Goal: Task Accomplishment & Management: Manage account settings

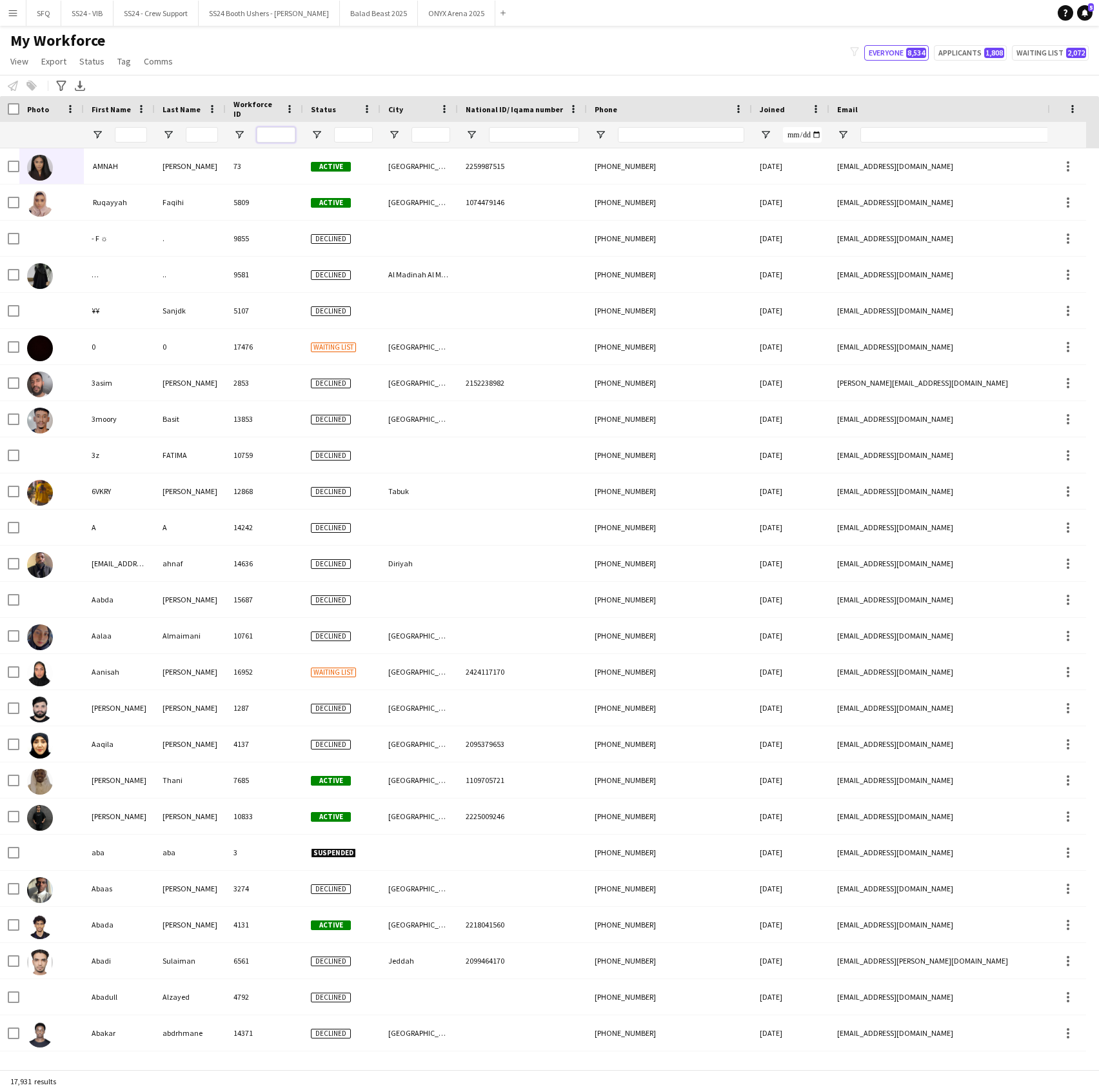
click at [272, 127] on input "Workforce ID Filter Input" at bounding box center [276, 135] width 39 height 15
click at [541, 133] on input "National ID/ Iqama number Filter Input" at bounding box center [534, 135] width 90 height 15
click at [632, 131] on input "Phone Filter Input" at bounding box center [681, 135] width 127 height 15
paste input "**********"
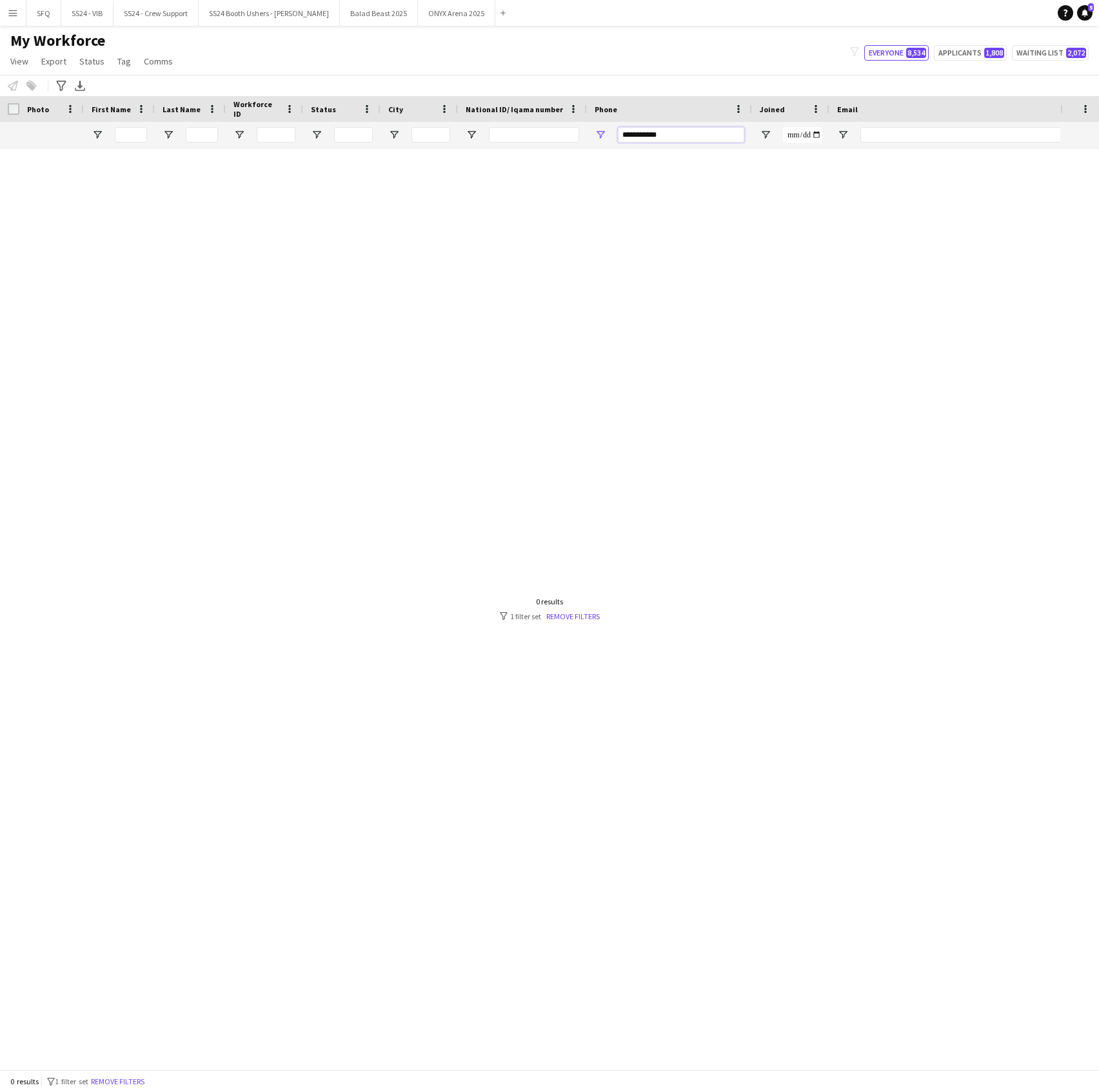
click at [643, 137] on input "**********" at bounding box center [681, 135] width 127 height 15
click at [635, 137] on input "**********" at bounding box center [681, 135] width 127 height 15
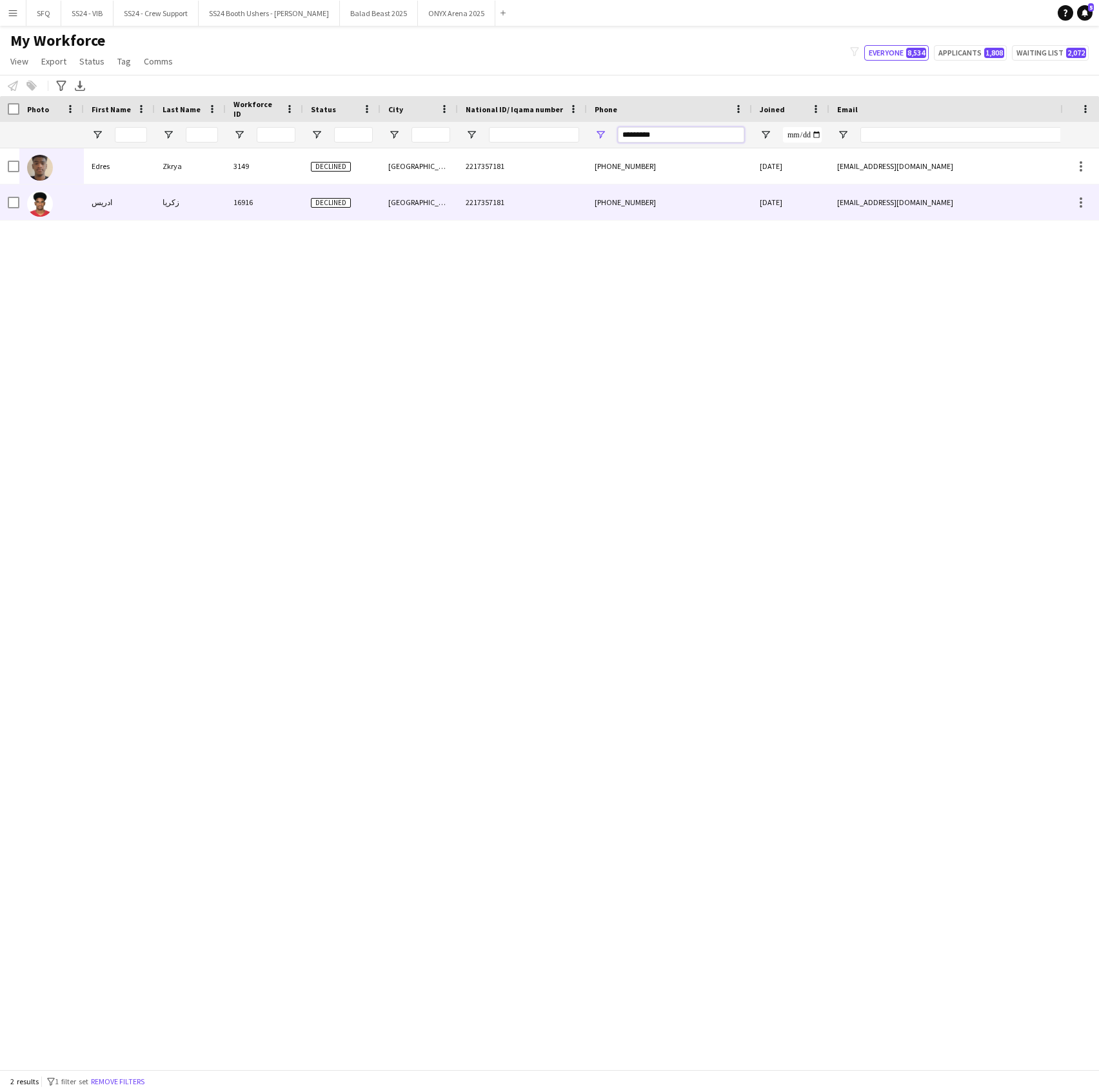
type input "*********"
click at [163, 205] on div "زكريا" at bounding box center [190, 202] width 71 height 36
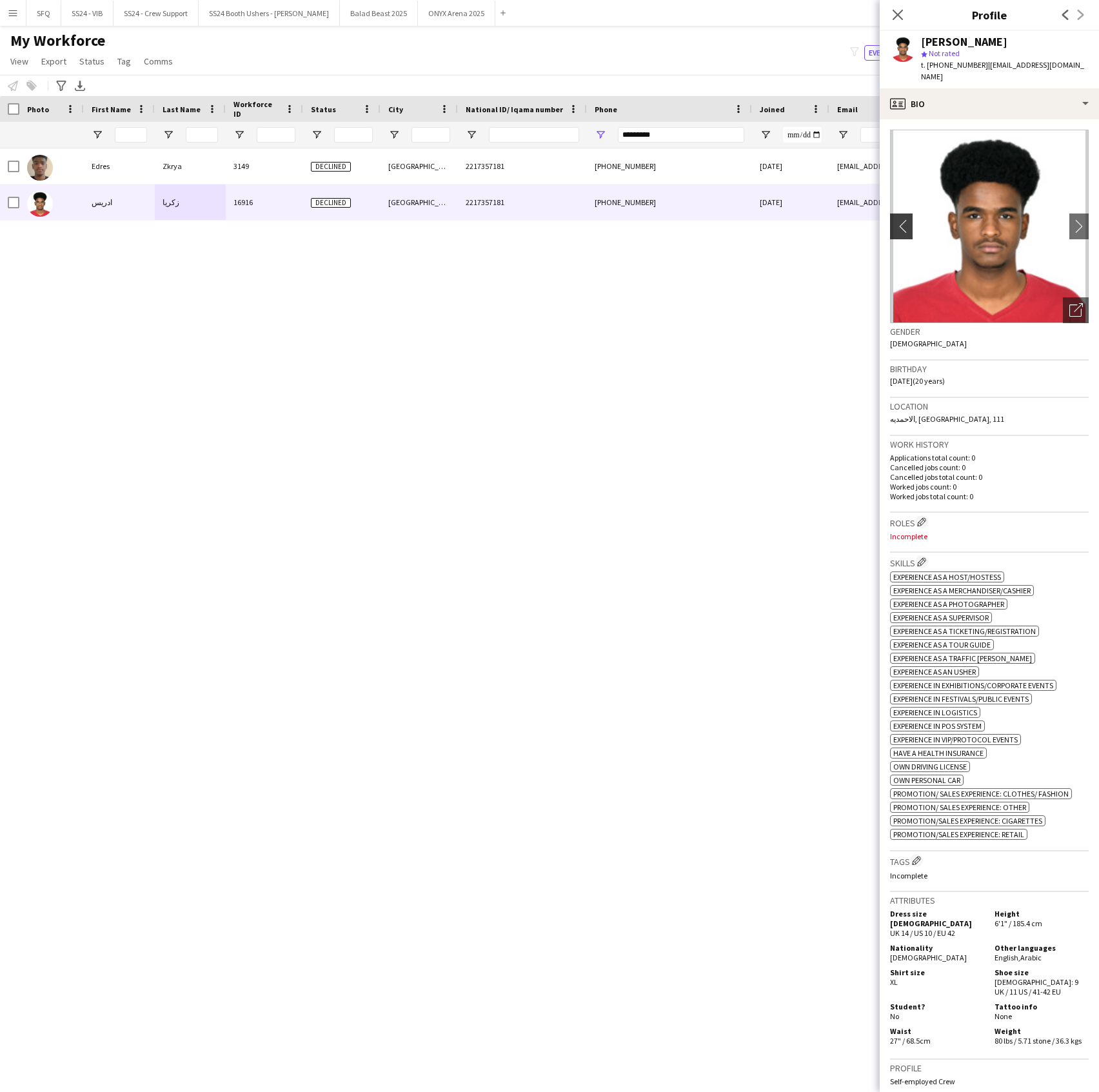
click at [901, 219] on app-icon "chevron-left" at bounding box center [901, 226] width 20 height 14
click at [914, 96] on div "profile Bio" at bounding box center [989, 103] width 219 height 31
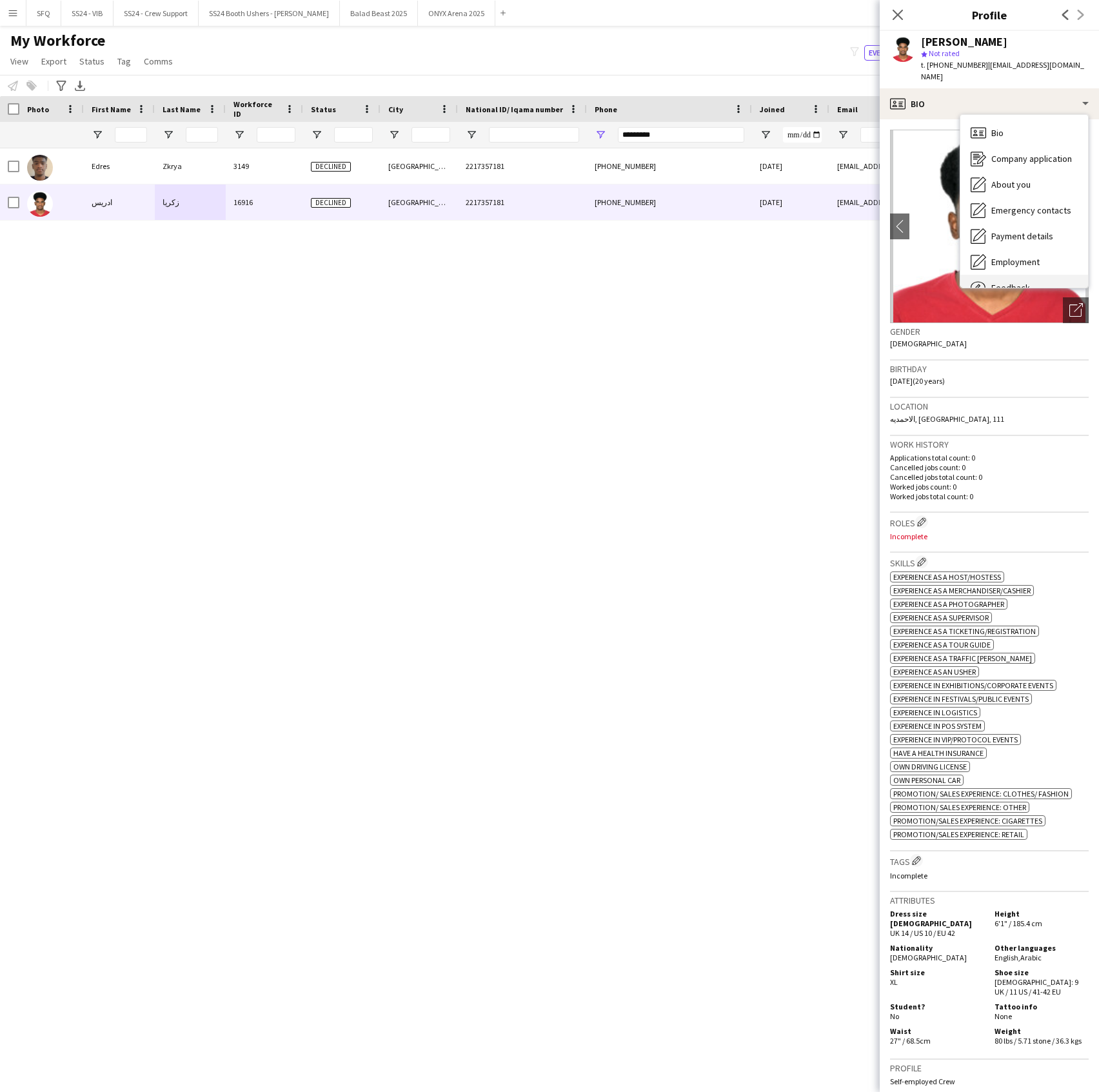
click at [1004, 275] on div "Feedback Feedback" at bounding box center [1024, 287] width 127 height 25
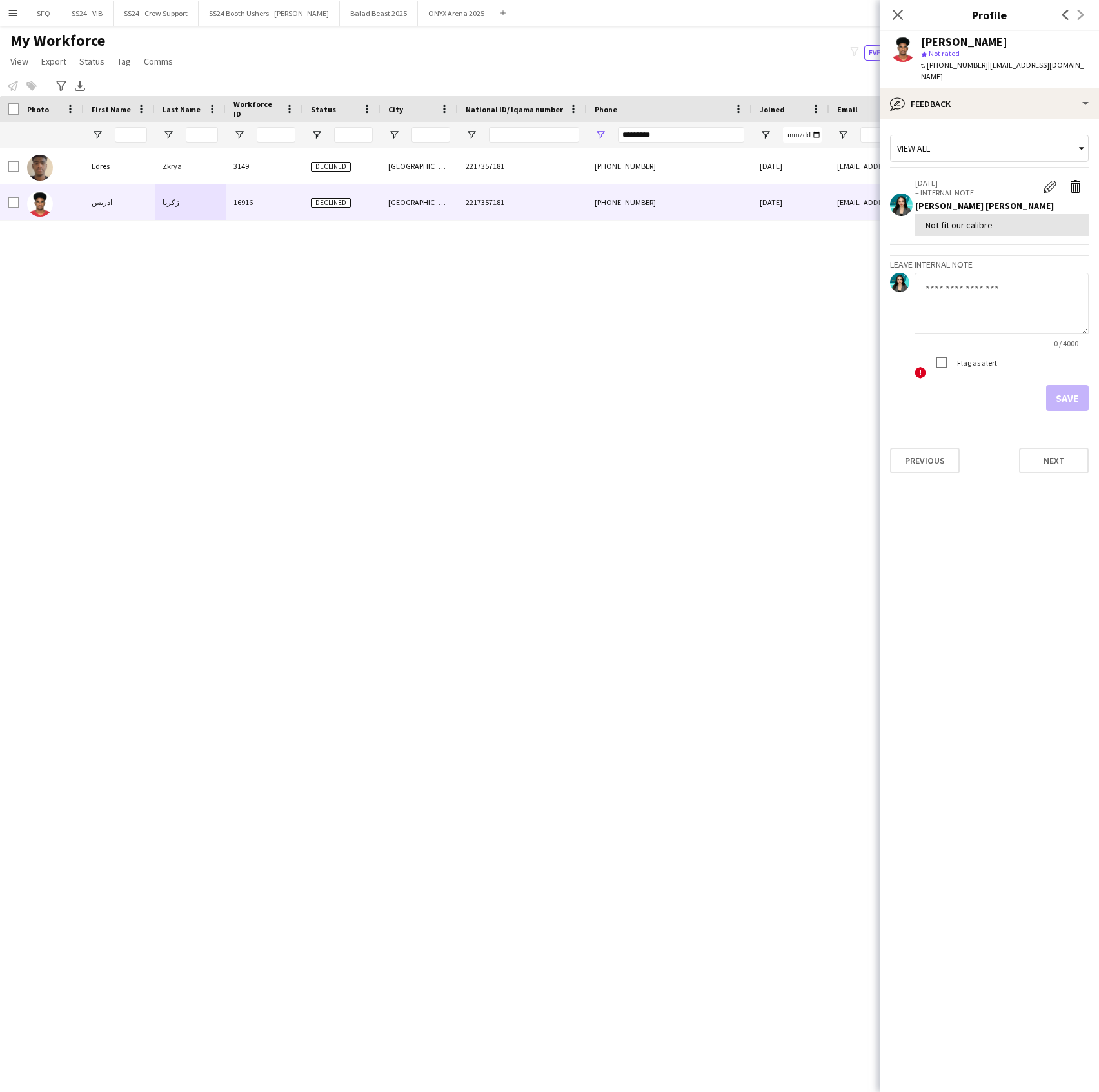
drag, startPoint x: 232, startPoint y: 328, endPoint x: 229, endPoint y: 315, distance: 13.3
click at [232, 327] on div "Edres Zkrya 3149 Declined riyadh 2217357181 [PHONE_NUMBER] [DATE] [EMAIL_ADDRES…" at bounding box center [530, 602] width 1060 height 908
click at [650, 132] on input "*********" at bounding box center [681, 135] width 127 height 15
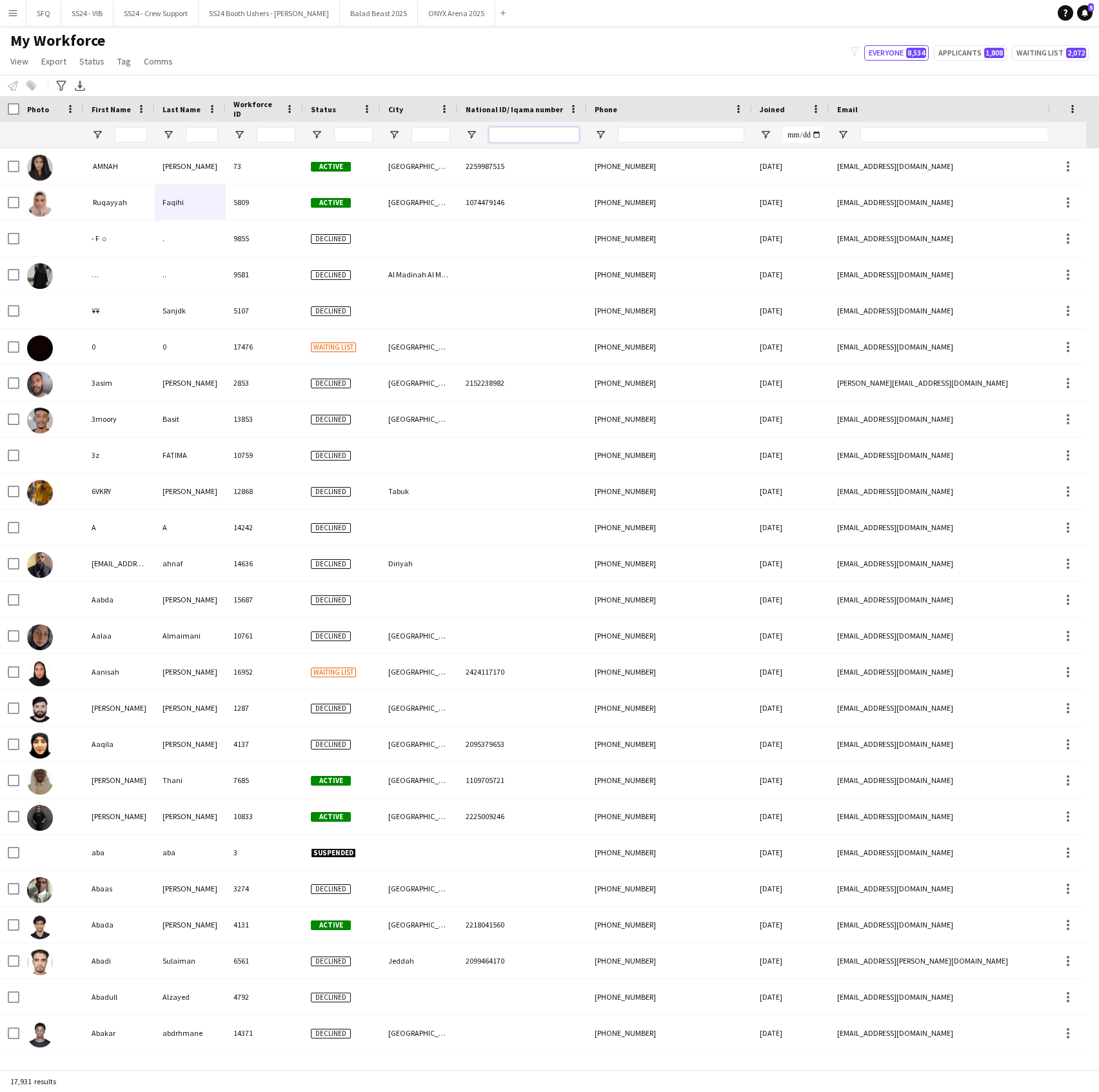
click at [520, 134] on input "National ID/ Iqama number Filter Input" at bounding box center [534, 135] width 90 height 15
paste input "**********"
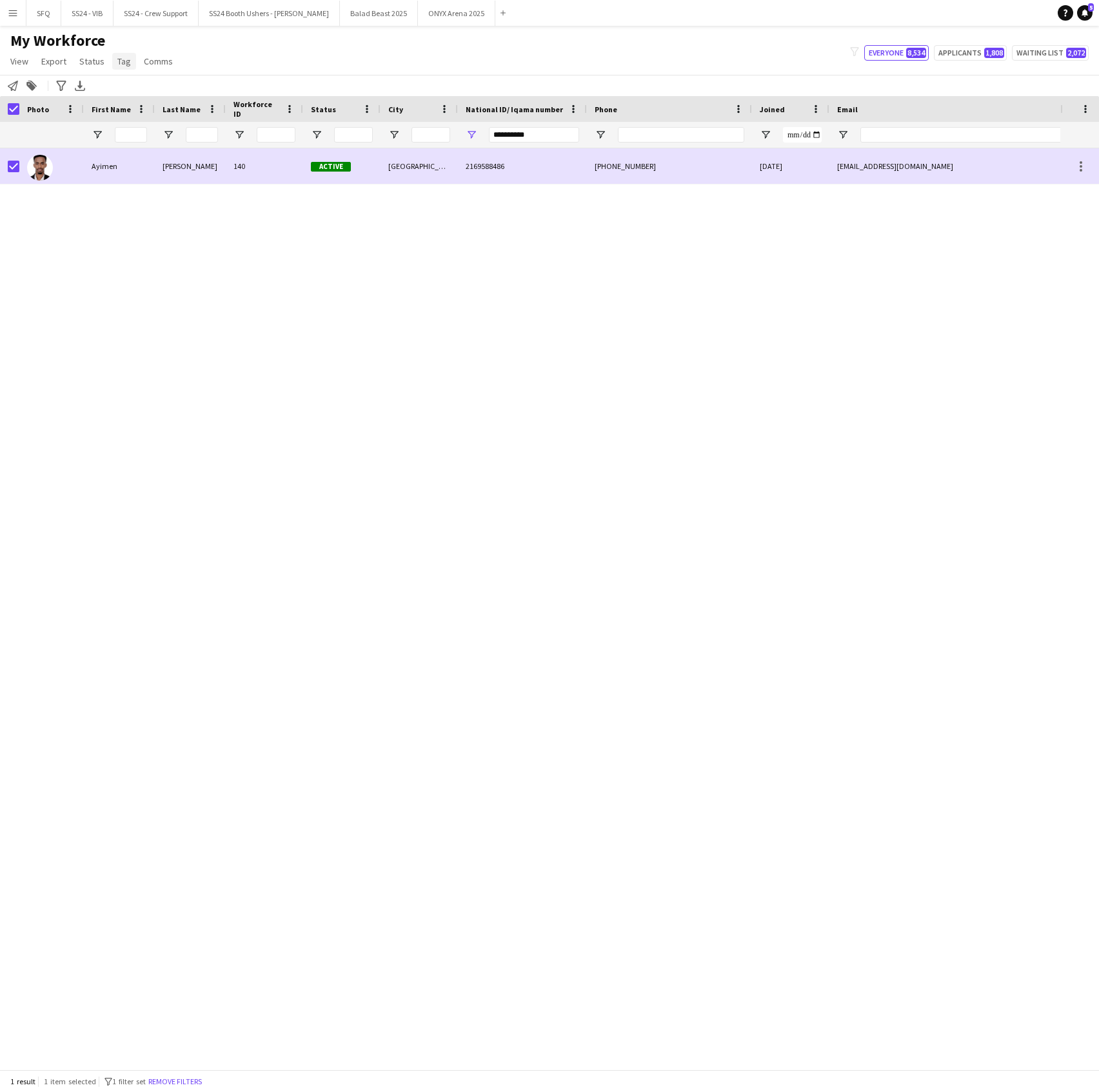
click at [123, 56] on span "Tag" at bounding box center [124, 61] width 14 height 12
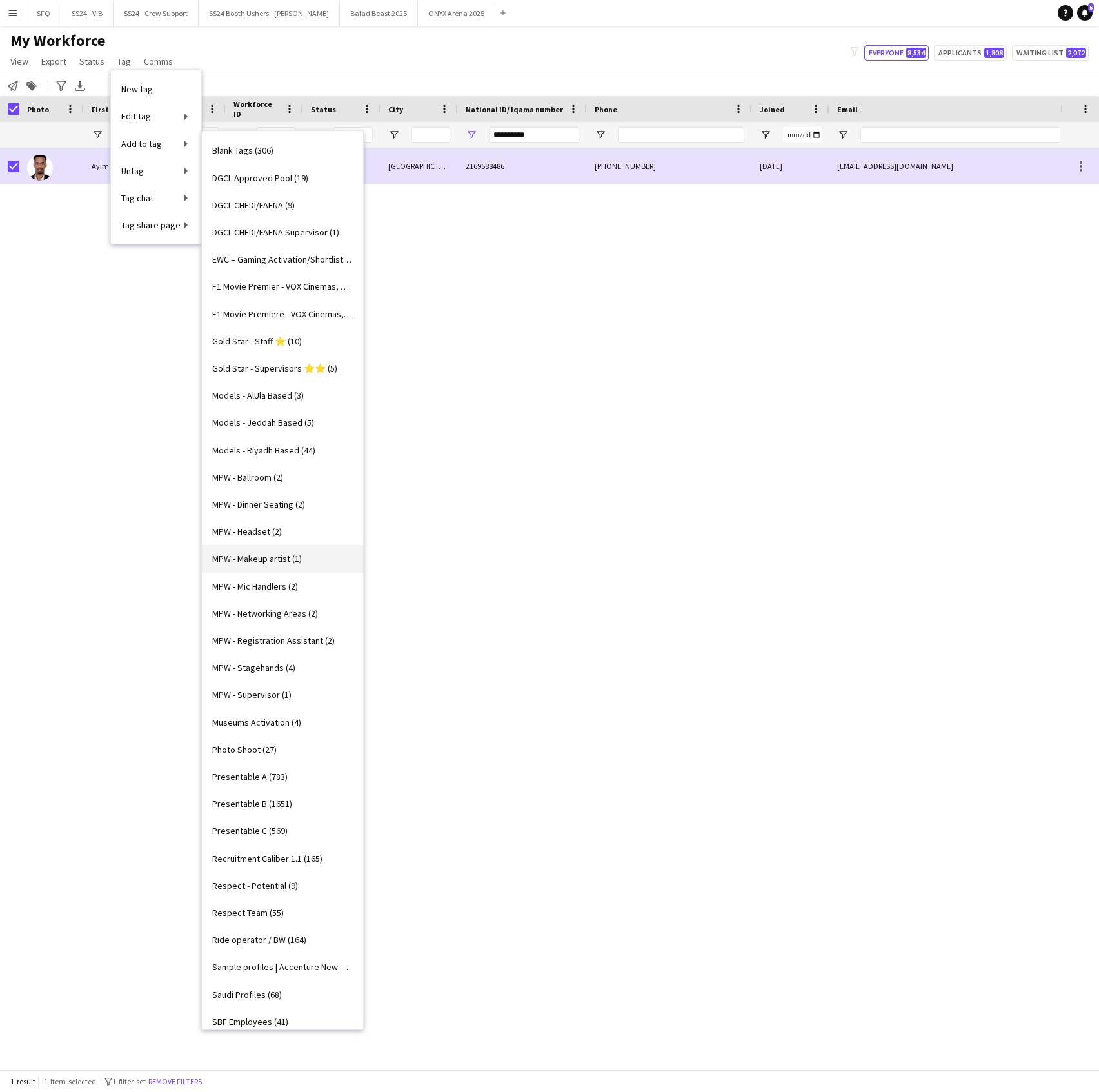
scroll to position [418, 0]
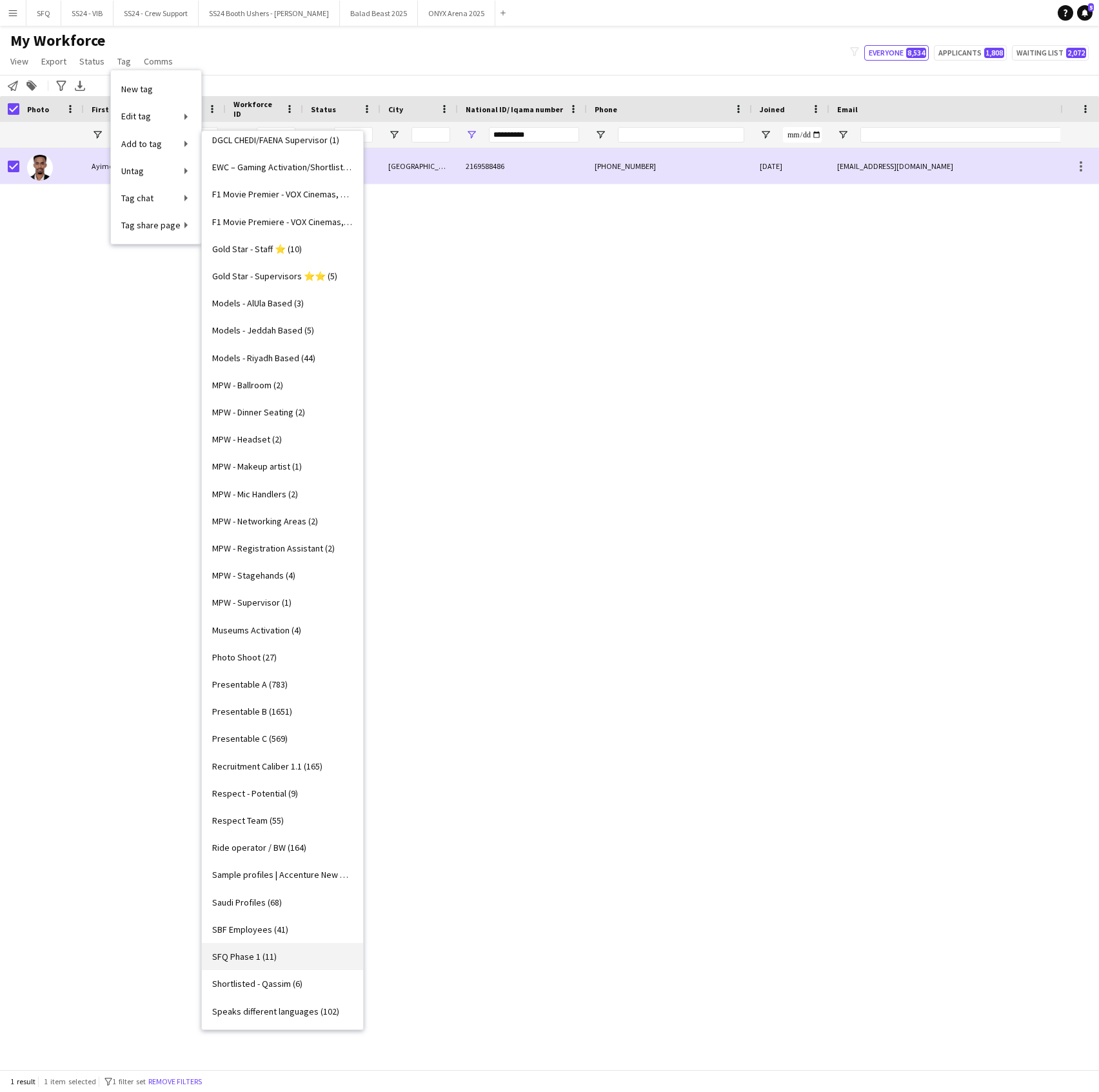
click at [268, 952] on span "SFQ Phase 1 (11)" at bounding box center [245, 956] width 65 height 12
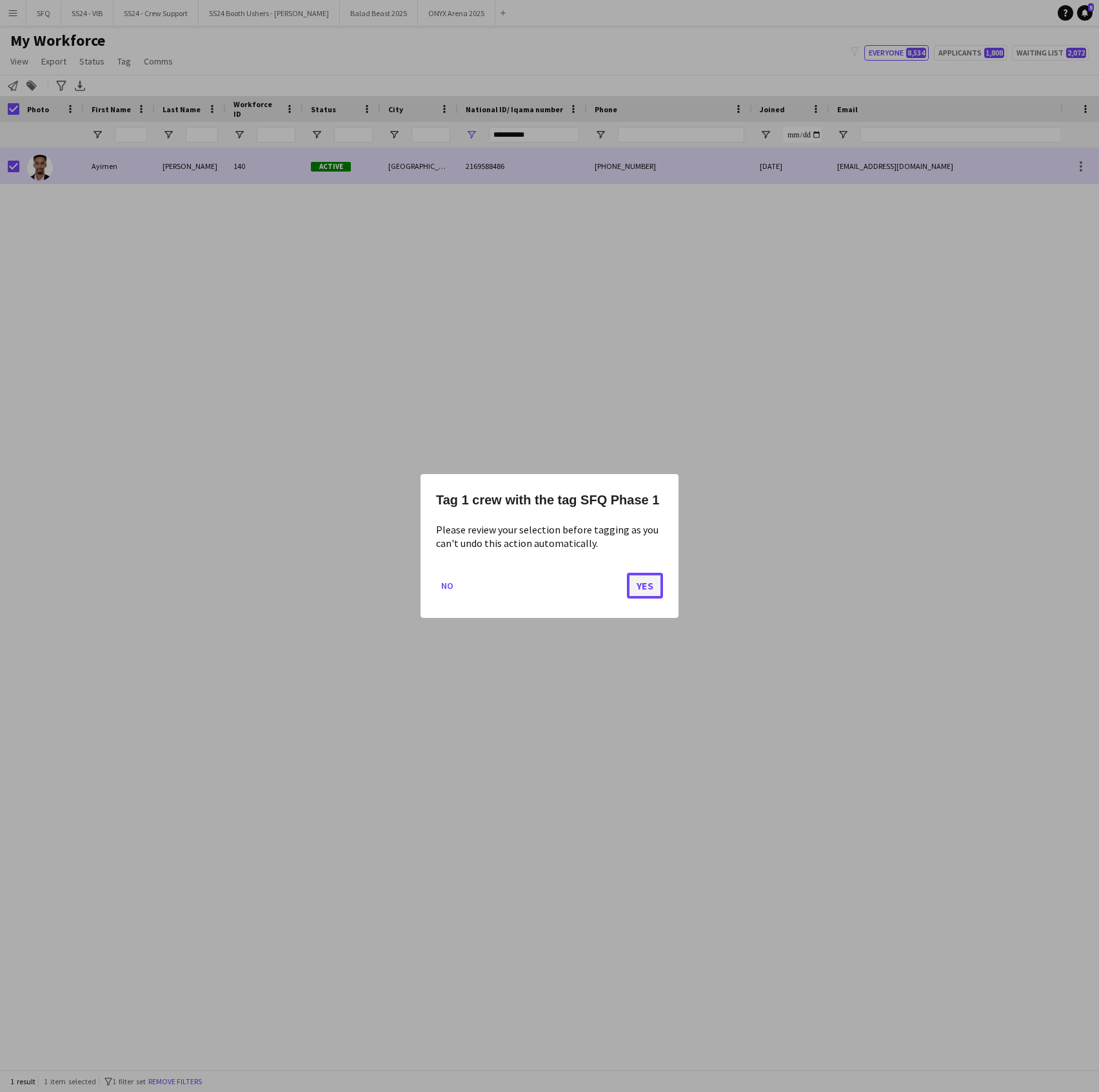
click at [640, 587] on button "Yes" at bounding box center [645, 585] width 36 height 25
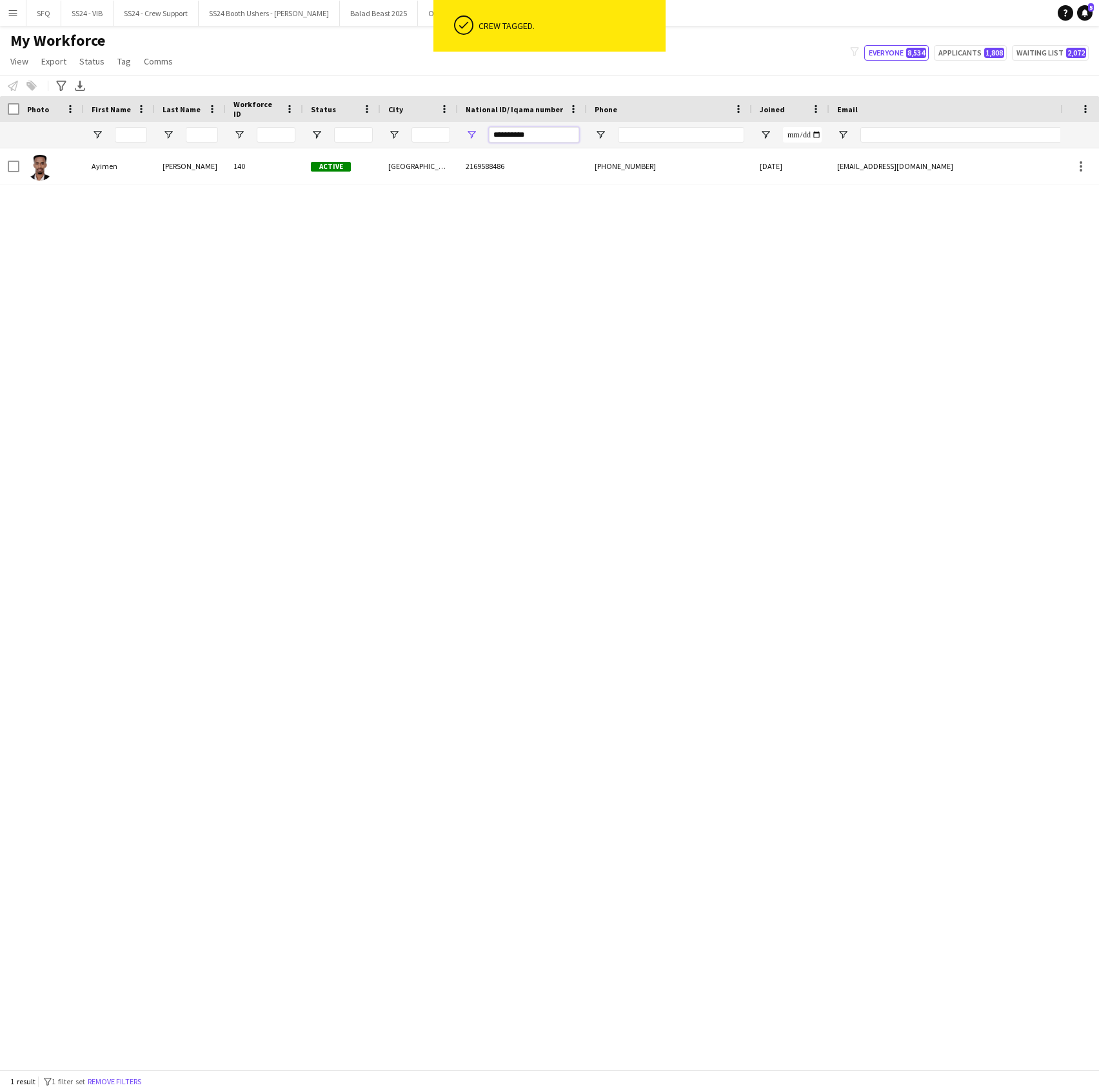
click at [517, 137] on input "**********" at bounding box center [534, 135] width 90 height 15
paste input "National ID/ Iqama number Filter Input"
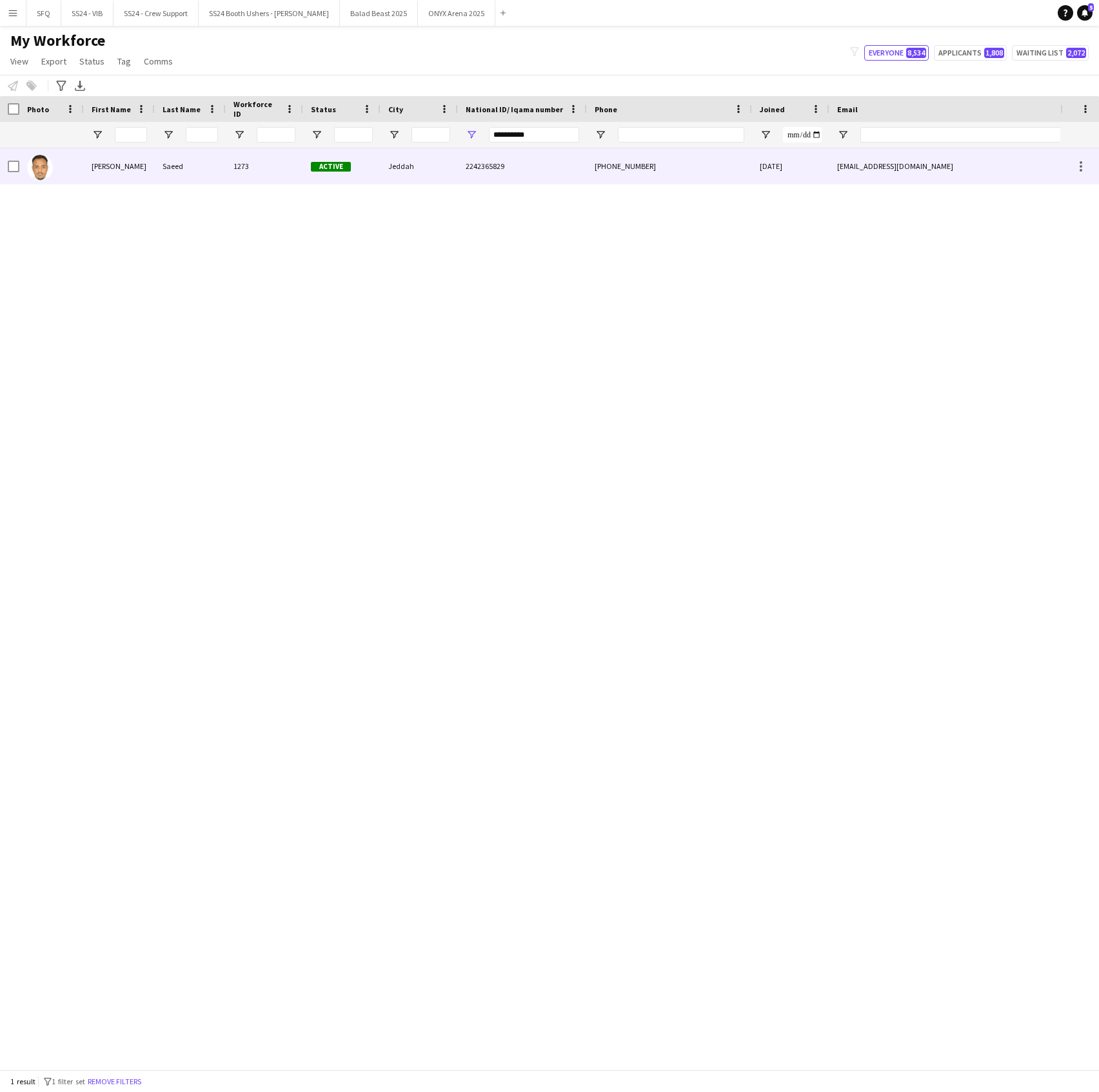
click at [62, 168] on div at bounding box center [52, 166] width 65 height 36
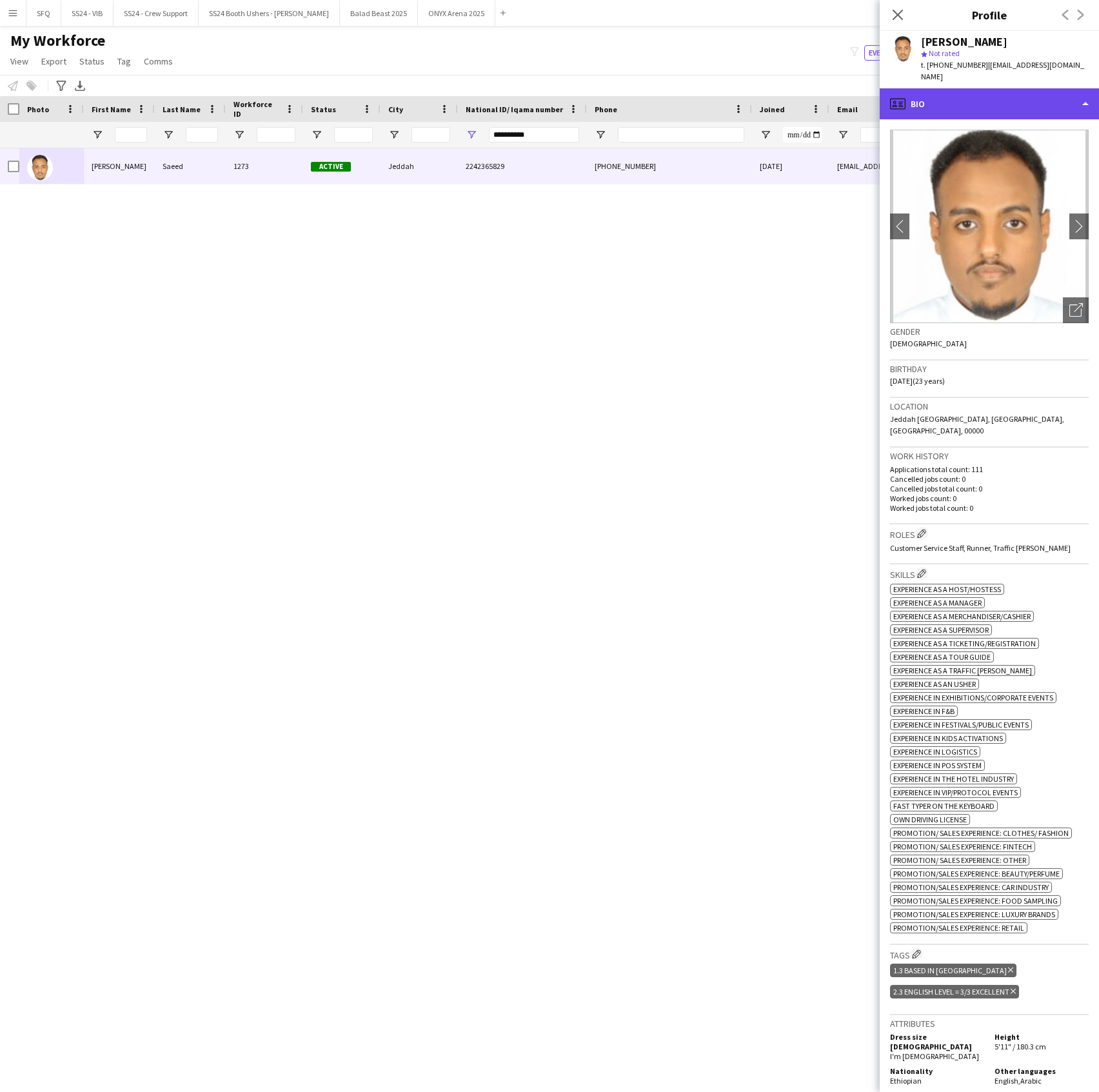
click at [922, 100] on div "profile Bio" at bounding box center [989, 103] width 219 height 31
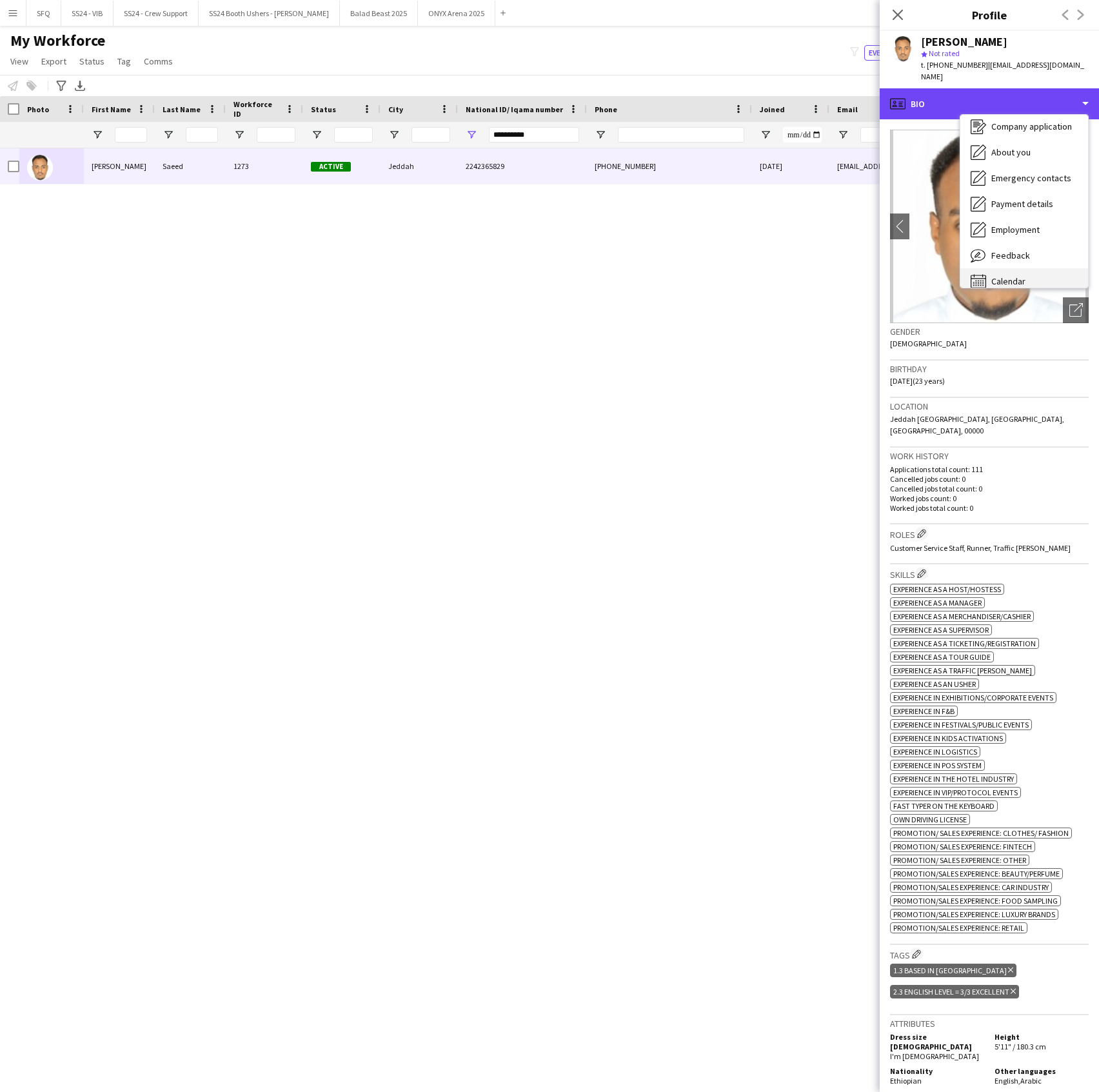
scroll to position [44, 0]
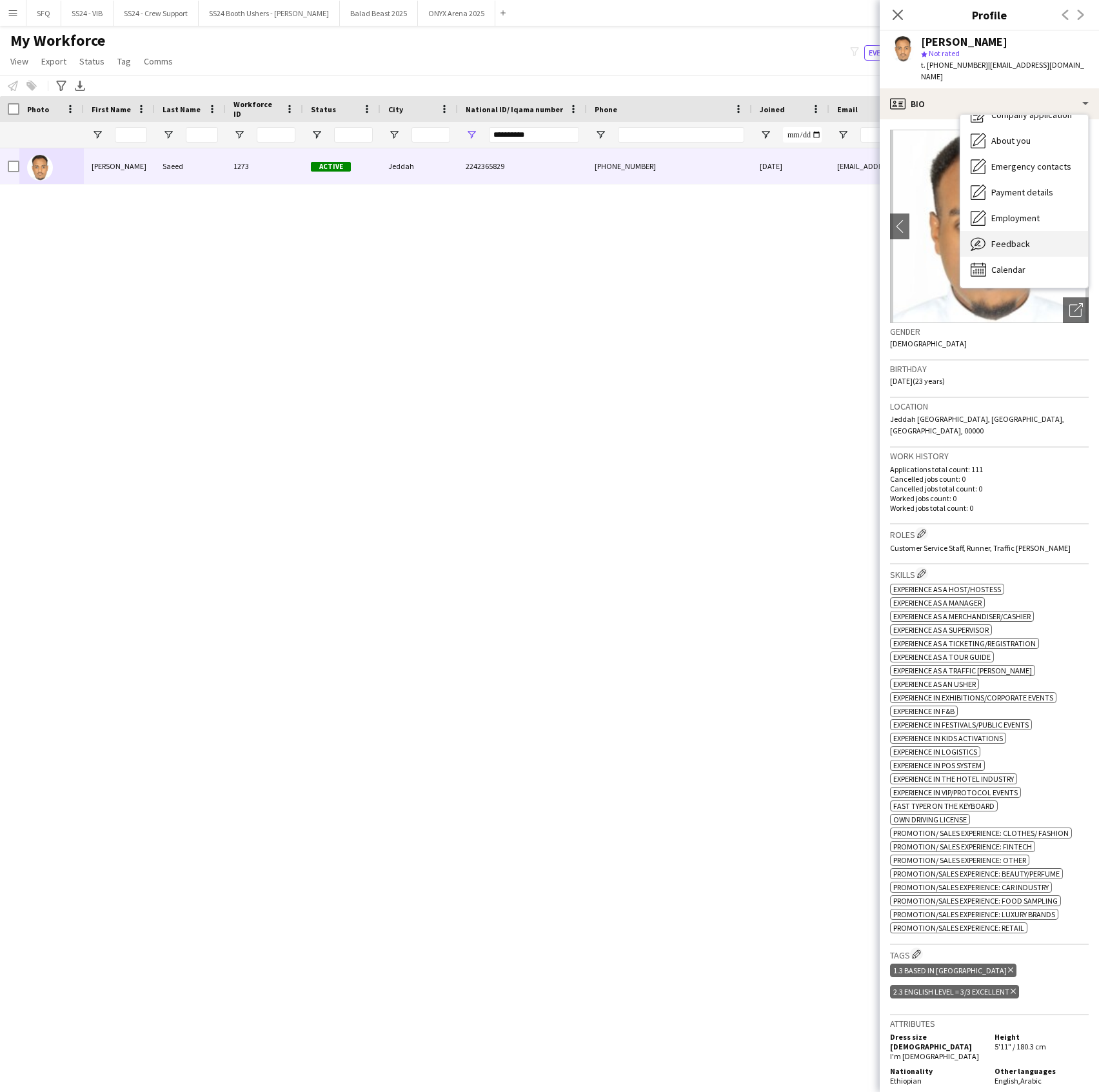
click at [1010, 241] on span "Feedback" at bounding box center [1011, 243] width 39 height 12
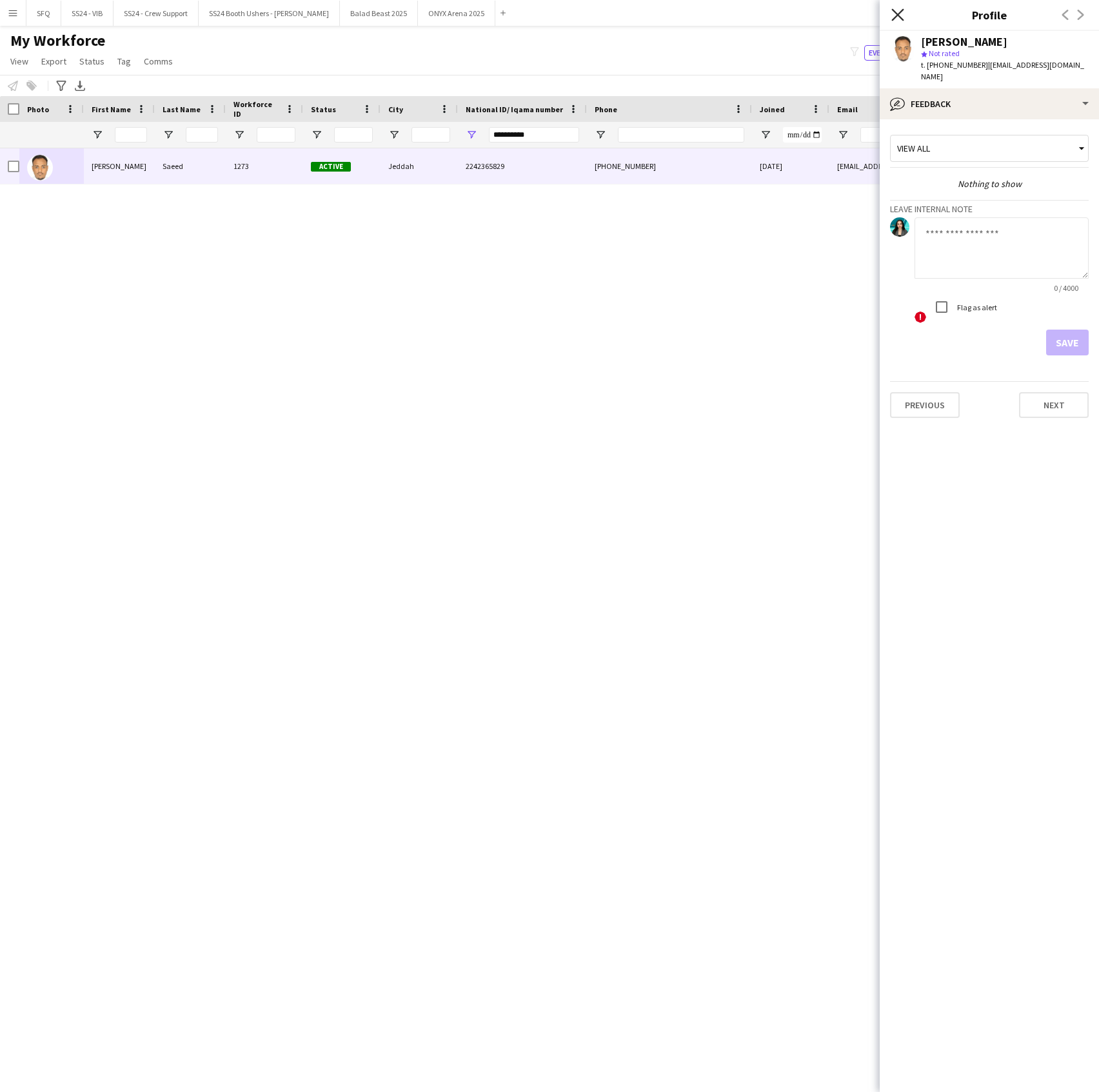
click at [901, 15] on icon "Close pop-in" at bounding box center [897, 15] width 12 height 12
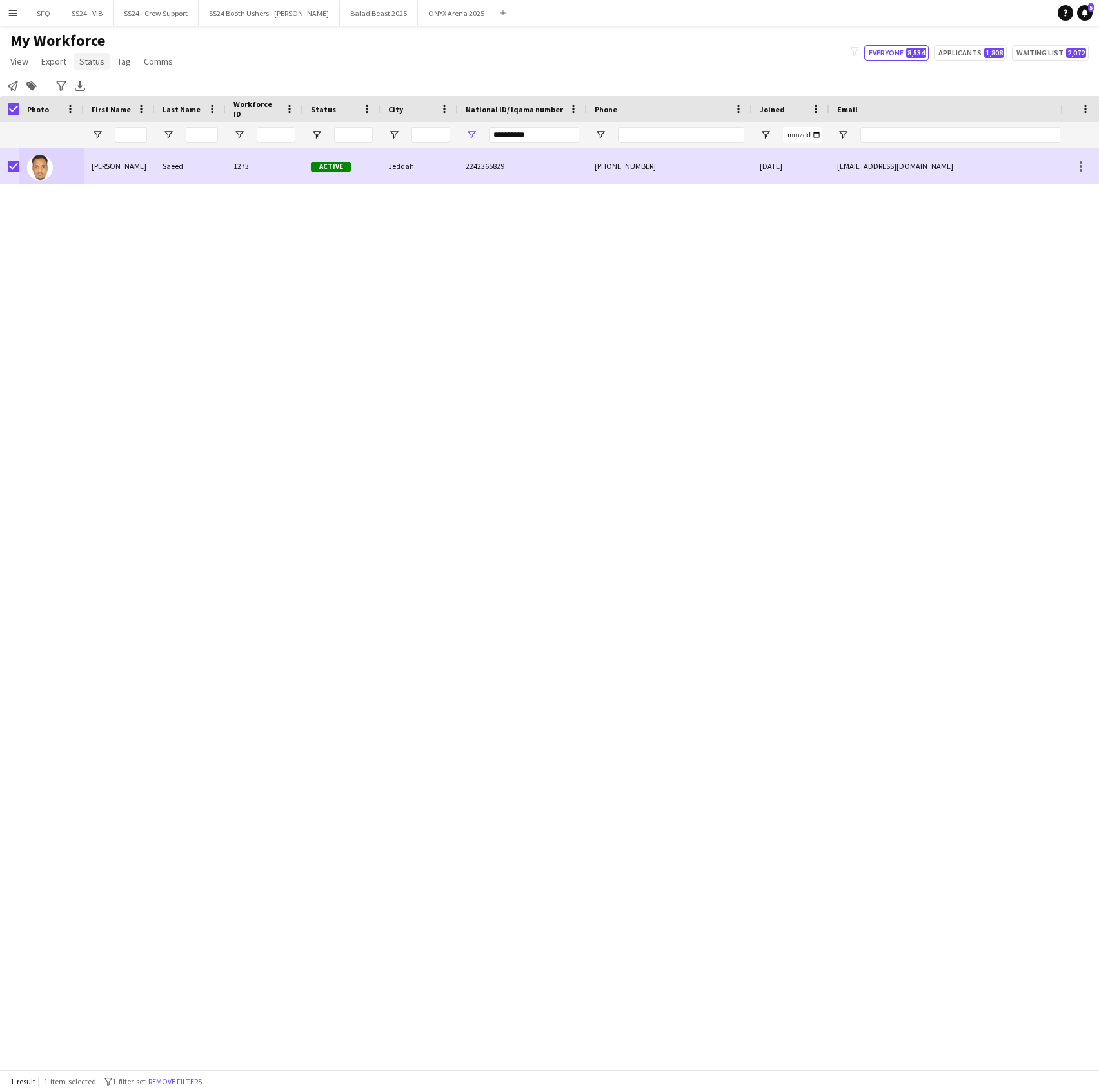
click at [93, 65] on span "Status" at bounding box center [92, 61] width 25 height 12
click at [121, 66] on span "Tag" at bounding box center [124, 61] width 14 height 12
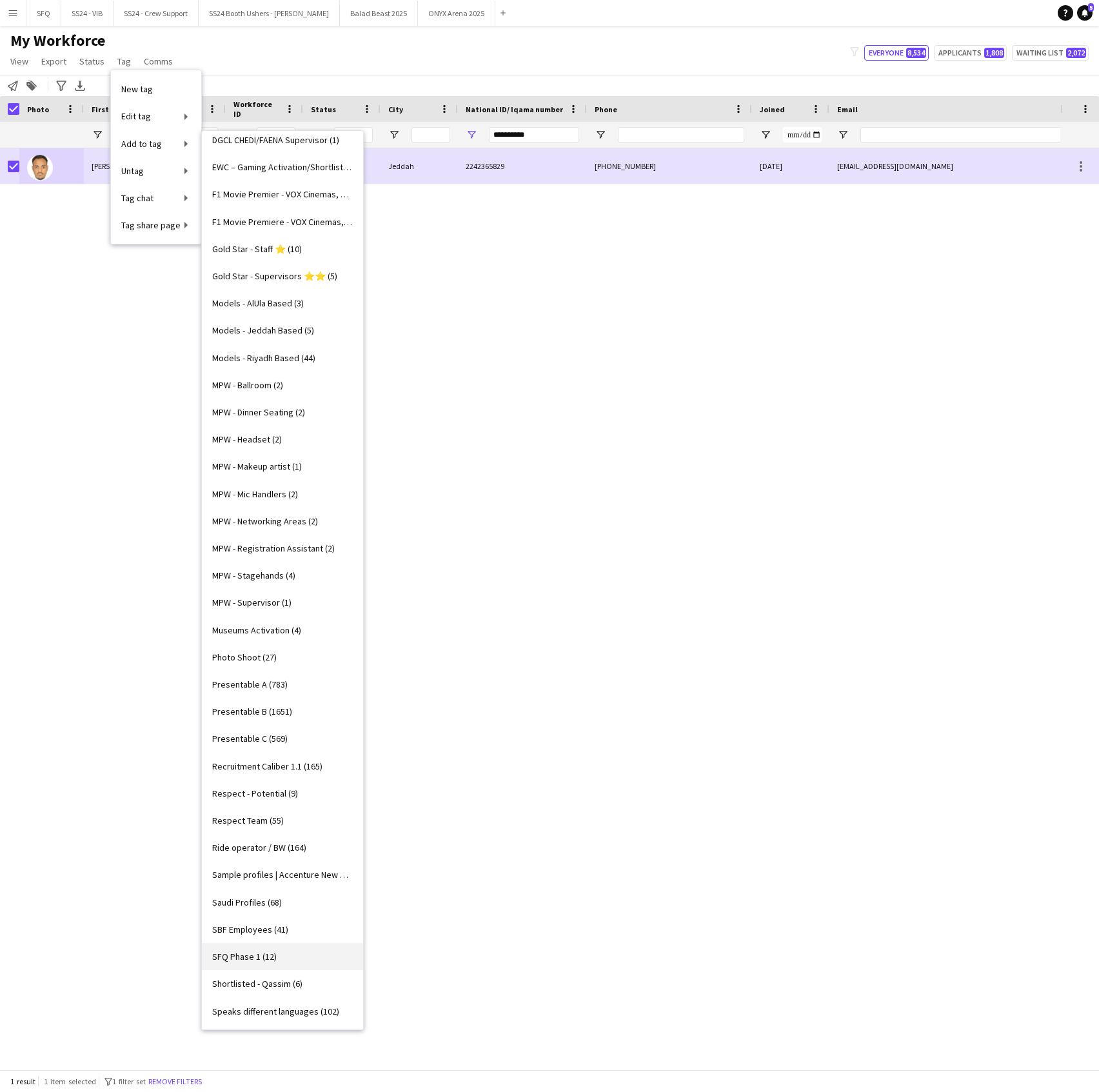
click at [240, 958] on span "SFQ Phase 1 (12)" at bounding box center [245, 956] width 65 height 12
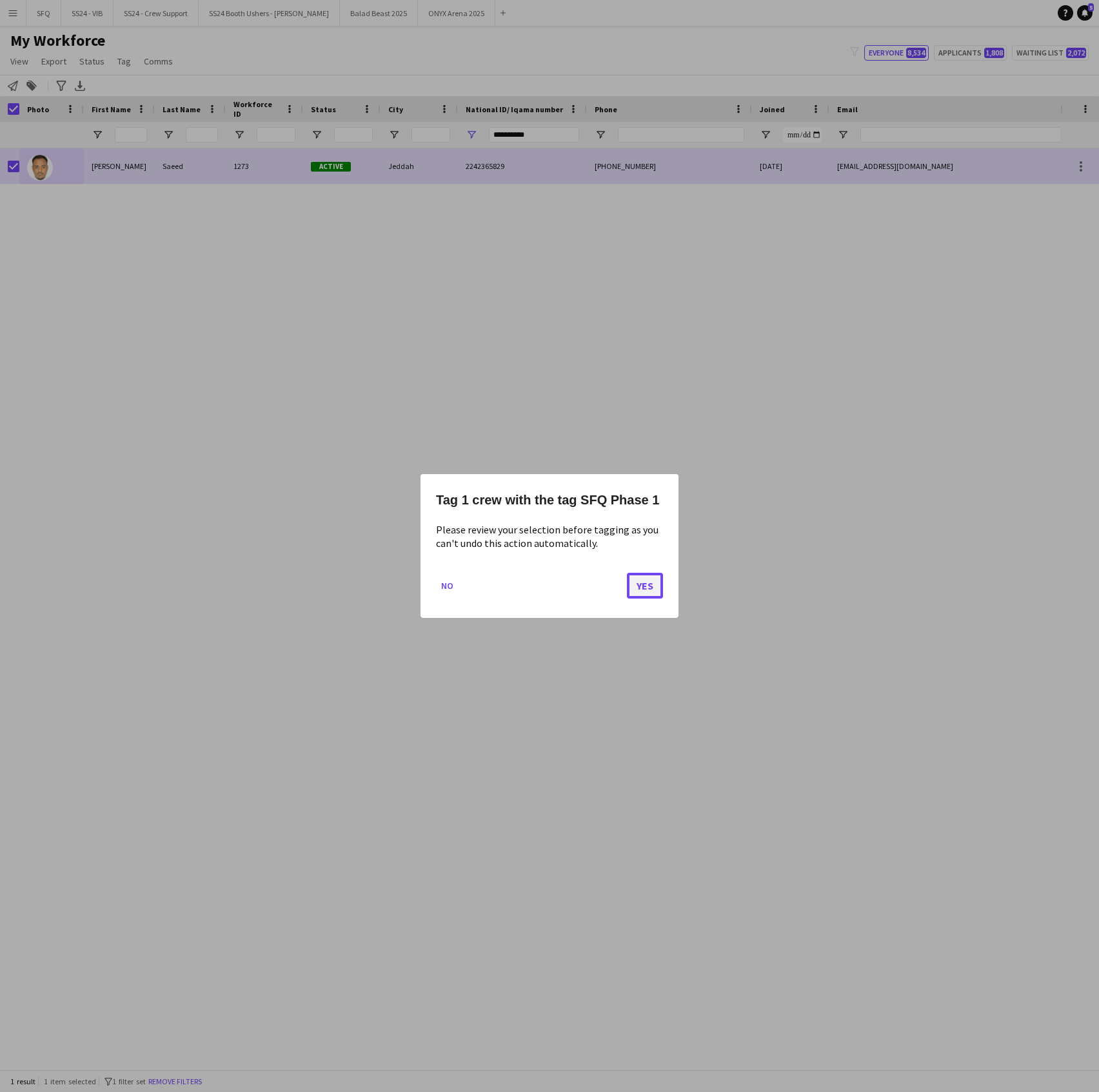
drag, startPoint x: 649, startPoint y: 581, endPoint x: 639, endPoint y: 578, distance: 10.4
click at [646, 579] on button "Yes" at bounding box center [645, 585] width 36 height 25
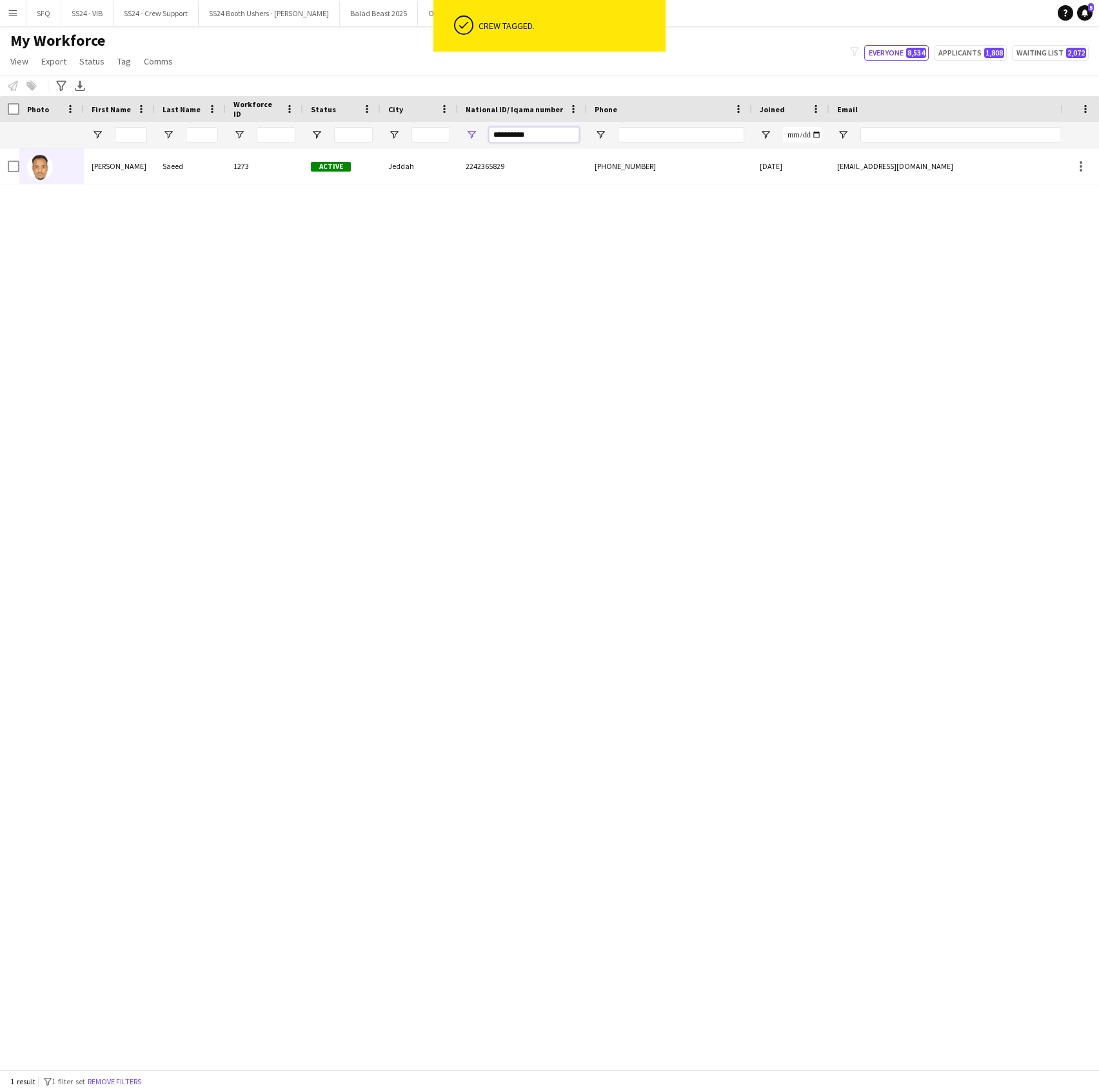
click at [509, 135] on input "**********" at bounding box center [534, 135] width 90 height 15
paste input "National ID/ Iqama number Filter Input"
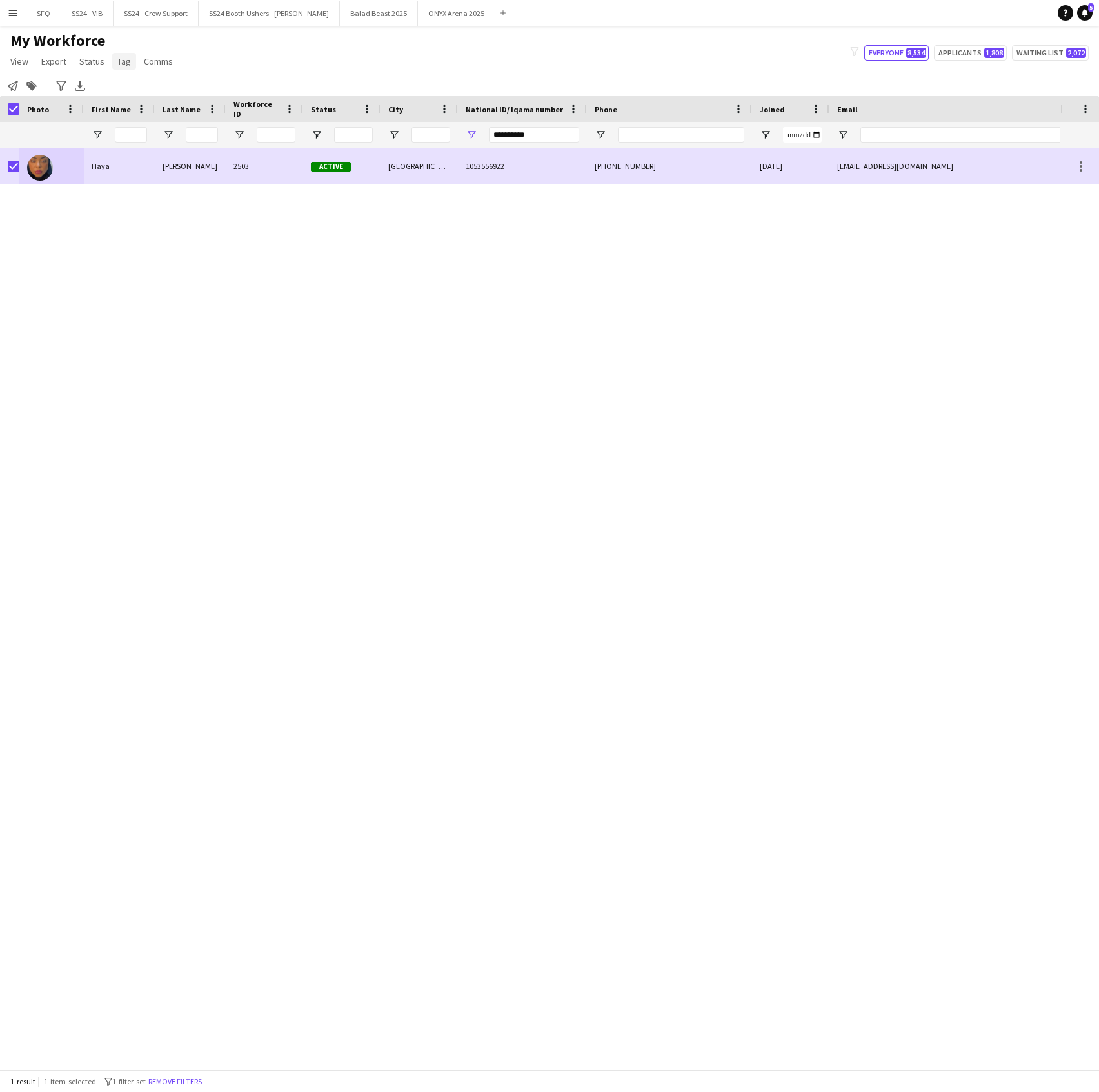
click at [117, 66] on span "Tag" at bounding box center [124, 61] width 14 height 12
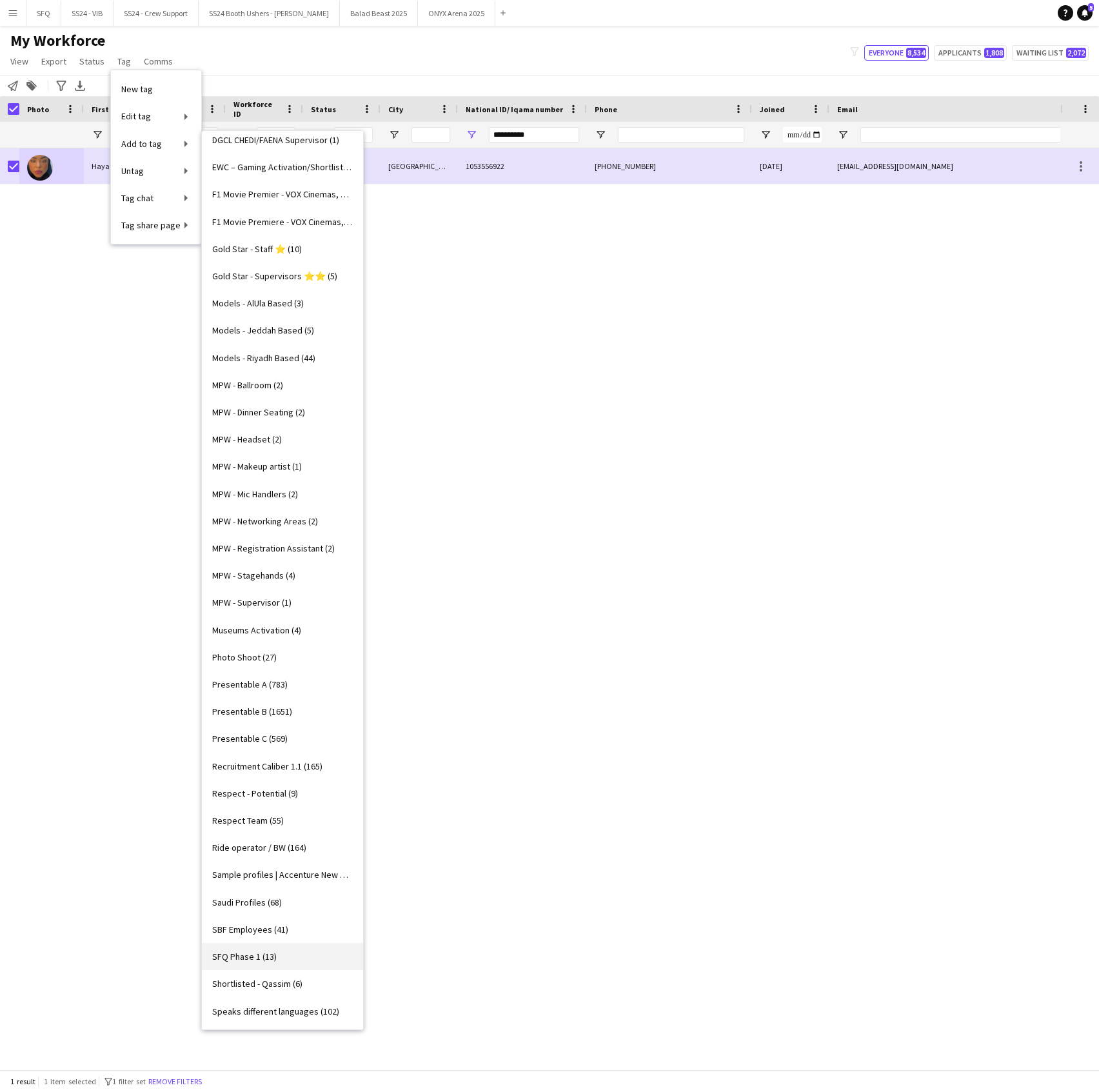
click at [284, 952] on link "SFQ Phase 1 (13)" at bounding box center [282, 956] width 161 height 27
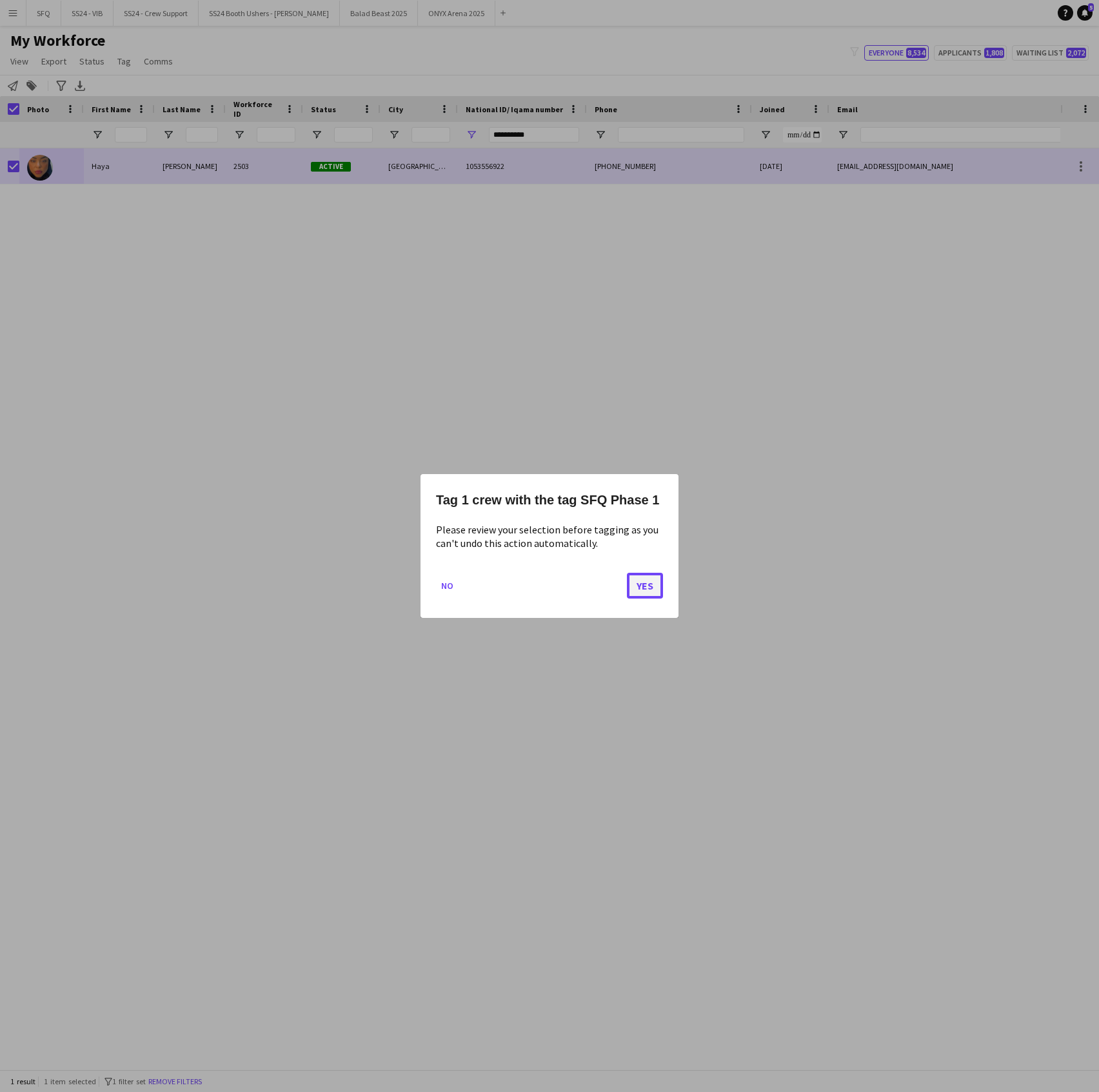
click at [638, 577] on button "Yes" at bounding box center [645, 585] width 36 height 25
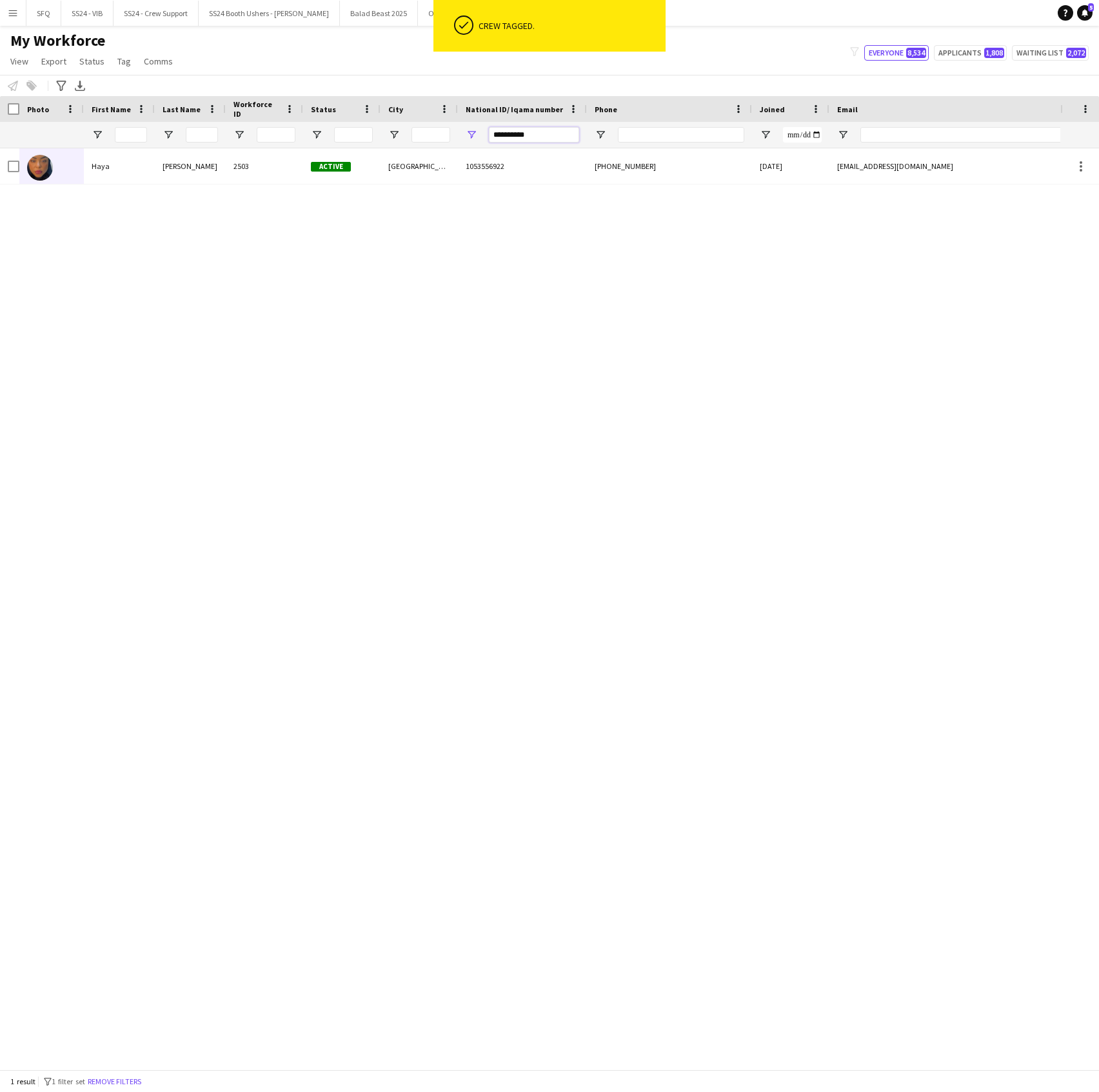
click at [517, 143] on input "**********" at bounding box center [534, 135] width 90 height 15
paste input "National ID/ Iqama number Filter Input"
type input "**********"
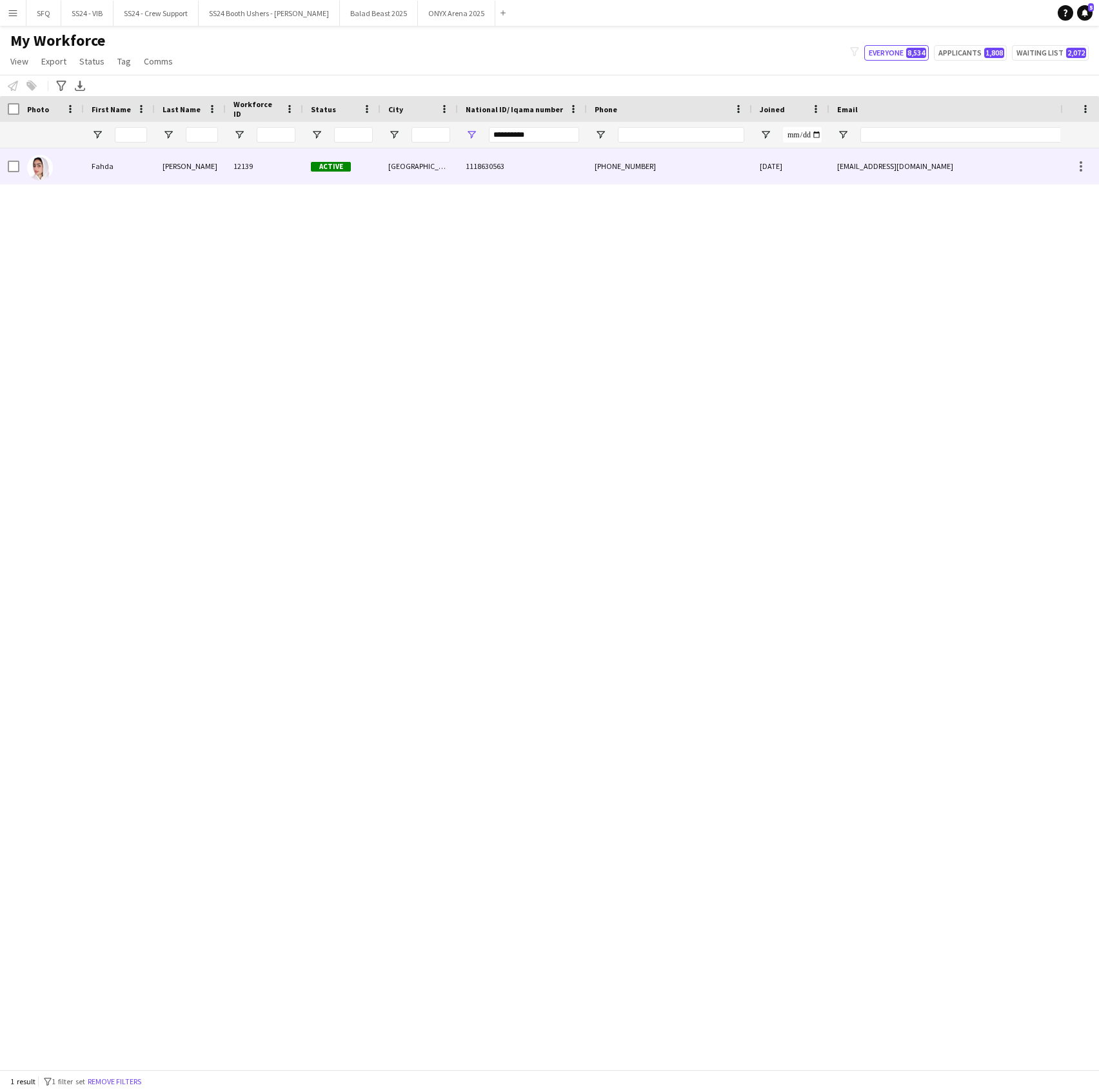
click at [77, 171] on div at bounding box center [52, 166] width 65 height 36
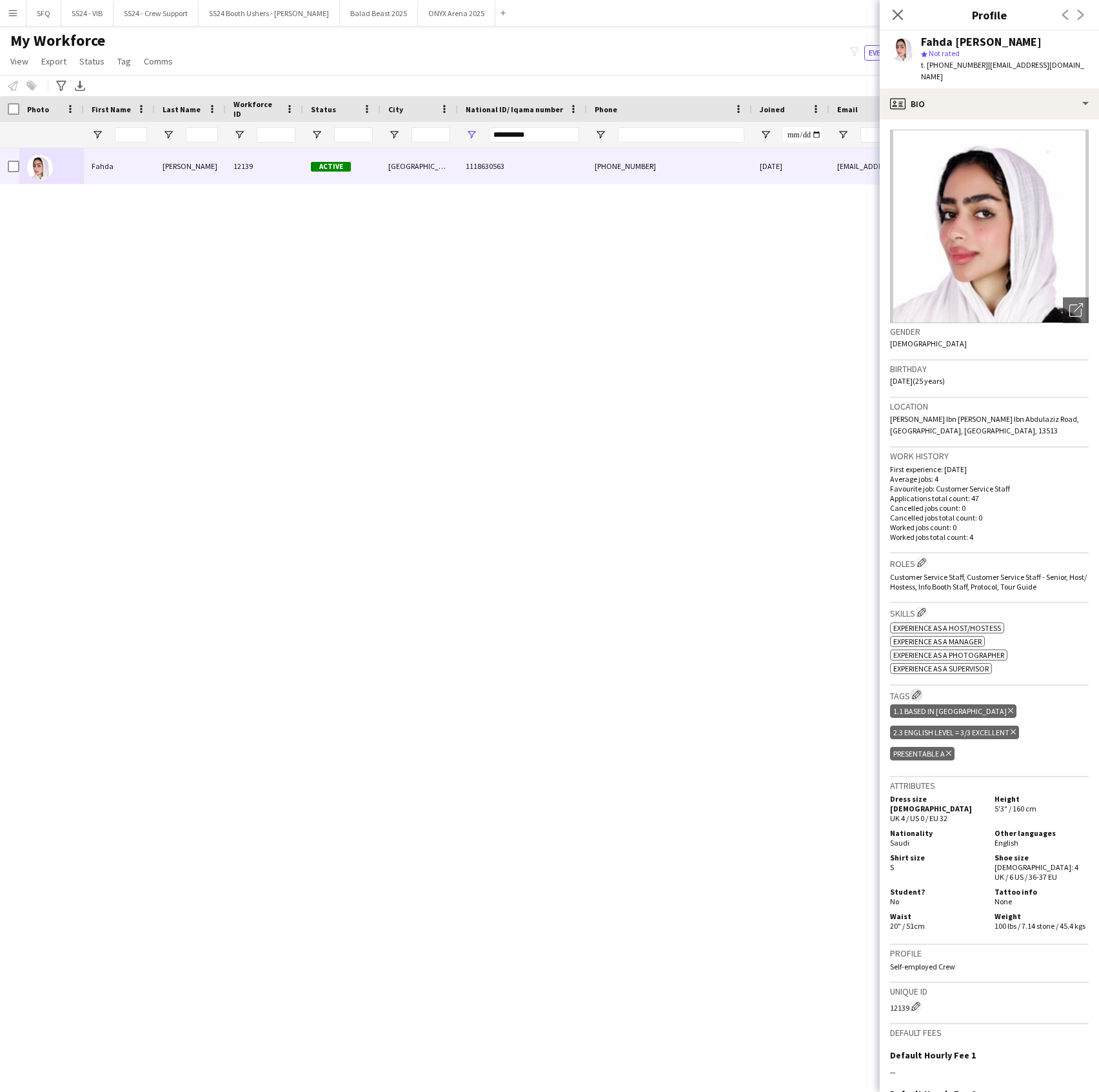
click at [921, 690] on app-icon "Edit crew company tags" at bounding box center [917, 695] width 9 height 9
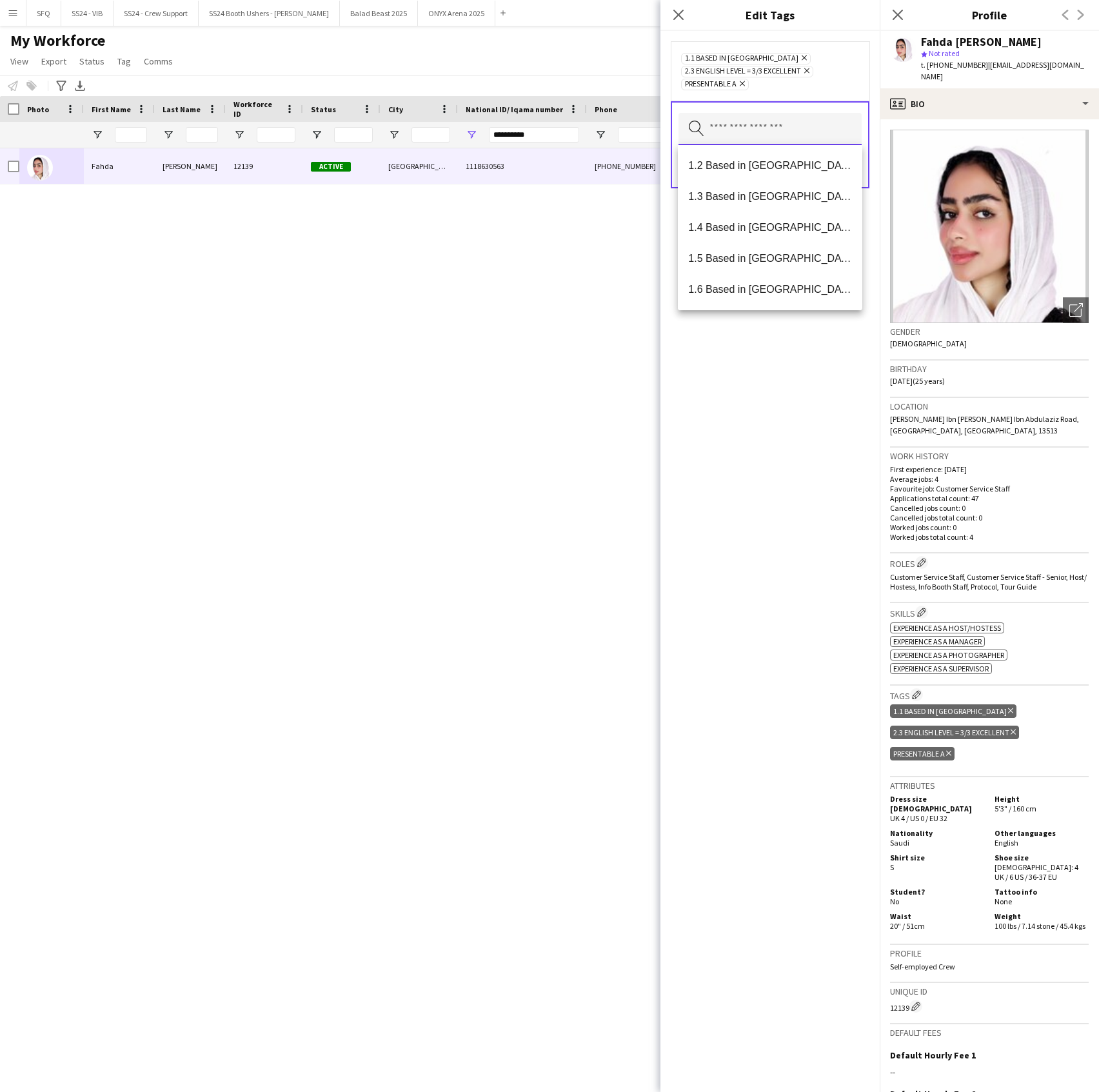
click at [741, 137] on input "text" at bounding box center [770, 129] width 183 height 32
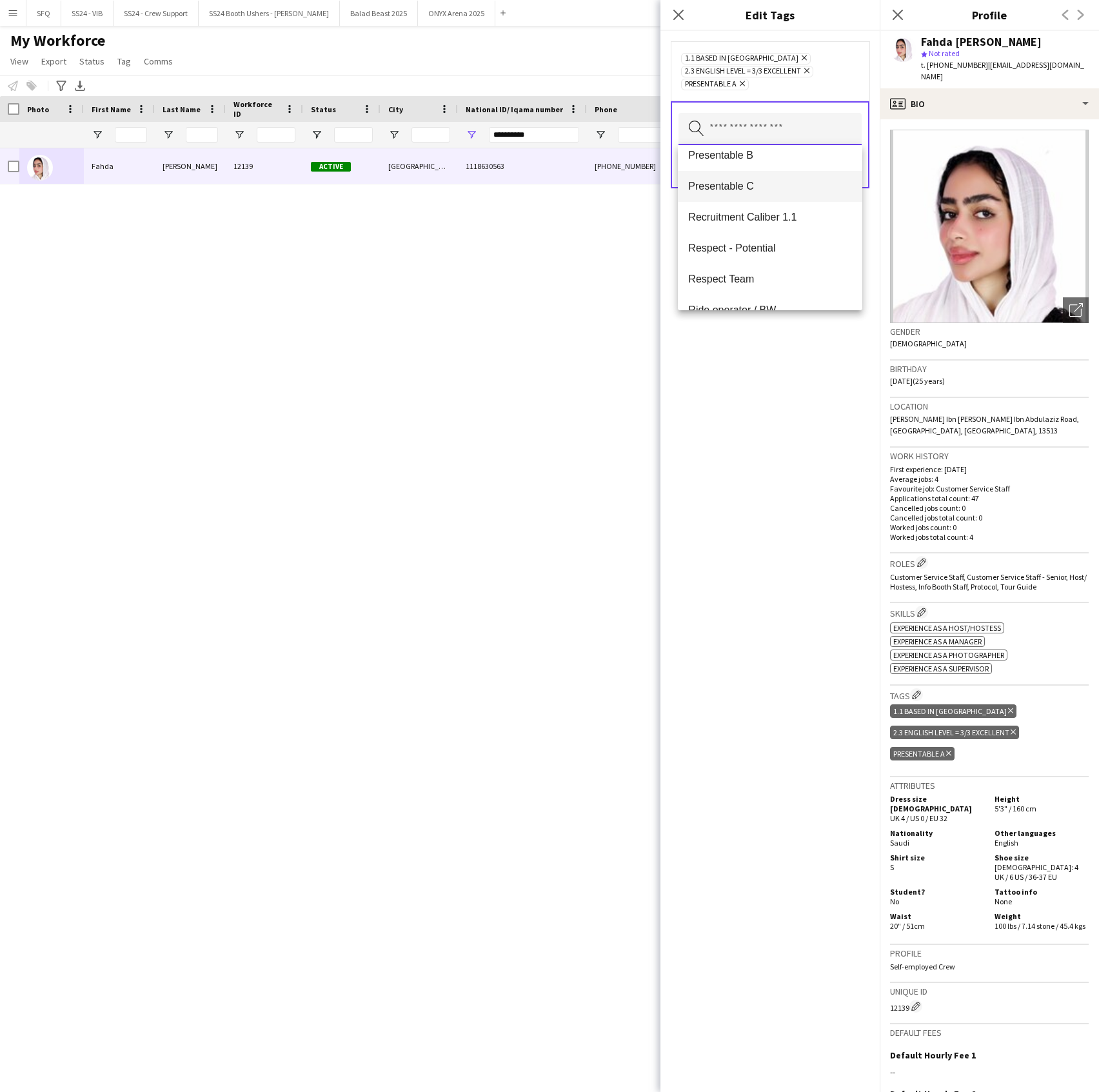
scroll to position [1203, 0]
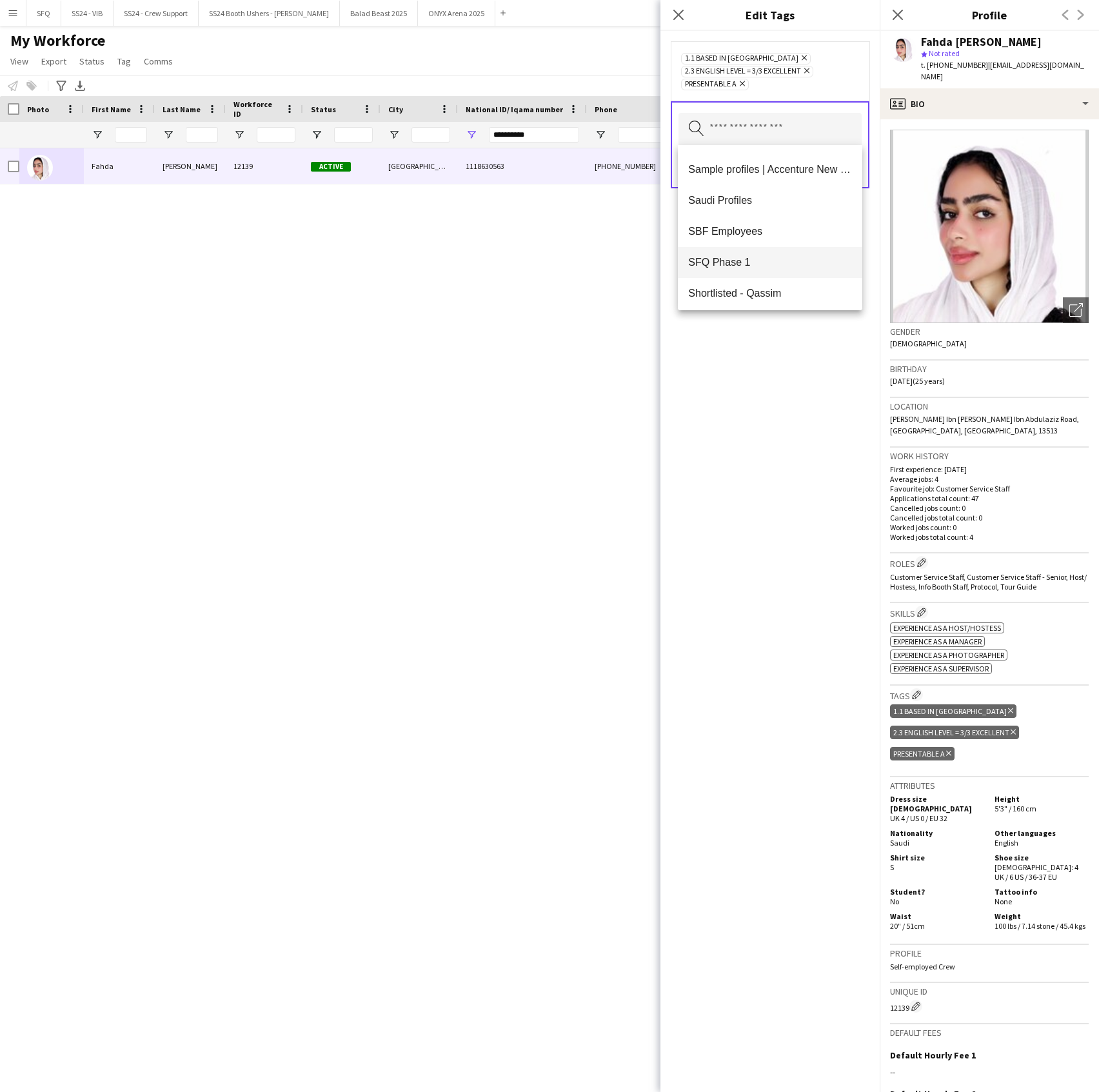
click at [772, 269] on mat-option "SFQ Phase 1" at bounding box center [770, 263] width 184 height 31
click at [779, 414] on div "1.1 Based in [GEOGRAPHIC_DATA] Remove 2.3 English Level = 3/3 Excellent Remove …" at bounding box center [770, 561] width 219 height 1061
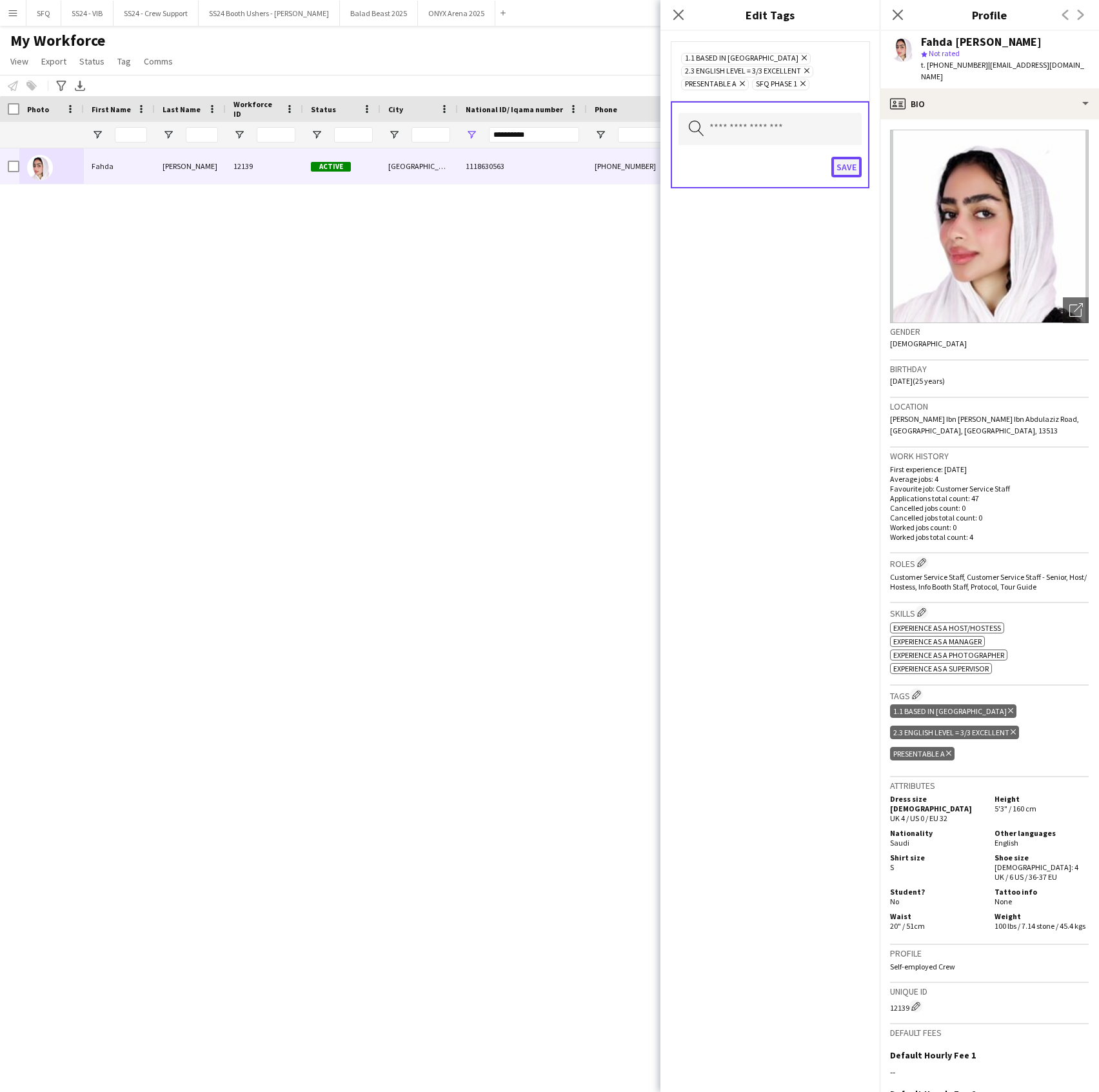
click at [850, 166] on button "Save" at bounding box center [846, 167] width 30 height 21
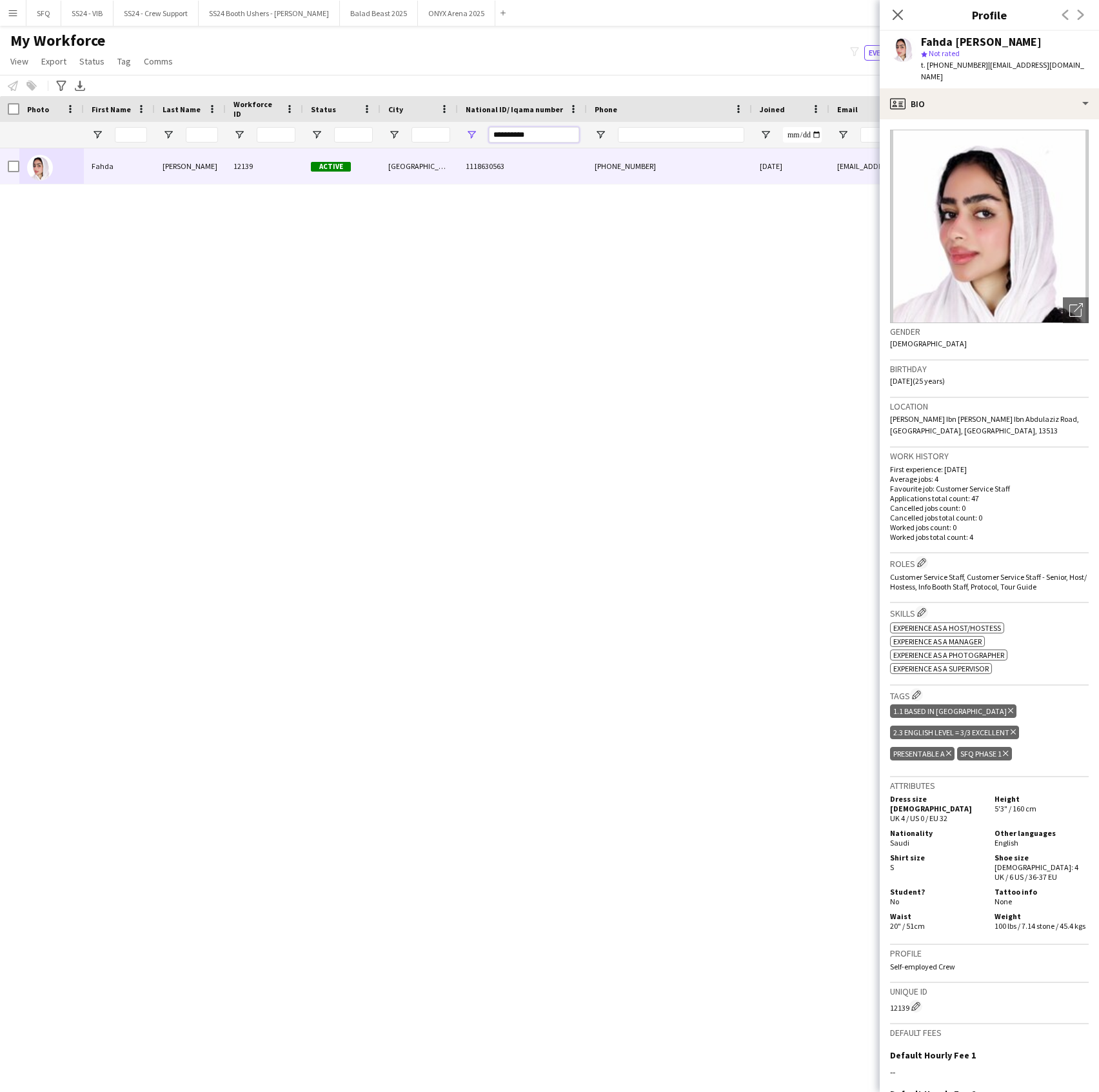
click at [520, 134] on input "**********" at bounding box center [534, 135] width 90 height 15
paste input "National ID/ Iqama number Filter Input"
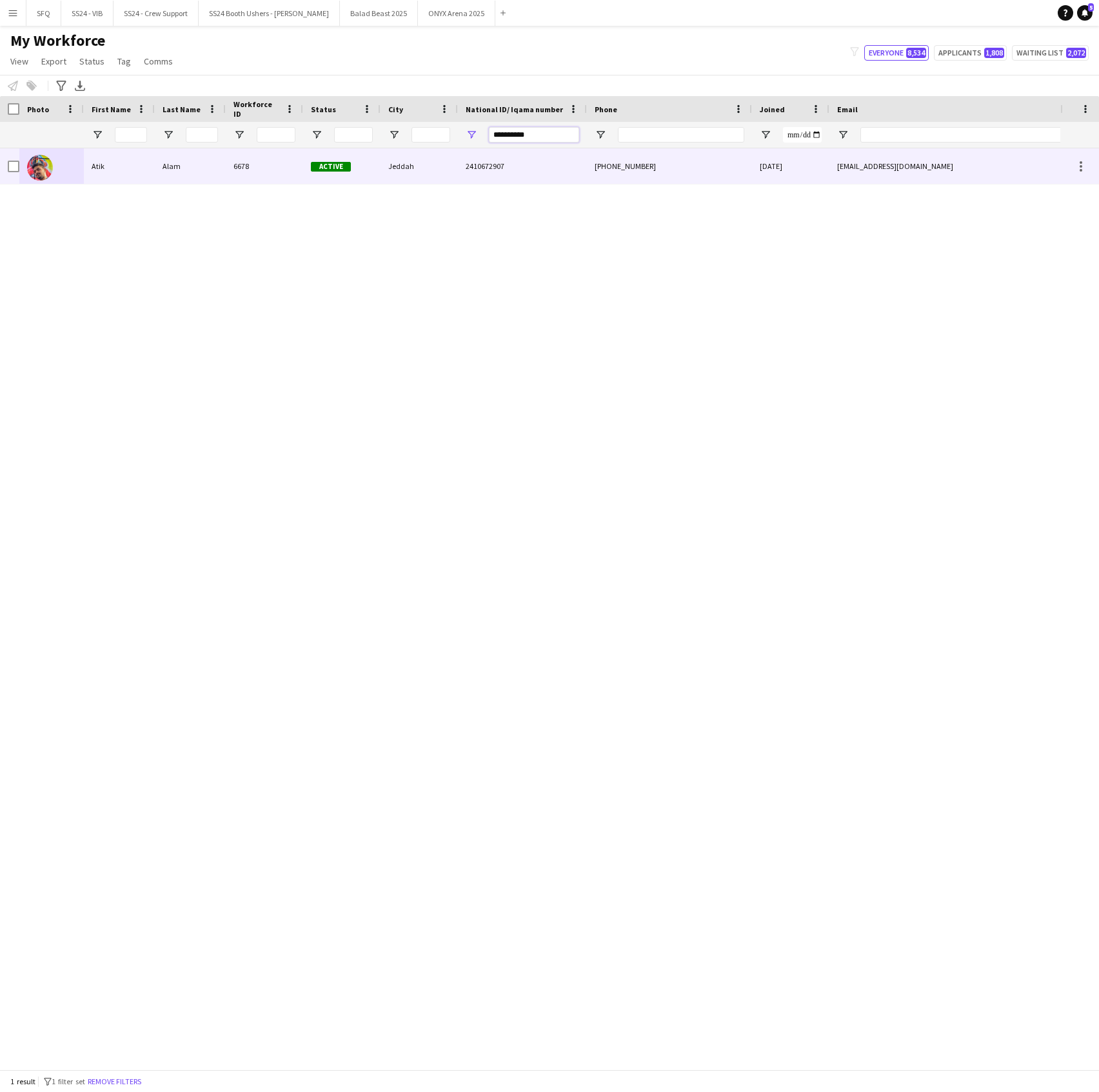
type input "**********"
click at [387, 173] on div "Jeddah" at bounding box center [419, 166] width 77 height 36
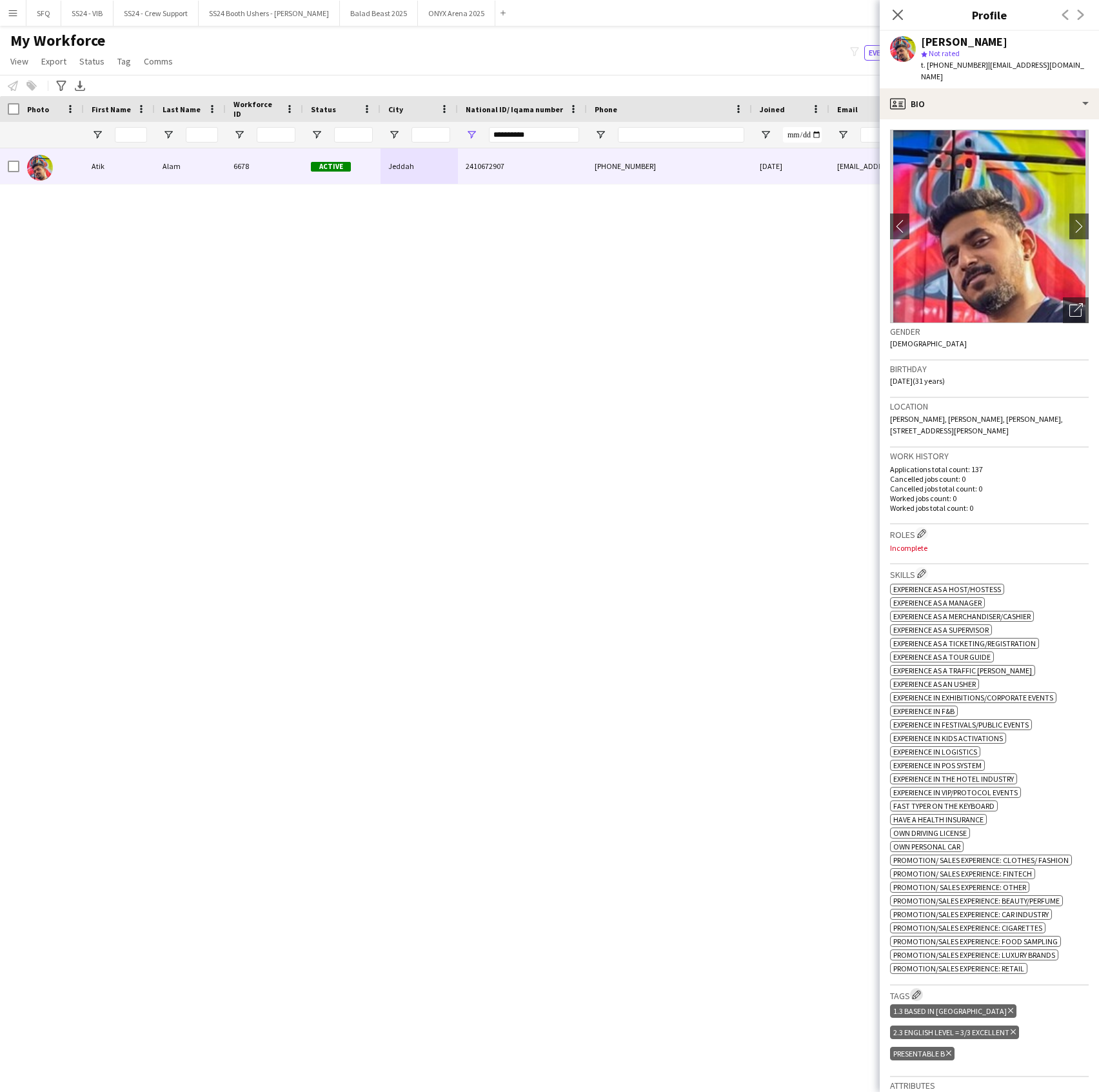
click at [918, 996] on app-icon "Edit crew company tags" at bounding box center [917, 995] width 9 height 9
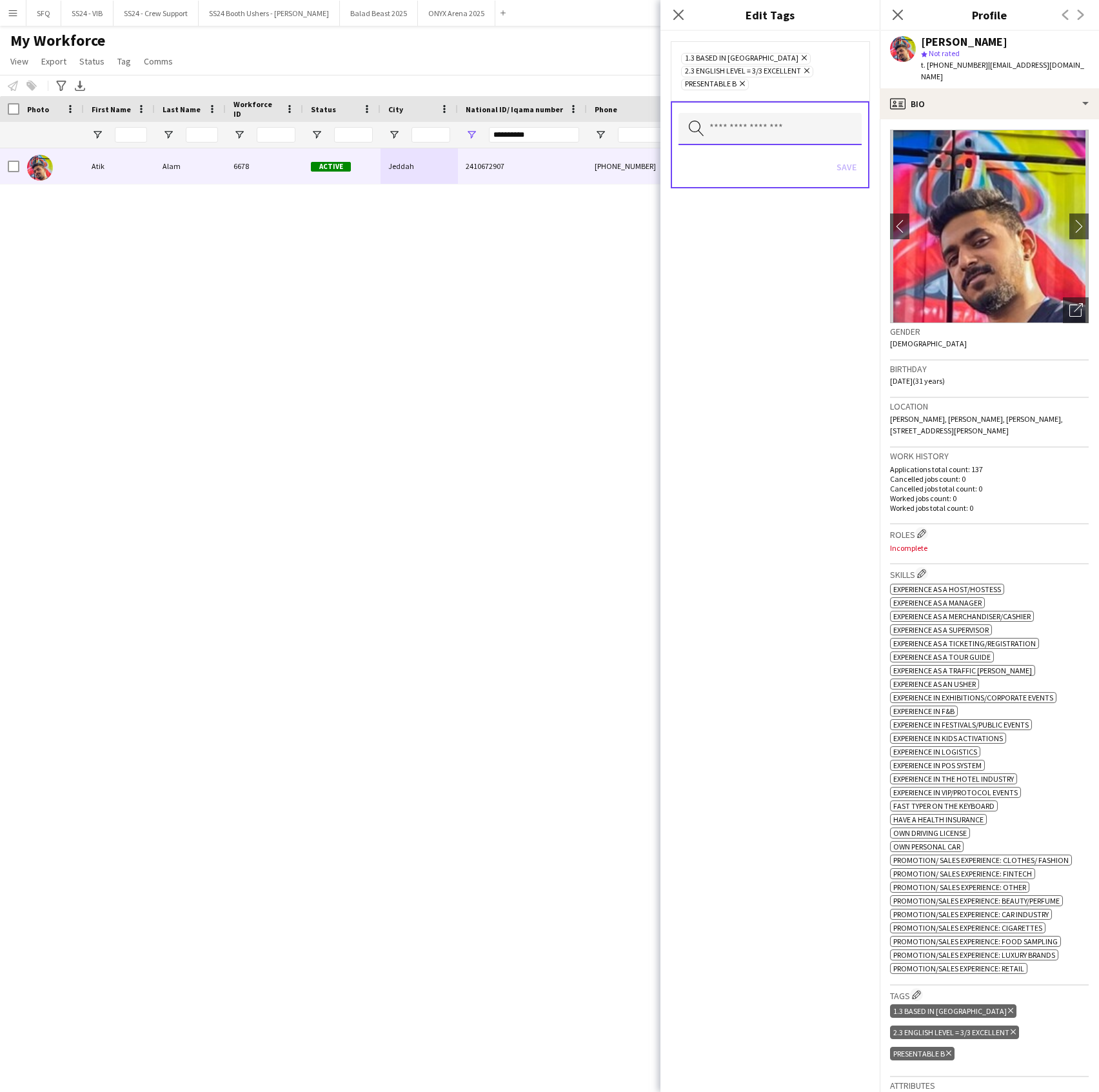
click at [781, 124] on input "text" at bounding box center [770, 129] width 183 height 32
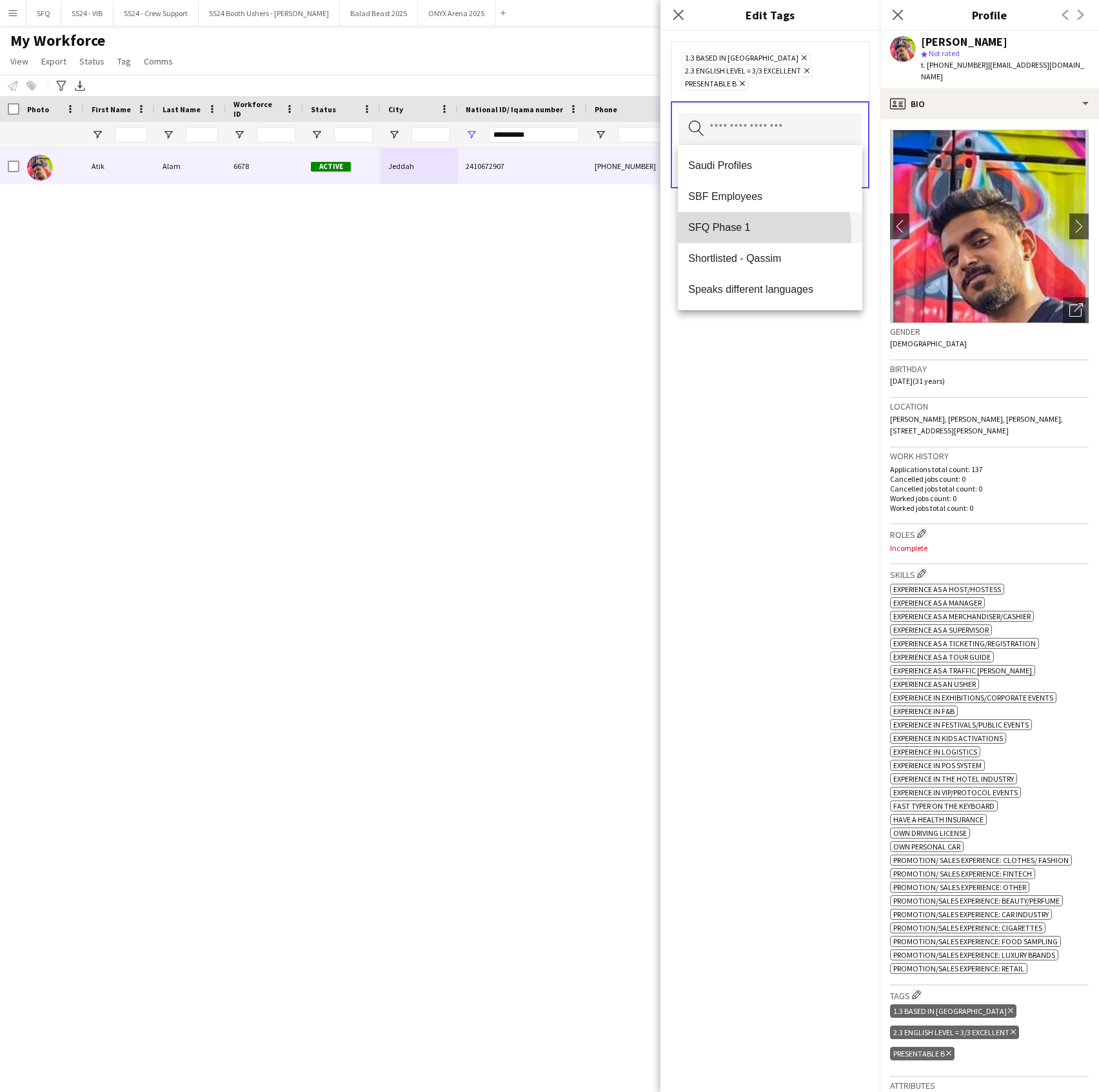
click at [726, 233] on mat-option "SFQ Phase 1" at bounding box center [770, 228] width 184 height 31
click at [795, 415] on div "1.3 Based in [GEOGRAPHIC_DATA] Remove 2.3 English Level = 3/3 Excellent Remove …" at bounding box center [770, 561] width 219 height 1061
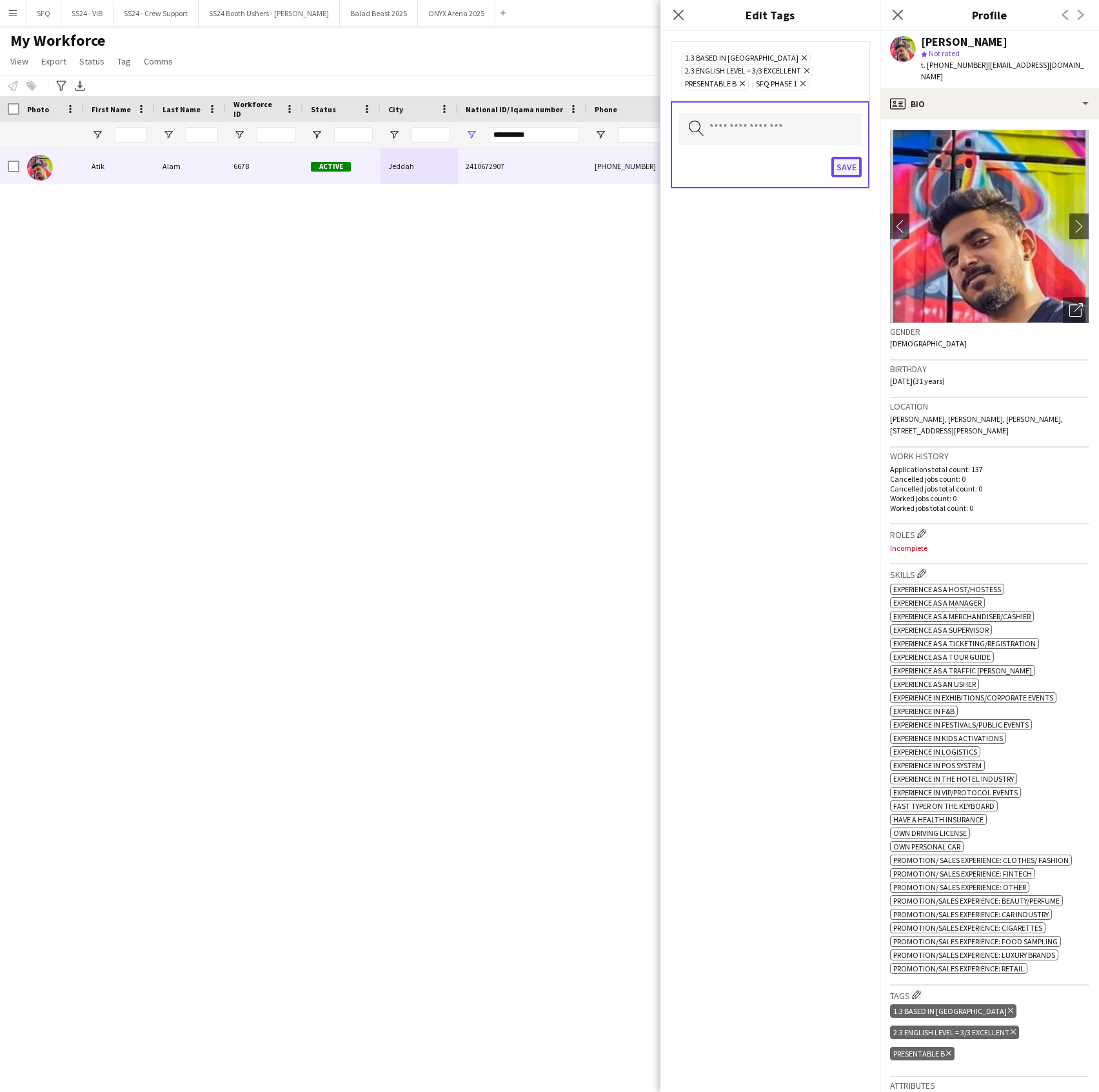
click at [847, 166] on button "Save" at bounding box center [846, 167] width 30 height 21
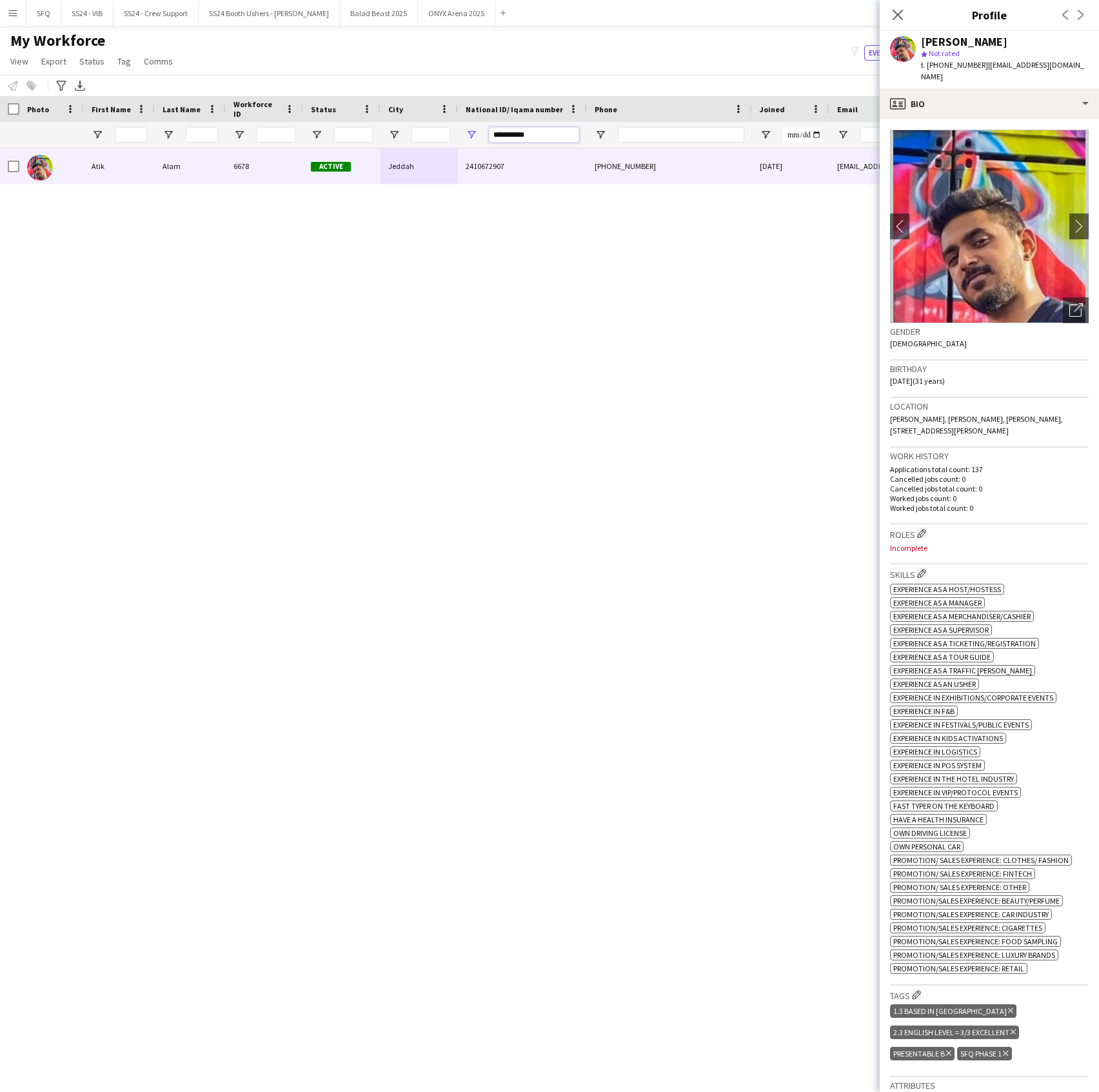
click at [517, 133] on input "**********" at bounding box center [534, 135] width 90 height 15
click at [517, 134] on input "**********" at bounding box center [534, 135] width 90 height 15
click at [710, 142] on input "Phone Filter Input" at bounding box center [681, 135] width 127 height 15
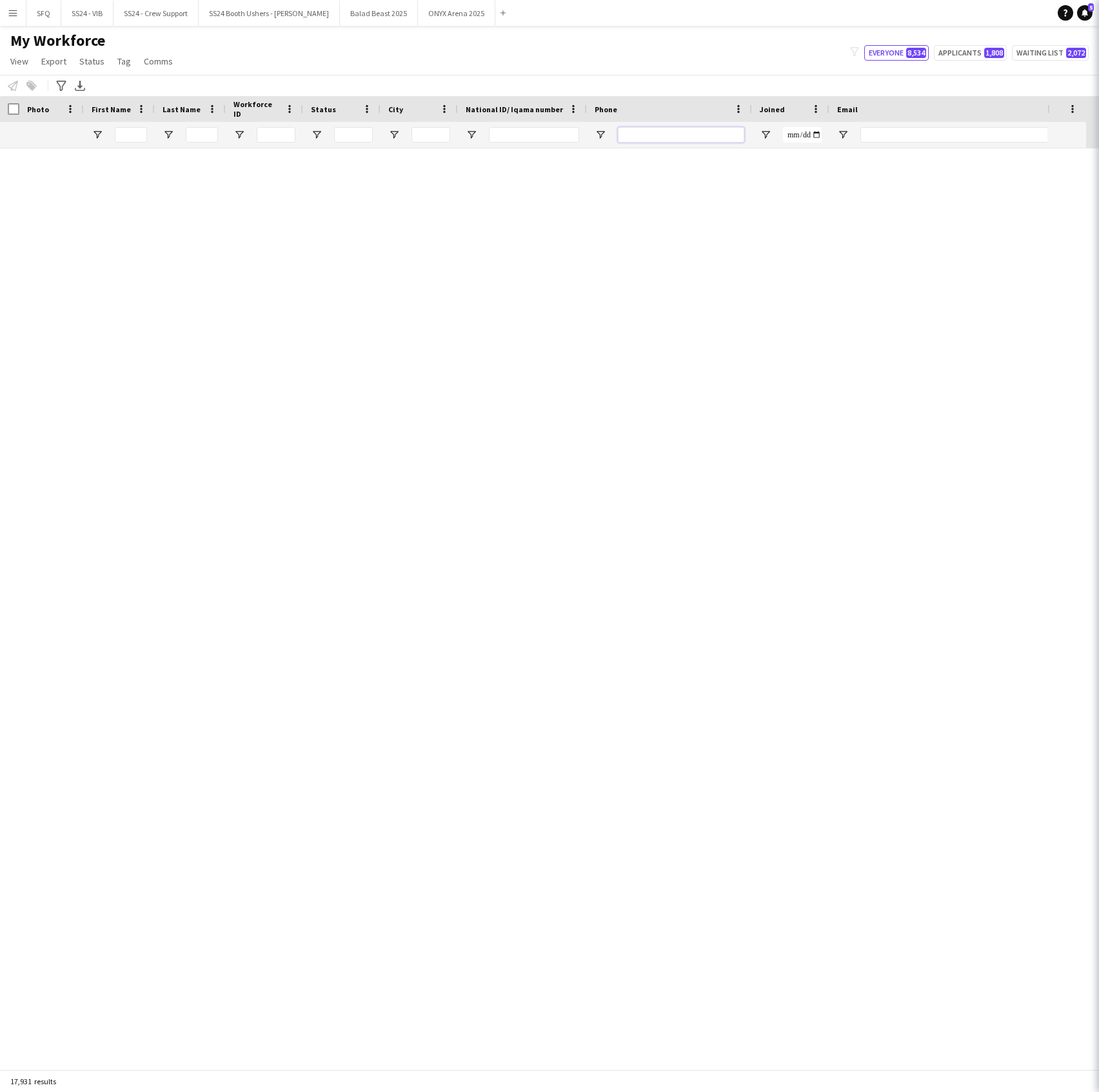
paste input "**********"
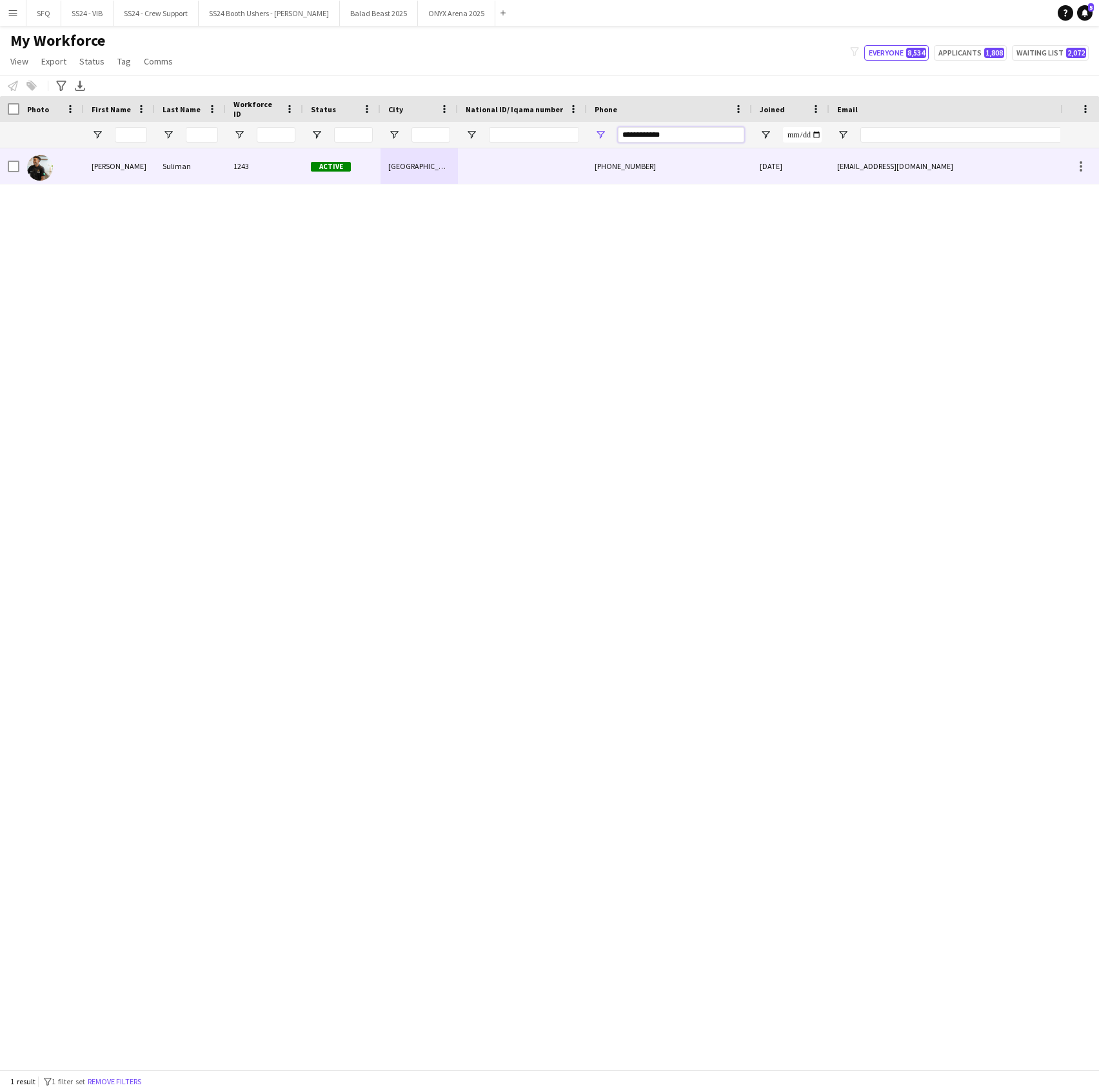
type input "**********"
click at [94, 164] on div "[PERSON_NAME]" at bounding box center [120, 166] width 71 height 36
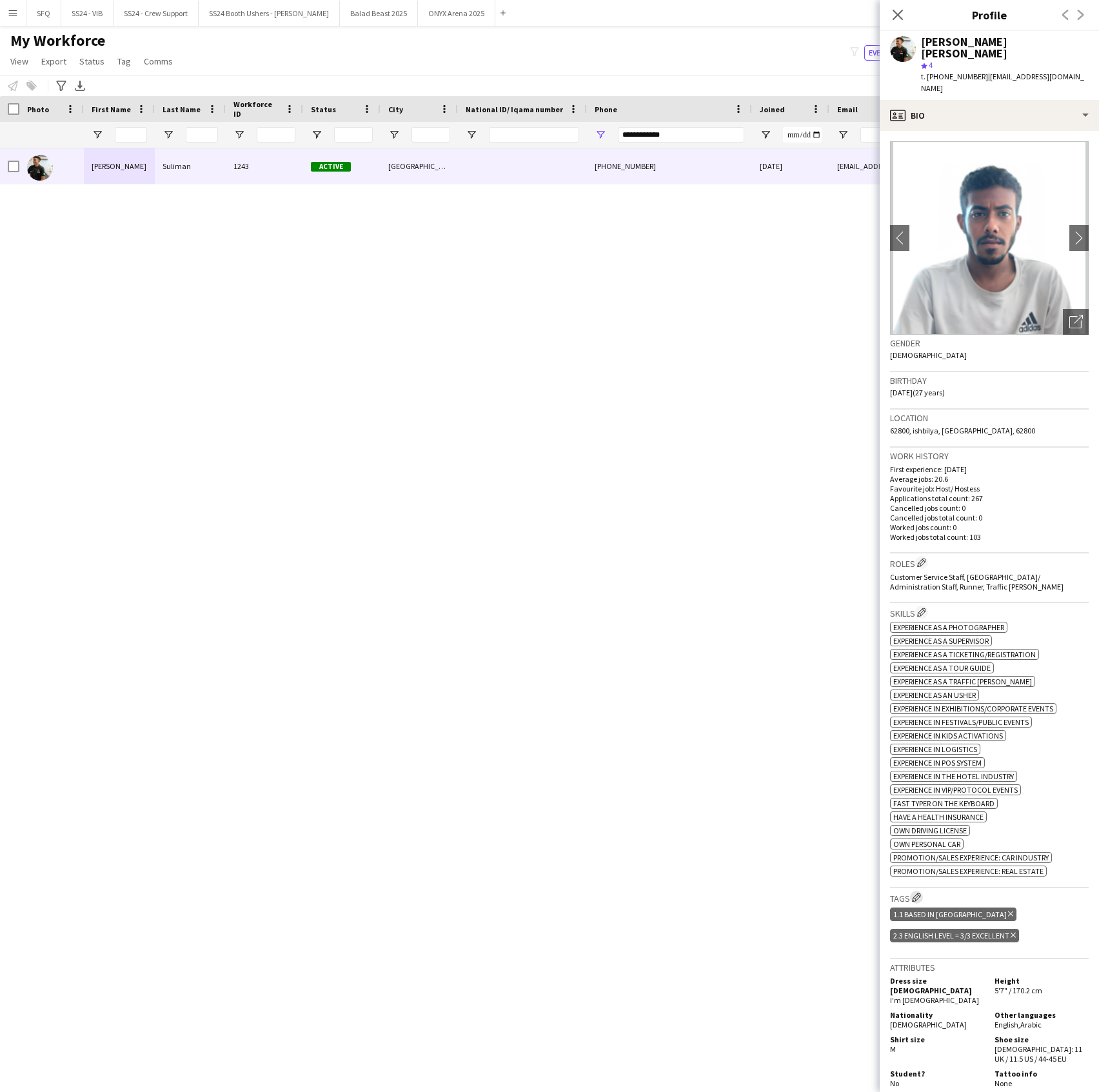
click at [914, 893] on app-icon "Edit crew company tags" at bounding box center [917, 897] width 9 height 9
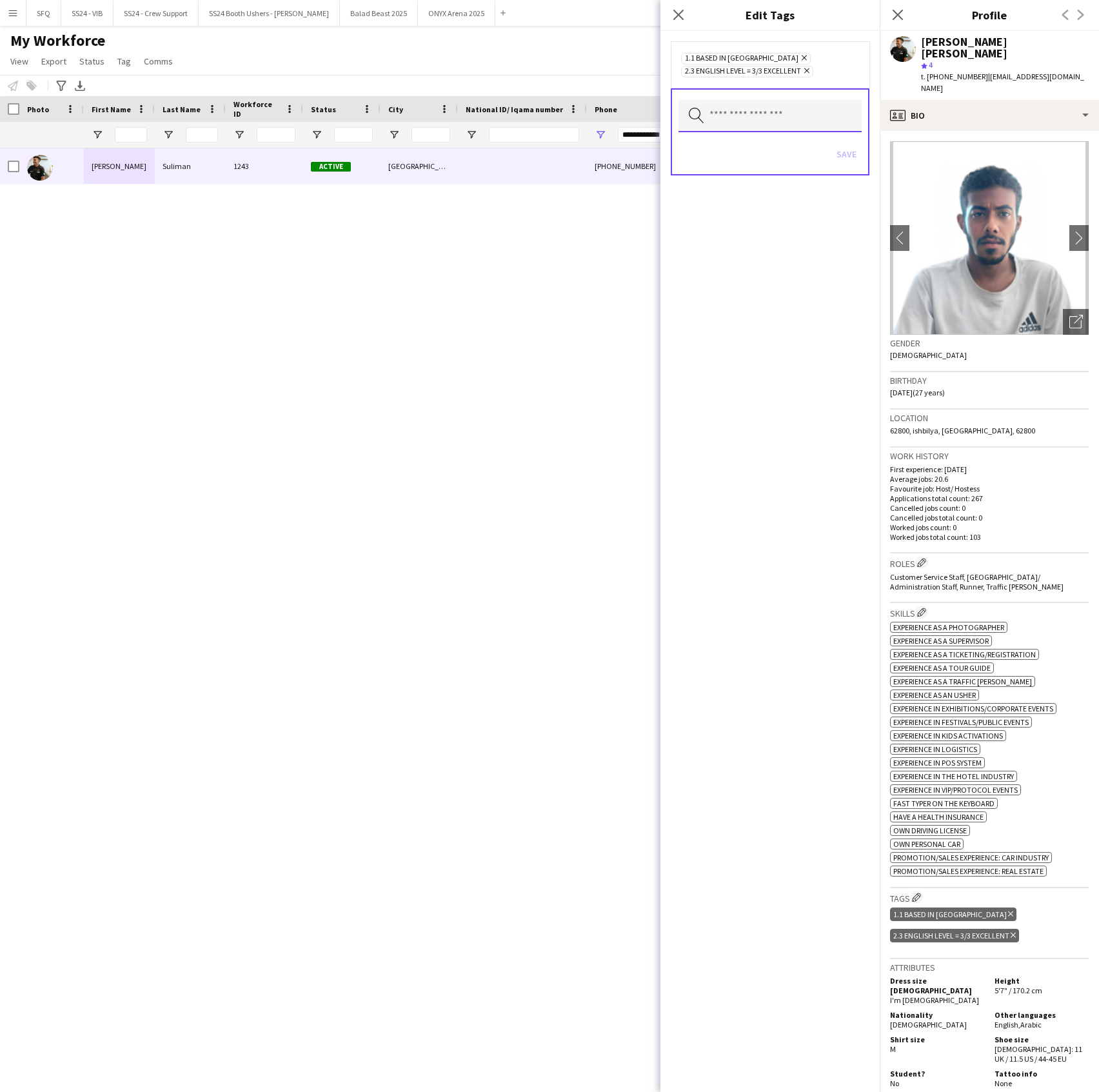
click at [718, 127] on input "text" at bounding box center [770, 116] width 183 height 32
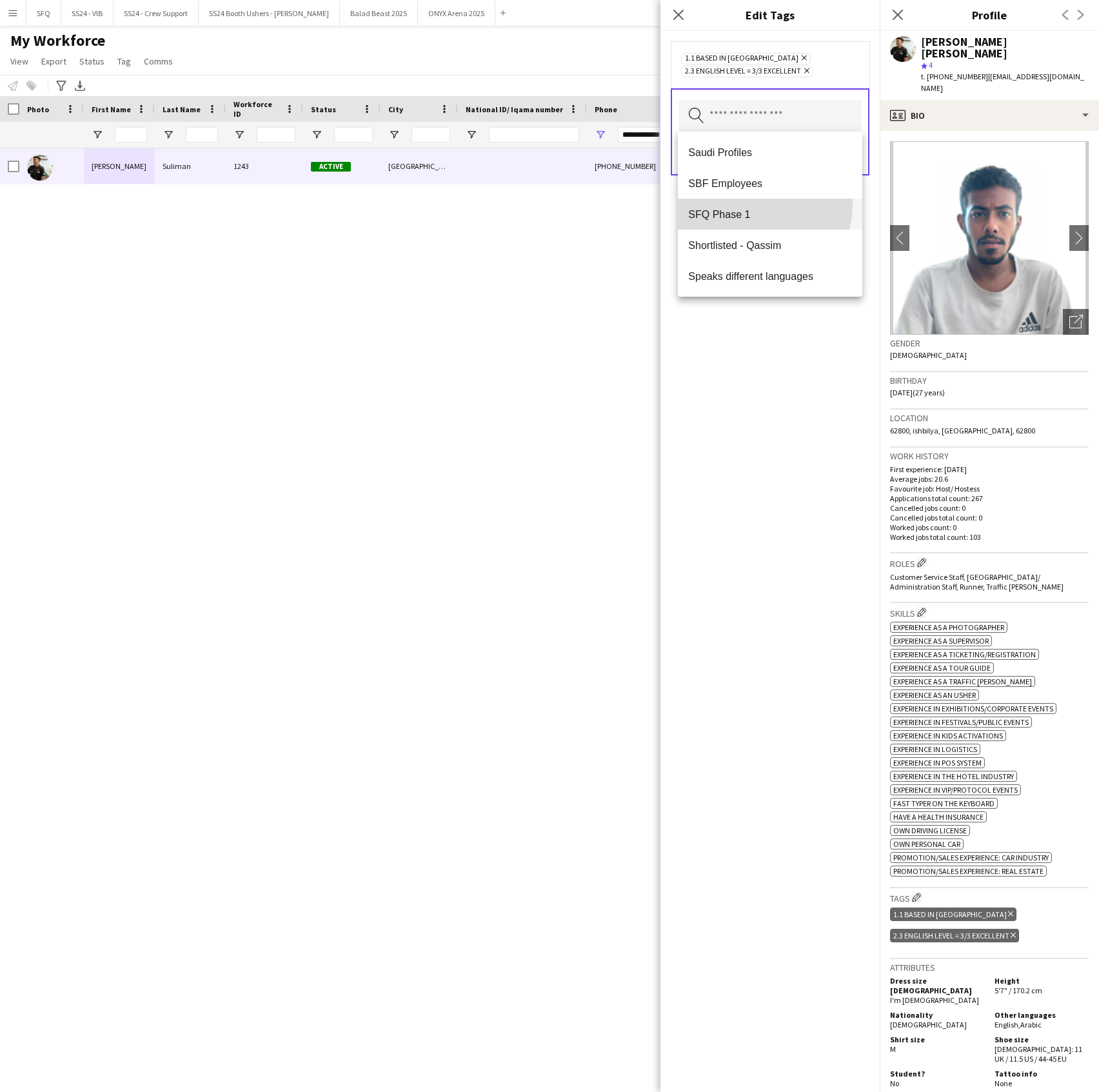
click at [747, 204] on mat-option "SFQ Phase 1" at bounding box center [770, 214] width 184 height 31
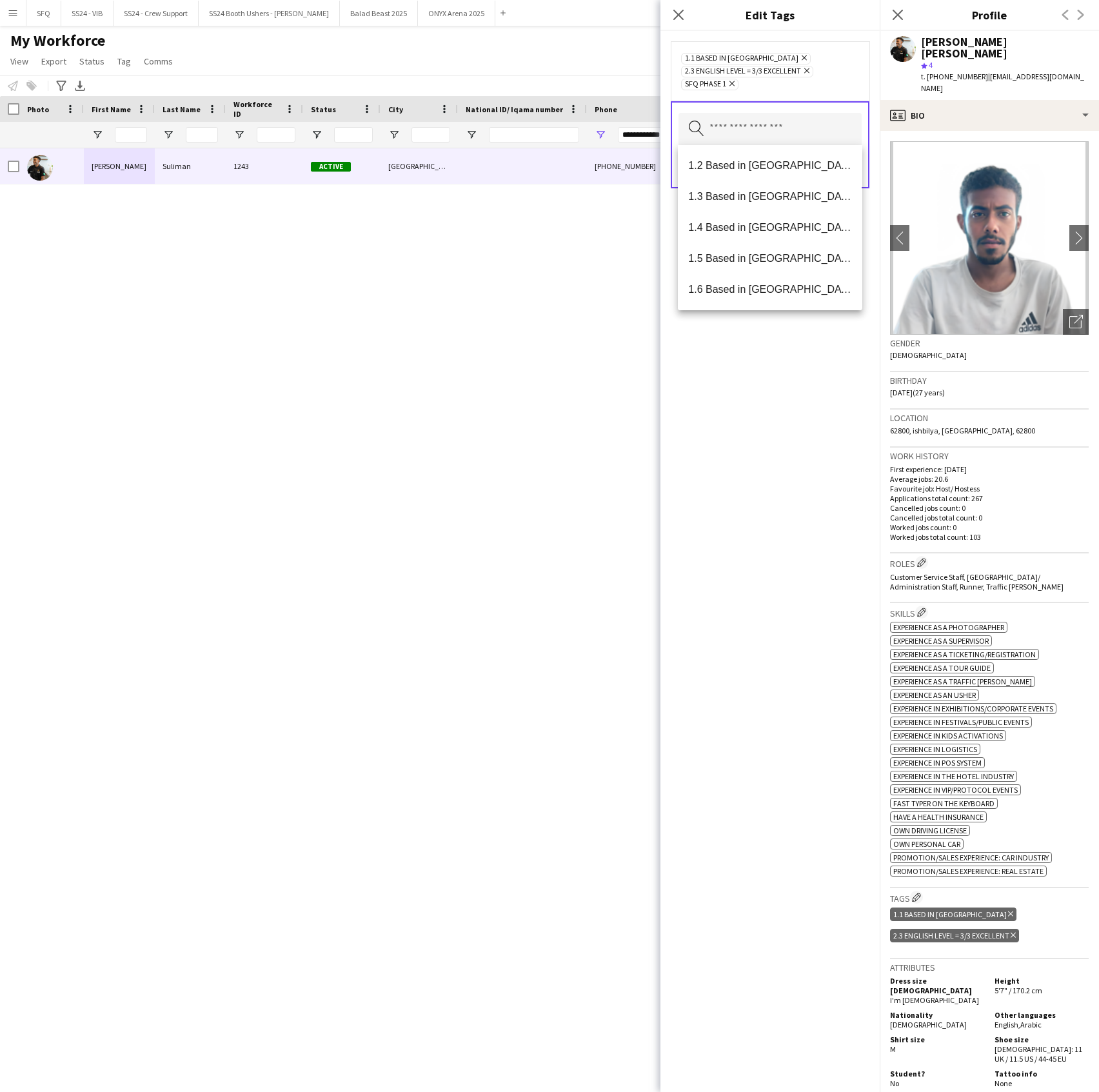
click at [777, 354] on div "1.1 Based in [GEOGRAPHIC_DATA] Remove 2.3 English Level = 3/3 Excellent Remove …" at bounding box center [770, 561] width 219 height 1061
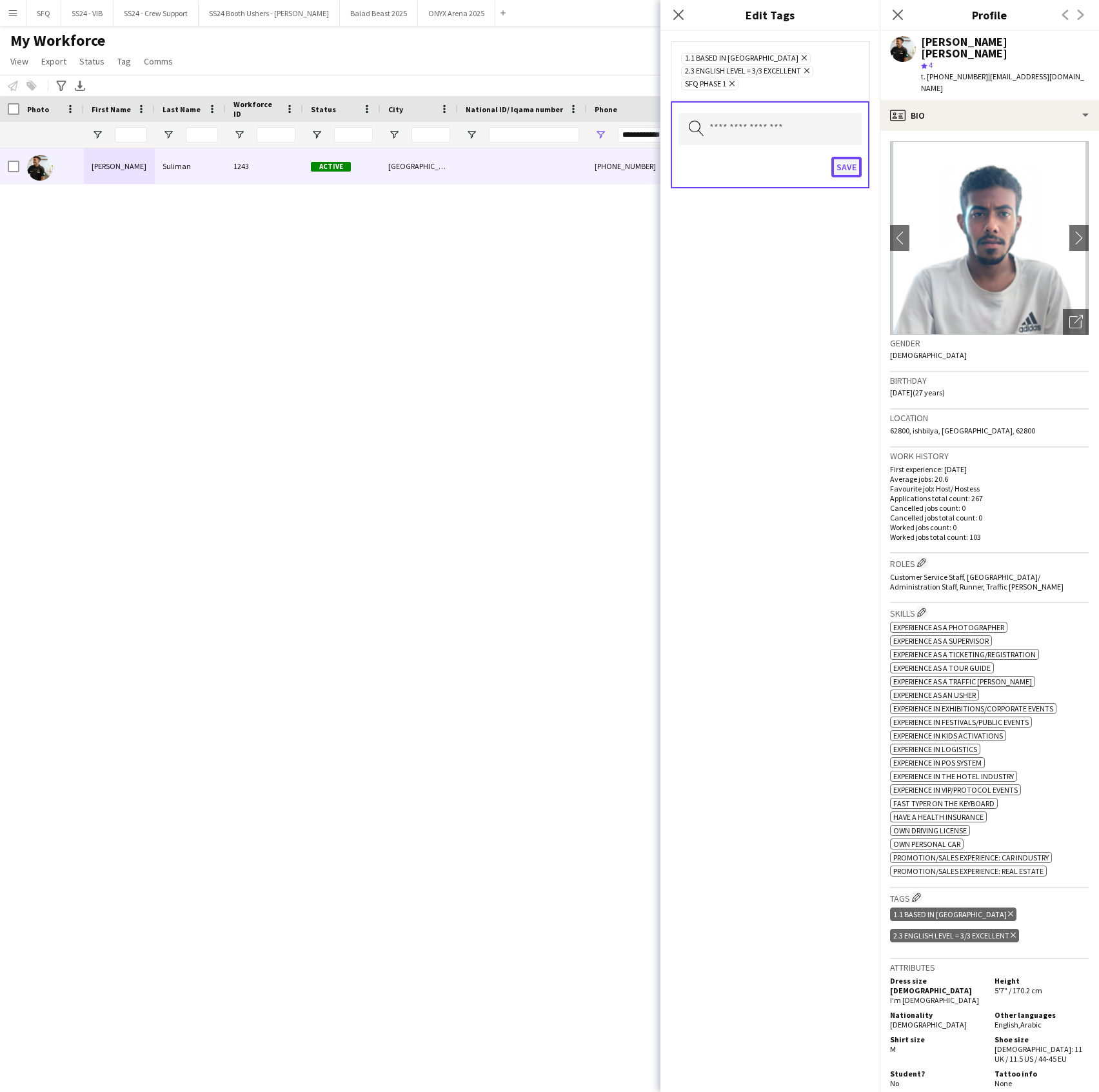
click at [847, 175] on button "Save" at bounding box center [846, 167] width 30 height 21
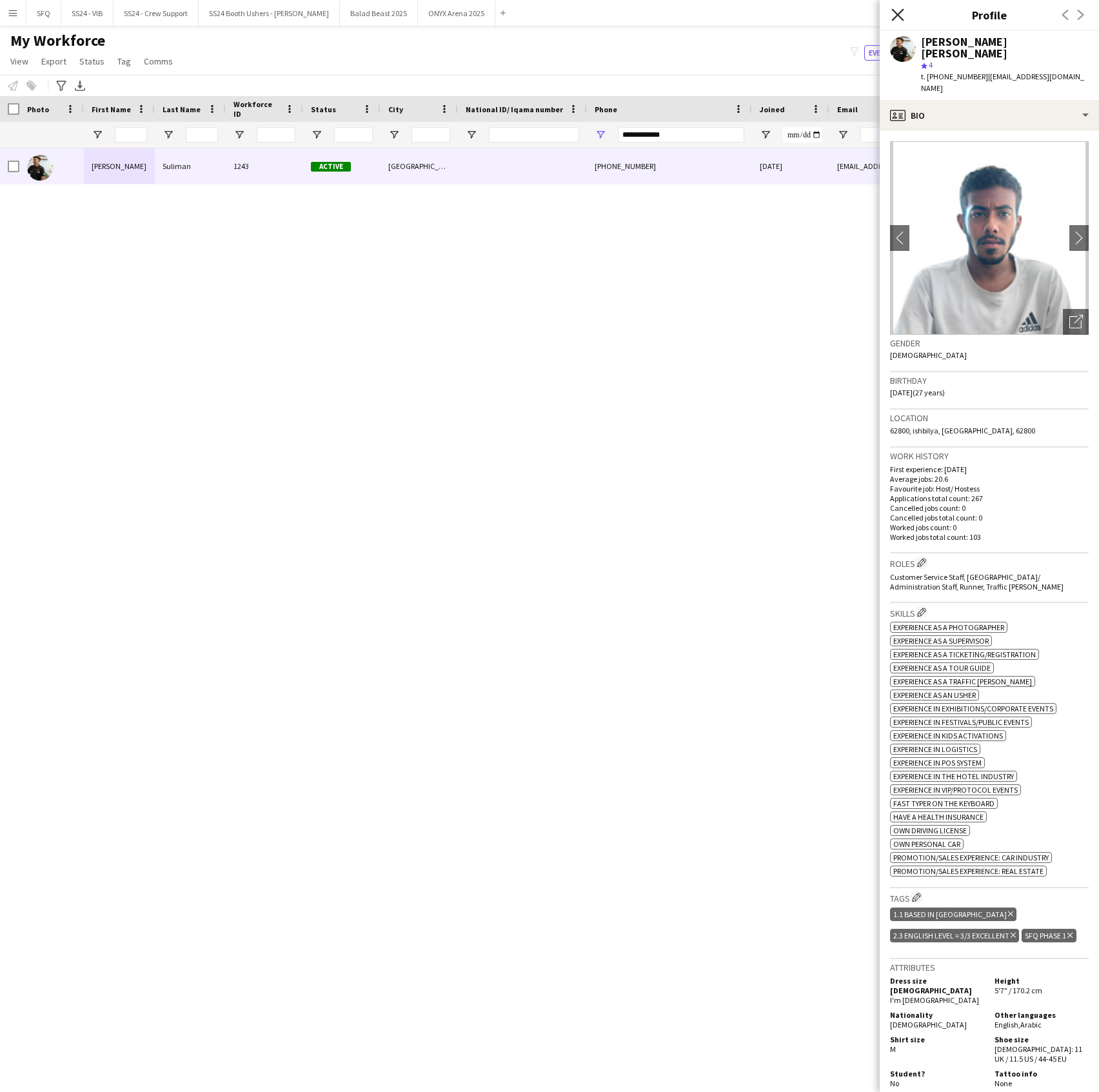
click at [895, 14] on icon "Close pop-in" at bounding box center [897, 15] width 12 height 12
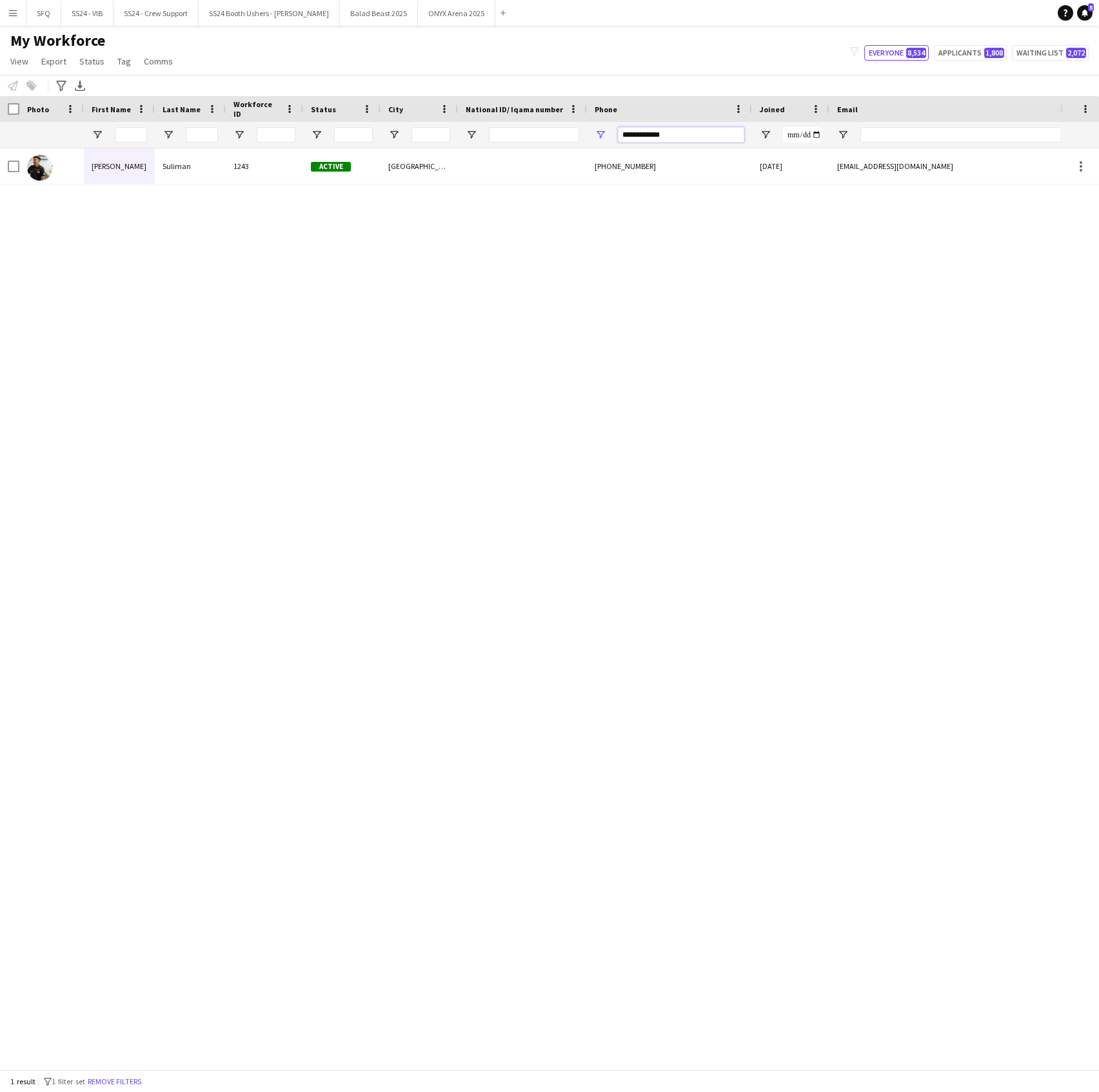
click at [661, 135] on input "**********" at bounding box center [681, 135] width 127 height 15
paste input "Phone Filter Input"
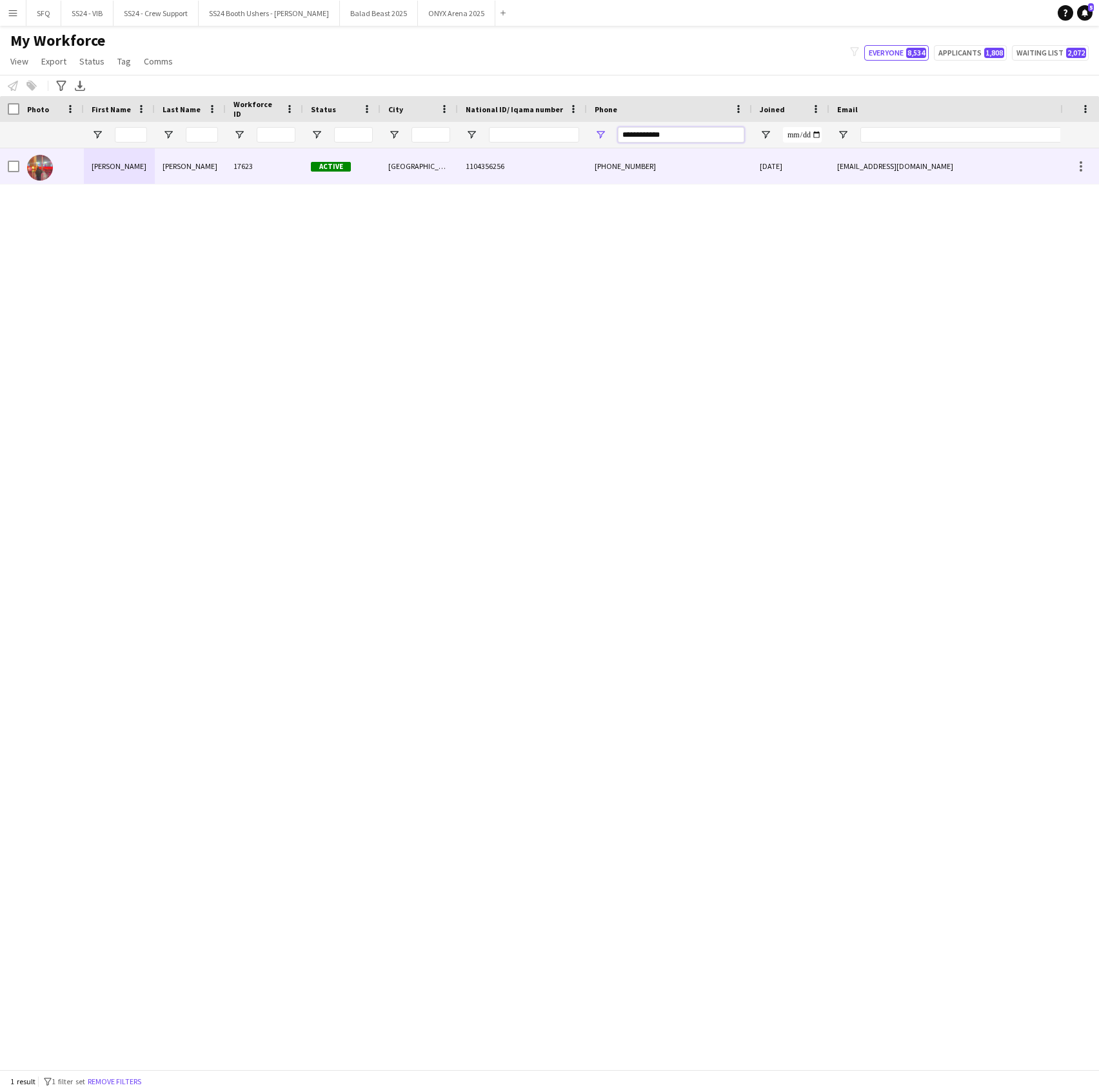
type input "**********"
click at [79, 168] on div at bounding box center [52, 166] width 65 height 36
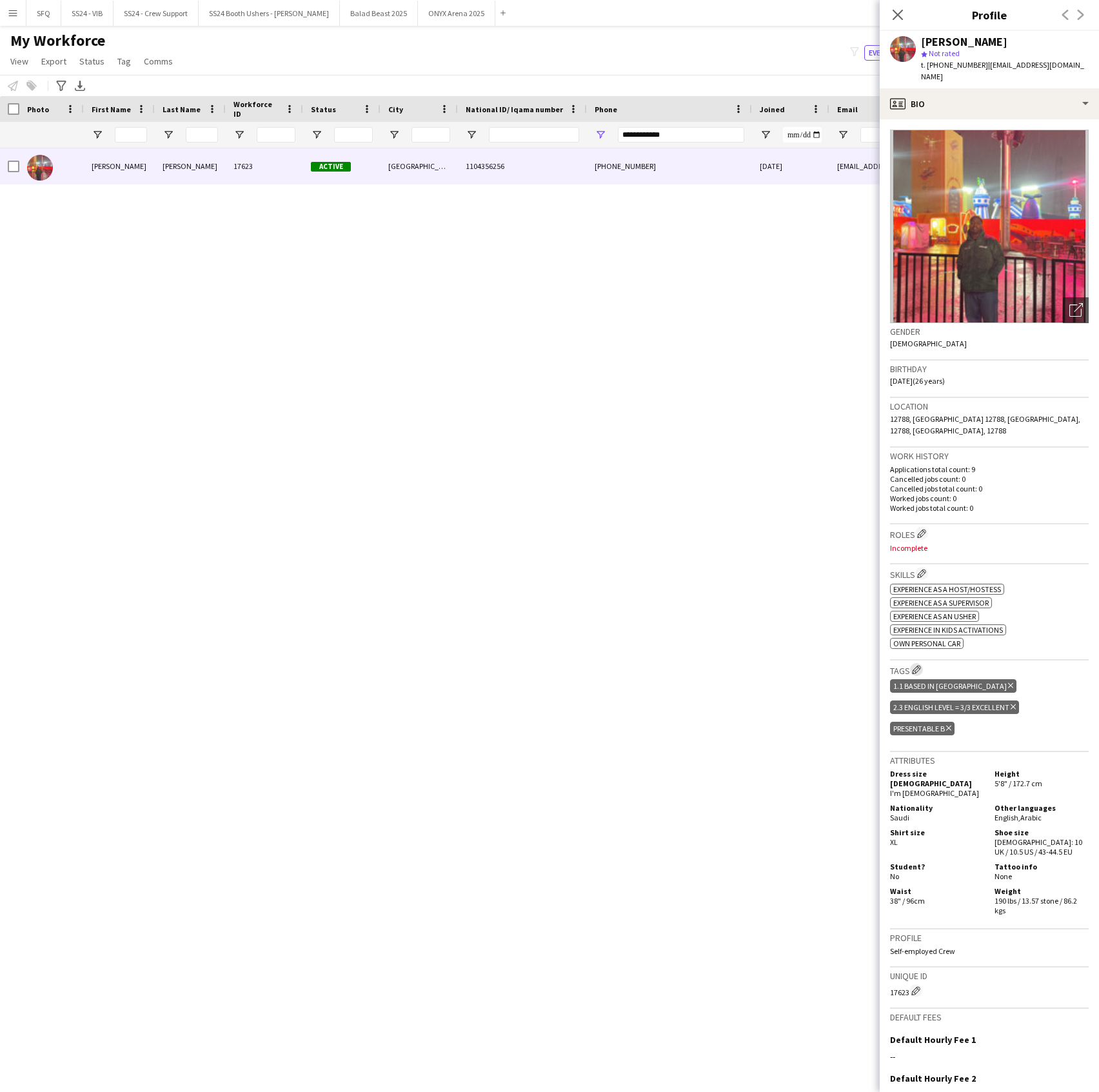
click at [922, 663] on button "Edit crew company tags" at bounding box center [916, 670] width 13 height 13
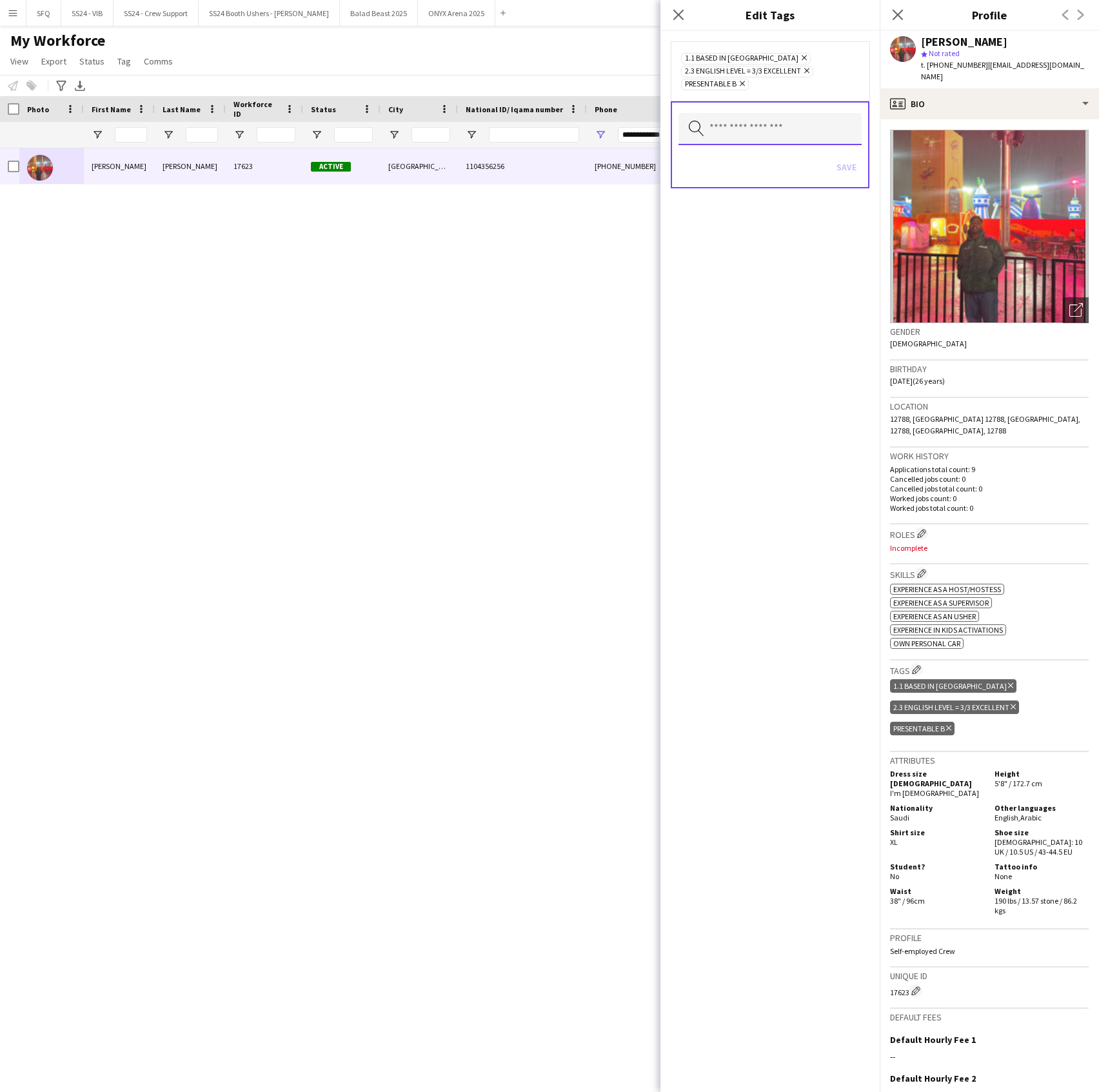
click at [729, 124] on input "text" at bounding box center [770, 129] width 183 height 32
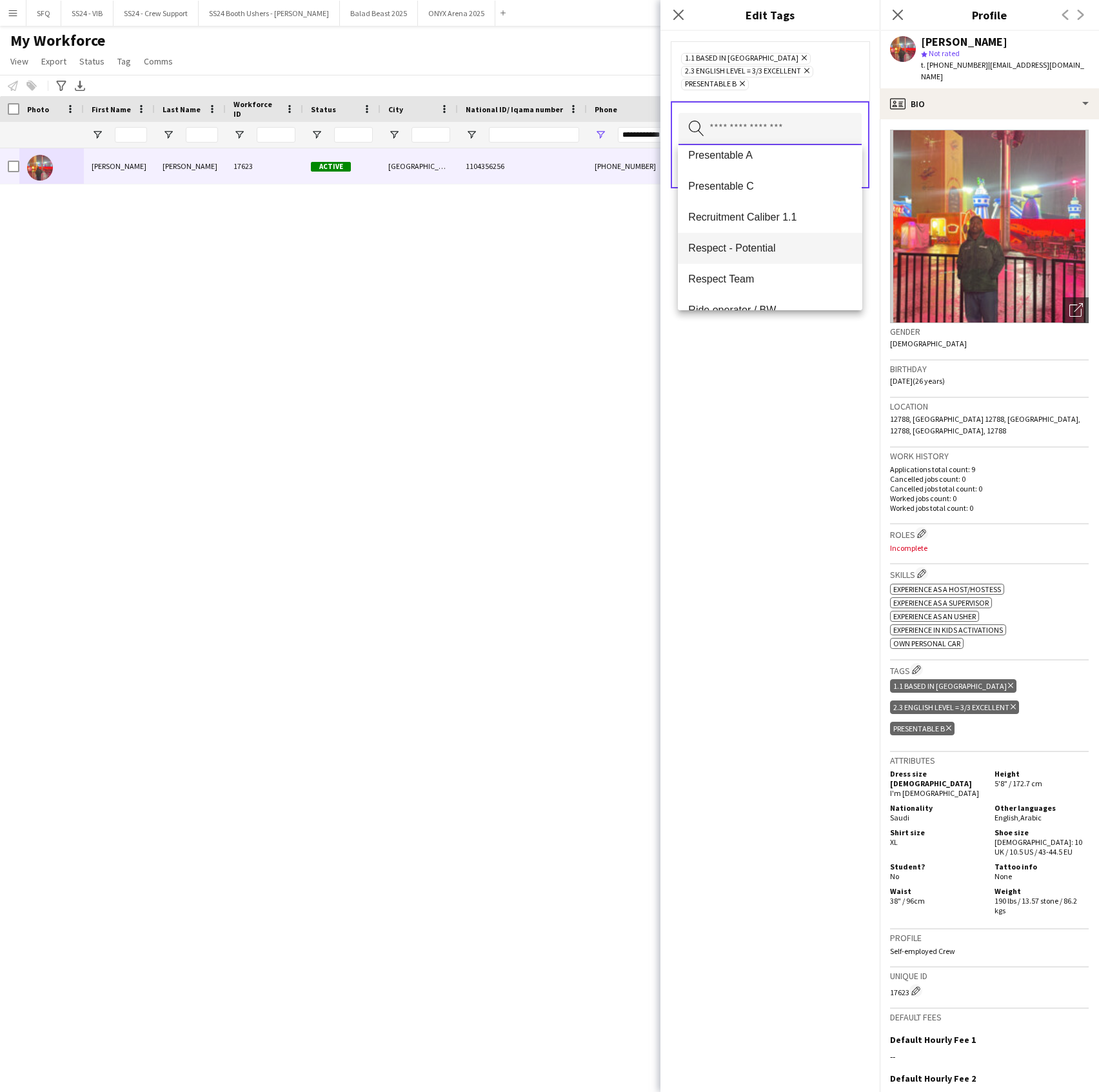
scroll to position [1203, 0]
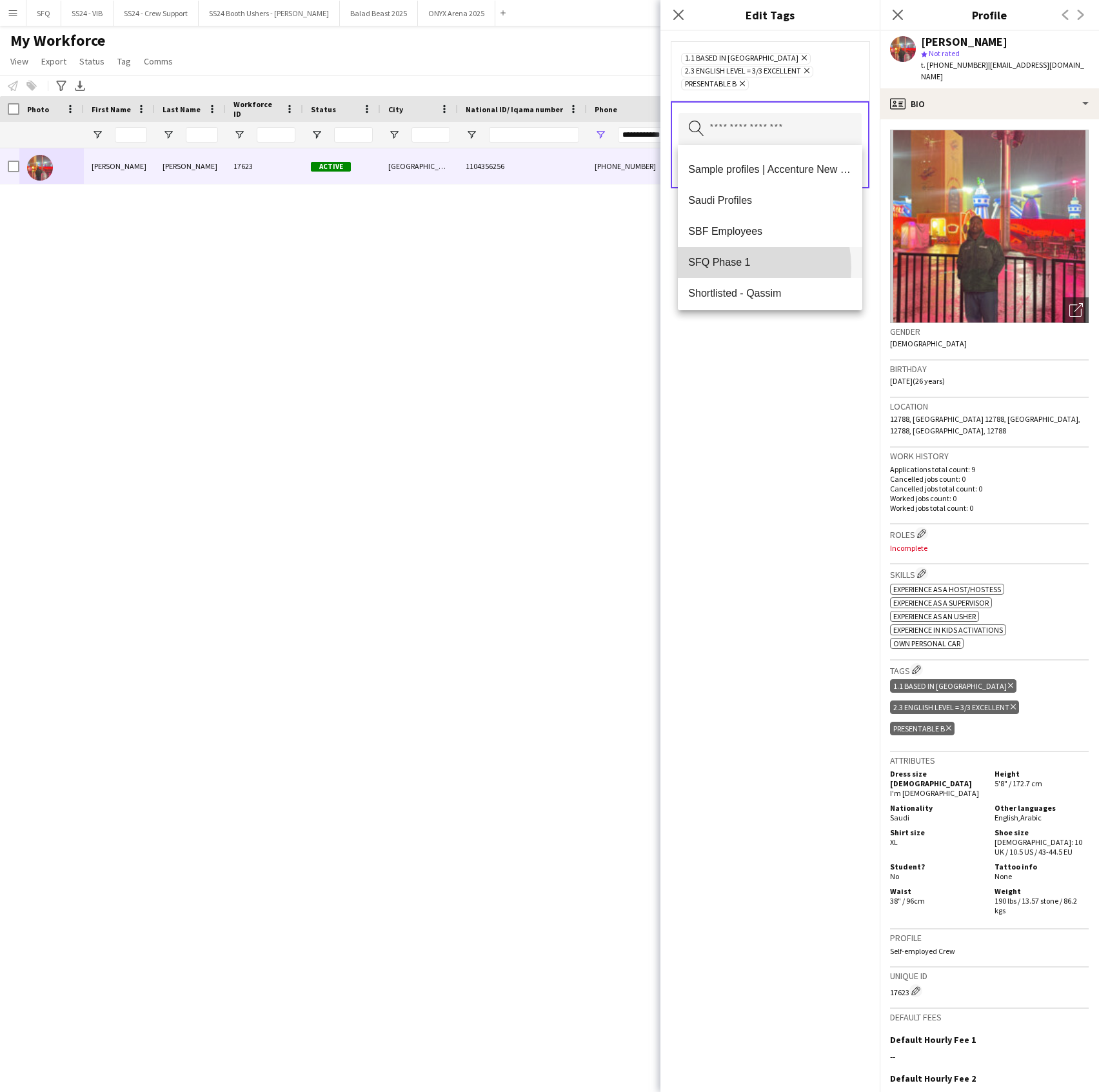
click at [734, 267] on span "SFQ Phase 1" at bounding box center [769, 263] width 163 height 12
click at [774, 435] on div "1.1 Based in [GEOGRAPHIC_DATA] Remove 2.3 English Level = 3/3 Excellent Remove …" at bounding box center [770, 561] width 219 height 1061
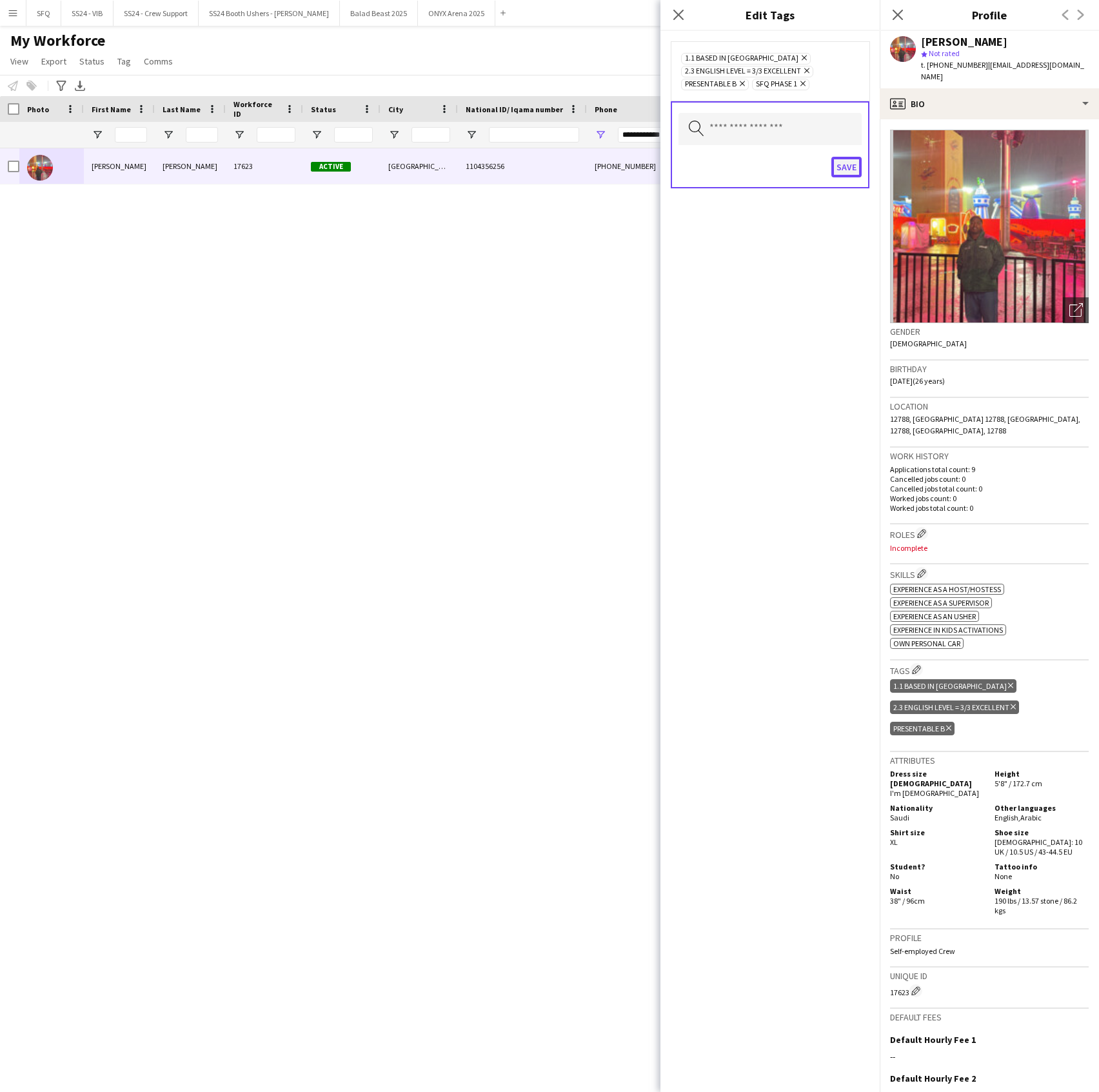
click at [842, 175] on button "Save" at bounding box center [846, 167] width 30 height 21
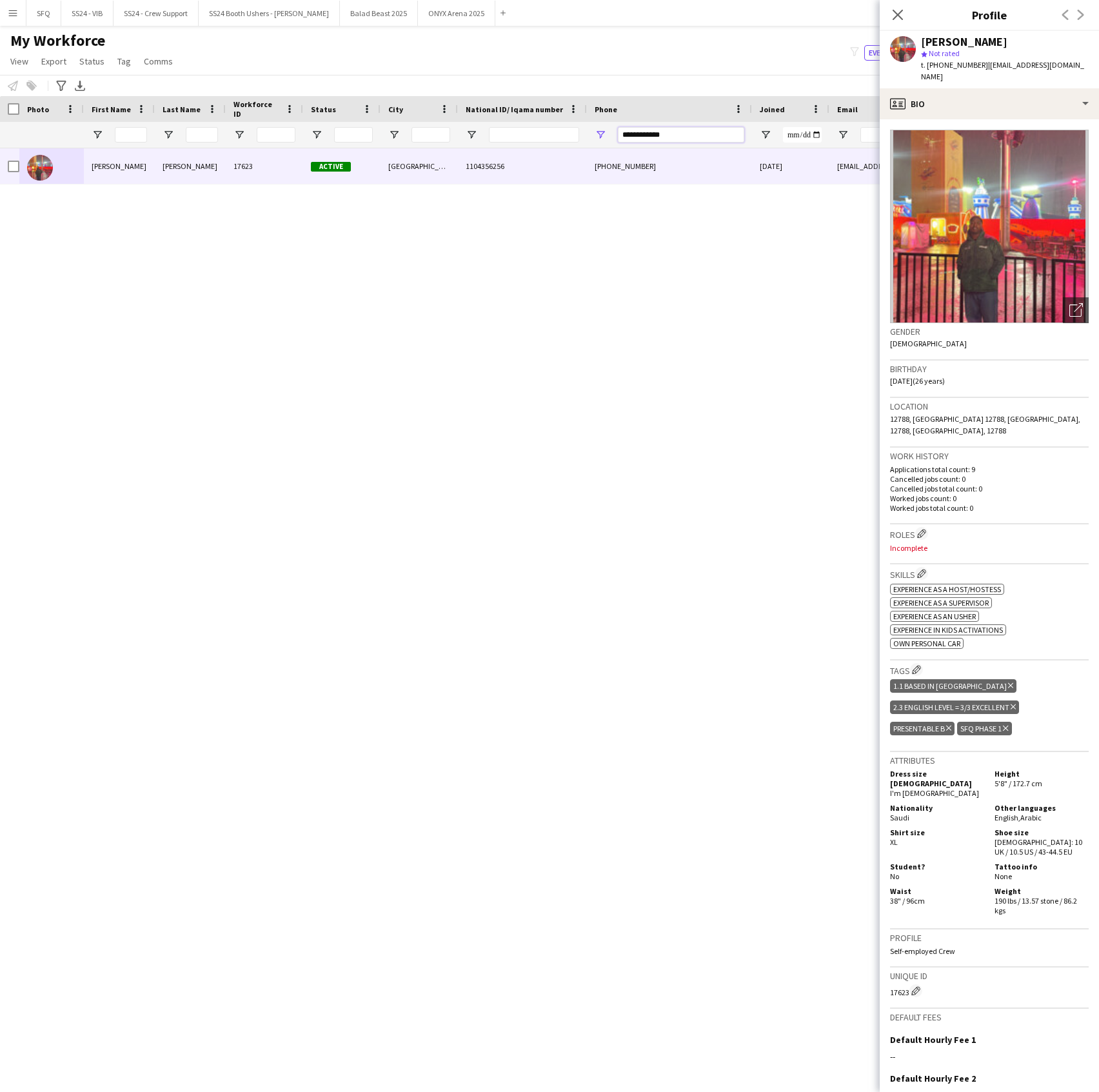
click at [635, 130] on input "**********" at bounding box center [681, 135] width 127 height 15
paste input "*"
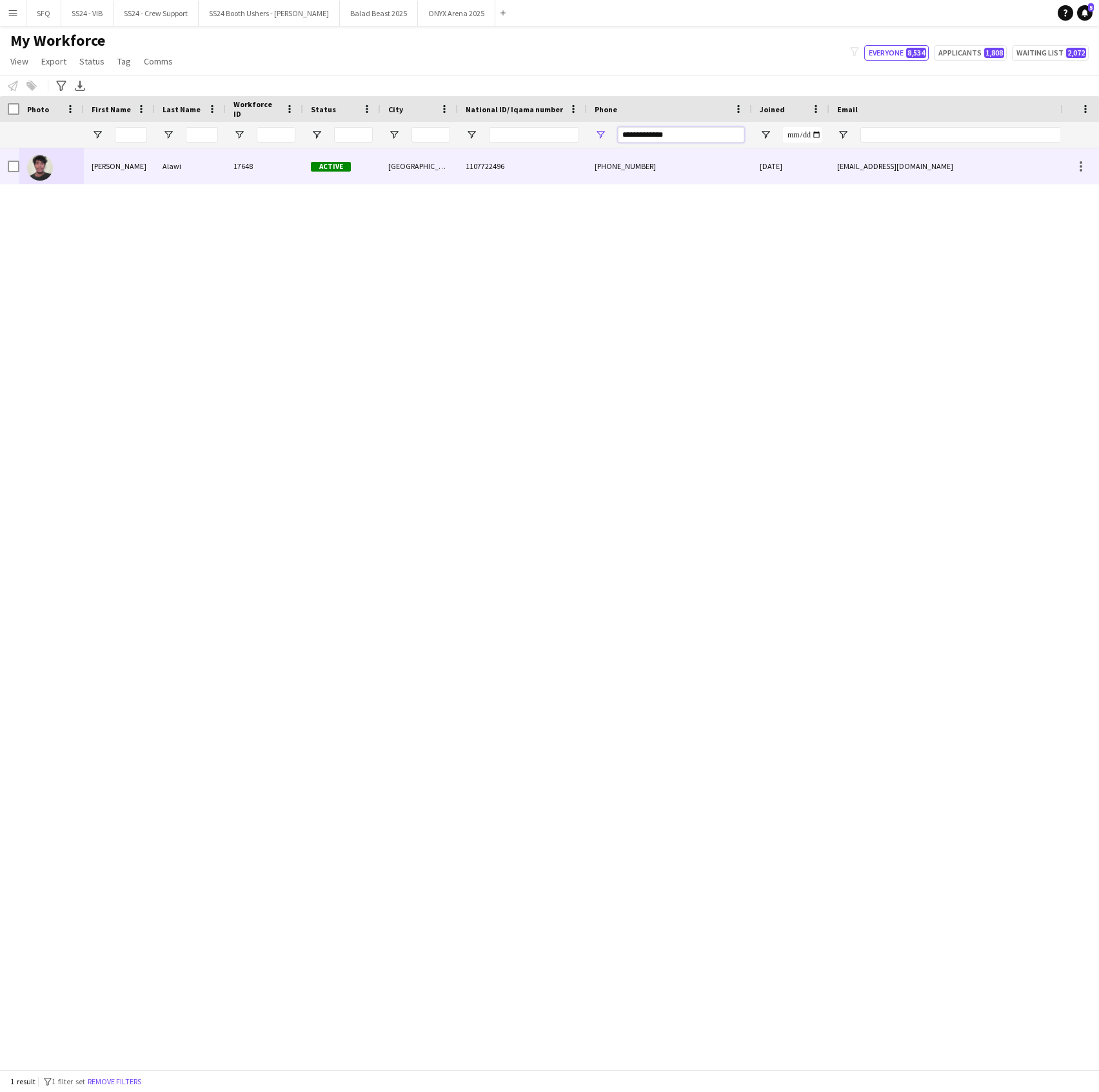
type input "**********"
click at [222, 162] on div "Alawi" at bounding box center [190, 166] width 71 height 36
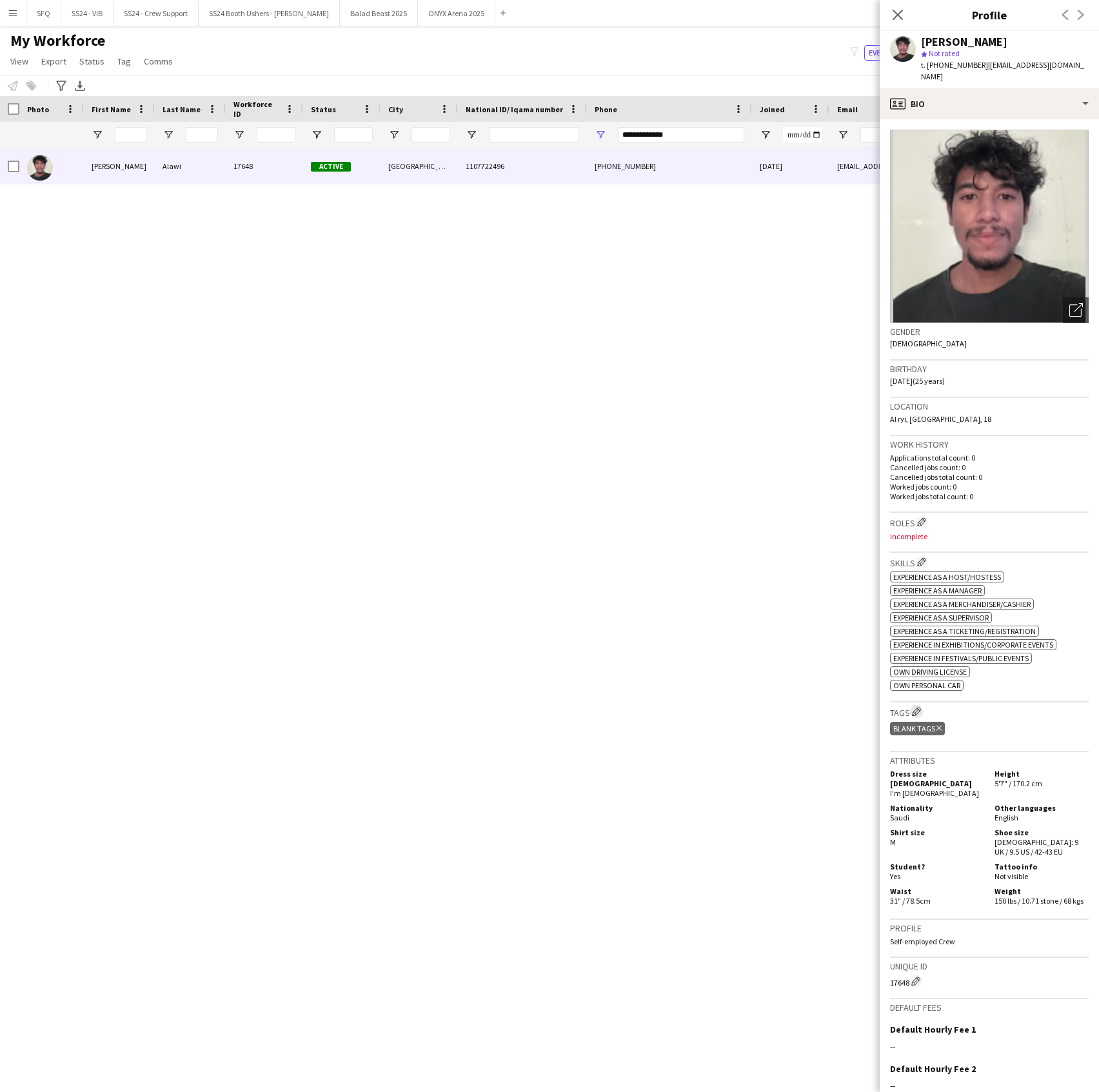
click at [916, 707] on app-icon "Edit crew company tags" at bounding box center [917, 711] width 9 height 9
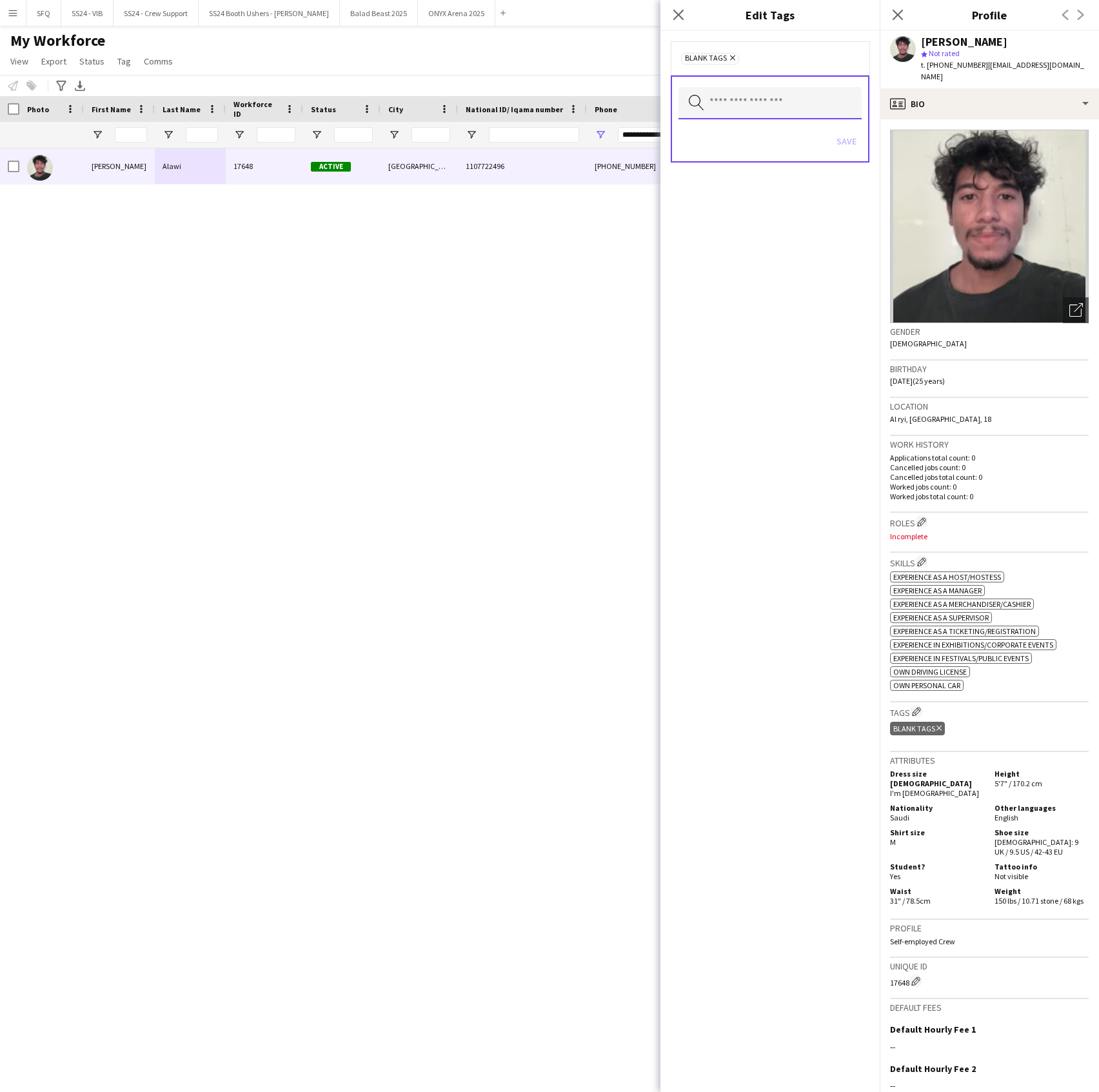
click at [714, 101] on input "text" at bounding box center [770, 103] width 183 height 32
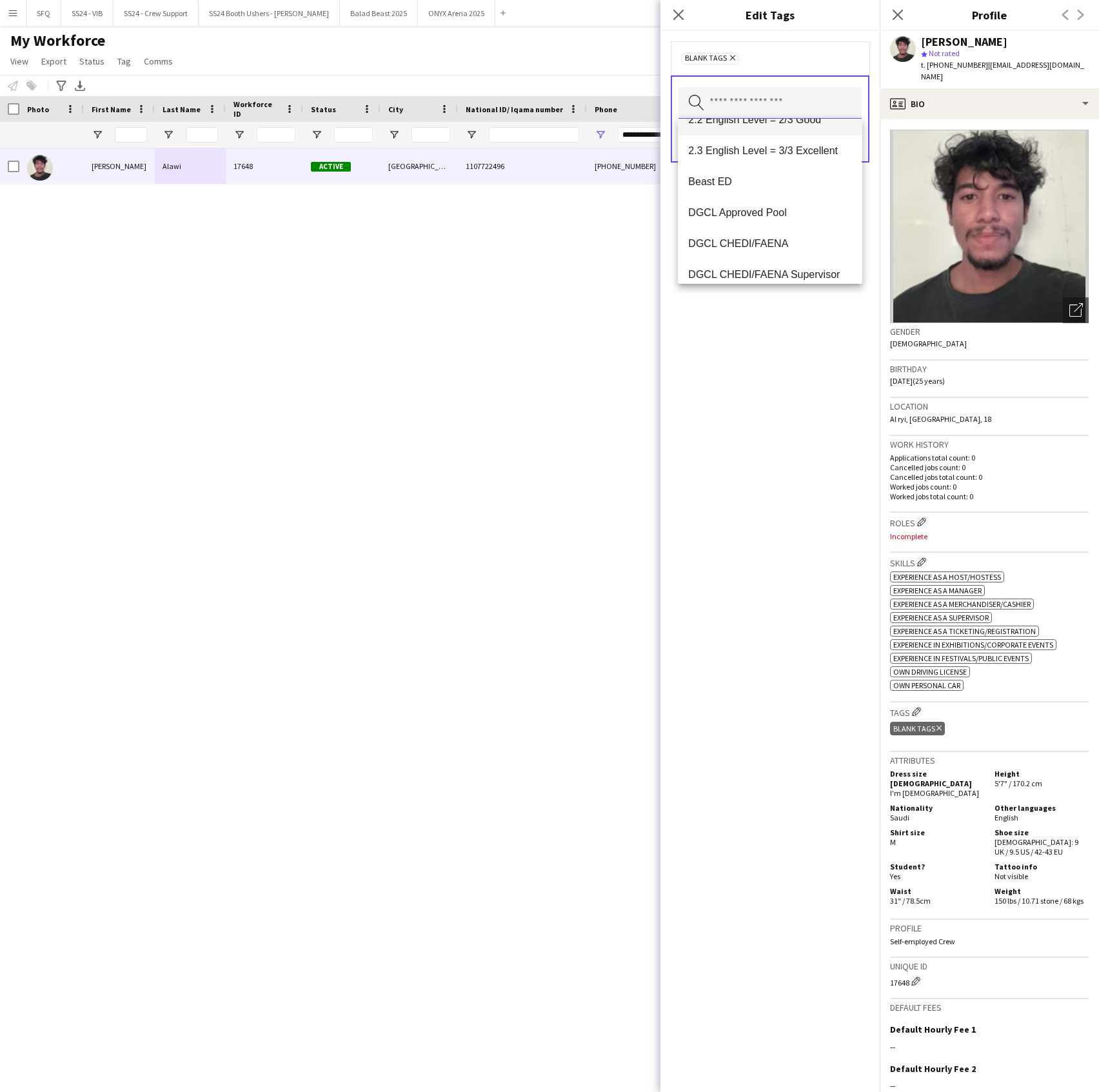
scroll to position [258, 0]
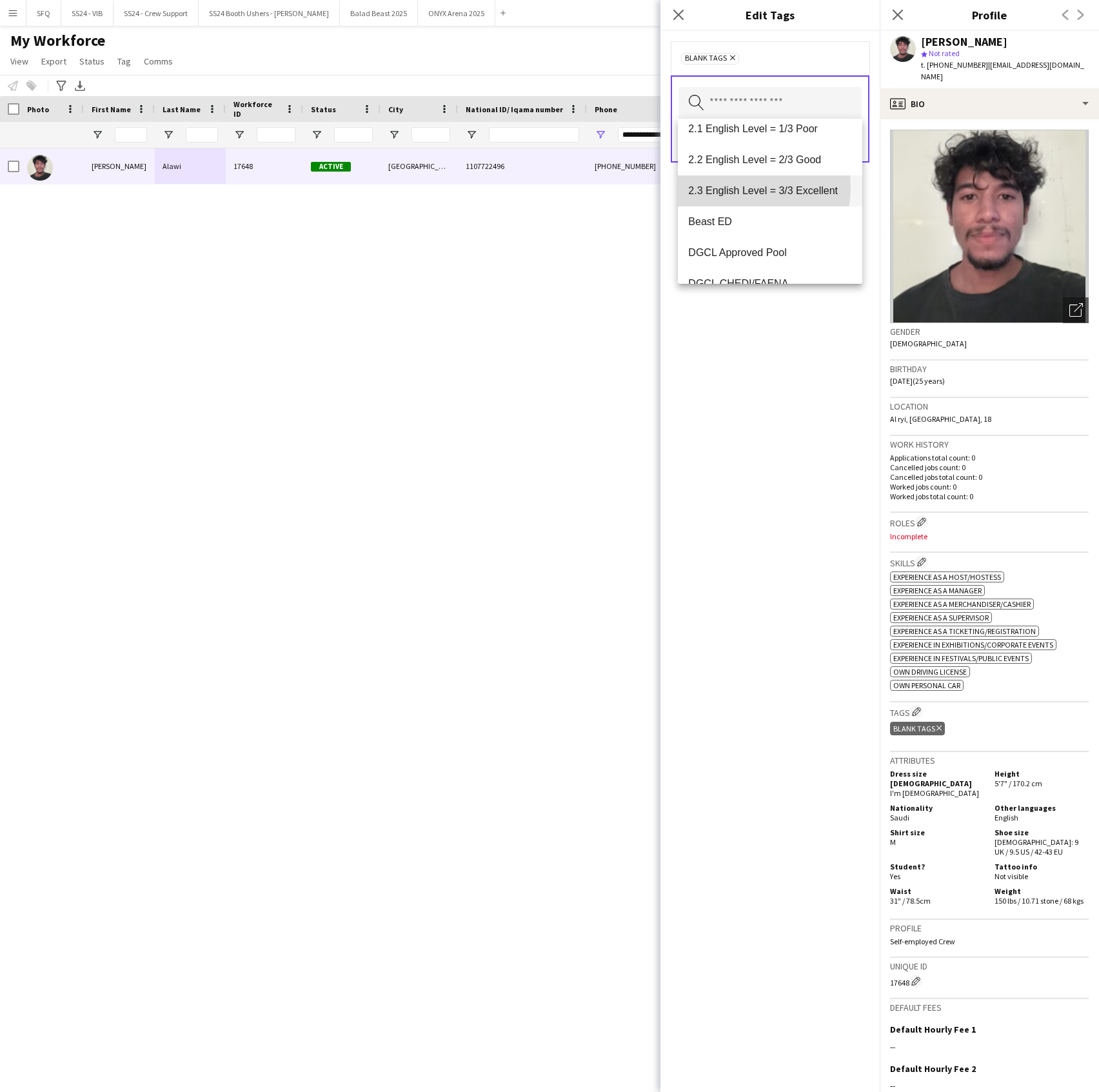
click at [731, 187] on span "2.3 English Level = 3/3 Excellent" at bounding box center [769, 191] width 163 height 12
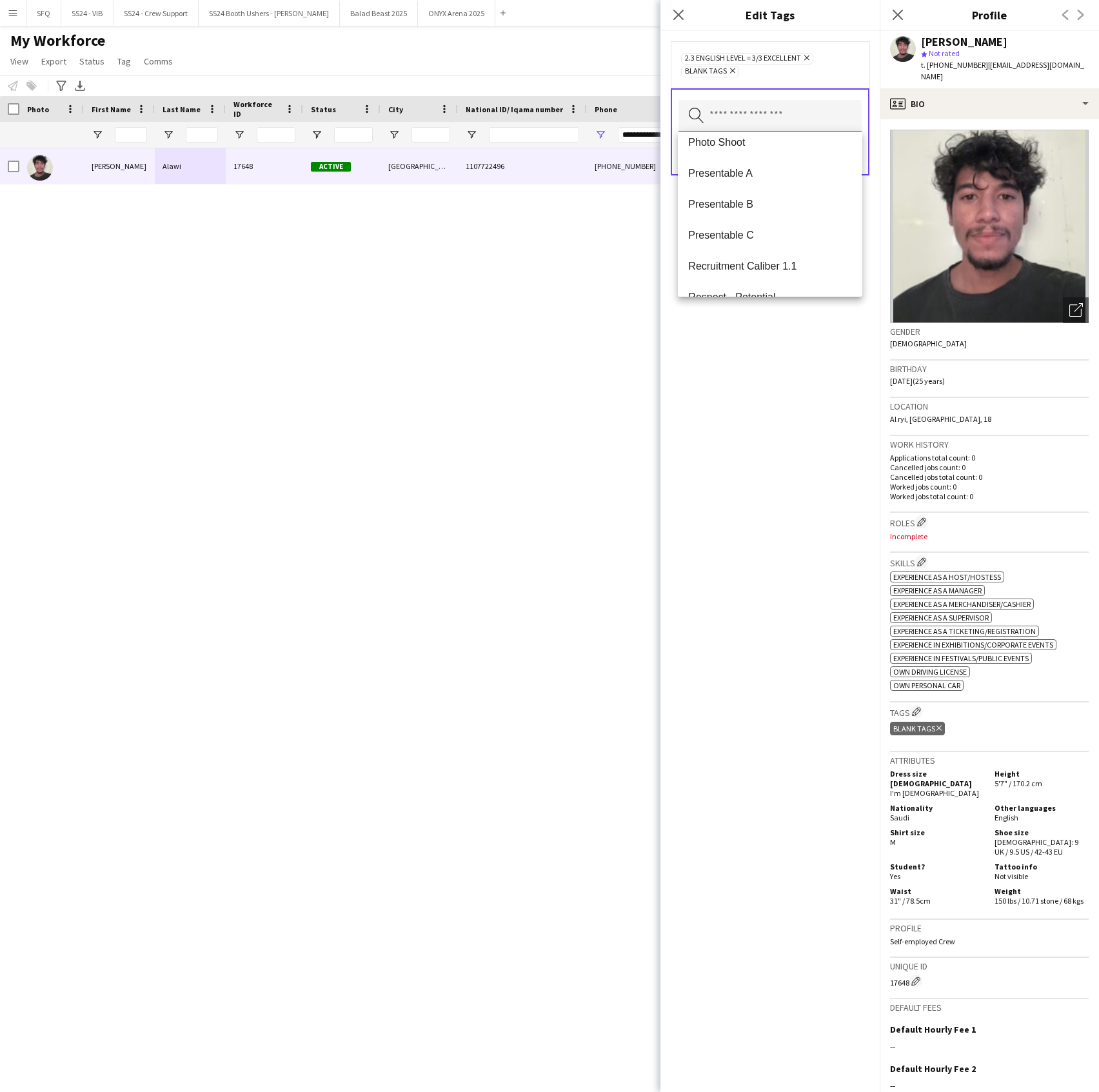
scroll to position [1032, 0]
click at [733, 184] on mat-option "Presentable B" at bounding box center [770, 173] width 184 height 31
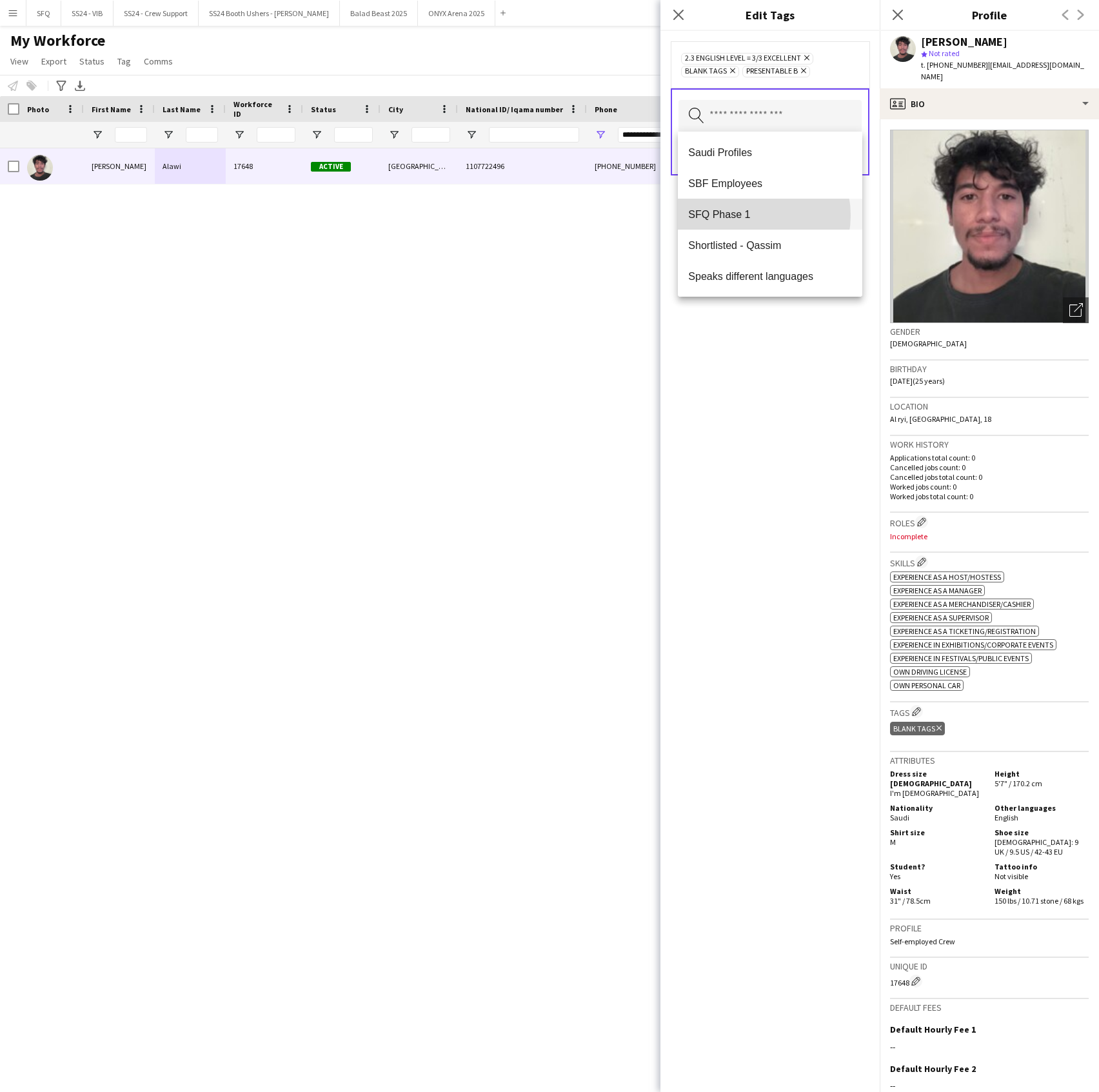
click at [751, 215] on span "SFQ Phase 1" at bounding box center [769, 215] width 163 height 12
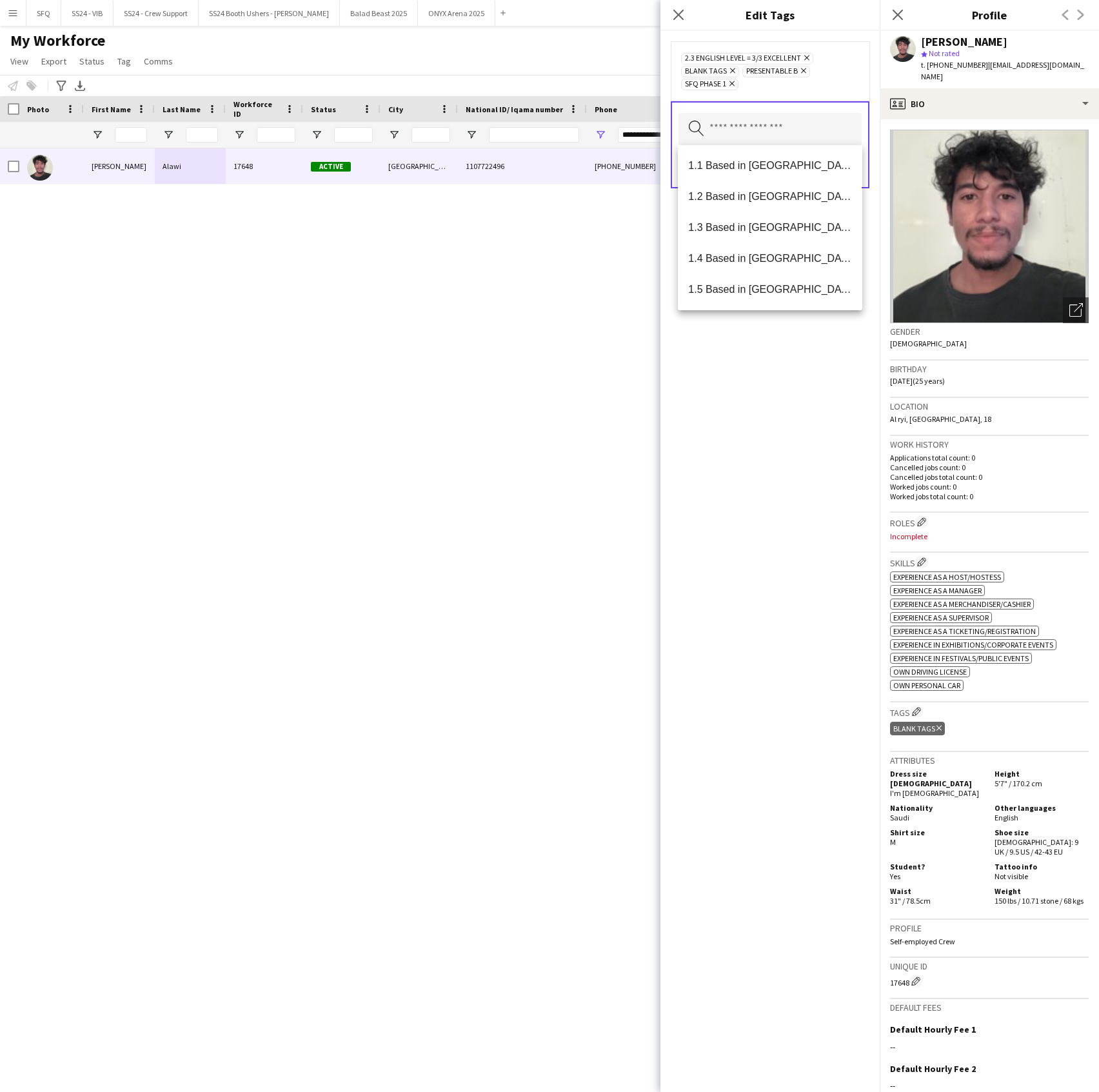
drag, startPoint x: 741, startPoint y: 388, endPoint x: 782, endPoint y: 280, distance: 115.5
click at [741, 385] on div "2.3 English Level = 3/3 Excellent Remove Blank Tags Remove Presentable B Remove…" at bounding box center [770, 561] width 219 height 1061
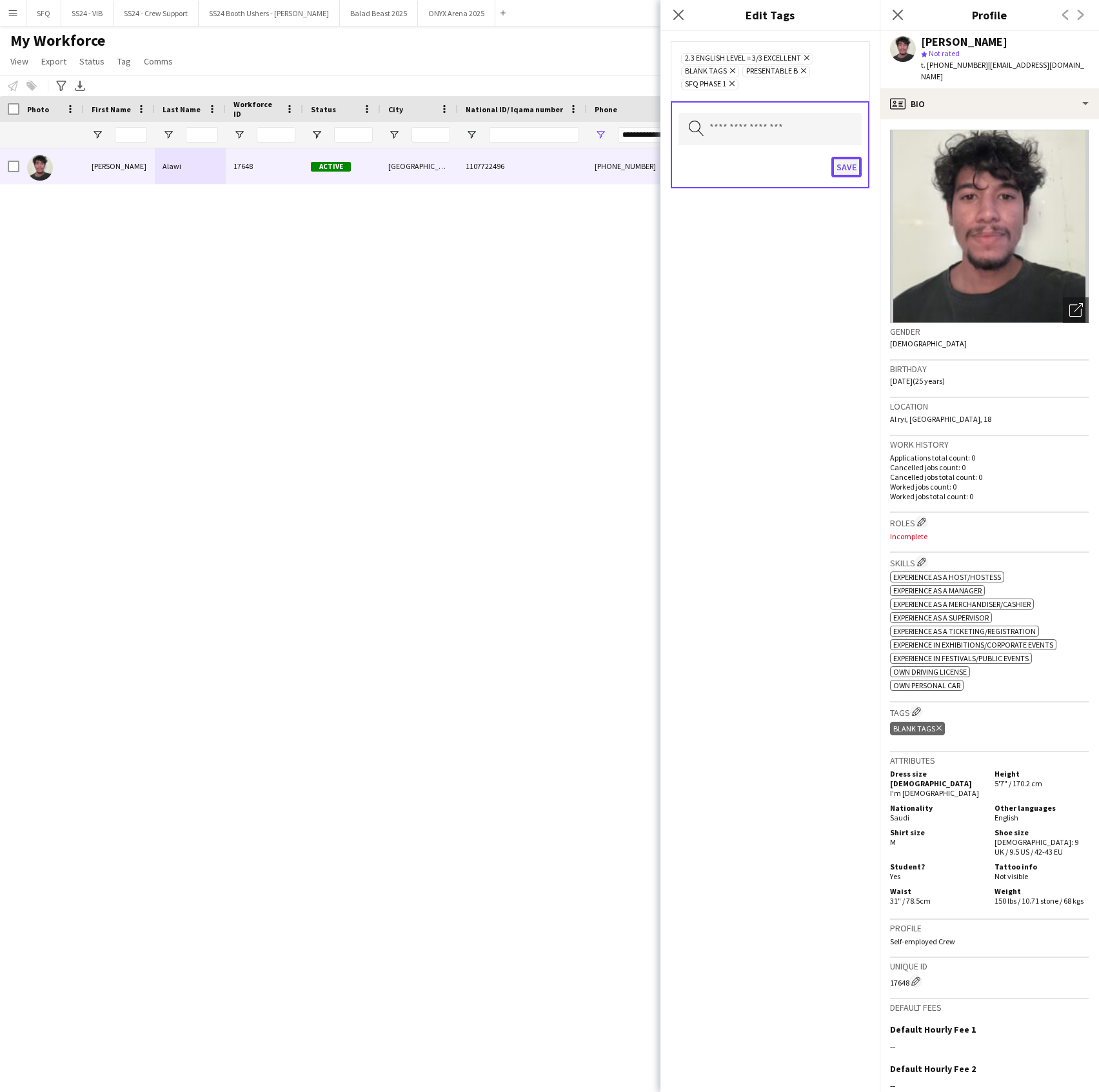
click at [834, 157] on button "Save" at bounding box center [846, 167] width 30 height 21
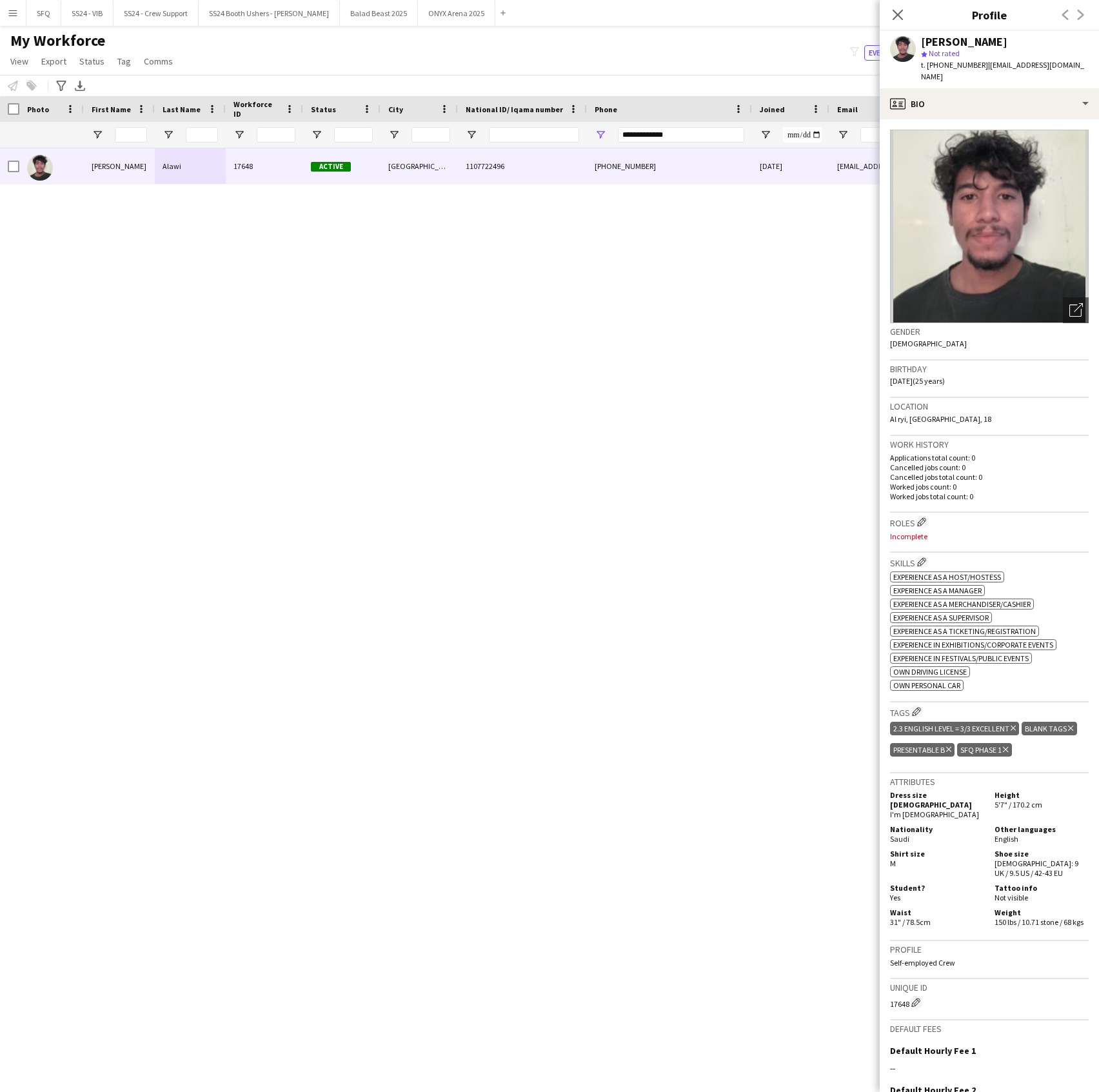
click at [660, 123] on div "**********" at bounding box center [681, 134] width 127 height 25
click at [662, 127] on input "**********" at bounding box center [681, 135] width 127 height 15
paste input "Phone Filter Input"
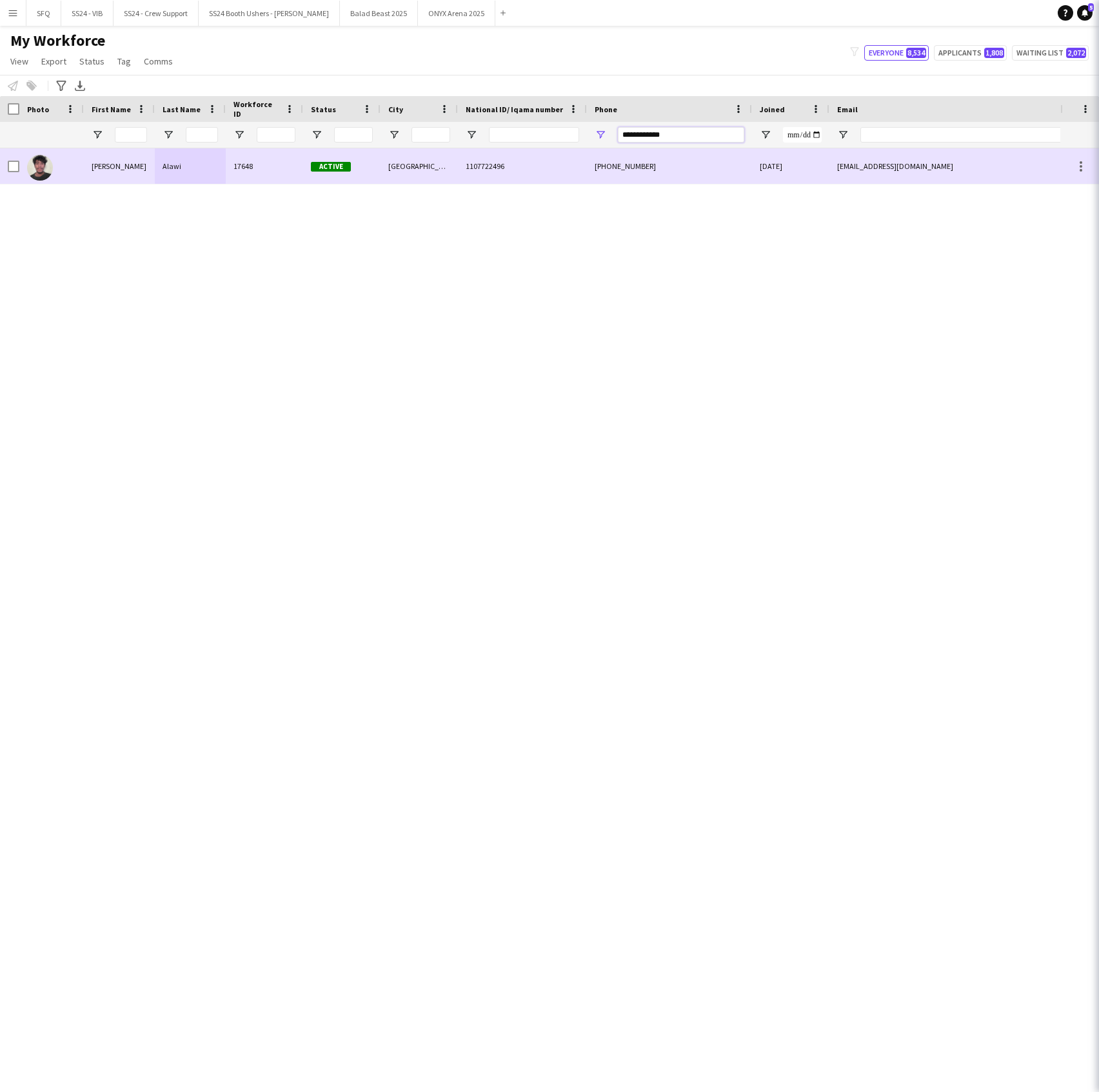
type input "**********"
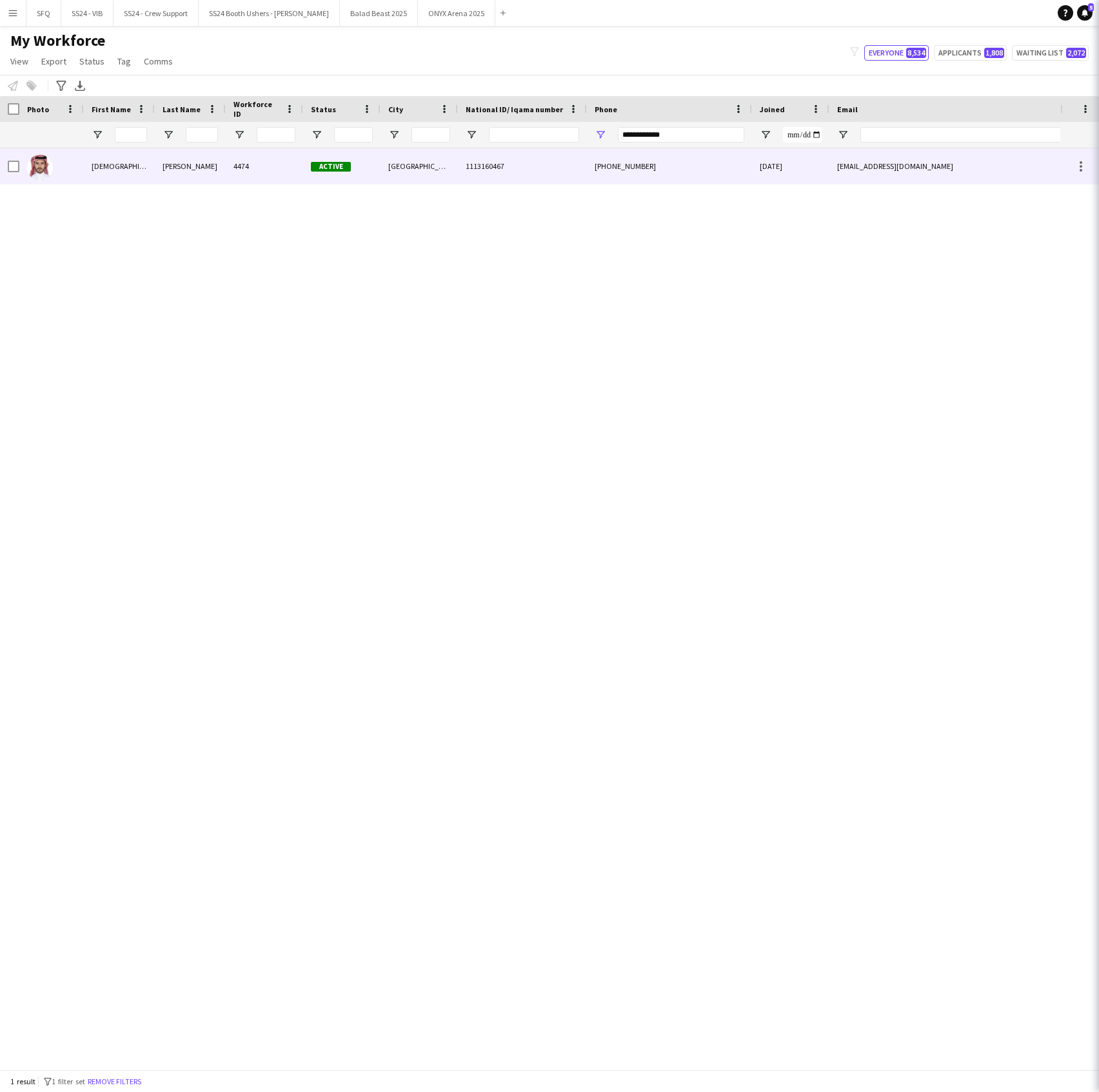
click at [643, 175] on div "[PHONE_NUMBER]" at bounding box center [670, 166] width 165 height 36
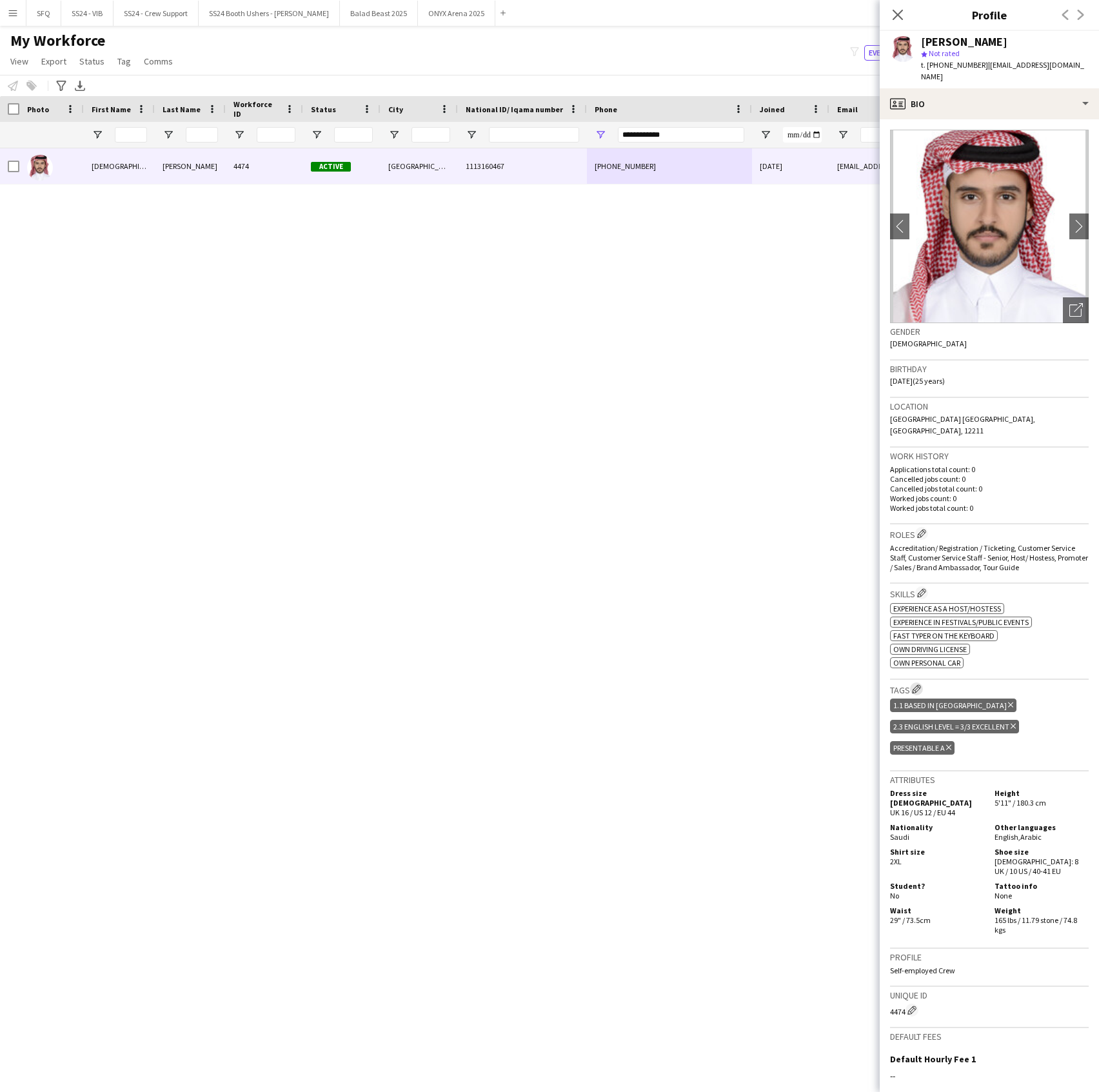
click at [914, 683] on button "Edit crew company tags" at bounding box center [916, 689] width 13 height 13
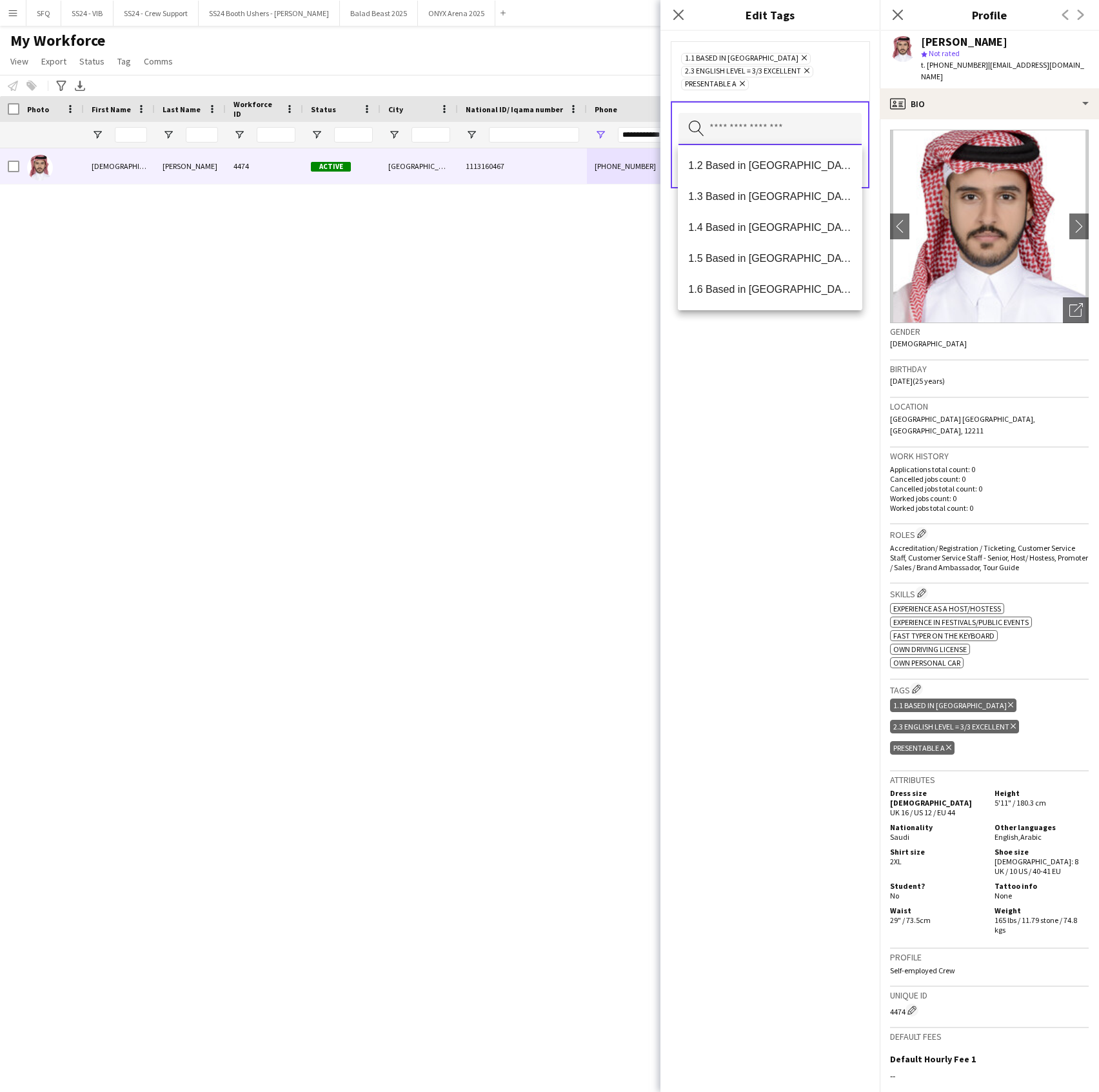
click at [734, 139] on input "text" at bounding box center [770, 129] width 183 height 32
click at [747, 225] on span "SFQ Phase 1" at bounding box center [769, 227] width 163 height 12
click at [867, 437] on div "1.1 Based in [GEOGRAPHIC_DATA] Remove 2.3 English Level = 3/3 Excellent Remove …" at bounding box center [770, 561] width 219 height 1061
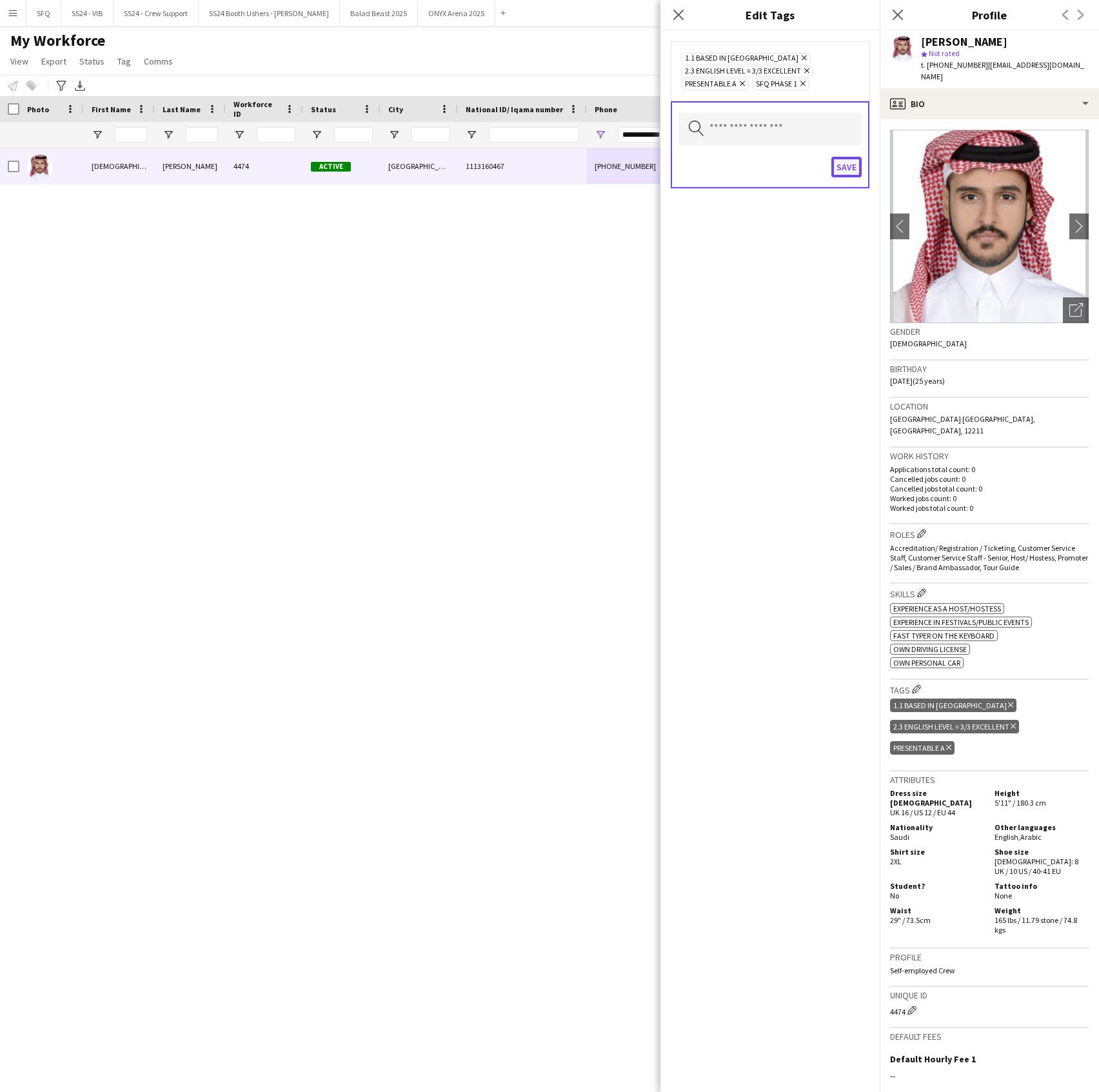
click at [845, 168] on button "Save" at bounding box center [846, 167] width 30 height 21
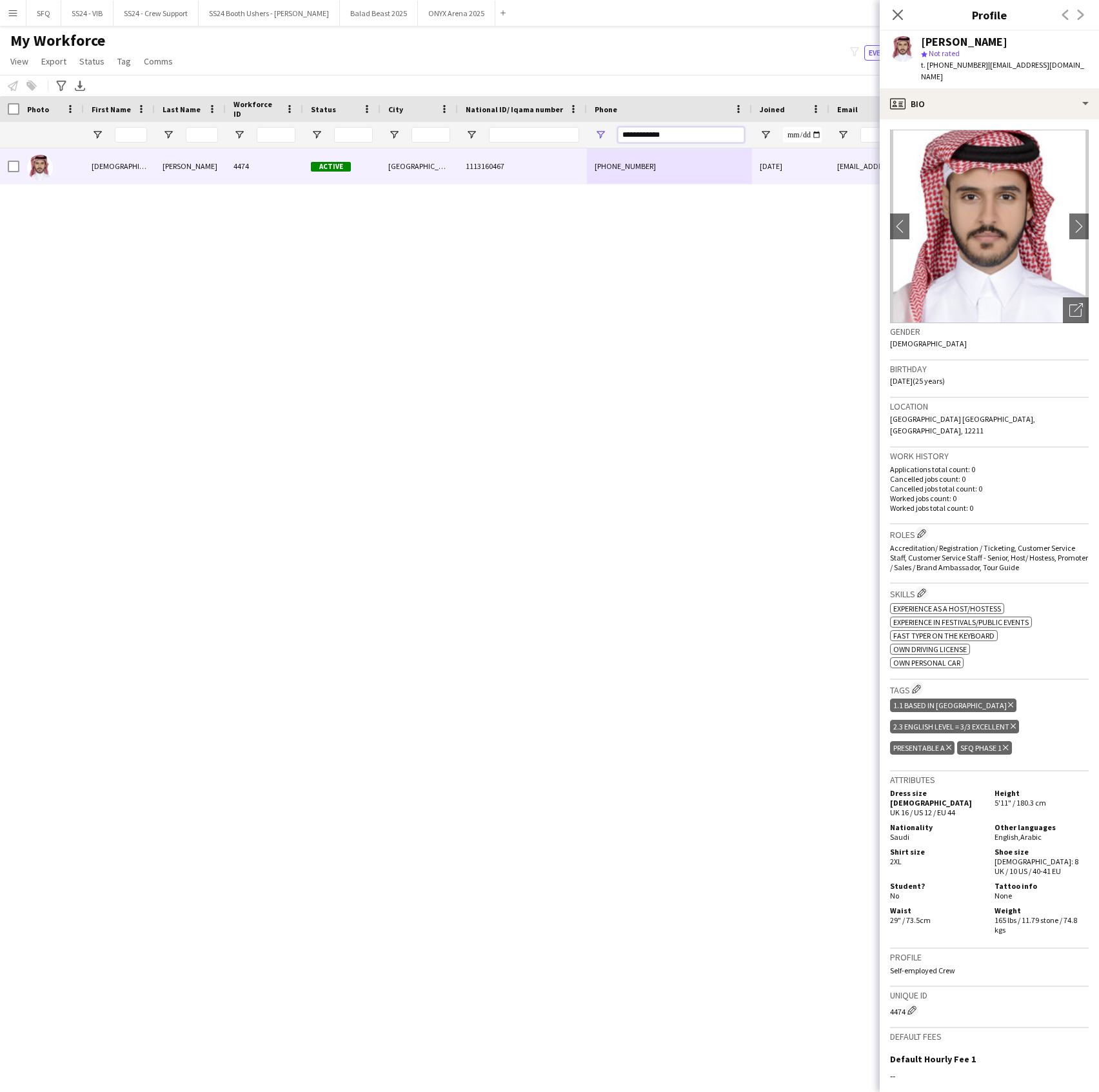
click at [700, 135] on input "**********" at bounding box center [681, 135] width 127 height 15
paste input "Phone Filter Input"
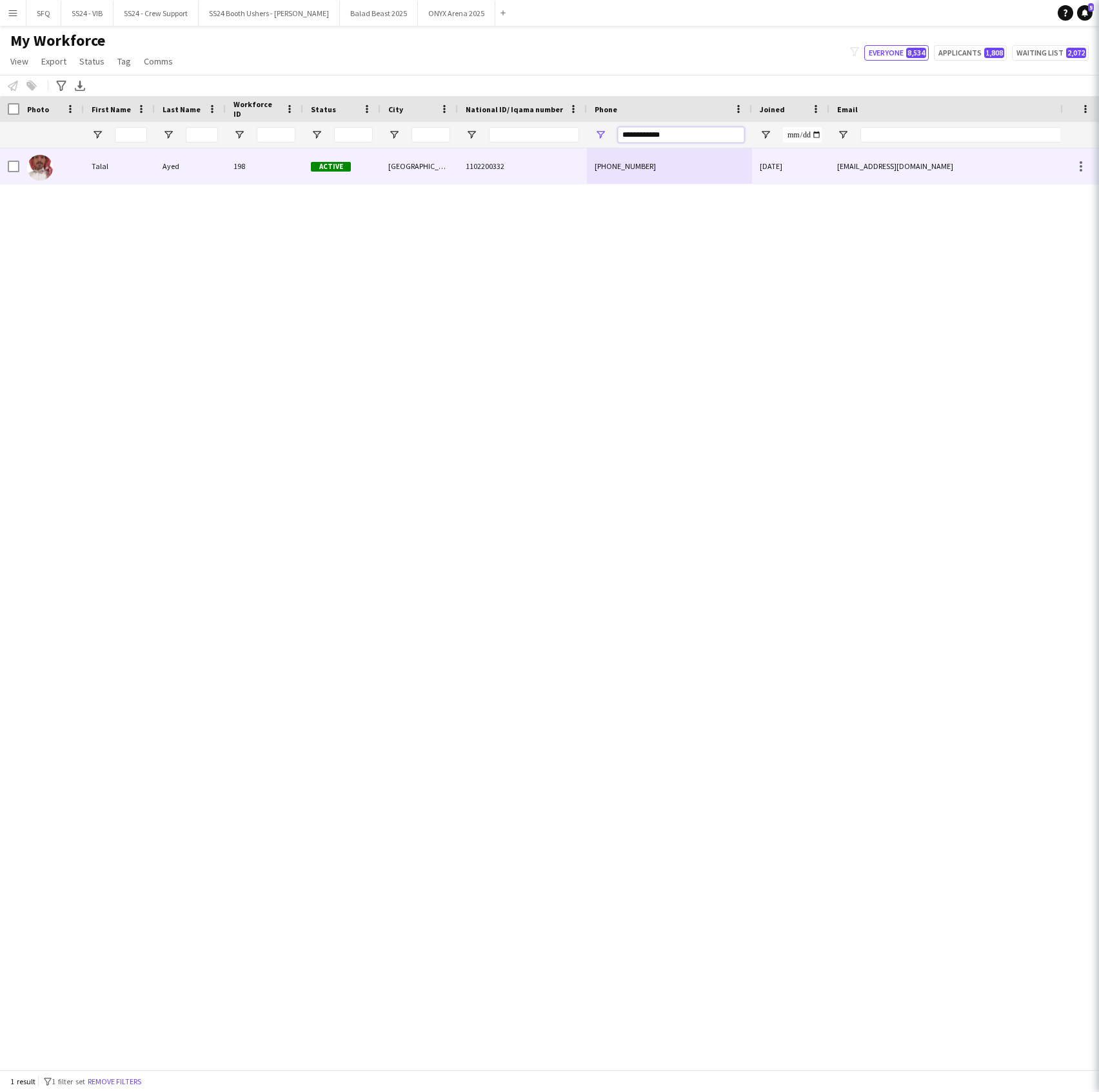
type input "**********"
click at [244, 168] on div "198" at bounding box center [264, 166] width 77 height 36
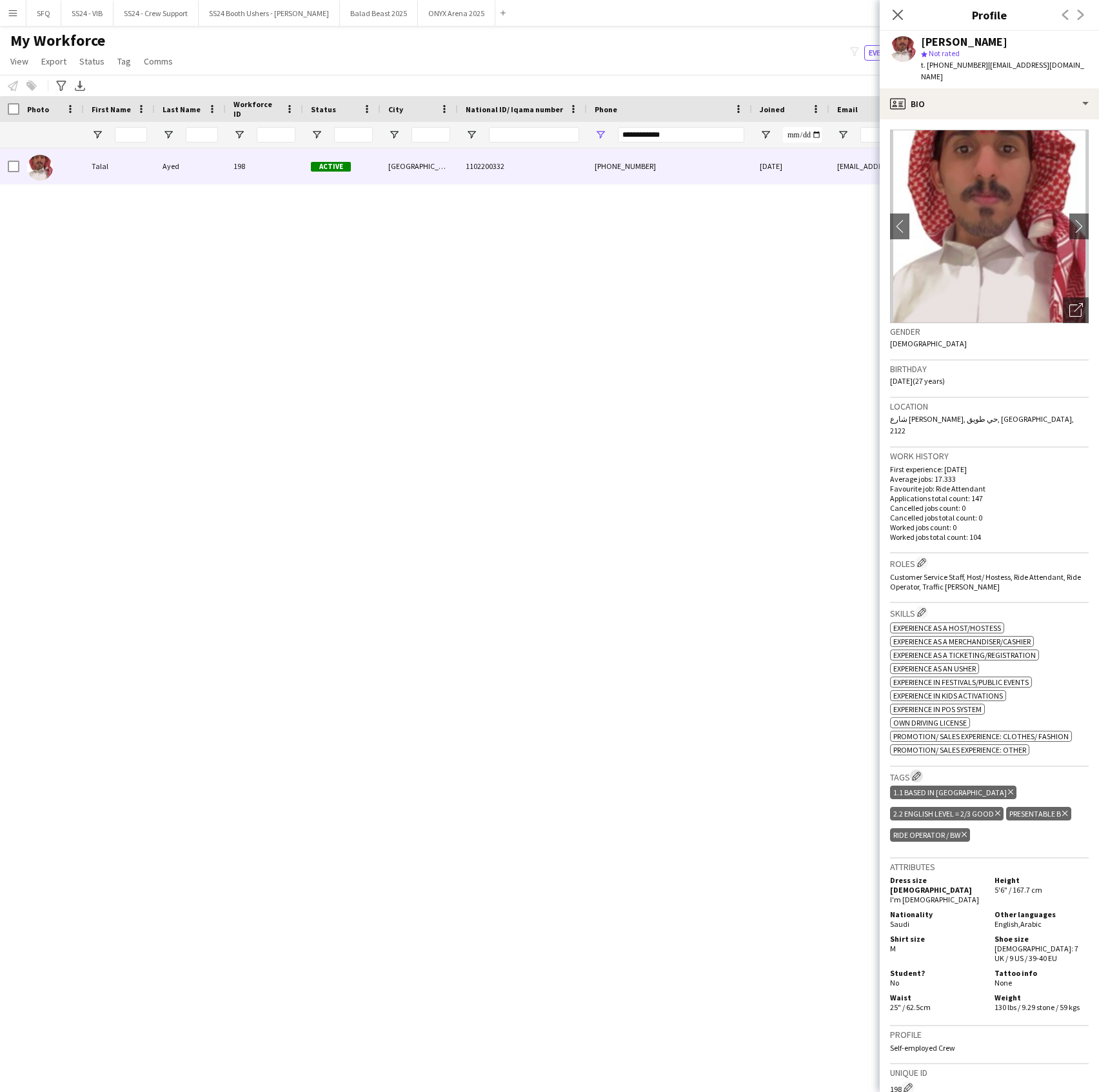
click at [914, 772] on app-icon "Edit crew company tags" at bounding box center [917, 776] width 9 height 9
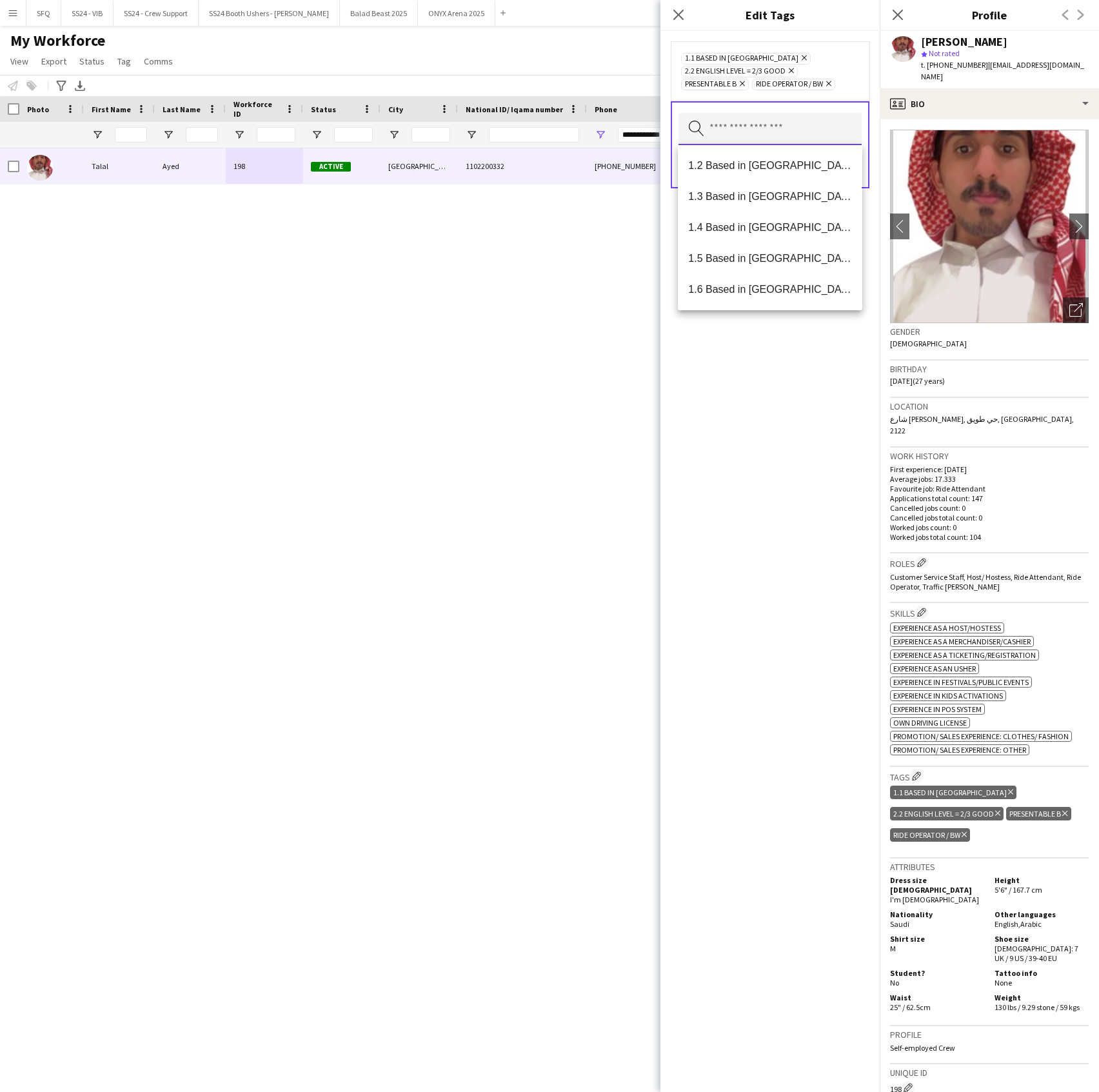
click at [728, 124] on input "text" at bounding box center [770, 129] width 183 height 32
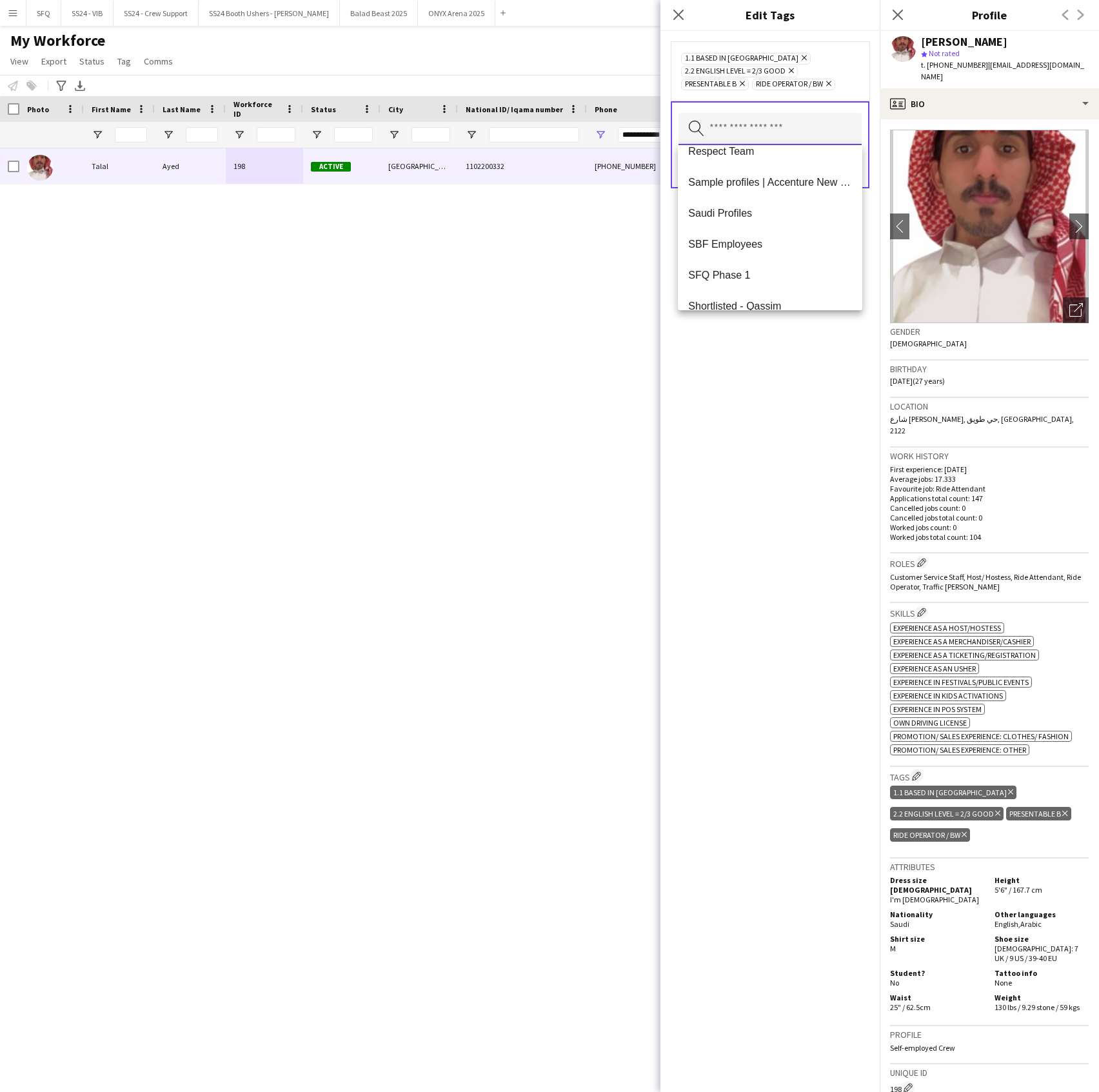
scroll to position [1207, 0]
click at [743, 230] on span "SFQ Phase 1" at bounding box center [769, 227] width 163 height 12
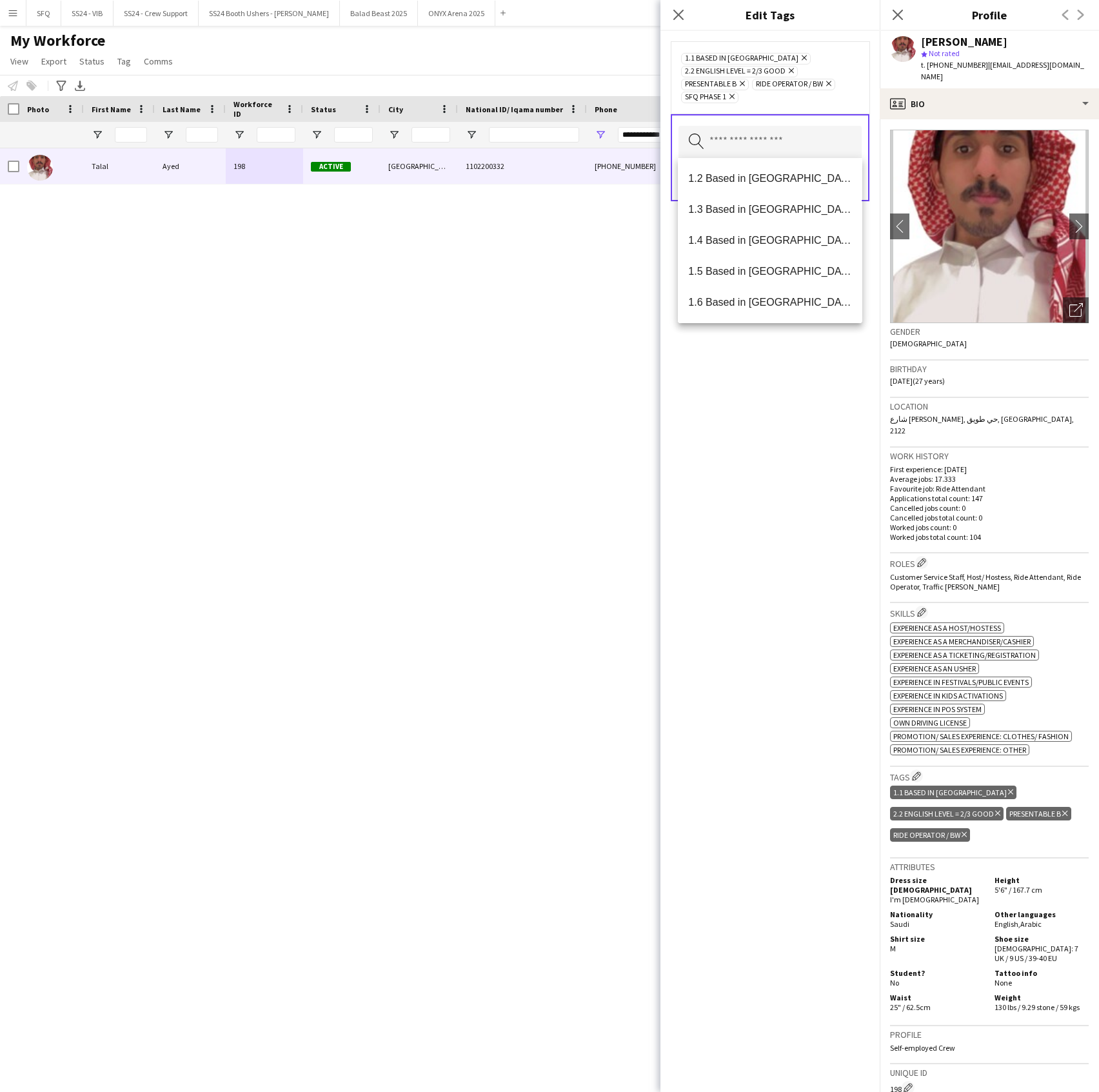
click at [793, 388] on div "1.1 Based in [GEOGRAPHIC_DATA] Remove 2.2 English Level = 2/3 Good Remove Prese…" at bounding box center [770, 561] width 219 height 1061
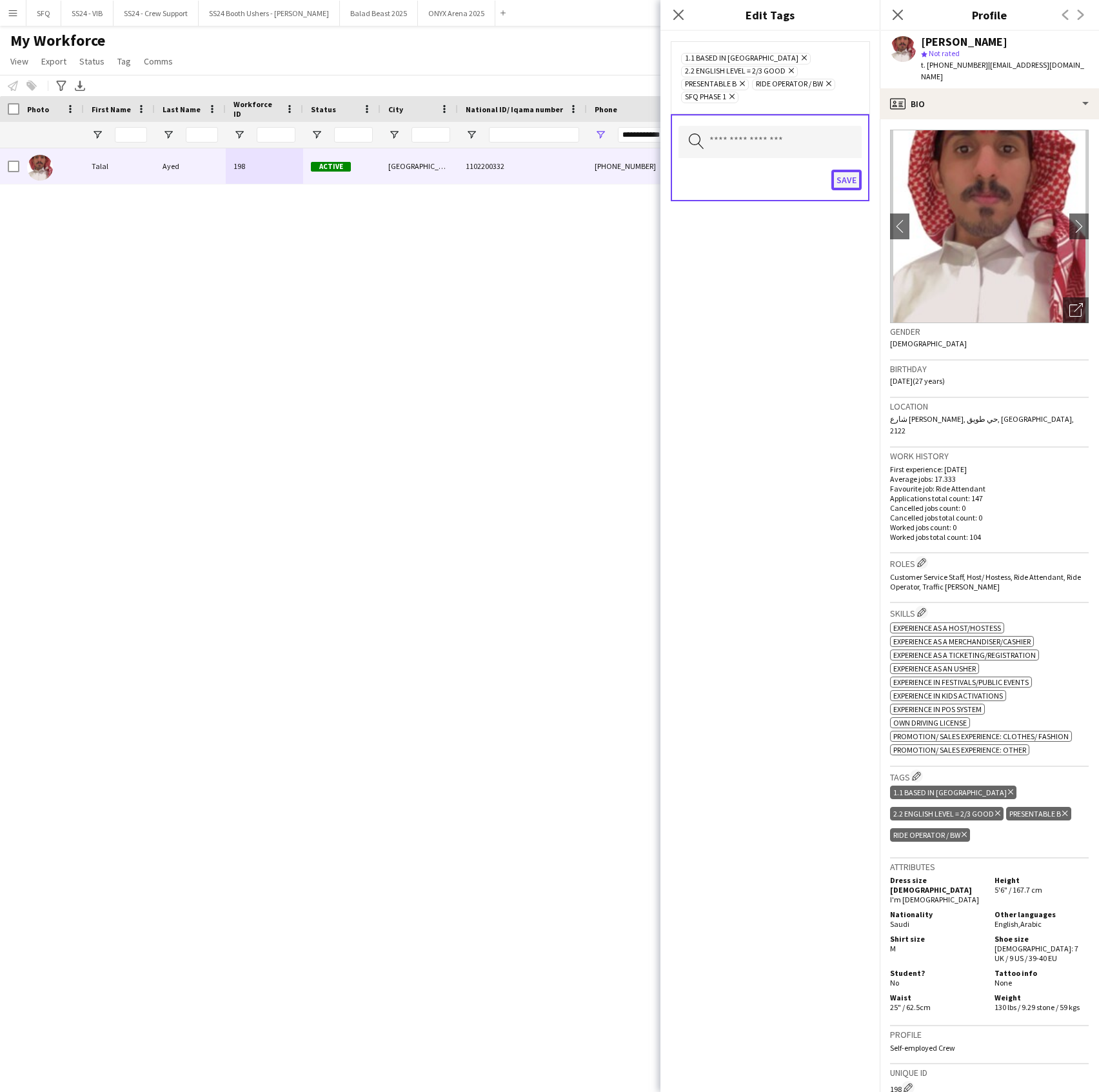
click at [836, 187] on button "Save" at bounding box center [846, 180] width 30 height 21
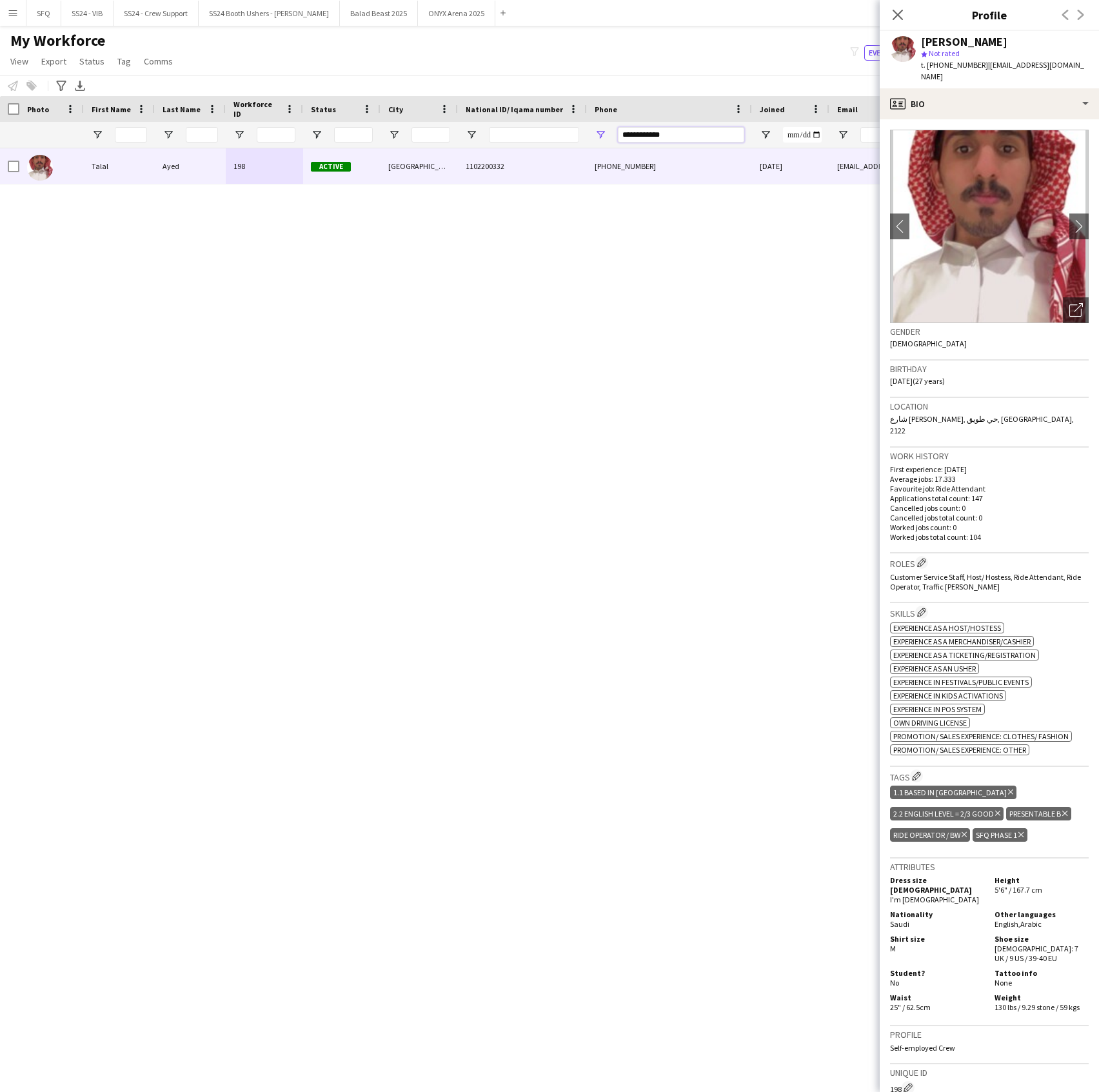
click at [682, 134] on input "**********" at bounding box center [681, 135] width 127 height 15
paste input "Phone Filter Input"
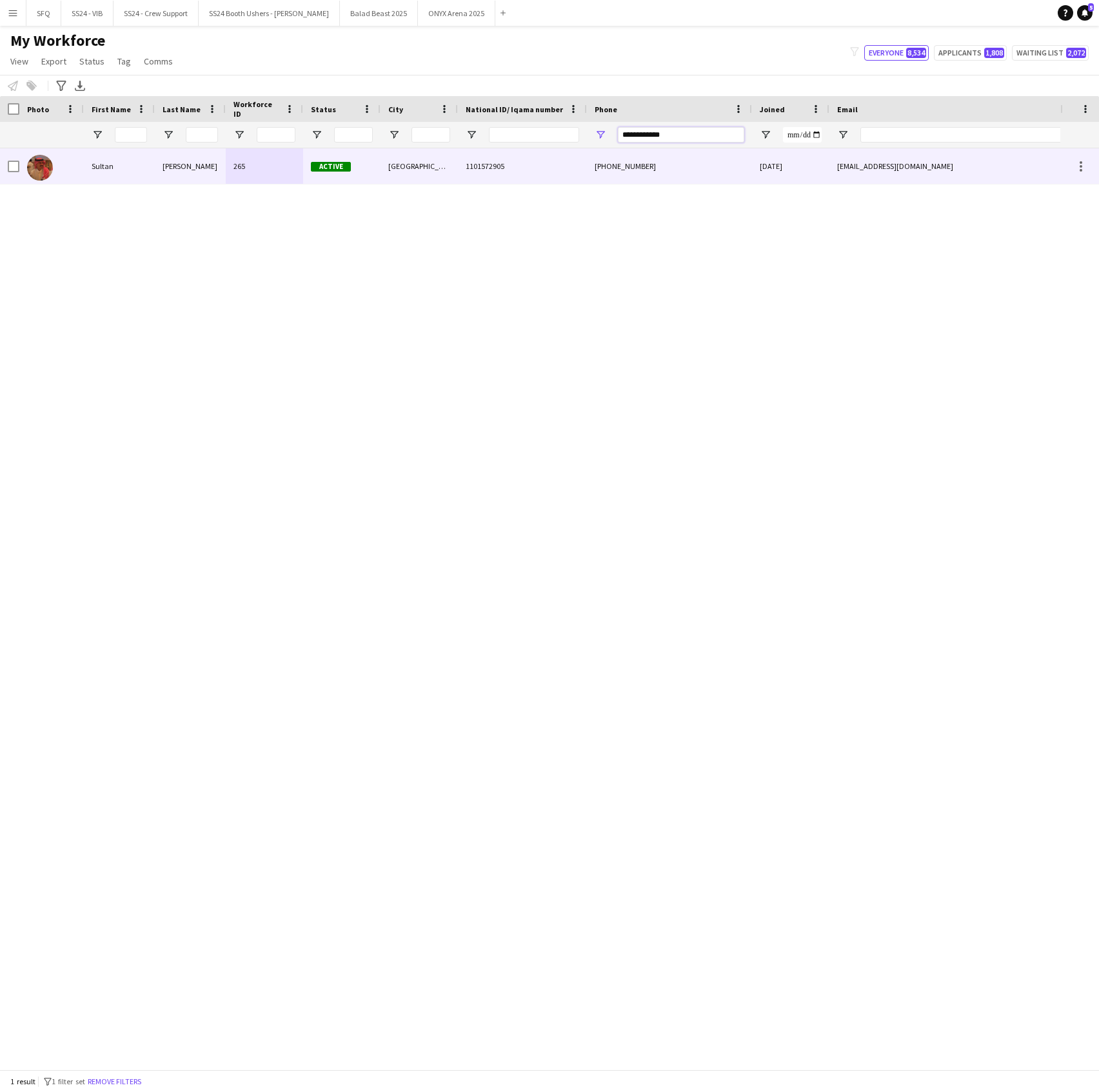
type input "**********"
click at [63, 166] on div at bounding box center [52, 166] width 65 height 36
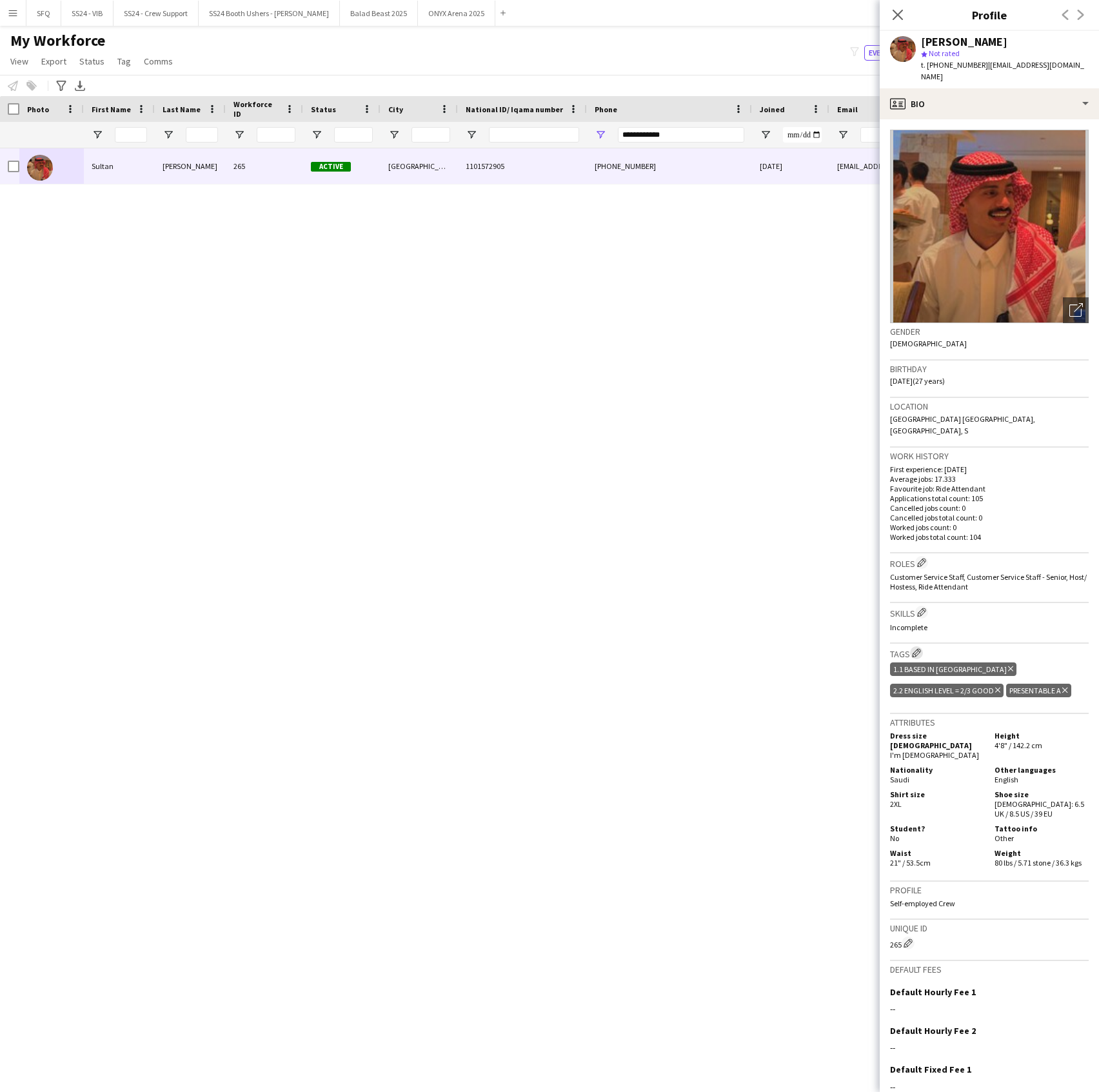
click at [917, 648] on app-icon "Edit crew company tags" at bounding box center [917, 653] width 9 height 9
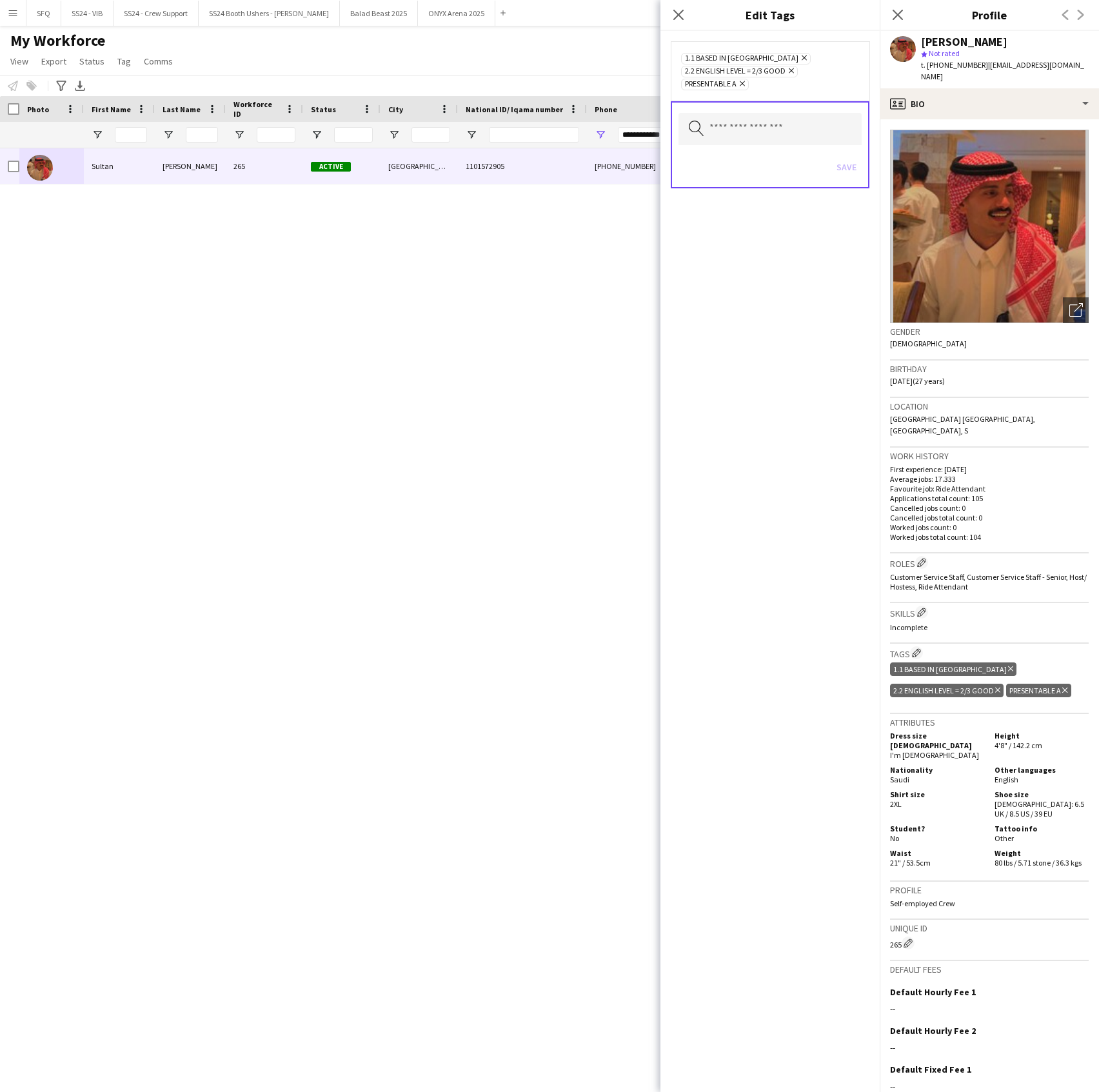
click at [746, 146] on div "Search by tag name Save" at bounding box center [770, 144] width 198 height 87
click at [741, 127] on input "text" at bounding box center [770, 129] width 183 height 32
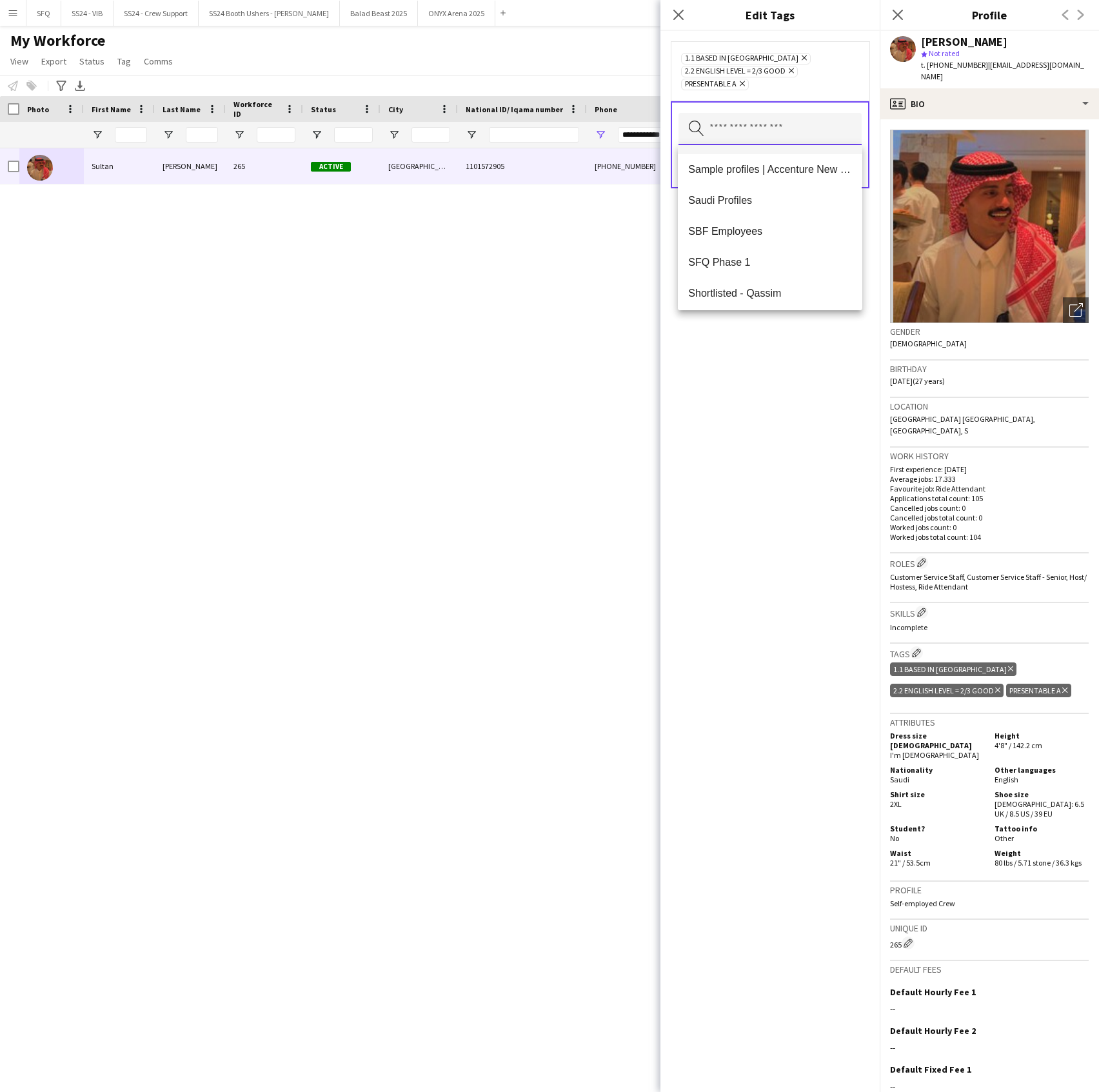
scroll to position [1239, 0]
click at [743, 219] on mat-option "SFQ Phase 1" at bounding box center [770, 228] width 184 height 31
click at [739, 389] on div "1.1 Based in [GEOGRAPHIC_DATA] Remove 2.2 English Level = 2/3 Good Remove Prese…" at bounding box center [770, 561] width 219 height 1061
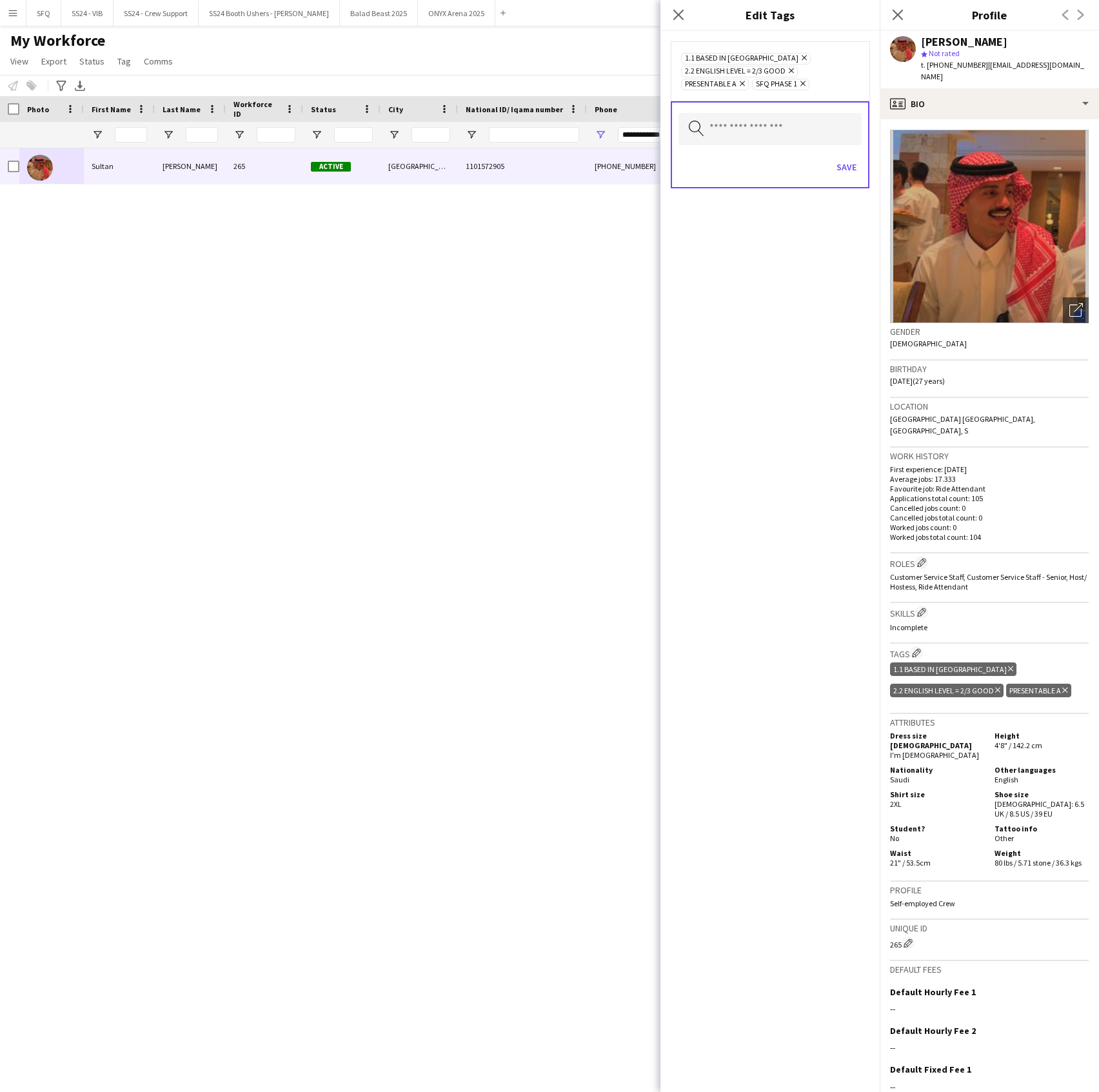
click at [868, 147] on div "Search by tag name Save" at bounding box center [770, 144] width 198 height 87
click at [857, 168] on button "Save" at bounding box center [846, 167] width 30 height 21
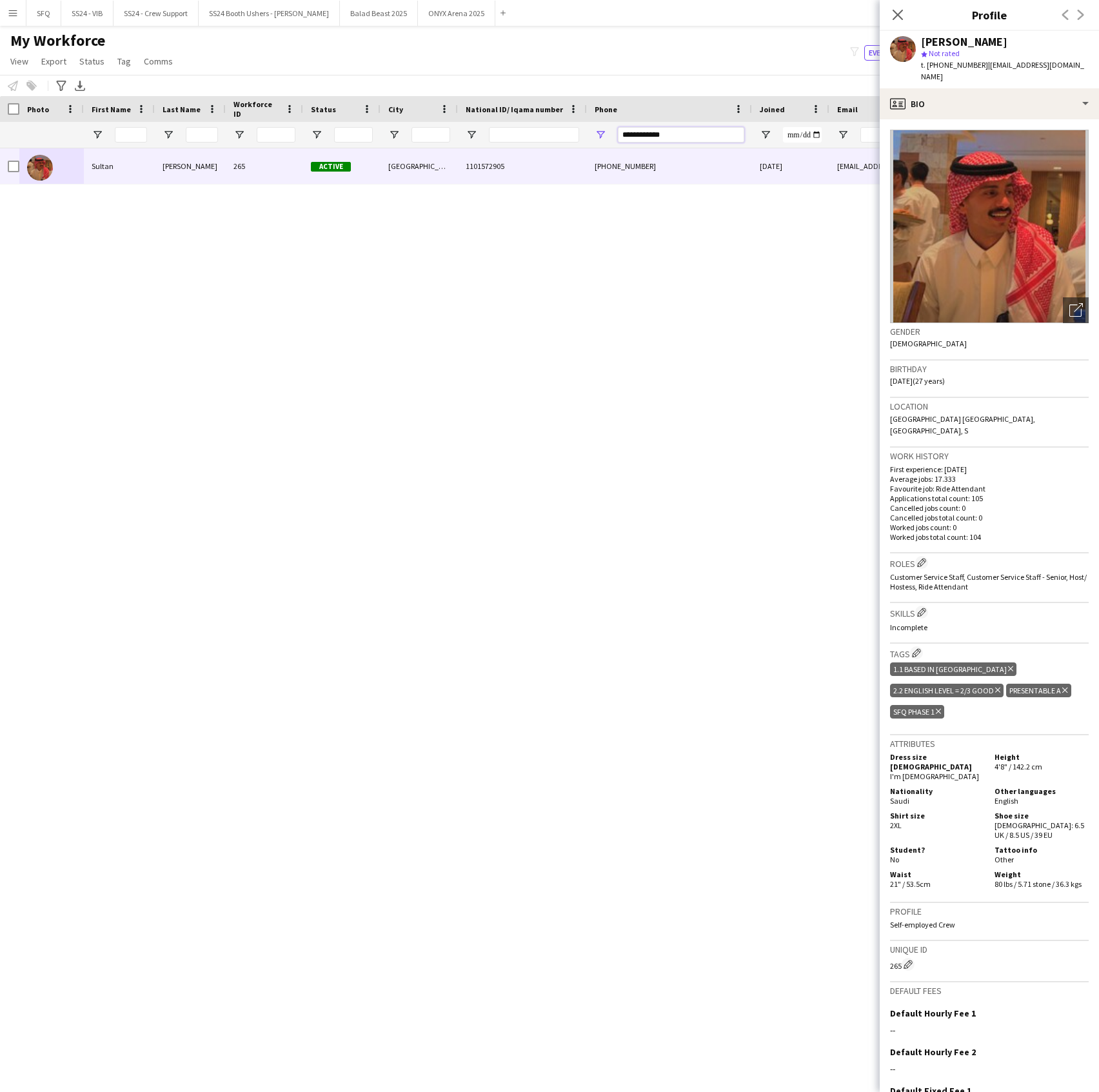
click at [648, 137] on input "**********" at bounding box center [681, 135] width 127 height 15
paste input "Phone Filter Input"
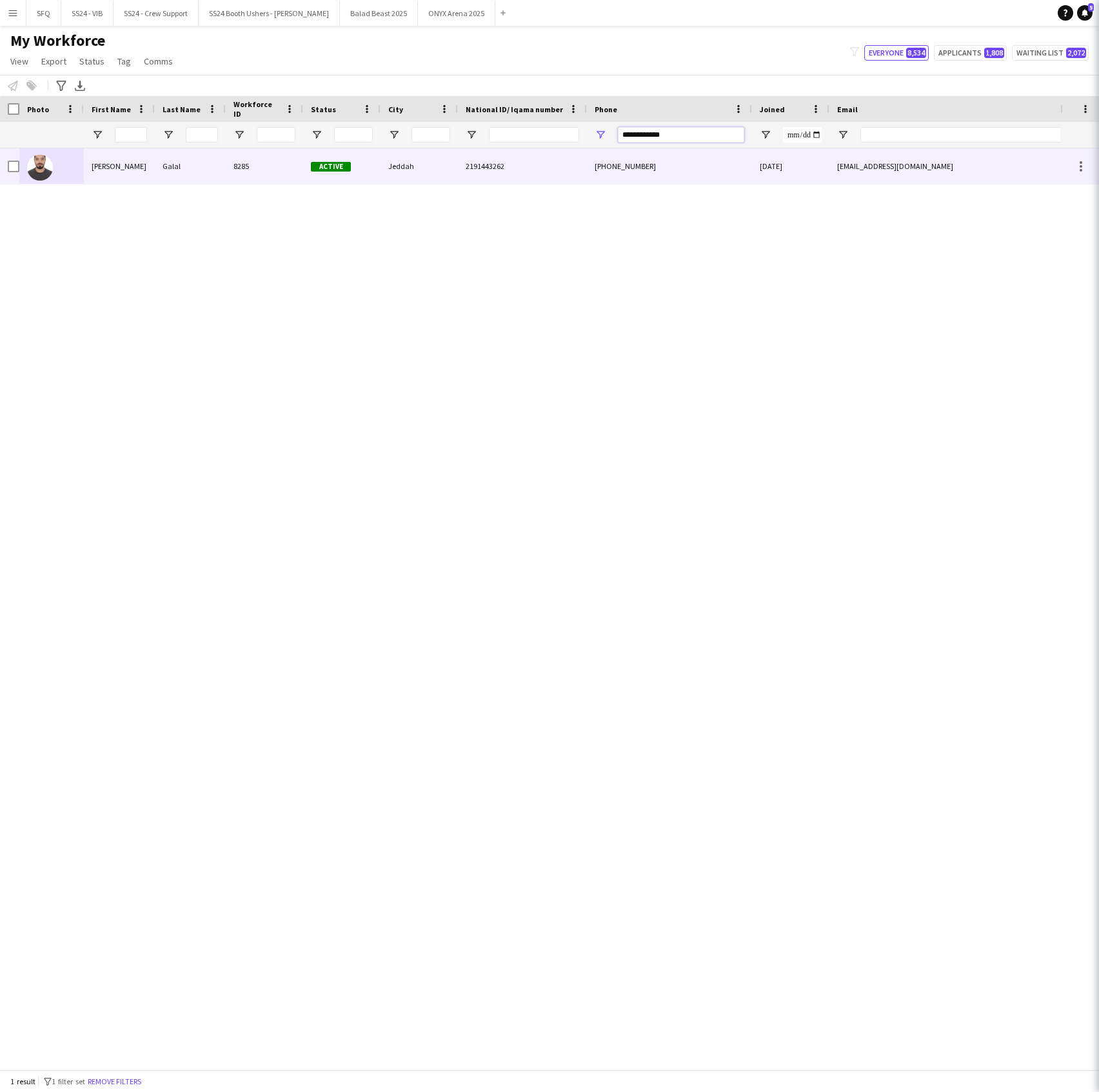
type input "**********"
click at [79, 168] on div at bounding box center [52, 166] width 65 height 36
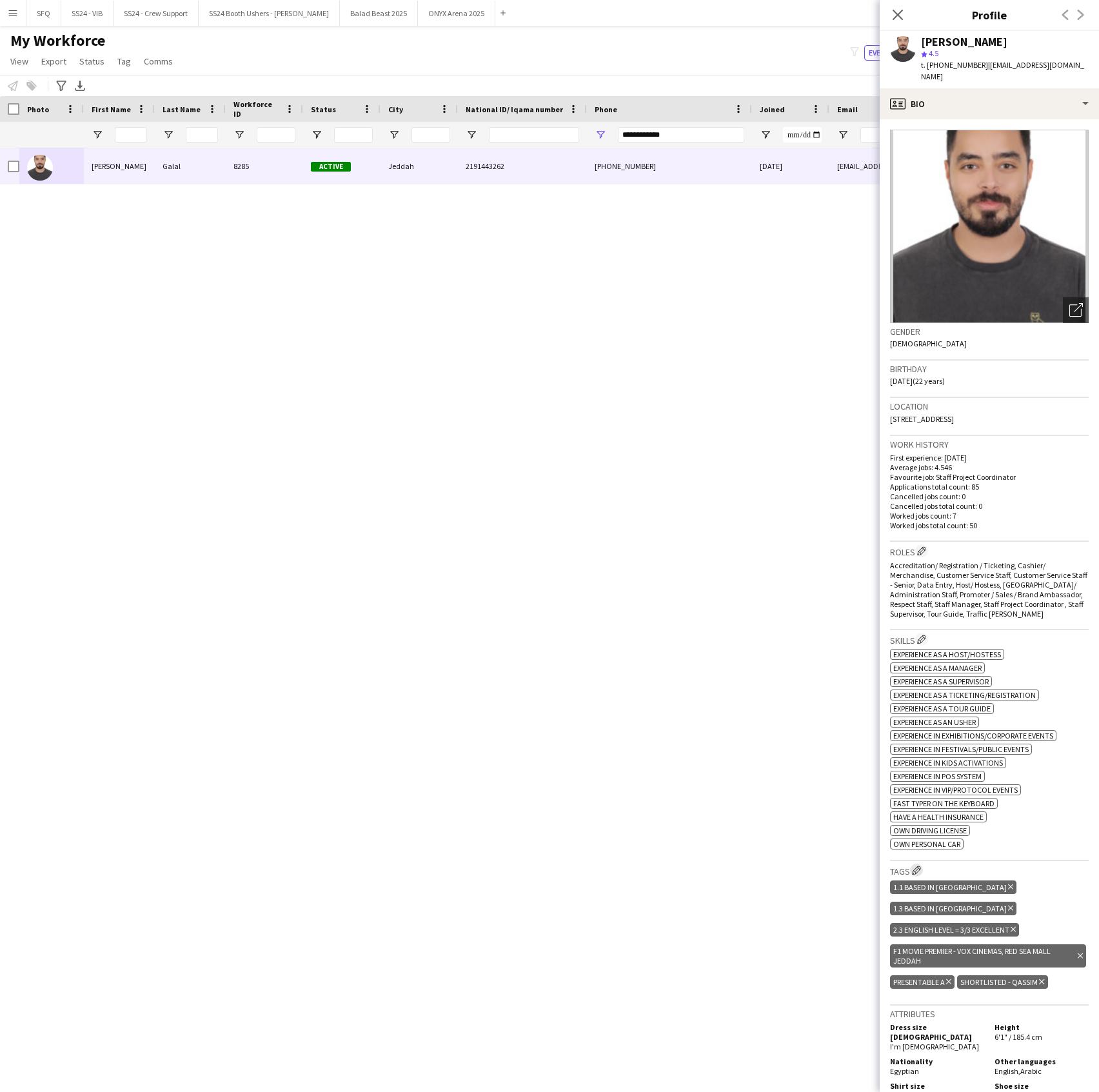
click at [916, 875] on app-icon "Edit crew company tags" at bounding box center [917, 870] width 9 height 9
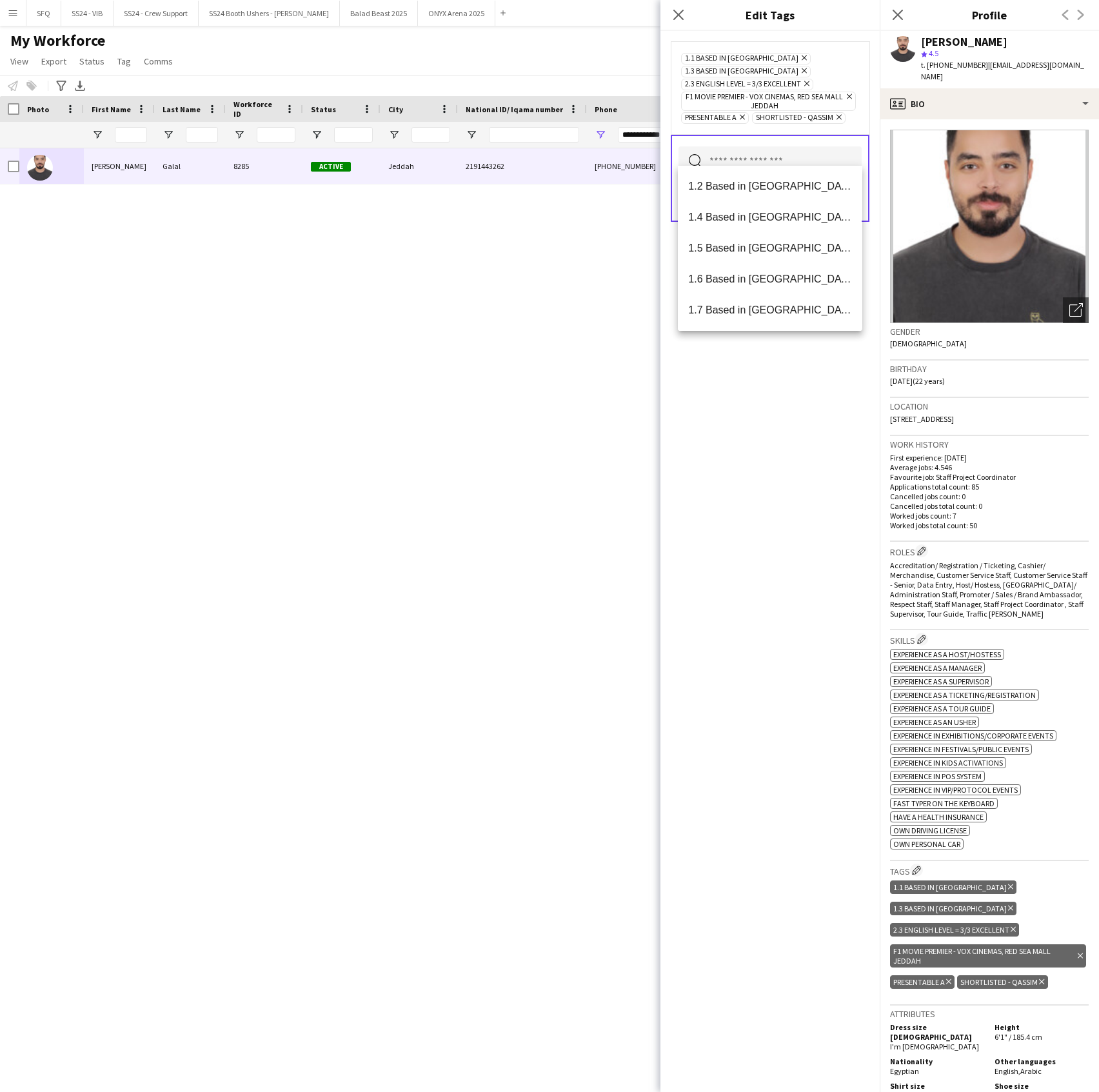
click at [772, 154] on input "text" at bounding box center [770, 163] width 183 height 32
click at [761, 271] on mat-option "SFQ Phase 1" at bounding box center [770, 280] width 184 height 31
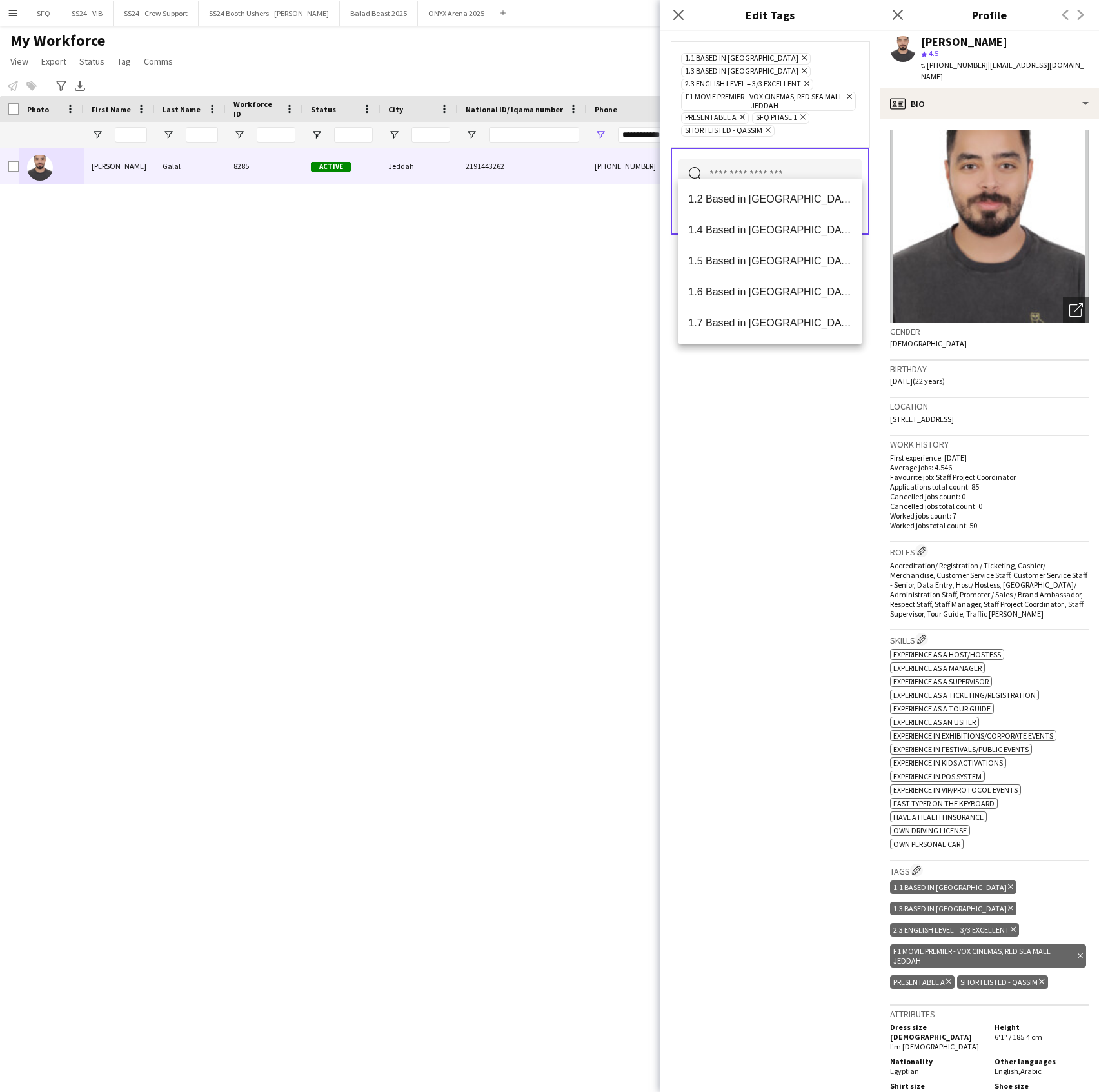
click at [778, 429] on div "1.1 Based in [GEOGRAPHIC_DATA] Remove 1.3 Based in [GEOGRAPHIC_DATA] Remove 2.3…" at bounding box center [770, 561] width 219 height 1061
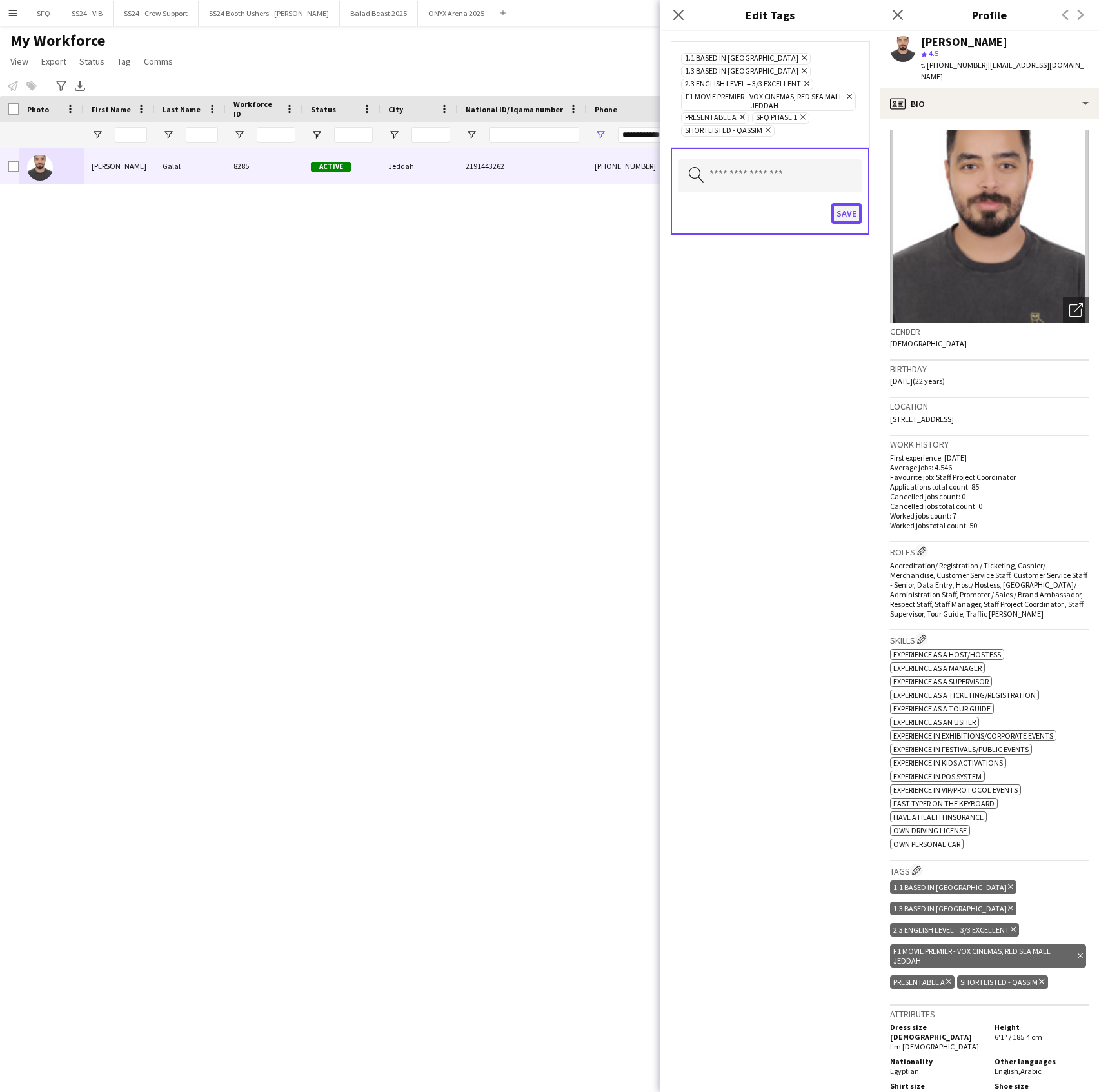
click at [851, 205] on button "Save" at bounding box center [846, 213] width 30 height 21
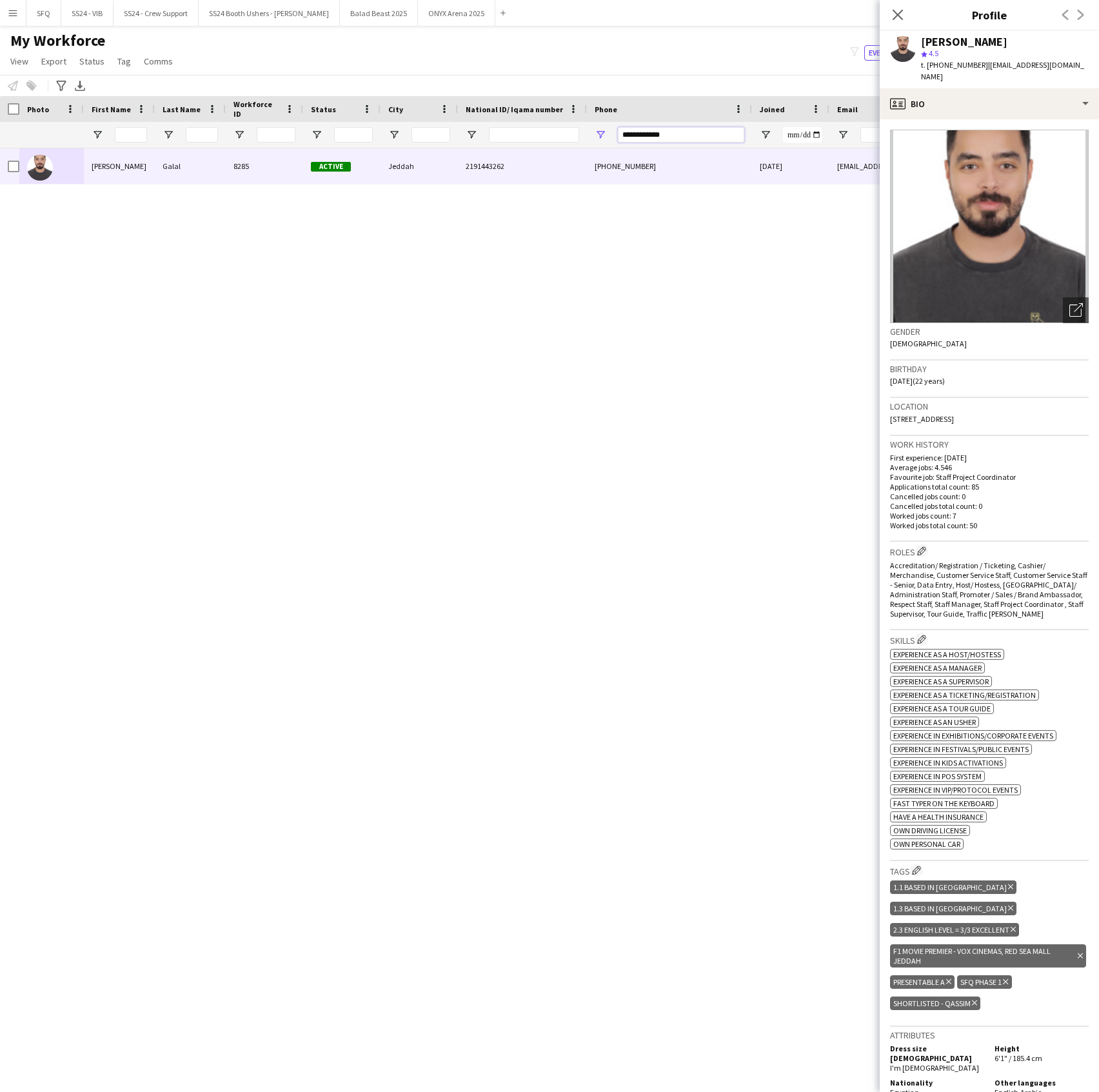
click at [656, 135] on input "**********" at bounding box center [681, 135] width 127 height 15
paste input "Phone Filter Input"
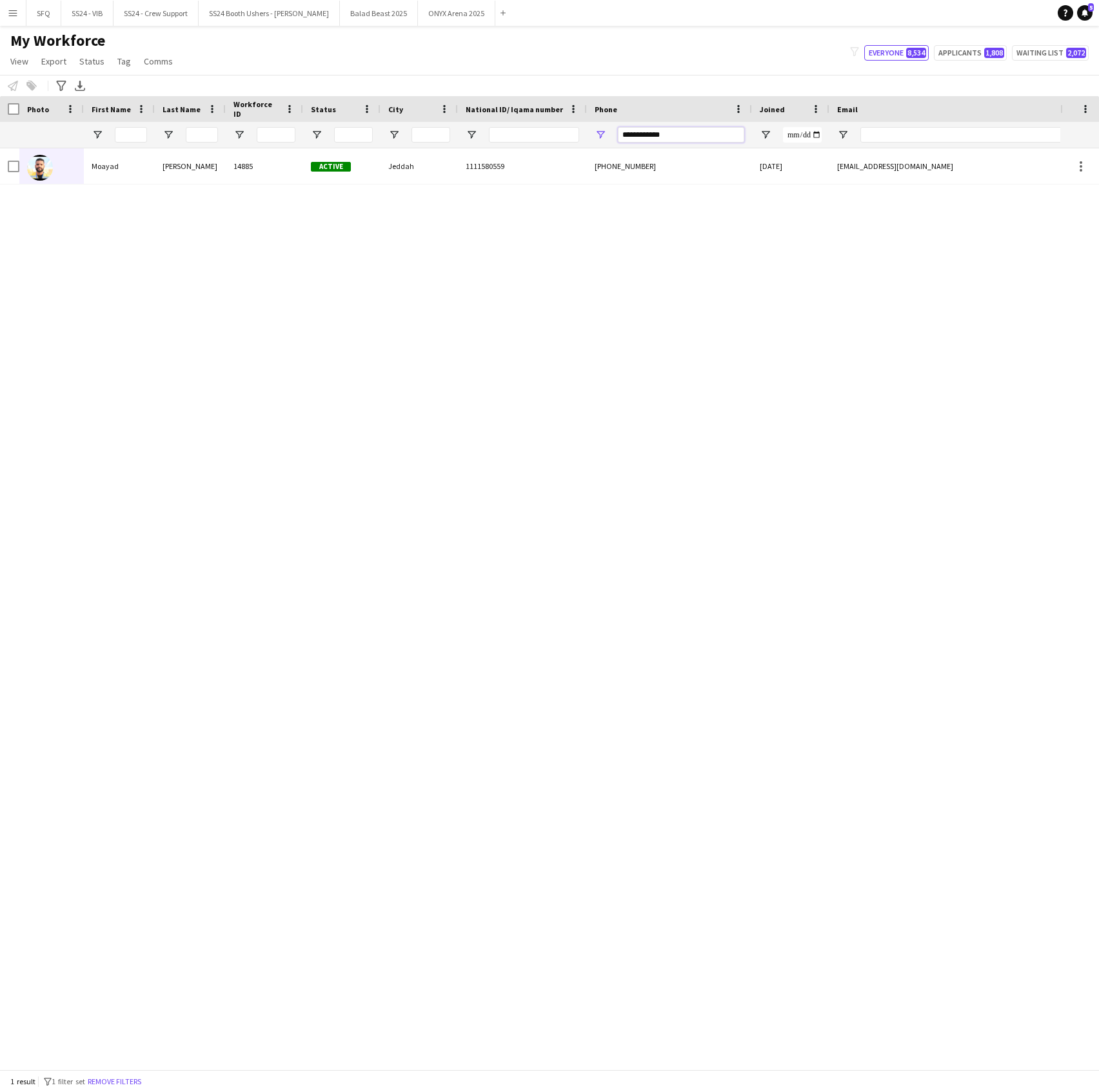
type input "**********"
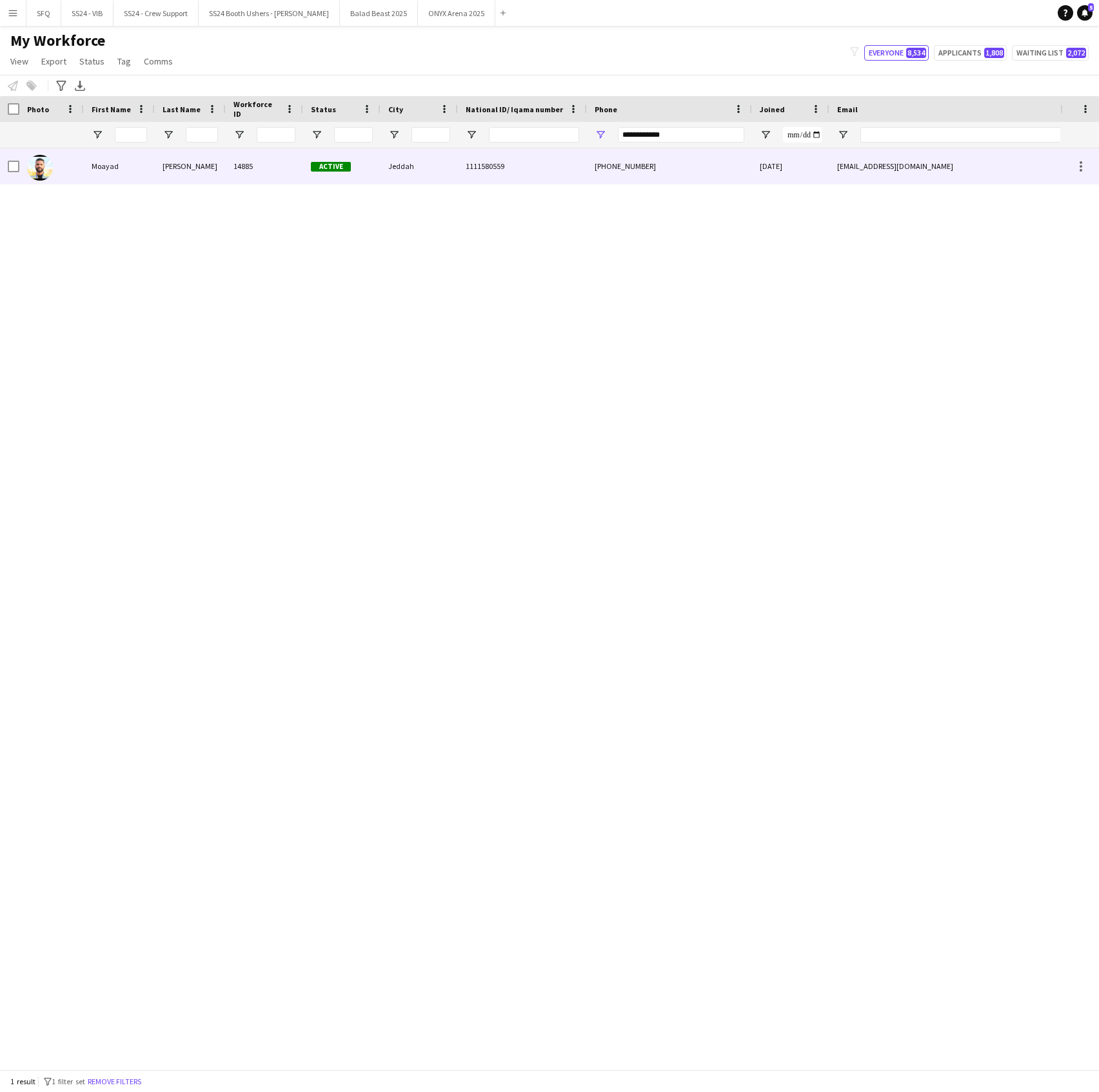
click at [480, 168] on span "1111580559" at bounding box center [485, 166] width 39 height 10
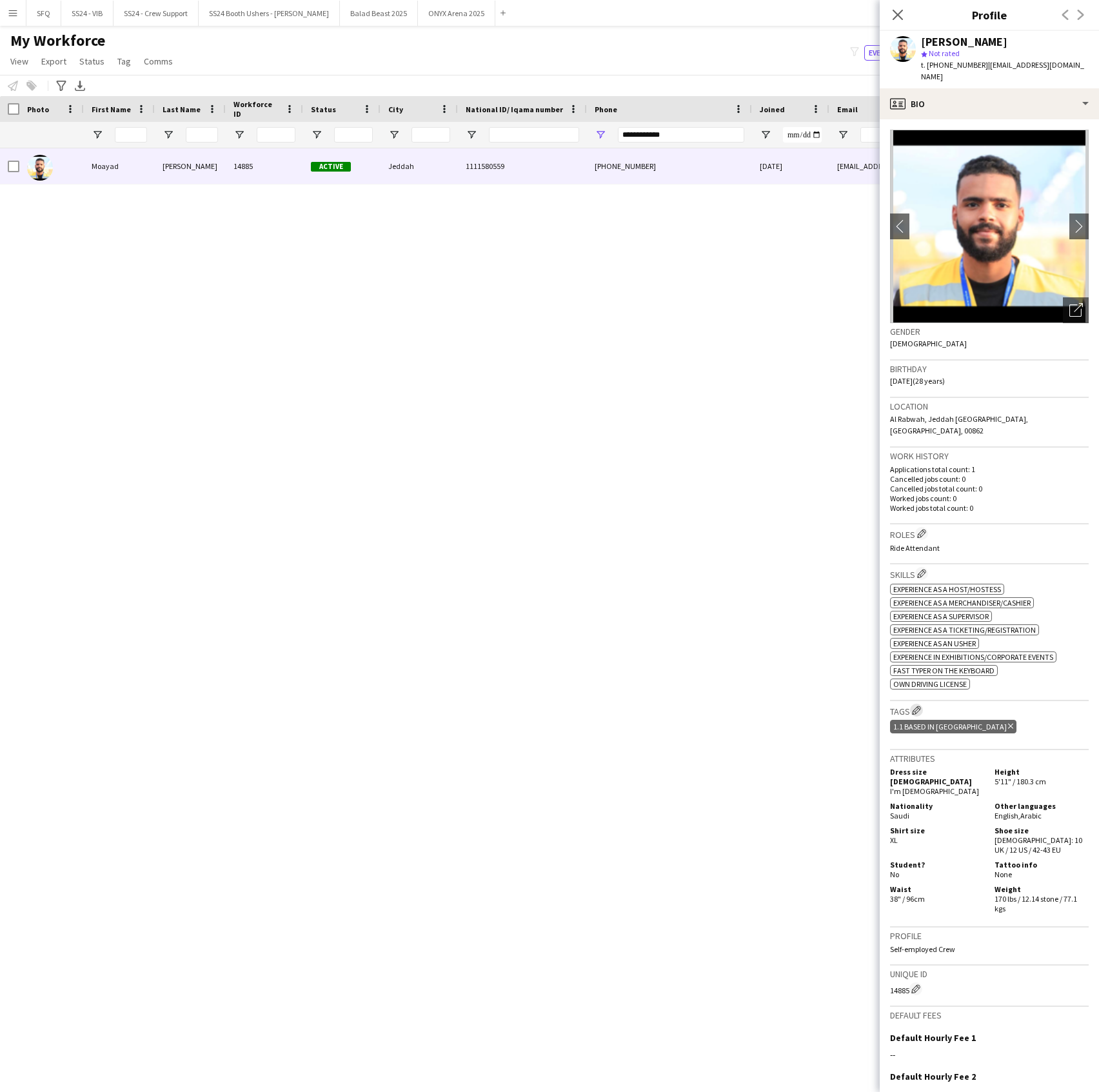
click at [918, 706] on app-icon "Edit crew company tags" at bounding box center [917, 710] width 9 height 9
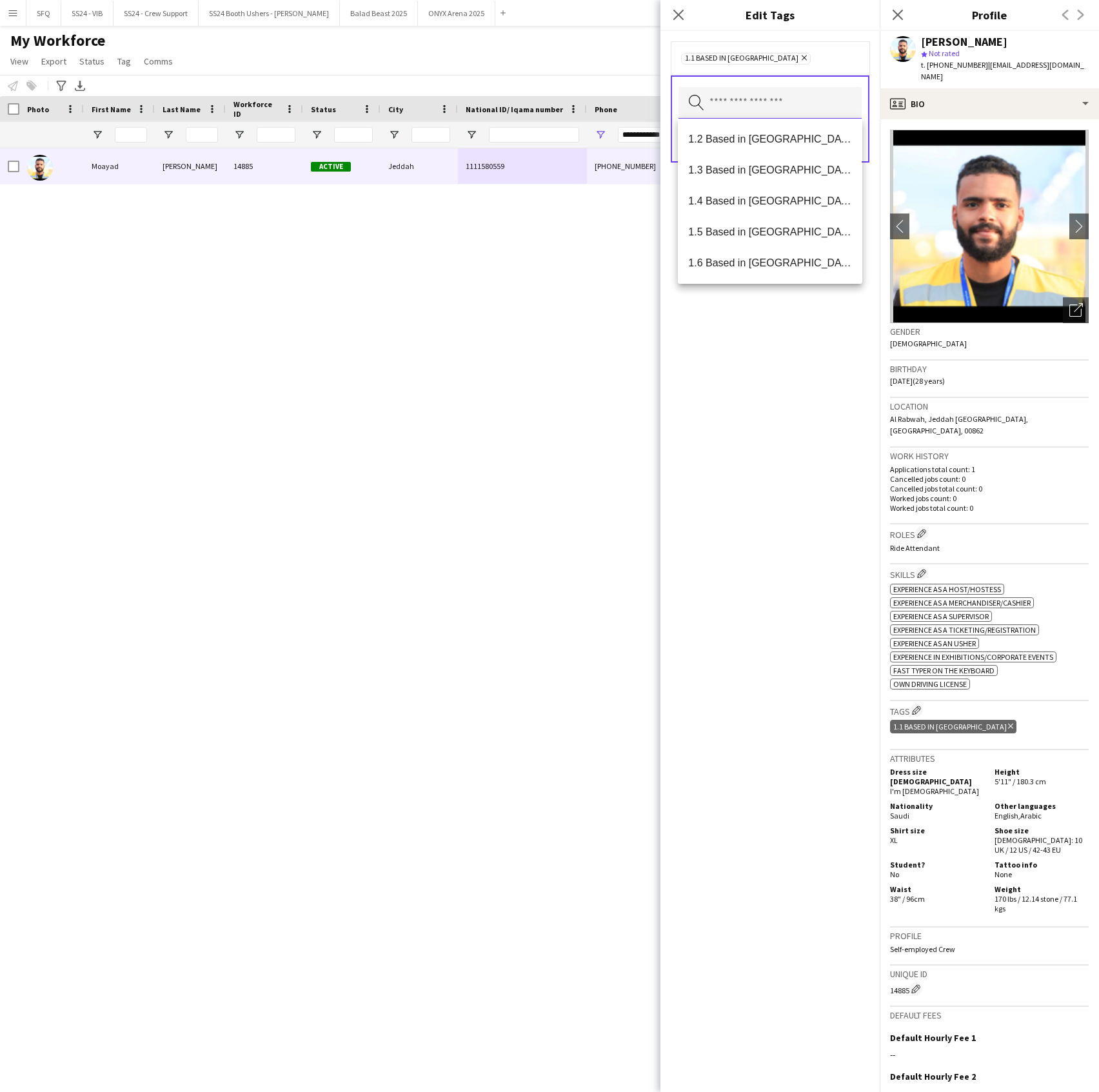
click at [808, 102] on input "text" at bounding box center [770, 103] width 183 height 32
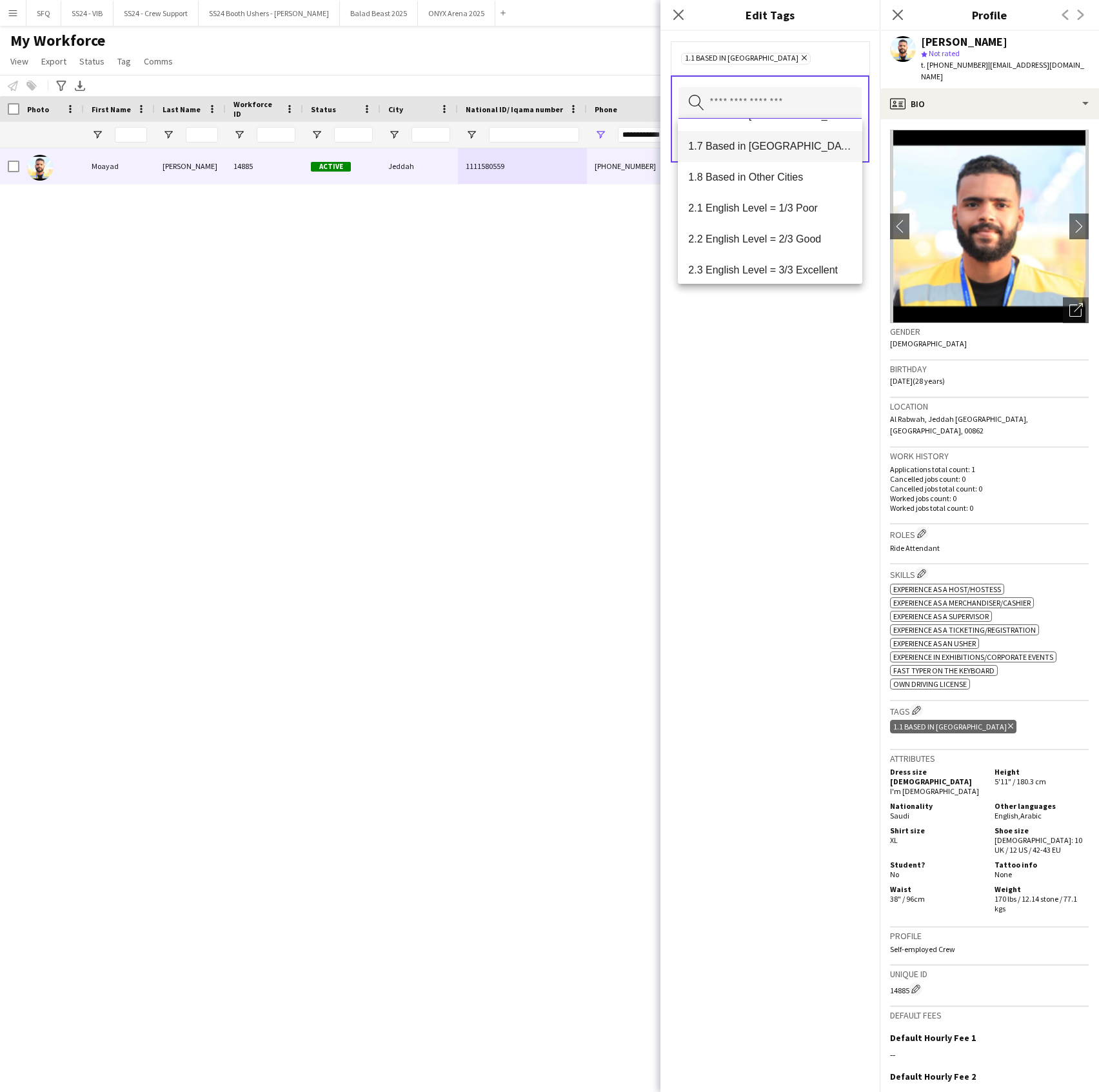
scroll to position [171, 0]
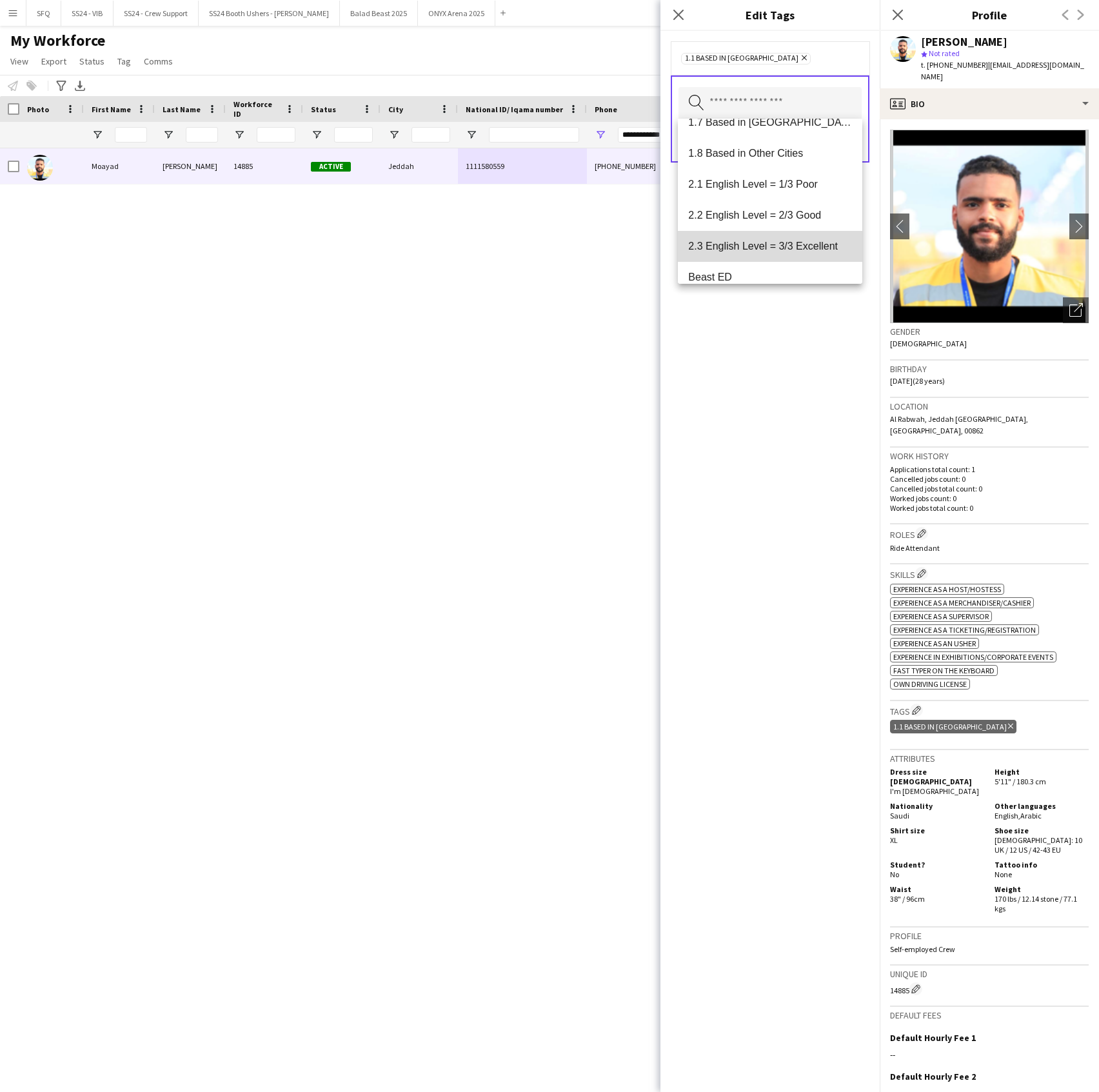
click at [804, 240] on span "2.3 English Level = 3/3 Excellent" at bounding box center [769, 246] width 163 height 12
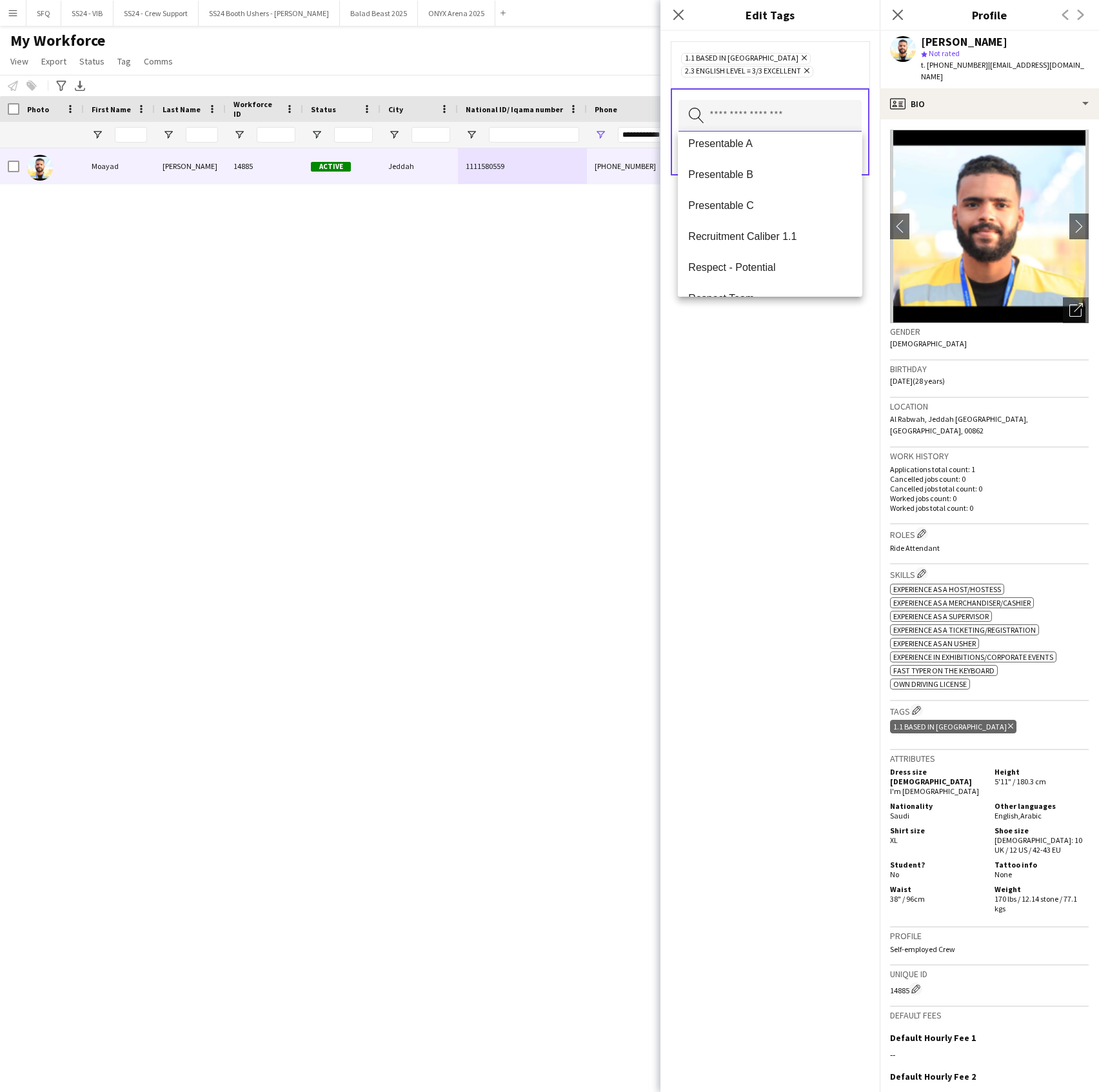
scroll to position [1032, 0]
click at [738, 183] on mat-option "Presentable B" at bounding box center [770, 173] width 184 height 31
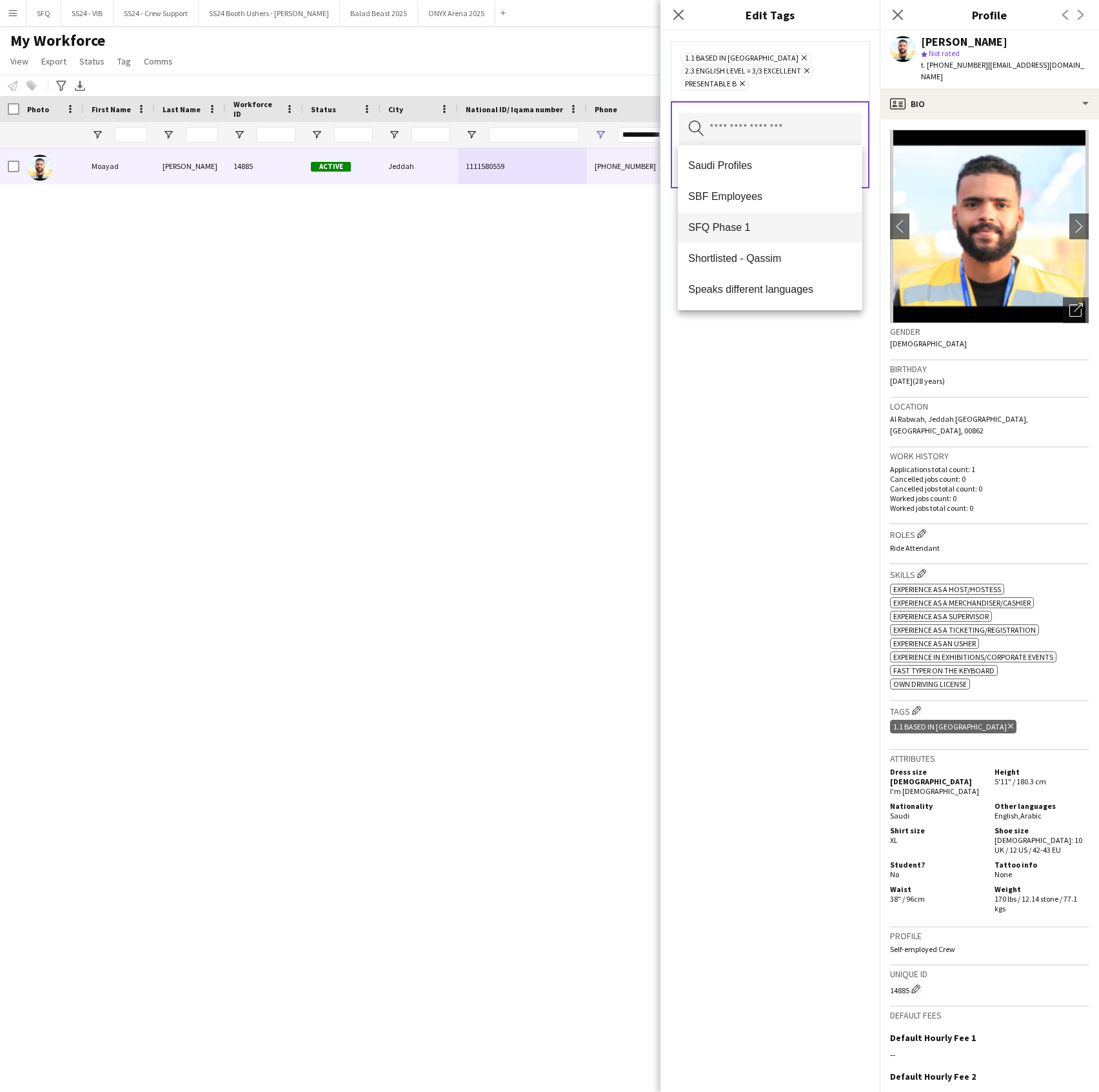
click at [782, 236] on mat-option "SFQ Phase 1" at bounding box center [770, 228] width 184 height 31
click at [775, 456] on div "1.1 Based in [GEOGRAPHIC_DATA] Remove 2.3 English Level = 3/3 Excellent Remove …" at bounding box center [770, 561] width 219 height 1061
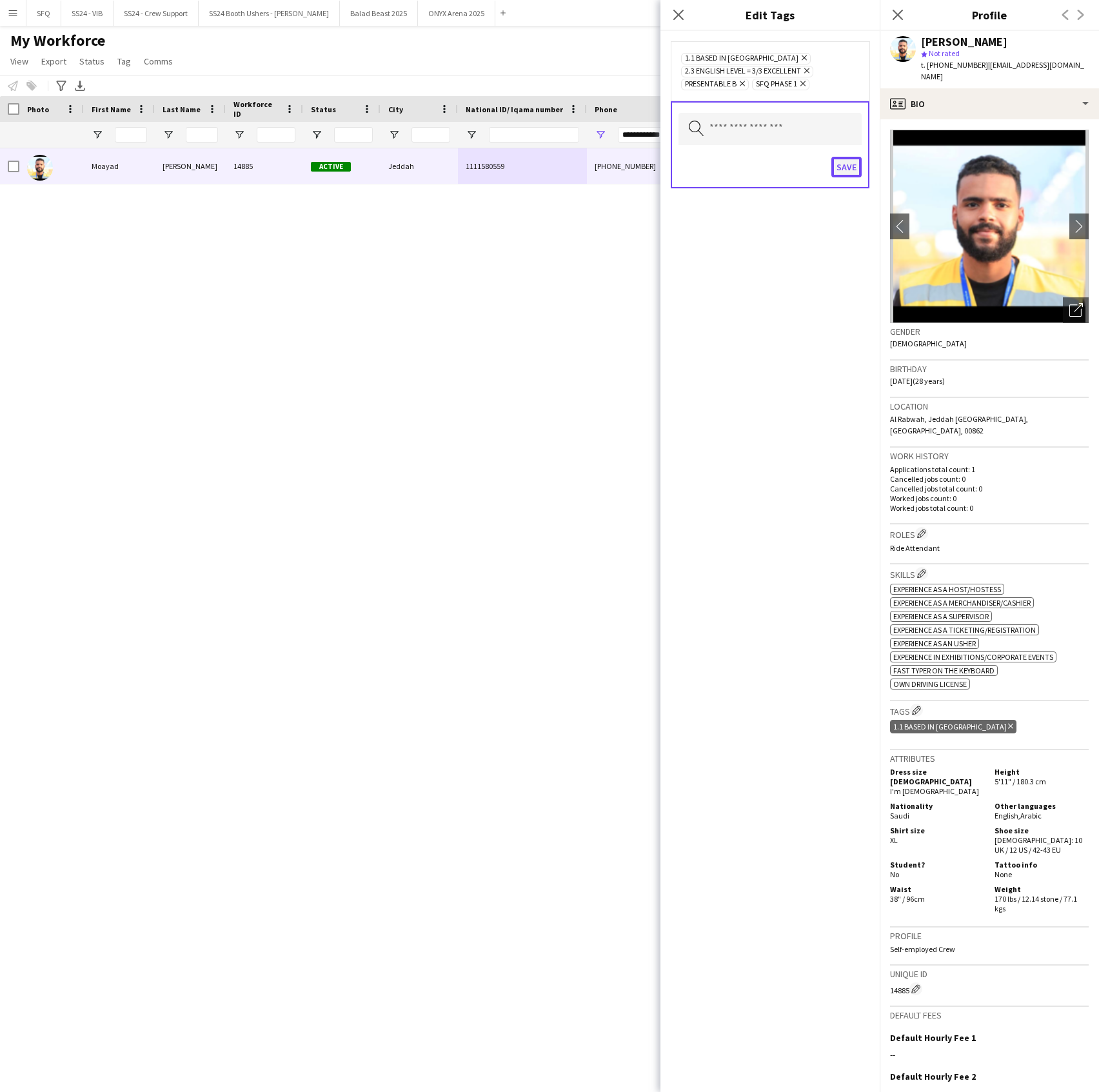
click at [837, 162] on button "Save" at bounding box center [846, 167] width 30 height 21
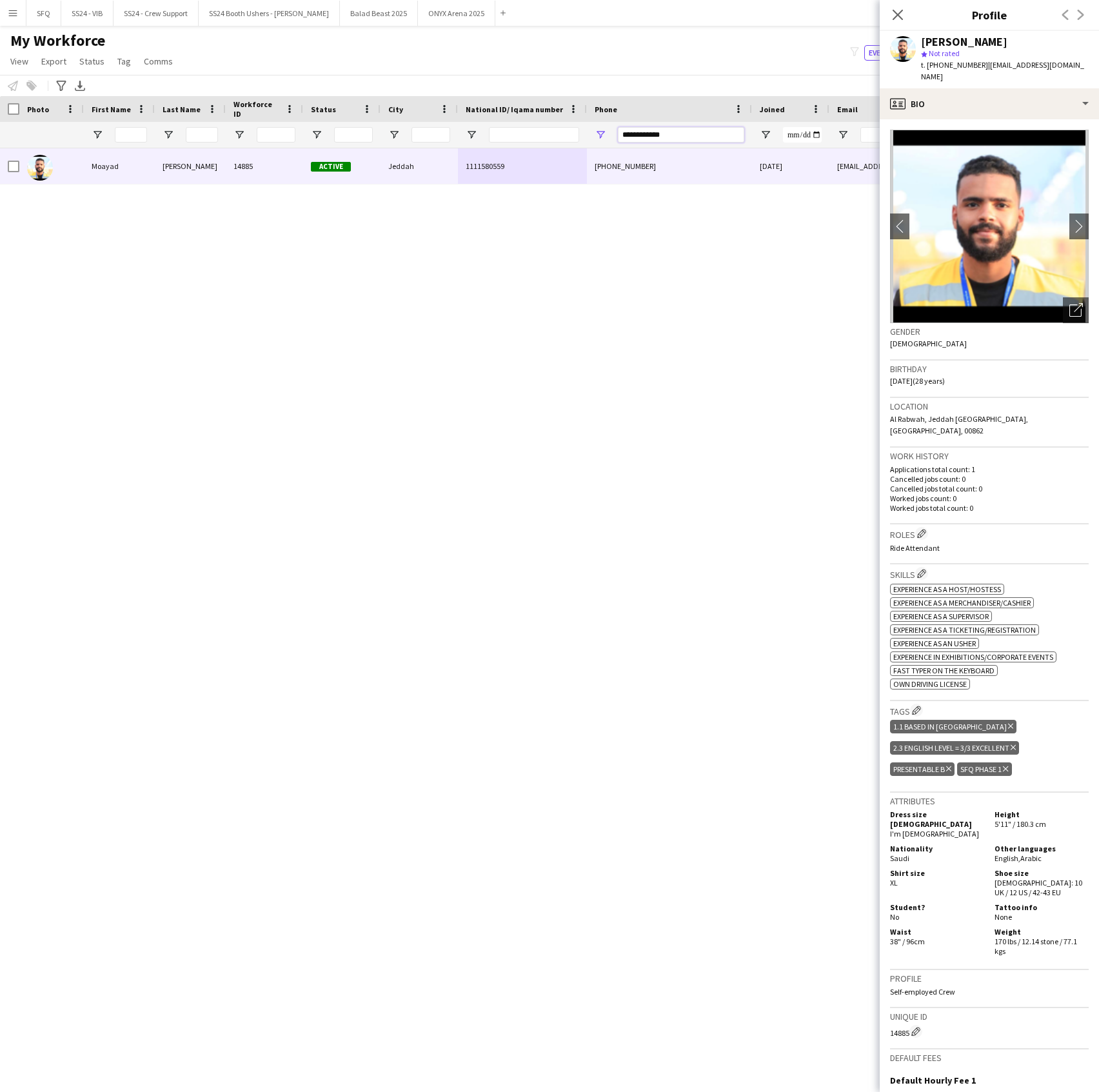
click at [691, 135] on input "**********" at bounding box center [681, 135] width 127 height 15
paste input "Phone Filter Input"
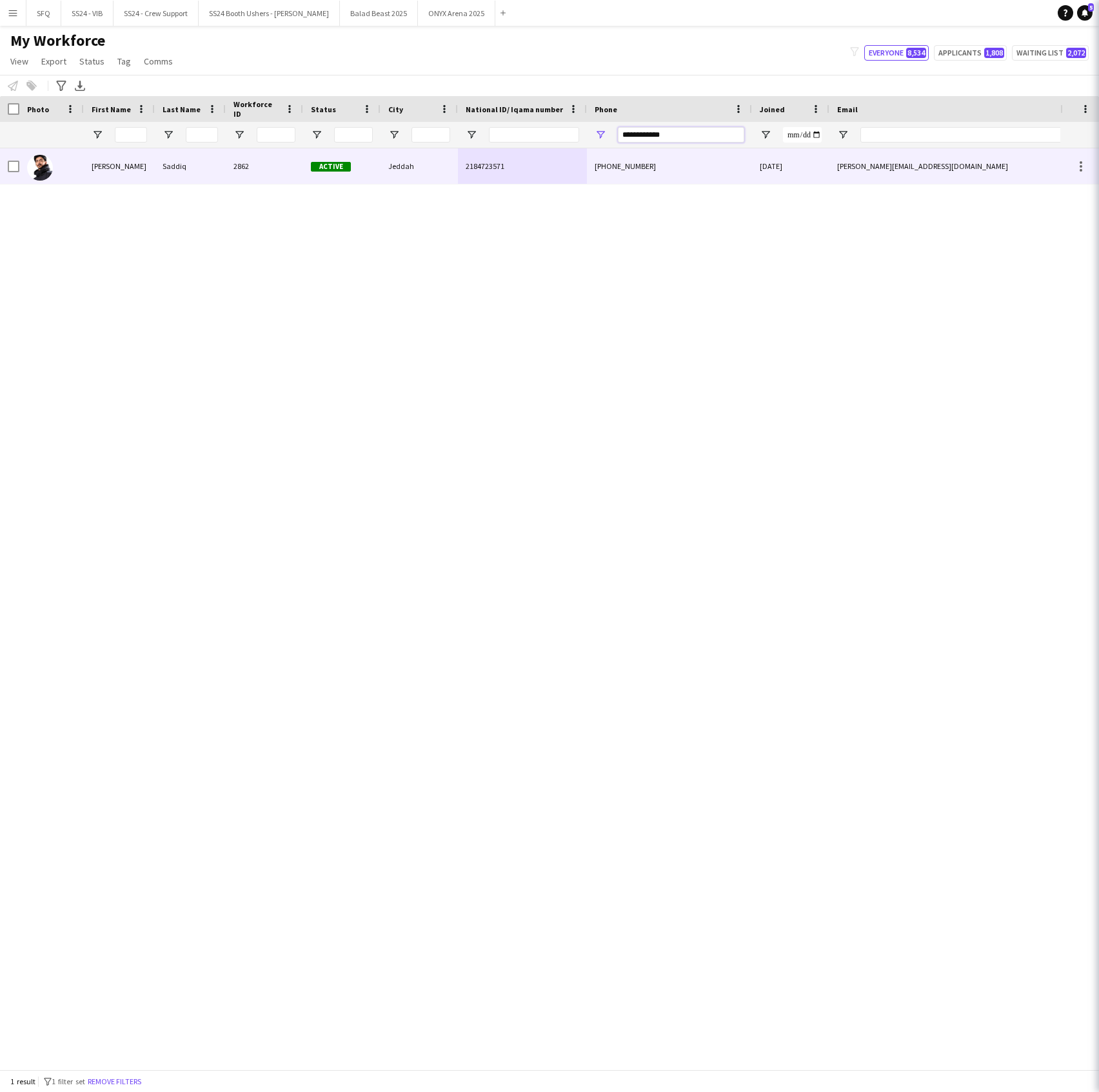
type input "**********"
click at [398, 171] on div "Jeddah" at bounding box center [419, 166] width 77 height 36
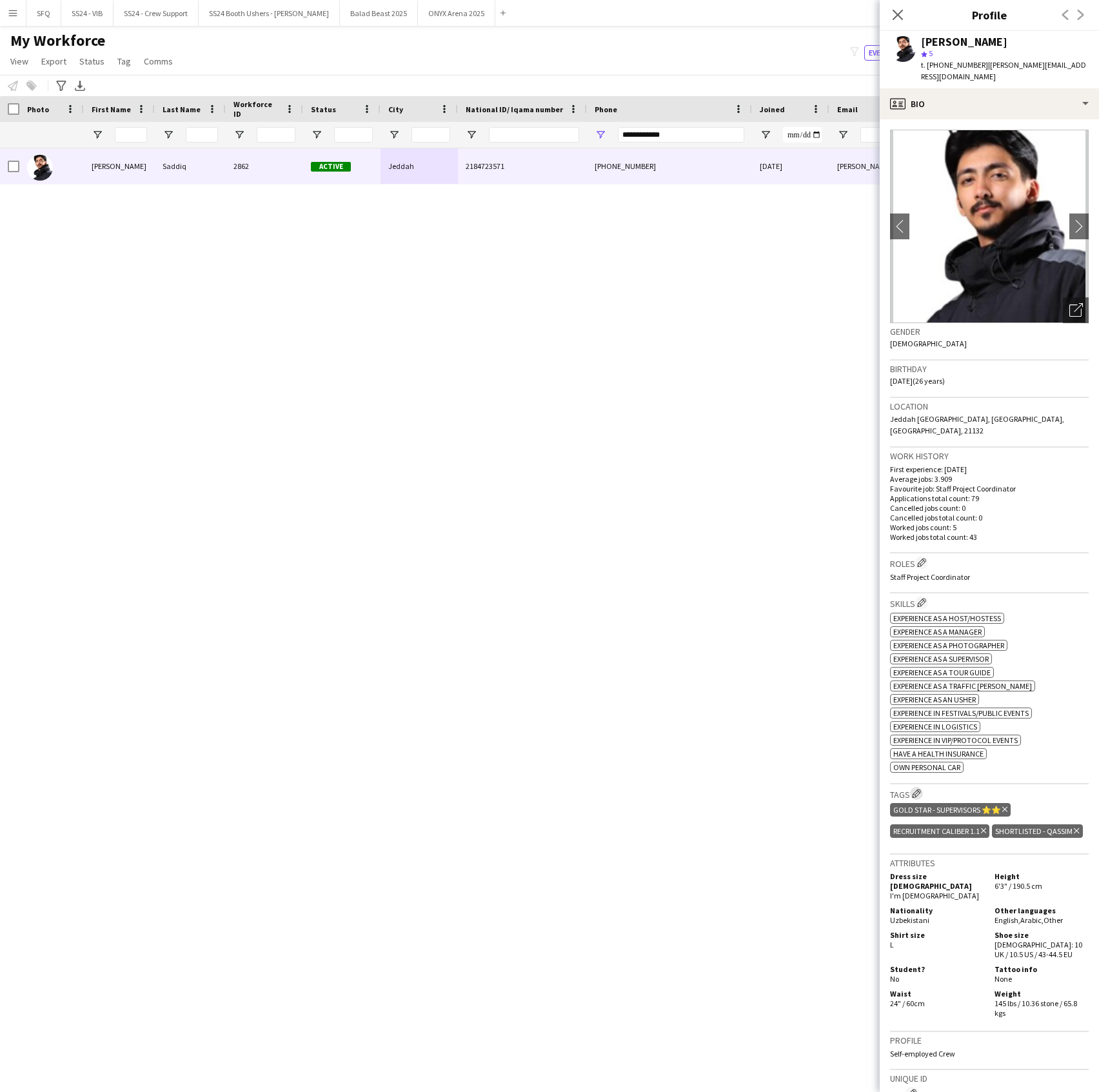
click at [918, 788] on app-icon "Edit crew company tags" at bounding box center [917, 793] width 9 height 9
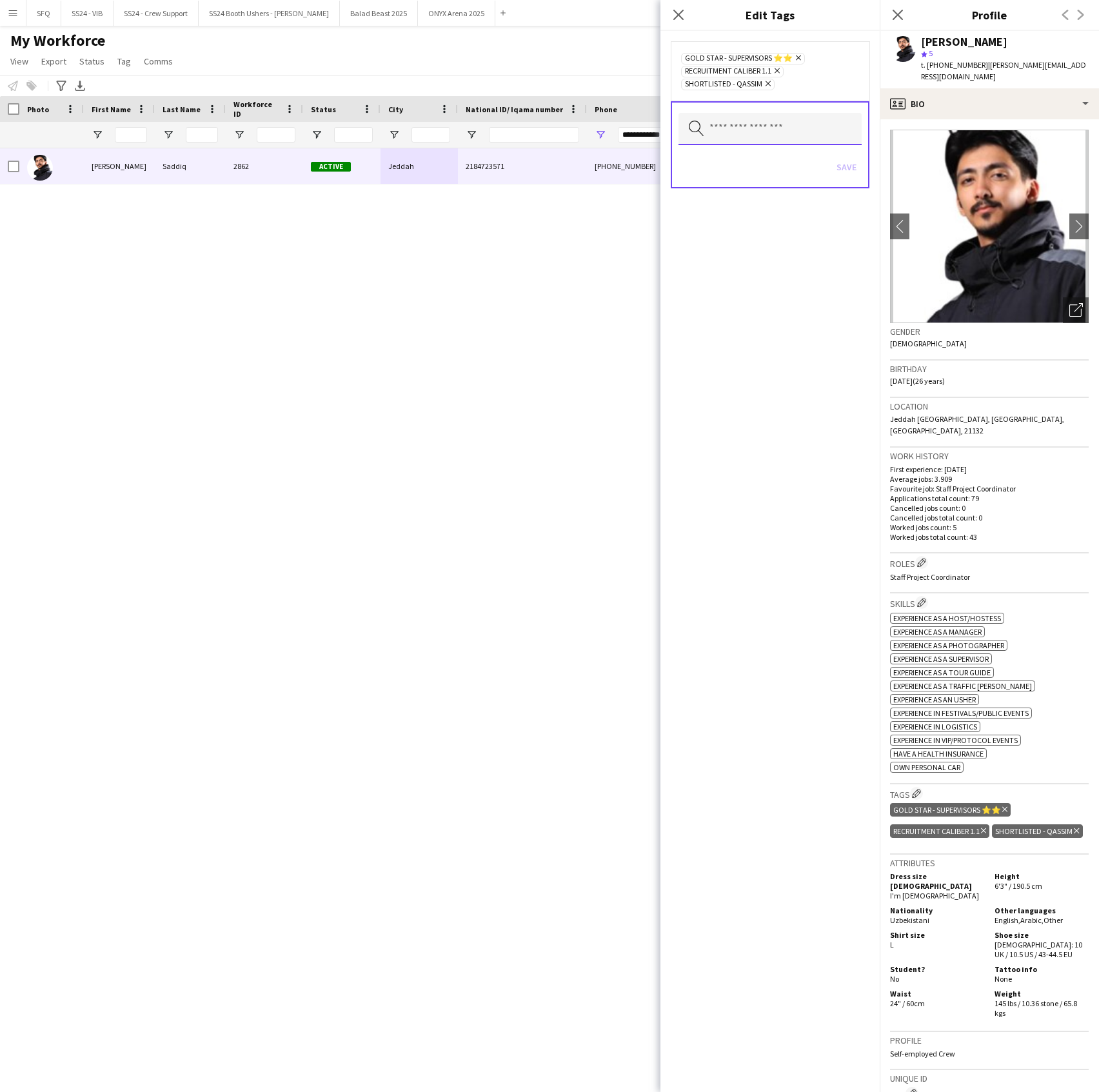
click at [722, 115] on input "text" at bounding box center [770, 129] width 183 height 32
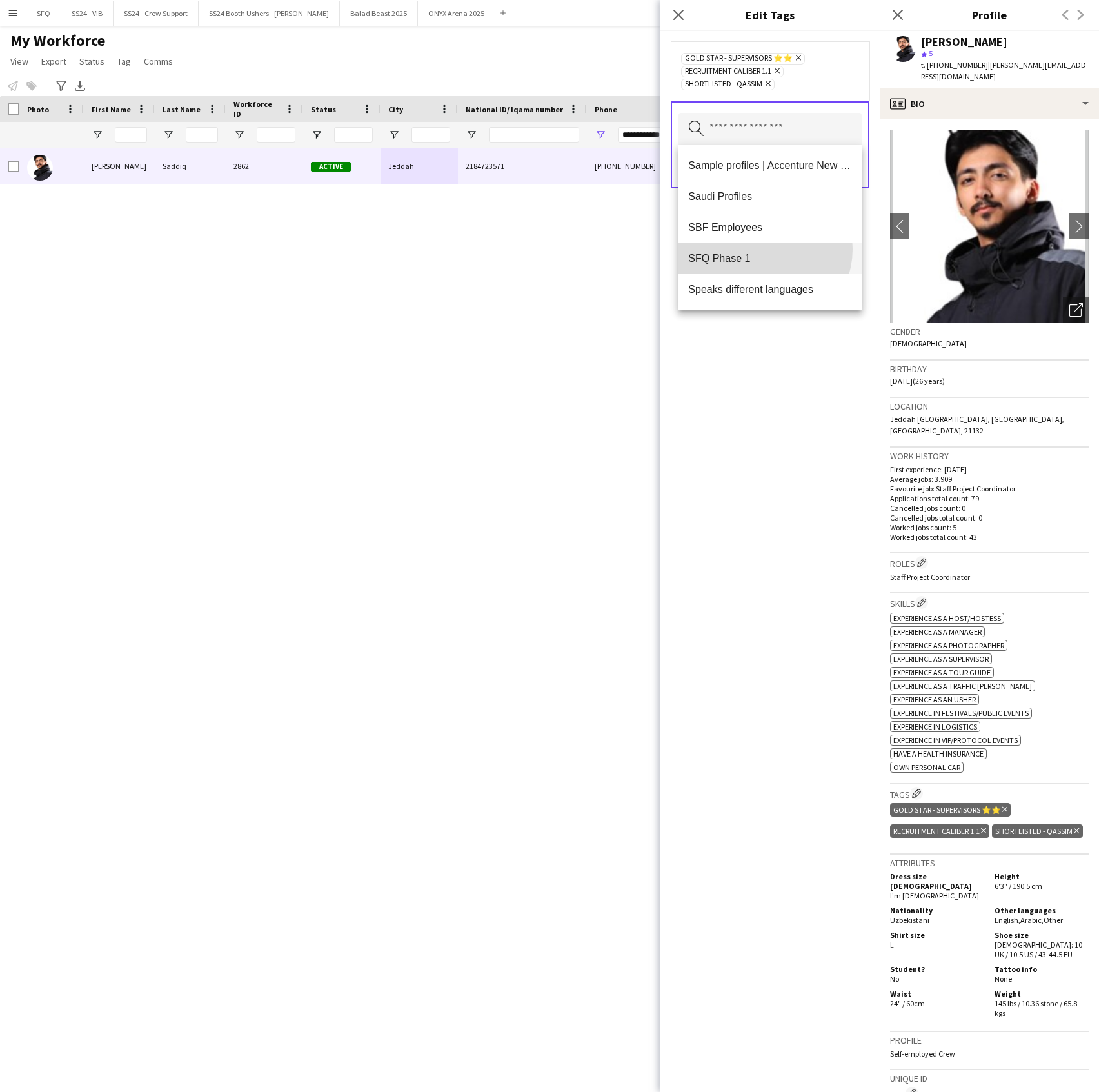
click at [762, 249] on mat-option "SFQ Phase 1" at bounding box center [770, 259] width 184 height 31
click at [767, 432] on div "Gold Star - Supervisors ⭐⭐ Remove Recruitment Caliber 1.1 Remove SFQ Phase 1 Re…" at bounding box center [770, 561] width 219 height 1061
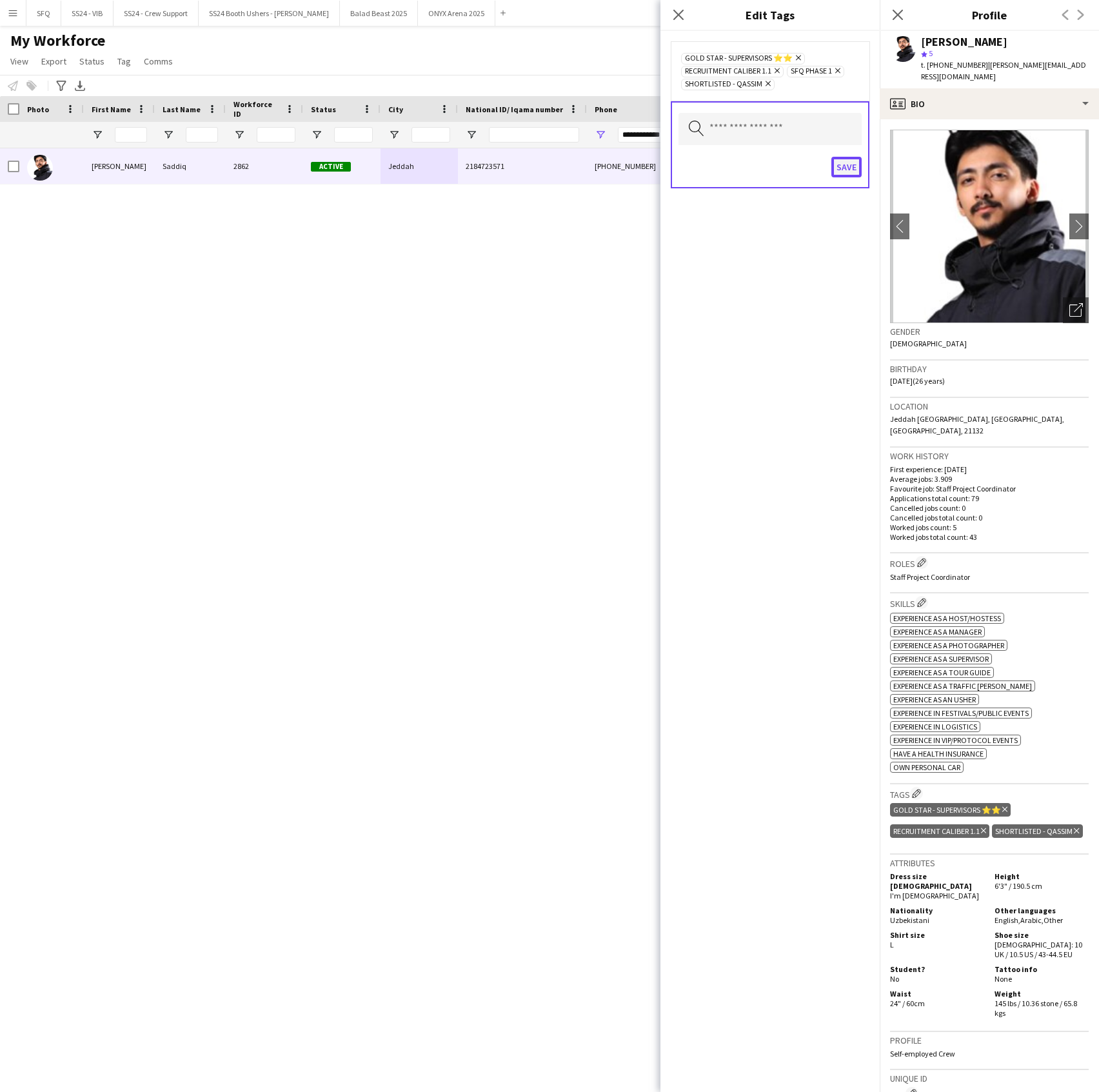
click at [845, 163] on button "Save" at bounding box center [846, 167] width 30 height 21
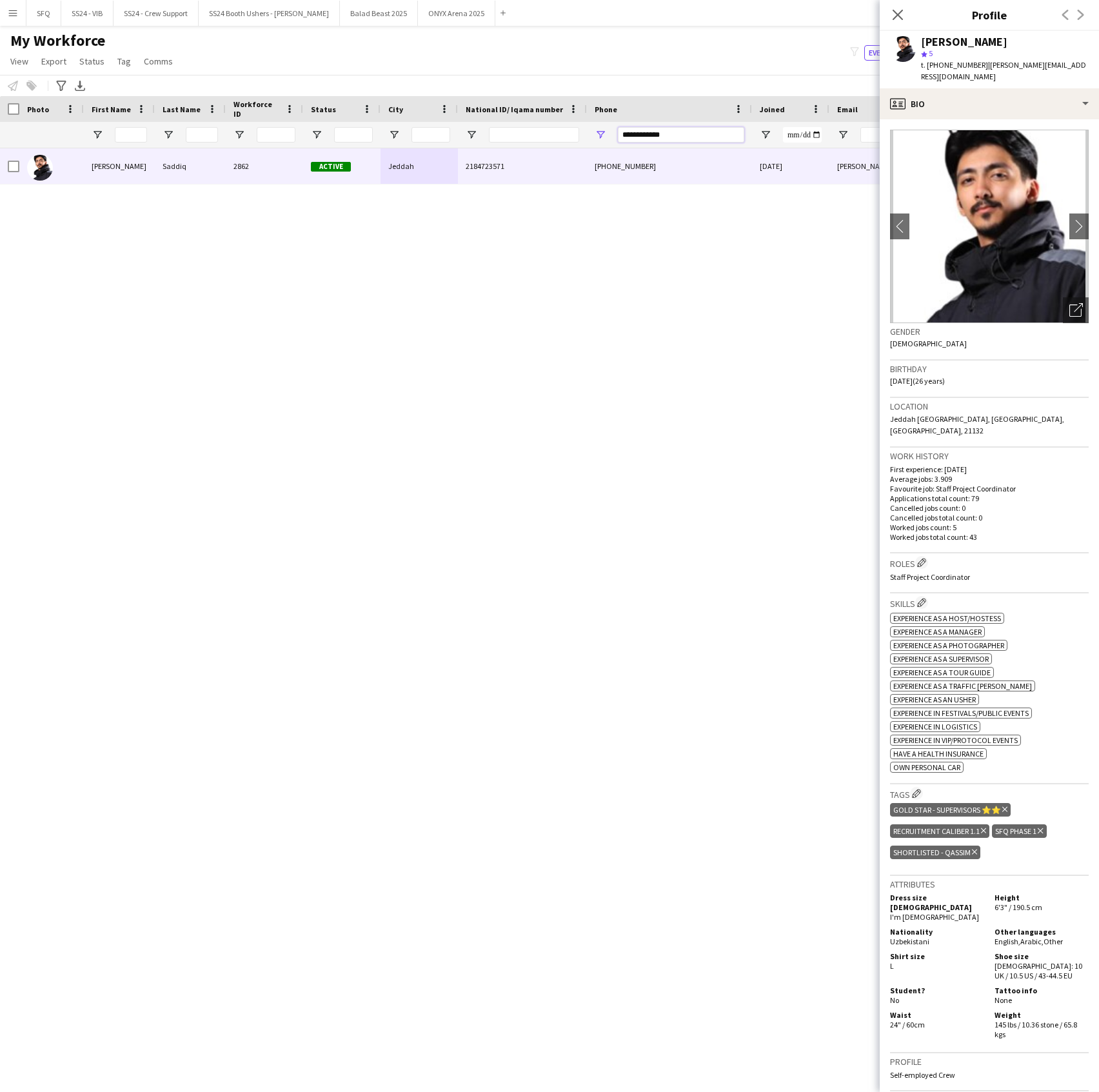
click at [677, 138] on input "**********" at bounding box center [681, 135] width 127 height 15
paste input "*"
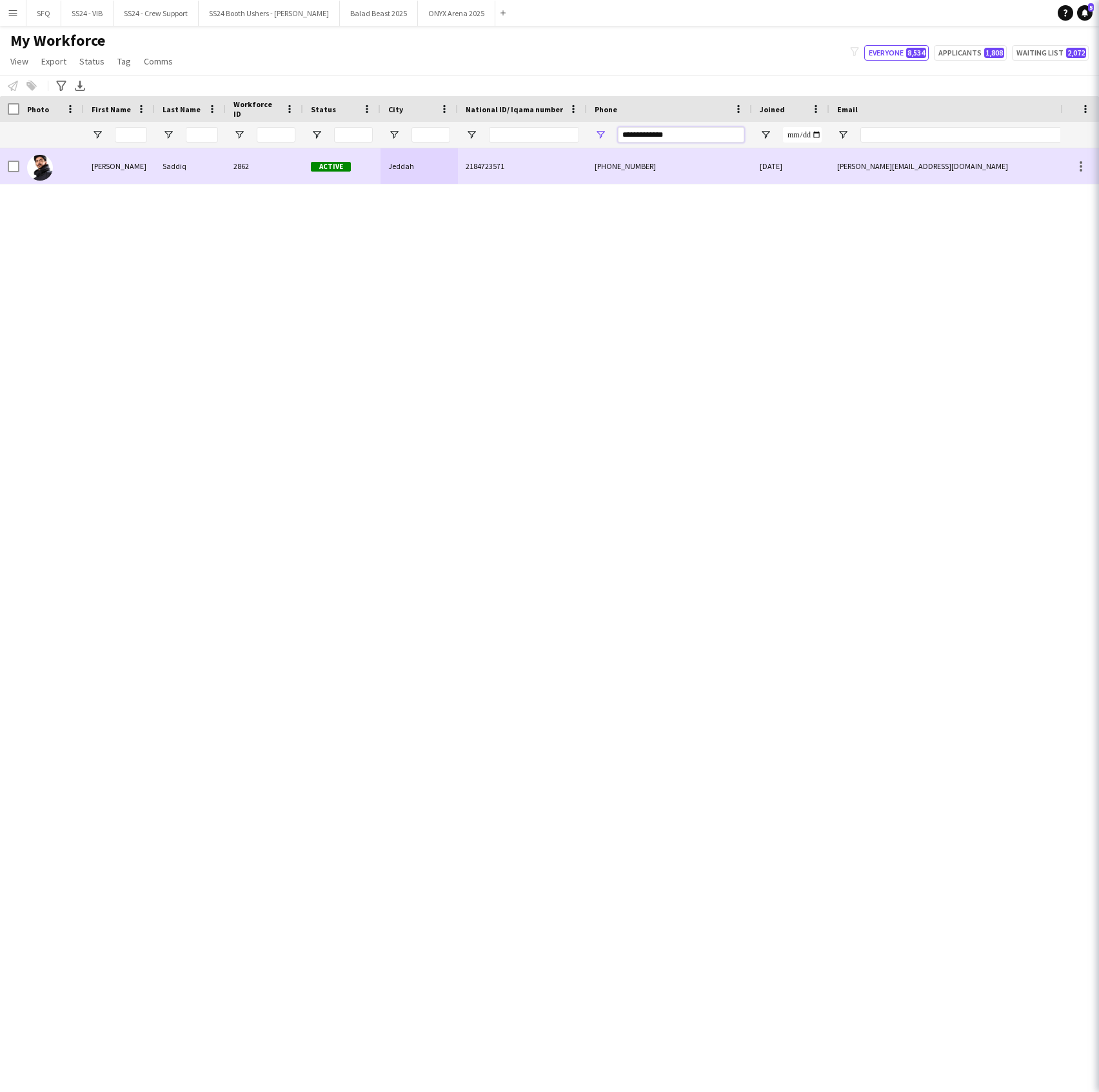
type input "**********"
click at [606, 168] on div "[PHONE_NUMBER]" at bounding box center [670, 166] width 165 height 36
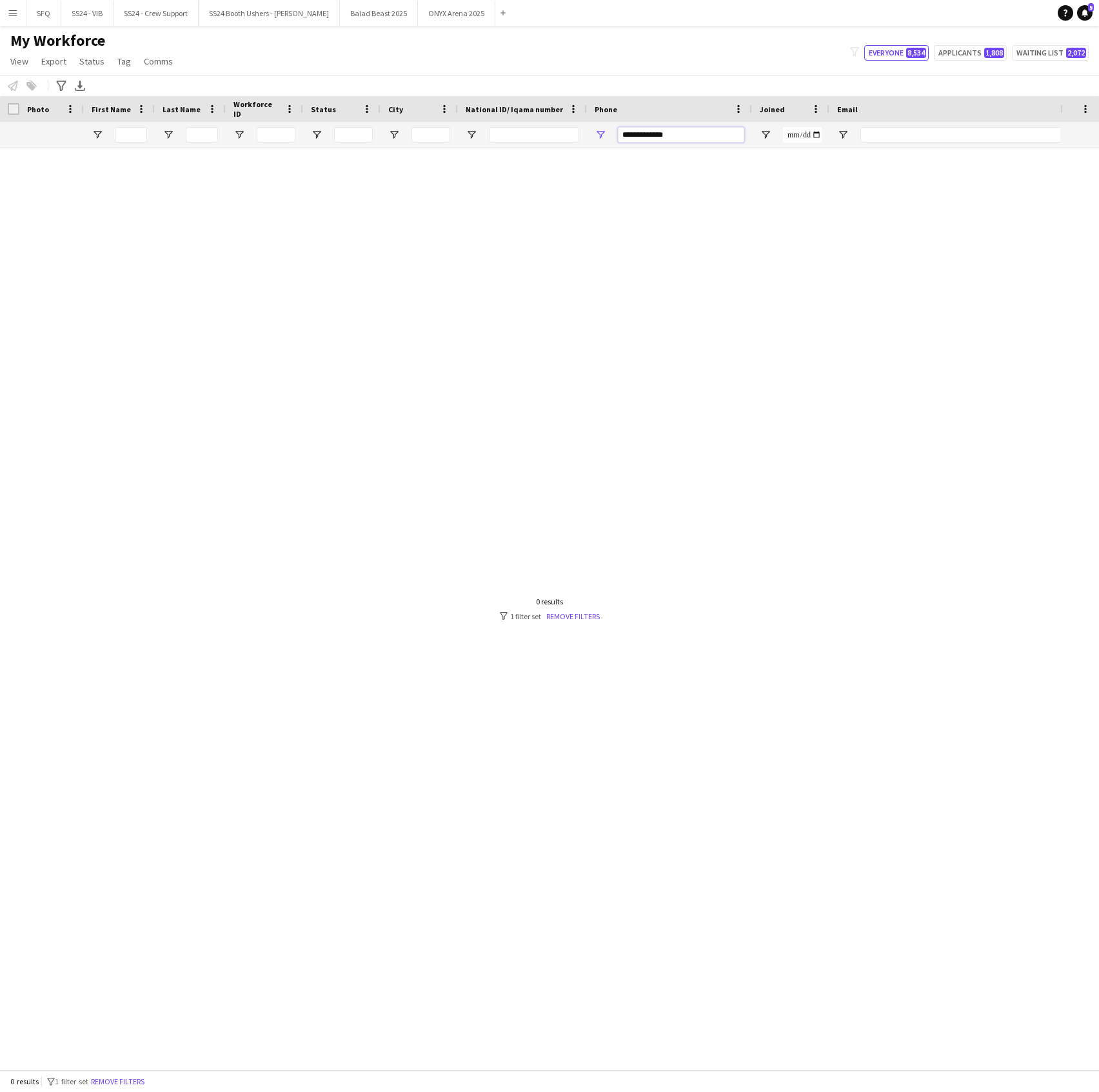
click at [677, 135] on input "**********" at bounding box center [681, 135] width 127 height 15
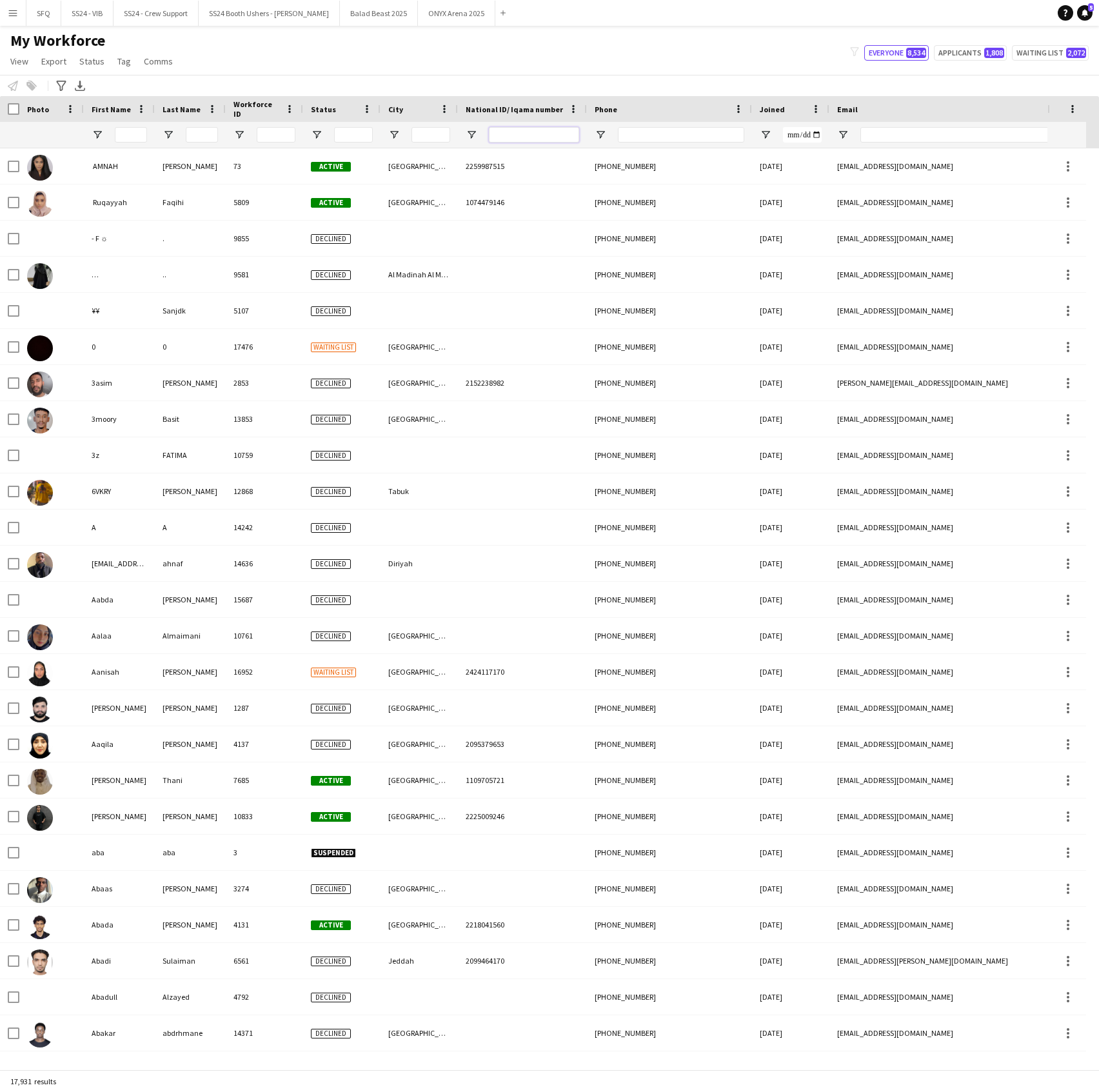
click at [532, 137] on input "National ID/ Iqama number Filter Input" at bounding box center [534, 135] width 90 height 15
paste input "**********"
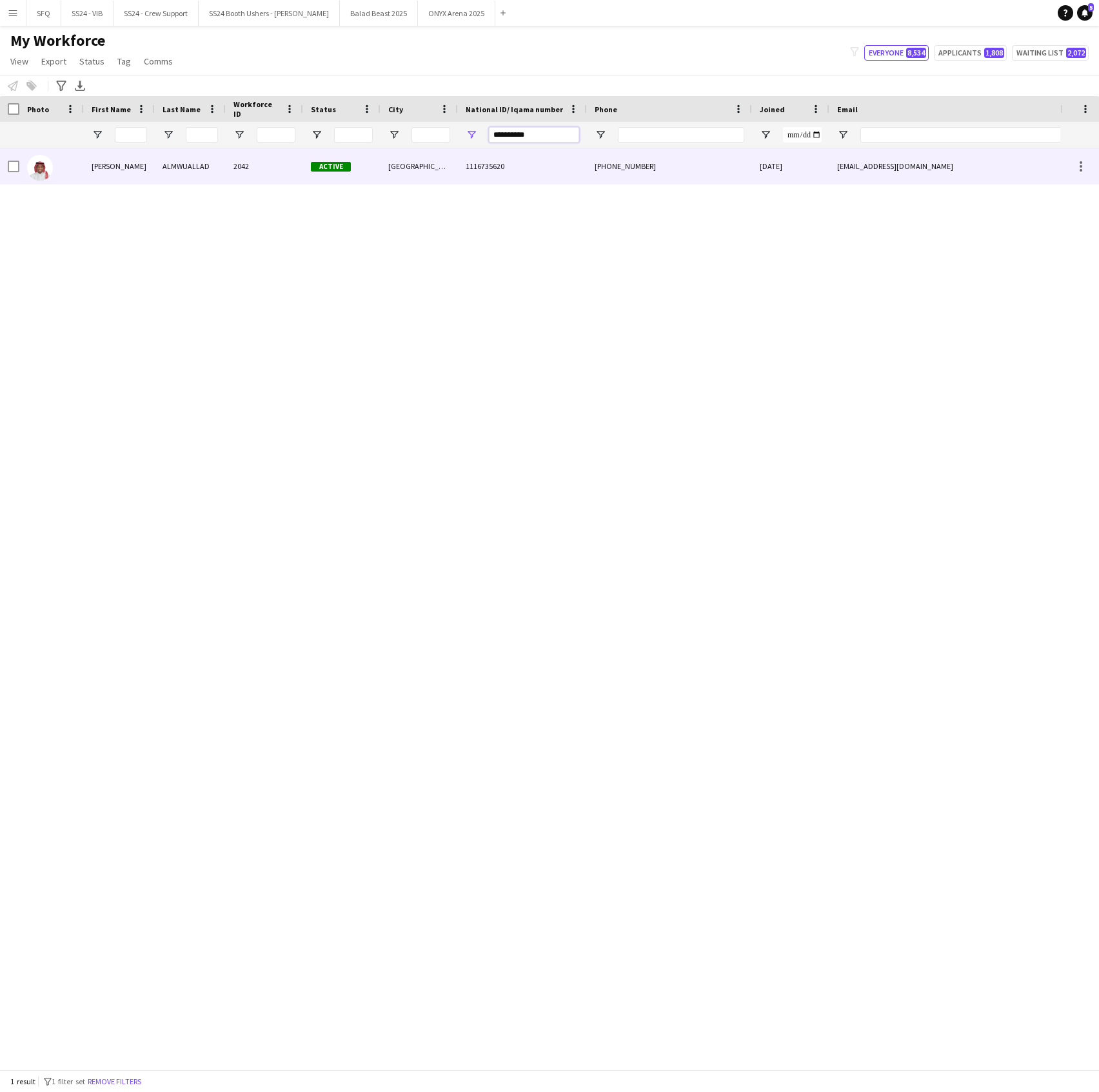
type input "**********"
click at [287, 177] on div "2042" at bounding box center [264, 166] width 77 height 36
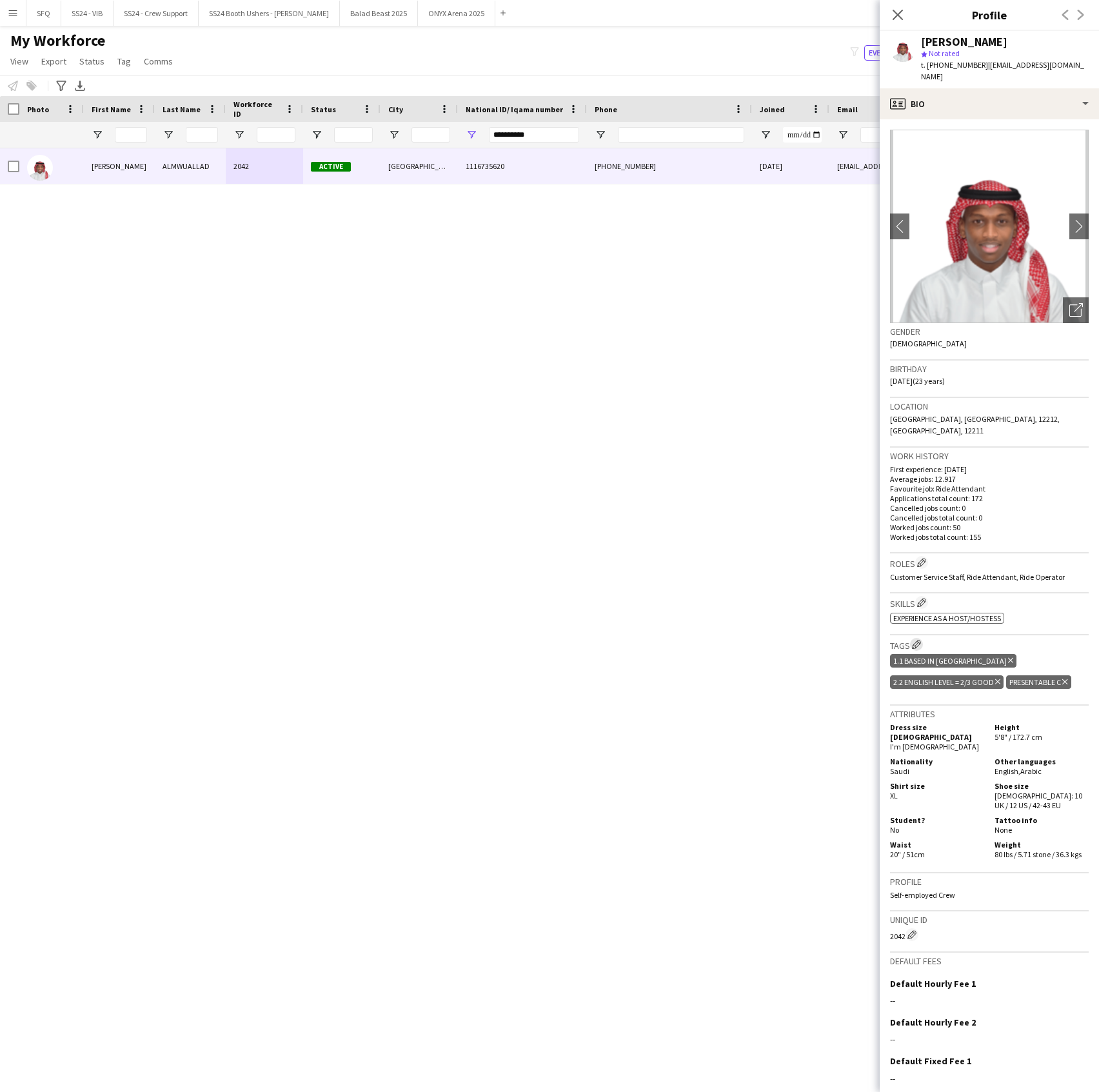
click at [918, 640] on app-icon "Edit crew company tags" at bounding box center [917, 645] width 9 height 9
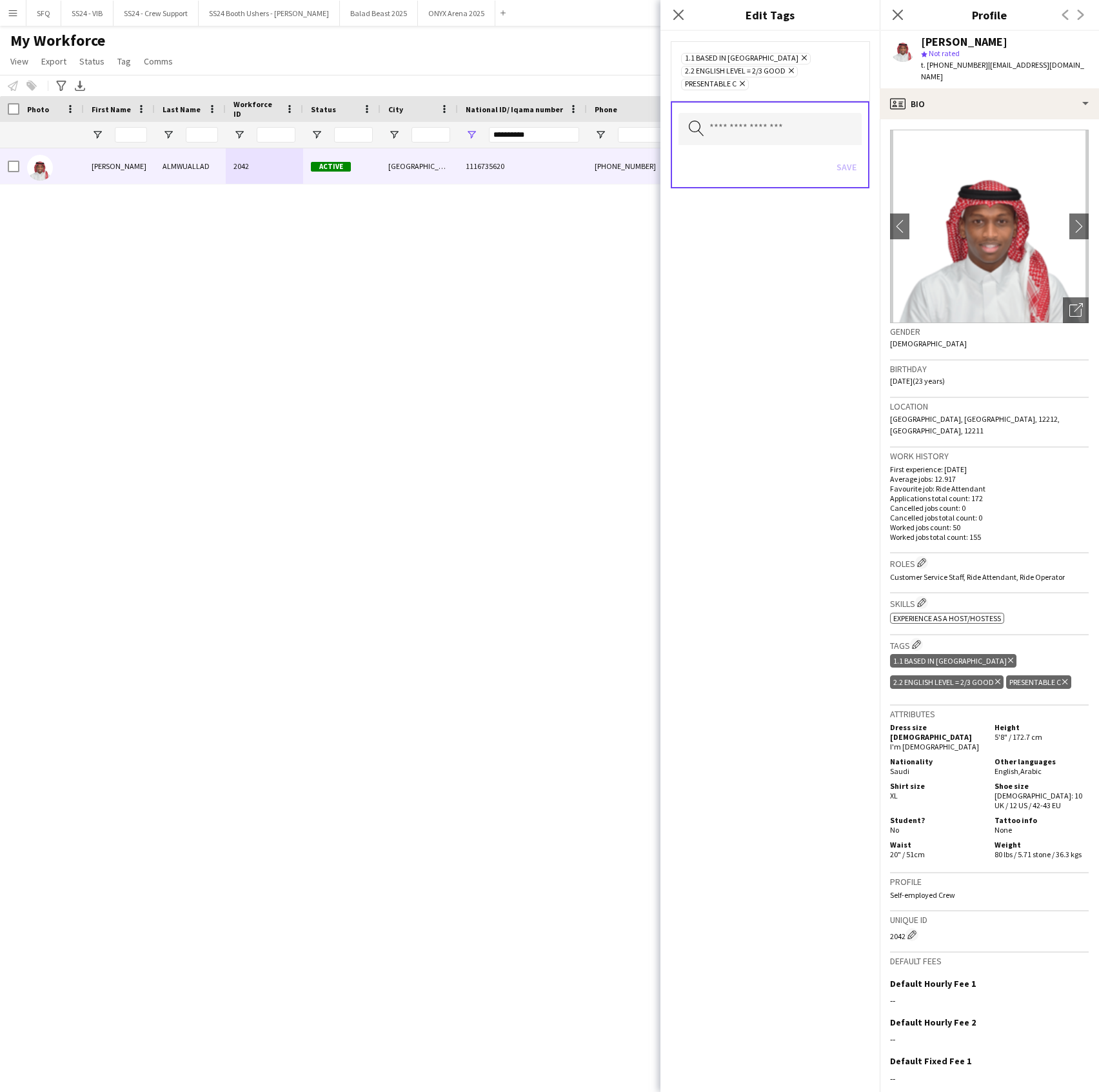
click at [749, 145] on div "Search by tag name Save" at bounding box center [770, 144] width 198 height 87
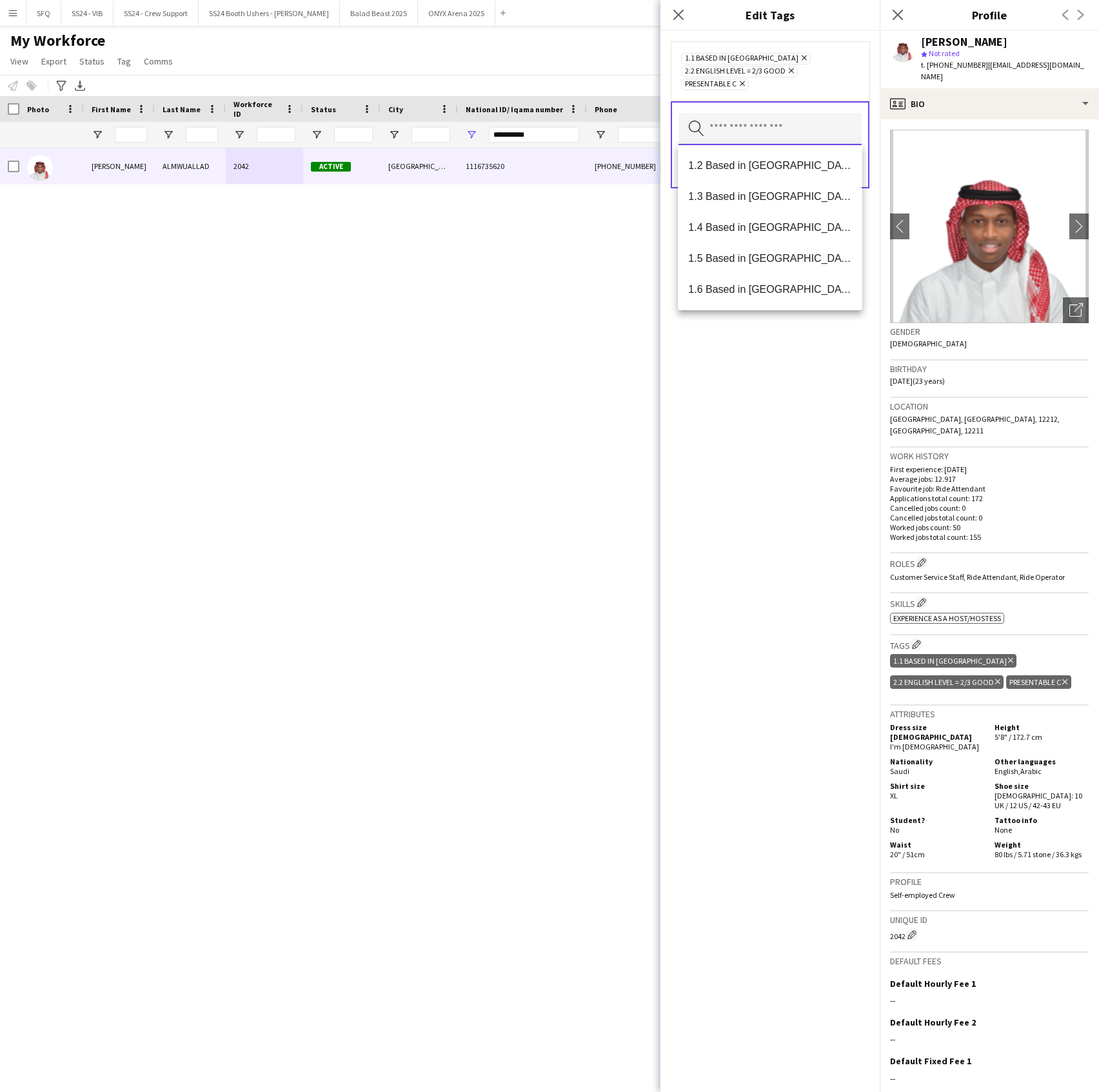
click at [741, 131] on input "text" at bounding box center [770, 129] width 183 height 32
click at [718, 229] on span "SFQ Phase 1" at bounding box center [769, 227] width 163 height 12
click at [800, 429] on div "1.1 Based in [GEOGRAPHIC_DATA] Remove 2.2 English Level = 2/3 Good Remove Prese…" at bounding box center [770, 561] width 219 height 1061
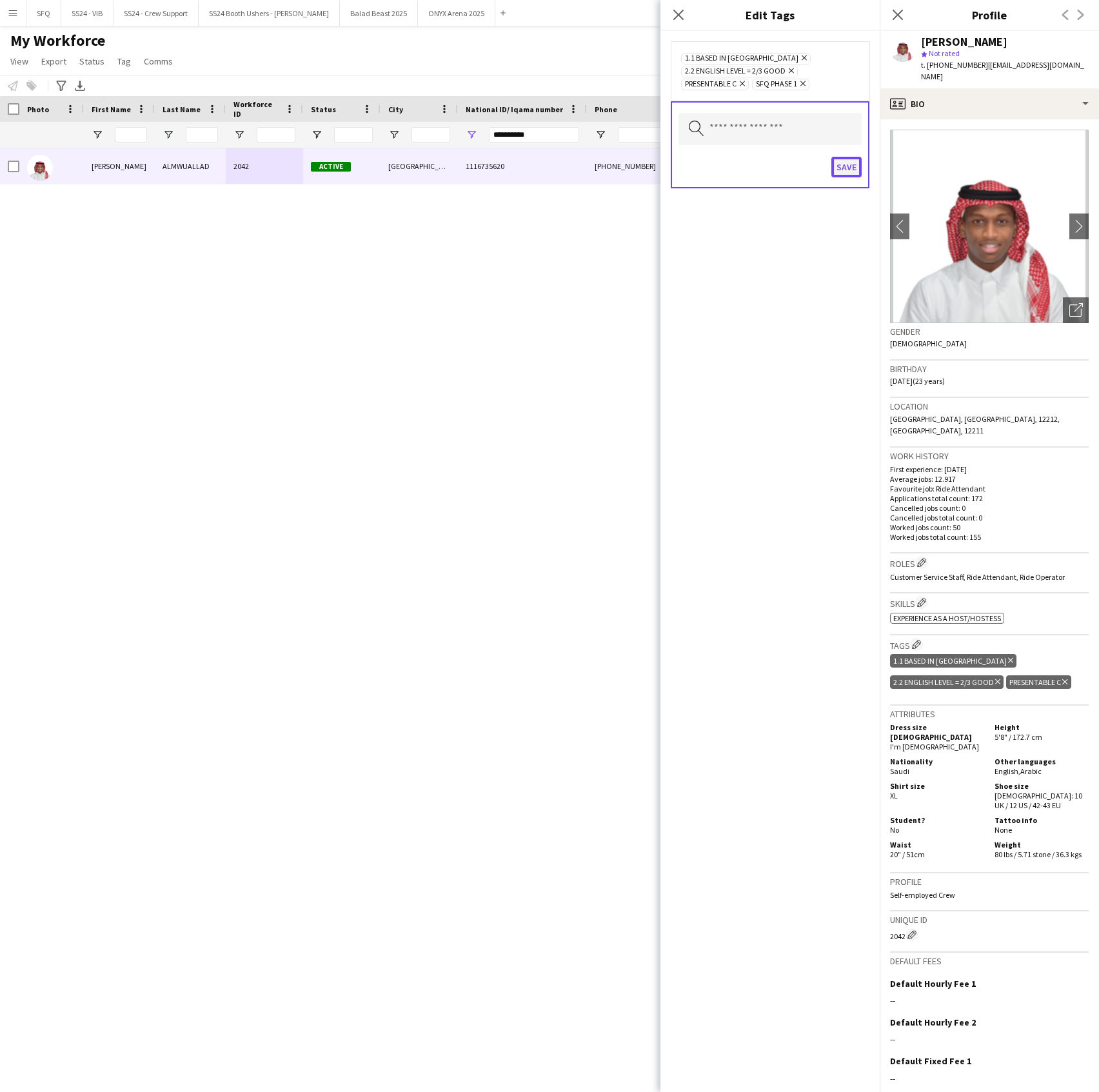
click at [844, 162] on button "Save" at bounding box center [846, 167] width 30 height 21
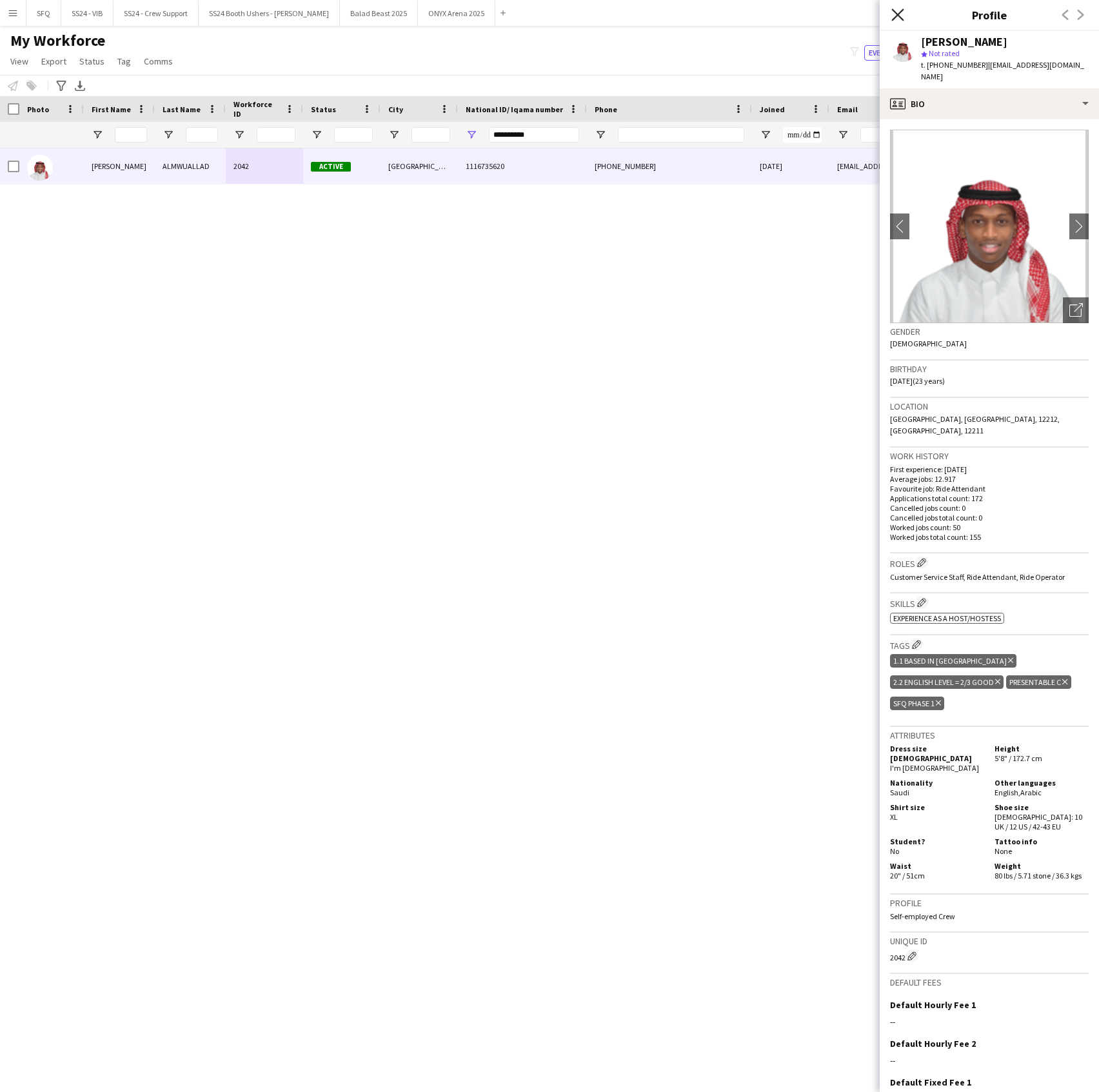
click at [893, 18] on icon "Close pop-in" at bounding box center [897, 15] width 12 height 12
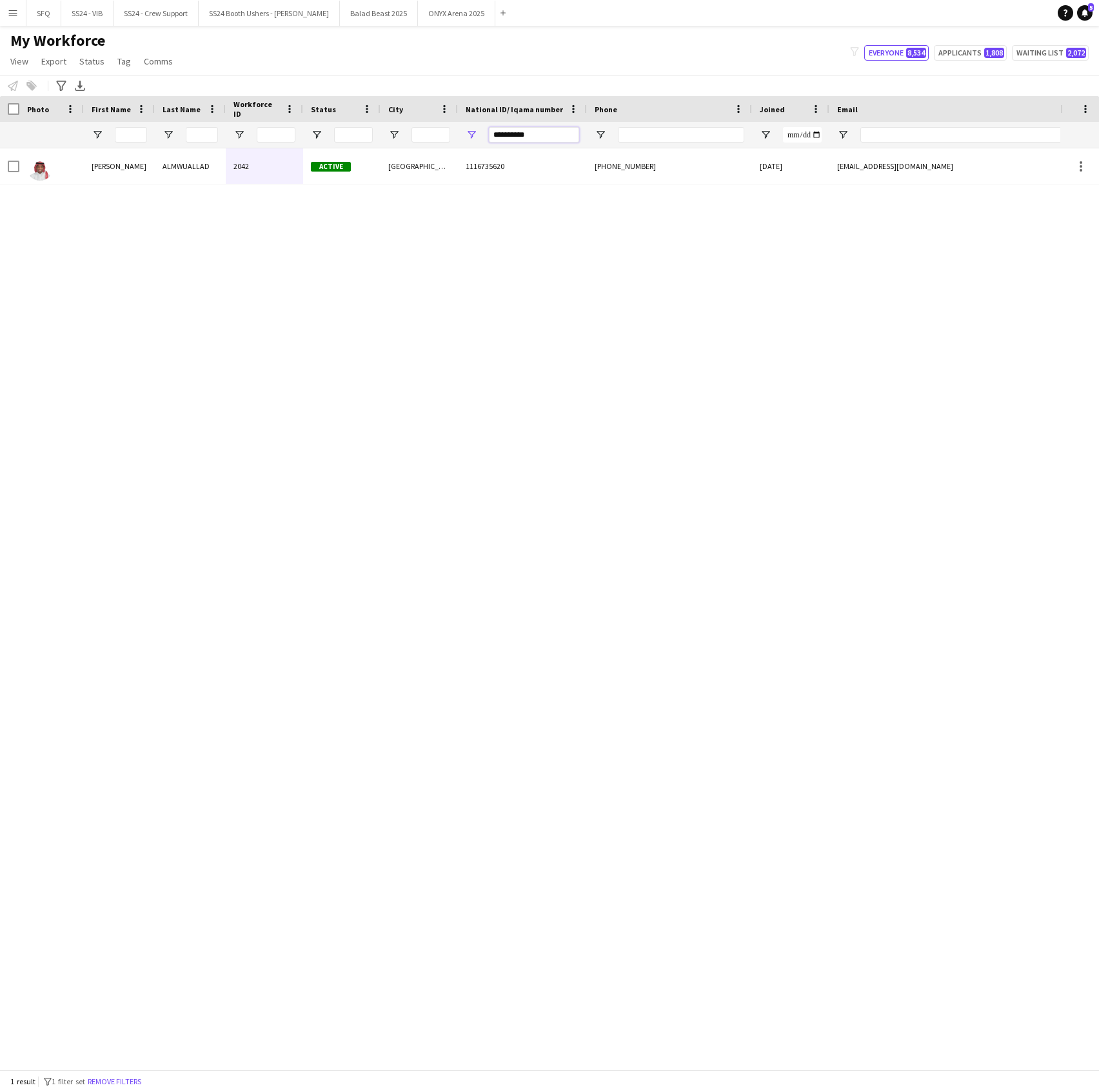
click at [535, 127] on input "**********" at bounding box center [534, 135] width 90 height 15
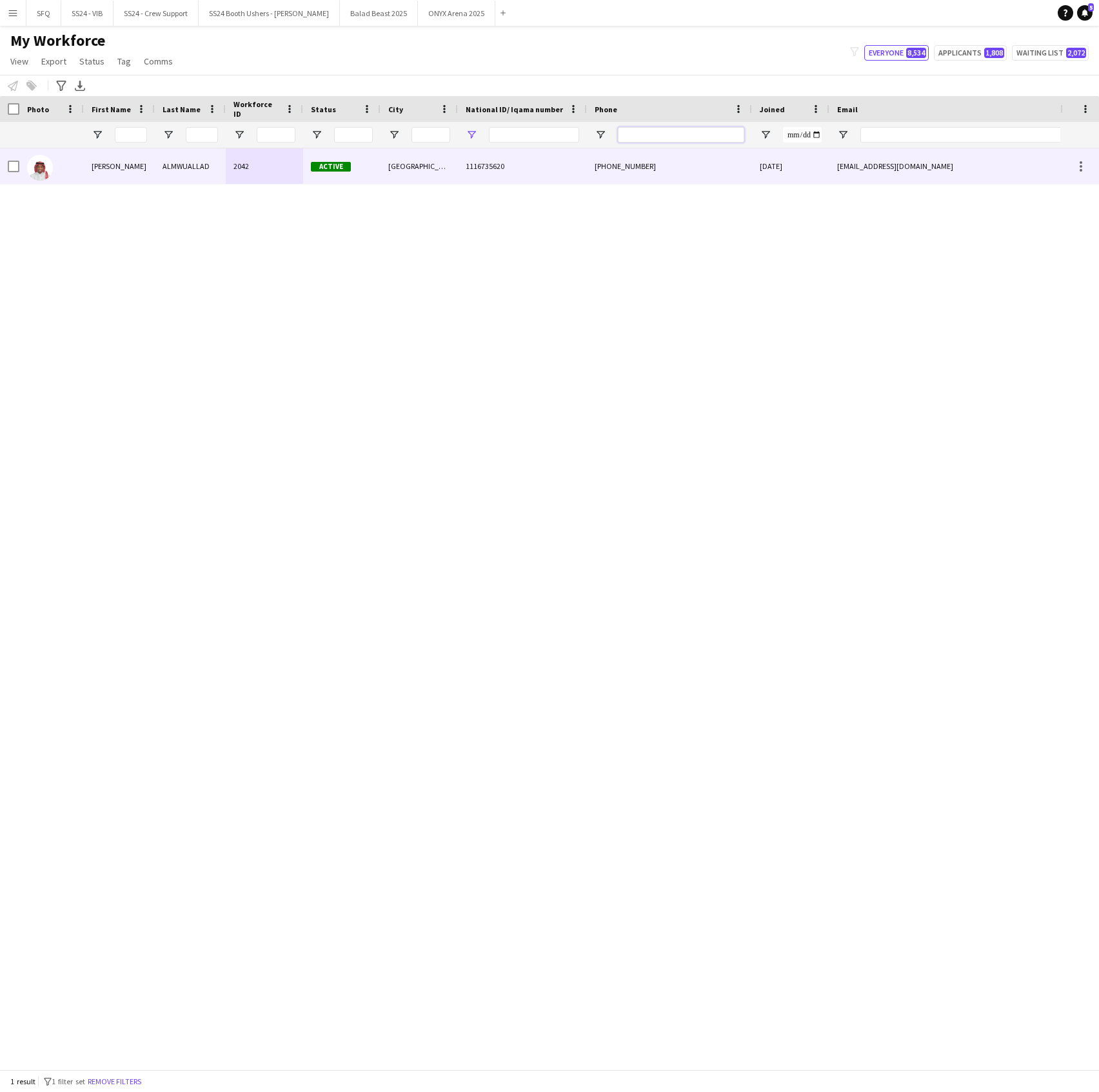
click at [663, 143] on input "Phone Filter Input" at bounding box center [681, 135] width 127 height 15
click at [658, 134] on input "Phone Filter Input" at bounding box center [681, 135] width 127 height 15
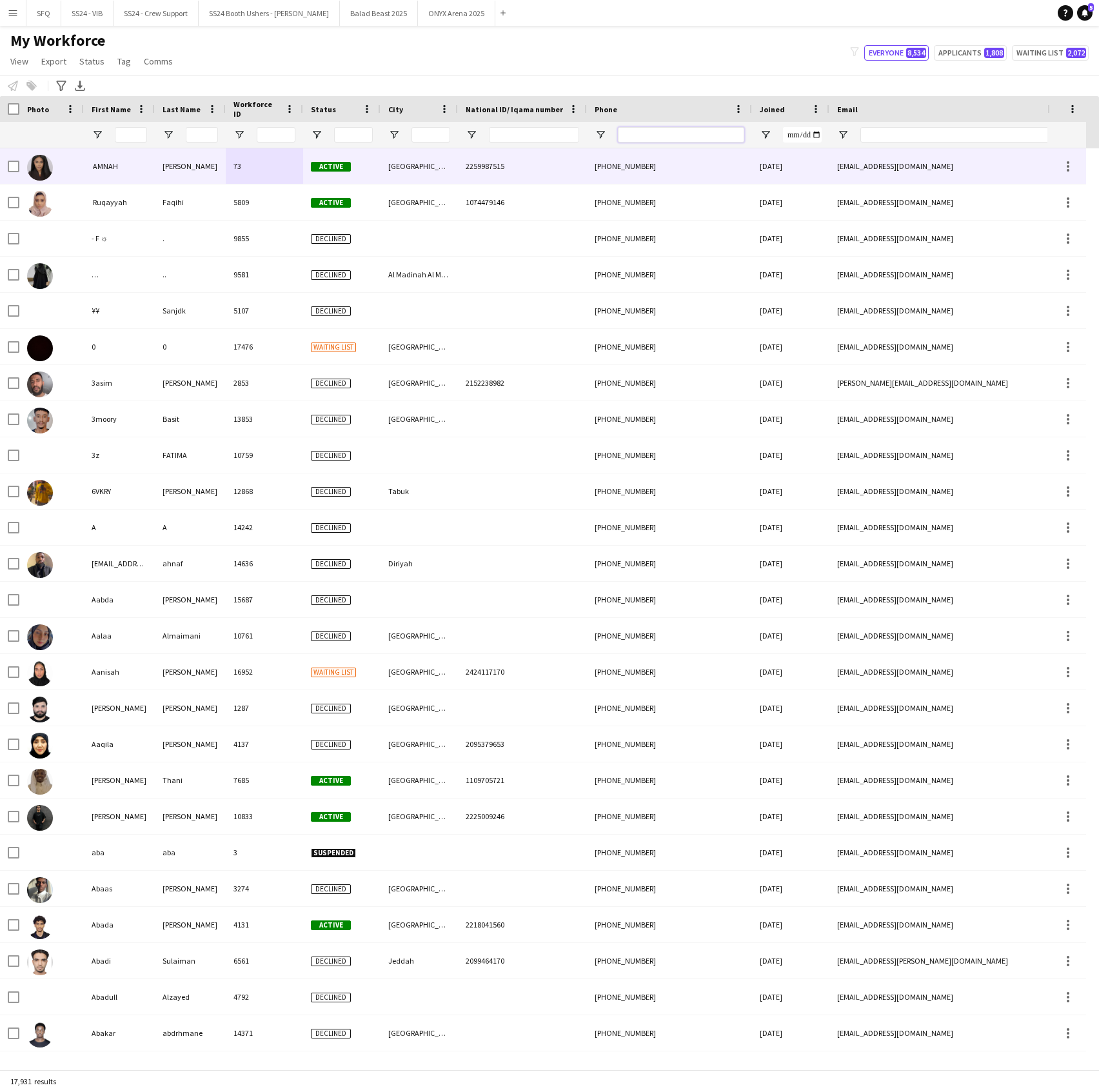
paste input "**********"
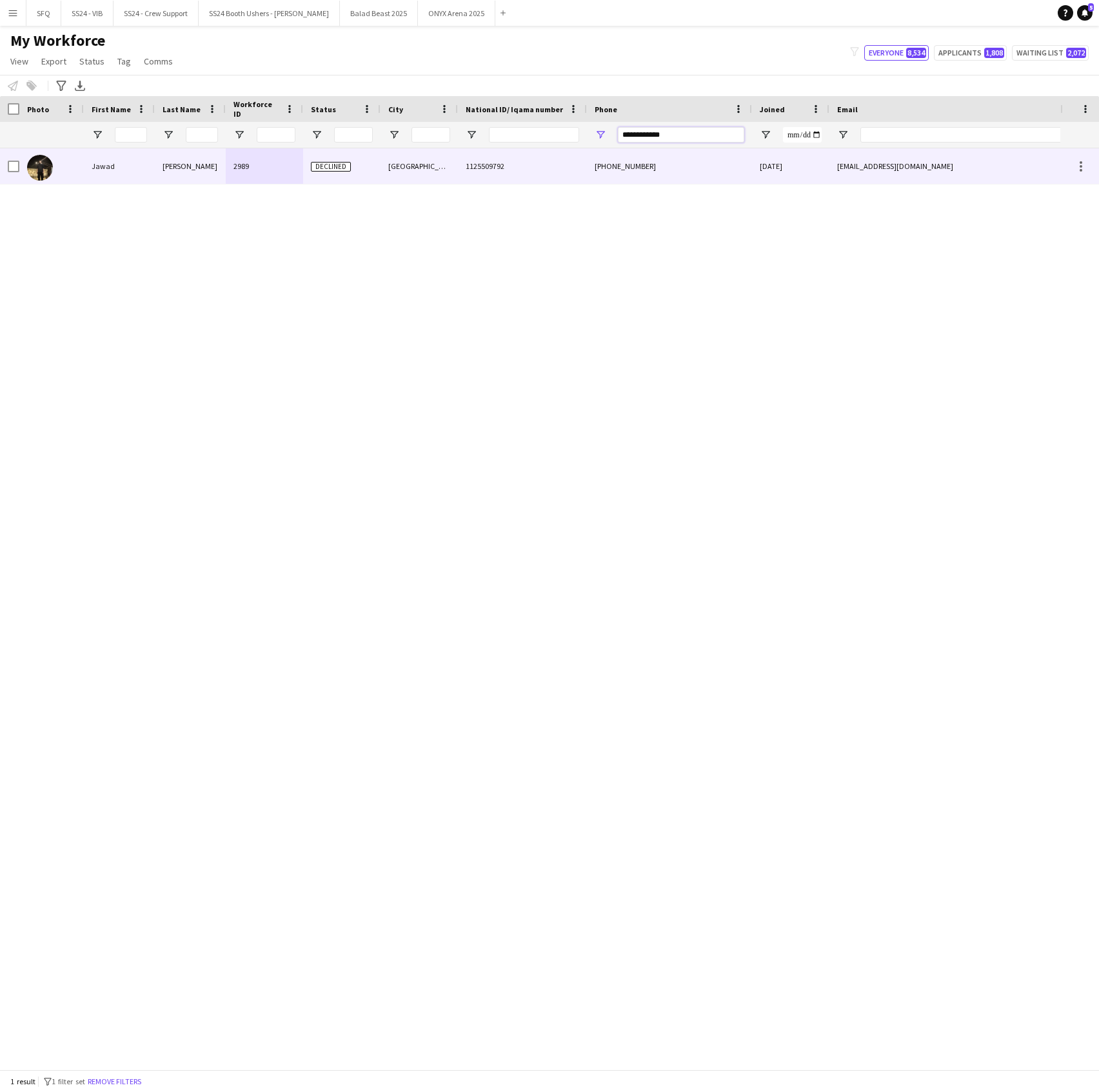
type input "**********"
click at [108, 168] on div "Jawad" at bounding box center [120, 166] width 71 height 36
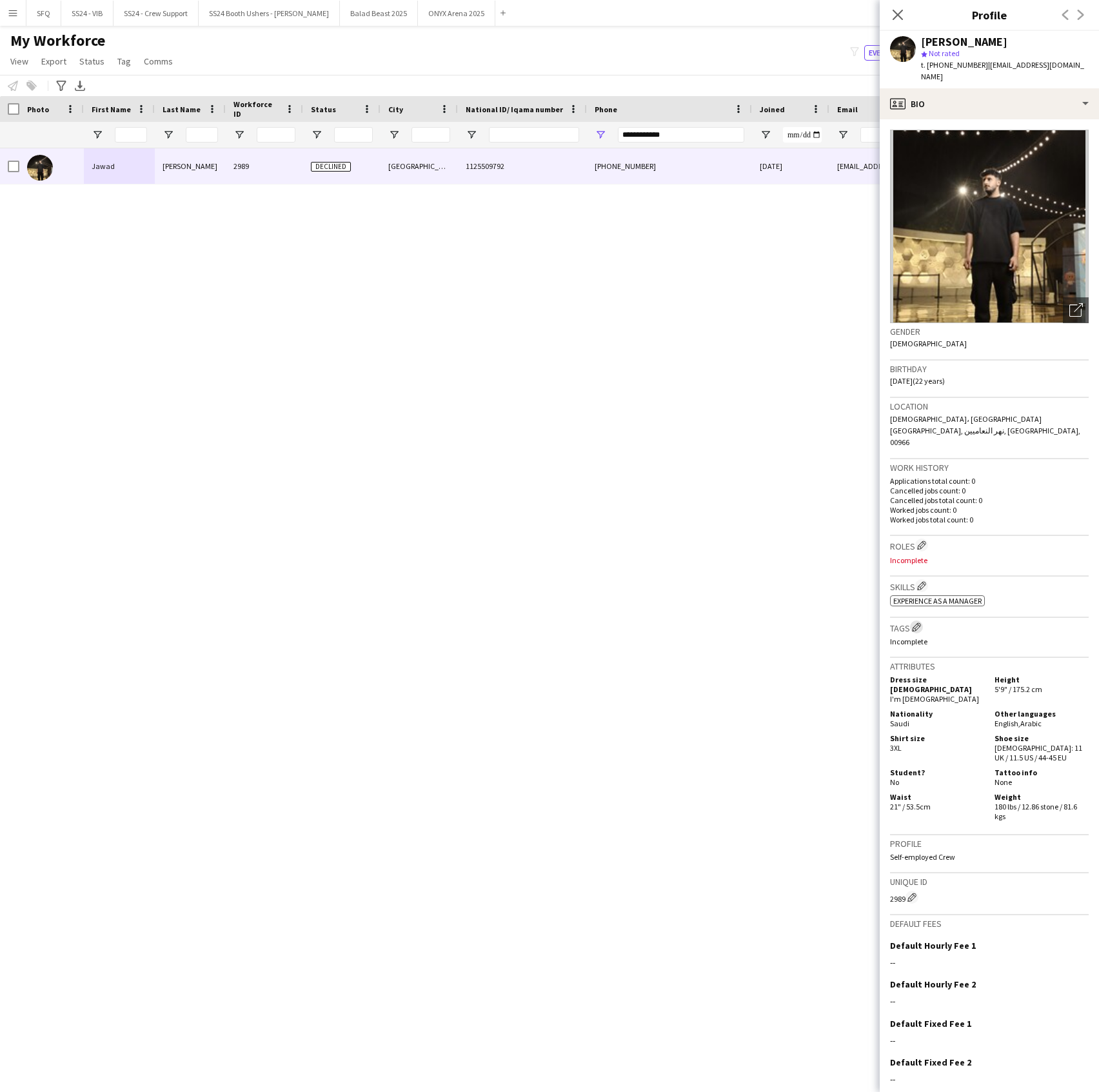
click at [914, 622] on app-icon "Edit crew company tags" at bounding box center [917, 627] width 9 height 9
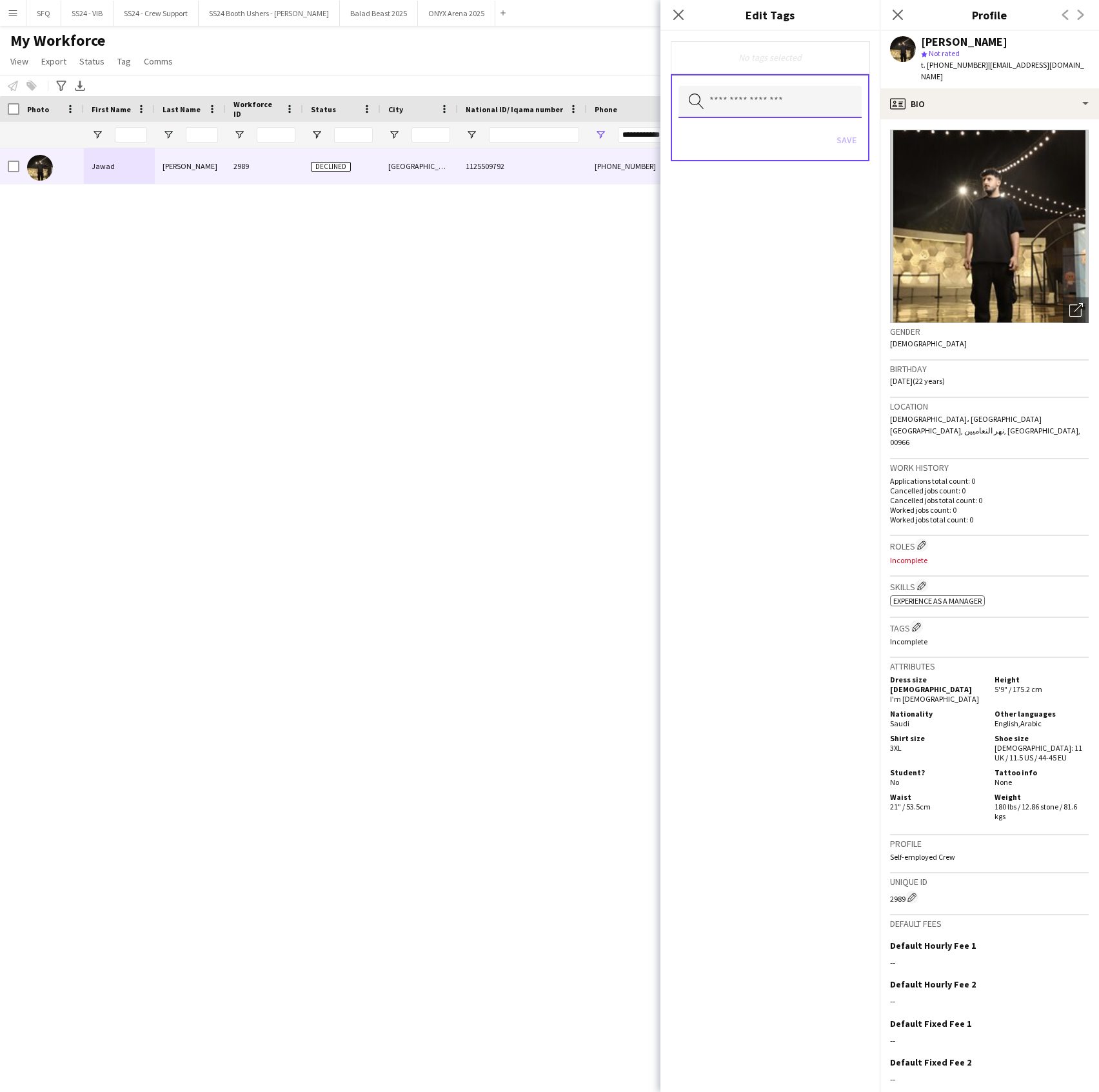
click at [761, 103] on input "text" at bounding box center [770, 102] width 183 height 32
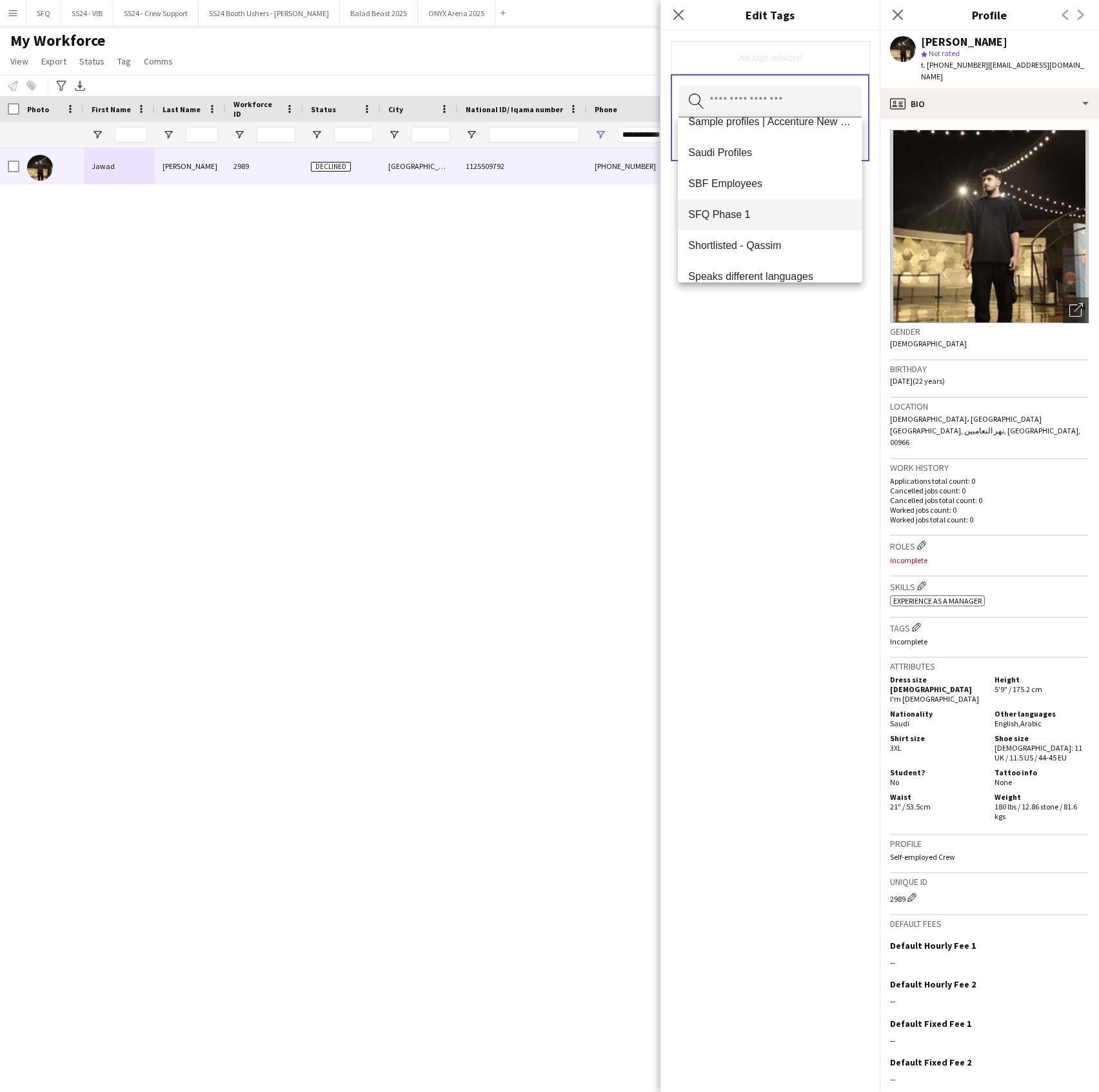
scroll to position [1331, 0]
click at [755, 209] on mat-option "SFQ Phase 1" at bounding box center [770, 200] width 184 height 31
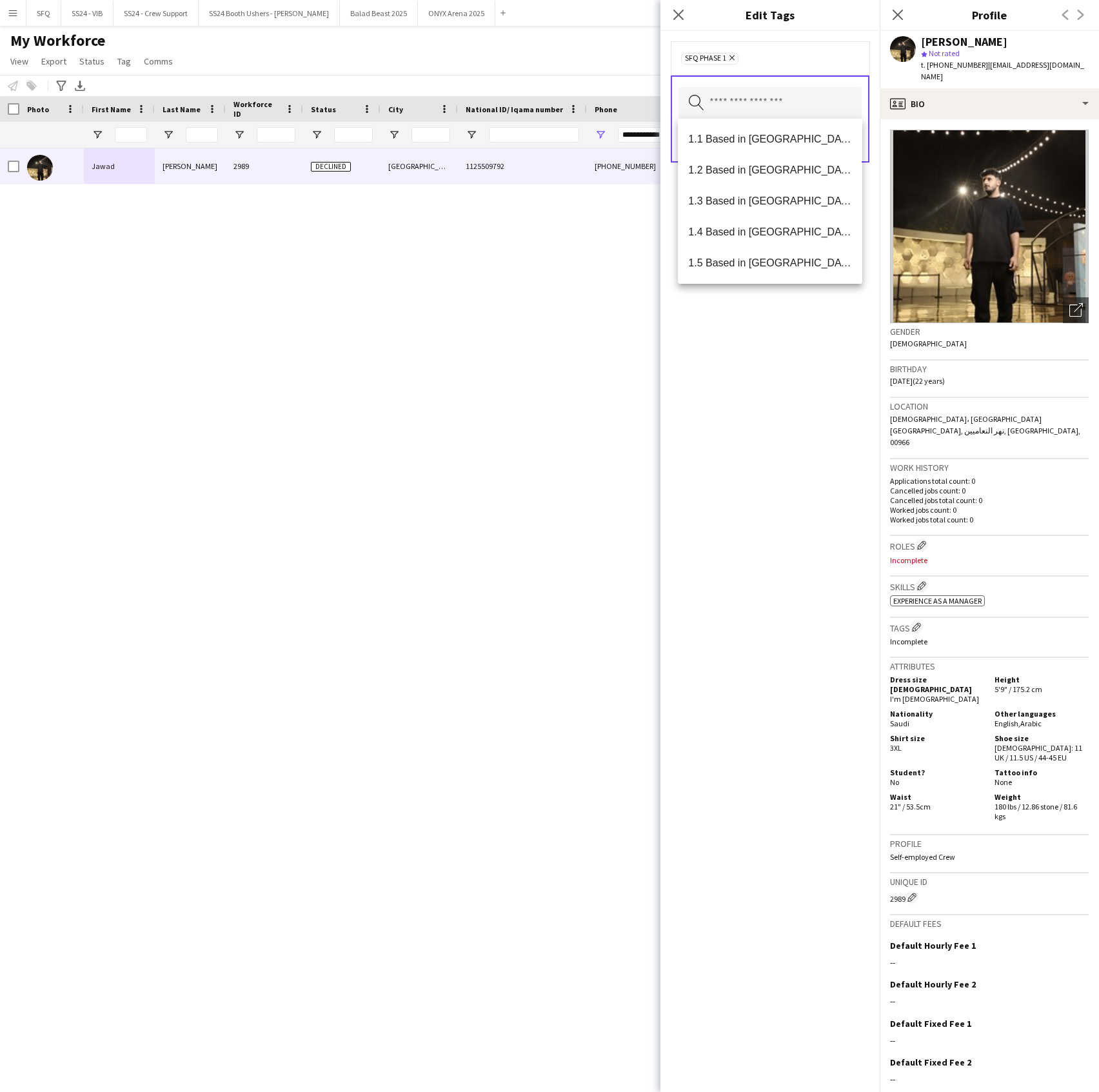
click at [767, 343] on div "SFQ Phase 1 Remove Search by tag name Save" at bounding box center [770, 561] width 219 height 1061
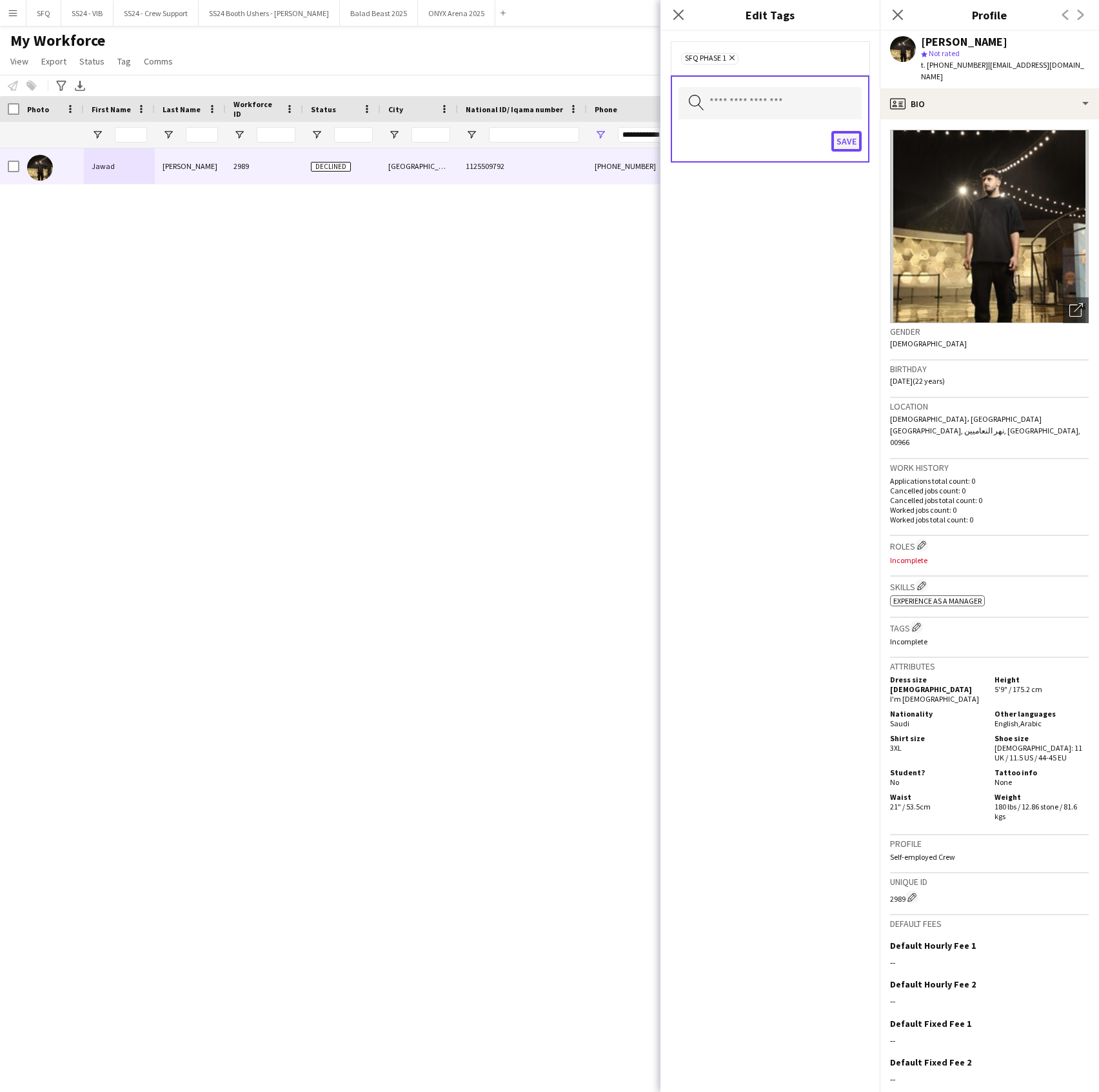
click at [851, 143] on button "Save" at bounding box center [846, 141] width 30 height 21
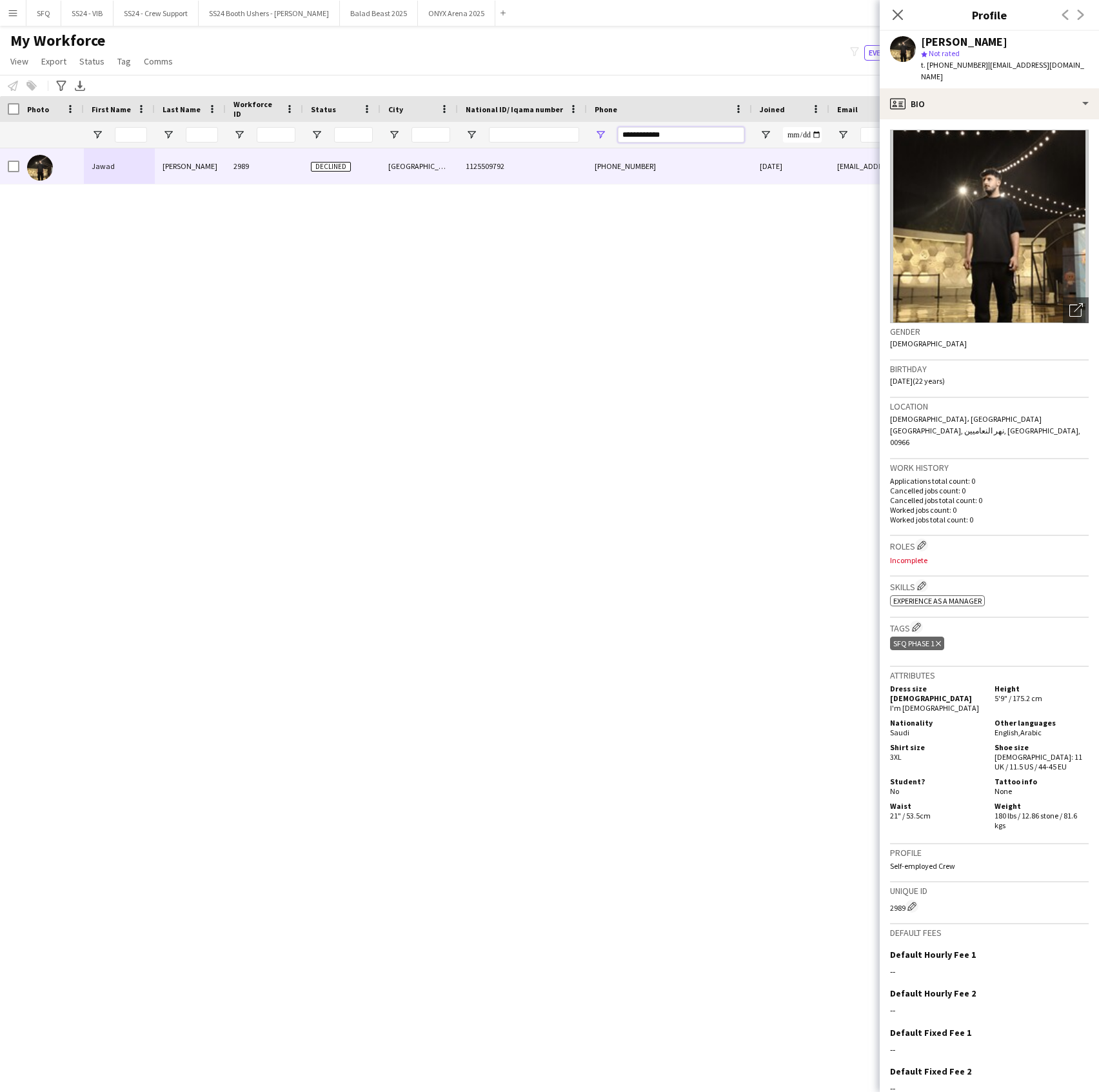
click at [662, 132] on input "**********" at bounding box center [681, 135] width 127 height 15
paste input "Phone Filter Input"
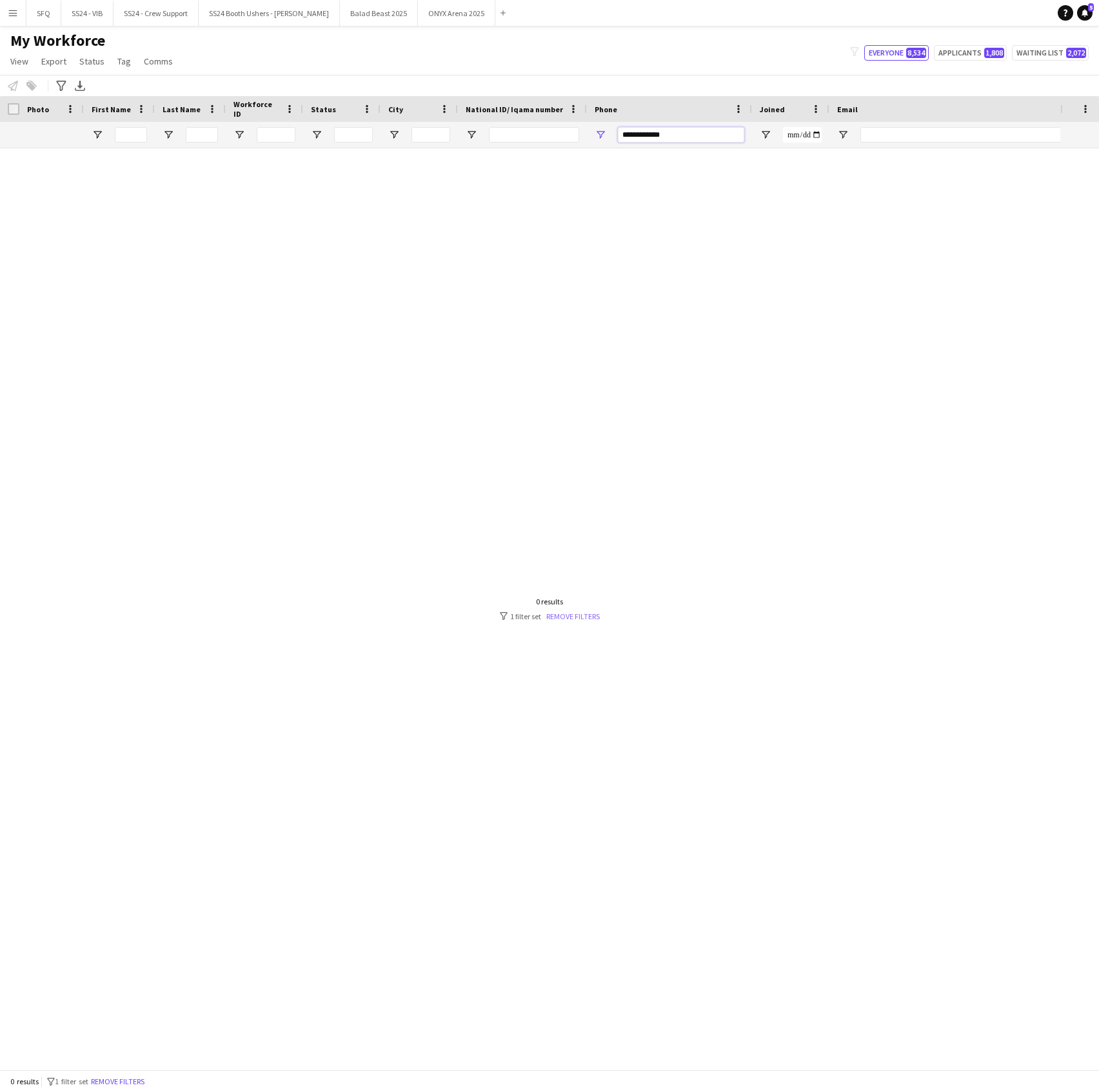
type input "**********"
click at [551, 619] on link "Remove filters" at bounding box center [572, 616] width 53 height 10
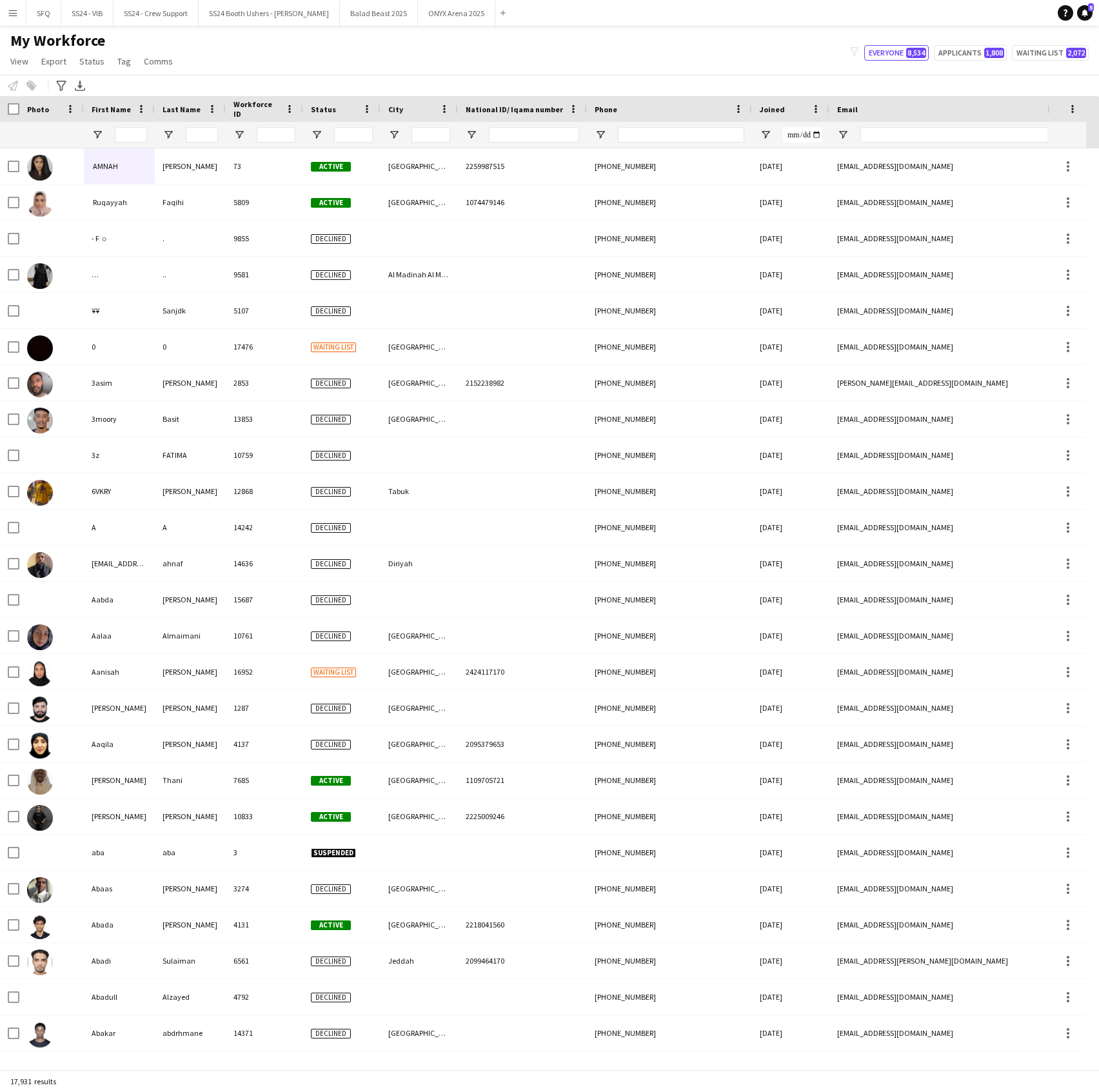
click at [651, 122] on div at bounding box center [681, 134] width 127 height 25
click at [651, 129] on input "Phone Filter Input" at bounding box center [681, 135] width 127 height 15
paste input "**********"
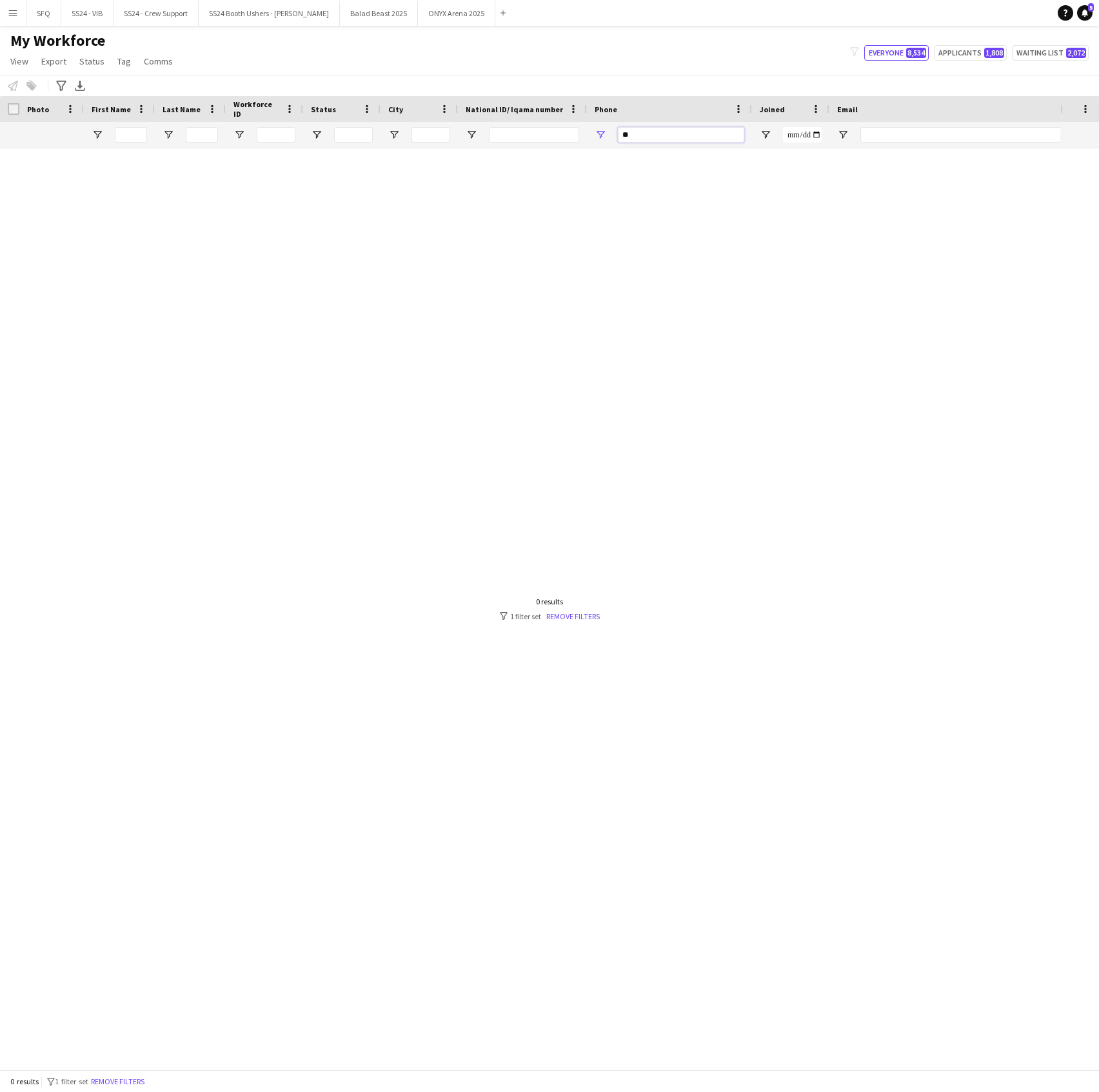
type input "*"
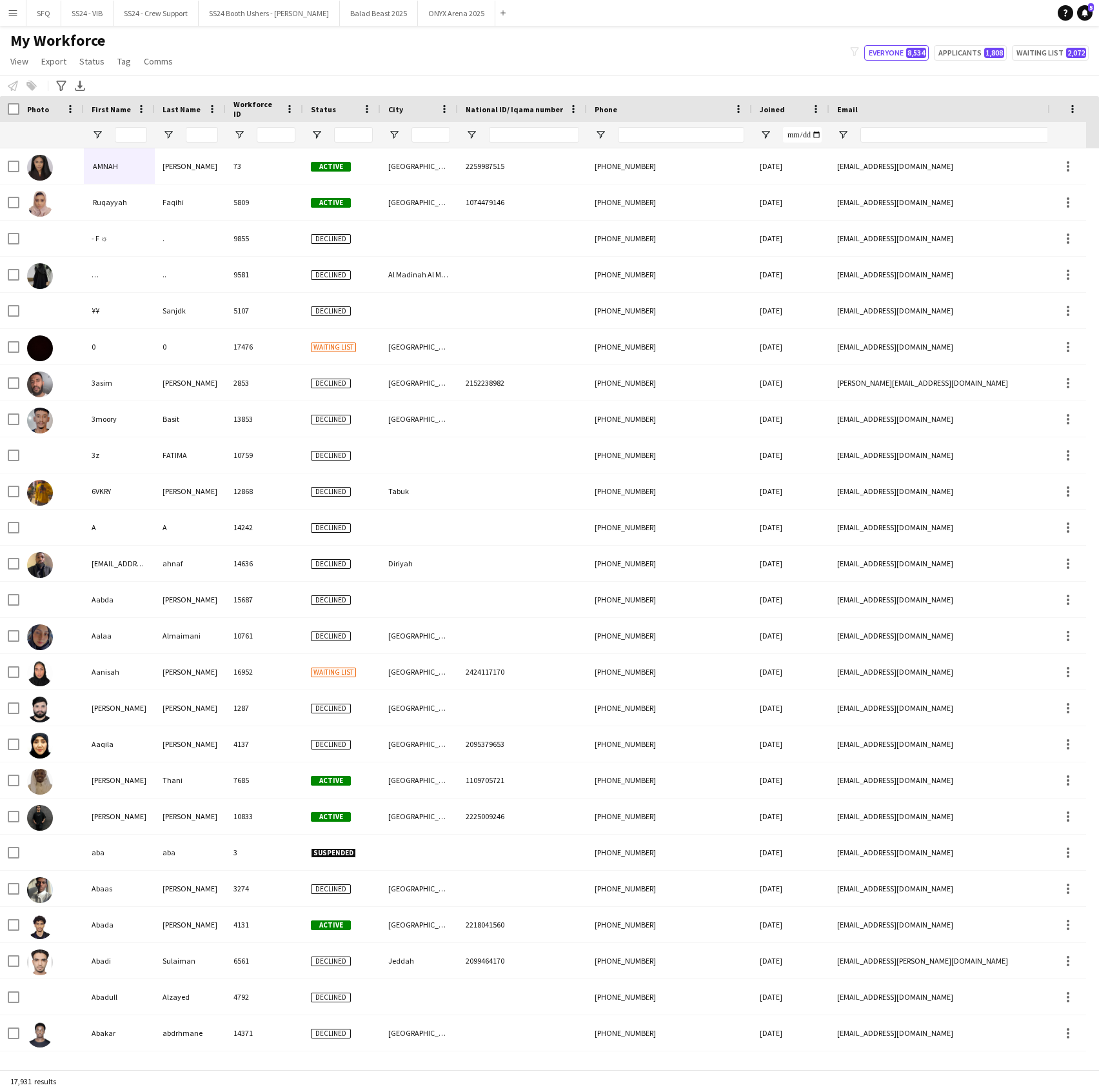
drag, startPoint x: 516, startPoint y: 117, endPoint x: 516, endPoint y: 138, distance: 21.0
click at [516, 117] on div "National ID/ Iqama number" at bounding box center [514, 109] width 98 height 19
click at [516, 125] on div at bounding box center [534, 134] width 90 height 25
click at [516, 130] on input "National ID/ Iqama number Filter Input" at bounding box center [534, 135] width 90 height 15
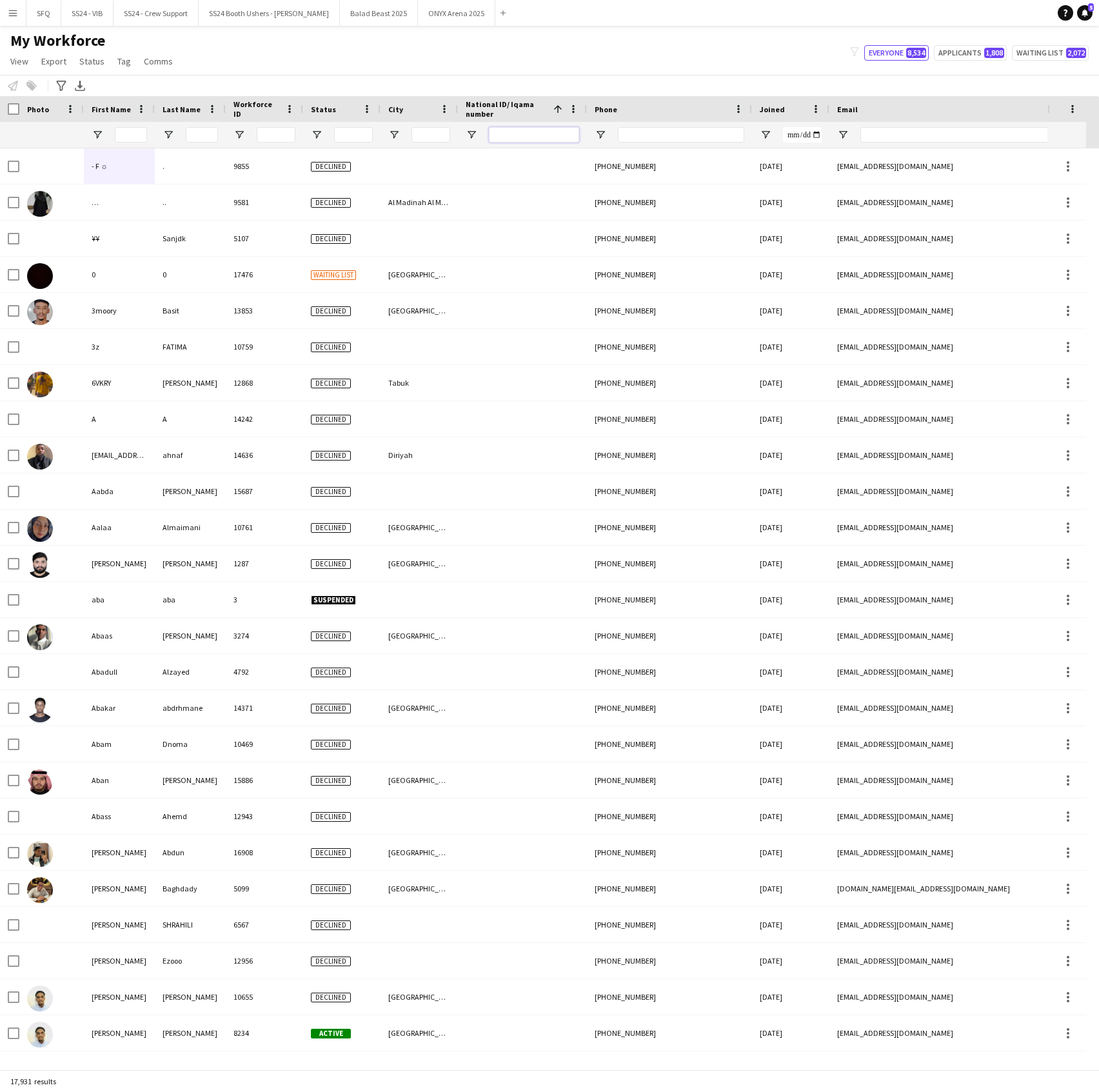
click at [516, 139] on input "National ID/ Iqama number Filter Input" at bounding box center [534, 135] width 90 height 15
paste input "**********"
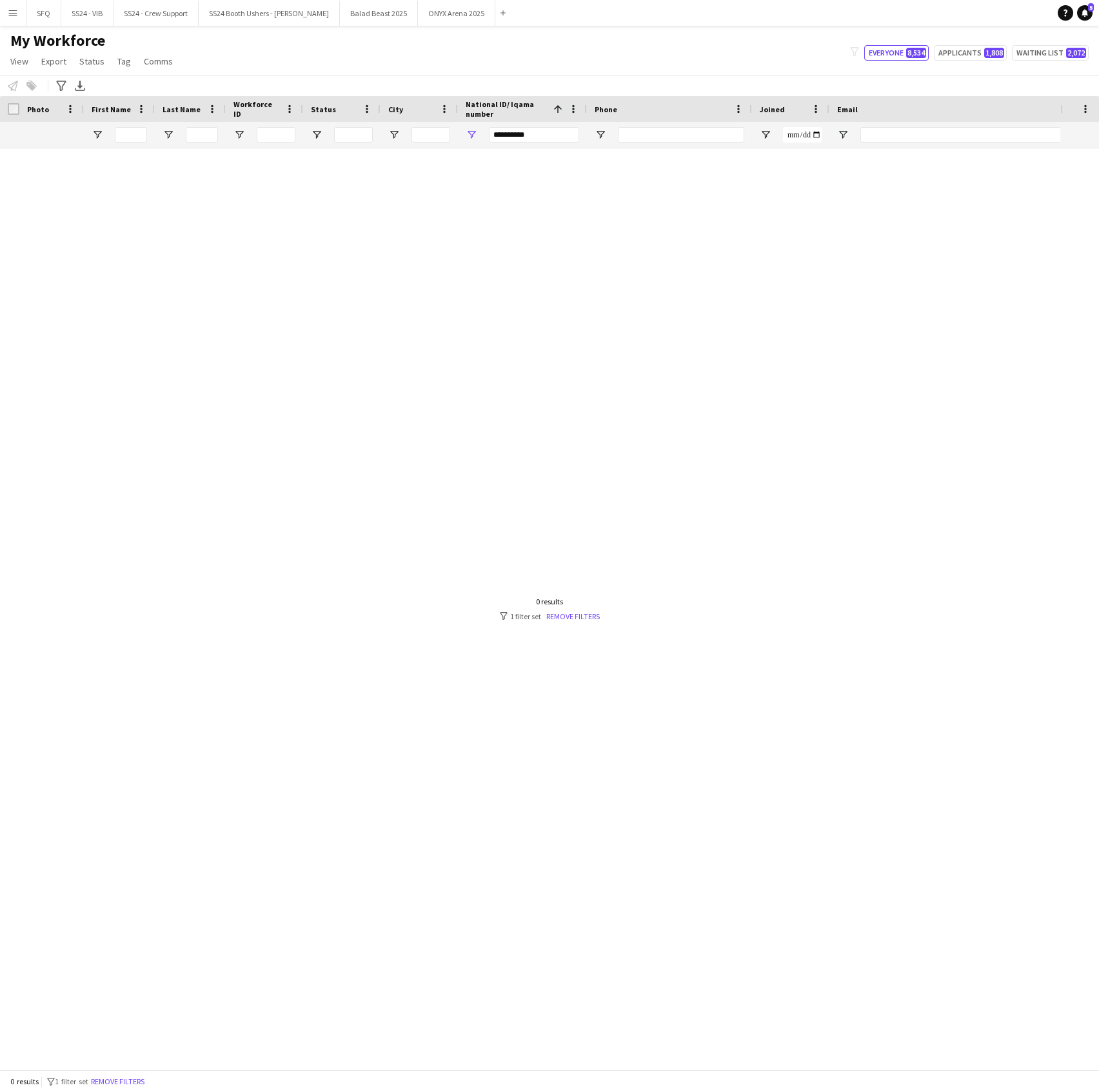
click at [525, 127] on div "**********" at bounding box center [534, 134] width 90 height 25
click at [525, 127] on input "**********" at bounding box center [534, 135] width 90 height 15
paste input "National ID/ Iqama number Filter Input"
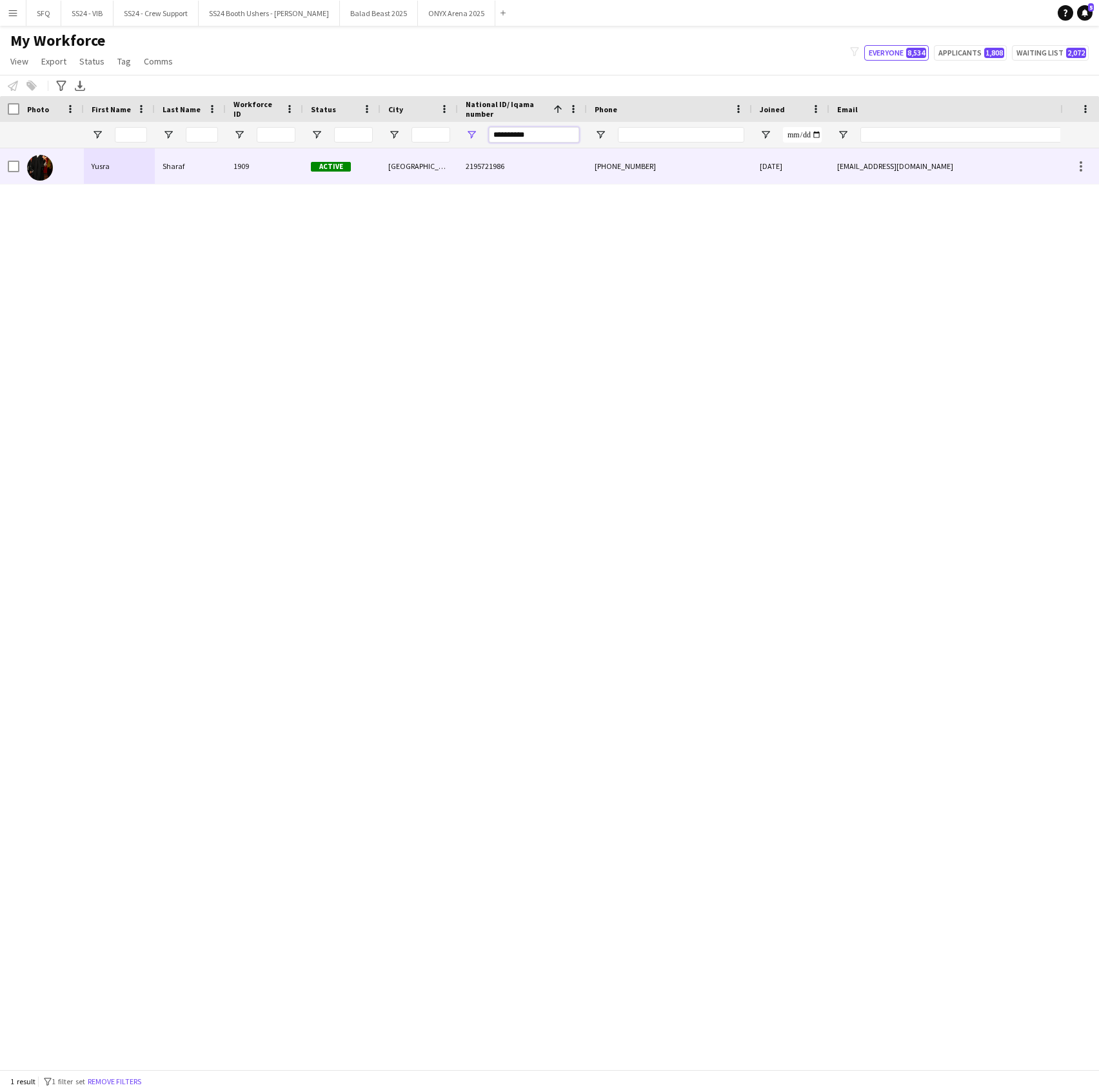
type input "**********"
click at [67, 154] on div at bounding box center [52, 166] width 65 height 36
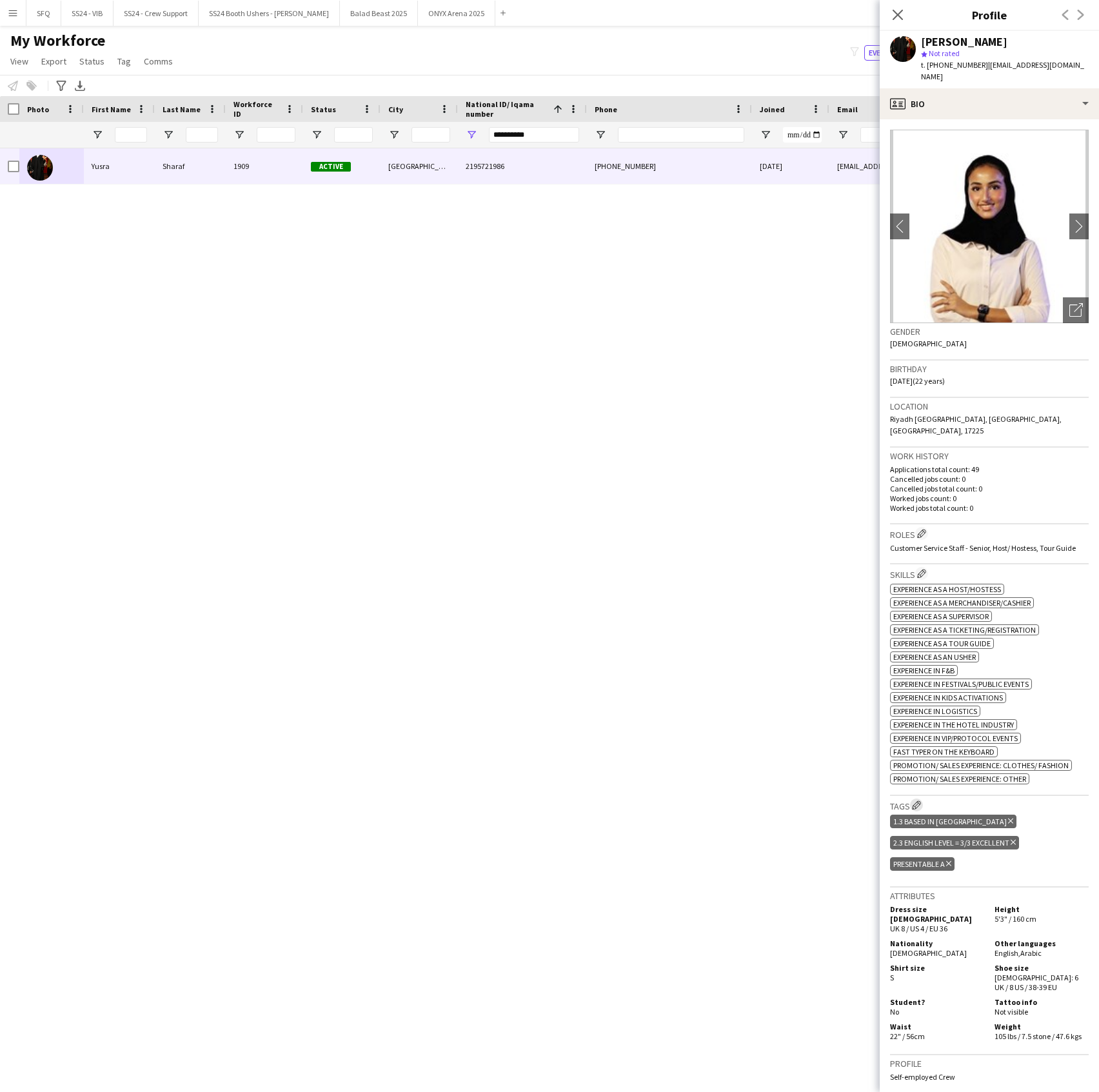
click at [918, 799] on button "Edit crew company tags" at bounding box center [916, 805] width 13 height 13
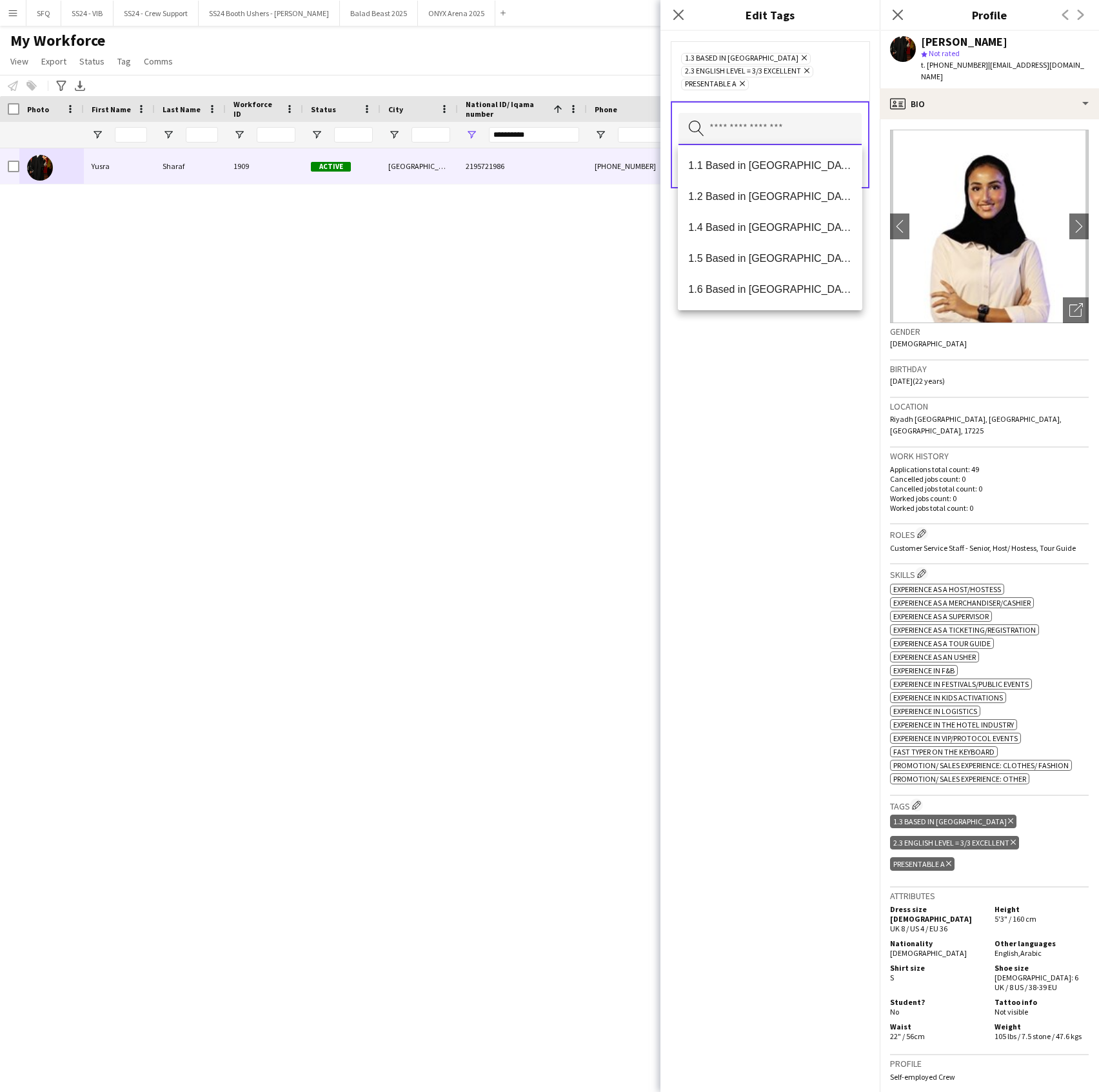
click at [724, 141] on input "text" at bounding box center [770, 129] width 183 height 32
click at [765, 231] on span "SFQ Phase 1" at bounding box center [769, 227] width 163 height 12
click at [797, 429] on div "1.3 Based in [GEOGRAPHIC_DATA] Remove 2.3 English Level = 3/3 Excellent Remove …" at bounding box center [770, 561] width 219 height 1061
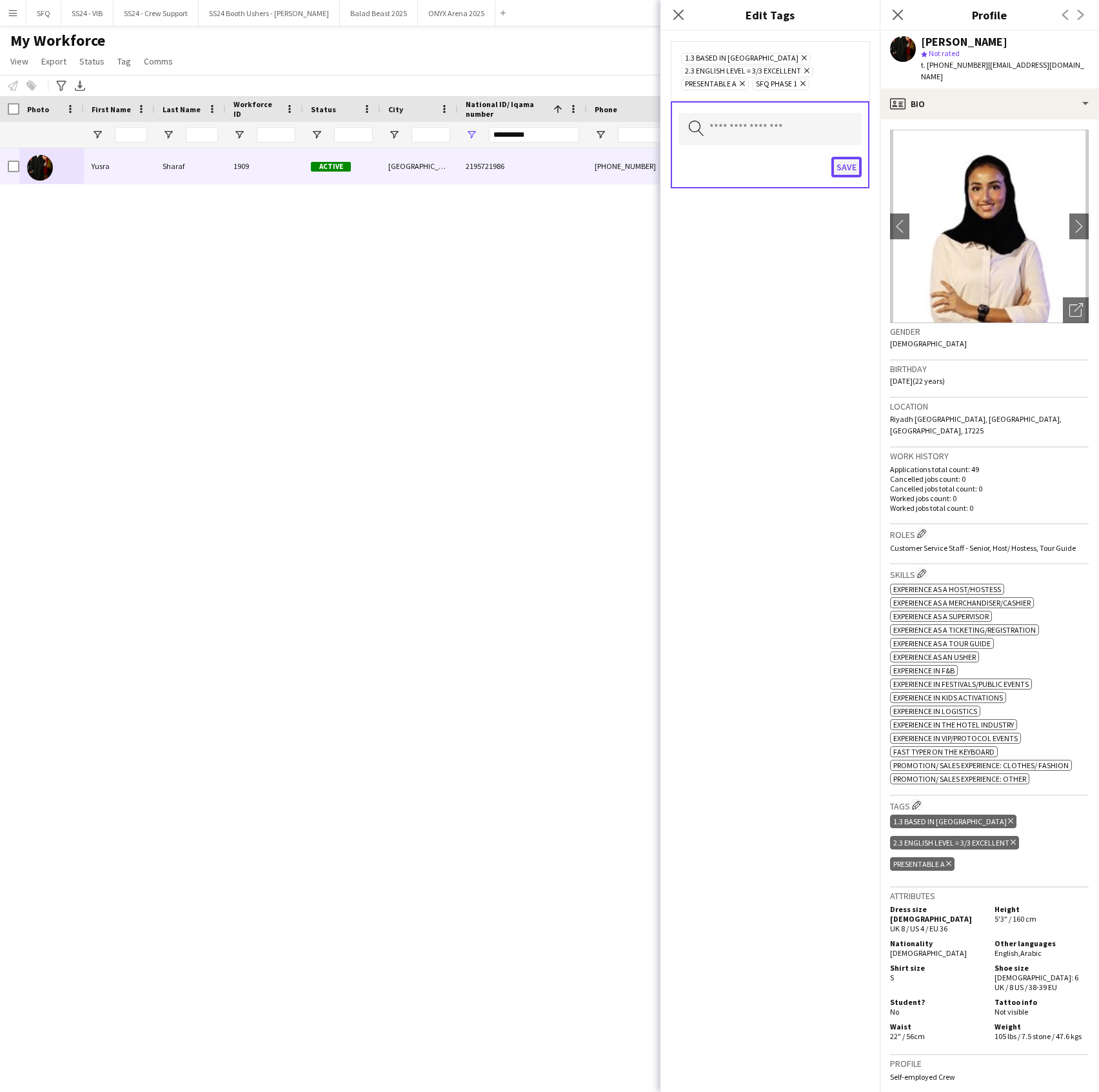
click at [855, 168] on button "Save" at bounding box center [846, 167] width 30 height 21
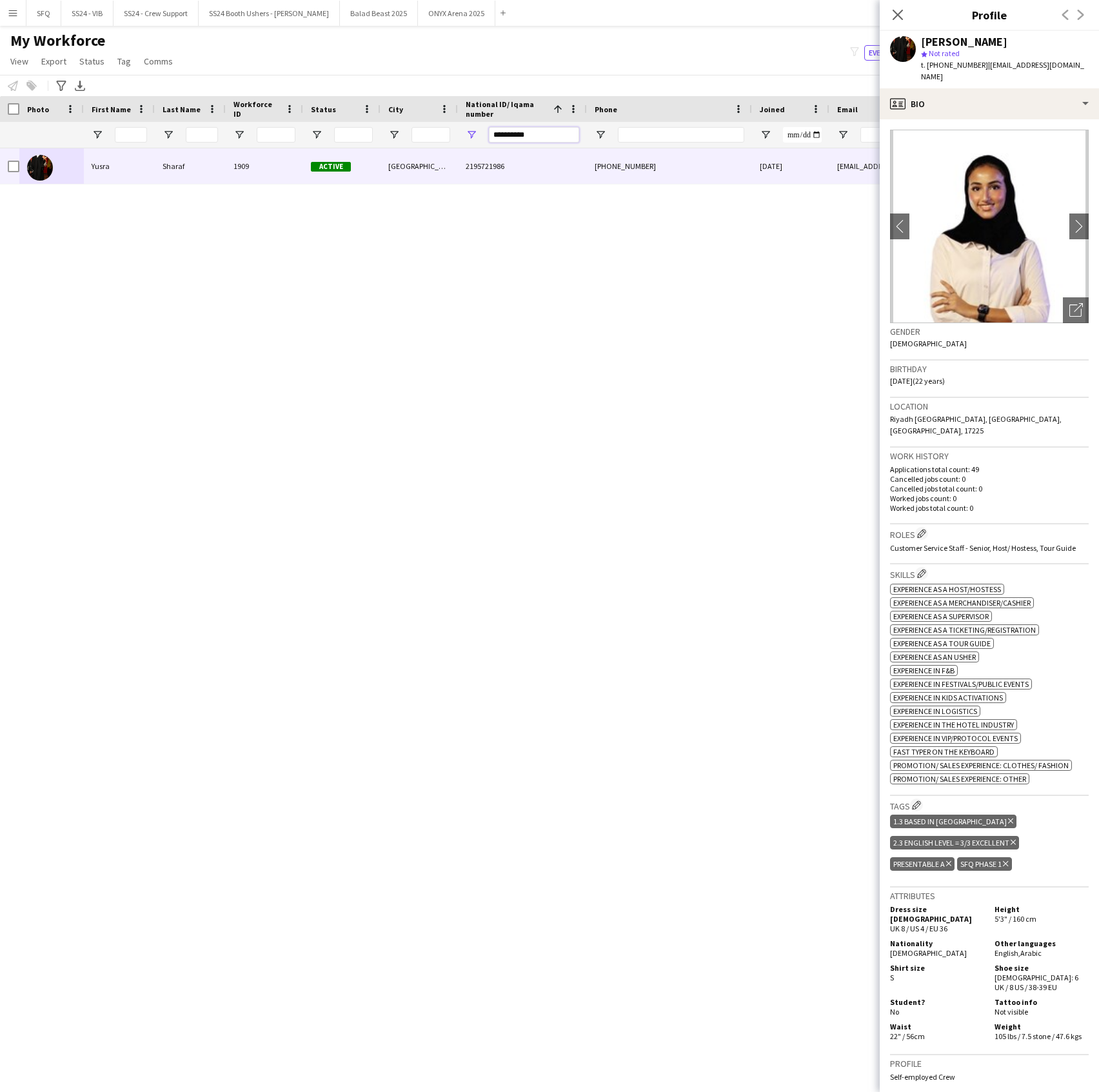
click at [524, 135] on input "**********" at bounding box center [534, 135] width 90 height 15
paste input "National ID/ Iqama number Filter Input"
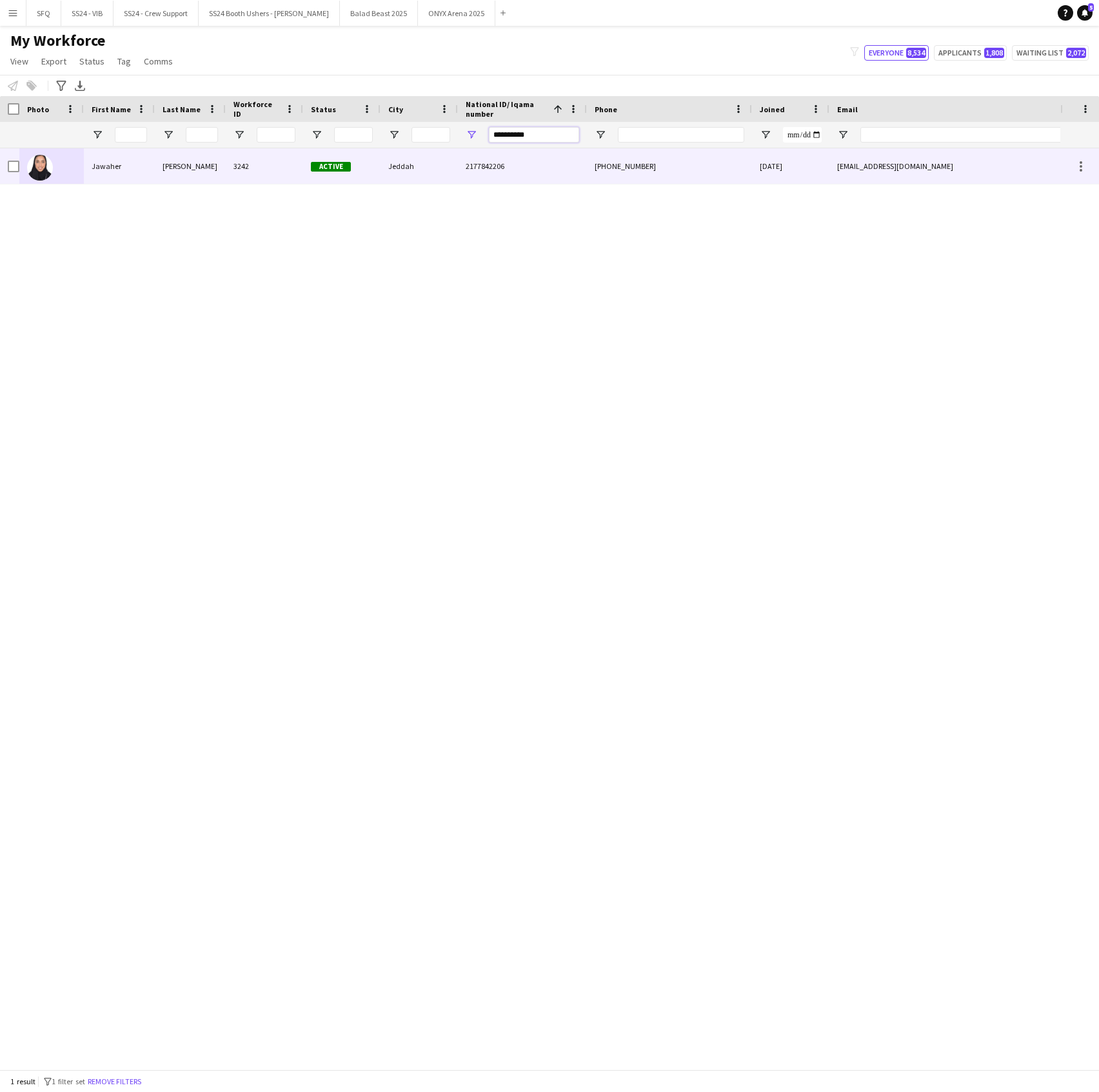
type input "**********"
click at [79, 171] on div at bounding box center [52, 166] width 65 height 36
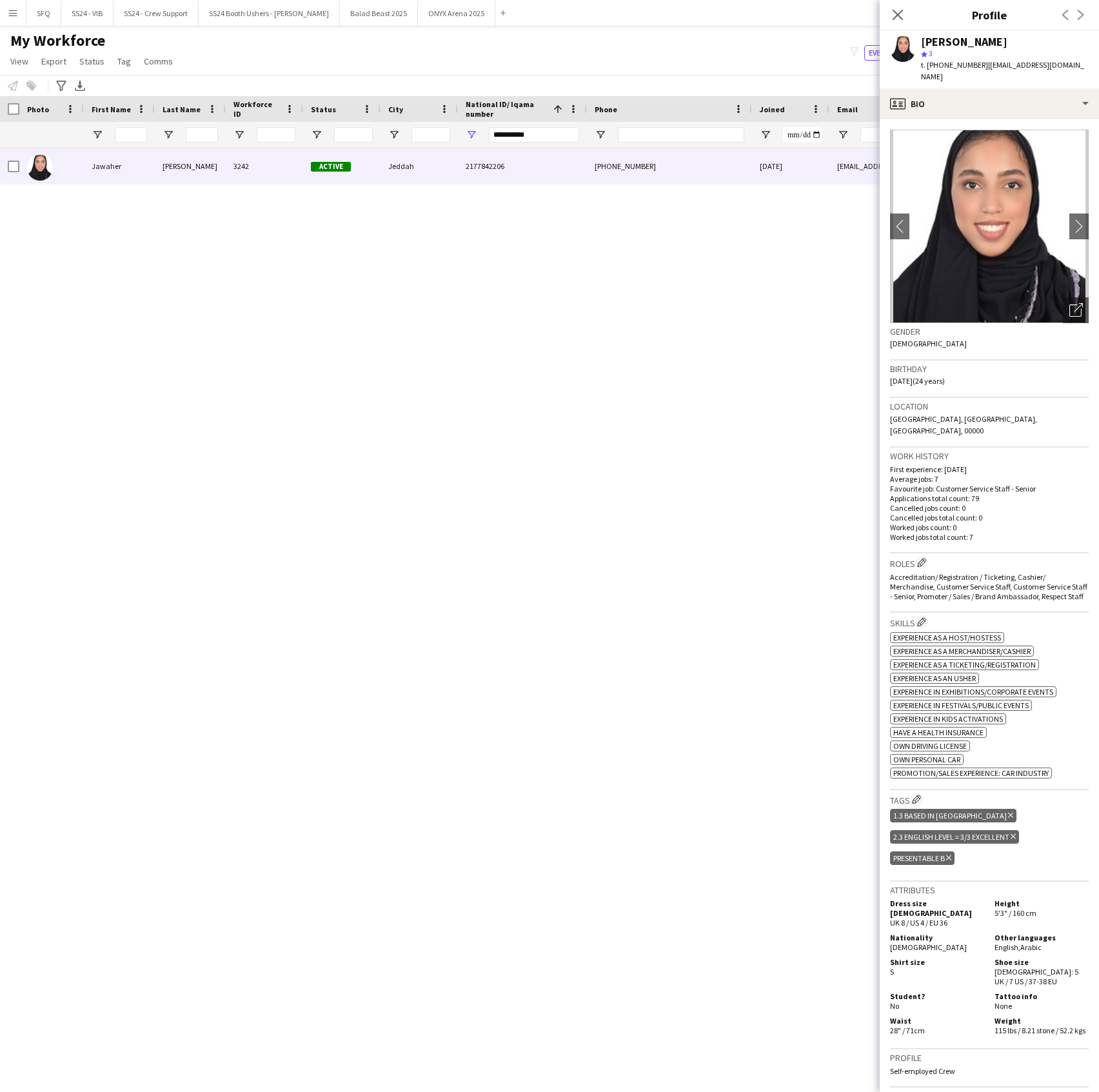
click at [911, 792] on h3 "Tags Edit crew company tags" at bounding box center [989, 799] width 198 height 14
click at [919, 795] on app-icon "Edit crew company tags" at bounding box center [917, 799] width 9 height 9
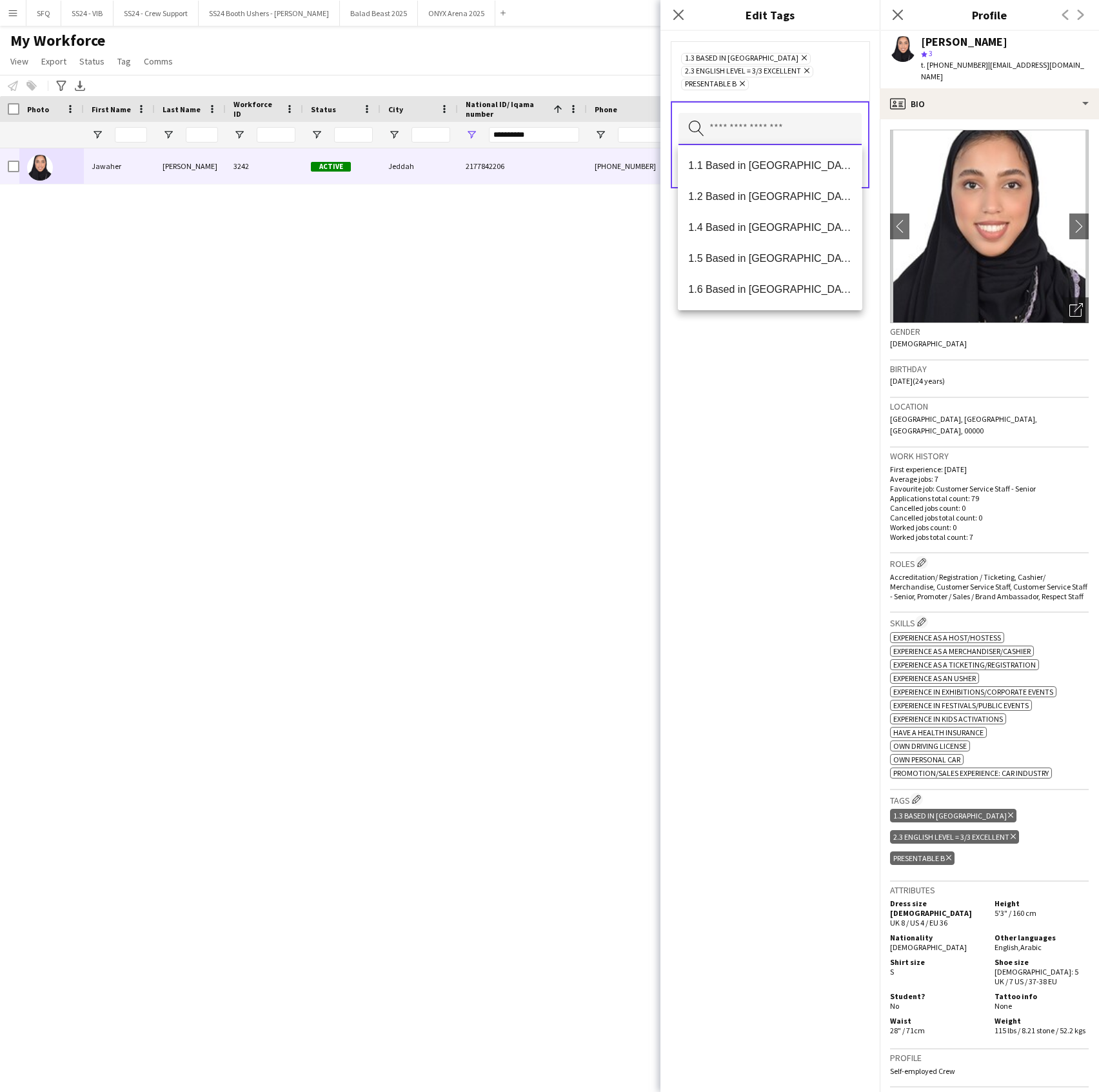
click at [714, 141] on input "text" at bounding box center [770, 129] width 183 height 32
click at [714, 226] on span "SFQ Phase 1" at bounding box center [769, 227] width 163 height 12
click at [741, 397] on div "1.3 Based in [GEOGRAPHIC_DATA] Remove 2.3 English Level = 3/3 Excellent Remove …" at bounding box center [770, 561] width 219 height 1061
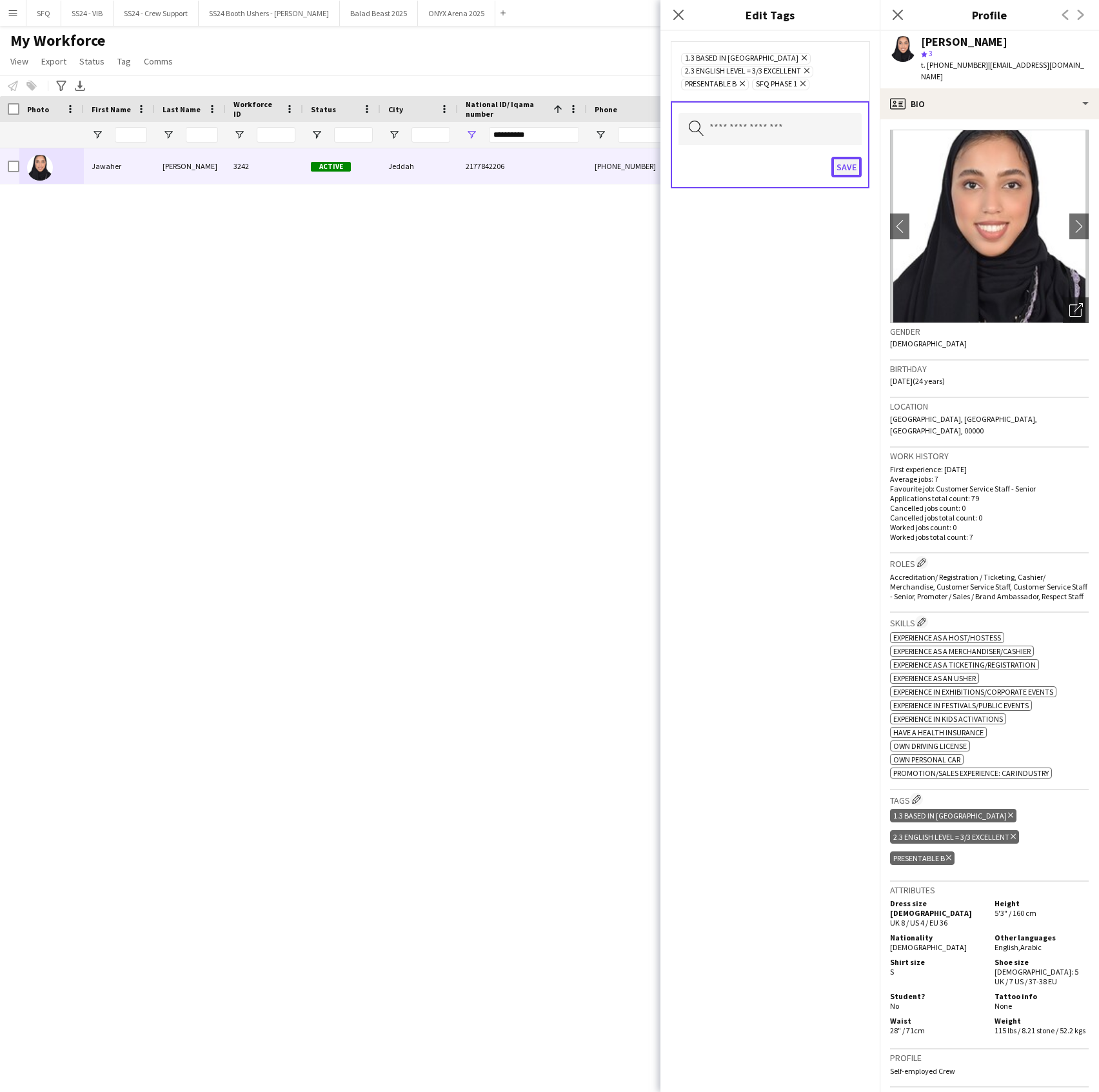
click at [846, 164] on button "Save" at bounding box center [846, 167] width 30 height 21
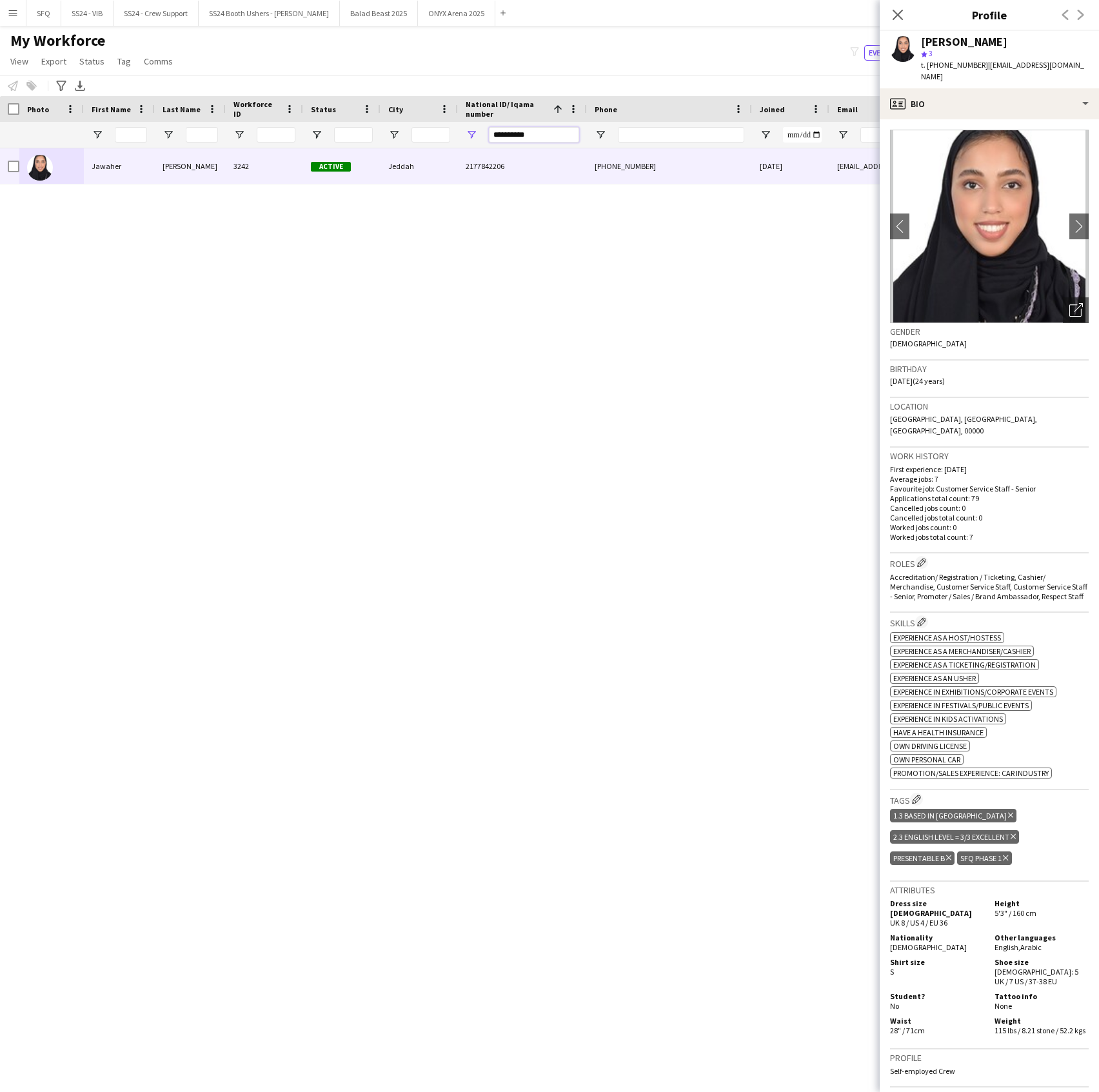
click at [535, 142] on input "**********" at bounding box center [534, 135] width 90 height 15
click at [535, 141] on input "**********" at bounding box center [534, 135] width 90 height 15
paste input "National ID/ Iqama number Filter Input"
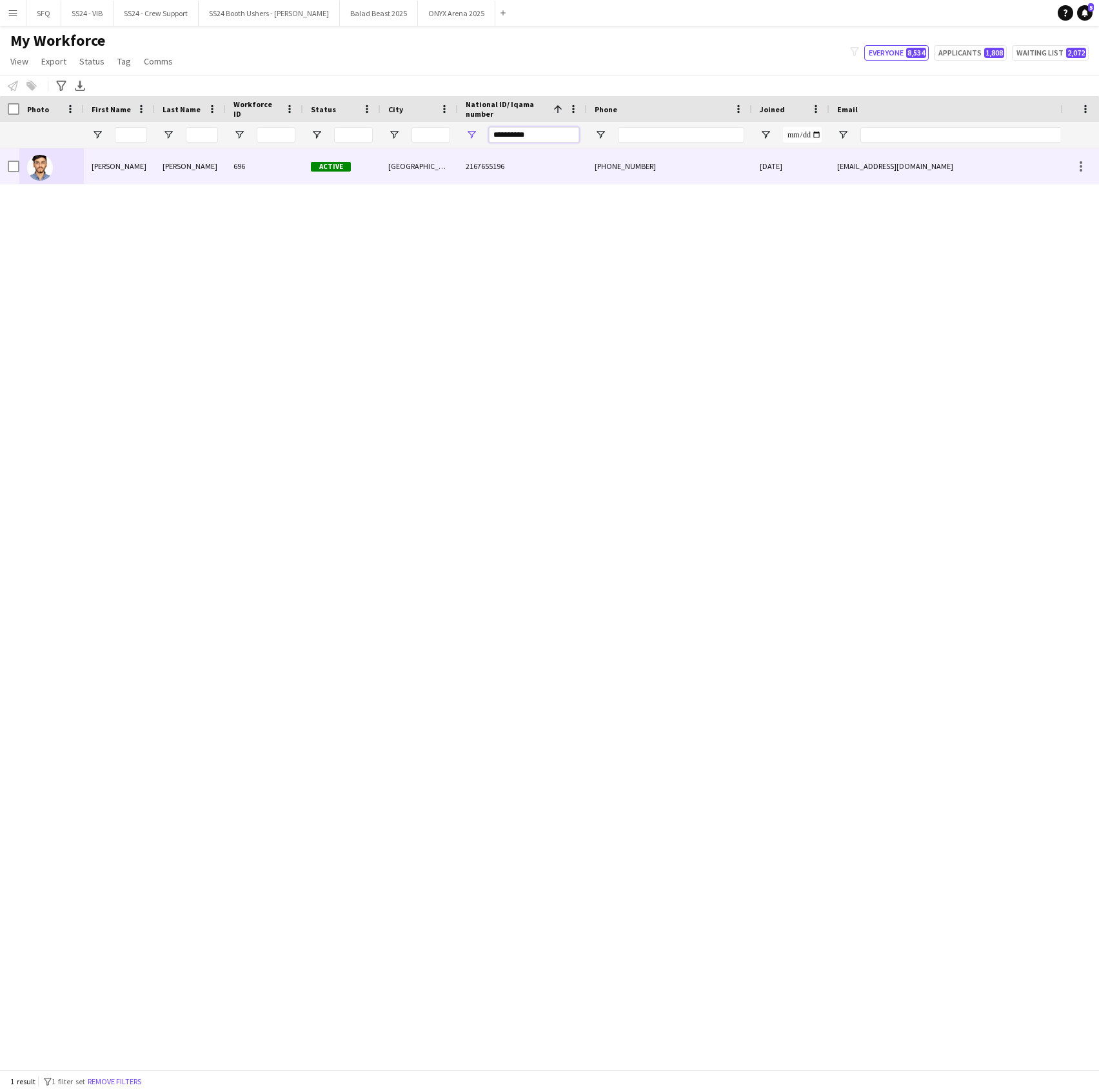
type input "**********"
click at [527, 175] on div "2167655196" at bounding box center [522, 166] width 129 height 36
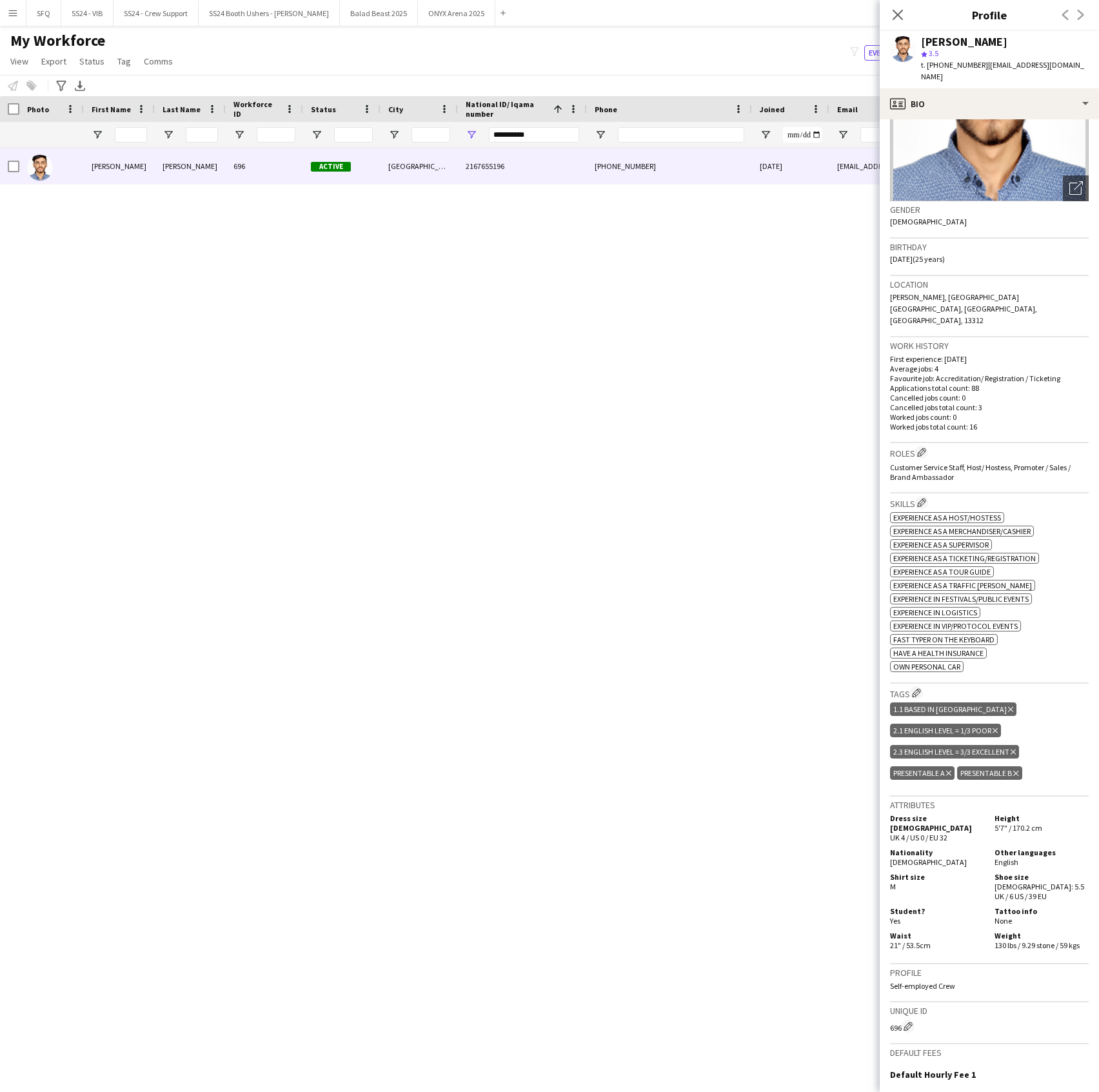
scroll to position [250, 0]
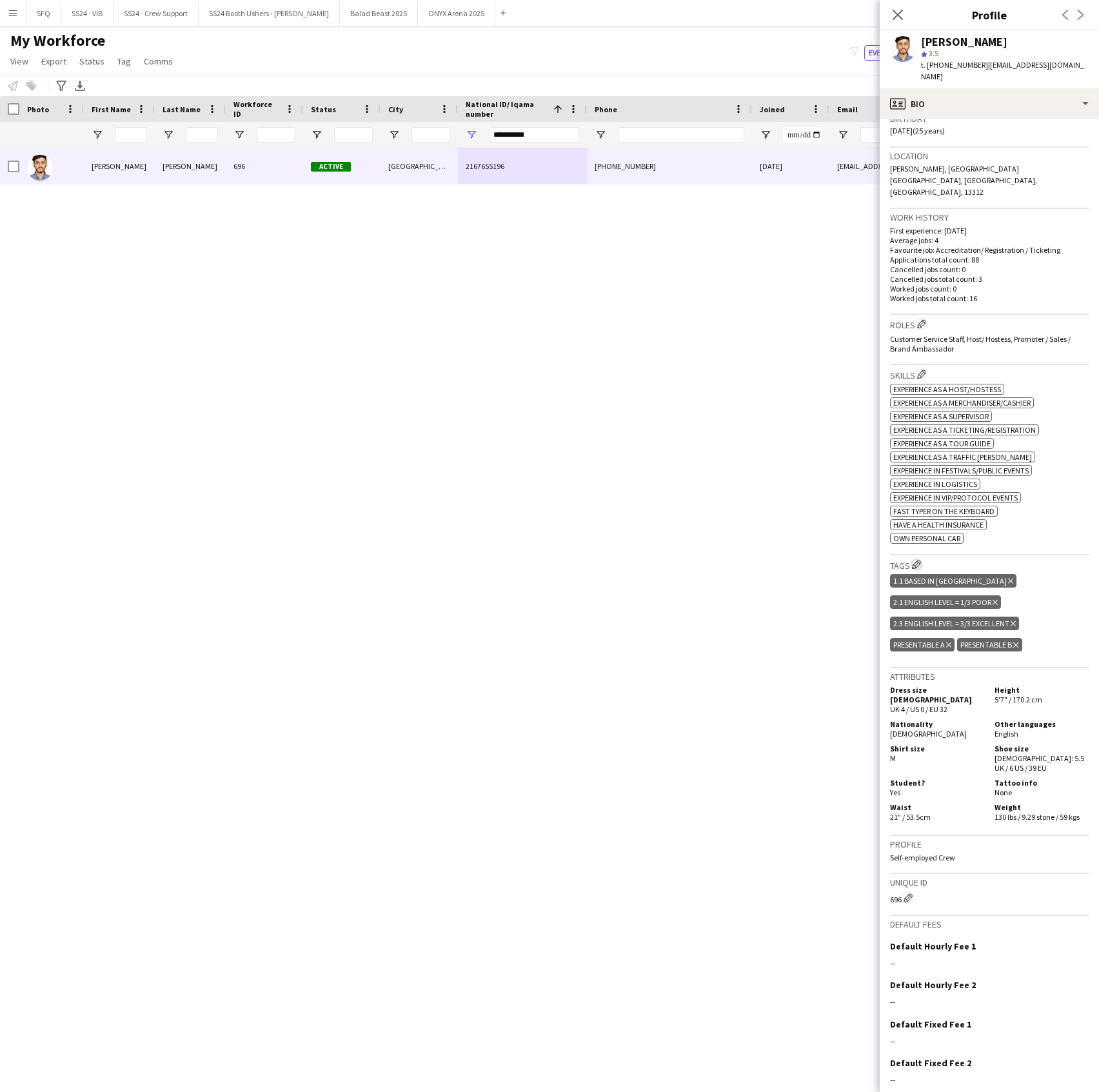
click at [914, 560] on app-icon "Edit crew company tags" at bounding box center [917, 565] width 9 height 9
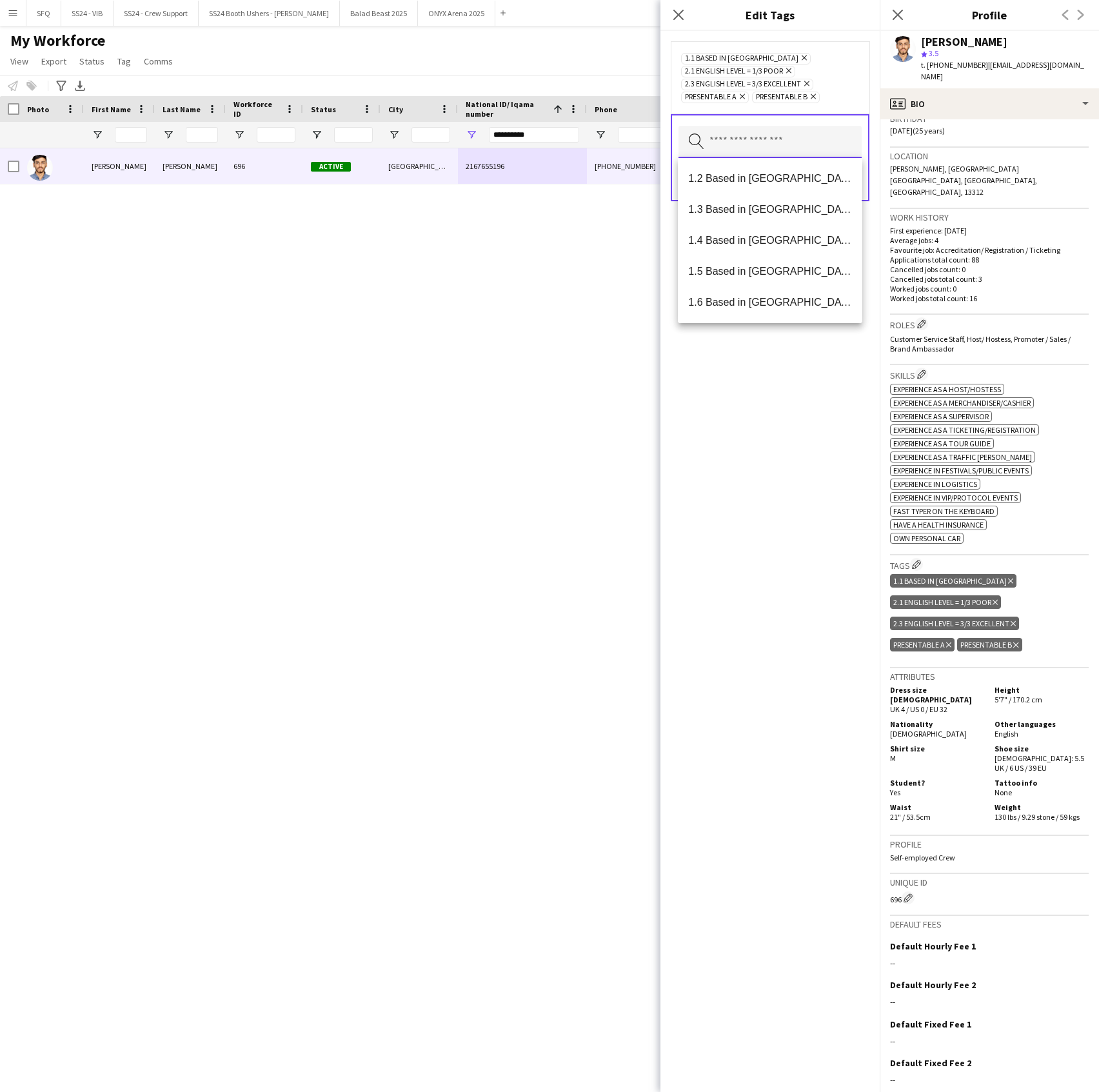
click at [736, 148] on input "text" at bounding box center [770, 142] width 183 height 32
click at [756, 239] on span "SFQ Phase 1" at bounding box center [769, 240] width 163 height 12
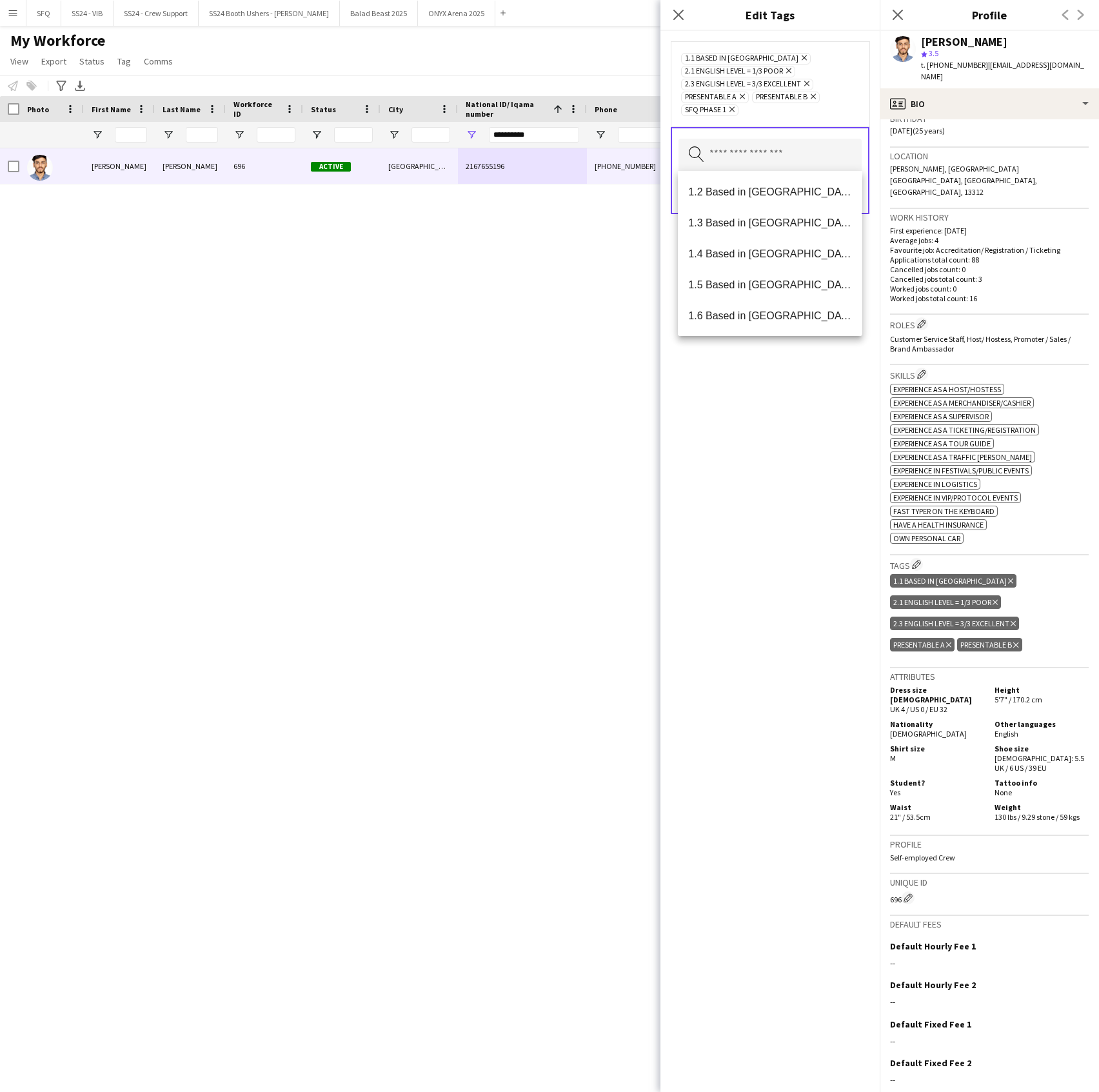
click at [766, 405] on div "1.1 Based in [GEOGRAPHIC_DATA] Remove 2.1 English Level = 1/3 Poor Remove 2.3 E…" at bounding box center [770, 561] width 219 height 1061
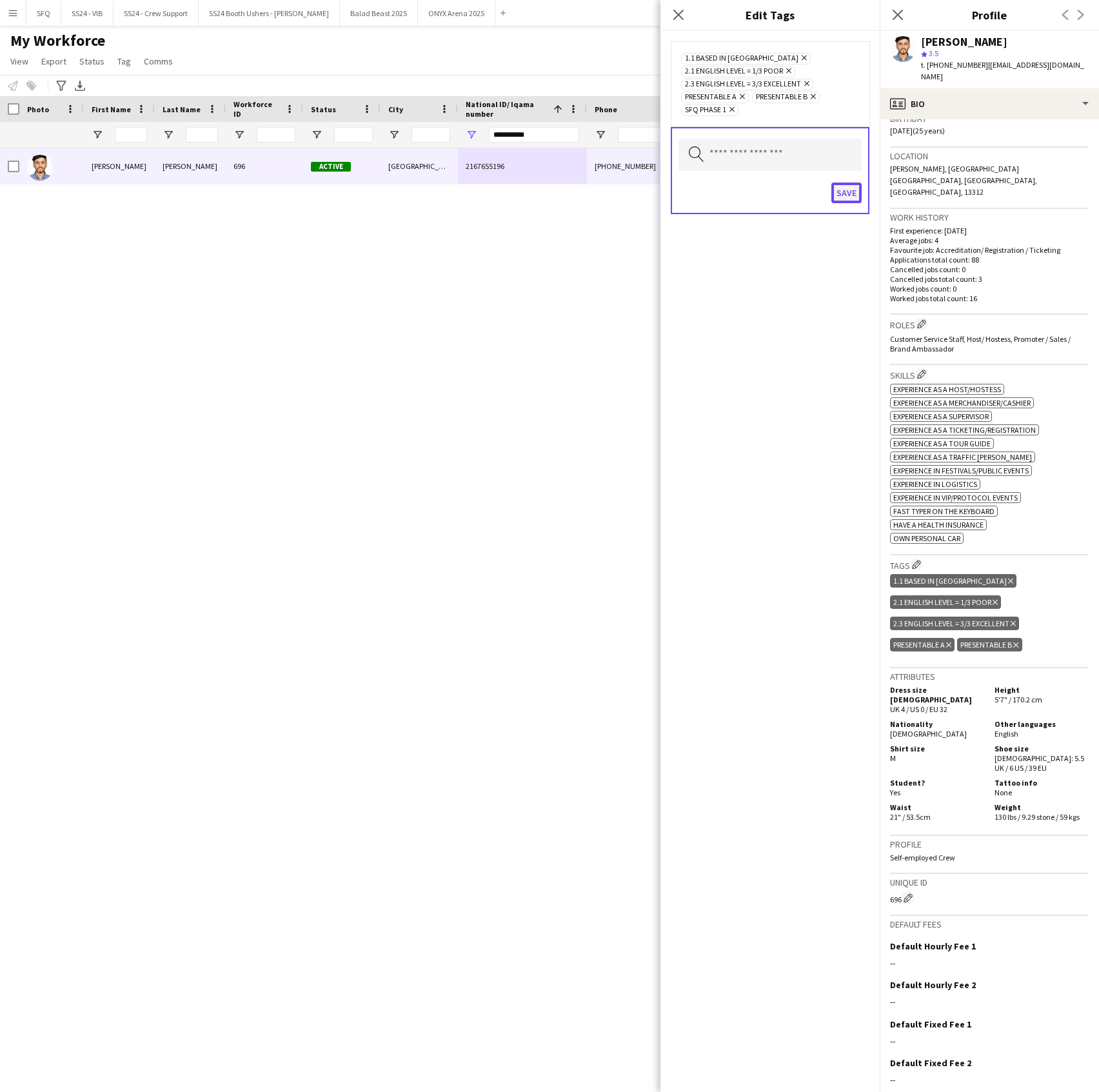
click at [836, 192] on button "Save" at bounding box center [846, 192] width 30 height 21
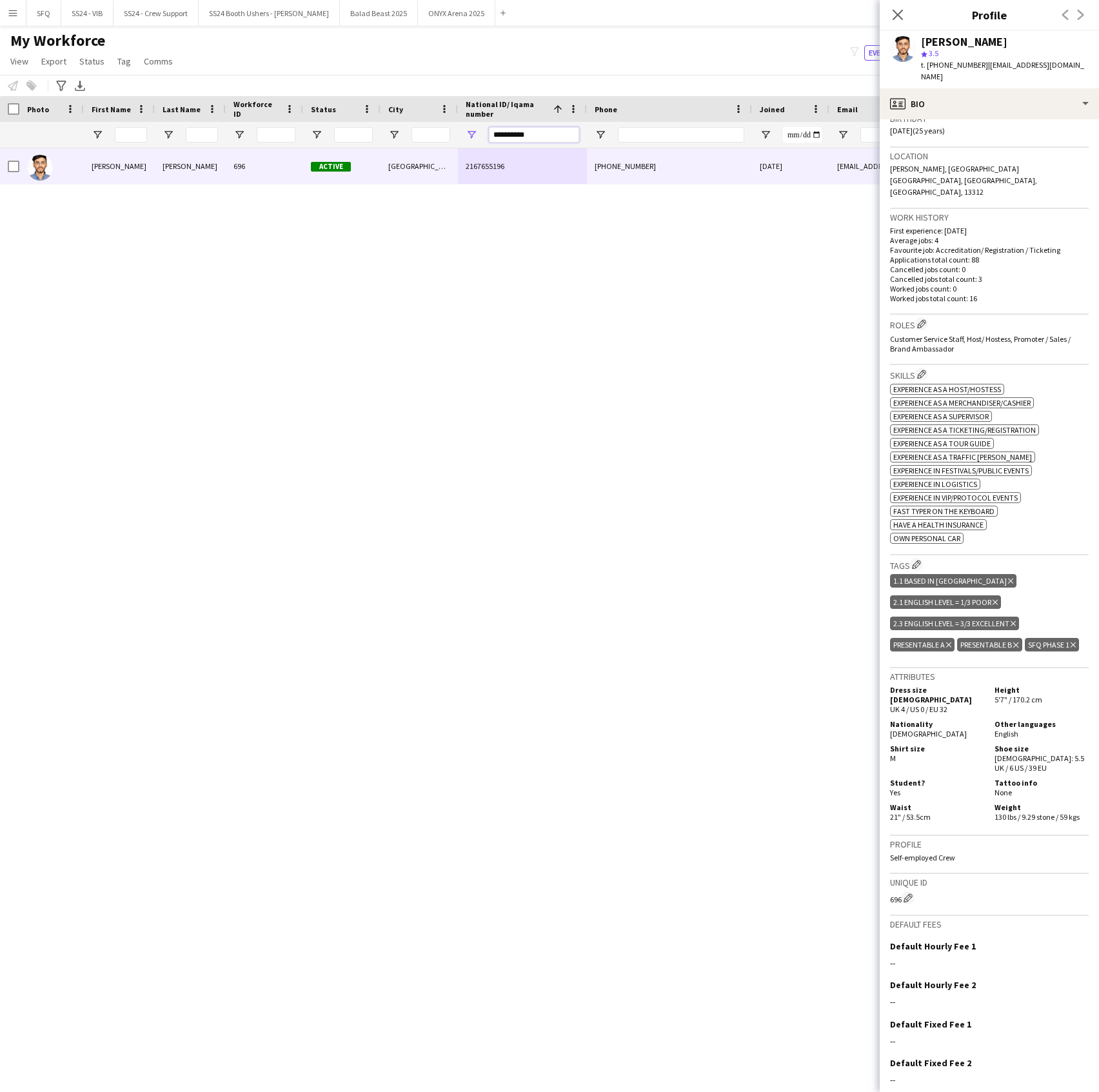
click at [532, 135] on input "**********" at bounding box center [534, 135] width 90 height 15
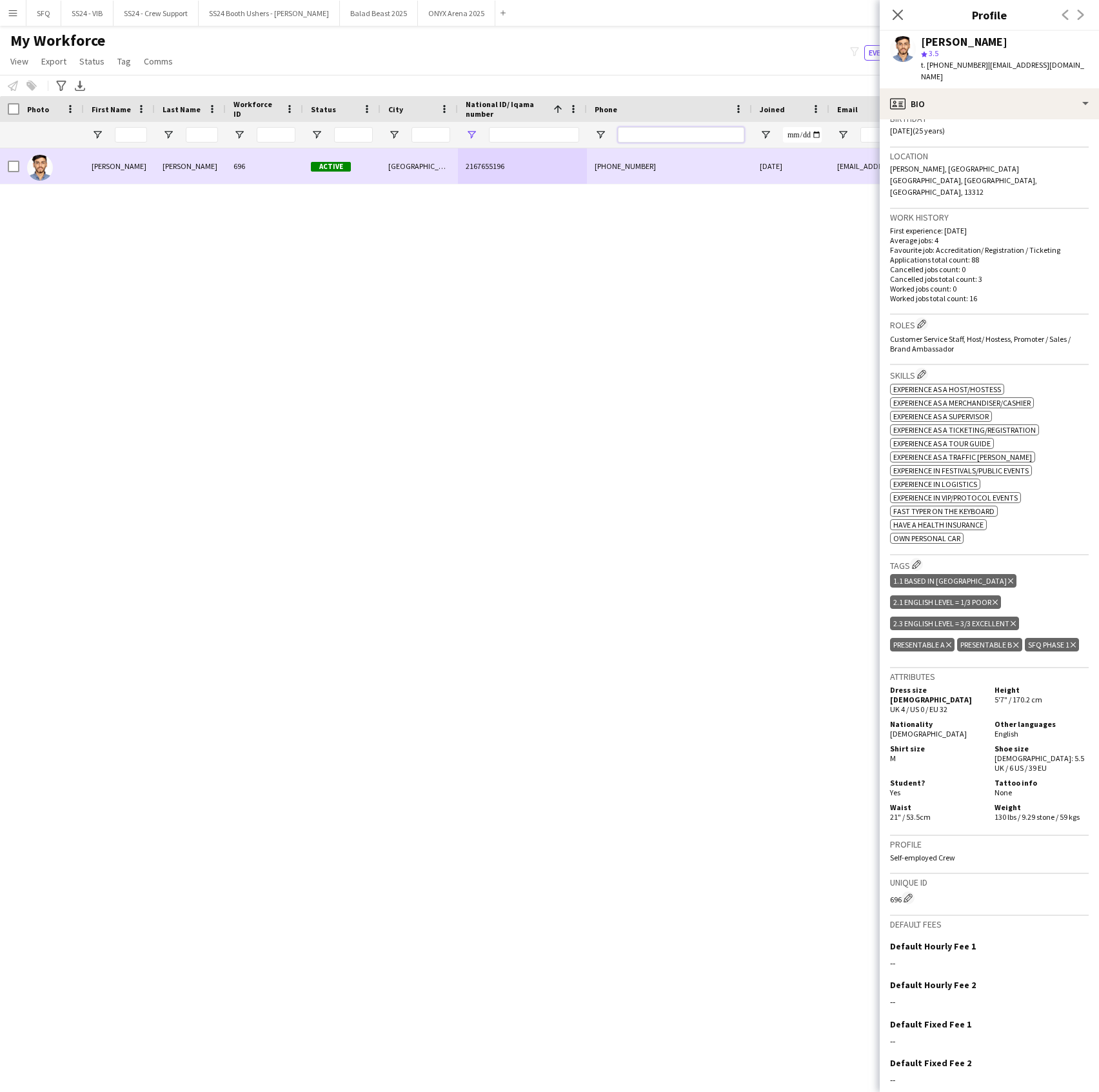
click at [664, 137] on input "Phone Filter Input" at bounding box center [681, 135] width 127 height 15
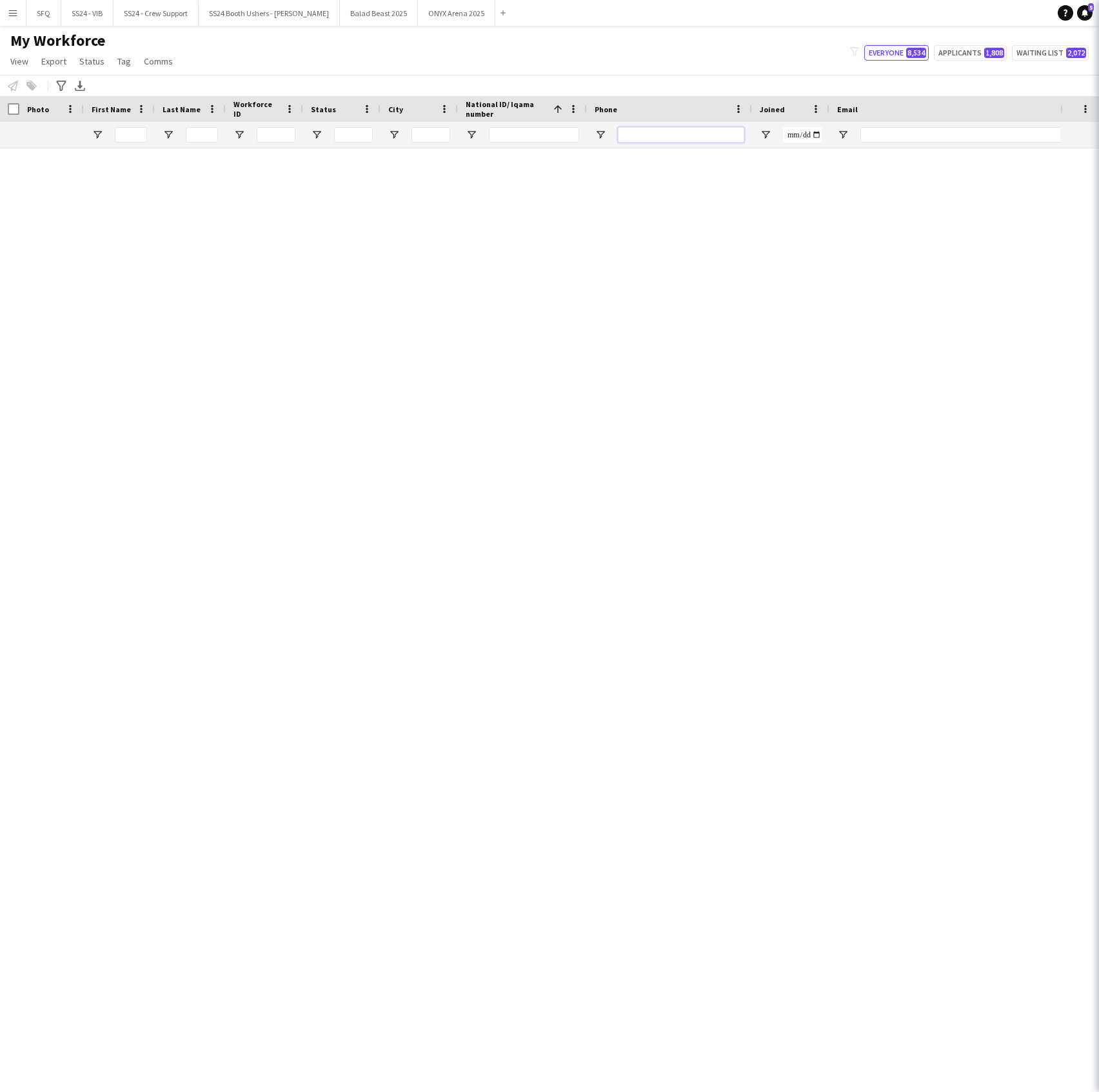
click at [649, 127] on input "Phone Filter Input" at bounding box center [681, 135] width 127 height 15
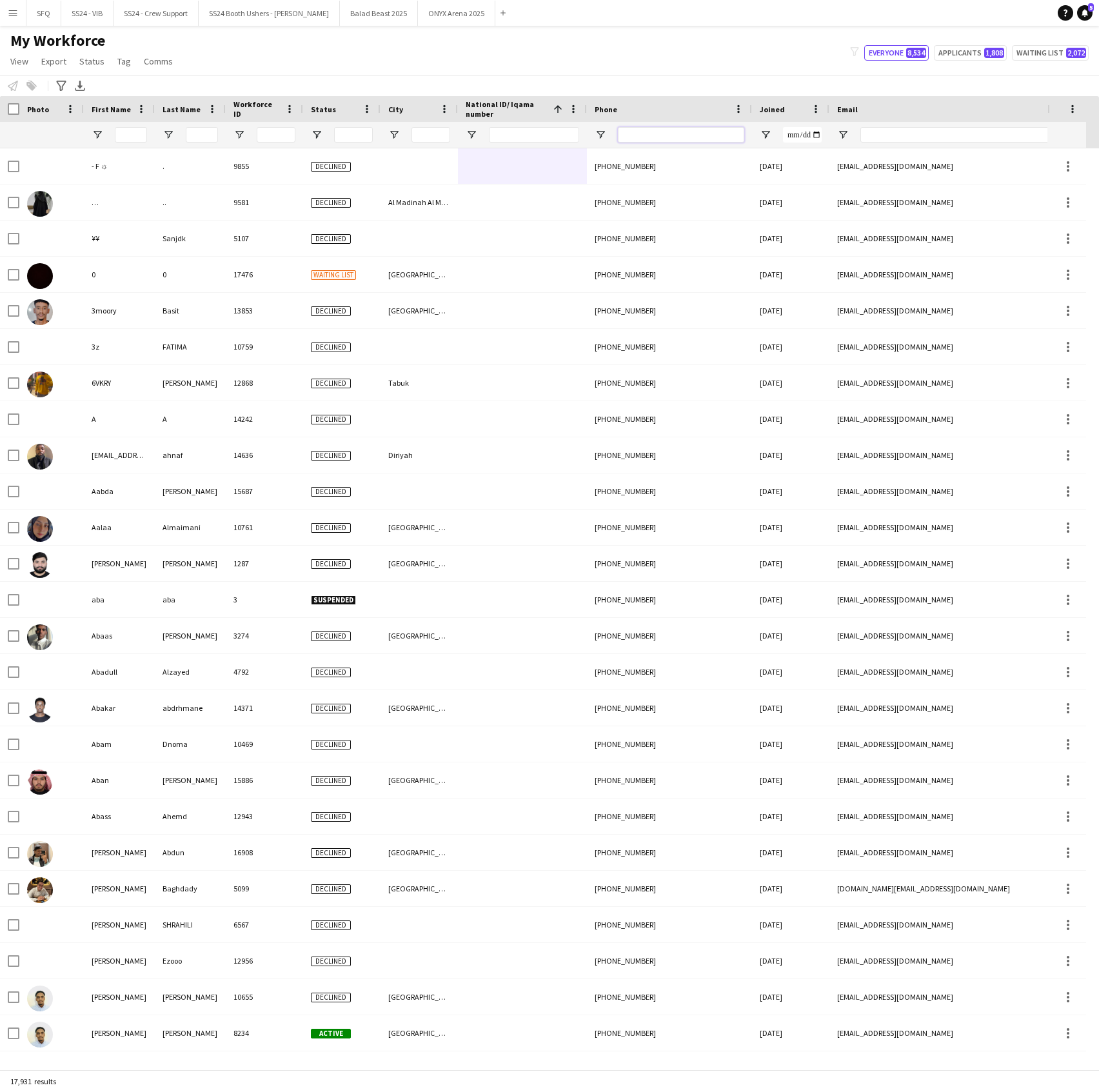
paste input "**********"
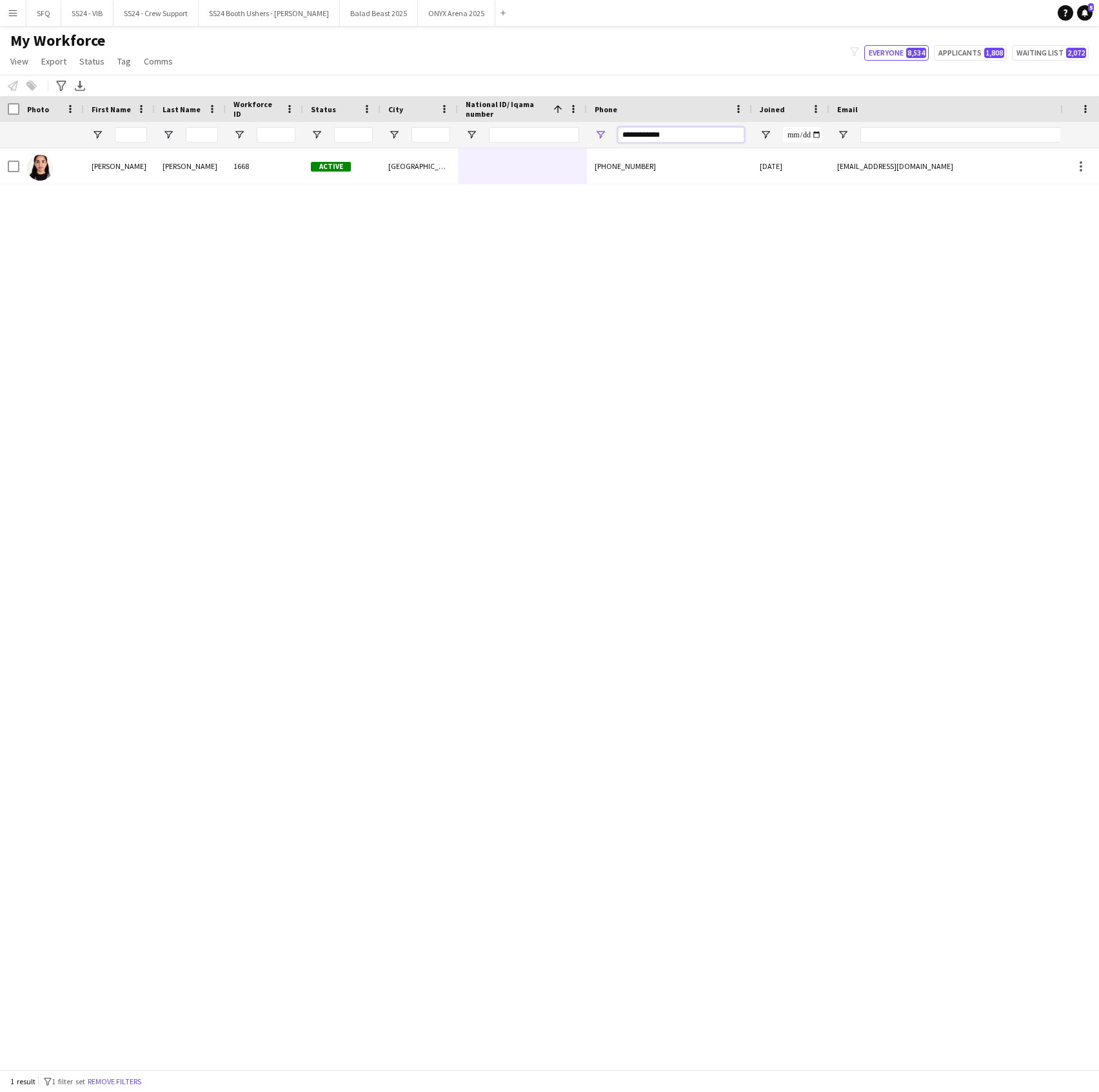
type input "**********"
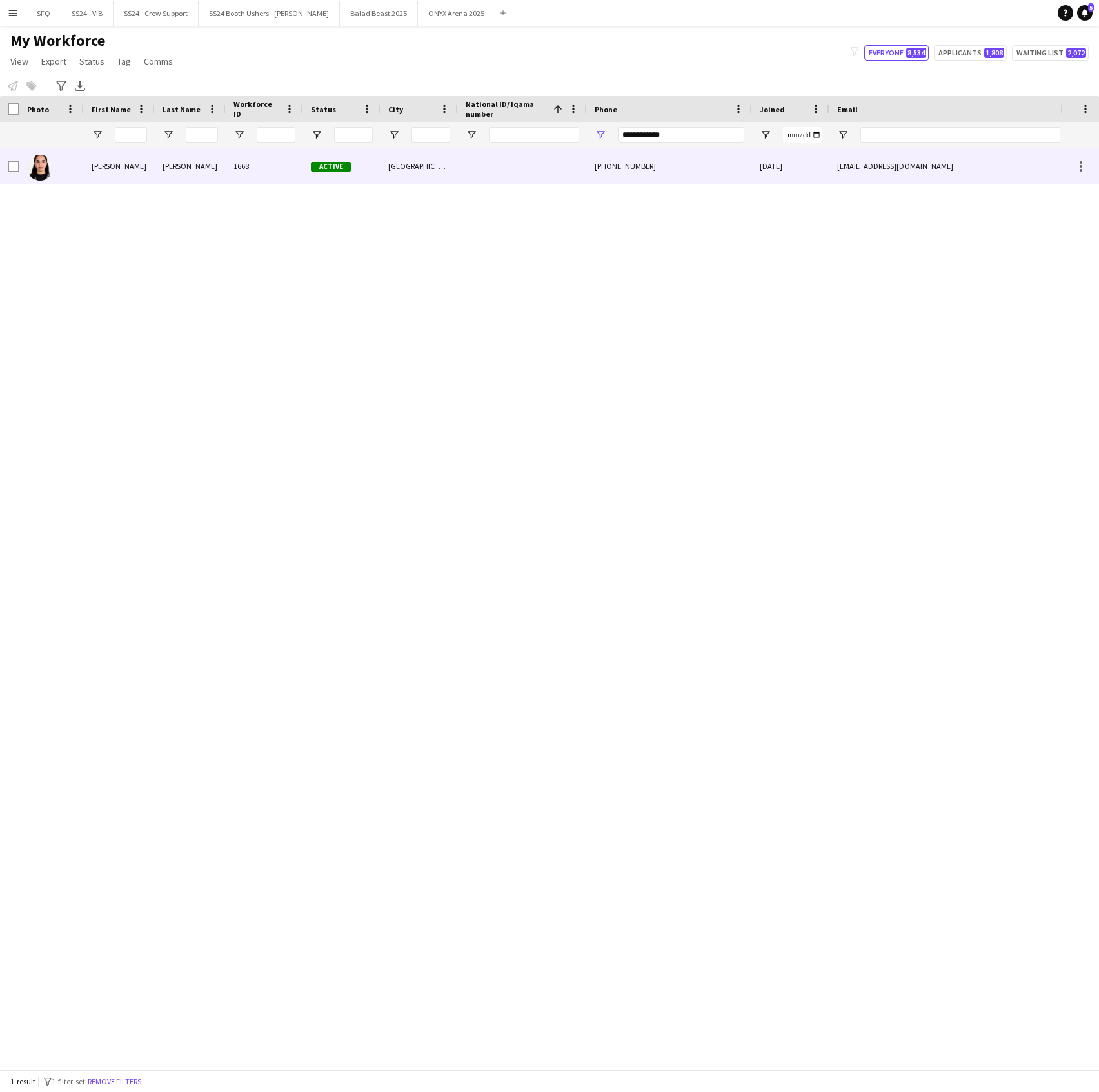
click at [122, 158] on div "[PERSON_NAME]" at bounding box center [120, 166] width 71 height 36
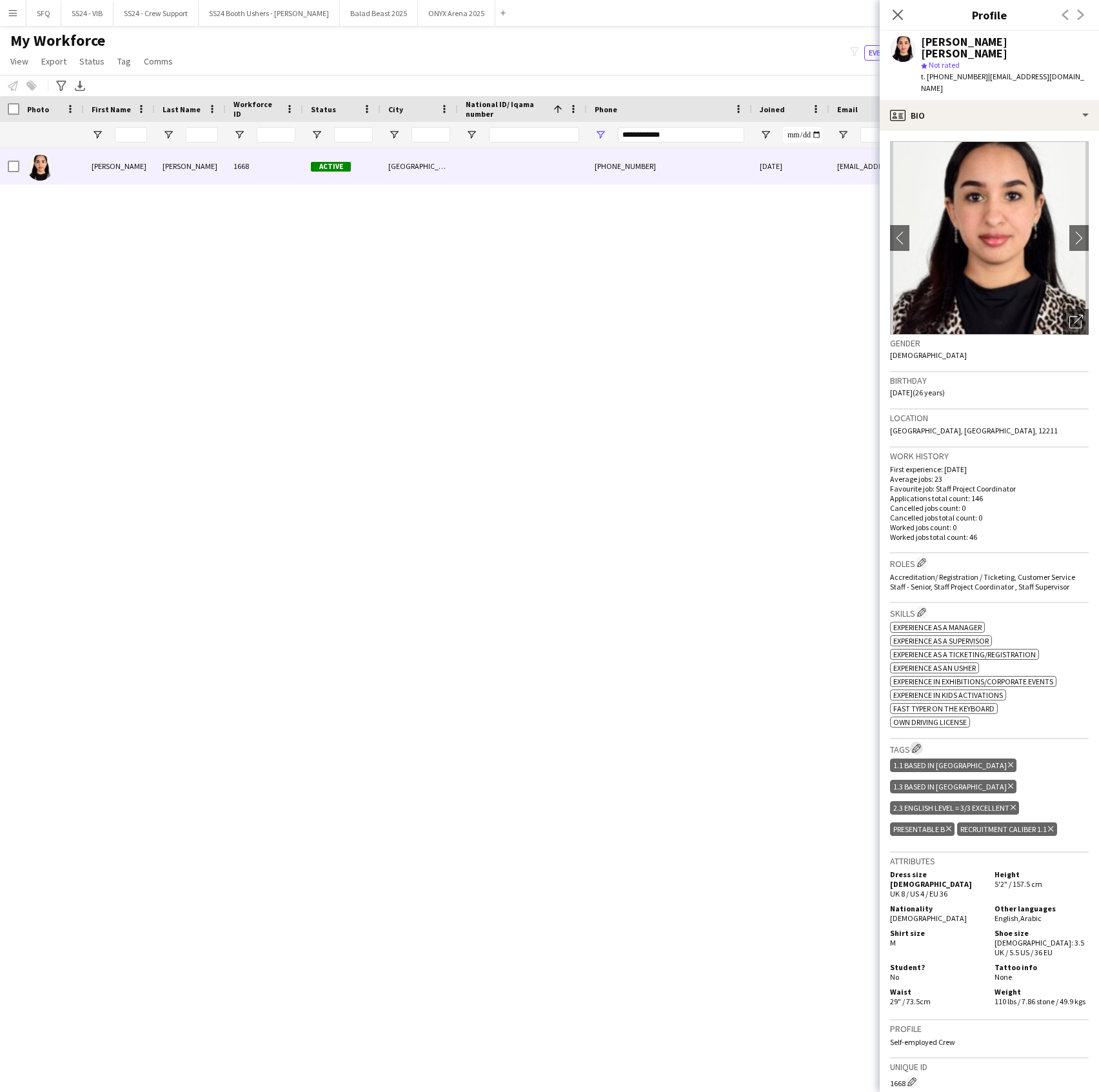
click at [918, 744] on app-icon "Edit crew company tags" at bounding box center [917, 748] width 9 height 9
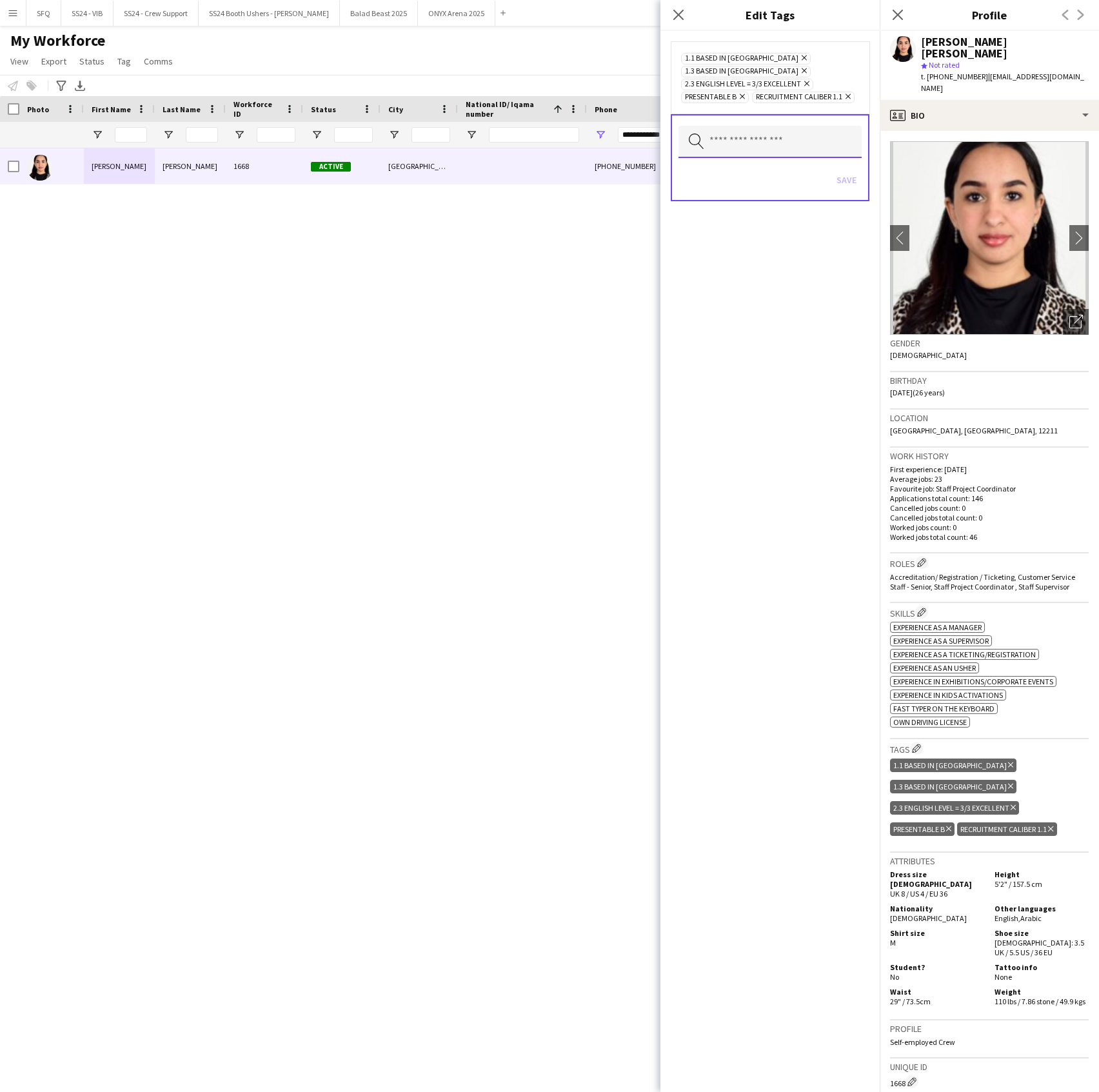
click at [754, 131] on input "text" at bounding box center [770, 142] width 183 height 32
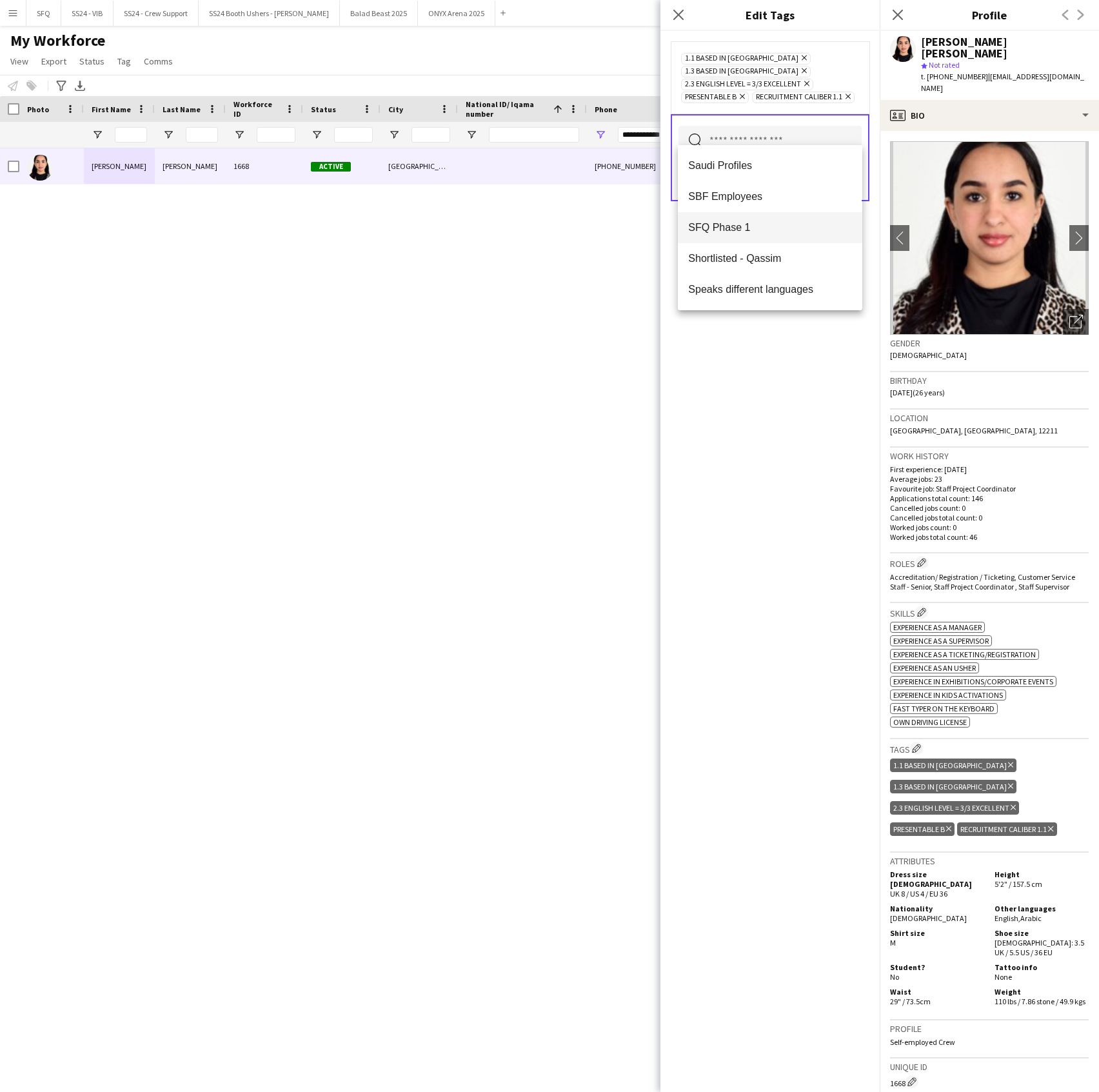
click at [734, 231] on span "SFQ Phase 1" at bounding box center [769, 227] width 163 height 12
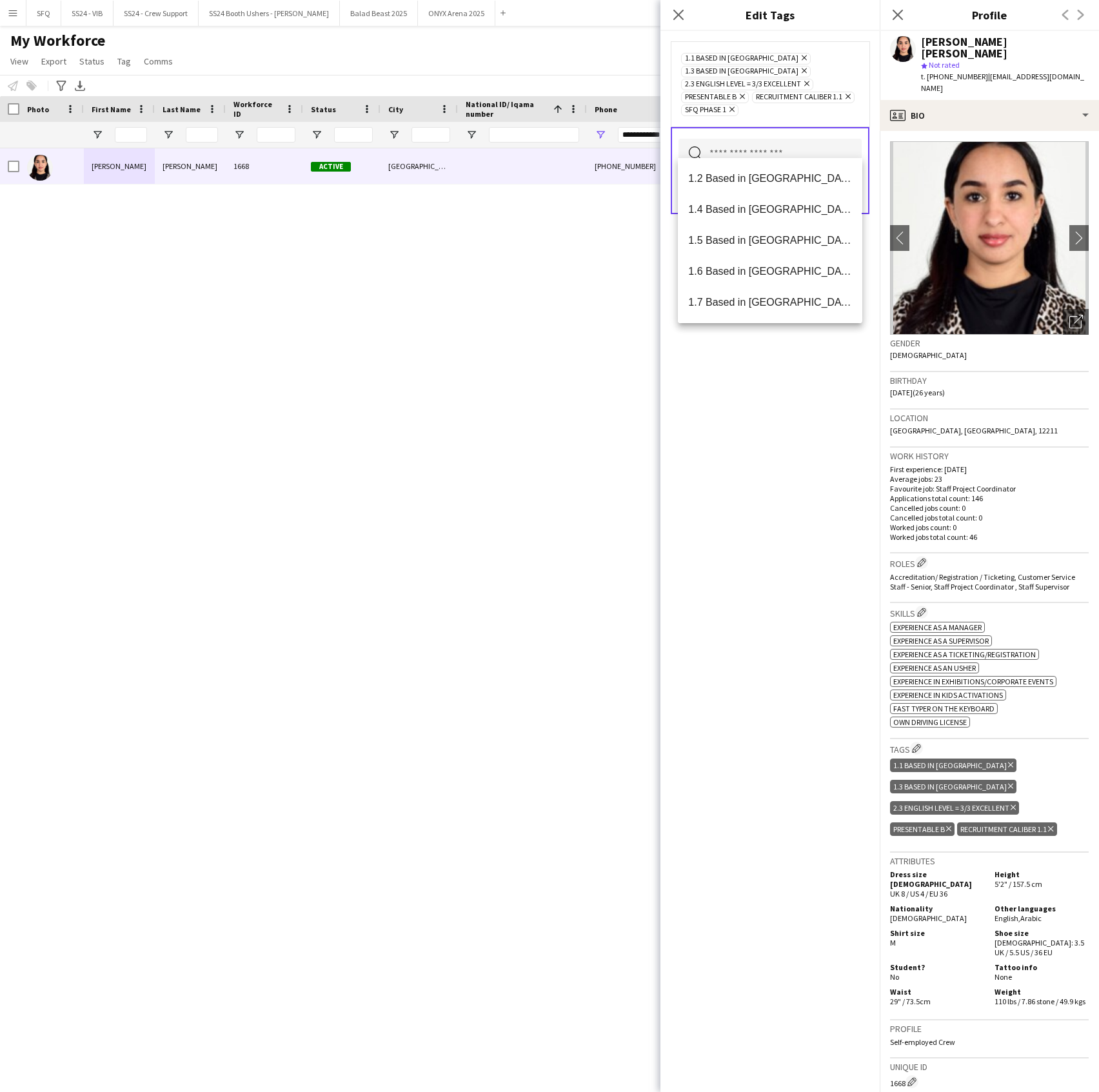
click at [797, 426] on div "1.1 Based in [GEOGRAPHIC_DATA] Remove 1.3 Based in [GEOGRAPHIC_DATA] Remove 2.3…" at bounding box center [770, 561] width 219 height 1061
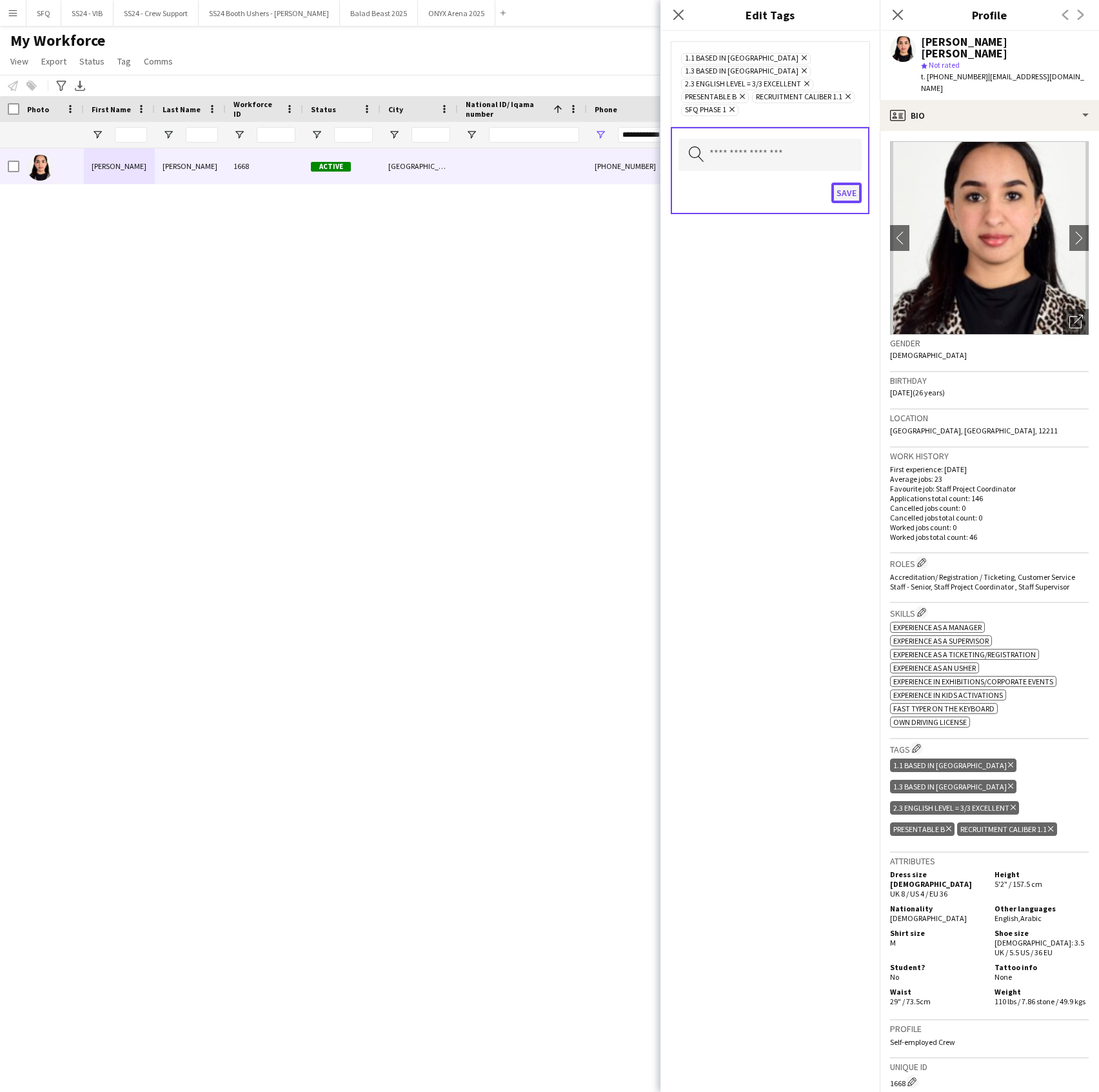
click at [844, 186] on button "Save" at bounding box center [846, 192] width 30 height 21
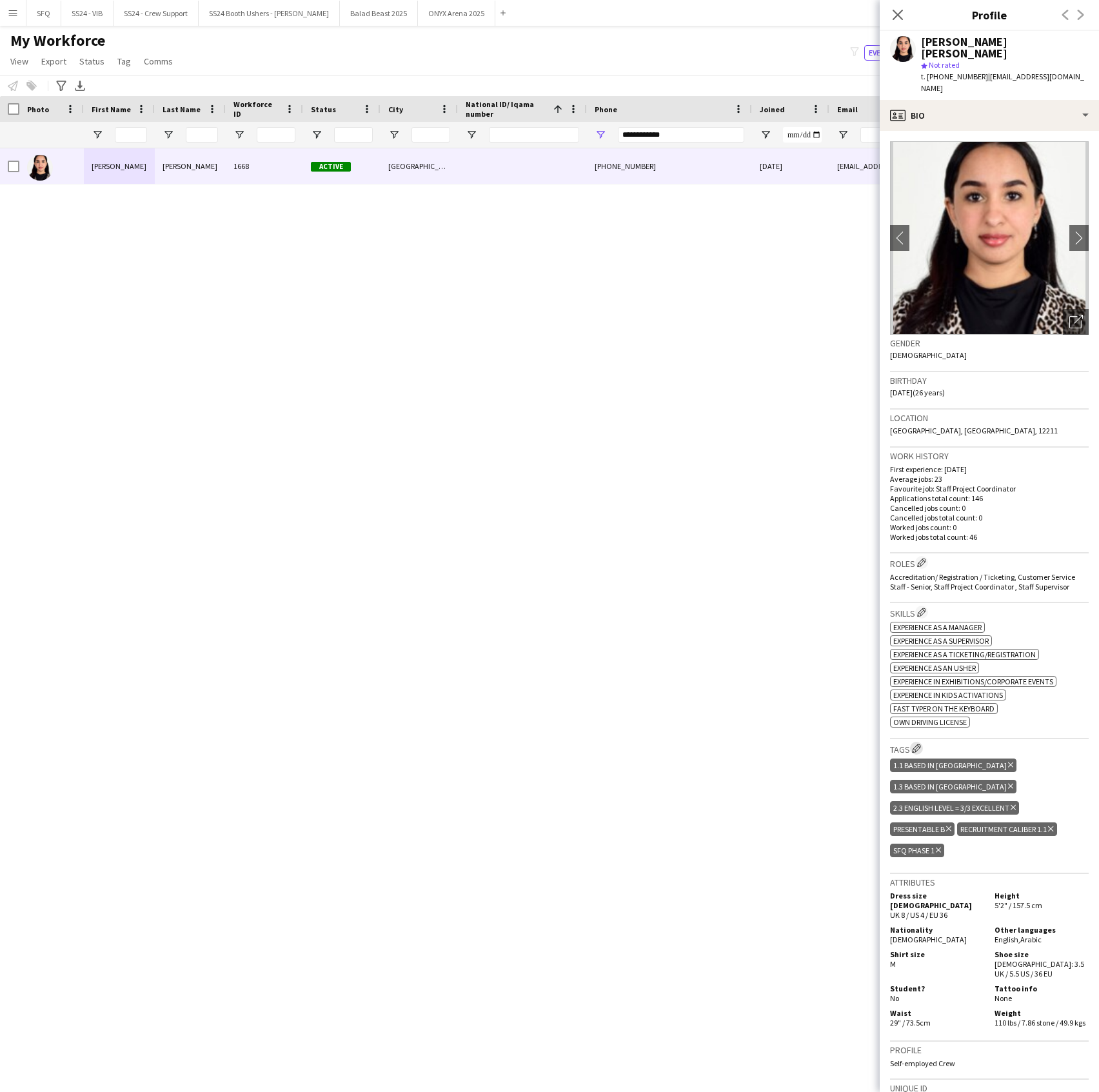
click at [914, 744] on app-icon "Edit crew company tags" at bounding box center [917, 748] width 9 height 9
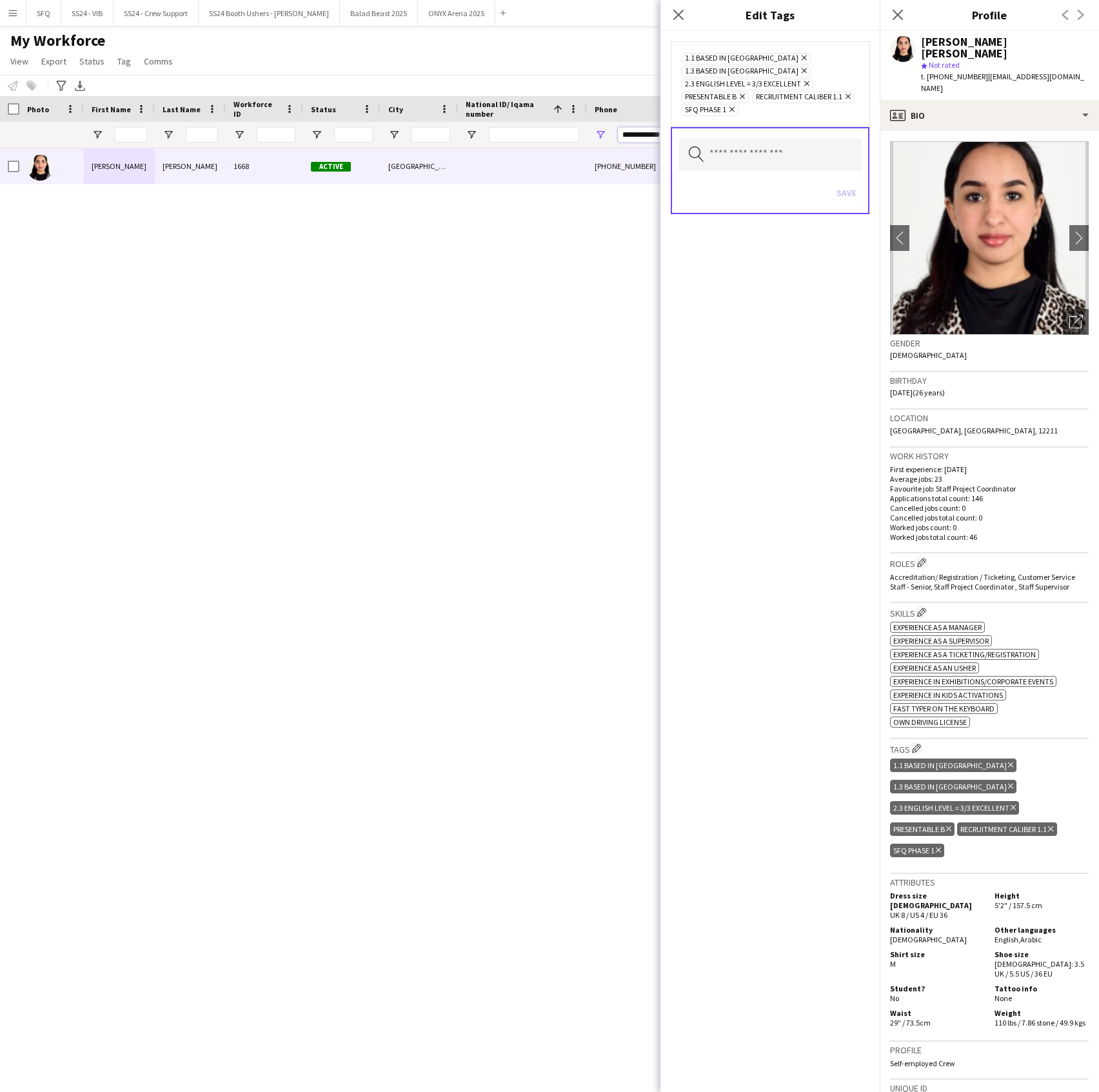
click at [630, 130] on input "**********" at bounding box center [681, 135] width 127 height 15
paste input "Phone Filter Input"
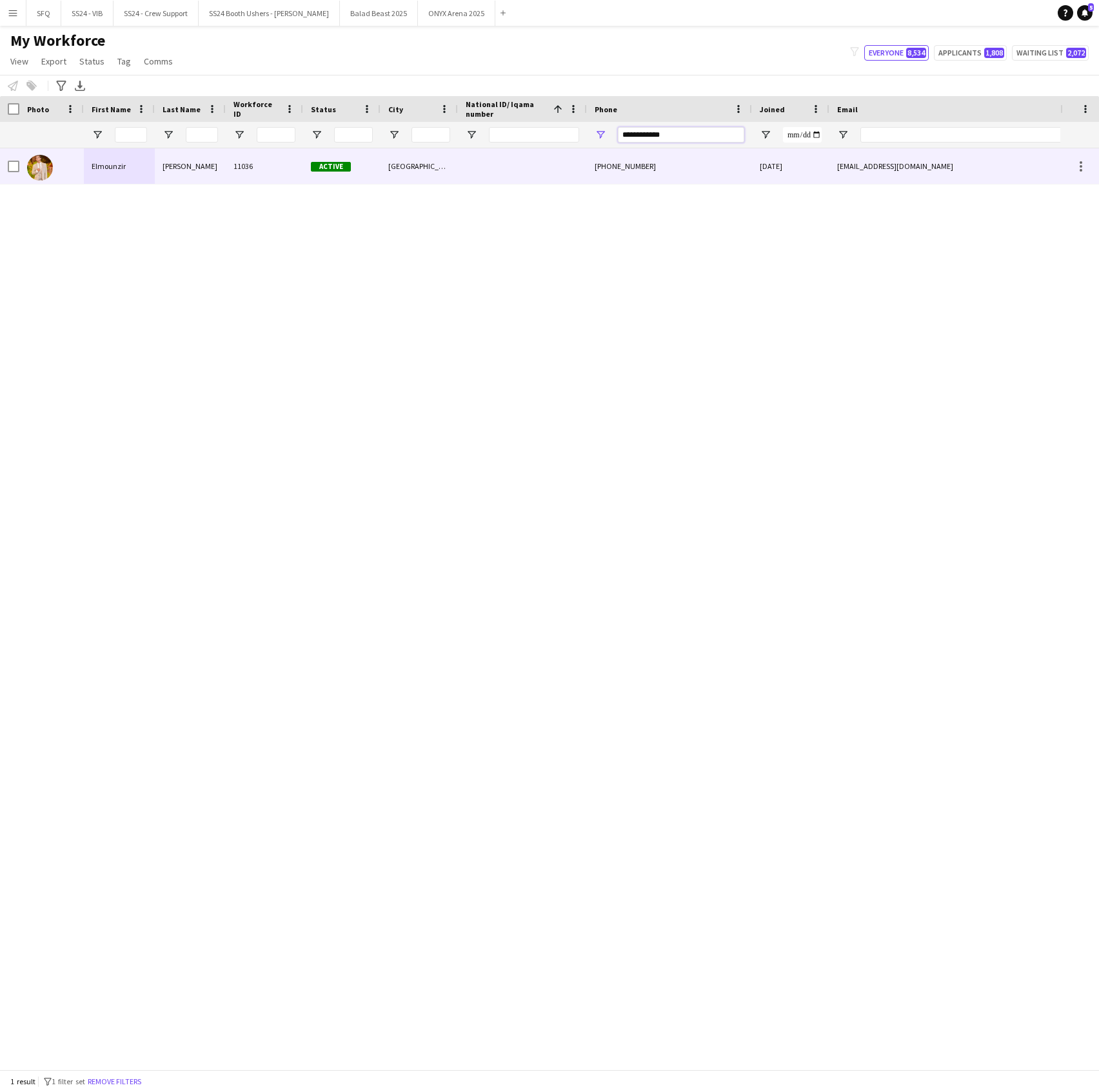
type input "**********"
click at [92, 171] on div "Elmounzir" at bounding box center [120, 166] width 71 height 36
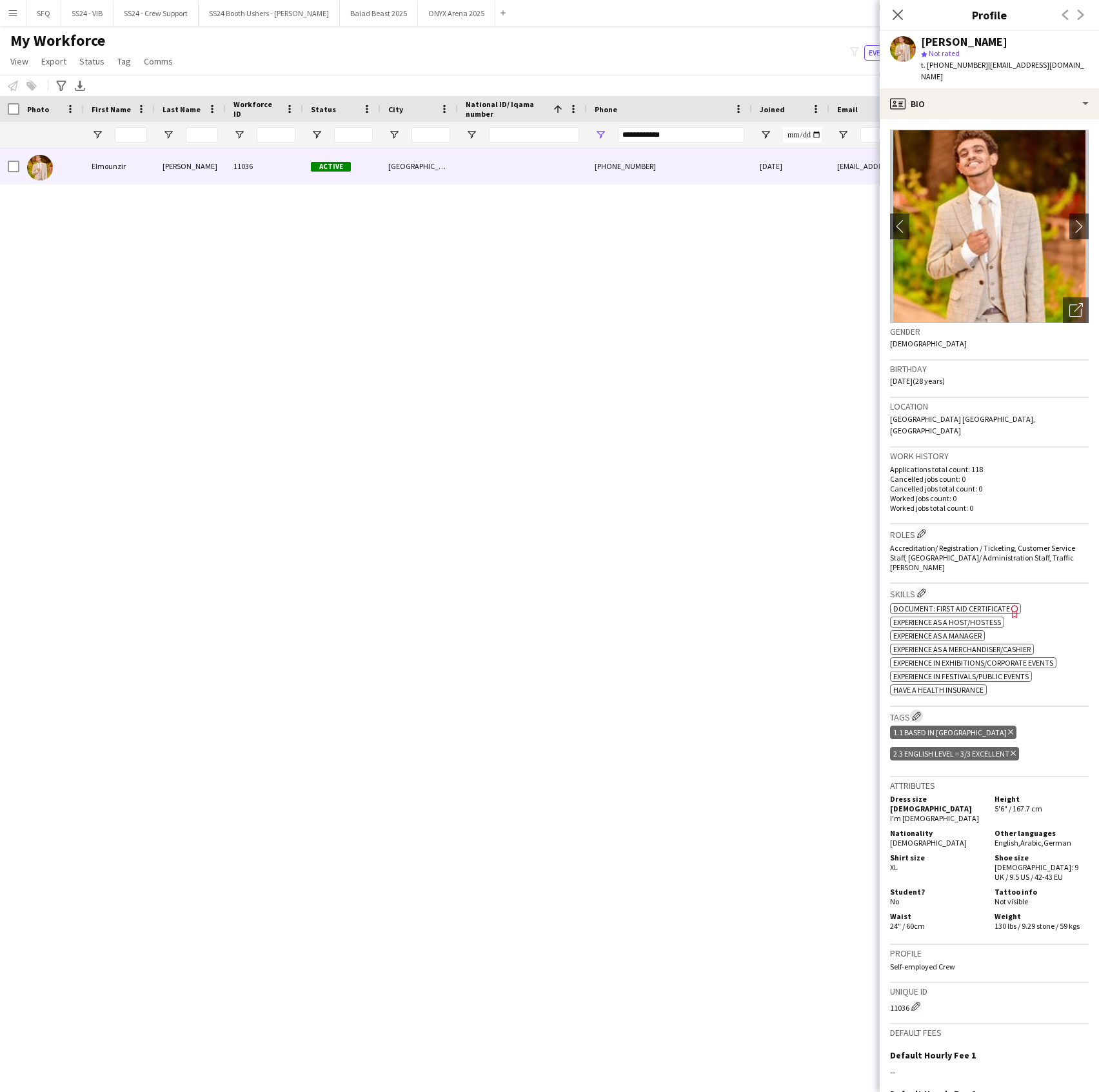
click at [914, 711] on app-icon "Edit crew company tags" at bounding box center [917, 716] width 9 height 9
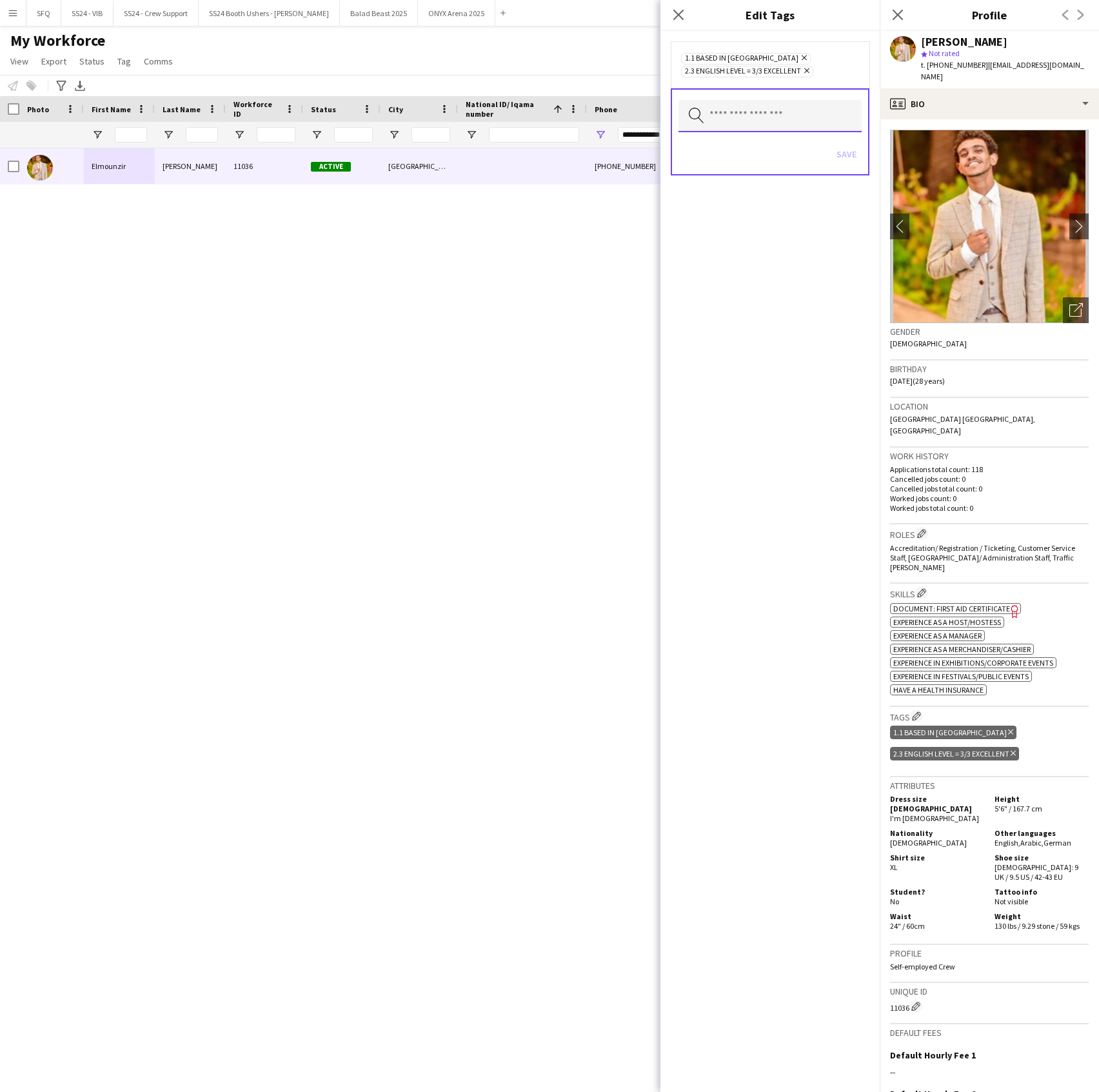
click at [755, 114] on input "text" at bounding box center [770, 116] width 183 height 32
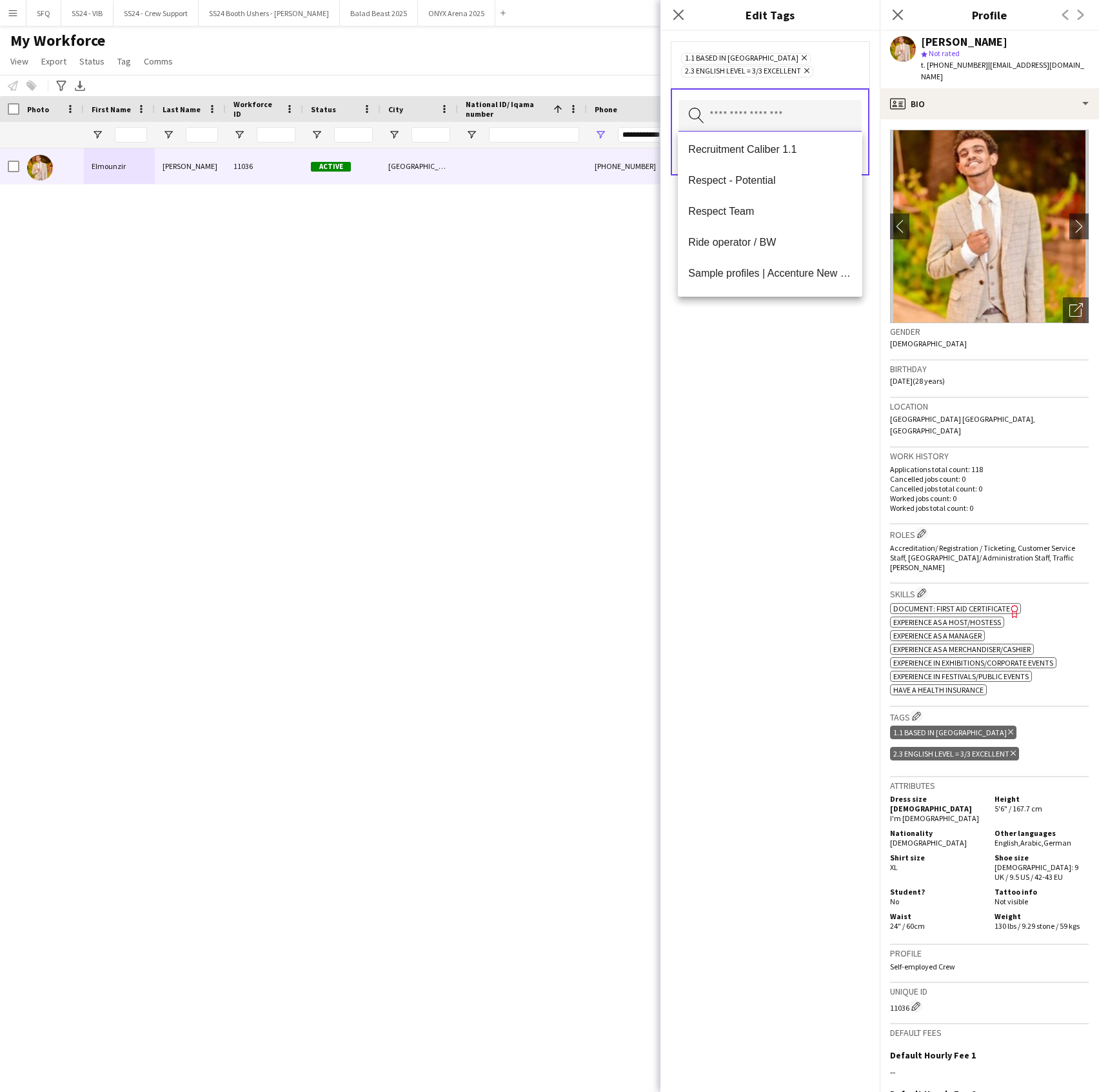
scroll to position [1270, 0]
click at [785, 215] on span "SFQ Phase 1" at bounding box center [769, 215] width 163 height 12
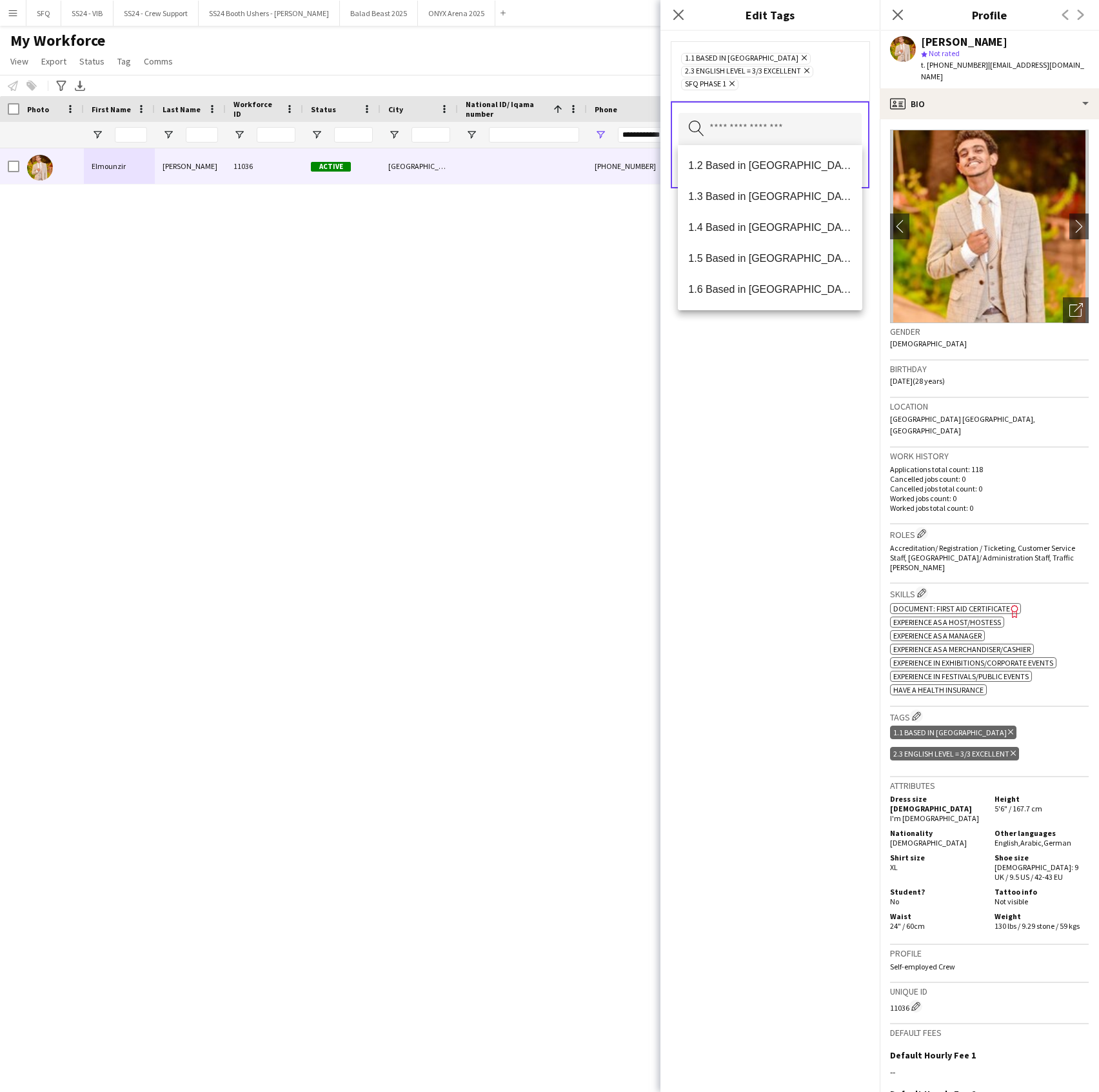
click at [785, 401] on div "1.1 Based in [GEOGRAPHIC_DATA] Remove 2.3 English Level = 3/3 Excellent Remove …" at bounding box center [770, 561] width 219 height 1061
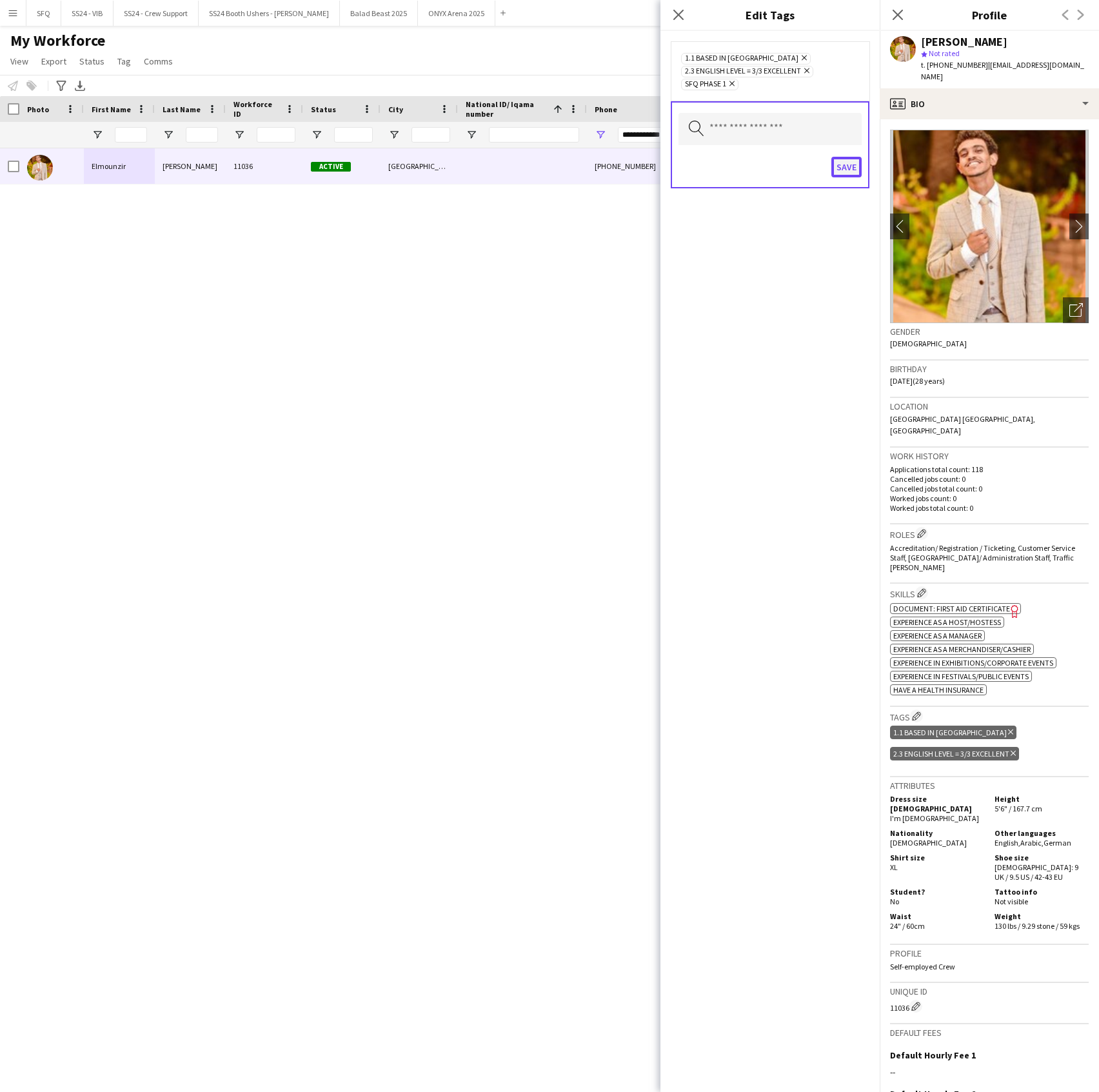
click at [840, 173] on button "Save" at bounding box center [846, 167] width 30 height 21
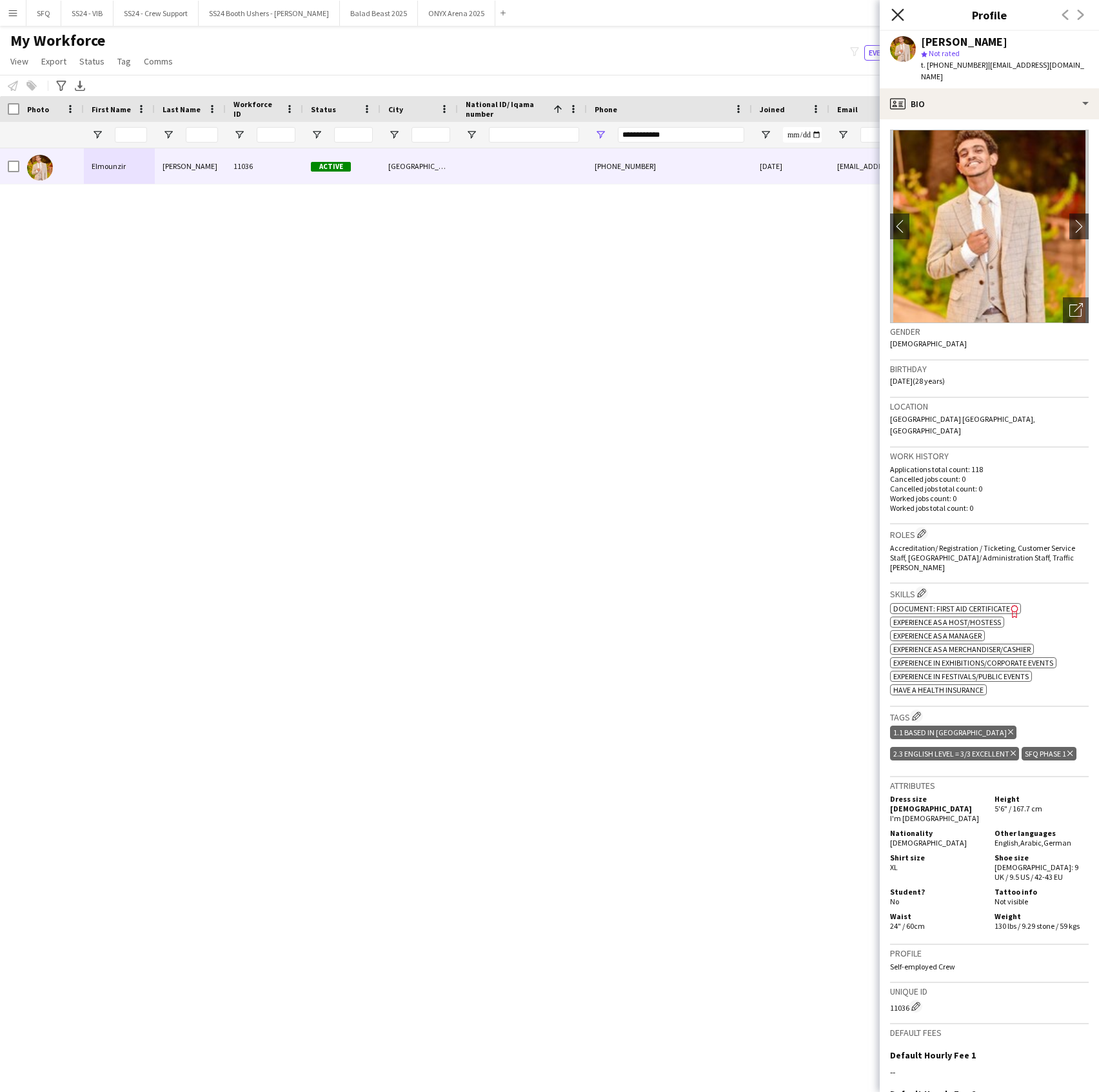
click at [898, 18] on icon "Close pop-in" at bounding box center [897, 15] width 12 height 12
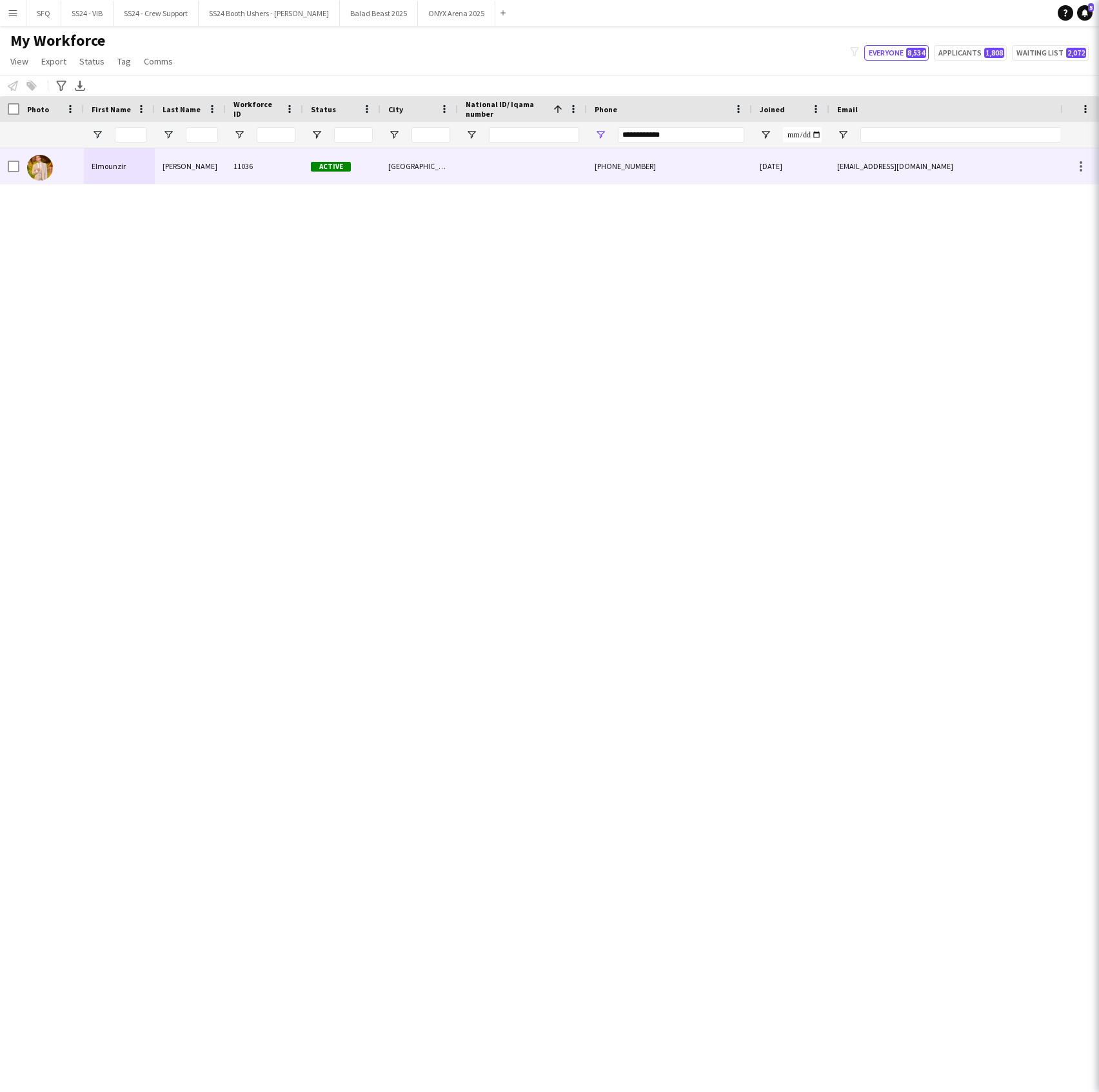
click at [1098, 21] on icon "Close pop-in" at bounding box center [1117, 15] width 12 height 12
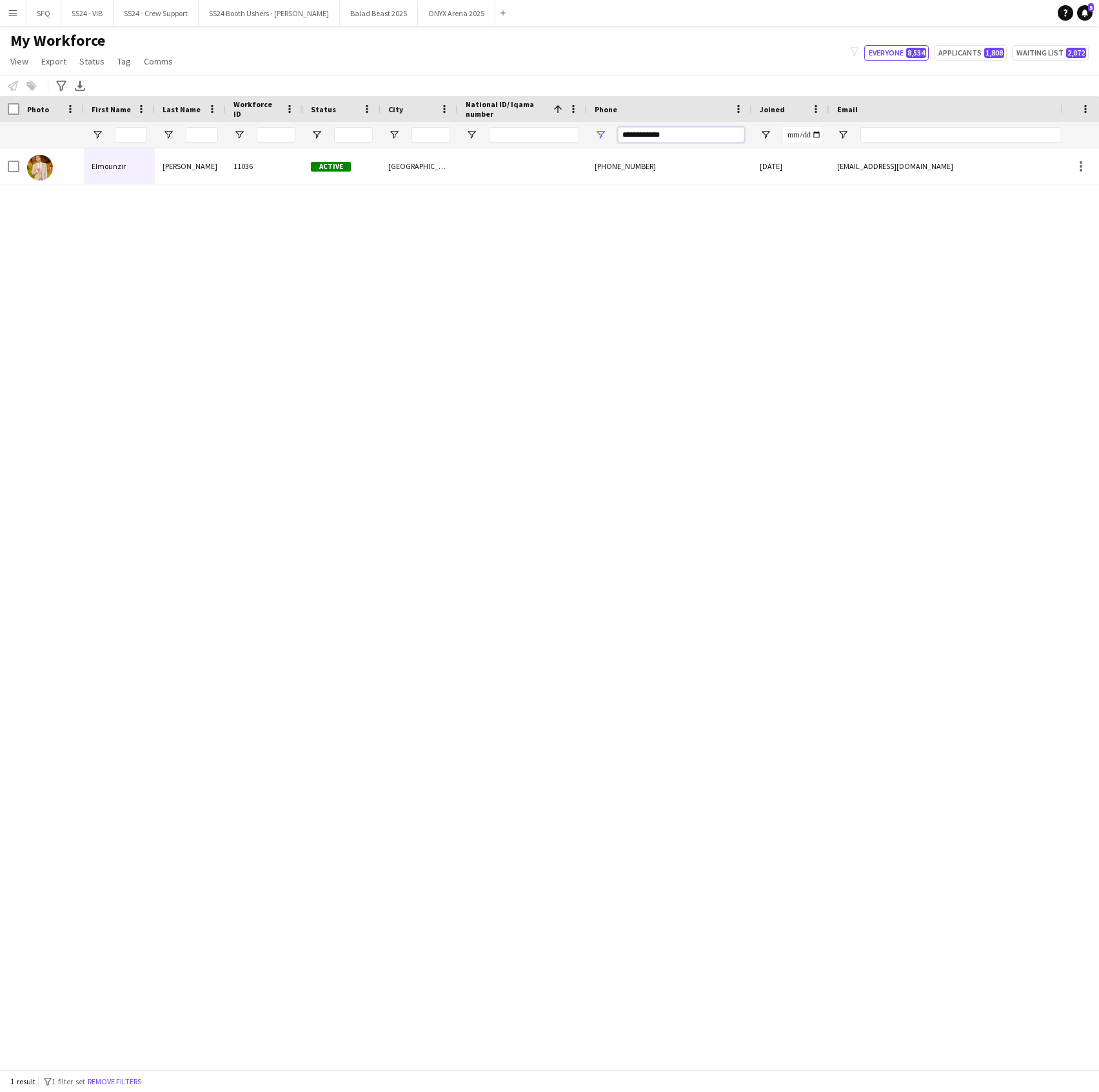
click at [659, 131] on input "**********" at bounding box center [681, 135] width 127 height 15
paste input "Phone Filter Input"
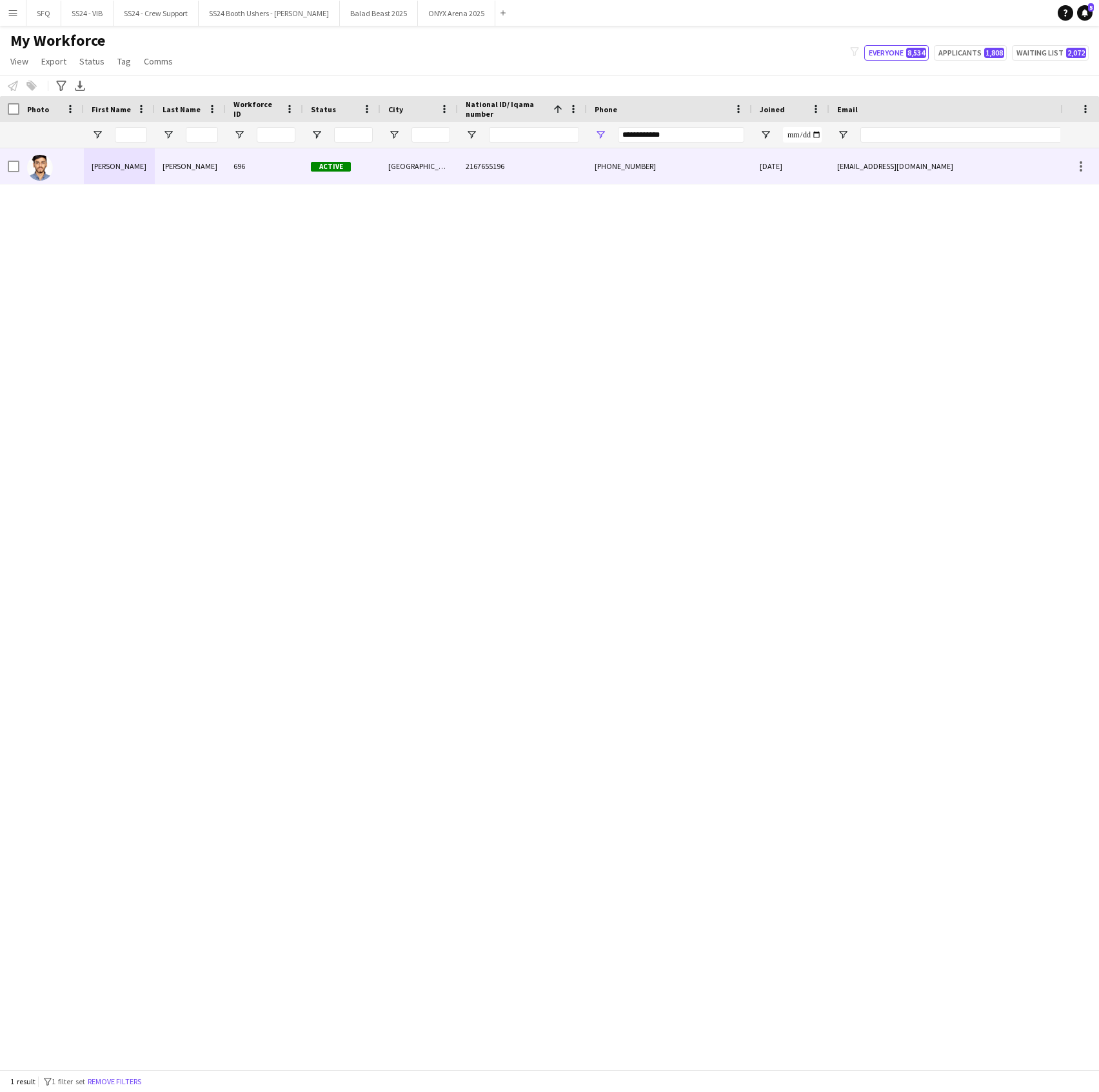
click at [651, 175] on div "[PHONE_NUMBER]" at bounding box center [670, 166] width 165 height 36
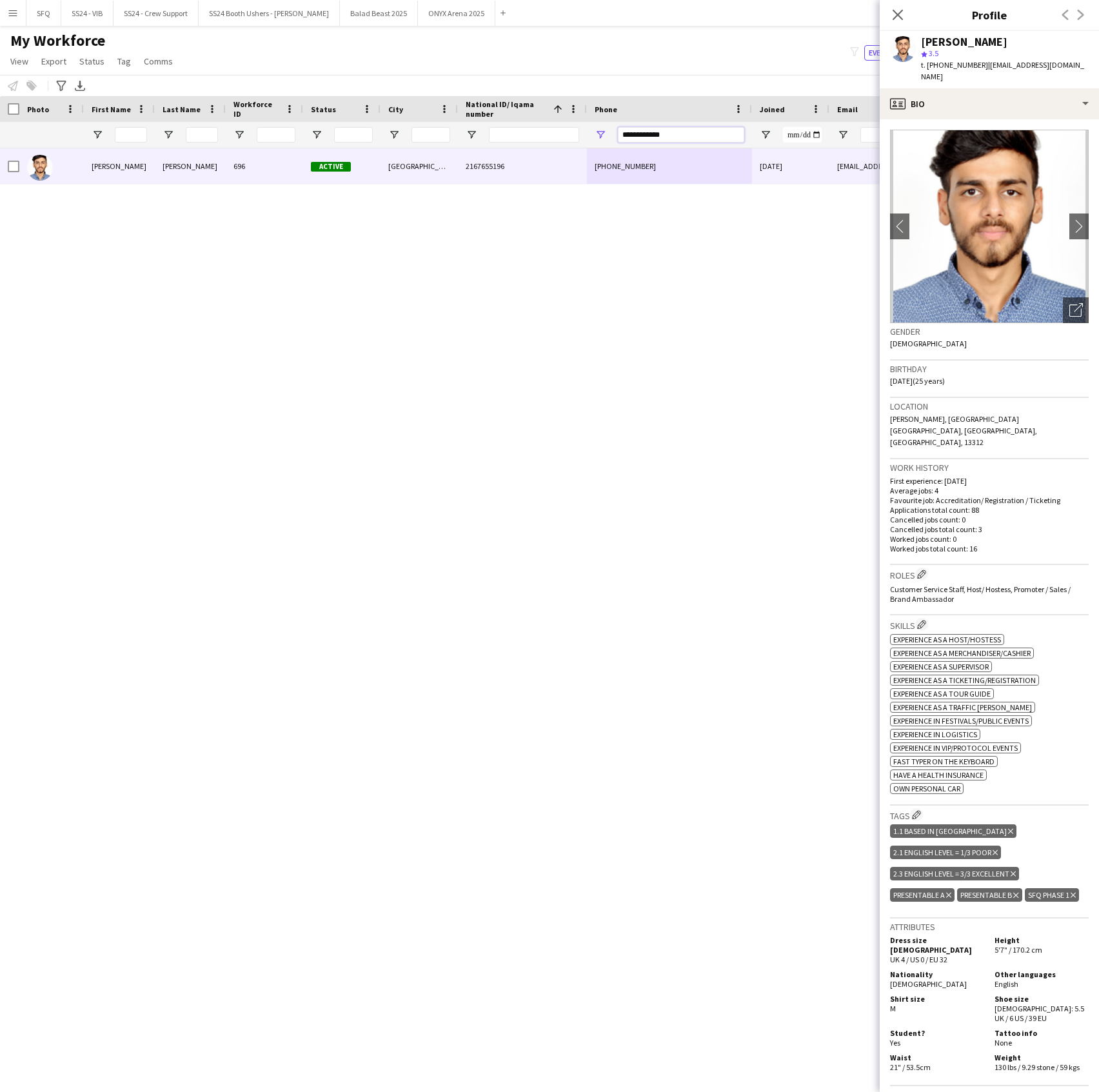
click at [620, 137] on input "**********" at bounding box center [681, 135] width 127 height 15
paste input "Phone Filter Input"
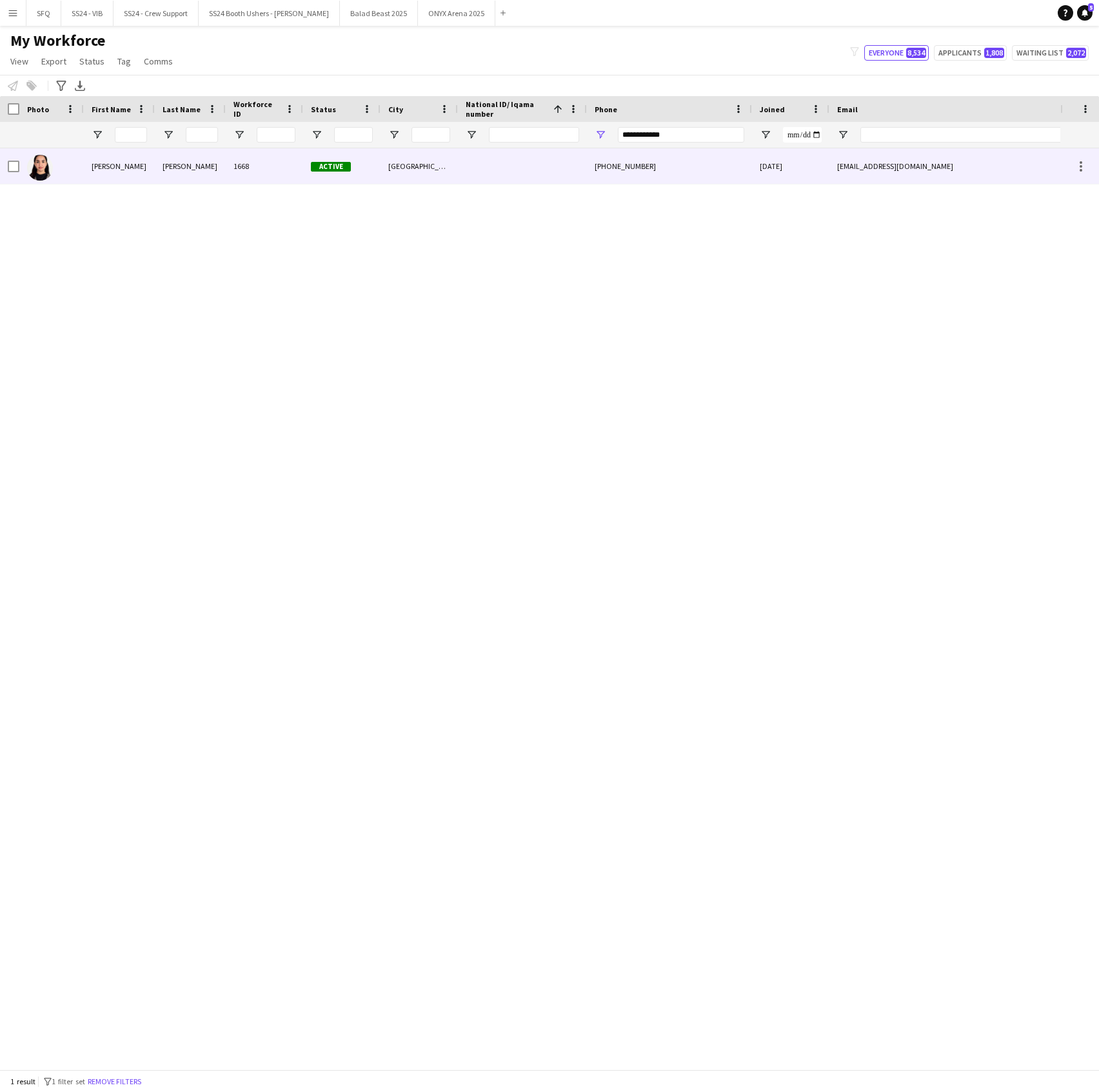
click at [556, 164] on div at bounding box center [522, 166] width 129 height 36
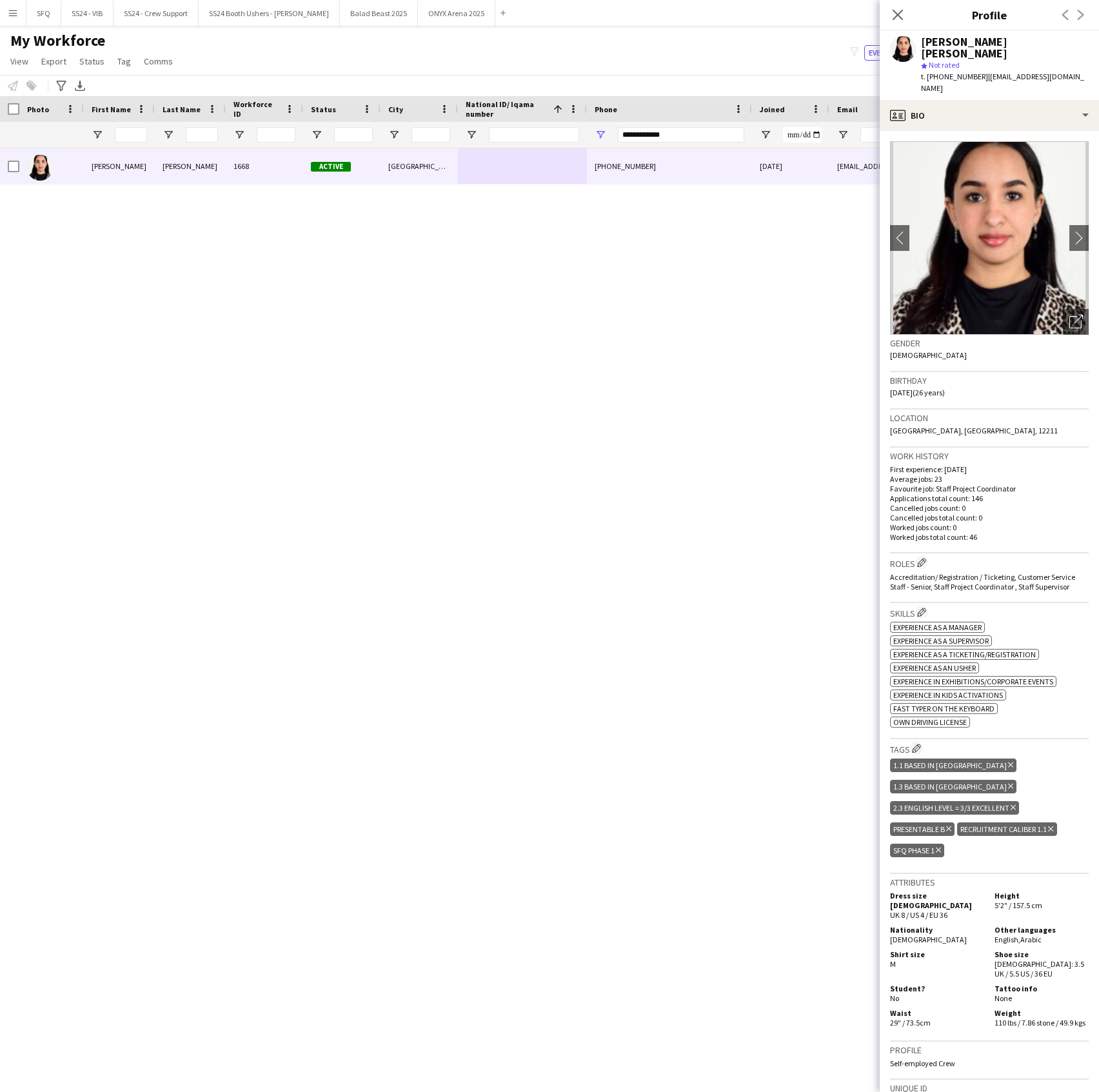
click at [699, 124] on div "**********" at bounding box center [681, 134] width 127 height 25
click at [694, 135] on input "**********" at bounding box center [681, 135] width 127 height 15
paste input "Phone Filter Input"
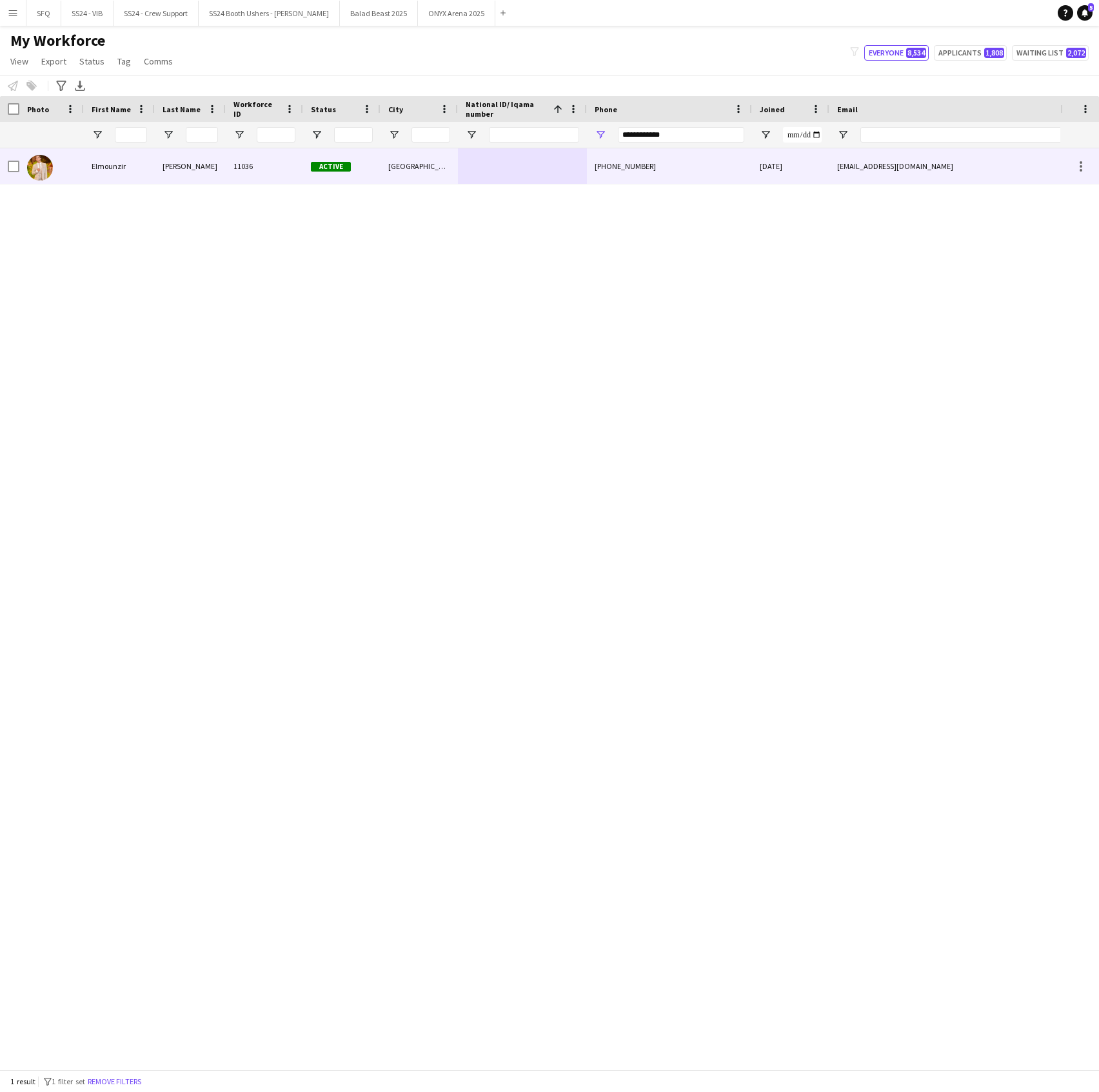
click at [700, 169] on div "[PHONE_NUMBER]" at bounding box center [670, 166] width 165 height 36
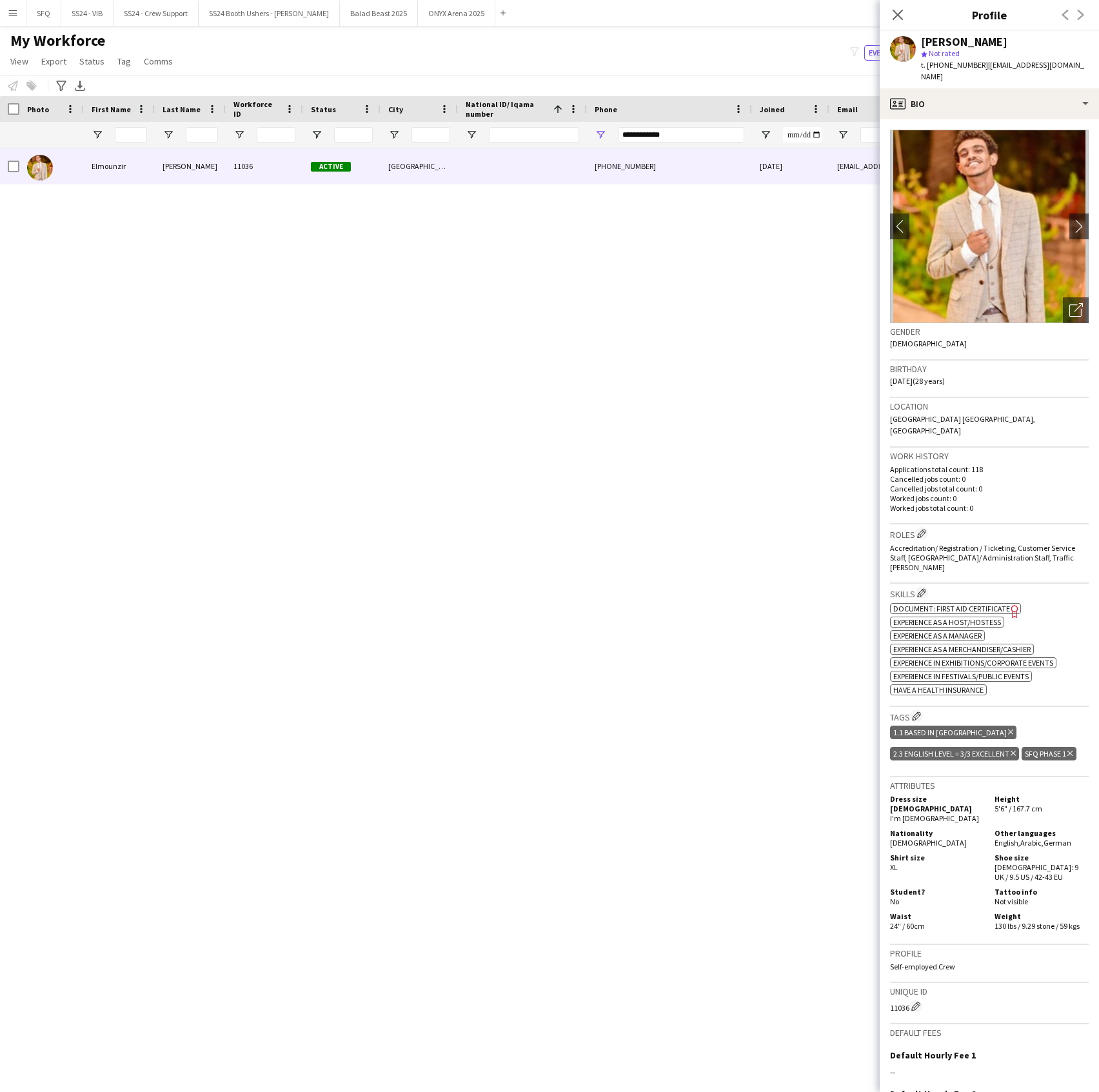
scroll to position [86, 0]
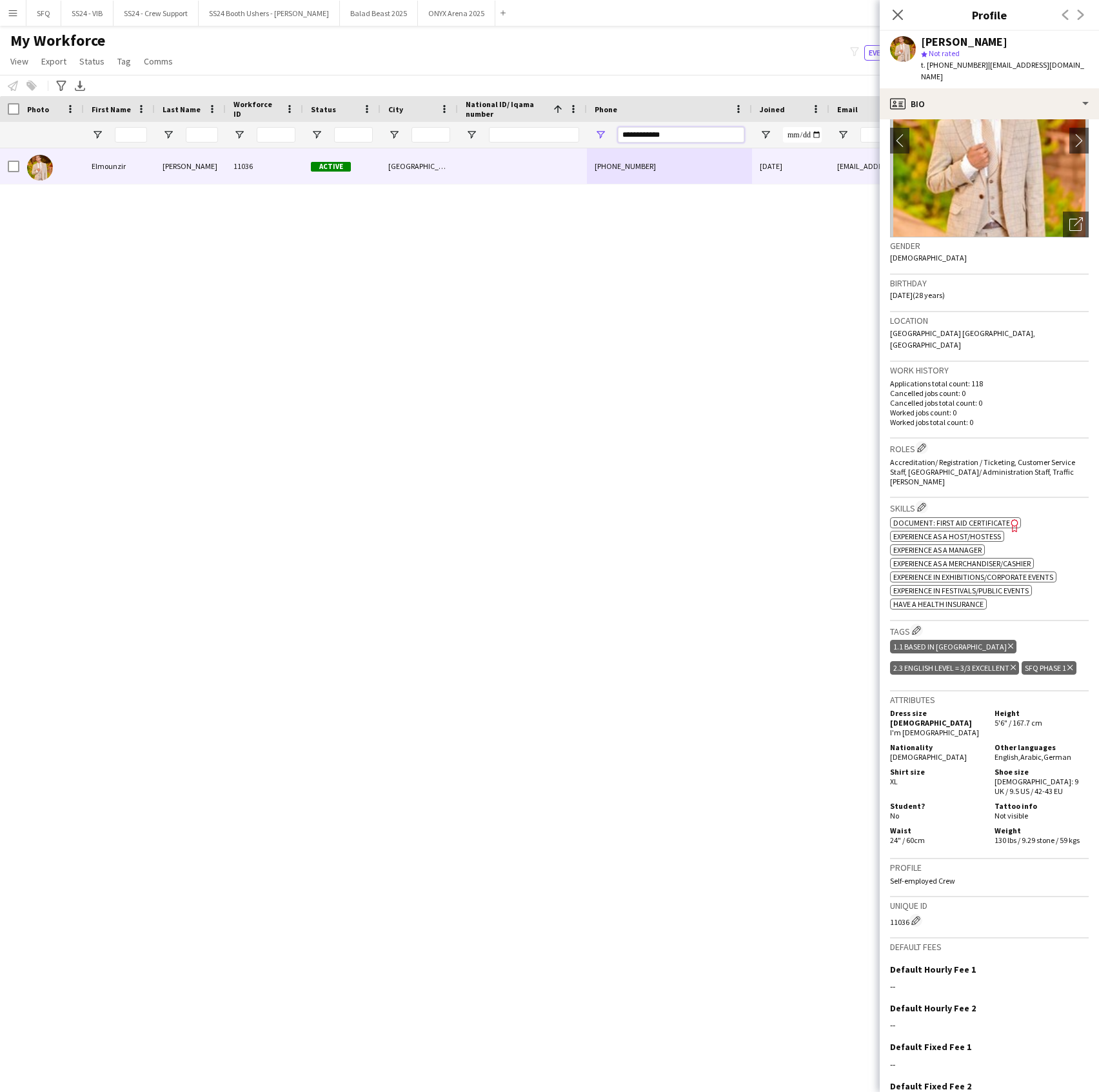
click at [664, 137] on input "**********" at bounding box center [681, 135] width 127 height 15
paste input "Phone Filter Input"
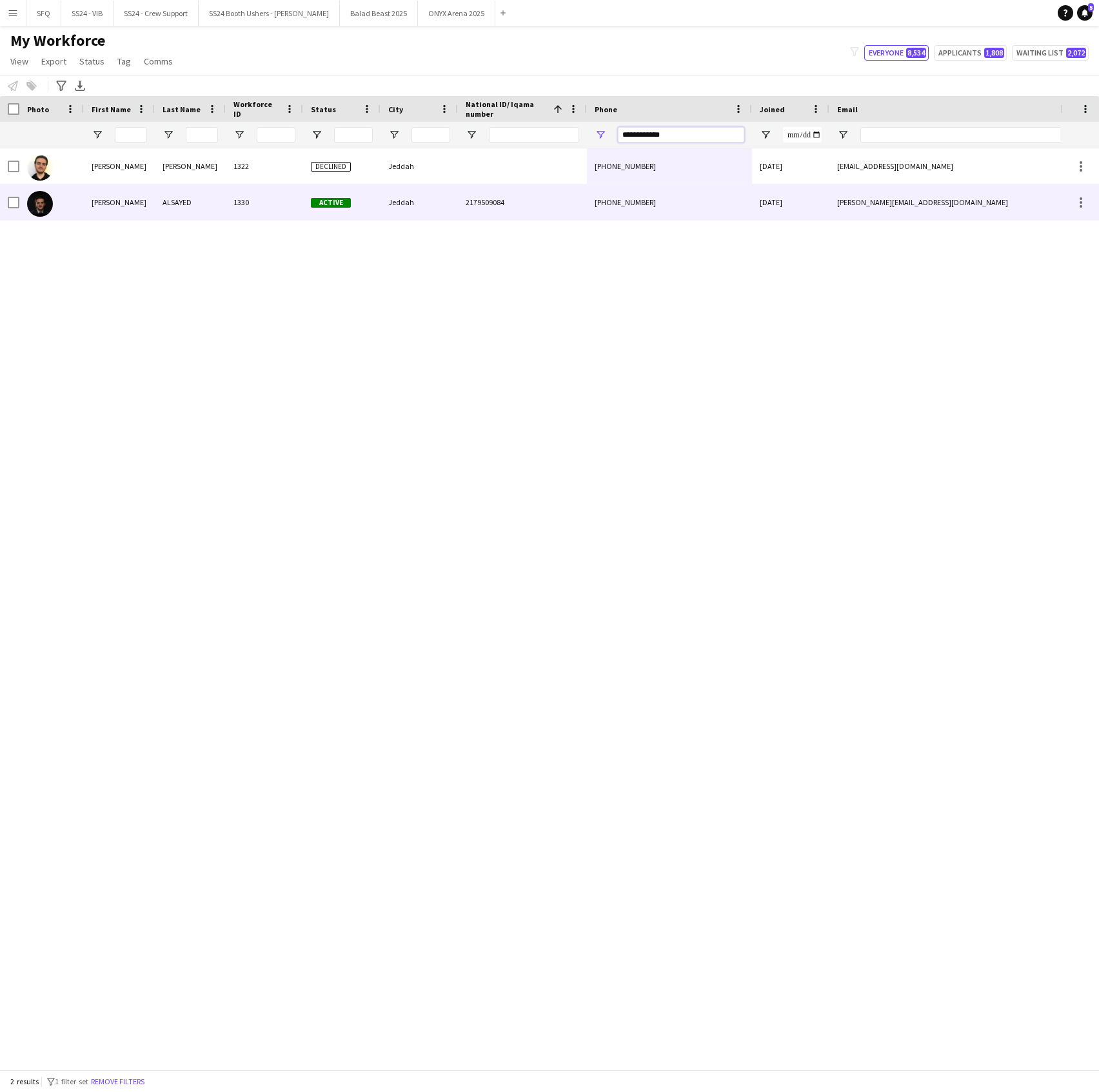
type input "**********"
click at [534, 205] on div "2179509084" at bounding box center [522, 202] width 129 height 36
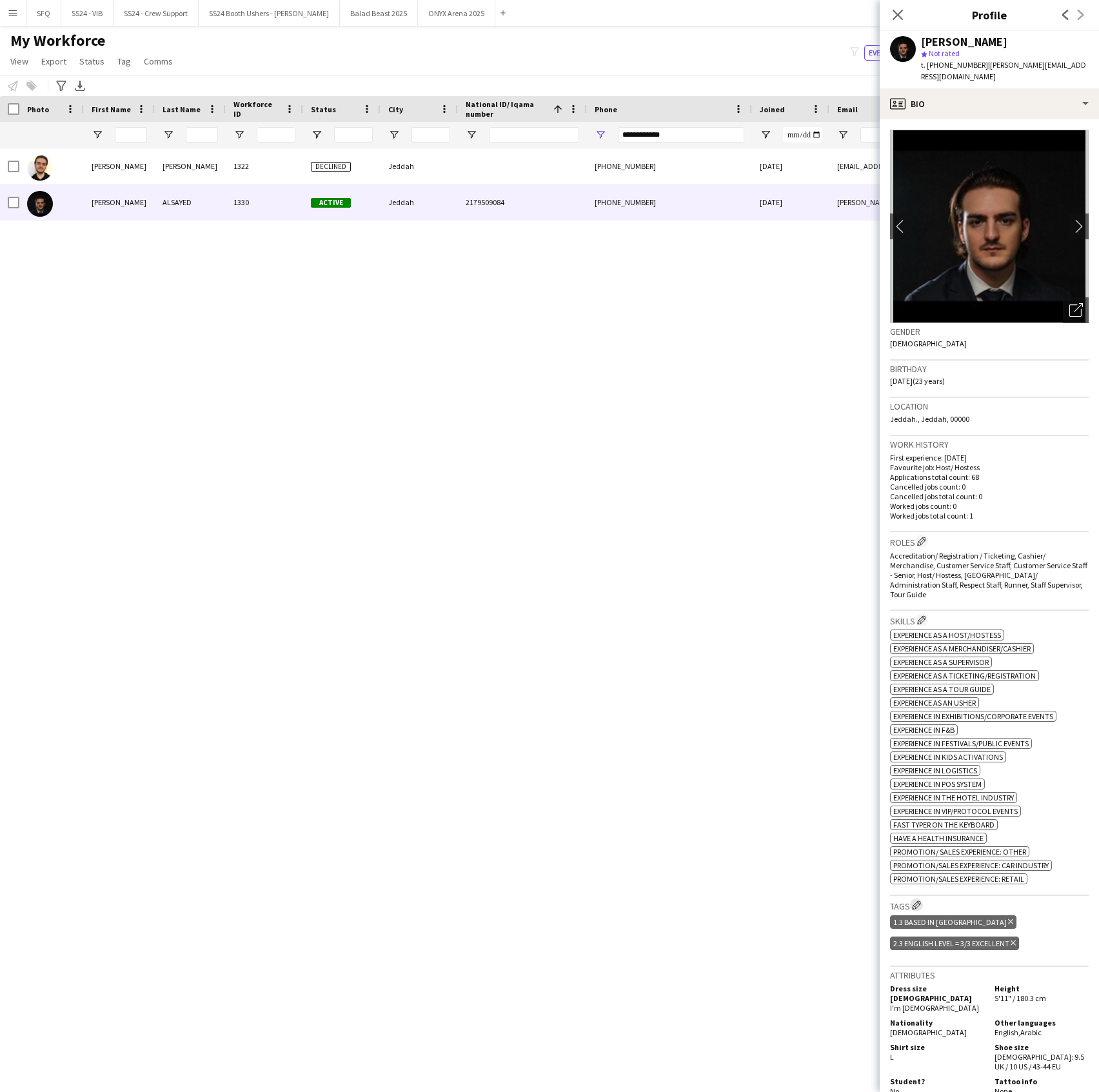
click at [914, 900] on app-icon "Edit crew company tags" at bounding box center [917, 905] width 9 height 9
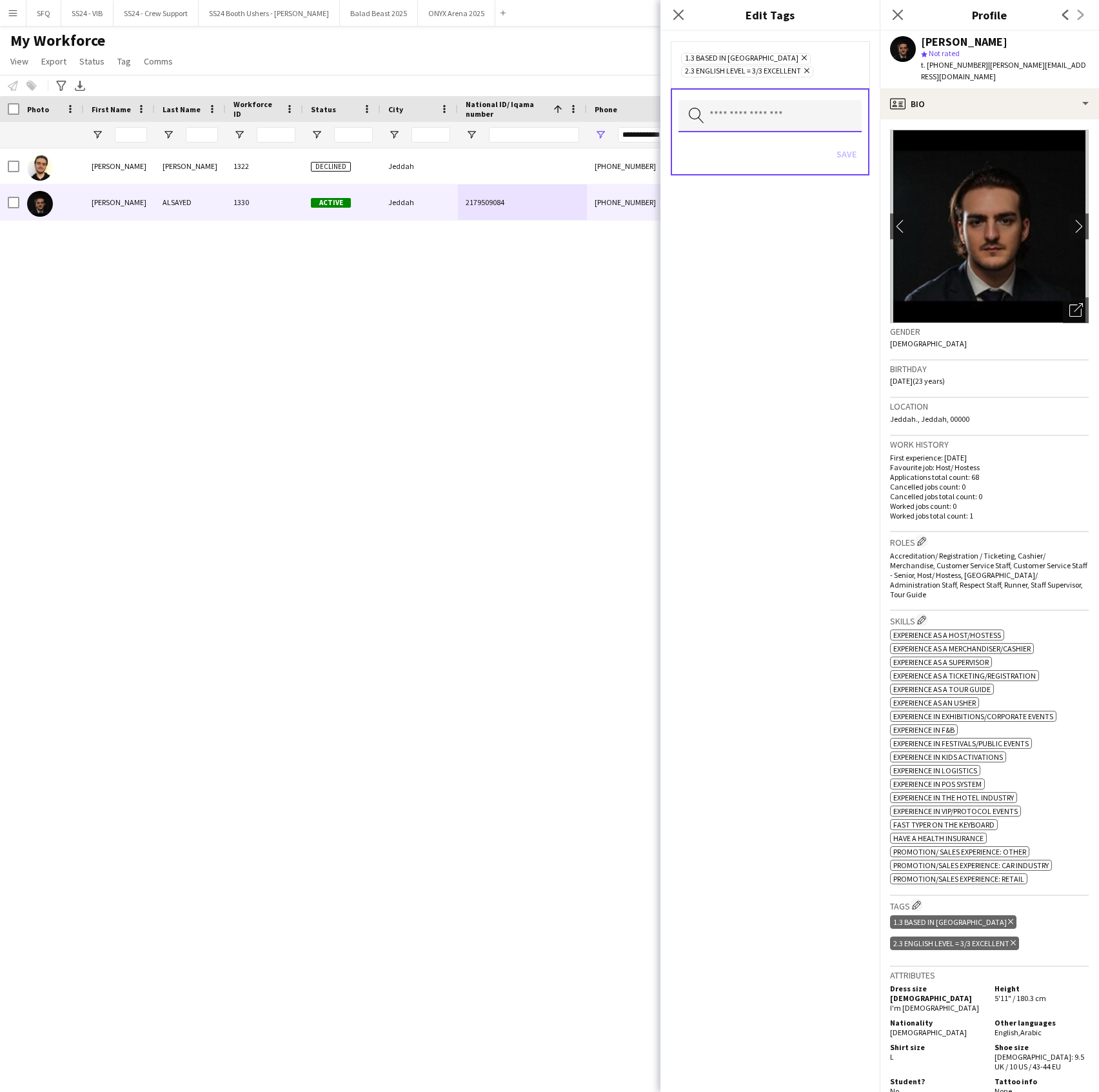
click at [772, 119] on input "text" at bounding box center [770, 116] width 183 height 32
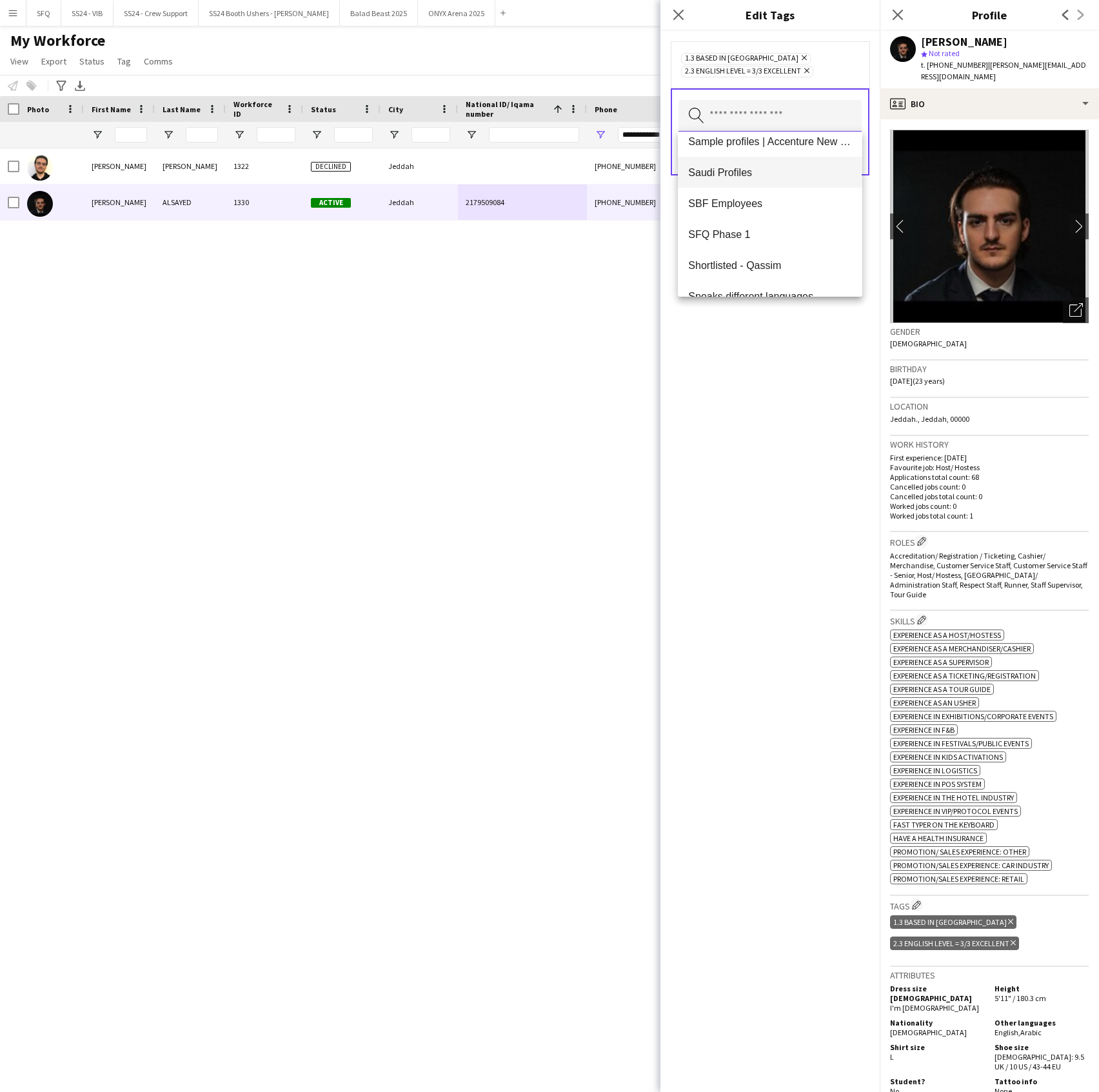
scroll to position [1270, 0]
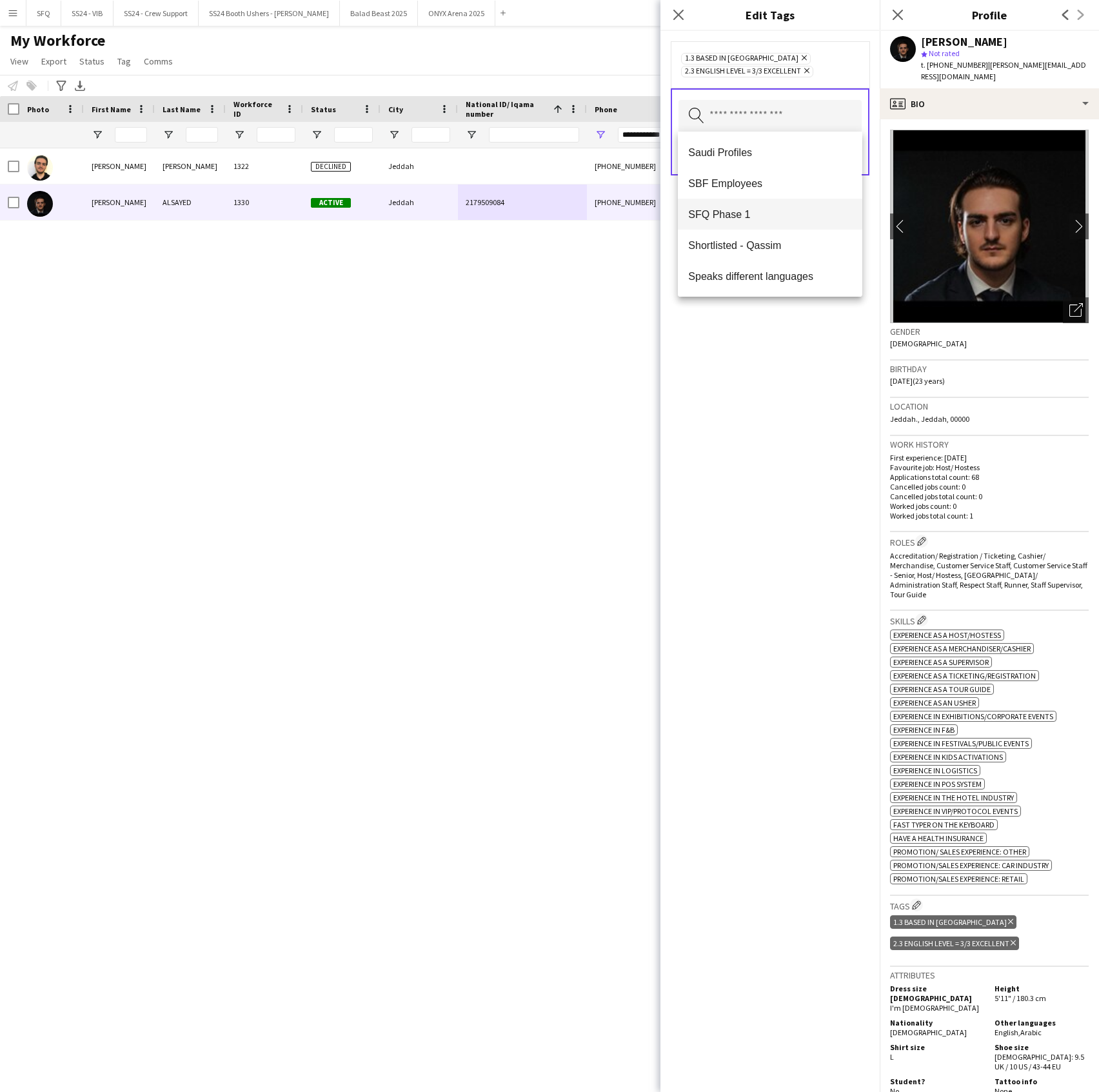
click at [754, 217] on span "SFQ Phase 1" at bounding box center [769, 215] width 163 height 12
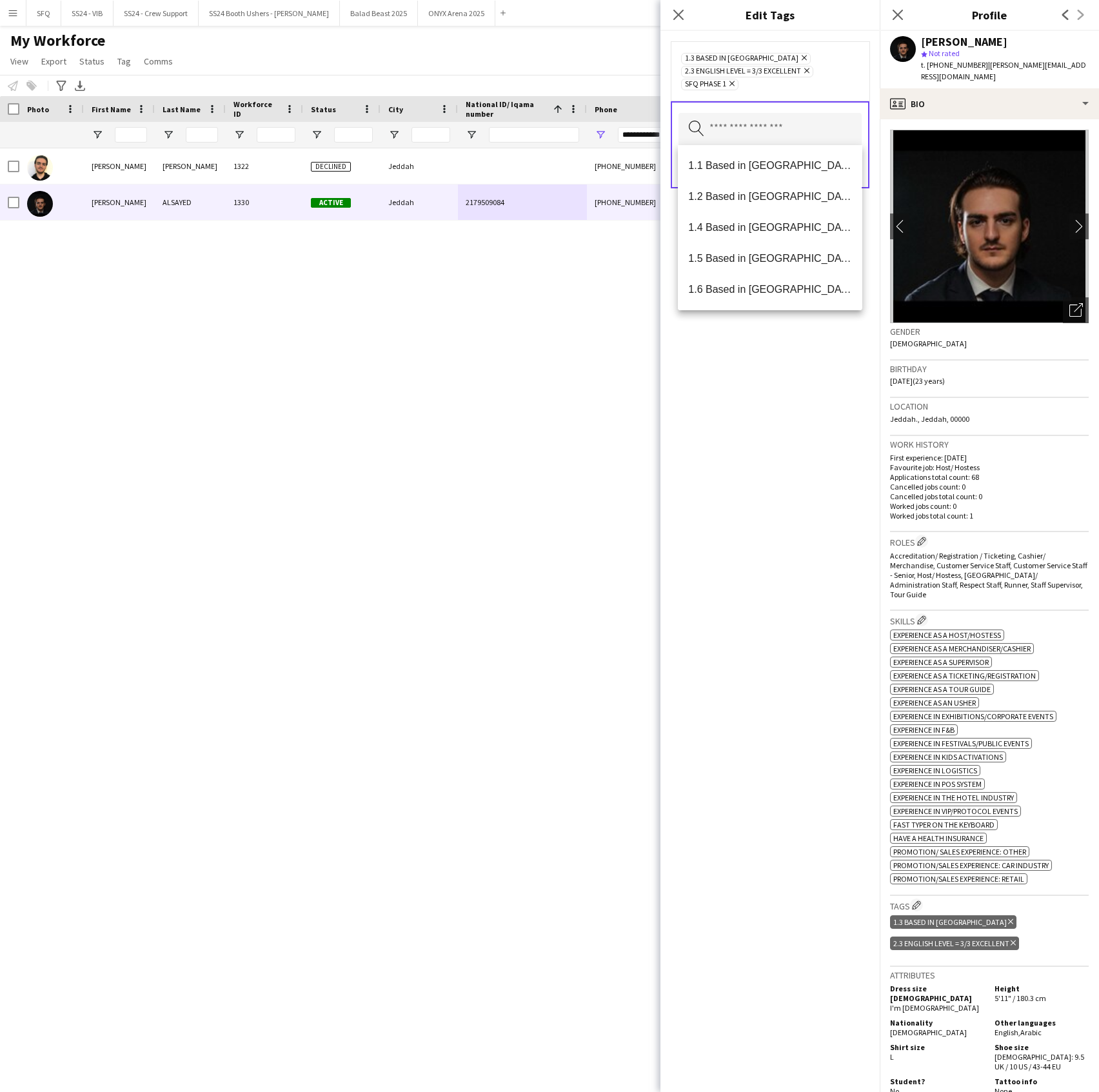
click at [818, 426] on div "1.3 Based in [GEOGRAPHIC_DATA] Remove 2.3 English Level = 3/3 Excellent Remove …" at bounding box center [770, 561] width 219 height 1061
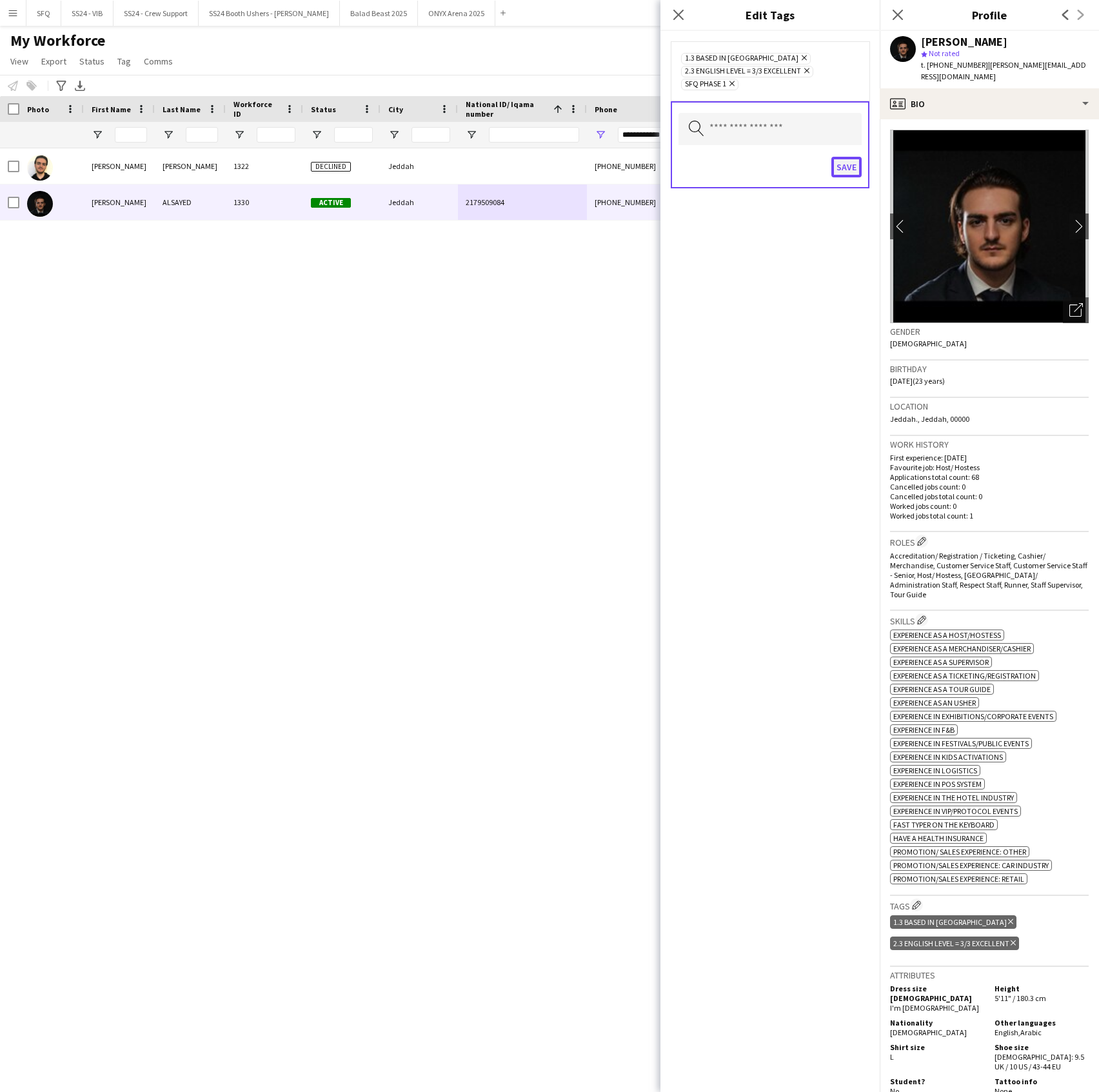
click at [843, 171] on button "Save" at bounding box center [846, 167] width 30 height 21
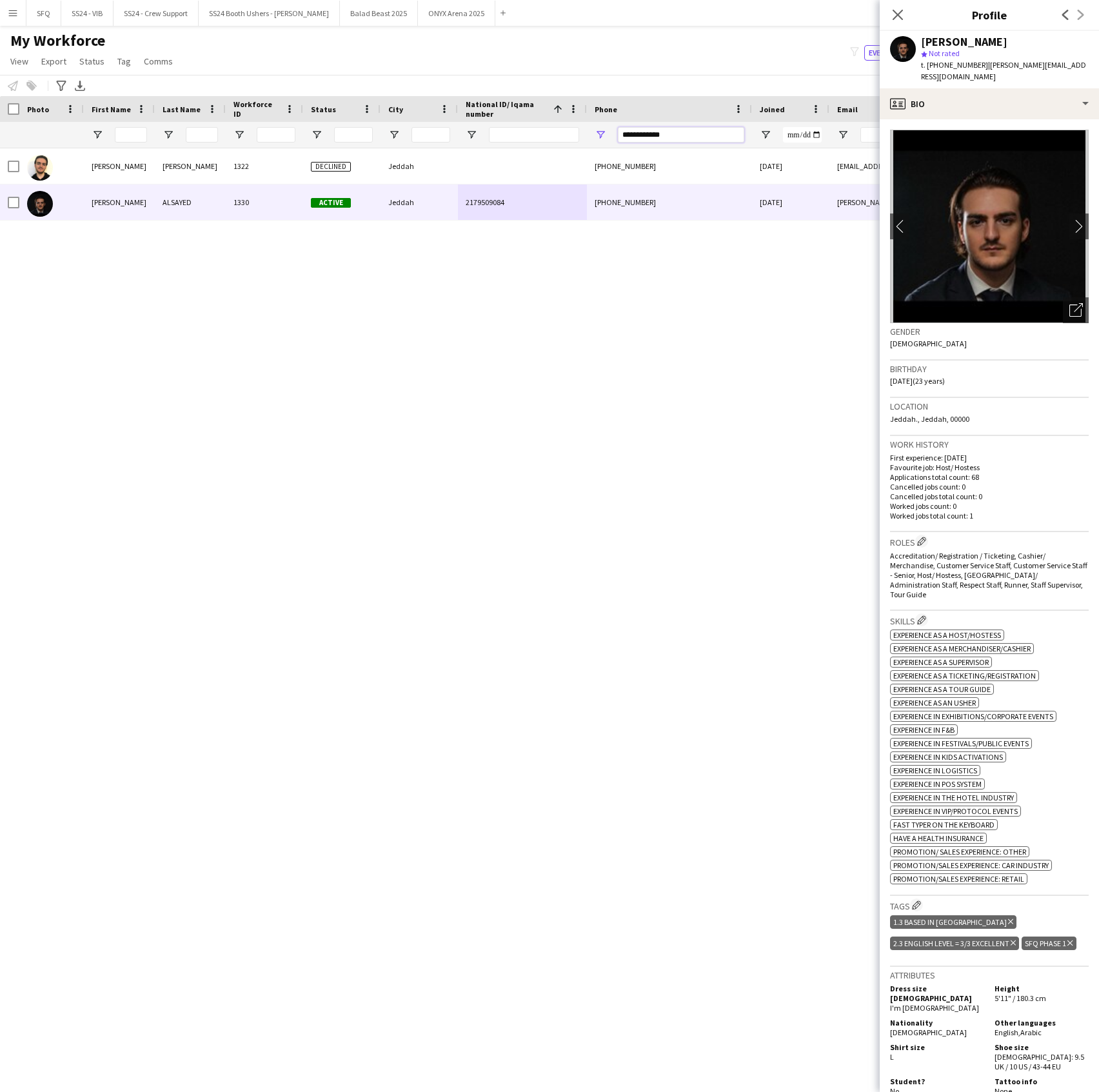
click at [676, 134] on input "**********" at bounding box center [681, 135] width 127 height 15
paste input "Phone Filter Input"
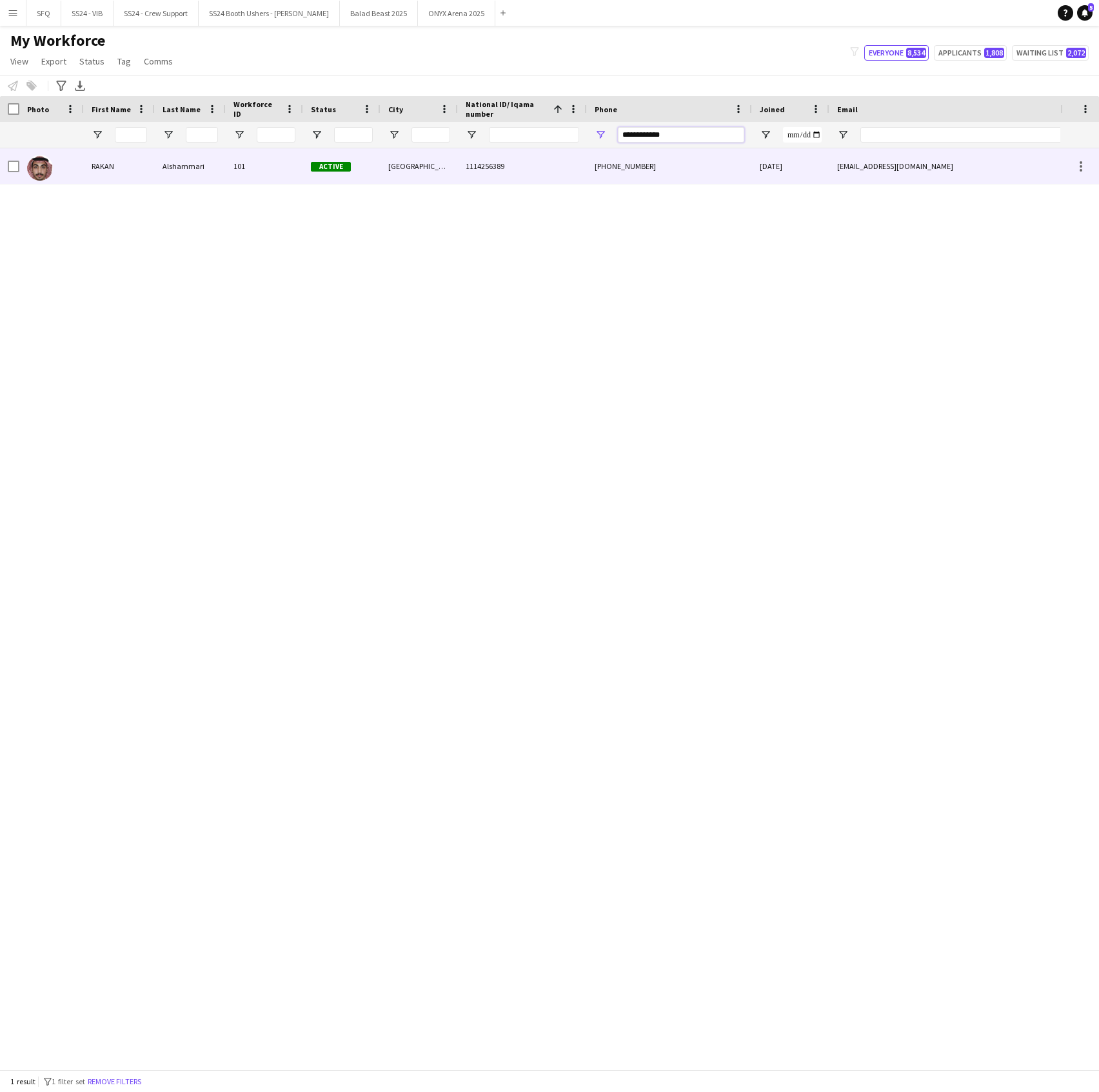
type input "**********"
click at [185, 170] on div "Alshammari" at bounding box center [190, 166] width 71 height 36
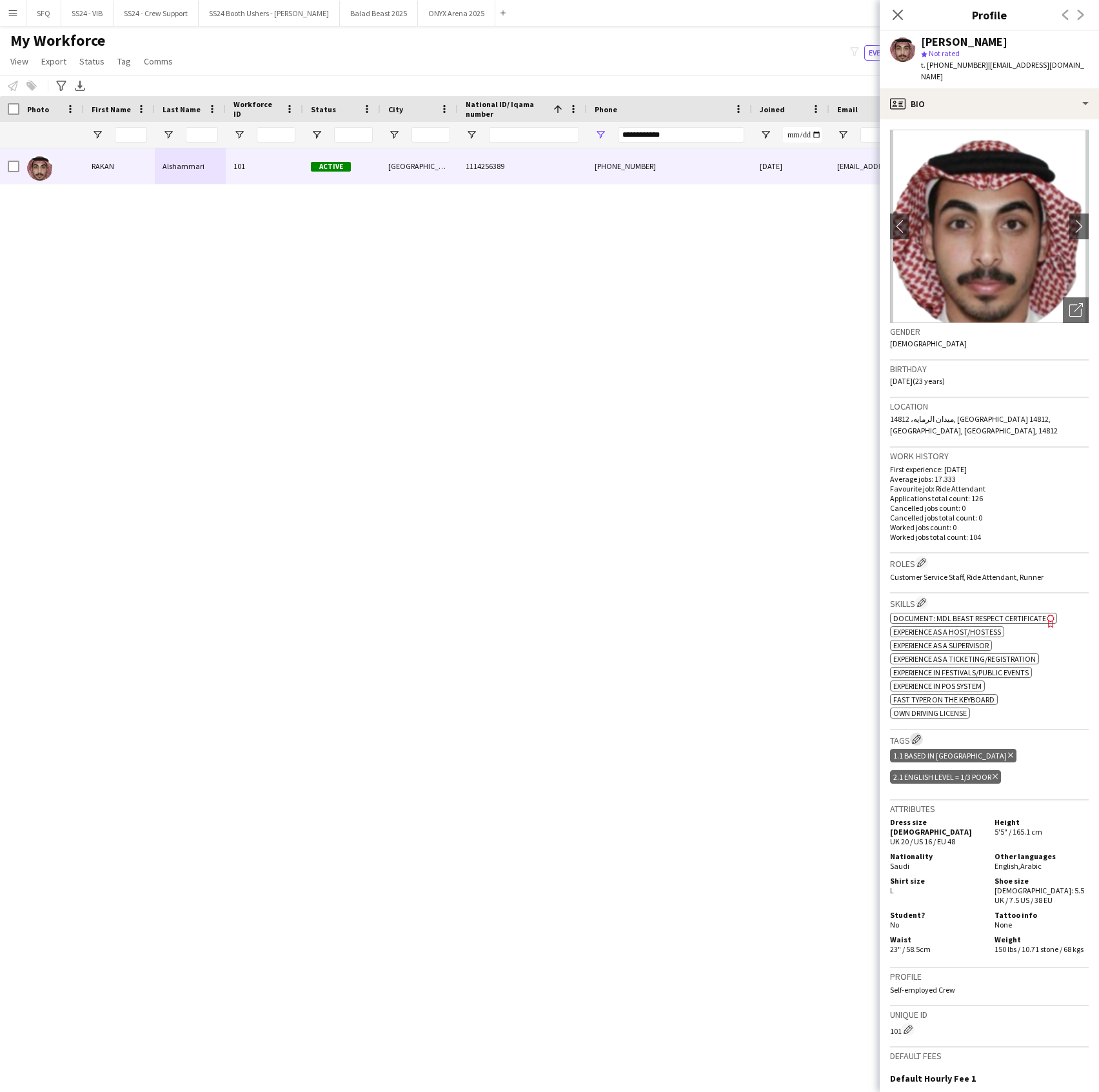
click at [914, 733] on button "Edit crew company tags" at bounding box center [916, 739] width 13 height 13
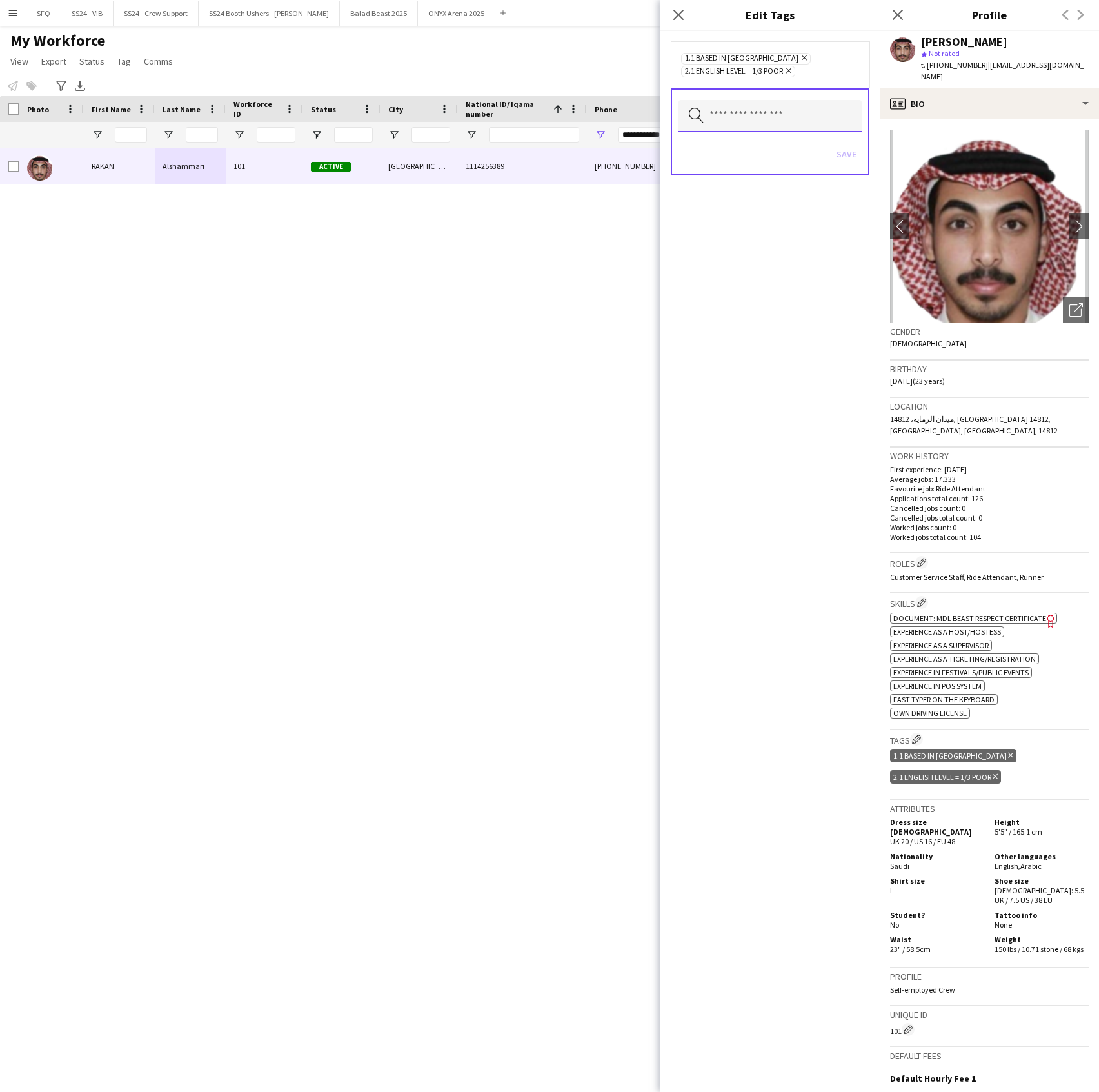
click at [798, 129] on input "text" at bounding box center [770, 116] width 183 height 32
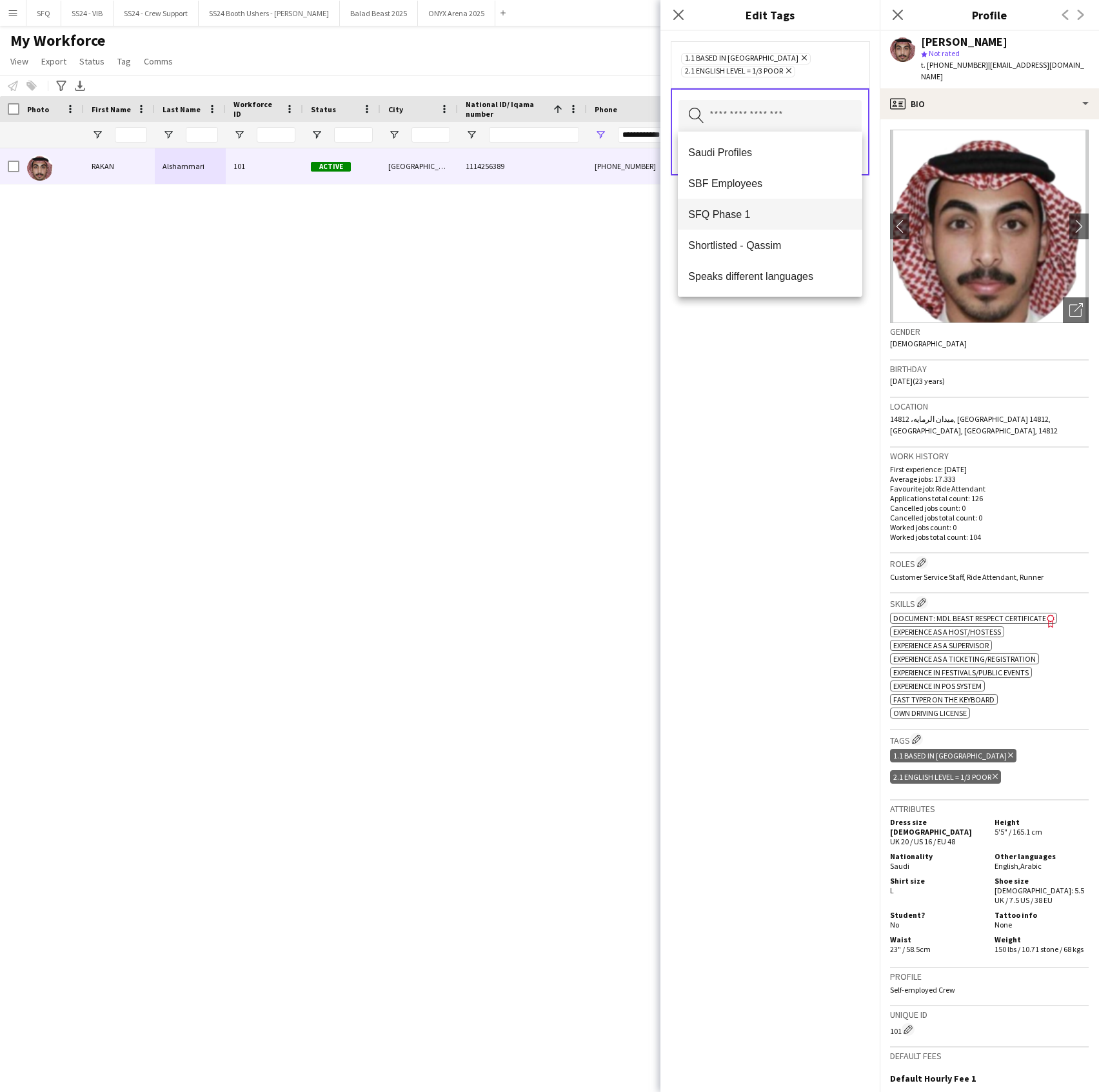
click at [782, 205] on mat-option "SFQ Phase 1" at bounding box center [770, 214] width 184 height 31
click at [749, 378] on div "1.1 Based in [GEOGRAPHIC_DATA] Remove 2.1 English Level = 1/3 Poor Remove SFQ P…" at bounding box center [770, 561] width 219 height 1061
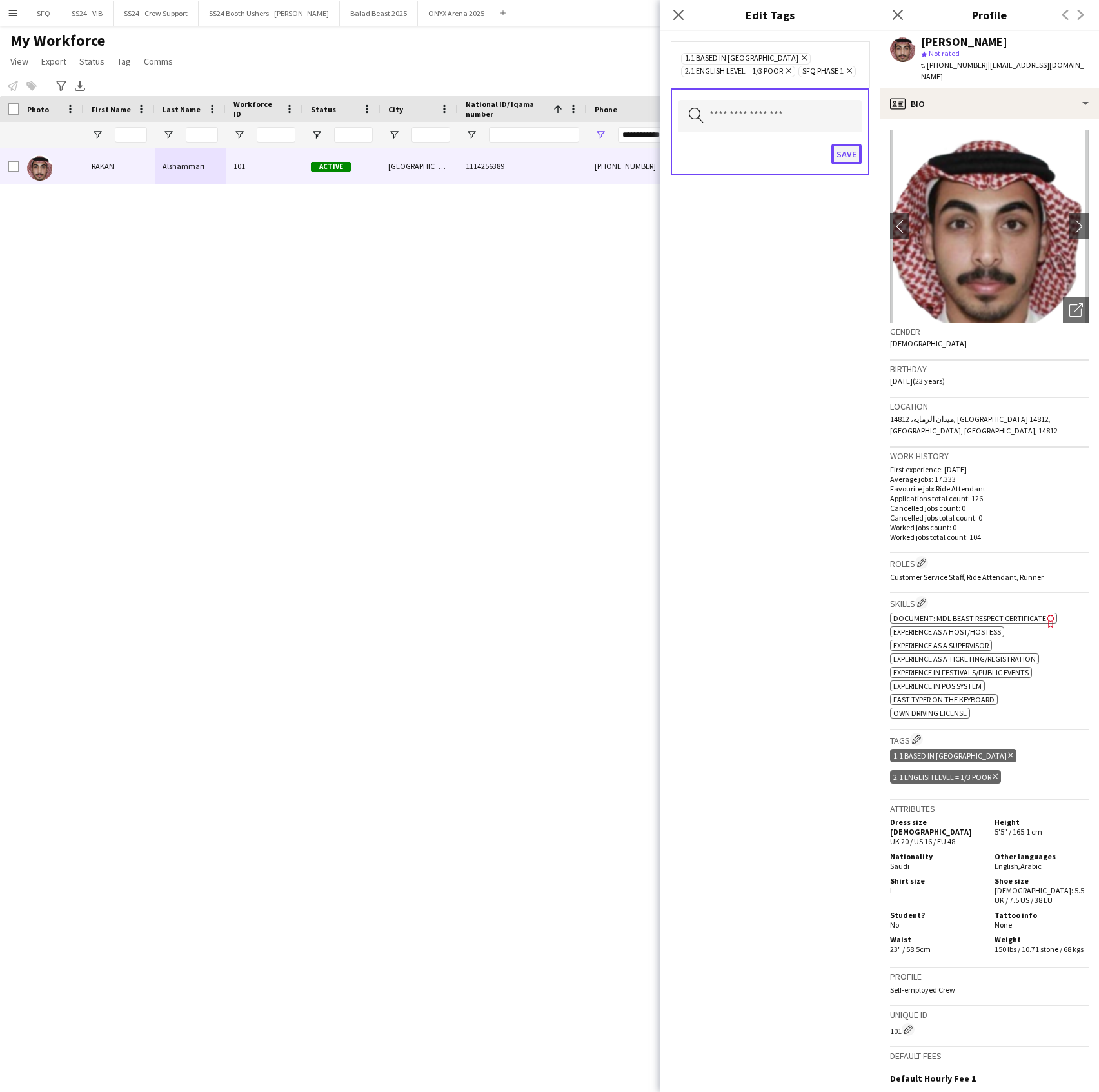
click at [849, 152] on button "Save" at bounding box center [846, 154] width 30 height 21
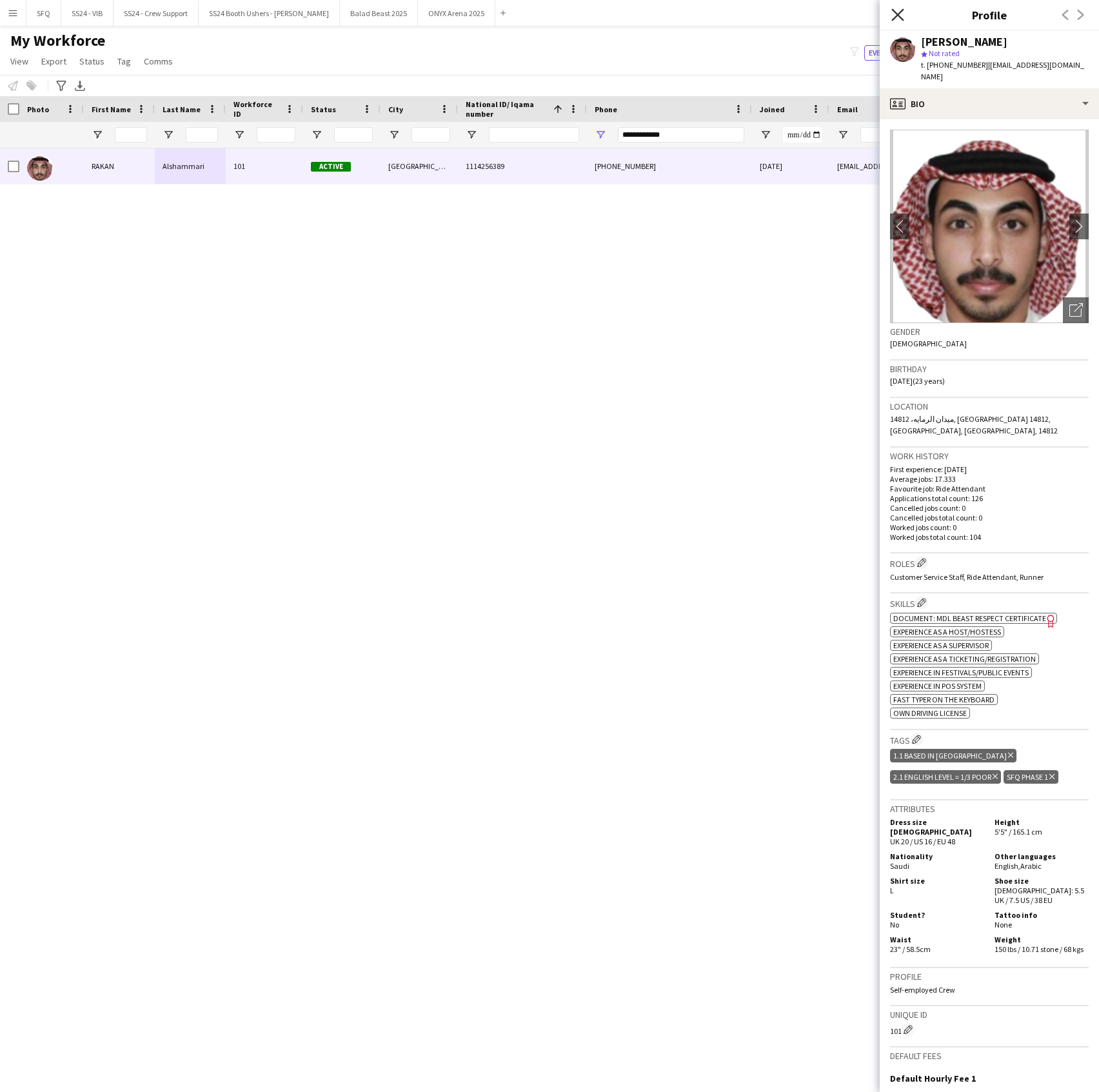
click at [894, 19] on icon at bounding box center [897, 15] width 12 height 12
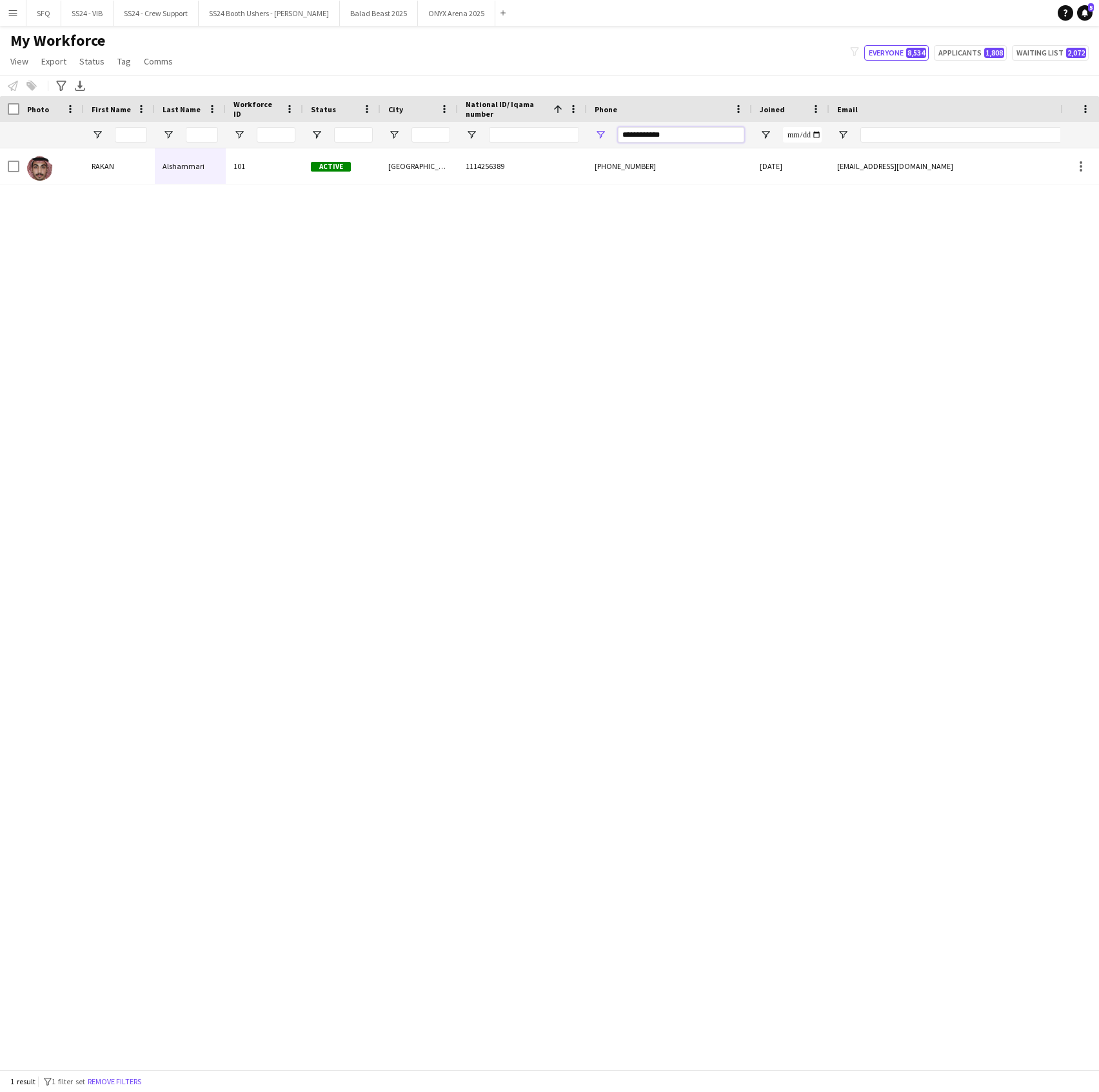
click at [656, 131] on input "**********" at bounding box center [681, 135] width 127 height 15
paste input "Phone Filter Input"
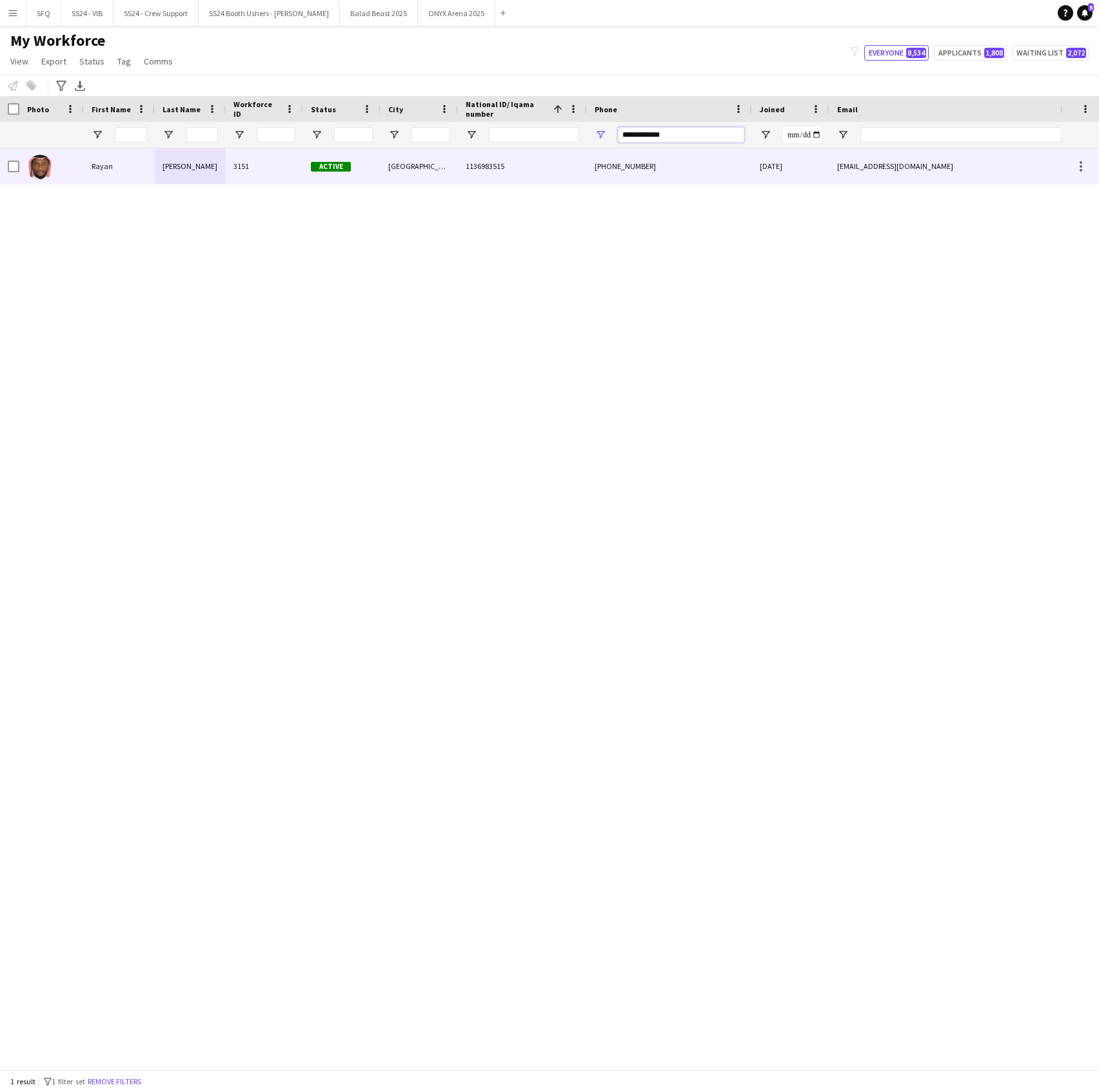
type input "**********"
click at [558, 178] on div "1136983515" at bounding box center [522, 166] width 129 height 36
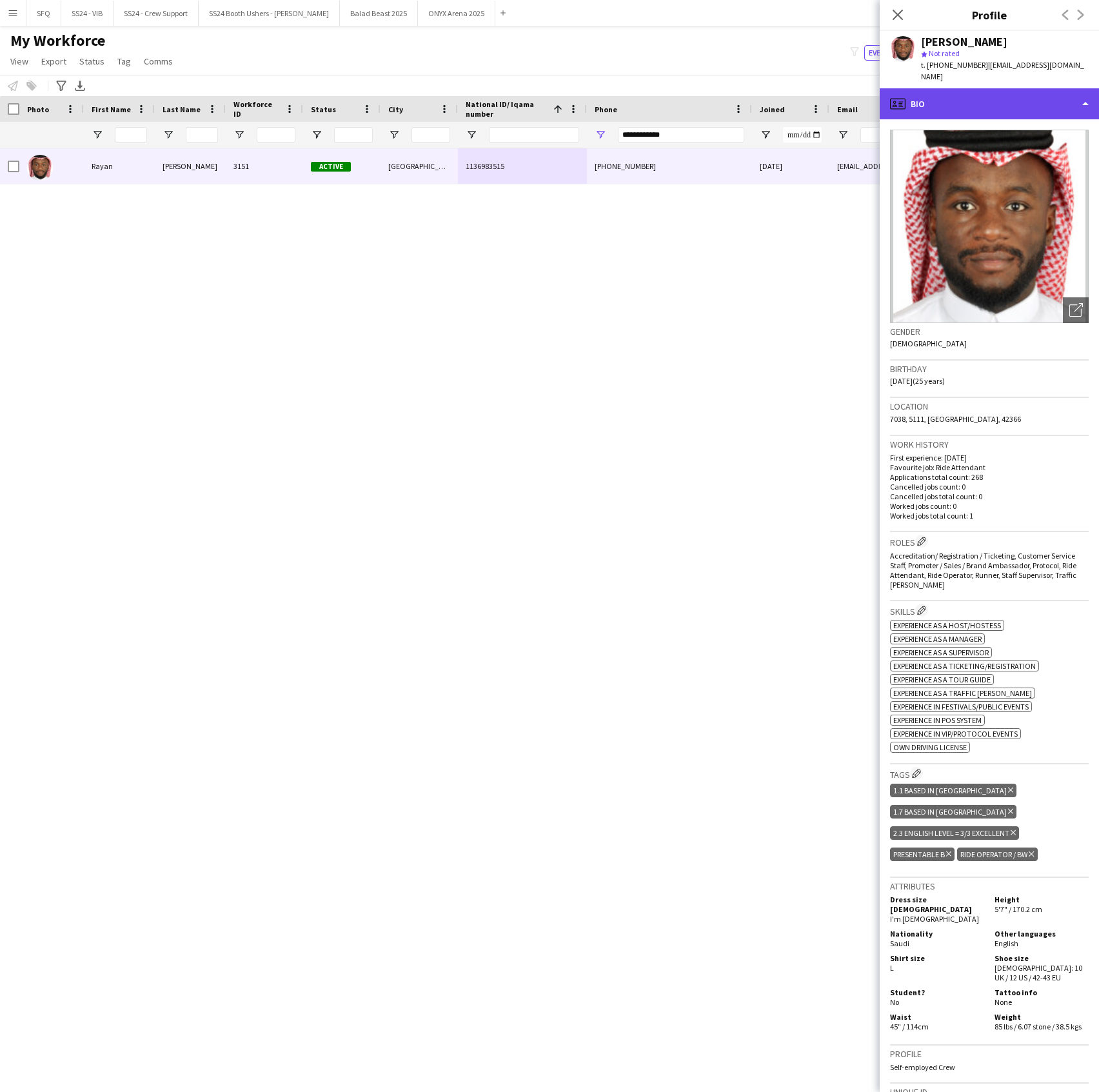
click at [982, 94] on div "profile Bio" at bounding box center [989, 103] width 219 height 31
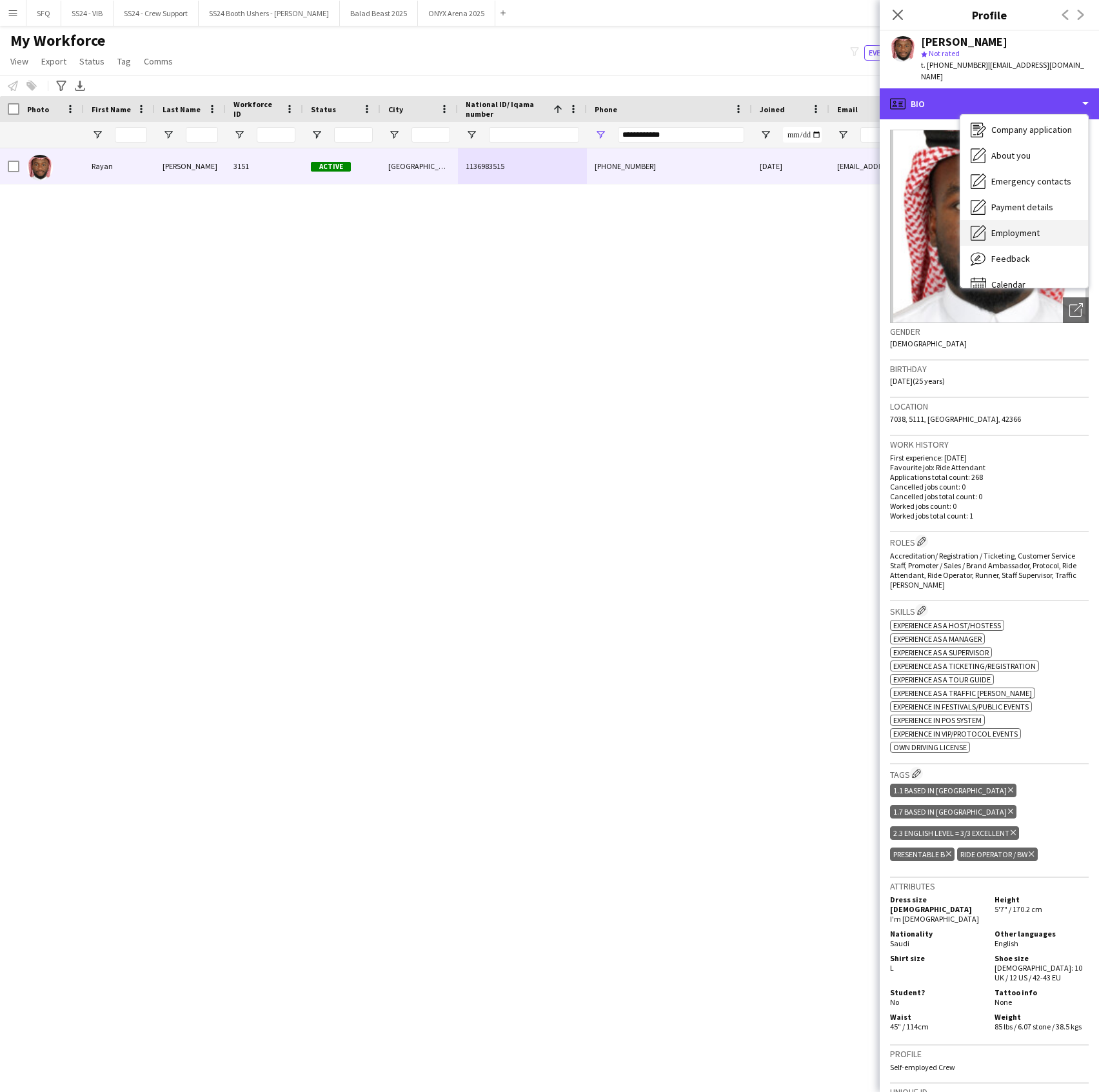
scroll to position [44, 0]
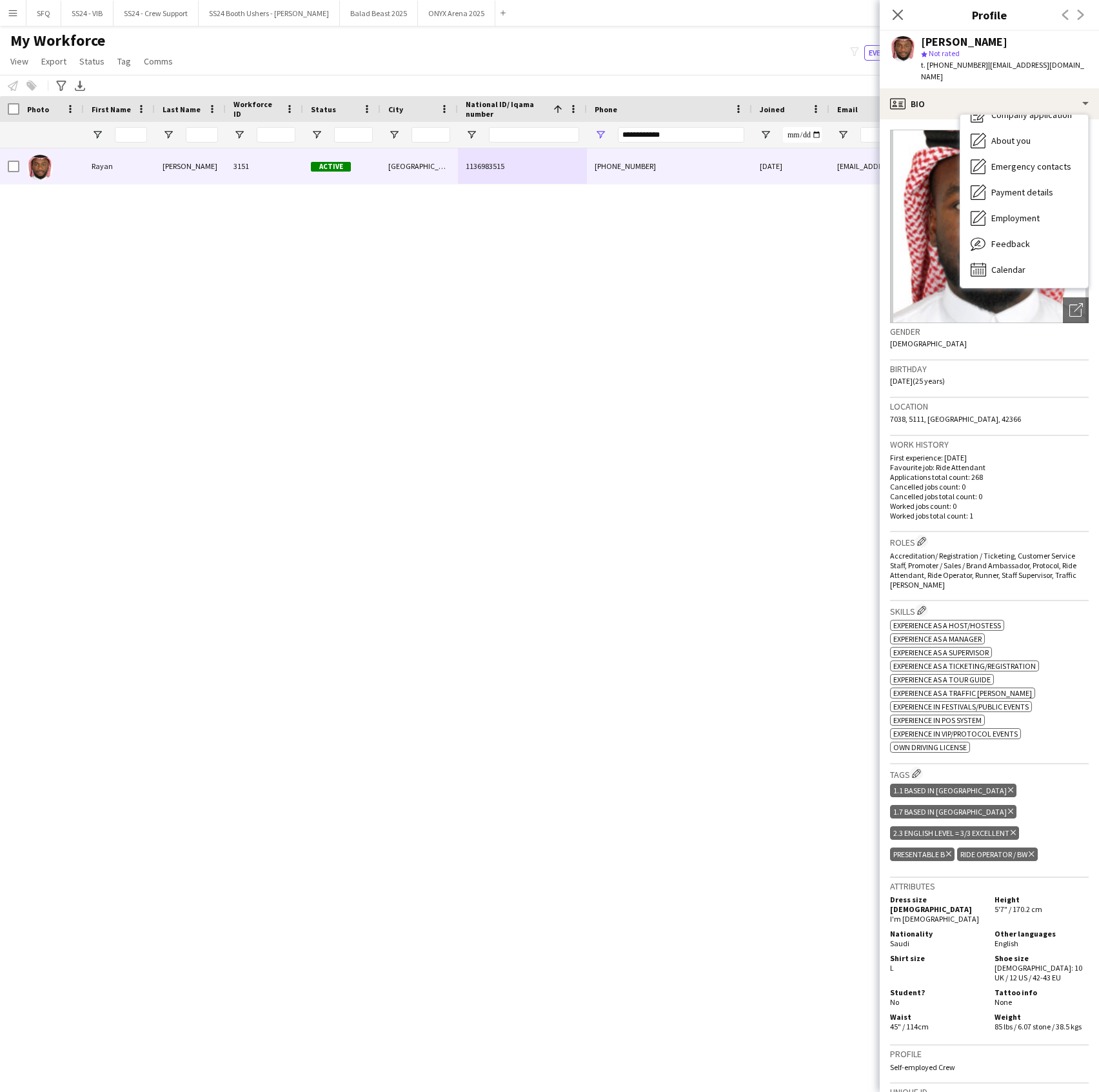
click at [1027, 731] on div "ok-circled2 background Layer 1 cross-circle-red background Layer 1 Experience a…" at bounding box center [989, 684] width 198 height 135
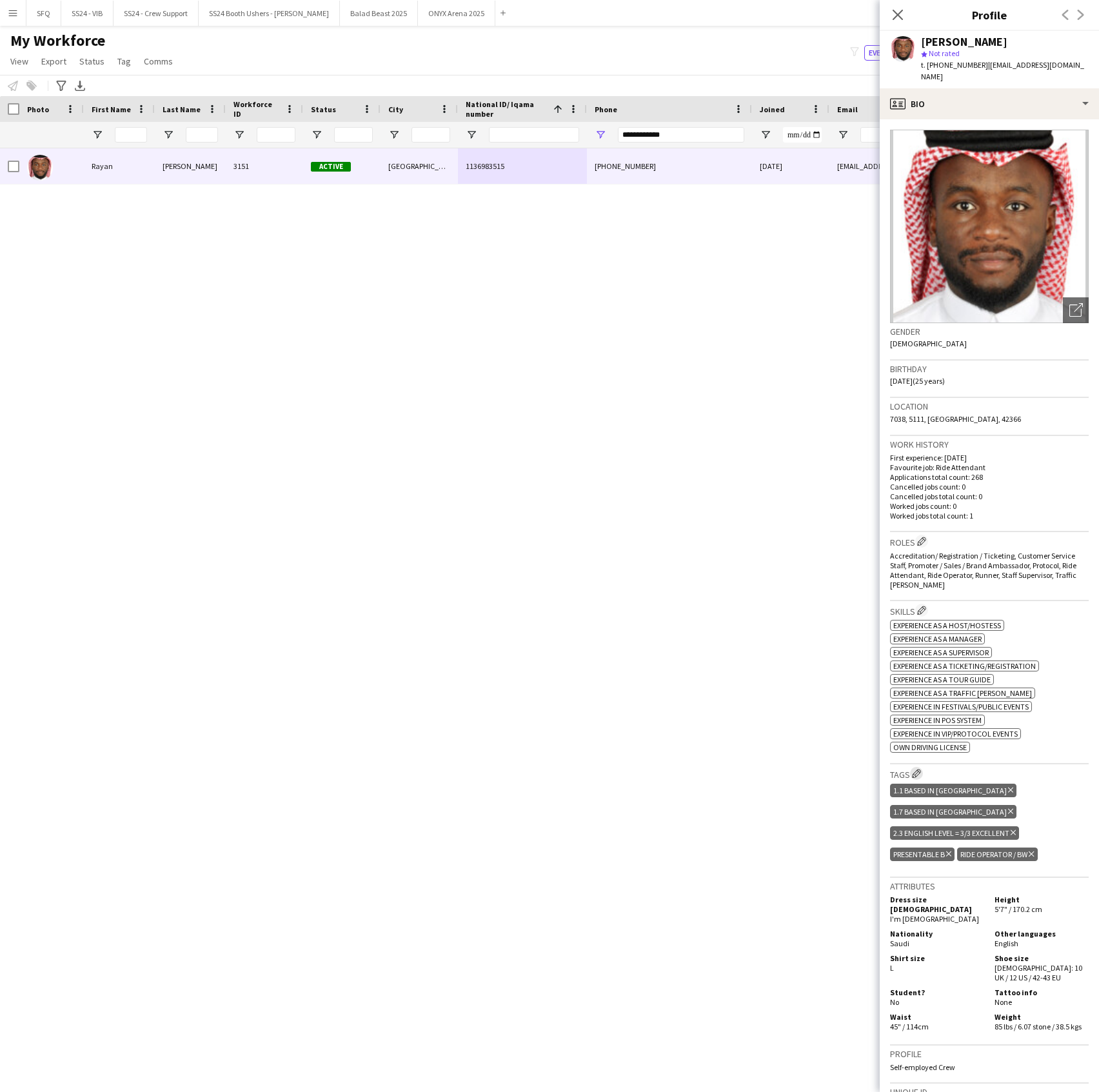
click at [920, 769] on app-icon "Edit crew company tags" at bounding box center [917, 774] width 9 height 9
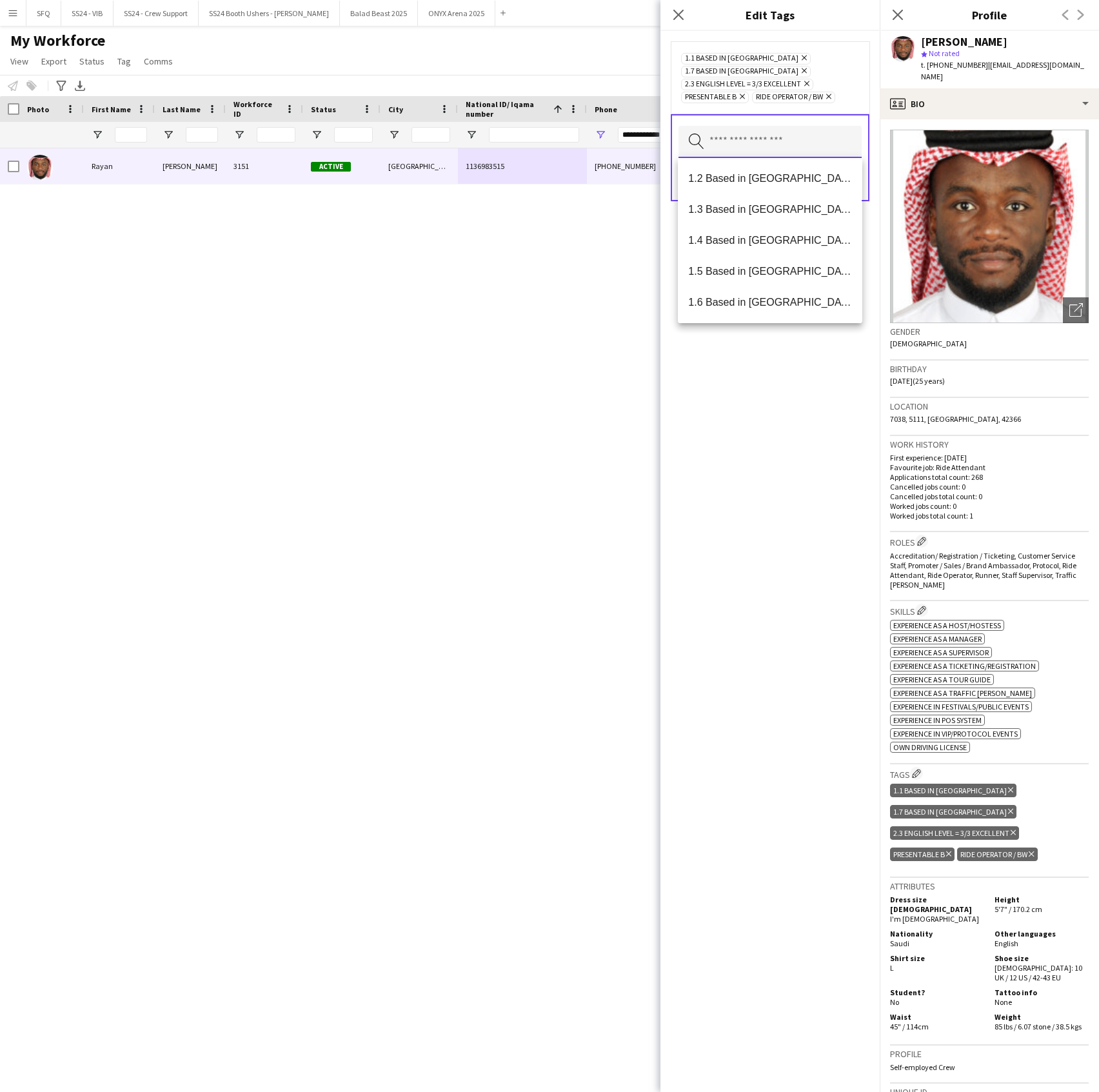
click at [770, 153] on input "text" at bounding box center [770, 142] width 183 height 32
click at [747, 246] on span "SFQ Phase 1" at bounding box center [769, 240] width 163 height 12
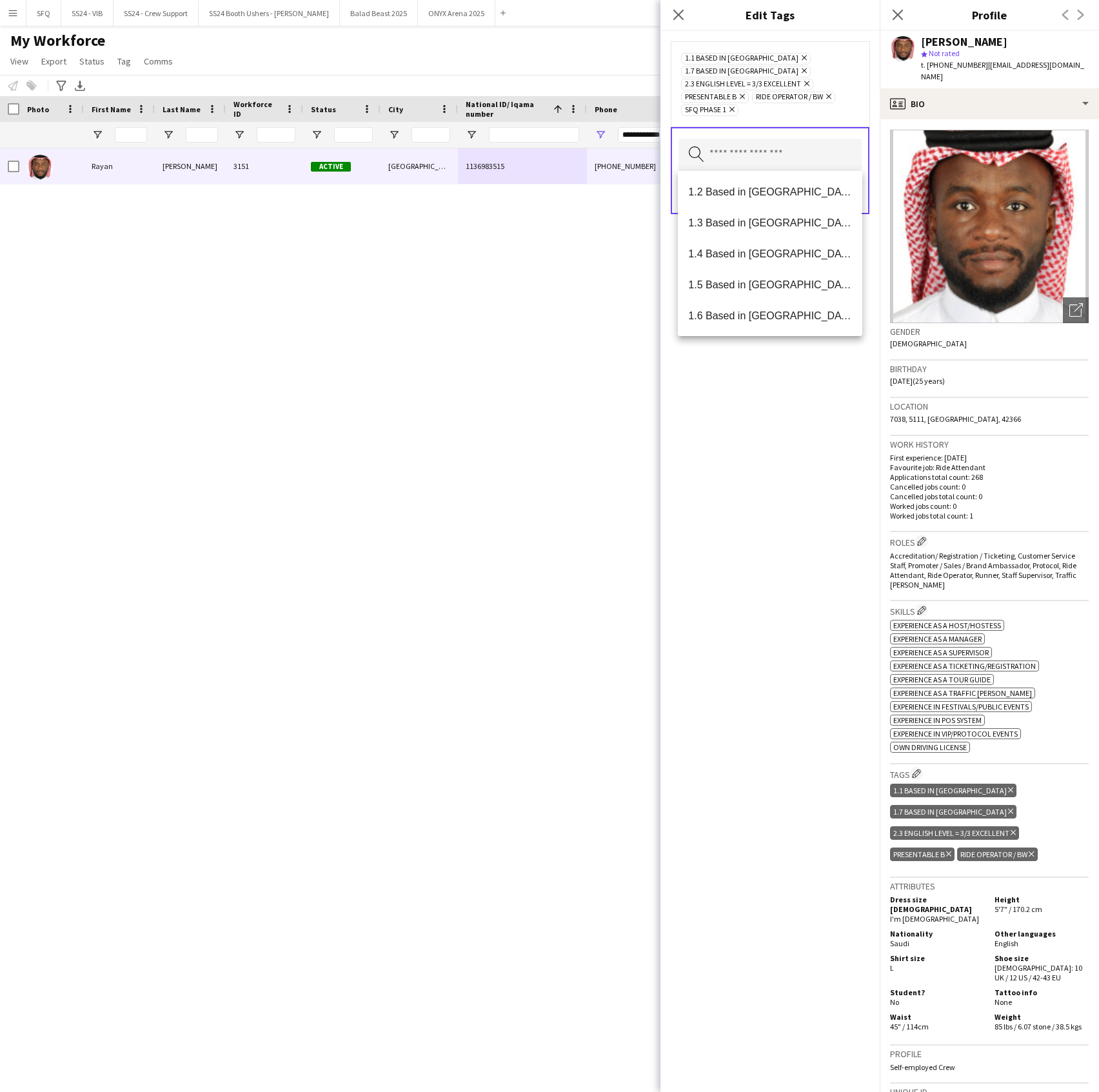
click at [761, 426] on div "1.1 Based in [GEOGRAPHIC_DATA] Remove 1.7 Based in [GEOGRAPHIC_DATA] Remove 2.3…" at bounding box center [770, 561] width 219 height 1061
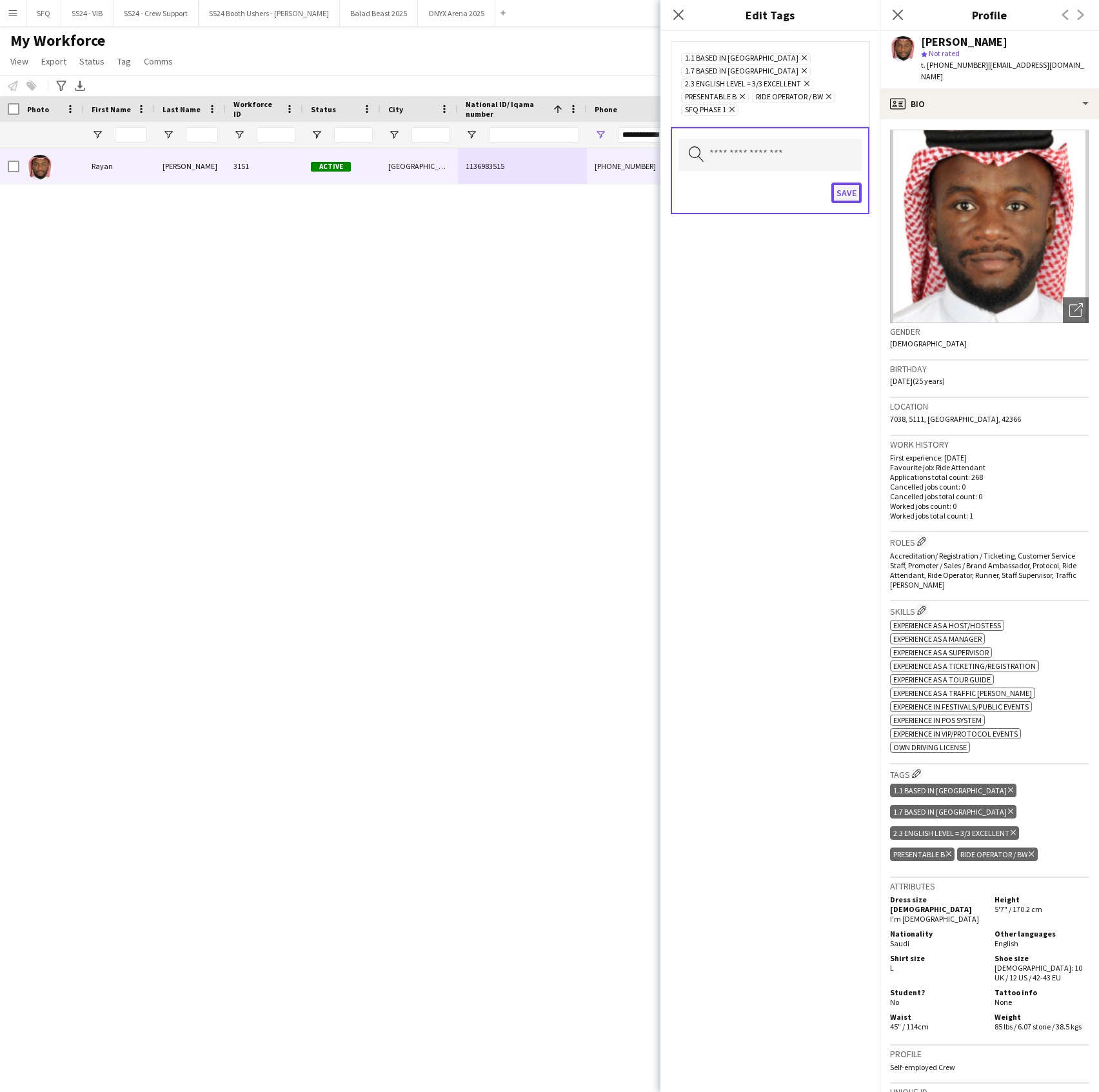
click at [843, 194] on button "Save" at bounding box center [846, 192] width 30 height 21
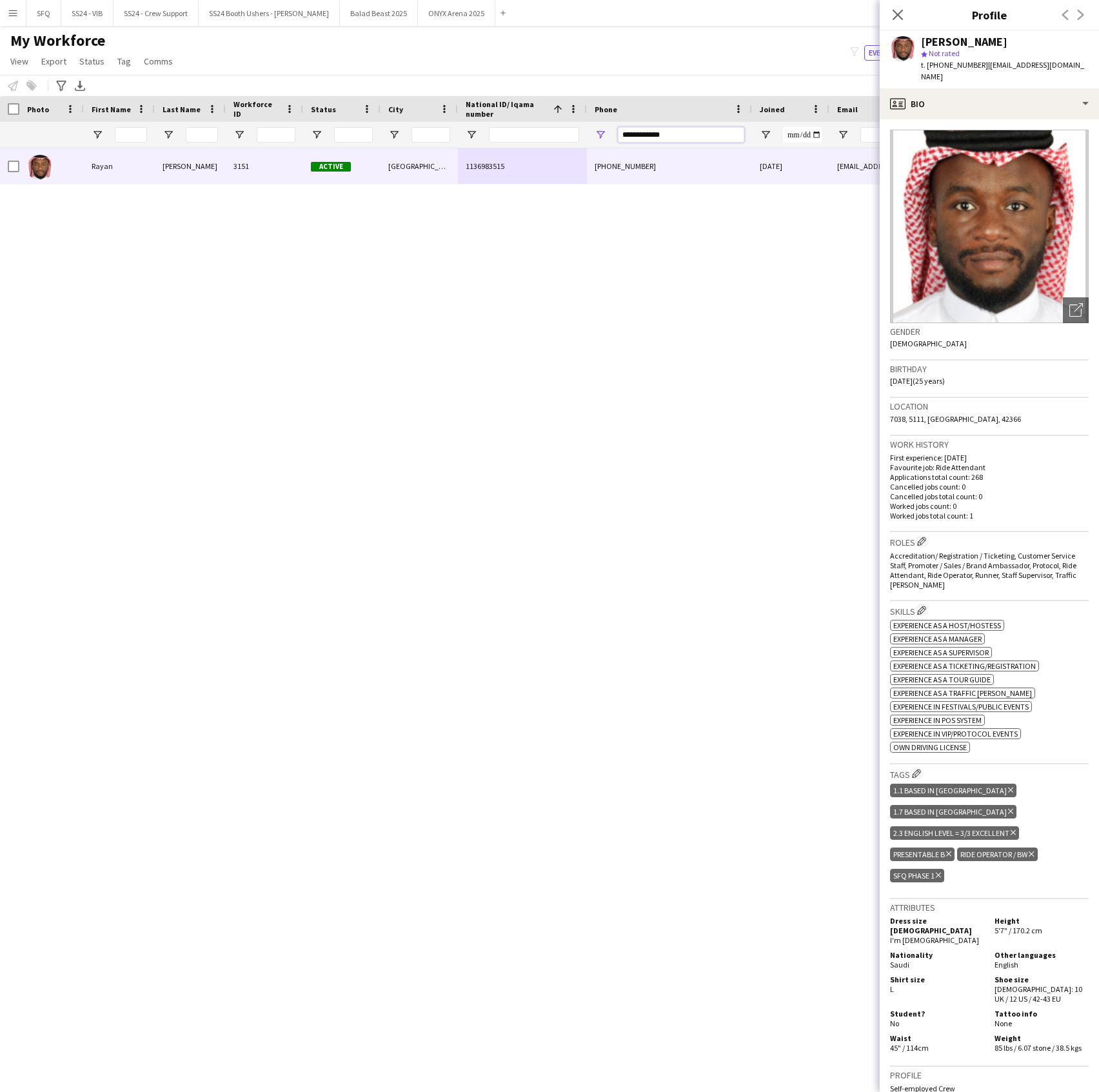
click at [694, 129] on input "**********" at bounding box center [681, 135] width 127 height 15
paste input "Phone Filter Input"
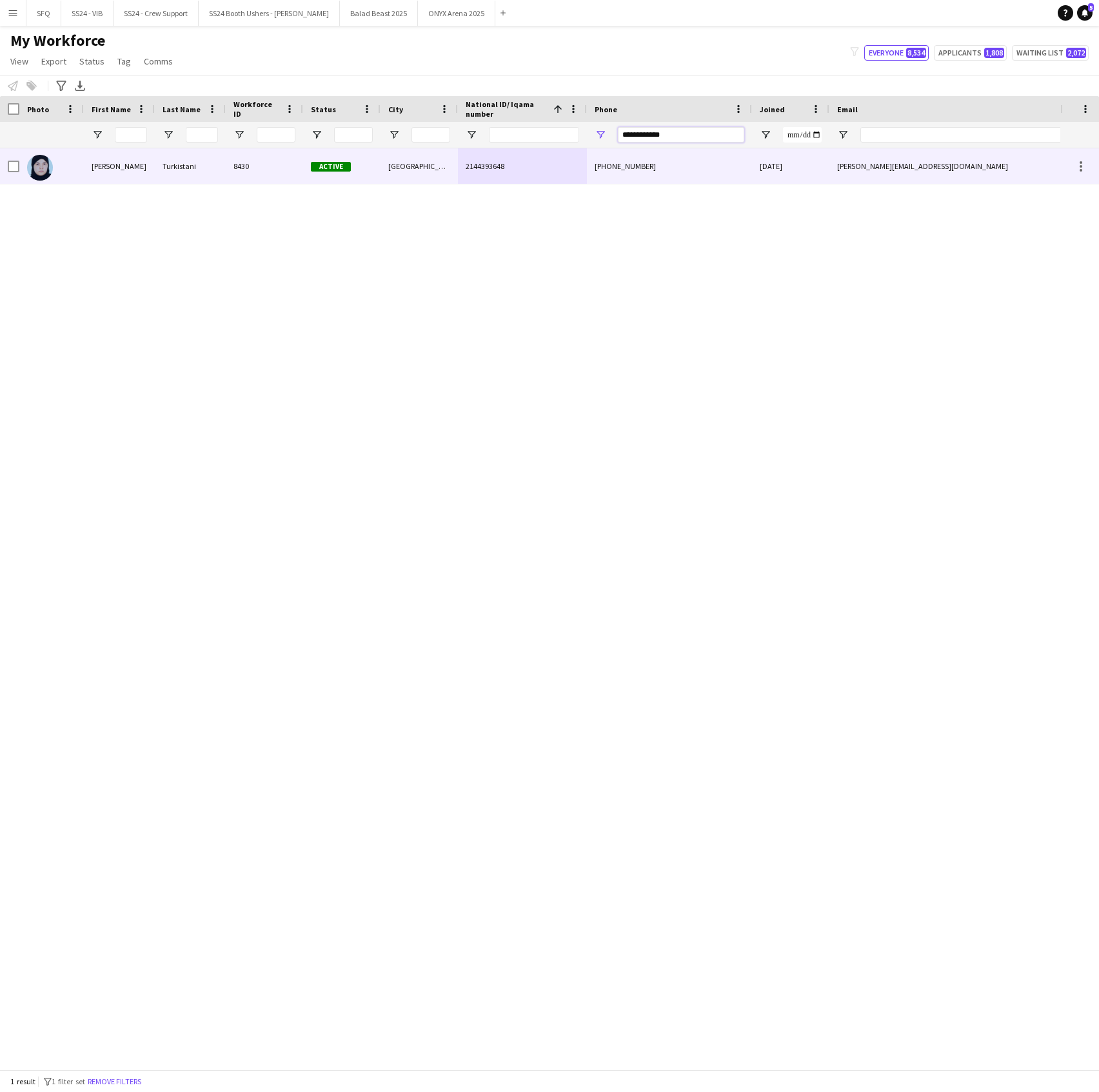
type input "**********"
click at [511, 165] on div "2144393648" at bounding box center [522, 166] width 129 height 36
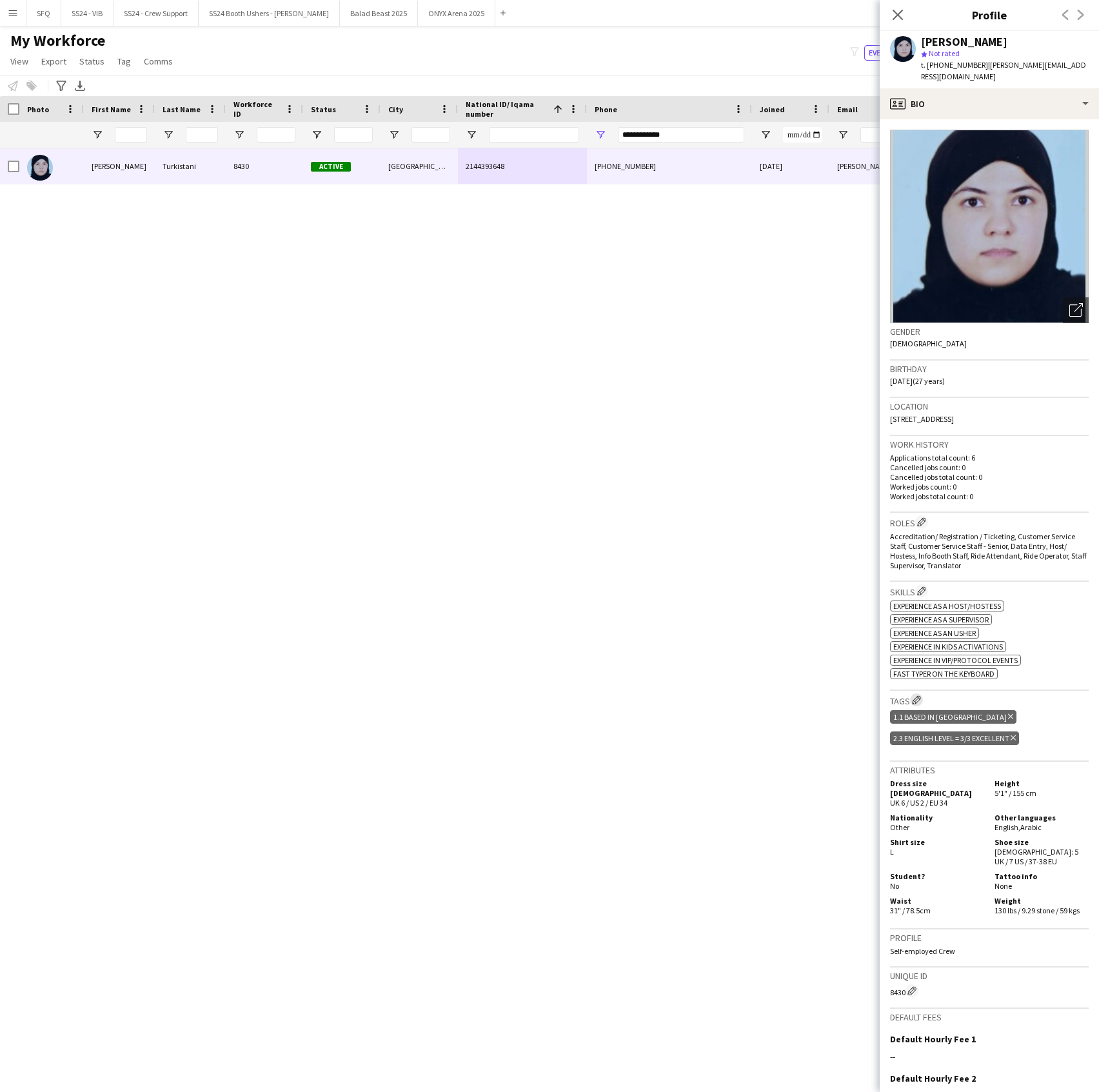
click at [914, 695] on app-icon "Edit crew company tags" at bounding box center [917, 700] width 9 height 9
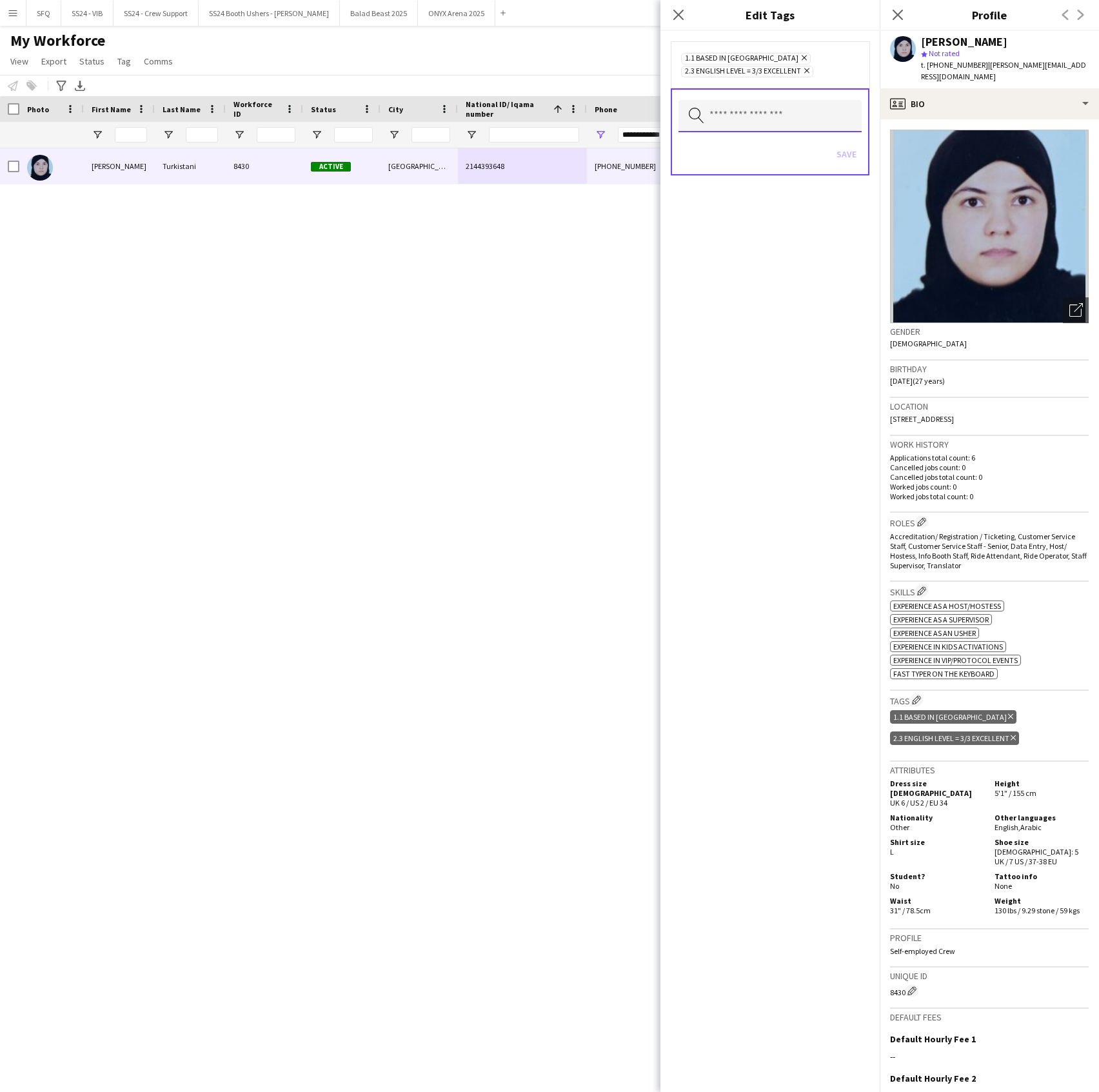
click at [836, 131] on body "Menu Boards Boards Boards All jobs Status Workforce Workforce My Workforce Recr…" at bounding box center [549, 546] width 1099 height 1092
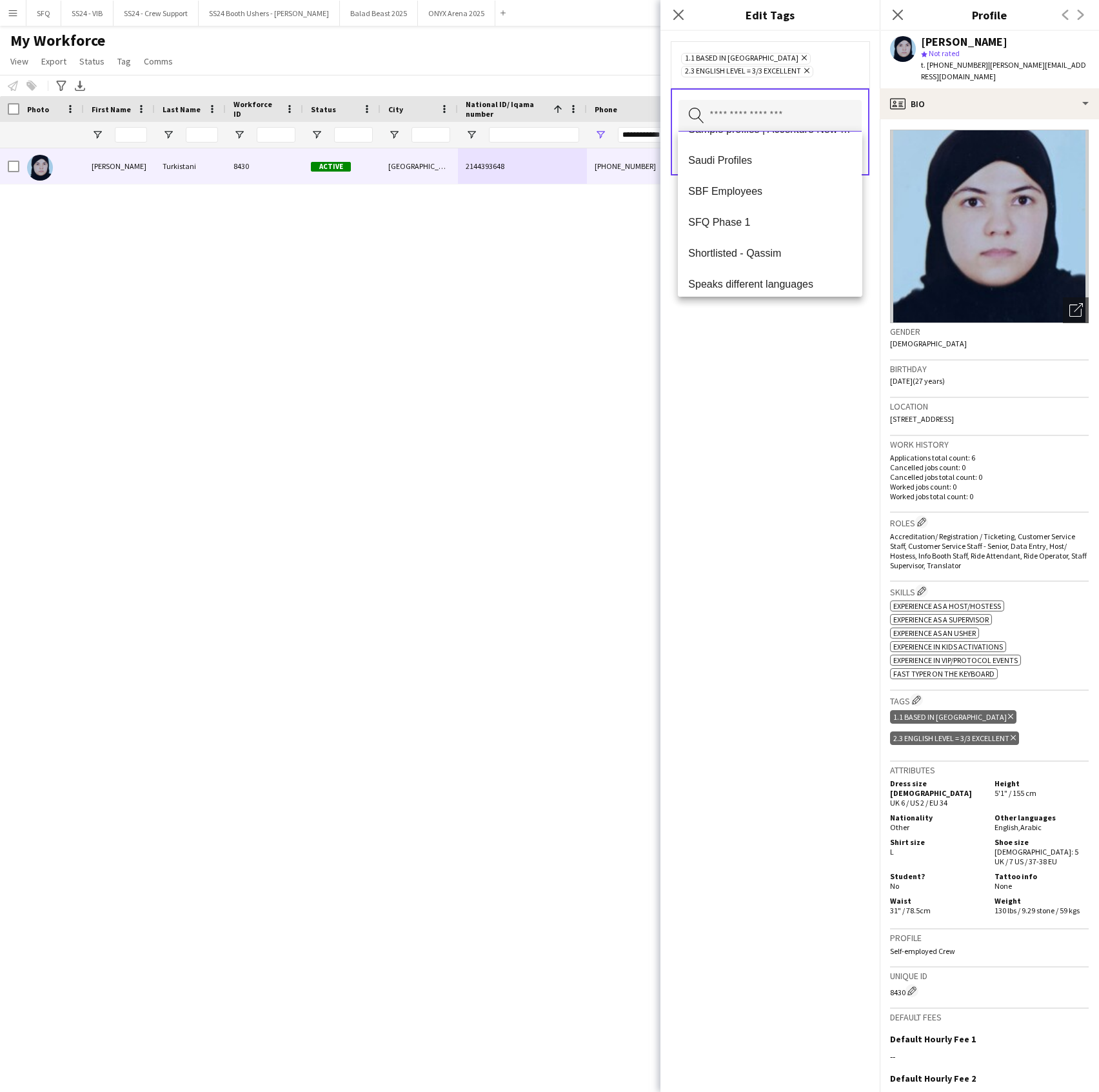
scroll to position [1270, 0]
click at [751, 214] on span "SFQ Phase 1" at bounding box center [769, 215] width 163 height 12
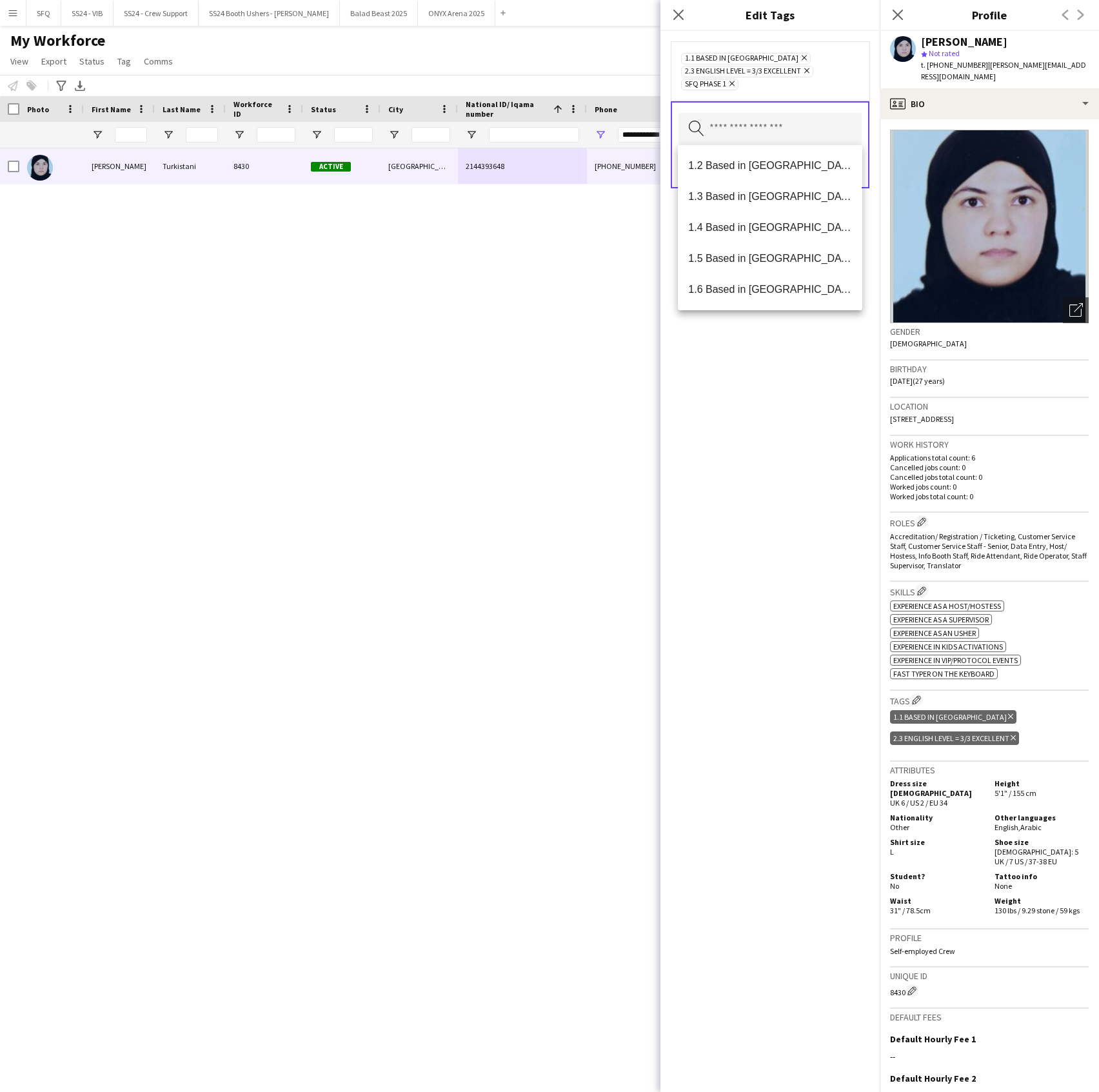
click at [810, 418] on div "1.1 Based in [GEOGRAPHIC_DATA] Remove 2.3 English Level = 3/3 Excellent Remove …" at bounding box center [770, 561] width 219 height 1061
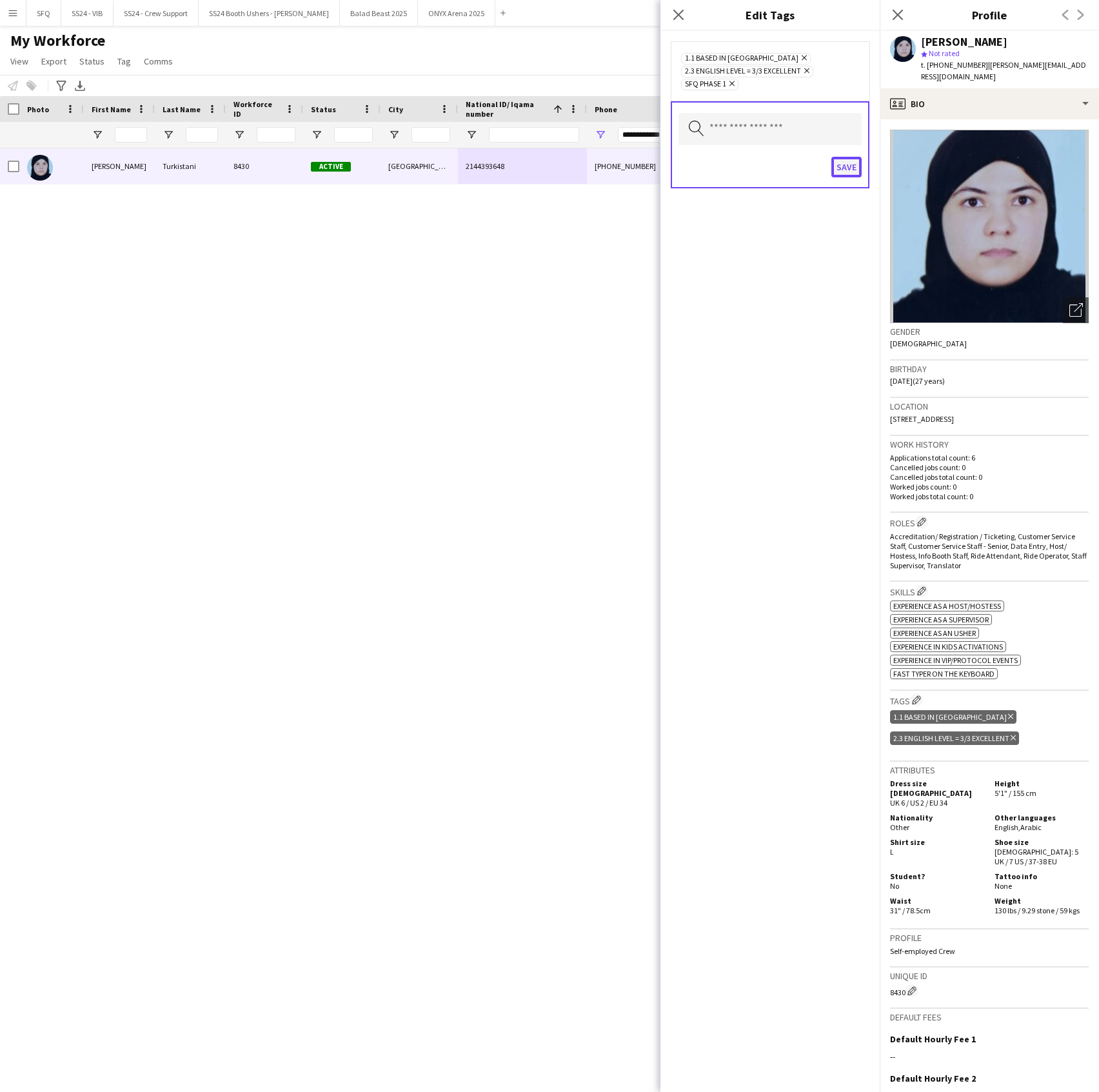
click at [853, 169] on button "Save" at bounding box center [846, 167] width 30 height 21
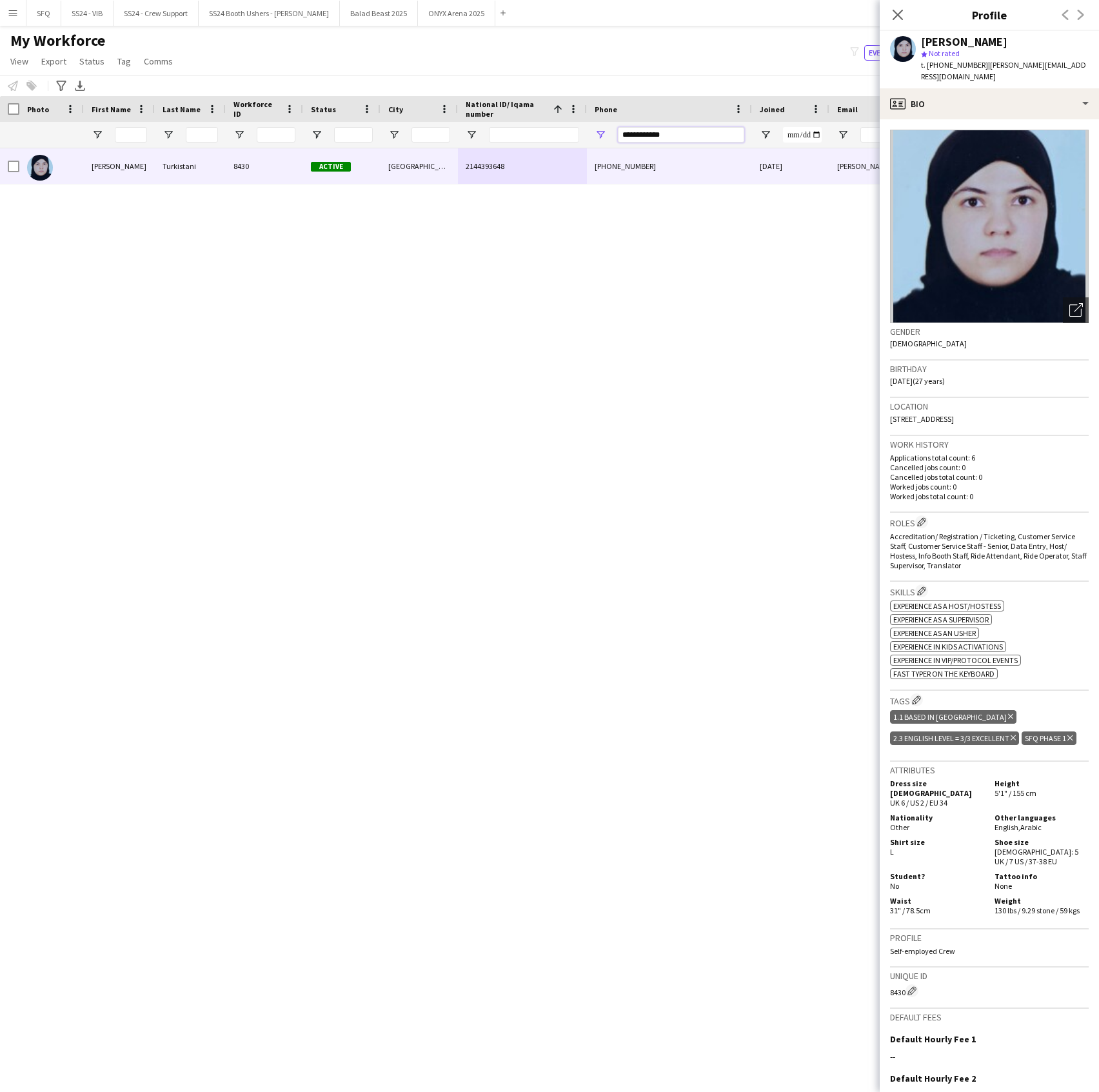
click at [646, 143] on input "**********" at bounding box center [681, 135] width 127 height 15
paste input "Phone Filter Input"
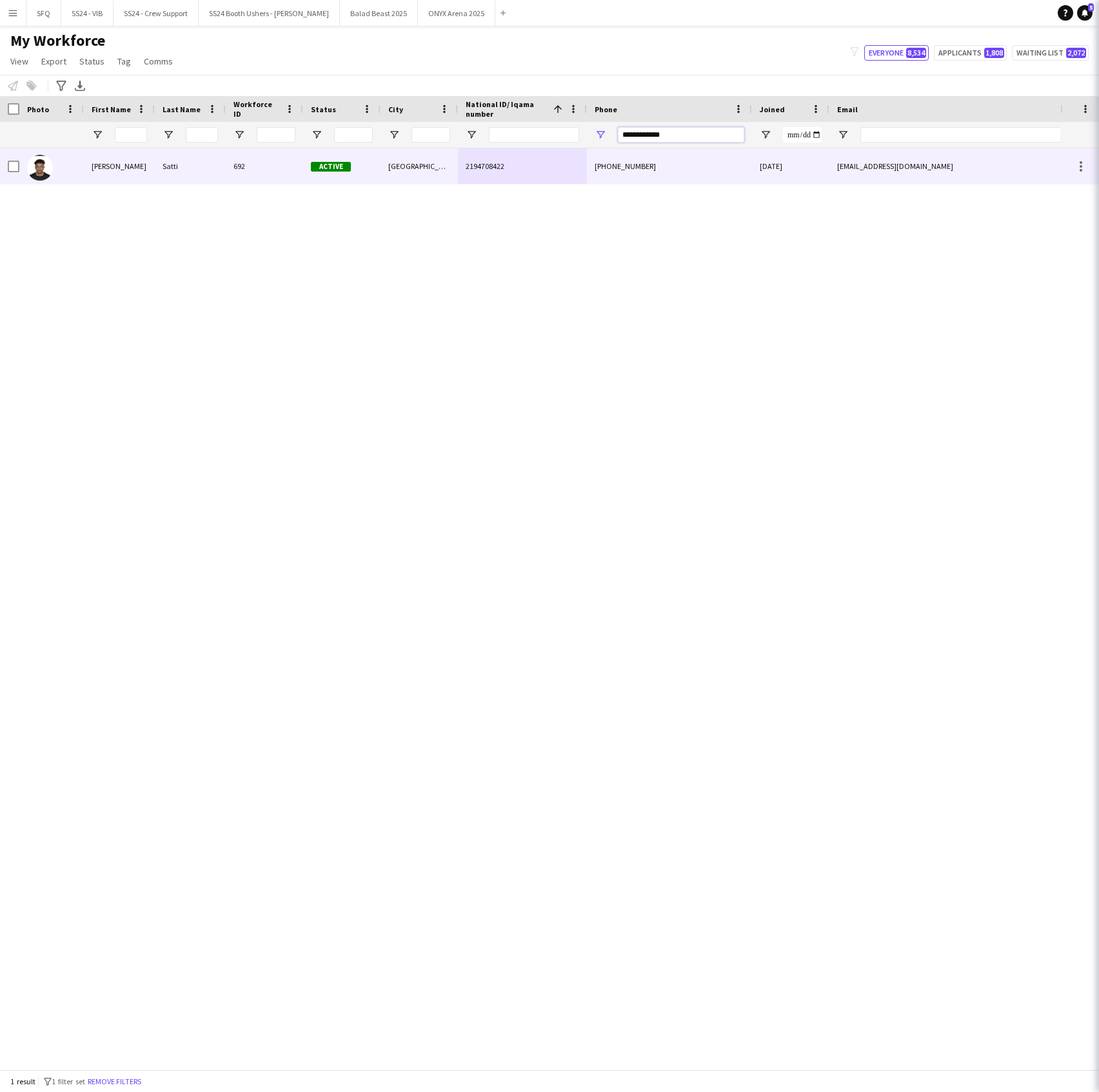
type input "**********"
click at [250, 166] on div "692" at bounding box center [264, 166] width 77 height 36
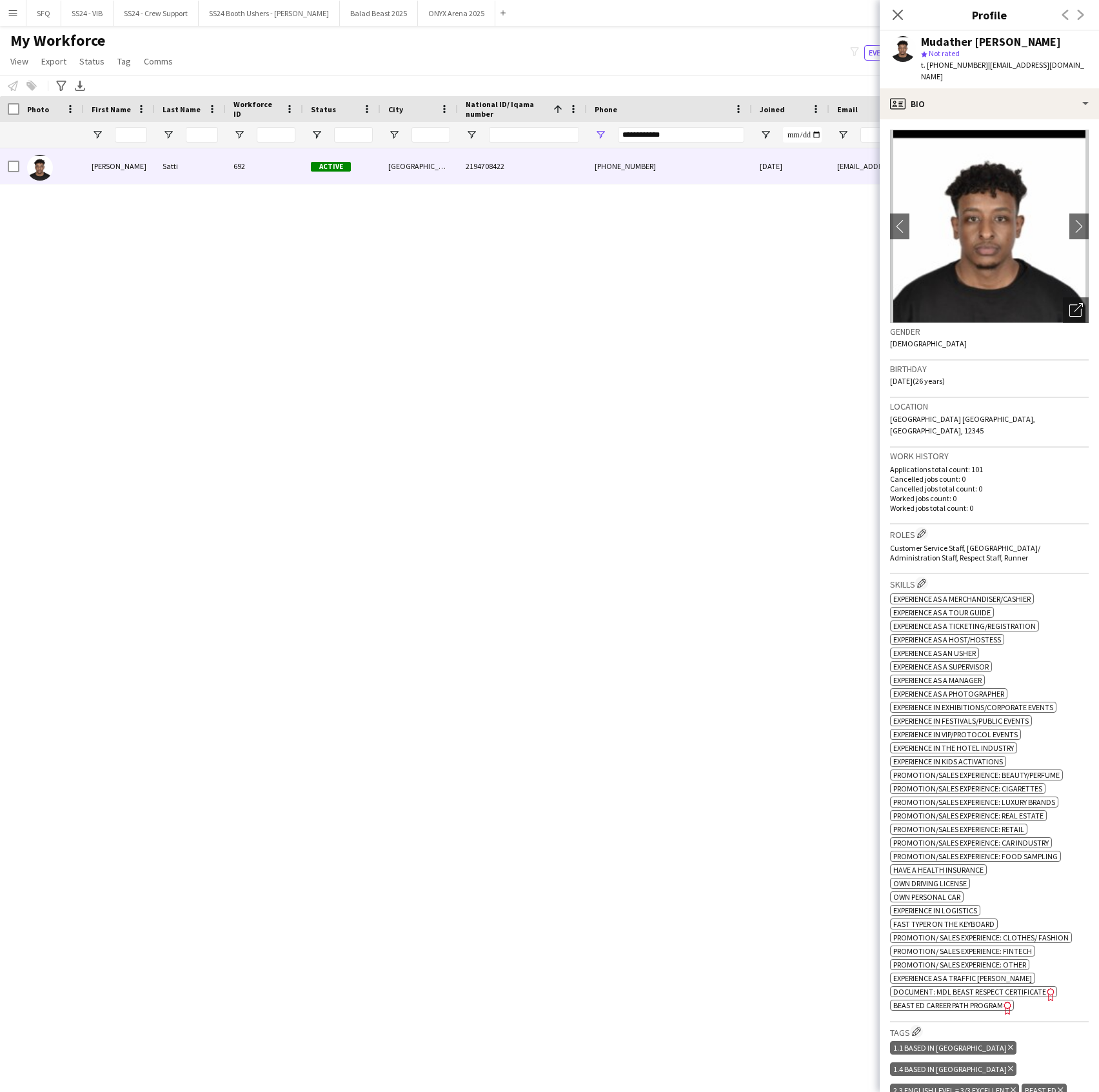
scroll to position [86, 0]
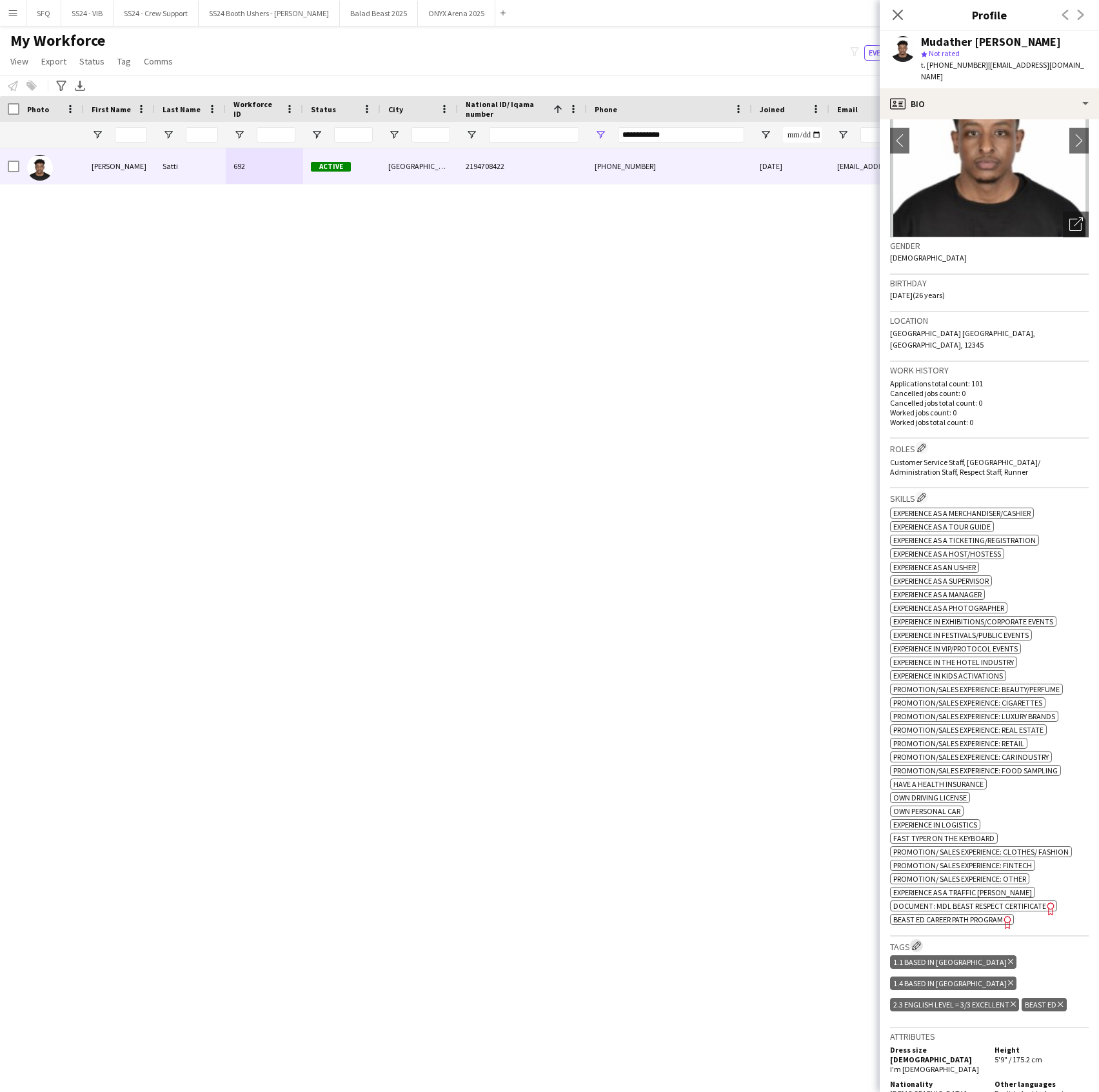
click at [914, 947] on app-icon "Edit crew company tags" at bounding box center [917, 946] width 9 height 9
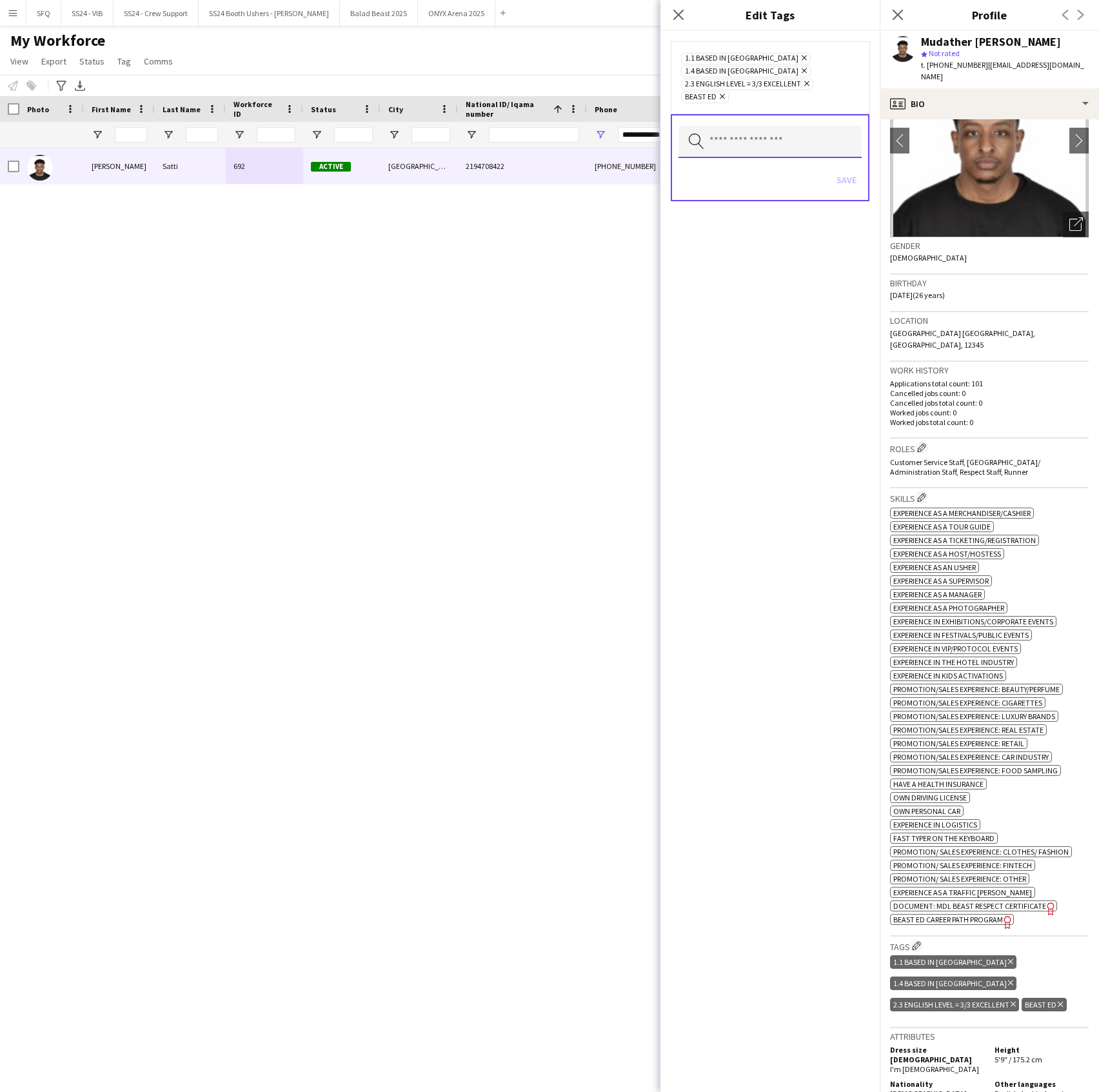
click at [790, 135] on input "text" at bounding box center [770, 142] width 183 height 32
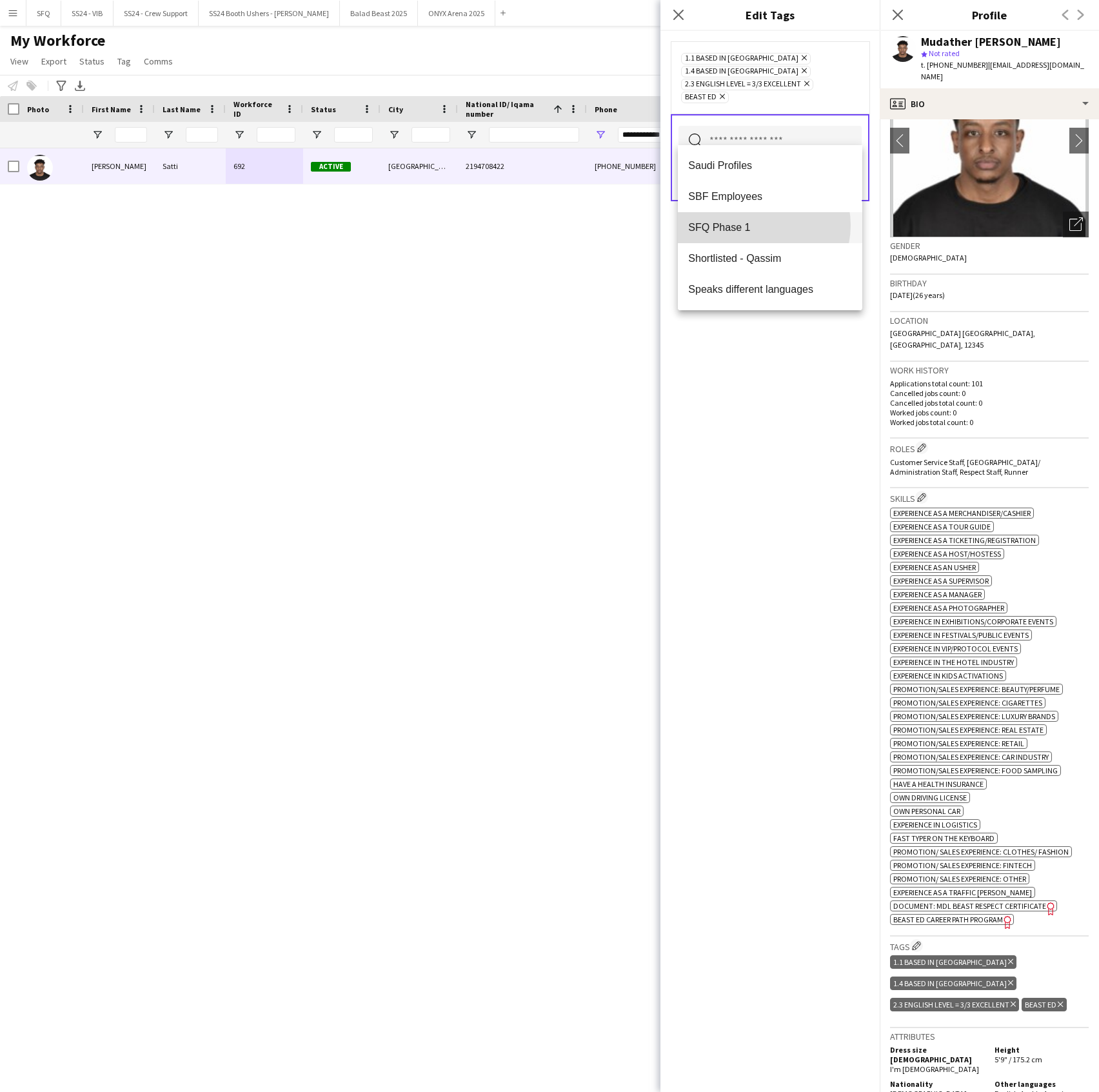
click at [759, 225] on span "SFQ Phase 1" at bounding box center [769, 227] width 163 height 12
click at [791, 408] on div "1.1 Based in [GEOGRAPHIC_DATA] Remove 1.4 Based in Tabuk Remove 2.3 English Lev…" at bounding box center [770, 561] width 219 height 1061
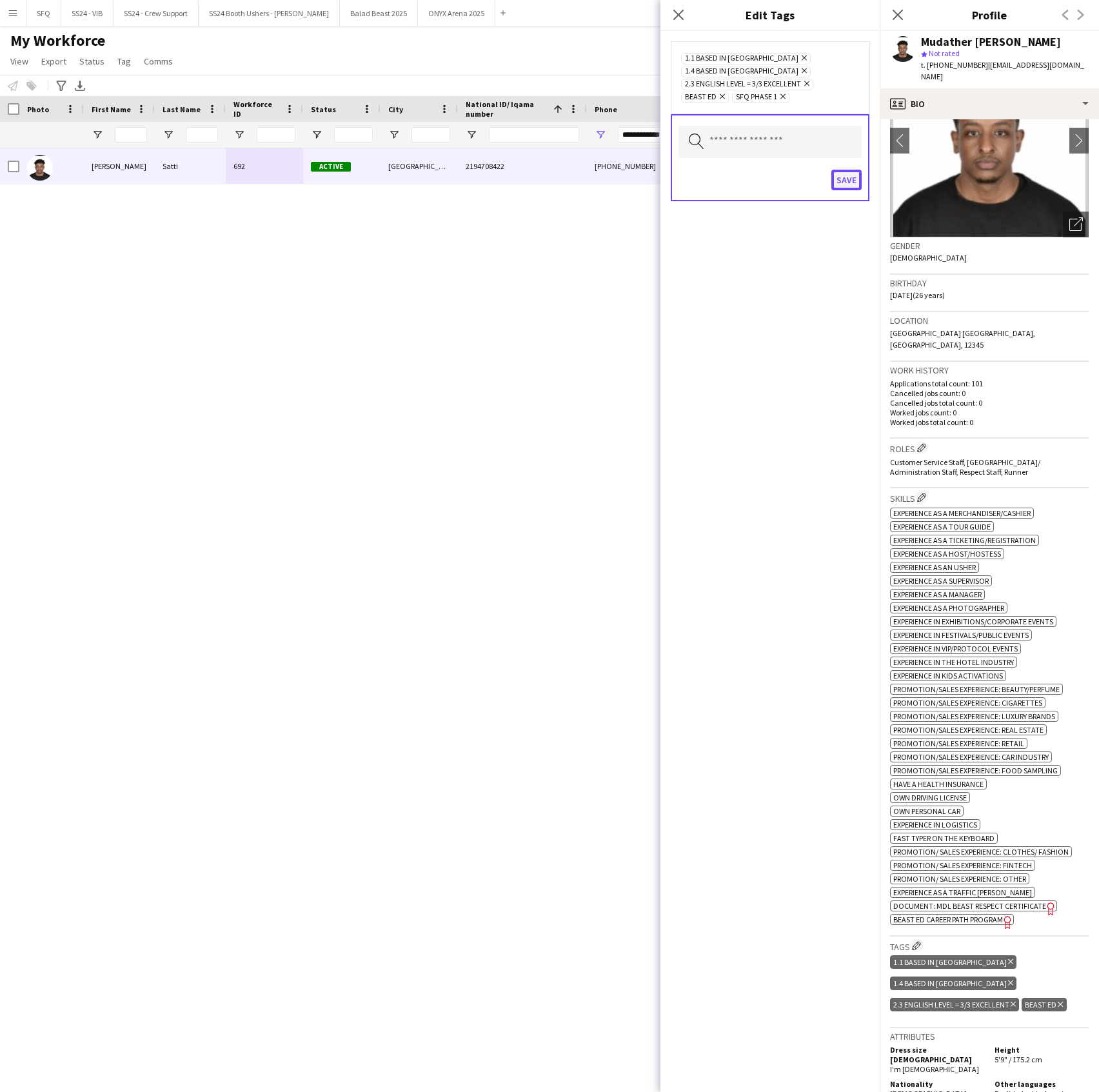
click at [856, 173] on button "Save" at bounding box center [846, 180] width 30 height 21
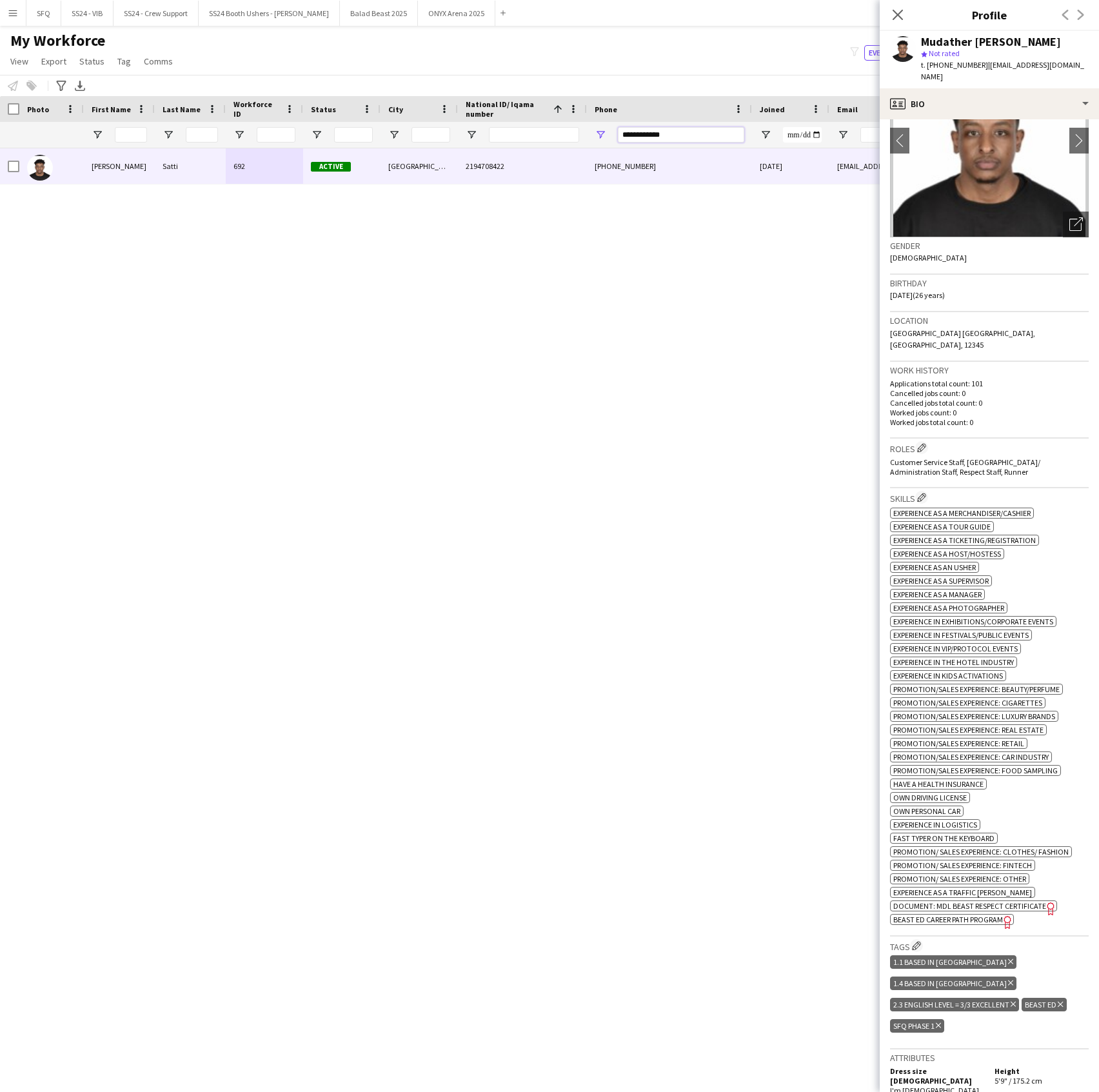
click at [684, 130] on input "**********" at bounding box center [681, 135] width 127 height 15
paste input "Phone Filter Input"
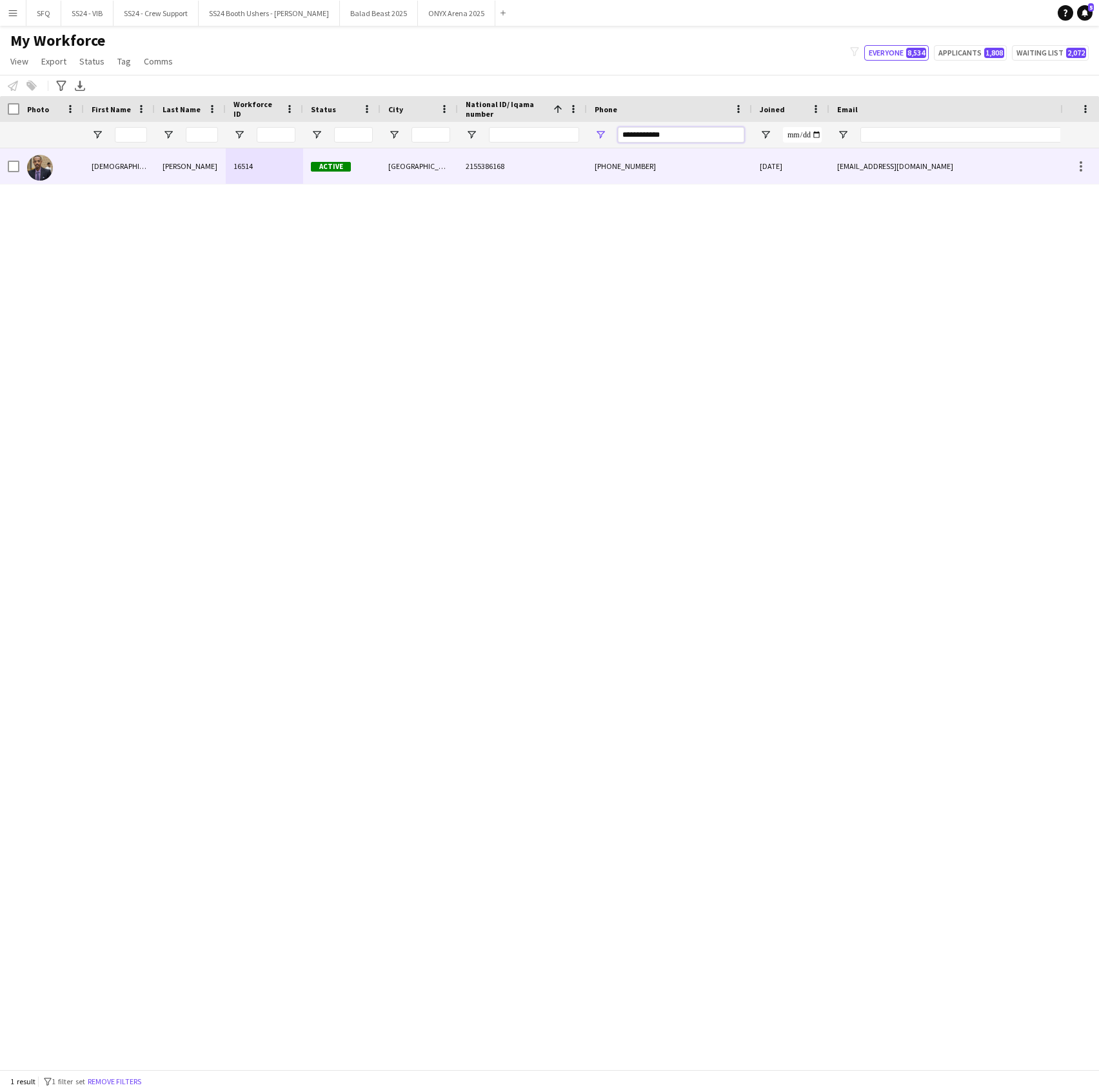
type input "**********"
click at [276, 171] on div "16514" at bounding box center [264, 166] width 77 height 36
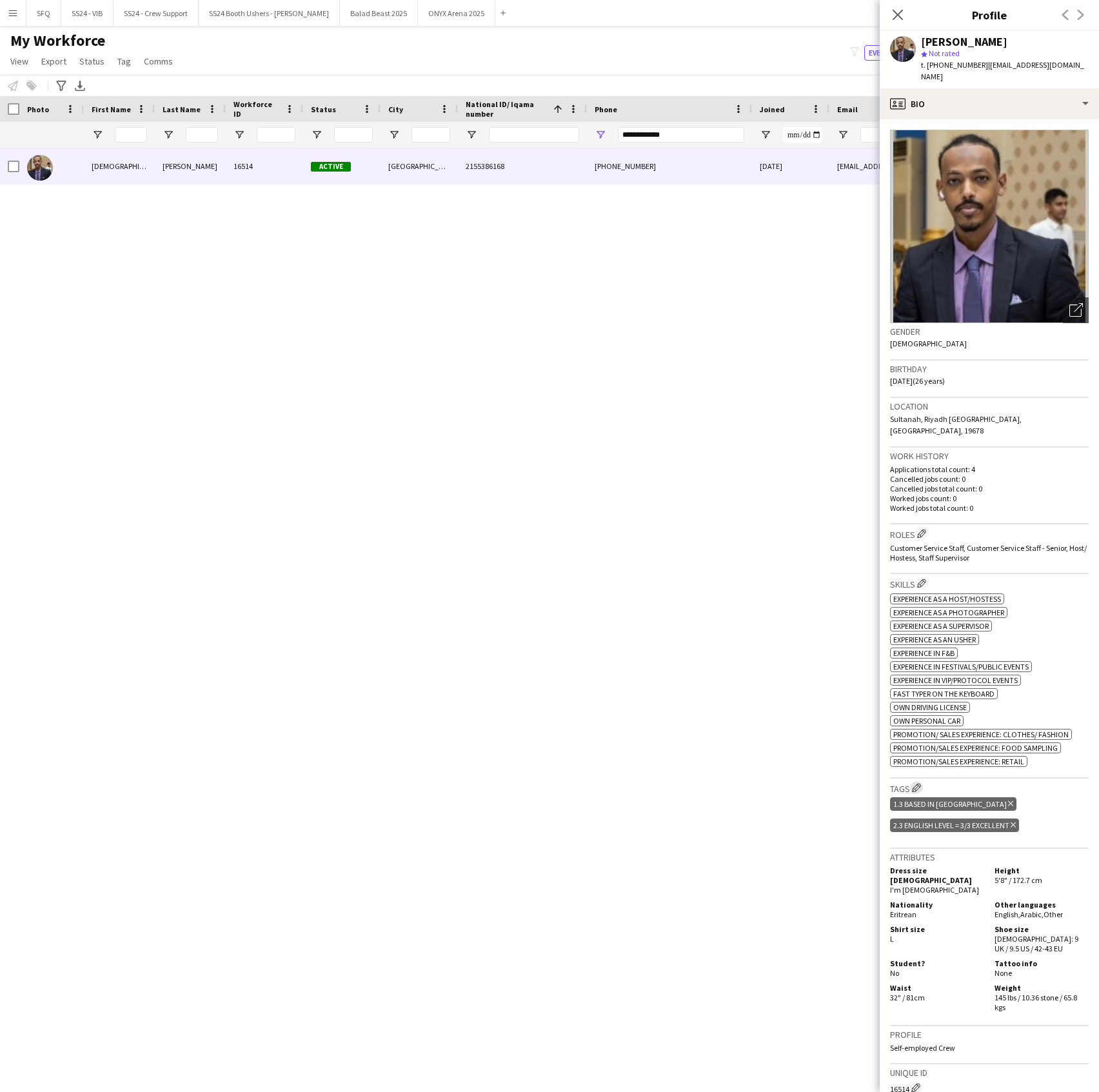
click at [921, 781] on button "Edit crew company tags" at bounding box center [916, 787] width 13 height 13
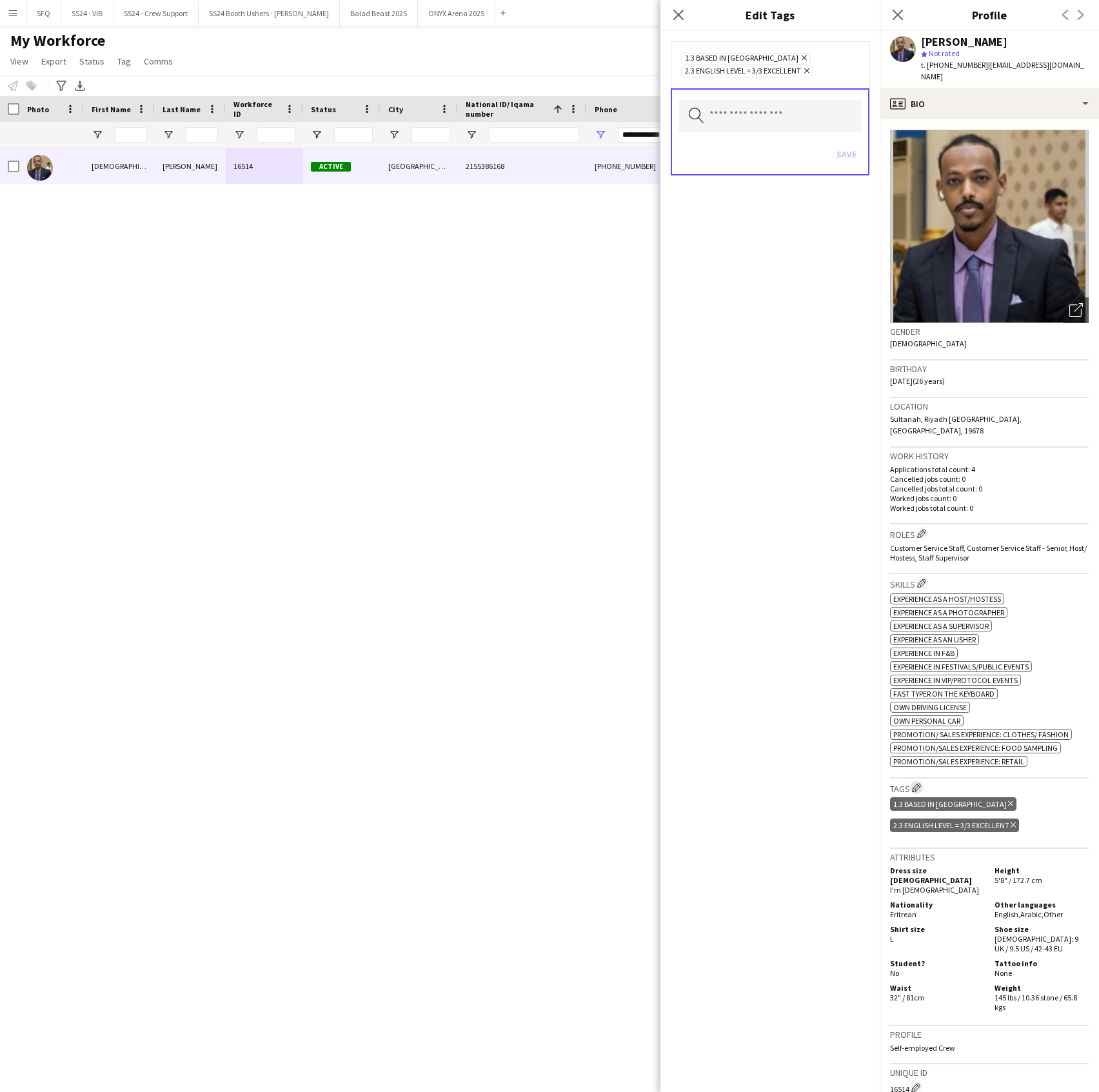
click at [916, 783] on app-icon "Edit crew company tags" at bounding box center [917, 788] width 9 height 9
click at [749, 131] on input "text" at bounding box center [770, 116] width 183 height 32
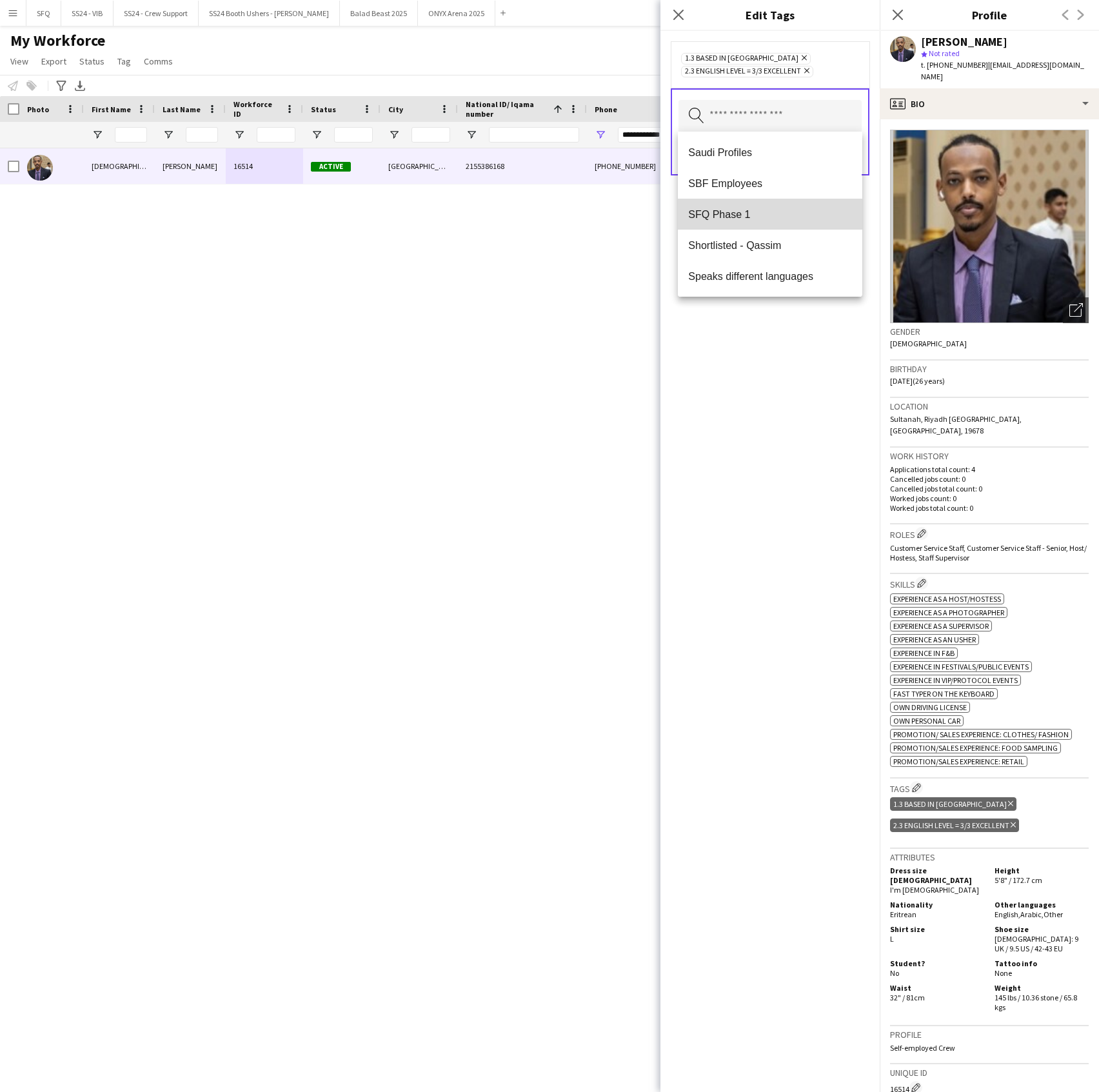
click at [790, 200] on mat-option "SFQ Phase 1" at bounding box center [770, 214] width 184 height 31
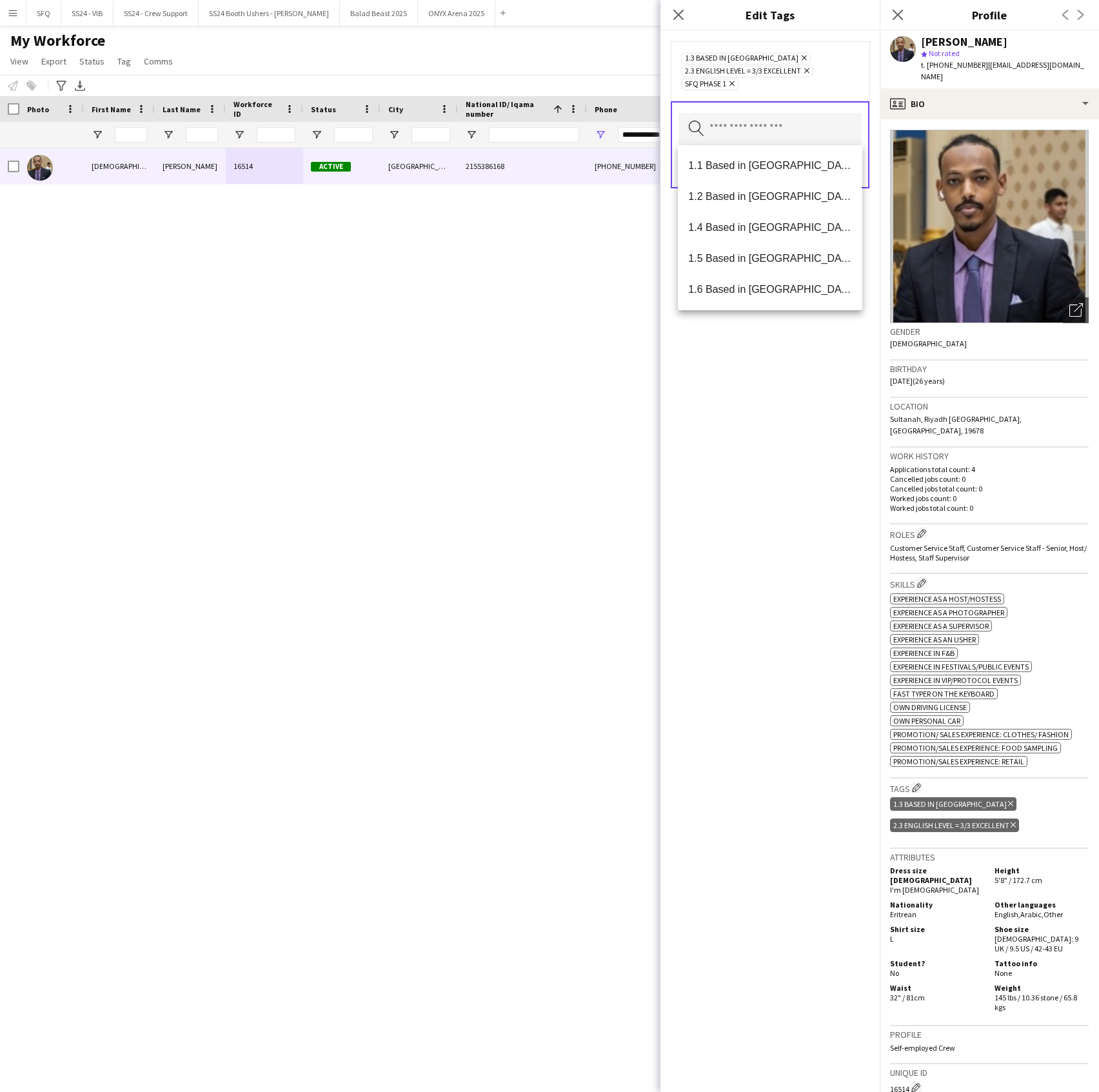
click at [832, 421] on div "1.3 Based in [GEOGRAPHIC_DATA] Remove 2.3 English Level = 3/3 Excellent Remove …" at bounding box center [770, 561] width 219 height 1061
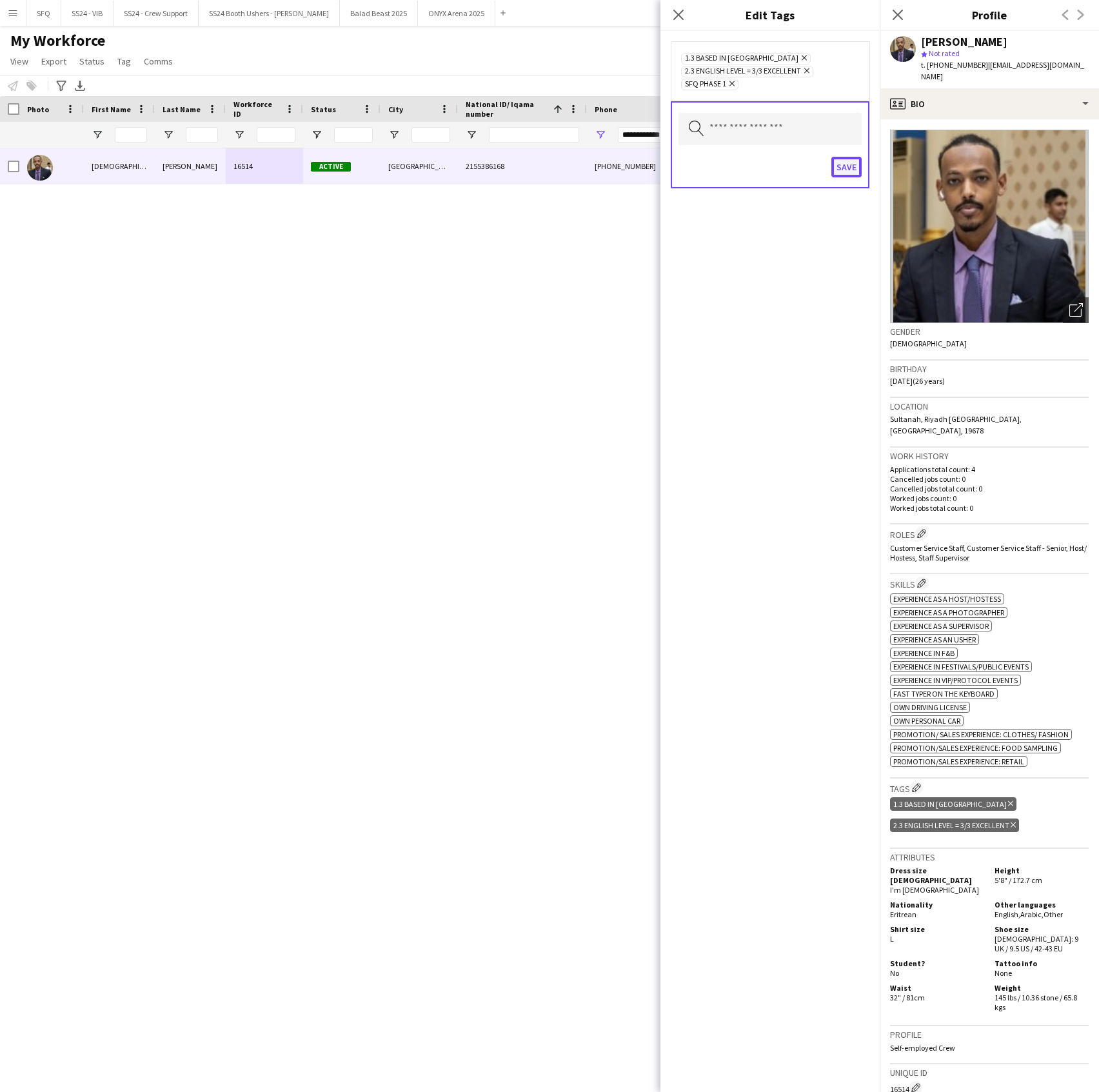
click at [832, 166] on button "Save" at bounding box center [846, 167] width 30 height 21
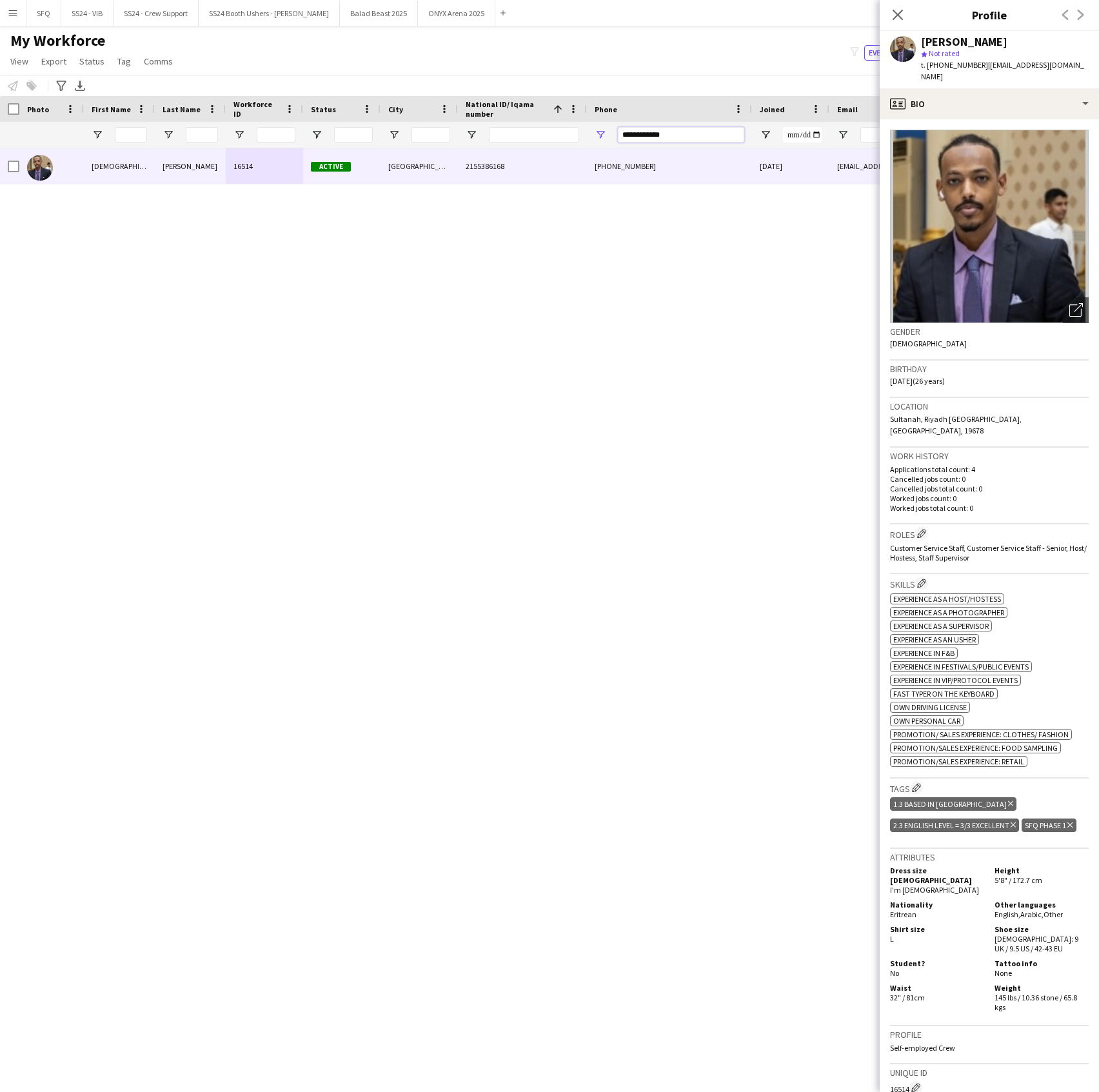
click at [677, 138] on input "**********" at bounding box center [681, 135] width 127 height 15
paste input "Phone Filter Input"
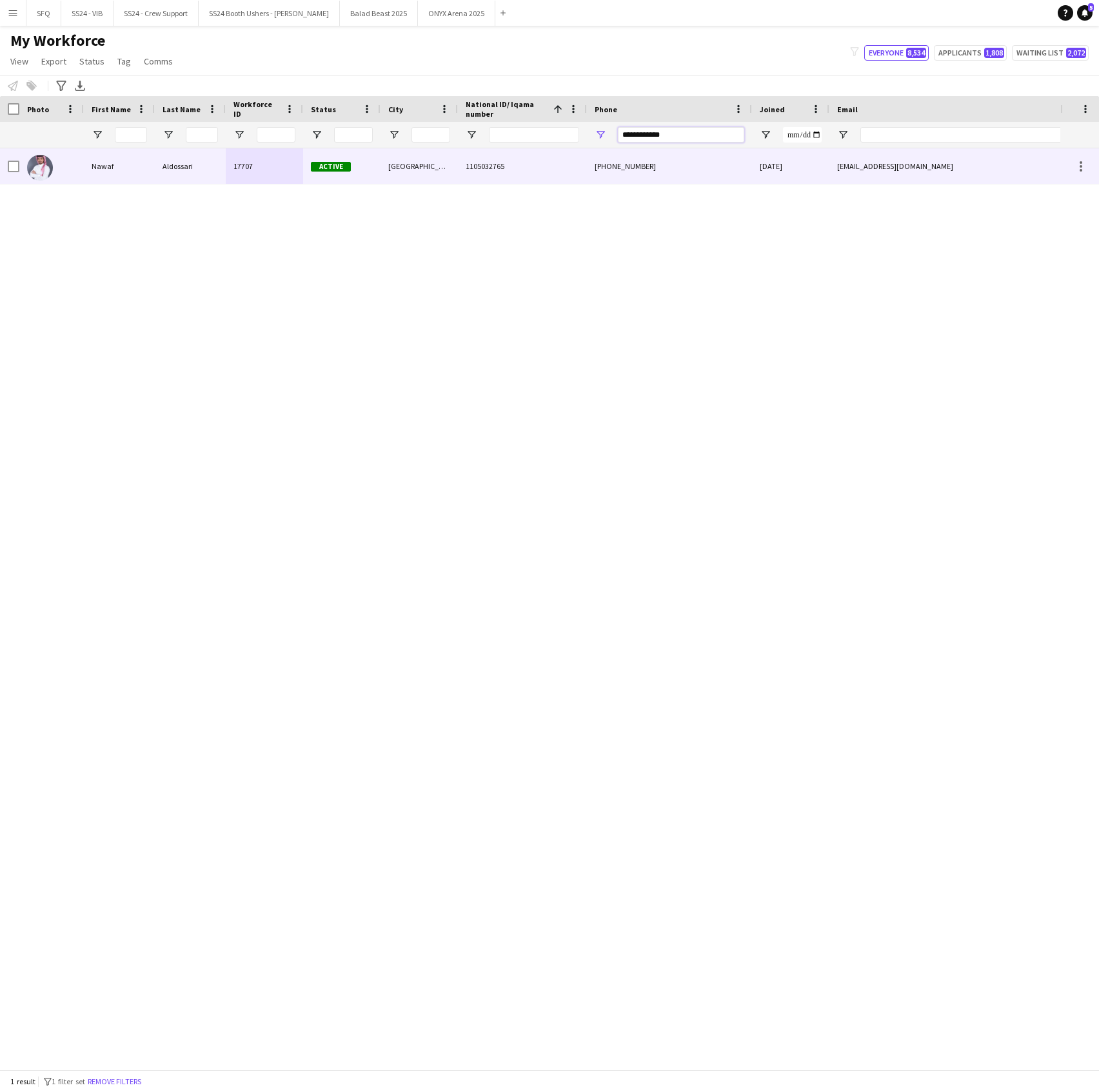
type input "**********"
click at [542, 174] on div "1105032765" at bounding box center [522, 166] width 129 height 36
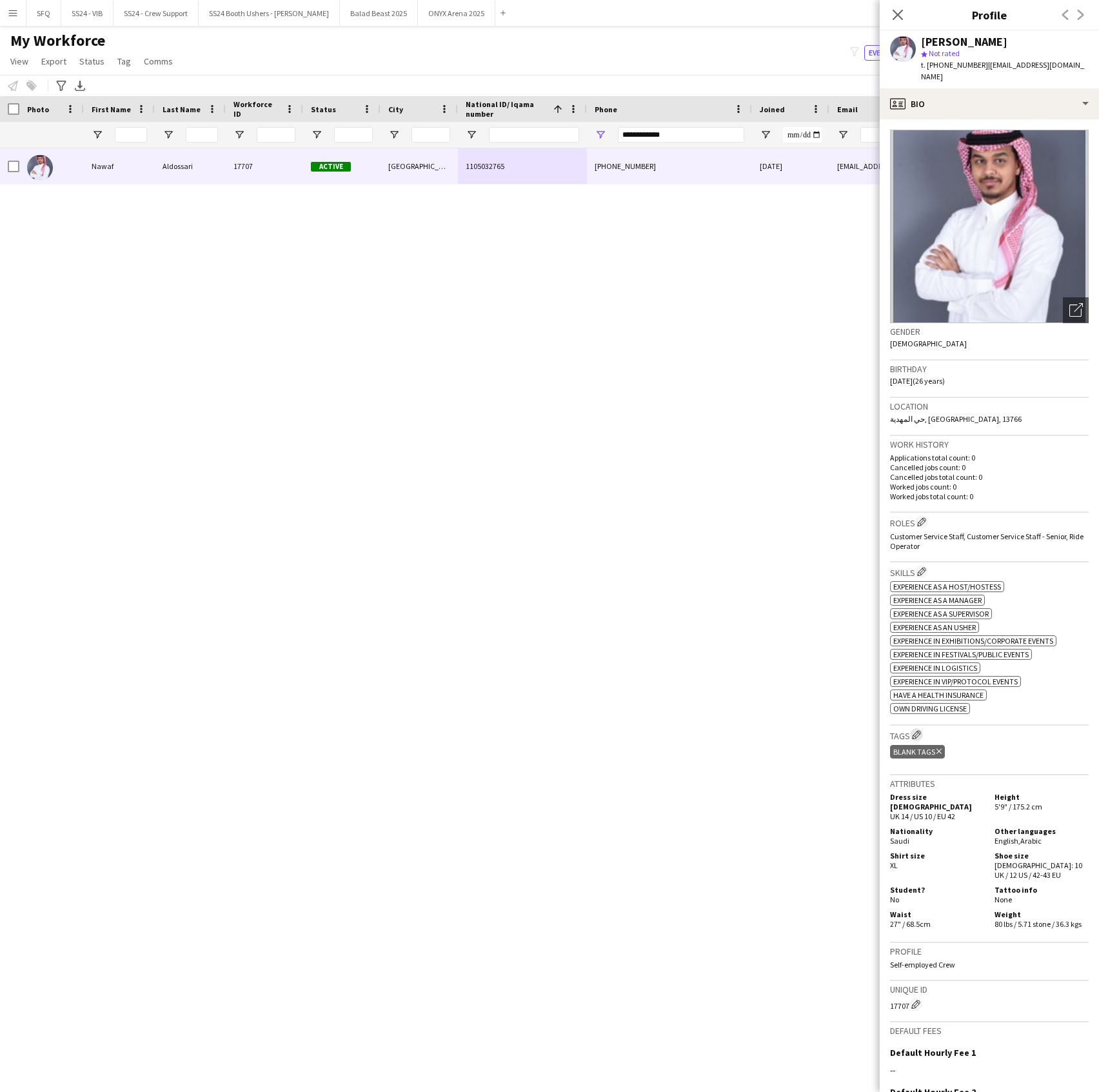
click at [919, 730] on app-icon "Edit crew company tags" at bounding box center [917, 734] width 9 height 9
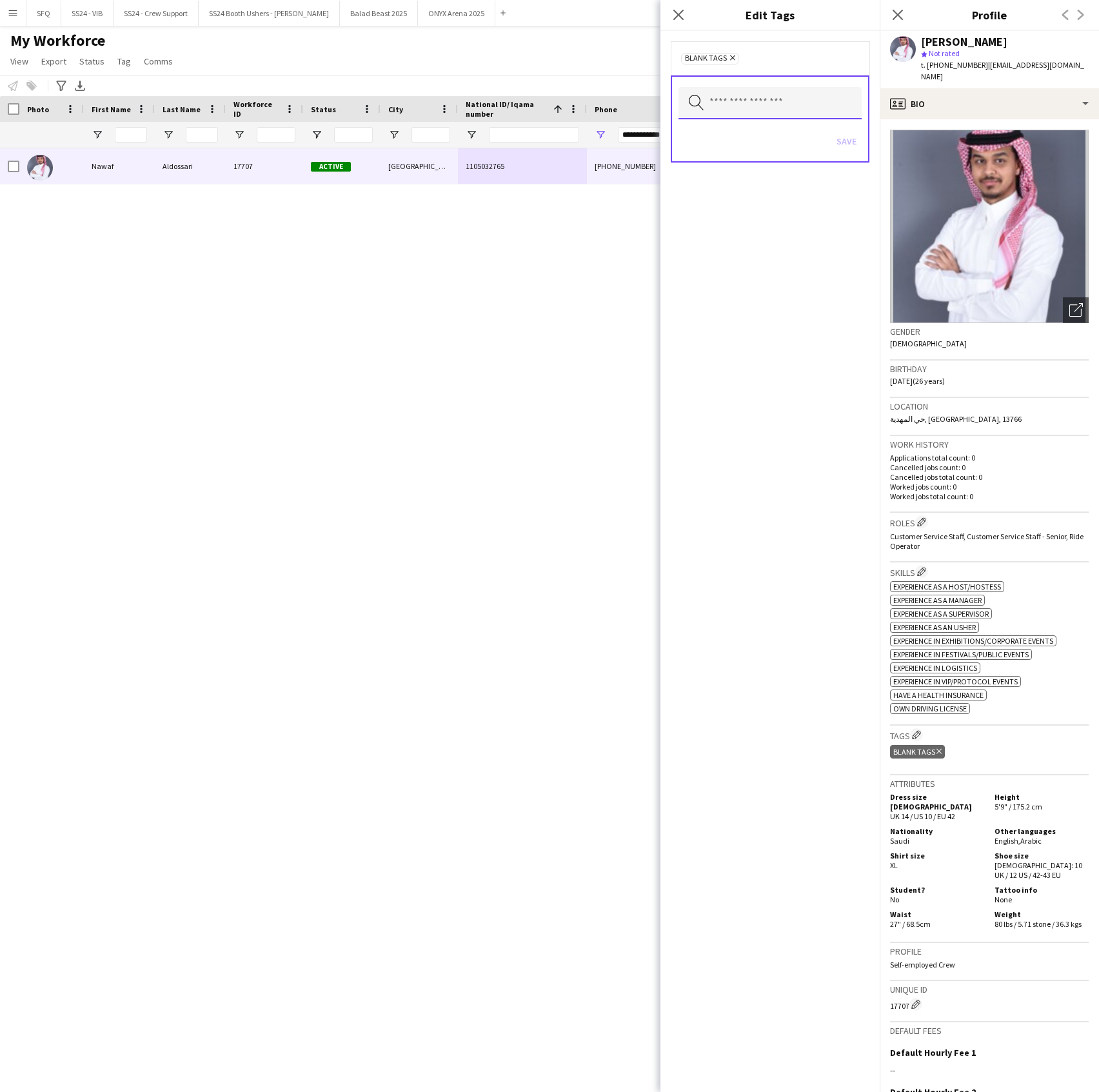
click at [745, 106] on input "text" at bounding box center [770, 103] width 183 height 32
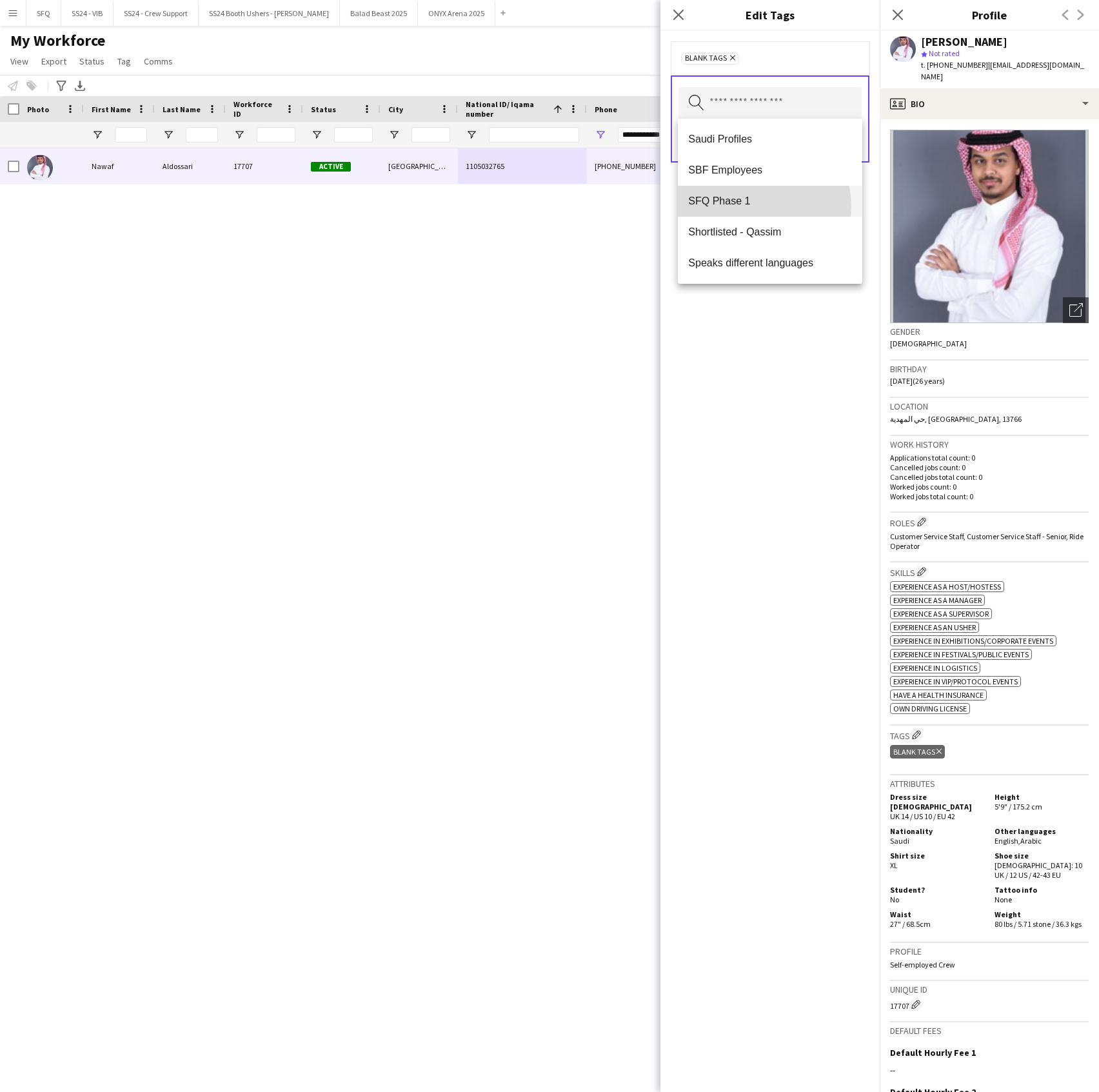
click at [751, 206] on span "SFQ Phase 1" at bounding box center [769, 201] width 163 height 12
click at [773, 409] on div "Blank Tags Remove SFQ Phase 1 Remove Search by tag name Save" at bounding box center [770, 561] width 219 height 1061
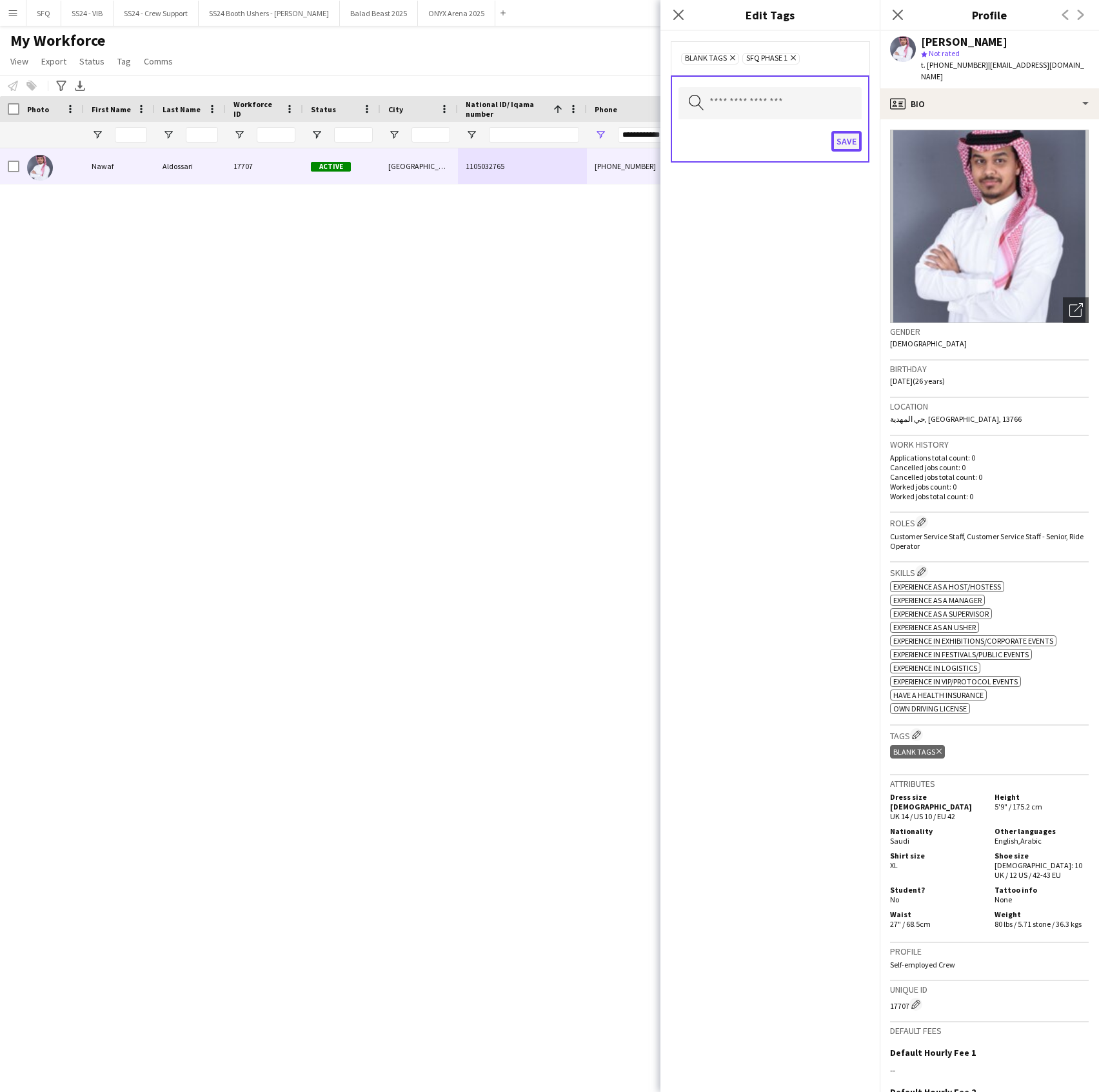
click at [862, 142] on button "Save" at bounding box center [846, 141] width 30 height 21
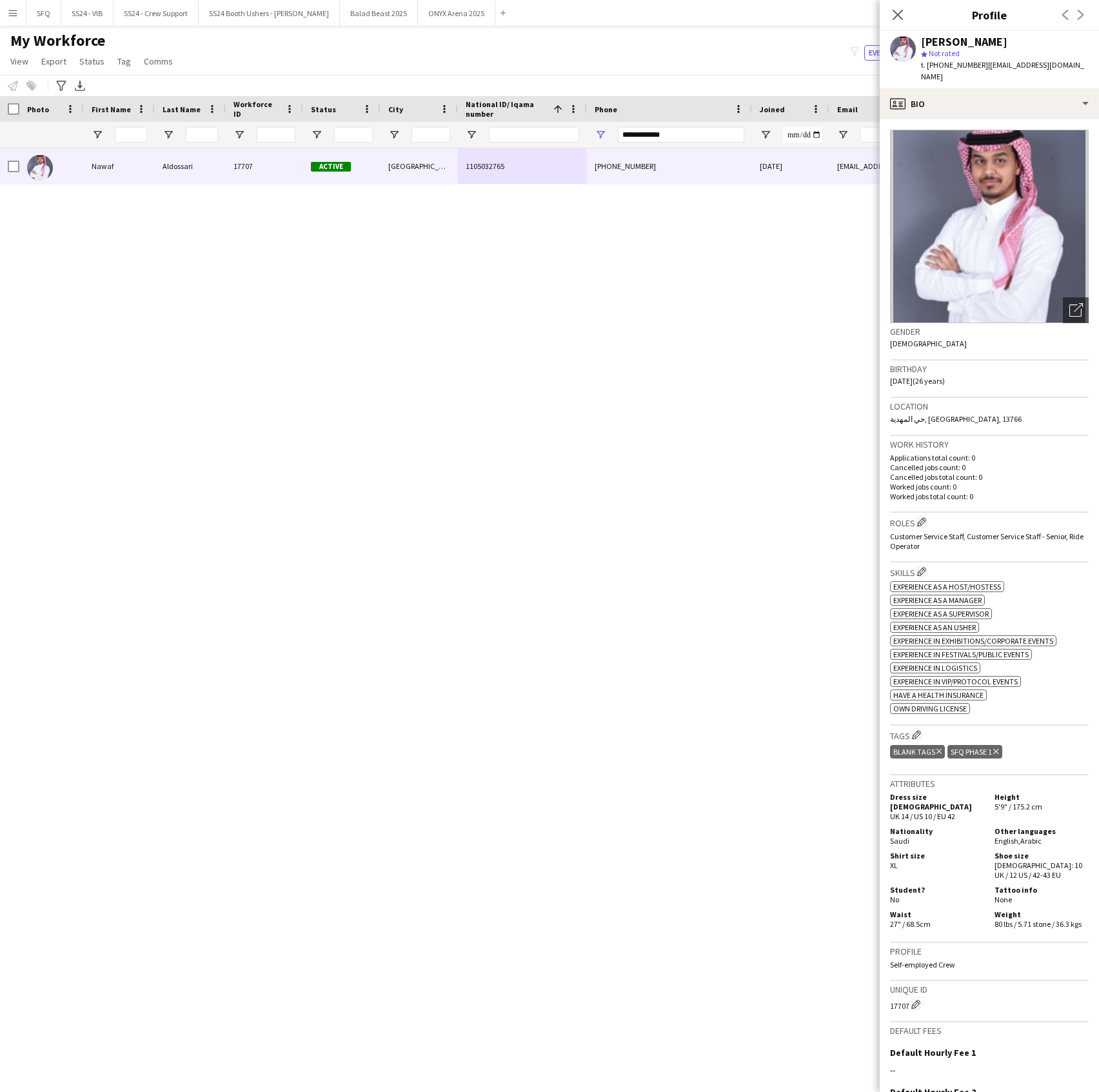
click at [697, 120] on div "Phone" at bounding box center [670, 108] width 150 height 25
click at [697, 132] on input "**********" at bounding box center [681, 135] width 127 height 15
paste input "Phone Filter Input"
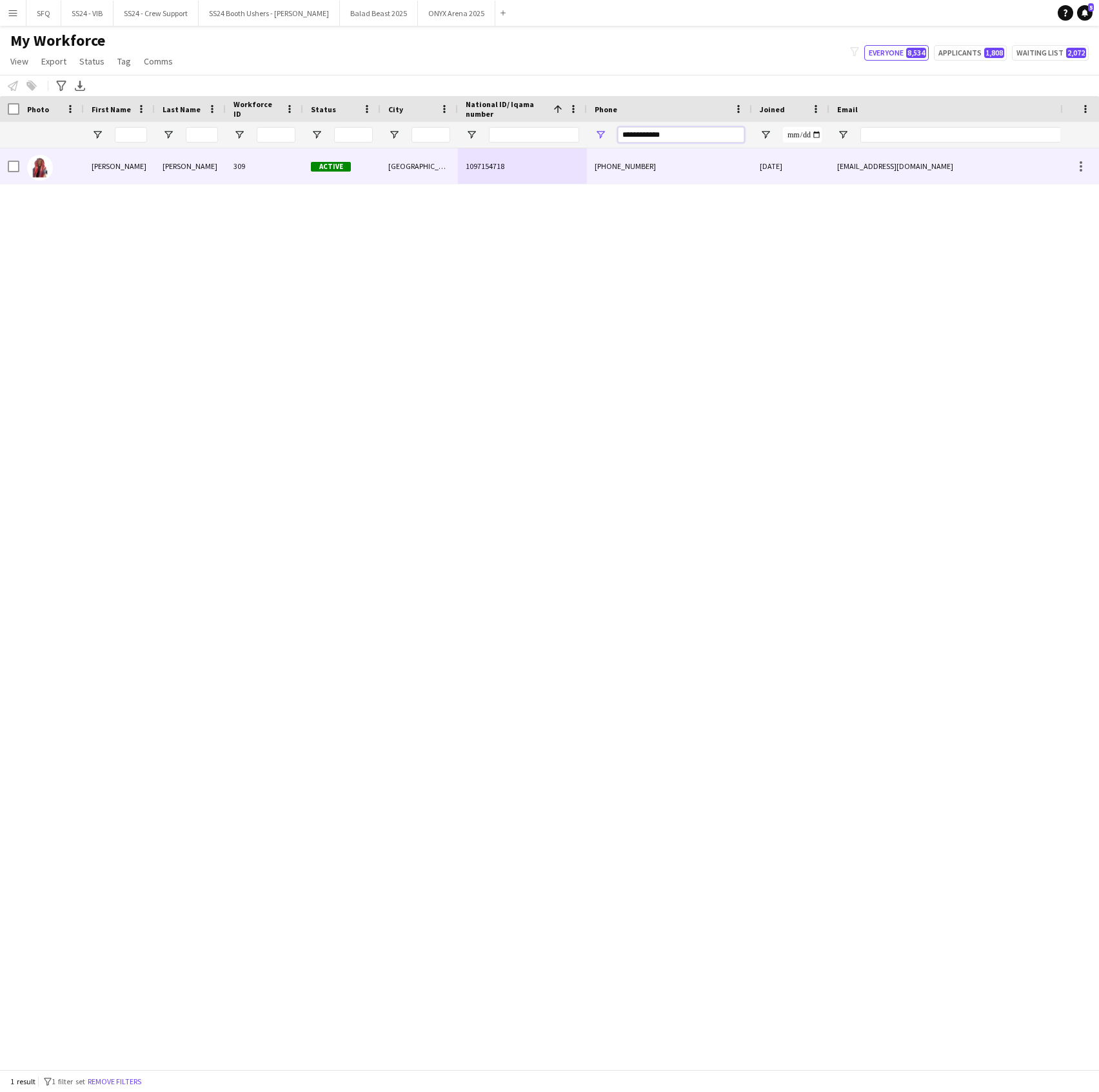
type input "**********"
click at [612, 174] on div "[PHONE_NUMBER]" at bounding box center [670, 166] width 165 height 36
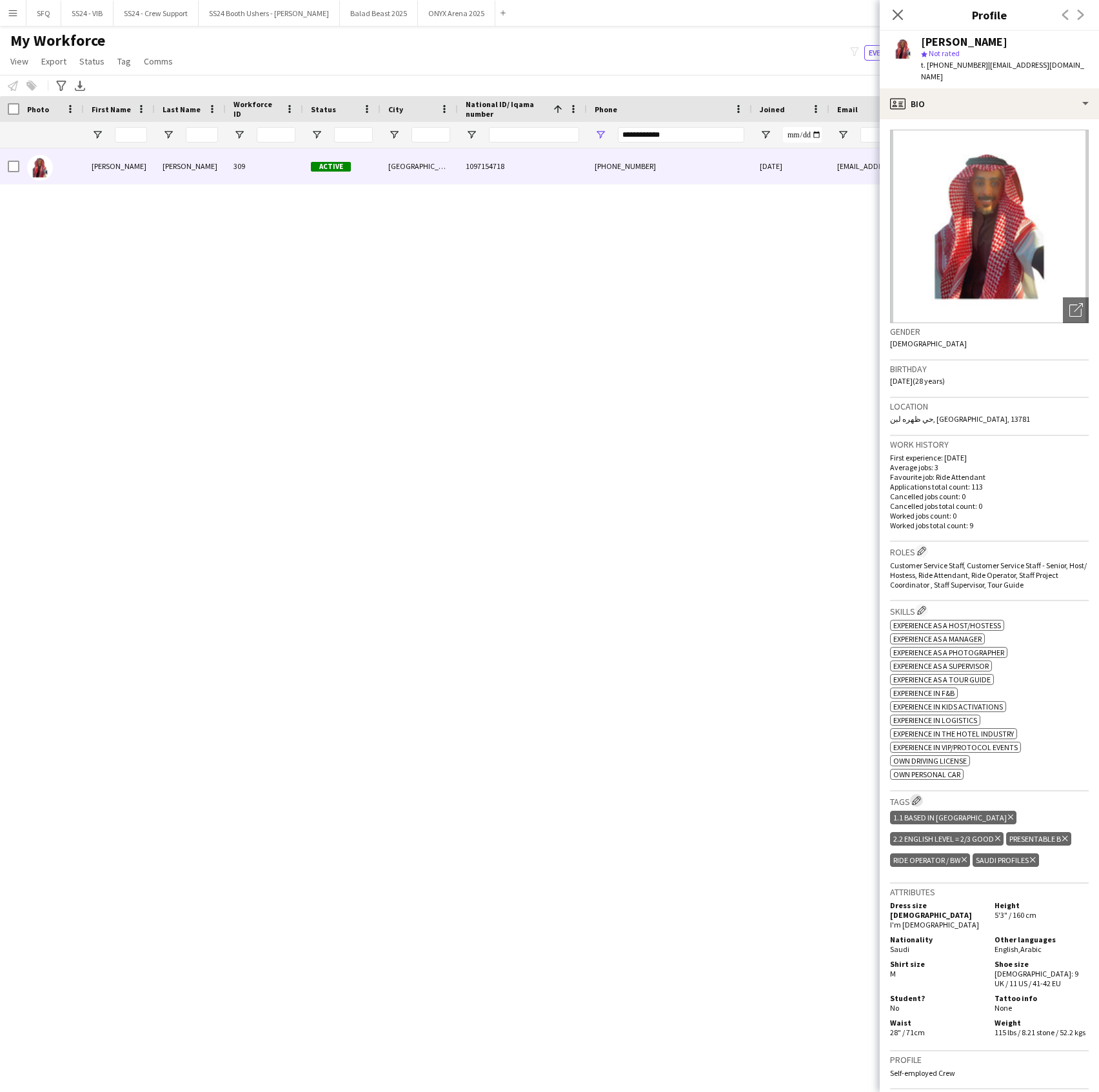
click at [918, 796] on app-icon "Edit crew company tags" at bounding box center [917, 801] width 9 height 9
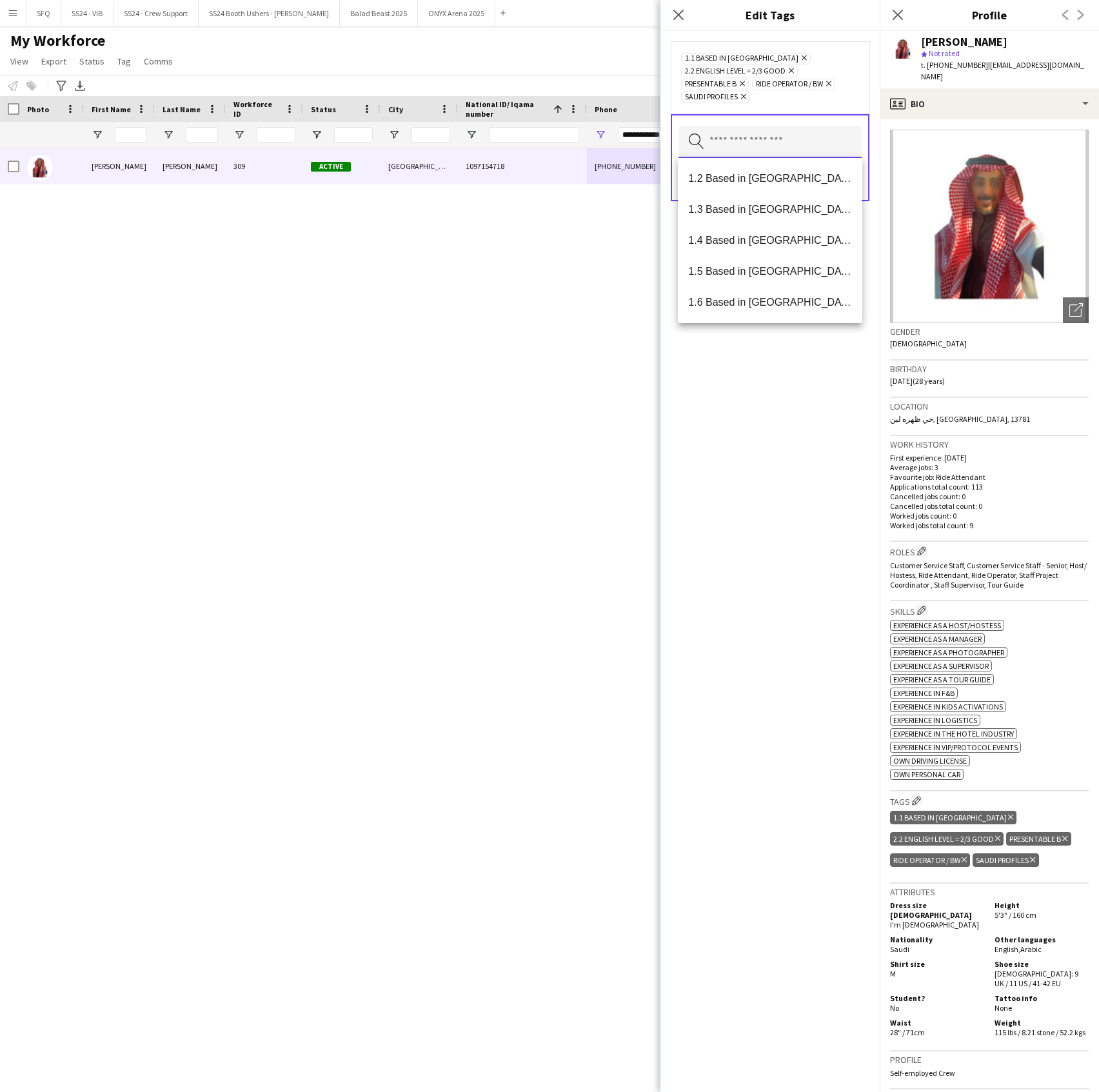
click at [788, 147] on input "text" at bounding box center [770, 142] width 183 height 32
click at [772, 248] on mat-option "SFQ Phase 1" at bounding box center [770, 240] width 184 height 31
click at [783, 497] on div "1.1 Based in [GEOGRAPHIC_DATA] Remove 2.2 English Level = 2/3 Good Remove Prese…" at bounding box center [770, 561] width 219 height 1061
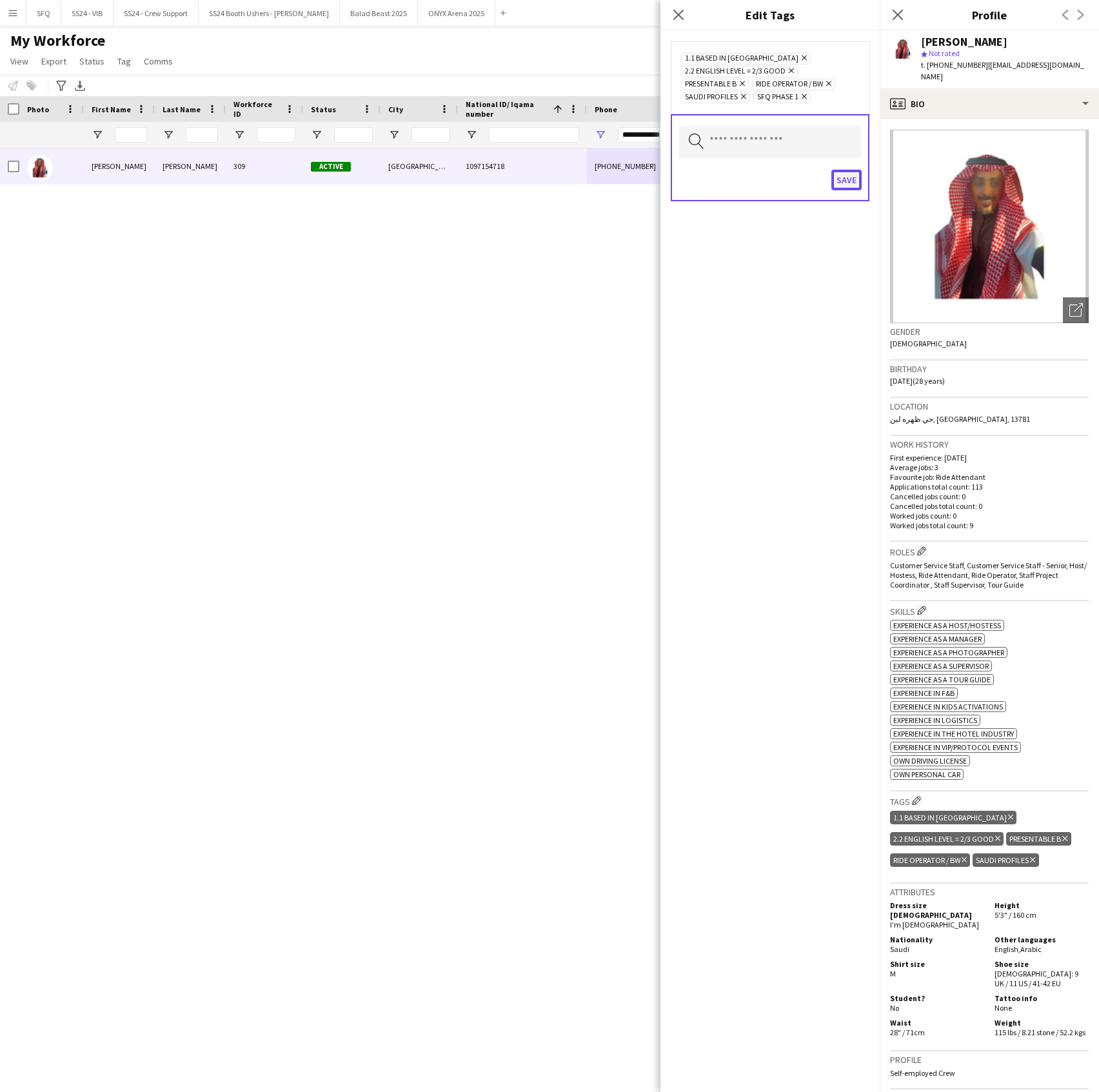
click at [841, 188] on button "Save" at bounding box center [846, 180] width 30 height 21
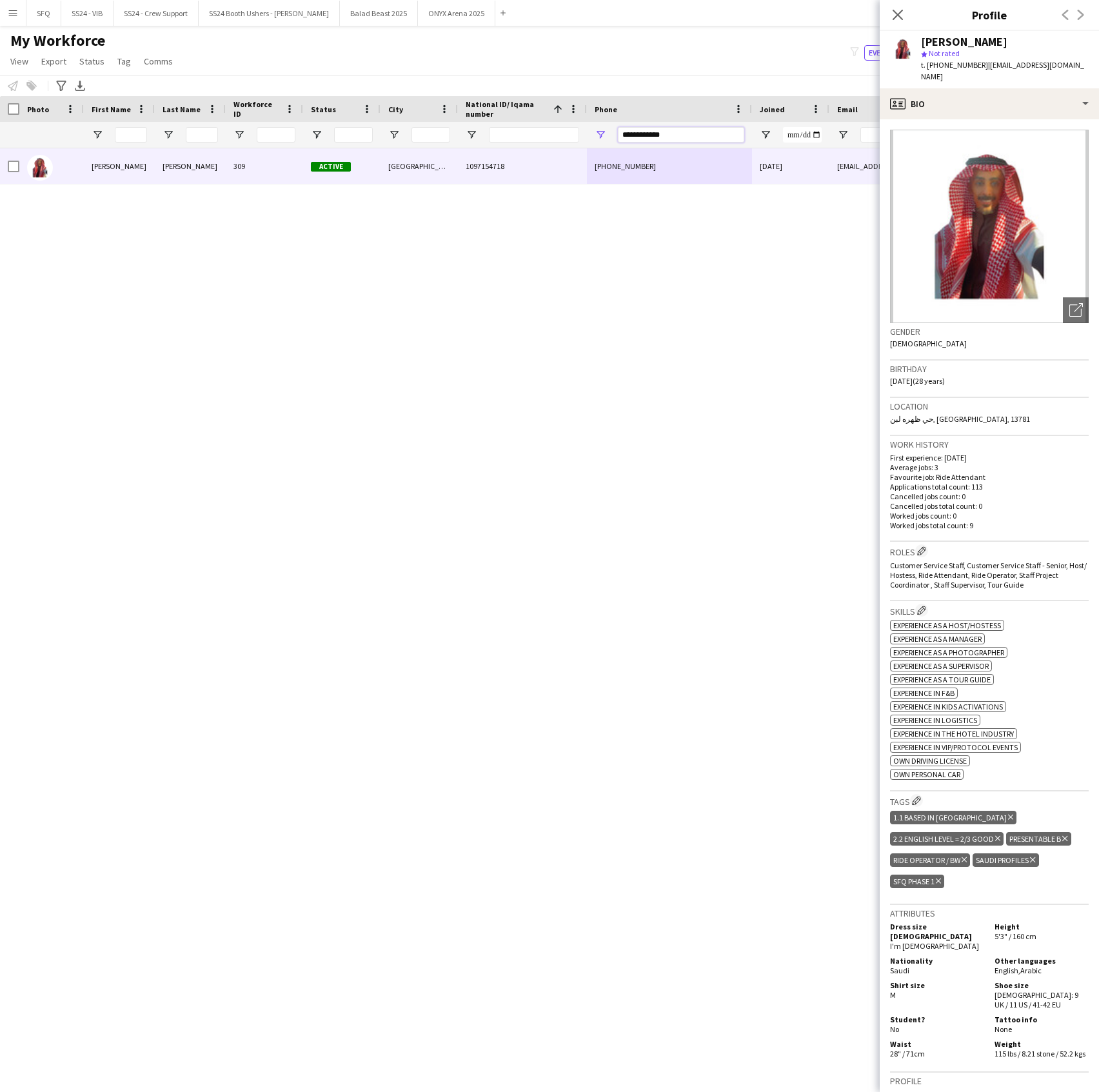
click at [672, 140] on input "**********" at bounding box center [681, 135] width 127 height 15
paste input "Phone Filter Input"
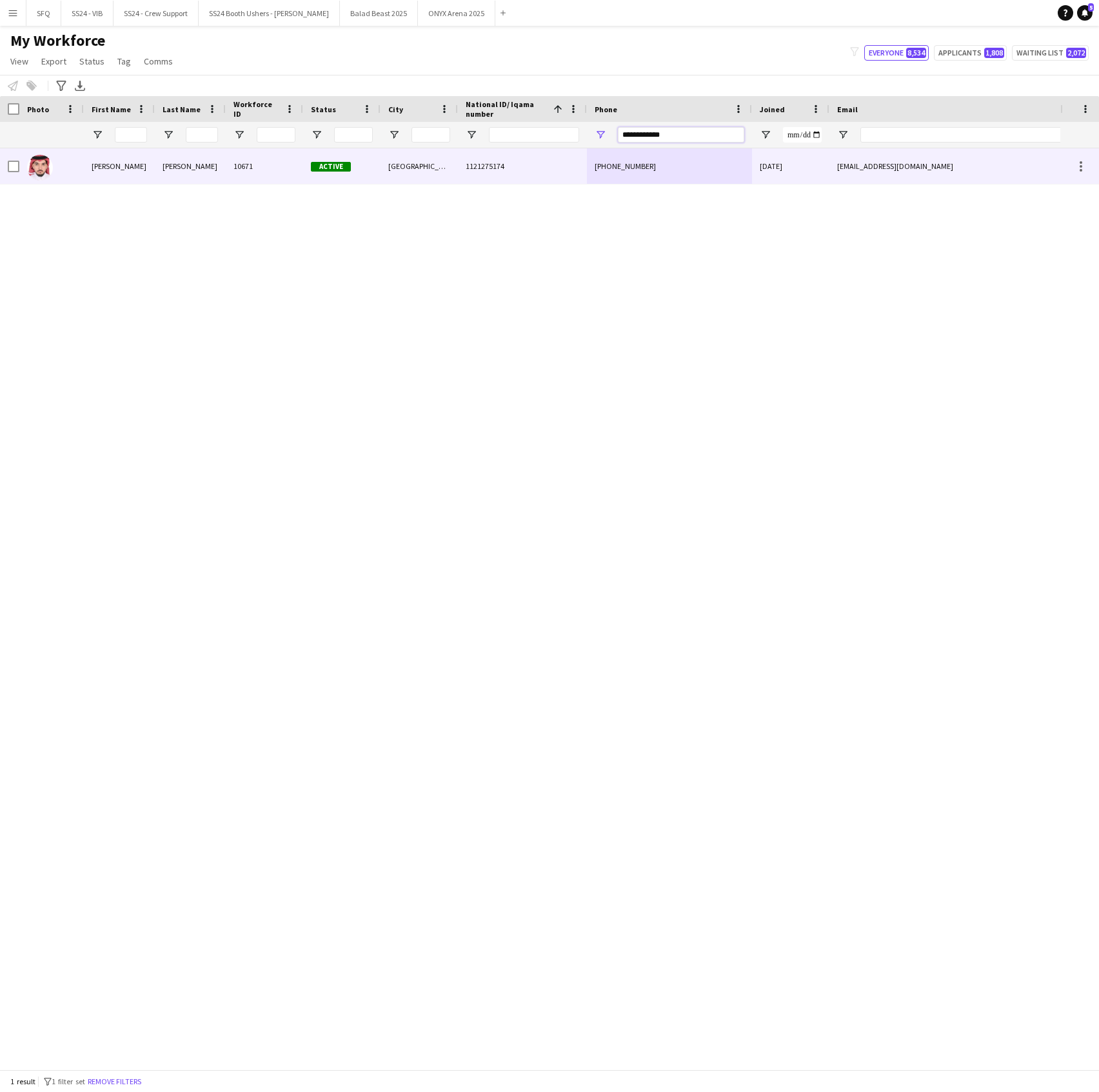
type input "**********"
click at [395, 175] on div "[GEOGRAPHIC_DATA]" at bounding box center [419, 166] width 77 height 36
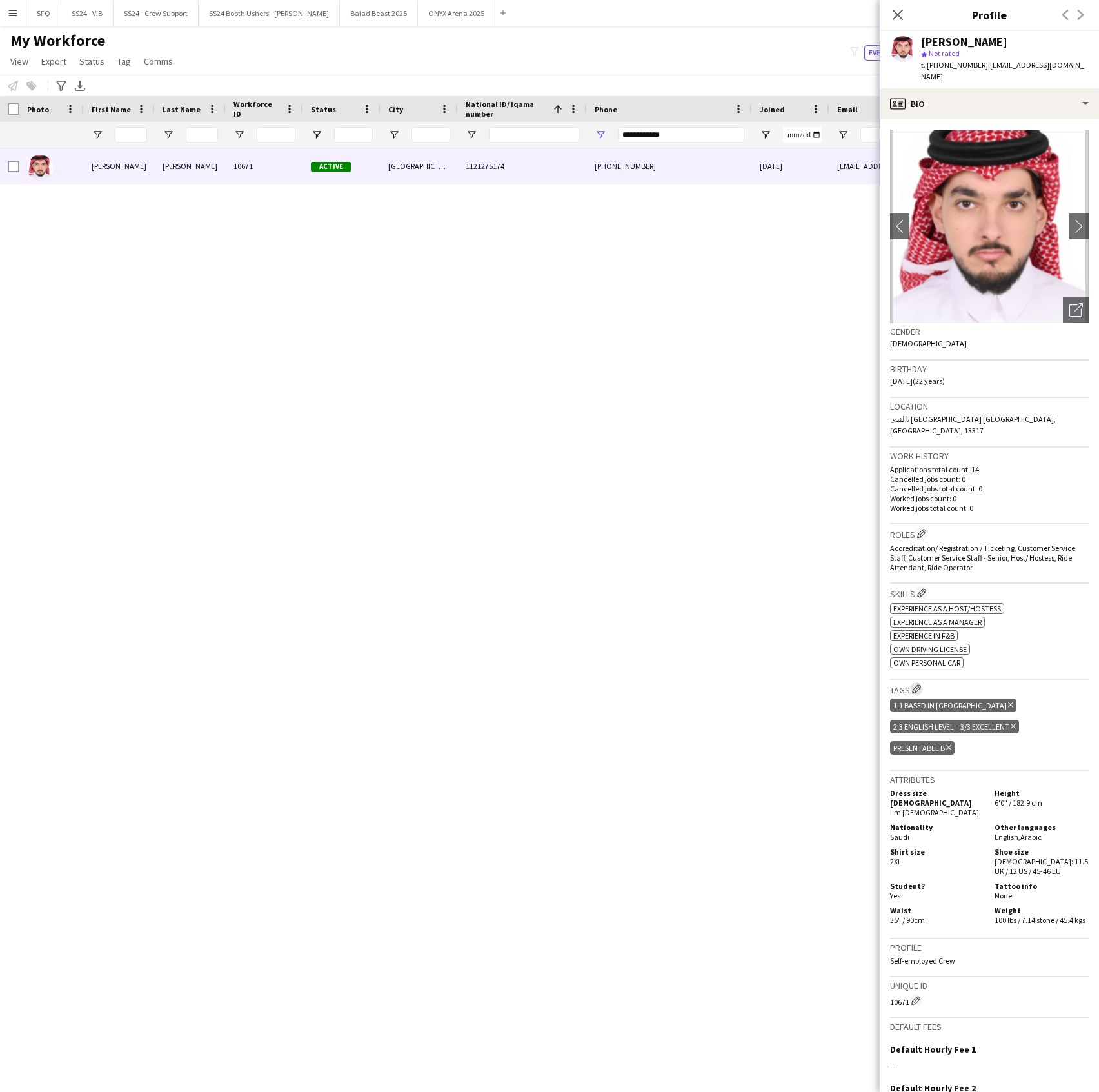
click at [914, 684] on app-icon "Edit crew company tags" at bounding box center [917, 689] width 9 height 9
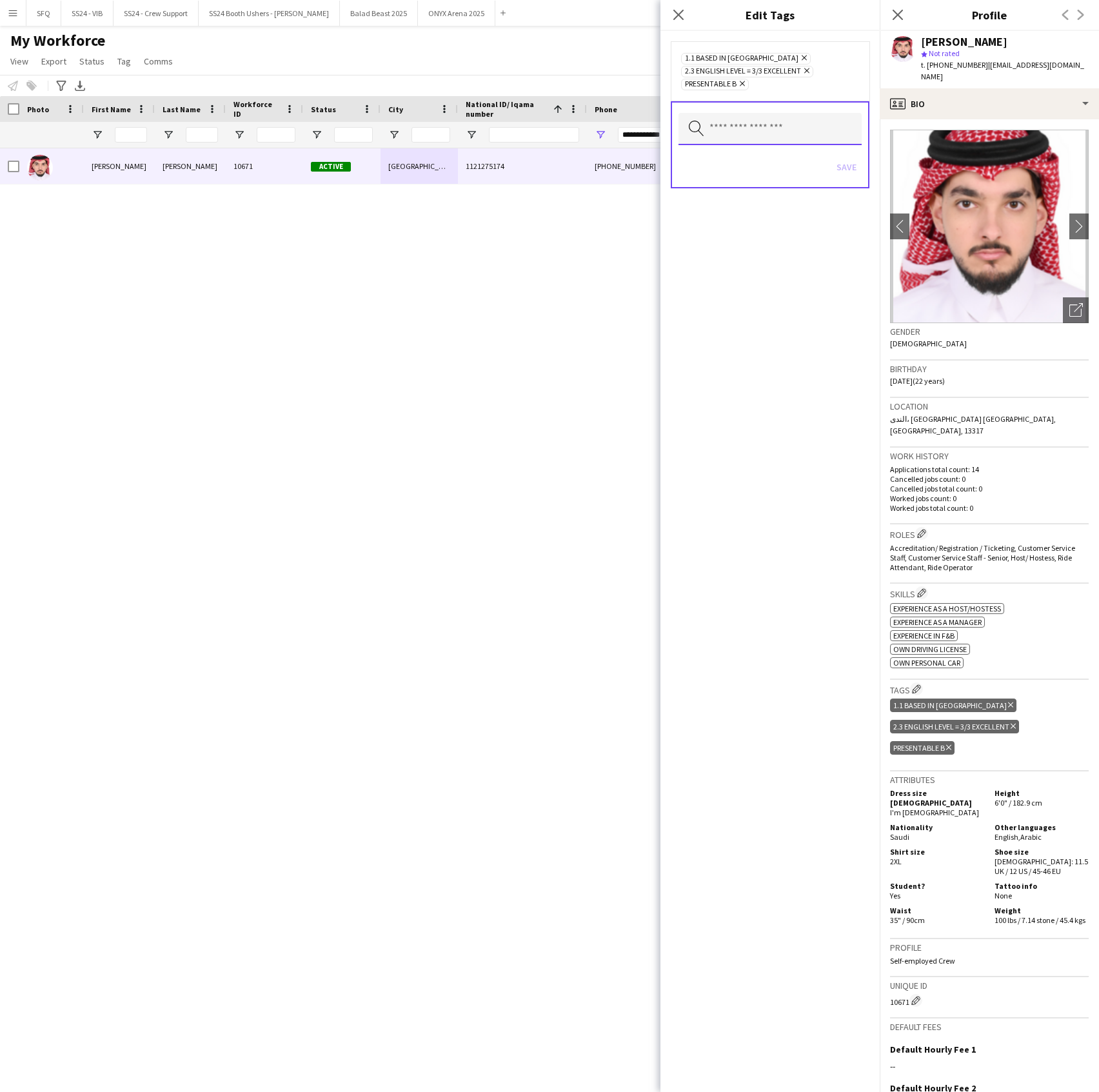
click at [738, 134] on input "text" at bounding box center [770, 129] width 183 height 32
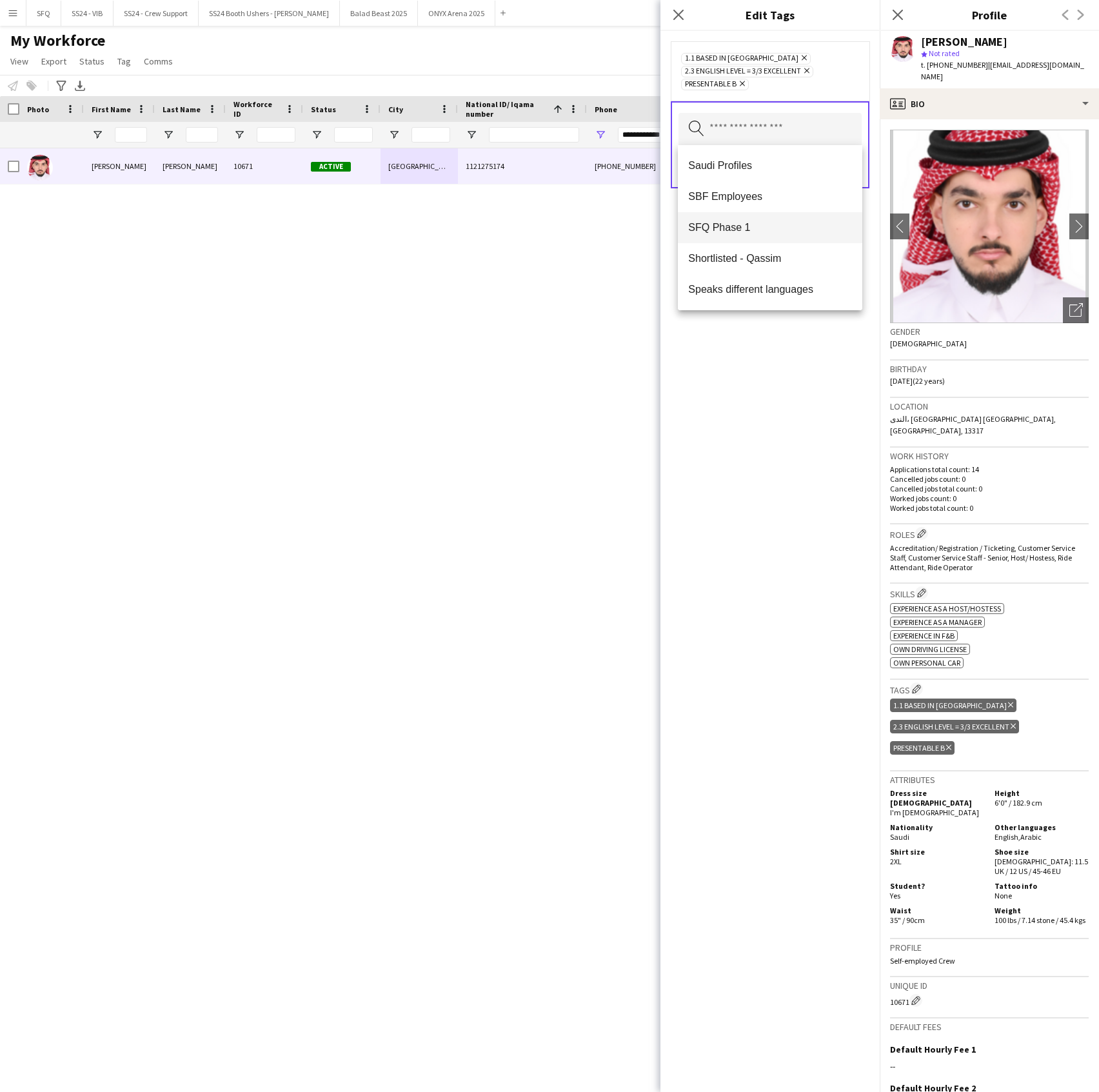
click at [785, 219] on mat-option "SFQ Phase 1" at bounding box center [770, 228] width 184 height 31
click at [761, 354] on div "1.1 Based in [GEOGRAPHIC_DATA] Remove 2.3 English Level = 3/3 Excellent Remove …" at bounding box center [770, 561] width 219 height 1061
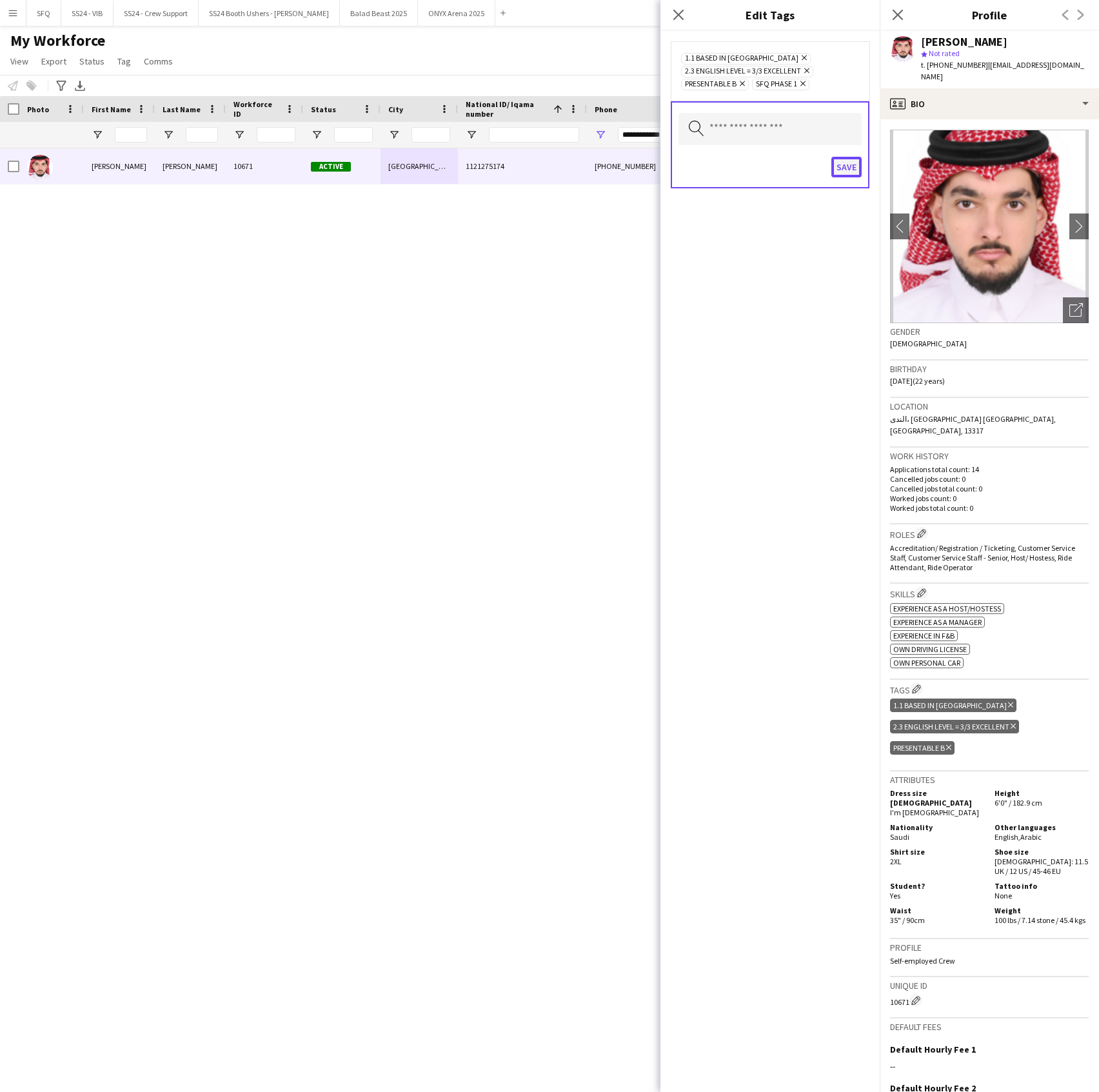
click at [847, 171] on button "Save" at bounding box center [846, 167] width 30 height 21
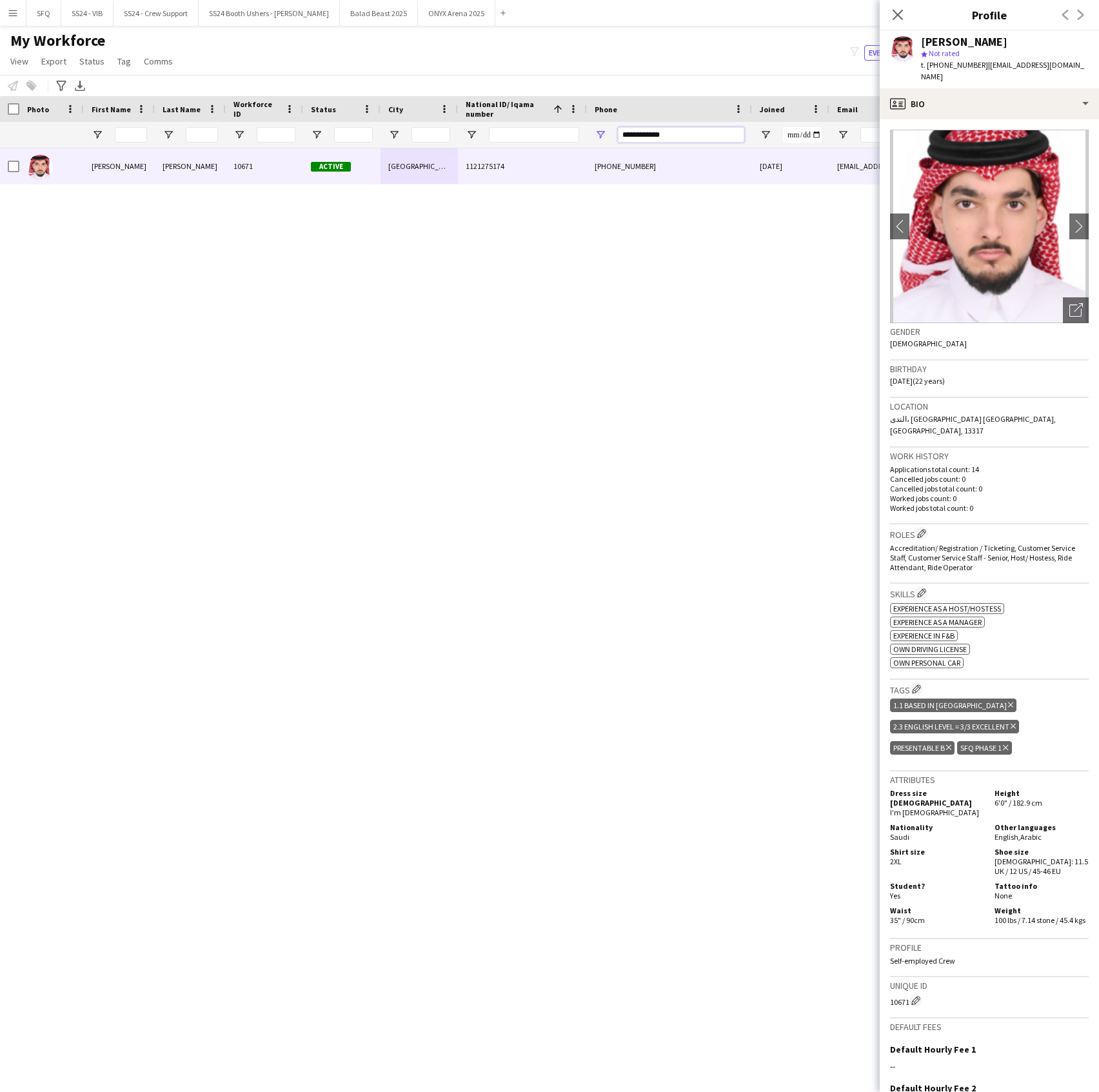
click at [649, 138] on input "**********" at bounding box center [681, 135] width 127 height 15
paste input "Phone Filter Input"
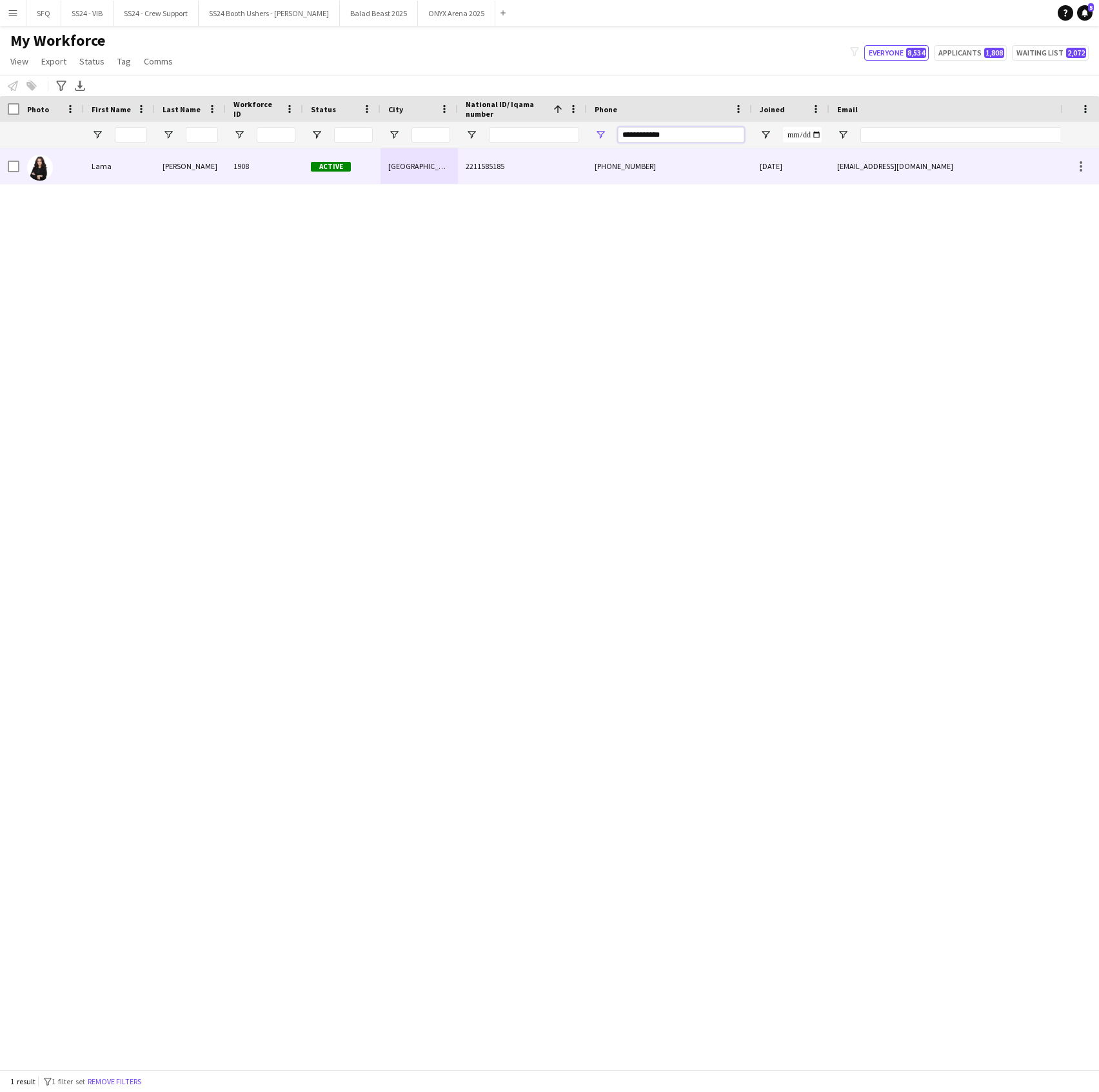
type input "**********"
click at [480, 165] on span "2211585185" at bounding box center [485, 166] width 39 height 10
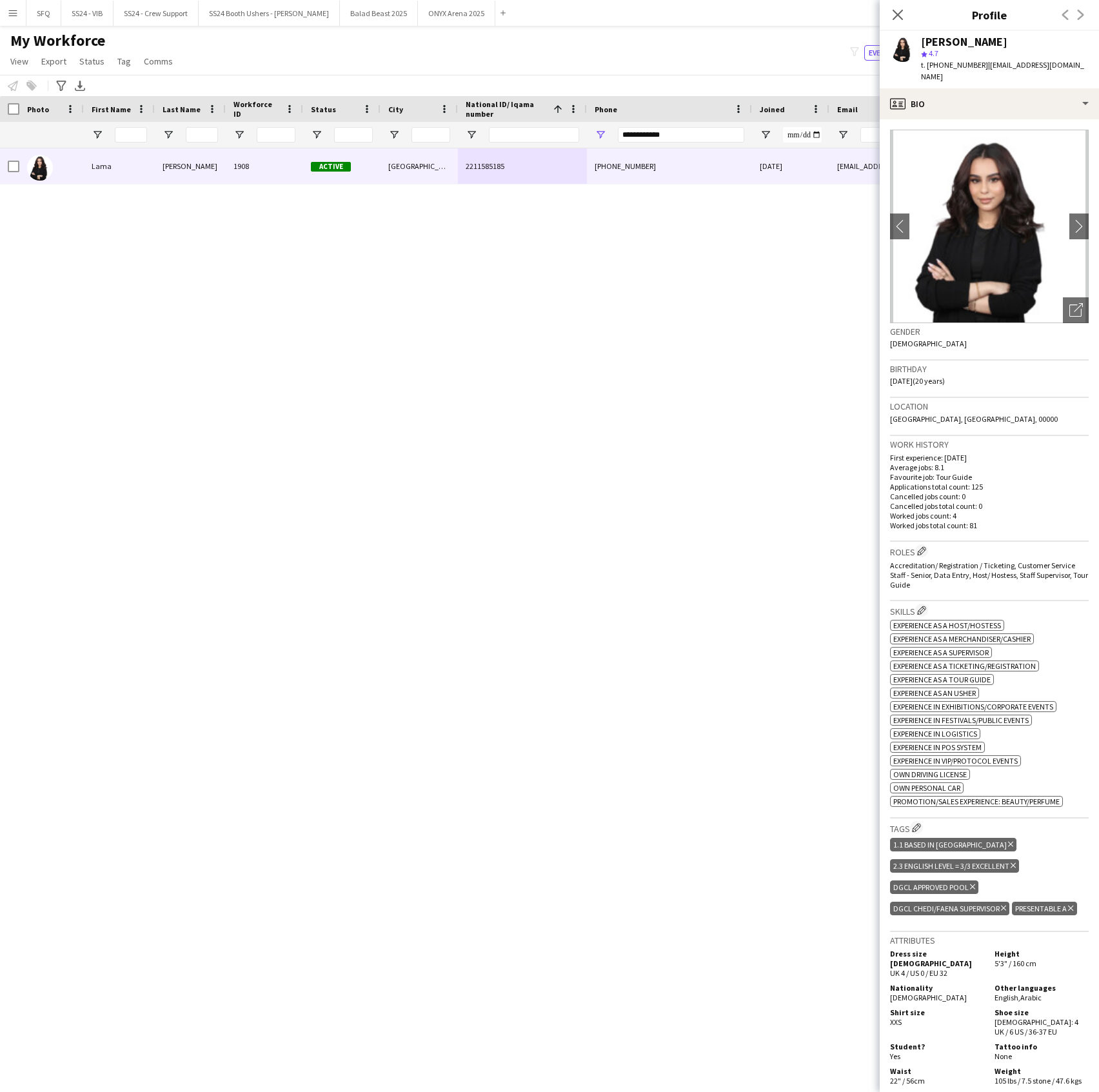
click at [917, 819] on div "Tags Edit crew company tags 1.1 Based in [GEOGRAPHIC_DATA] Delete tag 2.3 Engli…" at bounding box center [989, 875] width 198 height 113
click at [911, 826] on h3 "Tags Edit crew company tags" at bounding box center [989, 828] width 198 height 14
click at [914, 823] on app-icon "Edit crew company tags" at bounding box center [917, 828] width 9 height 9
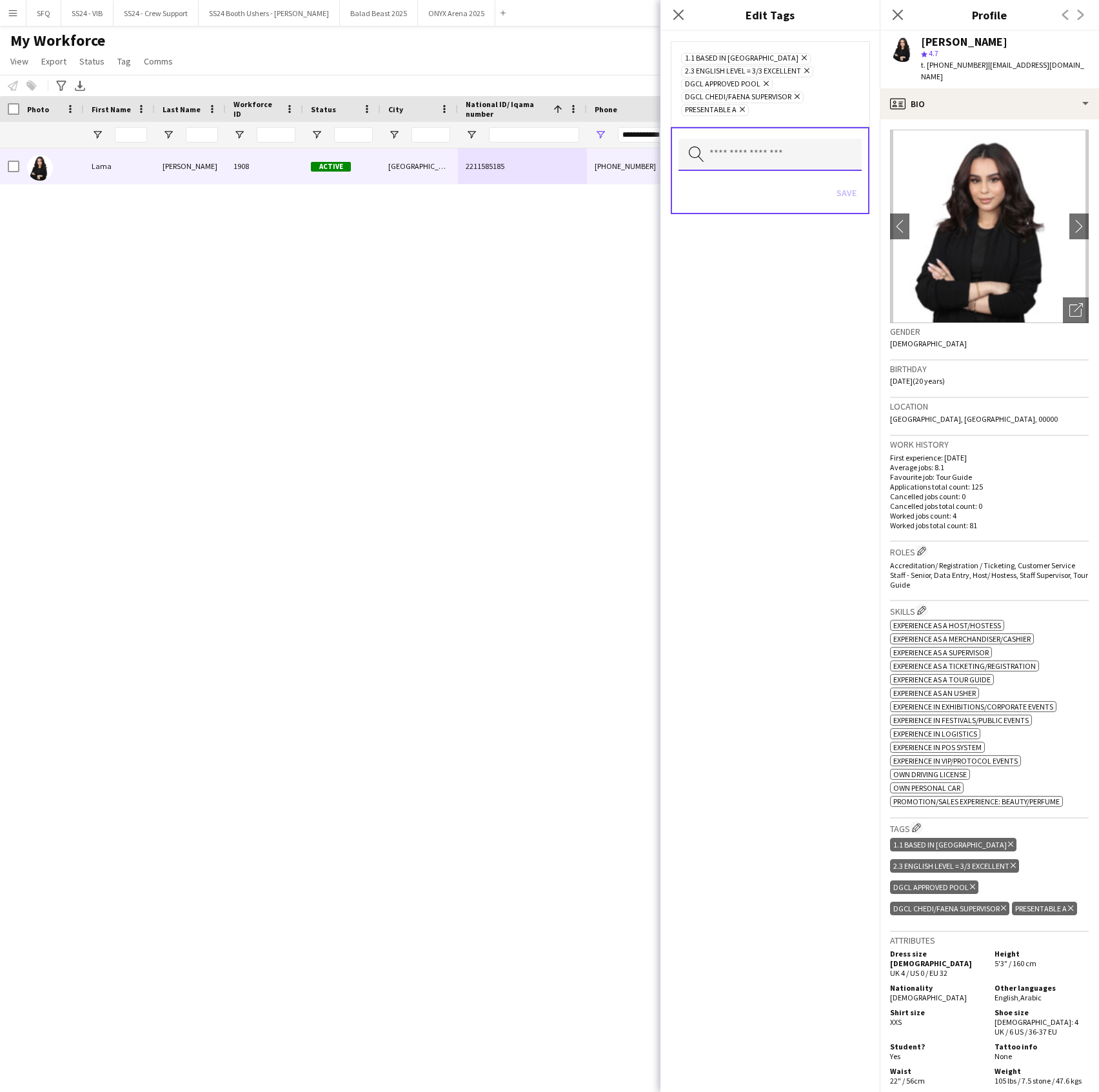
click at [714, 154] on input "text" at bounding box center [770, 155] width 183 height 32
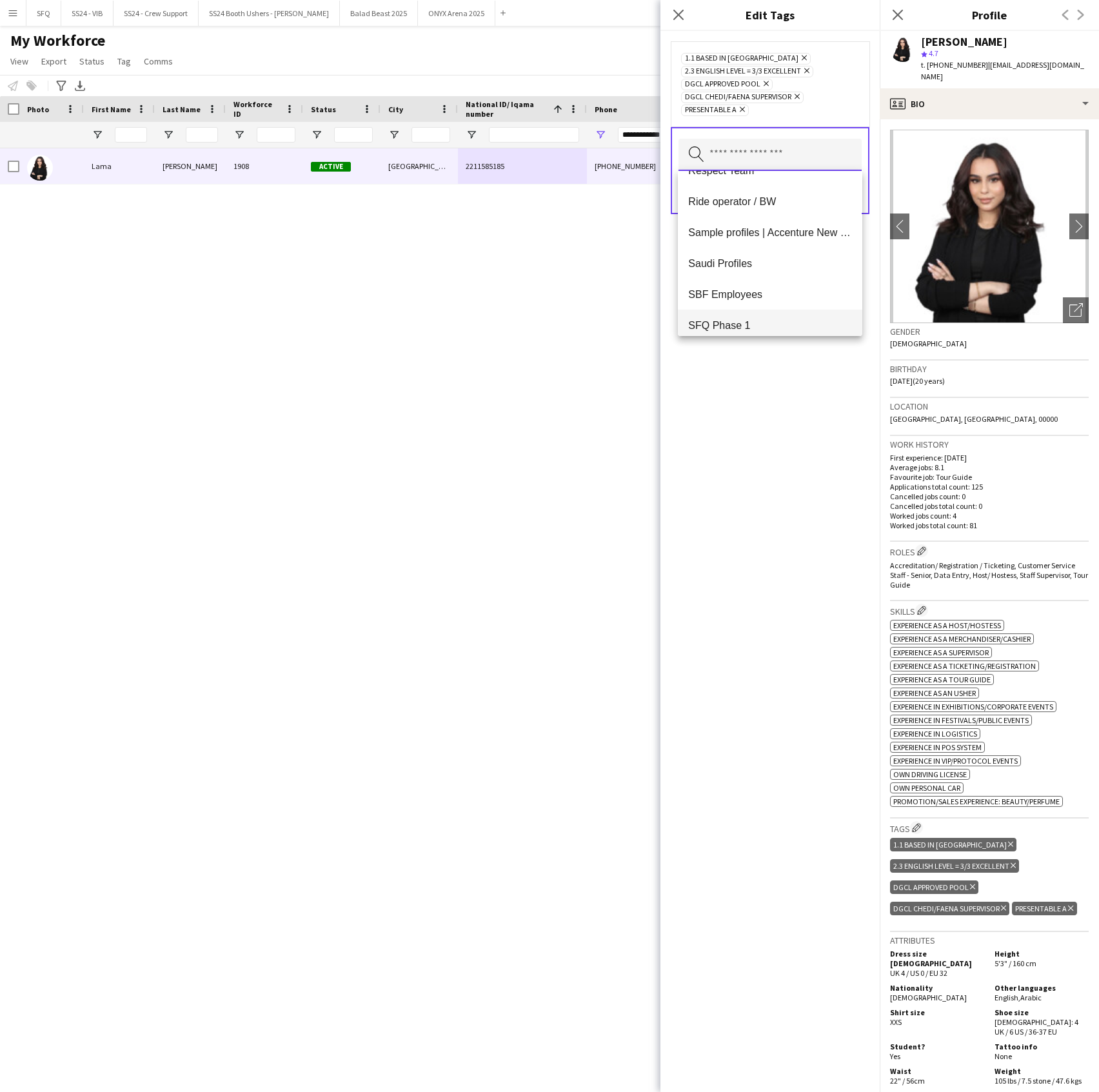
scroll to position [1176, 0]
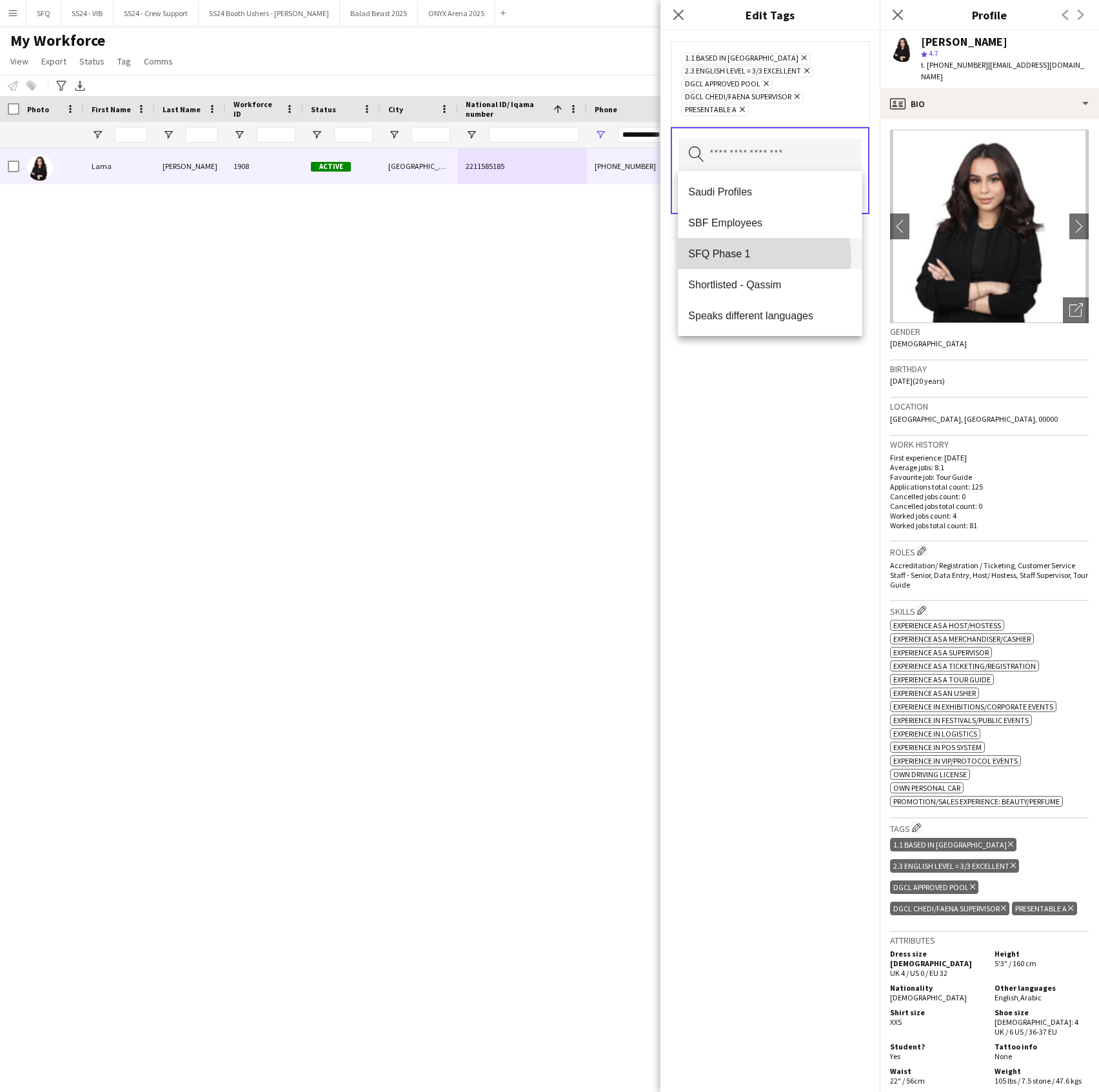
click at [744, 259] on span "SFQ Phase 1" at bounding box center [769, 254] width 163 height 12
click at [760, 463] on div "1.1 Based in [GEOGRAPHIC_DATA] Remove 2.3 English Level = 3/3 Excellent Remove …" at bounding box center [770, 561] width 219 height 1061
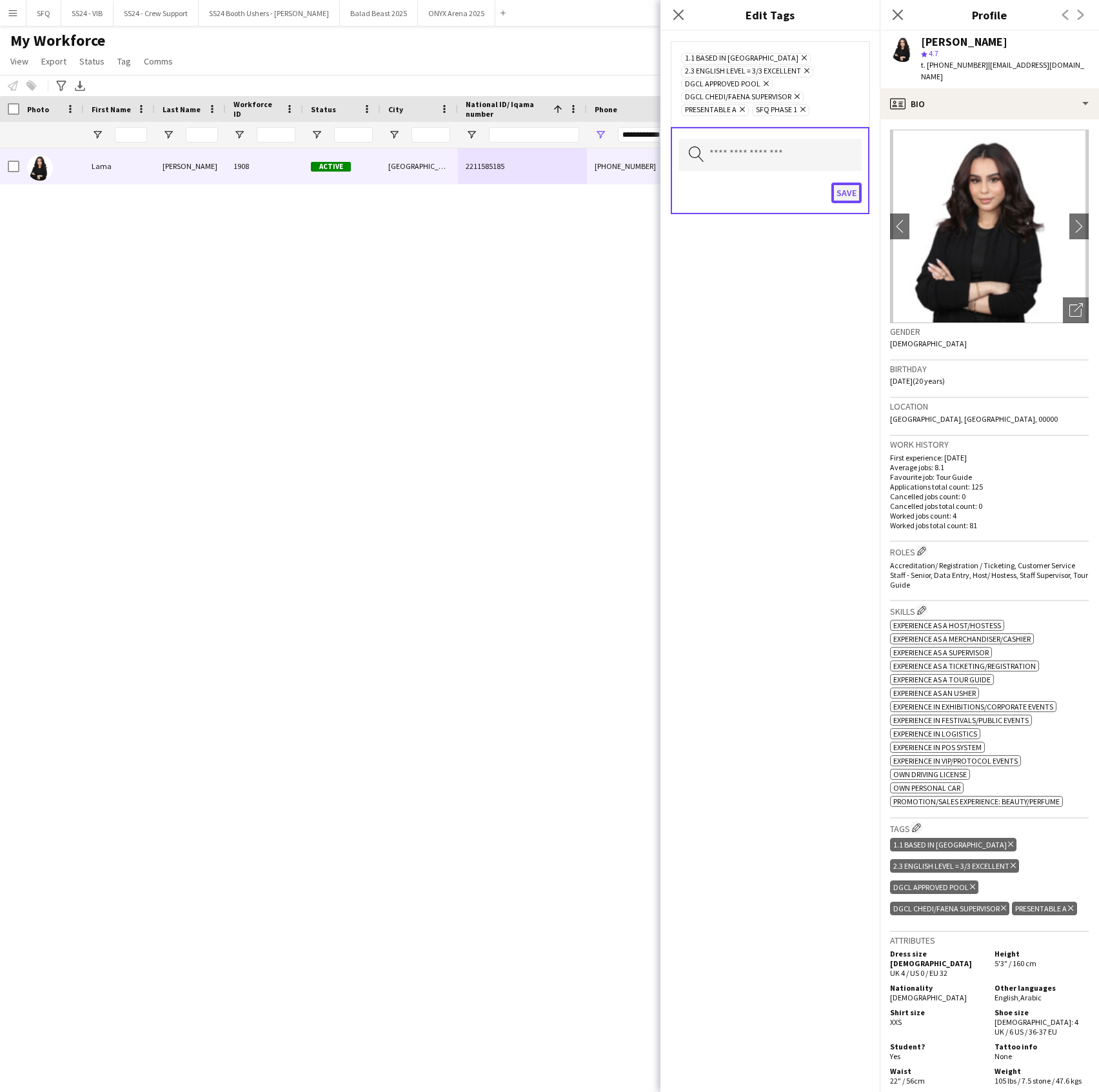
click at [850, 191] on button "Save" at bounding box center [846, 192] width 30 height 21
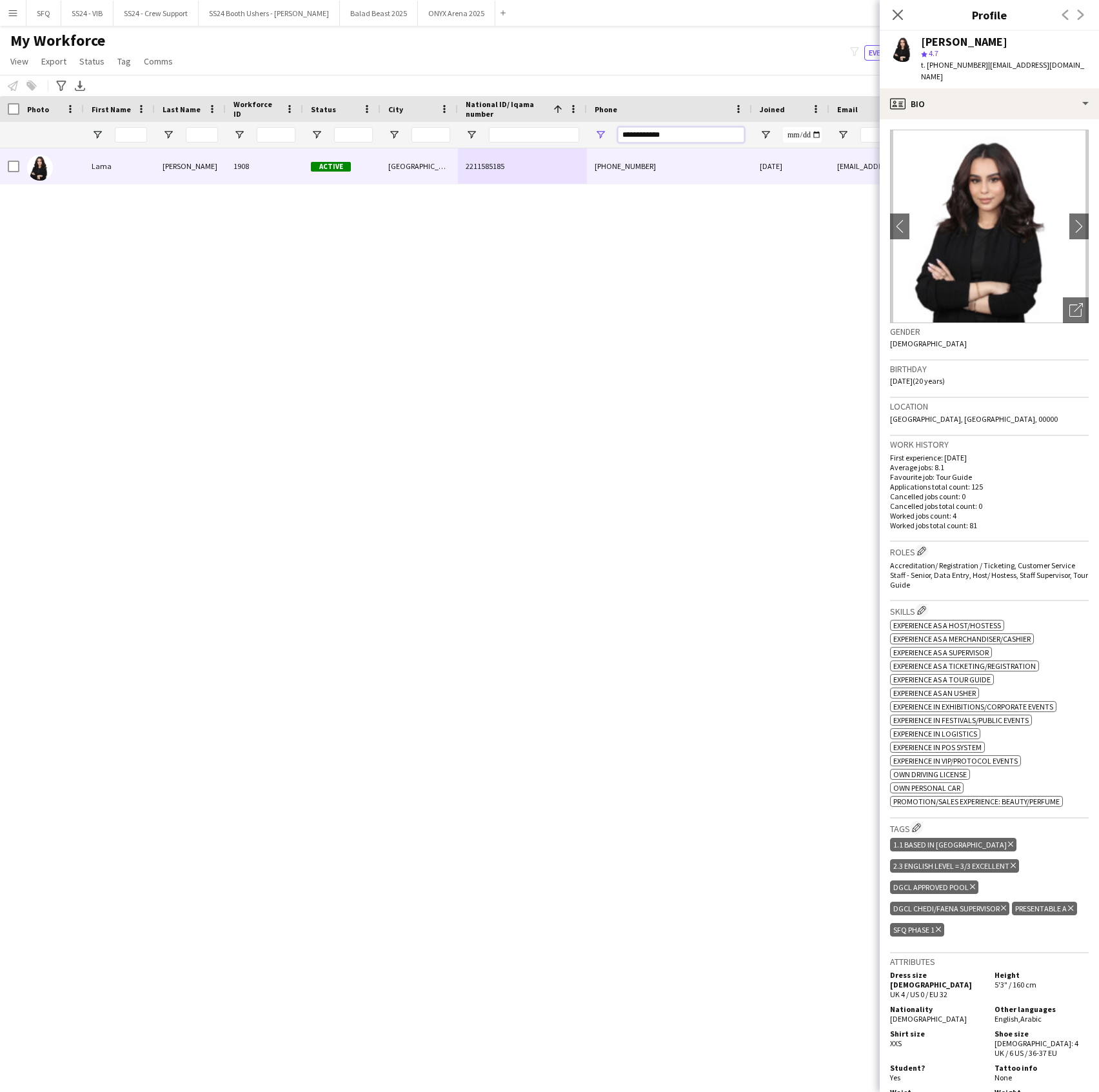
click at [694, 131] on input "**********" at bounding box center [681, 135] width 127 height 15
paste input "Phone Filter Input"
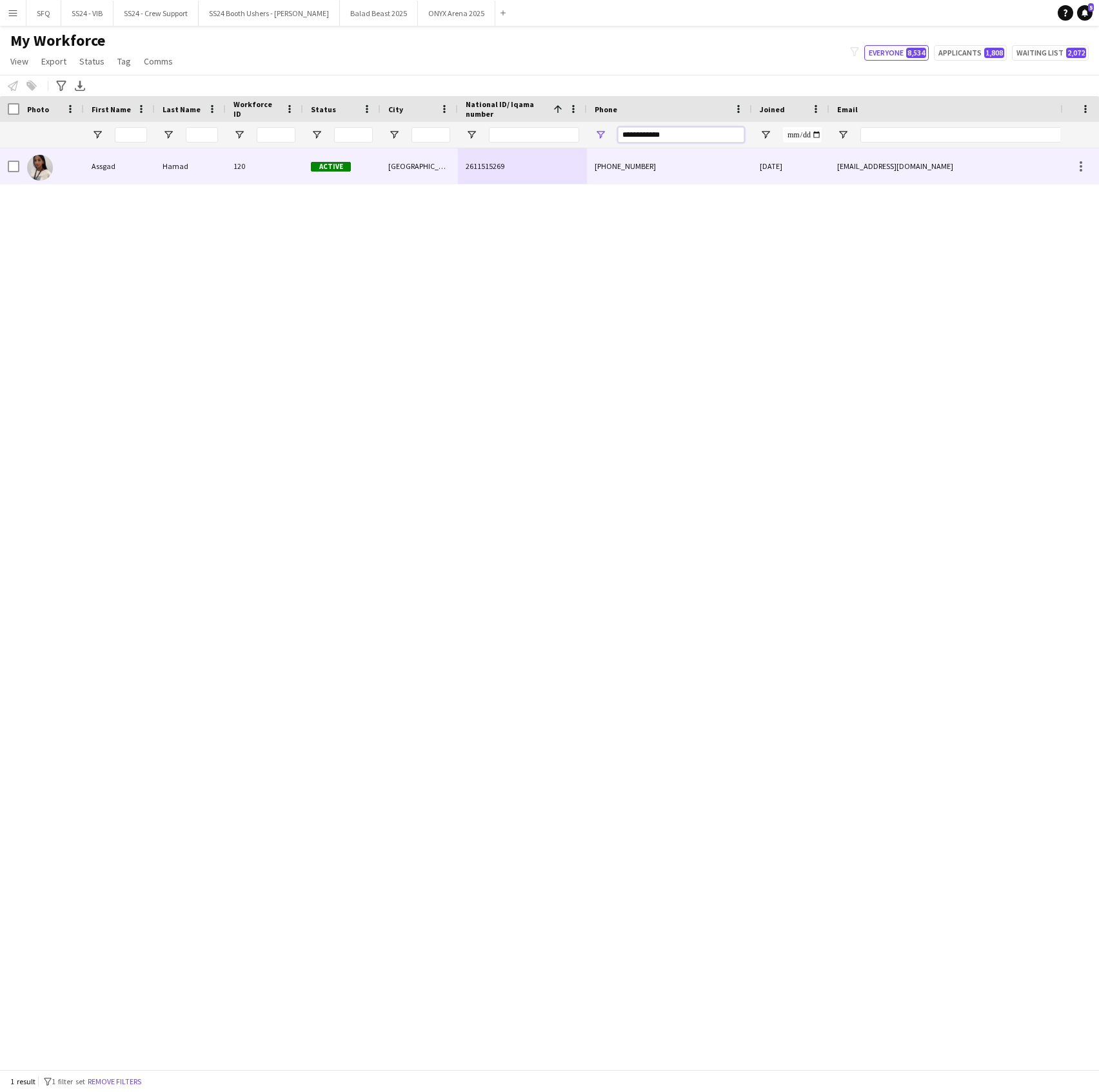
type input "**********"
click at [638, 162] on div "[PHONE_NUMBER]" at bounding box center [670, 166] width 165 height 36
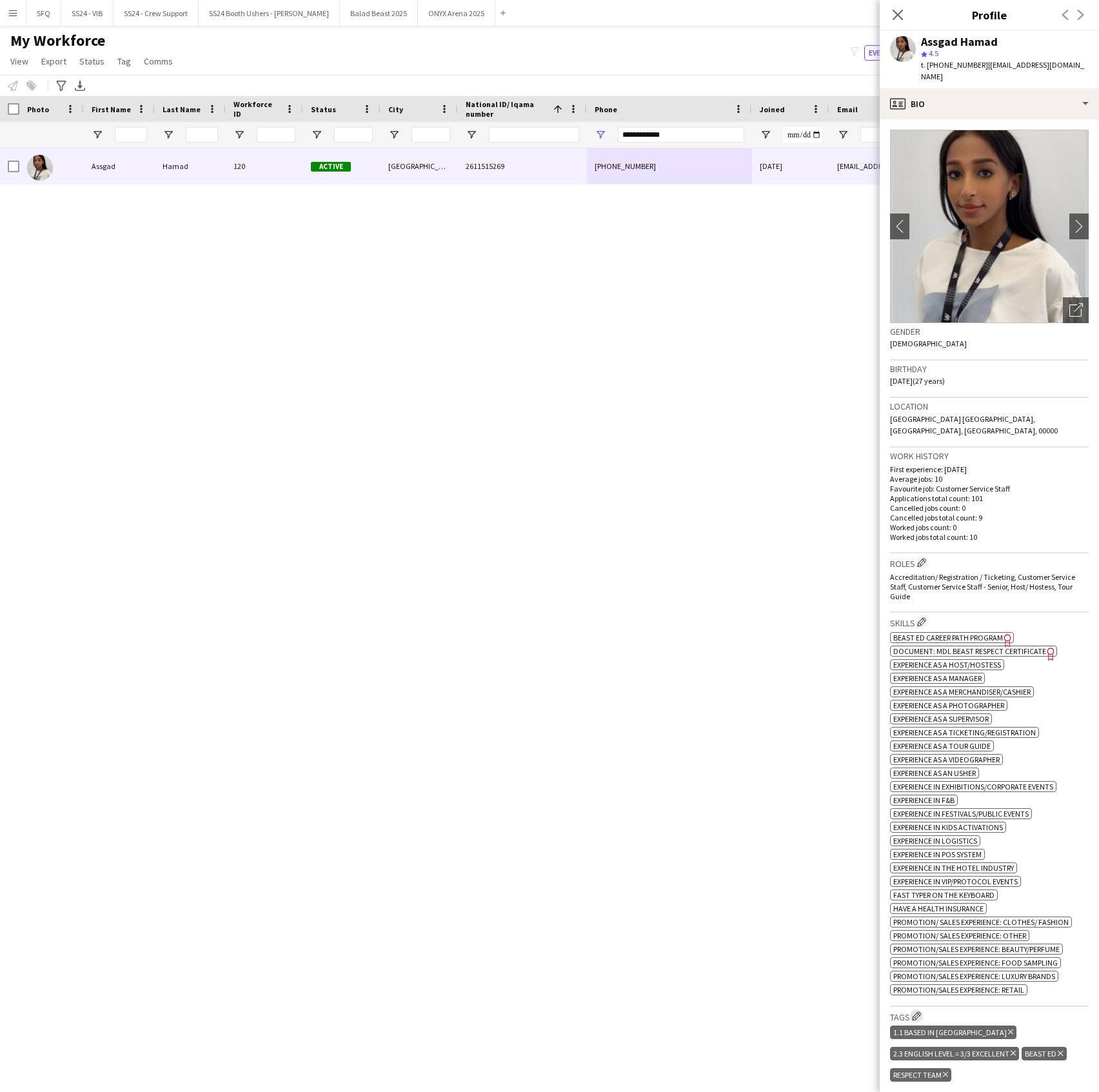
click at [918, 1012] on app-icon "Edit crew company tags" at bounding box center [917, 1016] width 9 height 9
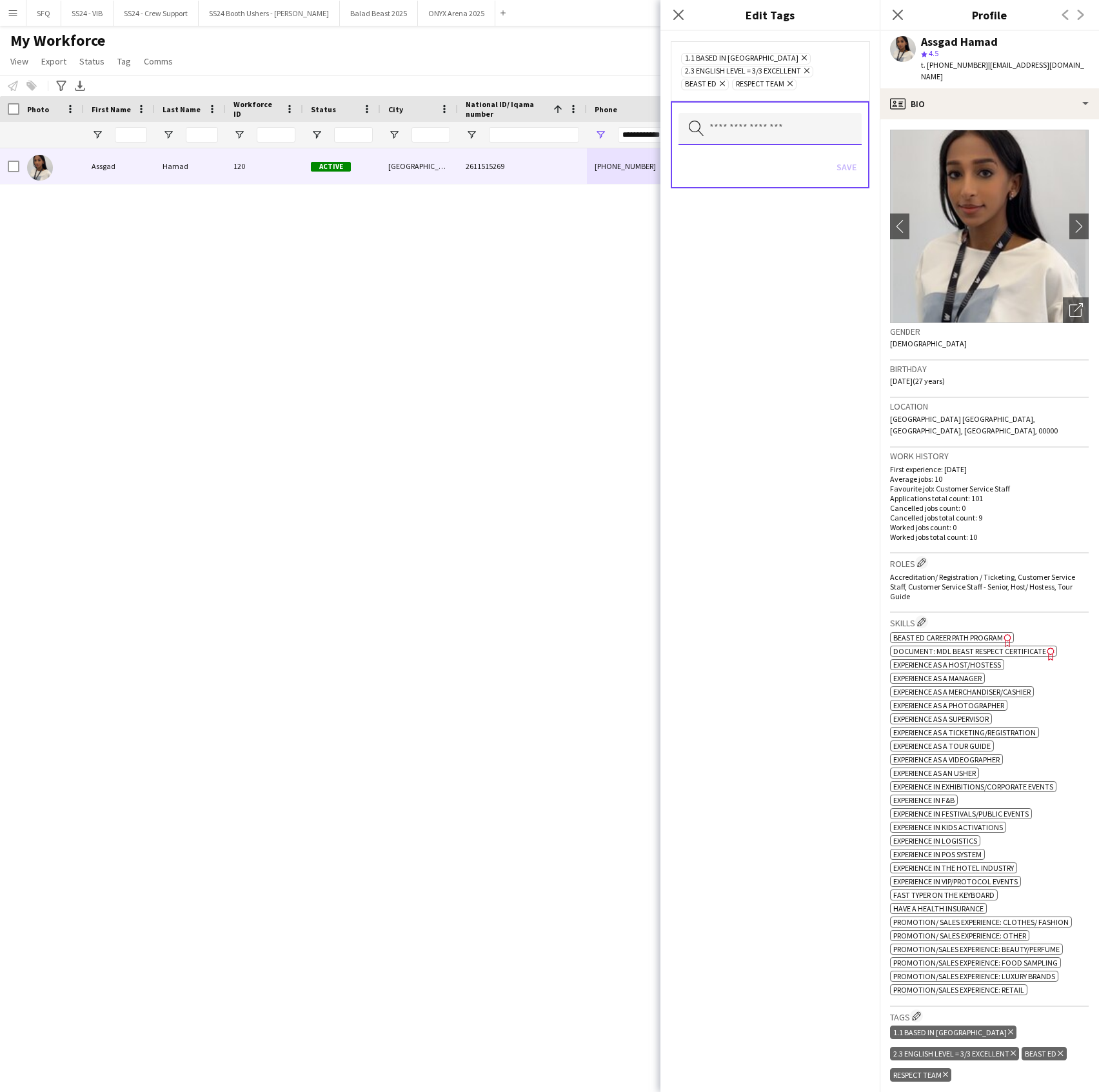
click at [800, 137] on input "text" at bounding box center [770, 129] width 183 height 32
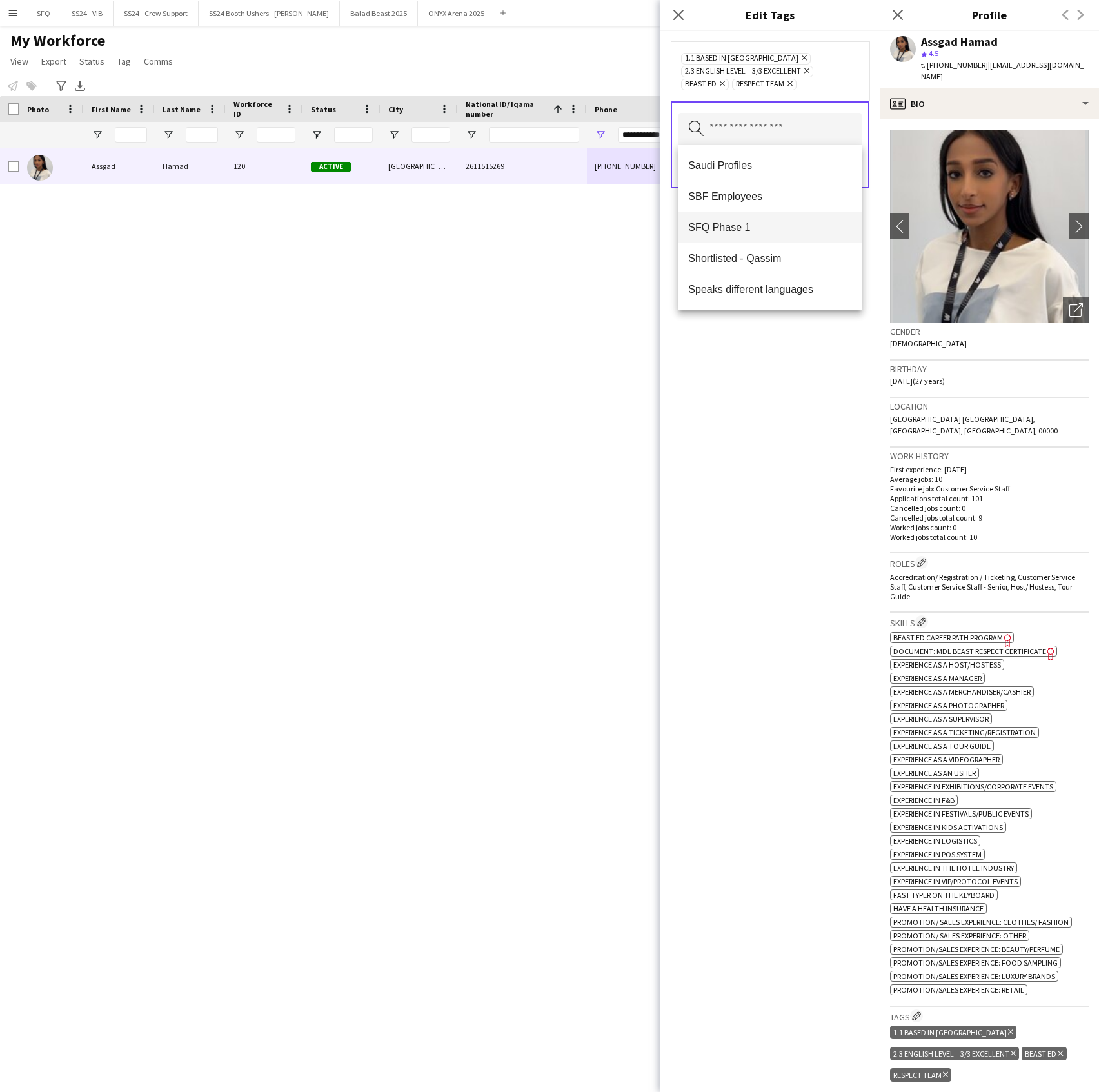
click at [761, 225] on span "SFQ Phase 1" at bounding box center [769, 227] width 163 height 12
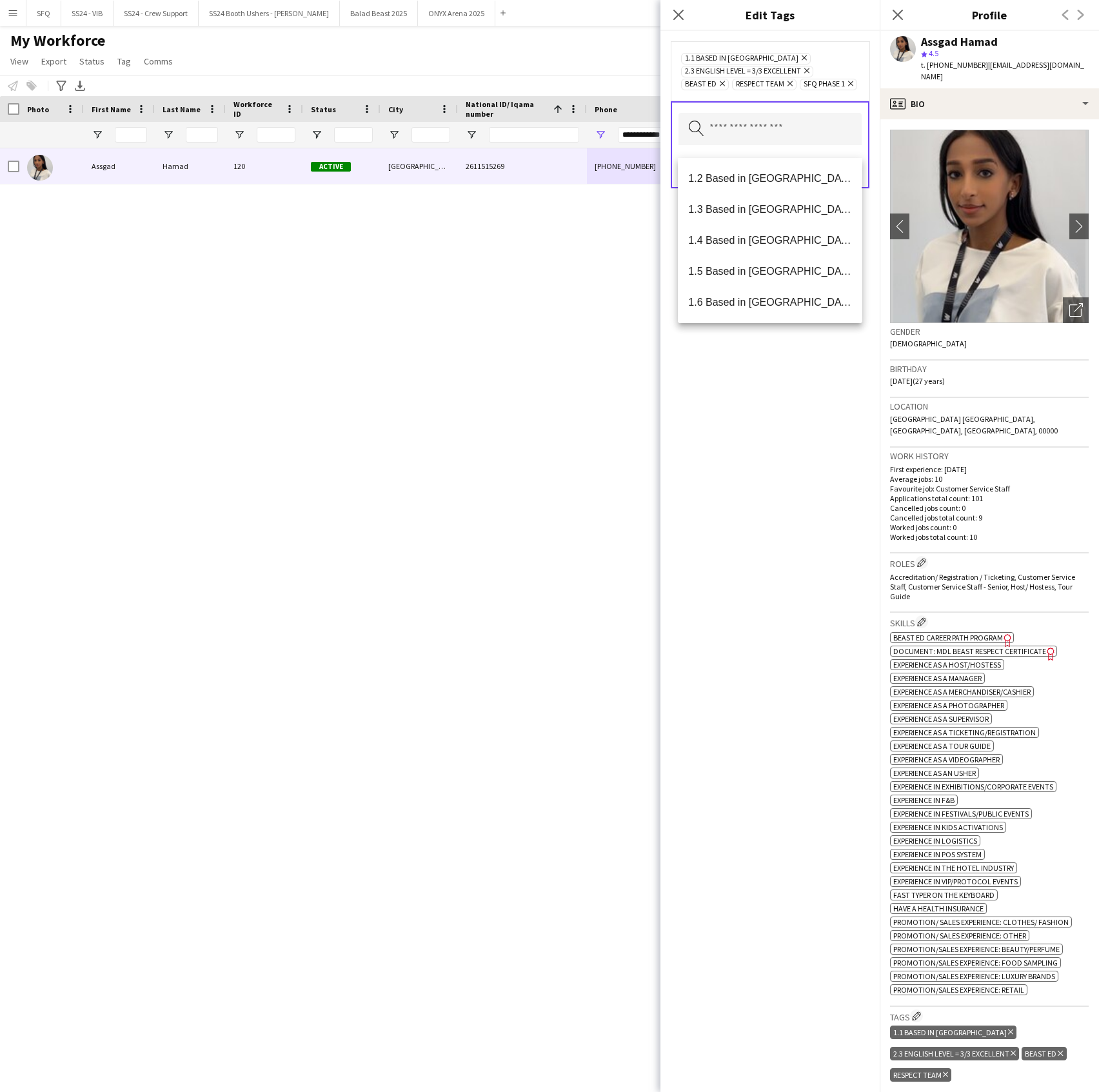
click at [761, 396] on div "1.1 Based in [GEOGRAPHIC_DATA] Remove 2.3 English Level = 3/3 Excellent Remove …" at bounding box center [770, 561] width 219 height 1061
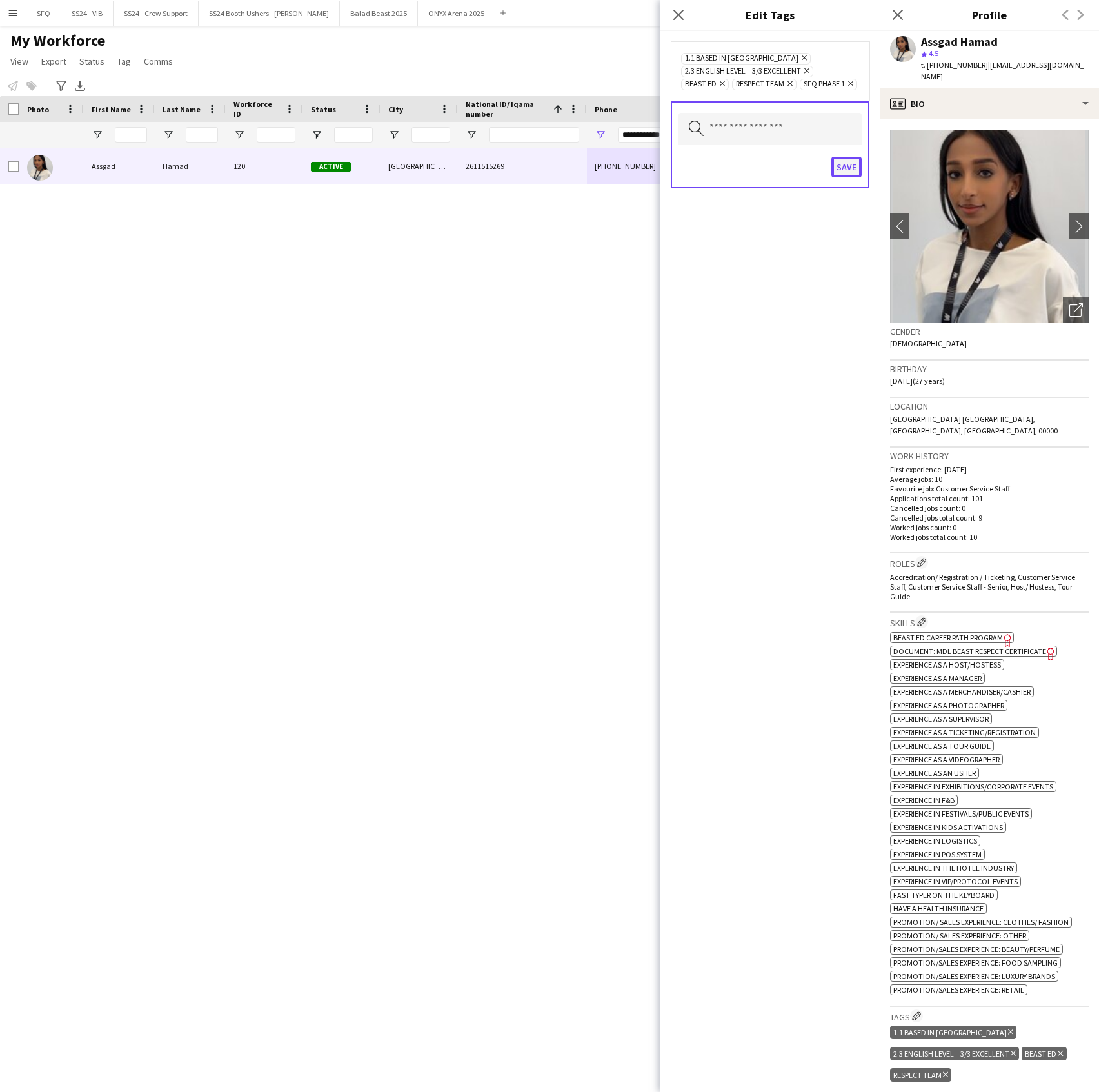
click at [855, 178] on button "Save" at bounding box center [846, 167] width 30 height 21
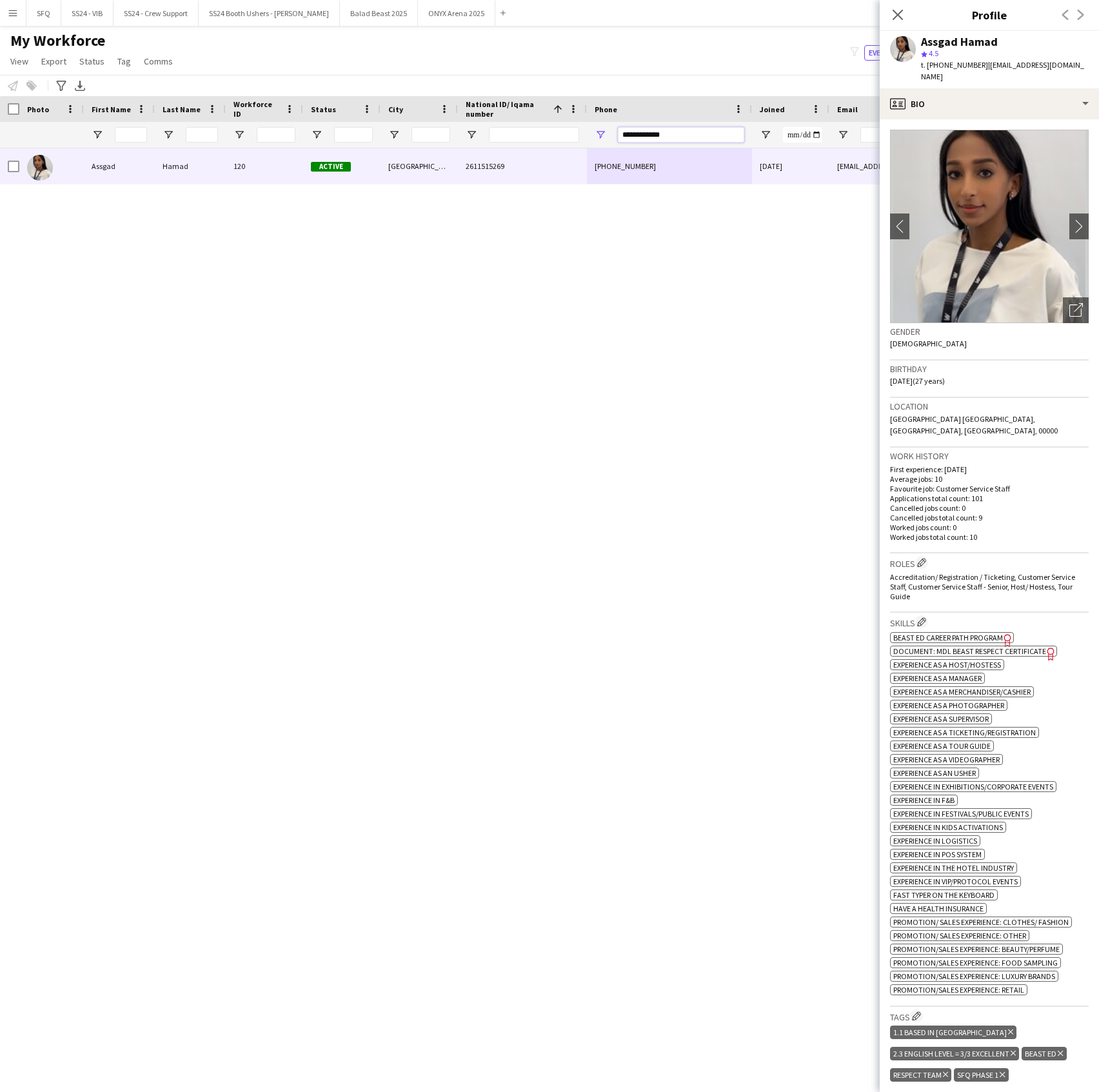
click at [631, 132] on input "**********" at bounding box center [681, 135] width 127 height 15
paste input "Phone Filter Input"
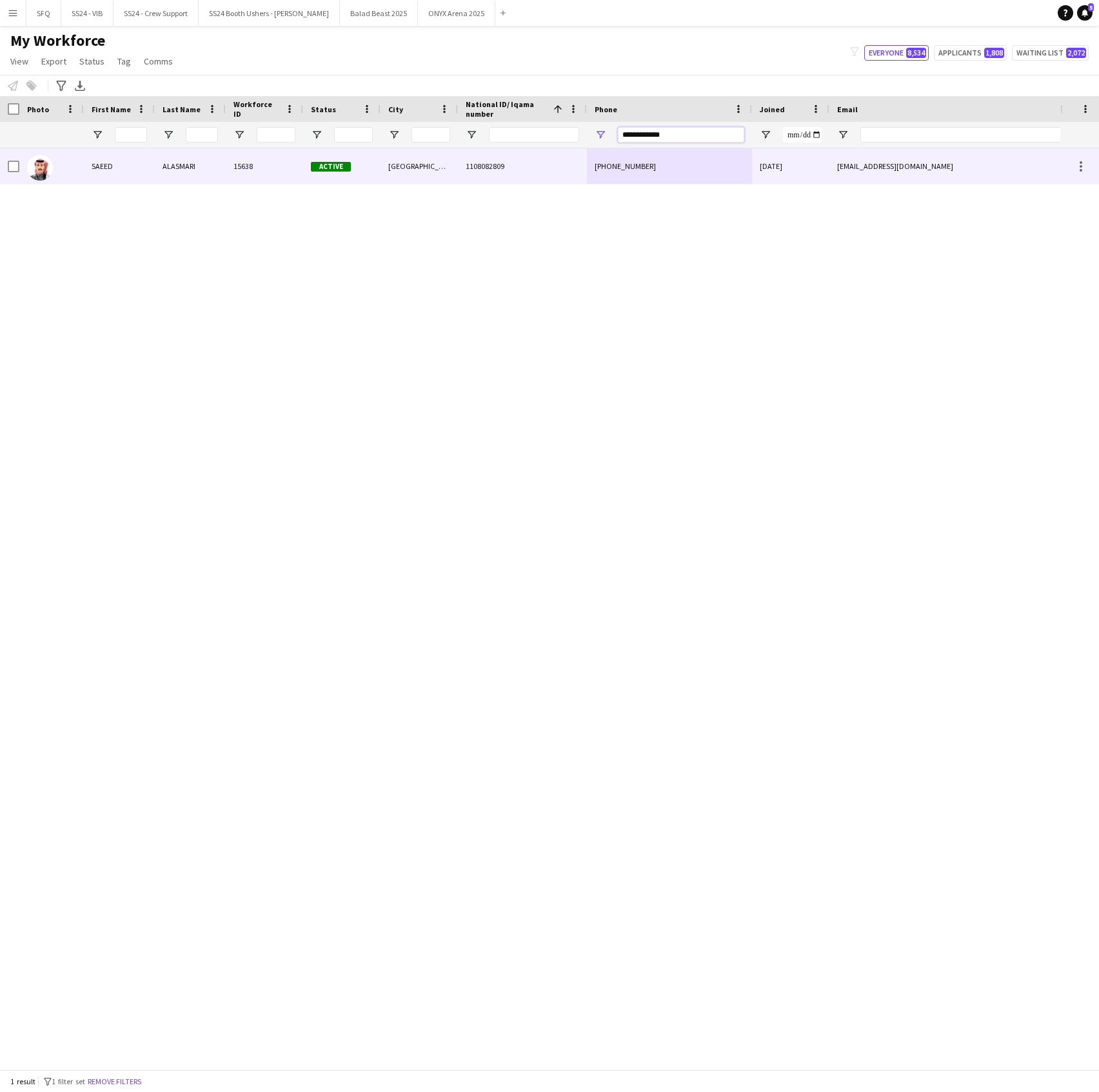
type input "**********"
click at [398, 171] on div "[GEOGRAPHIC_DATA]" at bounding box center [419, 166] width 77 height 36
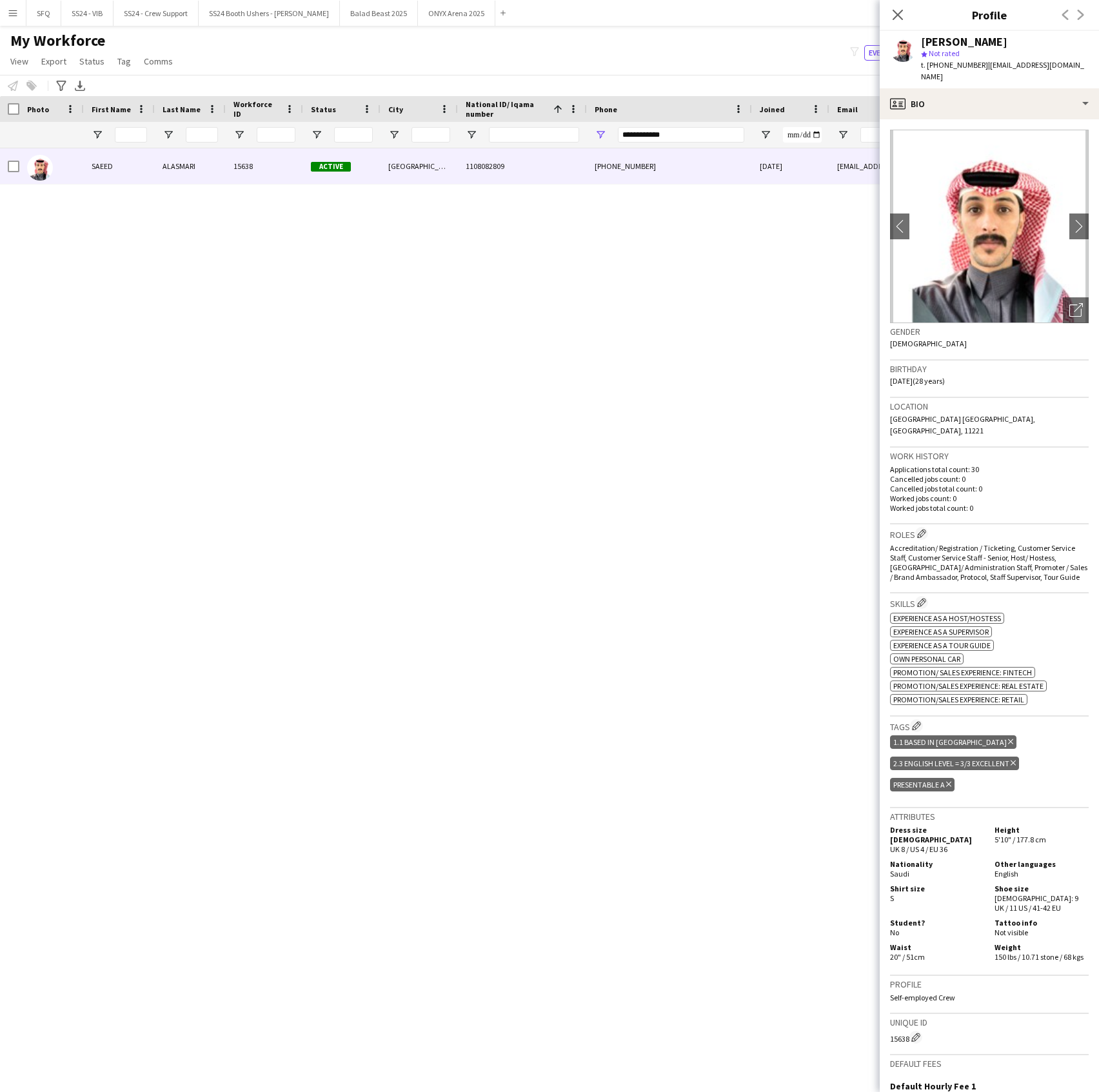
click at [912, 719] on h3 "Tags Edit crew company tags" at bounding box center [989, 726] width 198 height 14
click at [918, 721] on app-icon "Edit crew company tags" at bounding box center [917, 726] width 9 height 9
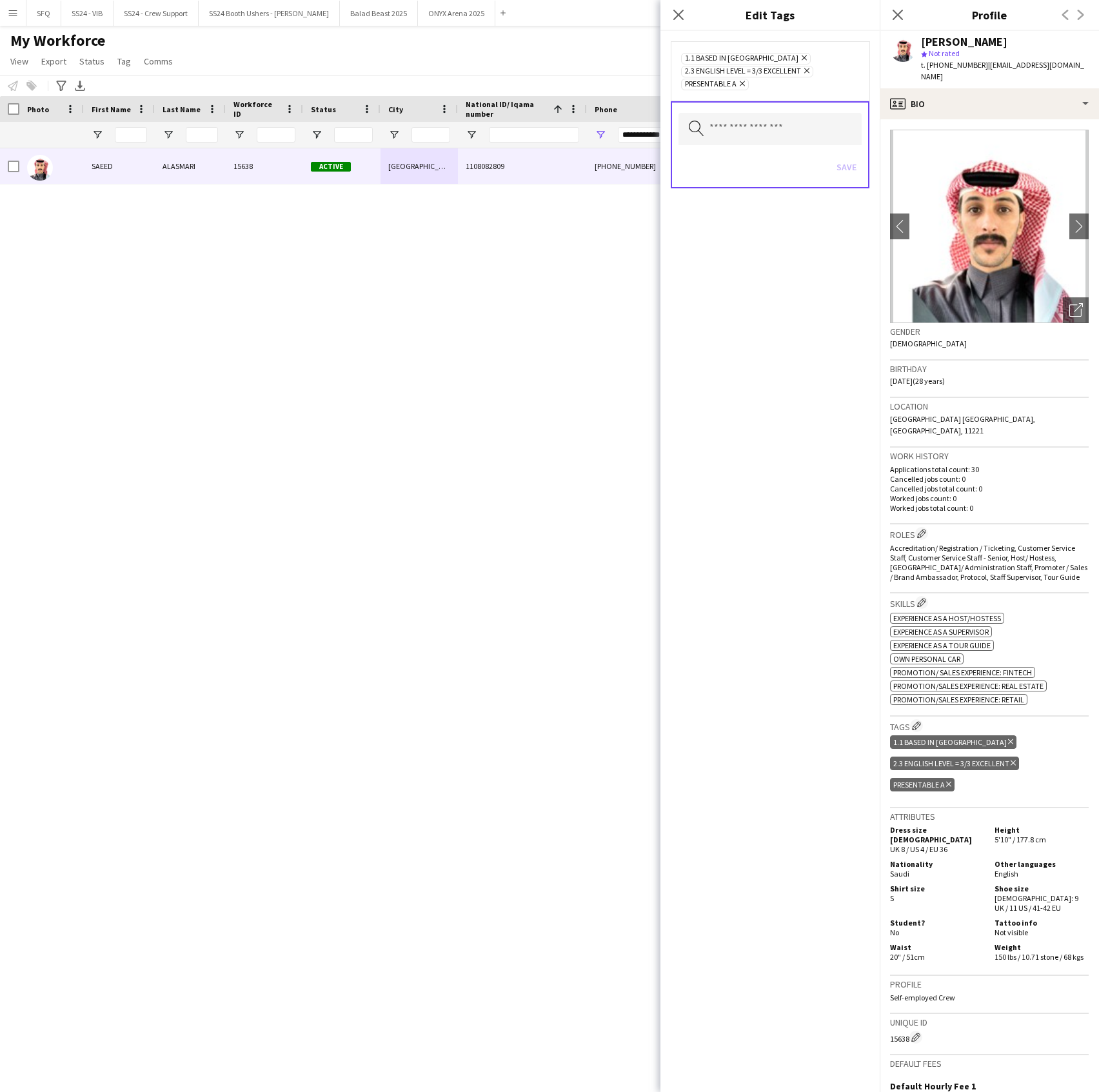
click at [781, 102] on div "Search by tag name Save" at bounding box center [770, 144] width 198 height 87
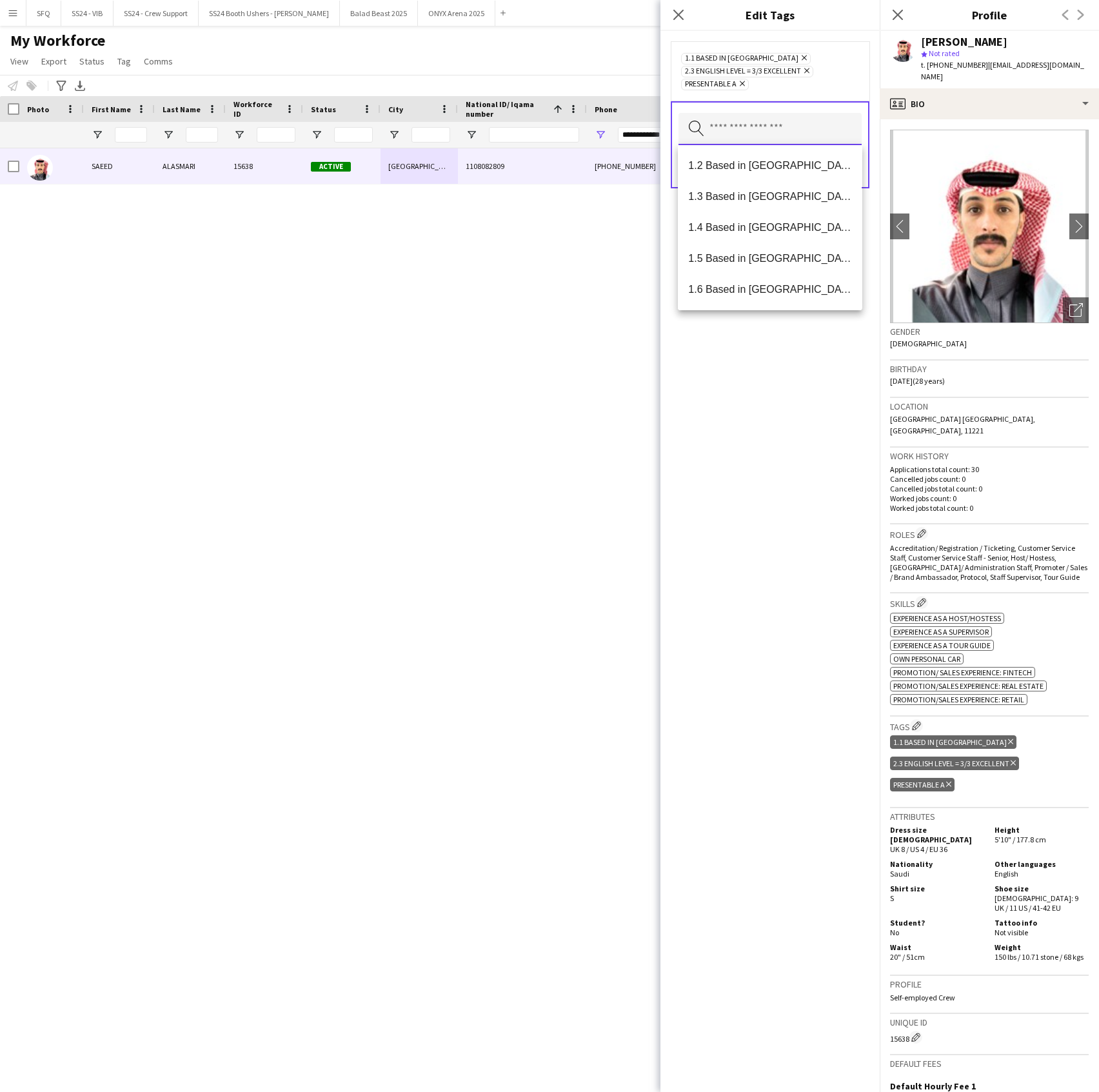
click at [775, 120] on input "text" at bounding box center [770, 129] width 183 height 32
click at [779, 232] on span "SFQ Phase 1" at bounding box center [769, 227] width 163 height 12
click at [749, 450] on div "1.1 Based in [GEOGRAPHIC_DATA] Remove 2.3 English Level = 3/3 Excellent Remove …" at bounding box center [770, 561] width 219 height 1061
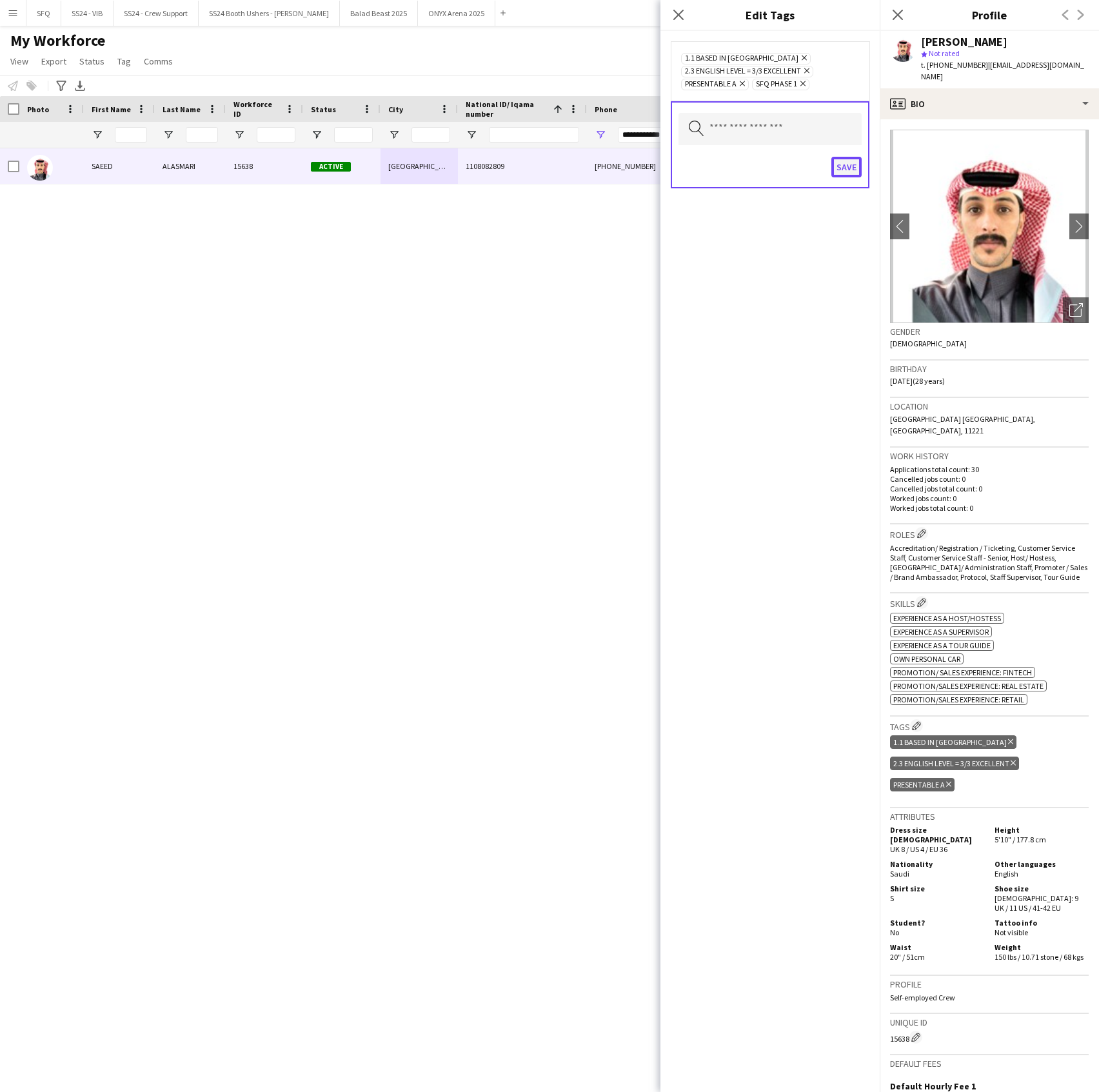
click at [855, 168] on button "Save" at bounding box center [846, 167] width 30 height 21
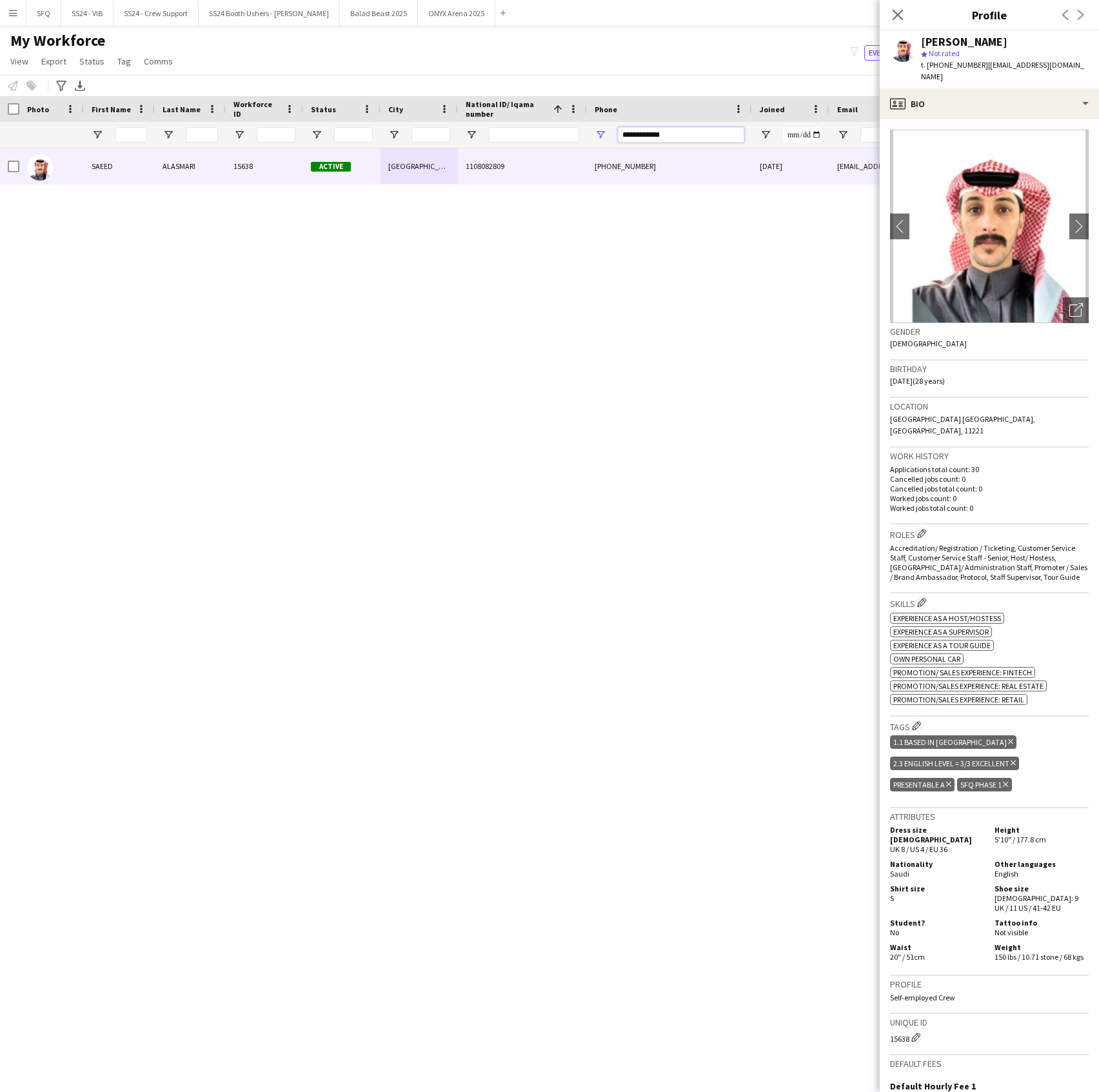
click at [645, 142] on input "**********" at bounding box center [681, 135] width 127 height 15
paste input "Phone Filter Input"
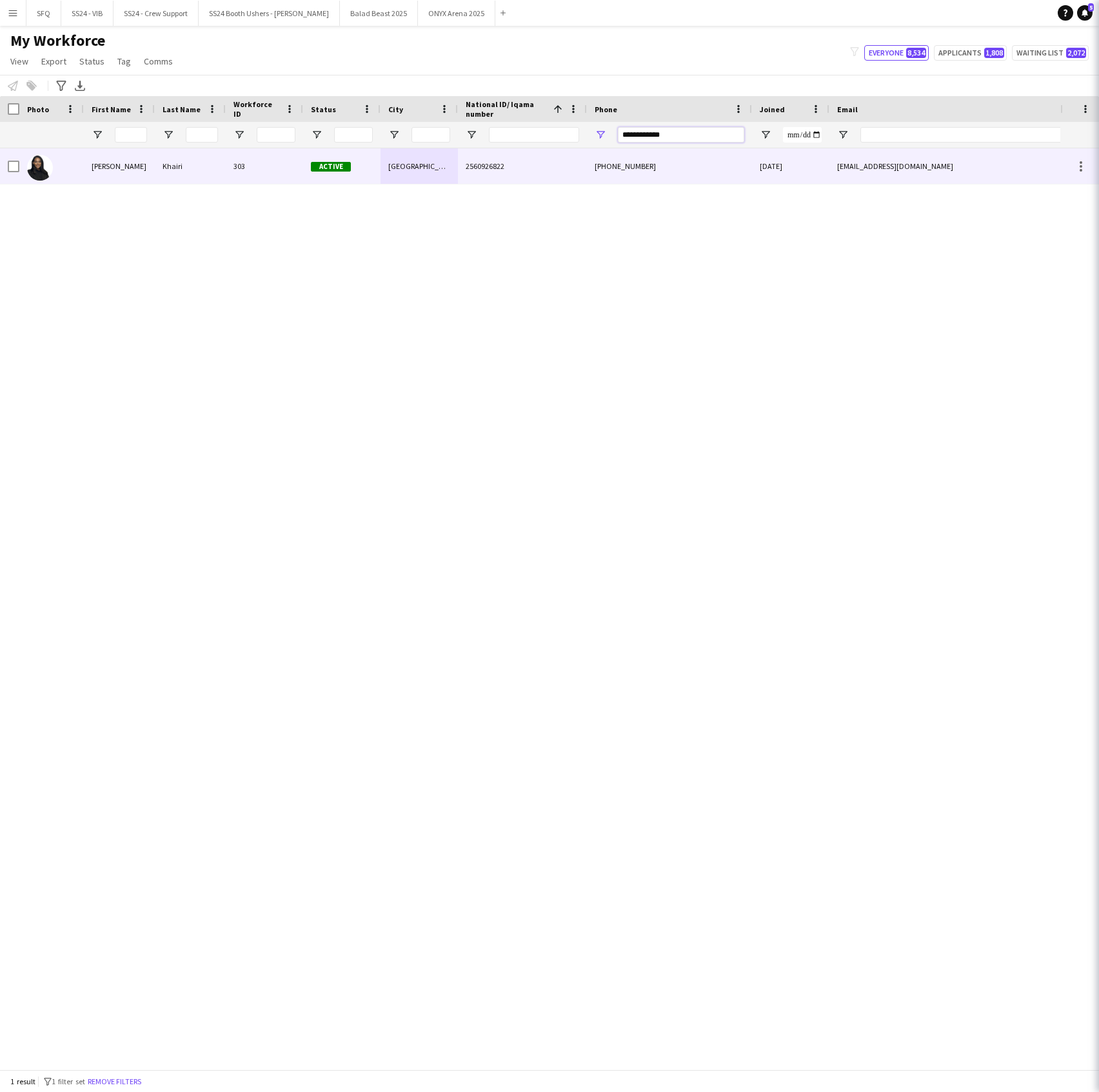
type input "**********"
click at [560, 165] on div "2560926822" at bounding box center [522, 166] width 129 height 36
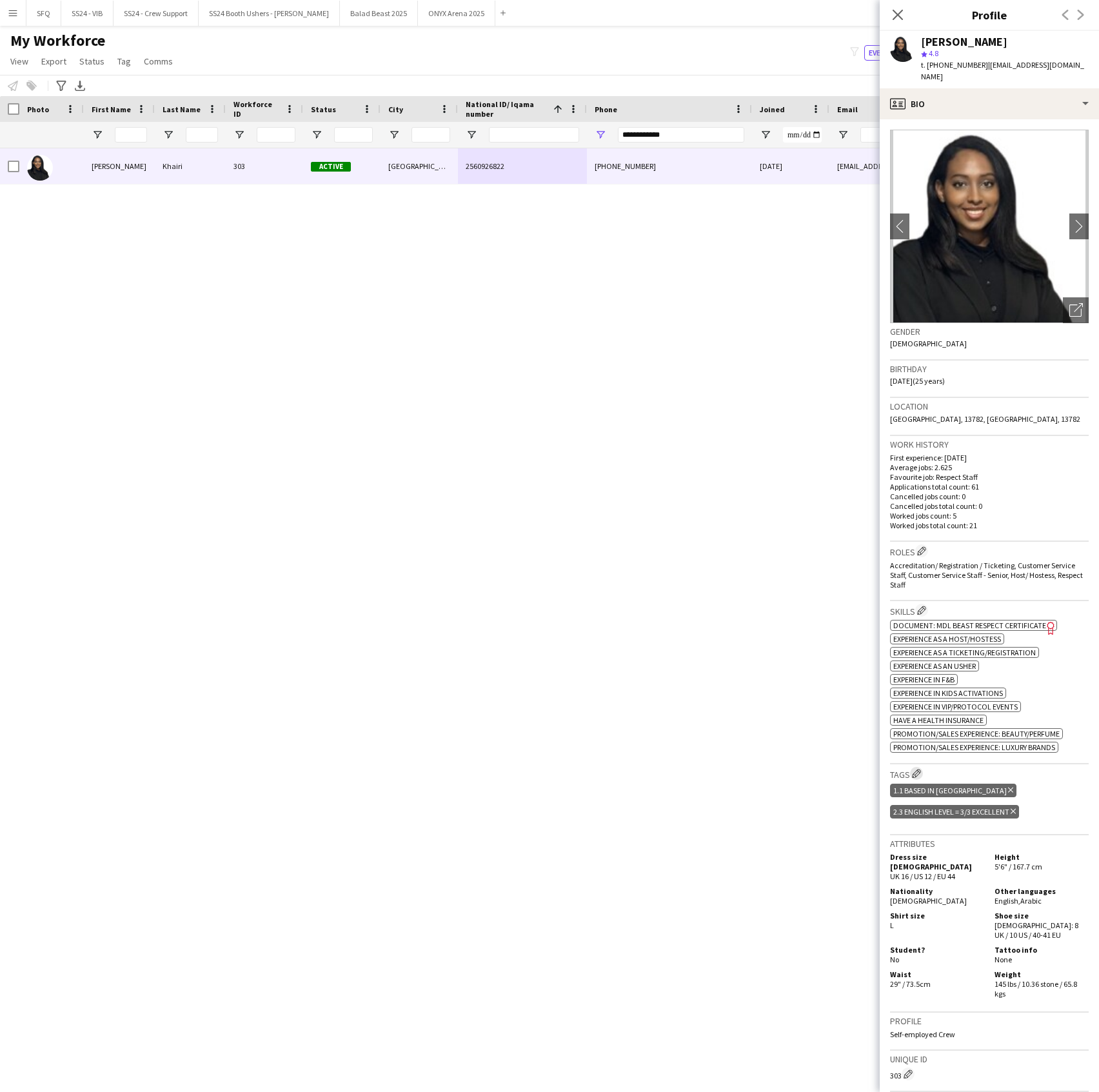
click at [919, 769] on app-icon "Edit crew company tags" at bounding box center [917, 774] width 9 height 9
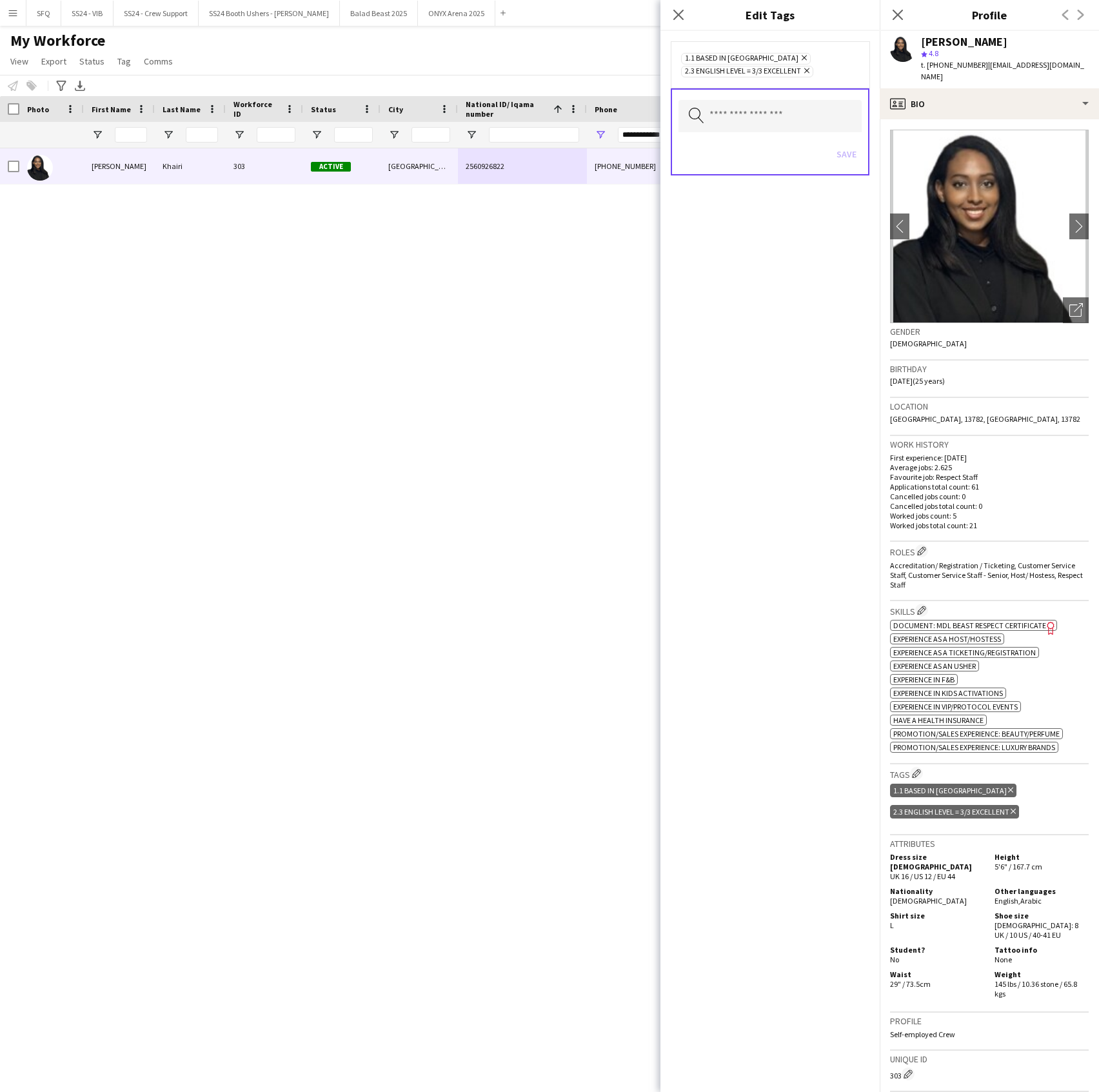
click at [725, 135] on div "Search by tag name Save" at bounding box center [770, 131] width 198 height 87
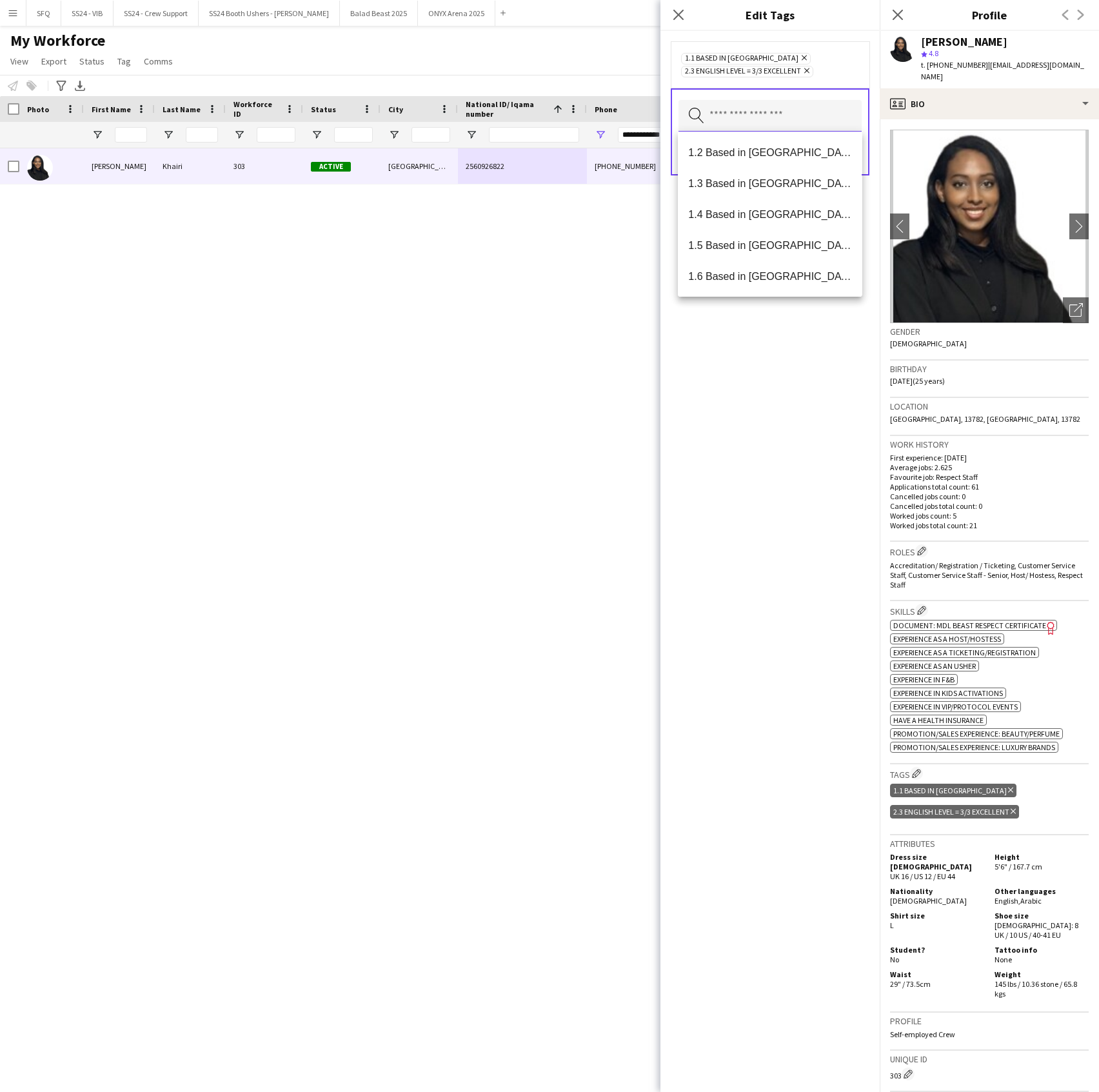
click at [722, 127] on input "text" at bounding box center [770, 116] width 183 height 32
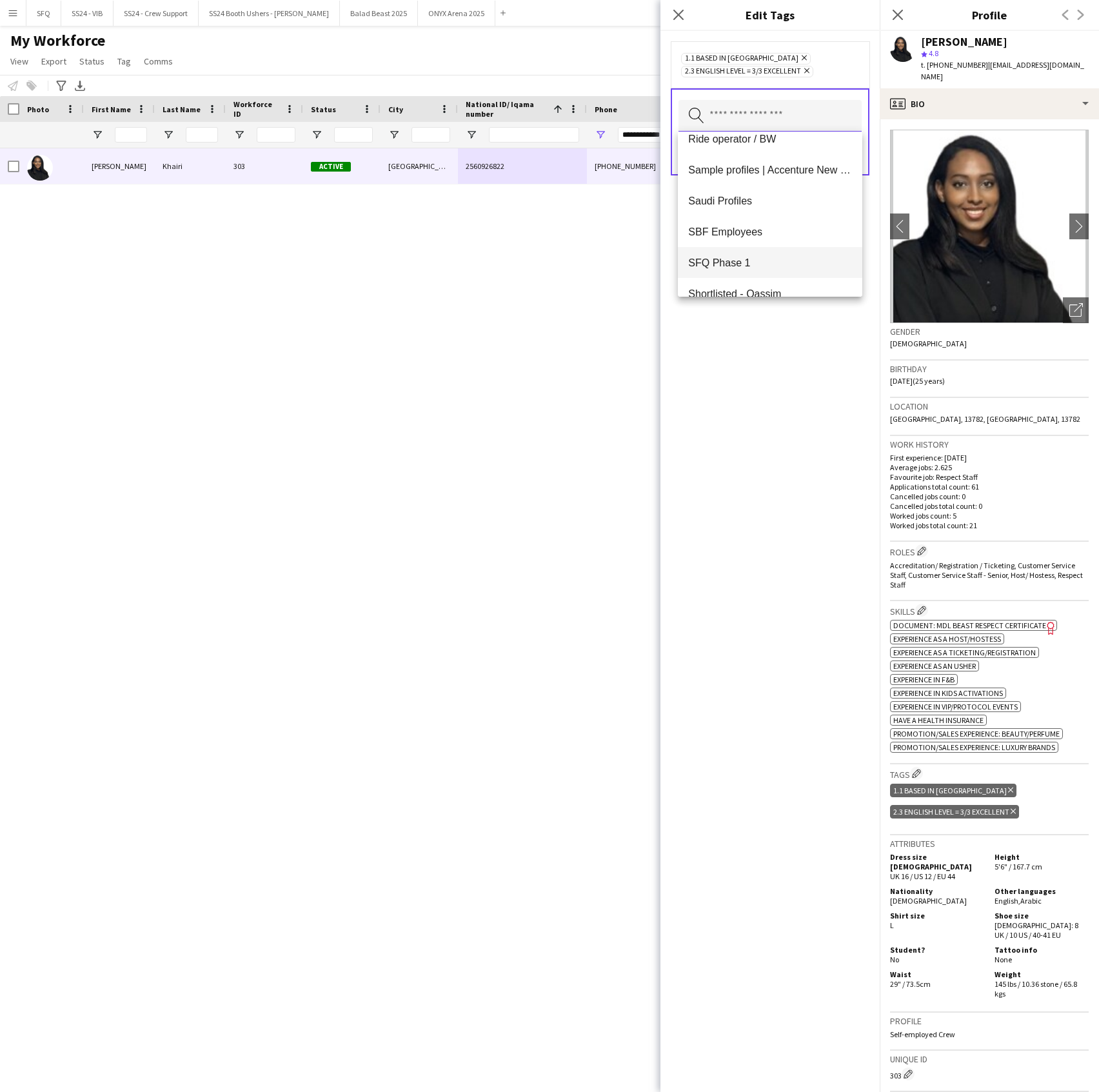
scroll to position [1270, 0]
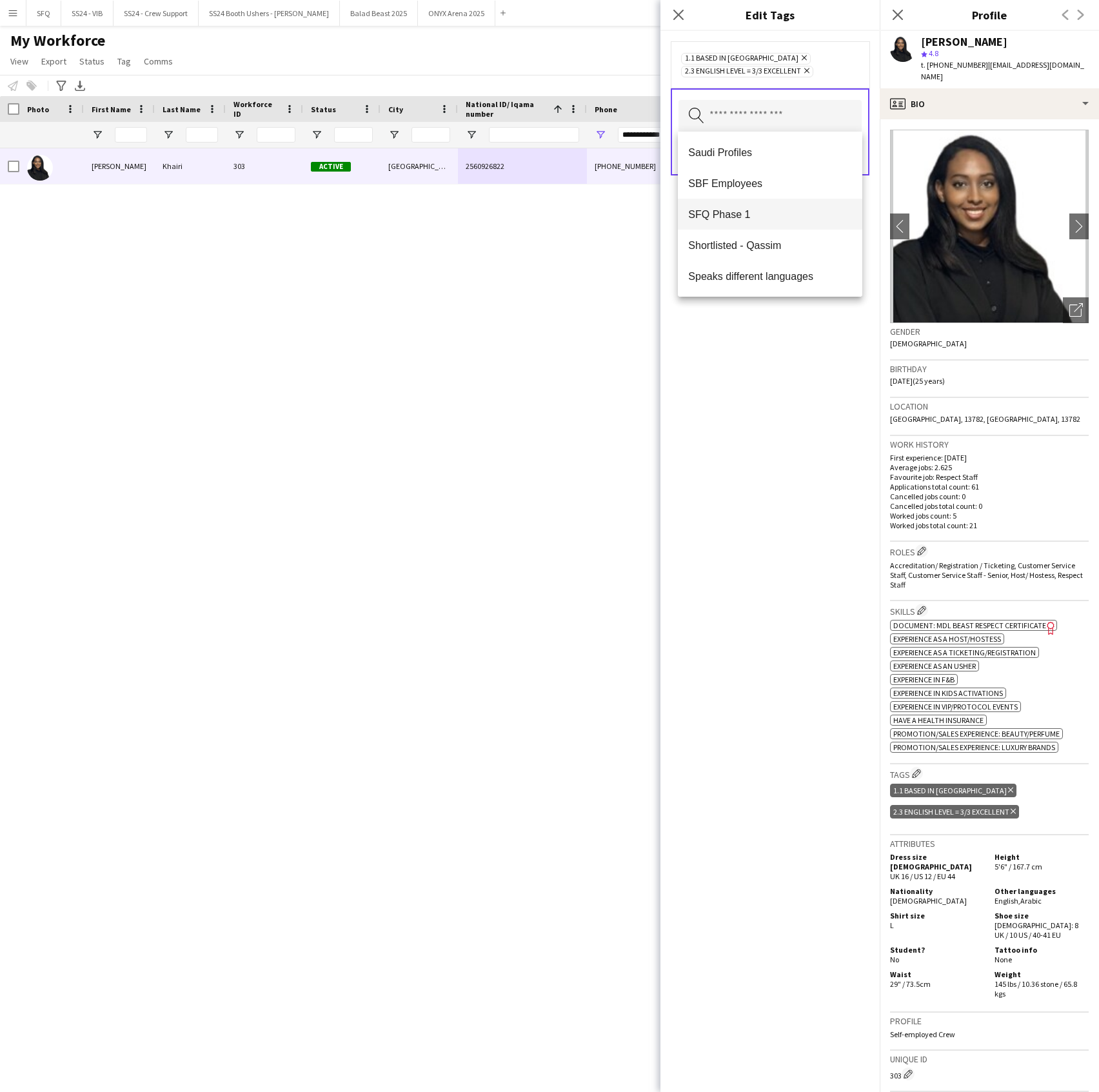
click at [751, 207] on mat-option "SFQ Phase 1" at bounding box center [770, 214] width 184 height 31
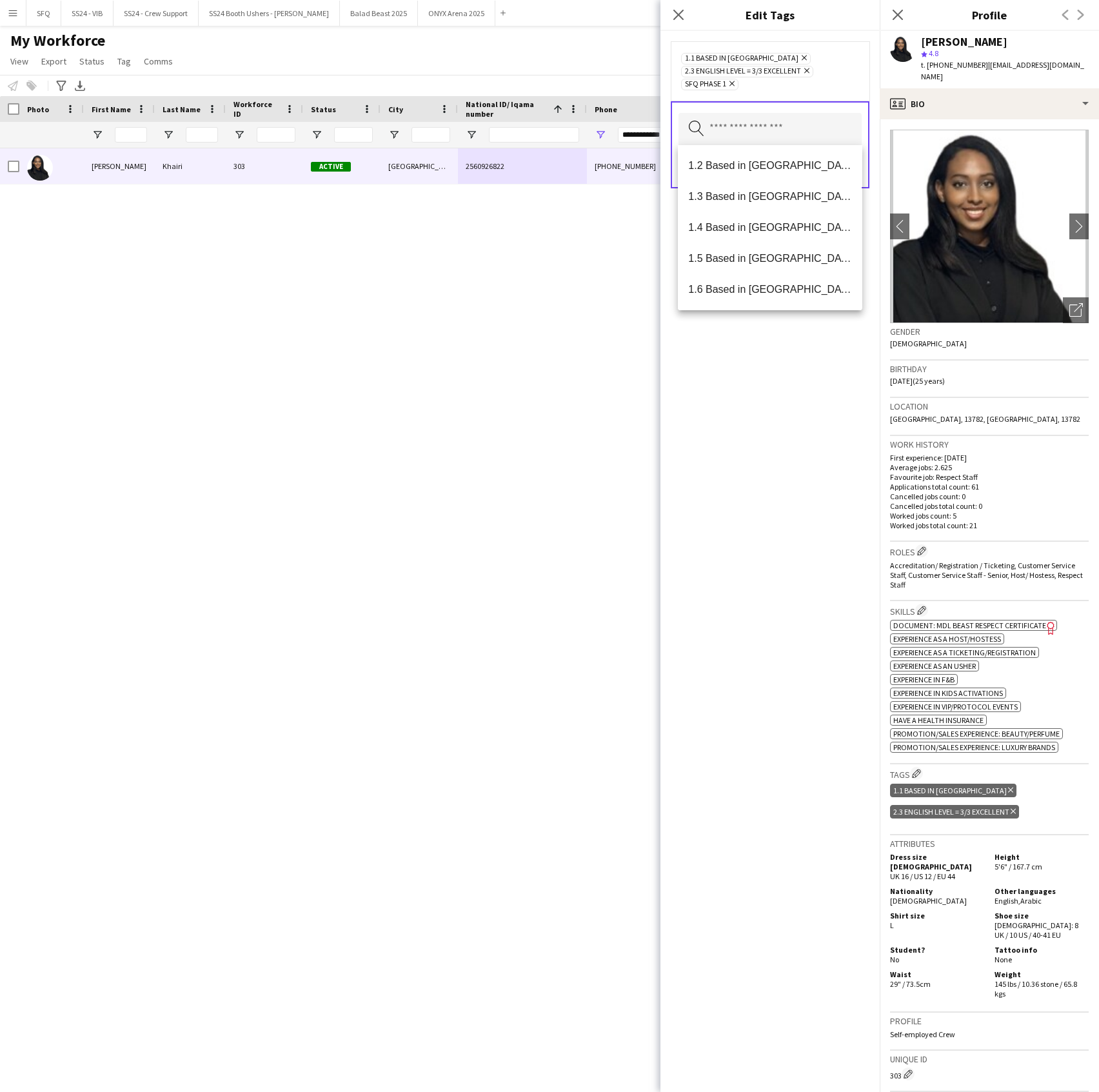
click at [755, 370] on div "1.1 Based in [GEOGRAPHIC_DATA] Remove 2.3 English Level = 3/3 Excellent Remove …" at bounding box center [770, 561] width 219 height 1061
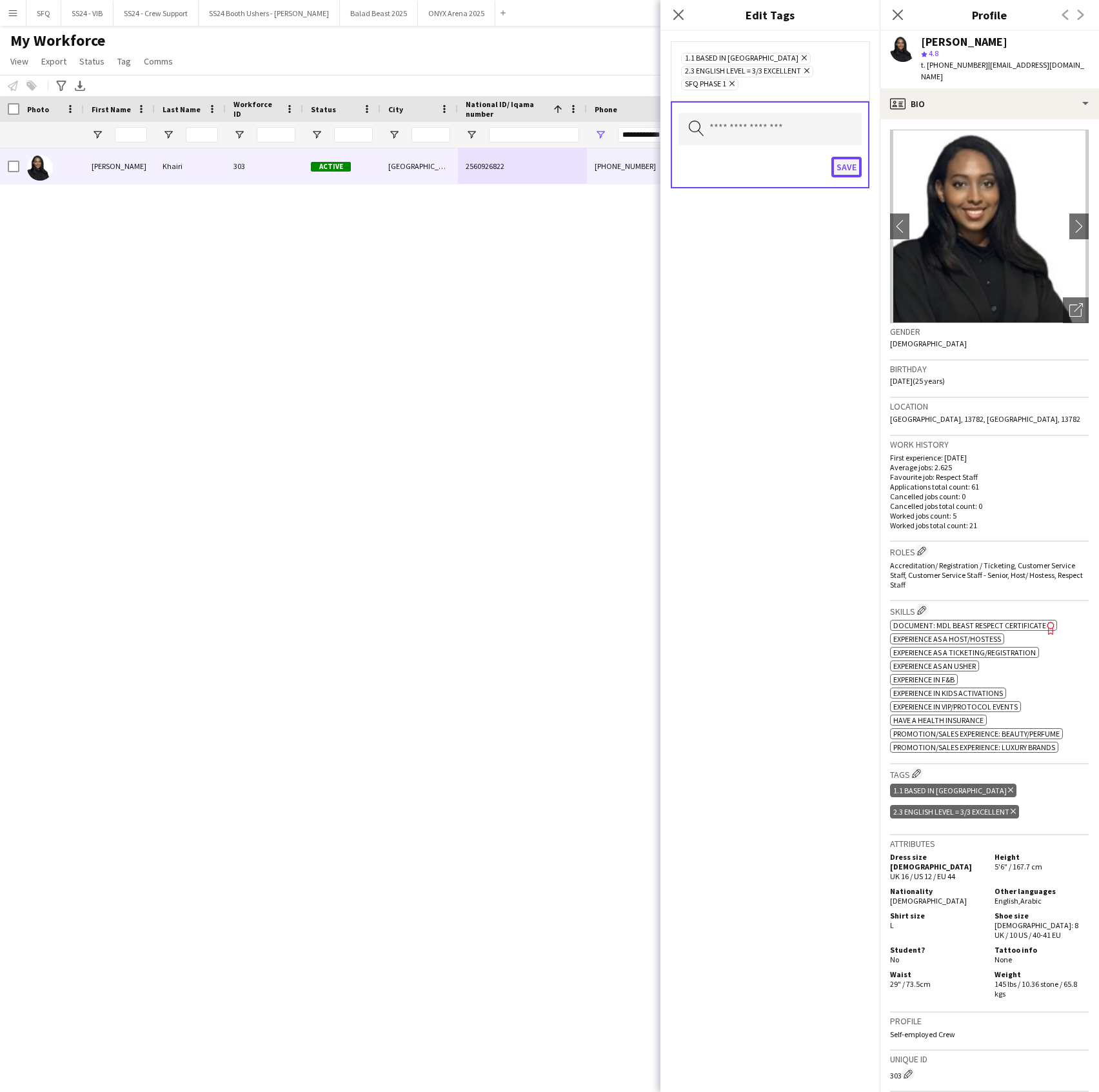
click at [854, 168] on button "Save" at bounding box center [846, 167] width 30 height 21
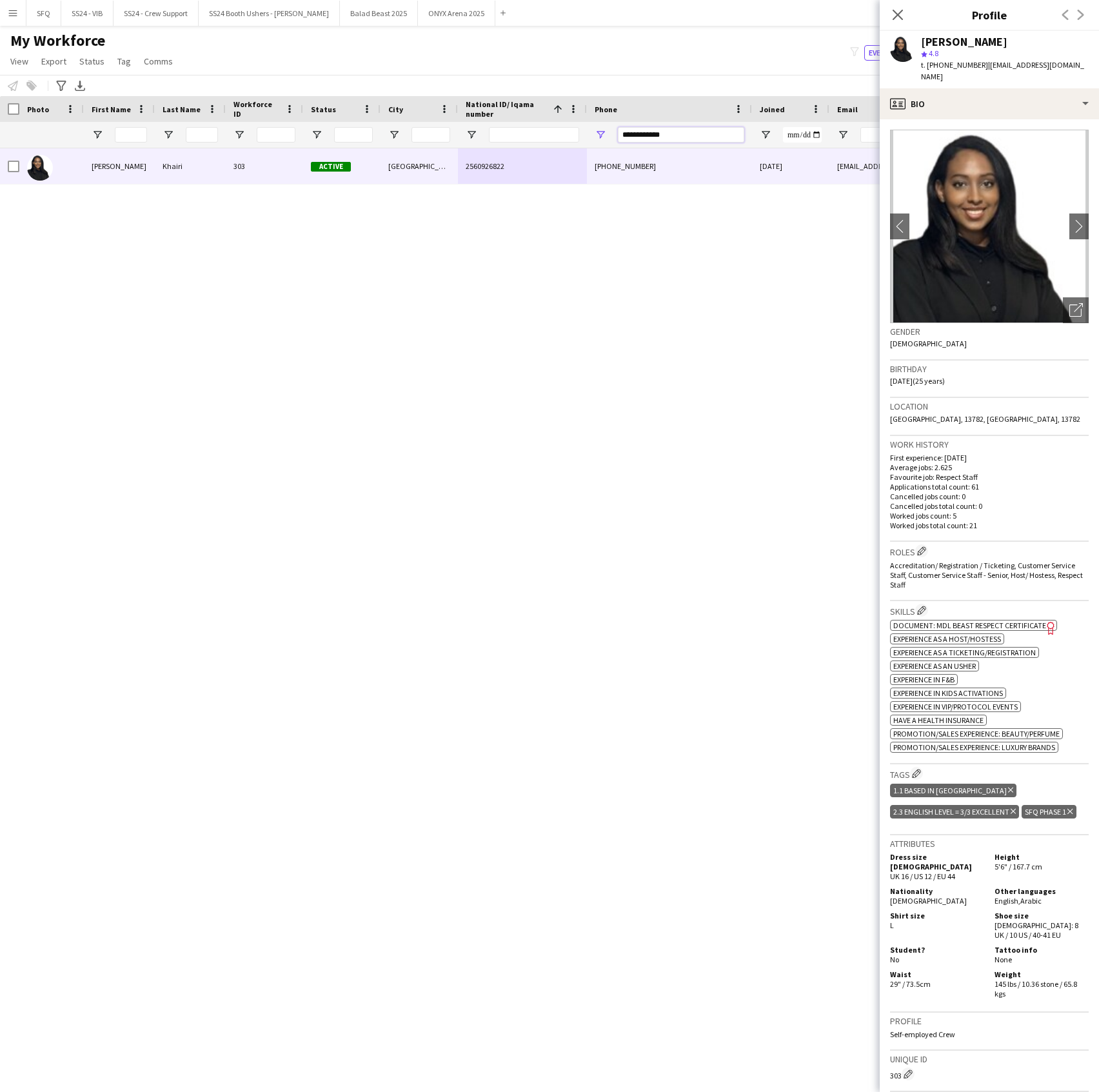
click at [679, 137] on input "**********" at bounding box center [681, 135] width 127 height 15
click at [679, 137] on input "**********" at bounding box center [681, 135] width 127 height 15
paste input "Phone Filter Input"
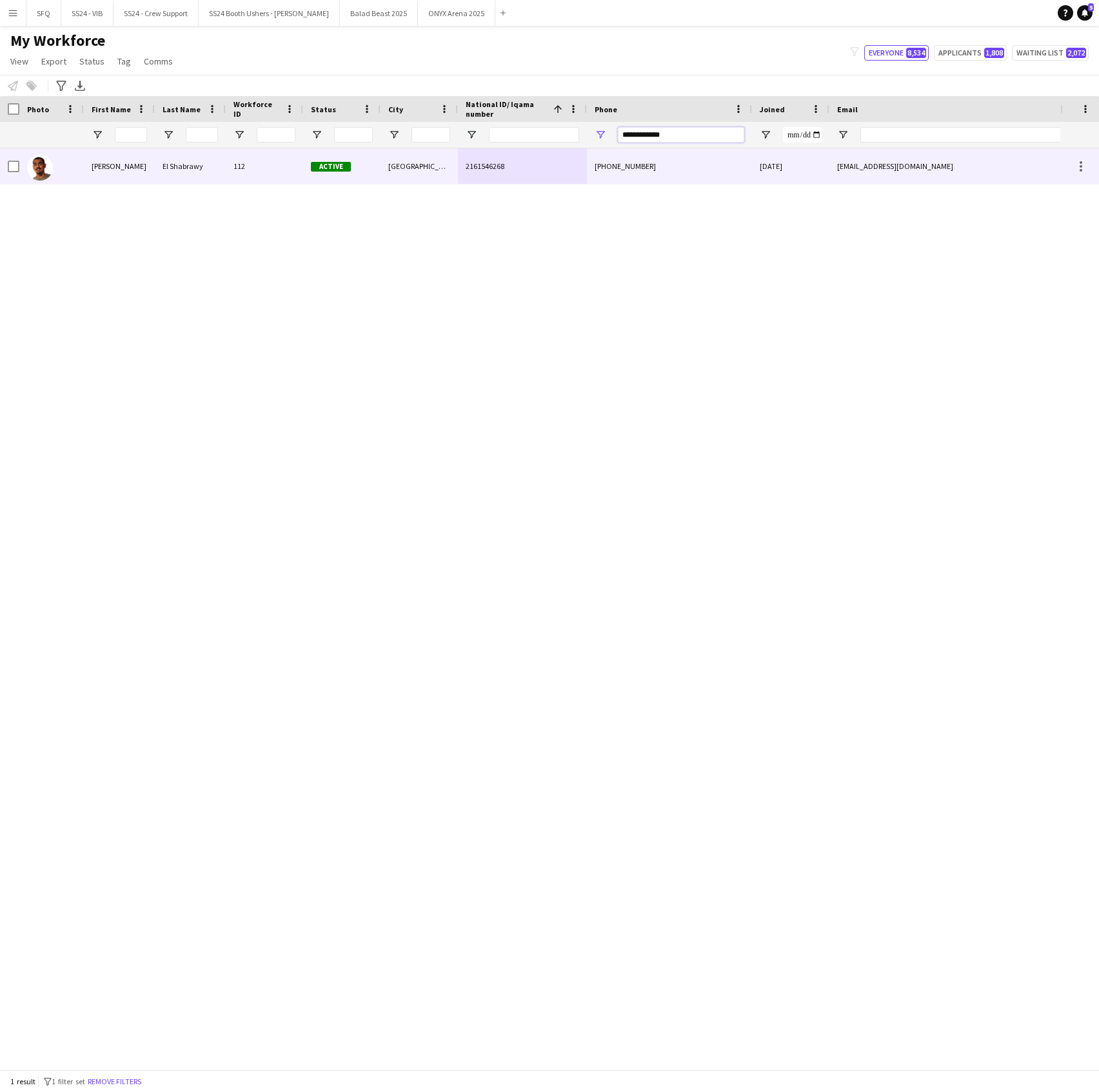
type input "**********"
click at [91, 171] on div "[PERSON_NAME]" at bounding box center [120, 166] width 71 height 36
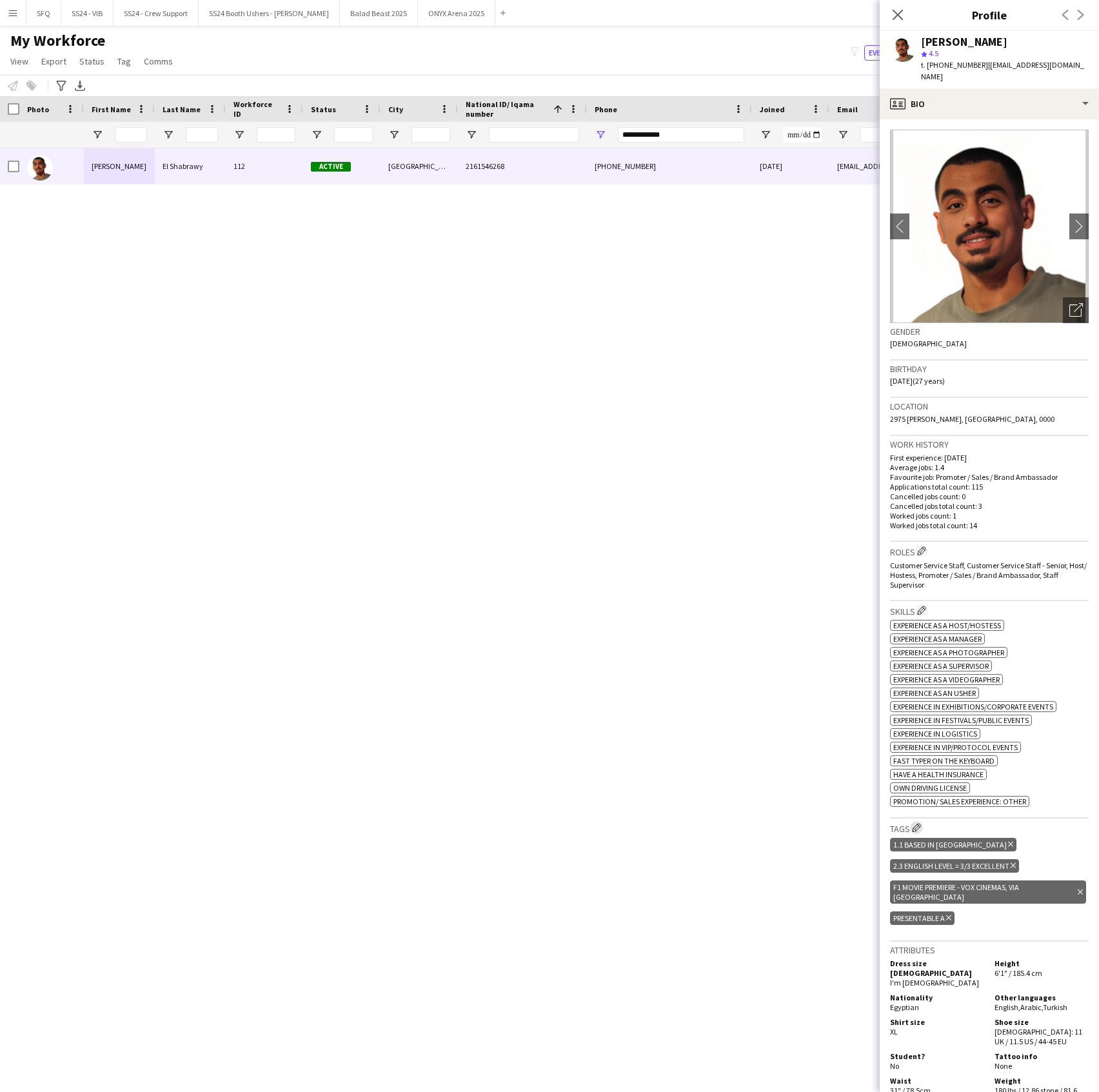
click at [914, 823] on app-icon "Edit crew company tags" at bounding box center [917, 828] width 9 height 9
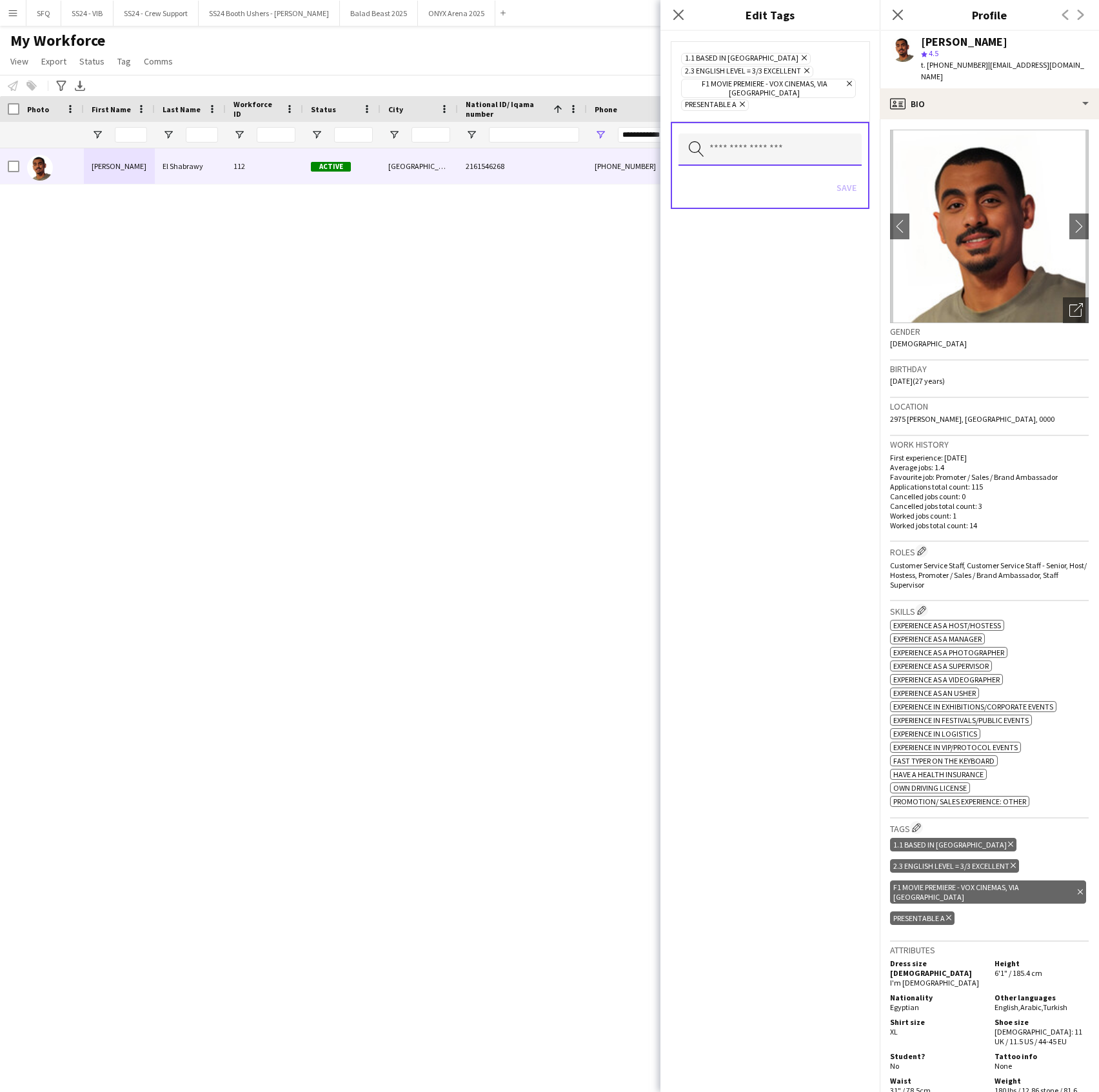
click at [774, 151] on input "text" at bounding box center [770, 150] width 183 height 32
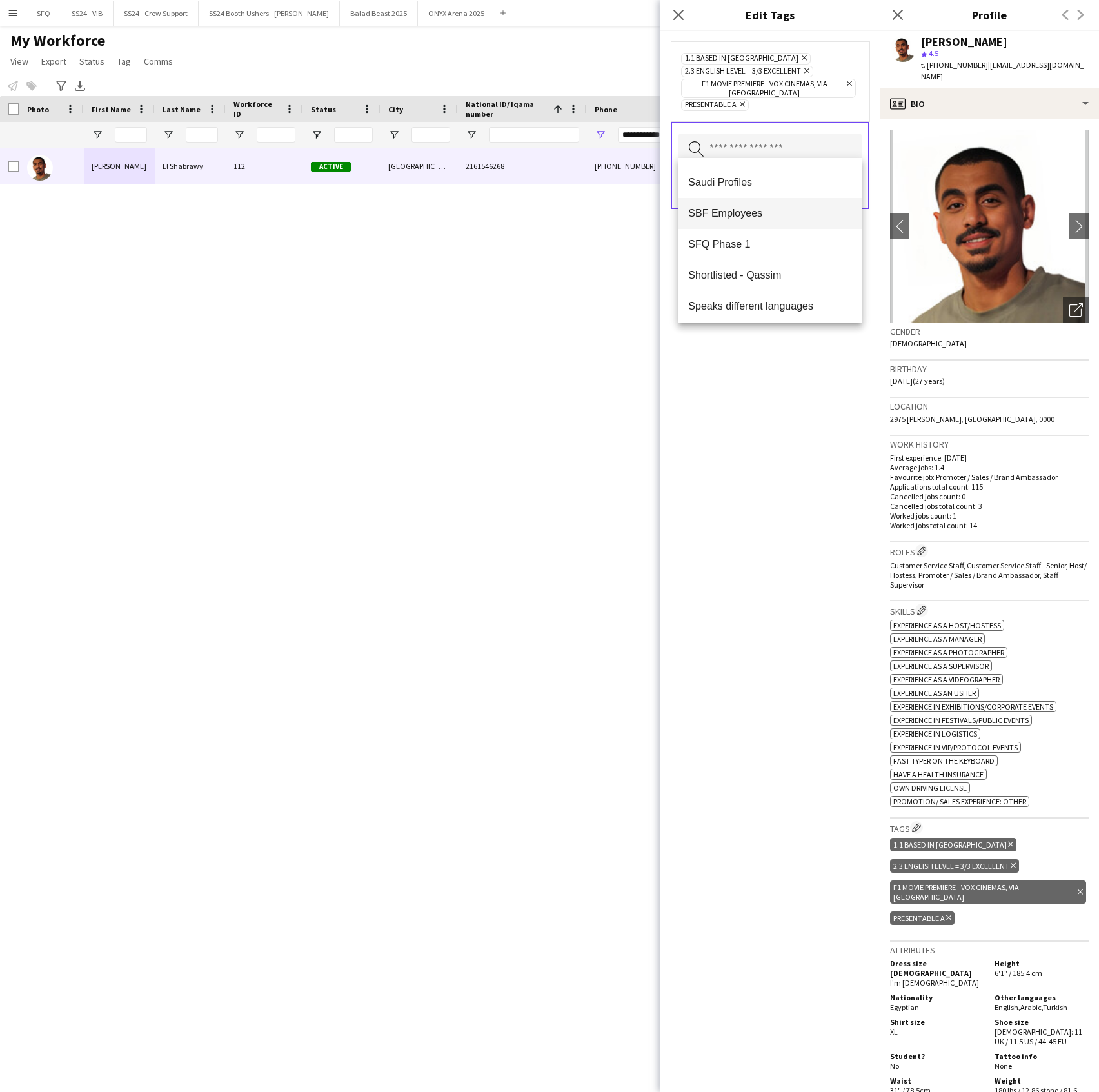
scroll to position [1207, 0]
click at [801, 229] on mat-option "SFQ Phase 1" at bounding box center [770, 240] width 184 height 31
click at [804, 373] on div "1.1 Based in [GEOGRAPHIC_DATA] Remove 2.3 English Level = 3/3 Excellent Remove …" at bounding box center [770, 561] width 219 height 1061
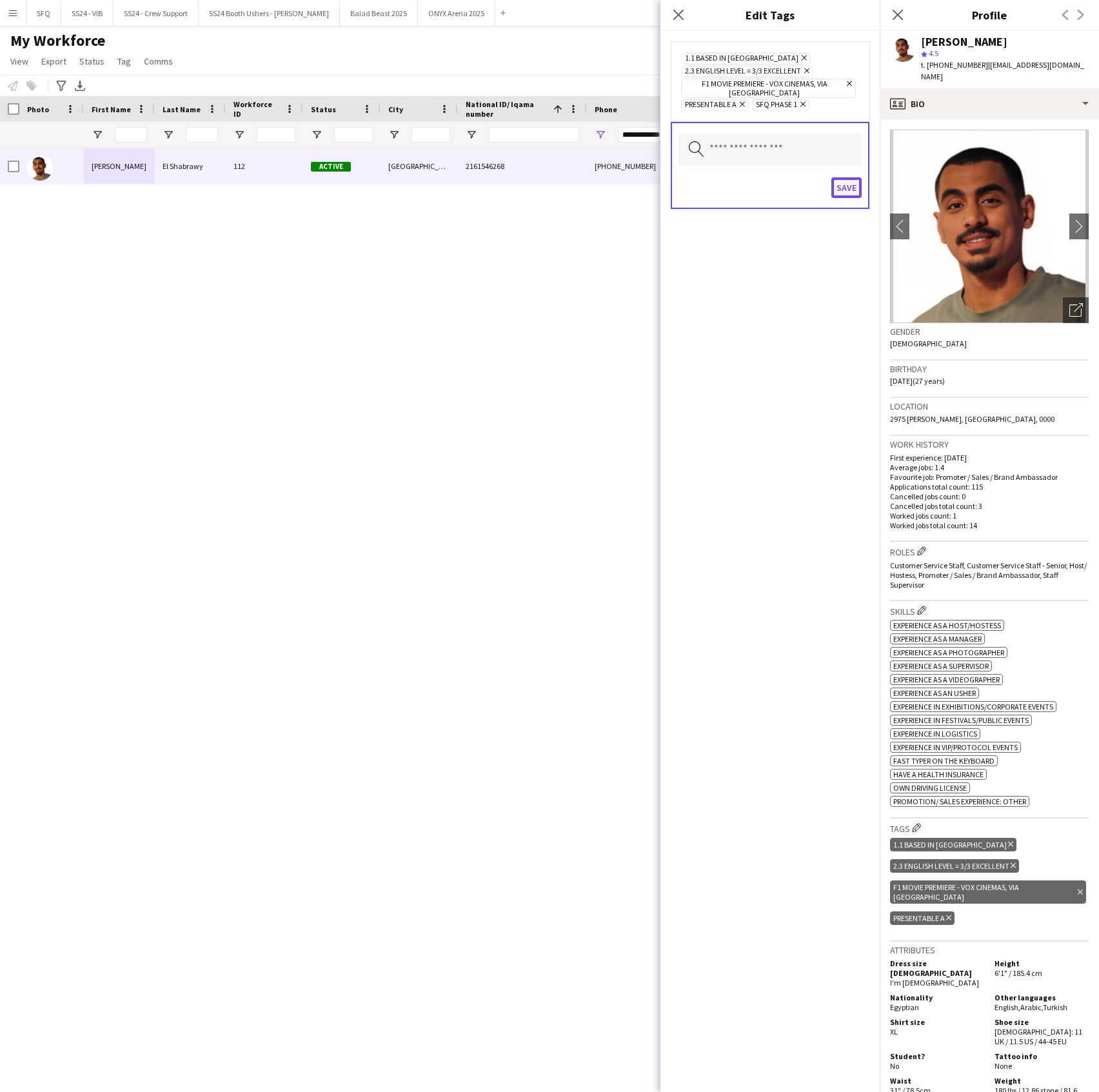
click at [846, 178] on button "Save" at bounding box center [846, 188] width 30 height 21
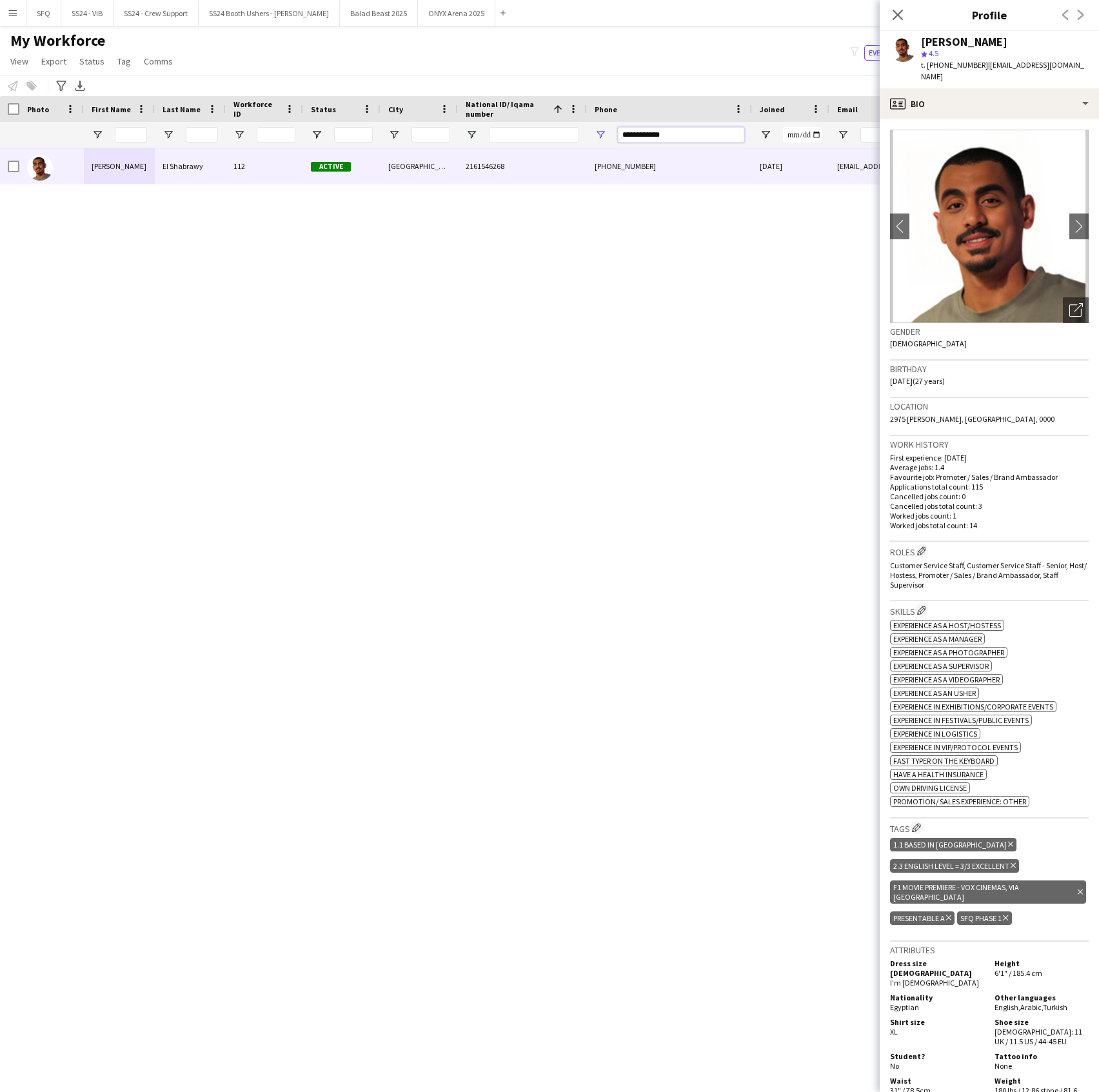
click at [645, 141] on input "**********" at bounding box center [681, 135] width 127 height 15
click at [645, 138] on input "**********" at bounding box center [681, 135] width 127 height 15
paste input "Phone Filter Input"
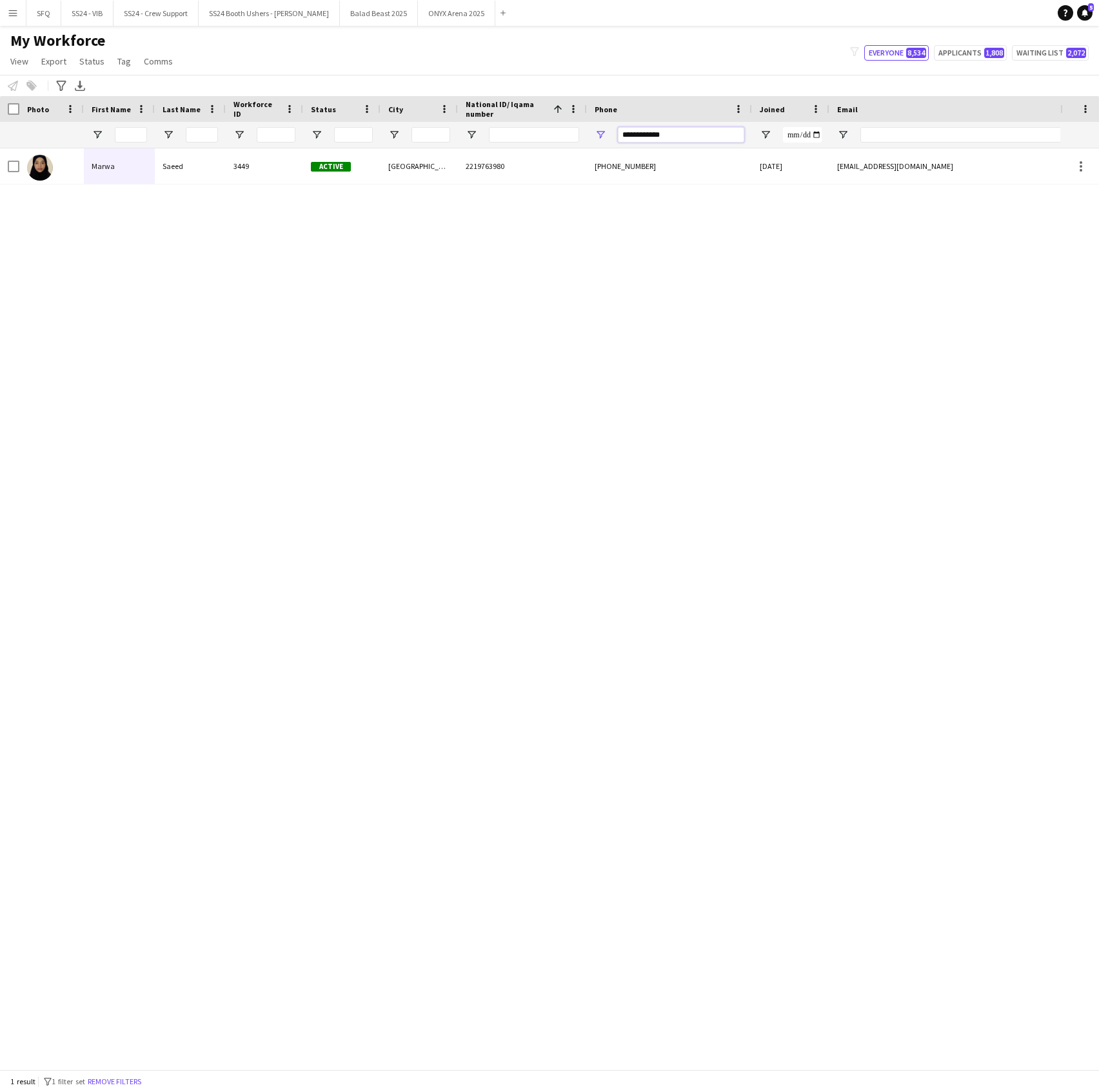
type input "**********"
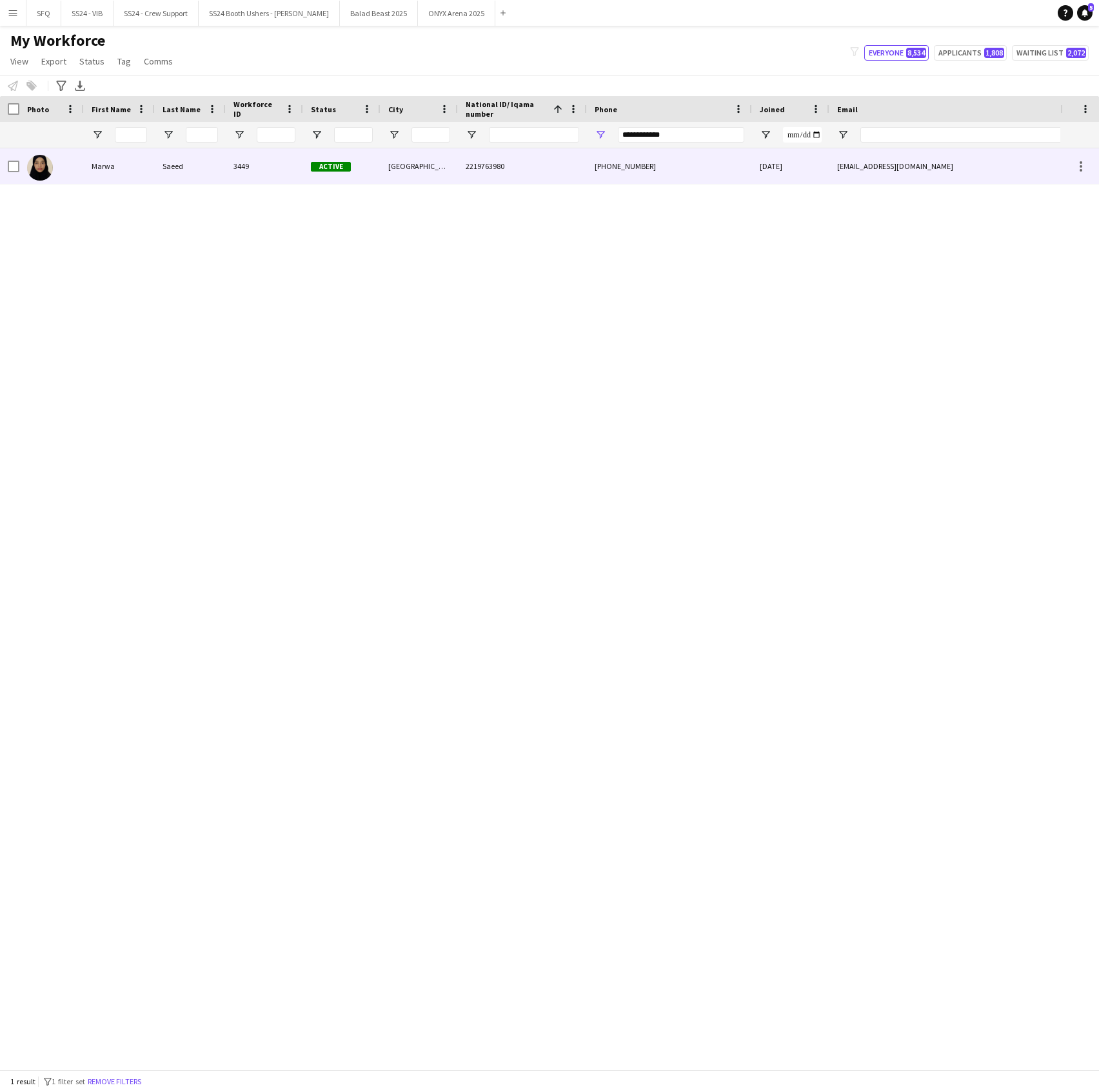
click at [176, 176] on div "Saeed" at bounding box center [190, 166] width 71 height 36
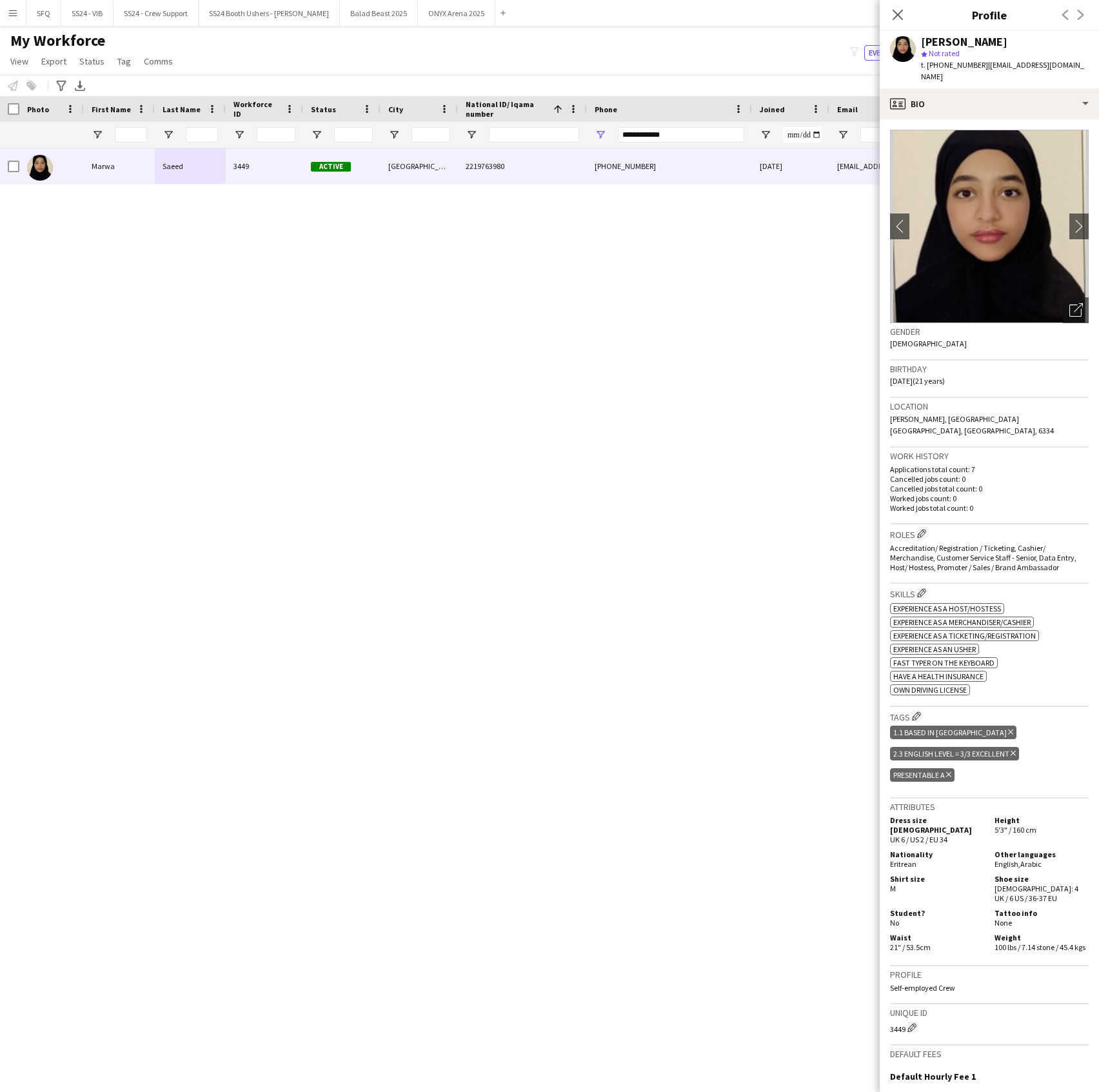
click at [909, 710] on h3 "Tags Edit crew company tags" at bounding box center [989, 717] width 198 height 14
click at [916, 711] on app-icon "Edit crew company tags" at bounding box center [917, 716] width 9 height 9
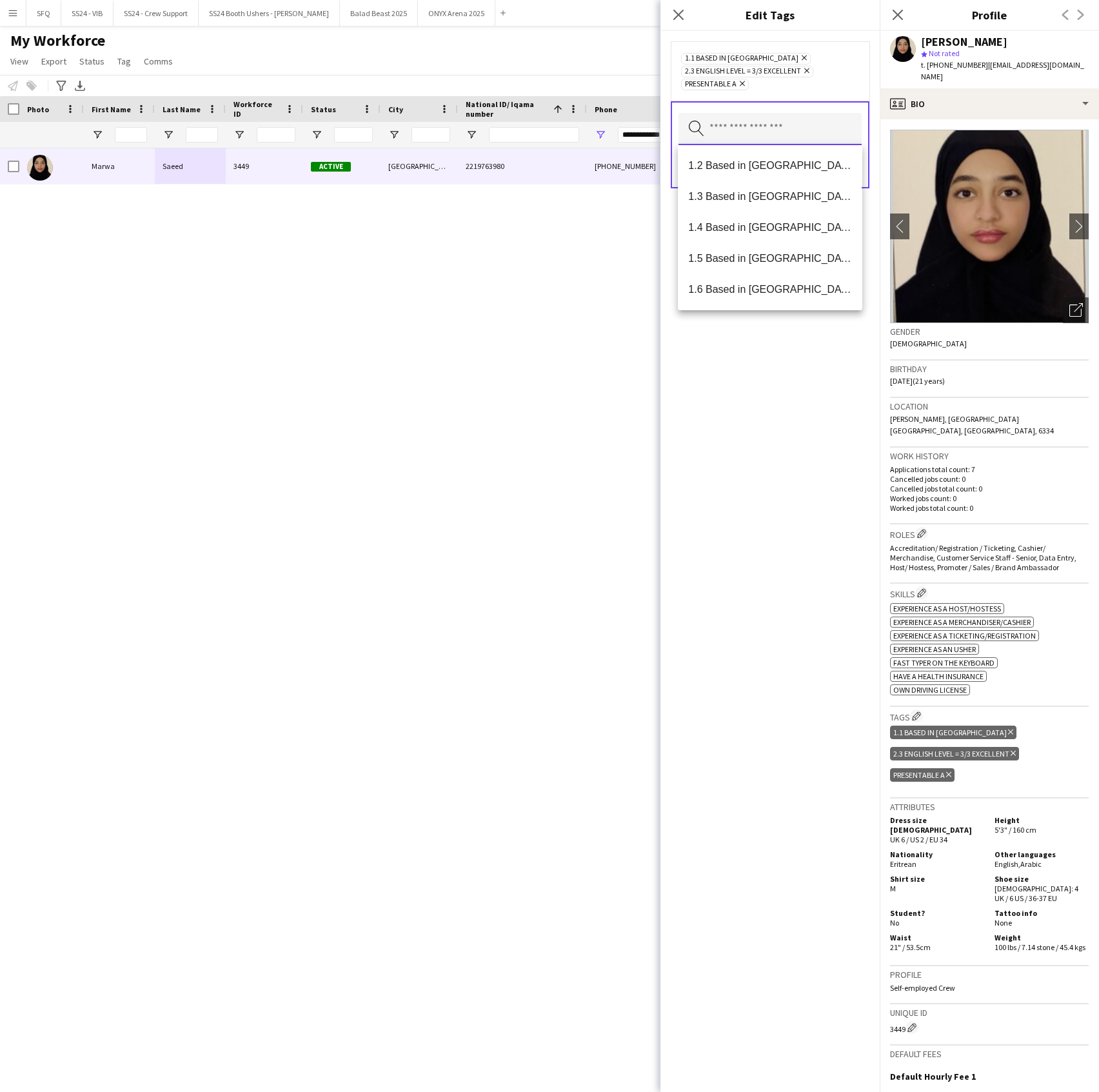
click at [754, 117] on input "text" at bounding box center [770, 129] width 183 height 32
click at [799, 220] on mat-option "SFQ Phase 1" at bounding box center [770, 228] width 184 height 31
click at [798, 445] on div "1.1 Based in [GEOGRAPHIC_DATA] Remove 2.3 English Level = 3/3 Excellent Remove …" at bounding box center [770, 561] width 219 height 1061
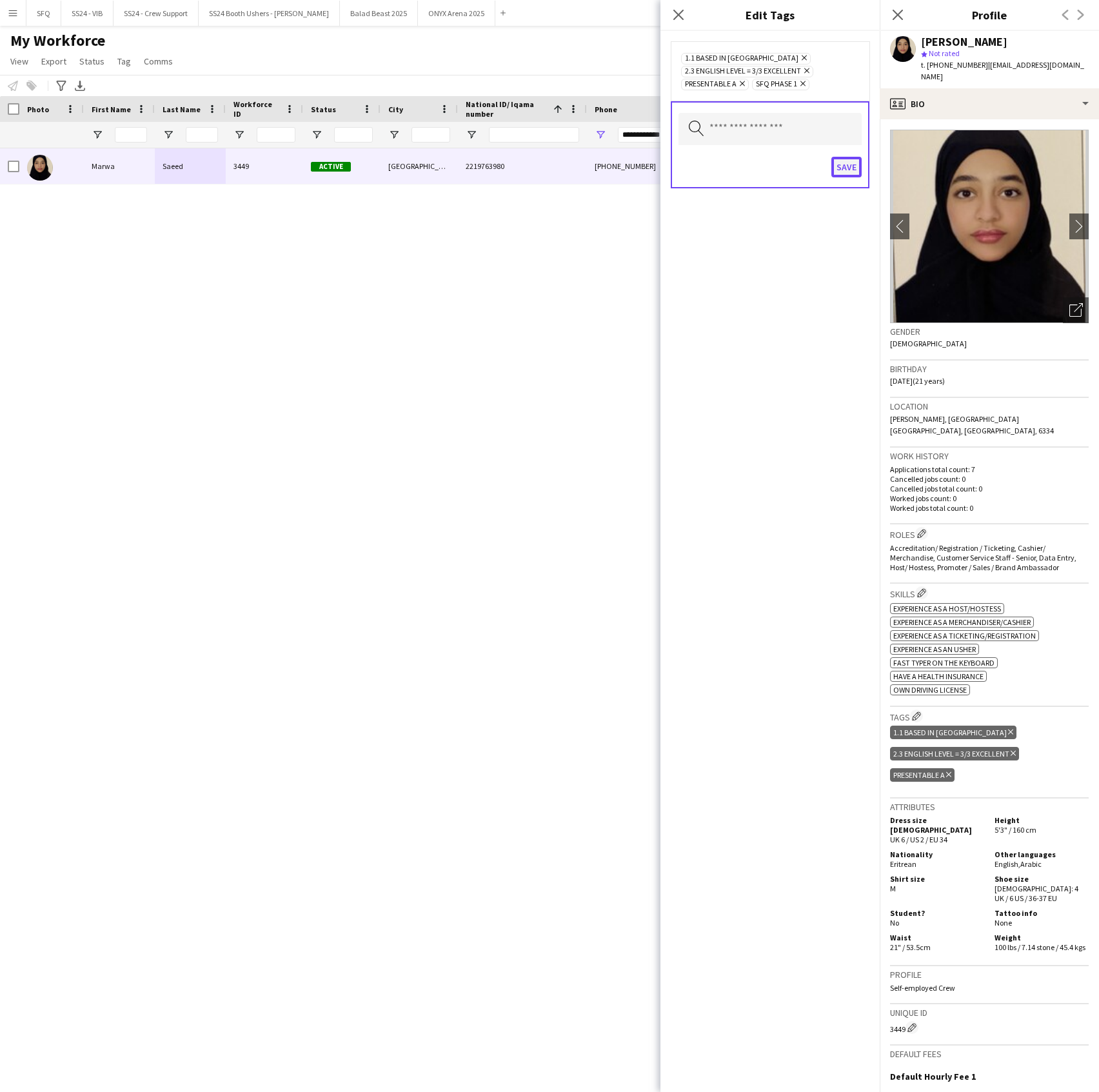
click at [843, 166] on button "Save" at bounding box center [846, 167] width 30 height 21
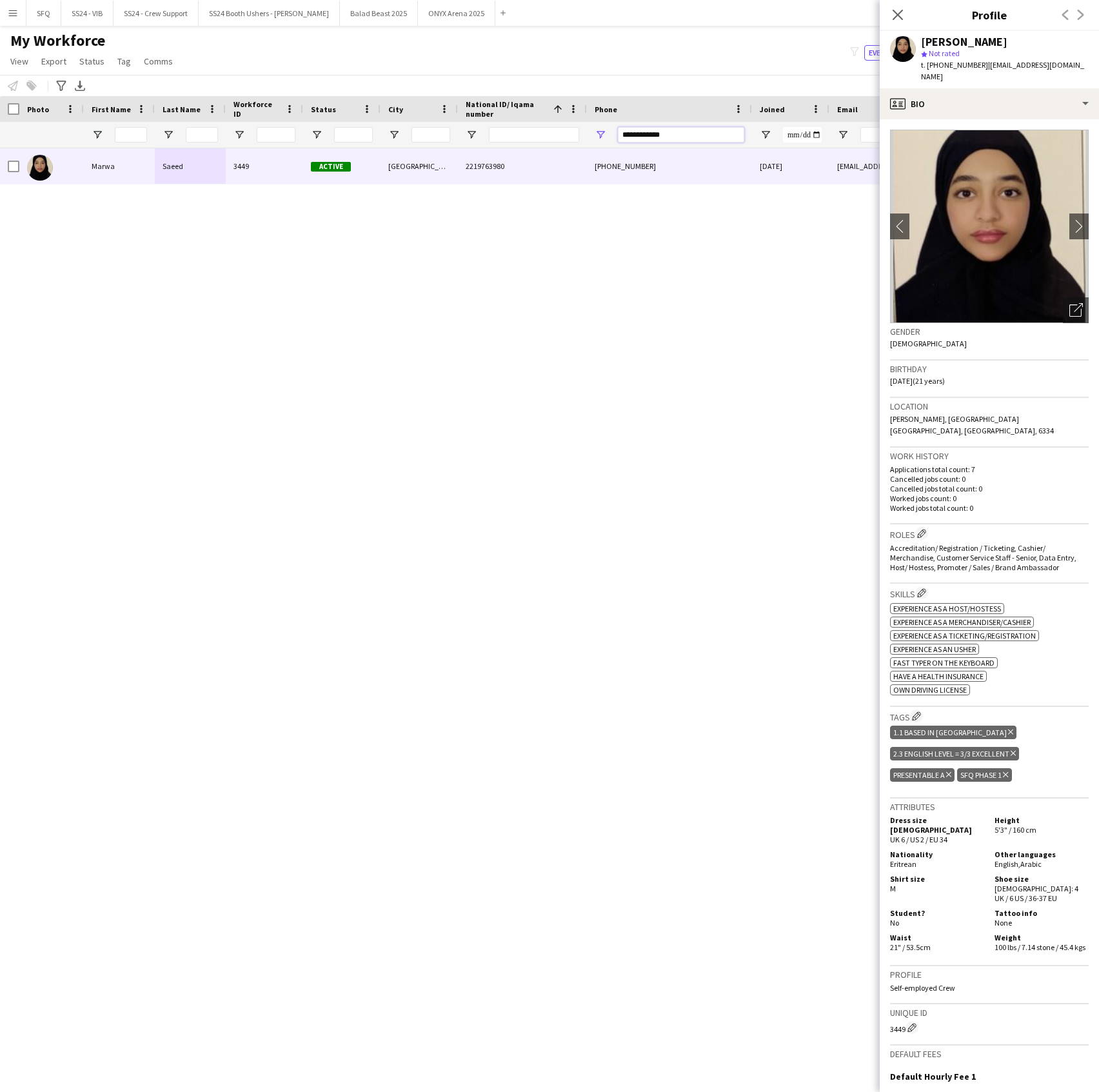
click at [648, 141] on input "**********" at bounding box center [681, 135] width 127 height 15
paste input "Phone Filter Input"
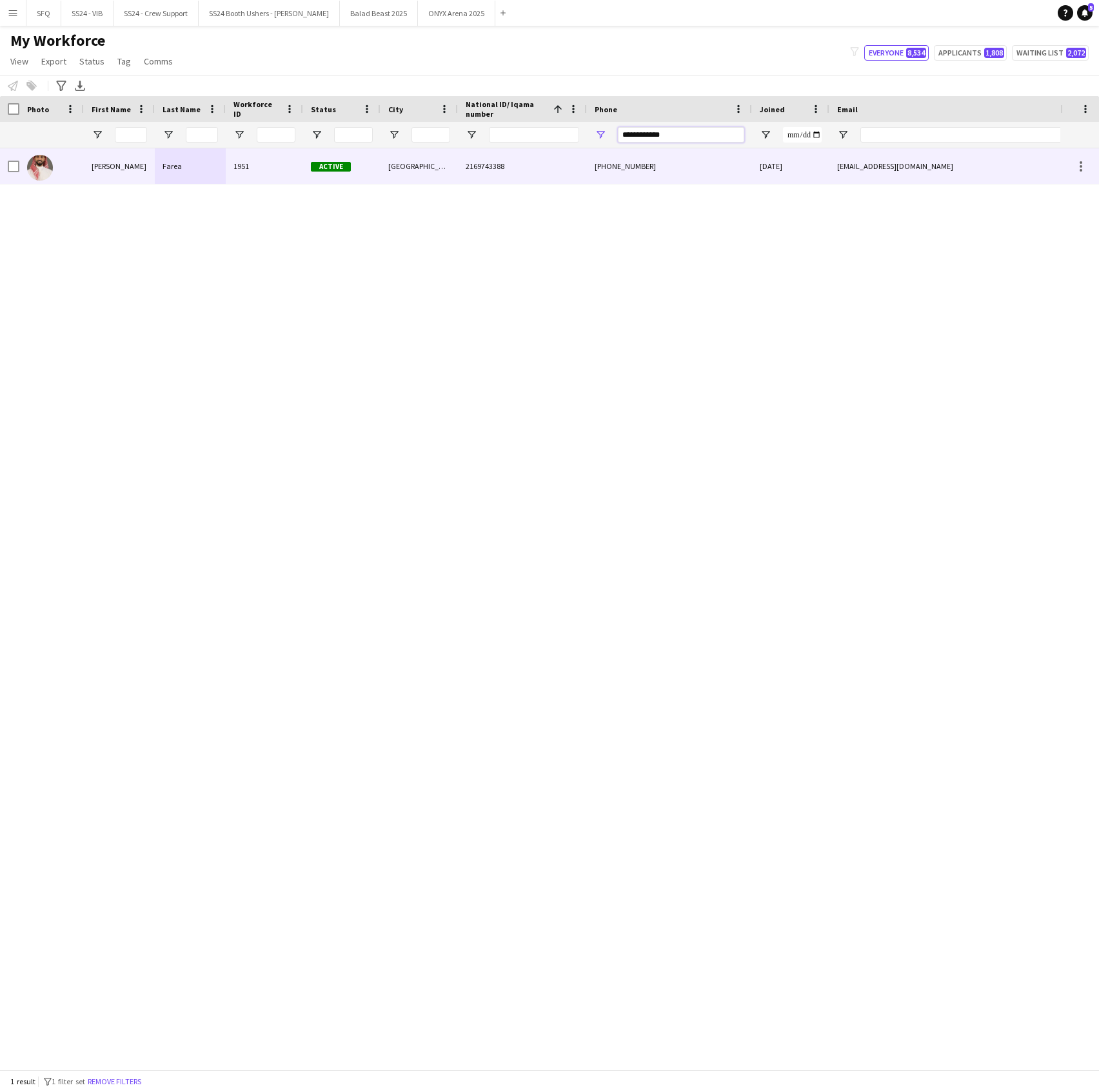
type input "**********"
click at [213, 165] on div "Farea" at bounding box center [190, 166] width 71 height 36
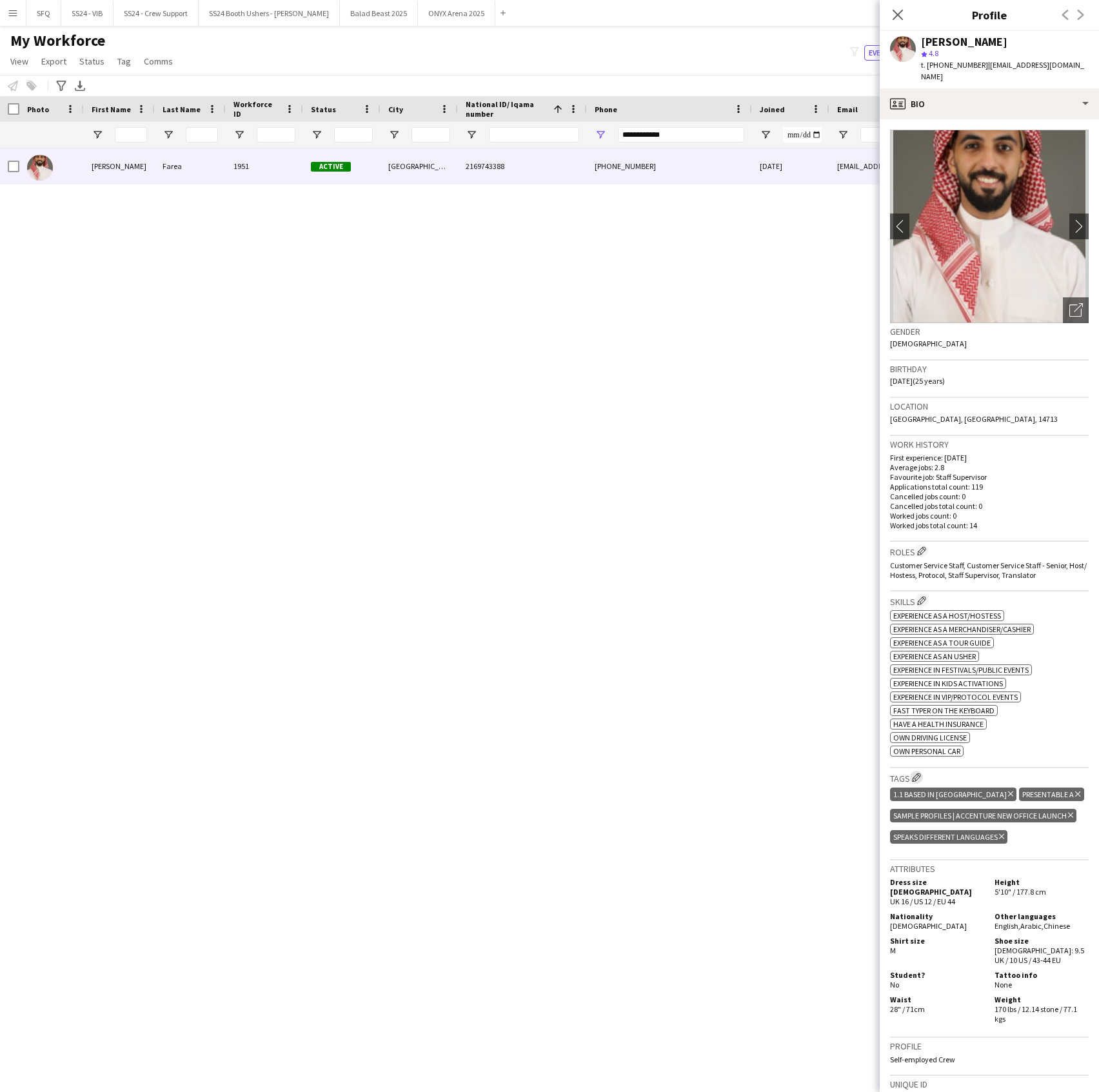
click at [916, 782] on app-icon "Edit crew company tags" at bounding box center [917, 778] width 9 height 9
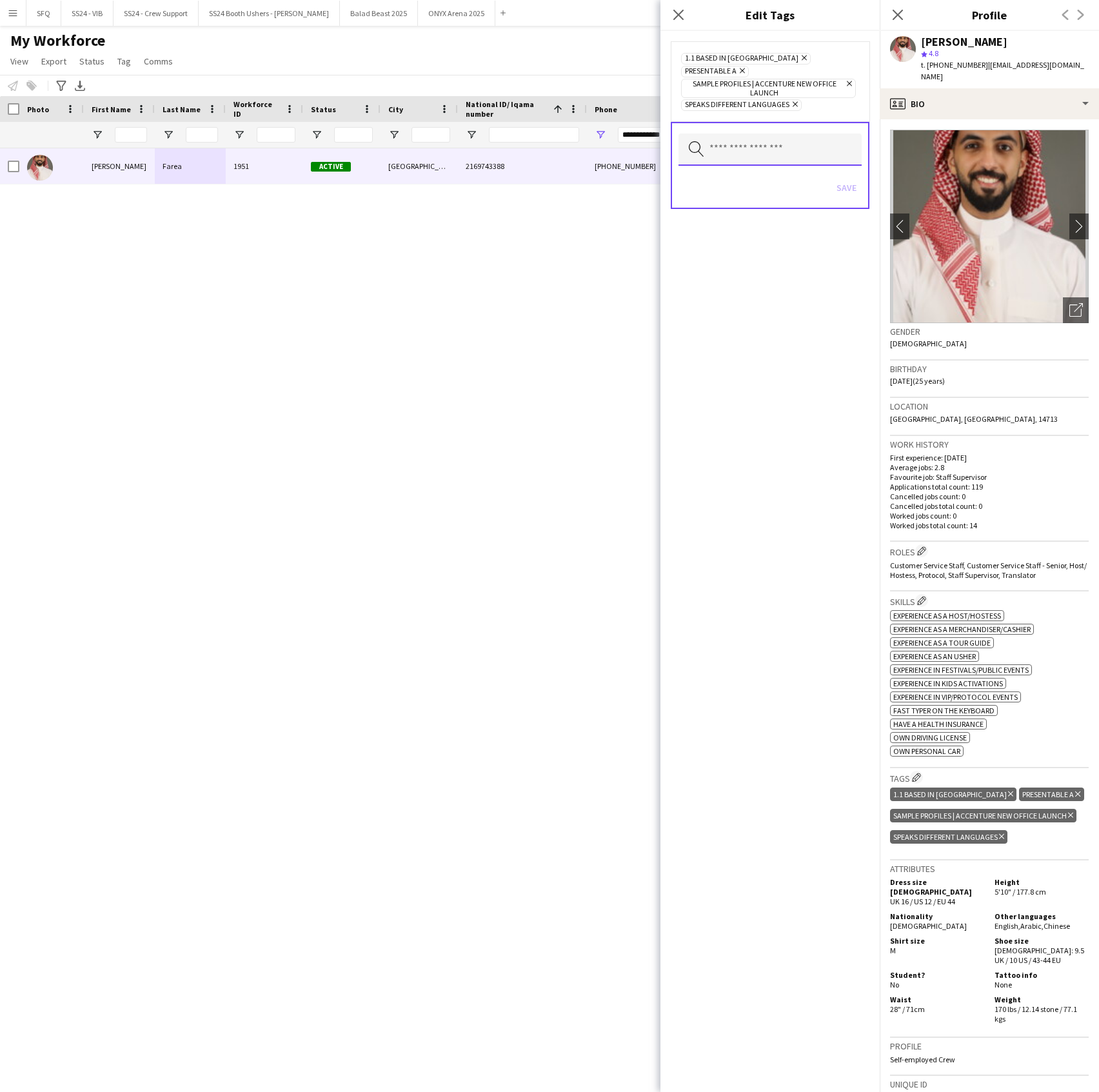
click at [723, 137] on input "text" at bounding box center [770, 150] width 183 height 32
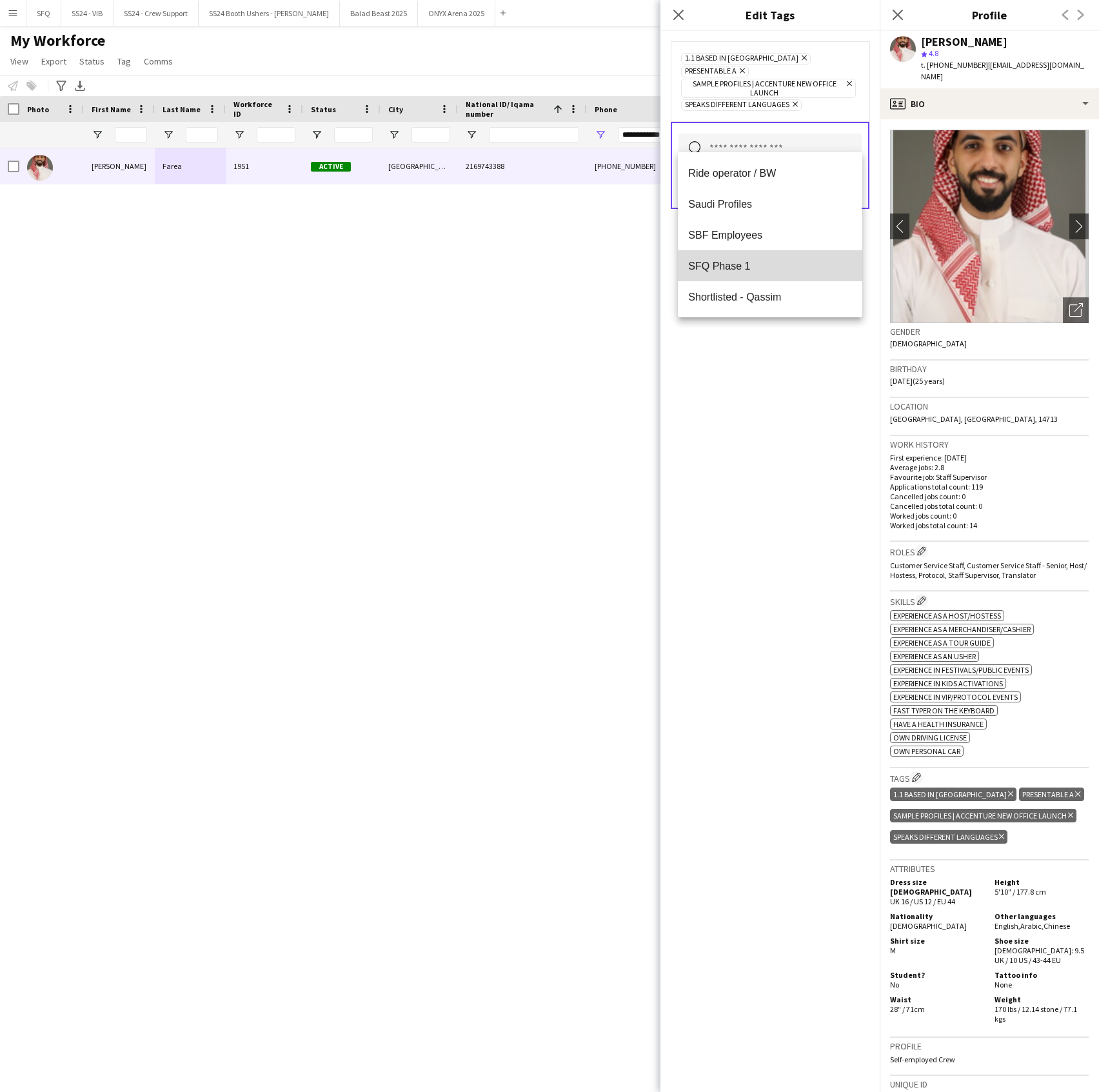
click at [781, 260] on span "SFQ Phase 1" at bounding box center [769, 266] width 163 height 12
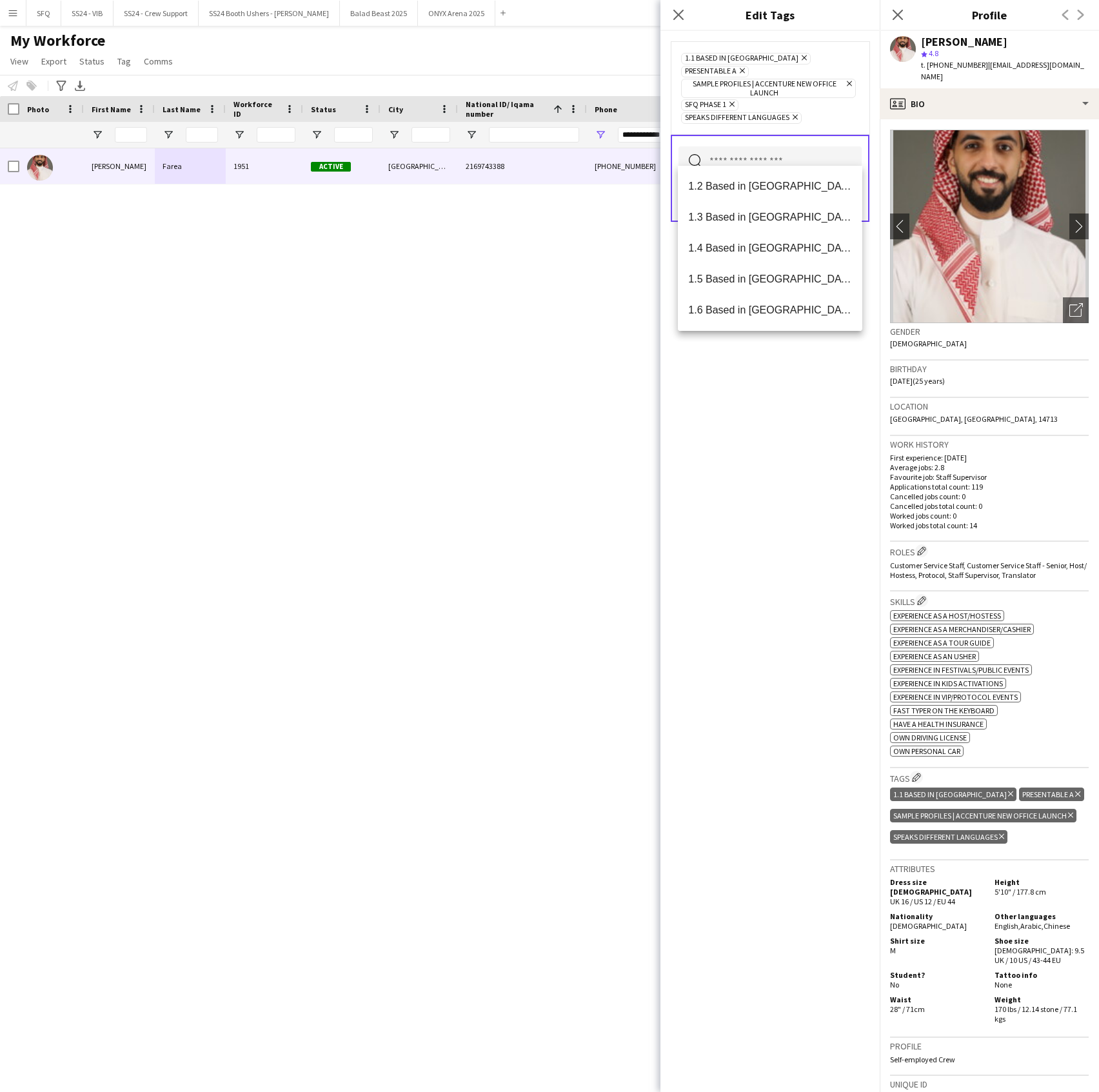
click at [812, 413] on div "1.1 Based in [GEOGRAPHIC_DATA] Remove Presentable A Remove Sample profiles | Ac…" at bounding box center [770, 561] width 219 height 1061
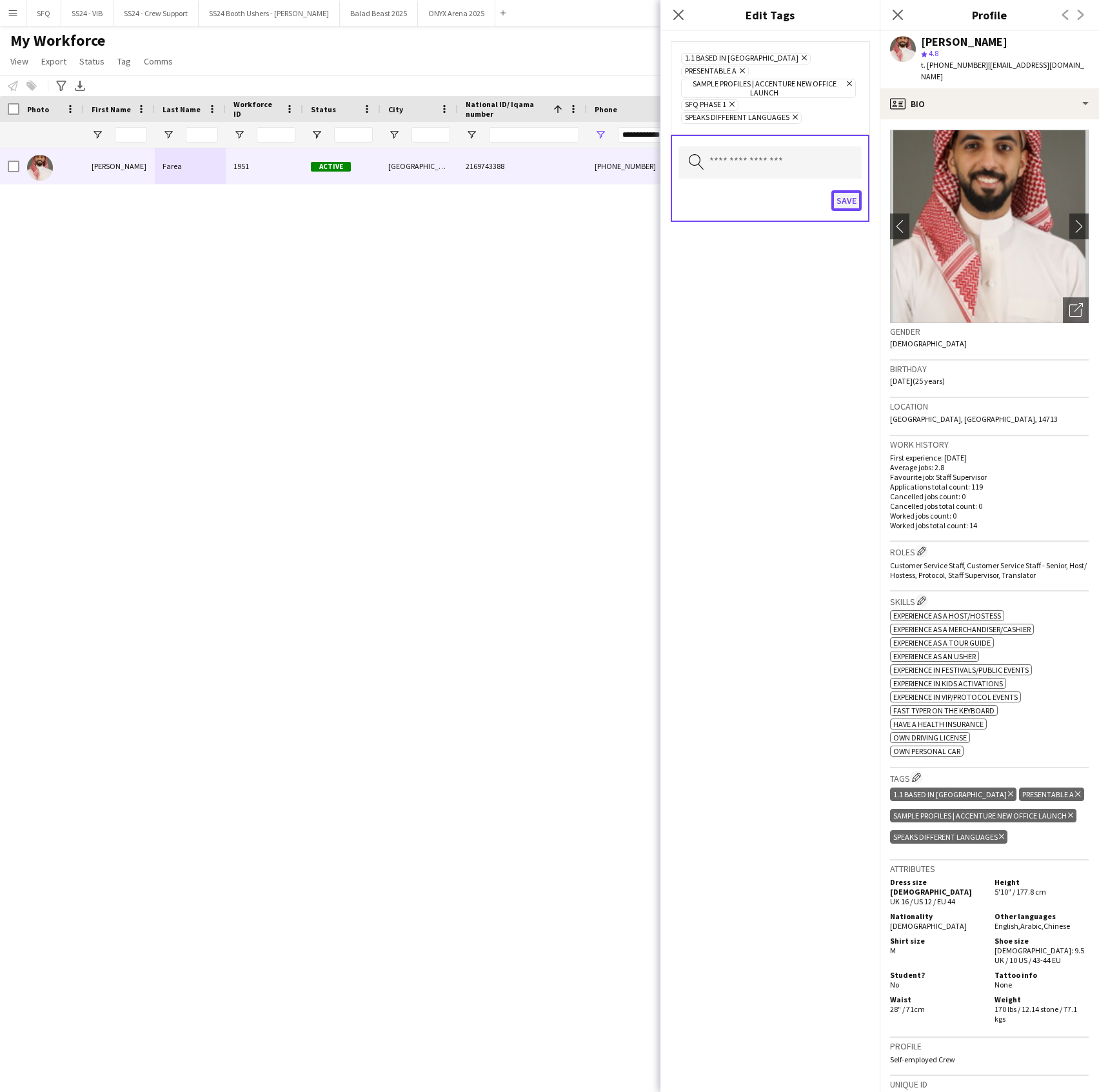
click at [849, 190] on button "Save" at bounding box center [846, 200] width 30 height 21
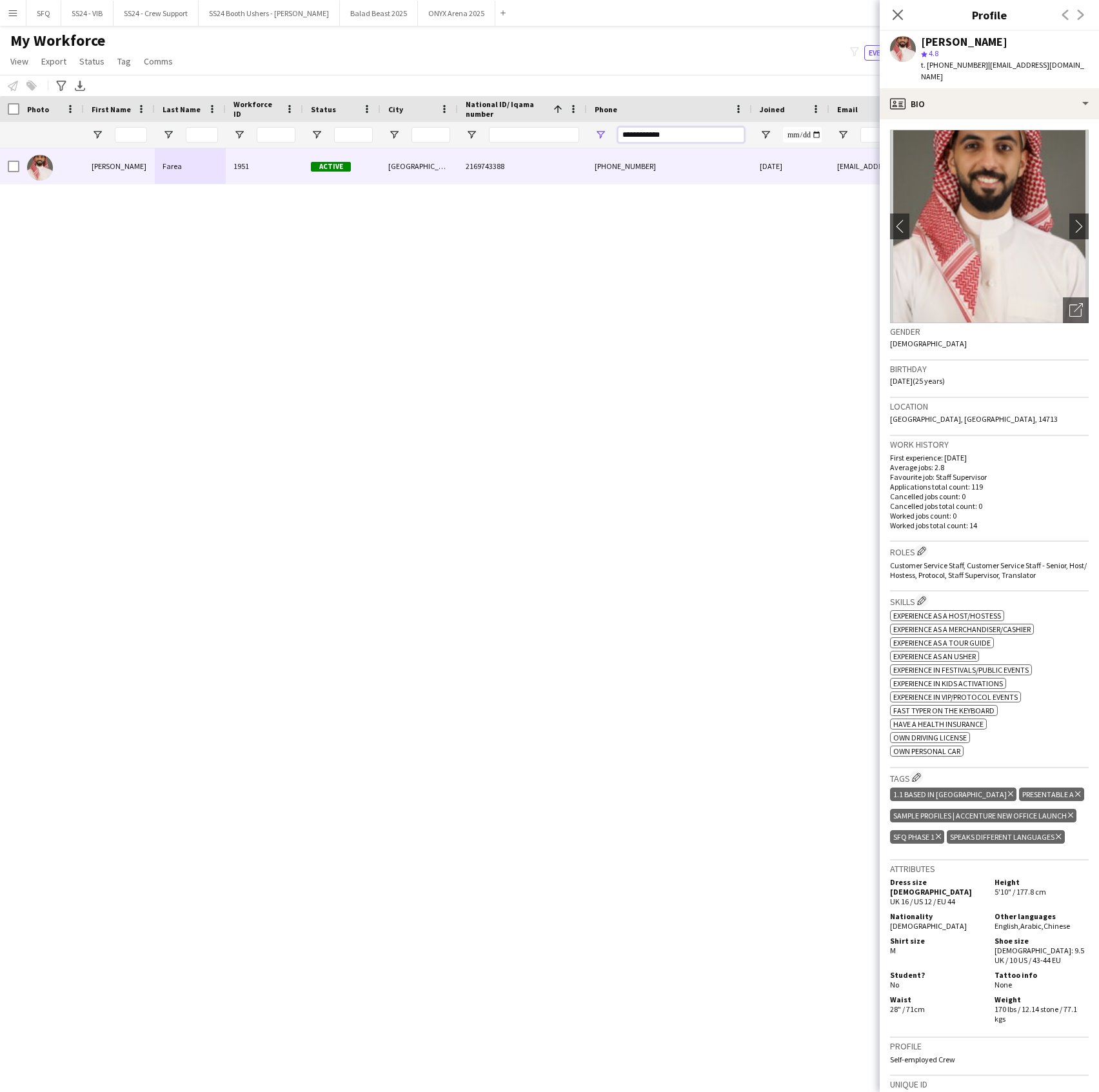
click at [726, 127] on input "**********" at bounding box center [681, 135] width 127 height 15
paste input "Phone Filter Input"
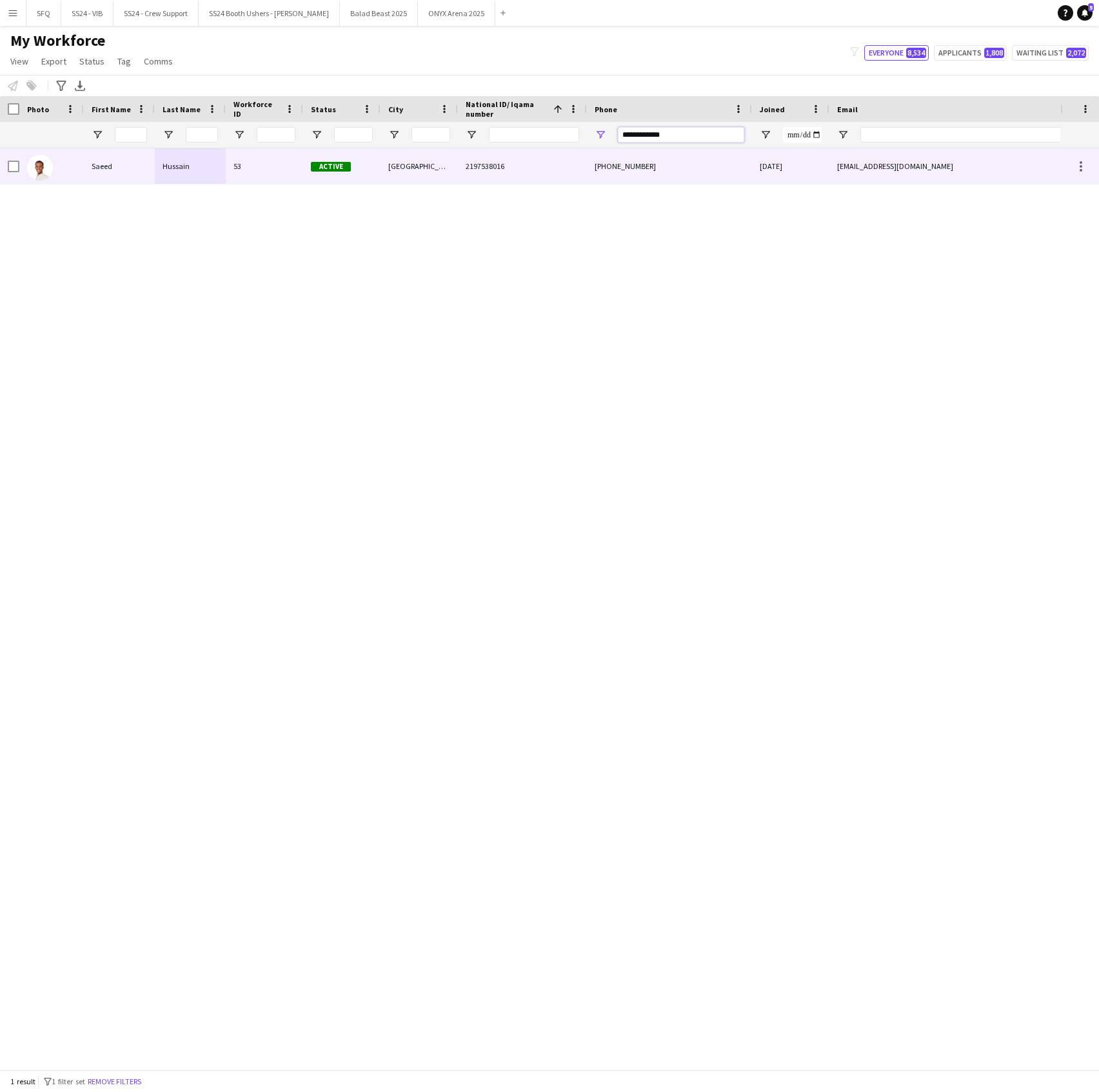
type input "**********"
click at [308, 171] on div "Active" at bounding box center [342, 166] width 77 height 36
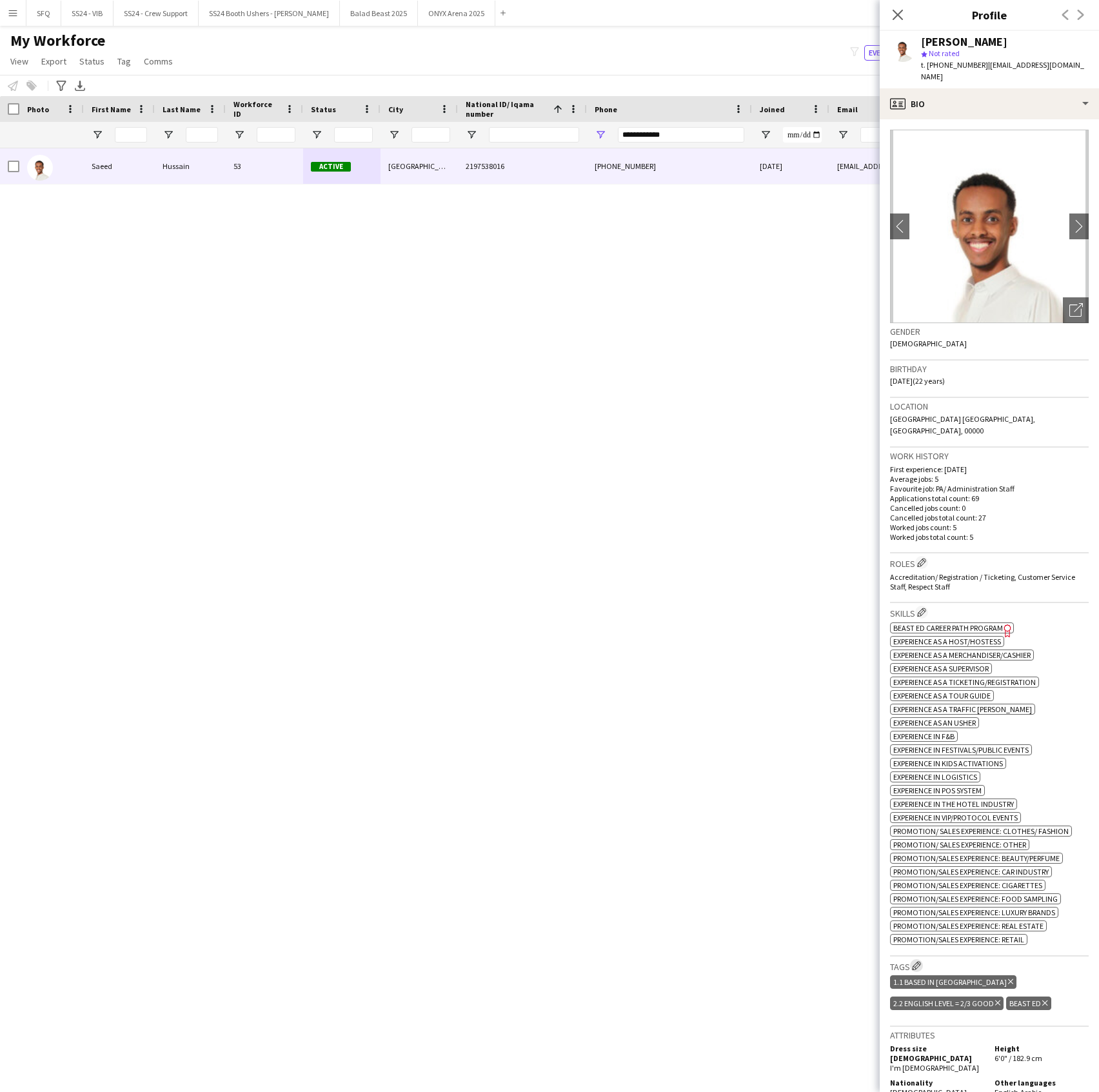
click at [919, 961] on app-icon "Edit crew company tags" at bounding box center [917, 965] width 9 height 9
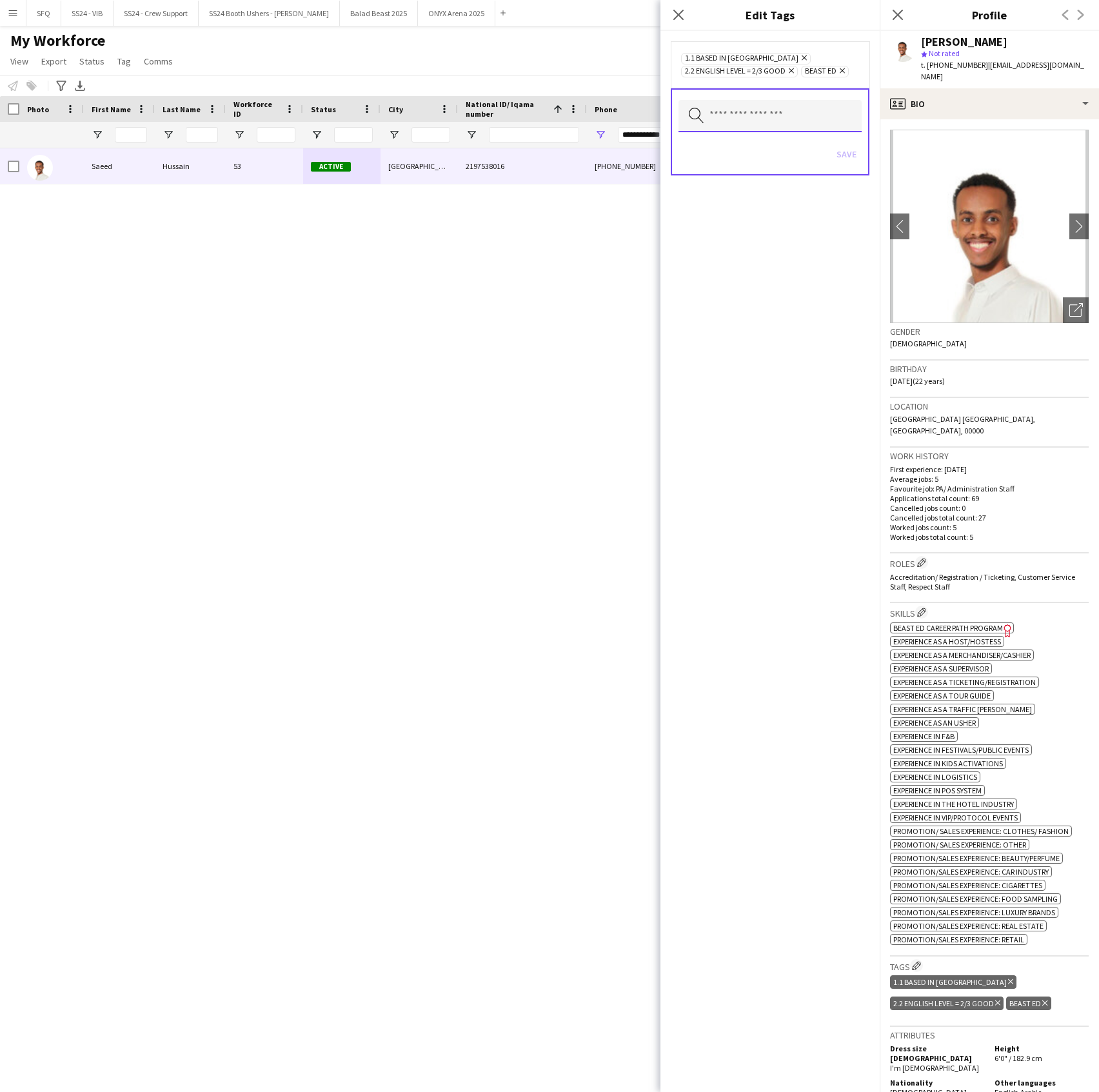
click at [780, 107] on input "text" at bounding box center [770, 116] width 183 height 32
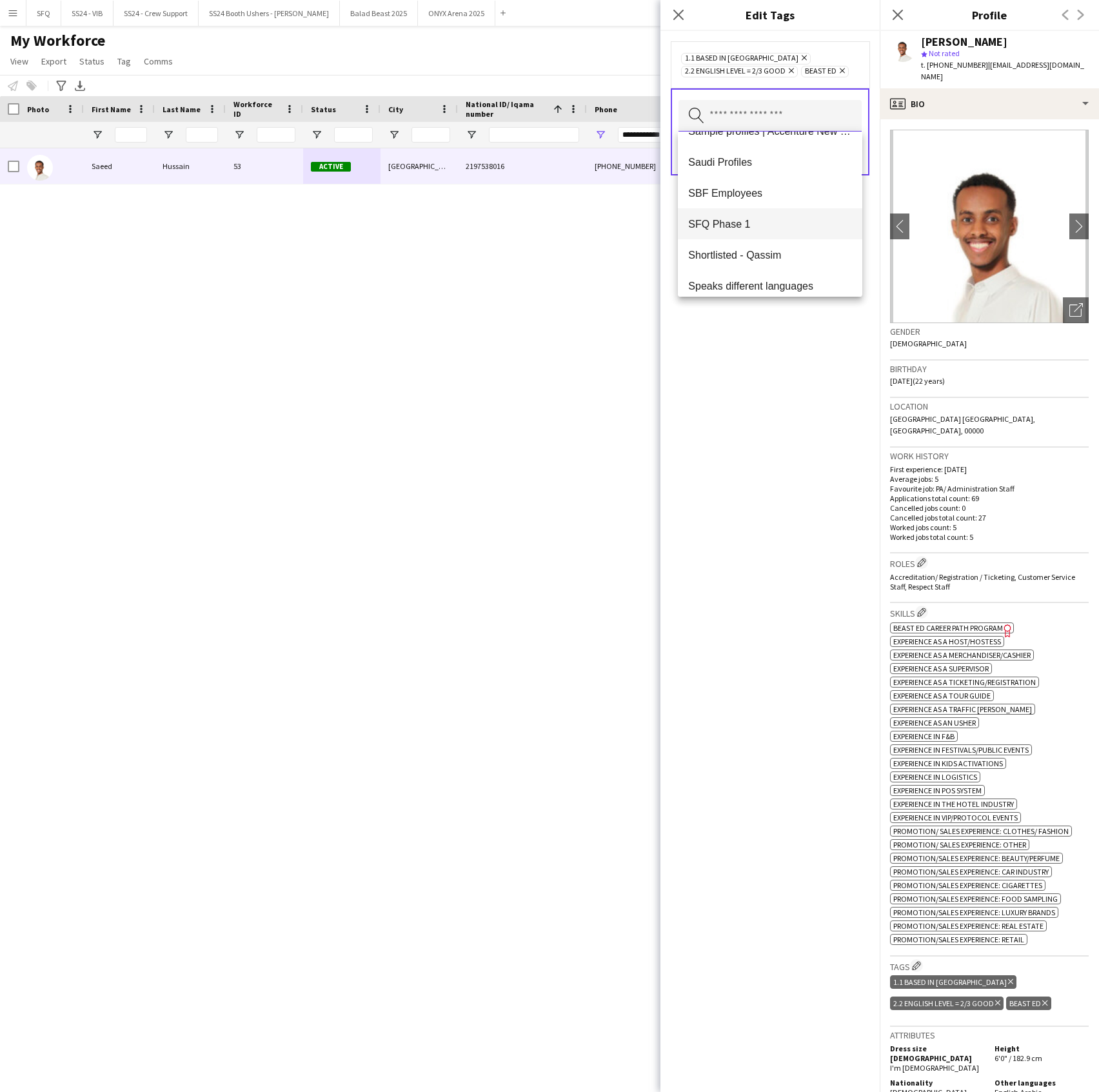
scroll to position [1239, 0]
click at [789, 212] on span "SFQ Phase 1" at bounding box center [769, 215] width 163 height 12
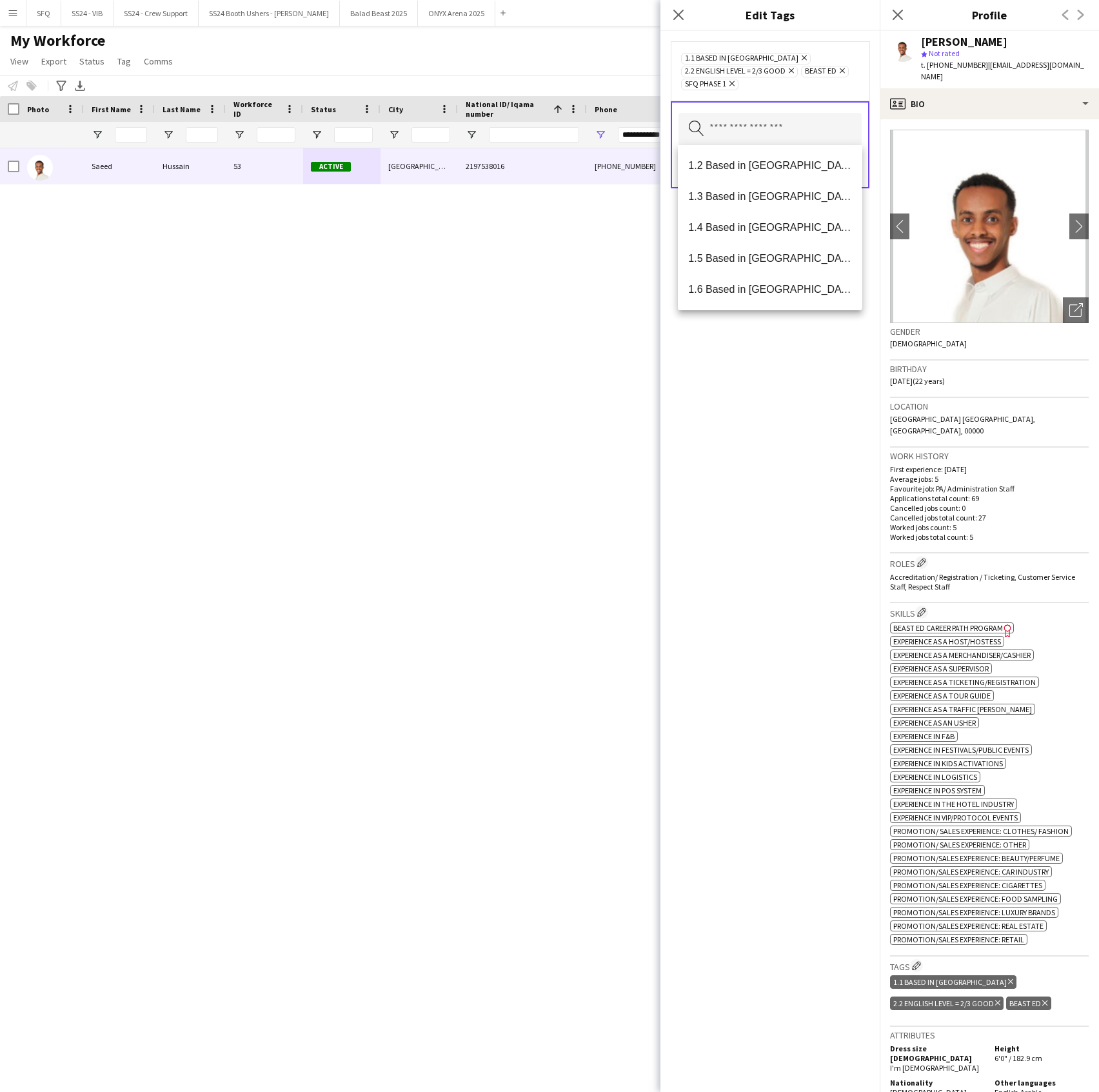
click at [800, 411] on div "1.1 Based in [GEOGRAPHIC_DATA] Remove 2.2 English Level = 2/3 Good Remove Beast…" at bounding box center [770, 561] width 219 height 1061
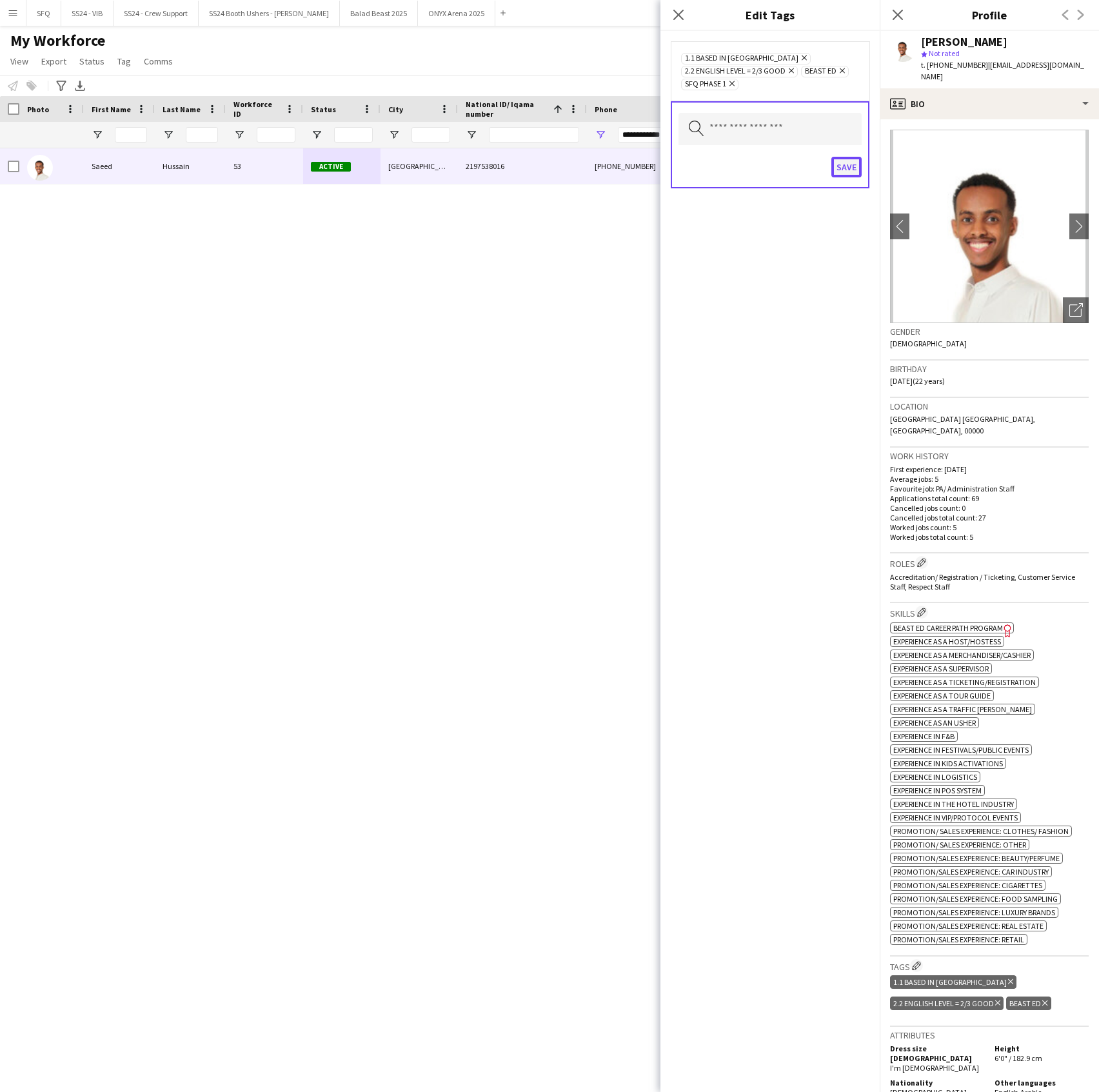
click at [853, 170] on button "Save" at bounding box center [846, 167] width 30 height 21
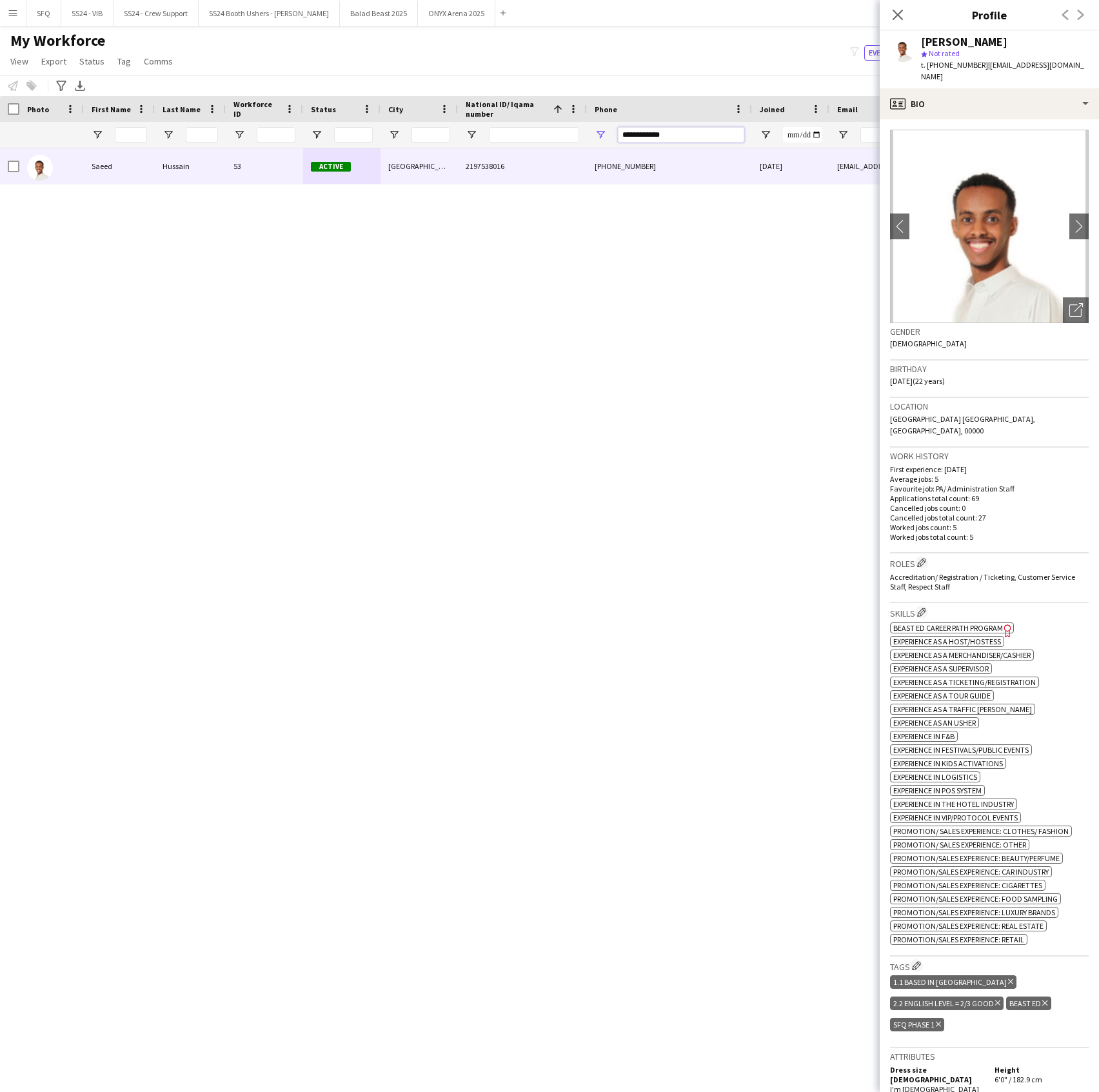
click at [680, 130] on input "**********" at bounding box center [681, 135] width 127 height 15
click at [680, 131] on input "**********" at bounding box center [681, 135] width 127 height 15
paste input "Phone Filter Input"
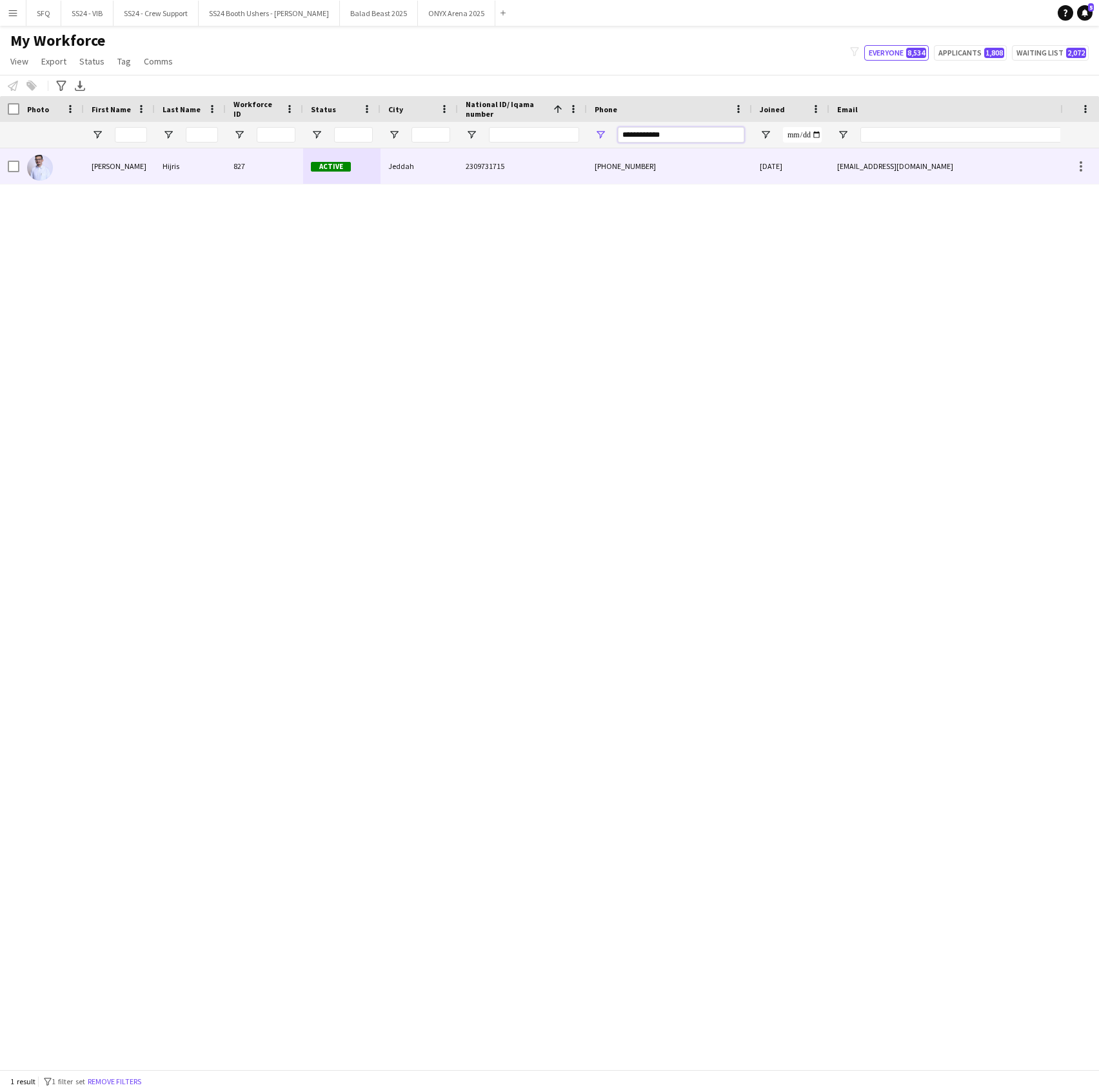
type input "**********"
click at [440, 168] on div "Jeddah" at bounding box center [419, 166] width 77 height 36
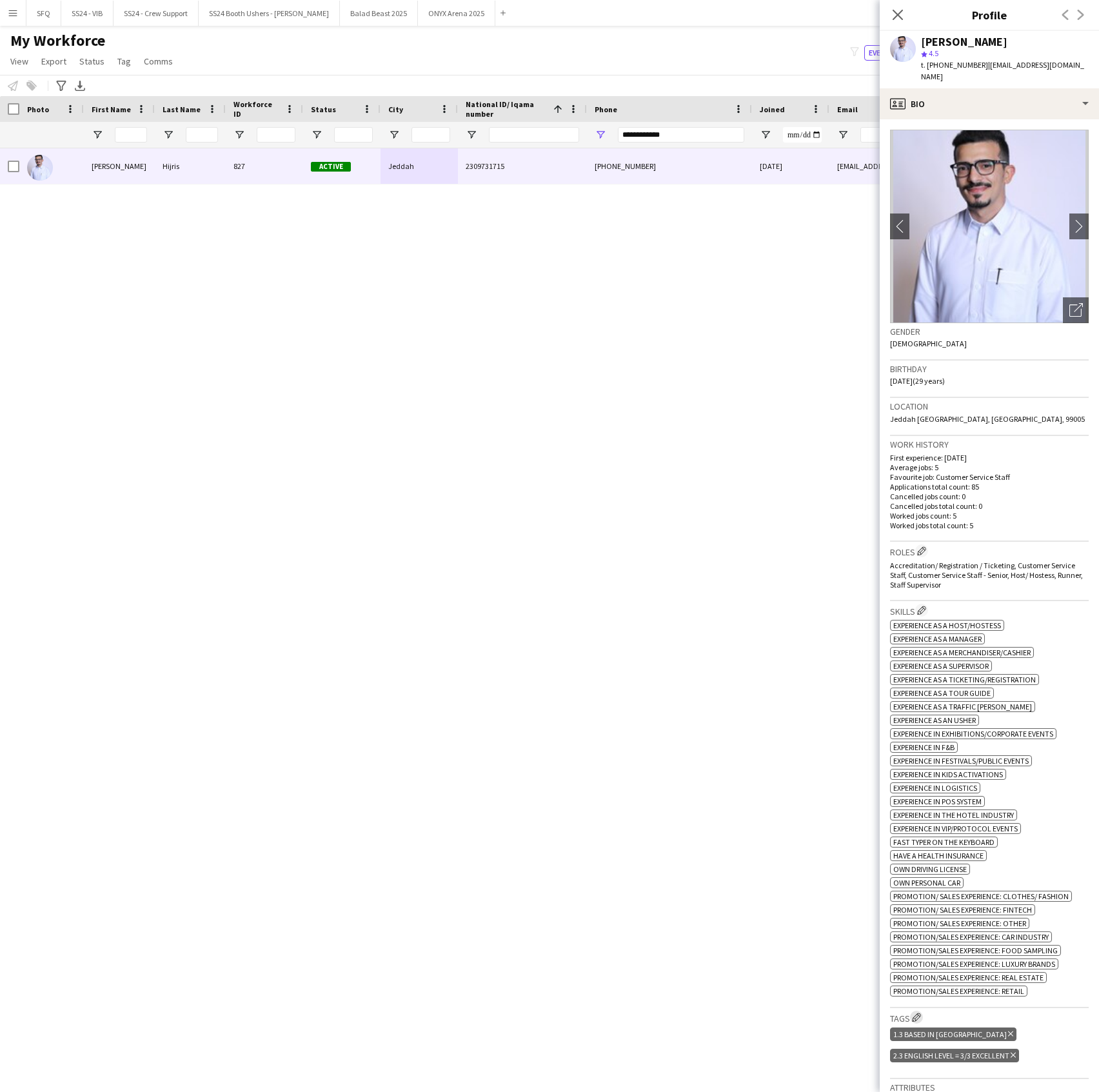
click at [920, 1016] on app-icon "Edit crew company tags" at bounding box center [917, 1017] width 9 height 9
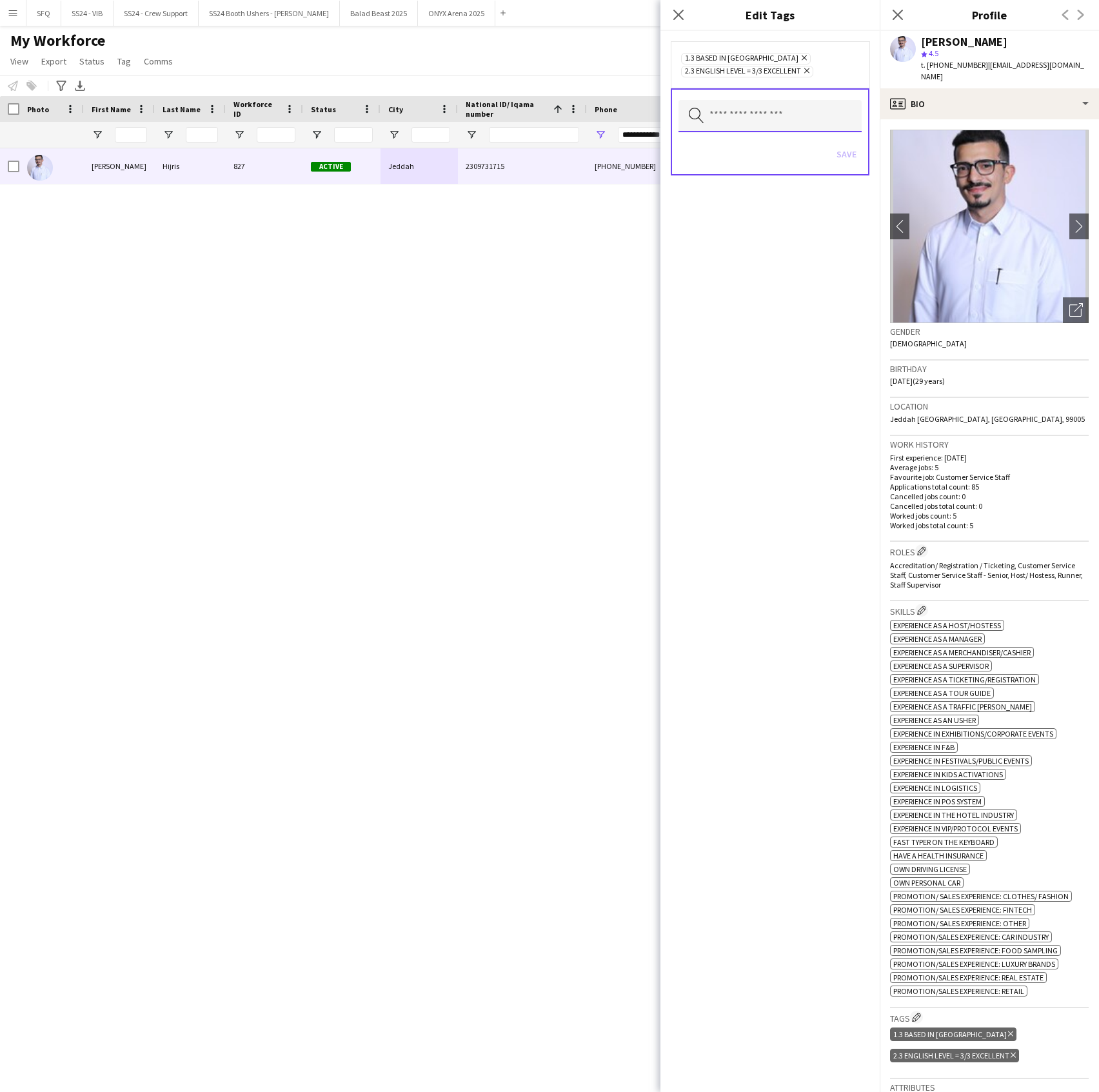
click at [789, 111] on input "text" at bounding box center [770, 116] width 183 height 32
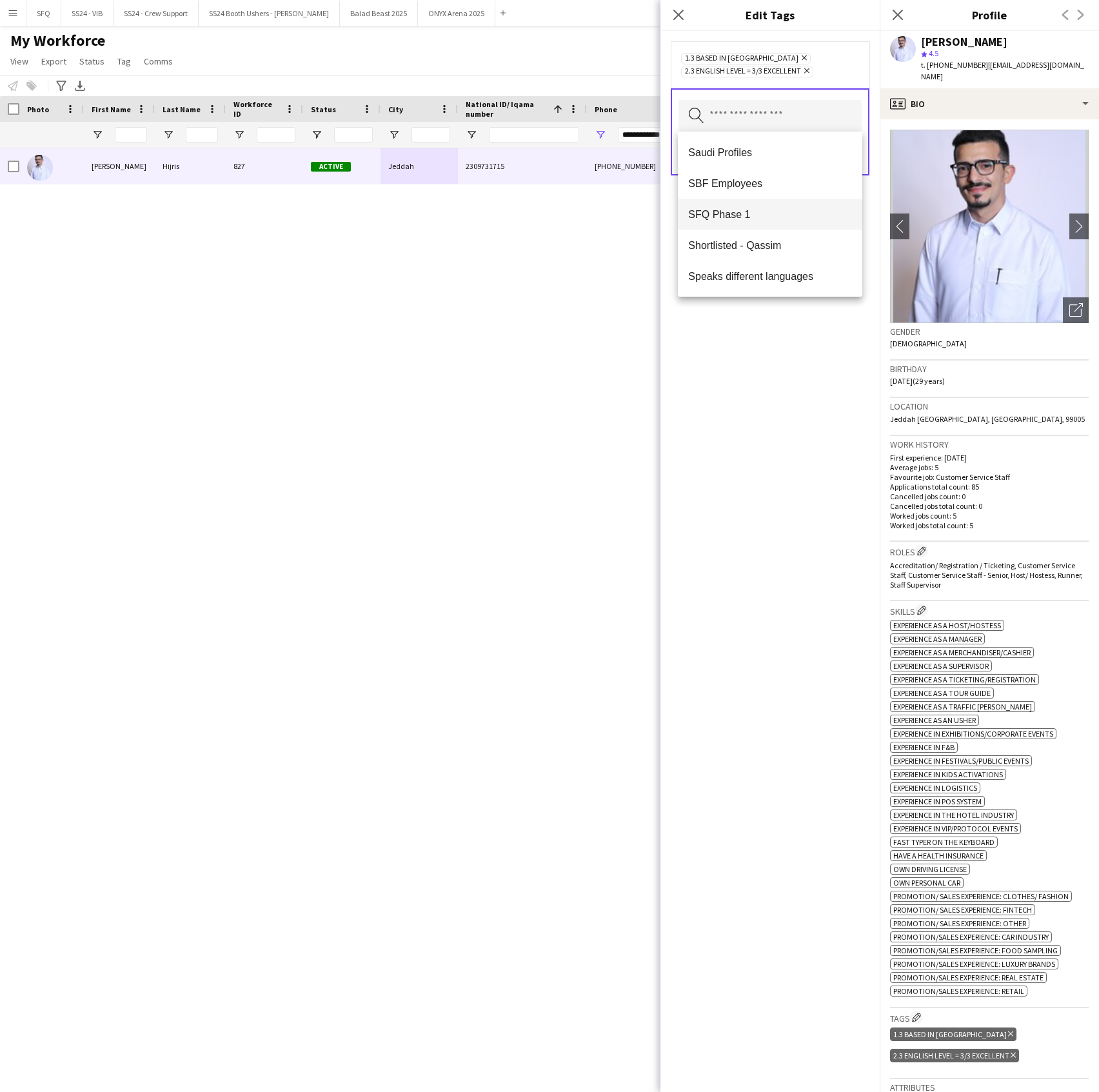
click at [769, 225] on mat-option "SFQ Phase 1" at bounding box center [770, 214] width 184 height 31
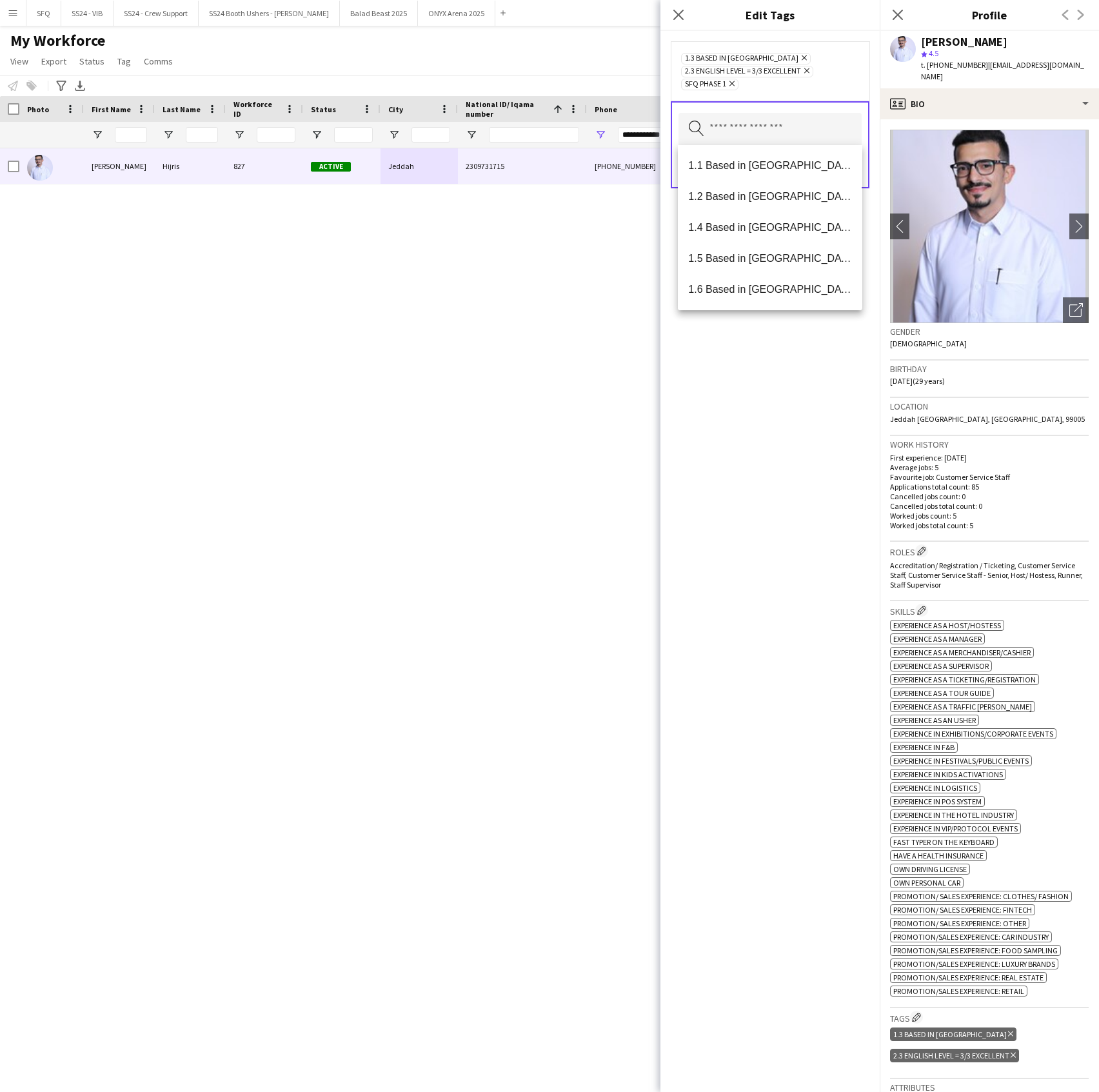
click at [785, 375] on div "1.3 Based in [GEOGRAPHIC_DATA] Remove 2.3 English Level = 3/3 Excellent Remove …" at bounding box center [770, 561] width 219 height 1061
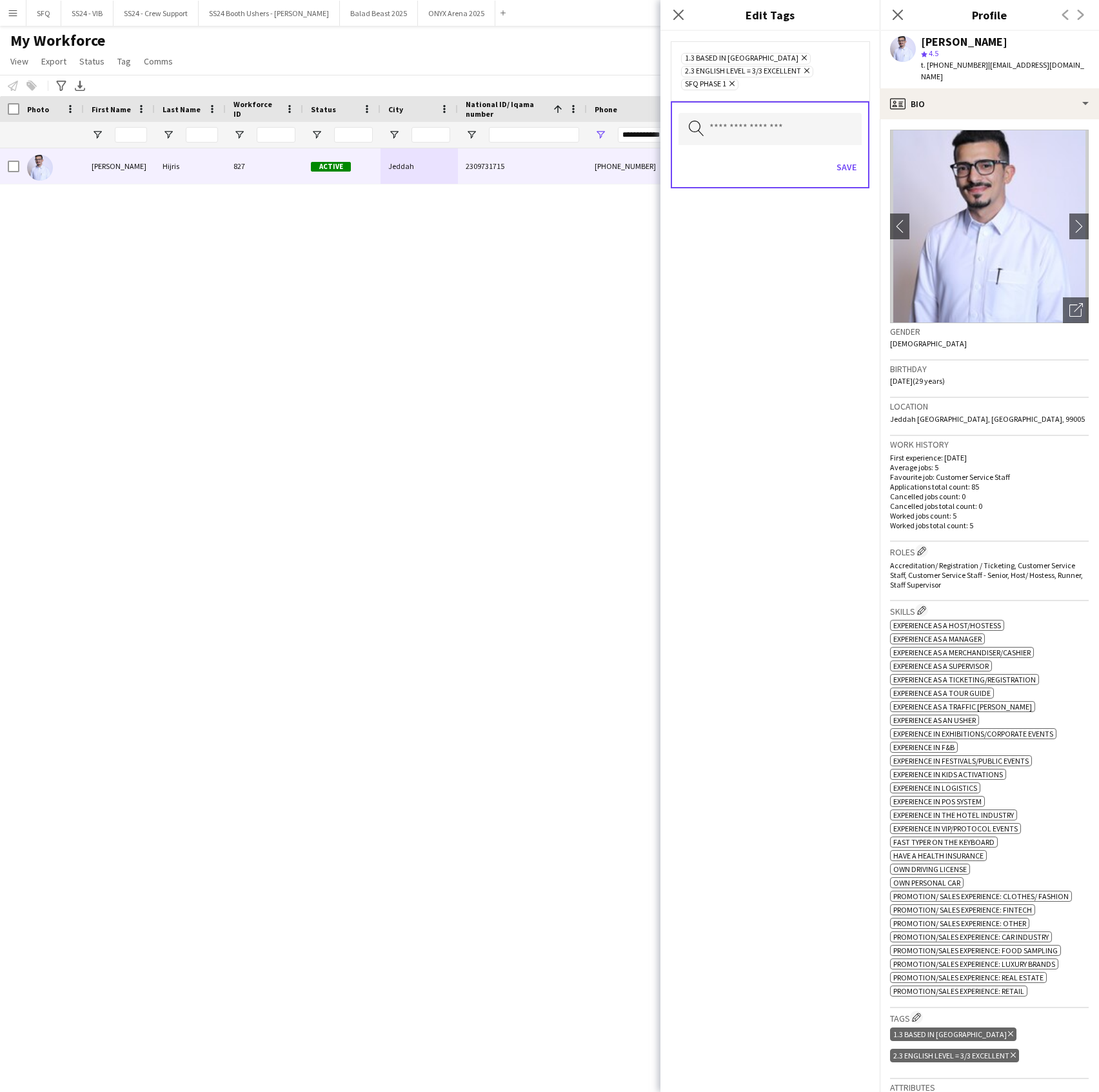
click at [846, 178] on div "Save" at bounding box center [770, 169] width 183 height 37
click at [847, 173] on button "Save" at bounding box center [846, 167] width 30 height 21
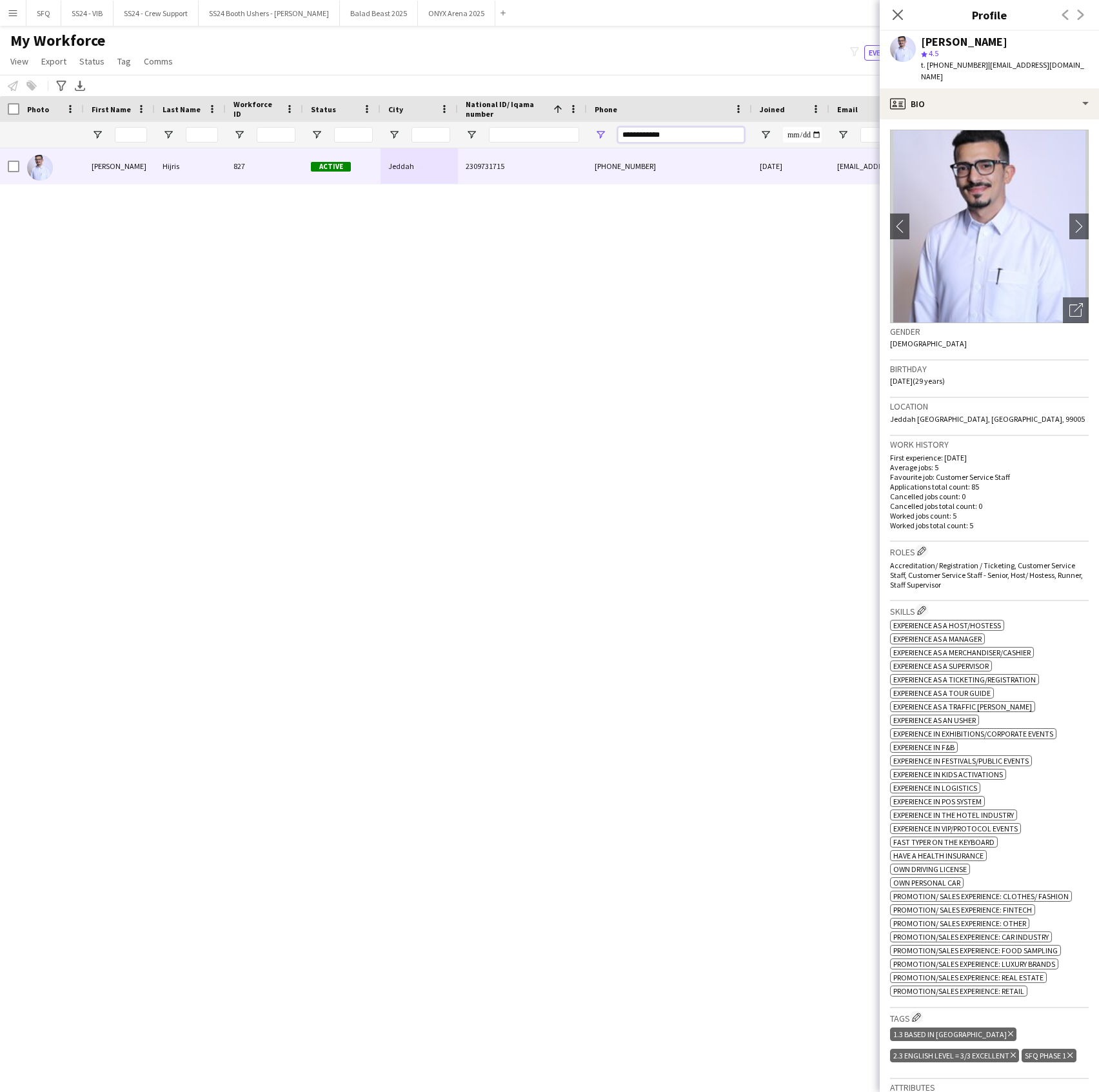
click at [692, 127] on input "**********" at bounding box center [681, 135] width 127 height 15
type input "*"
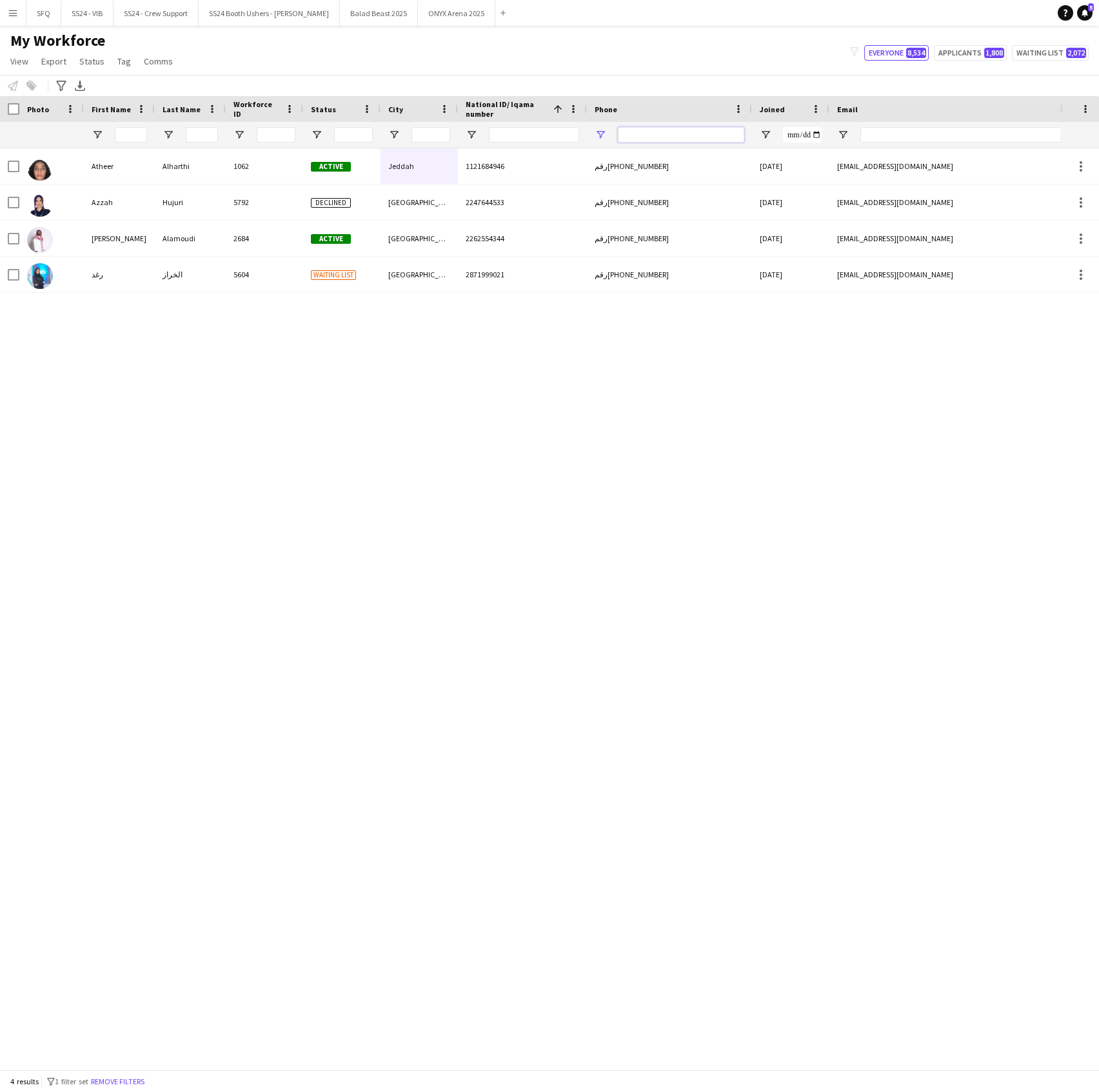
paste input "**********"
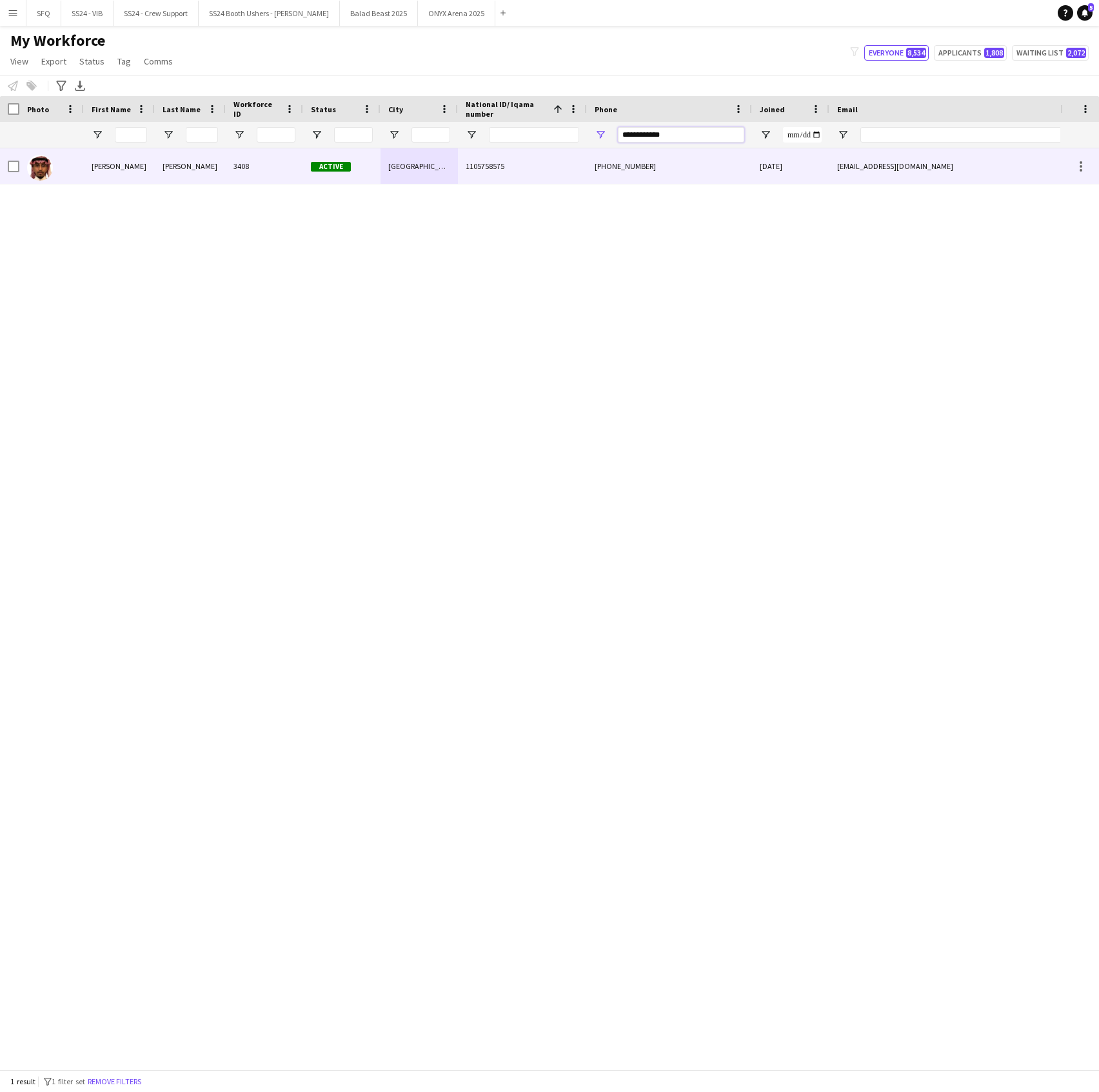
type input "**********"
click at [243, 168] on div "3408" at bounding box center [264, 166] width 77 height 36
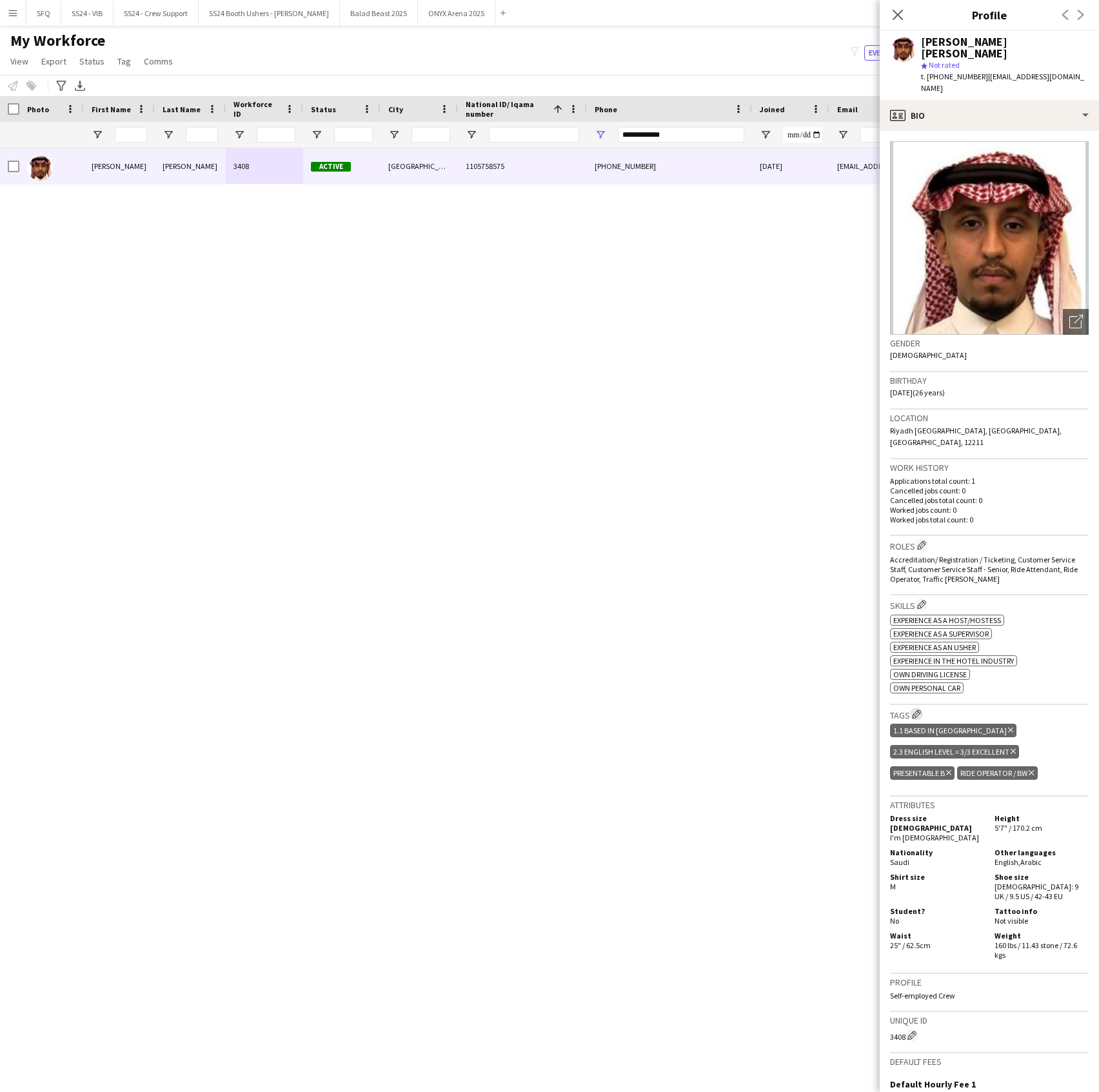
click at [918, 710] on app-icon "Edit crew company tags" at bounding box center [917, 714] width 9 height 9
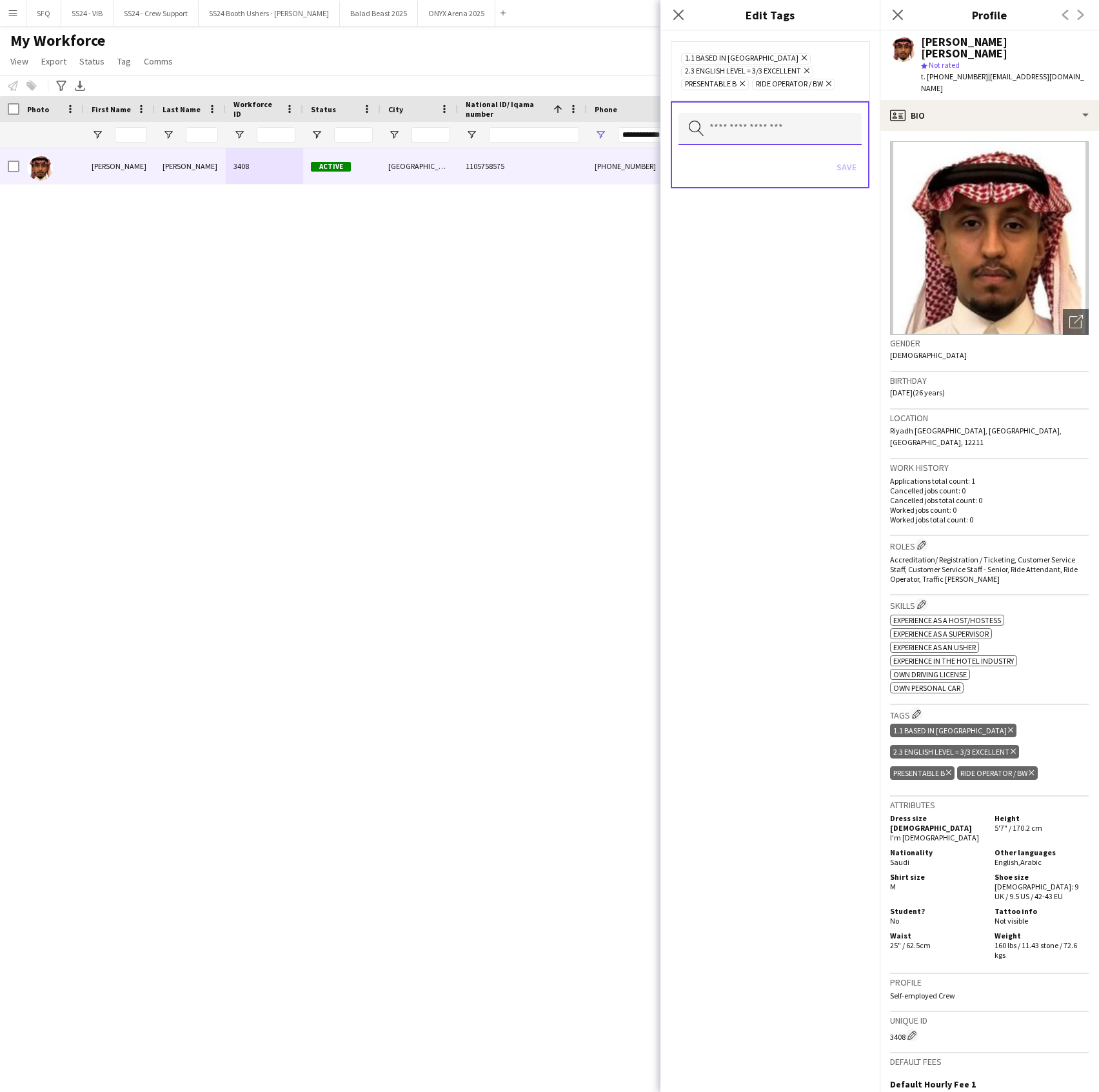
click at [765, 135] on input "text" at bounding box center [770, 129] width 183 height 32
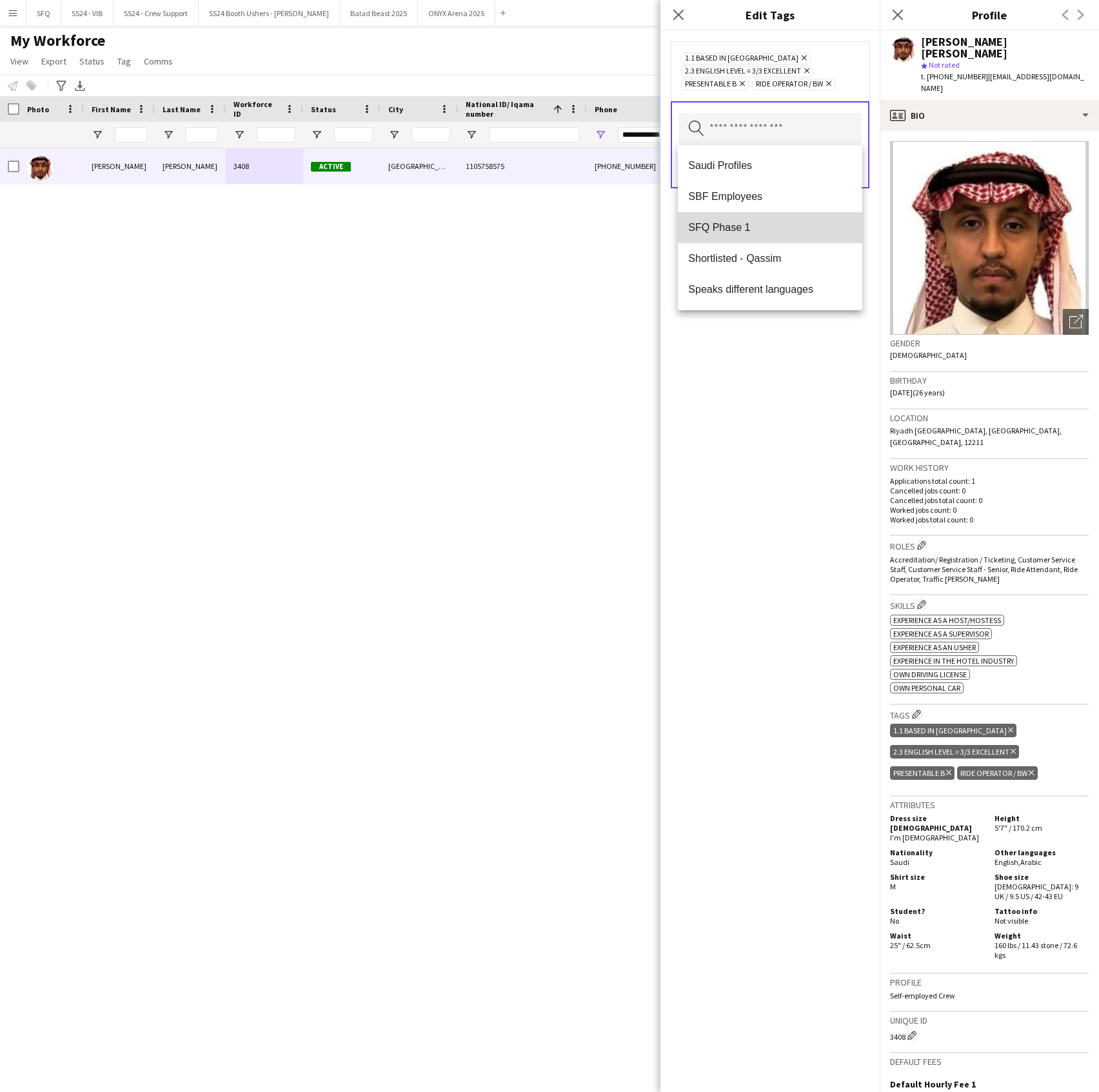
click at [790, 222] on span "SFQ Phase 1" at bounding box center [769, 227] width 163 height 12
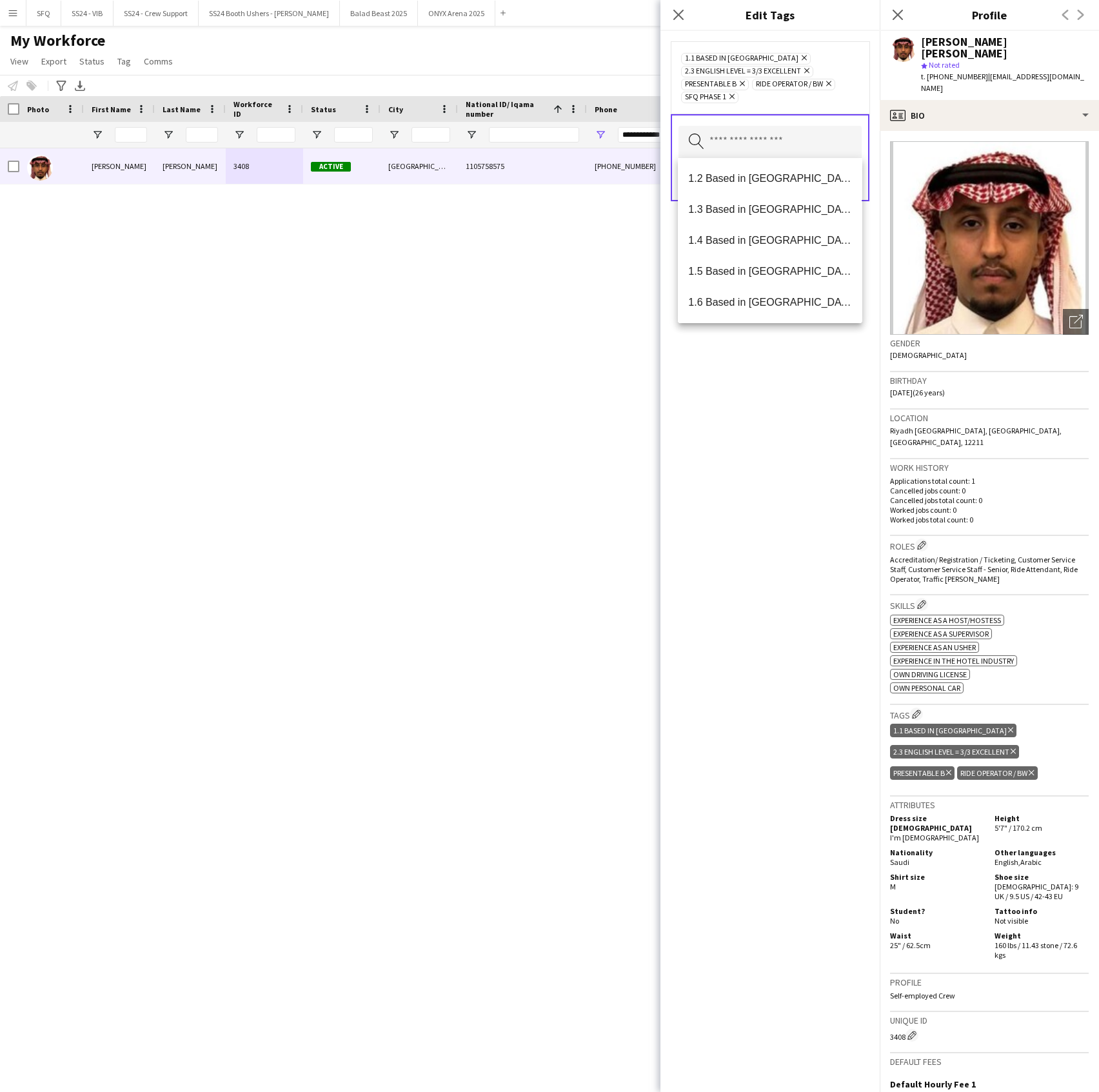
drag, startPoint x: 773, startPoint y: 395, endPoint x: 773, endPoint y: 385, distance: 10.0
click at [773, 395] on div "1.1 Based in [GEOGRAPHIC_DATA] Remove 2.3 English Level = 3/3 Excellent Remove …" at bounding box center [770, 561] width 219 height 1061
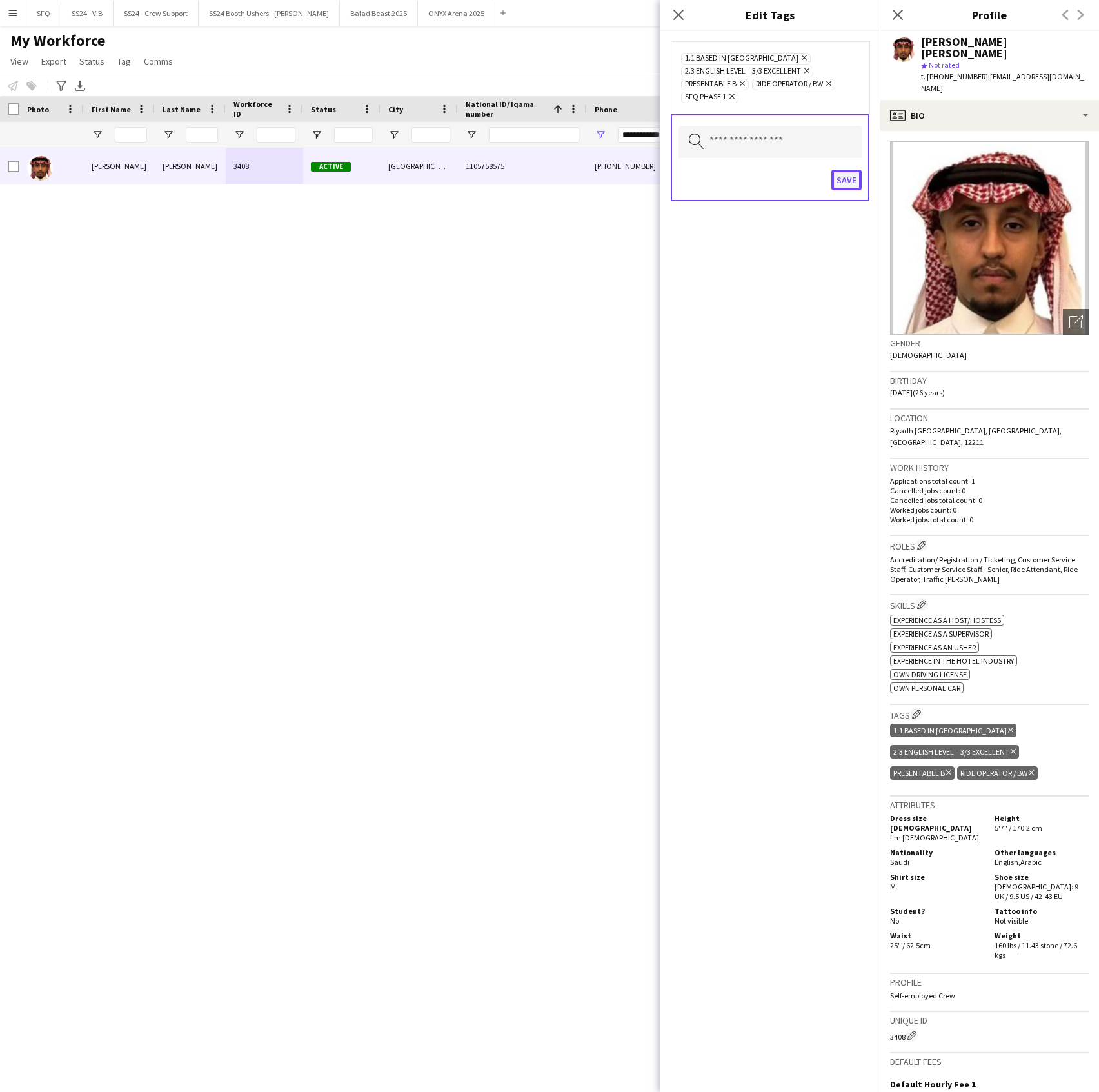
click at [842, 179] on button "Save" at bounding box center [846, 180] width 30 height 21
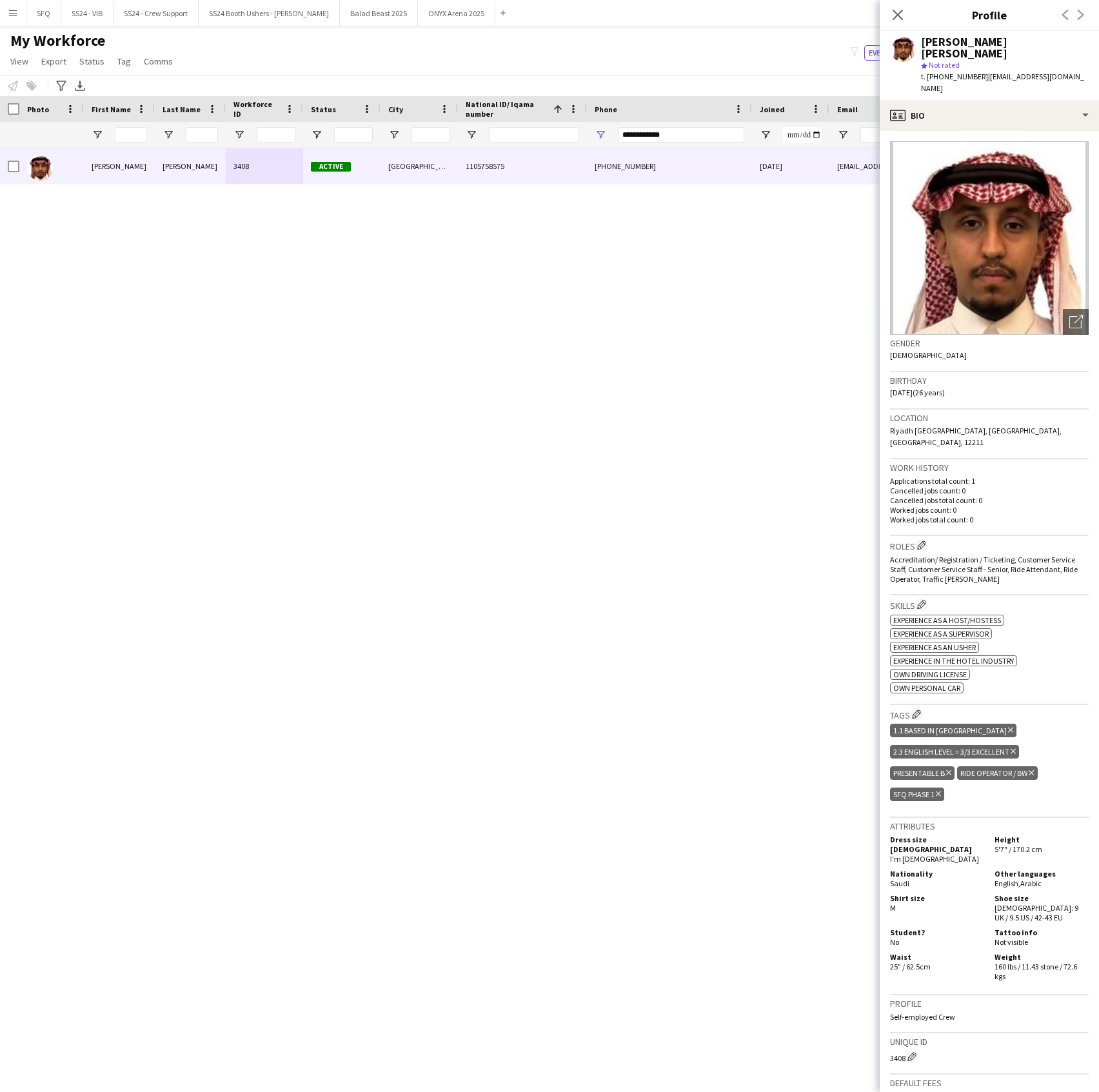
click at [641, 120] on div "Phone" at bounding box center [670, 108] width 150 height 25
click at [643, 139] on input "**********" at bounding box center [681, 135] width 127 height 15
paste input "Phone Filter Input"
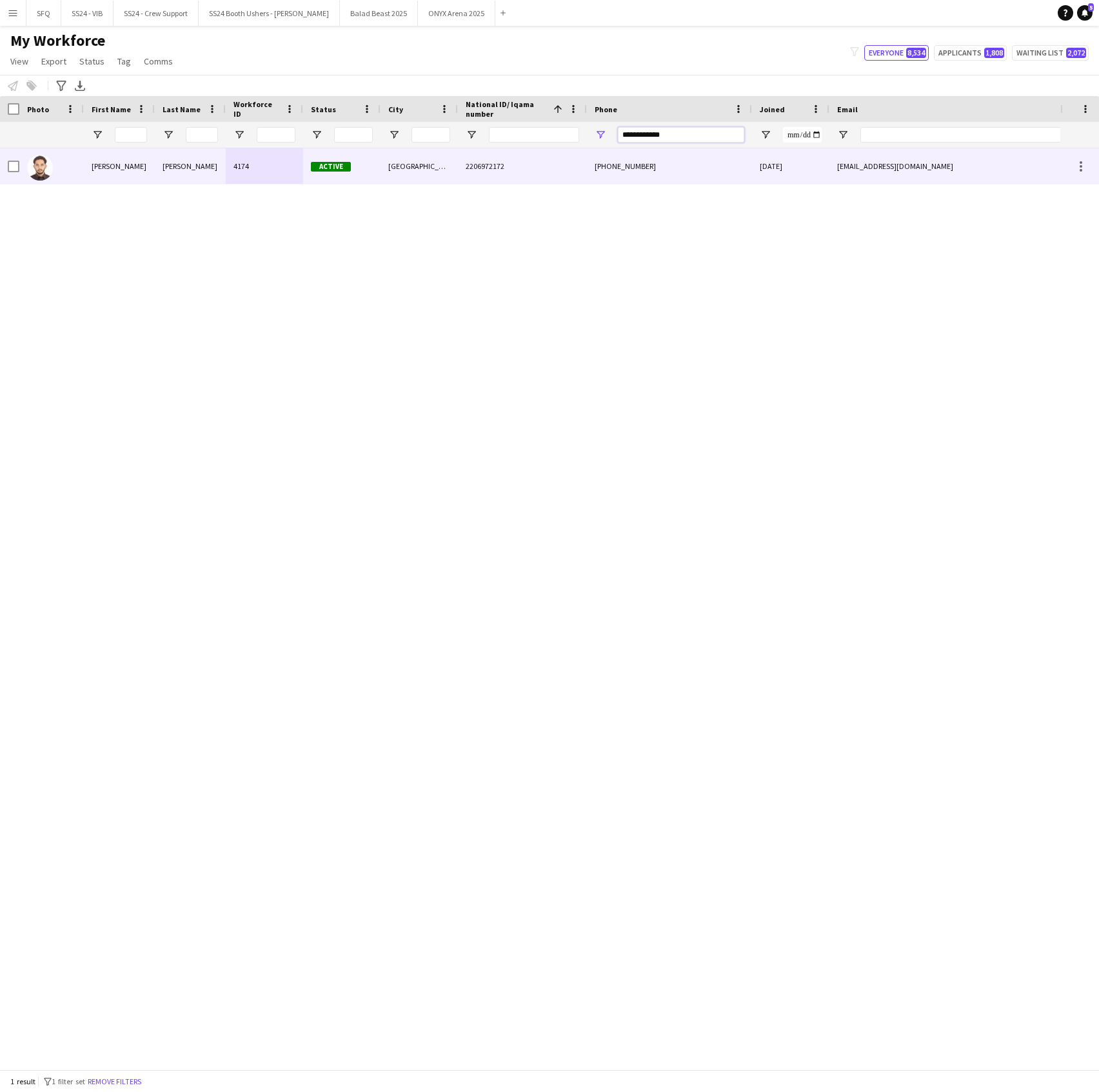
type input "**********"
click at [566, 170] on div "2206972172" at bounding box center [522, 166] width 129 height 36
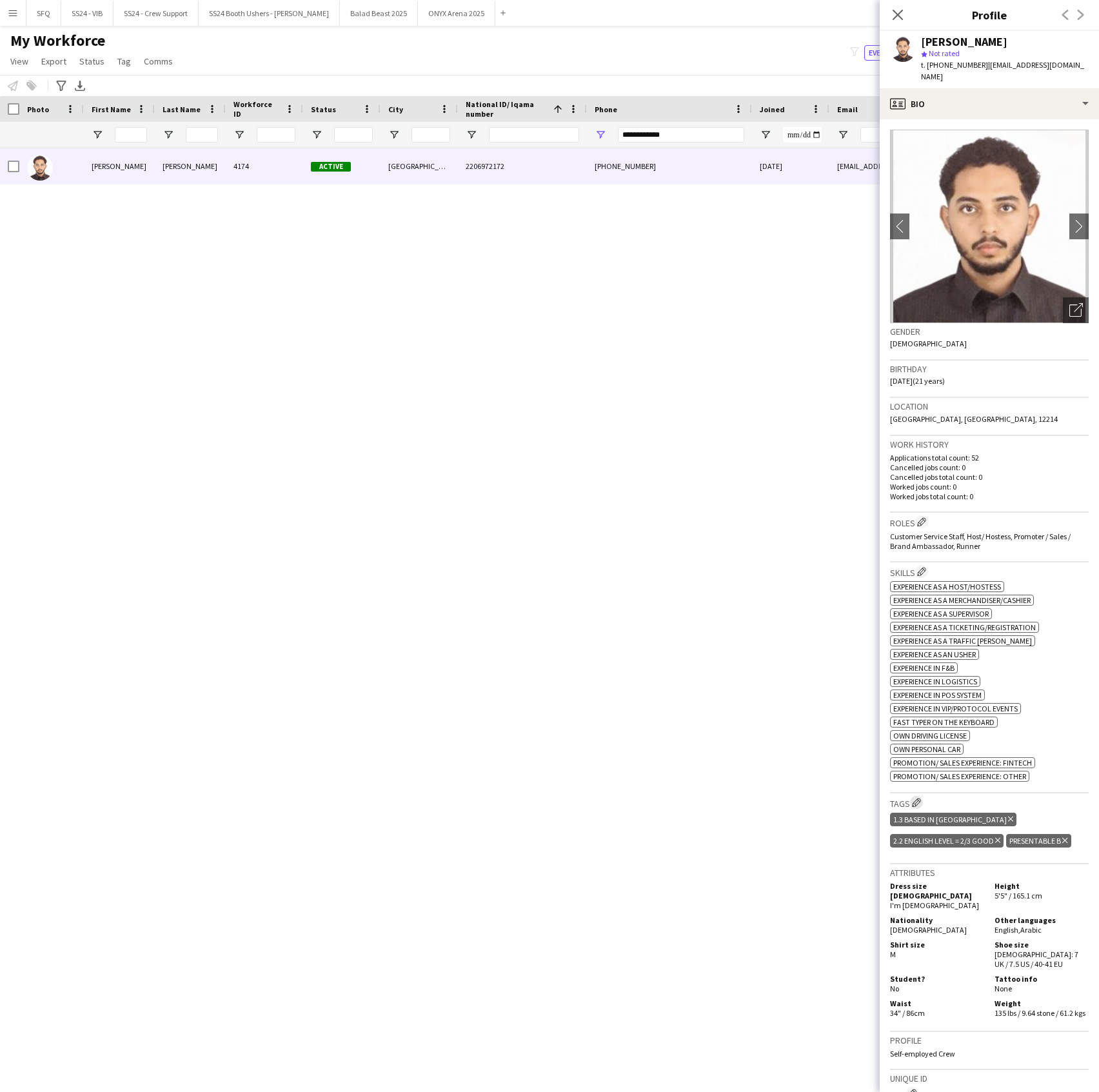
click at [916, 798] on app-icon "Edit crew company tags" at bounding box center [917, 802] width 9 height 9
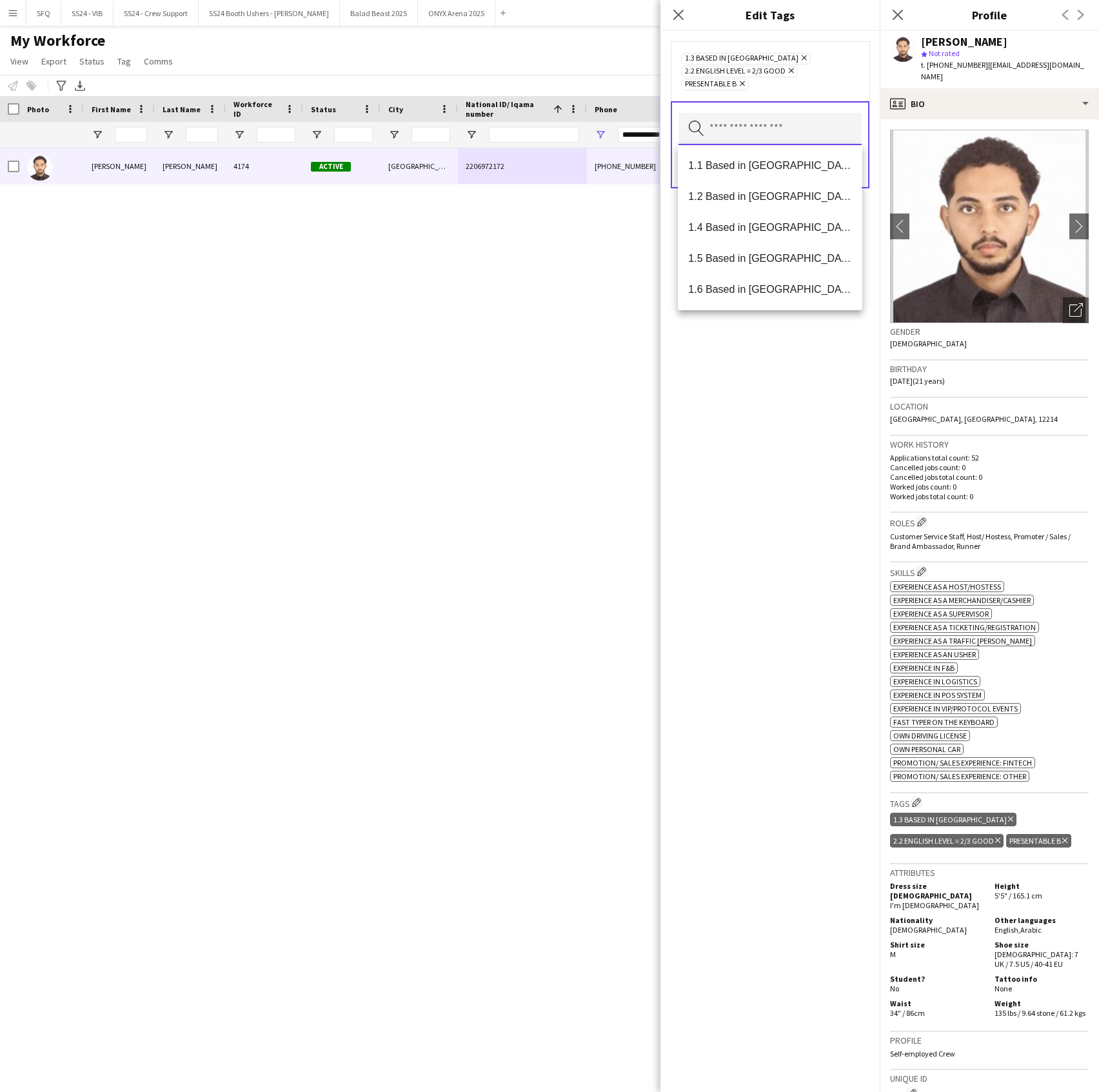
click at [832, 117] on input "text" at bounding box center [770, 129] width 183 height 32
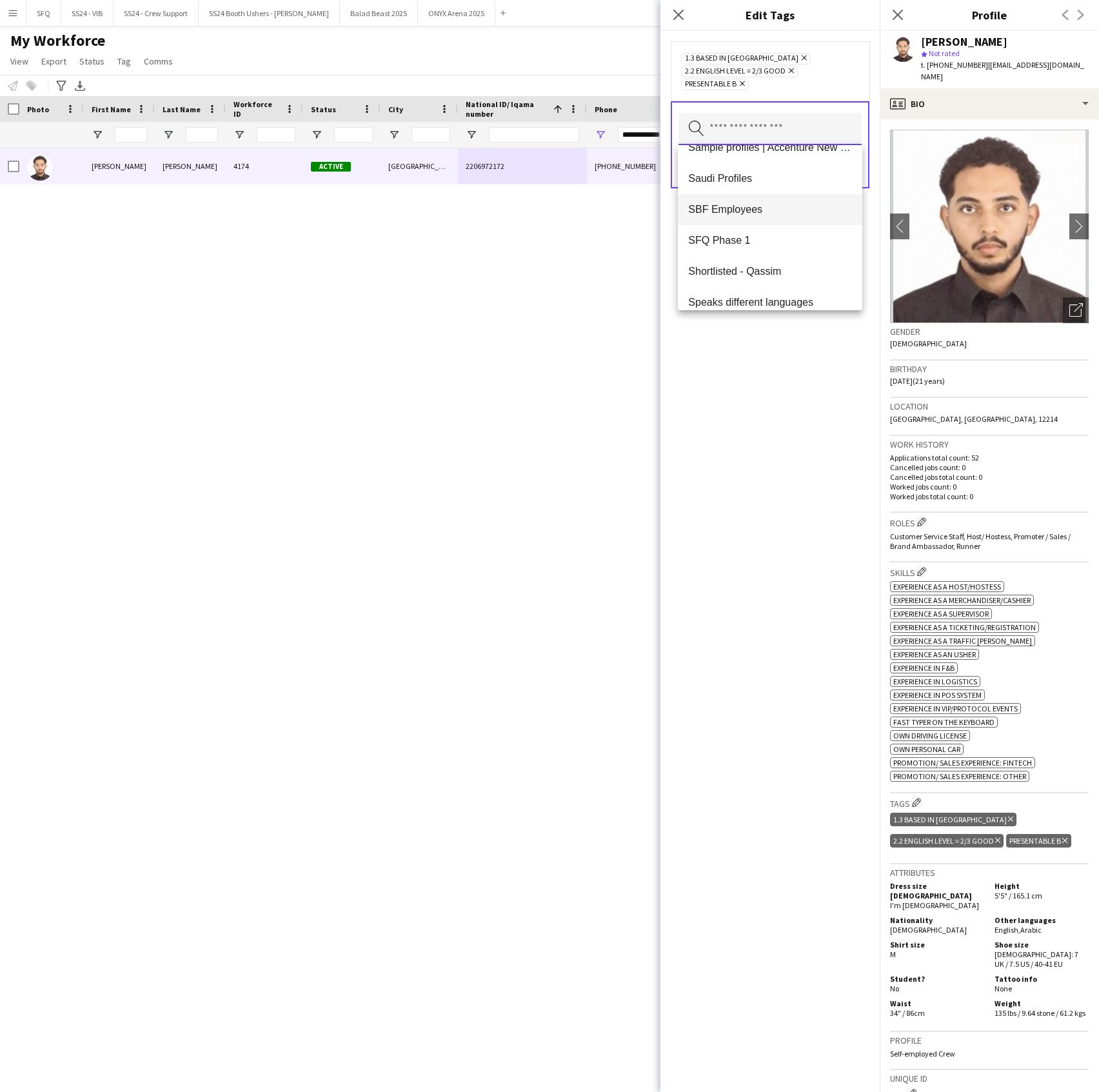
scroll to position [1239, 0]
click at [804, 241] on mat-option "SFQ Phase 1" at bounding box center [770, 228] width 184 height 31
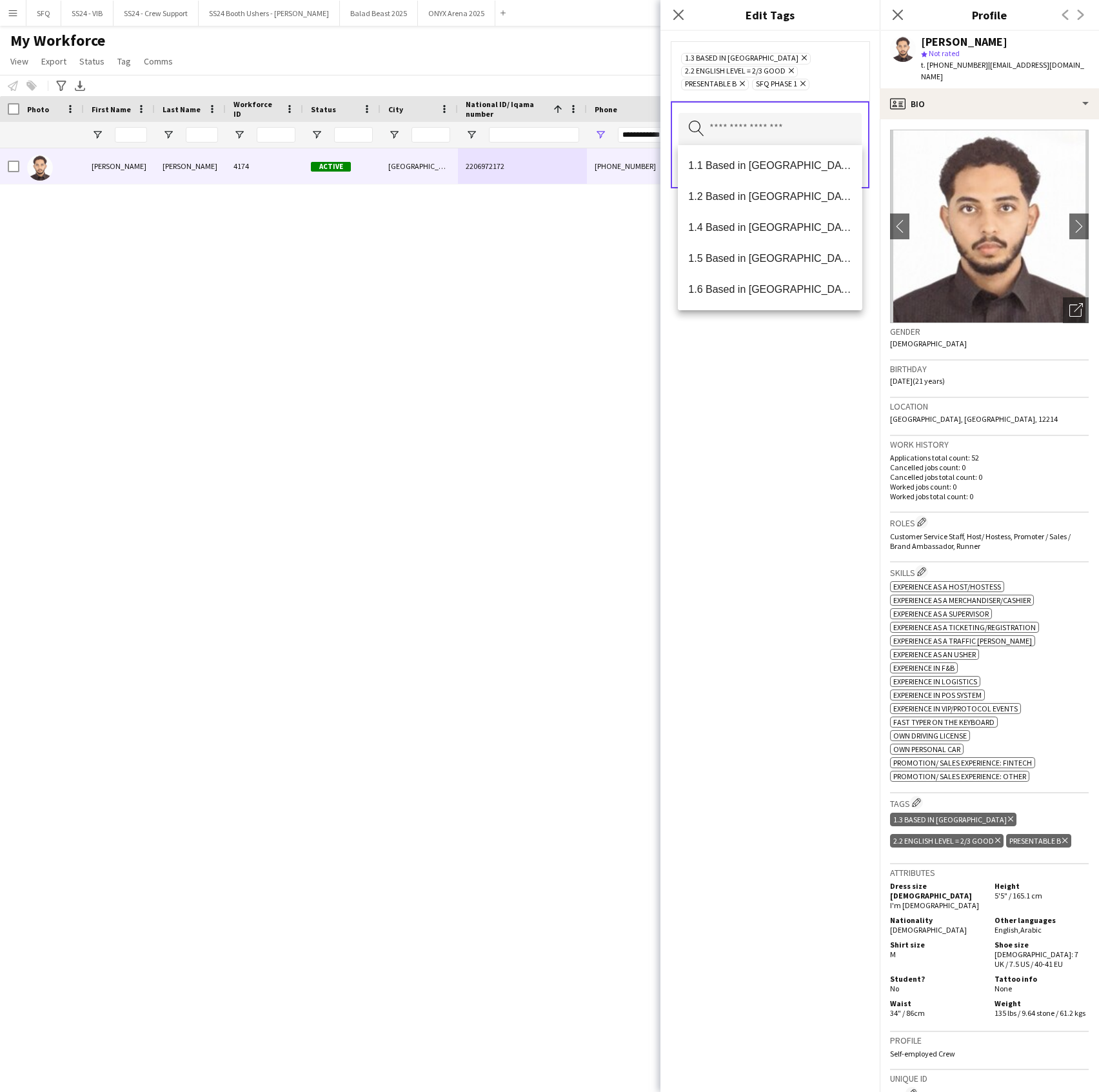
click at [758, 401] on div "1.3 Based in [GEOGRAPHIC_DATA] Remove 2.2 English Level = 2/3 Good Remove Prese…" at bounding box center [770, 561] width 219 height 1061
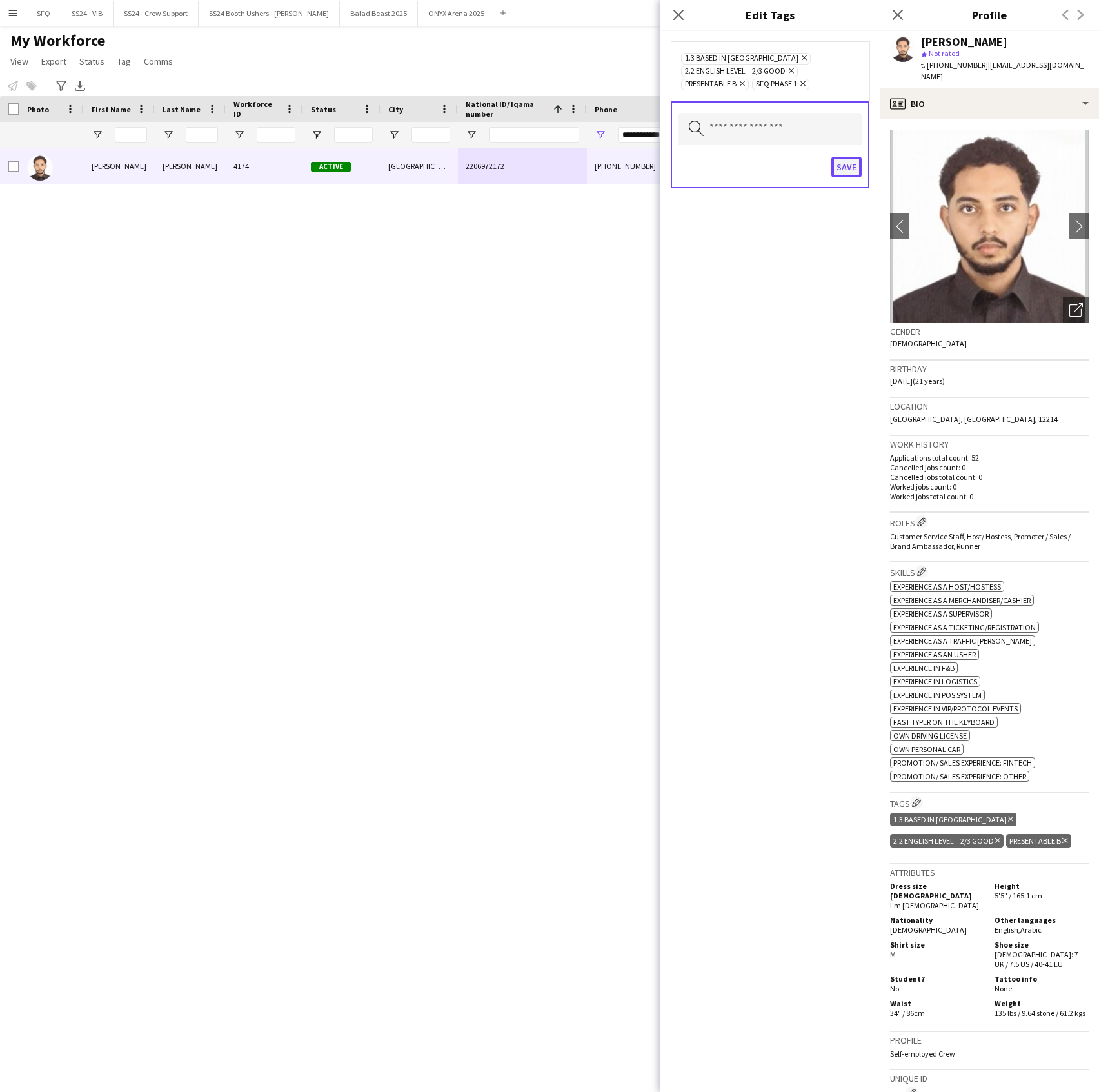
click at [847, 166] on button "Save" at bounding box center [846, 167] width 30 height 21
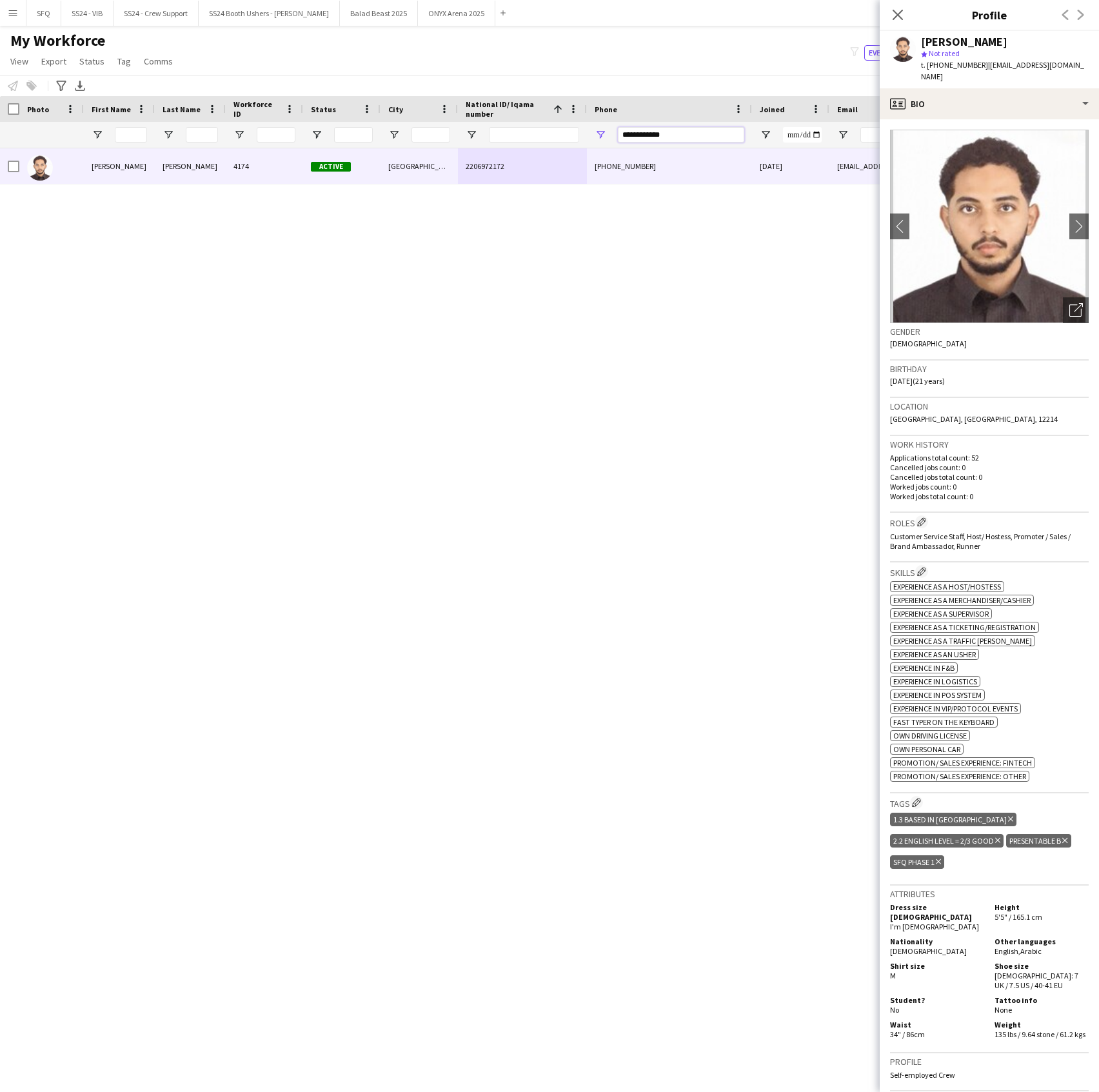
click at [716, 137] on input "**********" at bounding box center [681, 135] width 127 height 15
paste input "Phone Filter Input"
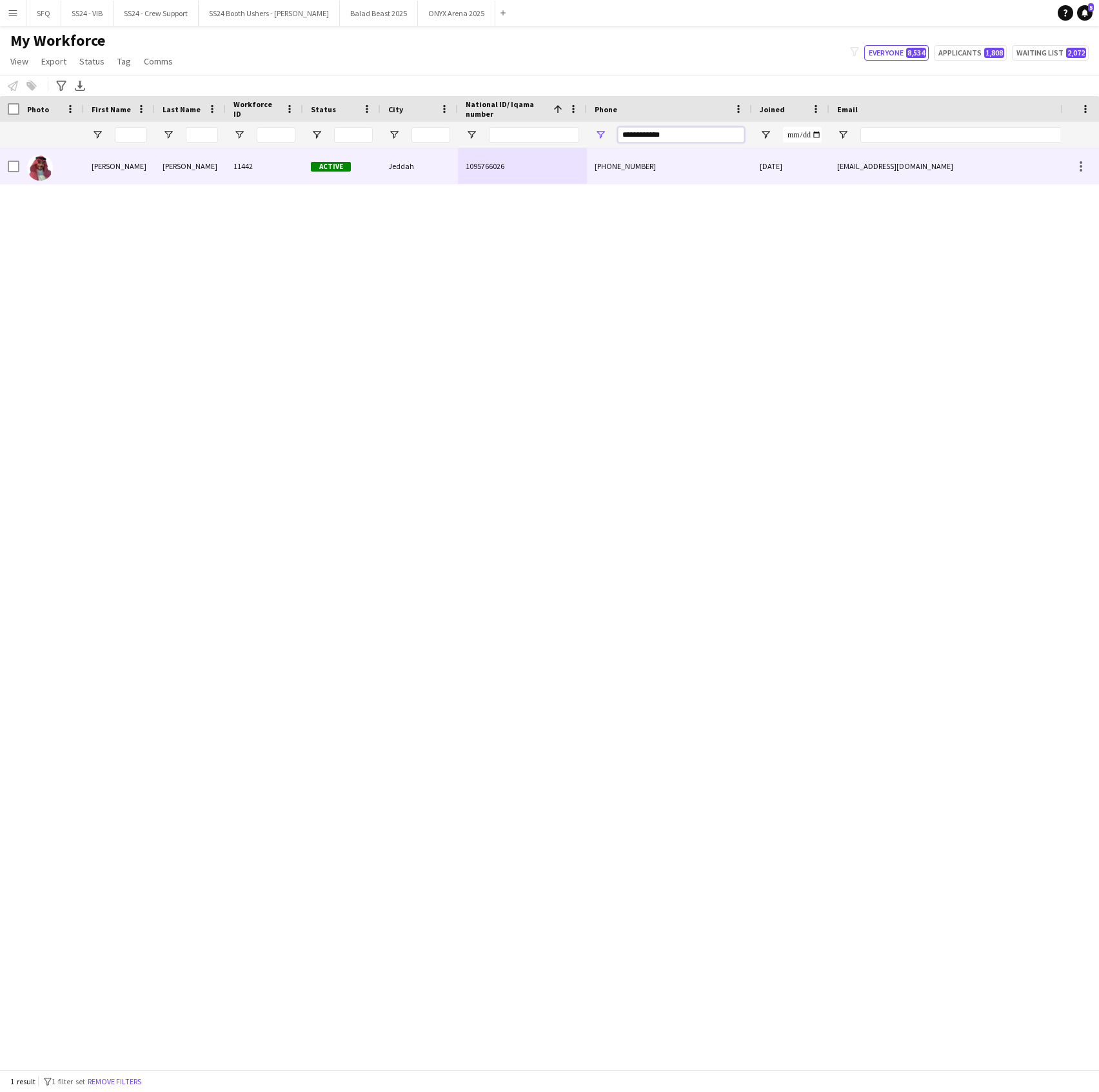
type input "**********"
click at [427, 166] on div "Jeddah" at bounding box center [419, 166] width 77 height 36
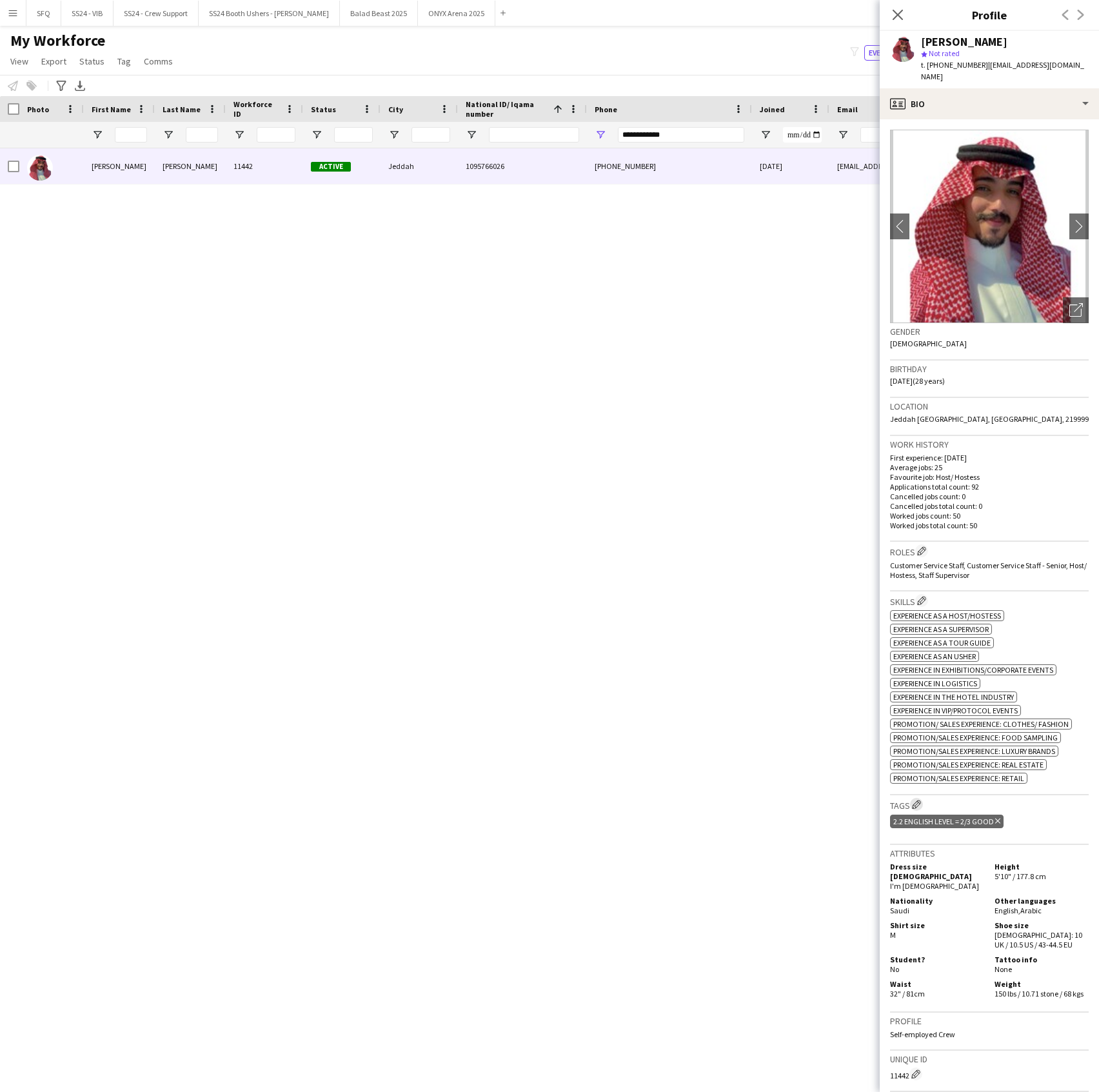
click at [919, 800] on app-icon "Edit crew company tags" at bounding box center [917, 805] width 9 height 9
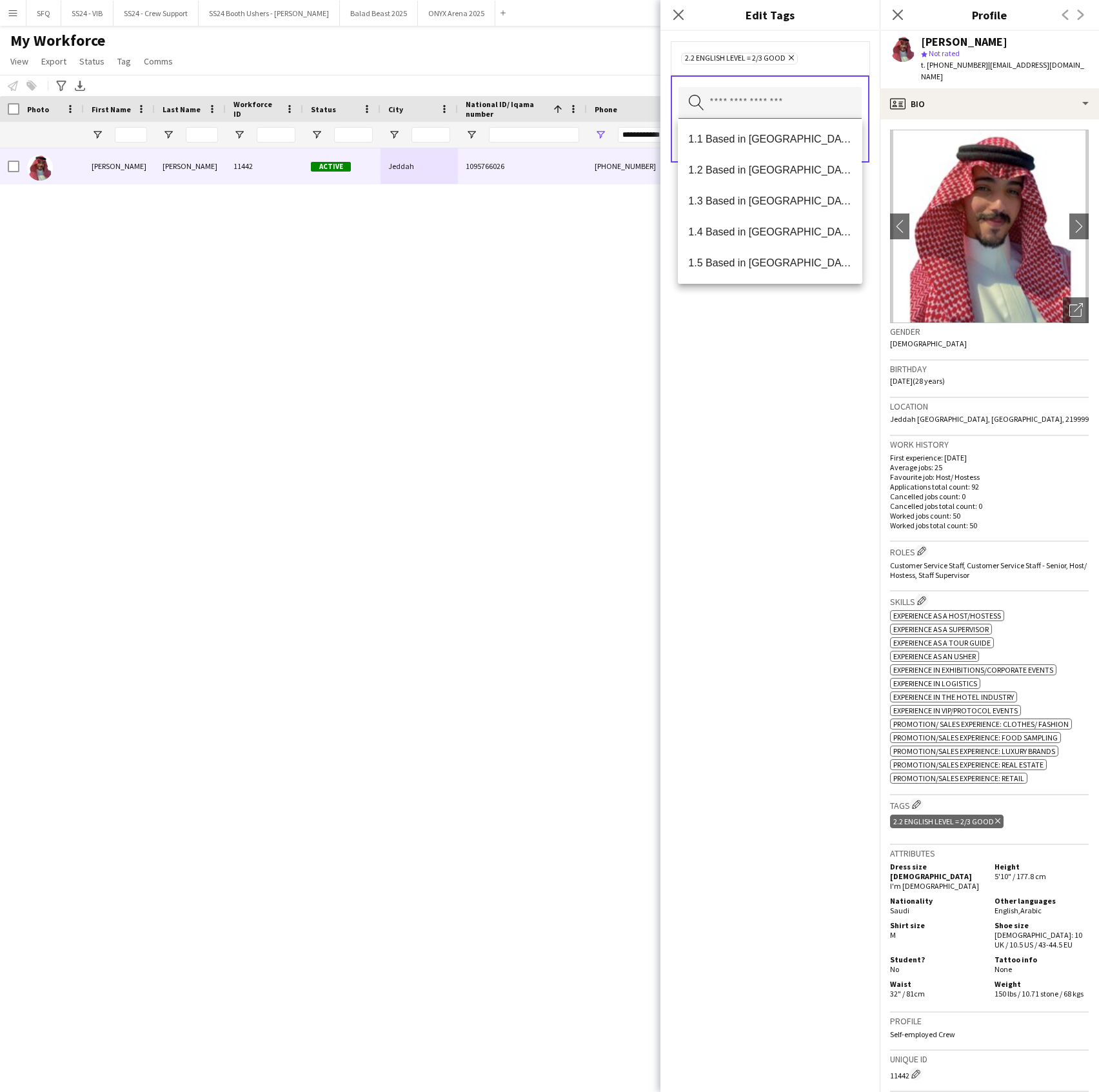
click at [767, 108] on input "text" at bounding box center [770, 103] width 183 height 32
click at [769, 190] on mat-option "SFQ Phase 1" at bounding box center [770, 202] width 184 height 31
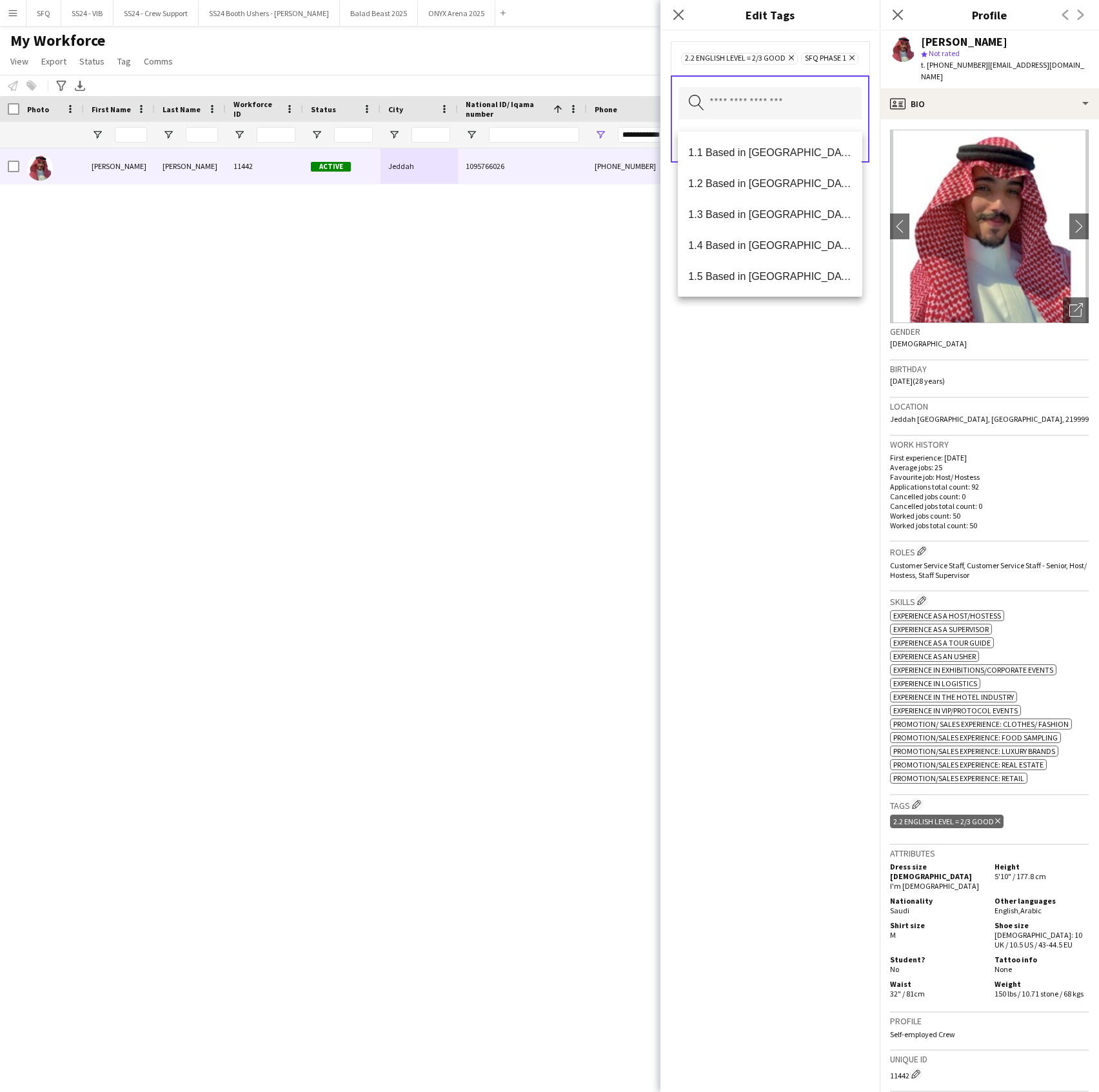
click at [751, 334] on div "2.2 English Level = 2/3 Good Remove SFQ Phase 1 Remove Search by tag name Save" at bounding box center [770, 561] width 219 height 1061
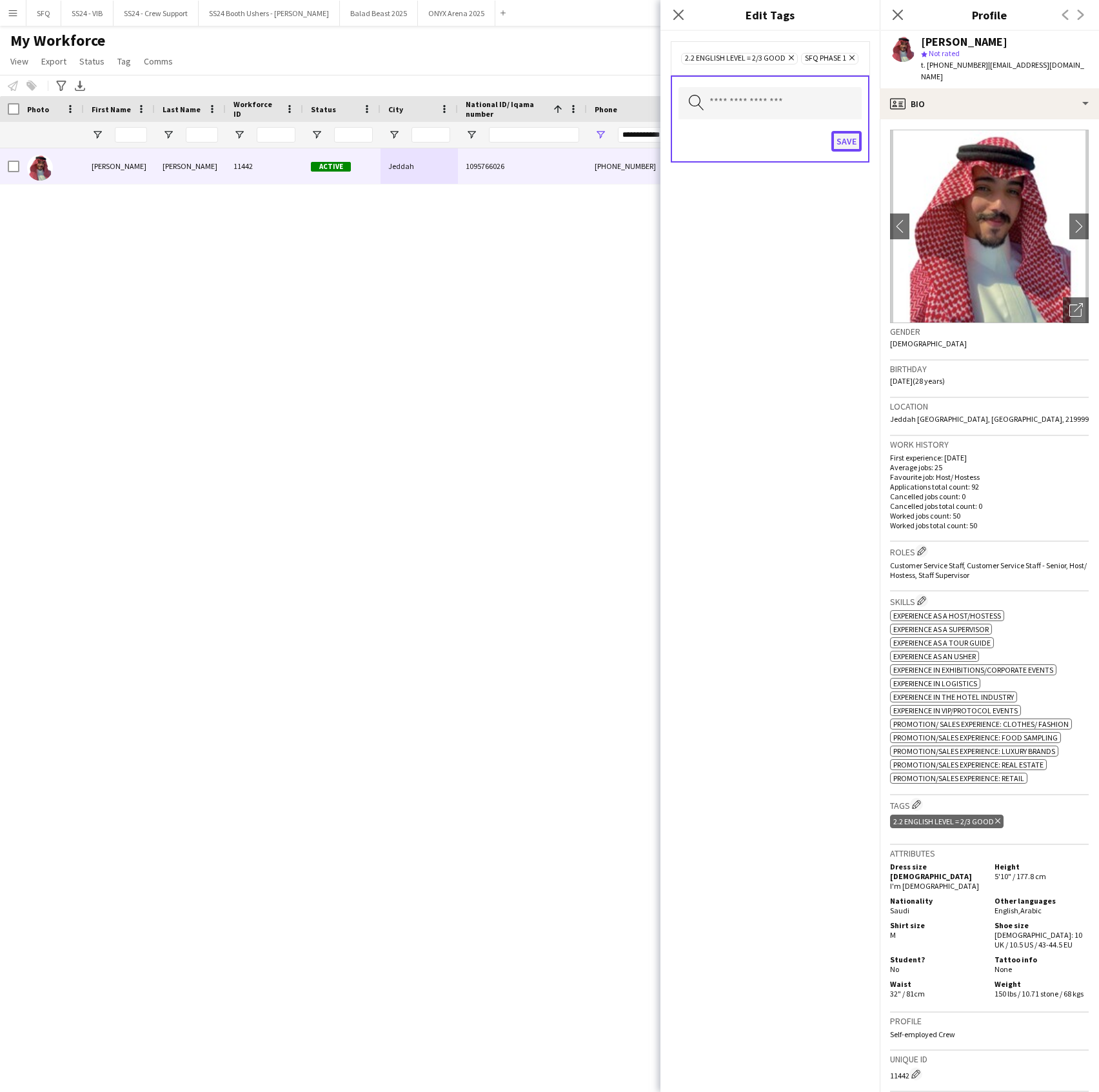
click at [856, 148] on button "Save" at bounding box center [846, 141] width 30 height 21
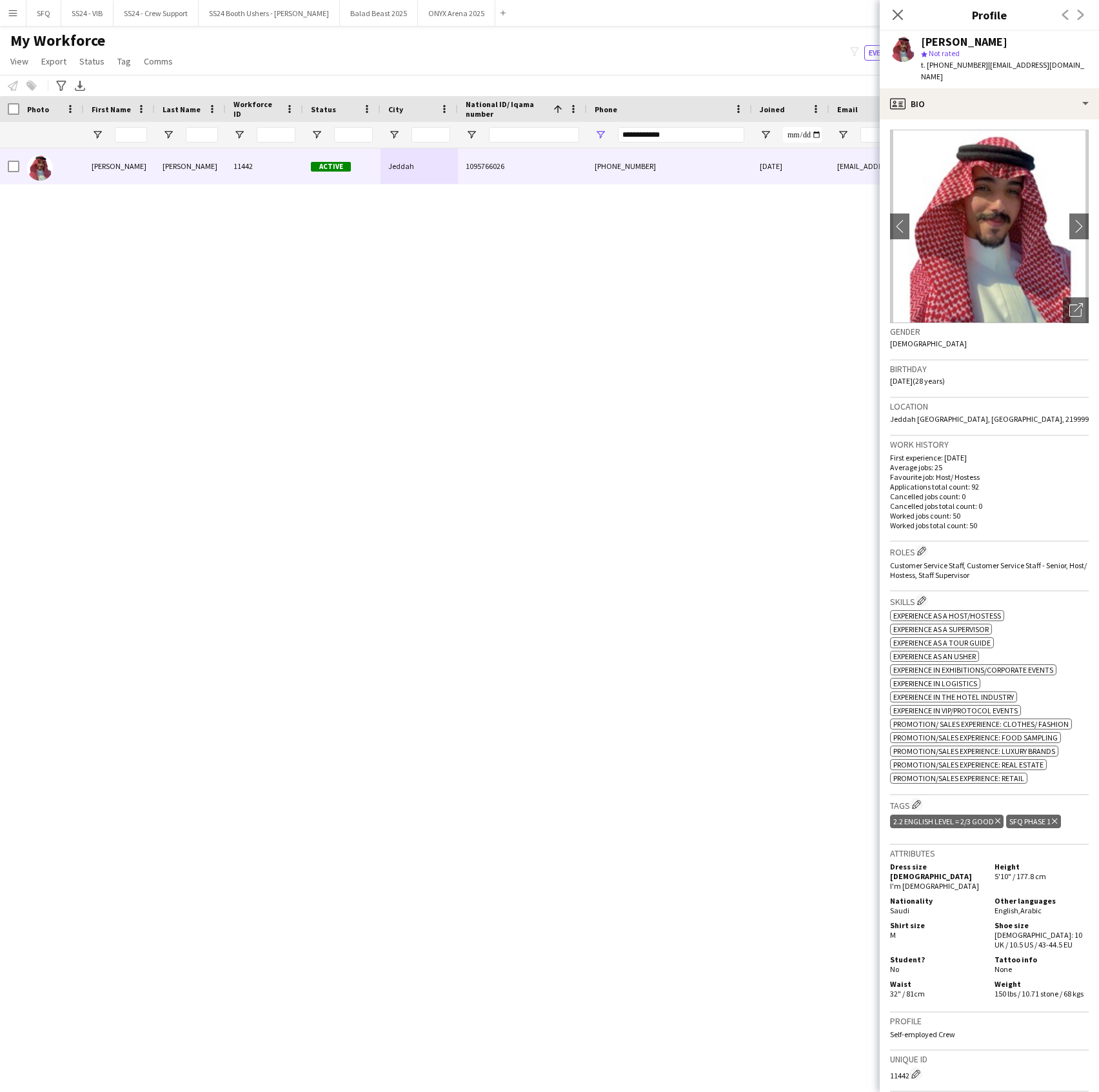
click at [687, 144] on div "**********" at bounding box center [681, 134] width 127 height 25
click at [683, 135] on input "**********" at bounding box center [681, 135] width 127 height 15
paste input "Phone Filter Input"
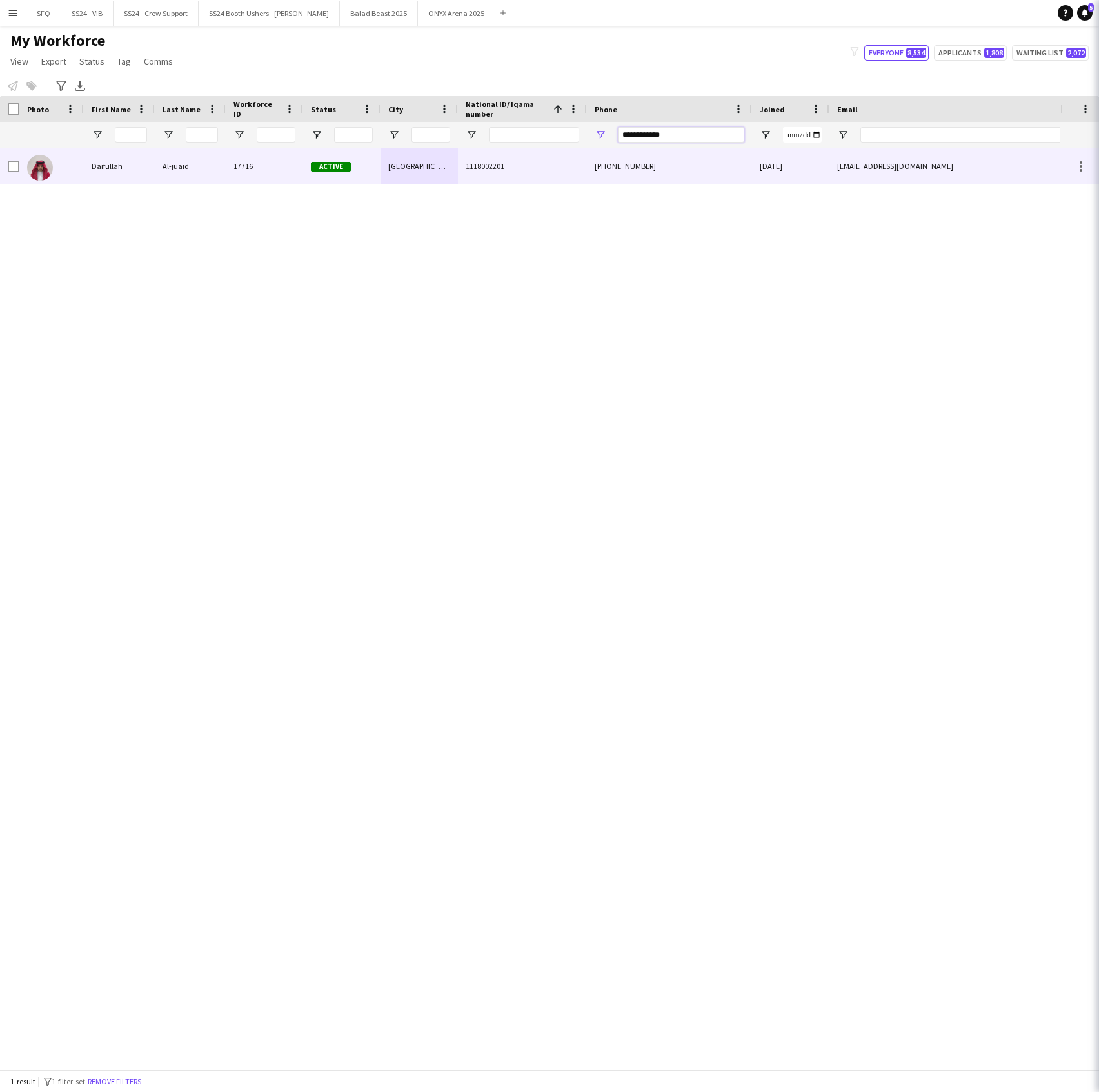
type input "**********"
click at [210, 168] on div "Al-juaid" at bounding box center [190, 166] width 71 height 36
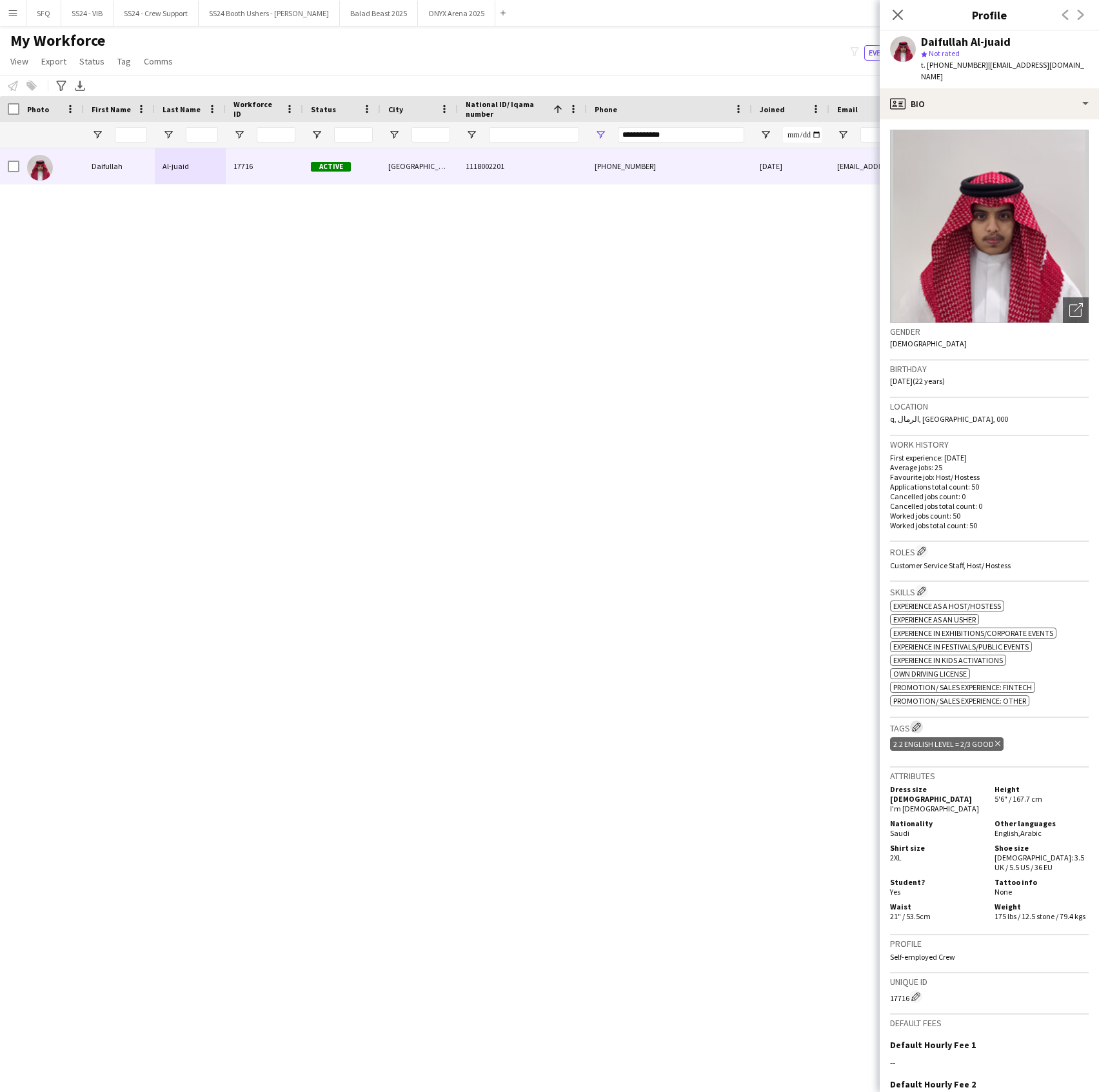
click at [916, 722] on app-icon "Edit crew company tags" at bounding box center [917, 727] width 9 height 9
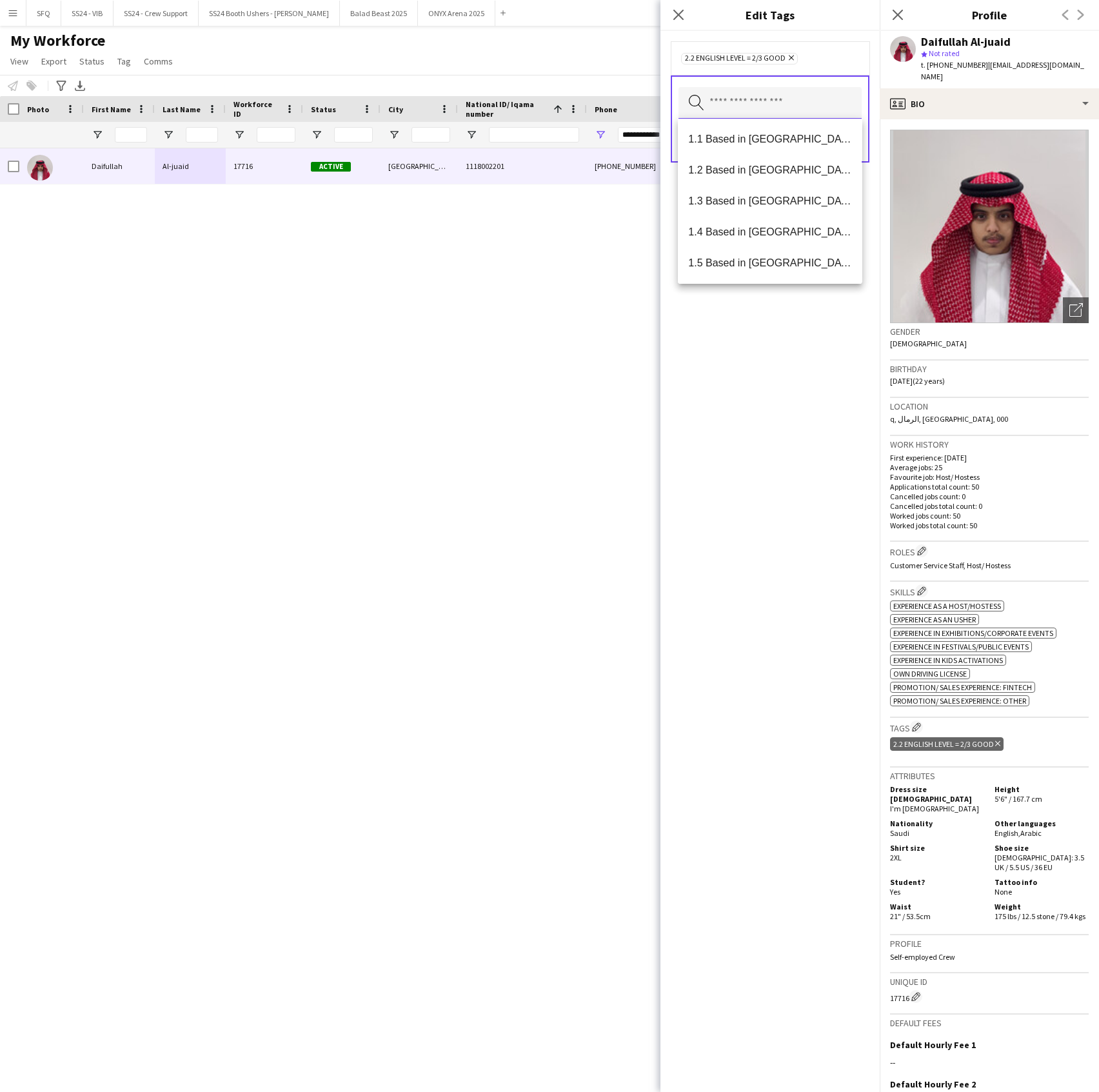
click at [745, 111] on input "text" at bounding box center [770, 103] width 183 height 32
click at [766, 208] on mat-option "SFQ Phase 1" at bounding box center [770, 202] width 184 height 31
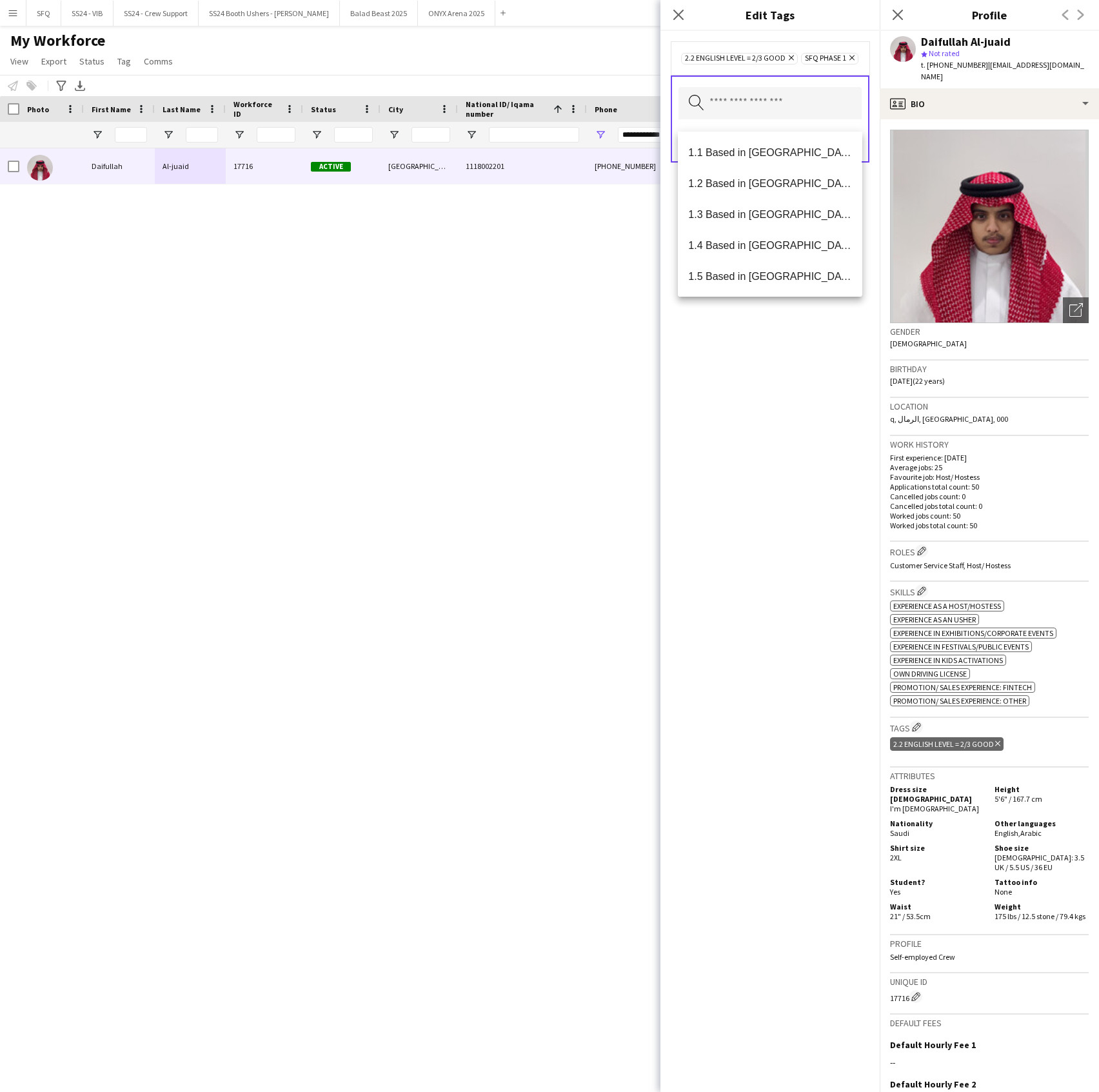
click at [770, 435] on div "2.2 English Level = 2/3 Good Remove SFQ Phase 1 Remove Search by tag name Save" at bounding box center [770, 561] width 219 height 1061
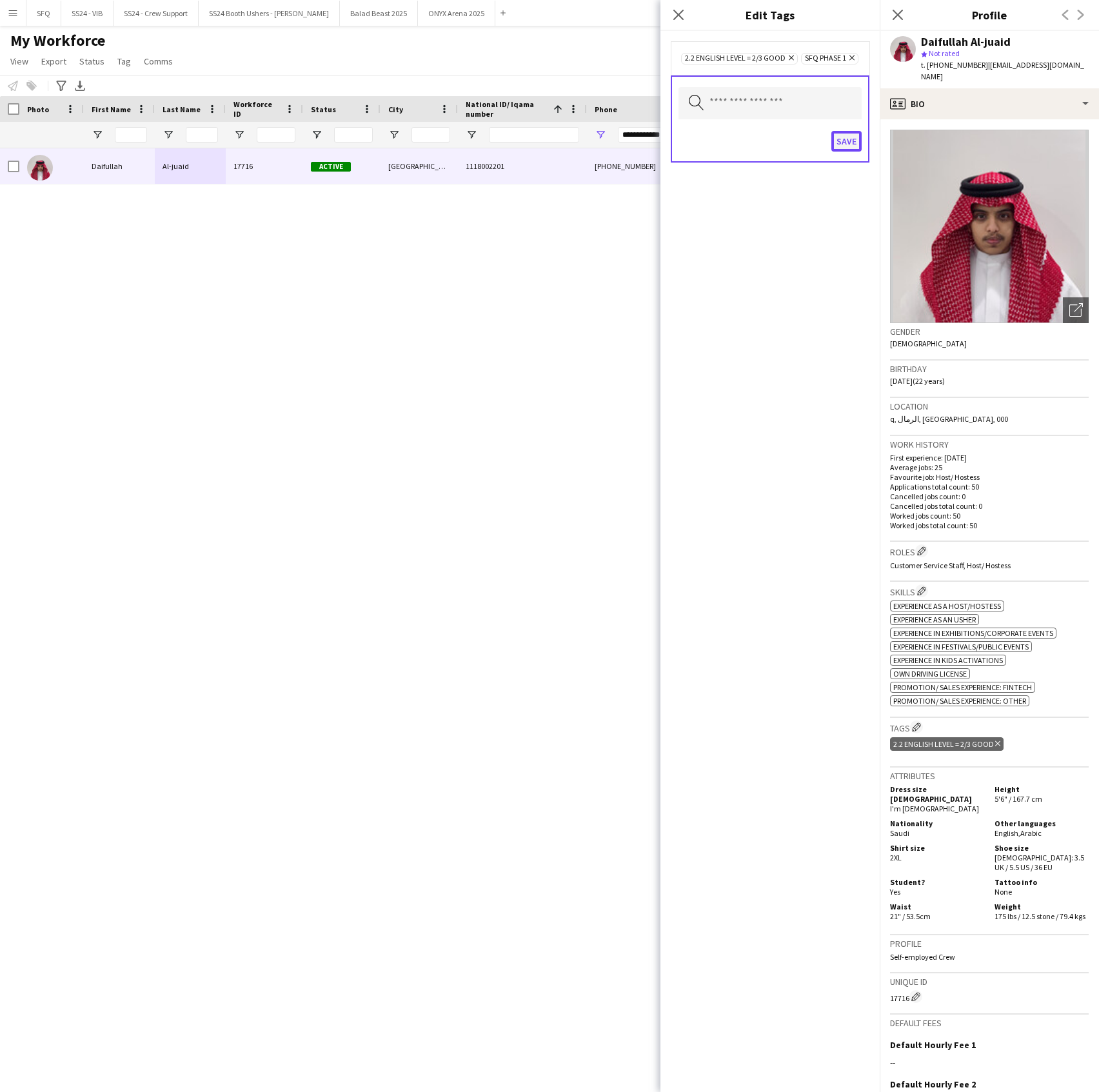
click at [850, 151] on button "Save" at bounding box center [846, 141] width 30 height 21
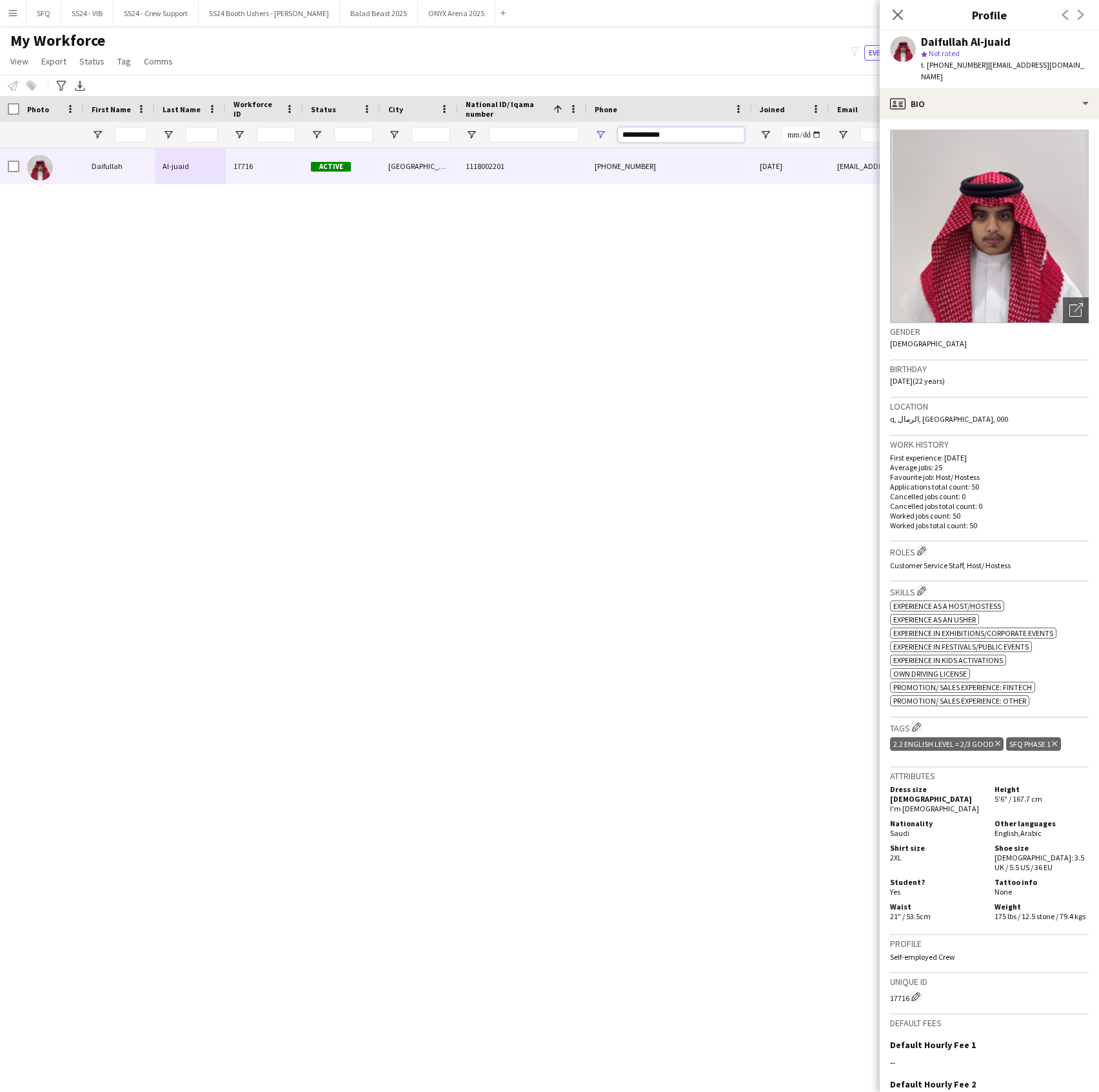
click at [721, 127] on input "**********" at bounding box center [681, 135] width 127 height 15
click at [721, 127] on input "**********" at bounding box center [681, 135] width 127 height 15
paste input "Phone Filter Input"
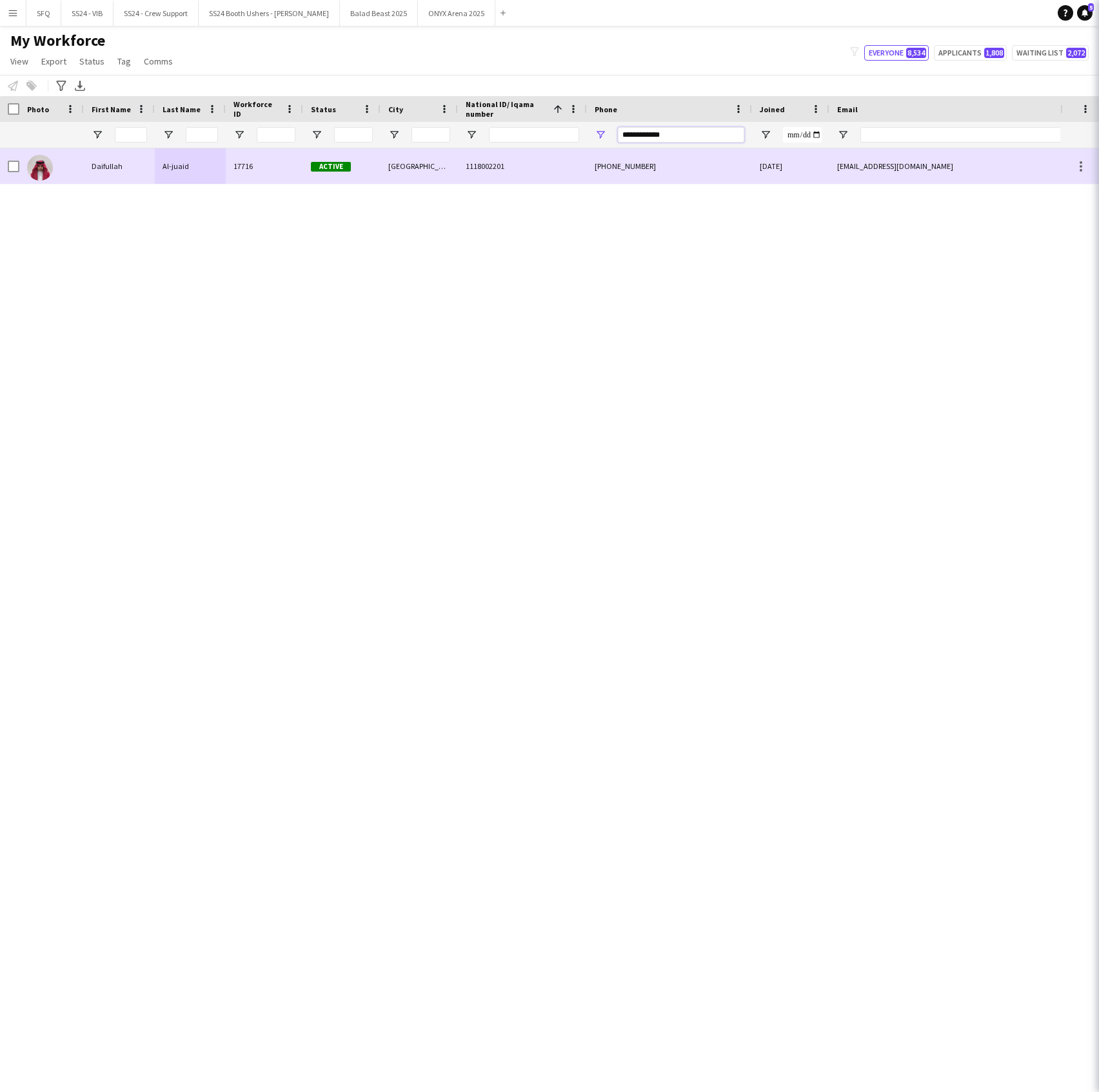
type input "**********"
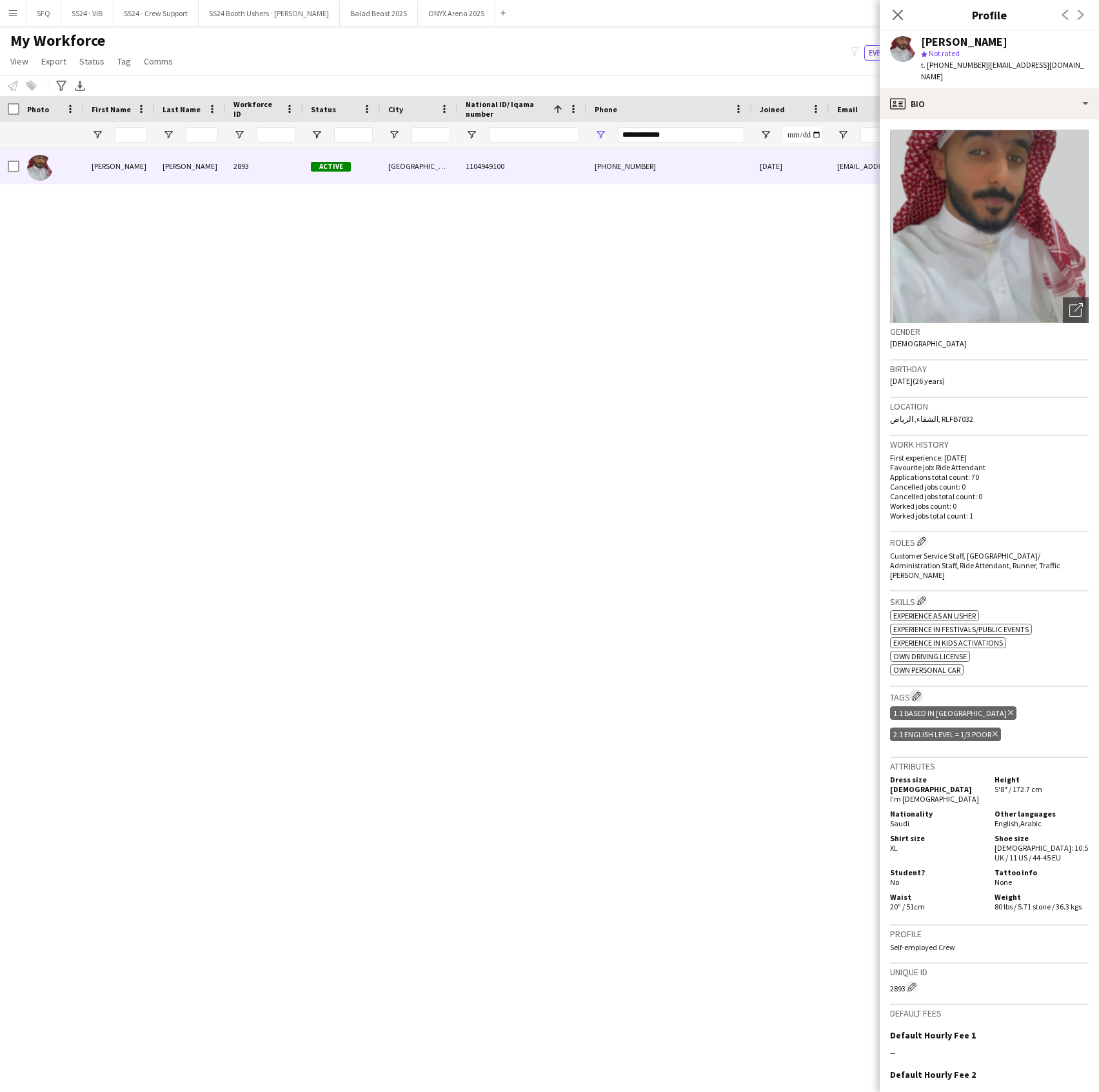
click at [918, 691] on app-icon "Edit crew company tags" at bounding box center [917, 696] width 9 height 9
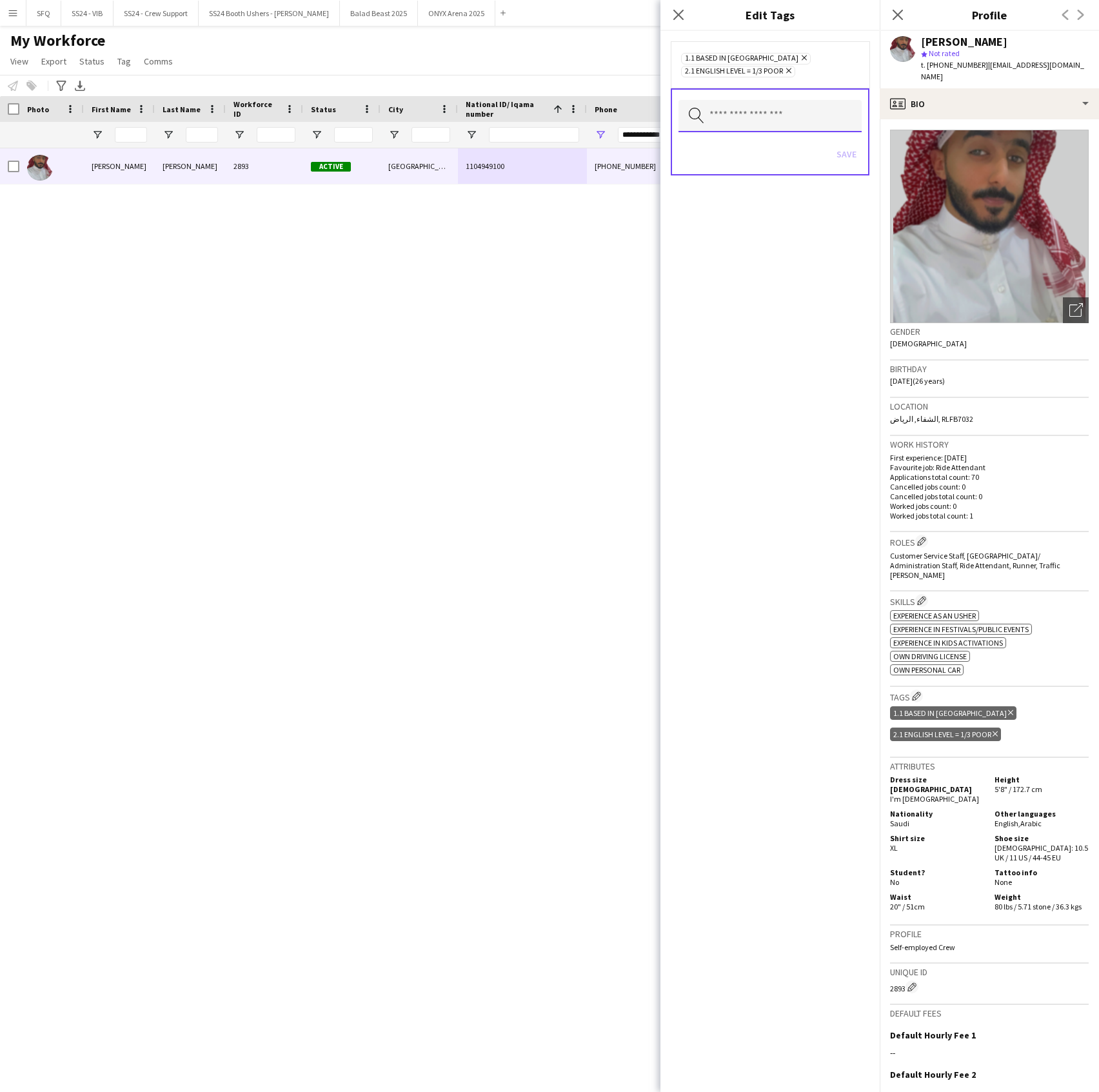
click at [754, 127] on input "text" at bounding box center [770, 116] width 183 height 32
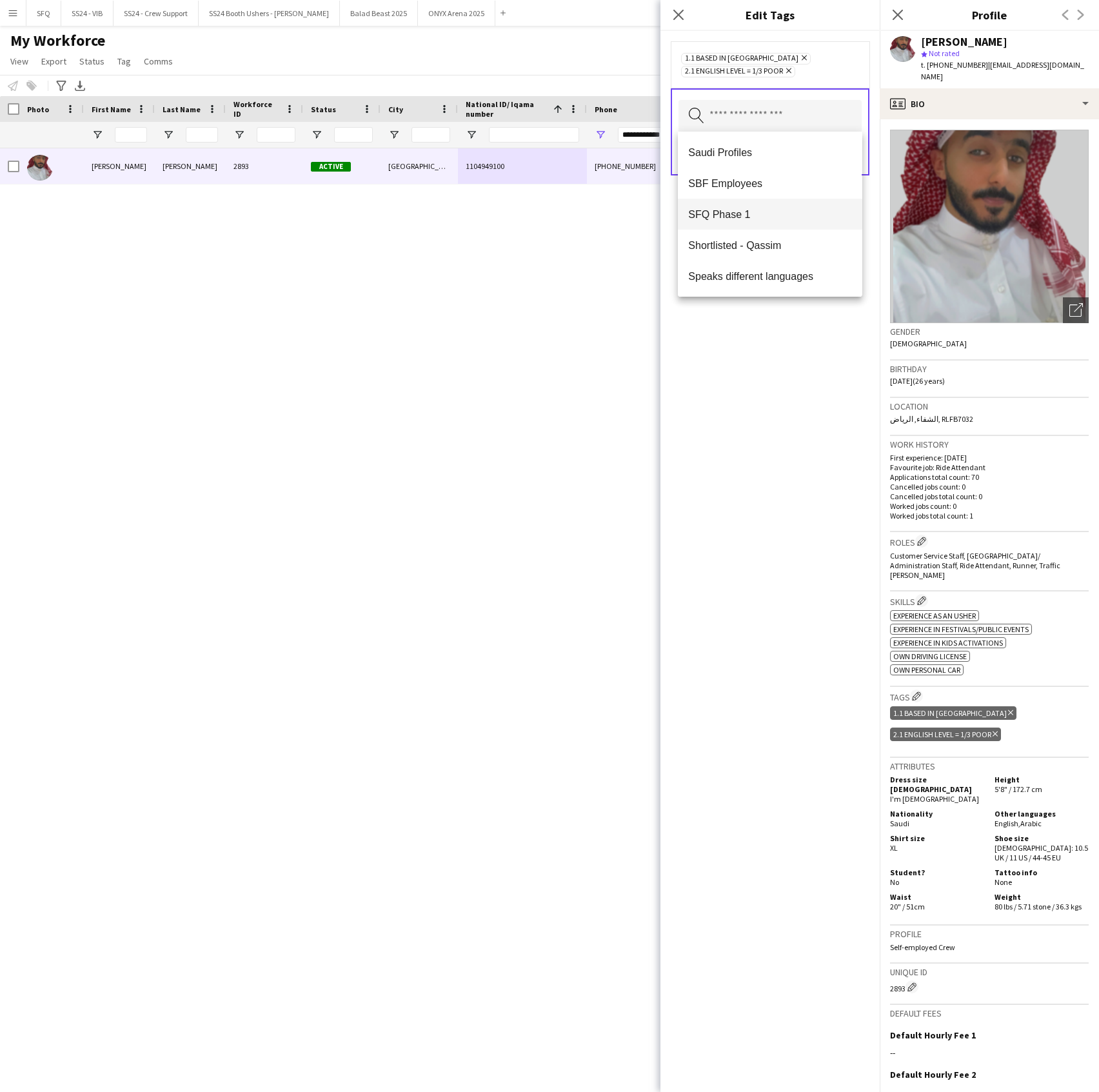
click at [756, 214] on span "SFQ Phase 1" at bounding box center [769, 215] width 163 height 12
click at [781, 357] on div "1.1 Based in [GEOGRAPHIC_DATA] Remove 2.1 English Level = 1/3 Poor Remove SFQ P…" at bounding box center [770, 561] width 219 height 1061
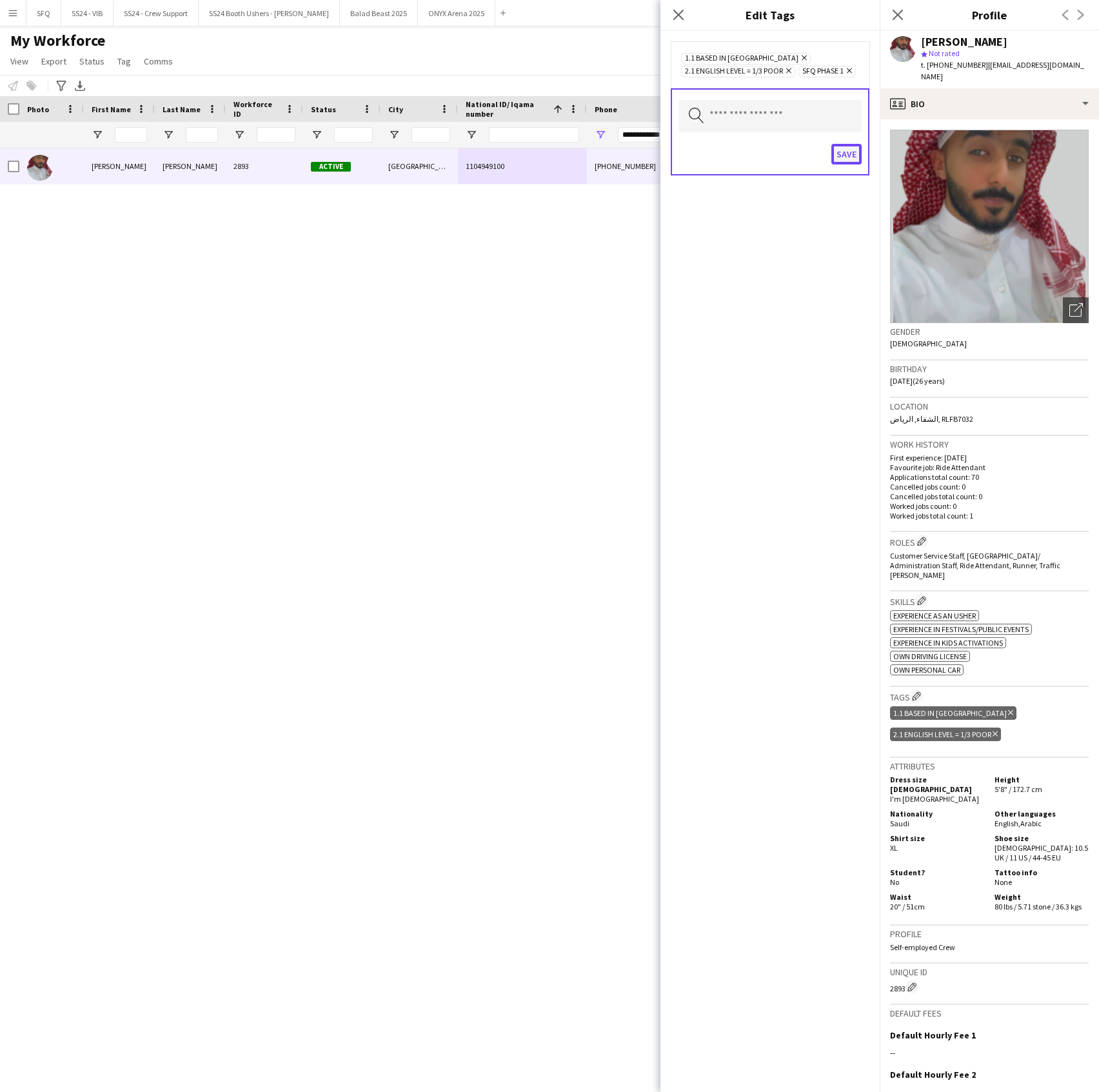
click at [841, 163] on button "Save" at bounding box center [846, 154] width 30 height 21
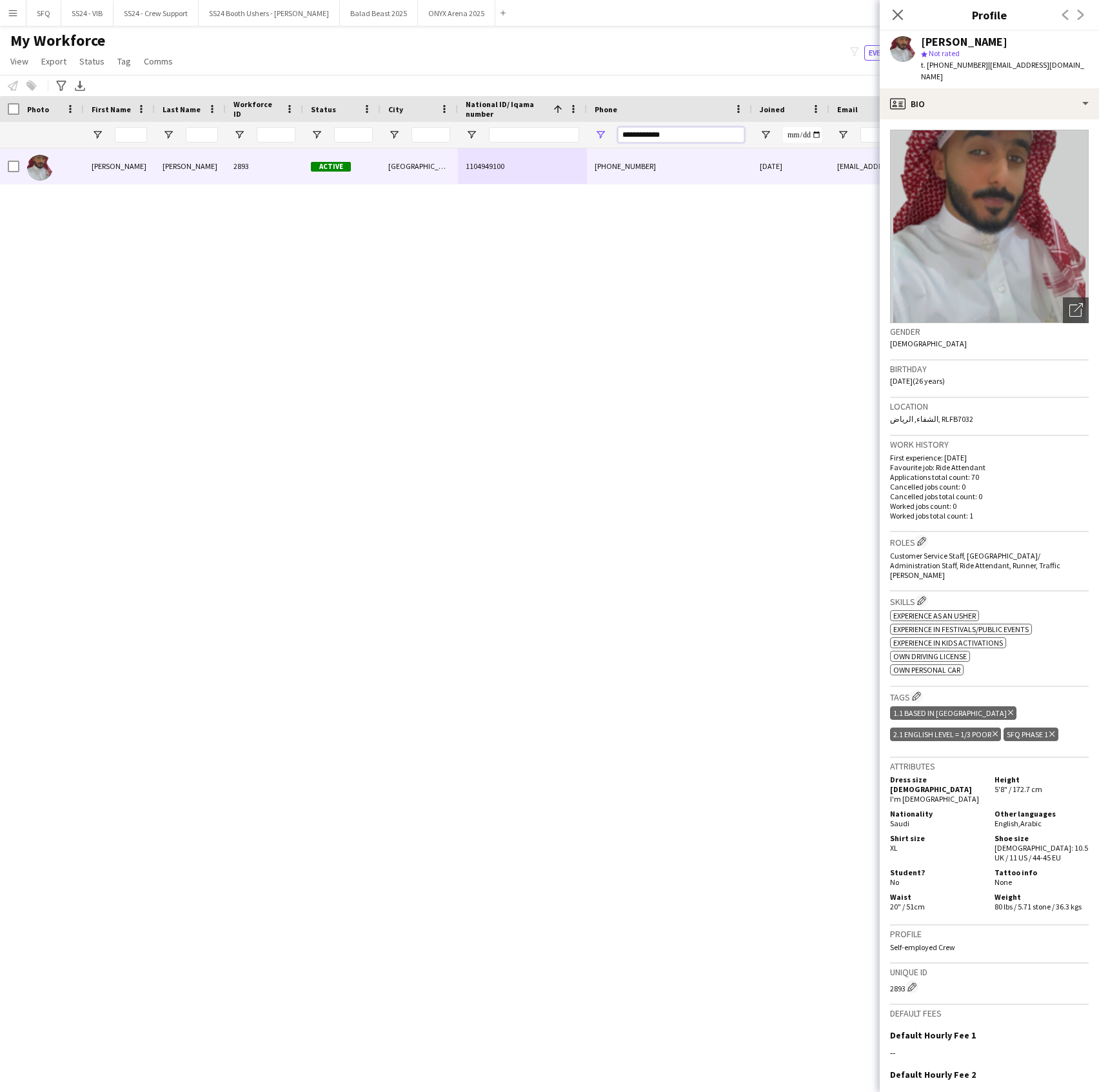
click at [671, 134] on input "**********" at bounding box center [681, 135] width 127 height 15
paste input "Phone Filter Input"
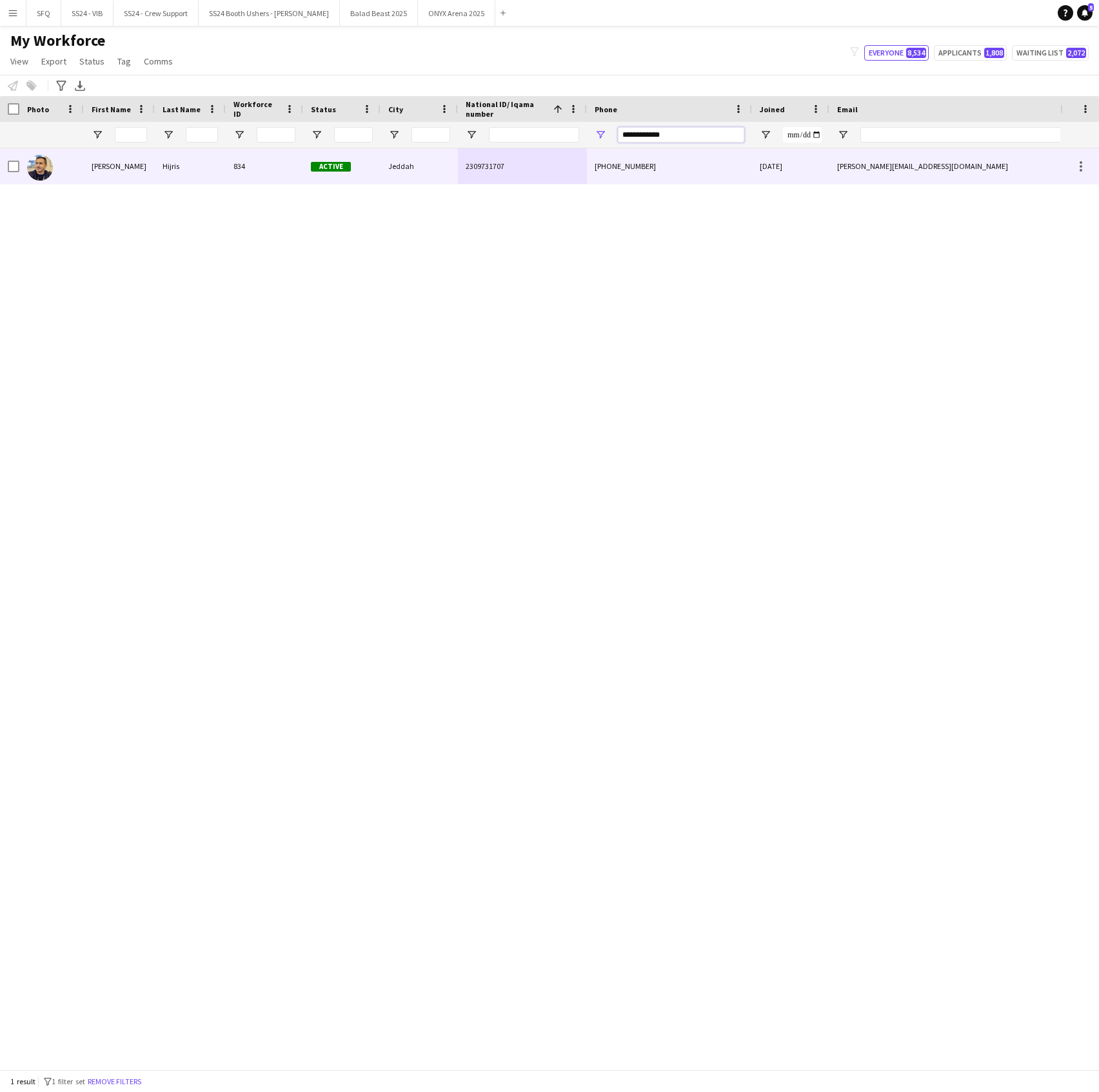
type input "**********"
click at [221, 161] on div "Hijris" at bounding box center [190, 166] width 71 height 36
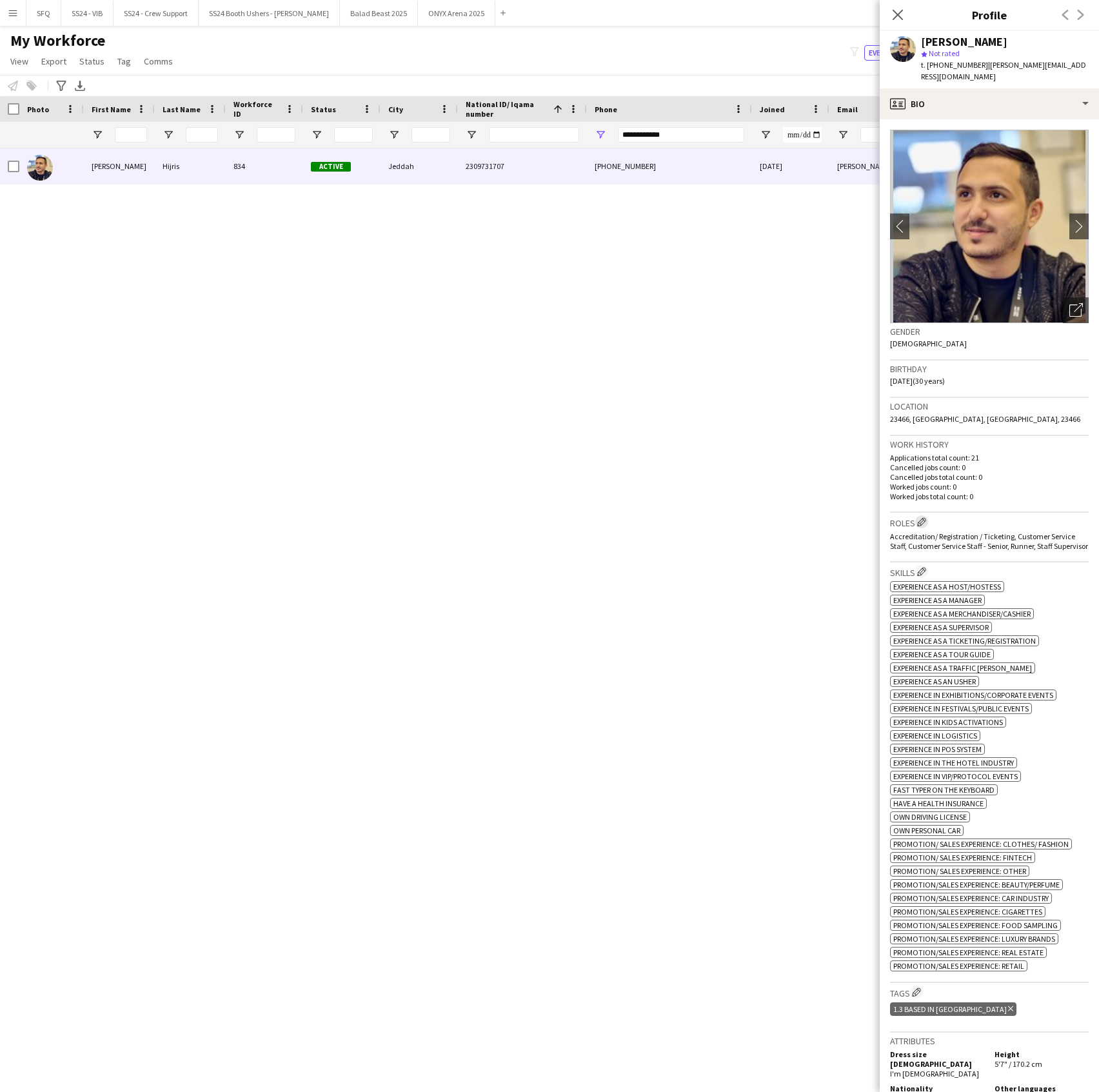
click at [919, 517] on app-icon "Edit crew company roles" at bounding box center [922, 522] width 9 height 9
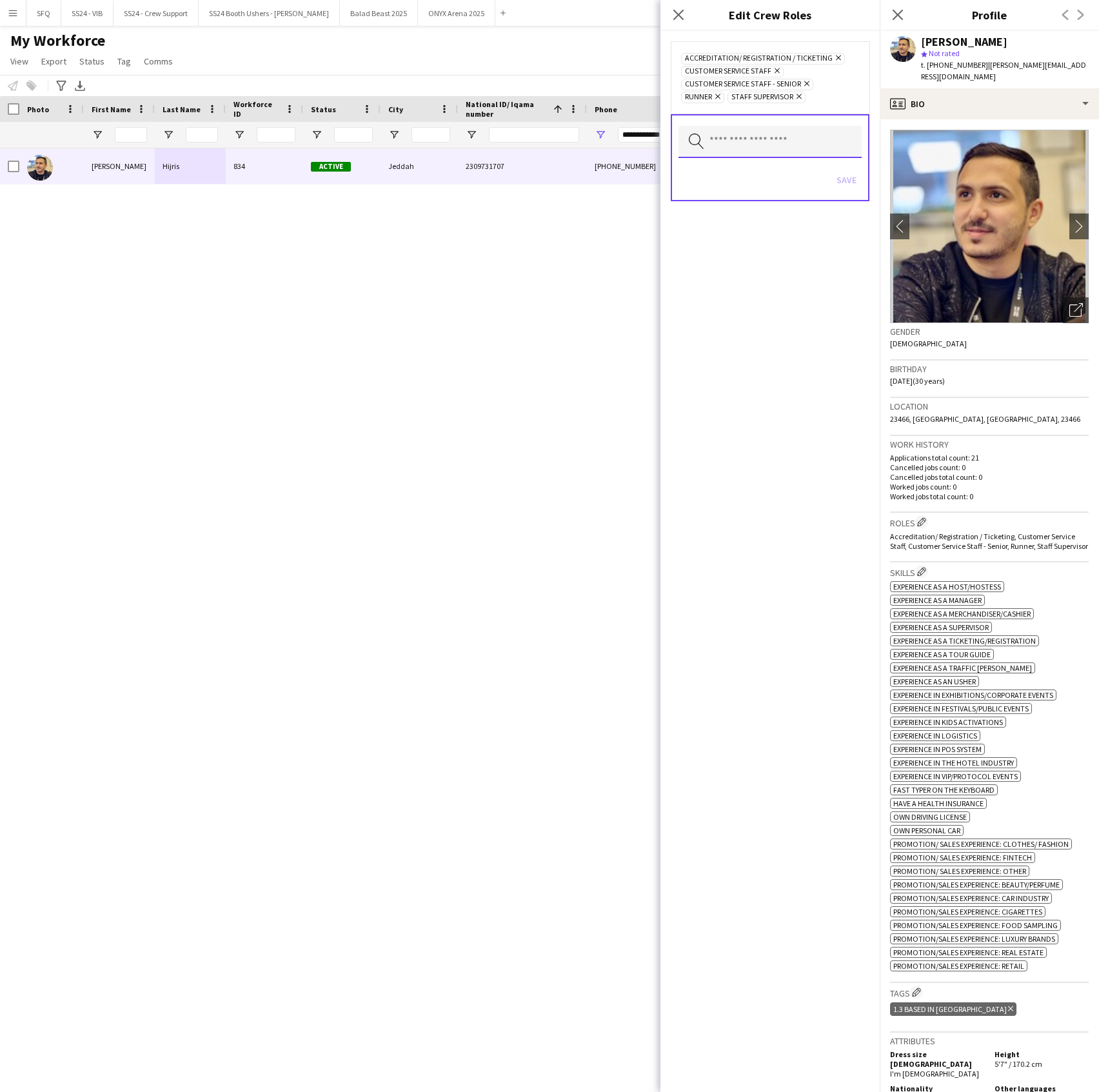
click at [782, 143] on input "text" at bounding box center [770, 142] width 183 height 32
click at [760, 367] on div "Accreditation/ Registration / Ticketing Remove Customer Service Staff Remove Cu…" at bounding box center [770, 561] width 219 height 1061
click at [917, 996] on app-icon "Edit crew company tags" at bounding box center [917, 992] width 9 height 9
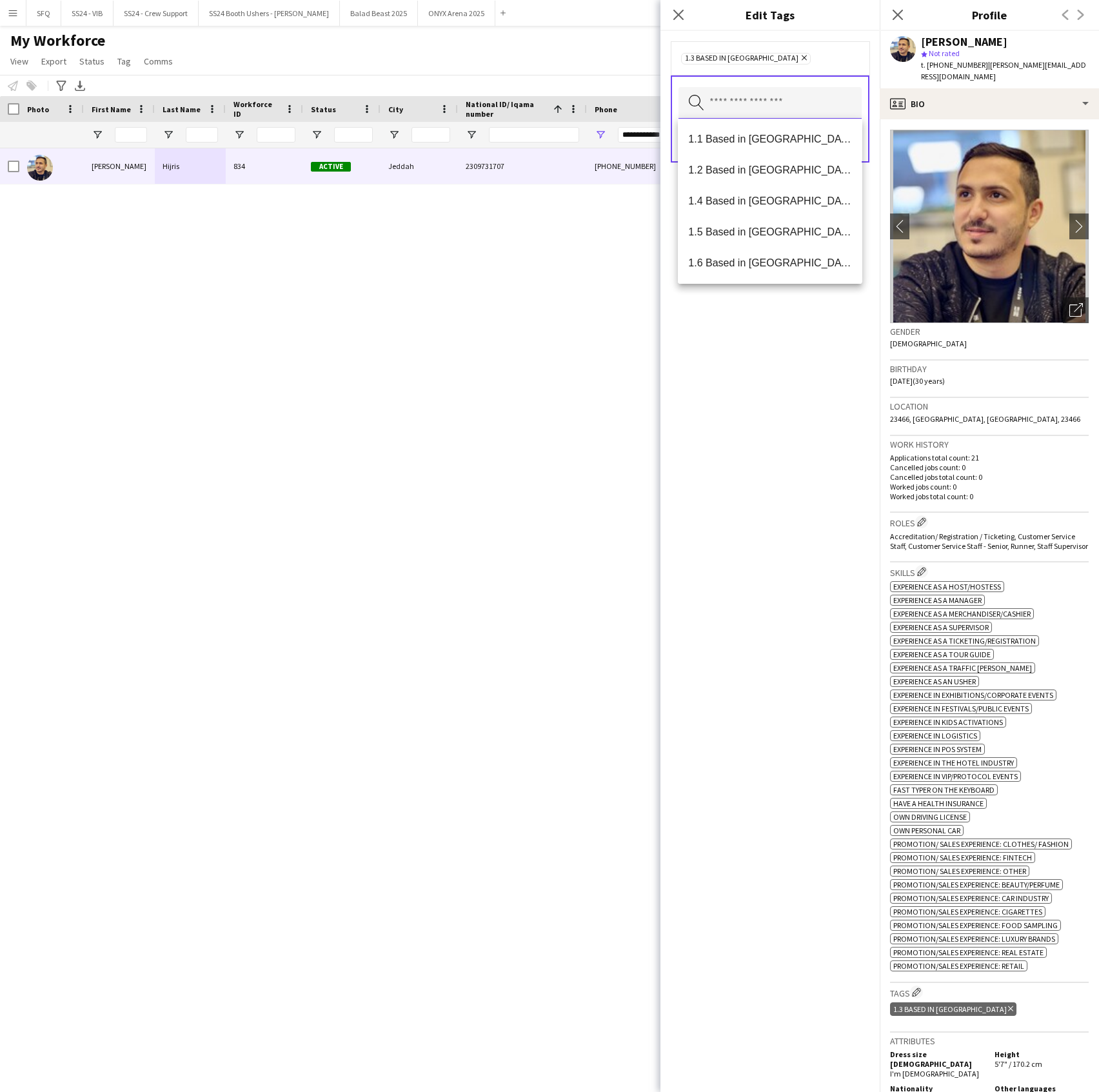
click at [721, 102] on input "text" at bounding box center [770, 103] width 183 height 32
click at [758, 197] on span "SFQ Phase 1" at bounding box center [769, 201] width 163 height 12
click at [758, 378] on div "1.3 Based in [GEOGRAPHIC_DATA] Remove SFQ Phase 1 Remove Search by tag name Save" at bounding box center [770, 561] width 219 height 1061
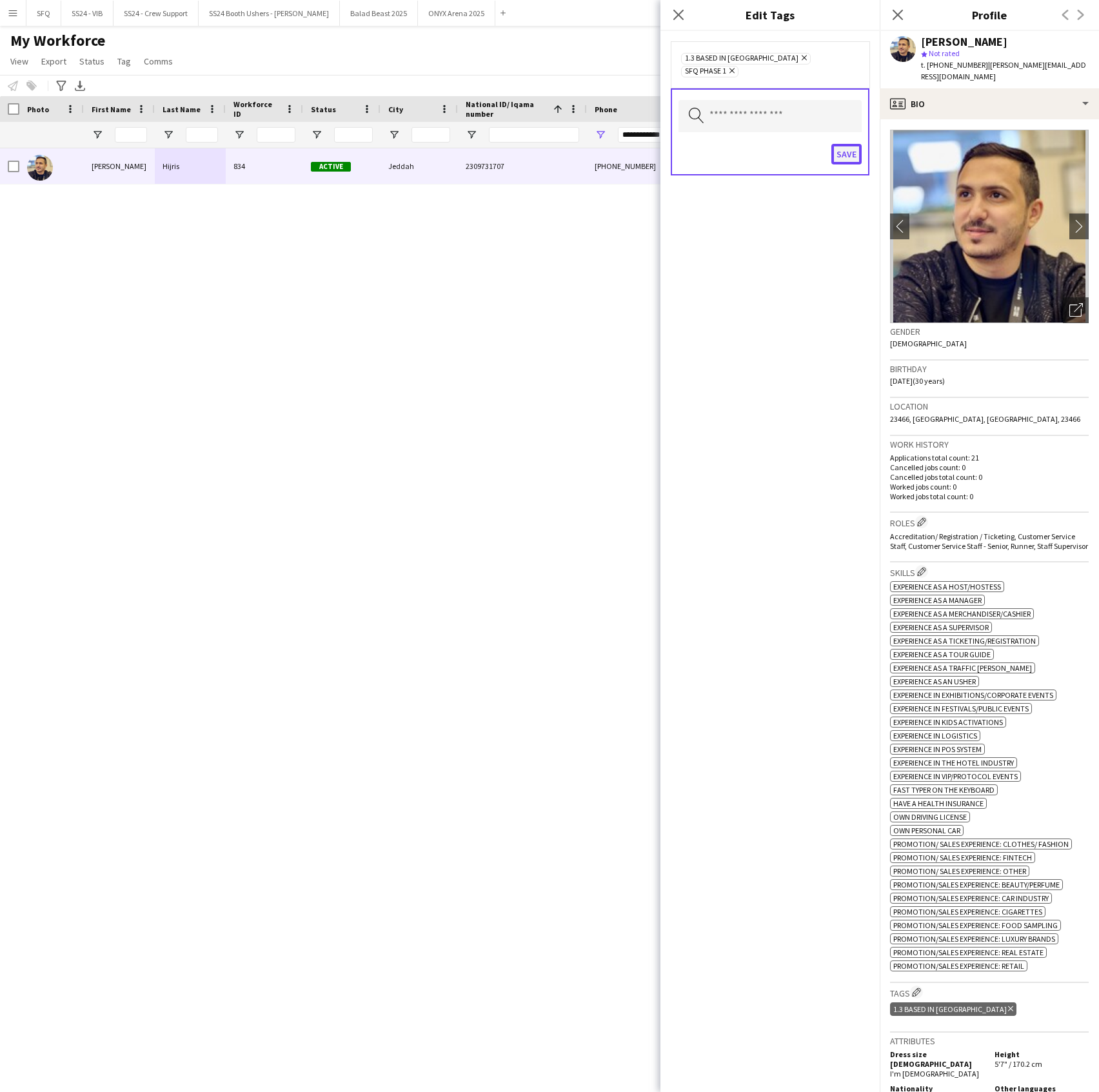
click at [850, 144] on button "Save" at bounding box center [846, 154] width 30 height 21
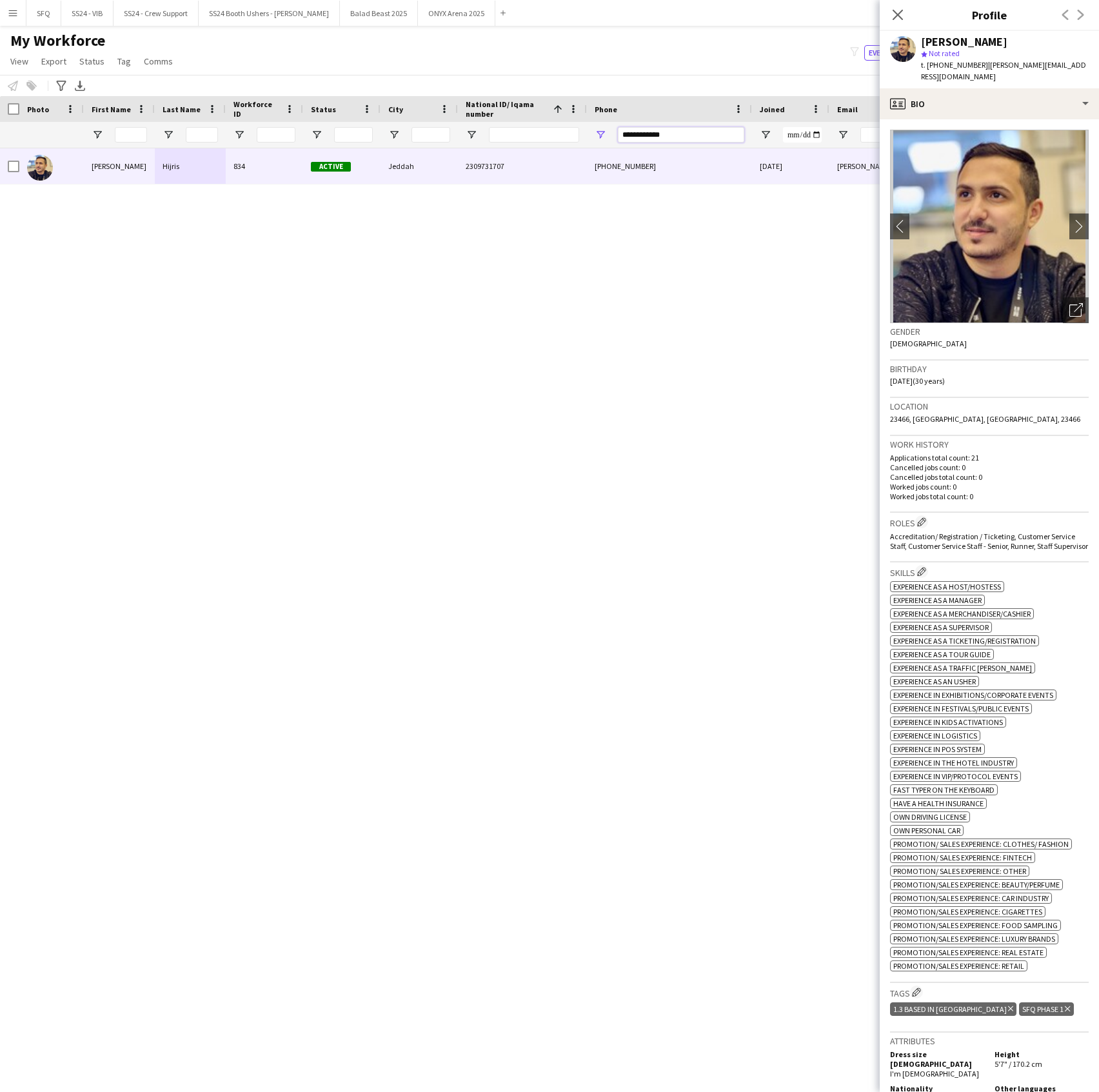
click at [643, 135] on input "**********" at bounding box center [681, 135] width 127 height 15
paste input "Phone Filter Input"
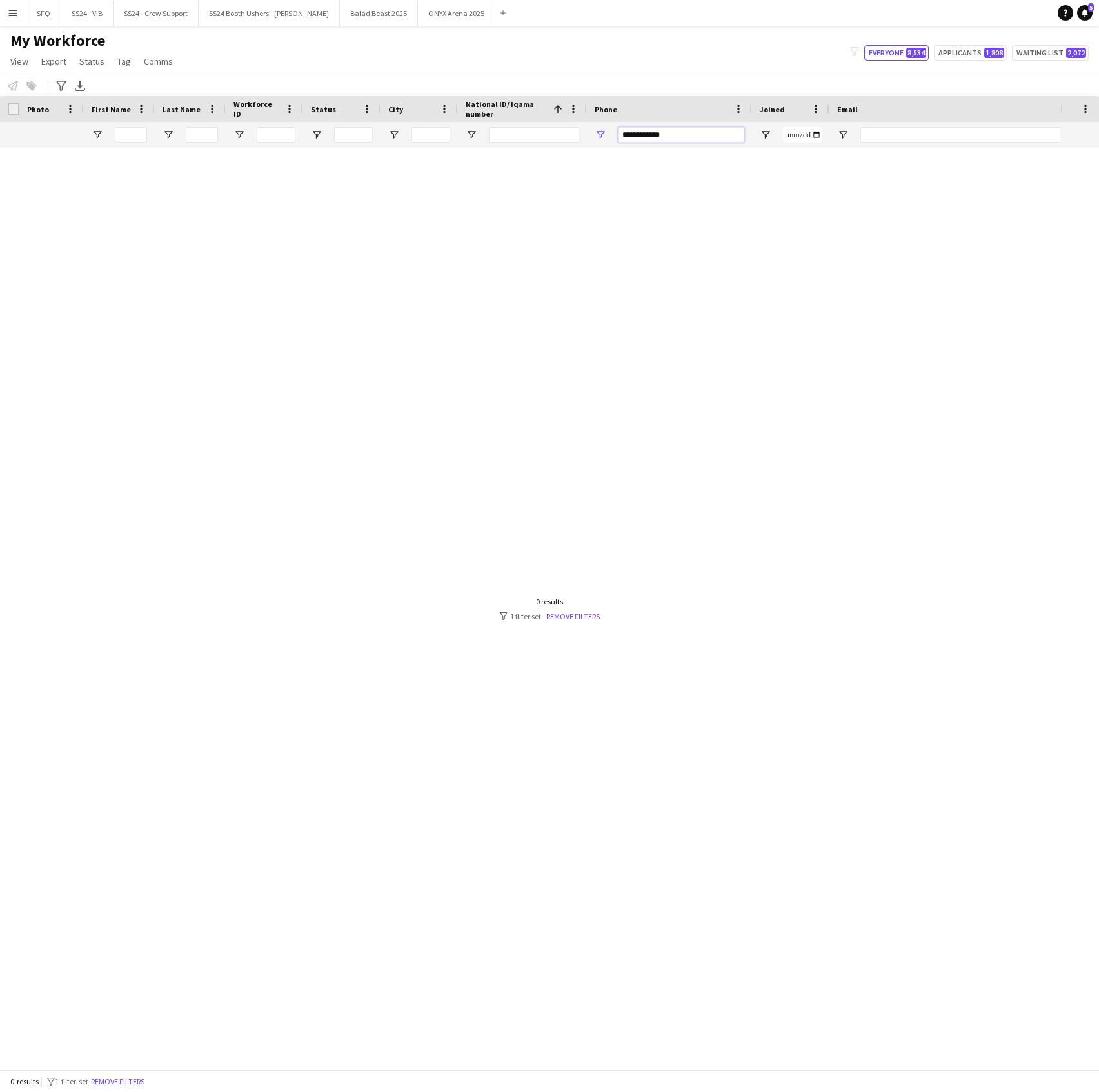
click at [703, 133] on input "**********" at bounding box center [681, 135] width 127 height 15
type input "*"
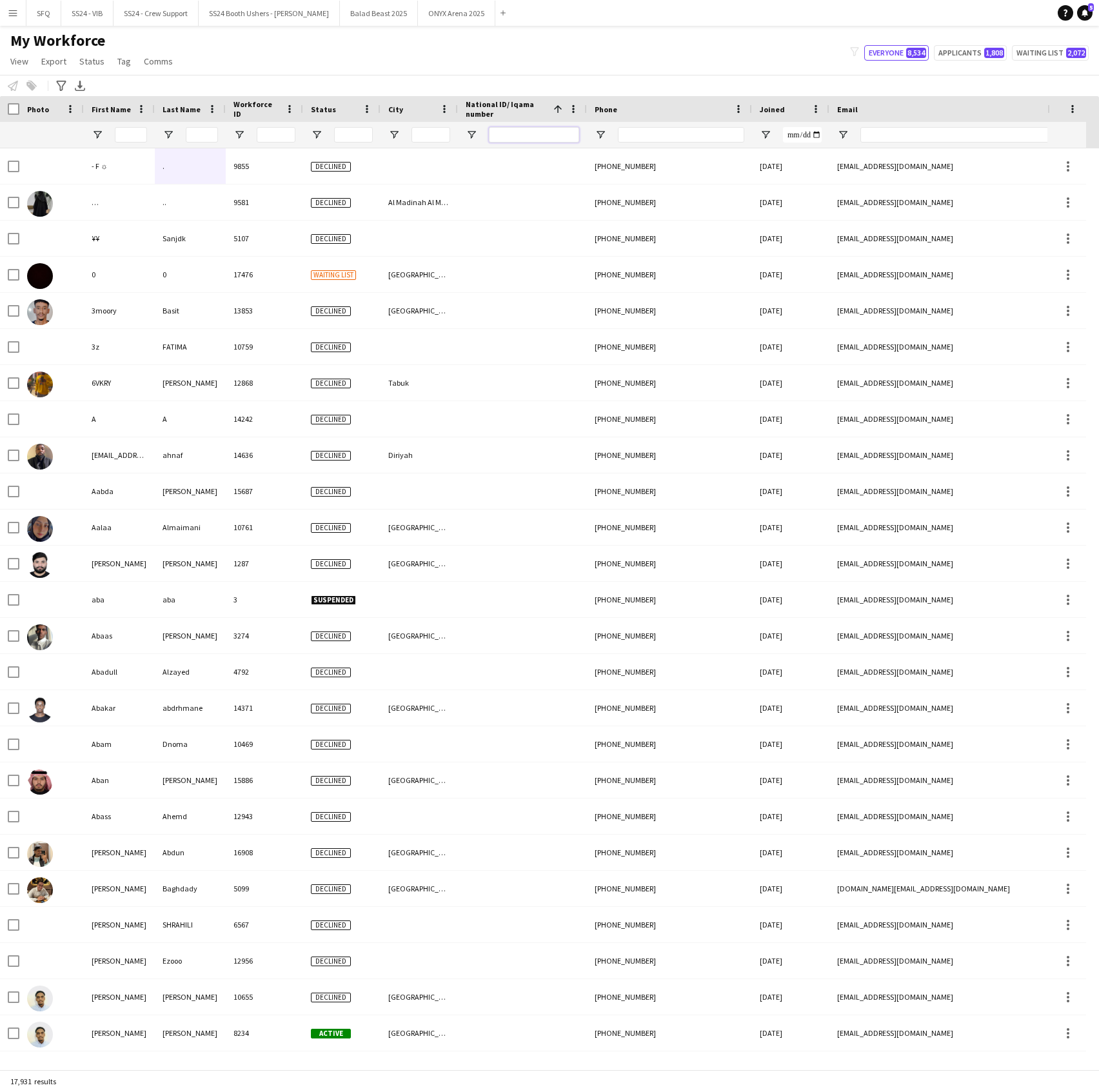
click at [573, 133] on input "National ID/ Iqama number Filter Input" at bounding box center [534, 135] width 90 height 15
paste input "**********"
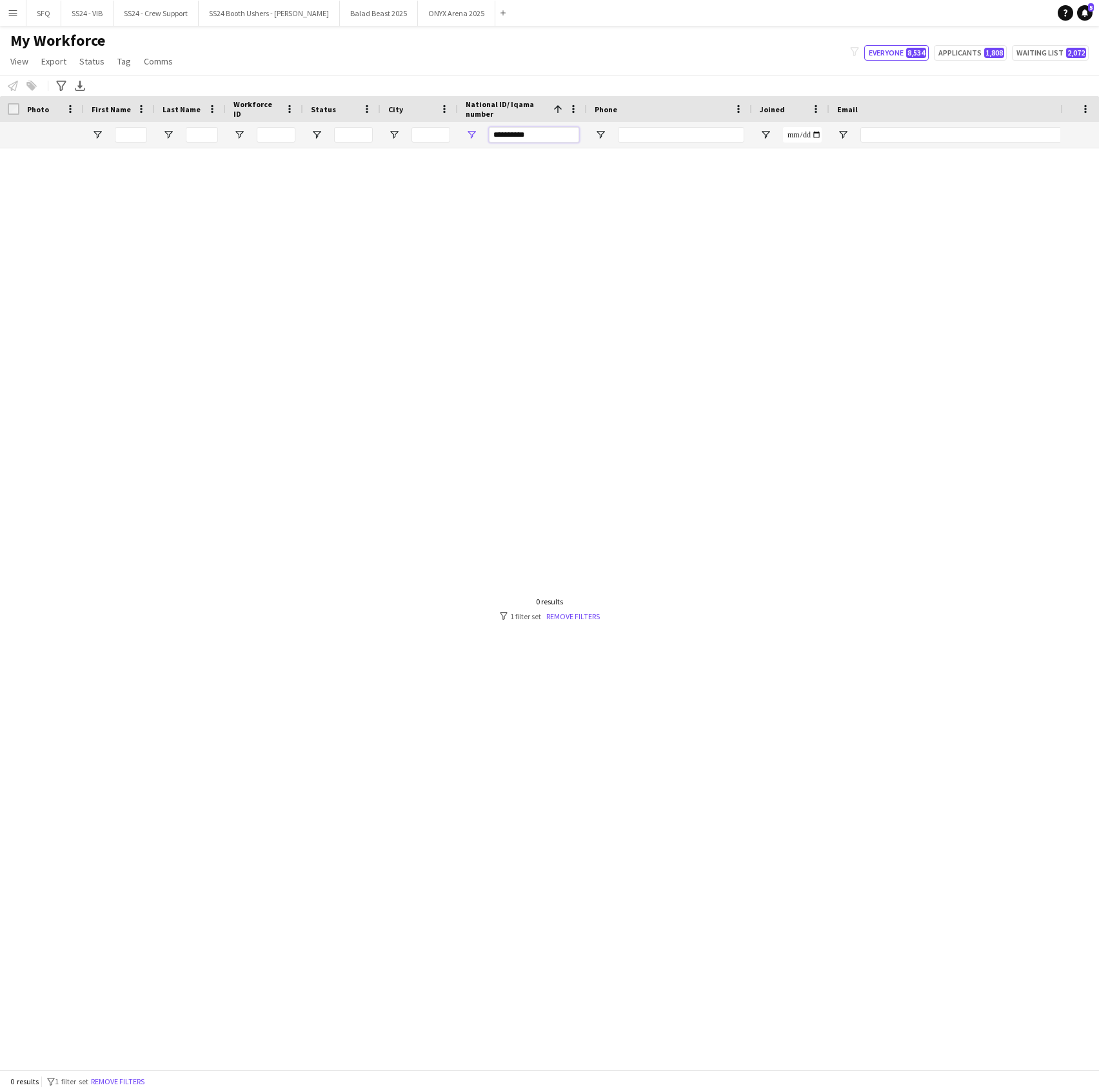
type input "**********"
click at [573, 610] on div "0 results filter-1 1 filter set Remove filters" at bounding box center [549, 609] width 100 height 25
click at [127, 1074] on button "Remove filters" at bounding box center [117, 1081] width 59 height 14
click at [199, 135] on input "Last Name Filter Input" at bounding box center [202, 135] width 32 height 15
type input "*"
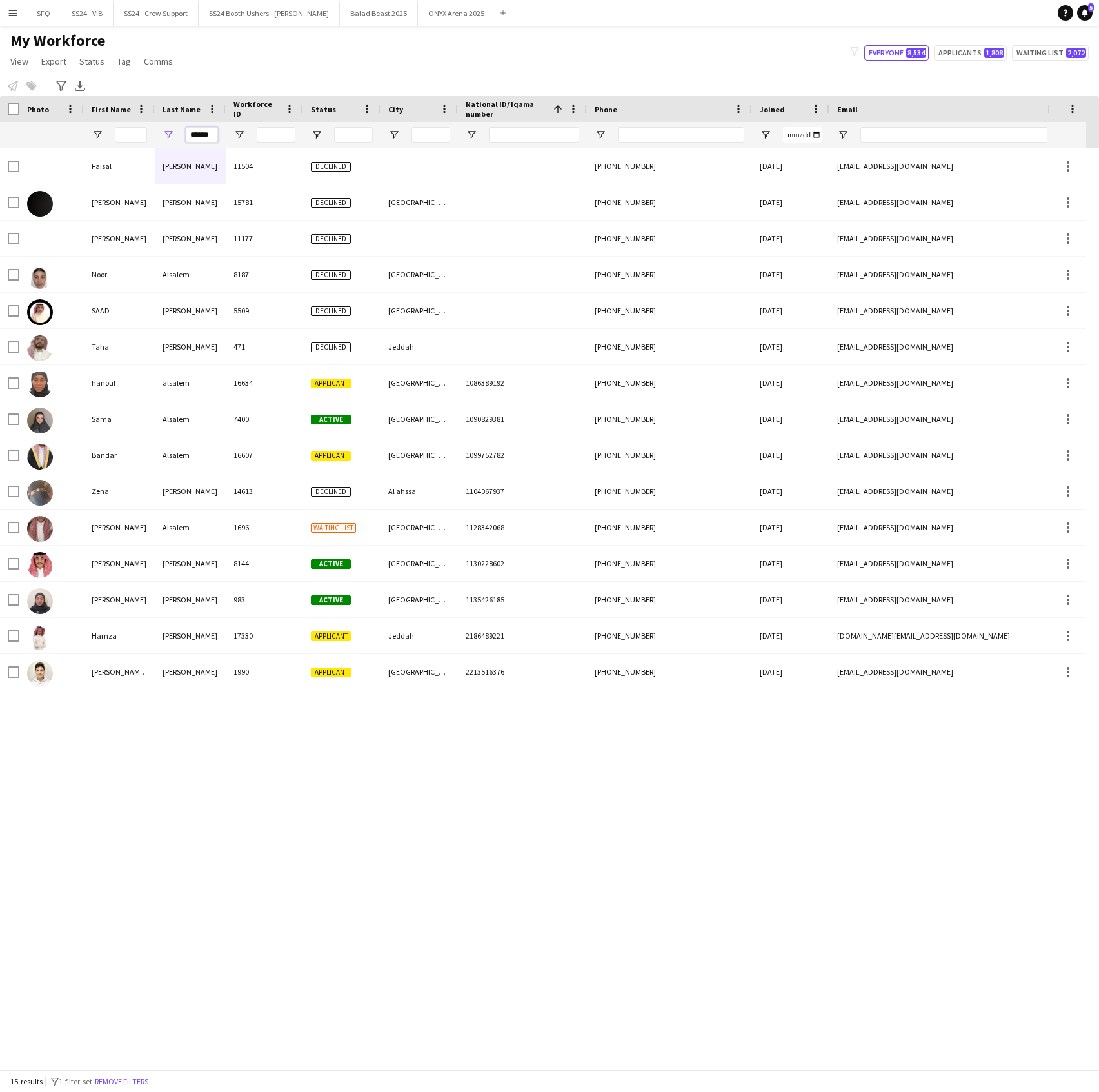
type input "*******"
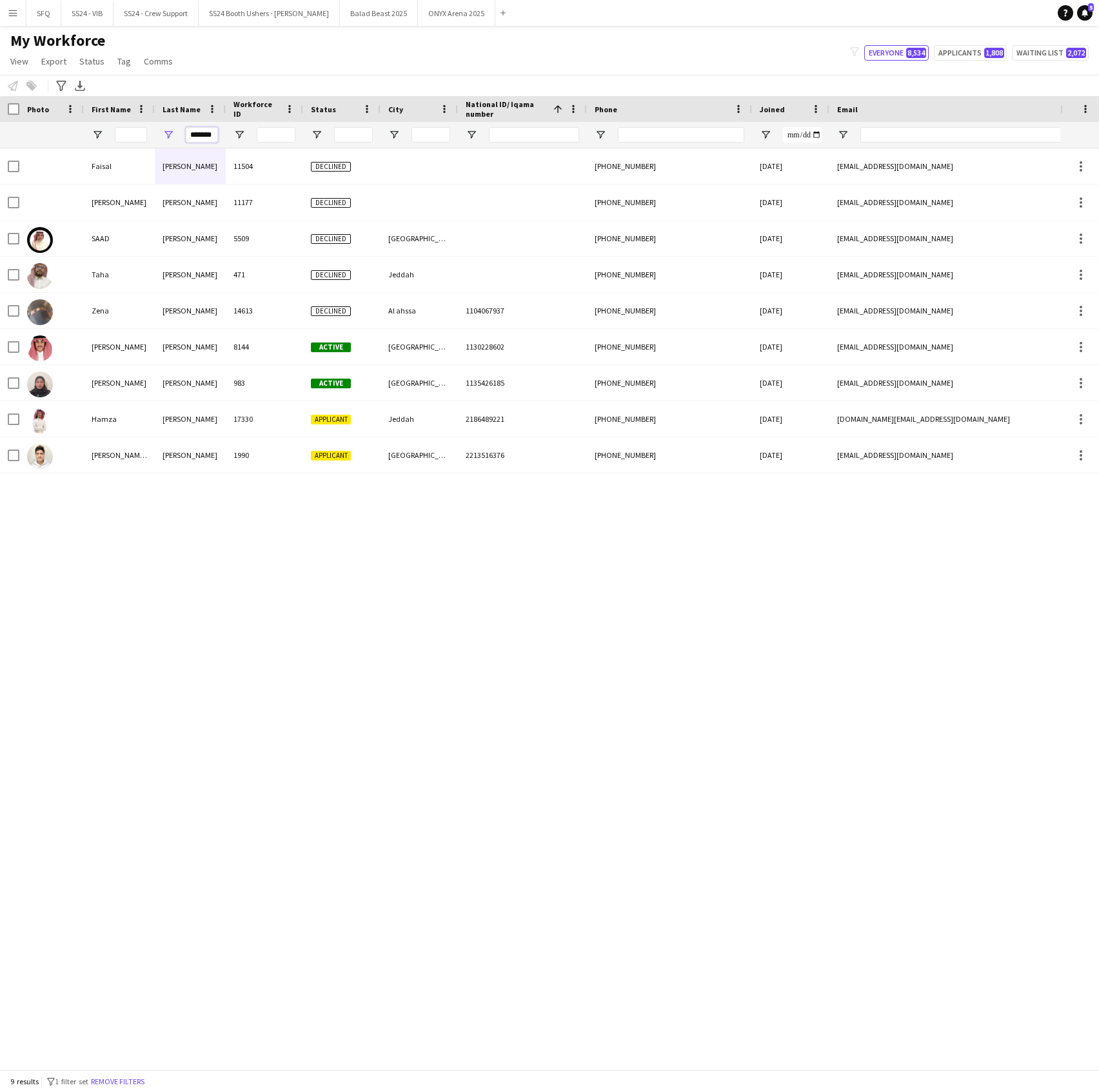
click at [210, 134] on input "*******" at bounding box center [202, 135] width 32 height 15
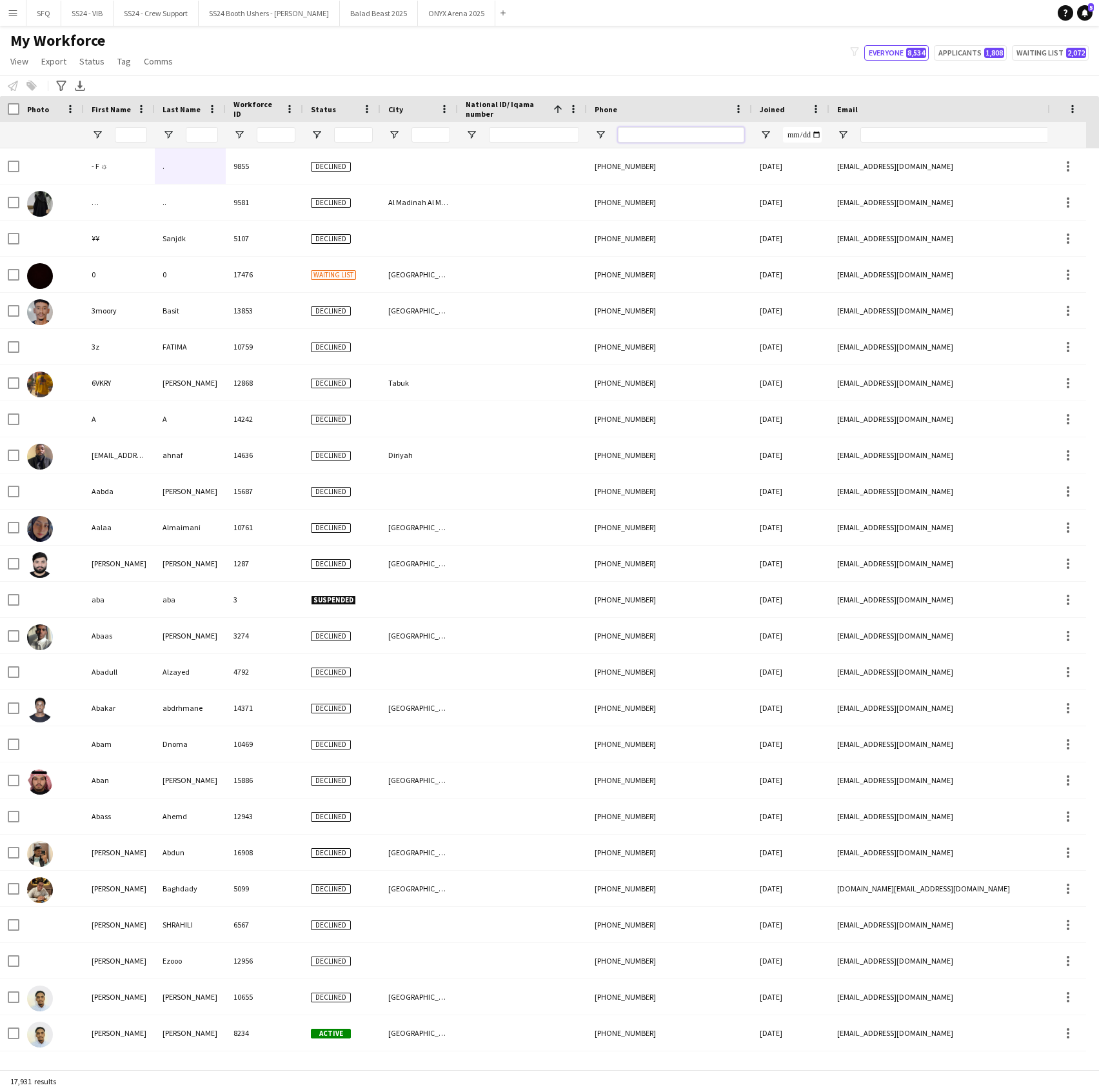
click at [644, 137] on input "Phone Filter Input" at bounding box center [681, 135] width 127 height 15
paste input "**********"
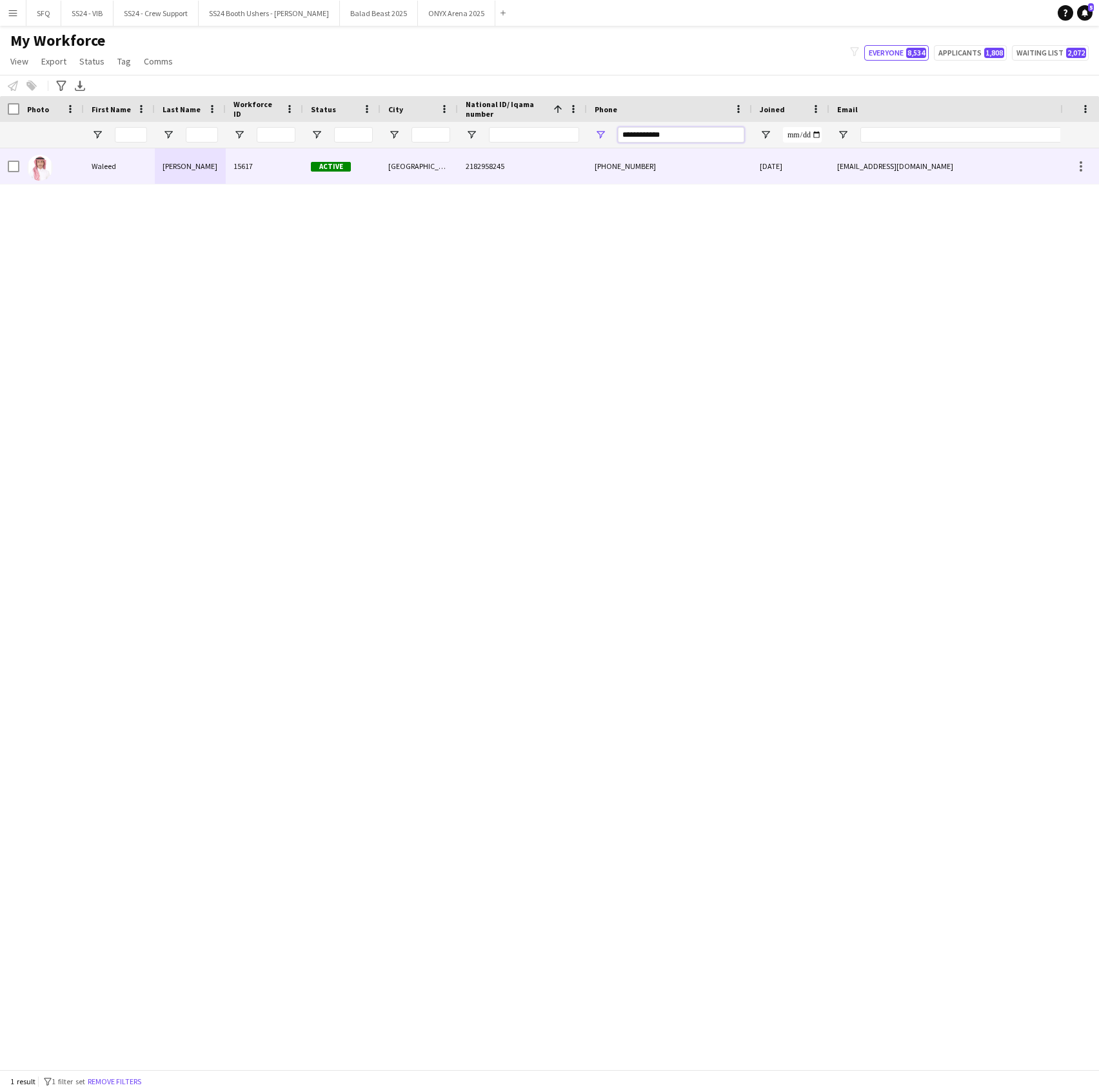
type input "**********"
click at [78, 169] on div at bounding box center [52, 166] width 65 height 36
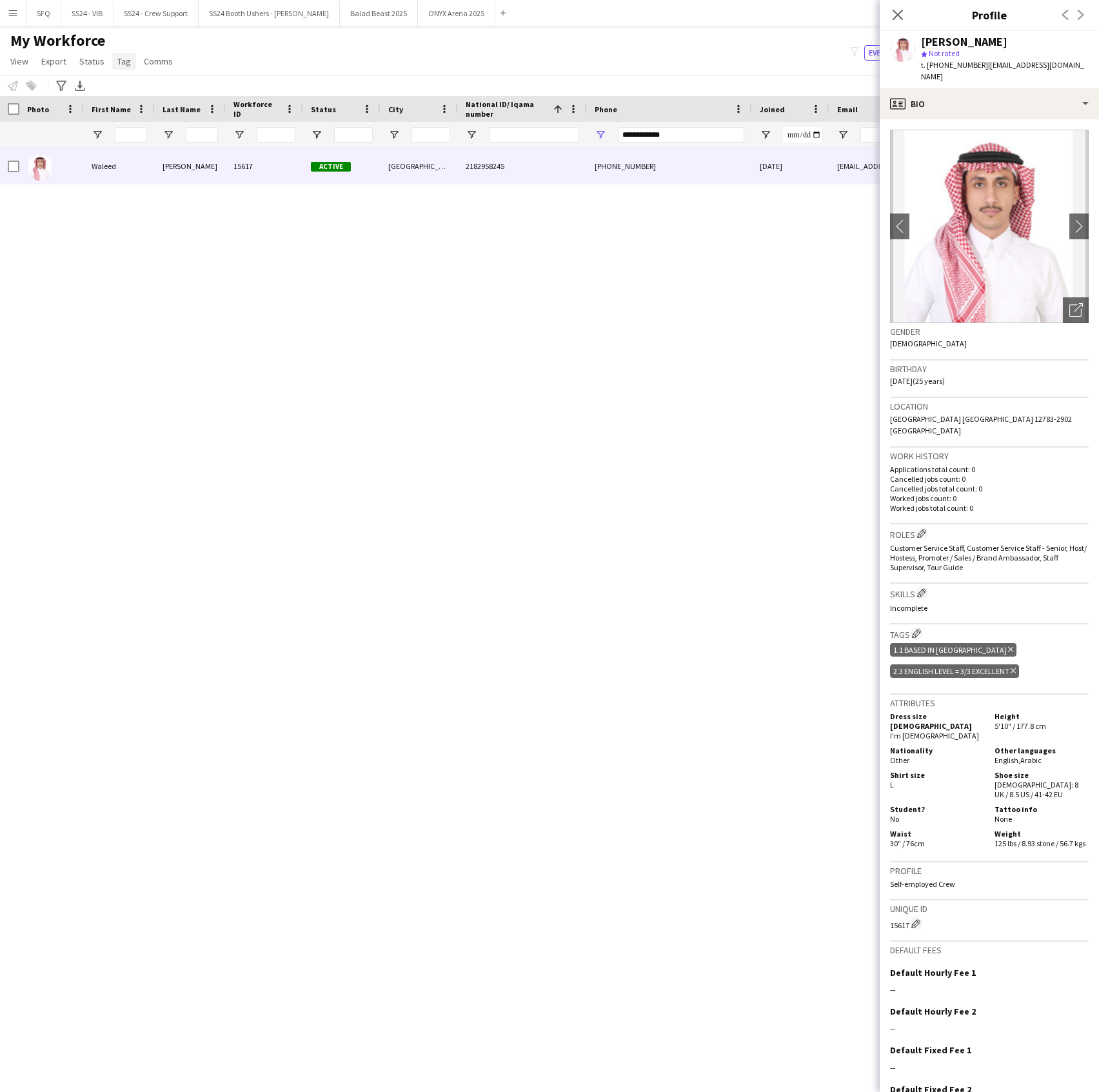
click at [117, 63] on span "Tag" at bounding box center [124, 61] width 14 height 12
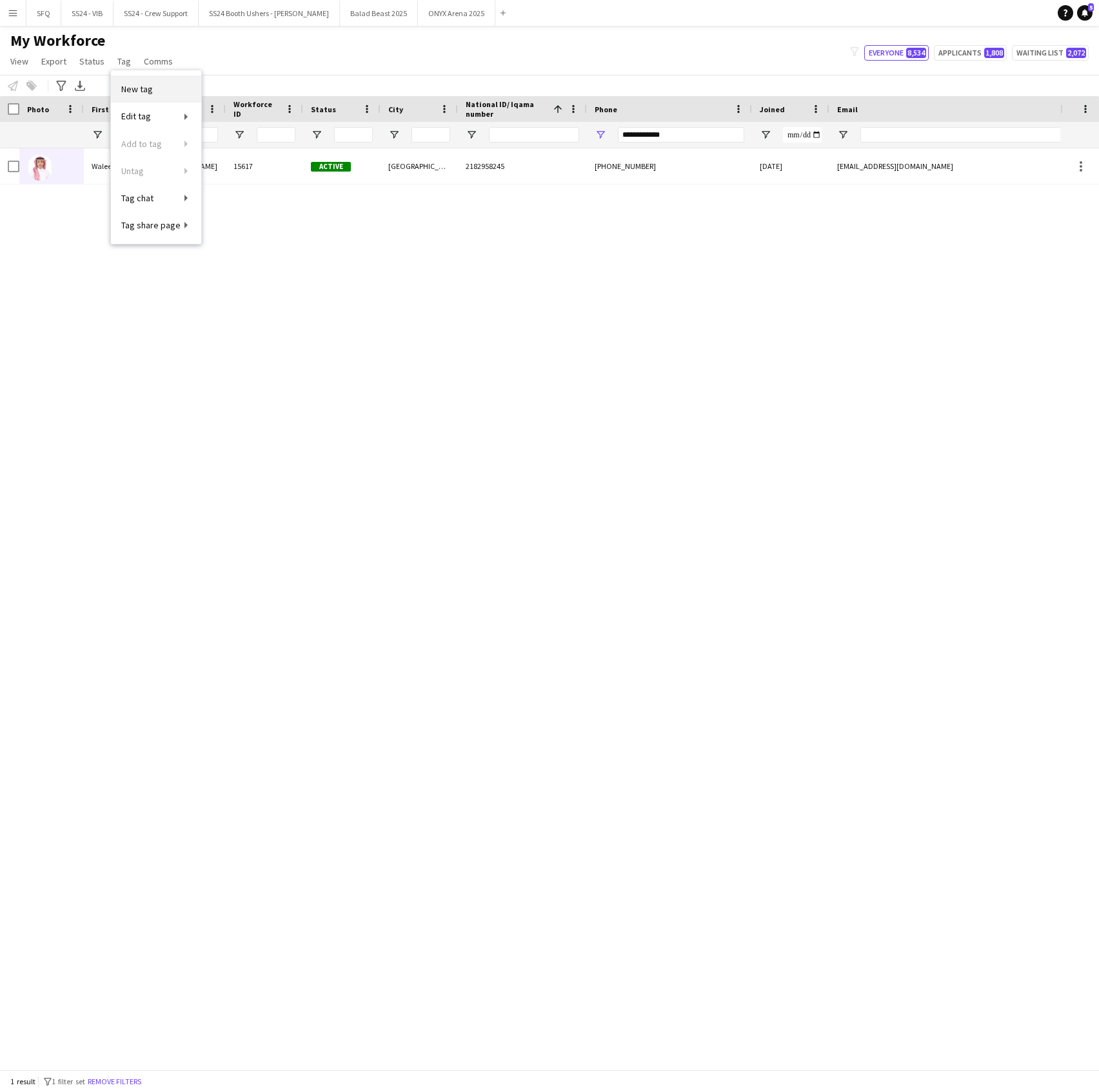
click at [161, 88] on link "New tag" at bounding box center [156, 89] width 90 height 27
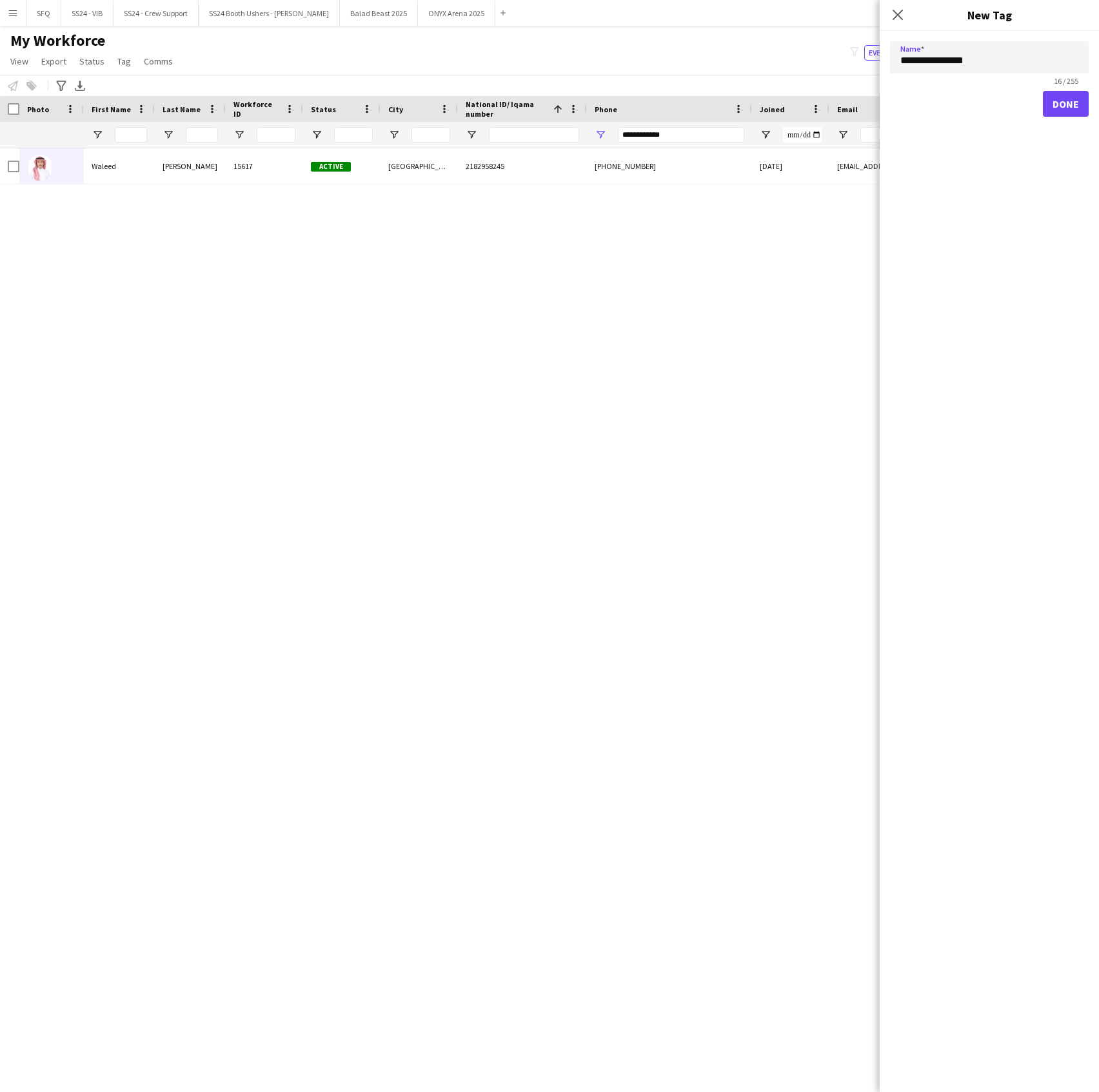
type input "**********"
click at [1056, 103] on button "Done" at bounding box center [1066, 103] width 46 height 25
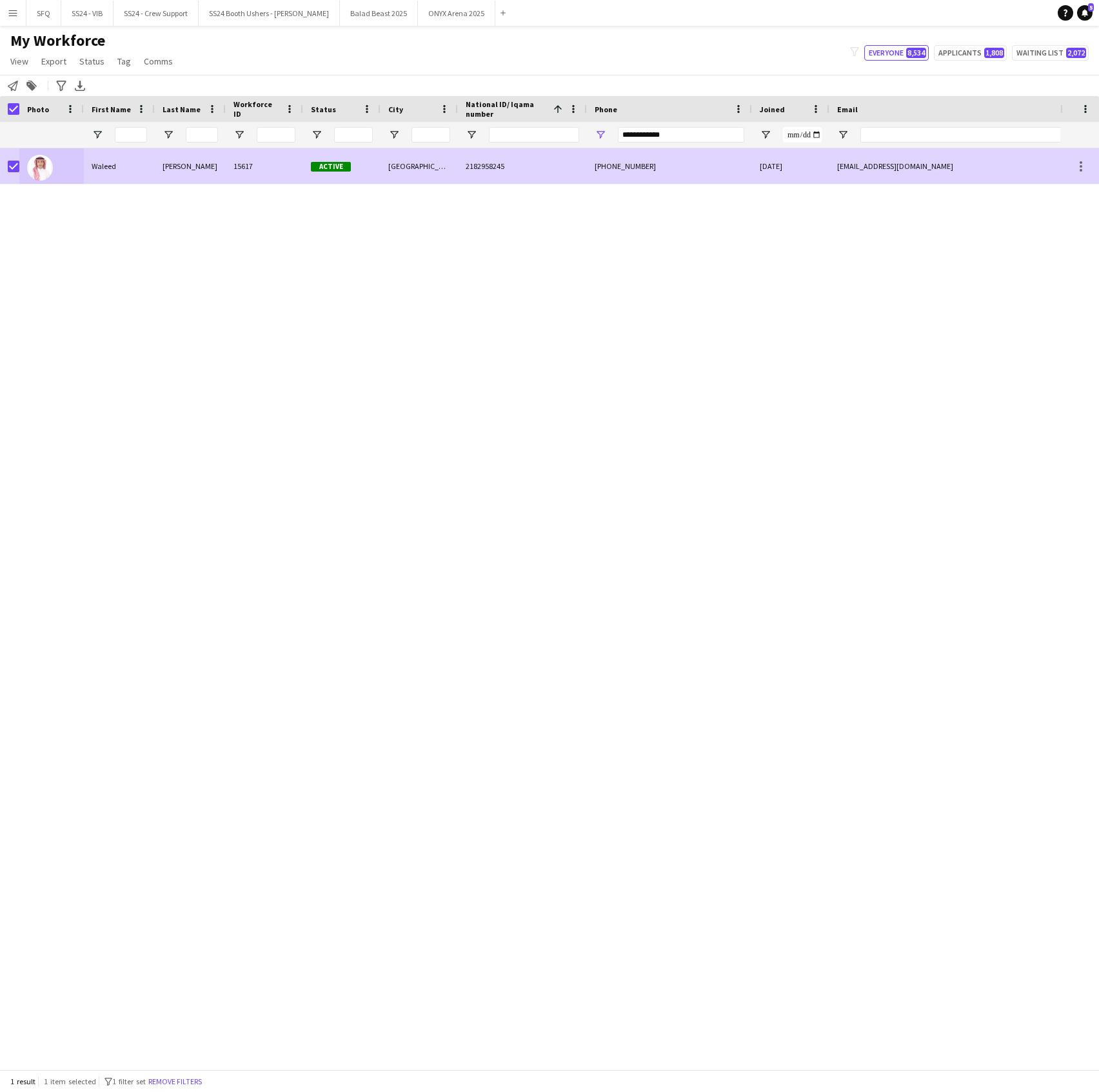
click at [493, 166] on span "2182958245" at bounding box center [485, 166] width 39 height 10
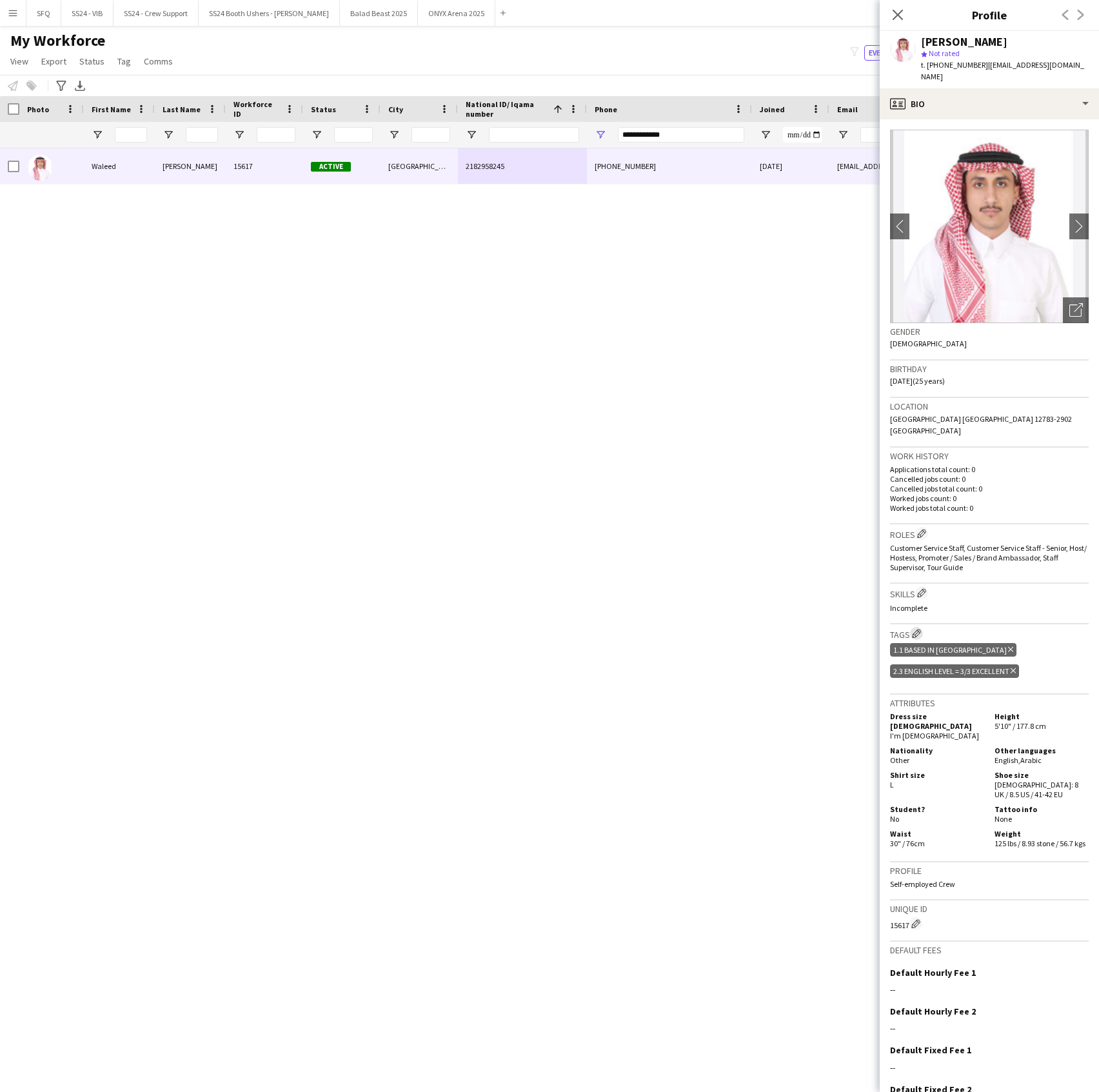
click at [918, 629] on app-icon "Edit crew company tags" at bounding box center [917, 633] width 9 height 9
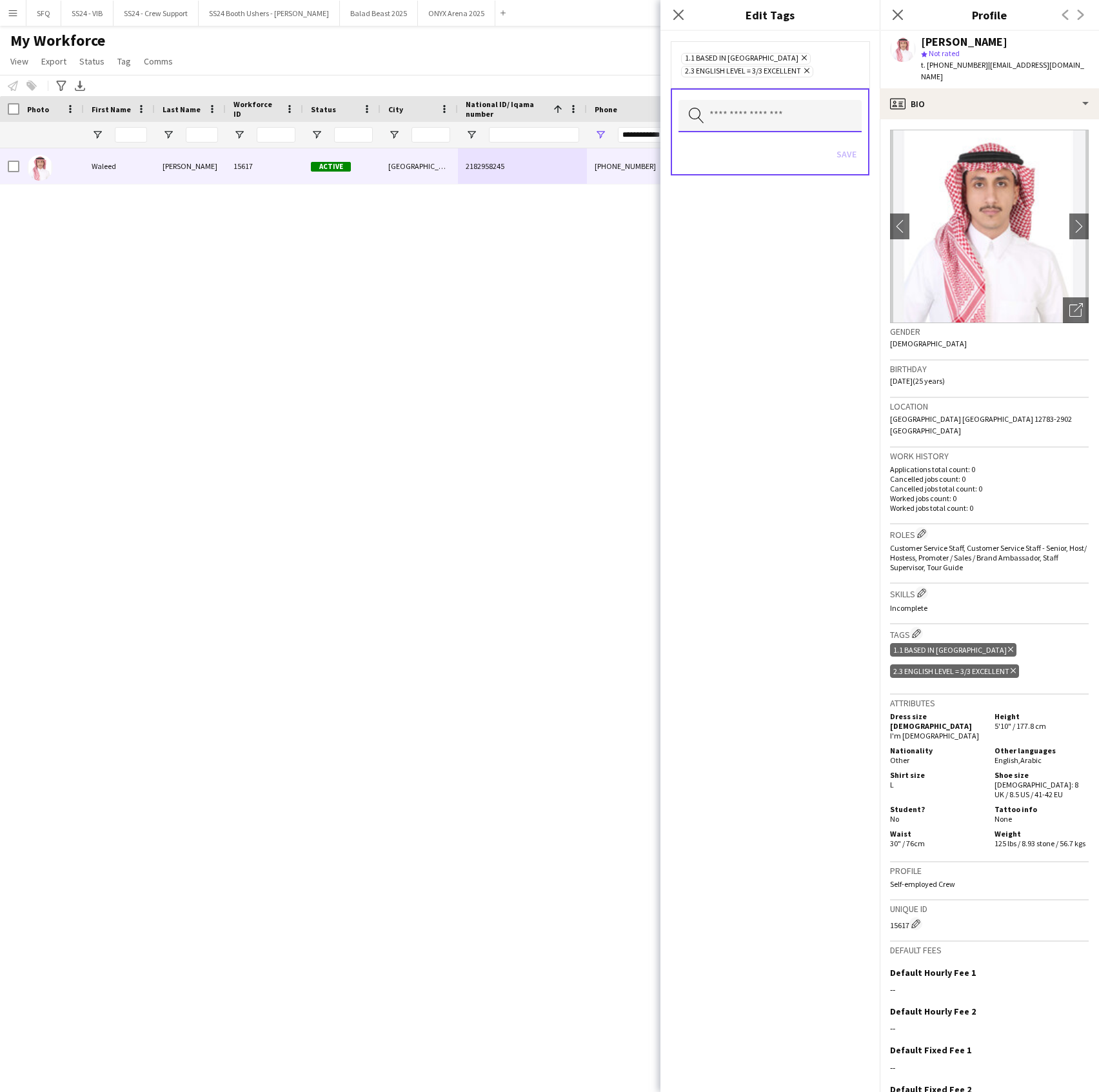
click at [707, 101] on input "text" at bounding box center [770, 116] width 183 height 32
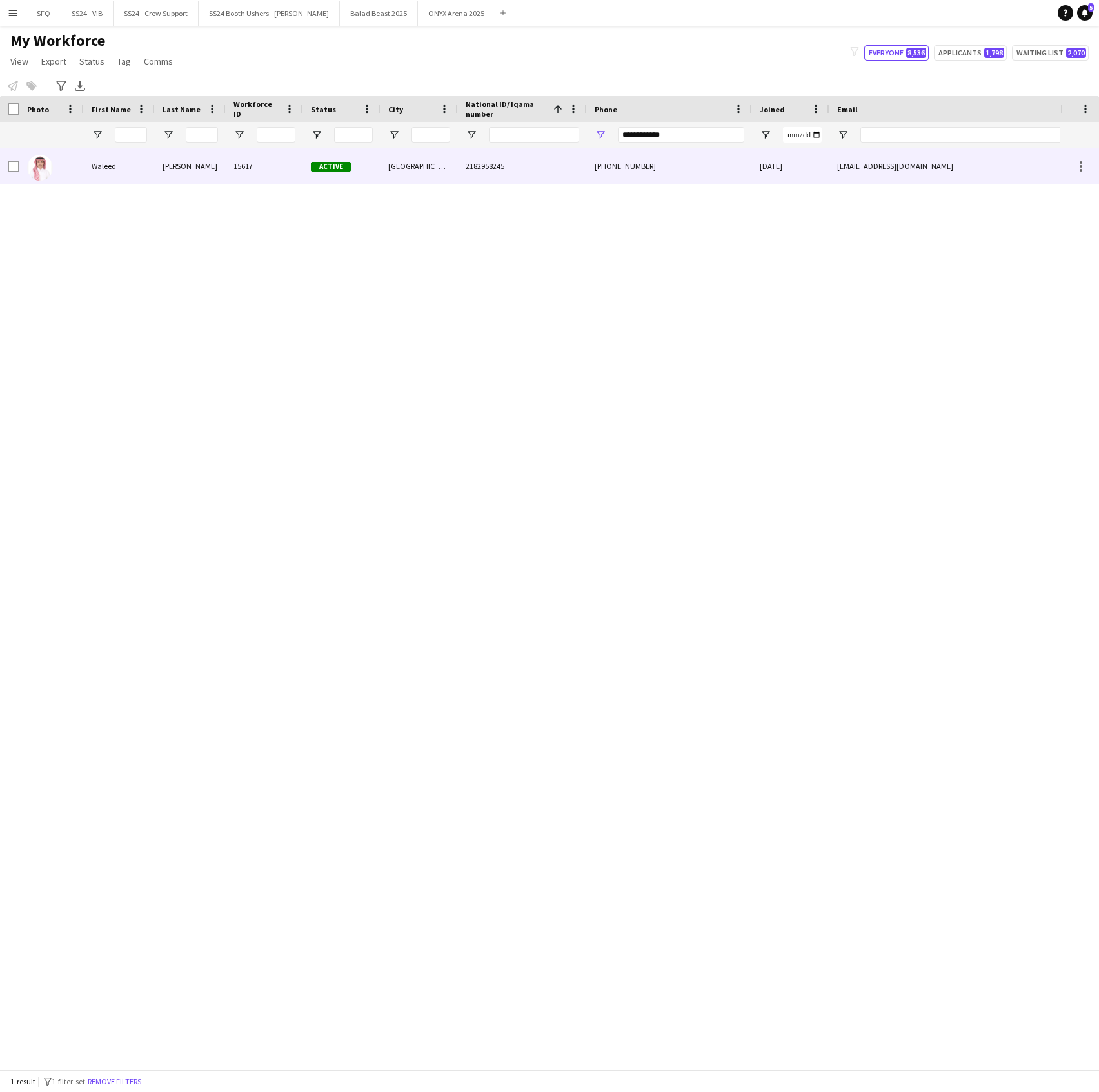
click at [37, 163] on img at bounding box center [39, 167] width 25 height 25
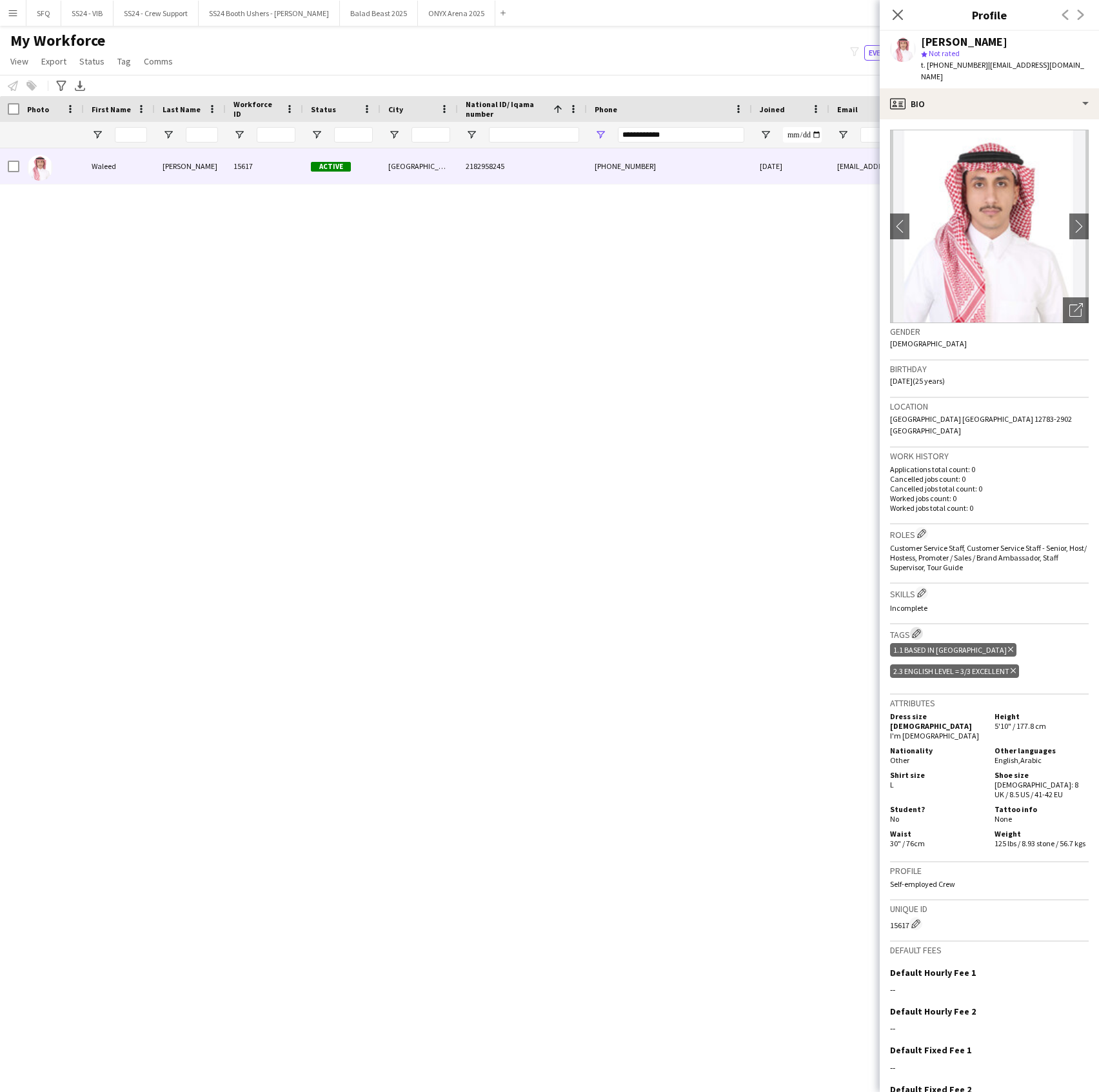
click at [914, 629] on app-icon "Edit crew company tags" at bounding box center [917, 633] width 9 height 9
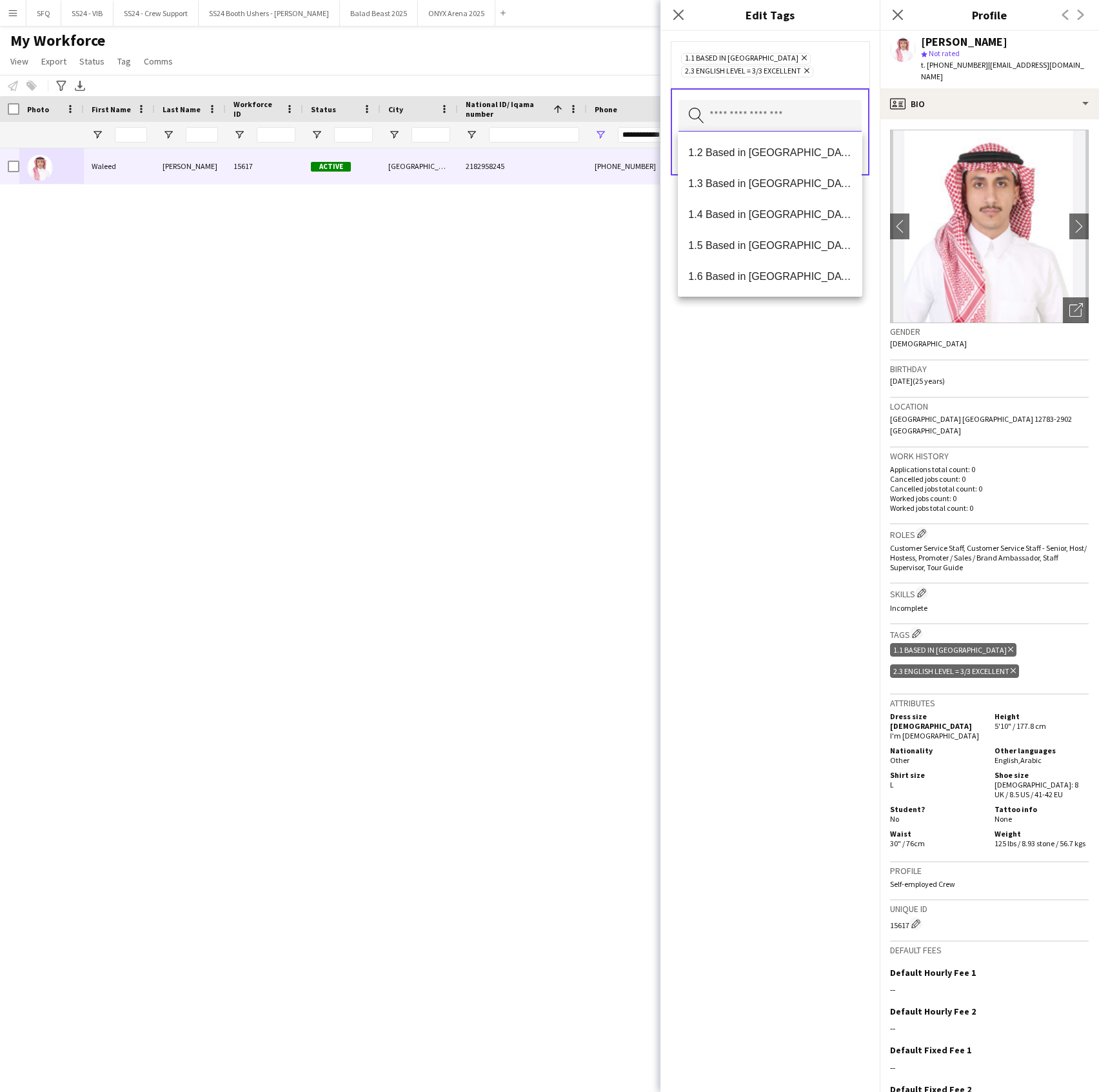
click at [767, 107] on input "text" at bounding box center [770, 116] width 183 height 32
click at [785, 217] on span "SFQ Phase 1 - HG" at bounding box center [769, 215] width 163 height 12
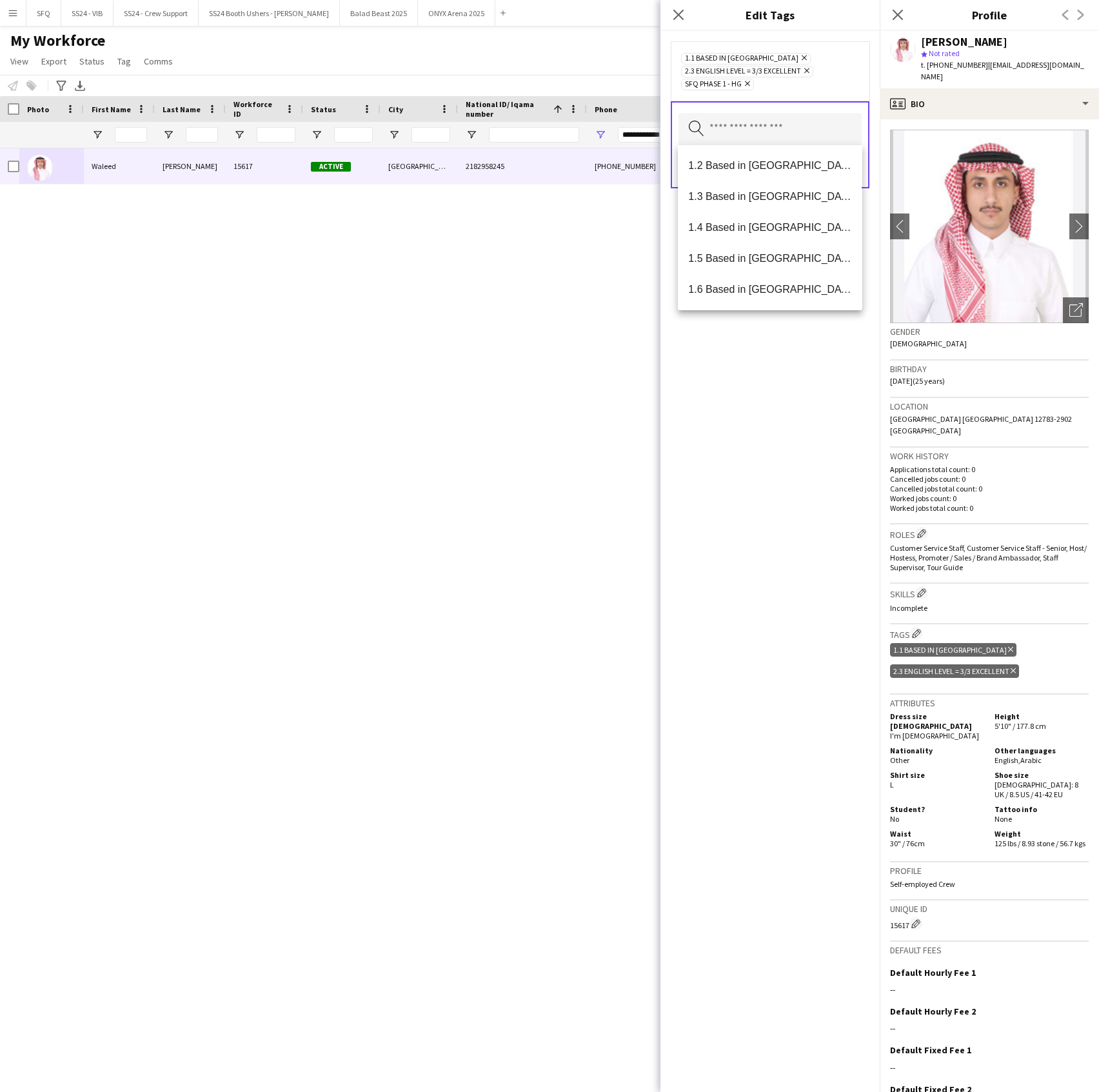
drag, startPoint x: 777, startPoint y: 433, endPoint x: 796, endPoint y: 292, distance: 142.3
click at [777, 429] on div "1.1 Based in Riyadh Remove 2.3 English Level = 3/3 Excellent Remove SFQ Phase 1…" at bounding box center [770, 561] width 219 height 1061
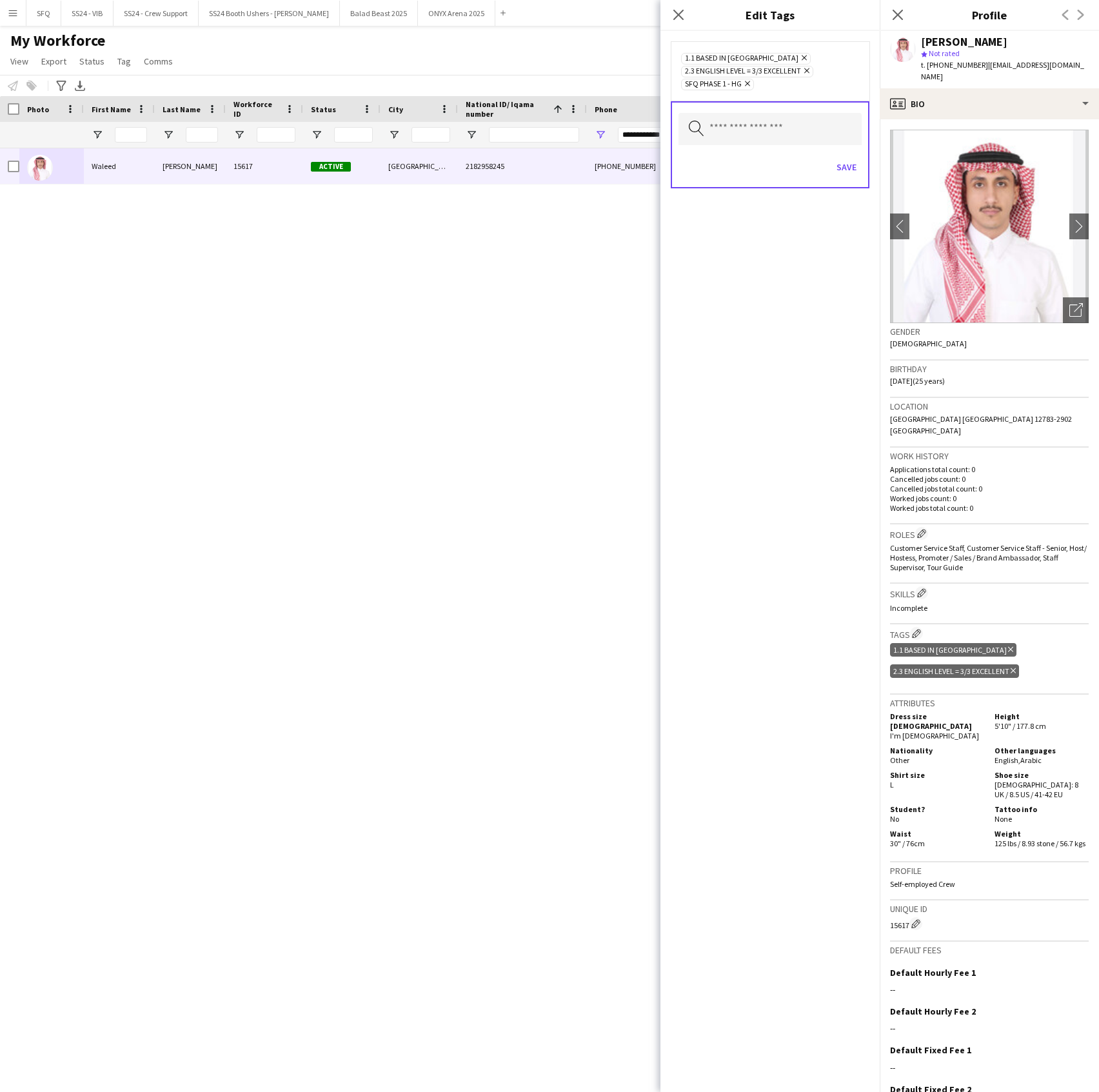
click at [841, 155] on div "Save" at bounding box center [770, 169] width 183 height 37
click at [843, 183] on div "Save" at bounding box center [770, 169] width 183 height 37
click at [843, 173] on button "Save" at bounding box center [846, 167] width 30 height 21
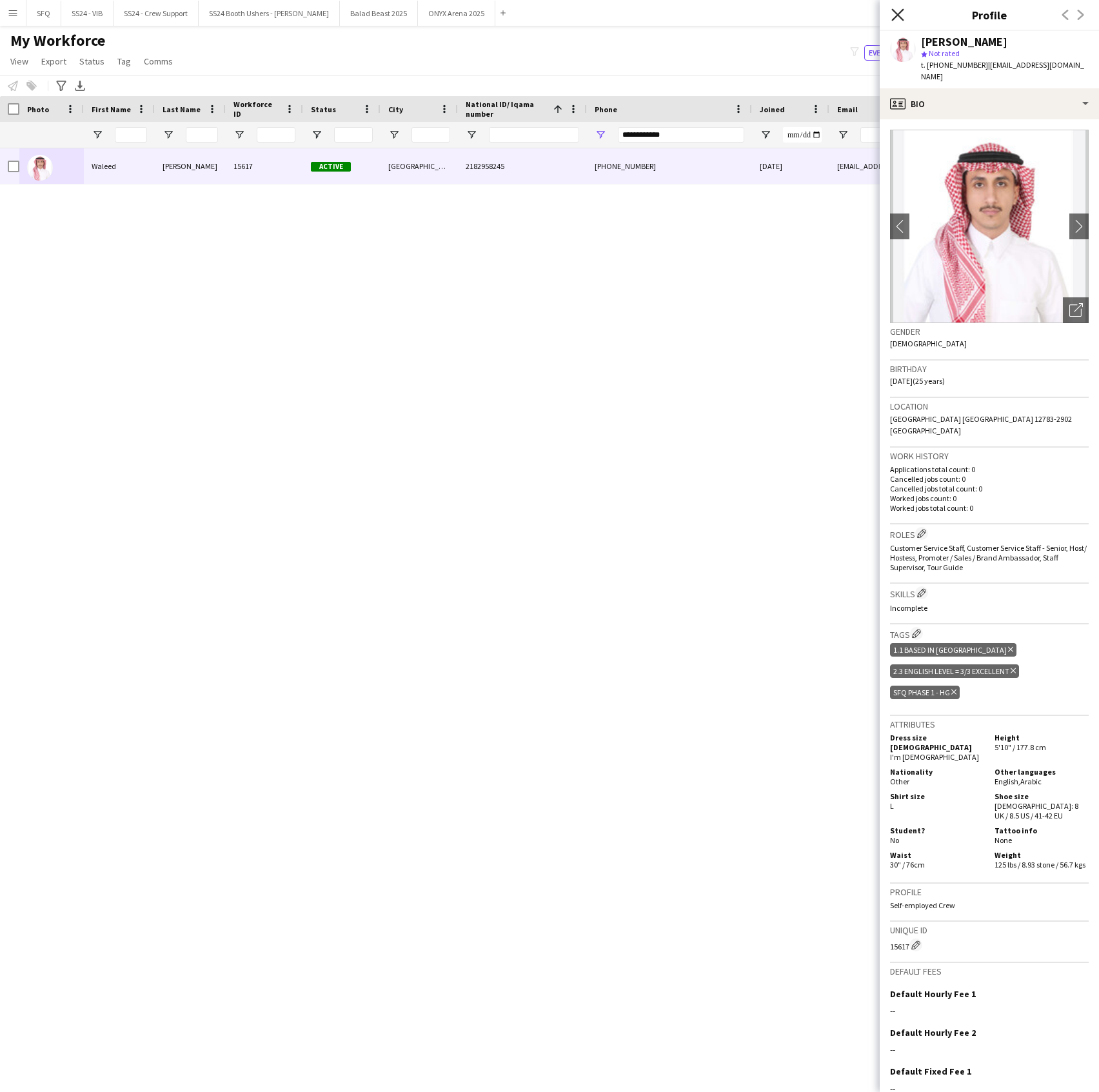
click at [898, 12] on icon "Close pop-in" at bounding box center [897, 15] width 12 height 12
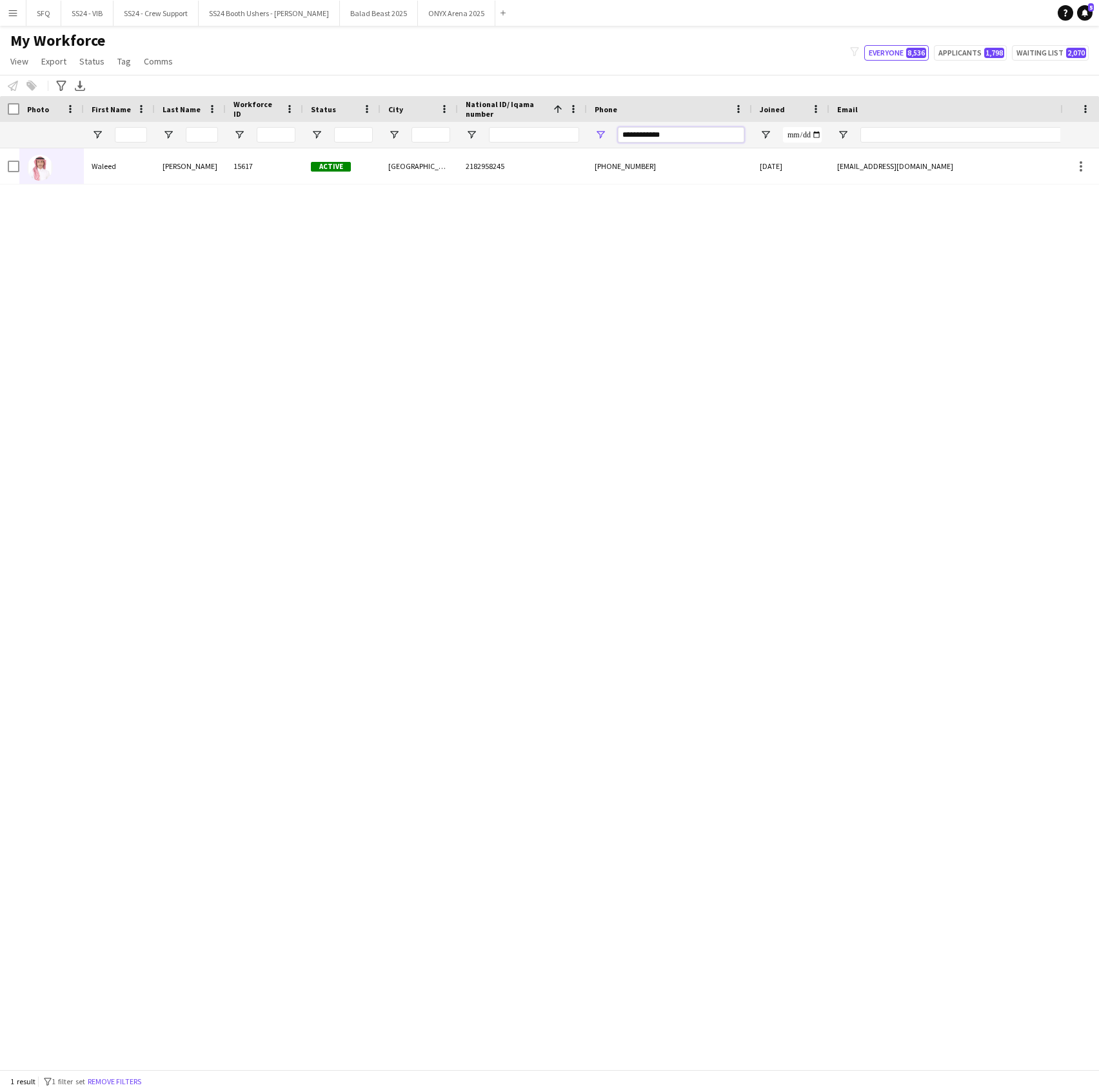
click at [653, 135] on input "**********" at bounding box center [681, 135] width 127 height 15
click at [626, 131] on input "**********" at bounding box center [681, 135] width 127 height 15
paste input "**********"
click at [682, 134] on input "**********" at bounding box center [681, 135] width 127 height 15
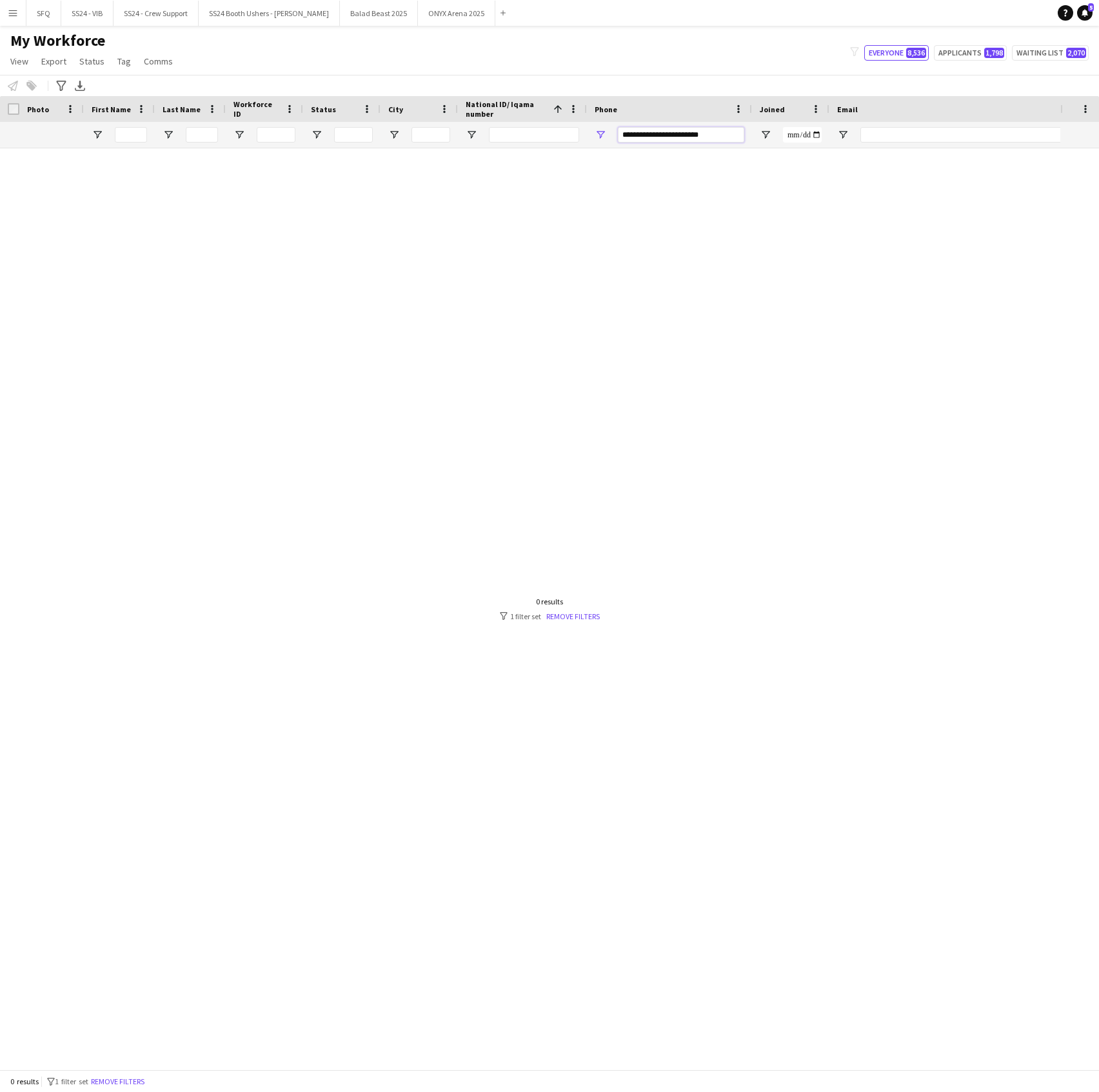
click at [682, 134] on input "**********" at bounding box center [681, 135] width 127 height 15
paste input "Phone Filter Input"
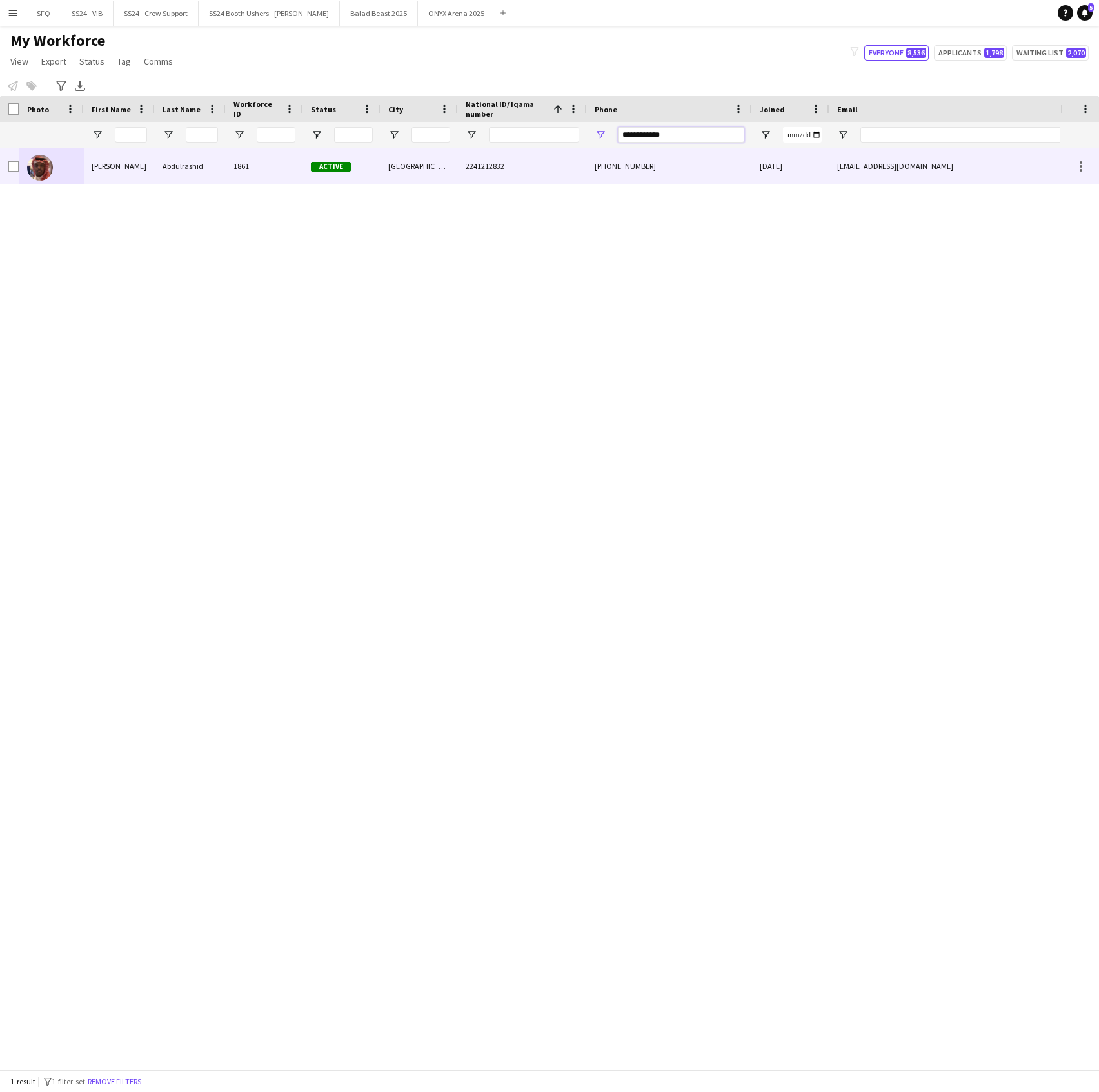
type input "**********"
click at [630, 164] on div "+966537375229" at bounding box center [670, 166] width 165 height 36
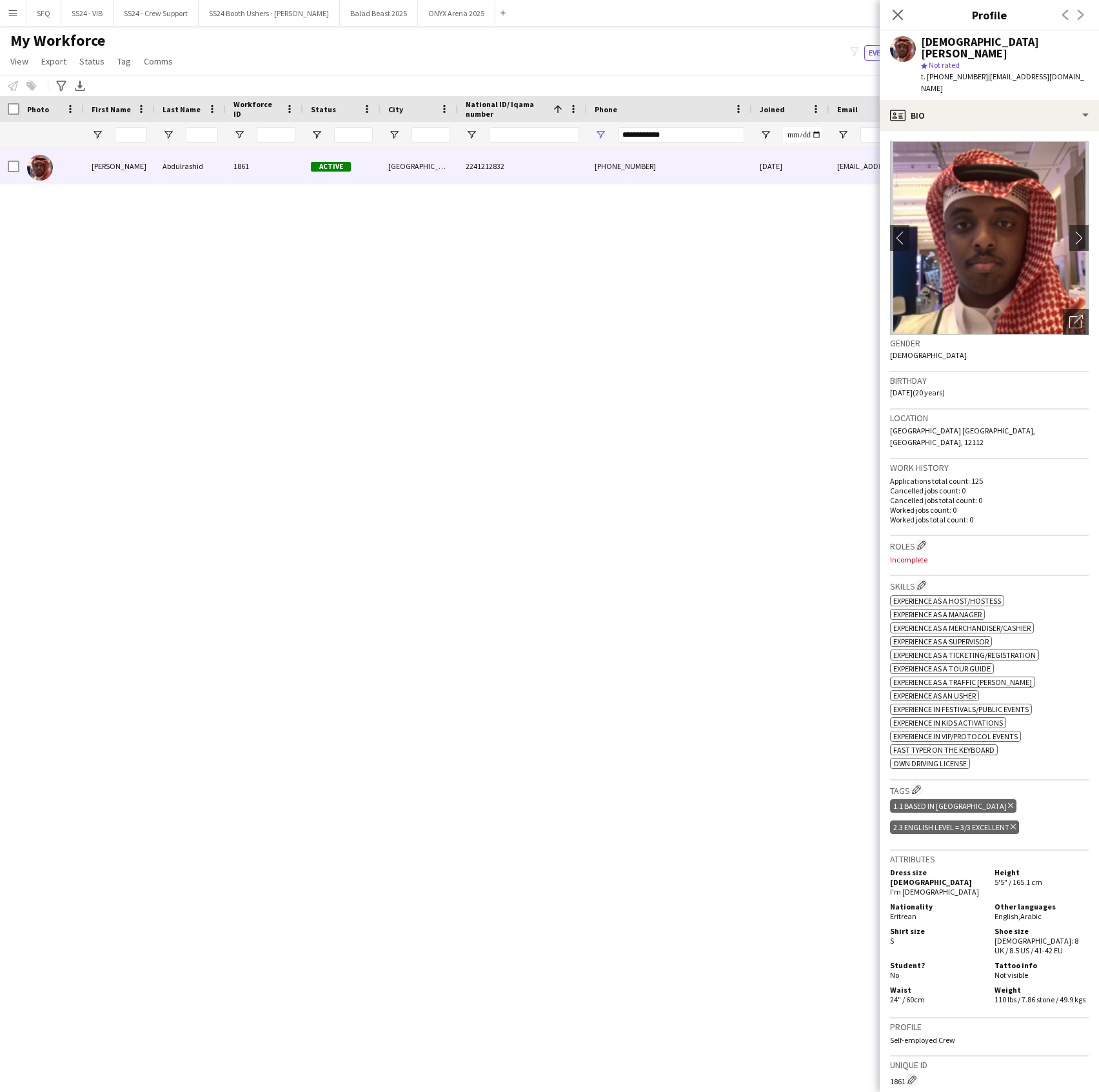
click at [917, 799] on div "1.1 Based in Riyadh Delete tag" at bounding box center [954, 806] width 127 height 14
click at [914, 785] on app-icon "Edit crew company tags" at bounding box center [917, 789] width 9 height 9
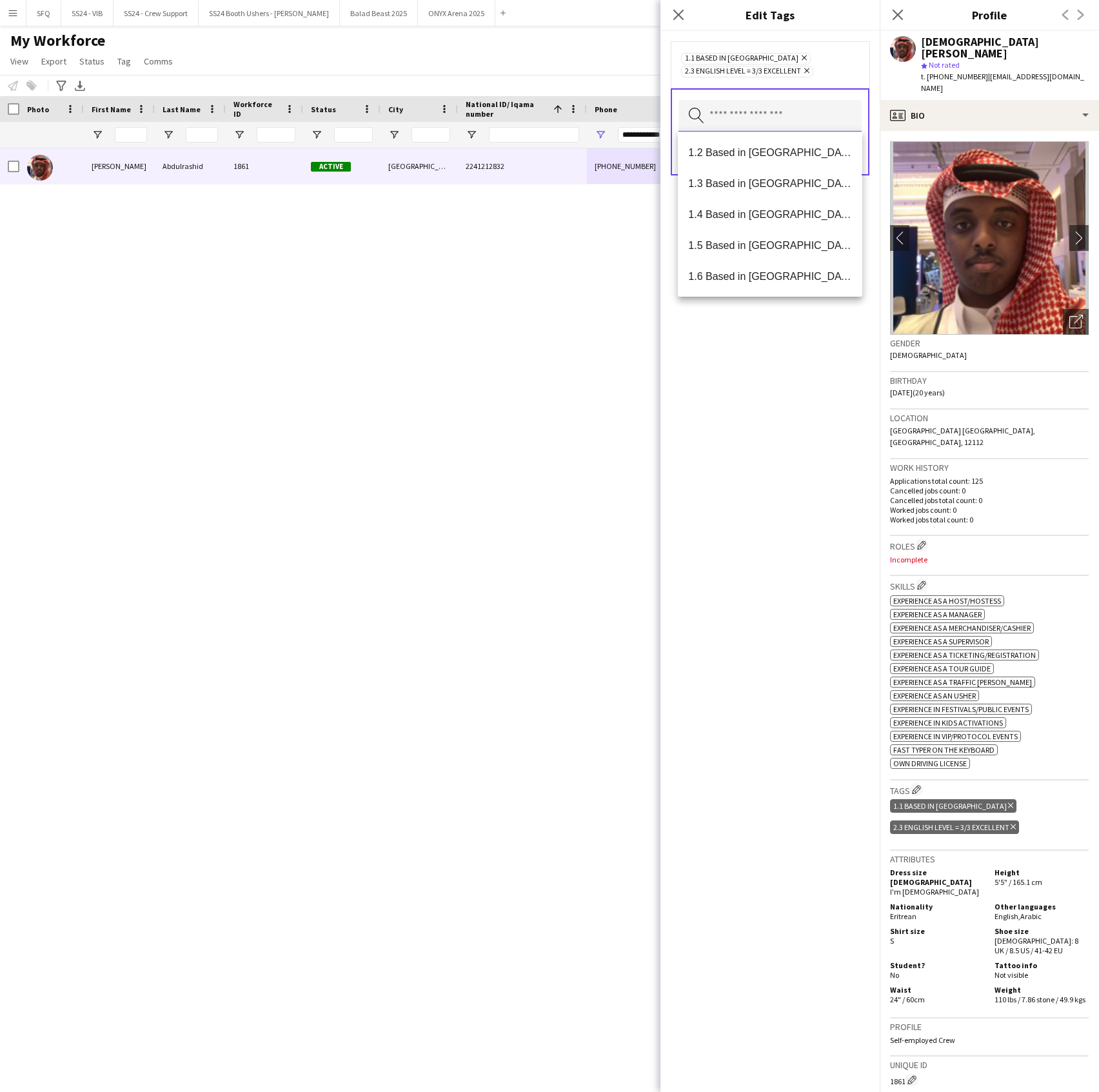
click at [799, 116] on input "text" at bounding box center [770, 116] width 183 height 32
click at [785, 209] on span "SFQ Phase 1 - HG" at bounding box center [769, 215] width 163 height 12
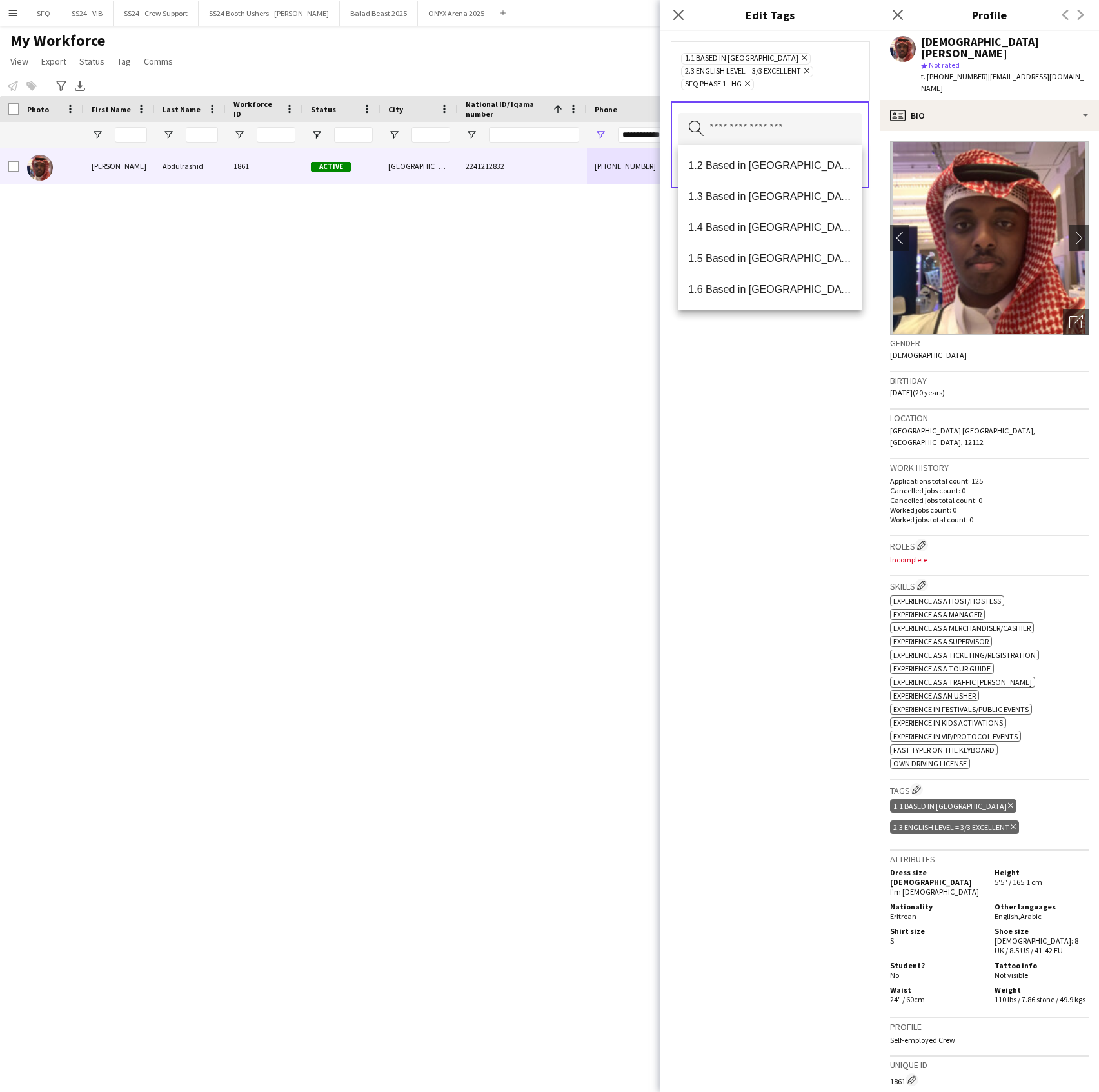
click at [795, 371] on div "1.1 Based in Riyadh Remove 2.3 English Level = 3/3 Excellent Remove SFQ Phase 1…" at bounding box center [770, 561] width 219 height 1061
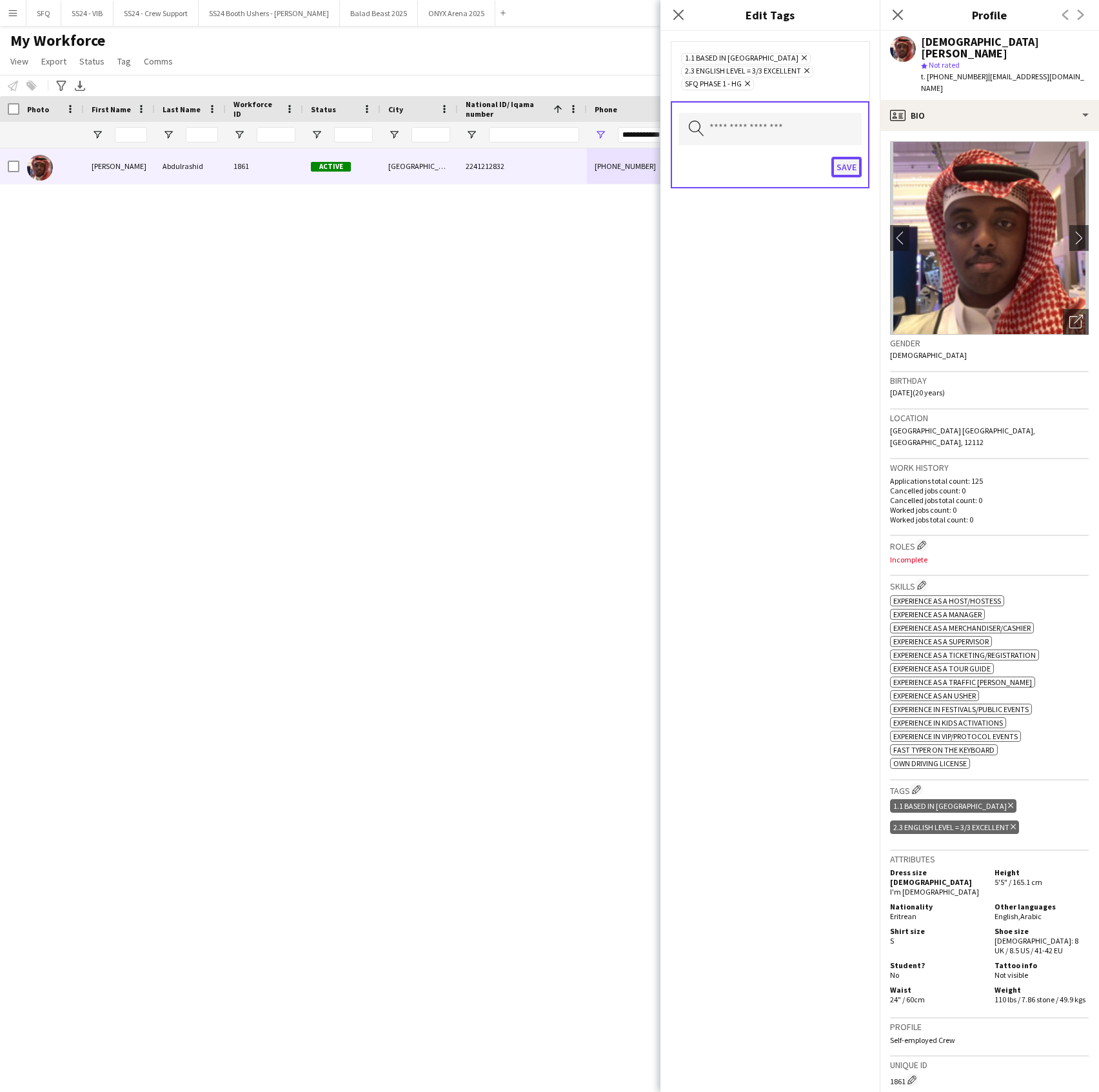
click at [846, 164] on button "Save" at bounding box center [846, 167] width 30 height 21
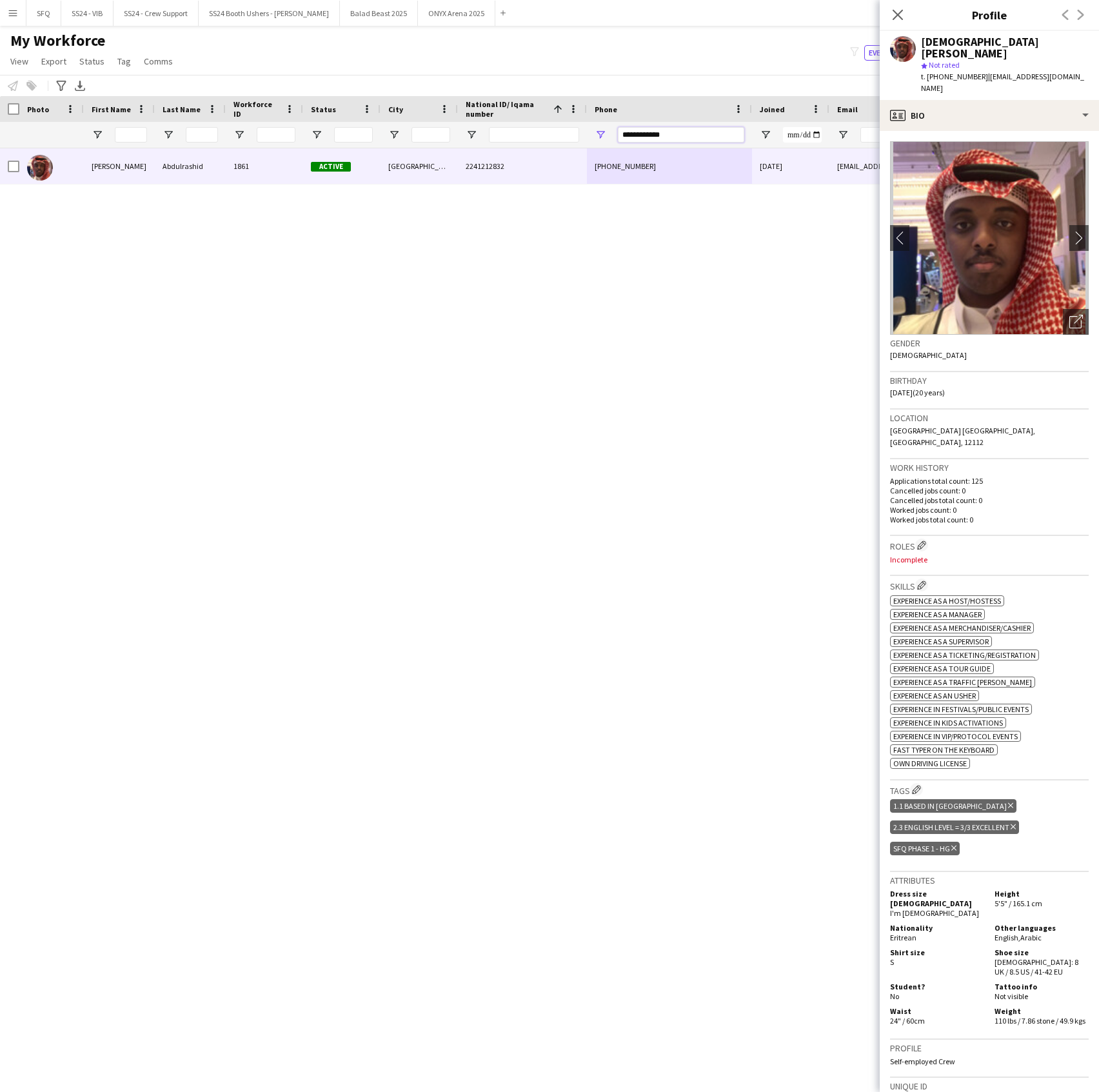
click at [711, 133] on input "**********" at bounding box center [681, 135] width 127 height 15
paste input "Phone Filter Input"
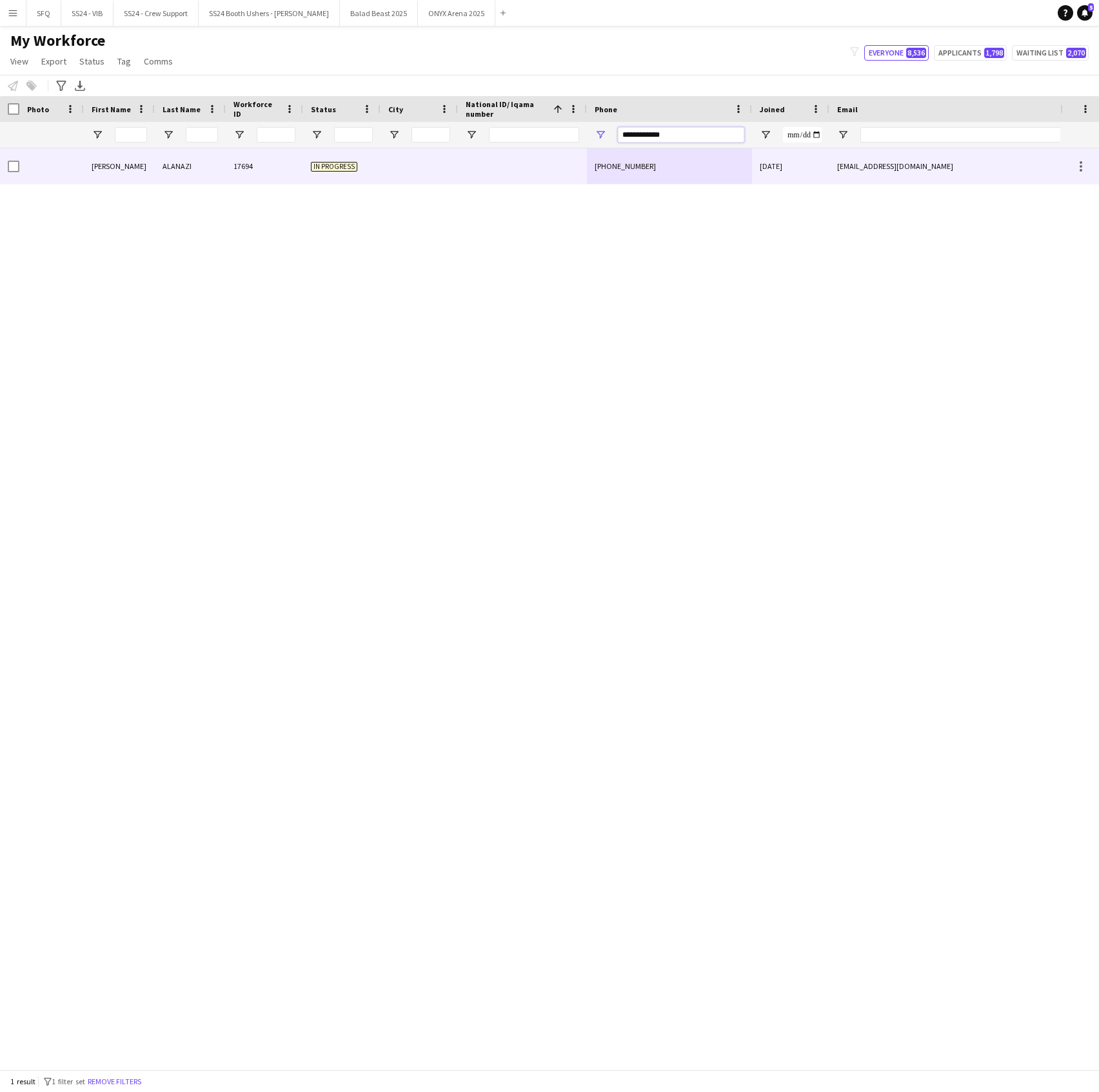
type input "**********"
click at [575, 176] on div at bounding box center [522, 166] width 129 height 36
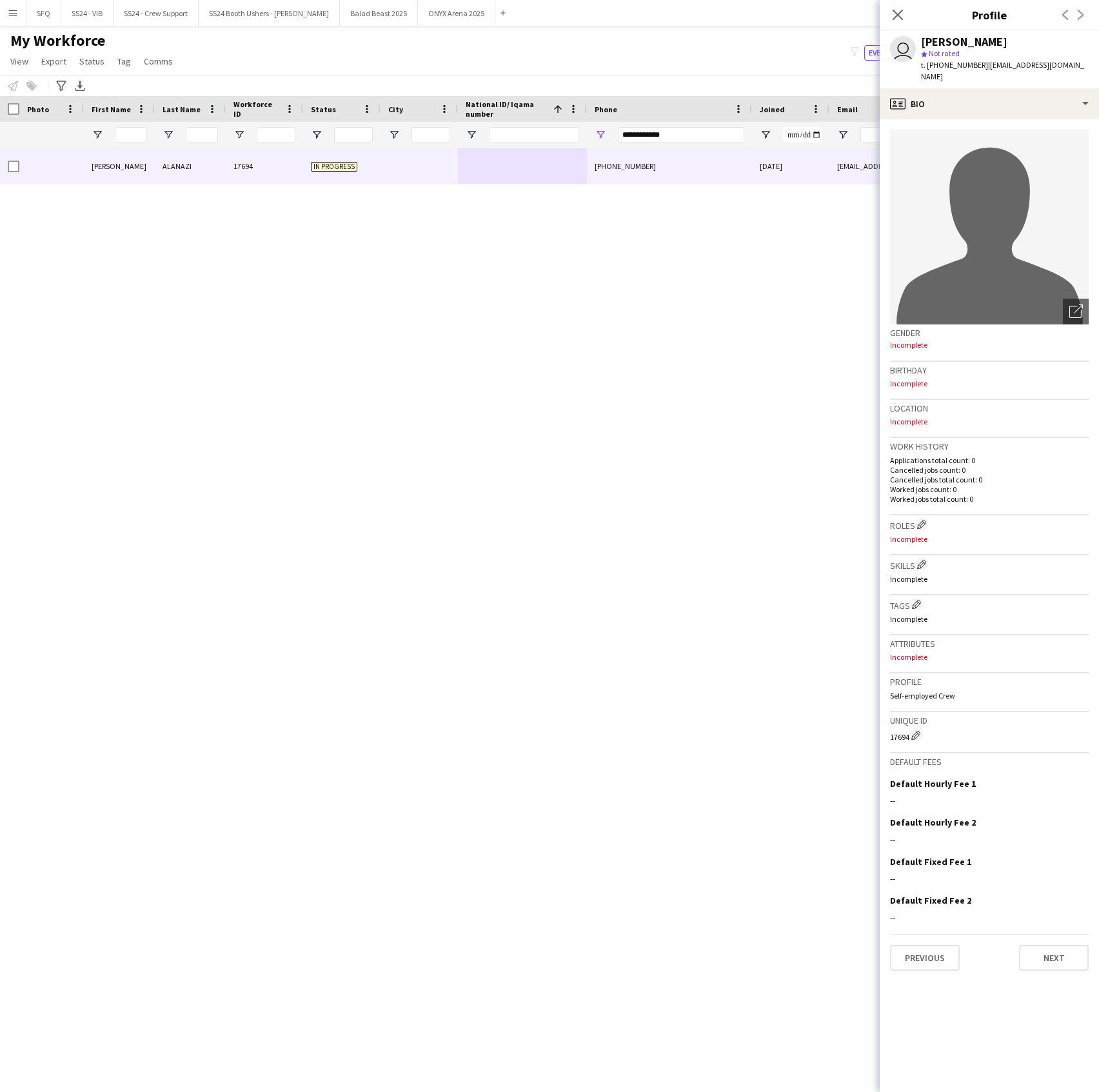
click at [202, 323] on div "MAZEN ALANAZI 17694 In progress +966507680090 30-06-2025 msend443@gmail.com" at bounding box center [530, 602] width 1060 height 908
click at [889, 19] on app-icon "Close pop-in" at bounding box center [898, 15] width 19 height 19
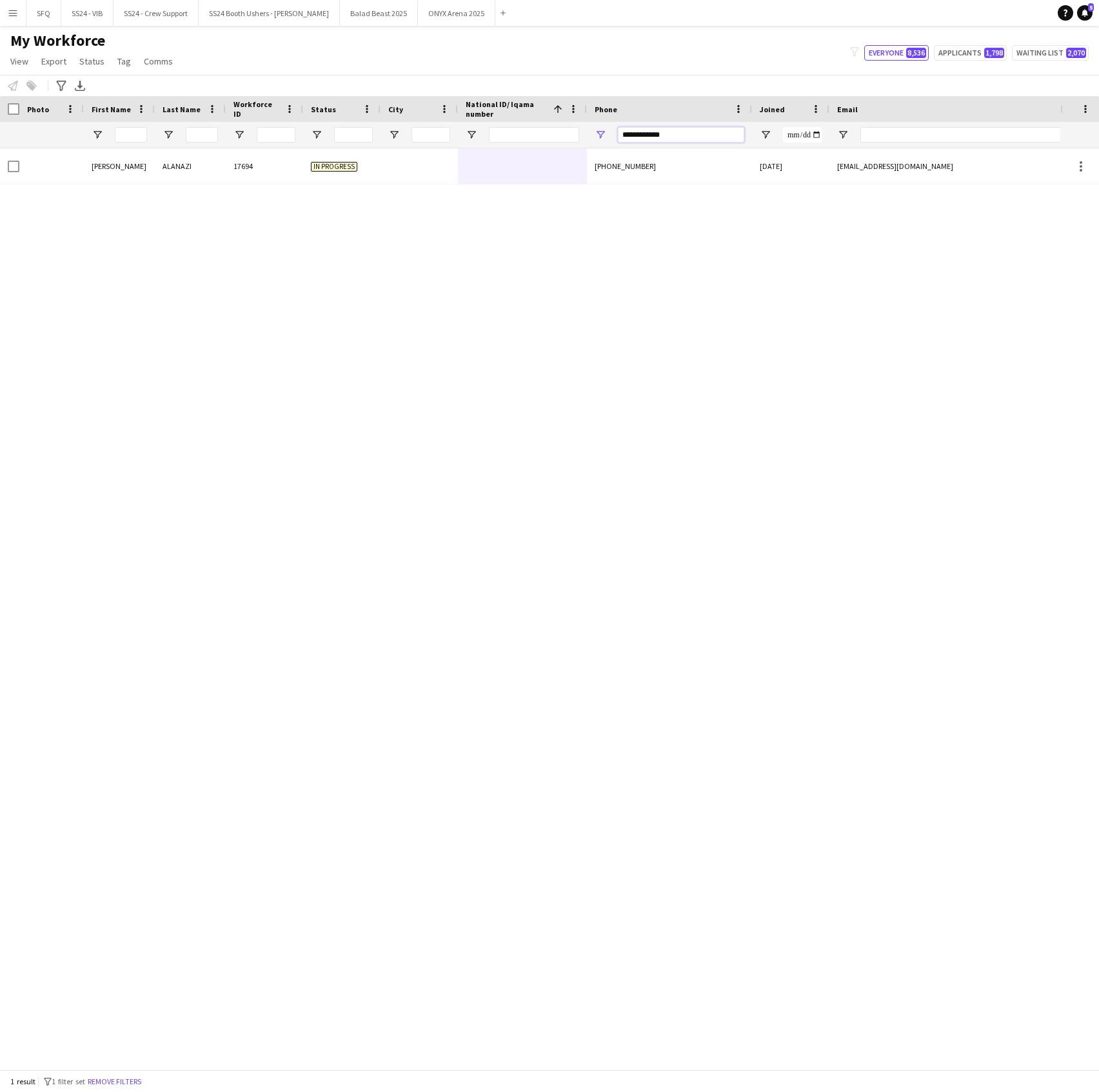
click at [648, 137] on input "**********" at bounding box center [681, 135] width 127 height 15
click at [629, 58] on div "My Workforce View Views Default view R4ven New view Update view Delete view Edi…" at bounding box center [549, 53] width 1099 height 44
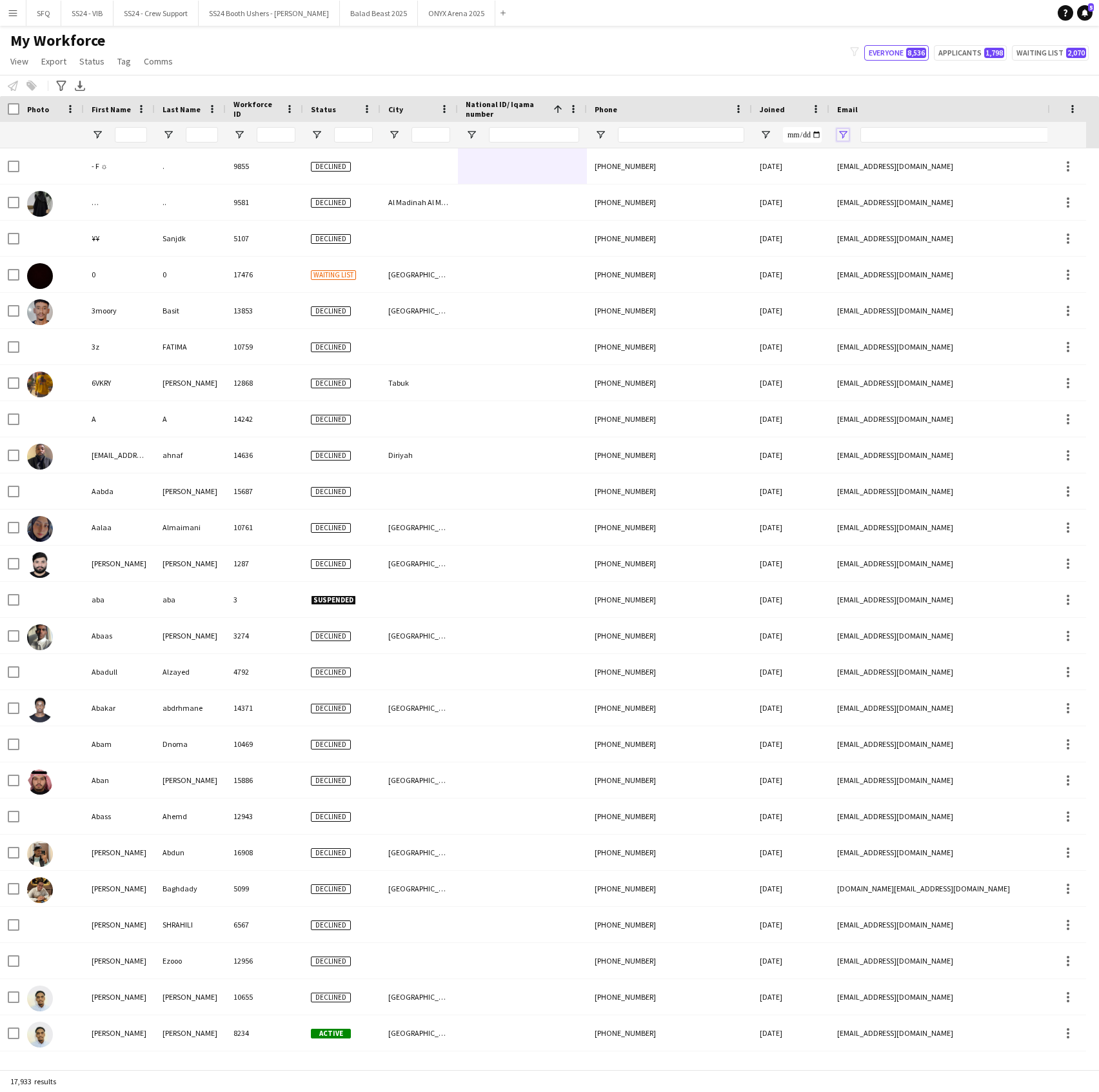
click at [842, 131] on span "Open Filter Menu" at bounding box center [843, 134] width 12 height 12
click at [643, 56] on div "My Workforce View Views Default view R4ven New view Update view Delete view Edi…" at bounding box center [549, 53] width 1099 height 44
click at [440, 58] on div "My Workforce View Views Default view R4ven New view Update view Delete view Edi…" at bounding box center [549, 53] width 1099 height 44
click at [130, 61] on link "Tag" at bounding box center [124, 61] width 24 height 17
click at [285, 61] on div "My Workforce View Views Default view R4ven New view Update view Delete view Edi…" at bounding box center [549, 53] width 1099 height 44
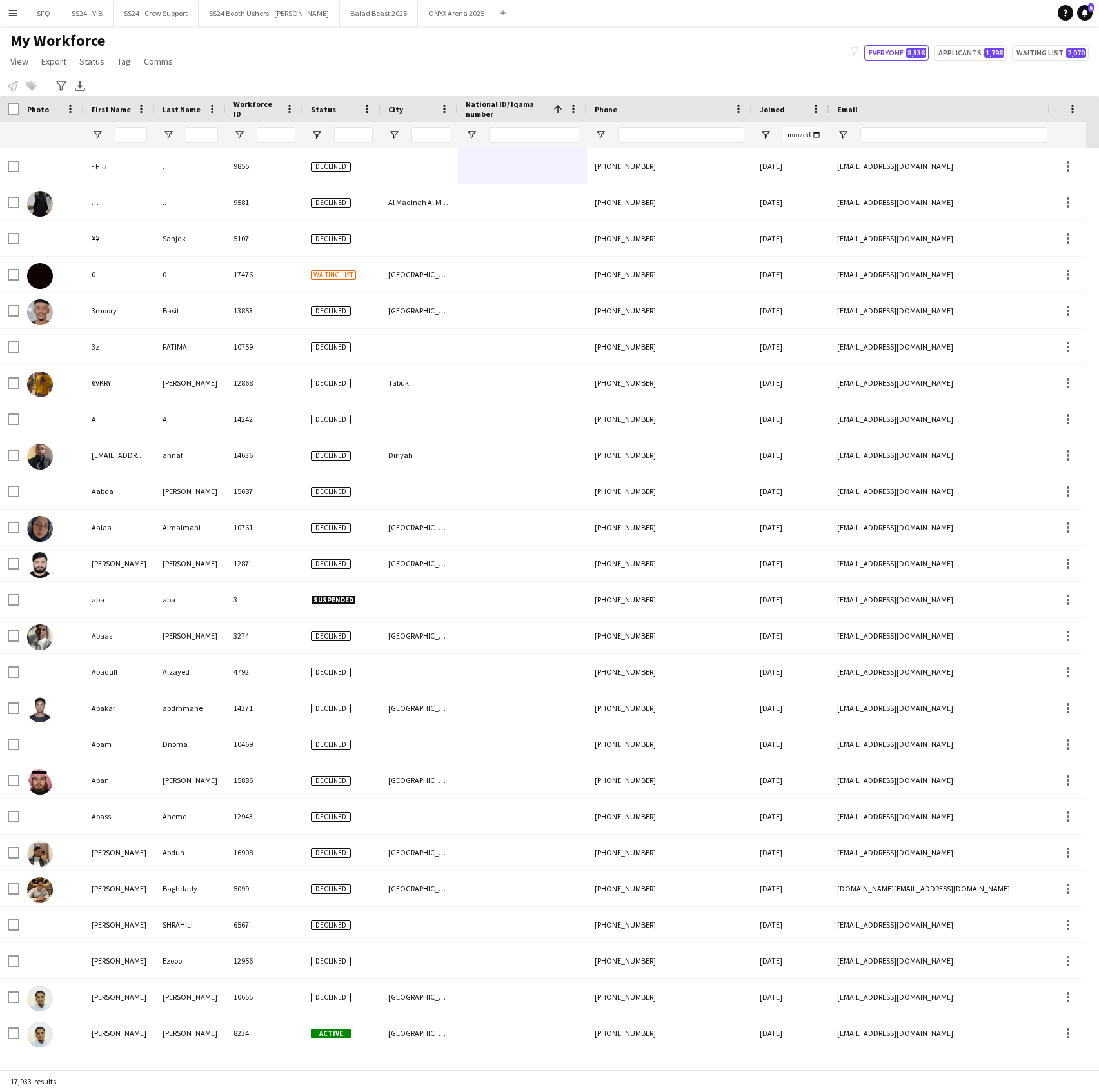
scroll to position [0, 171]
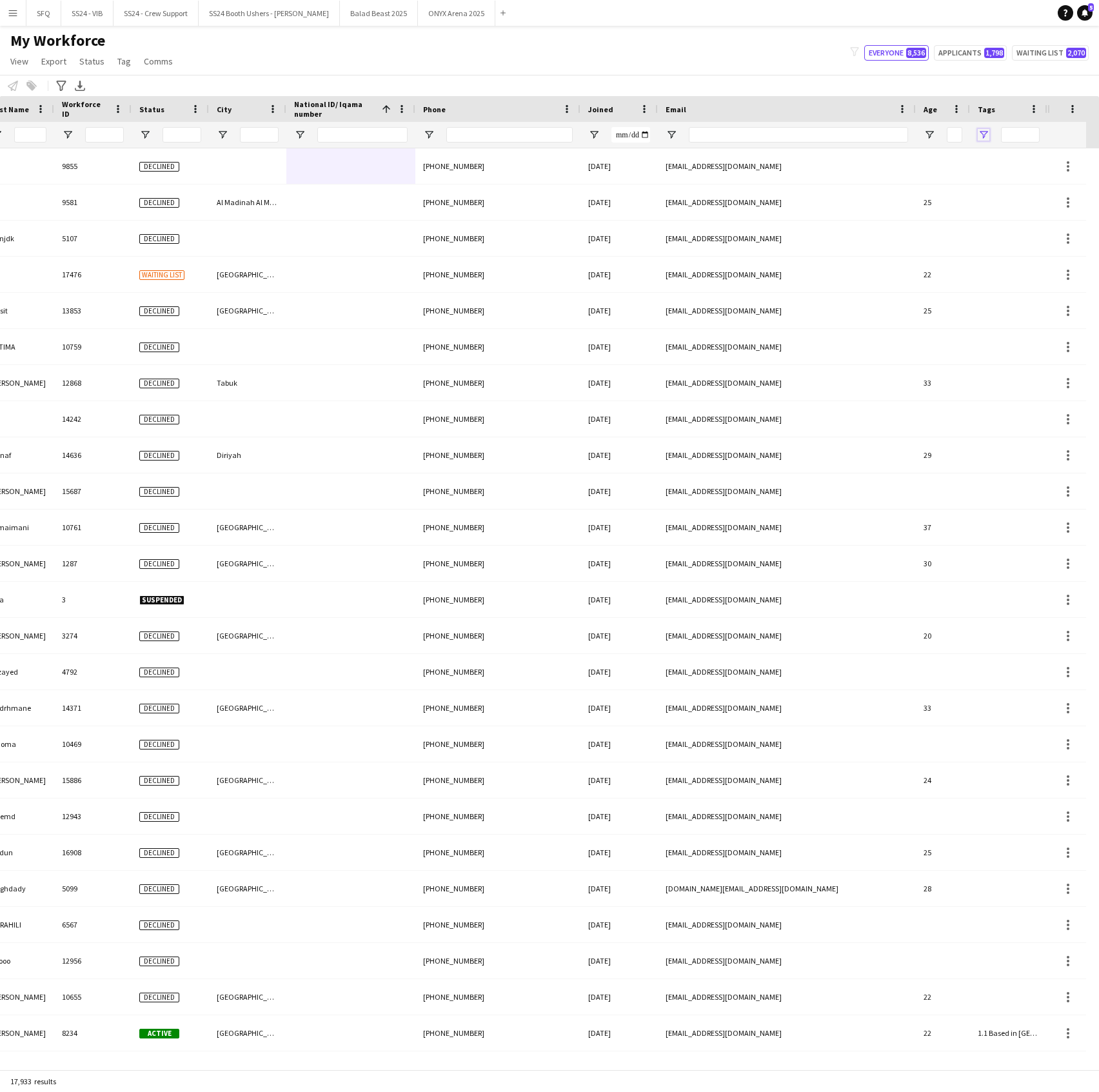
click at [982, 134] on span "Open Filter Menu" at bounding box center [983, 134] width 12 height 12
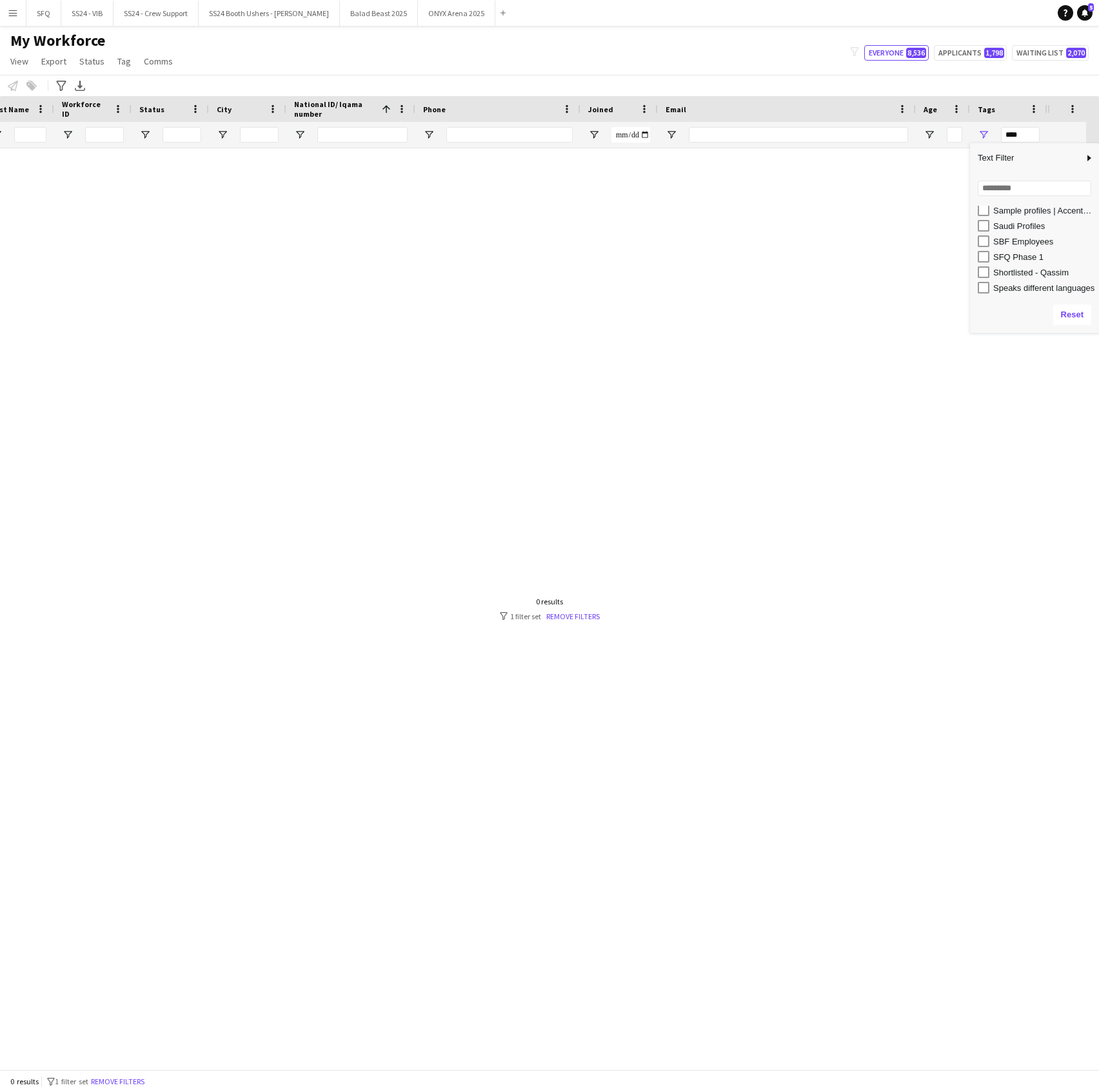
scroll to position [0, 158]
type input "**********"
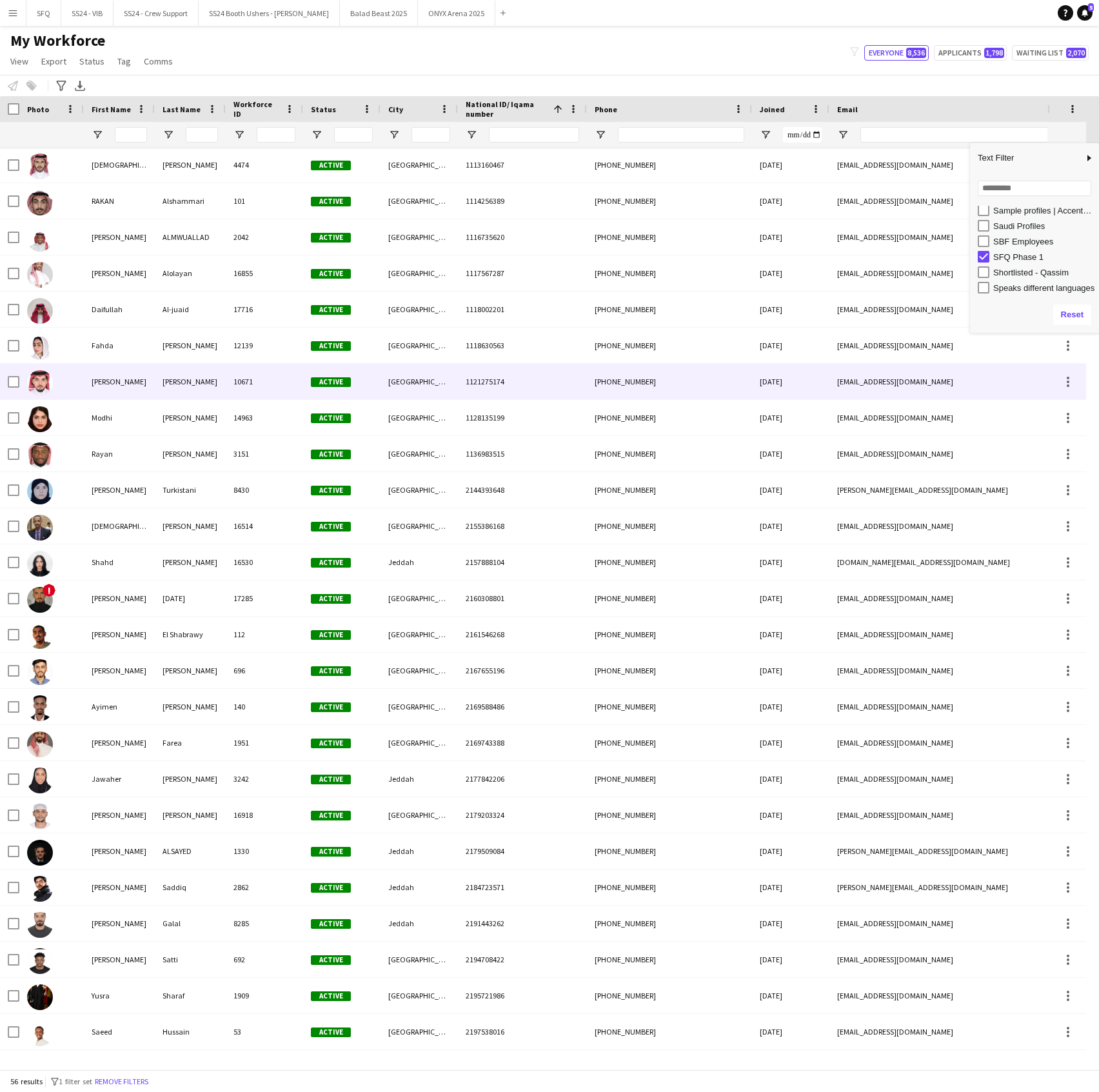
scroll to position [1114, 0]
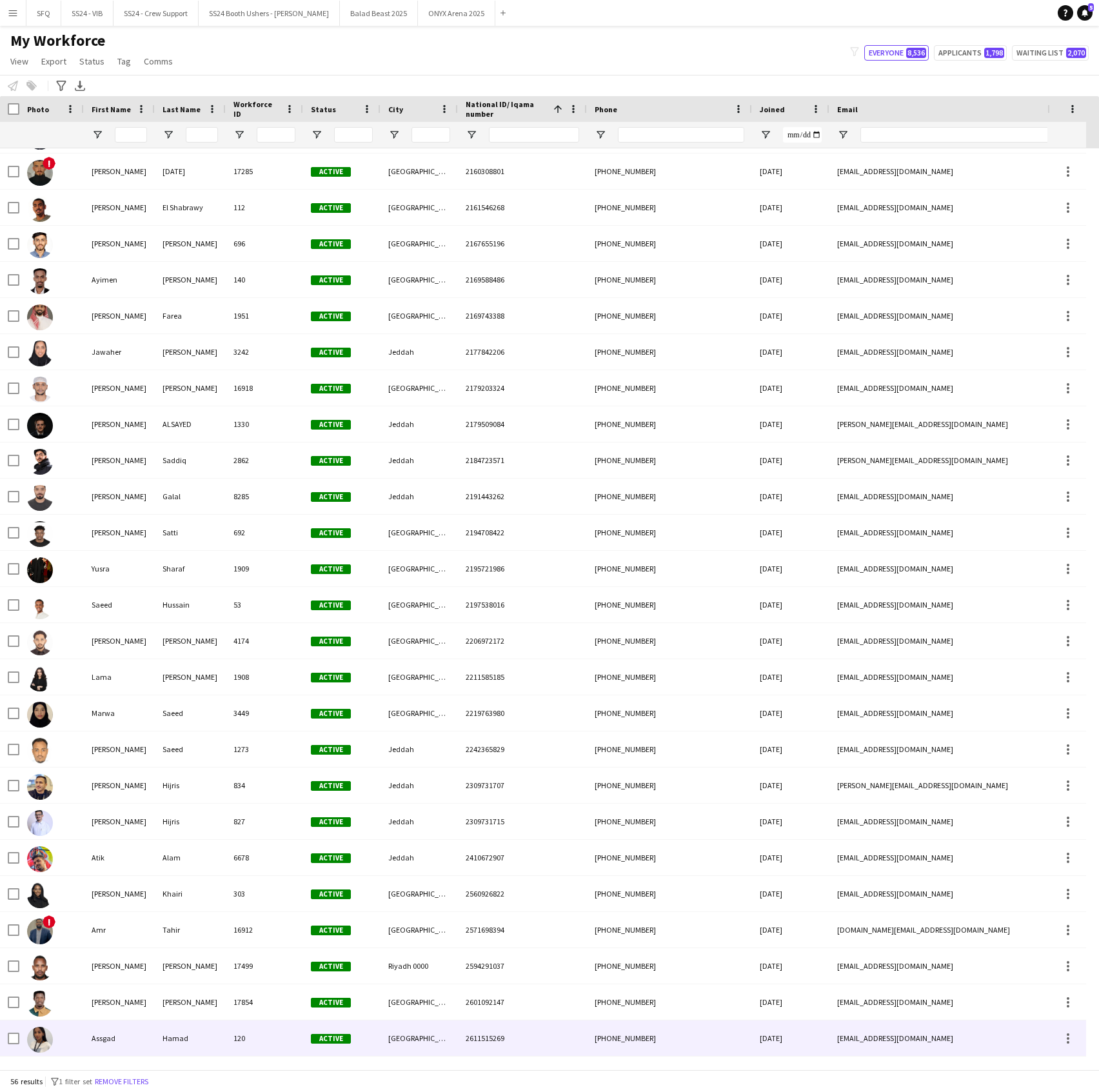
click at [151, 1030] on div "Assgad" at bounding box center [120, 1038] width 71 height 36
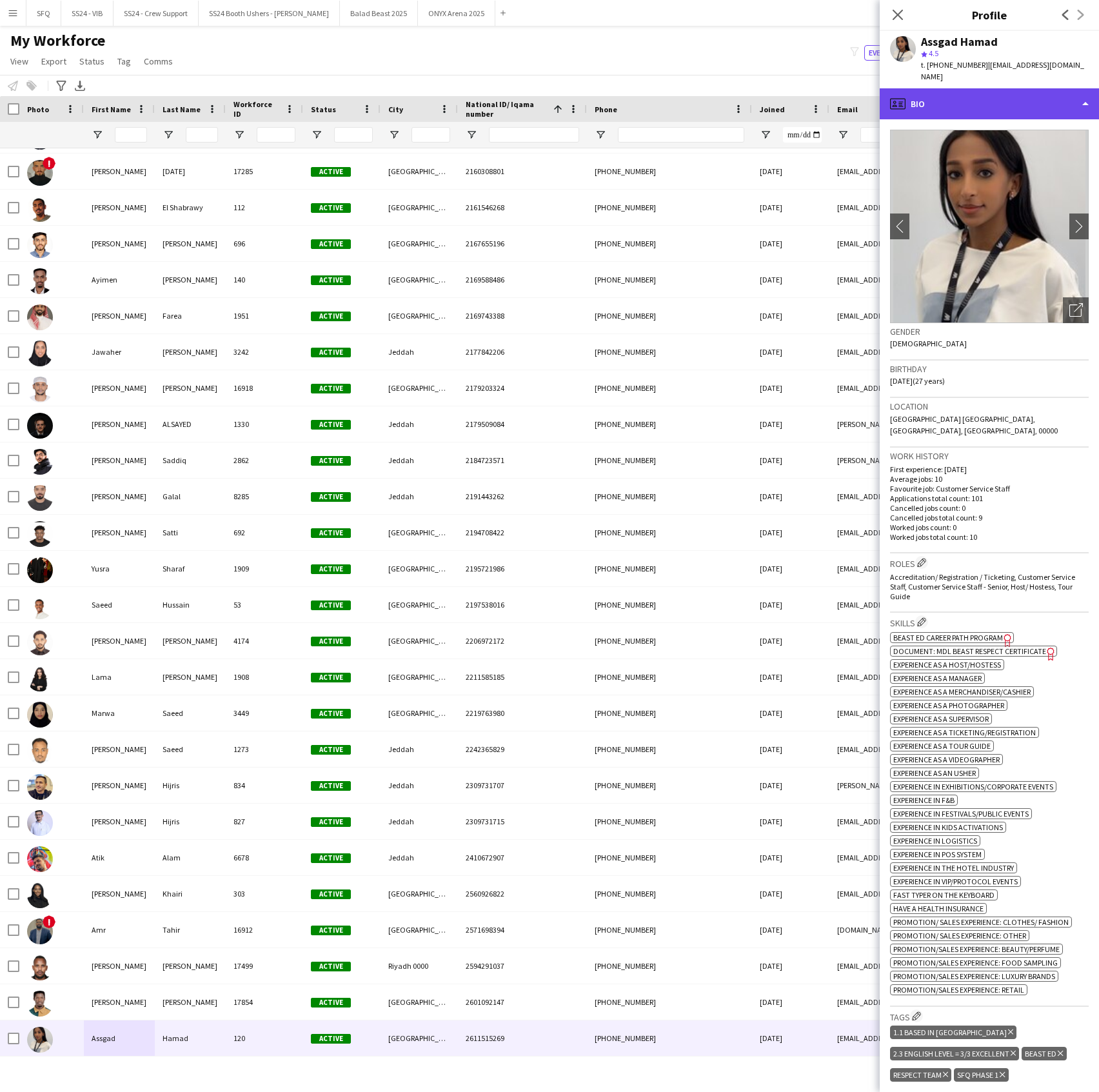
click at [911, 102] on div "profile Bio" at bounding box center [989, 103] width 219 height 31
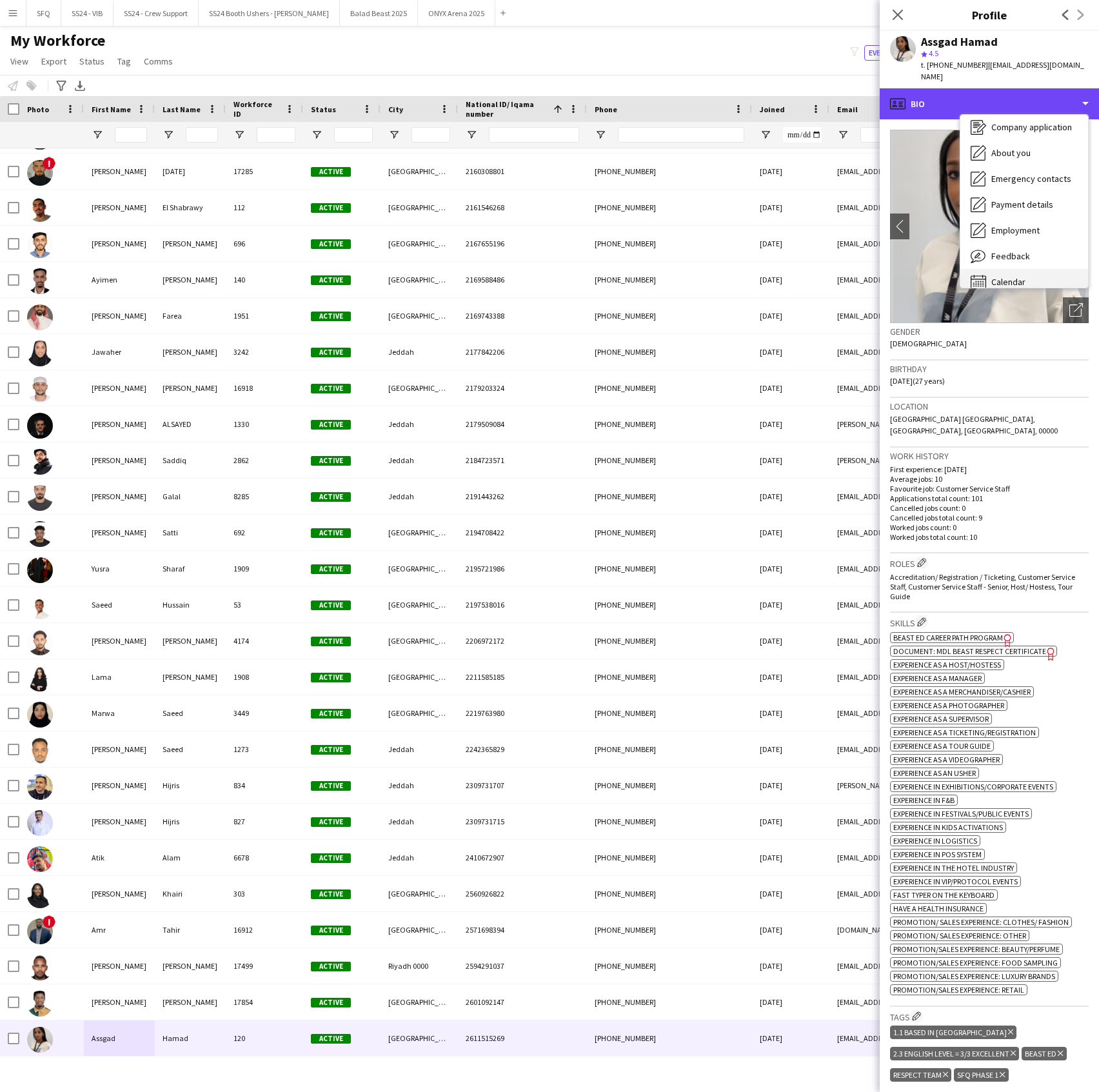
scroll to position [44, 0]
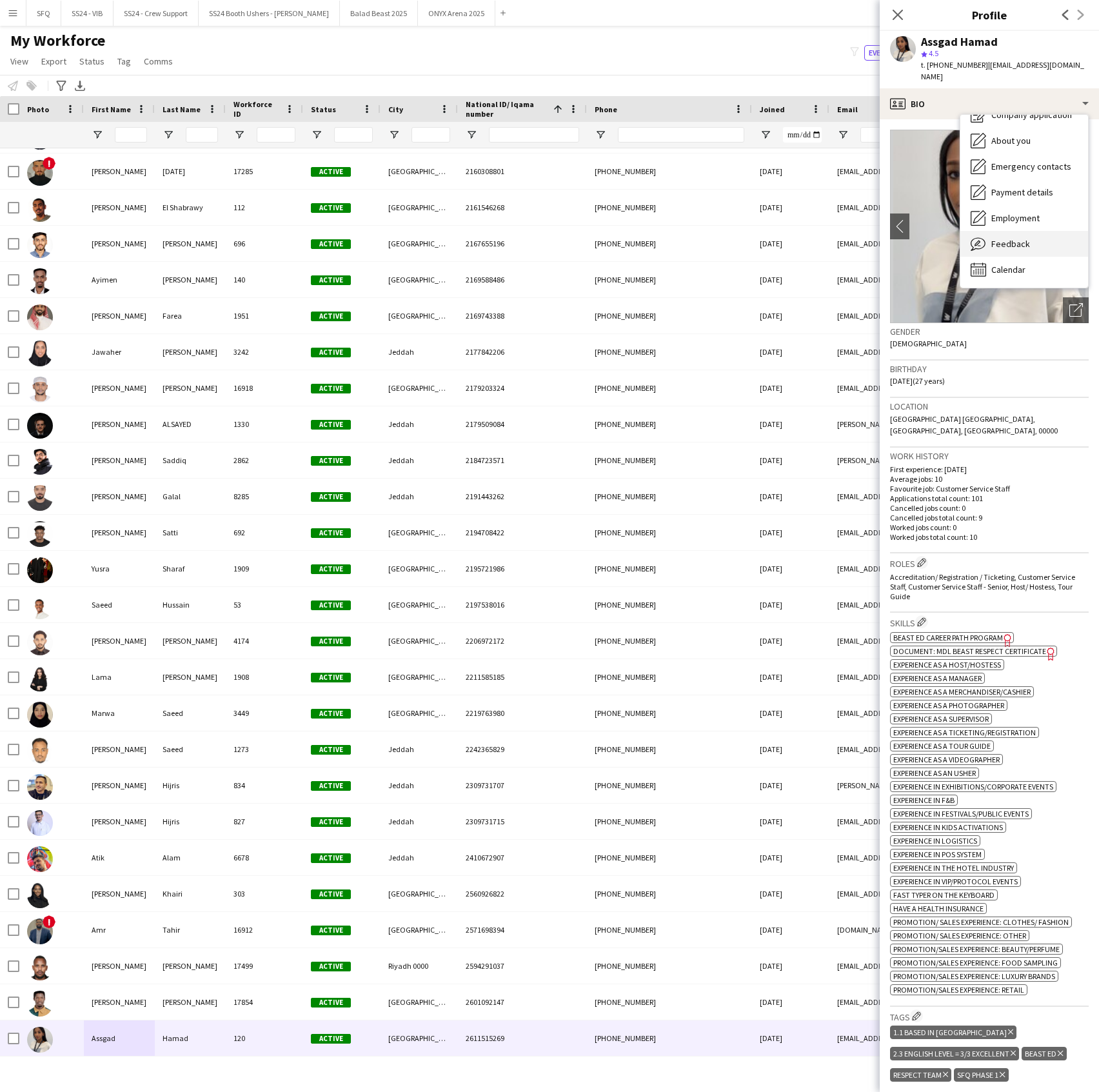
click at [995, 242] on div "Feedback Feedback" at bounding box center [1024, 243] width 127 height 25
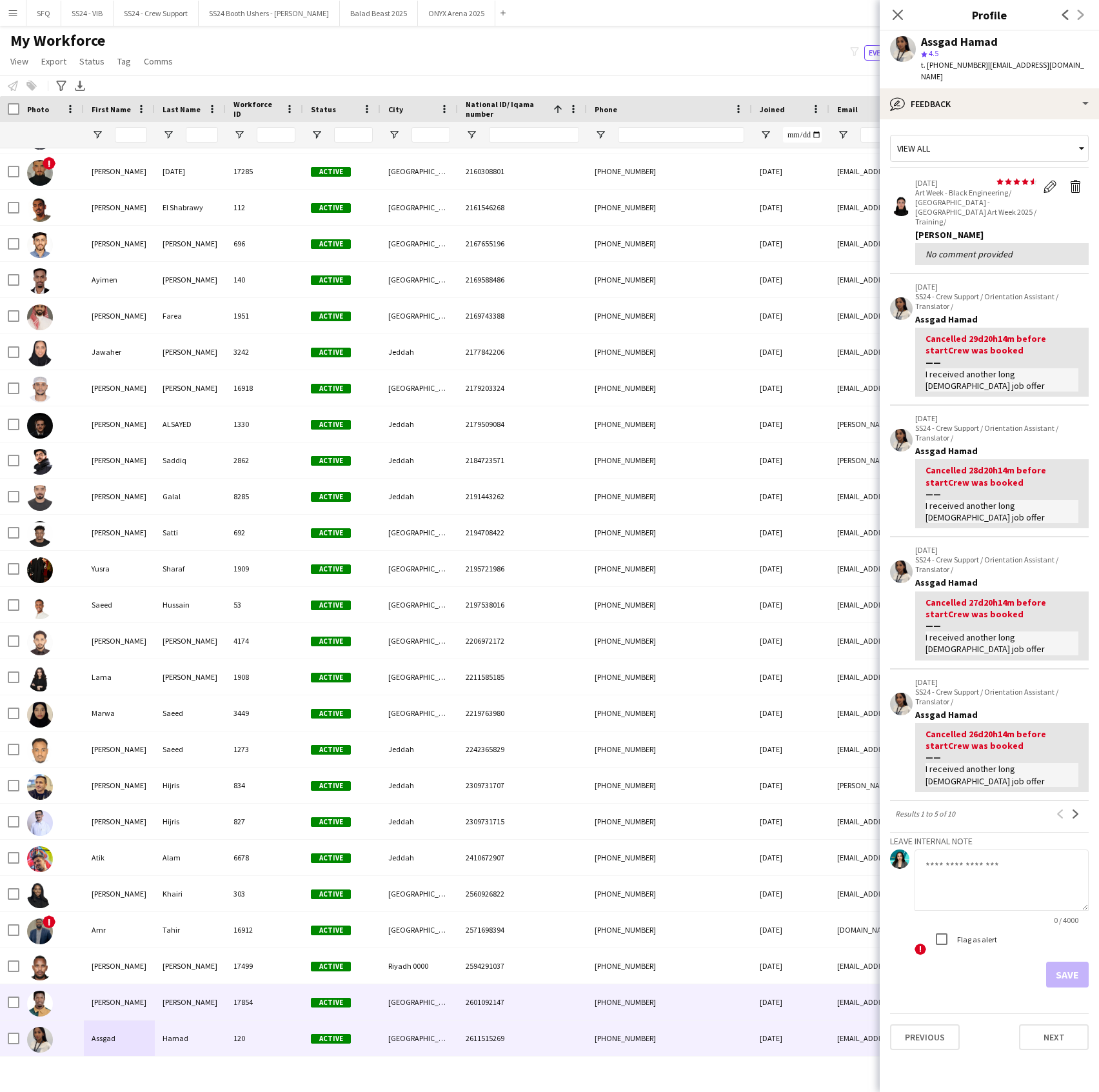
click at [252, 999] on div "17854" at bounding box center [264, 1002] width 77 height 36
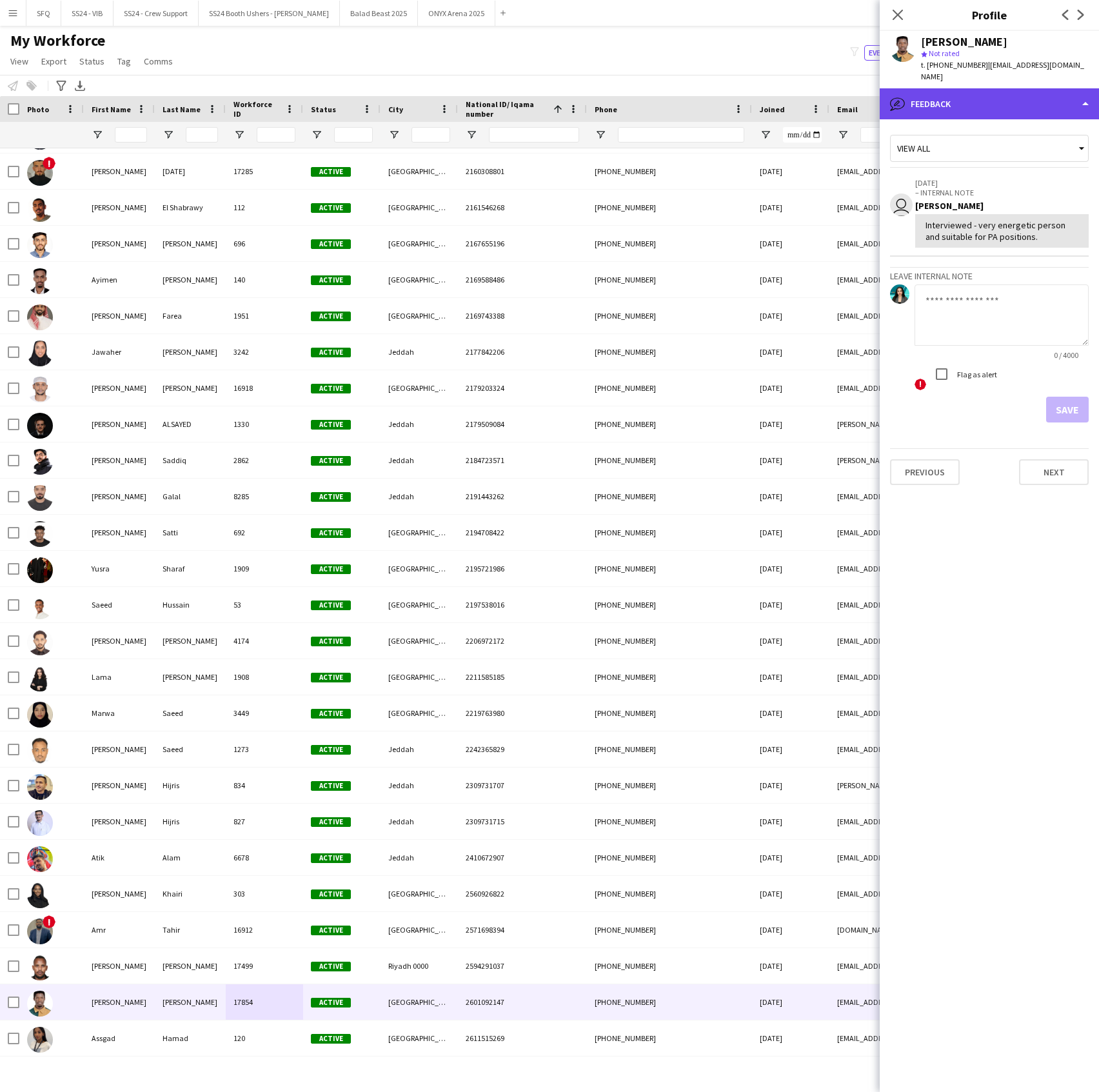
click at [956, 108] on div "bubble-pencil Feedback" at bounding box center [989, 103] width 219 height 31
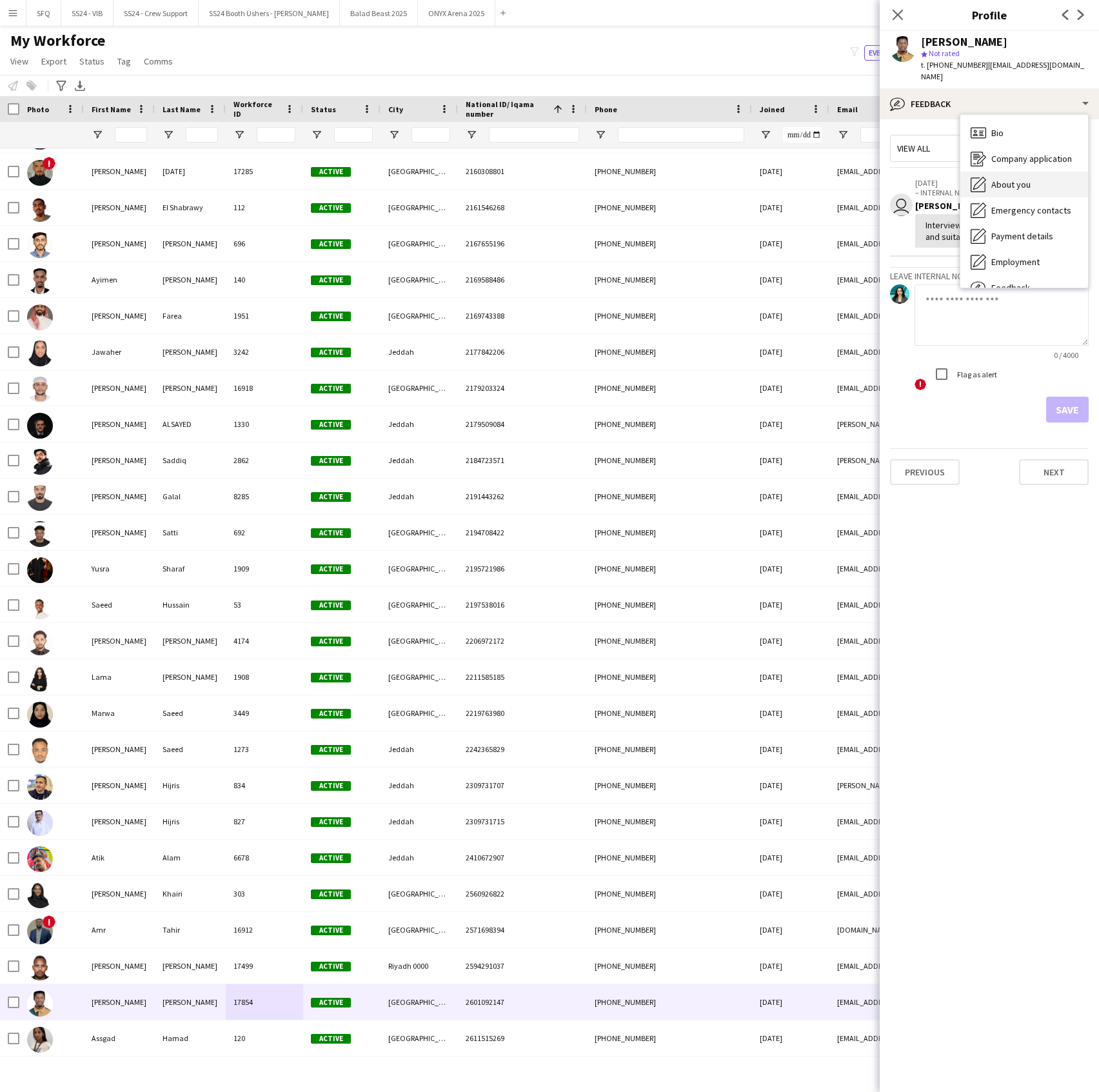
click at [1000, 185] on span "About you" at bounding box center [1011, 184] width 39 height 12
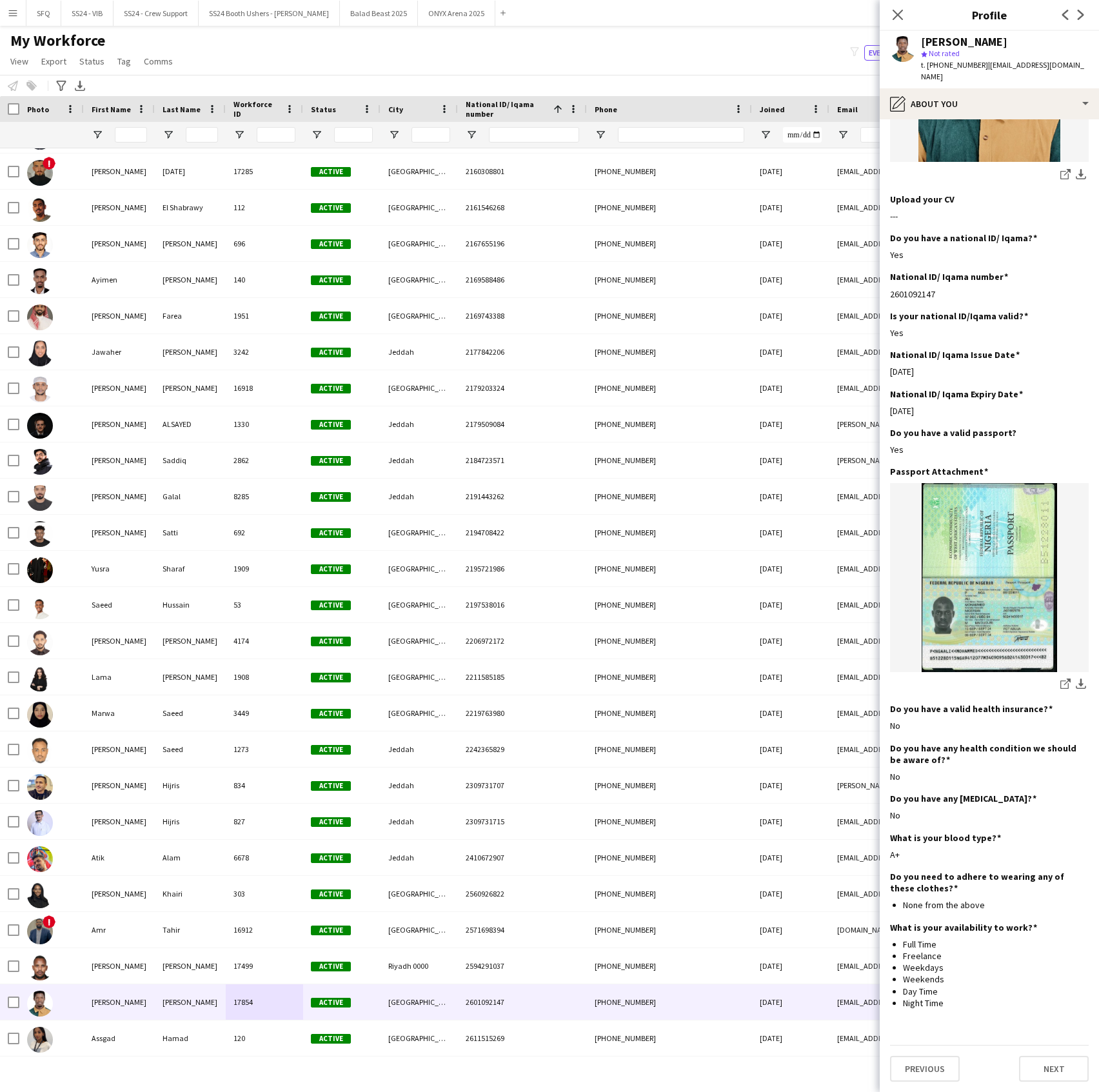
scroll to position [0, 0]
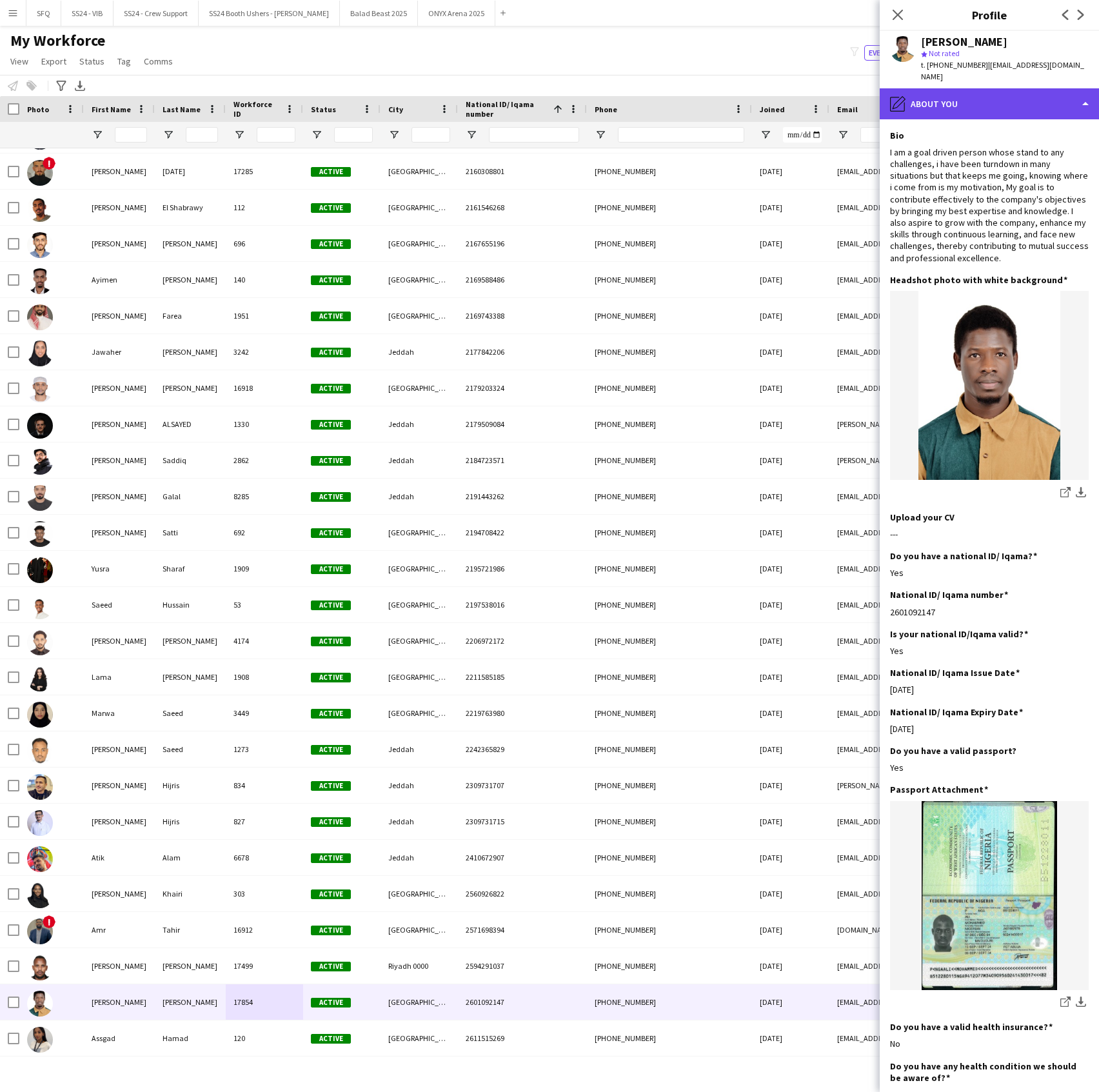
click at [938, 97] on div "pencil4 About you" at bounding box center [989, 103] width 219 height 31
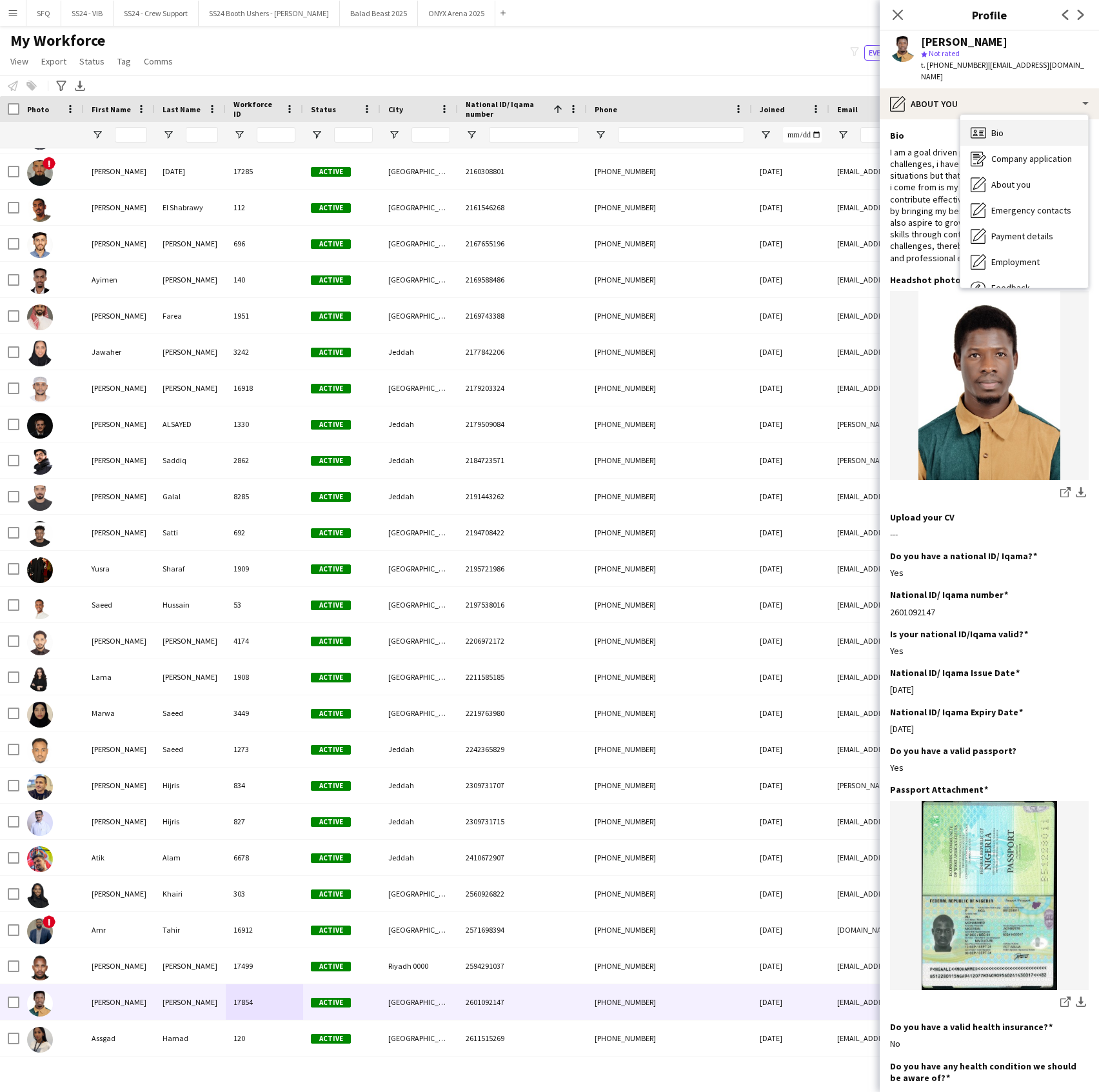
click at [972, 131] on icon at bounding box center [979, 133] width 15 height 11
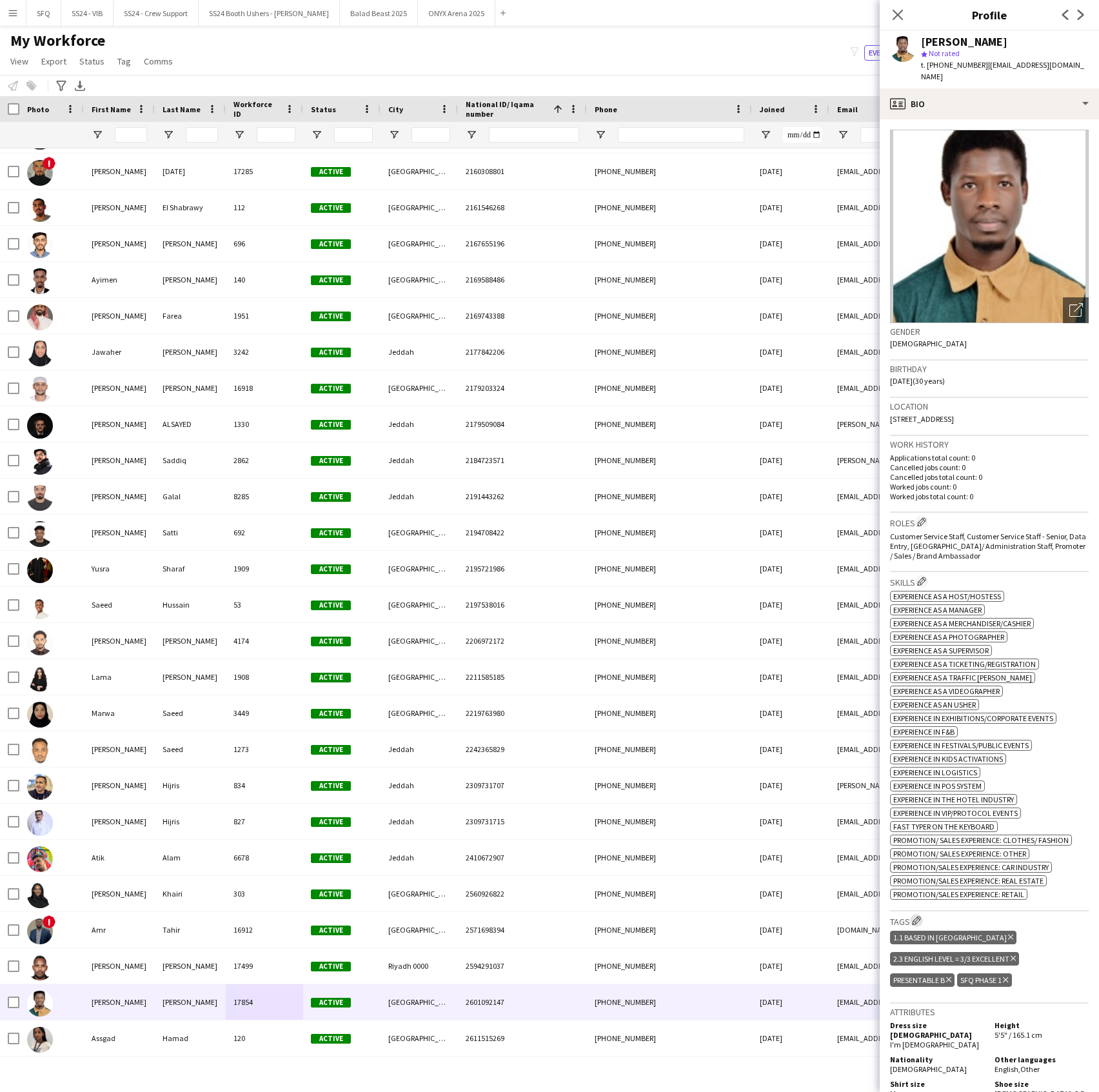
click at [916, 925] on app-icon "Edit crew company tags" at bounding box center [917, 921] width 9 height 9
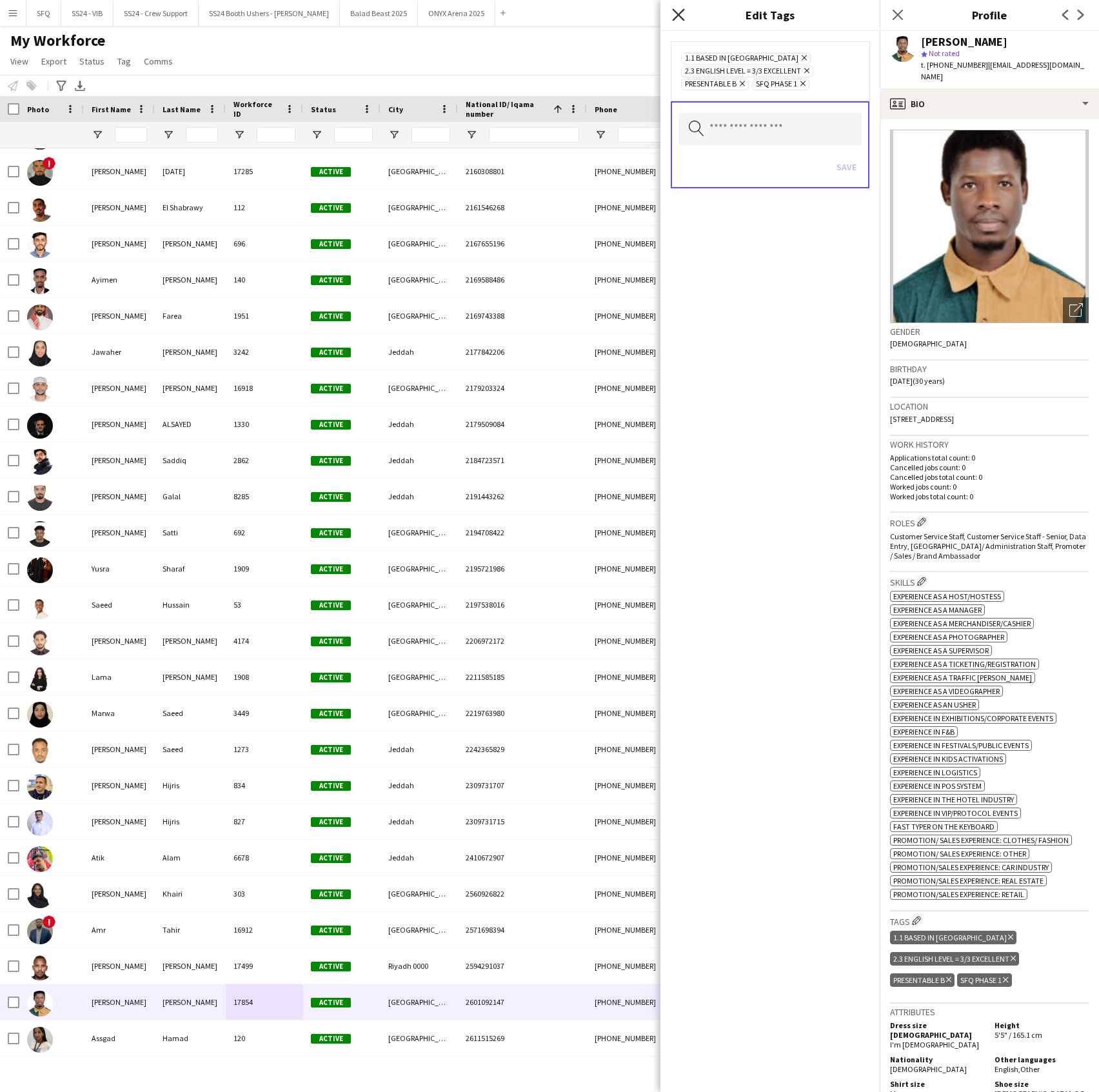
click at [679, 14] on icon "Close pop-in" at bounding box center [678, 15] width 12 height 12
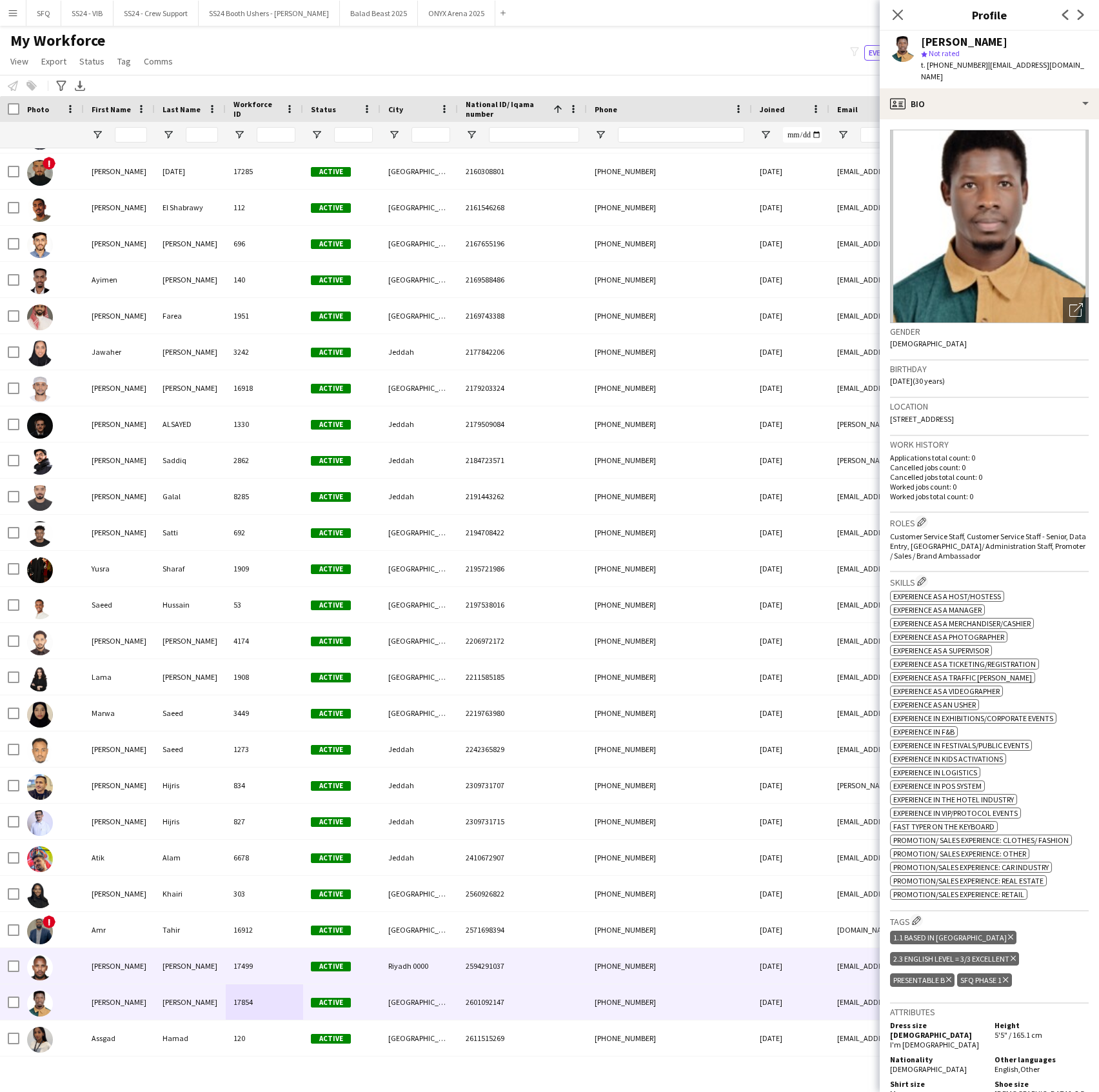
click at [137, 972] on div "[PERSON_NAME]" at bounding box center [120, 966] width 71 height 36
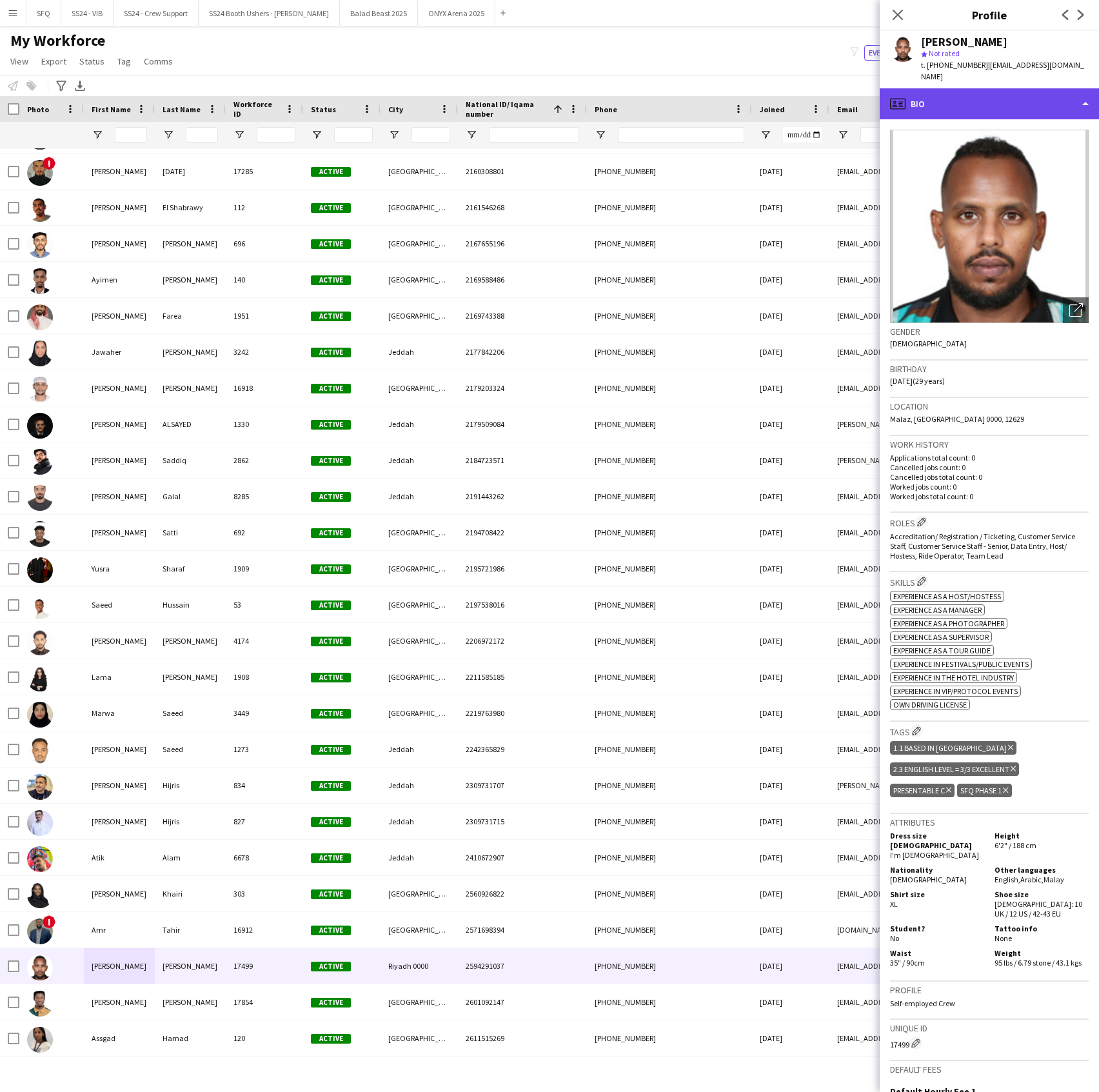
click at [979, 110] on div "profile Bio" at bounding box center [989, 103] width 219 height 31
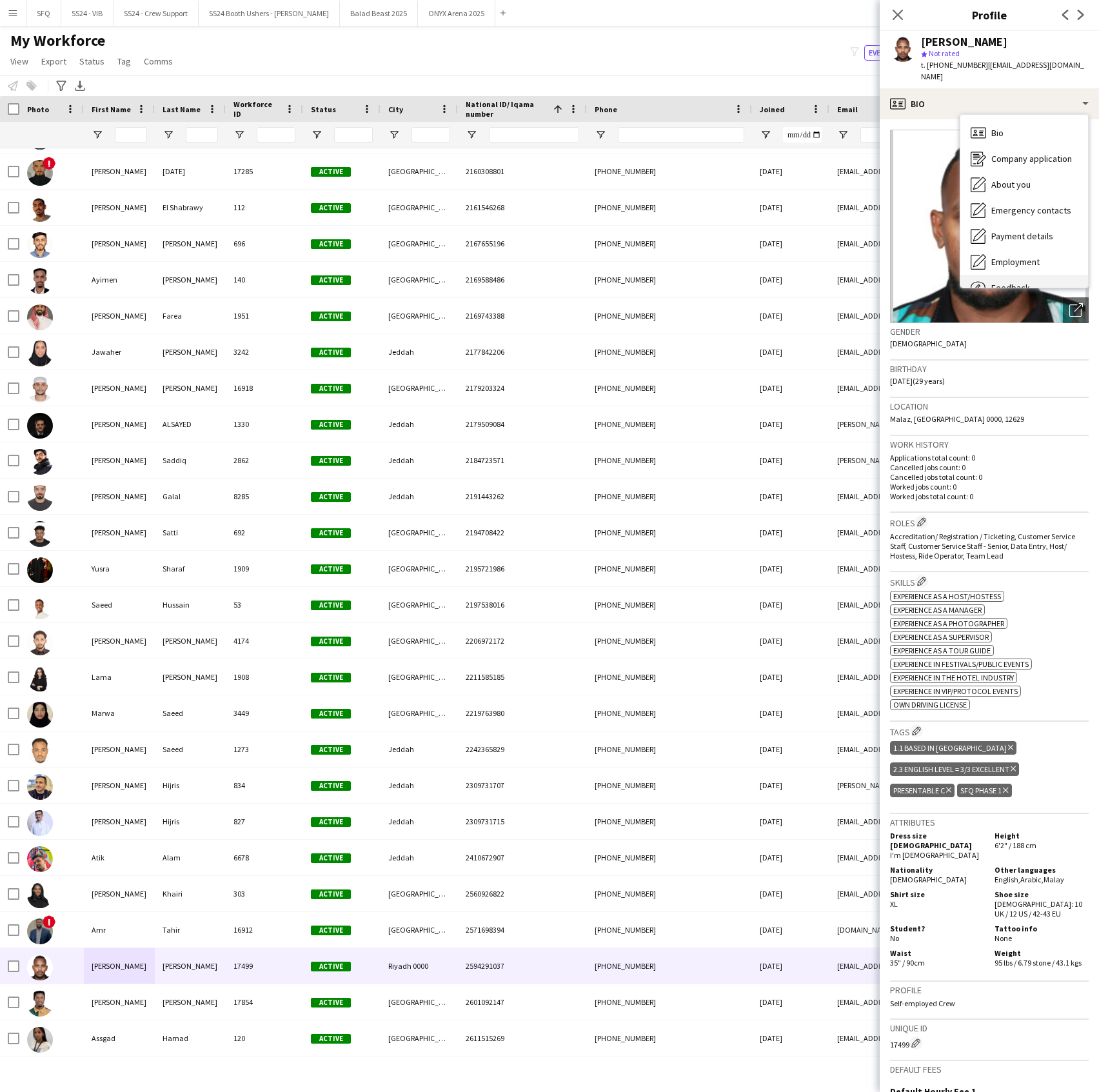
click at [1020, 279] on div "Feedback Feedback" at bounding box center [1024, 287] width 127 height 25
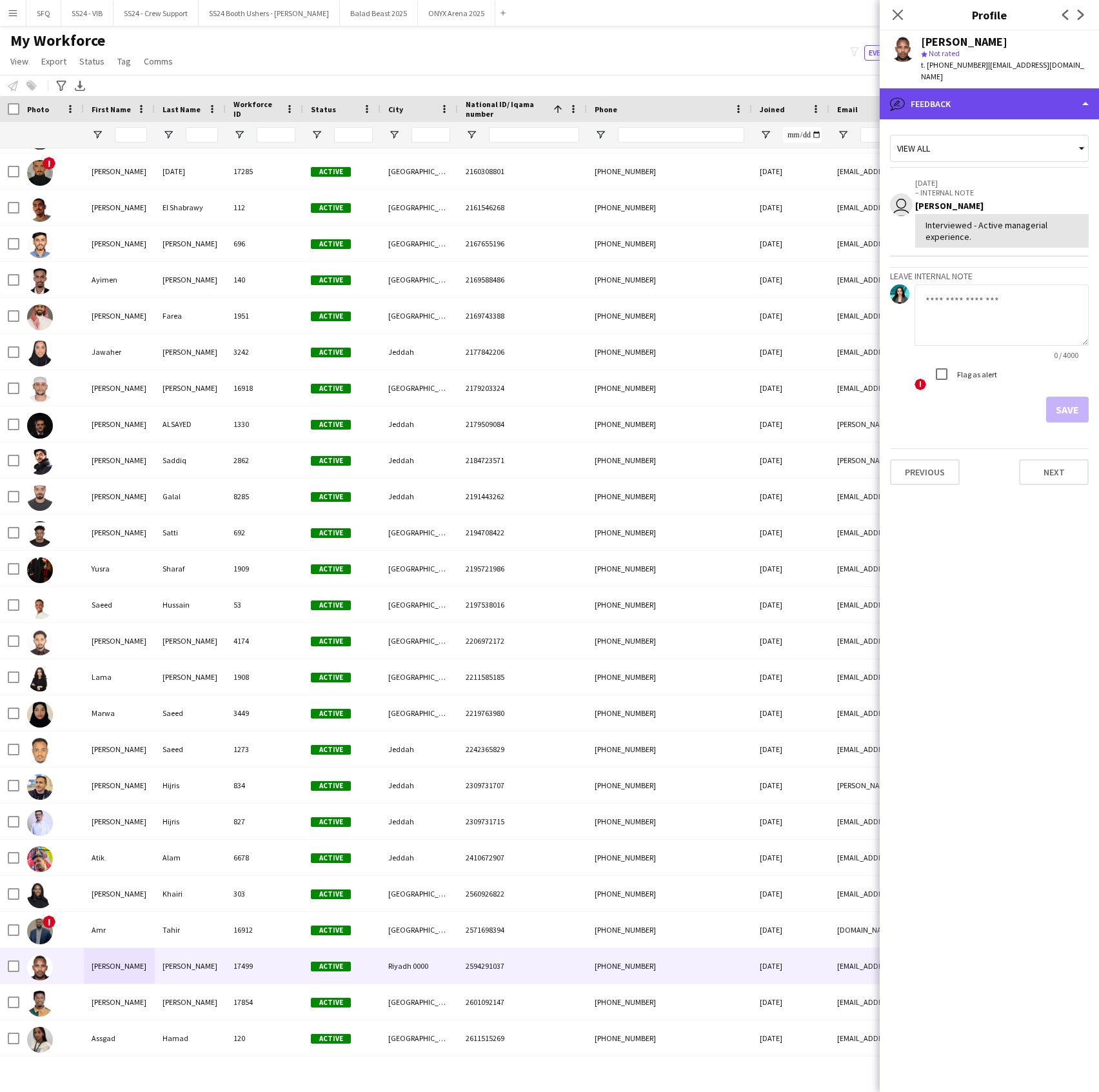
click at [997, 117] on div "bubble-pencil Feedback" at bounding box center [989, 103] width 219 height 31
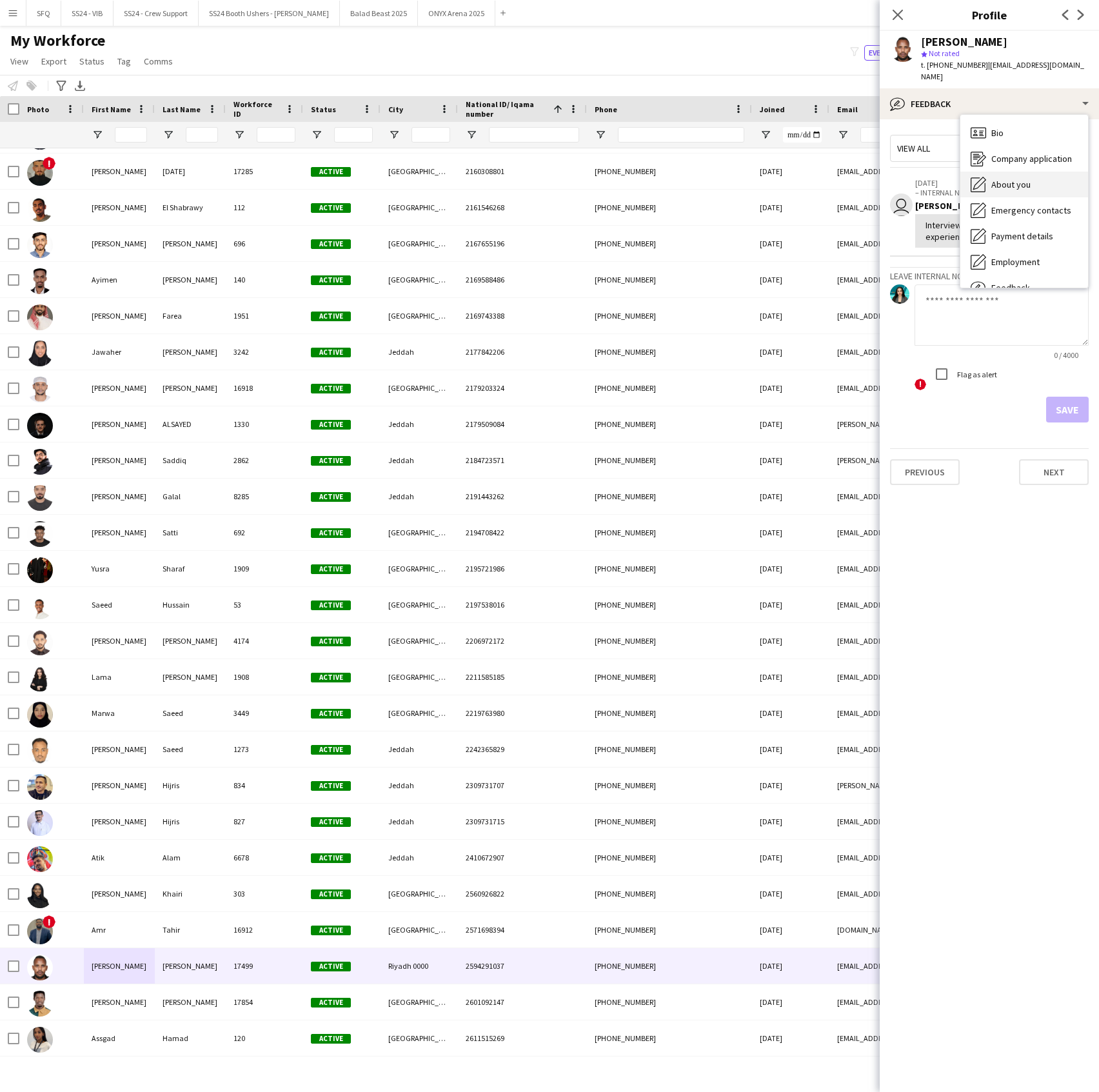
click at [1001, 187] on span "About you" at bounding box center [1011, 184] width 39 height 12
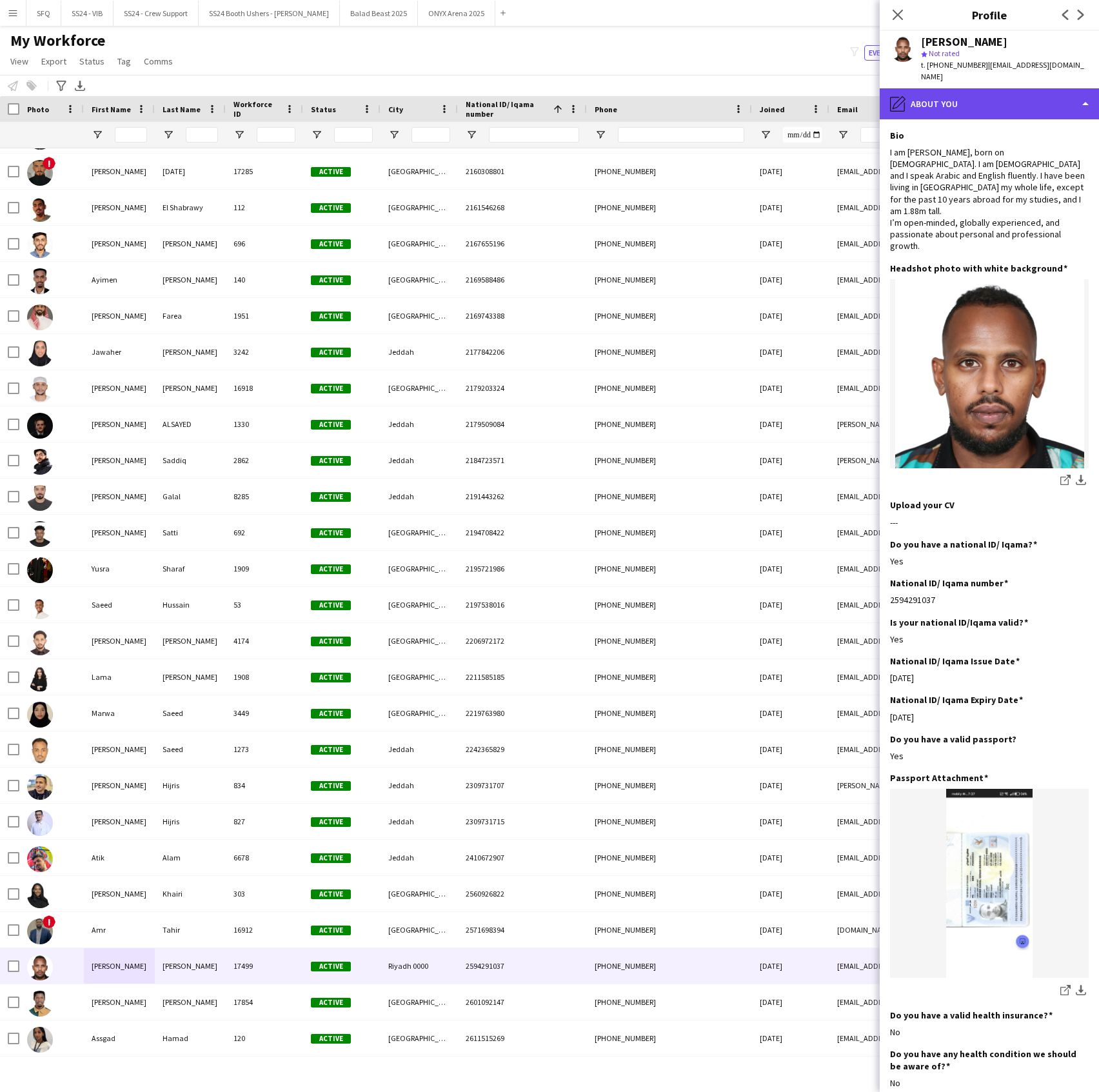
click at [955, 107] on div "pencil4 About you" at bounding box center [989, 103] width 219 height 31
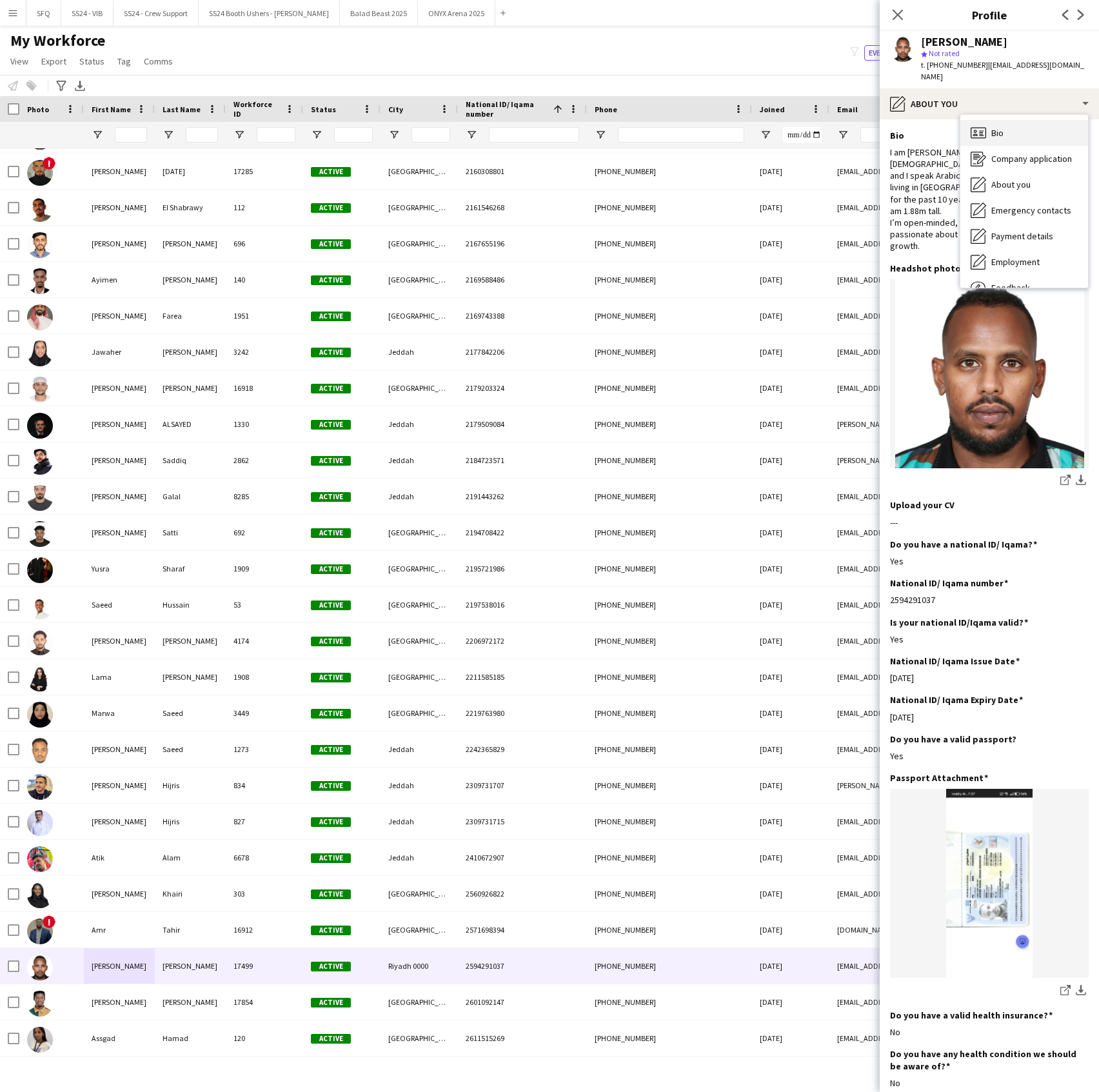
click at [972, 132] on icon at bounding box center [979, 133] width 15 height 11
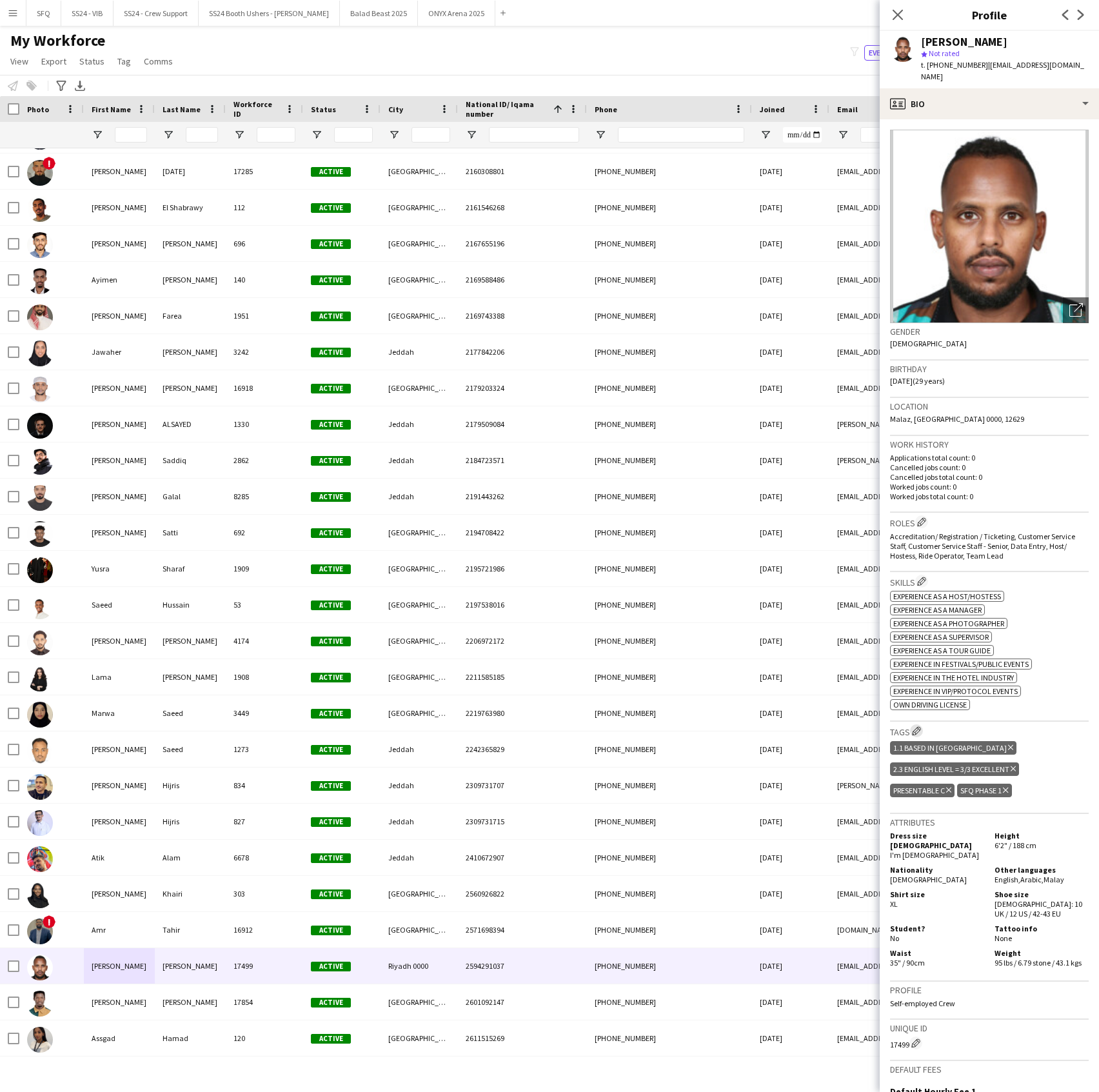
click at [920, 734] on app-icon "Edit crew company tags" at bounding box center [917, 731] width 9 height 9
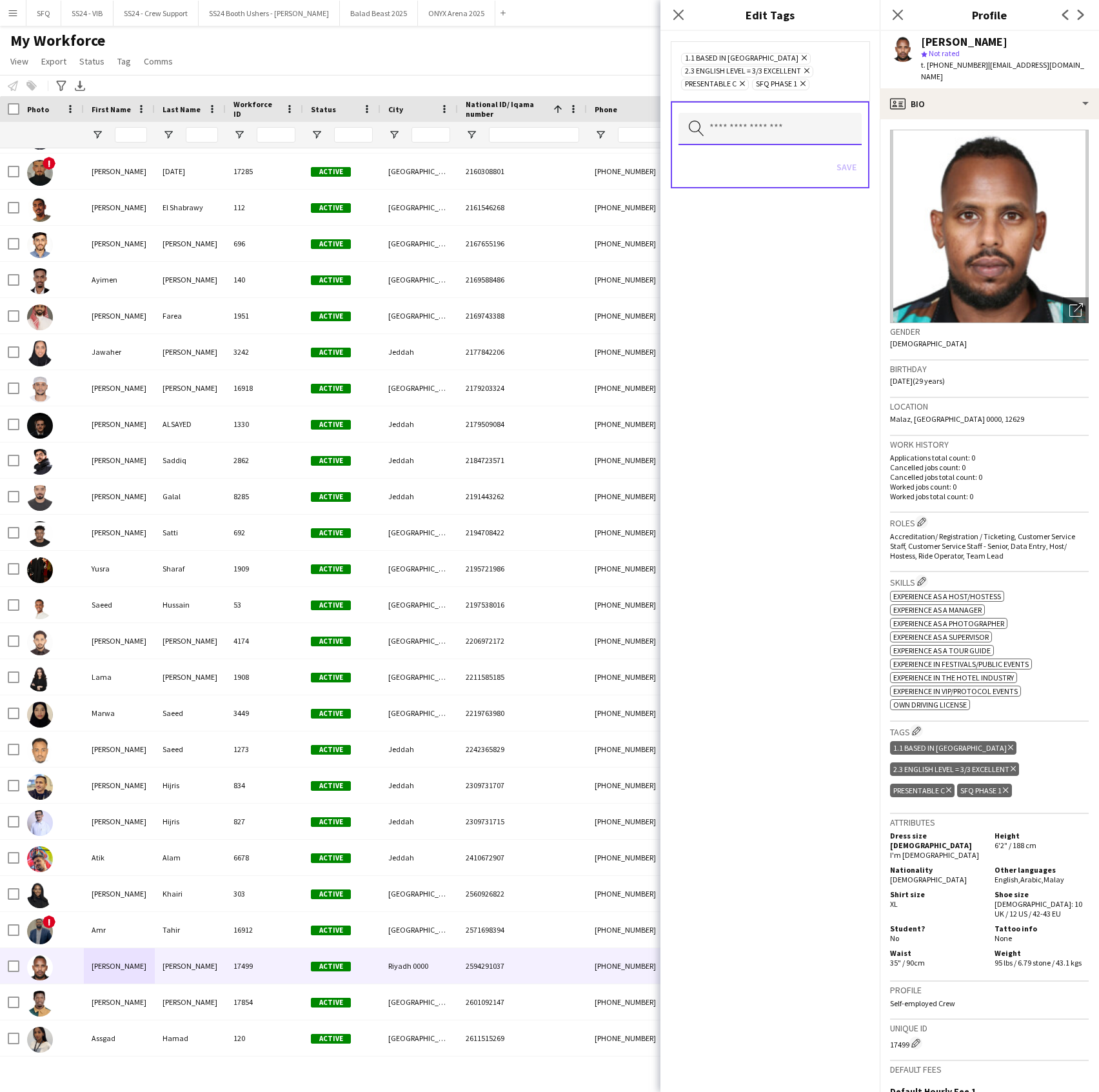
click at [805, 124] on input "text" at bounding box center [770, 129] width 183 height 32
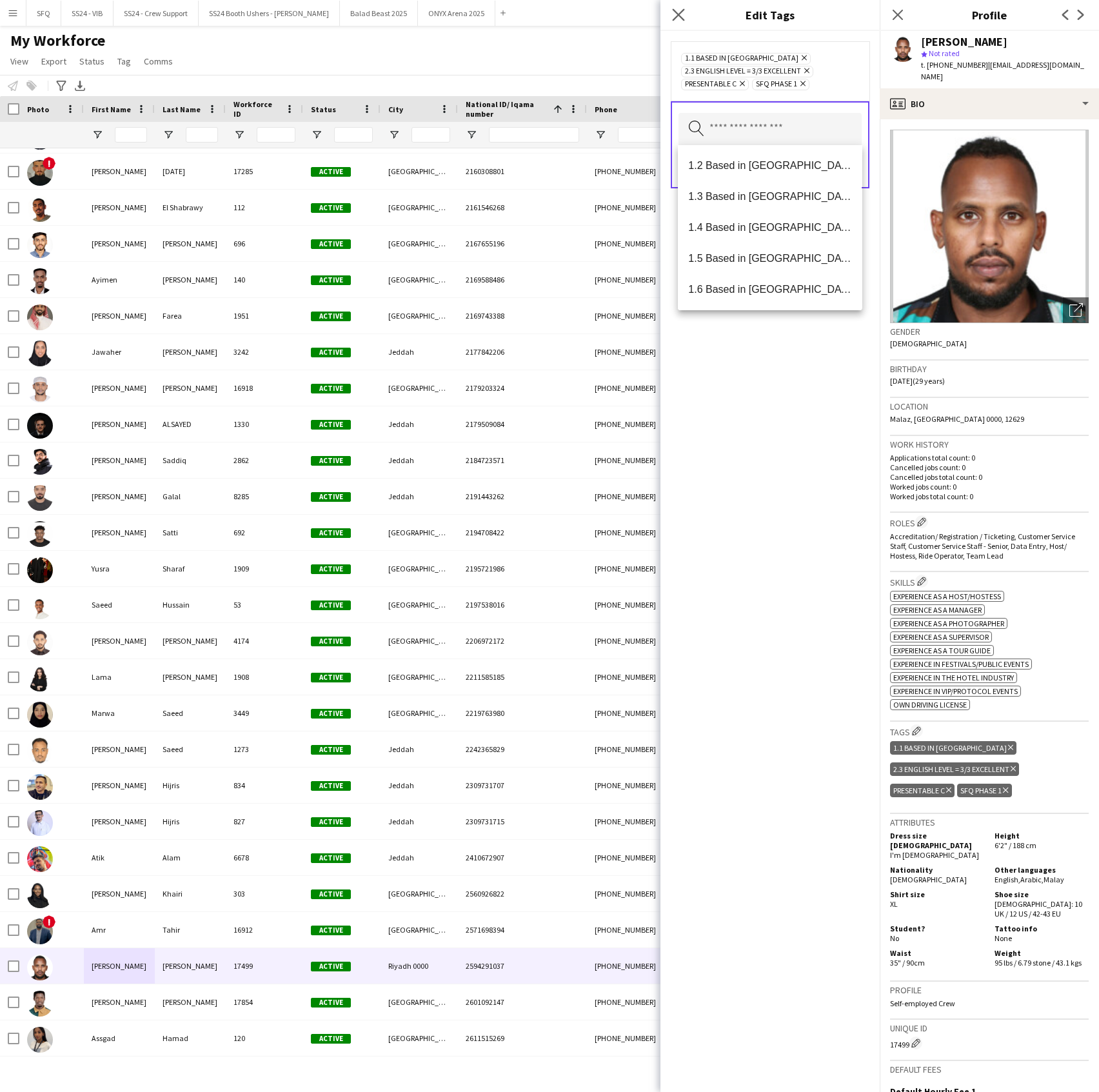
click at [673, 8] on icon "Close pop-in" at bounding box center [678, 15] width 12 height 12
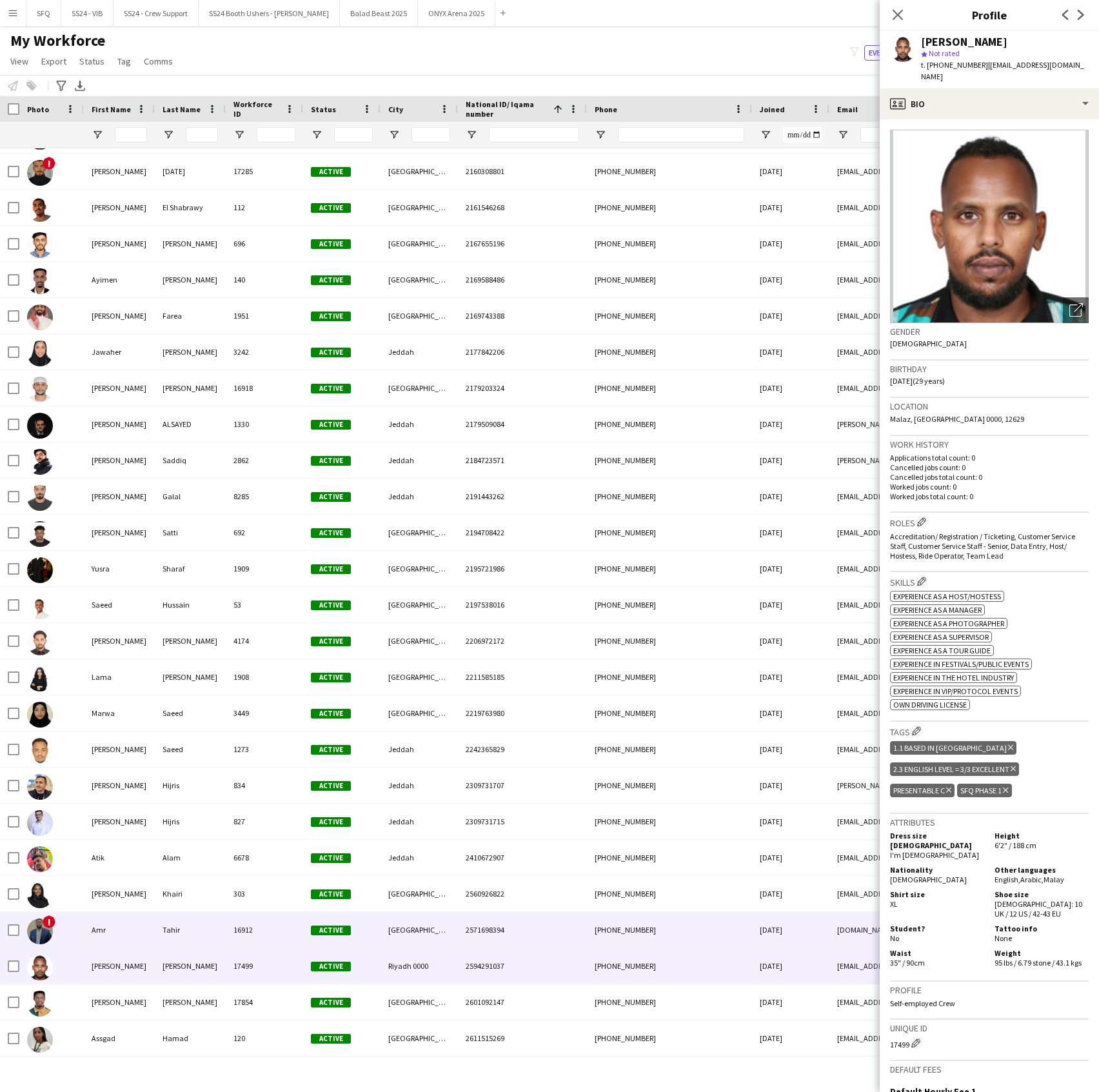
click at [107, 931] on div "Amr" at bounding box center [120, 930] width 71 height 36
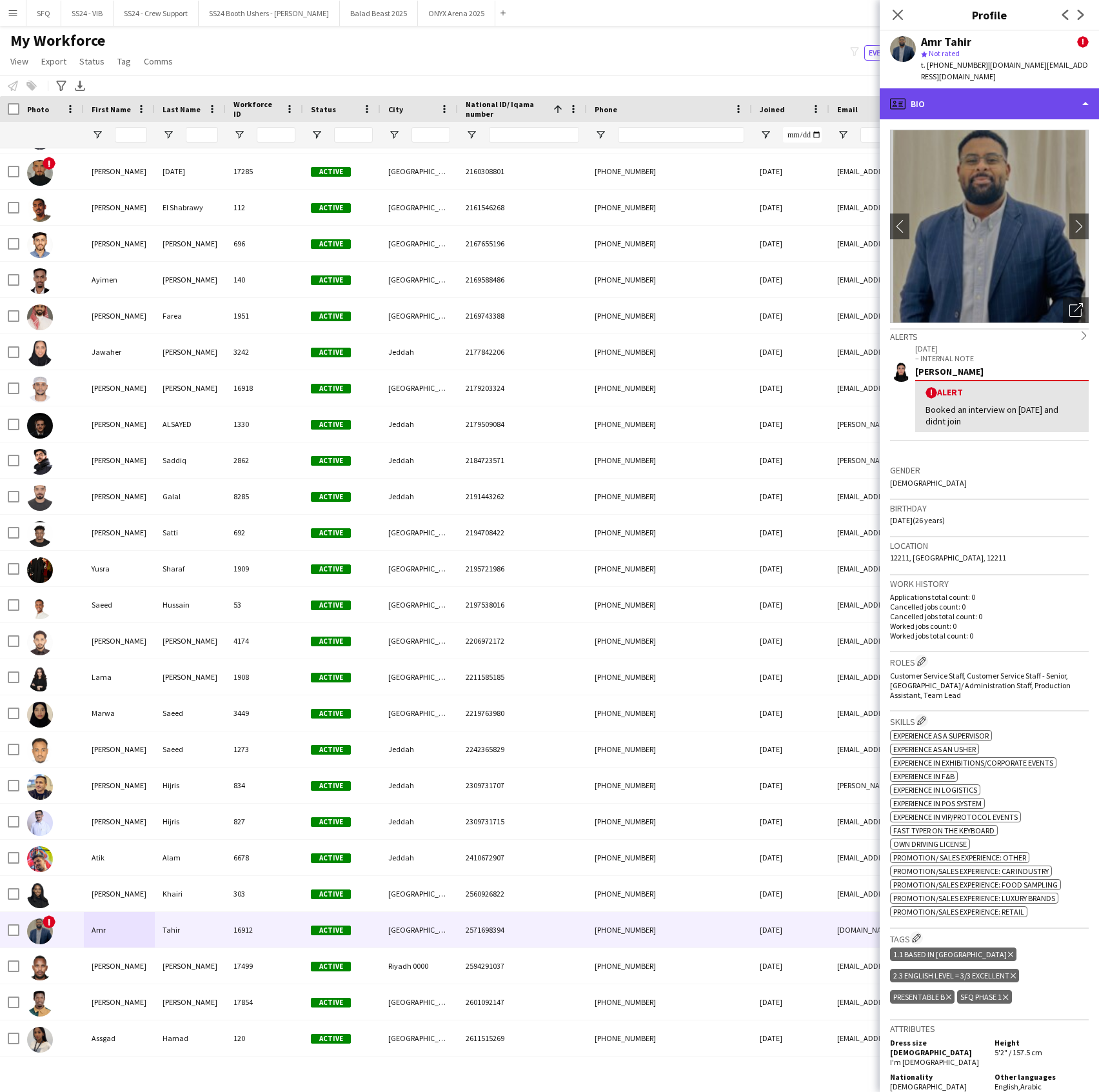
click at [953, 88] on div "profile Bio" at bounding box center [989, 103] width 219 height 31
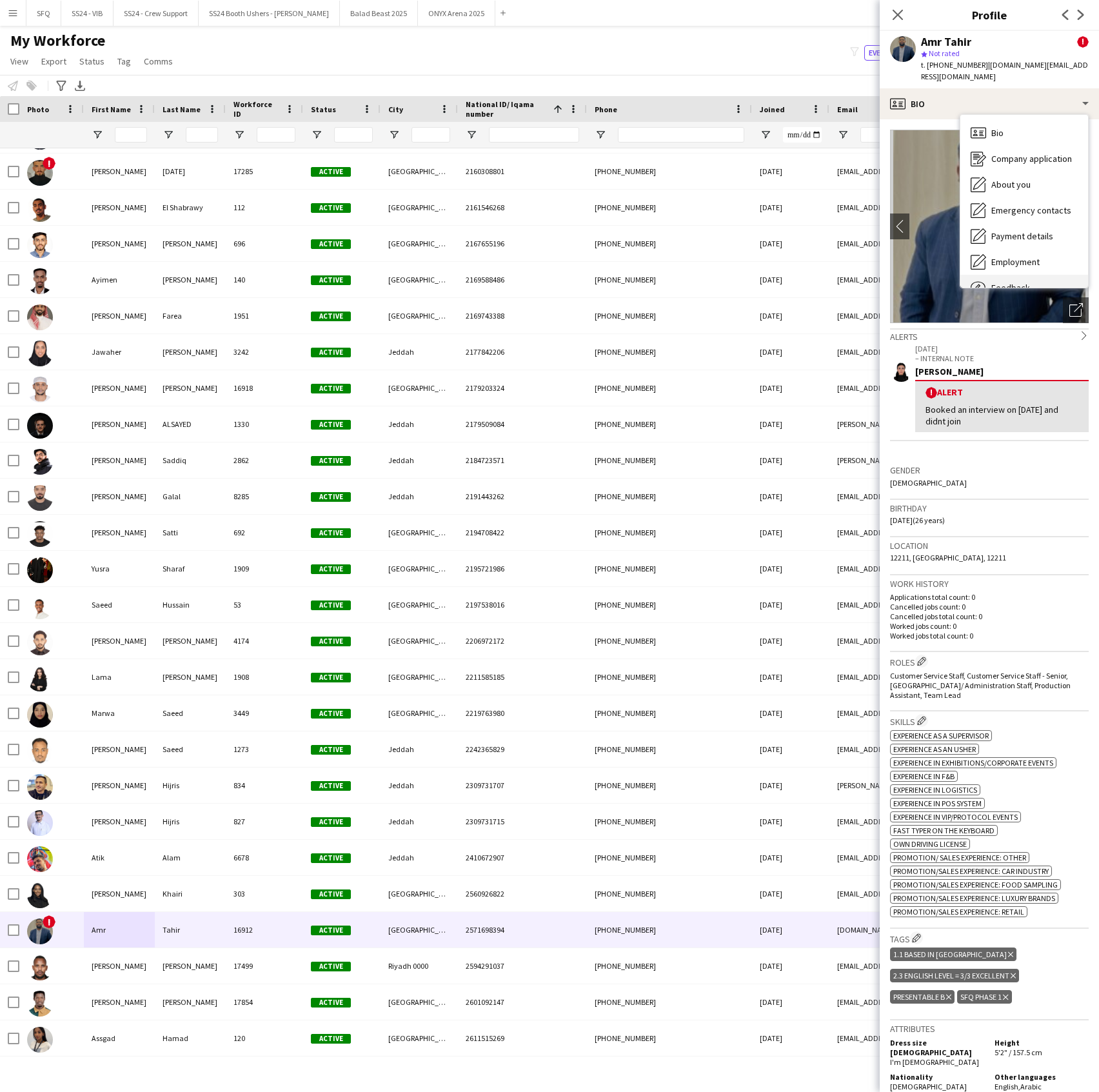
click at [985, 280] on icon "Feedback" at bounding box center [979, 287] width 15 height 15
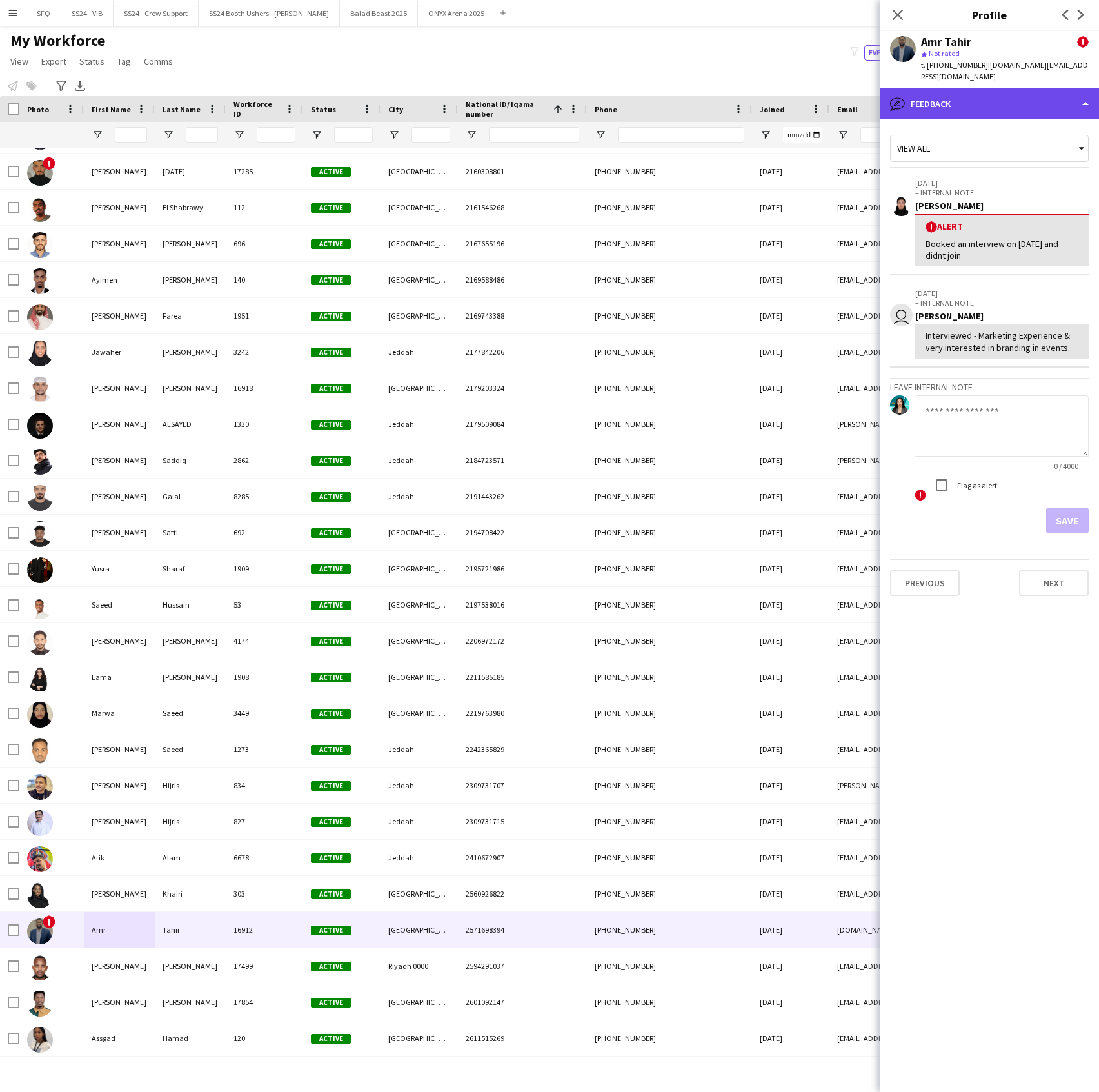
click at [958, 88] on div "bubble-pencil Feedback" at bounding box center [989, 103] width 219 height 31
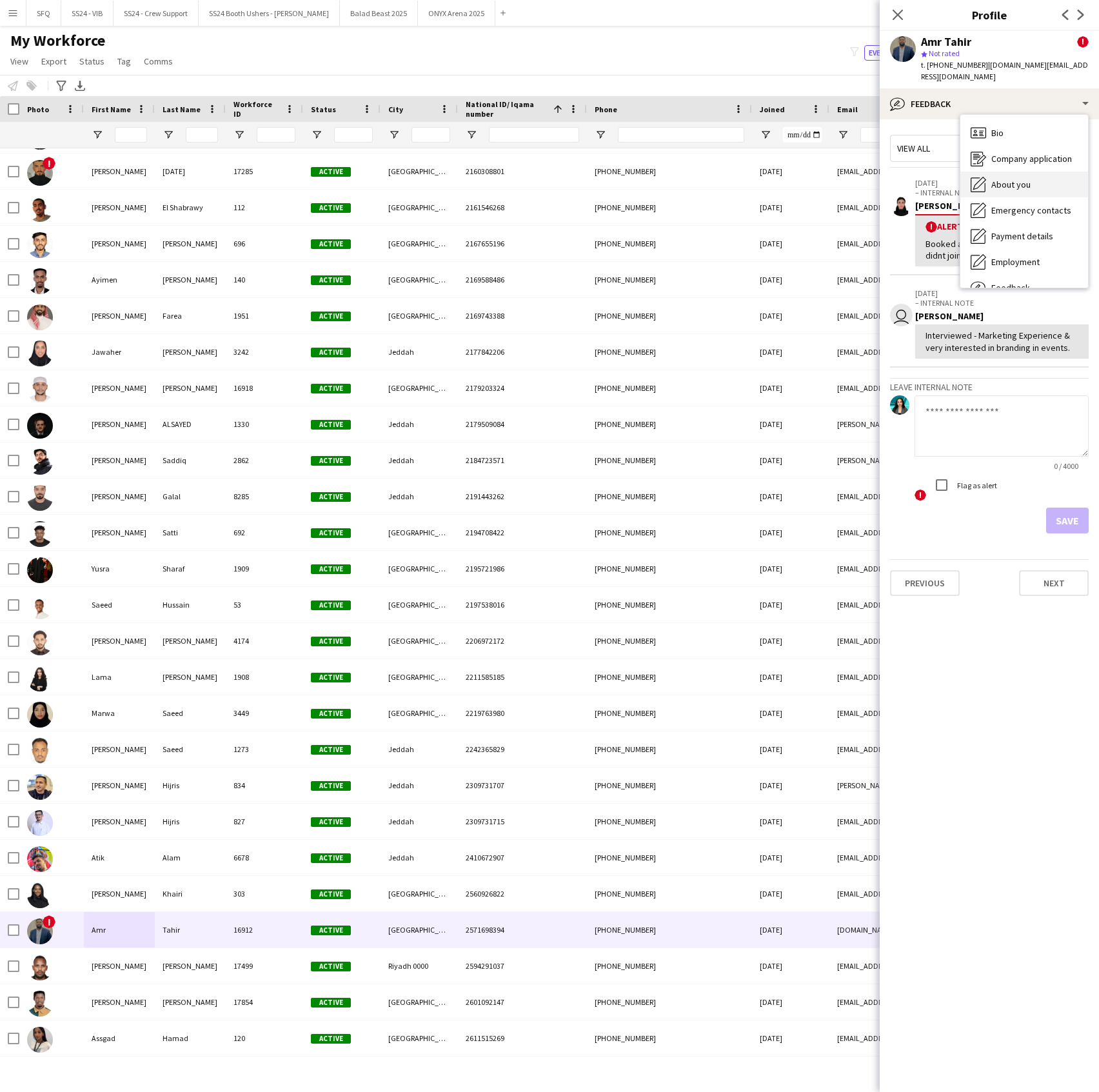
click at [989, 176] on div "About you About you" at bounding box center [1024, 184] width 127 height 25
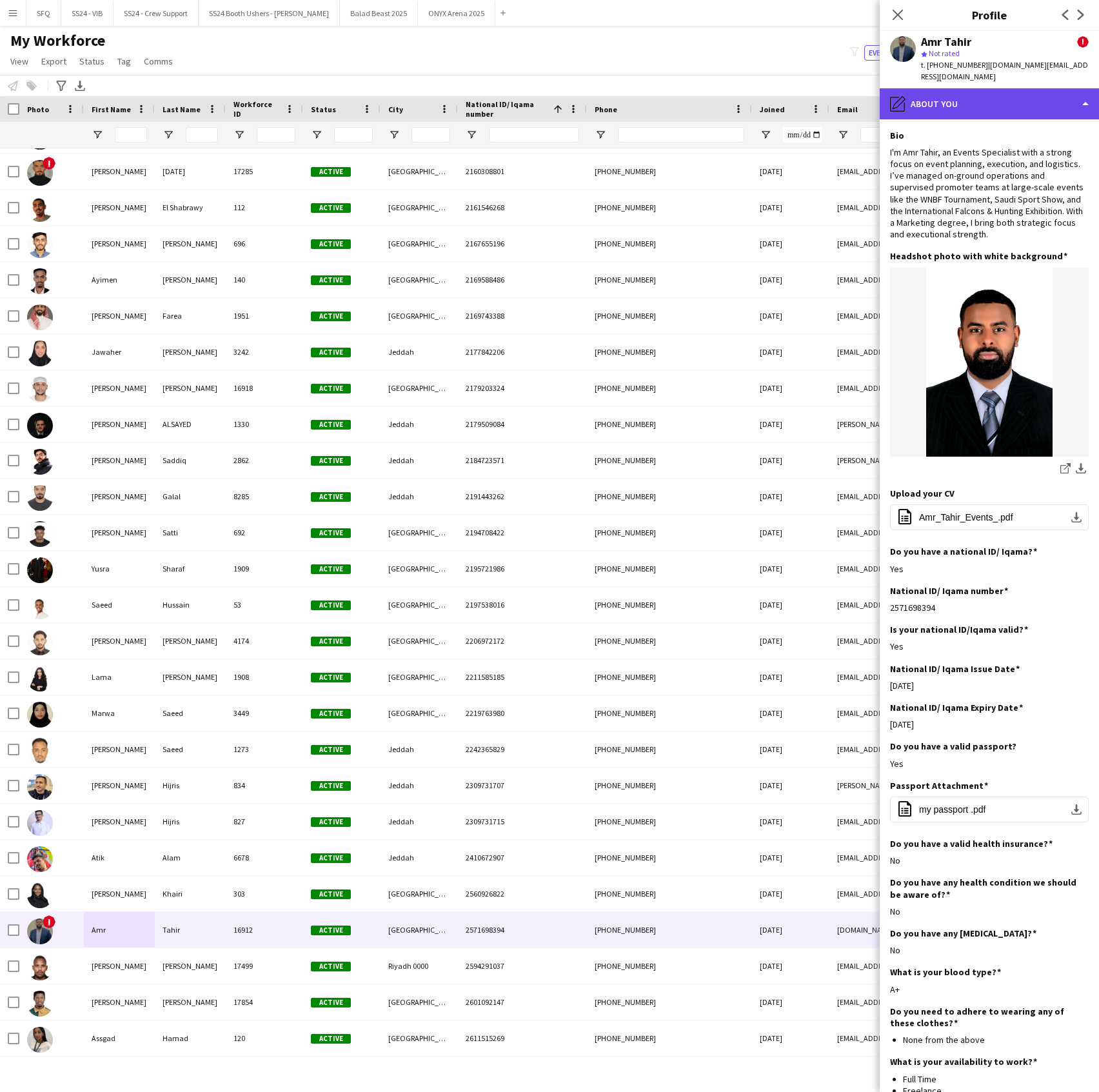
click at [951, 88] on div "pencil4 About you" at bounding box center [989, 103] width 219 height 31
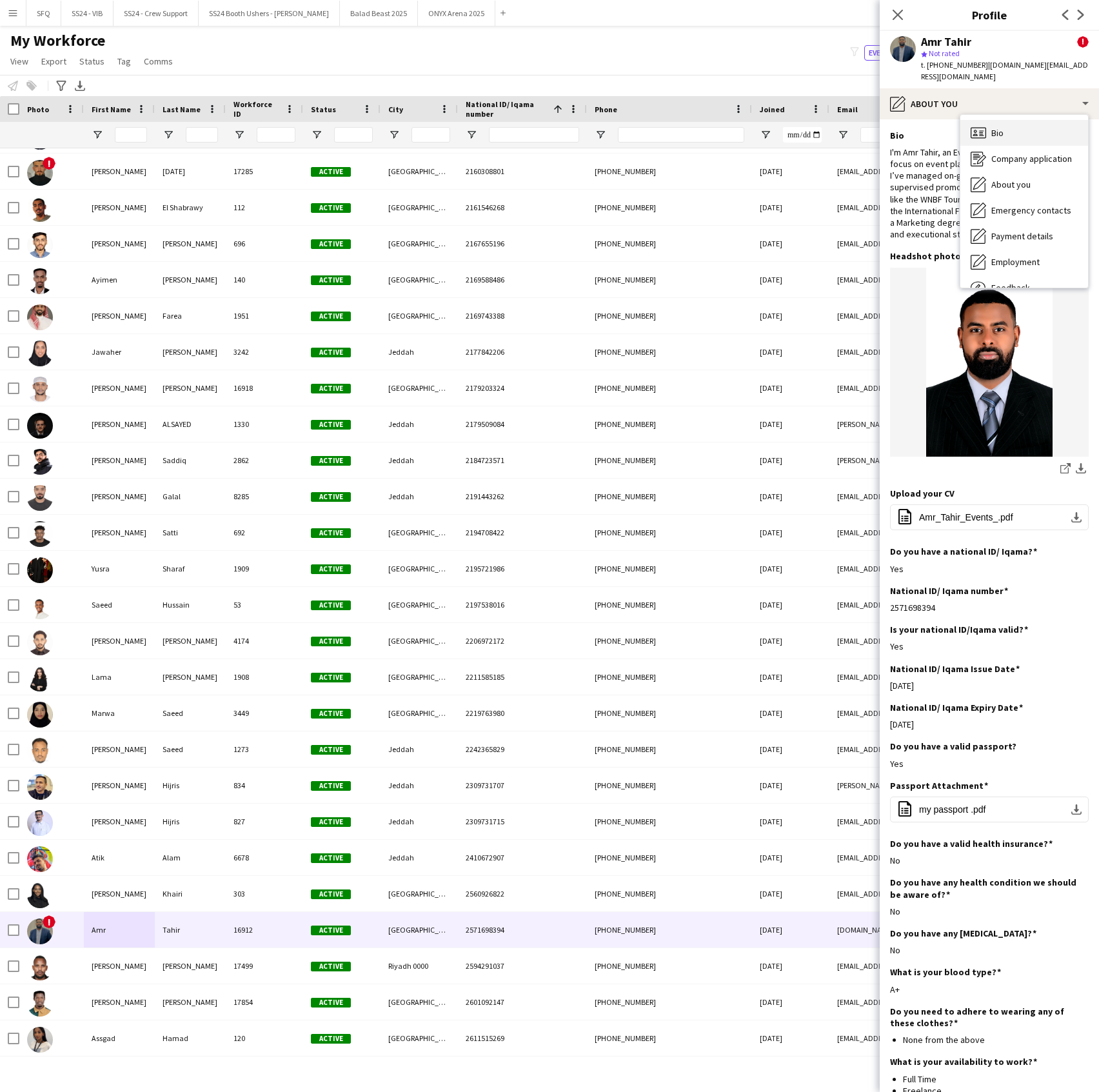
click at [968, 120] on div "Bio Bio" at bounding box center [1024, 132] width 127 height 25
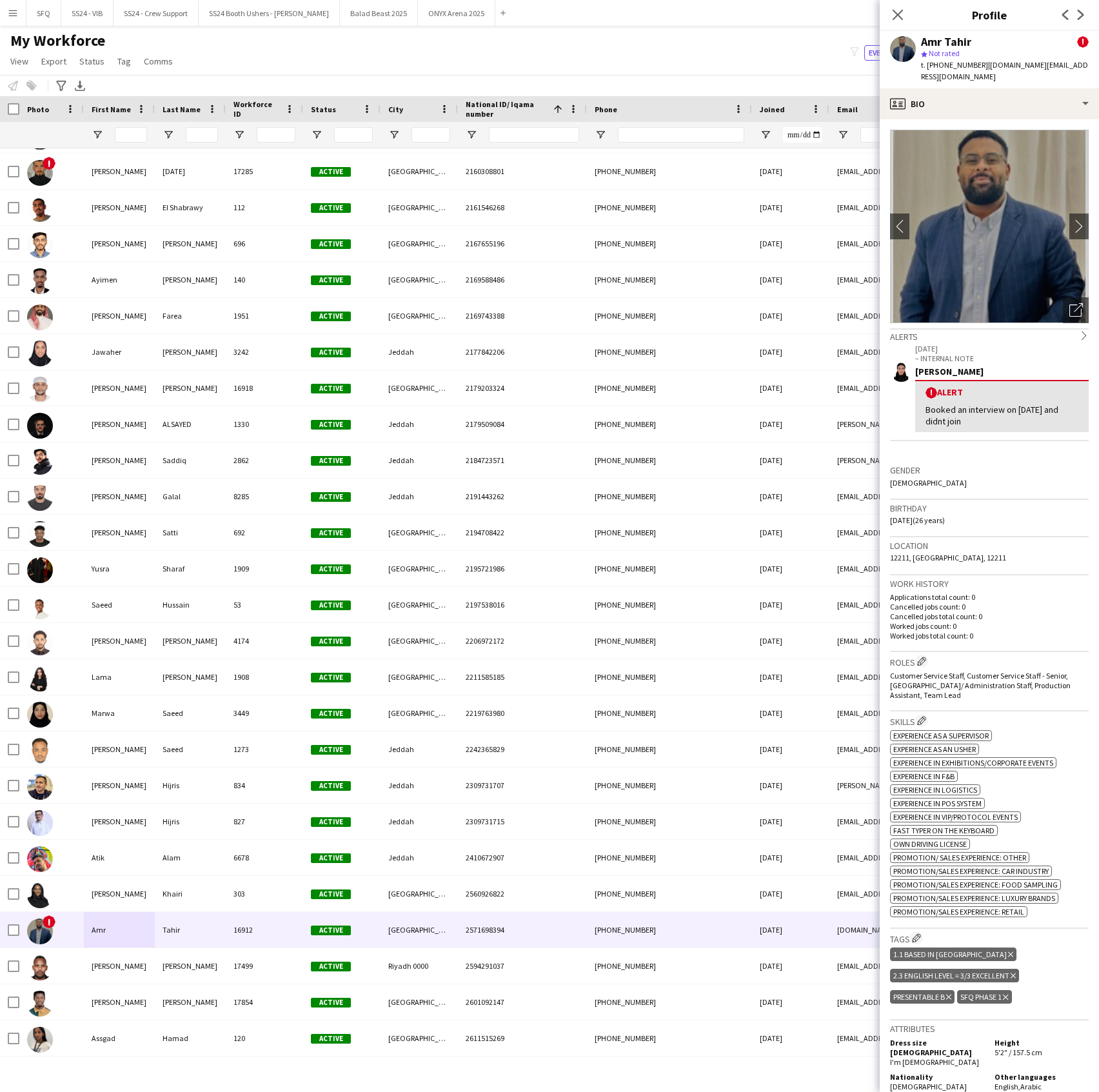
click at [920, 929] on div "Tags Edit crew company tags 1.1 Based in Riyadh Delete tag 2.3 English Level = …" at bounding box center [989, 975] width 198 height 92
click at [1070, 219] on app-icon "chevron-right" at bounding box center [1080, 226] width 20 height 14
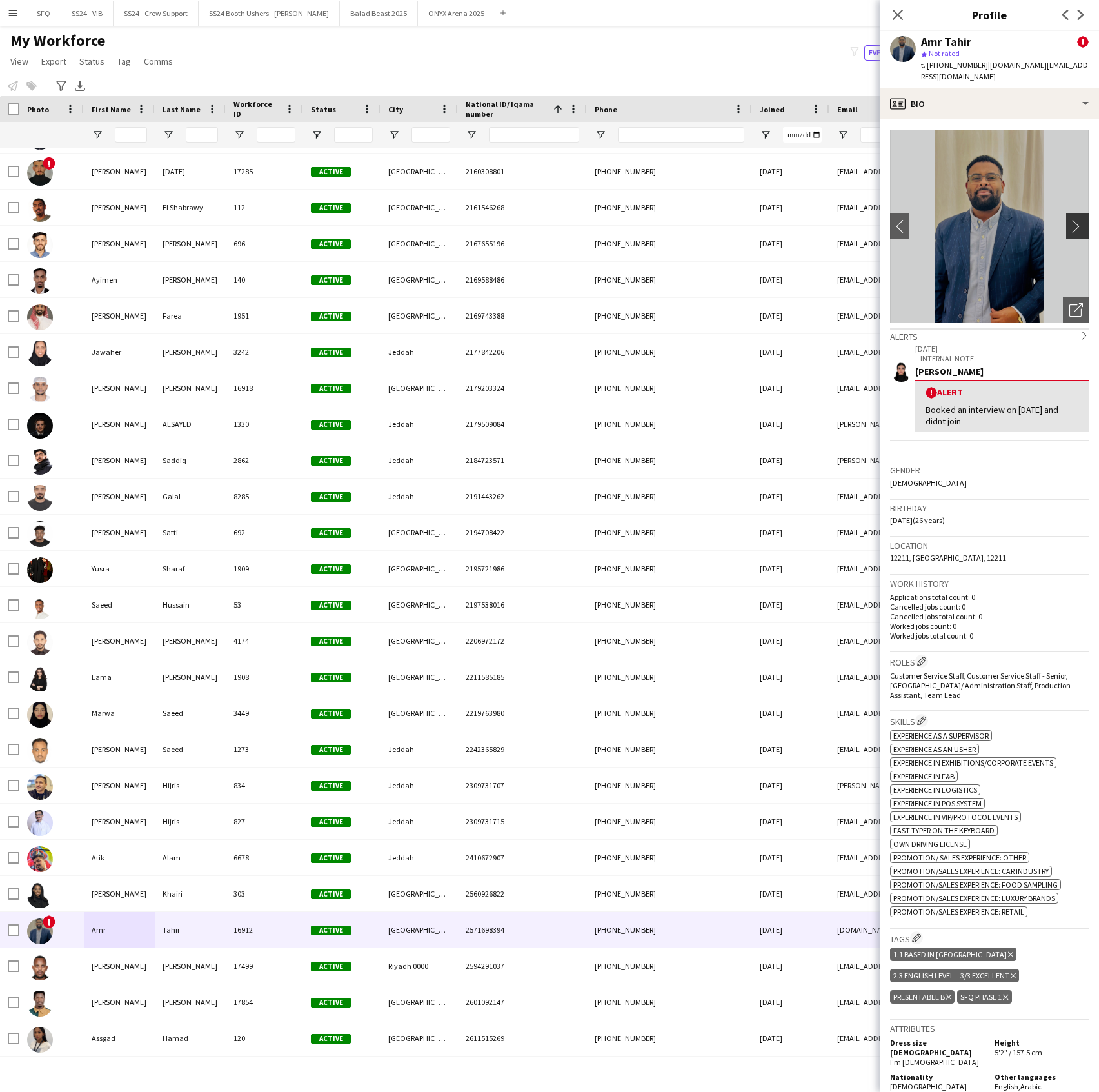
click at [1070, 219] on app-icon "chevron-right" at bounding box center [1080, 226] width 20 height 14
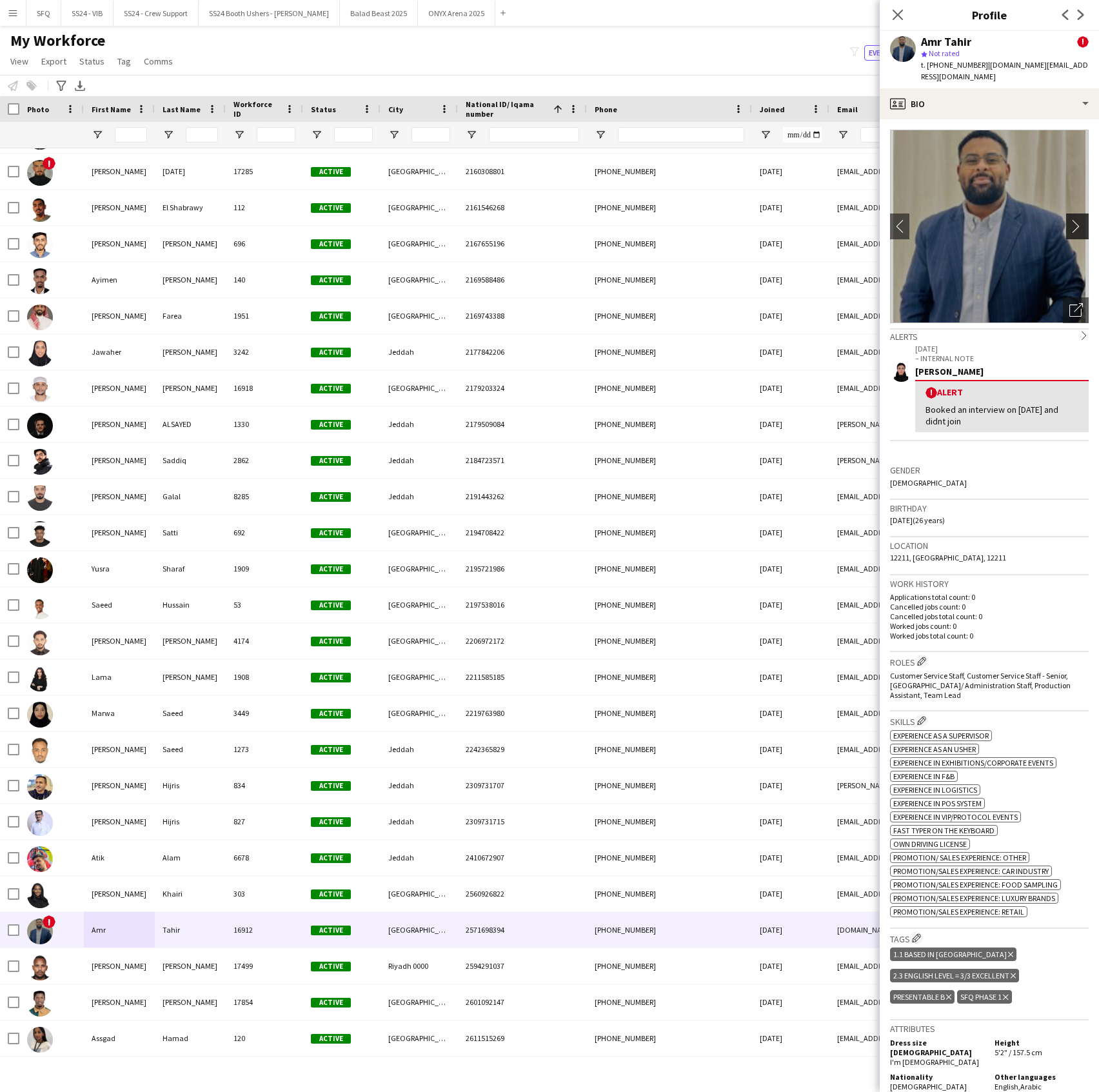
click at [1070, 219] on app-icon "chevron-right" at bounding box center [1080, 226] width 20 height 14
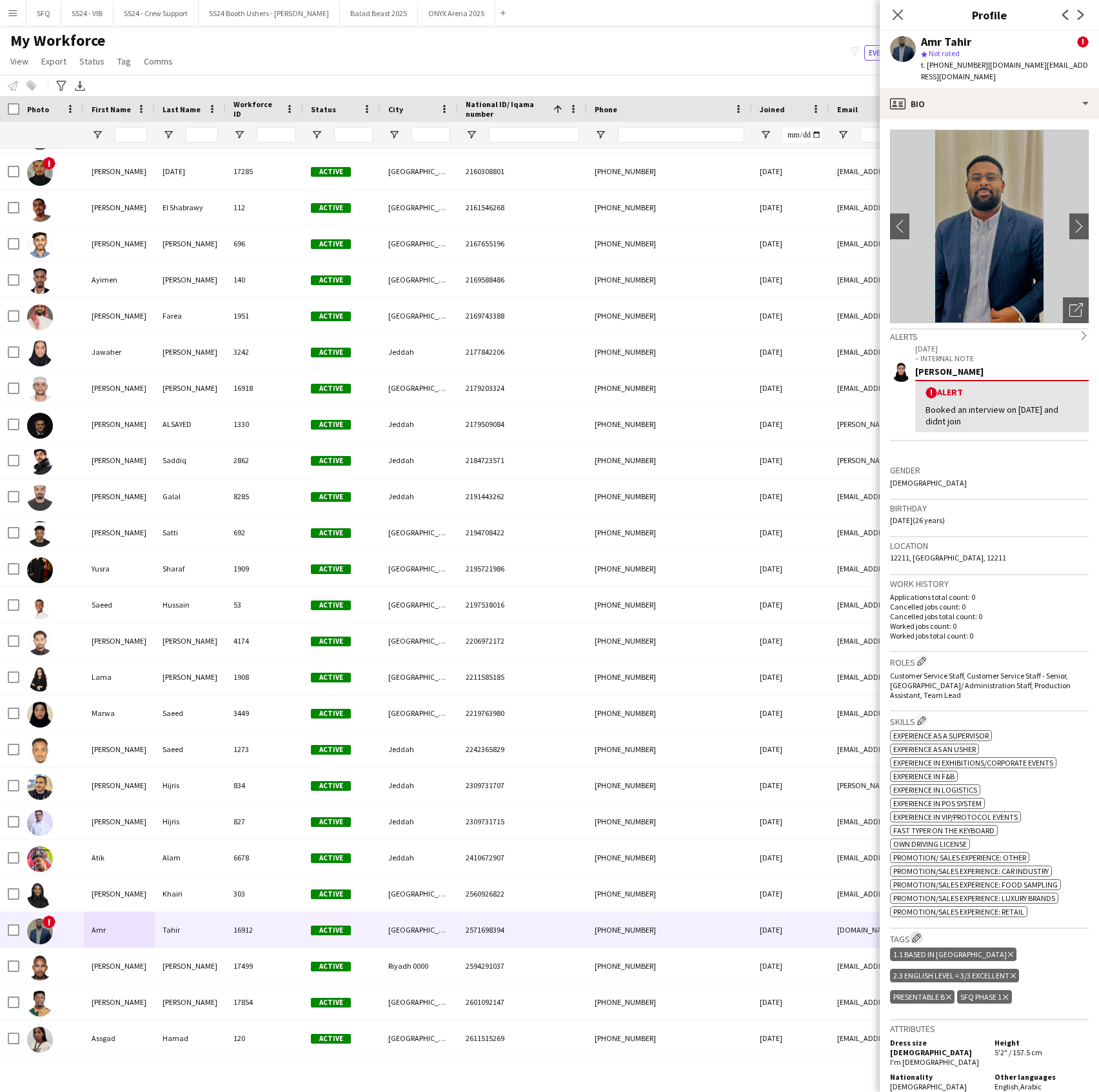
click at [912, 931] on button "Edit crew company tags" at bounding box center [916, 938] width 13 height 13
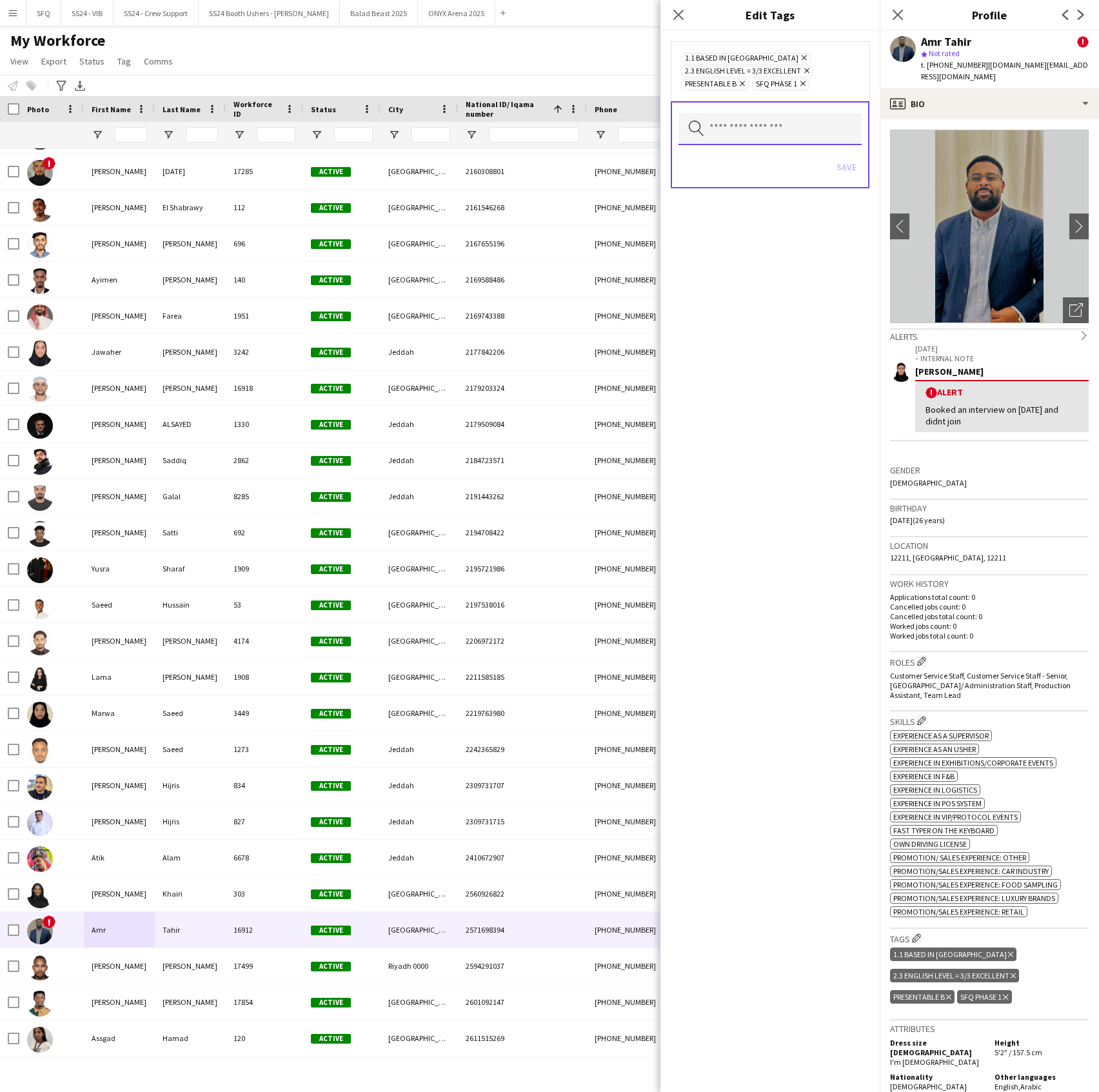
click at [781, 113] on input "text" at bounding box center [770, 129] width 183 height 32
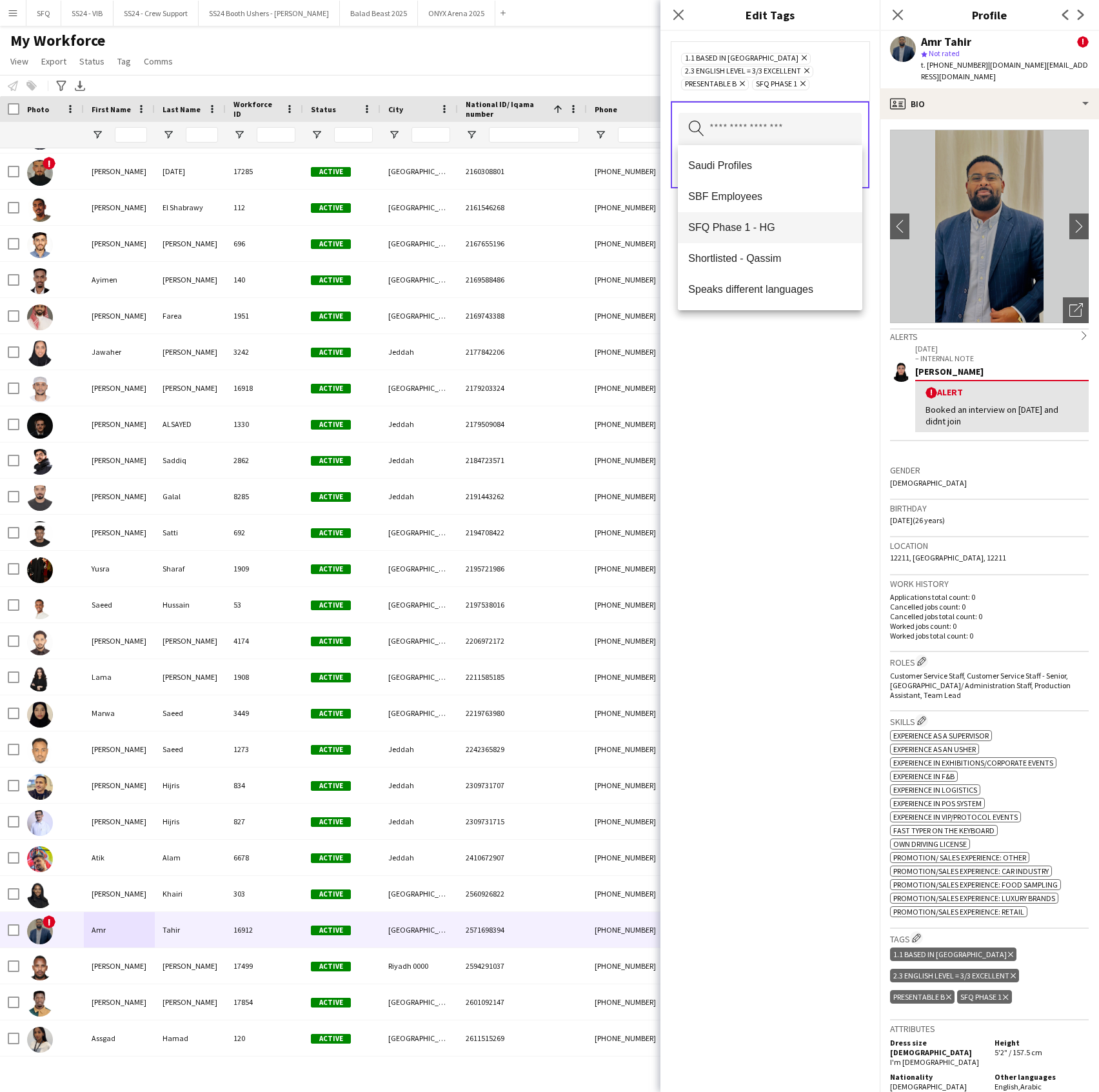
click at [769, 230] on span "SFQ Phase 1 - HG" at bounding box center [769, 227] width 163 height 12
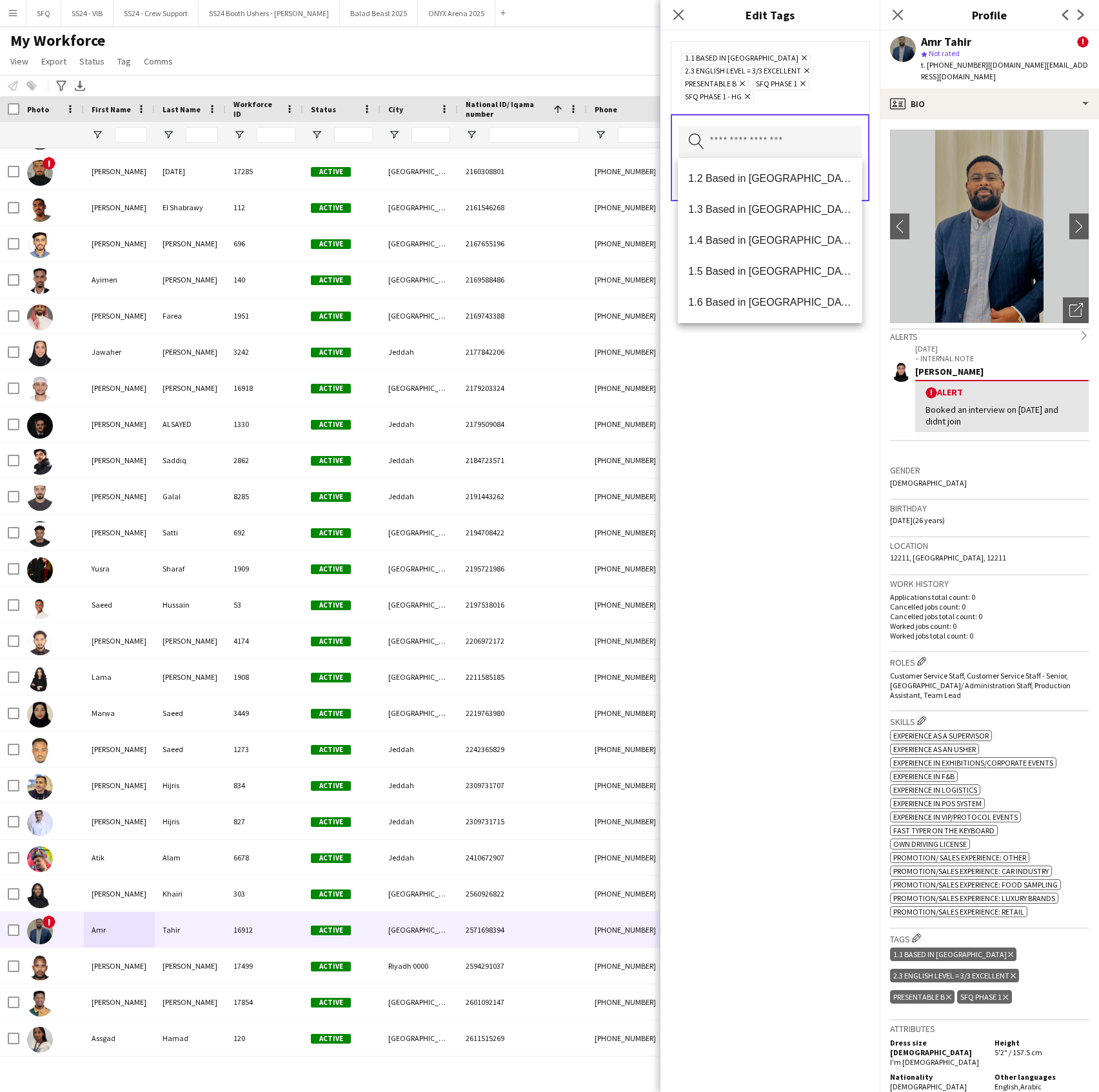
click at [805, 89] on app-icon "Remove" at bounding box center [801, 84] width 8 height 10
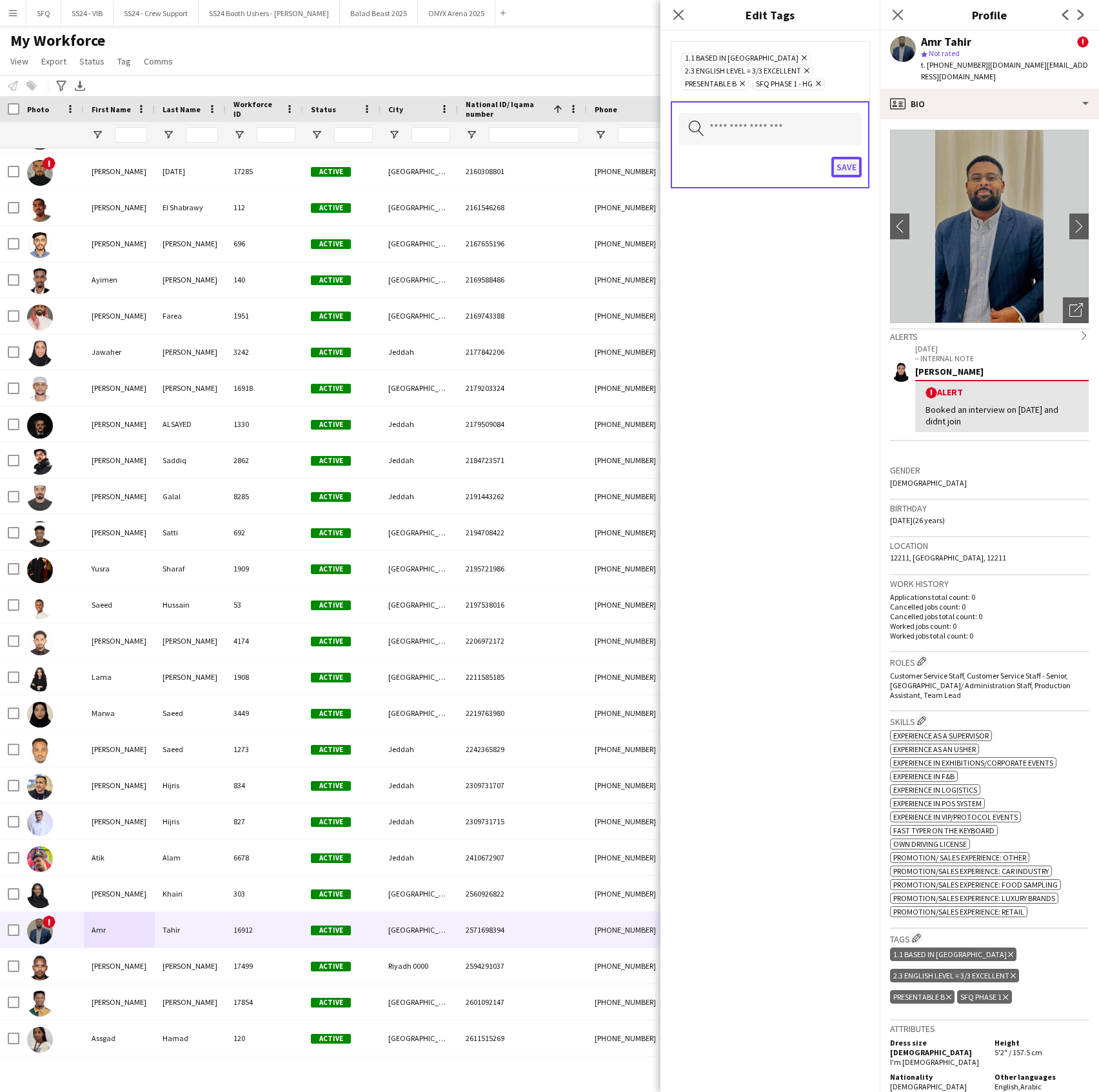
click at [843, 161] on button "Save" at bounding box center [846, 167] width 30 height 21
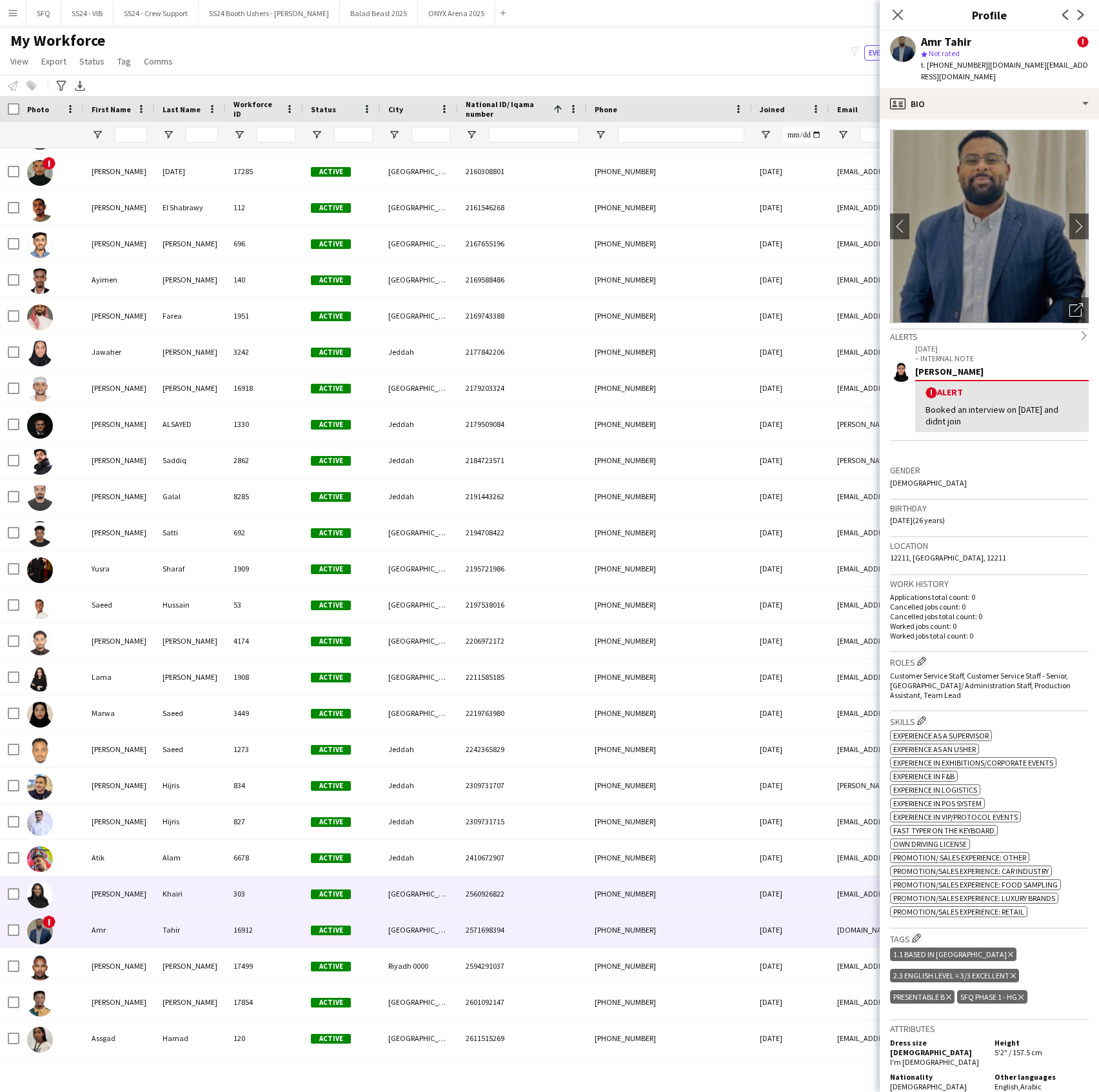
click at [137, 894] on div "[PERSON_NAME]" at bounding box center [120, 894] width 71 height 36
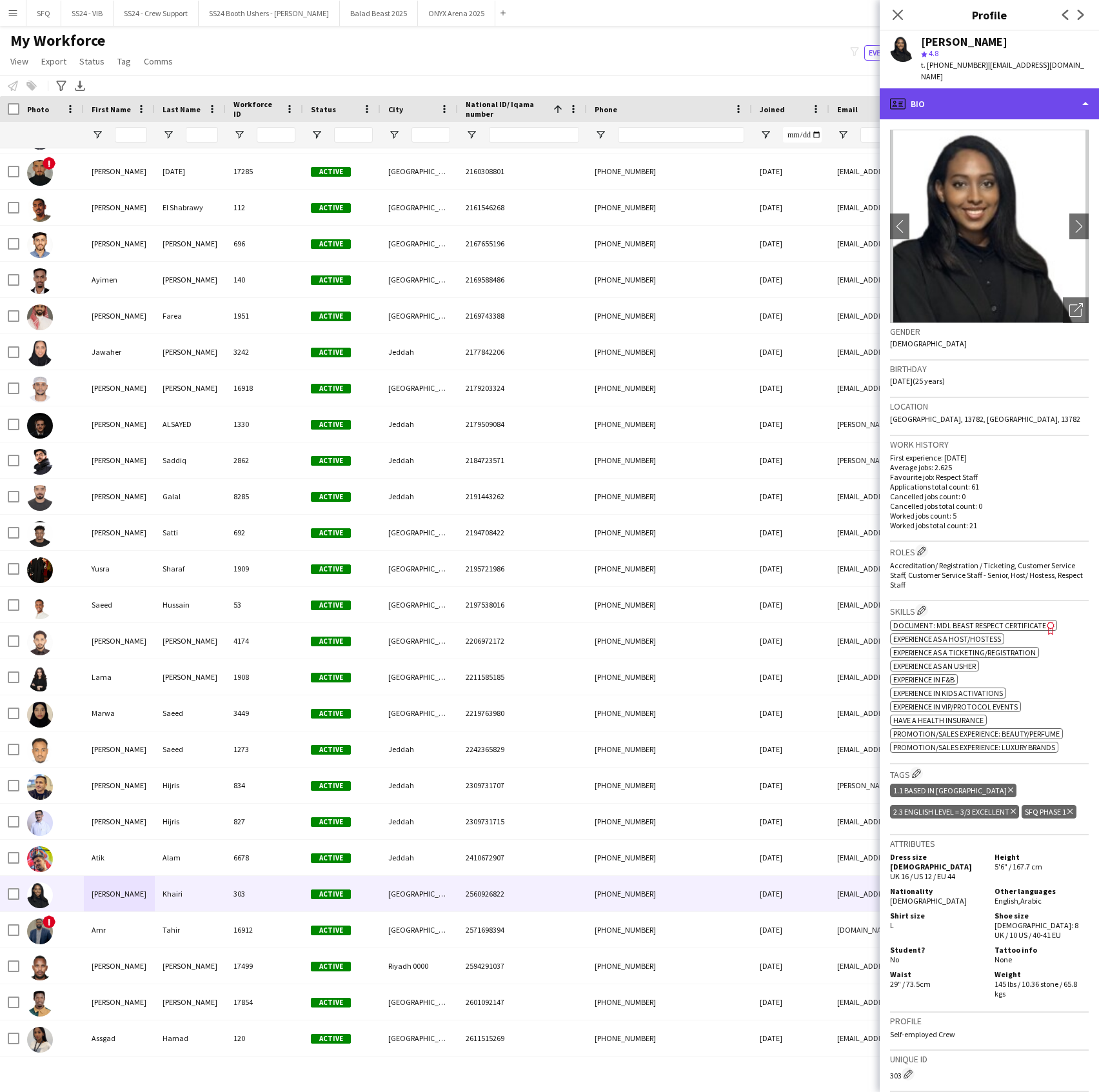
click at [958, 104] on div "profile Bio" at bounding box center [989, 103] width 219 height 31
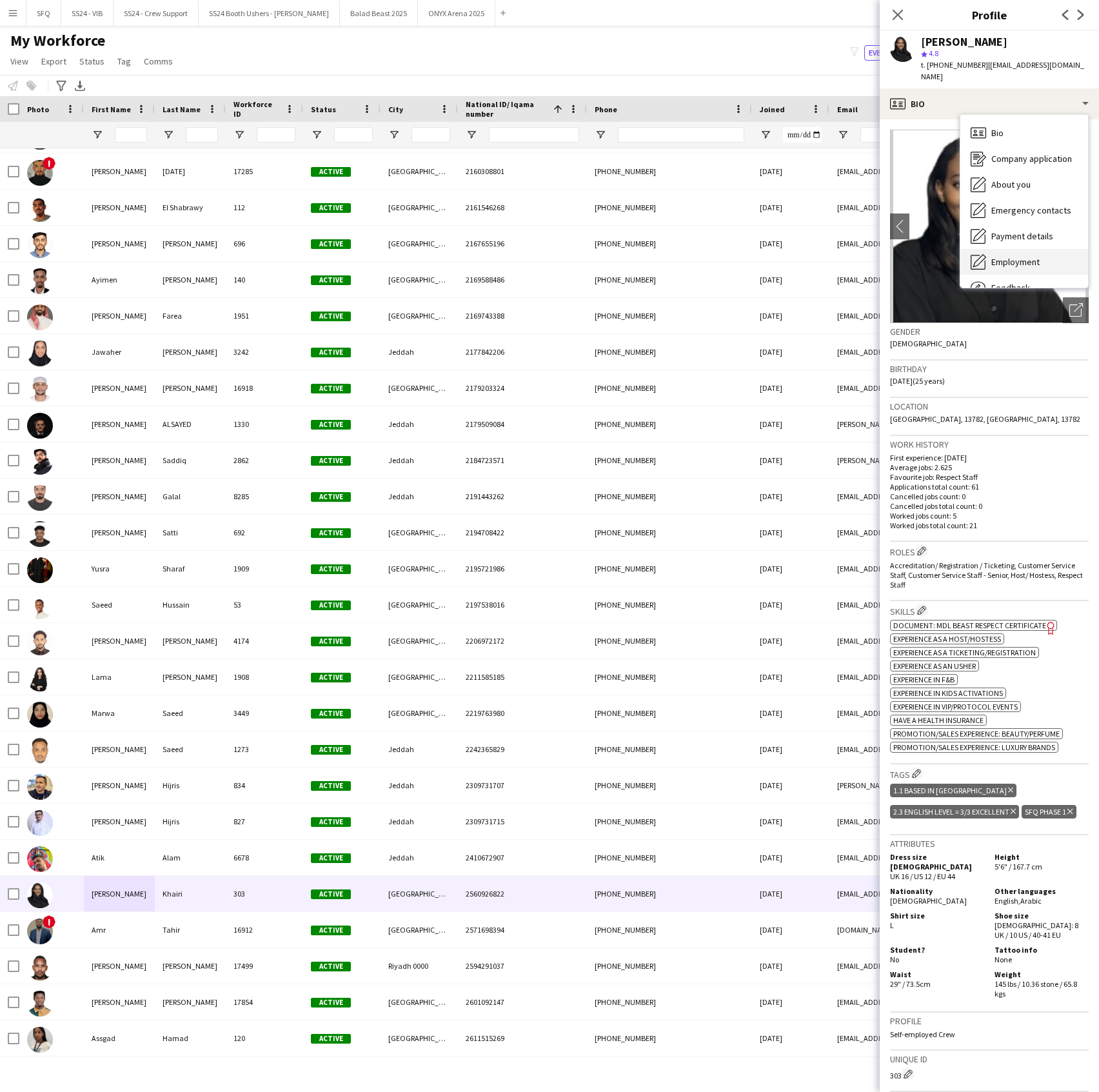
click at [1009, 260] on div "Employment Employment" at bounding box center [1024, 261] width 127 height 25
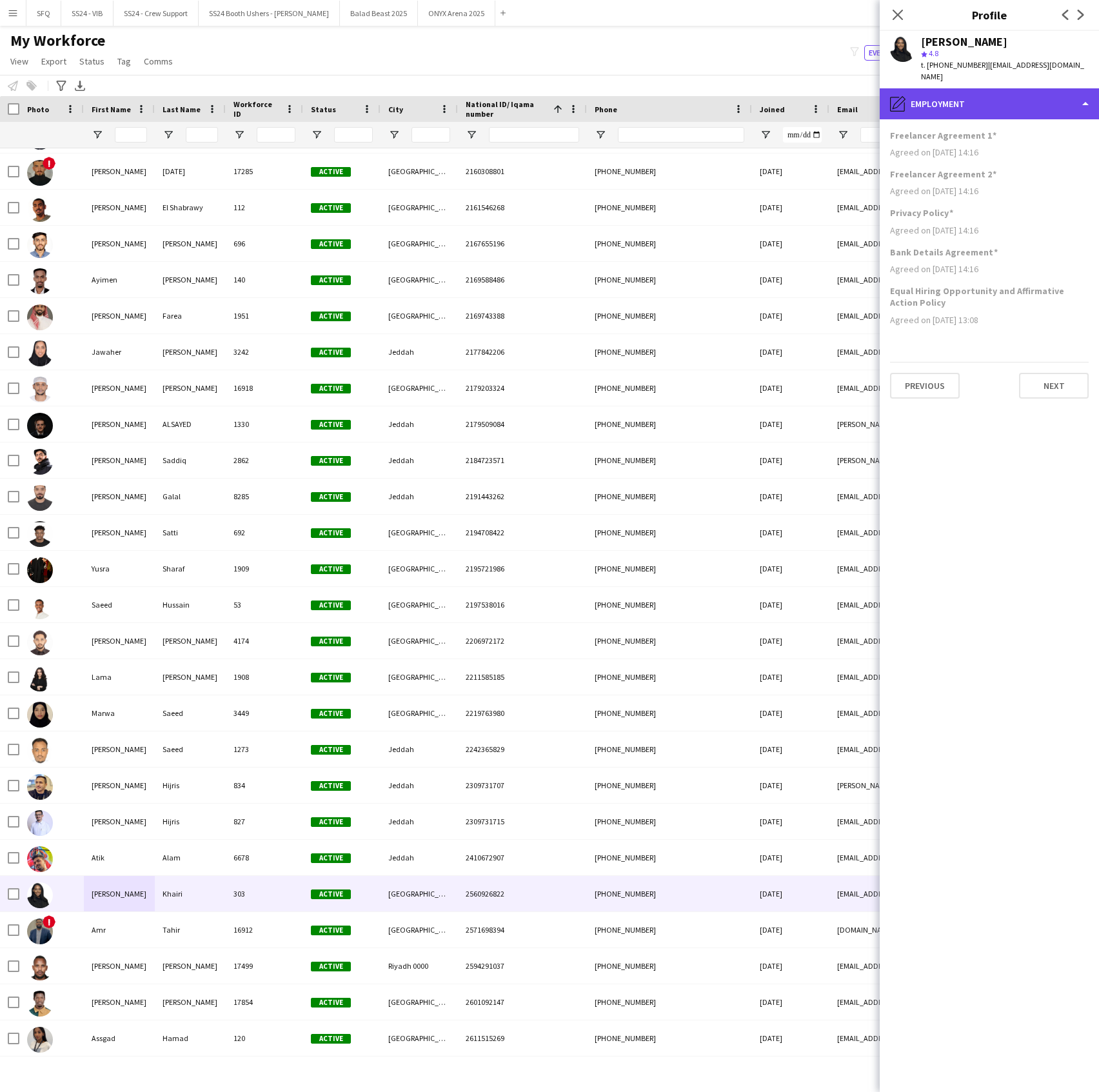
click at [960, 98] on div "pencil4 Employment" at bounding box center [989, 103] width 219 height 31
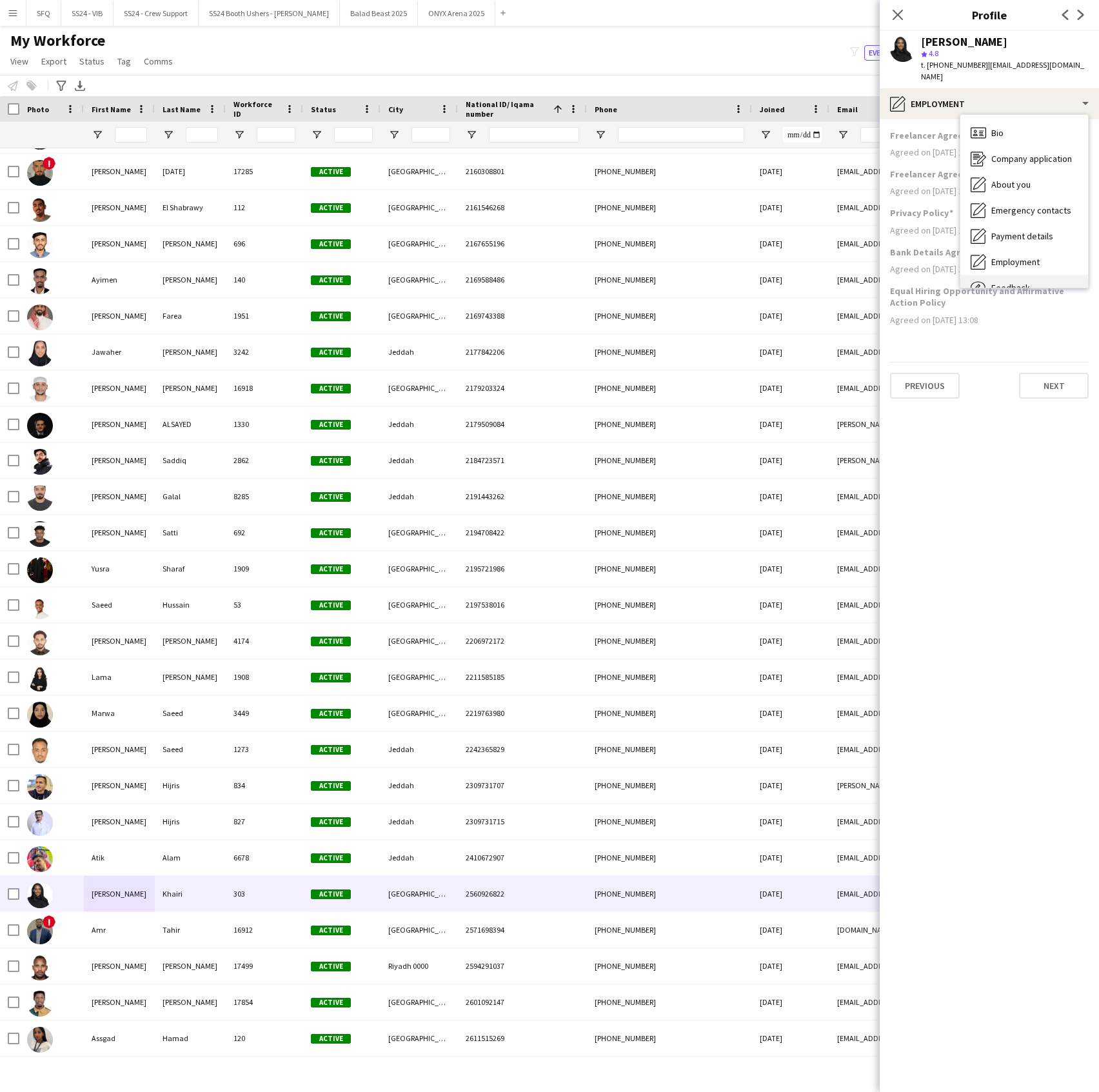
click at [1018, 282] on span "Feedback" at bounding box center [1011, 287] width 39 height 12
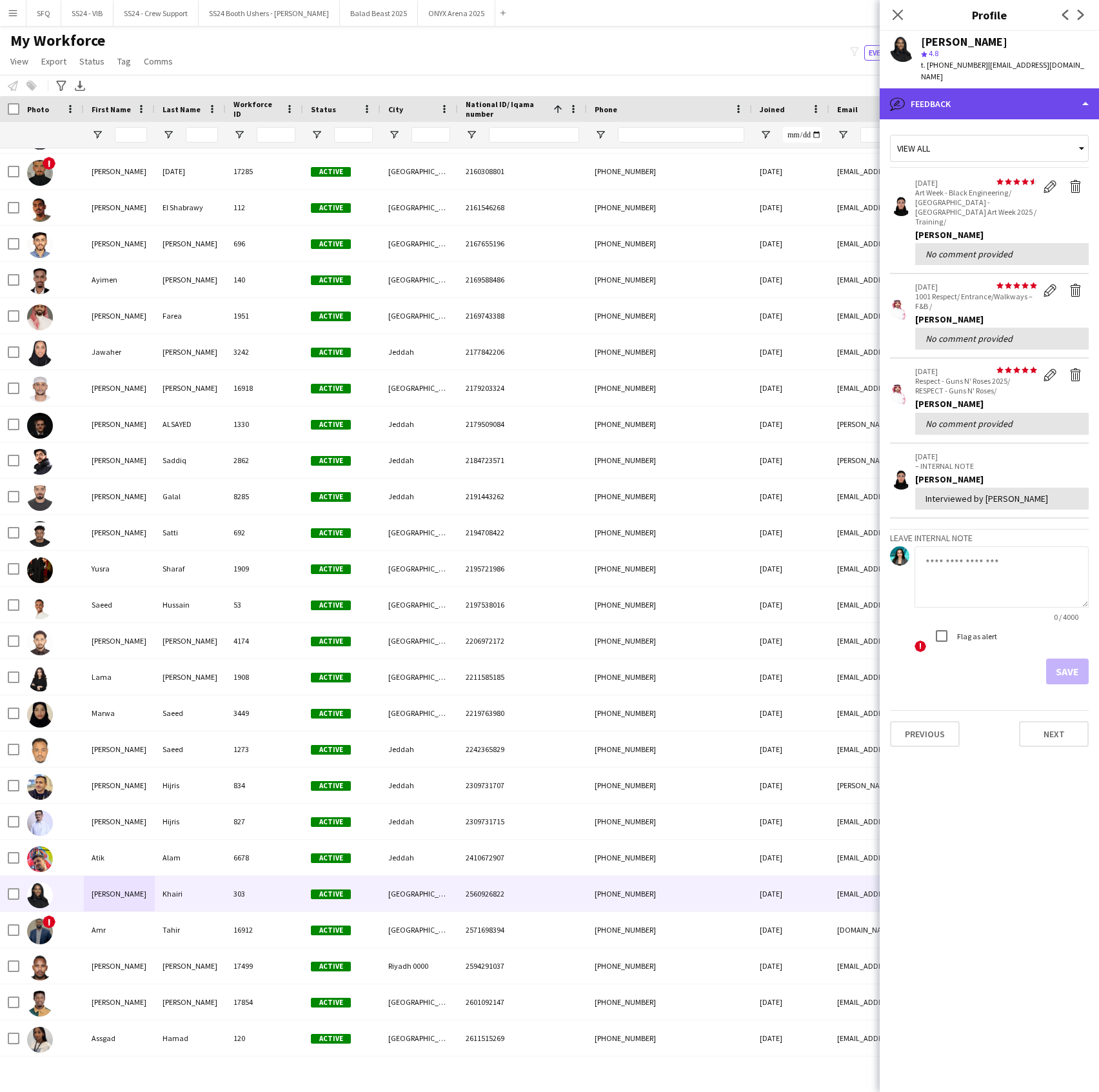
click at [927, 88] on div "bubble-pencil Feedback" at bounding box center [989, 103] width 219 height 31
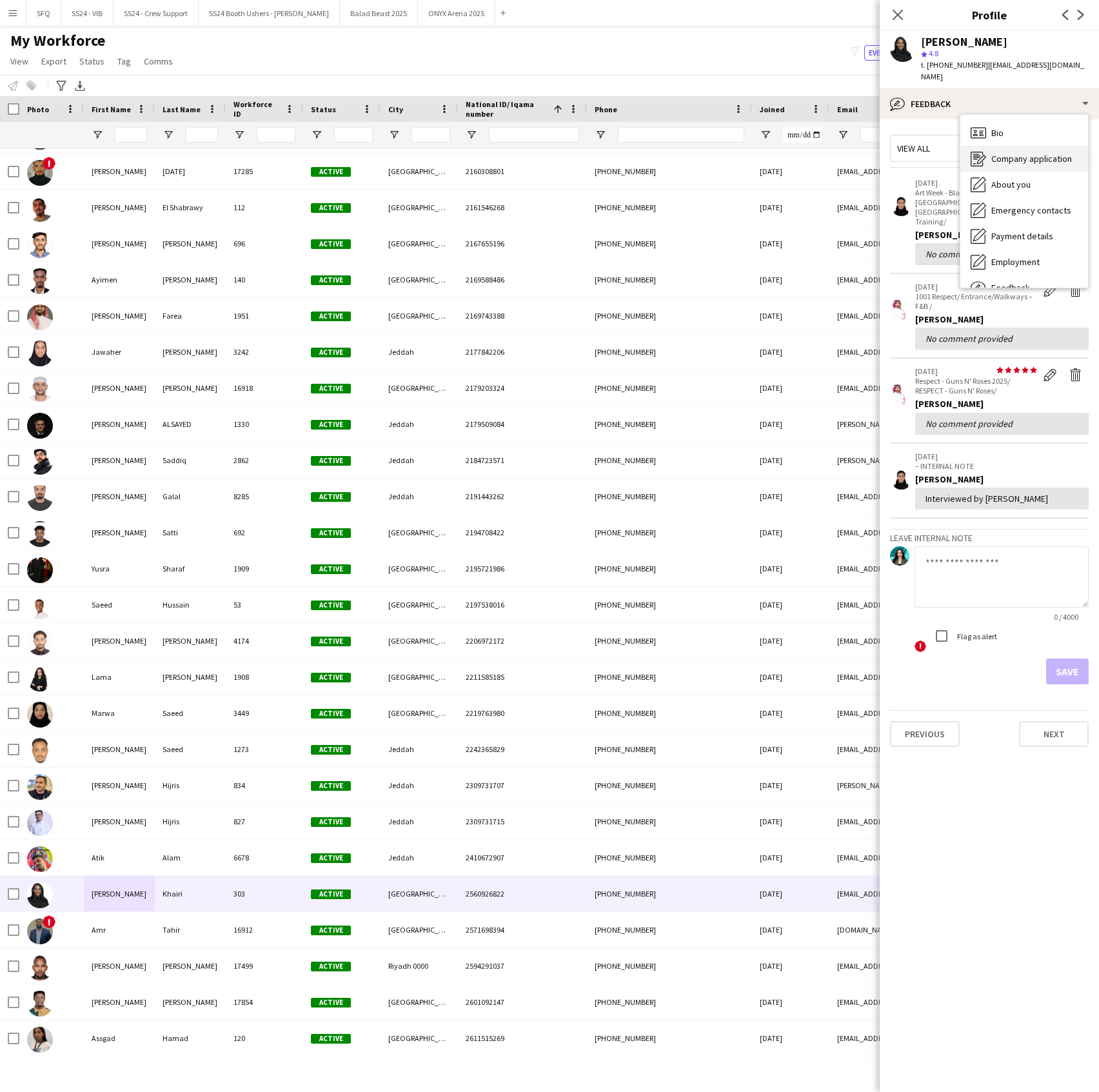
click at [985, 146] on div "Company application Company application" at bounding box center [1024, 158] width 127 height 25
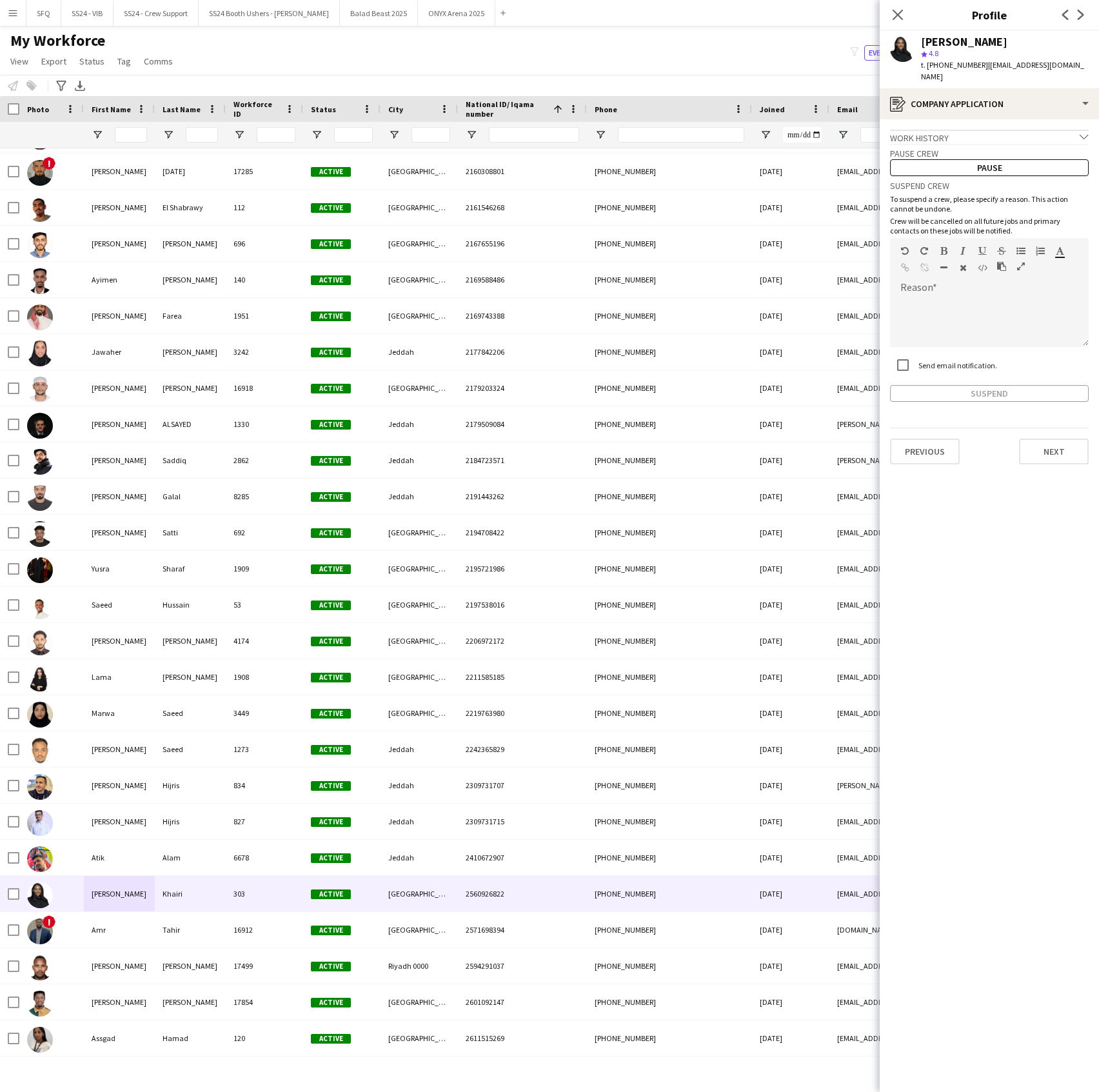
click at [985, 144] on div "Pause crew Pause" at bounding box center [989, 160] width 198 height 32
click at [980, 93] on div "register Company application" at bounding box center [989, 103] width 219 height 31
click at [992, 127] on span "Bio" at bounding box center [998, 133] width 12 height 12
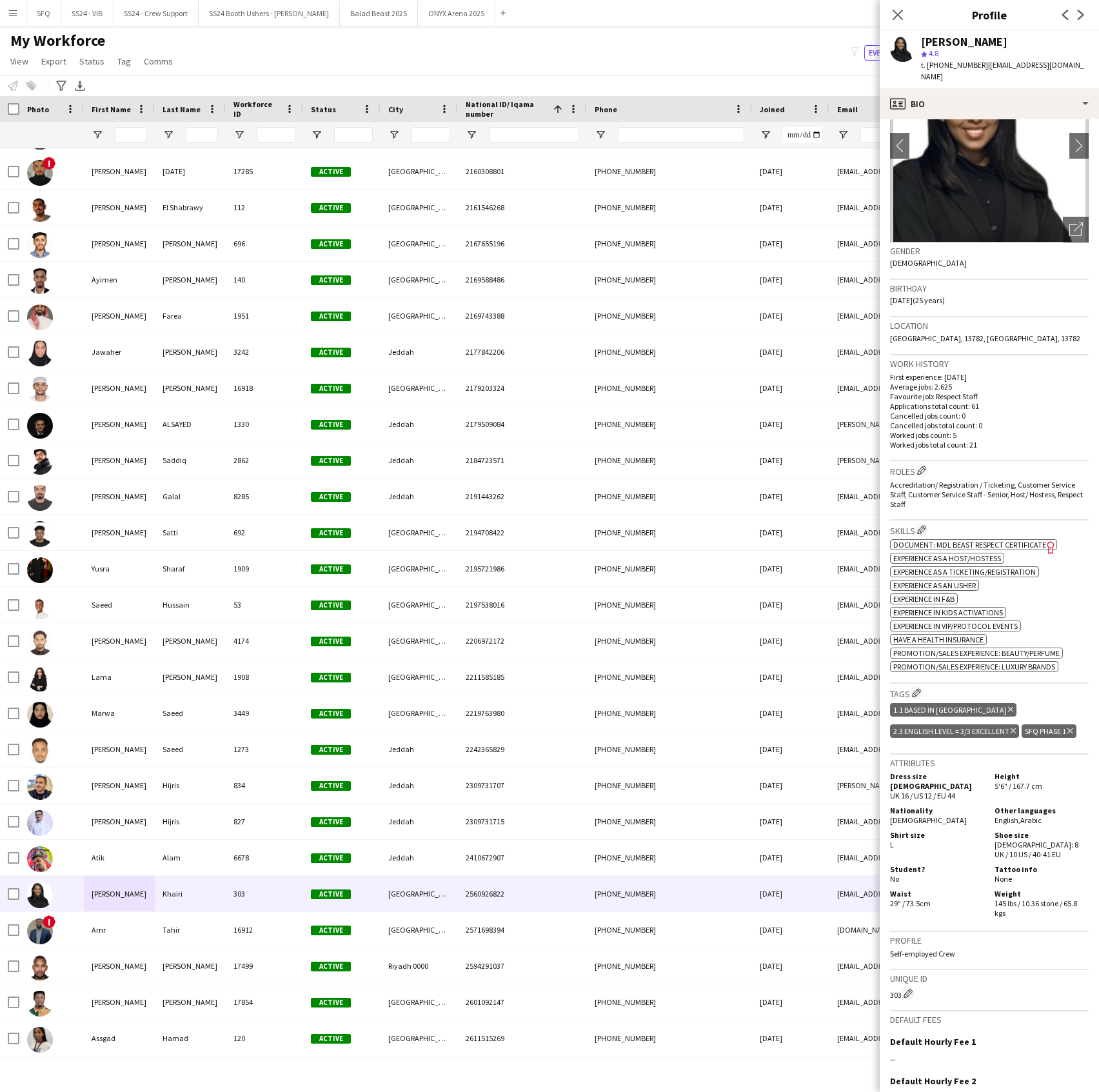
scroll to position [0, 0]
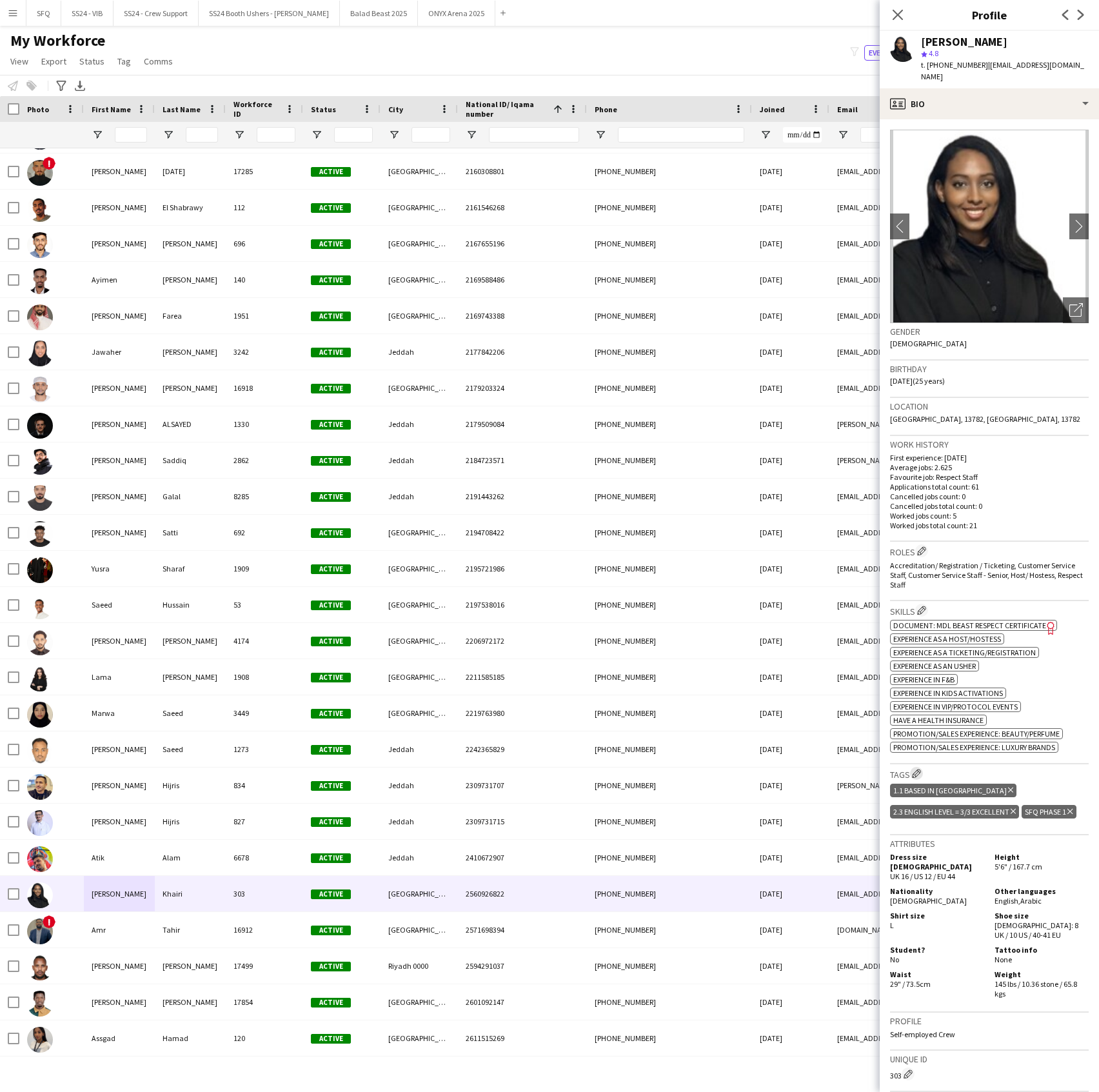
click at [917, 769] on app-icon "Edit crew company tags" at bounding box center [917, 774] width 9 height 9
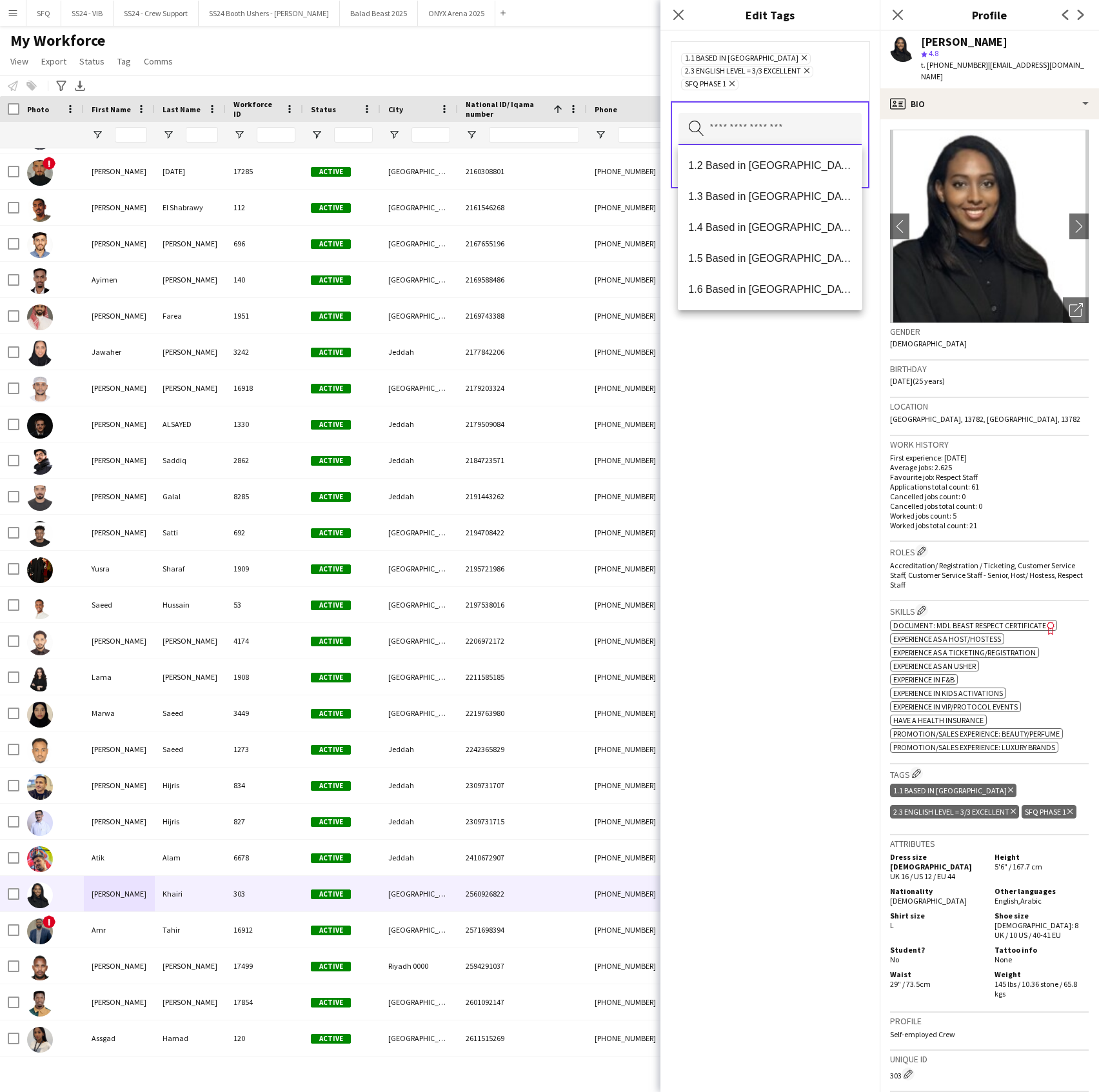
click at [726, 141] on input "text" at bounding box center [770, 129] width 183 height 32
click at [752, 236] on mat-option "SFQ Phase 1 - HG" at bounding box center [770, 228] width 184 height 31
click at [790, 389] on div "1.1 Based in Riyadh Remove 2.3 English Level = 3/3 Excellent Remove SFQ Phase 1…" at bounding box center [770, 561] width 219 height 1061
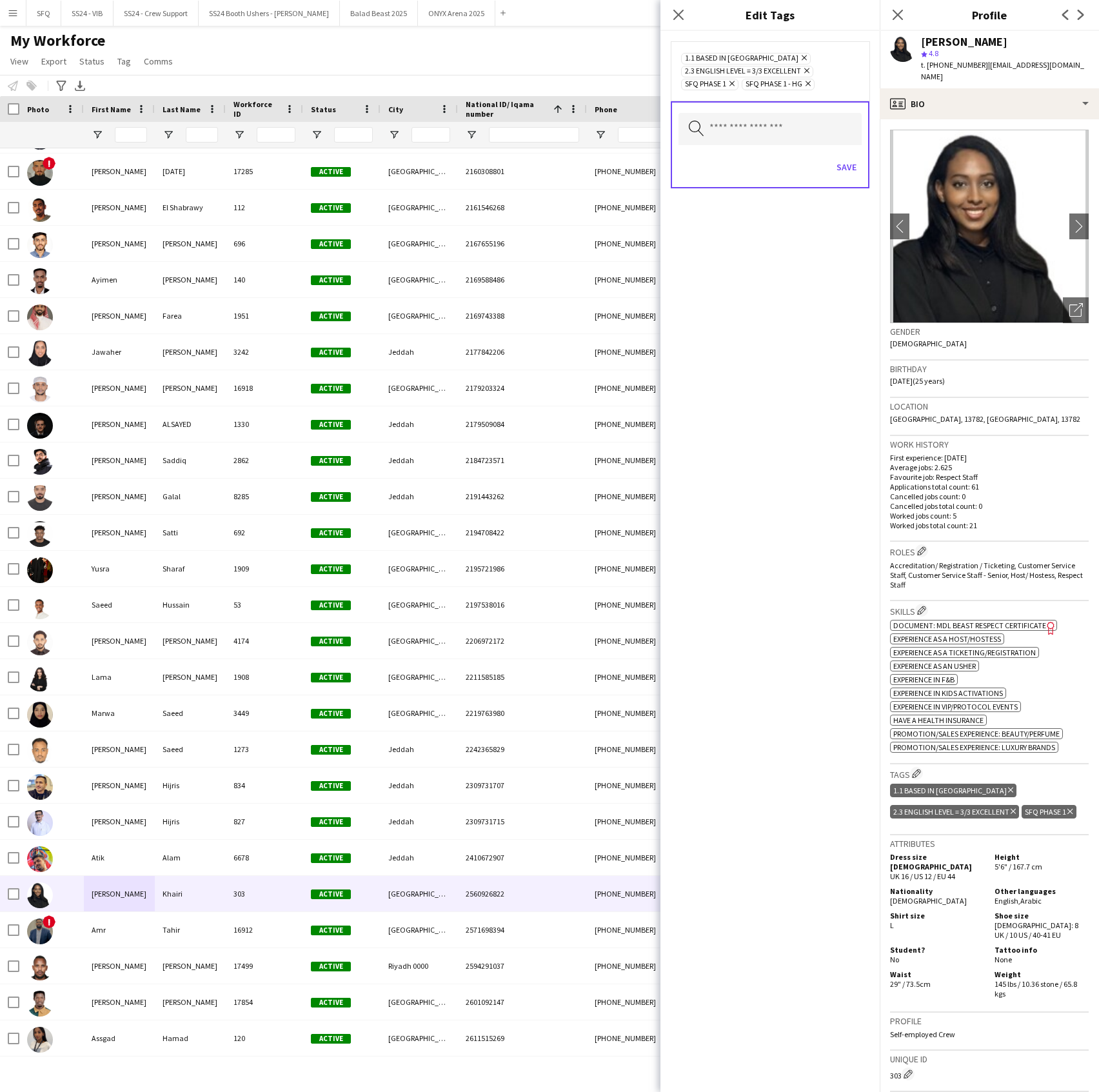
click at [729, 85] on icon "Remove" at bounding box center [730, 83] width 8 height 8
click at [840, 162] on button "Save" at bounding box center [846, 167] width 30 height 21
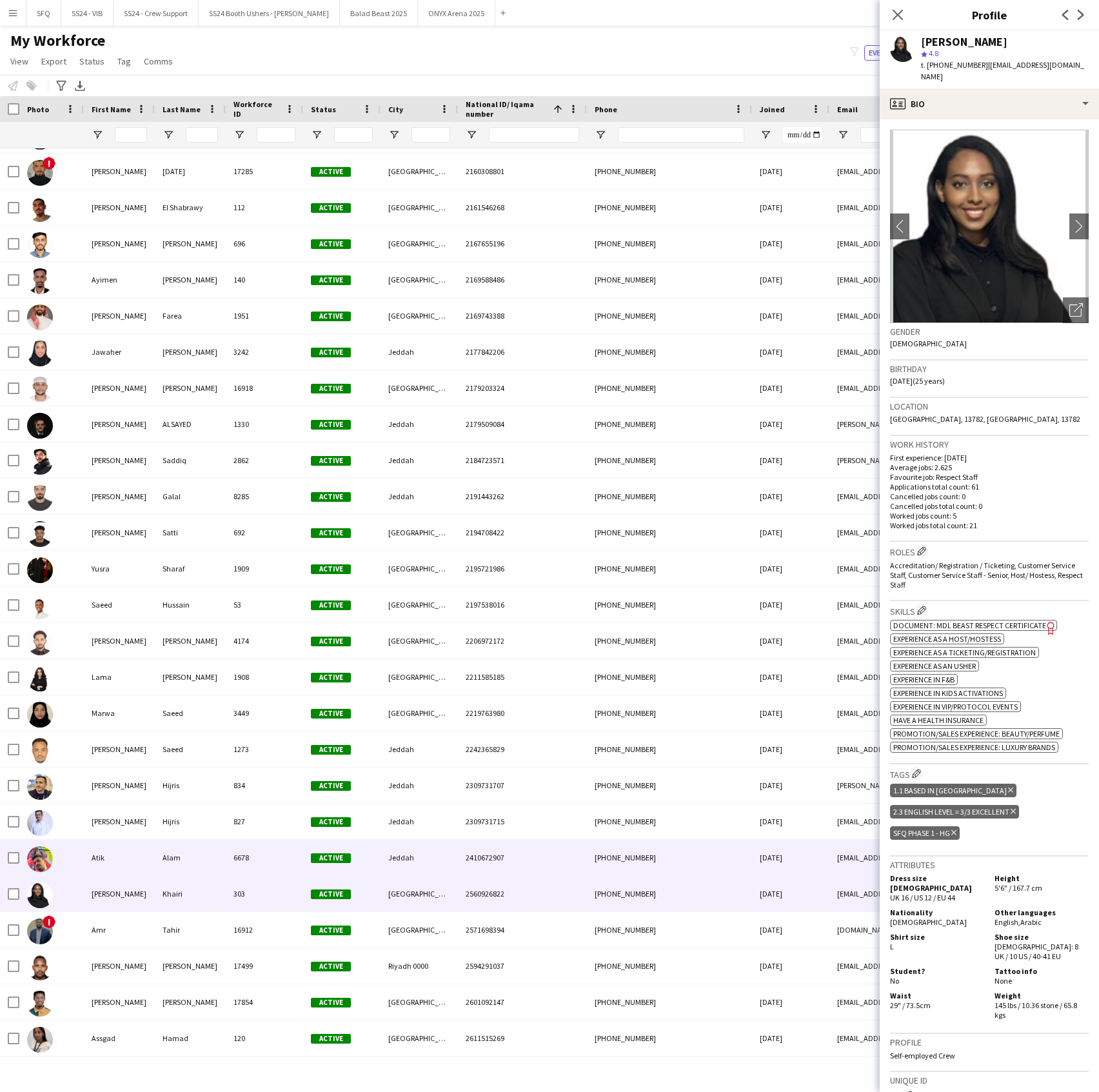
click at [139, 866] on div "Atik" at bounding box center [120, 857] width 71 height 36
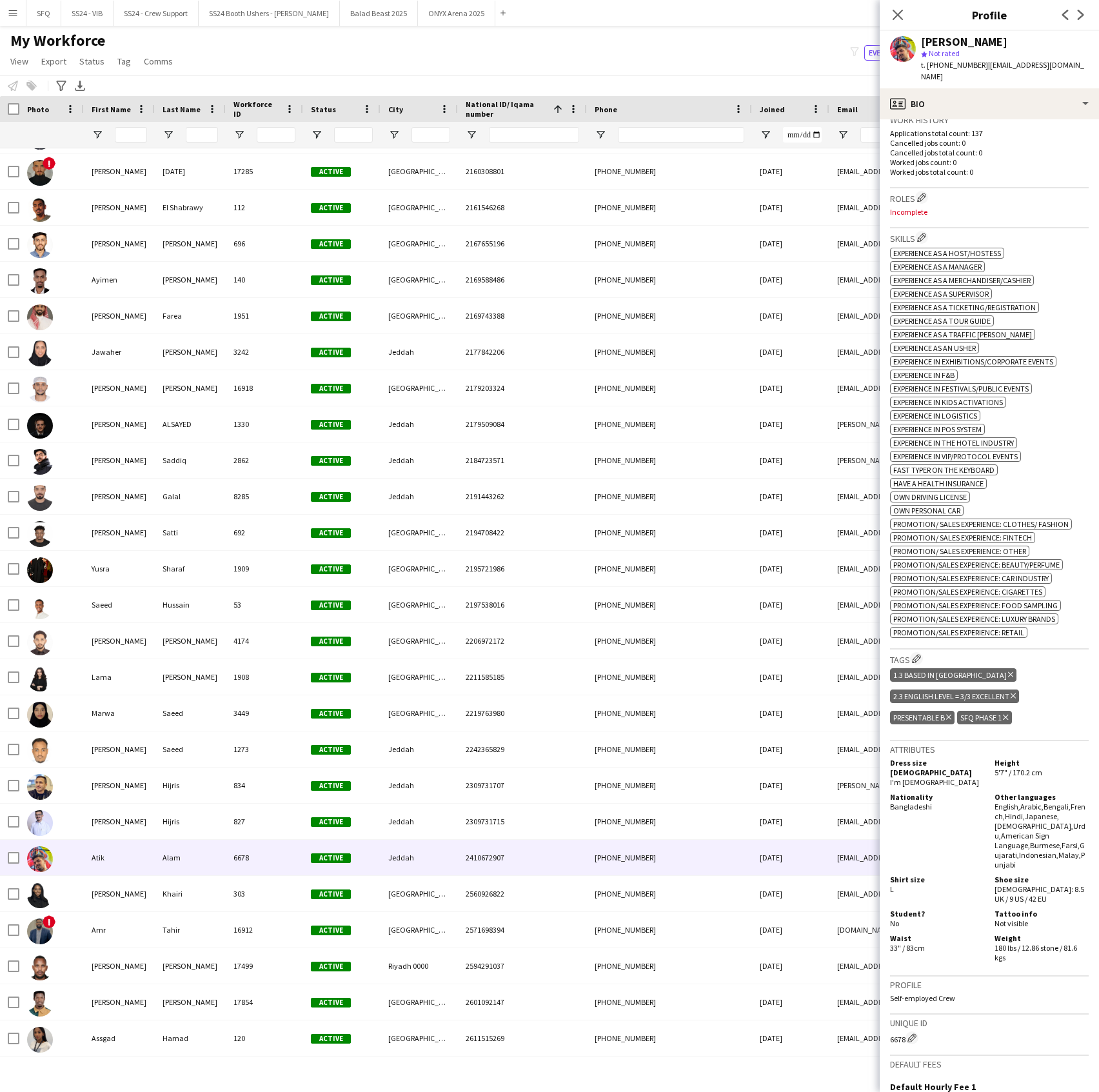
scroll to position [344, 0]
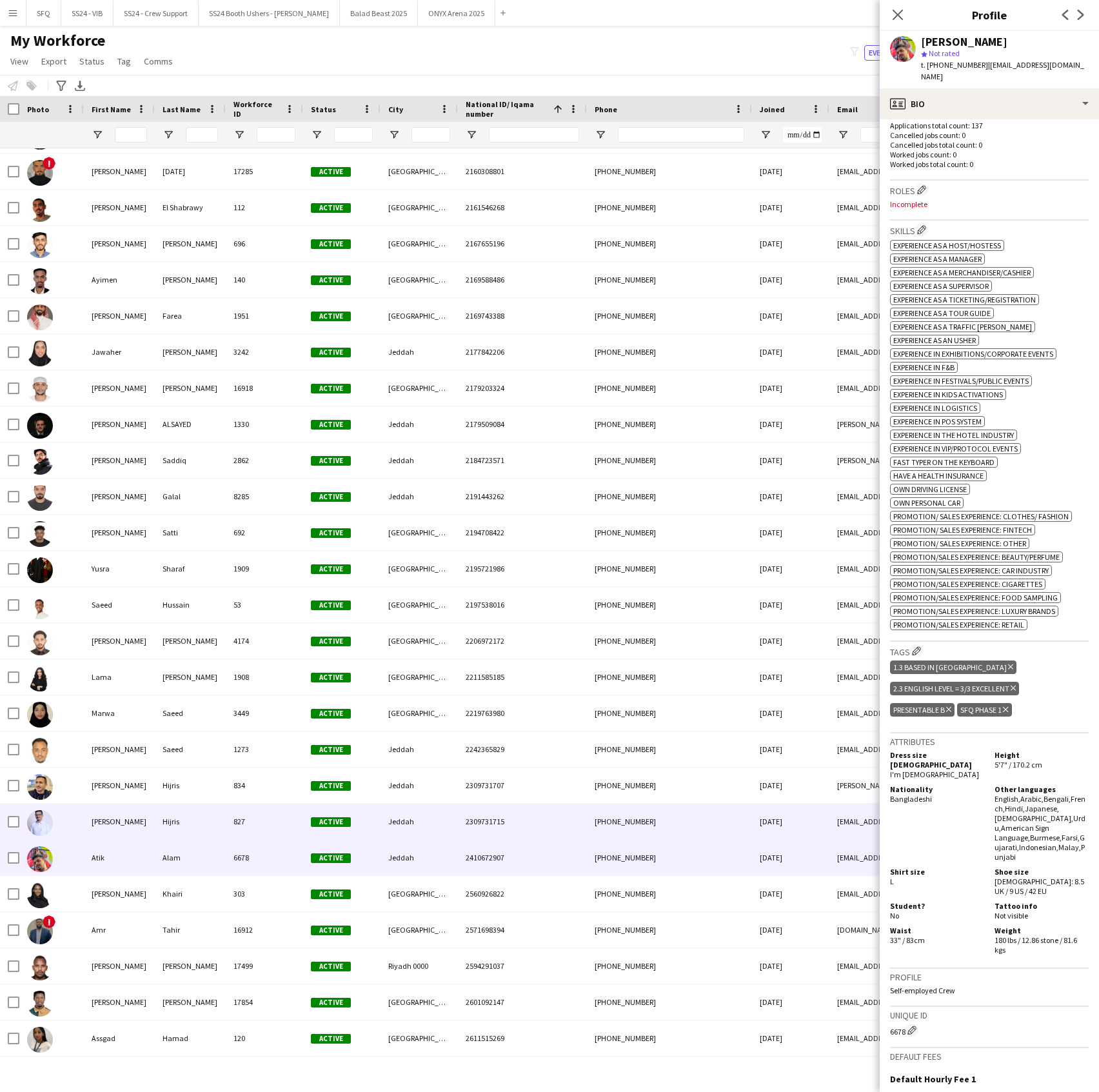
click at [63, 826] on div at bounding box center [52, 822] width 65 height 36
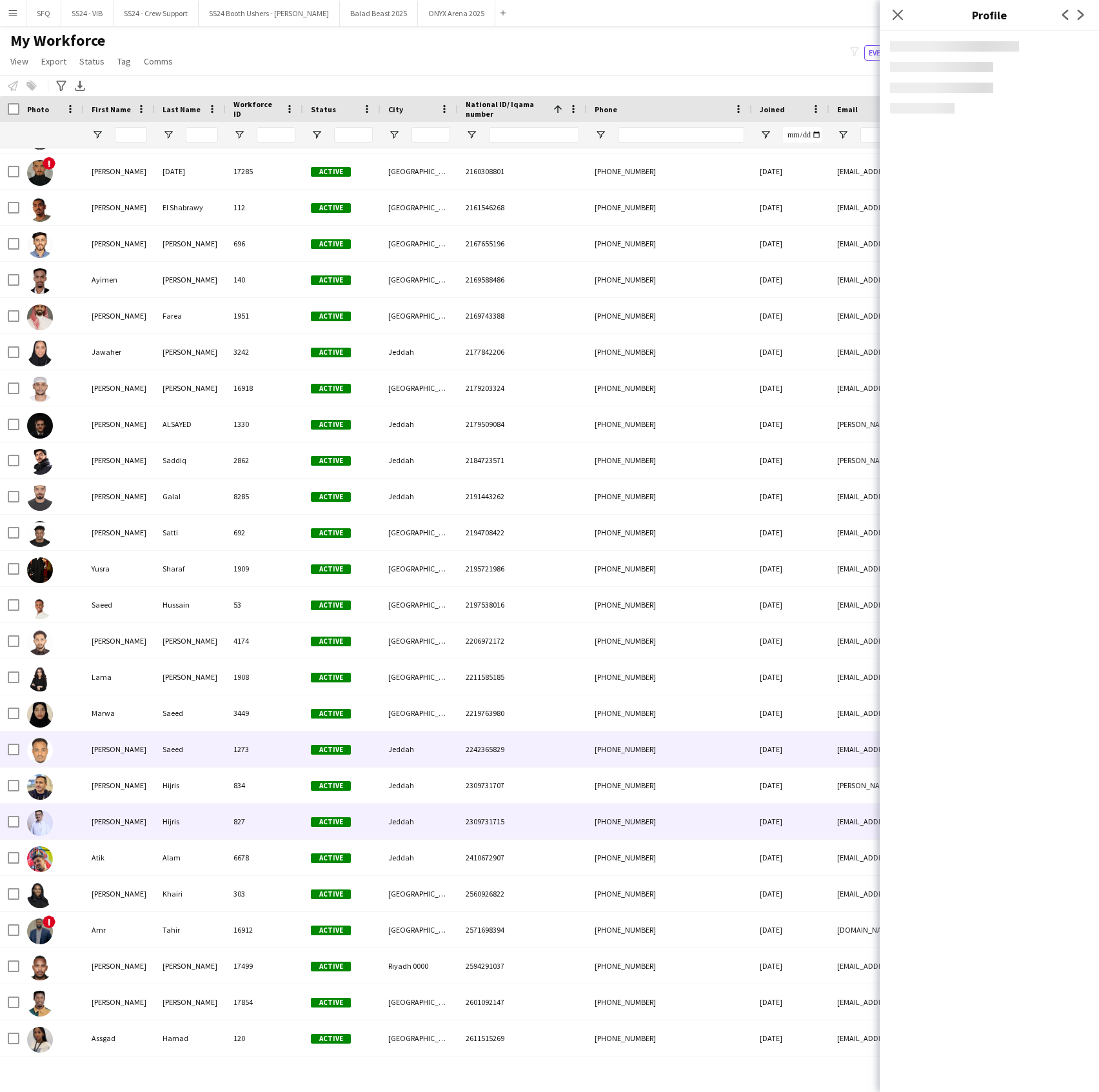
click at [42, 761] on img at bounding box center [39, 750] width 25 height 25
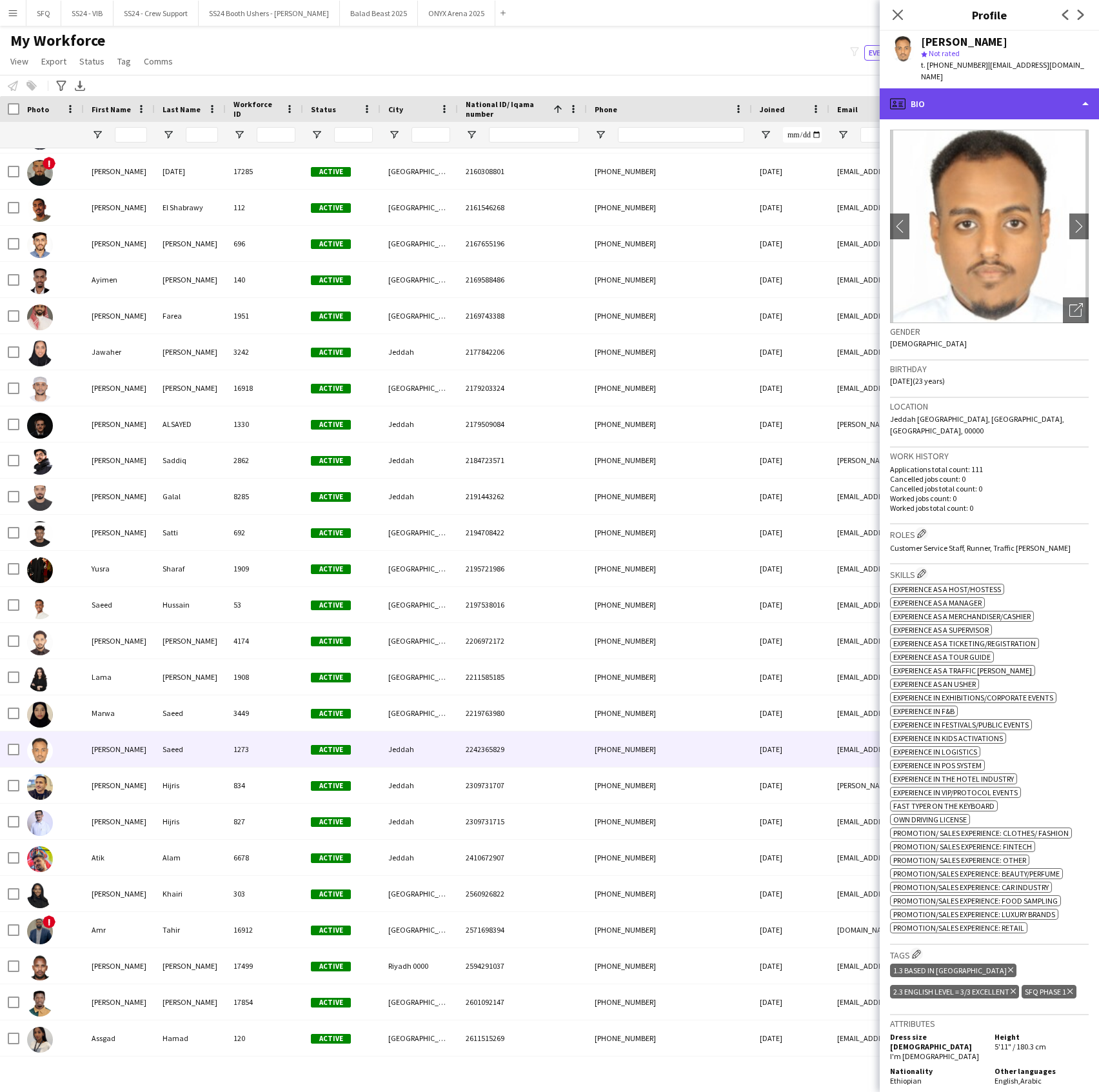
click at [918, 100] on div "profile Bio" at bounding box center [989, 103] width 219 height 31
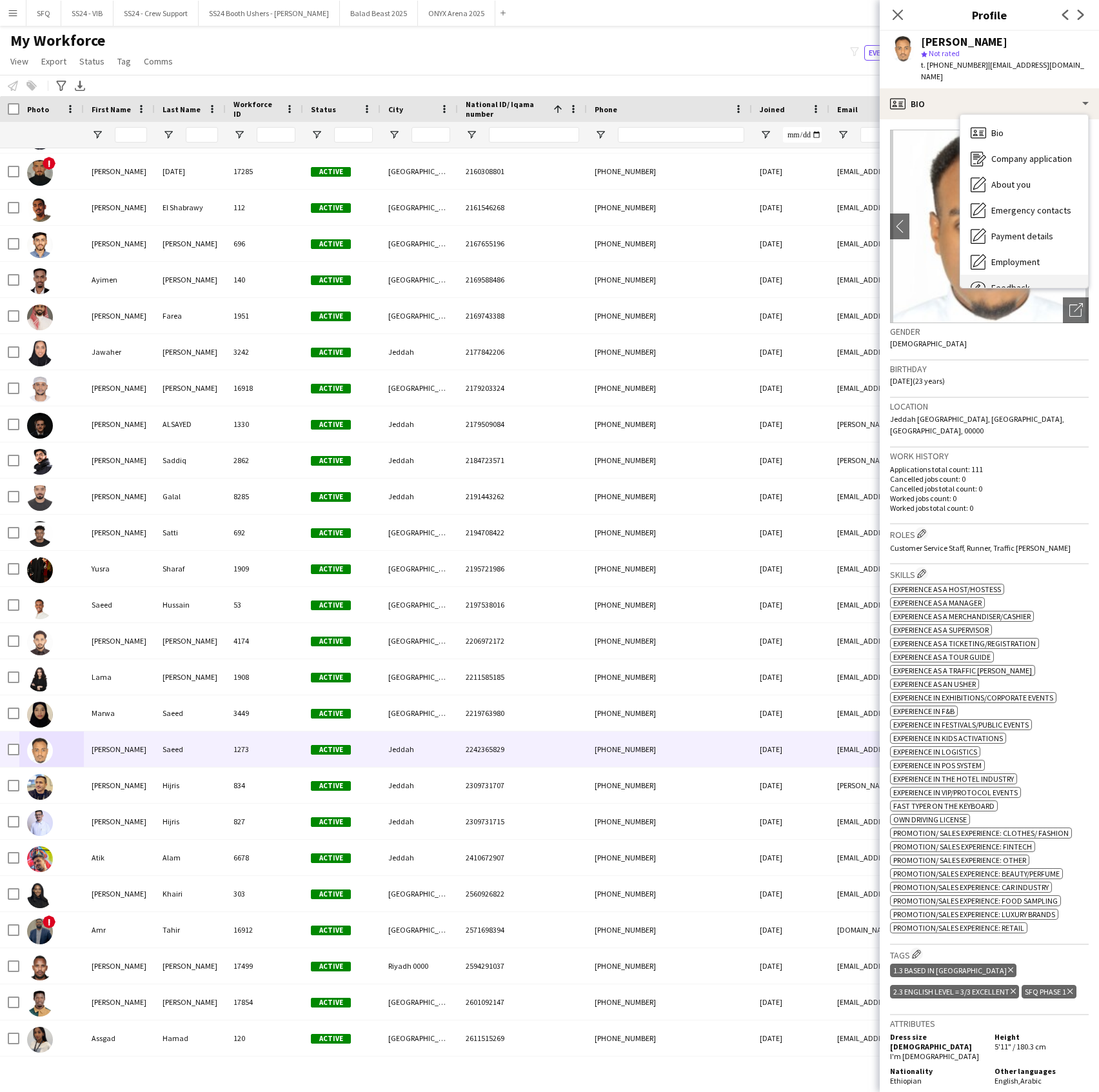
click at [1017, 280] on div "Feedback Feedback" at bounding box center [1024, 287] width 127 height 25
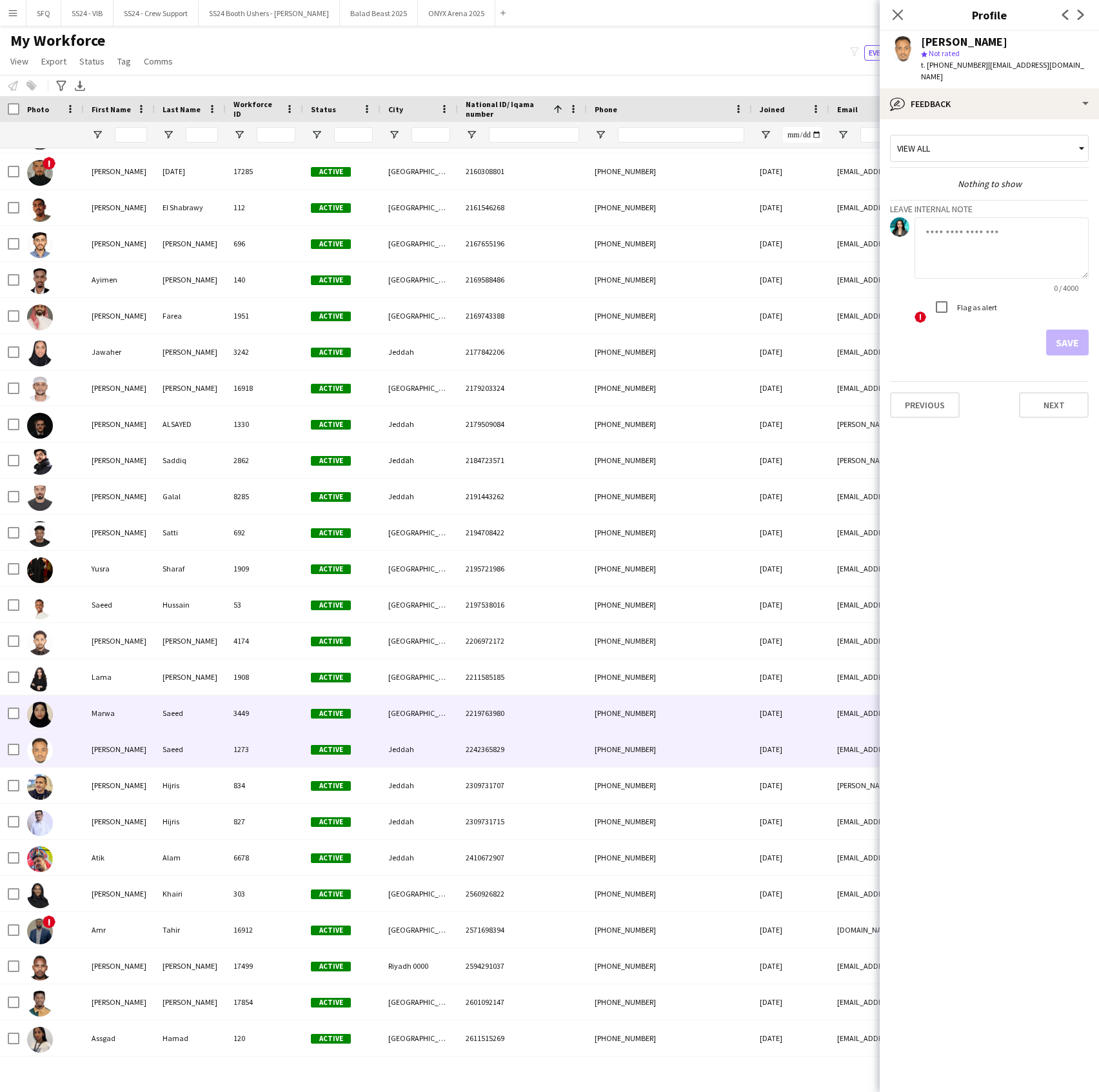
click at [89, 707] on div "Marwa" at bounding box center [120, 713] width 71 height 36
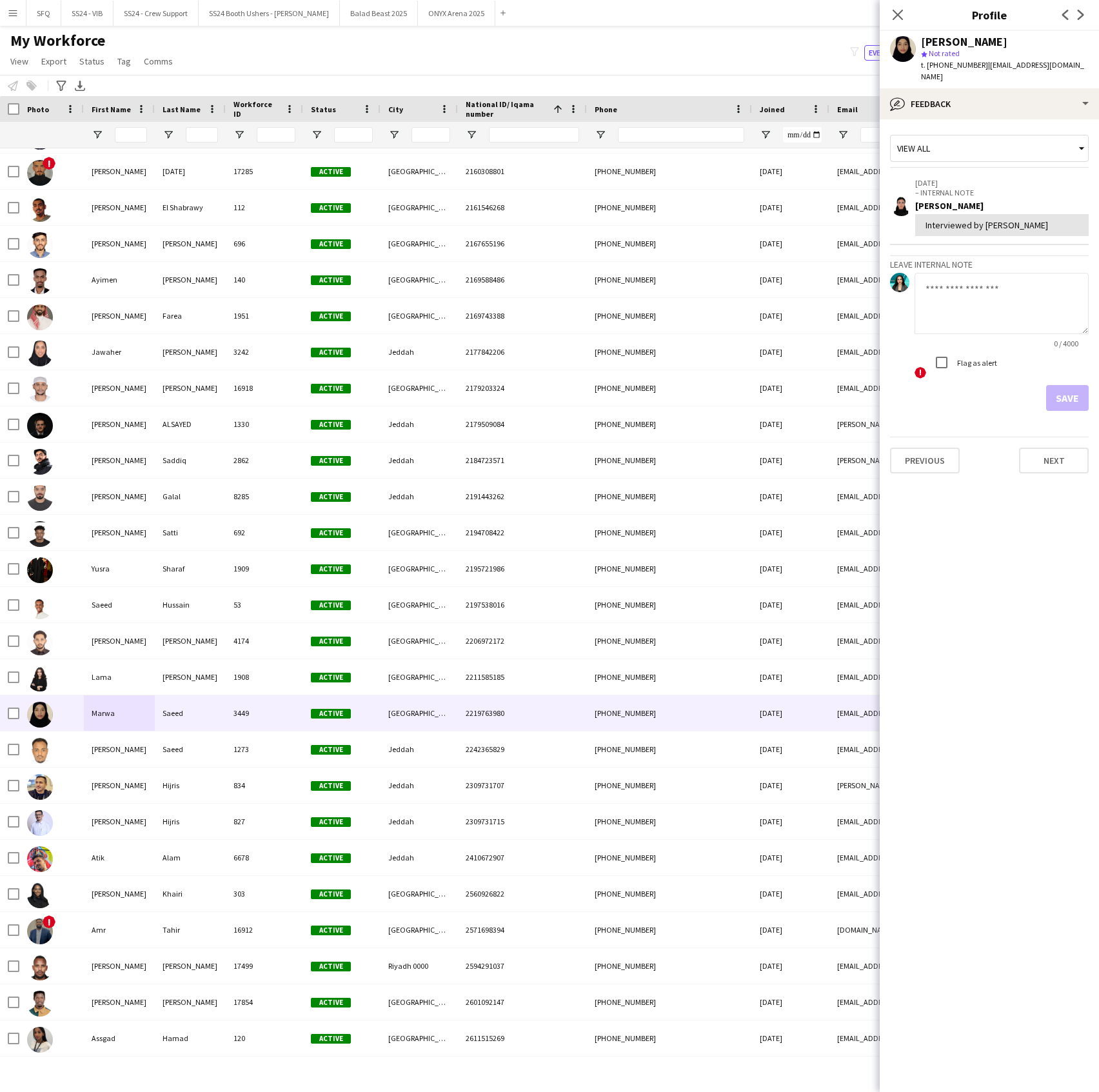
click at [948, 73] on div "Marwa Saeed star Not rated t. +966501985614 | marwaredwan39@gmail.com" at bounding box center [989, 59] width 219 height 57
click at [948, 88] on div "bubble-pencil Feedback" at bounding box center [989, 103] width 219 height 31
click at [996, 179] on div "About you About you" at bounding box center [1024, 184] width 127 height 25
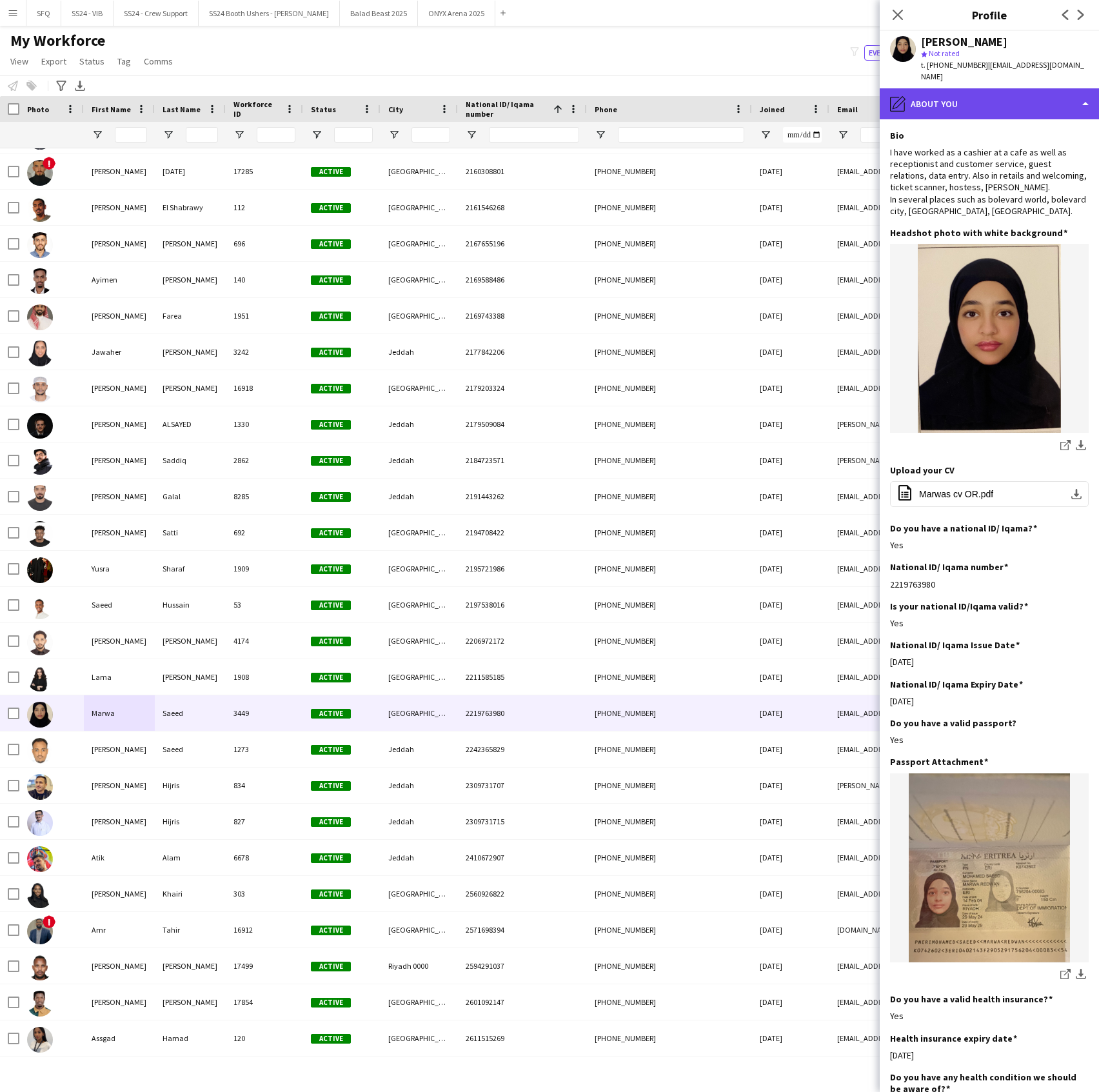
click at [930, 96] on div "pencil4 About you" at bounding box center [989, 103] width 219 height 31
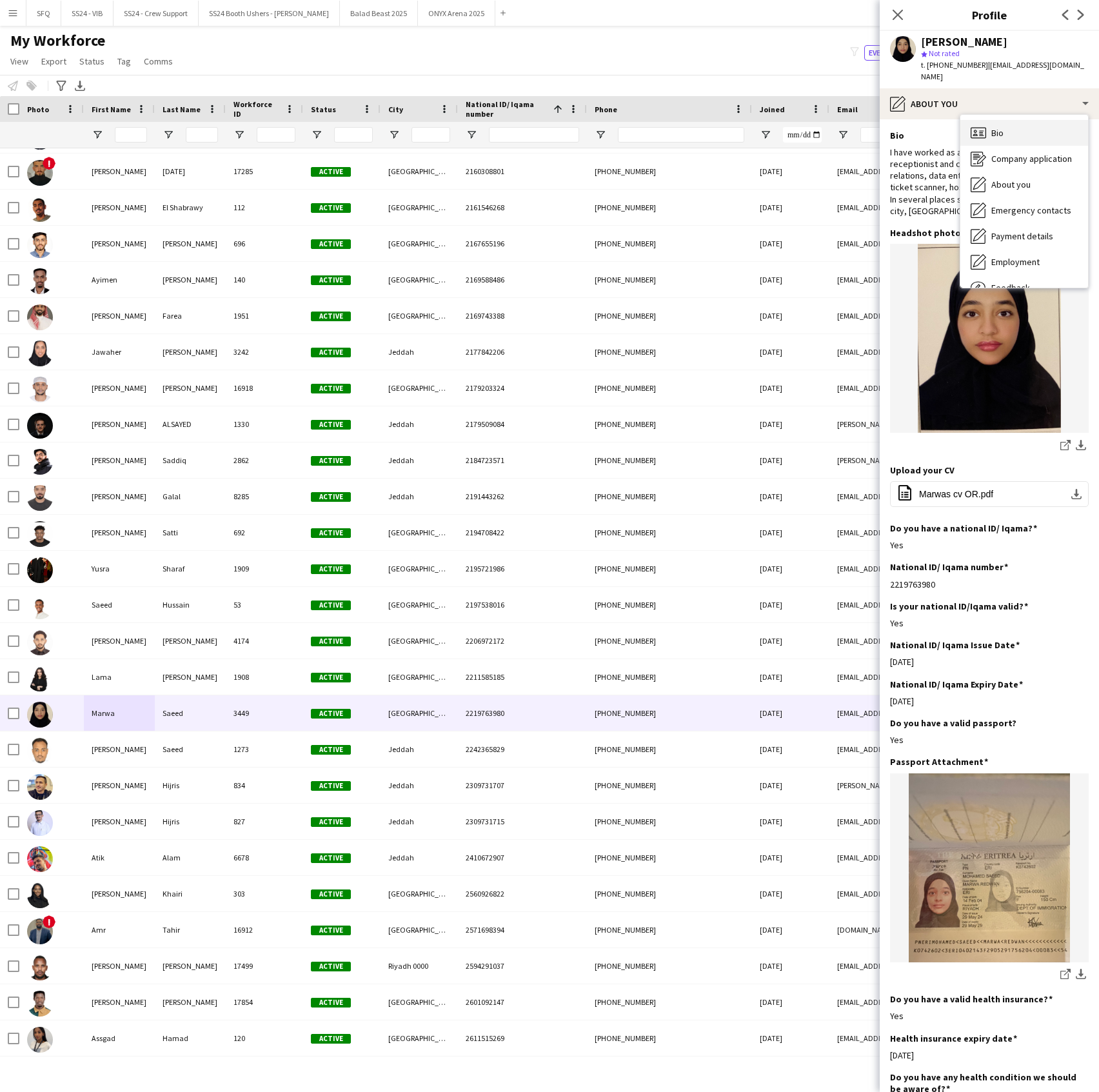
click at [976, 125] on icon "Bio" at bounding box center [979, 133] width 15 height 15
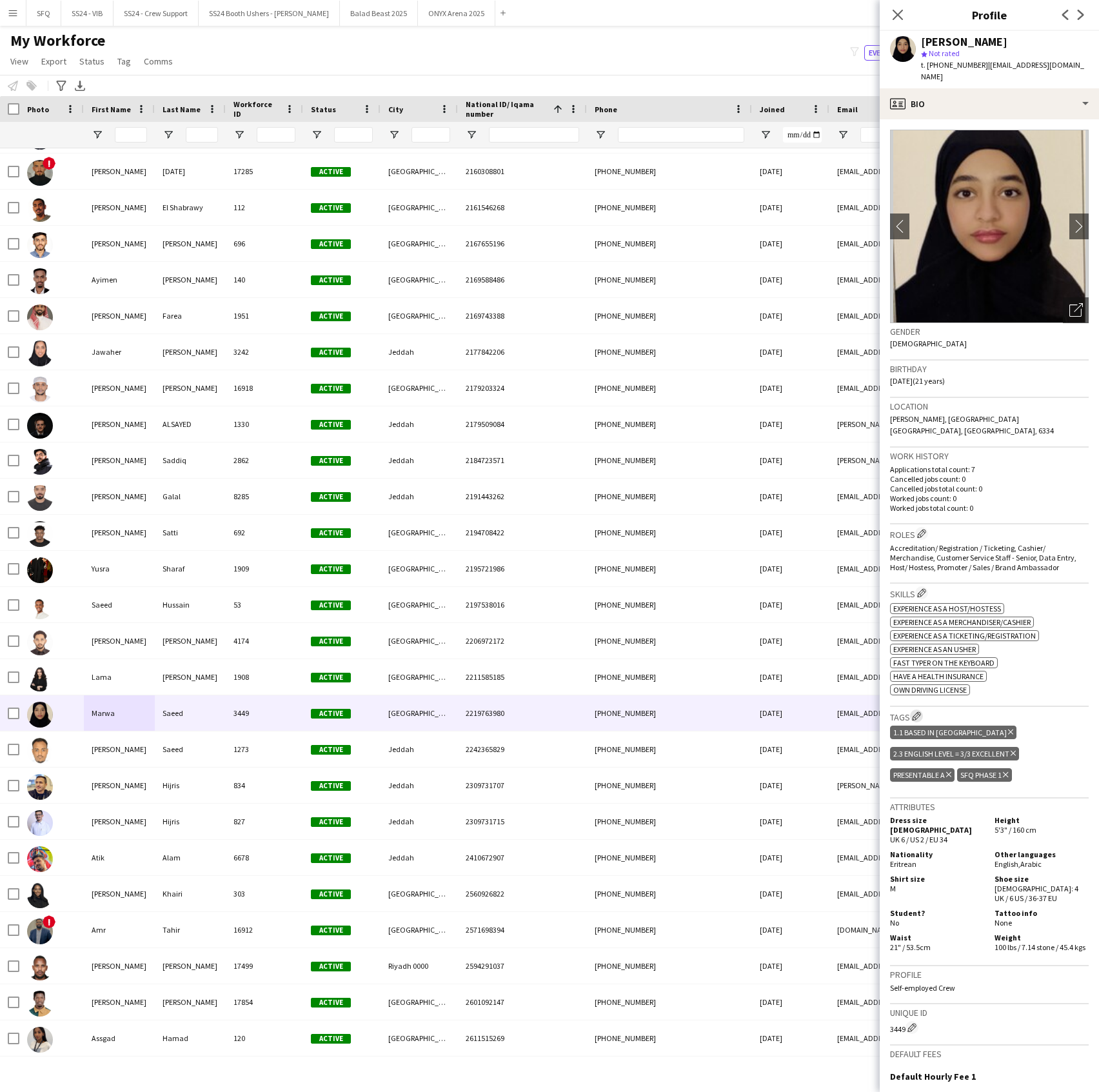
click at [914, 711] on app-icon "Edit crew company tags" at bounding box center [917, 716] width 9 height 9
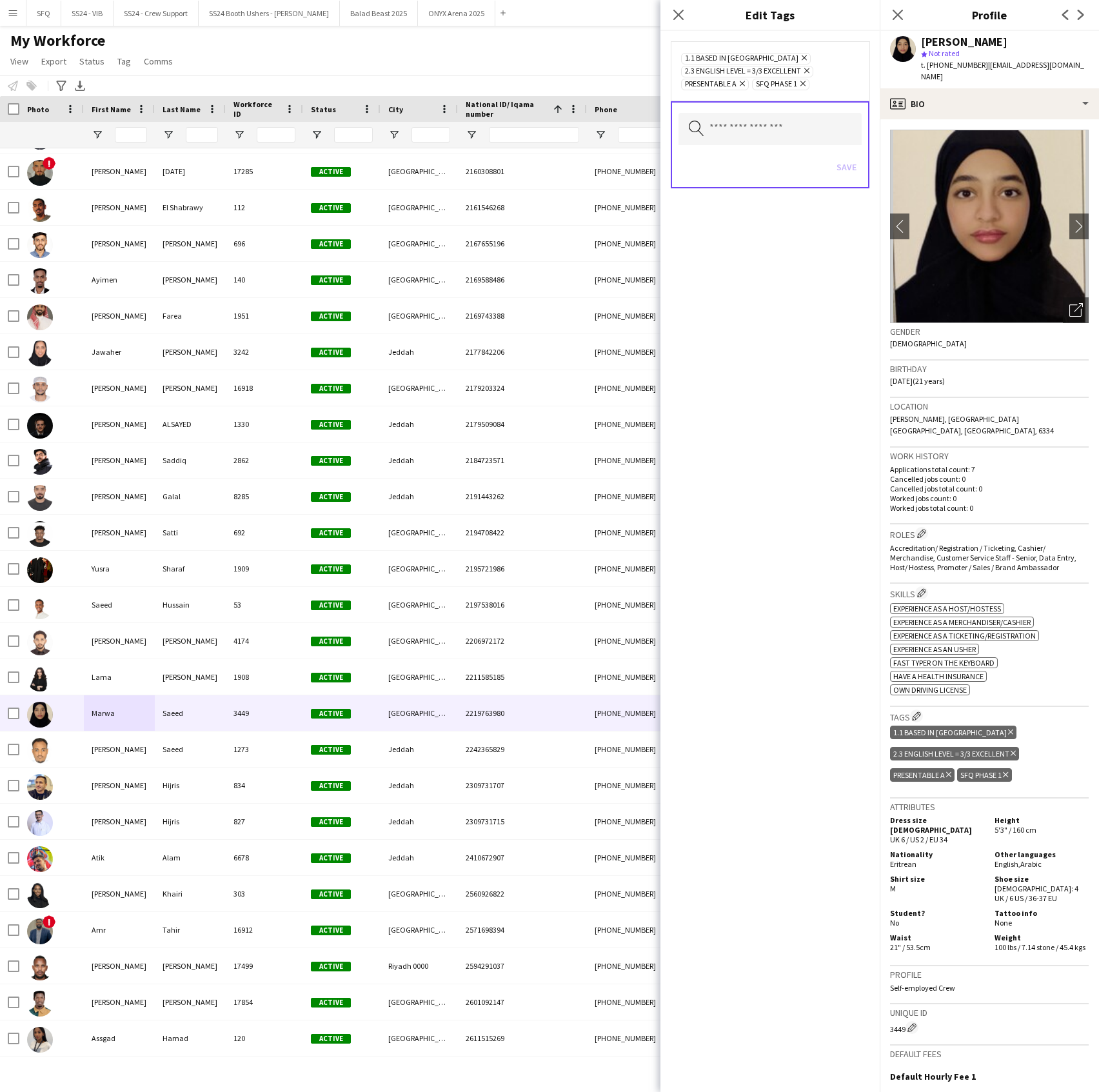
click at [804, 83] on icon "Remove" at bounding box center [801, 83] width 8 height 8
click at [785, 125] on input "text" at bounding box center [770, 129] width 183 height 32
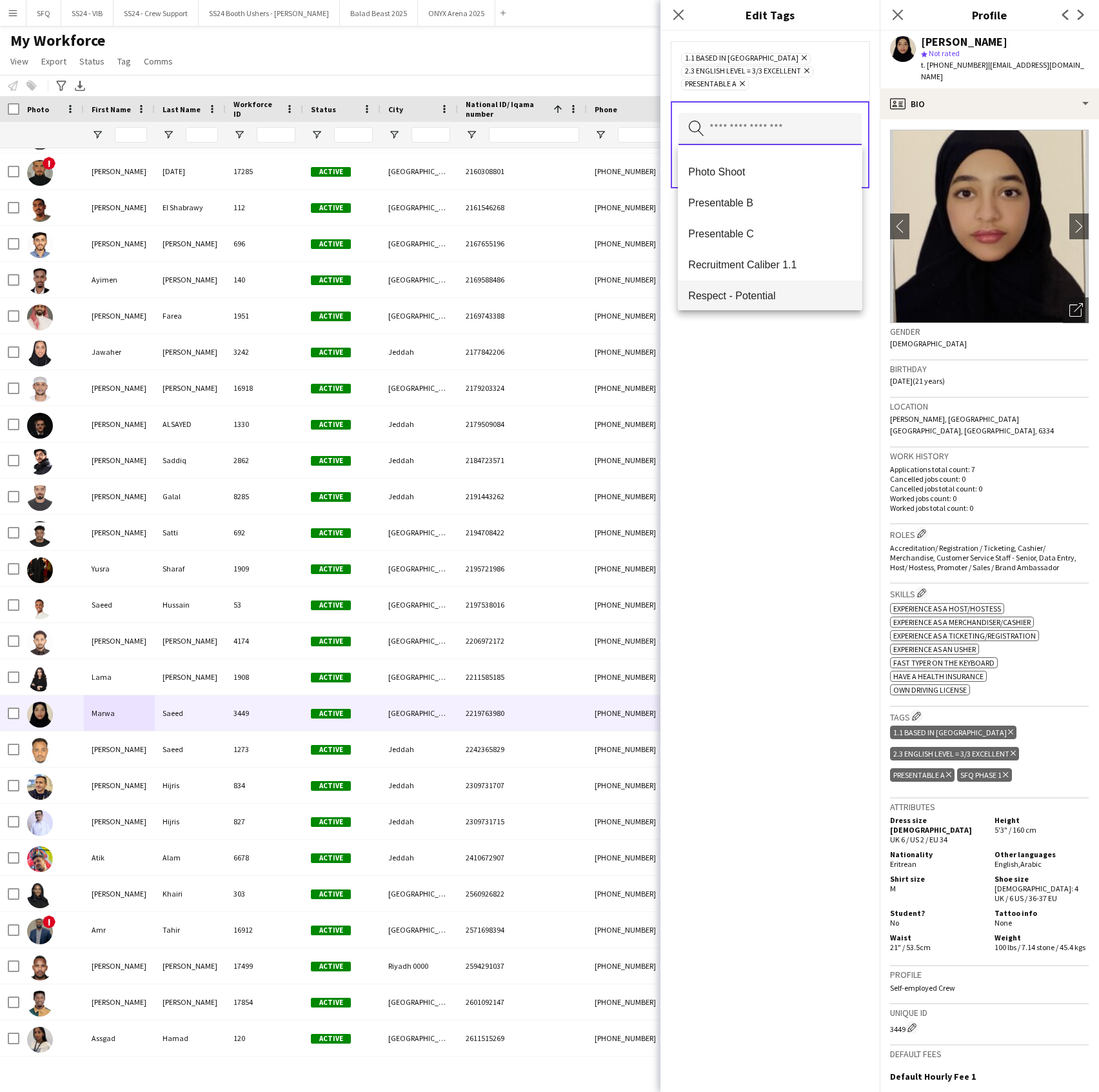
scroll to position [1270, 0]
click at [792, 227] on span "SFQ Phase 1 - HG" at bounding box center [769, 227] width 163 height 12
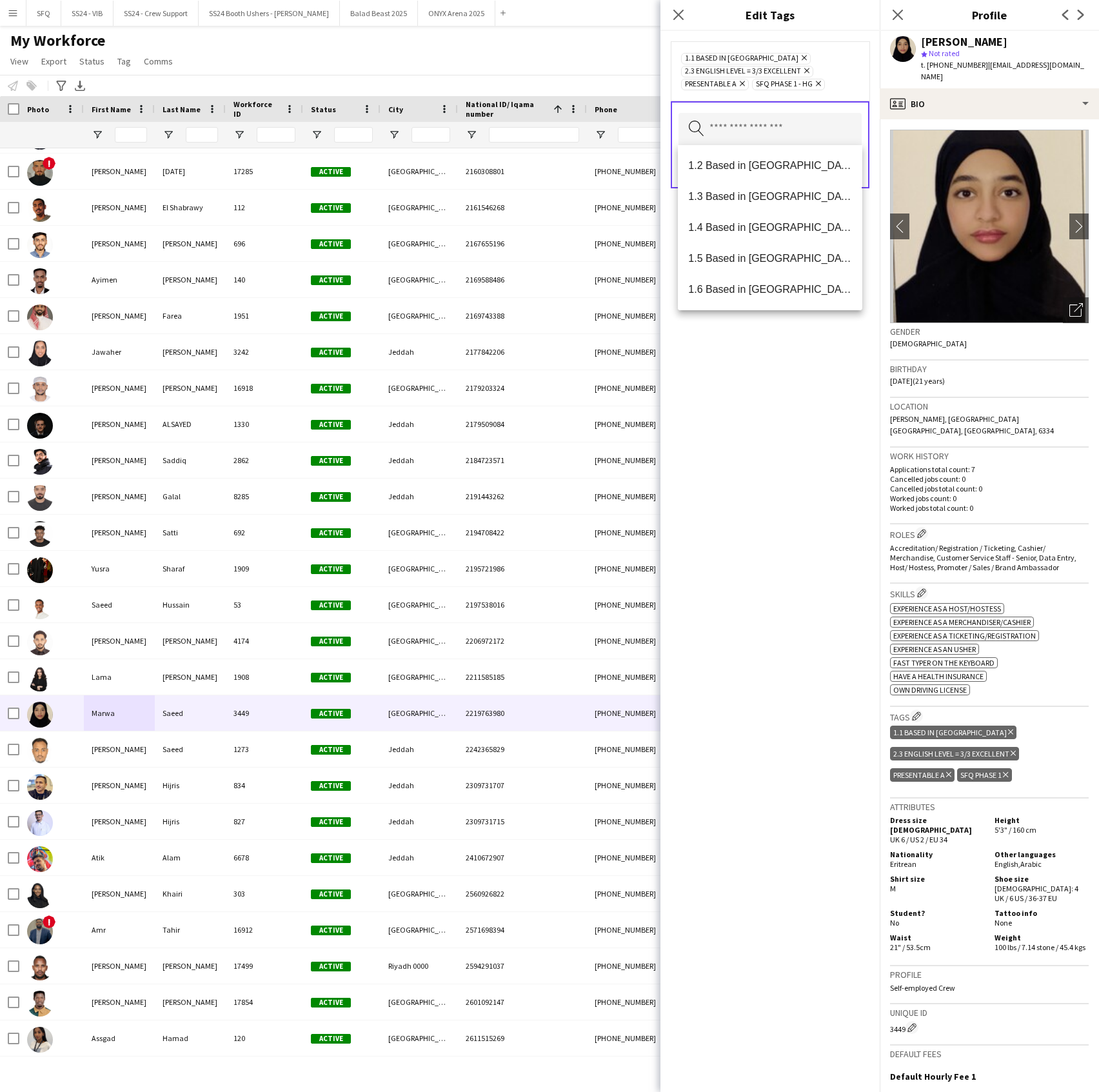
click at [803, 382] on div "1.1 Based in Riyadh Remove 2.3 English Level = 3/3 Excellent Remove Presentable…" at bounding box center [770, 561] width 219 height 1061
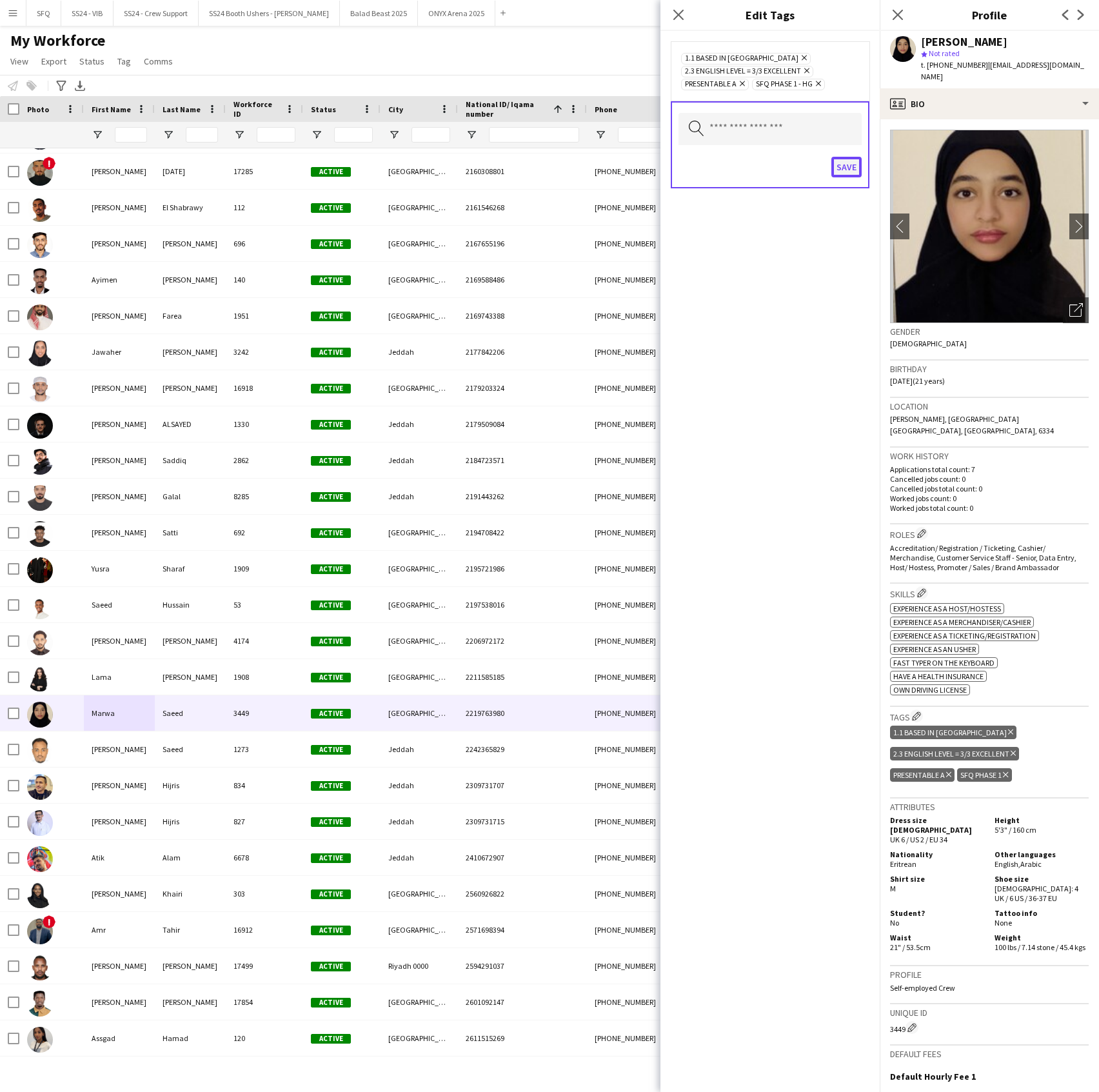
click at [841, 168] on button "Save" at bounding box center [846, 167] width 30 height 21
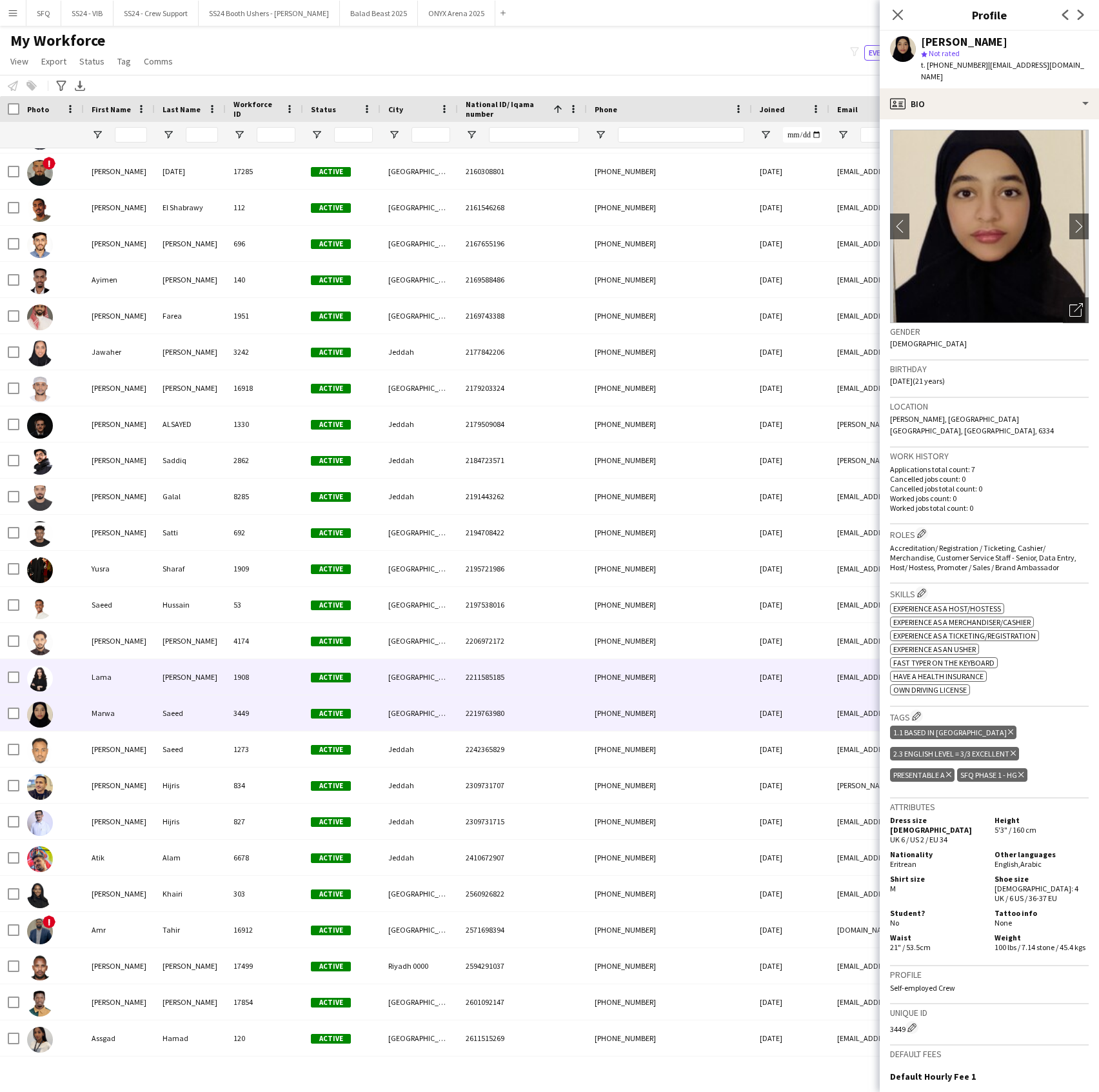
click at [150, 677] on div "Lama" at bounding box center [120, 677] width 71 height 36
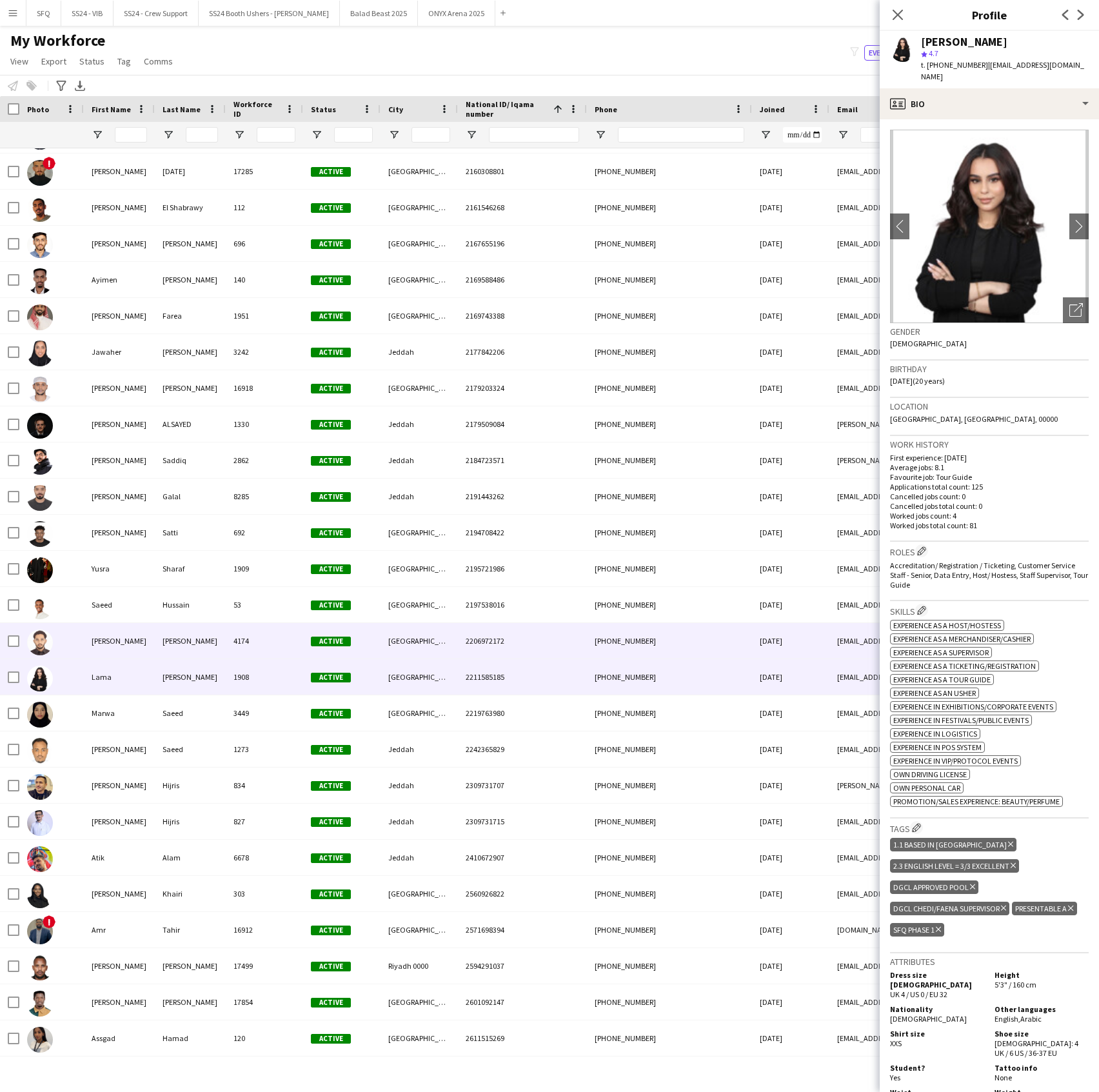
click at [137, 649] on div "[PERSON_NAME]" at bounding box center [120, 641] width 71 height 36
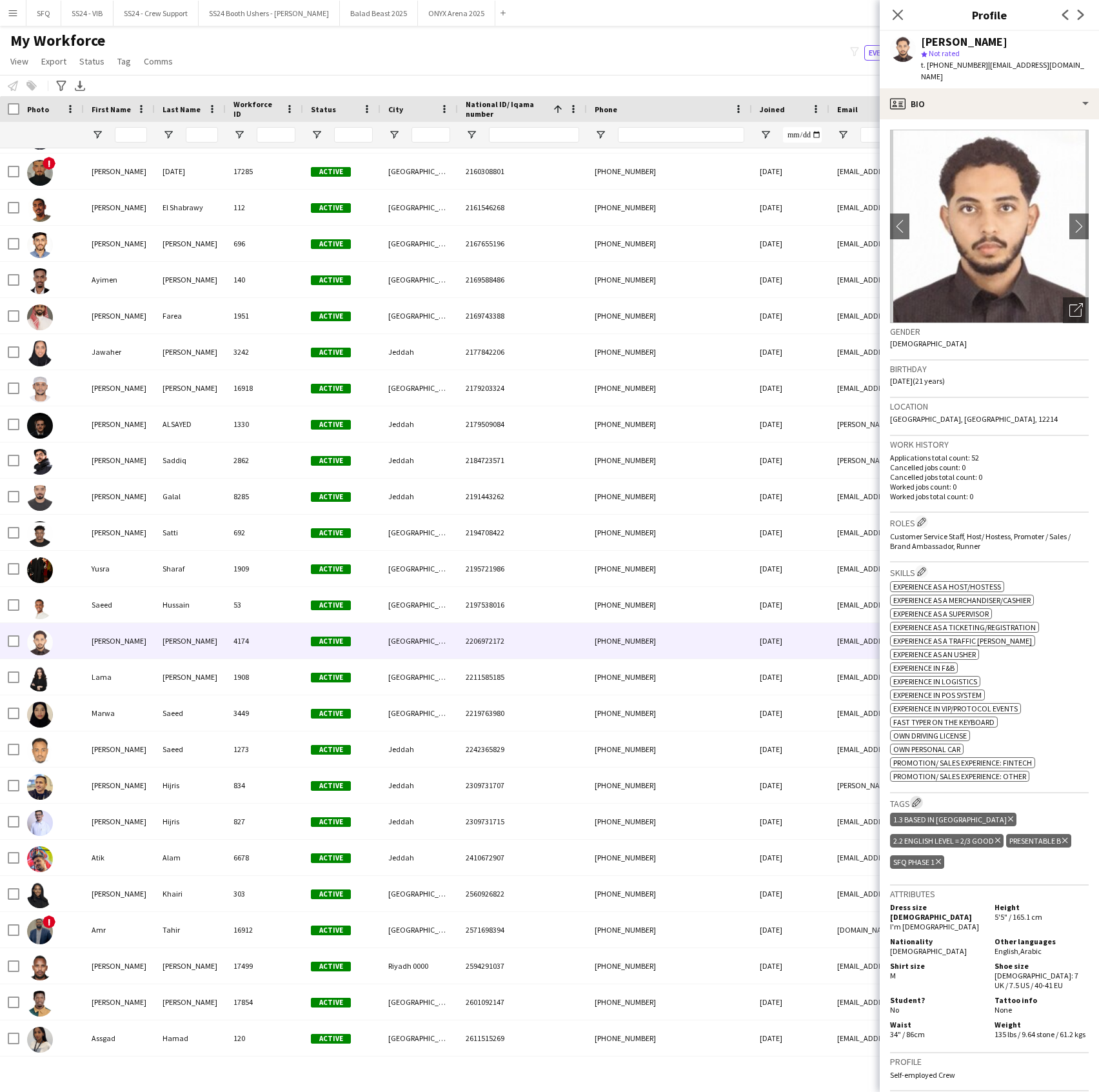
click at [914, 798] on app-icon "Edit crew company tags" at bounding box center [917, 802] width 9 height 9
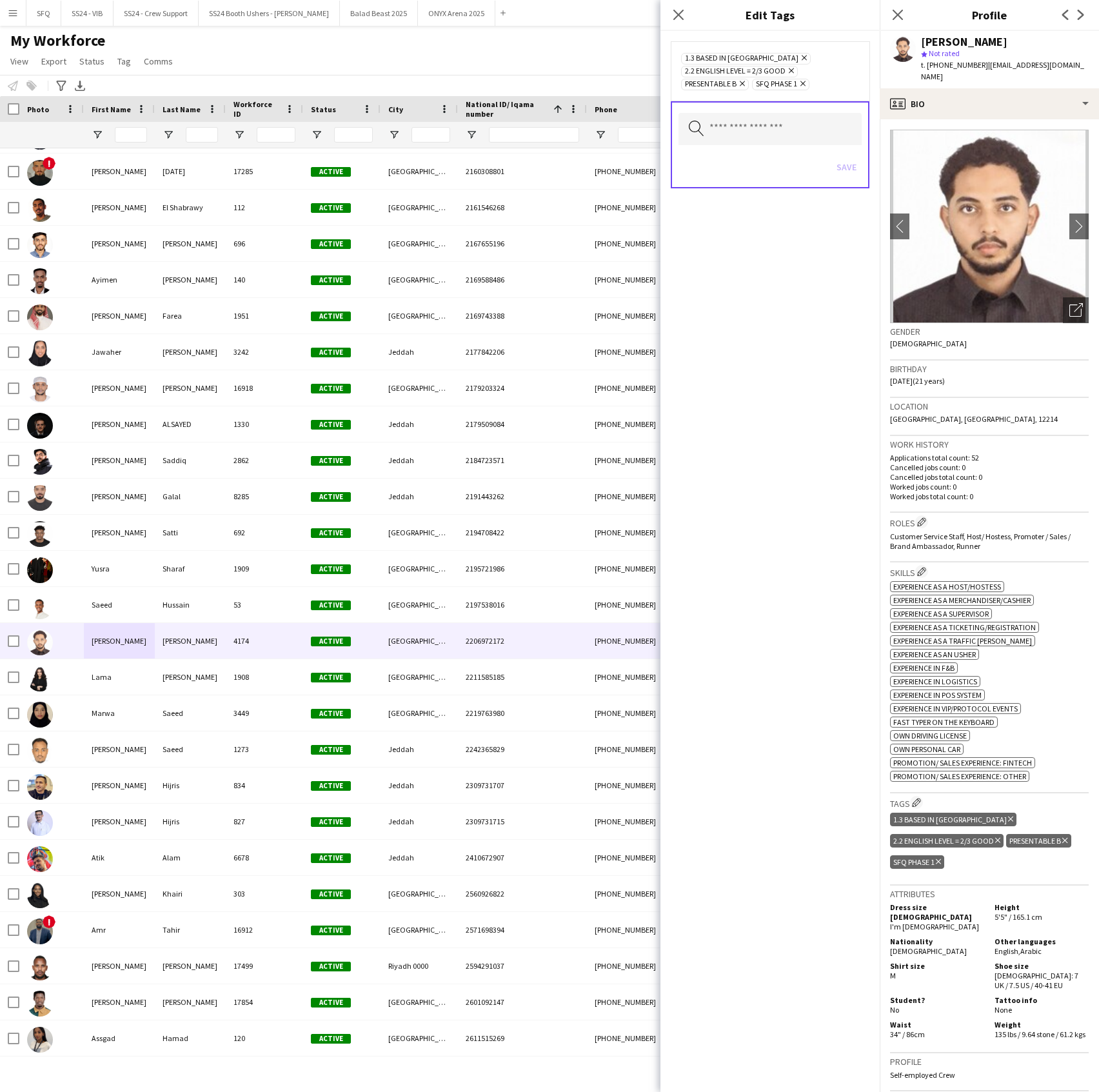
click at [809, 83] on span "SFQ Phase 1 Remove" at bounding box center [781, 84] width 57 height 12
click at [800, 86] on icon "Remove" at bounding box center [801, 83] width 8 height 8
click at [791, 122] on input "text" at bounding box center [770, 129] width 183 height 32
click at [782, 220] on mat-option "SFQ Phase 1 - HG" at bounding box center [770, 228] width 184 height 31
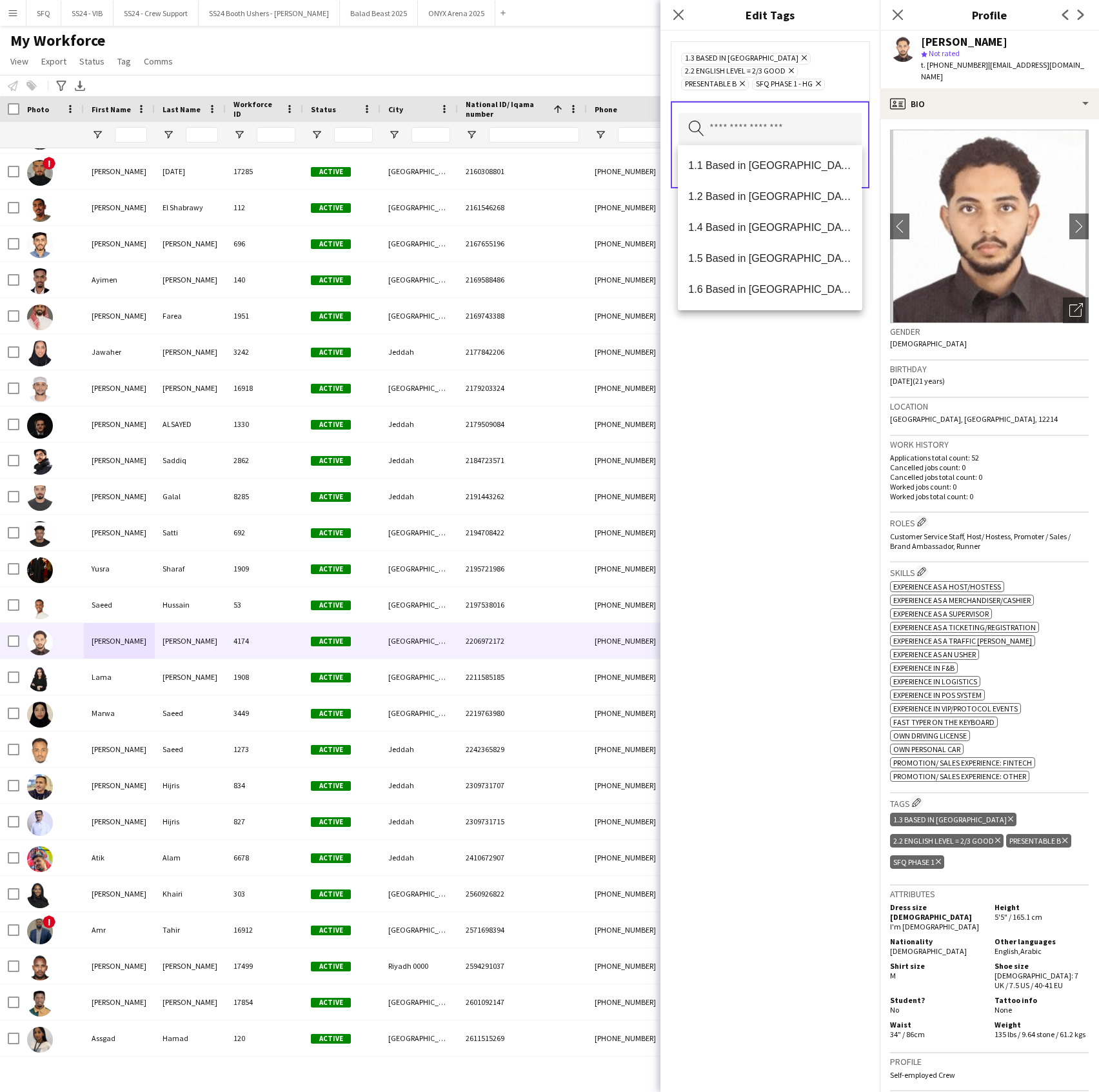
click at [799, 524] on div "1.3 Based in Jeddah Remove 2.2 English Level = 2/3 Good Remove Presentable B Re…" at bounding box center [770, 561] width 219 height 1061
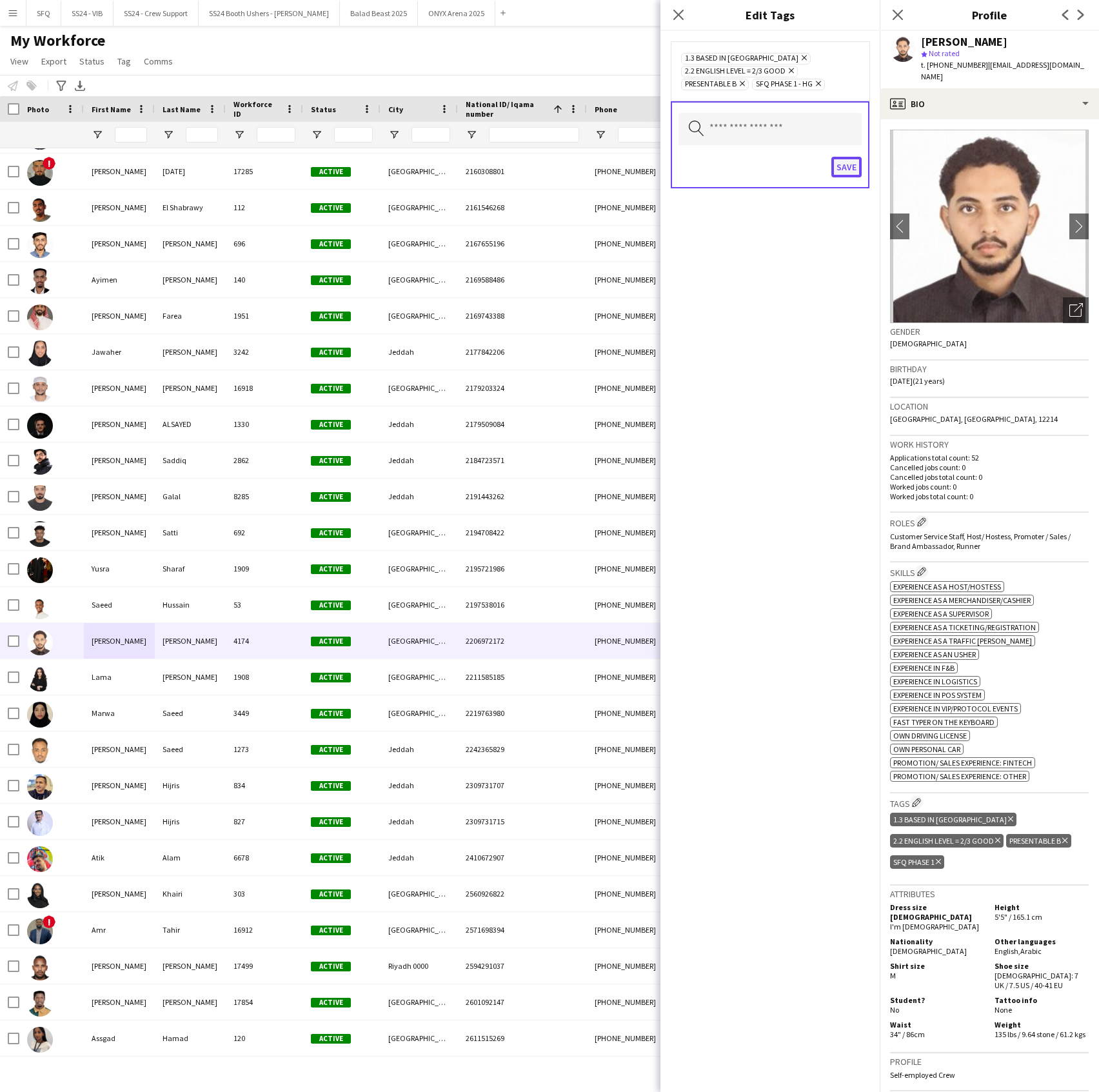
click at [843, 169] on button "Save" at bounding box center [846, 167] width 30 height 21
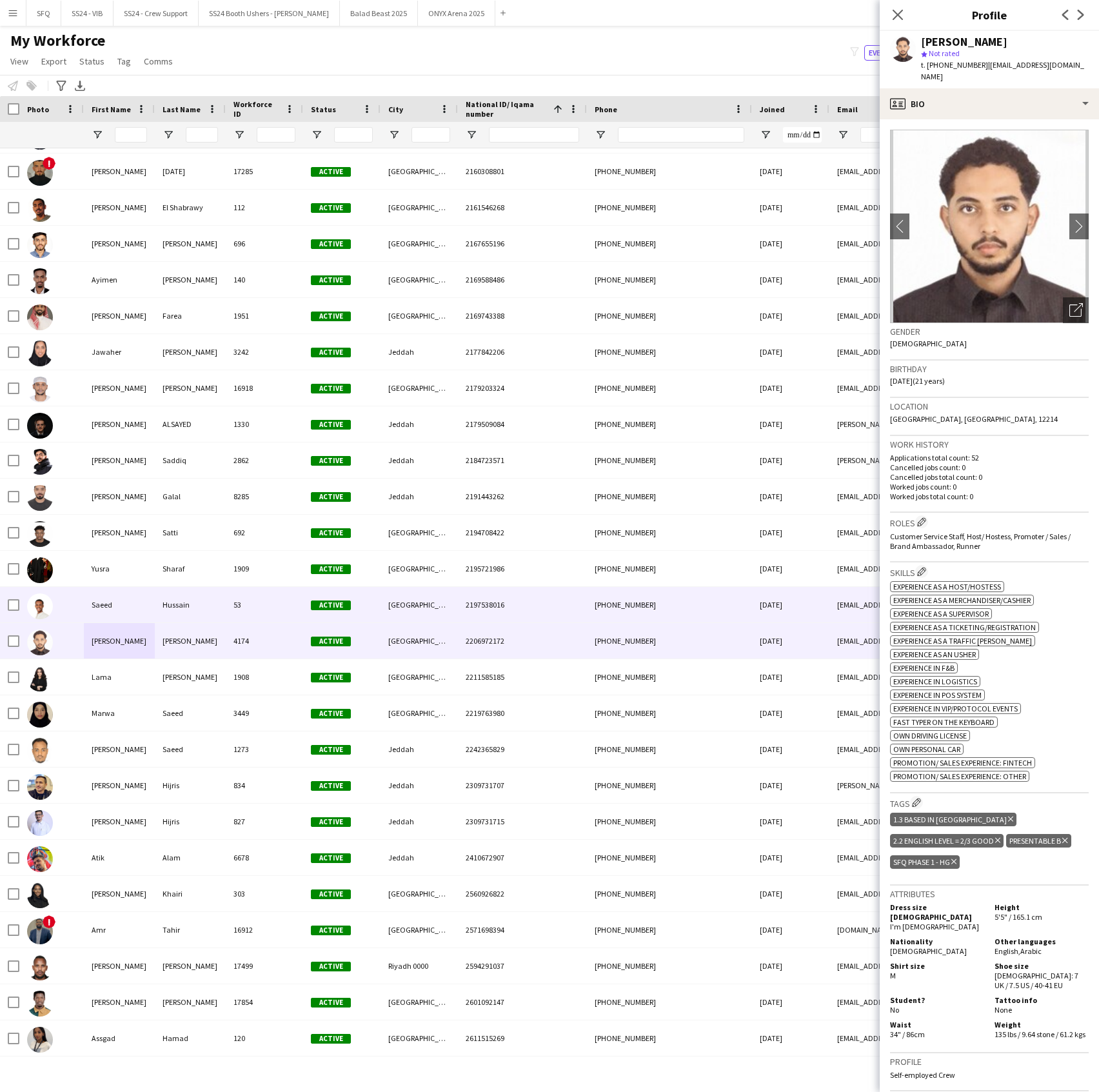
click at [119, 597] on div "Saeed" at bounding box center [120, 605] width 71 height 36
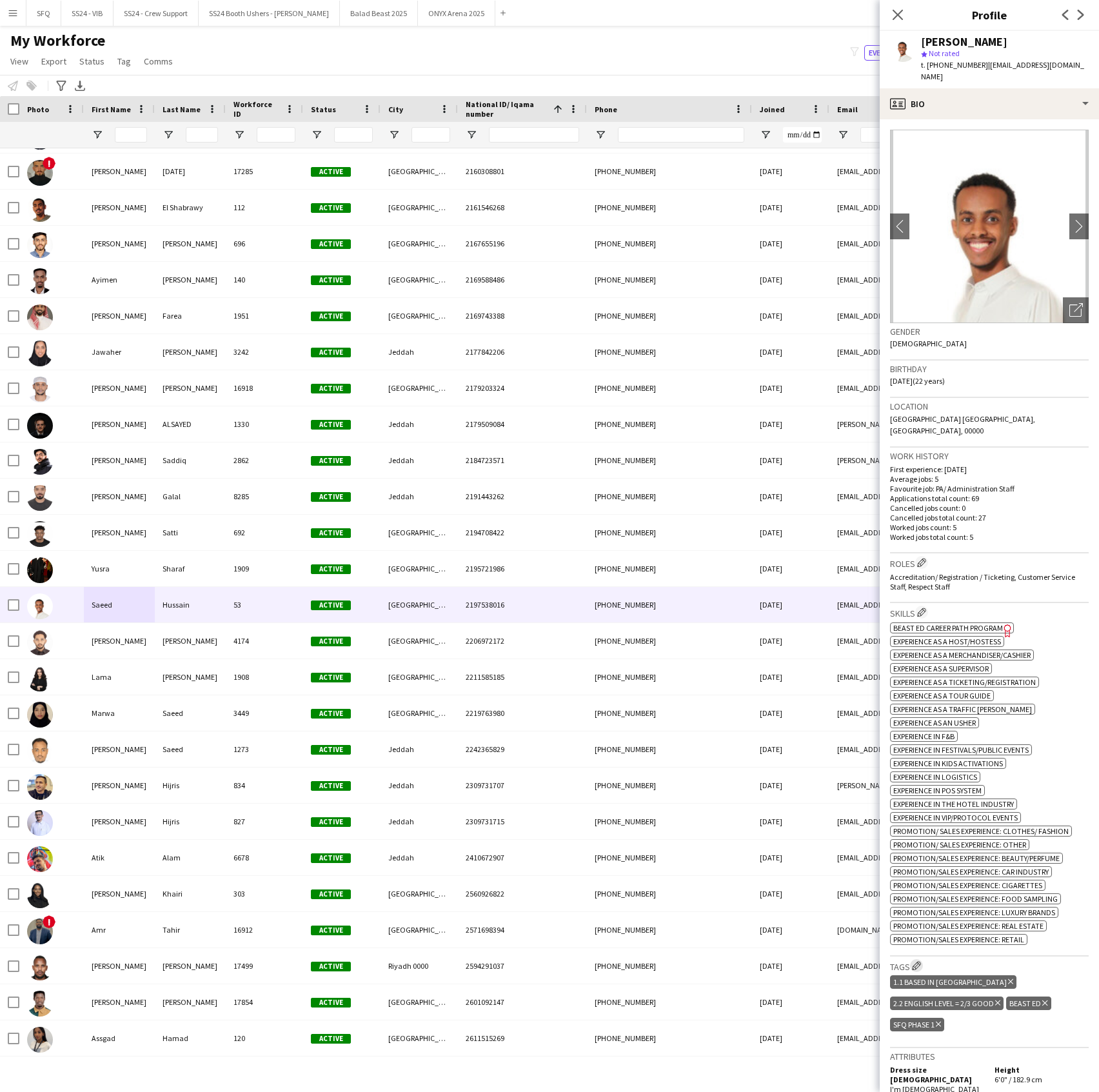
click at [912, 959] on button "Edit crew company tags" at bounding box center [916, 965] width 13 height 13
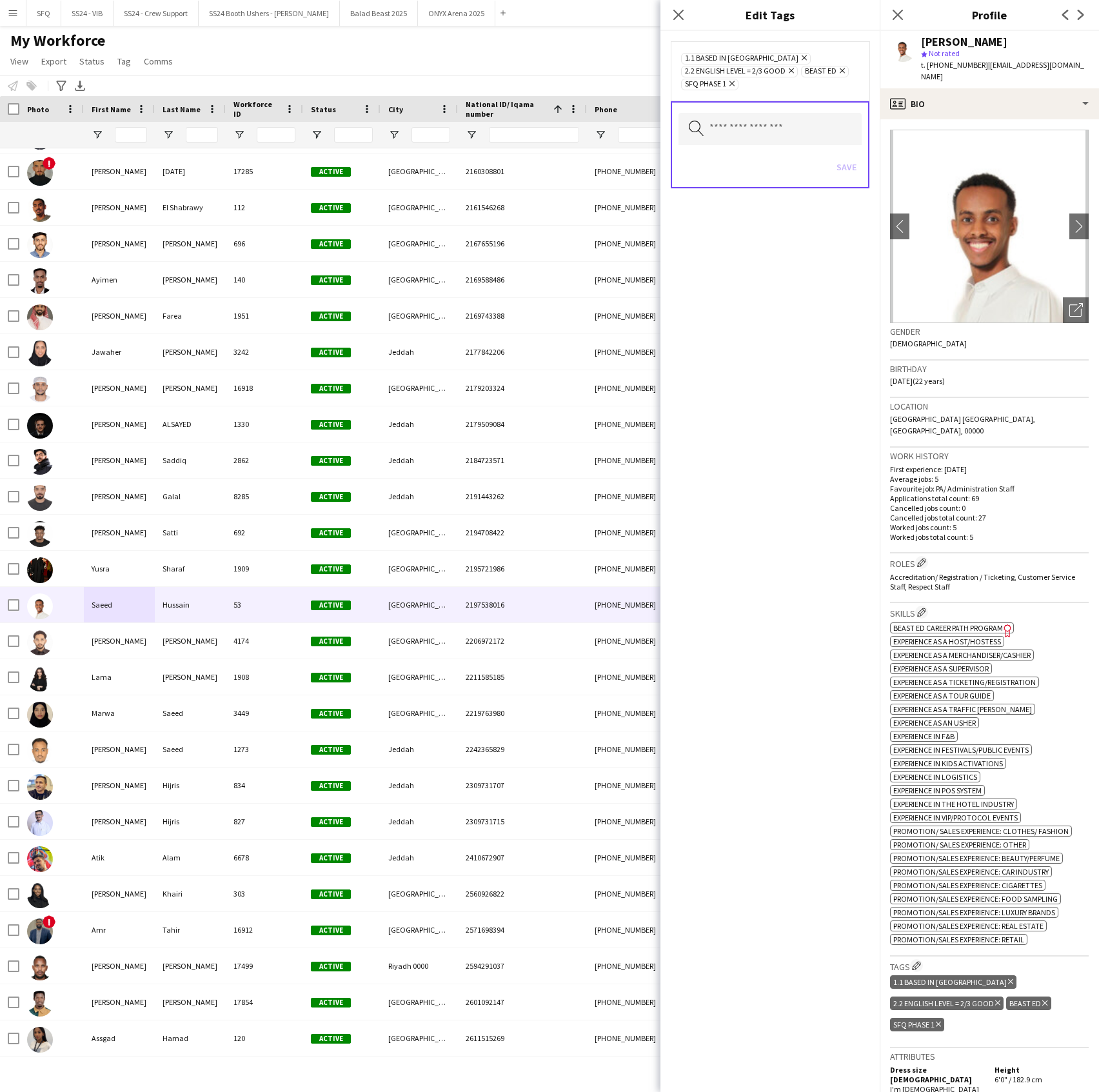
click at [731, 83] on icon at bounding box center [732, 83] width 5 height 5
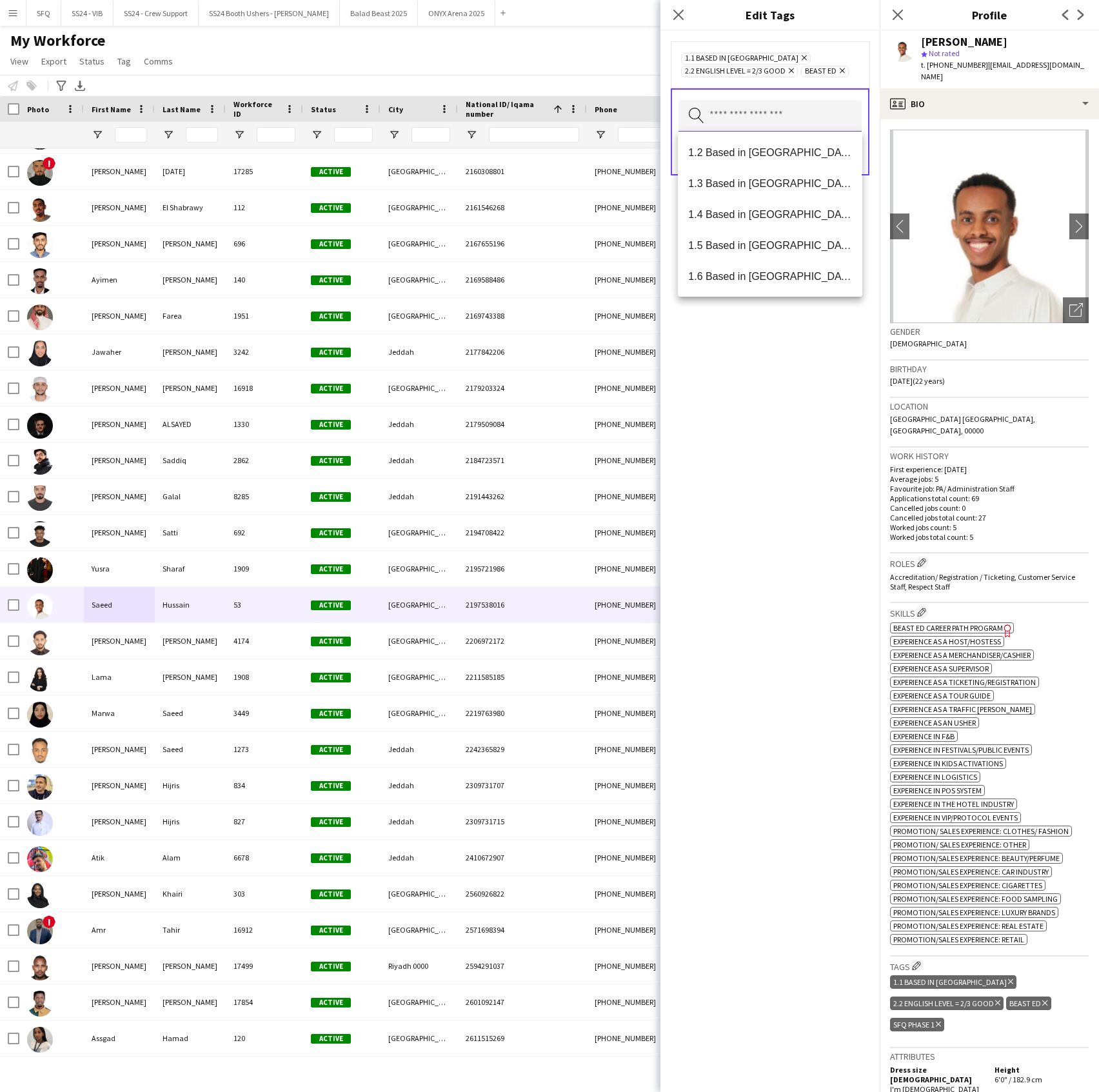
click at [731, 124] on input "text" at bounding box center [770, 116] width 183 height 32
click at [752, 212] on span "SFQ Phase 1 - HG" at bounding box center [769, 215] width 163 height 12
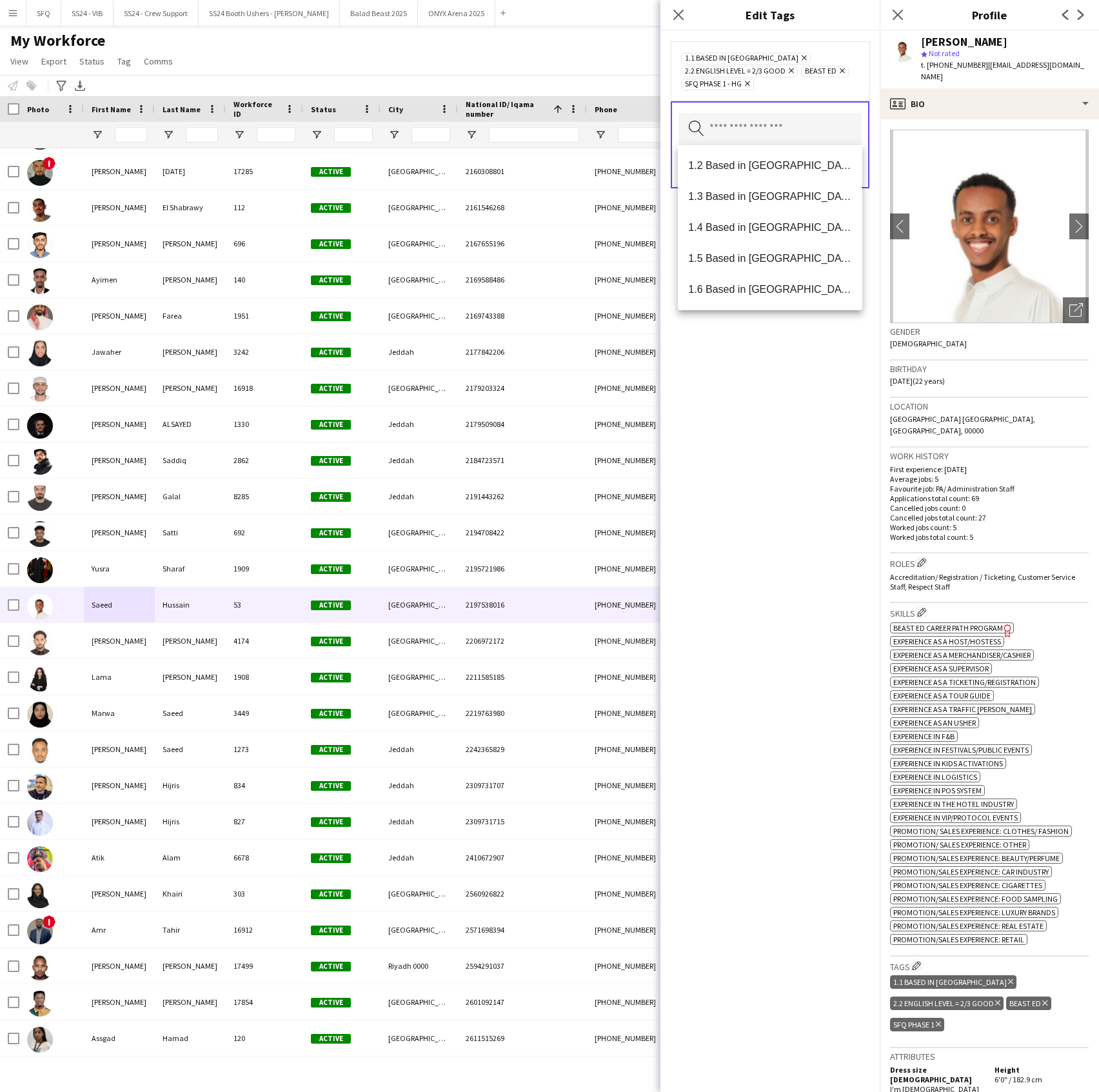
click at [797, 357] on div "1.1 Based in Riyadh Remove 2.2 English Level = 2/3 Good Remove Beast ED Remove …" at bounding box center [770, 561] width 219 height 1061
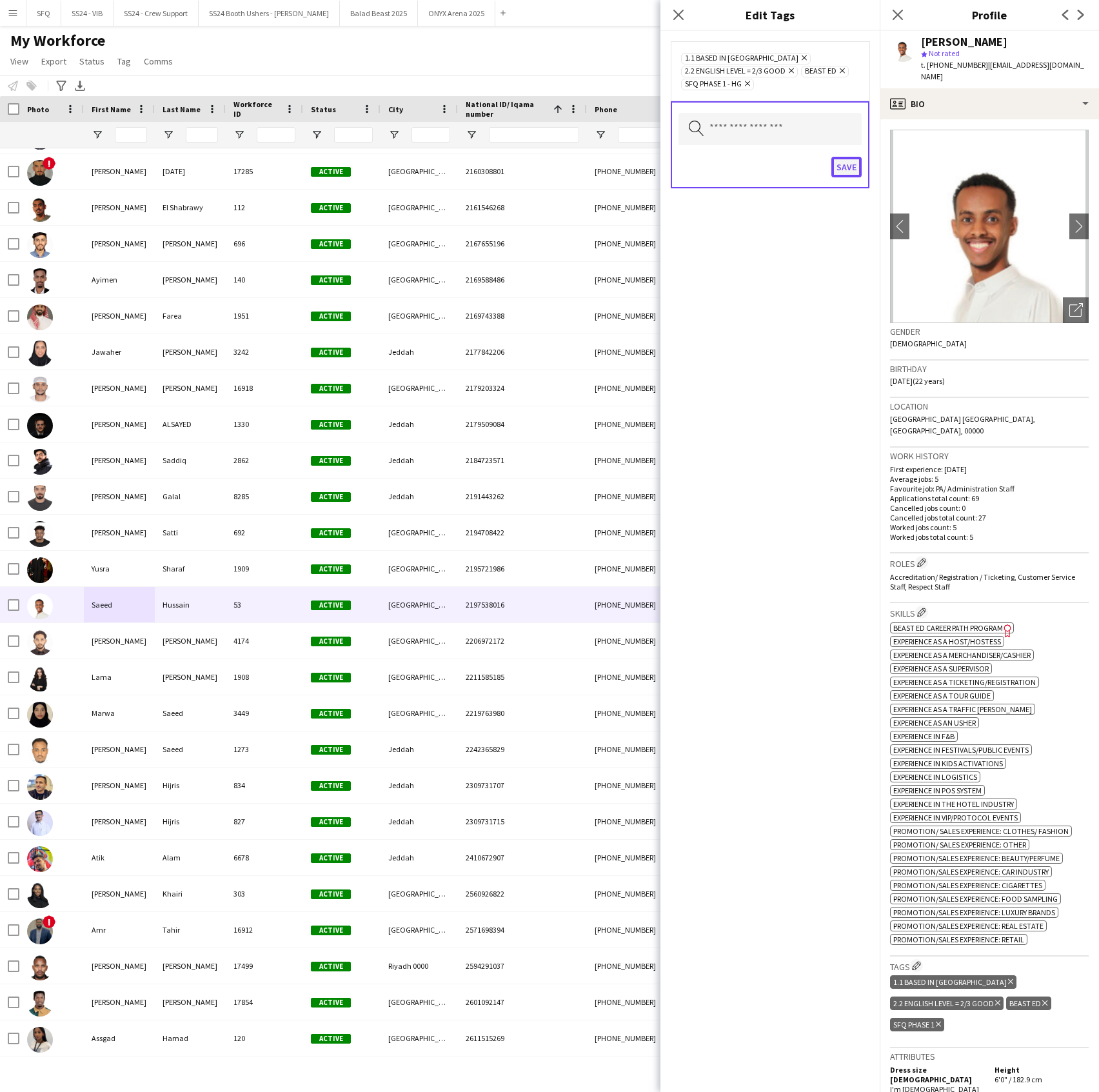
click at [842, 165] on button "Save" at bounding box center [846, 167] width 30 height 21
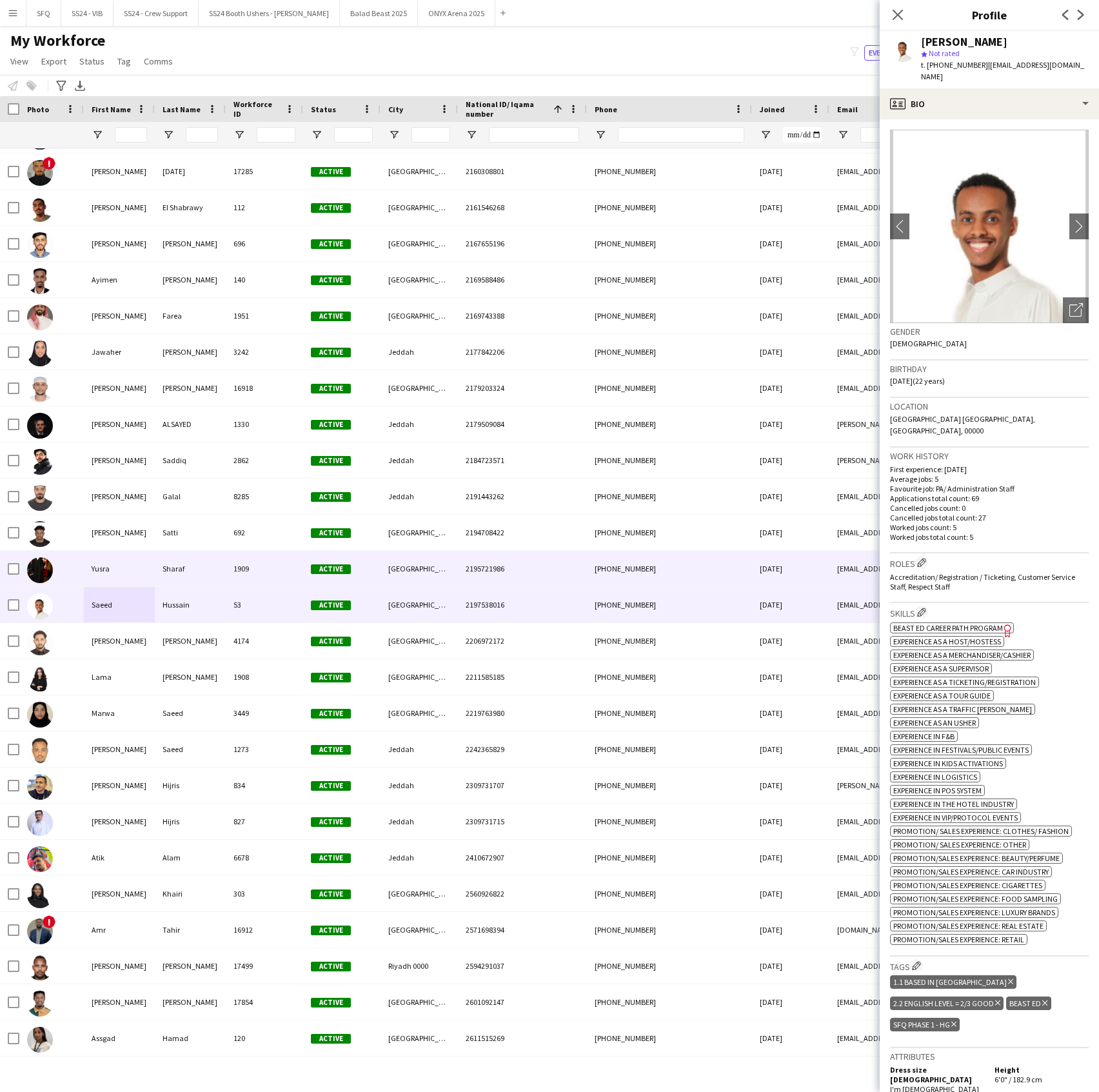
click at [156, 577] on div "Sharaf" at bounding box center [190, 568] width 71 height 36
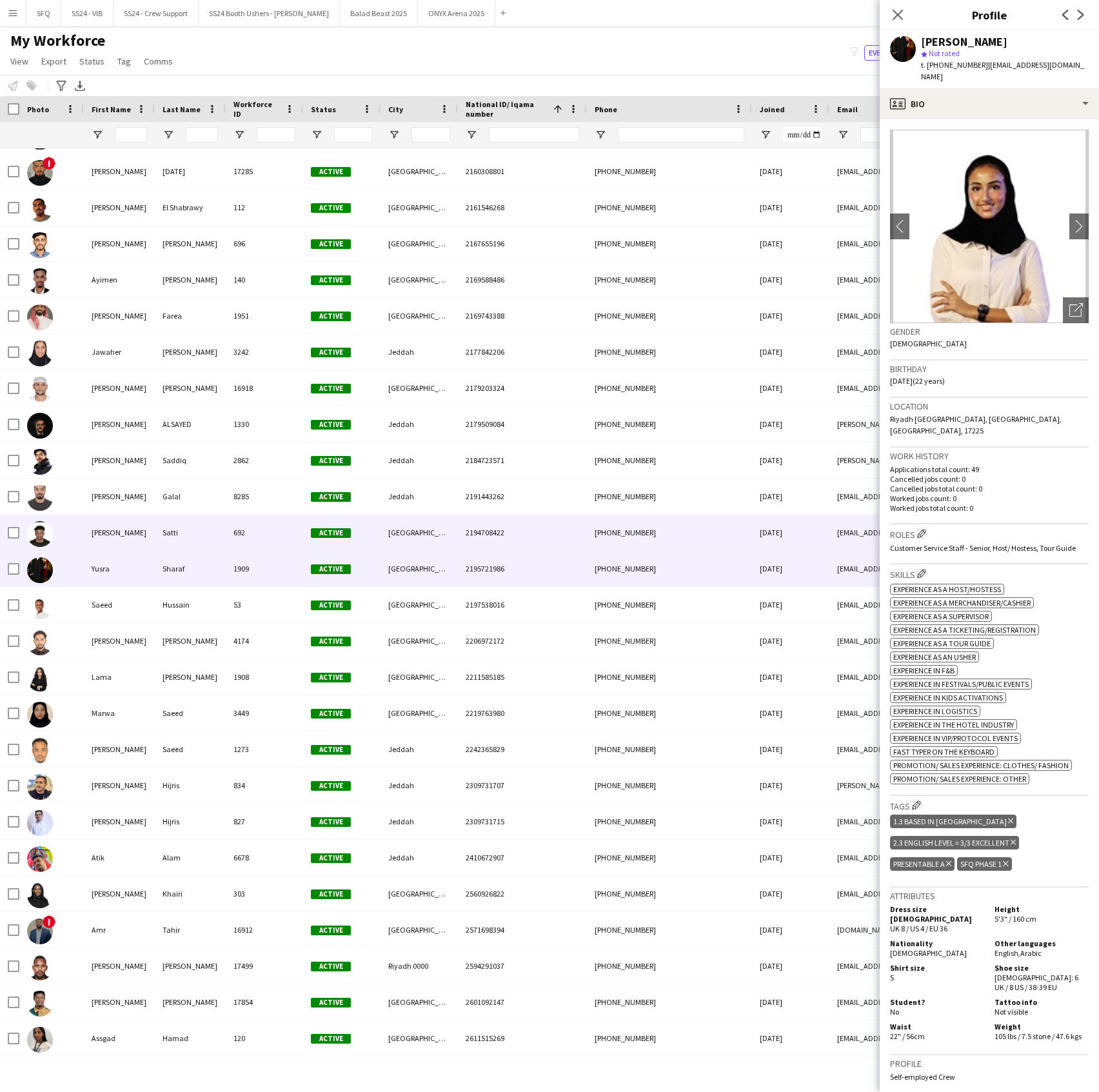
click at [141, 532] on div "[PERSON_NAME]" at bounding box center [120, 532] width 71 height 36
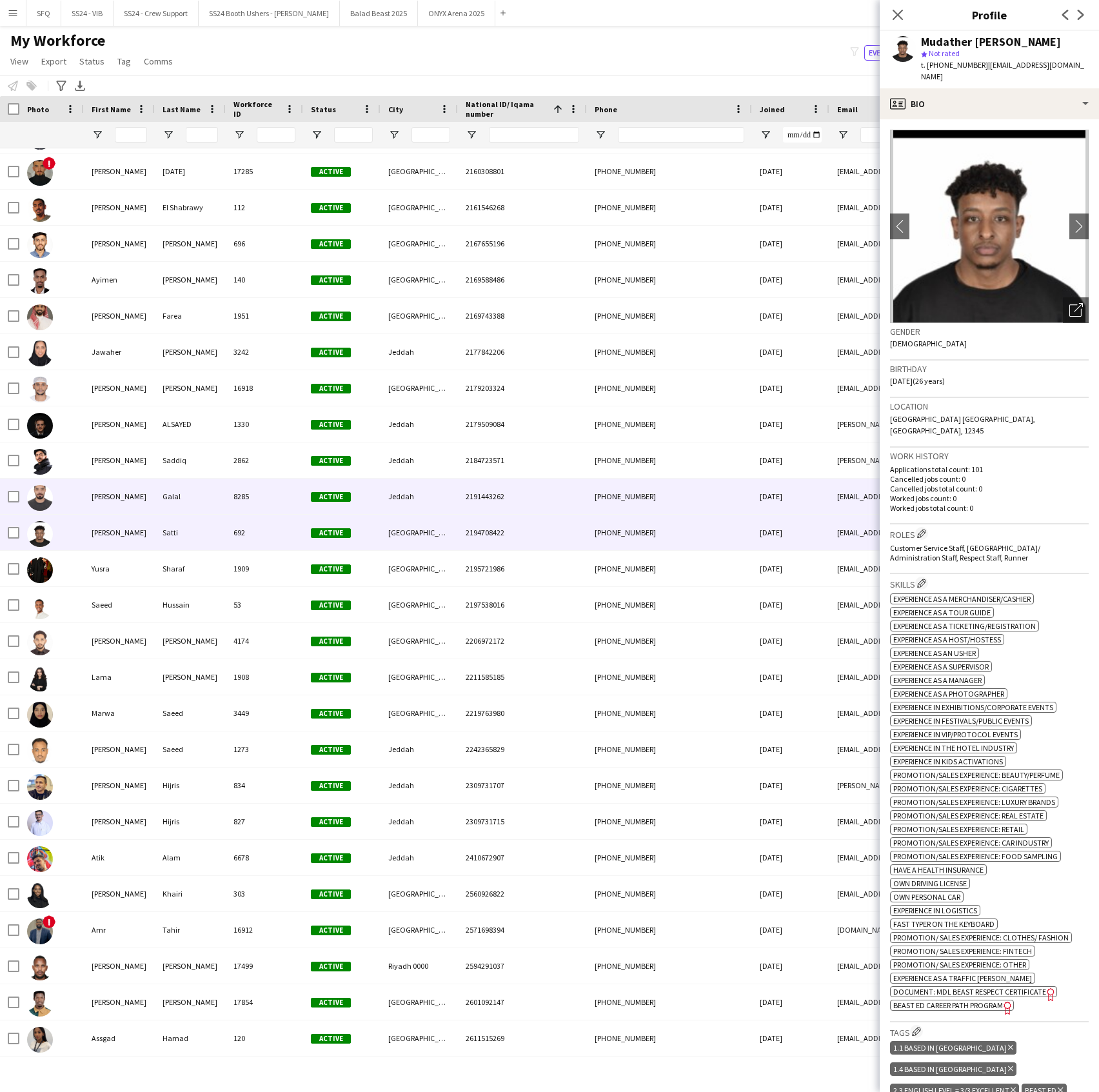
click at [120, 500] on div "[PERSON_NAME]" at bounding box center [120, 497] width 71 height 36
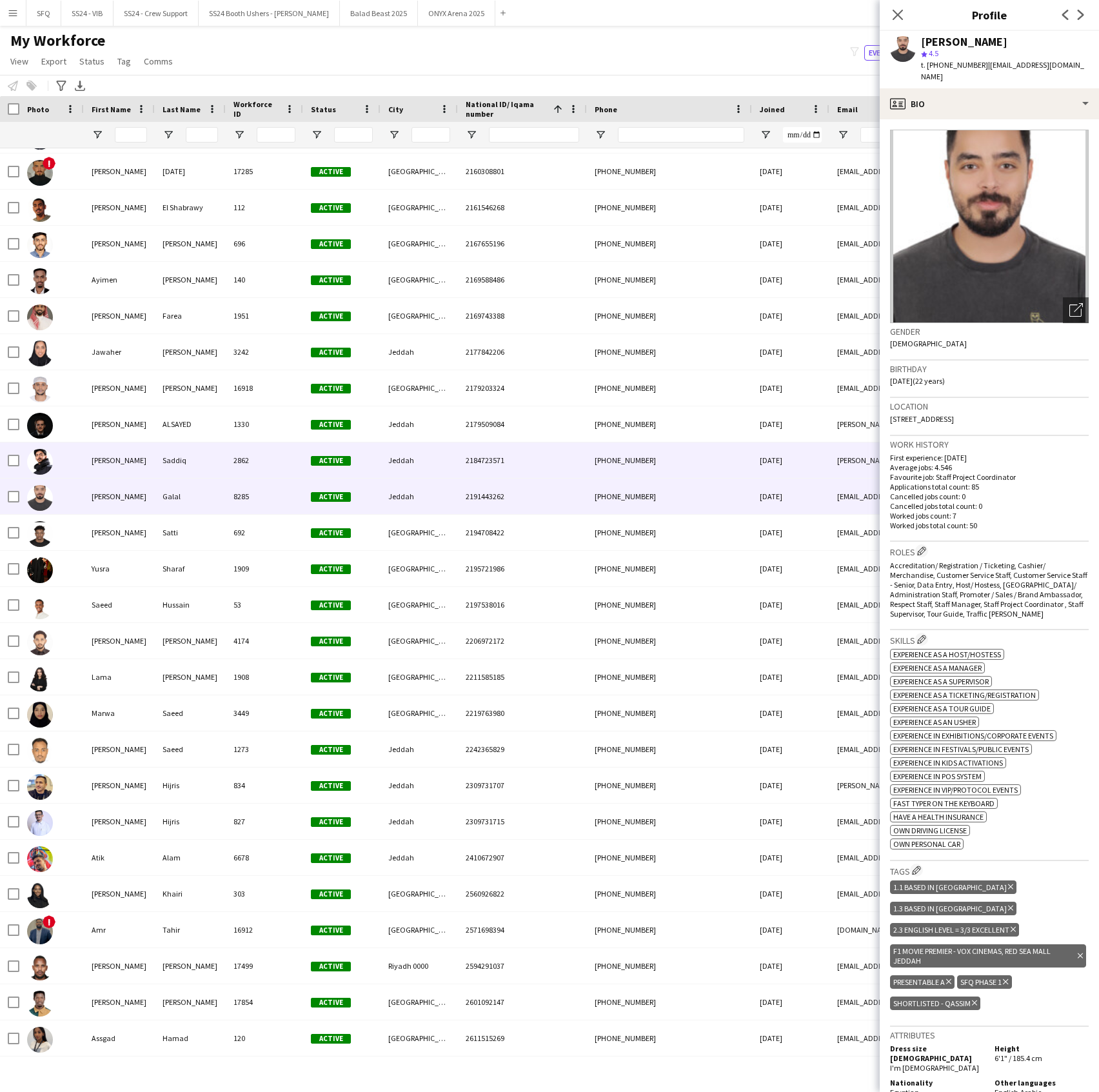
click at [104, 464] on div "[PERSON_NAME]" at bounding box center [120, 460] width 71 height 36
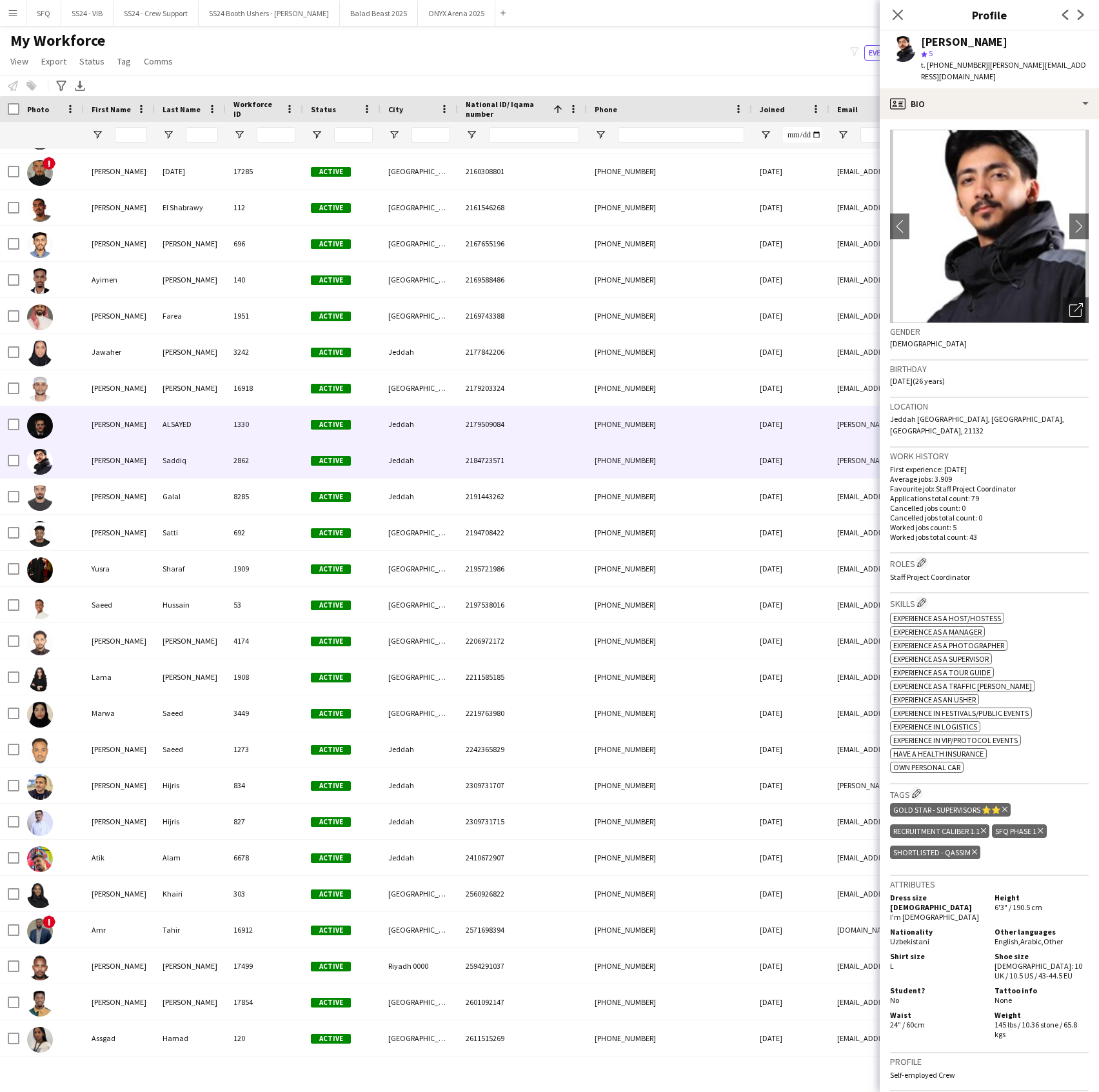
click at [93, 429] on div "[PERSON_NAME]" at bounding box center [120, 424] width 71 height 36
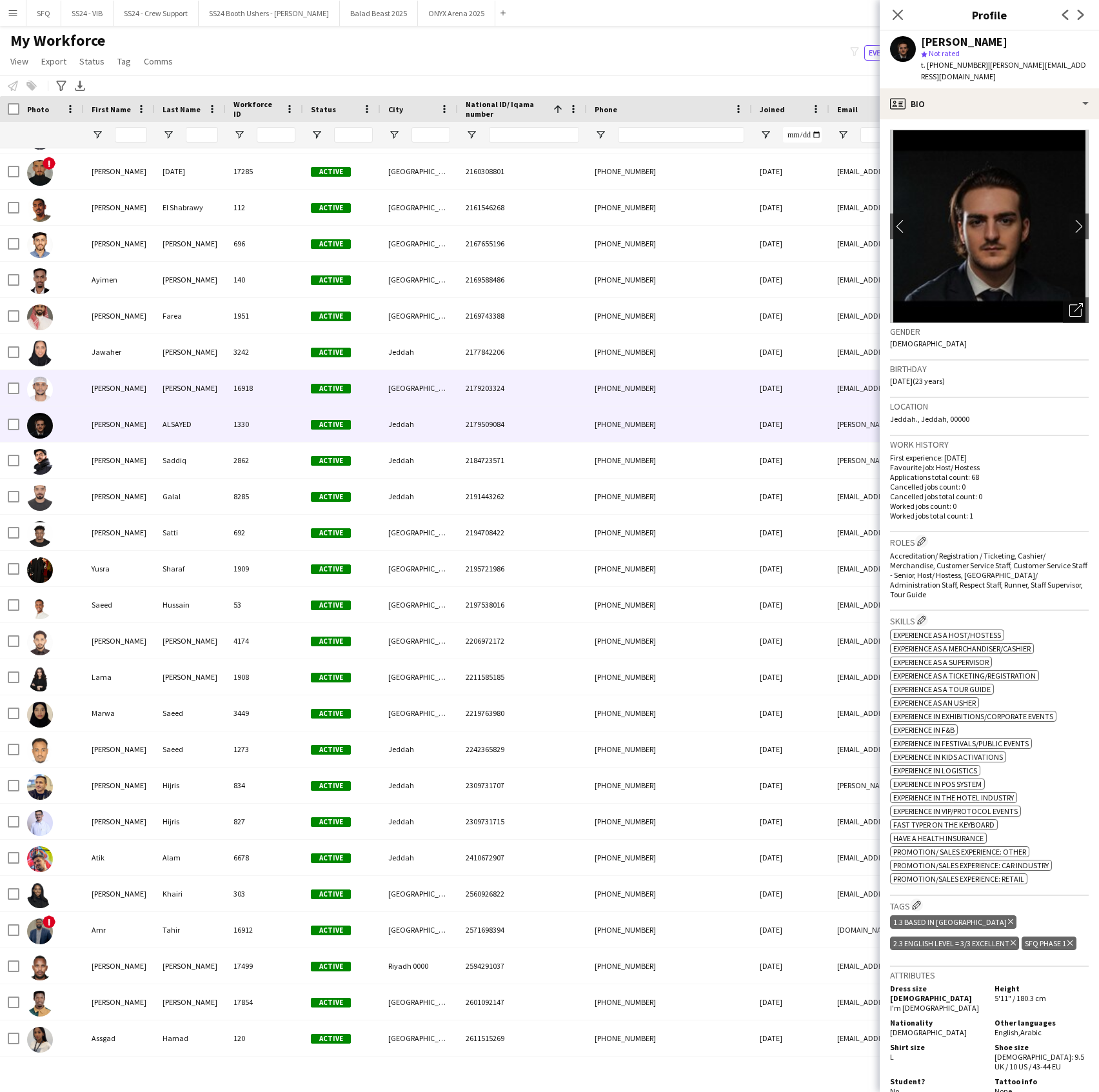
click at [104, 385] on div "MOHAMED" at bounding box center [120, 388] width 71 height 36
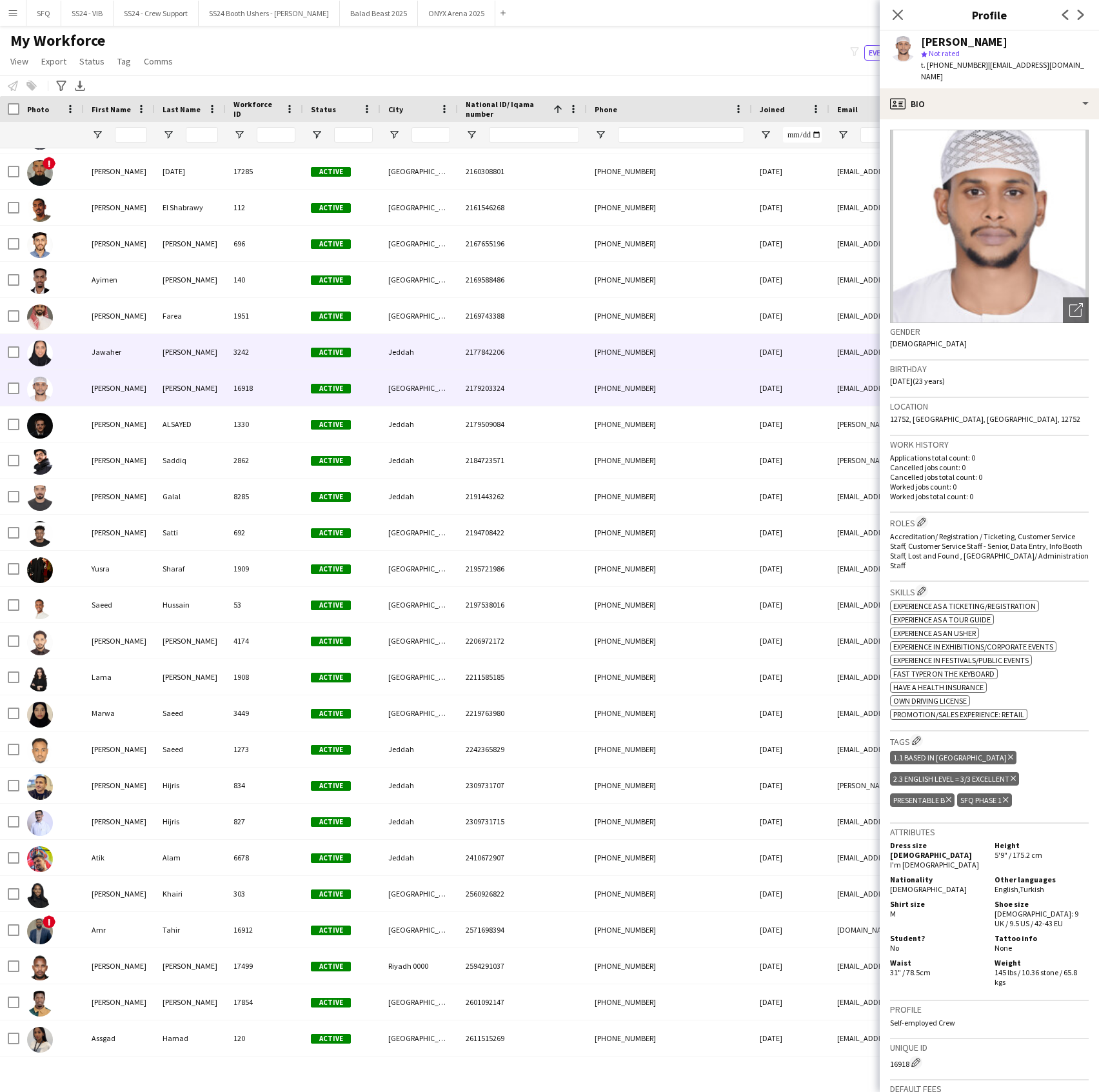
click at [165, 341] on div "[PERSON_NAME]" at bounding box center [190, 352] width 71 height 36
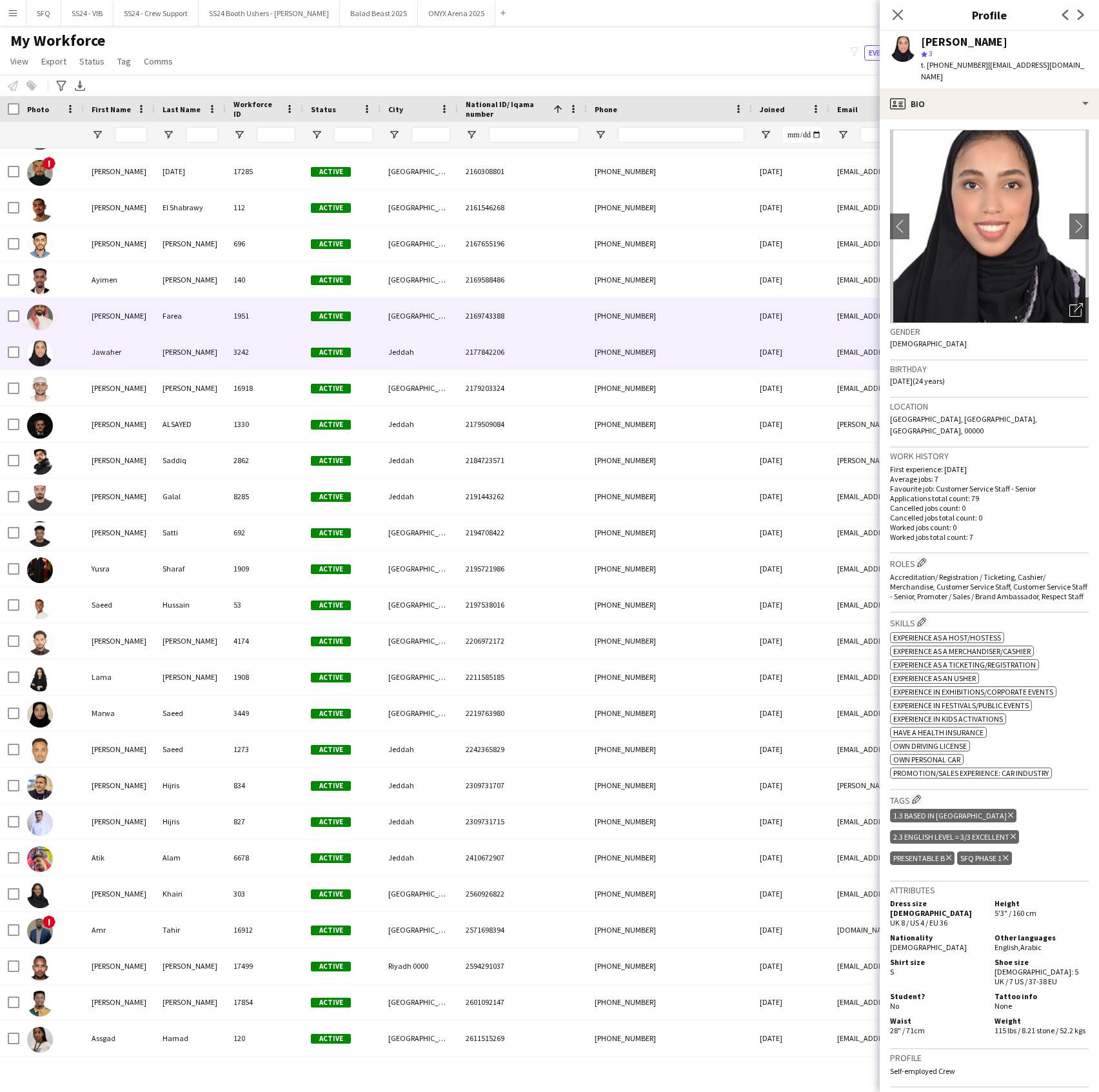
click at [147, 317] on div "[PERSON_NAME]" at bounding box center [120, 316] width 71 height 36
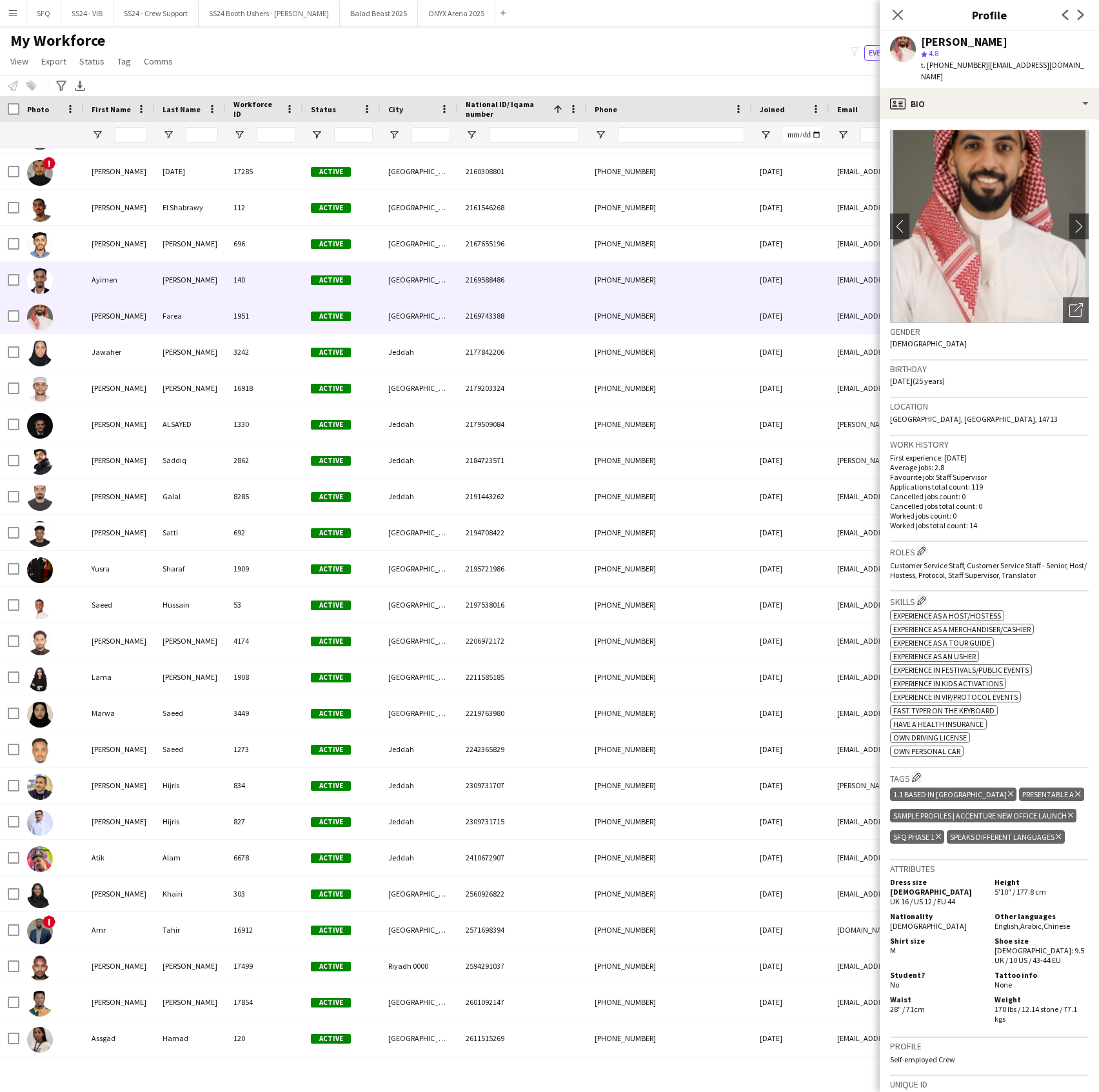
click at [145, 292] on div "Ayimen" at bounding box center [120, 280] width 71 height 36
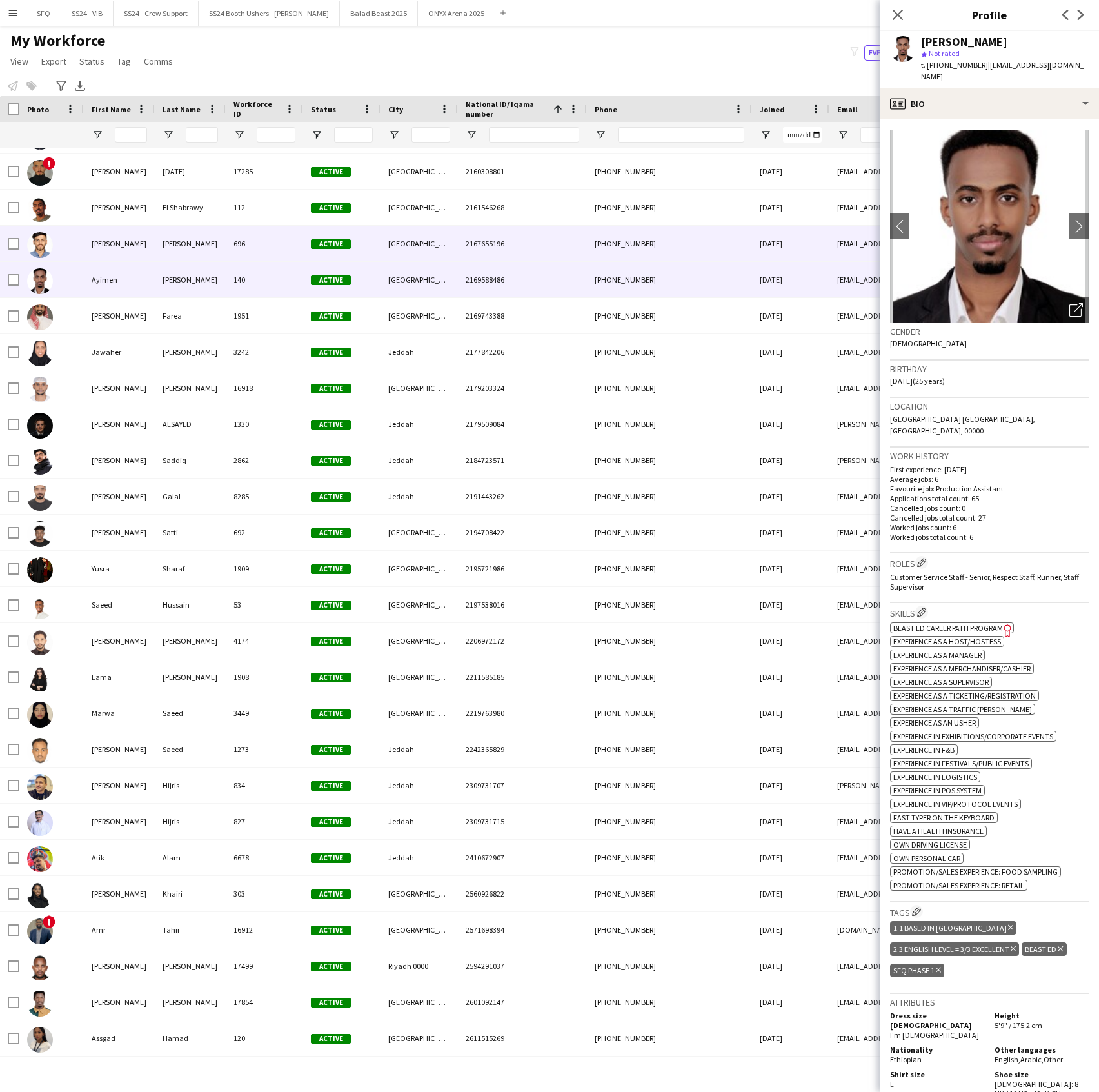
click at [137, 237] on div "[PERSON_NAME]" at bounding box center [120, 243] width 71 height 36
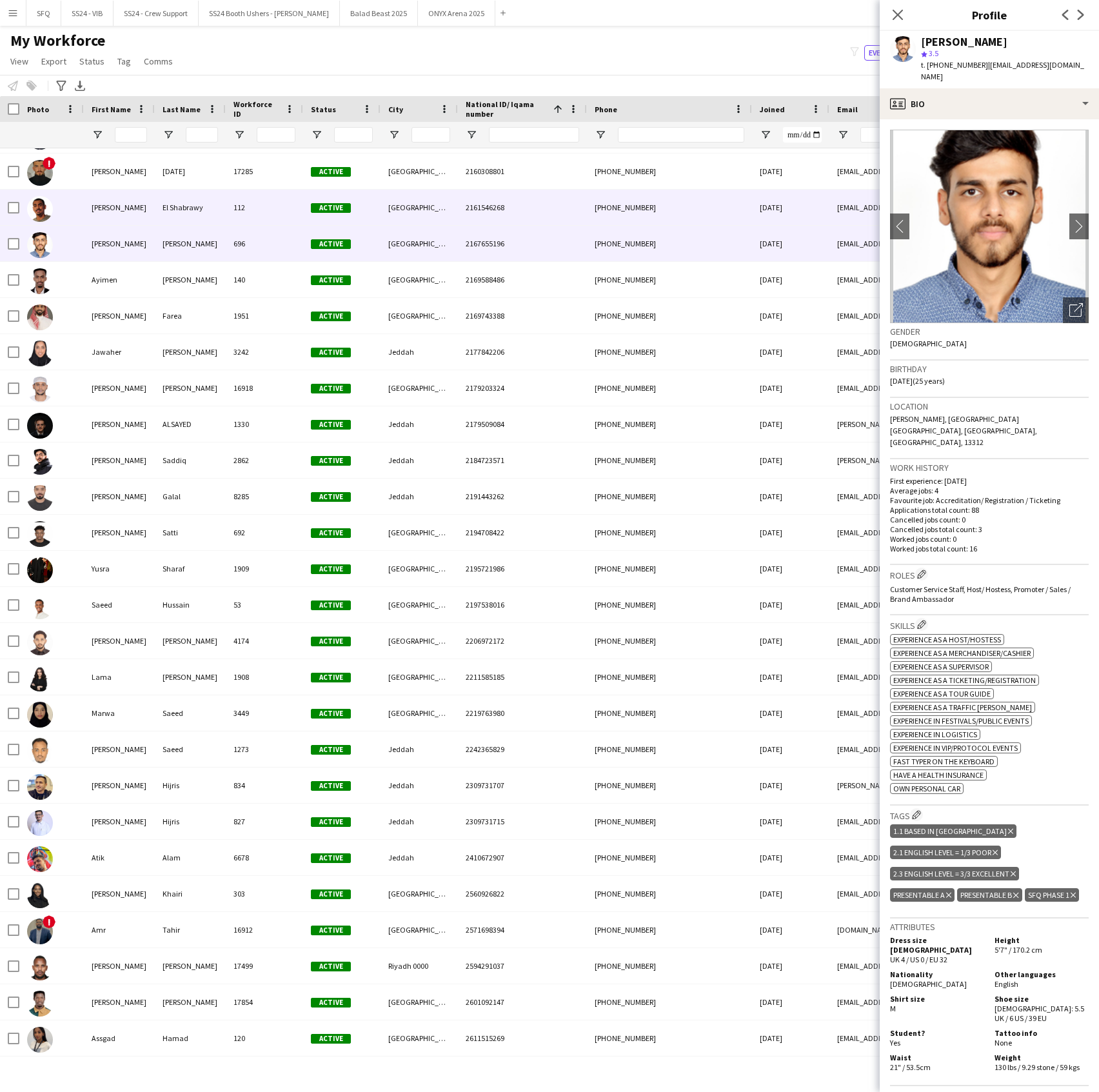
click at [132, 212] on div "[PERSON_NAME]" at bounding box center [120, 208] width 71 height 36
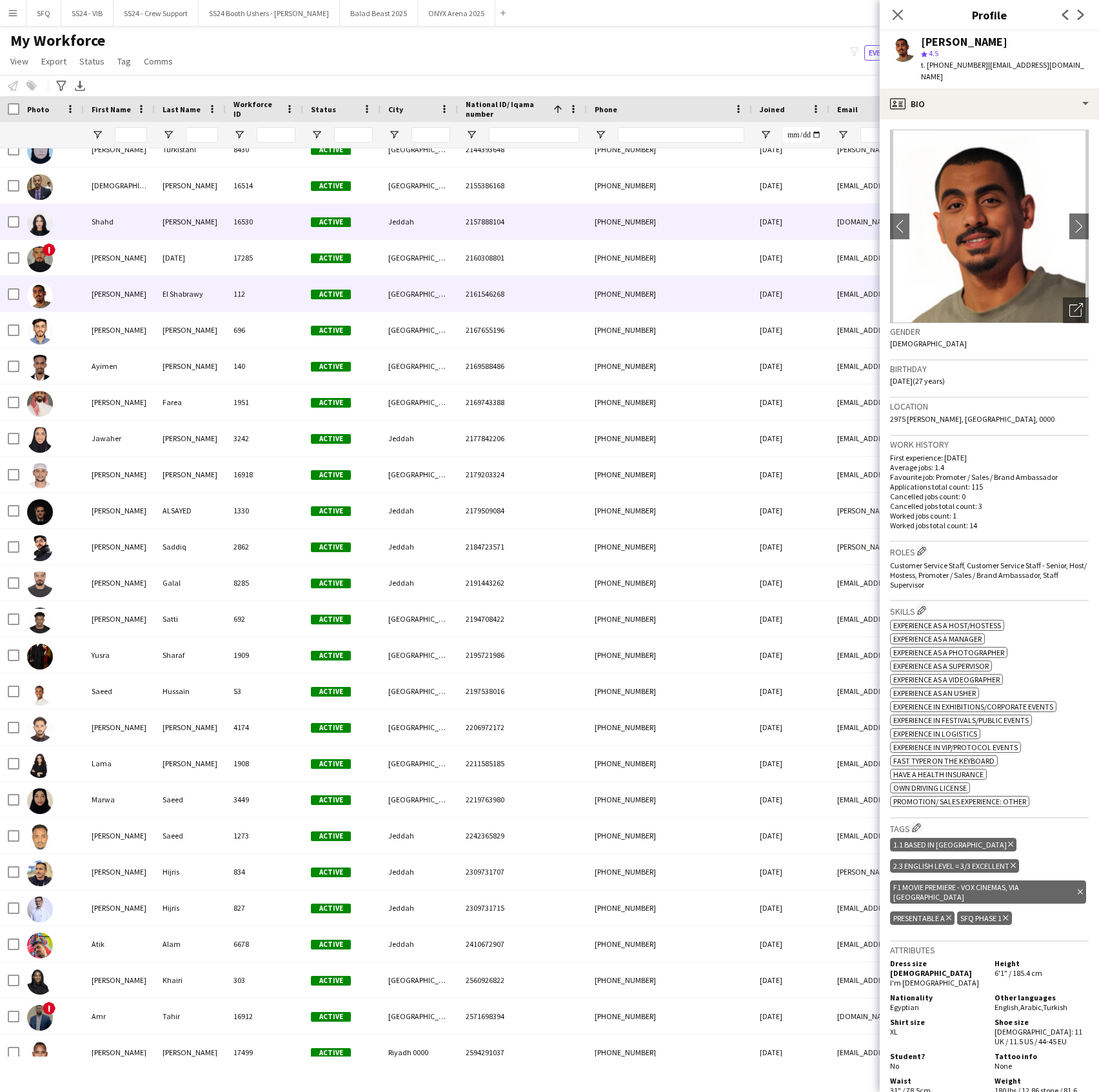
scroll to position [1028, 0]
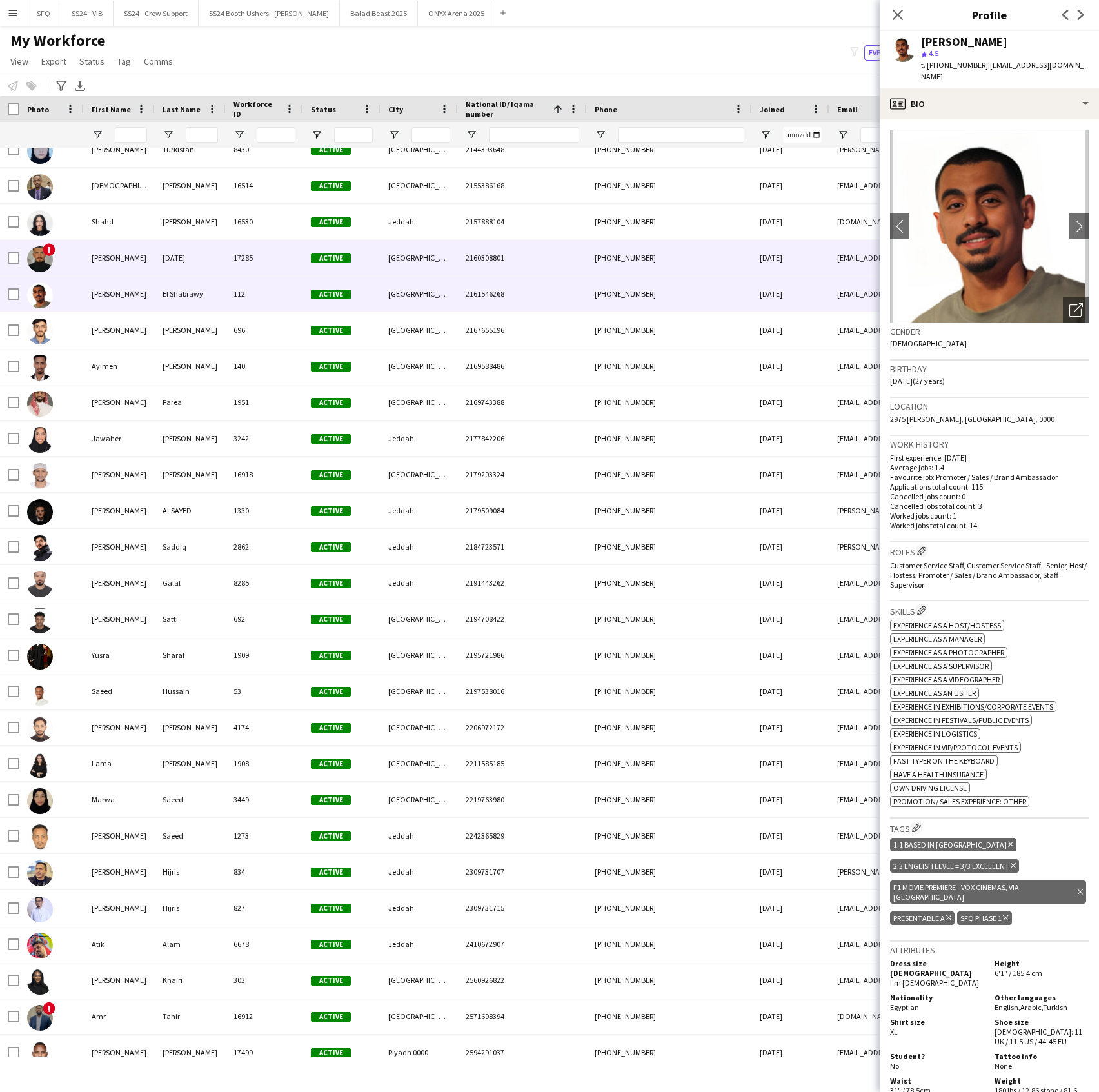
click at [131, 243] on div "Mohamad" at bounding box center [120, 258] width 71 height 36
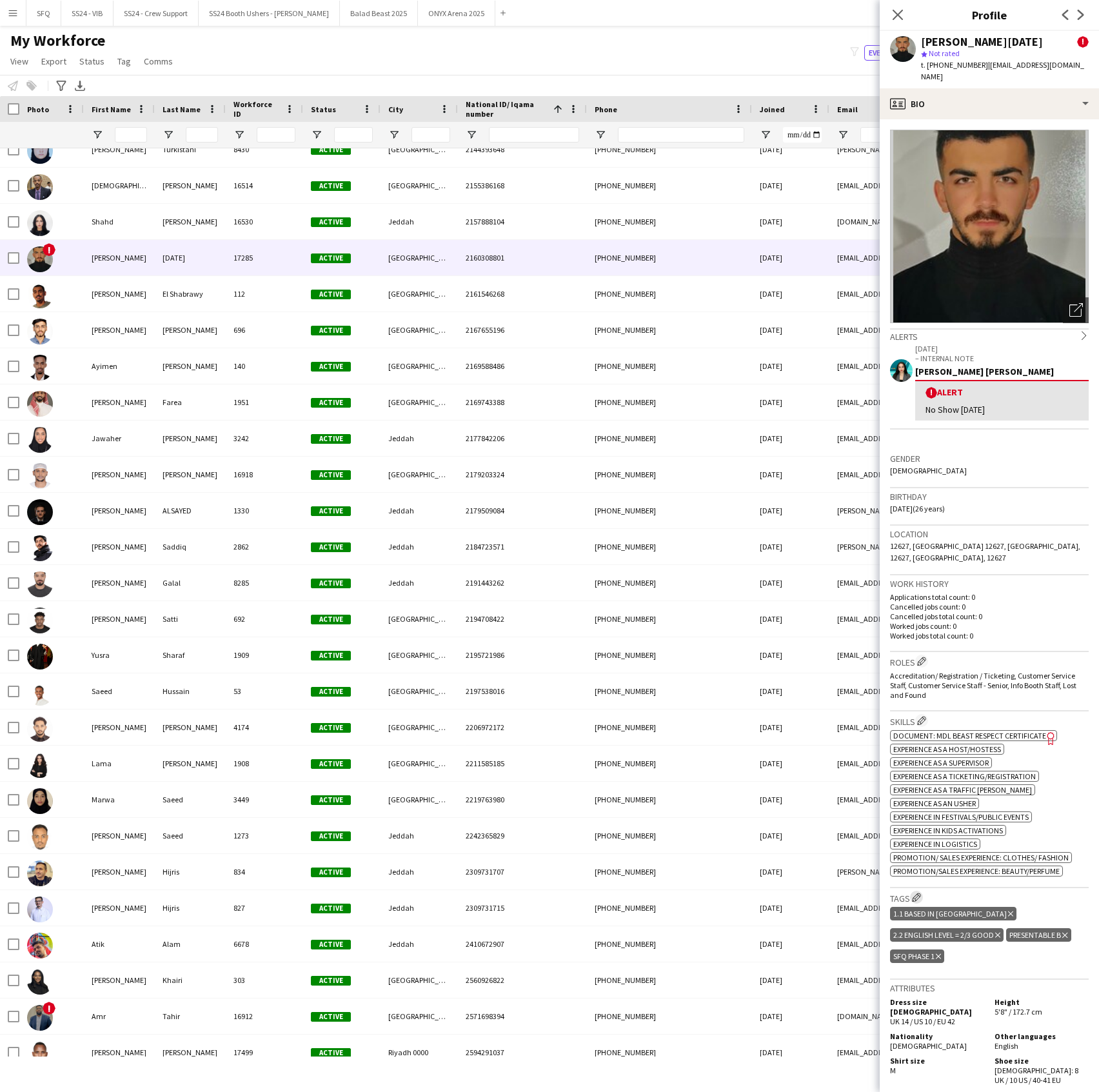
click at [912, 890] on button "Edit crew company tags" at bounding box center [916, 897] width 13 height 13
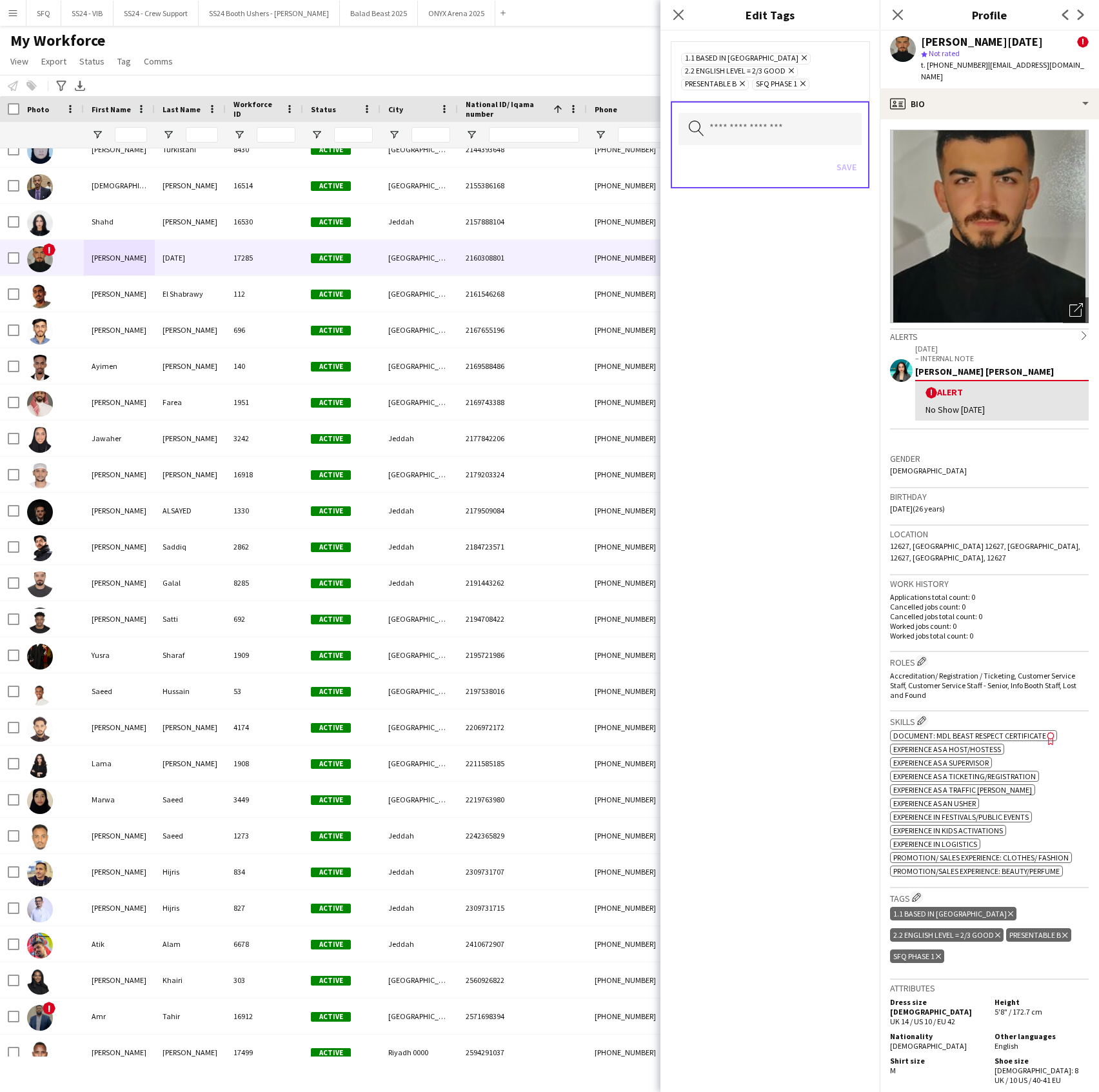
click at [804, 81] on icon "Remove" at bounding box center [801, 83] width 8 height 8
click at [800, 121] on input "text" at bounding box center [770, 129] width 183 height 32
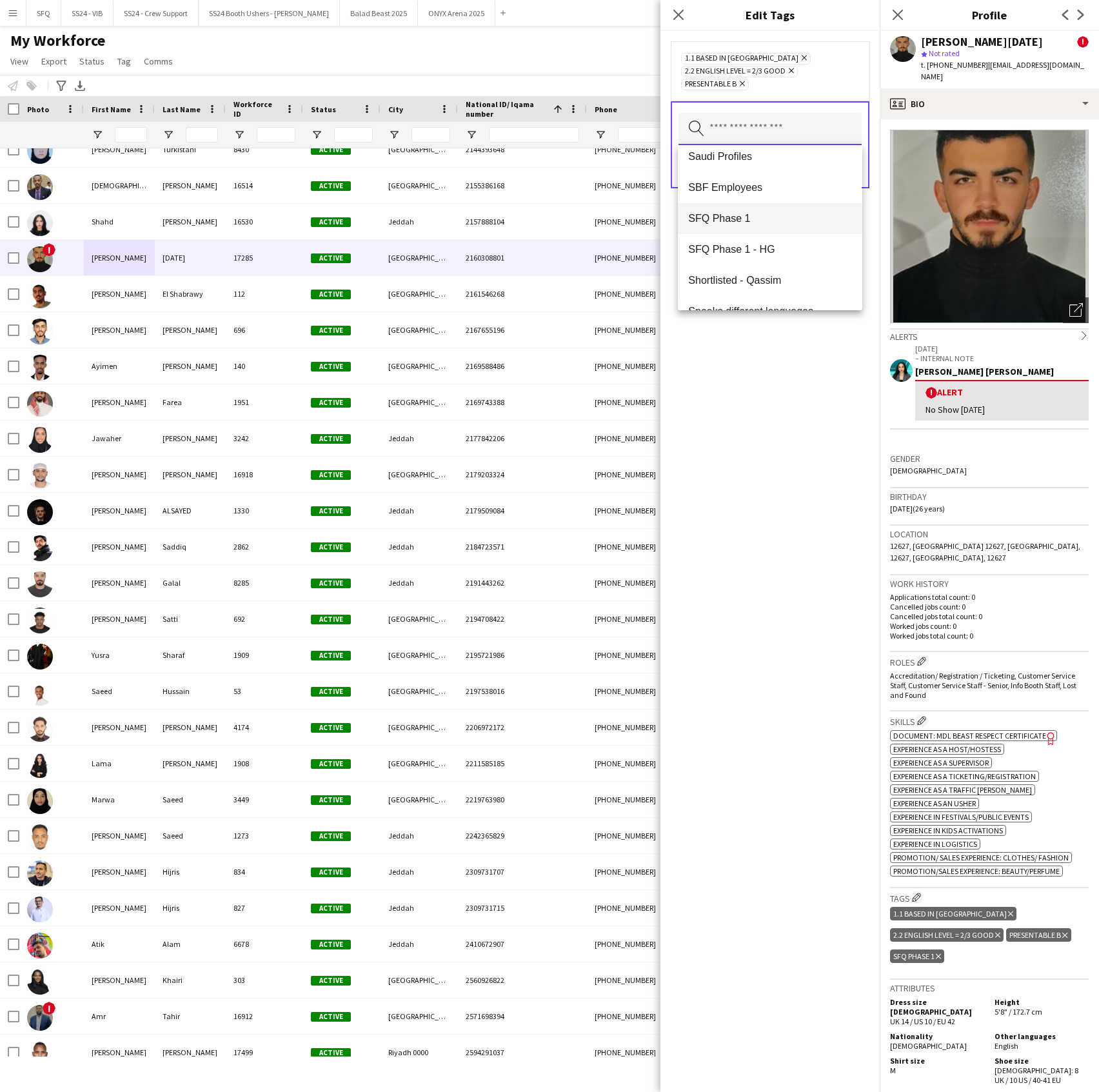
scroll to position [1270, 0]
click at [774, 225] on span "SFQ Phase 1 - HG" at bounding box center [769, 227] width 163 height 12
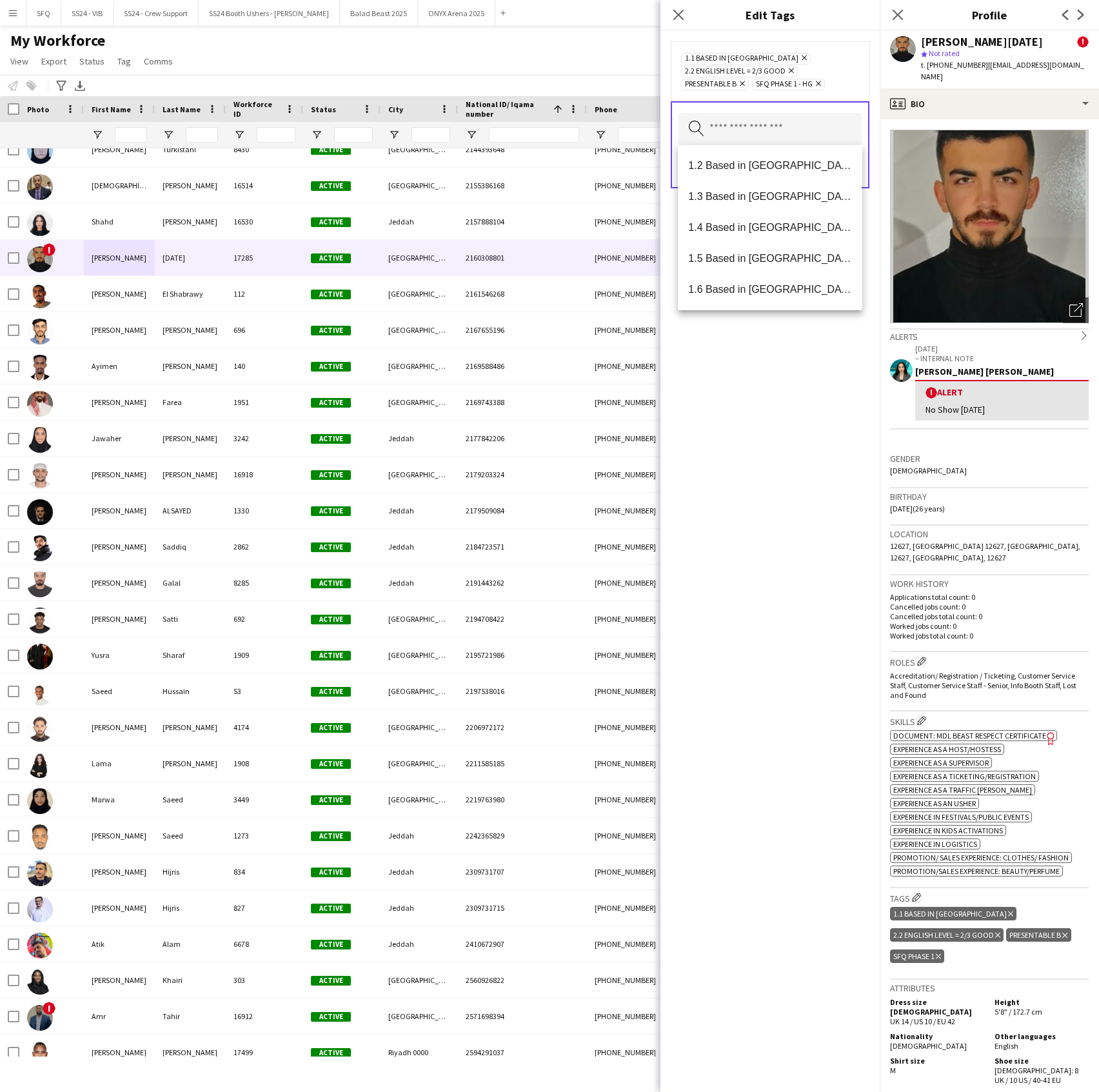
drag, startPoint x: 842, startPoint y: 368, endPoint x: 866, endPoint y: 226, distance: 144.0
click at [842, 367] on div "1.1 Based in Riyadh Remove 2.2 English Level = 2/3 Good Remove Presentable B Re…" at bounding box center [770, 561] width 219 height 1061
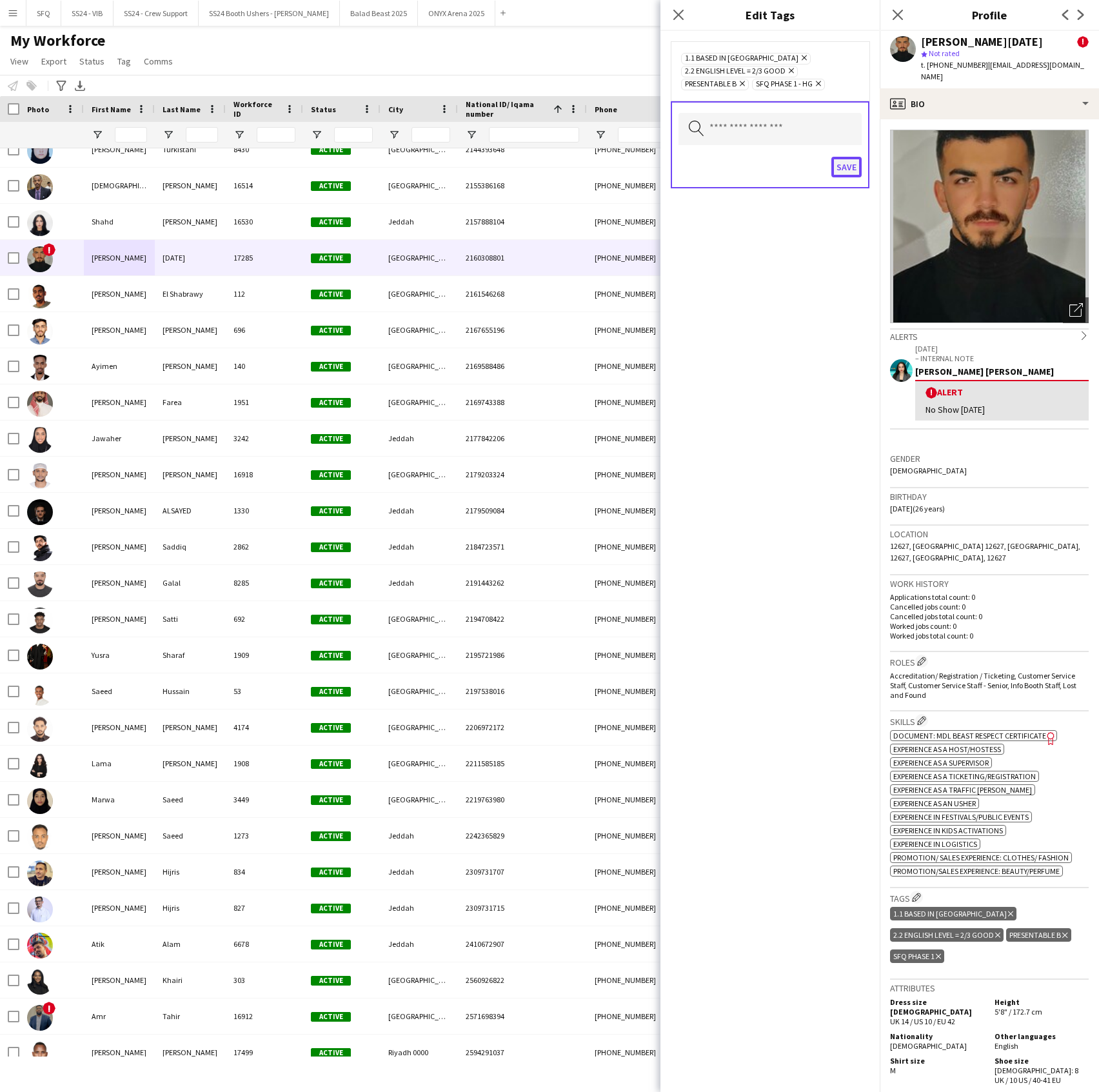
click at [847, 161] on button "Save" at bounding box center [846, 167] width 30 height 21
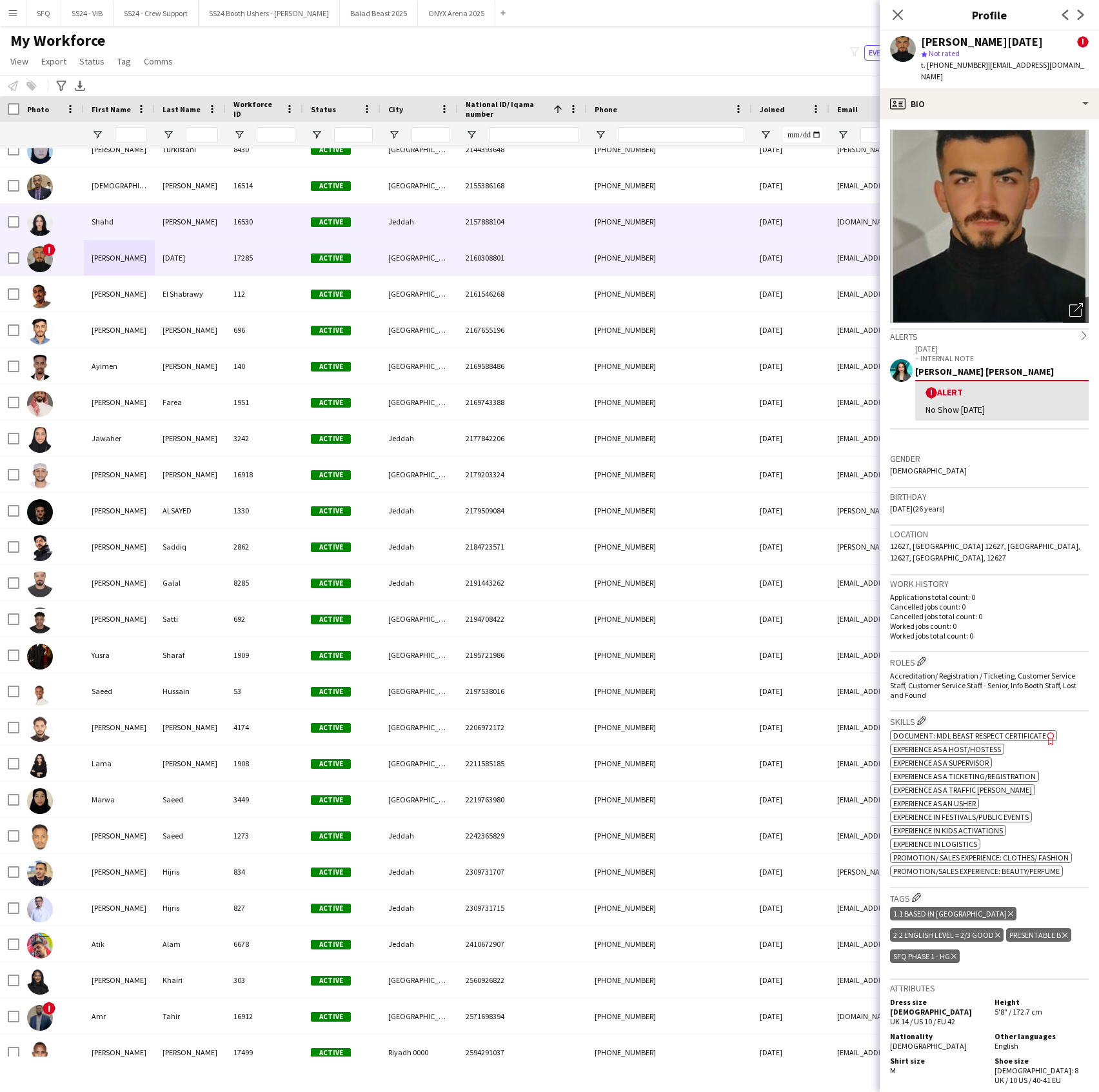
click at [114, 222] on div "Shahd" at bounding box center [120, 222] width 71 height 36
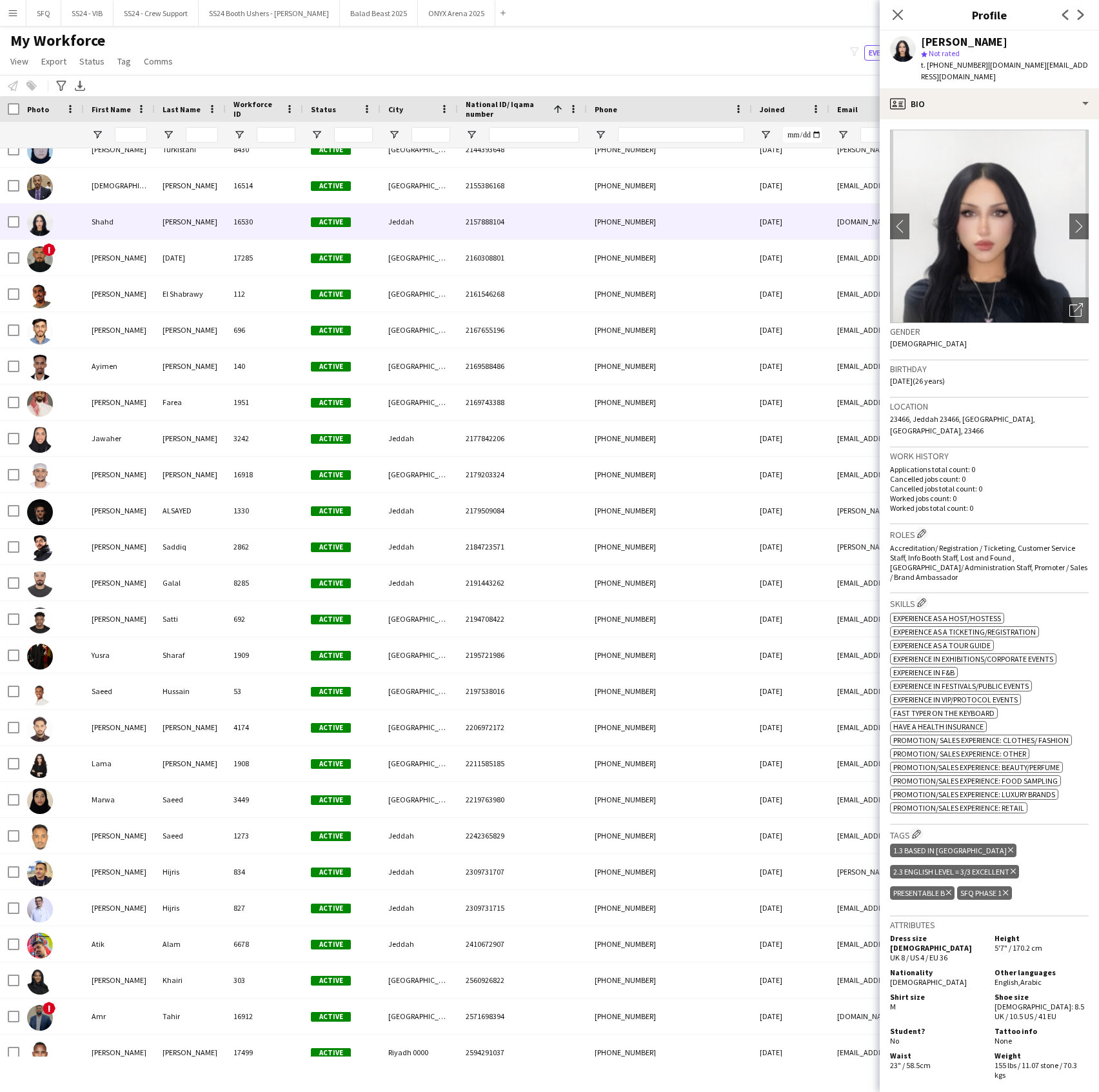
click at [911, 828] on h3 "Tags Edit crew company tags" at bounding box center [989, 835] width 198 height 14
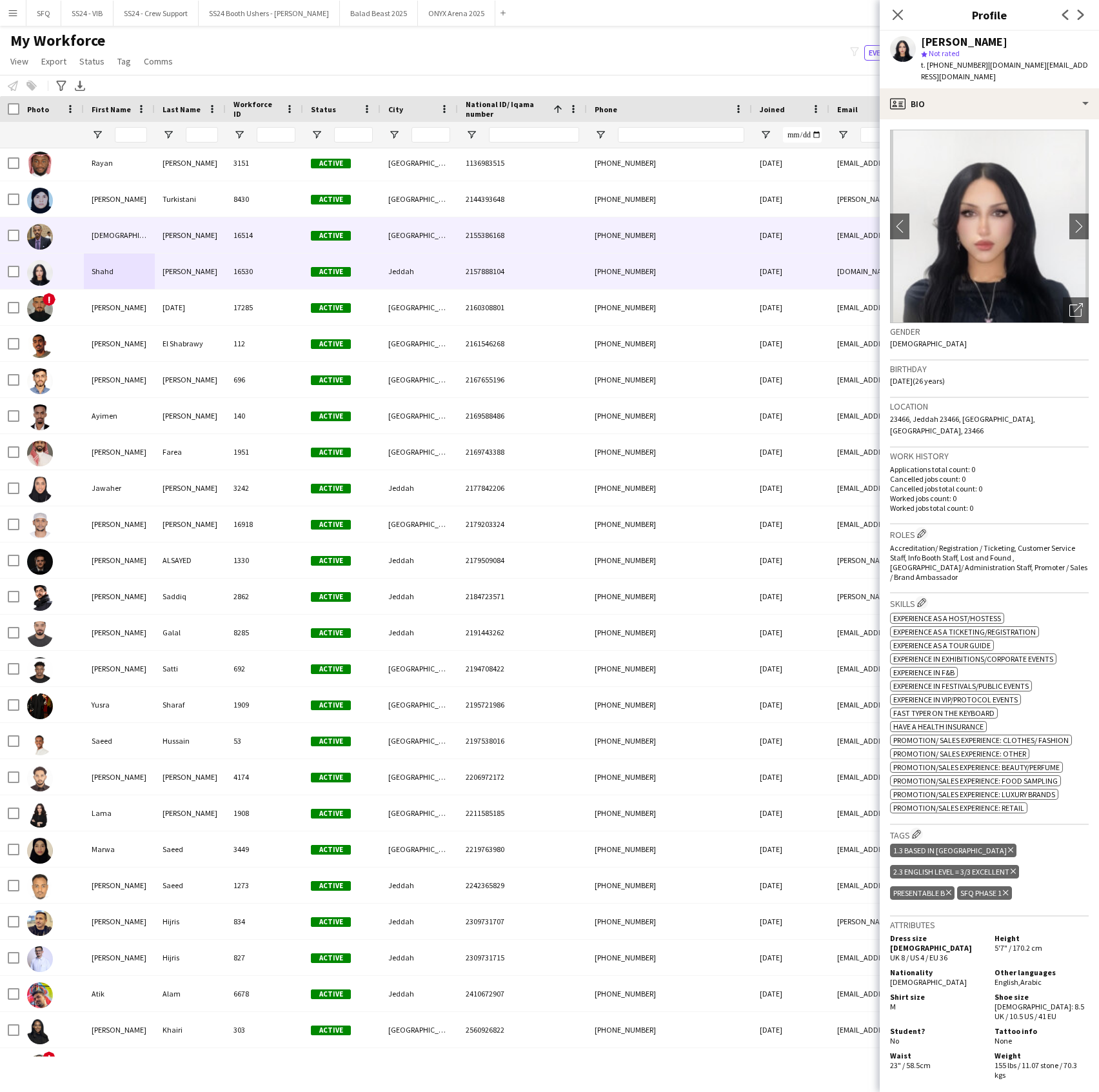
scroll to position [942, 0]
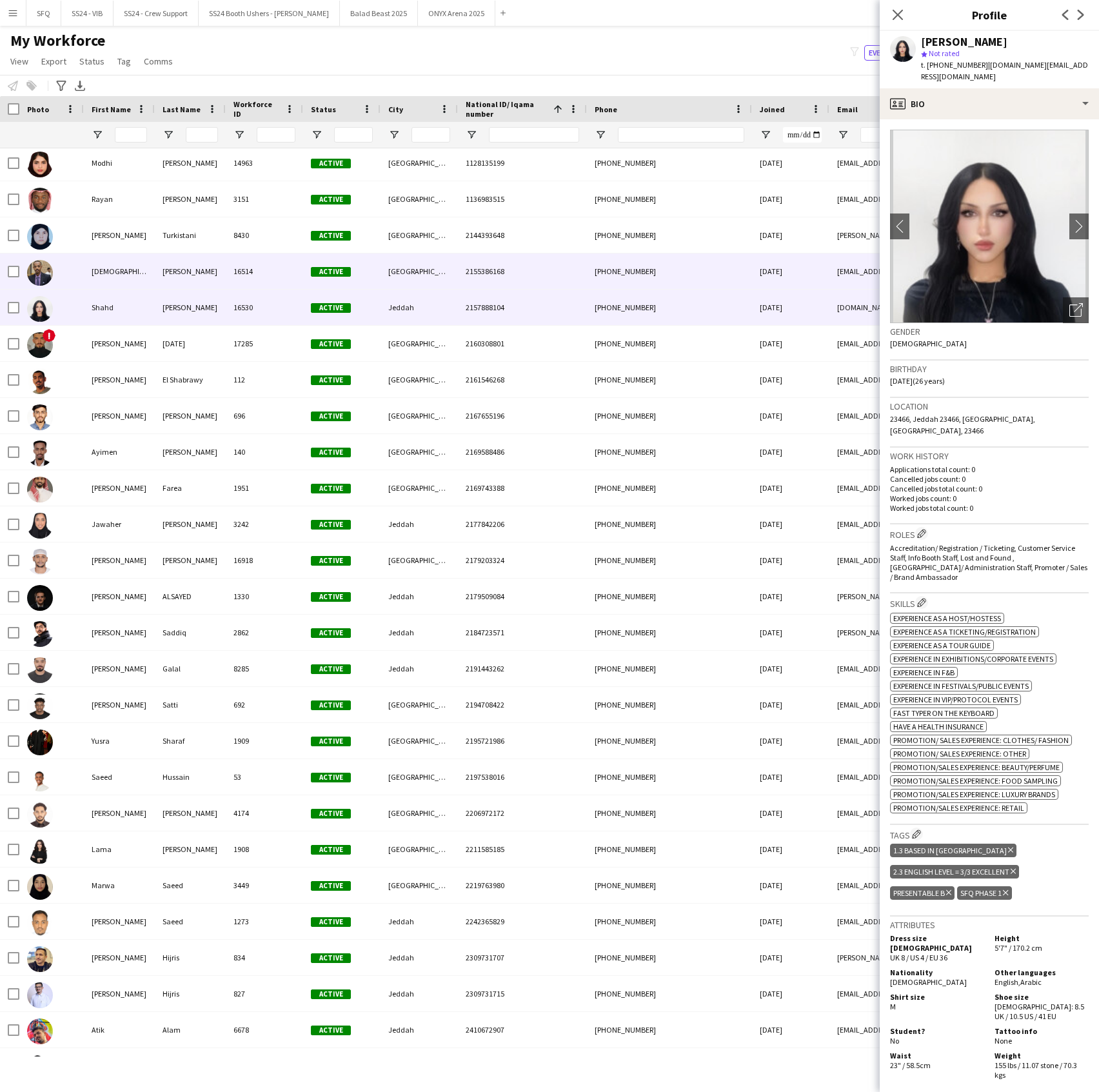
click at [103, 264] on div "[DEMOGRAPHIC_DATA]" at bounding box center [120, 271] width 71 height 36
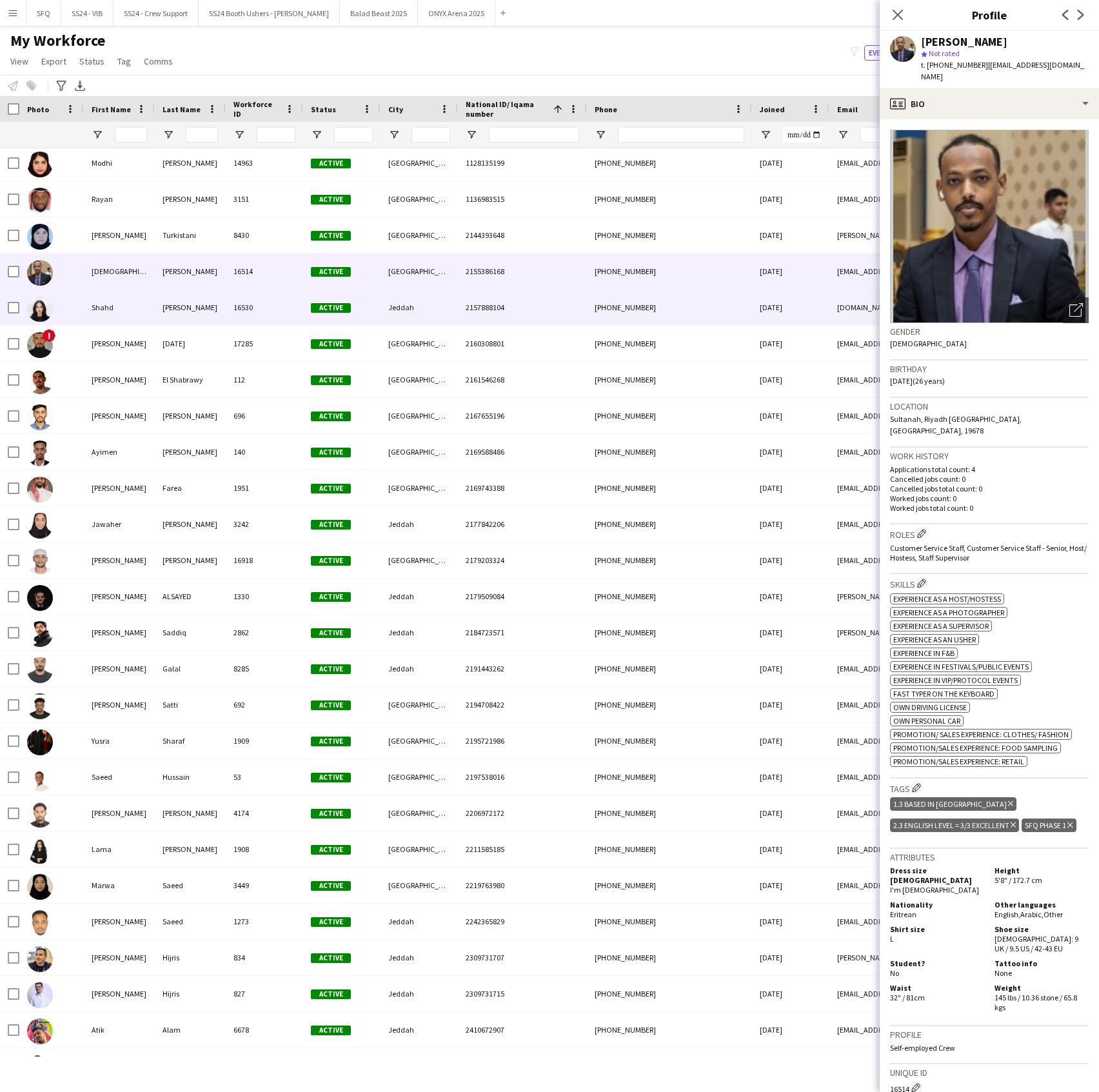
click at [98, 304] on div "Shahd" at bounding box center [120, 307] width 71 height 36
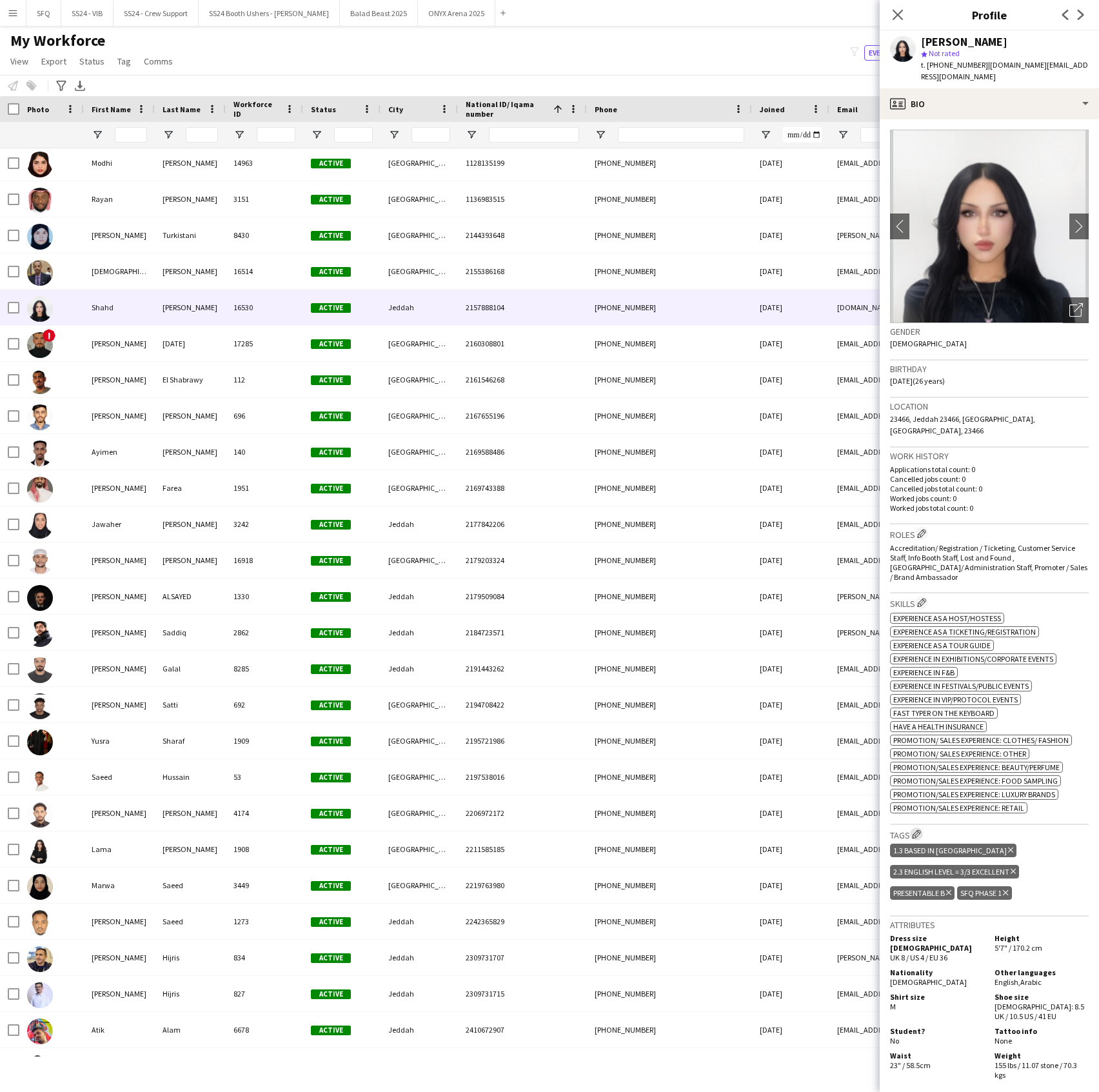
click at [912, 828] on button "Edit crew company tags" at bounding box center [916, 834] width 13 height 13
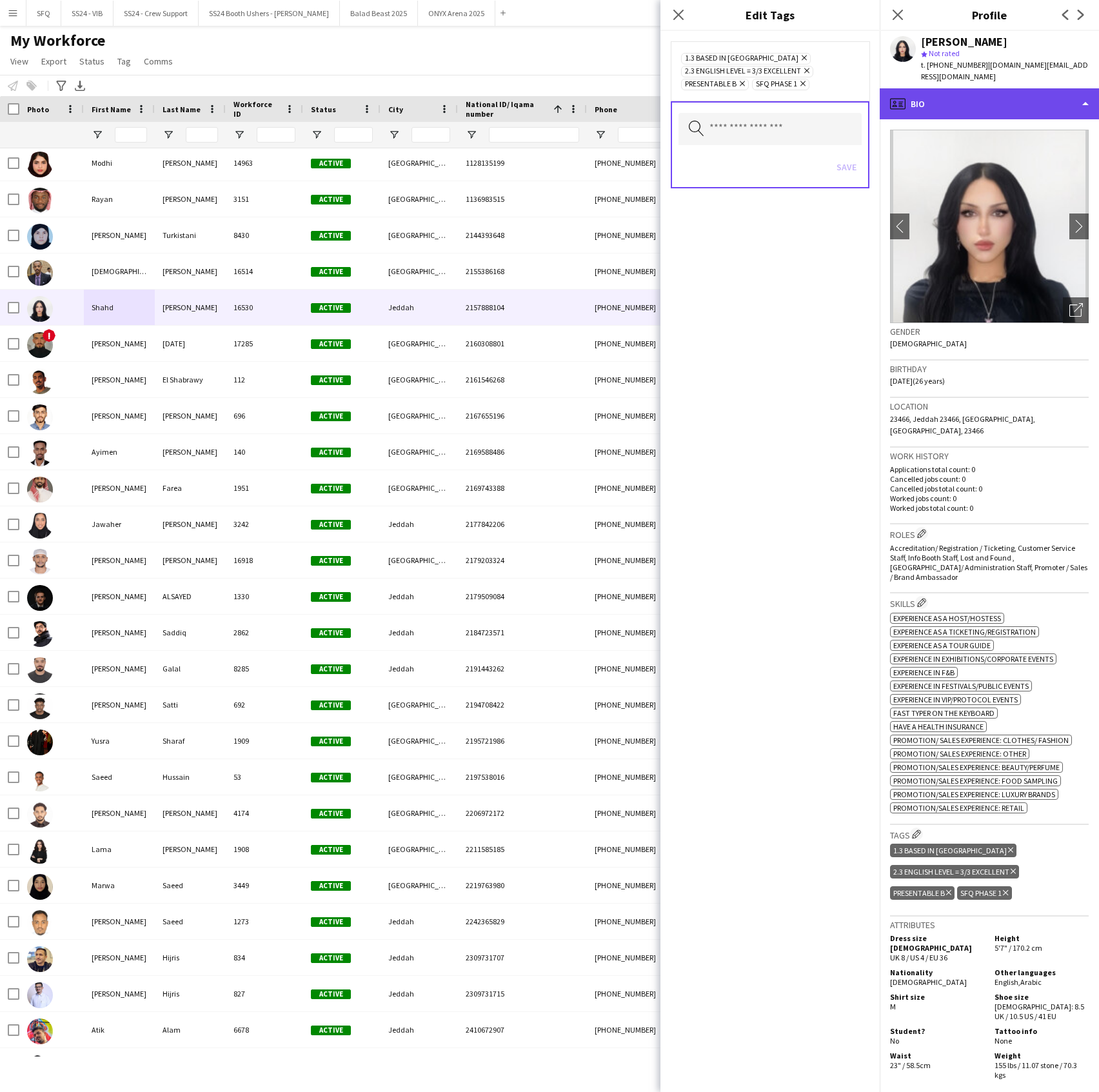
click at [951, 88] on div "profile Bio" at bounding box center [989, 103] width 219 height 31
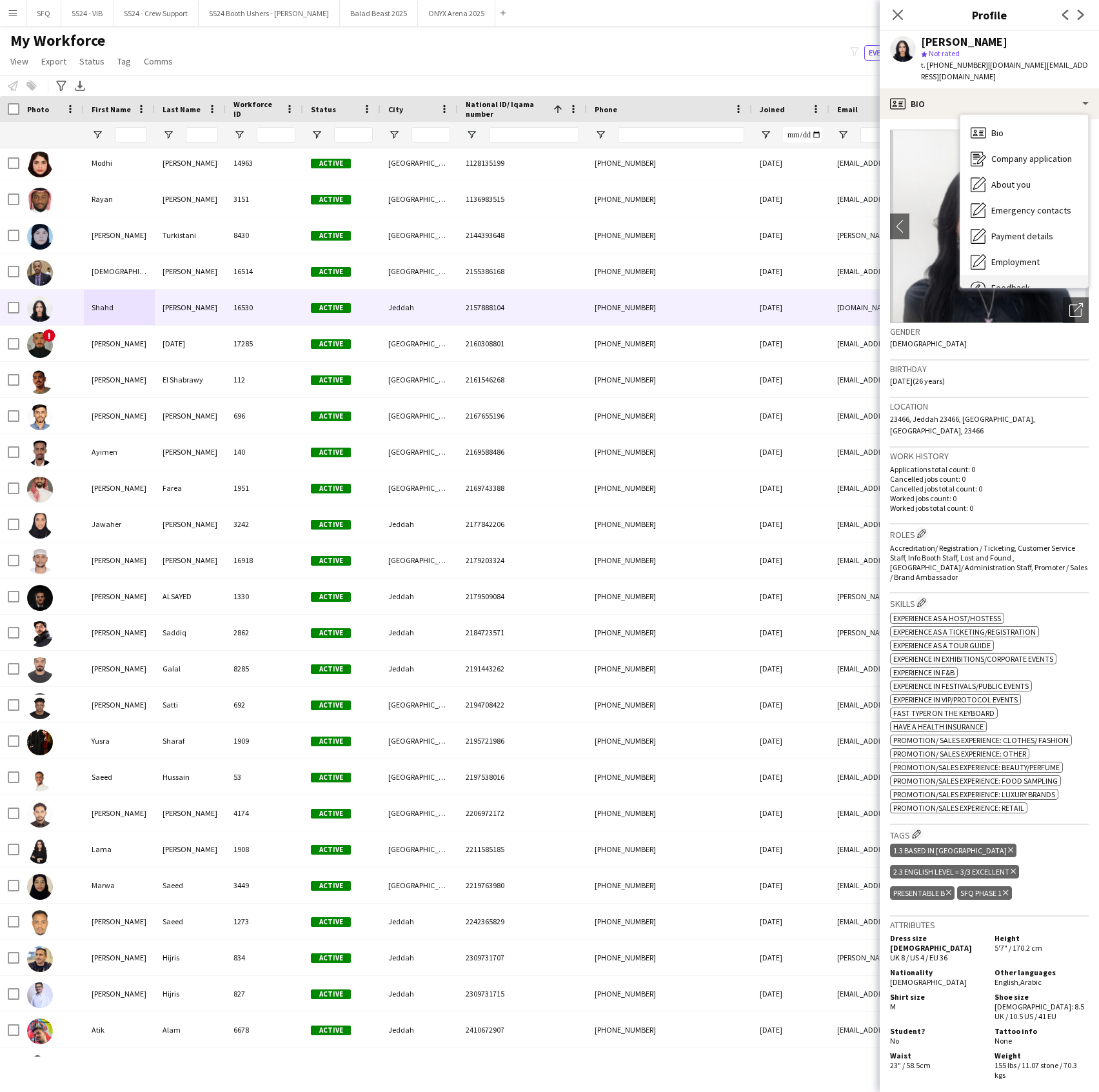
click at [997, 282] on span "Feedback" at bounding box center [1011, 287] width 39 height 12
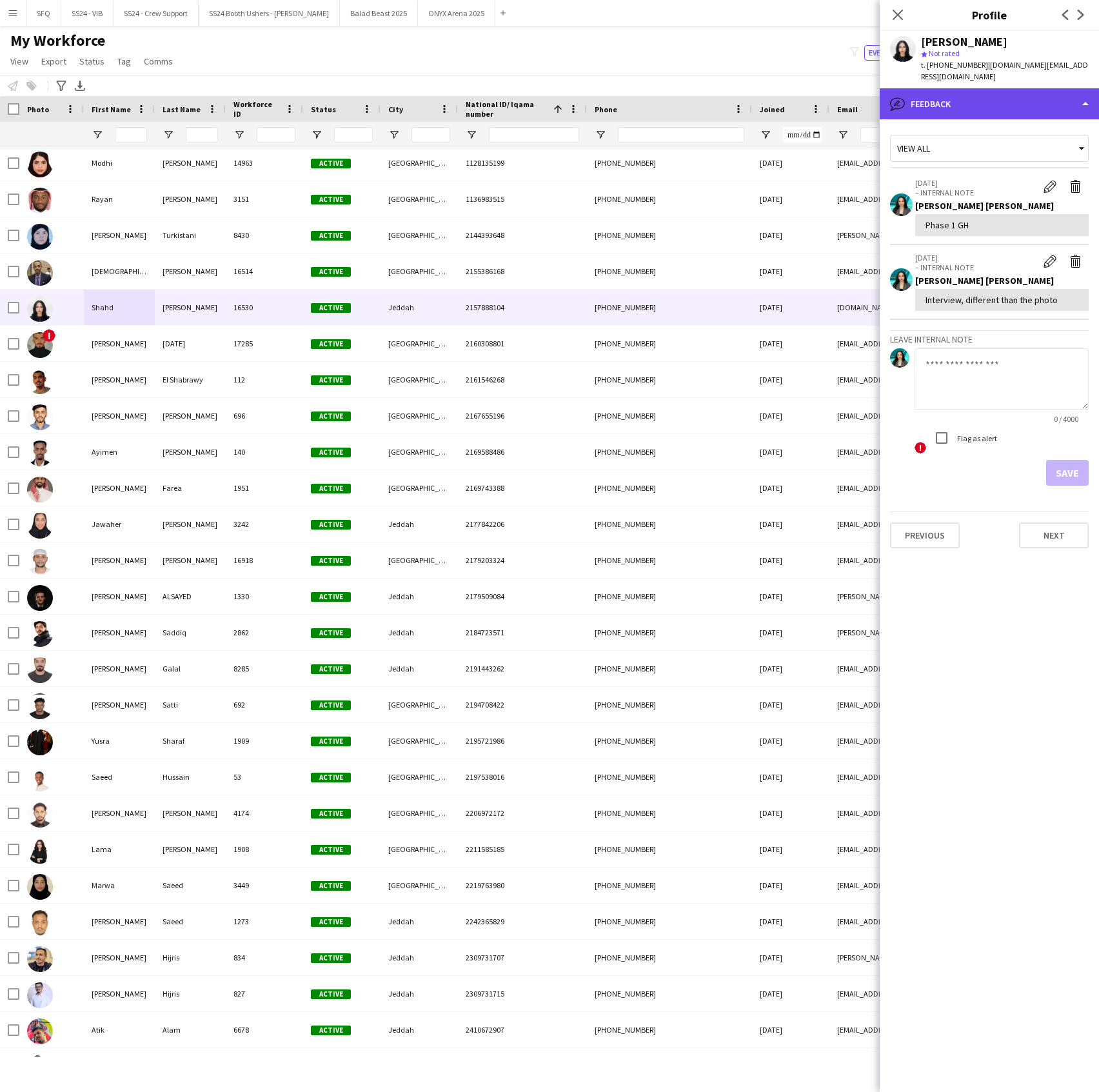
click at [939, 102] on div "bubble-pencil Feedback" at bounding box center [989, 103] width 219 height 31
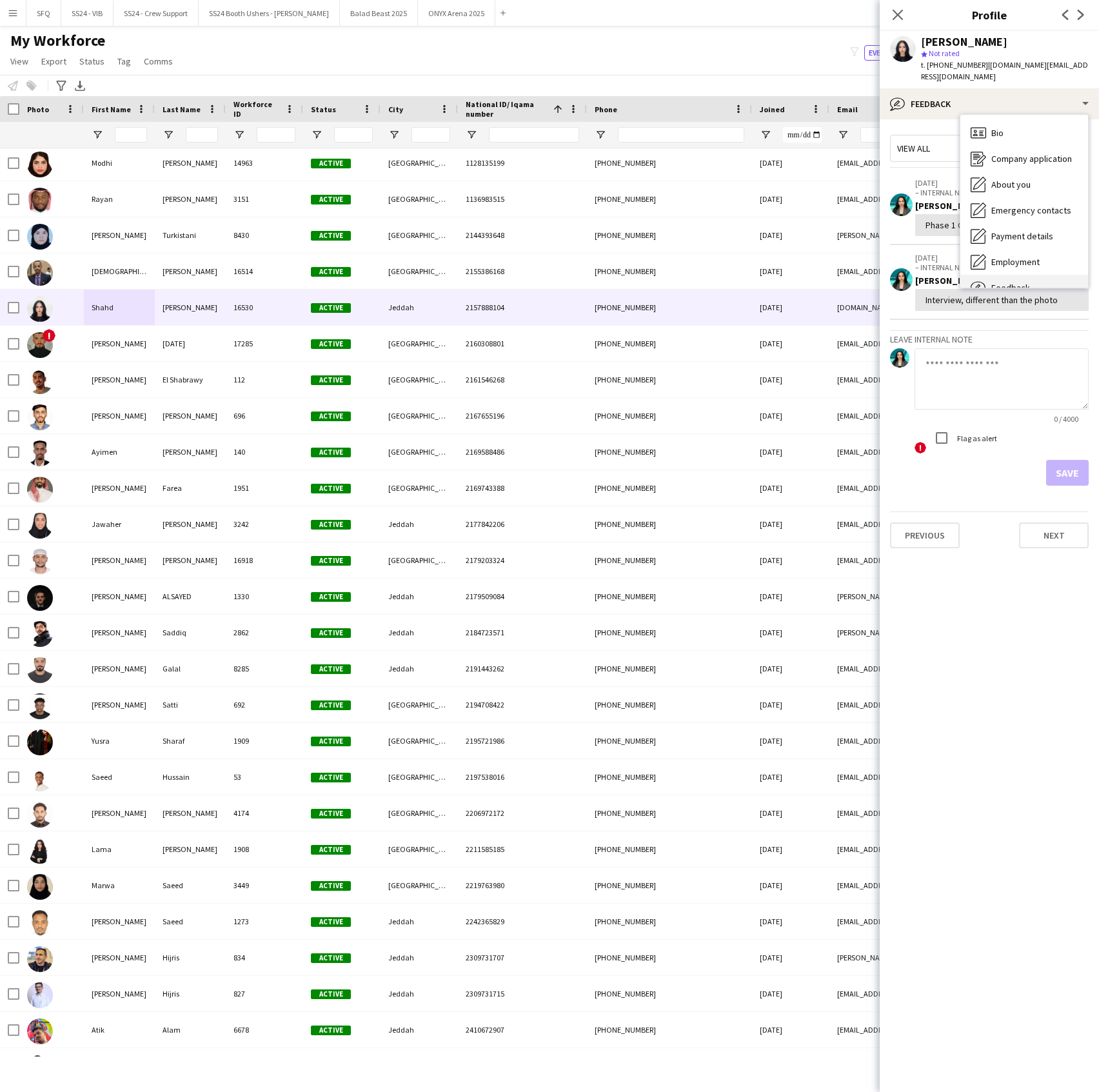
click at [994, 275] on div "Feedback Feedback" at bounding box center [1024, 287] width 127 height 25
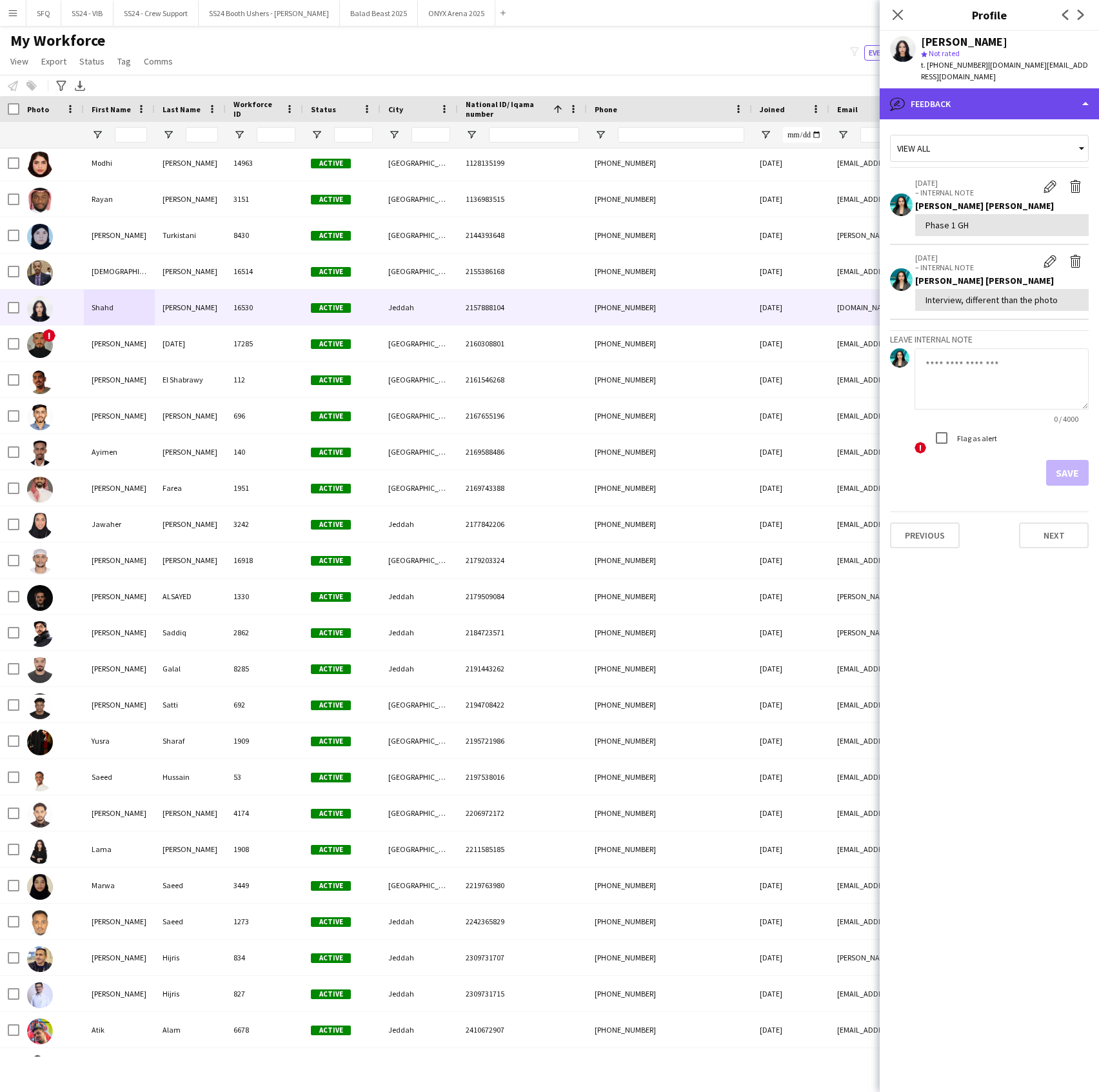
click at [945, 96] on div "bubble-pencil Feedback" at bounding box center [989, 103] width 219 height 31
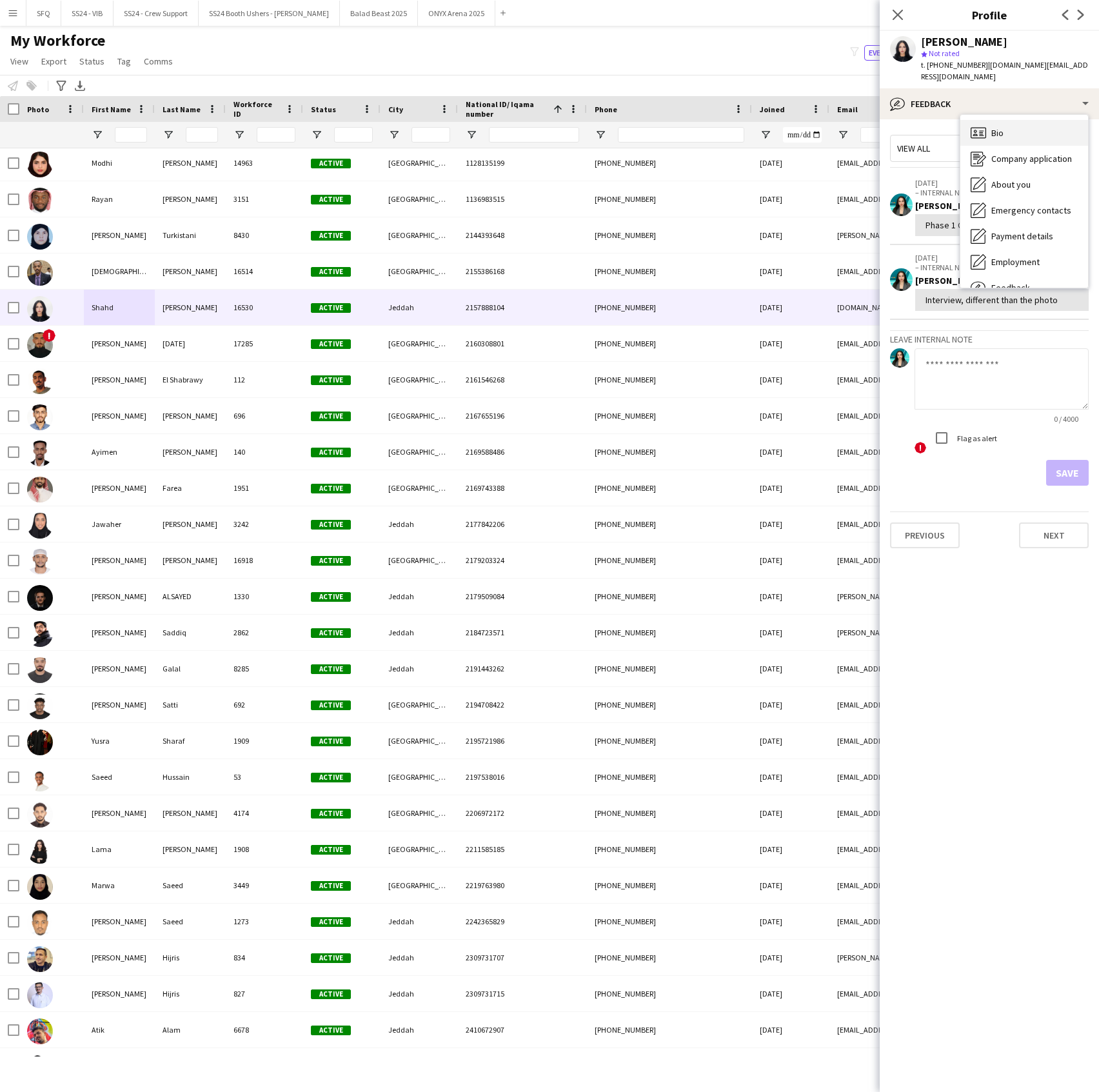
click at [997, 127] on span "Bio" at bounding box center [998, 133] width 12 height 12
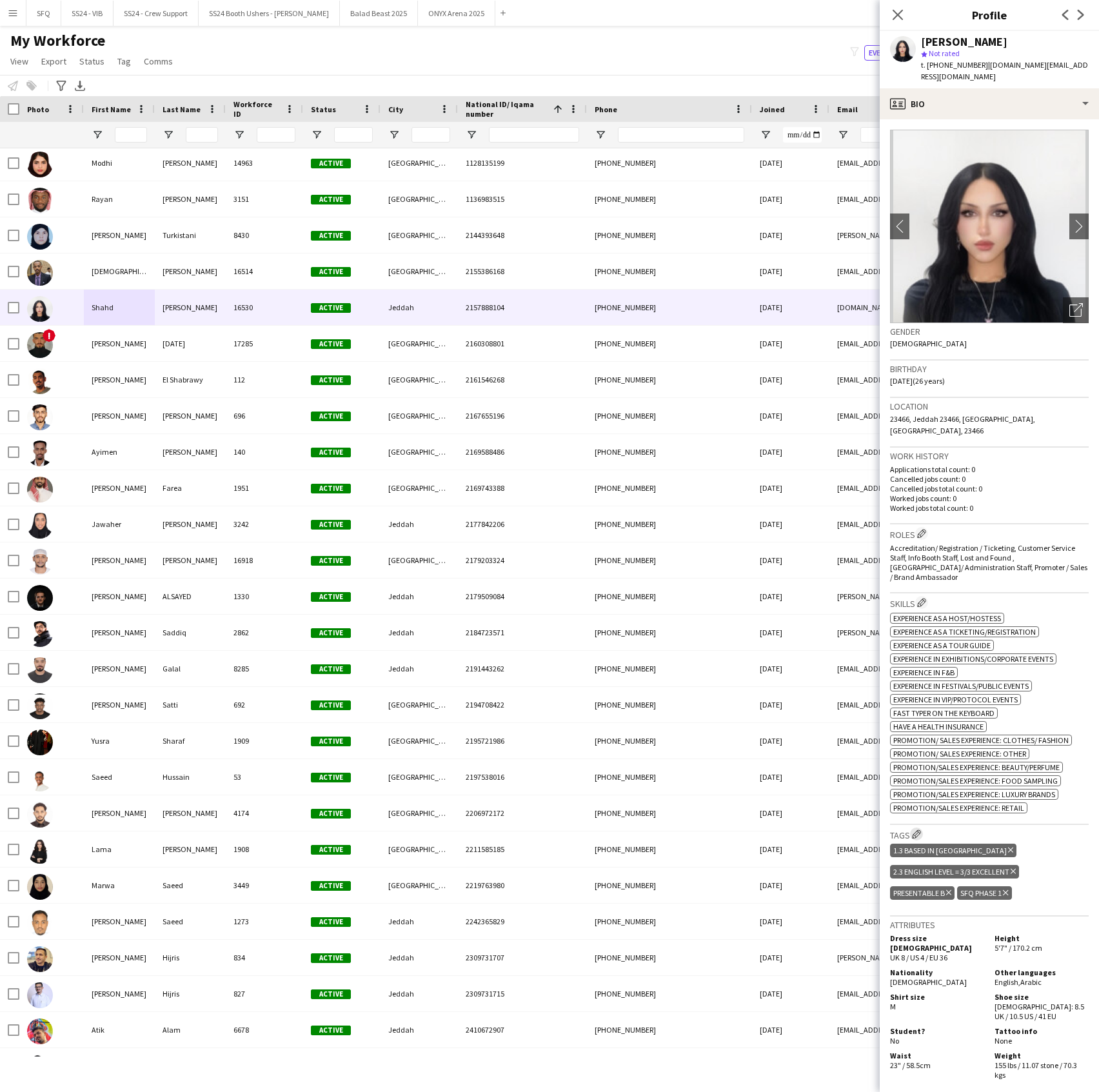
click at [920, 829] on app-icon "Edit crew company tags" at bounding box center [917, 834] width 9 height 9
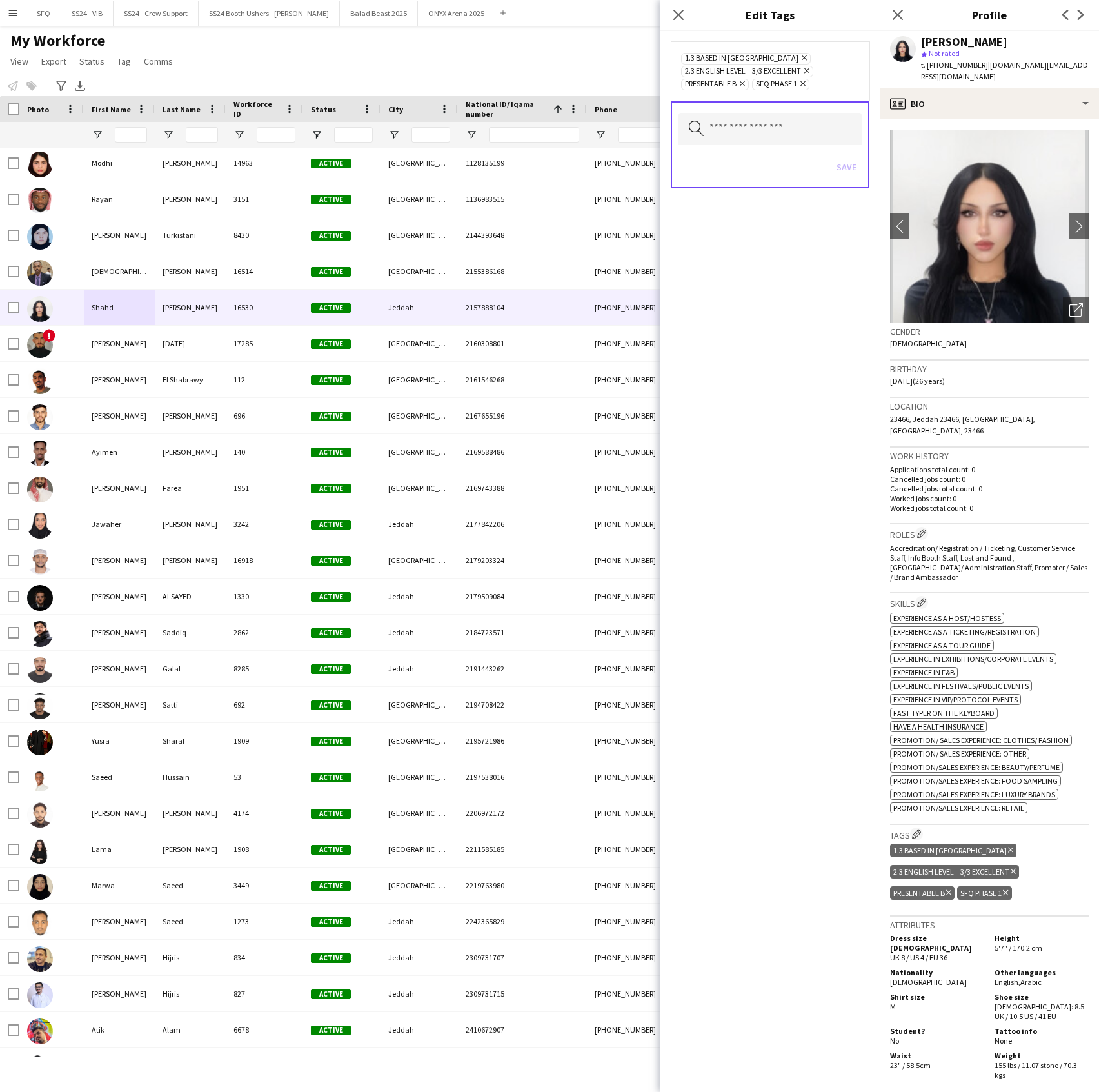
click at [806, 84] on icon "Remove" at bounding box center [801, 83] width 8 height 8
click at [796, 129] on input "text" at bounding box center [770, 129] width 183 height 32
click at [793, 219] on mat-option "SFQ Phase 1 - HG" at bounding box center [770, 228] width 184 height 31
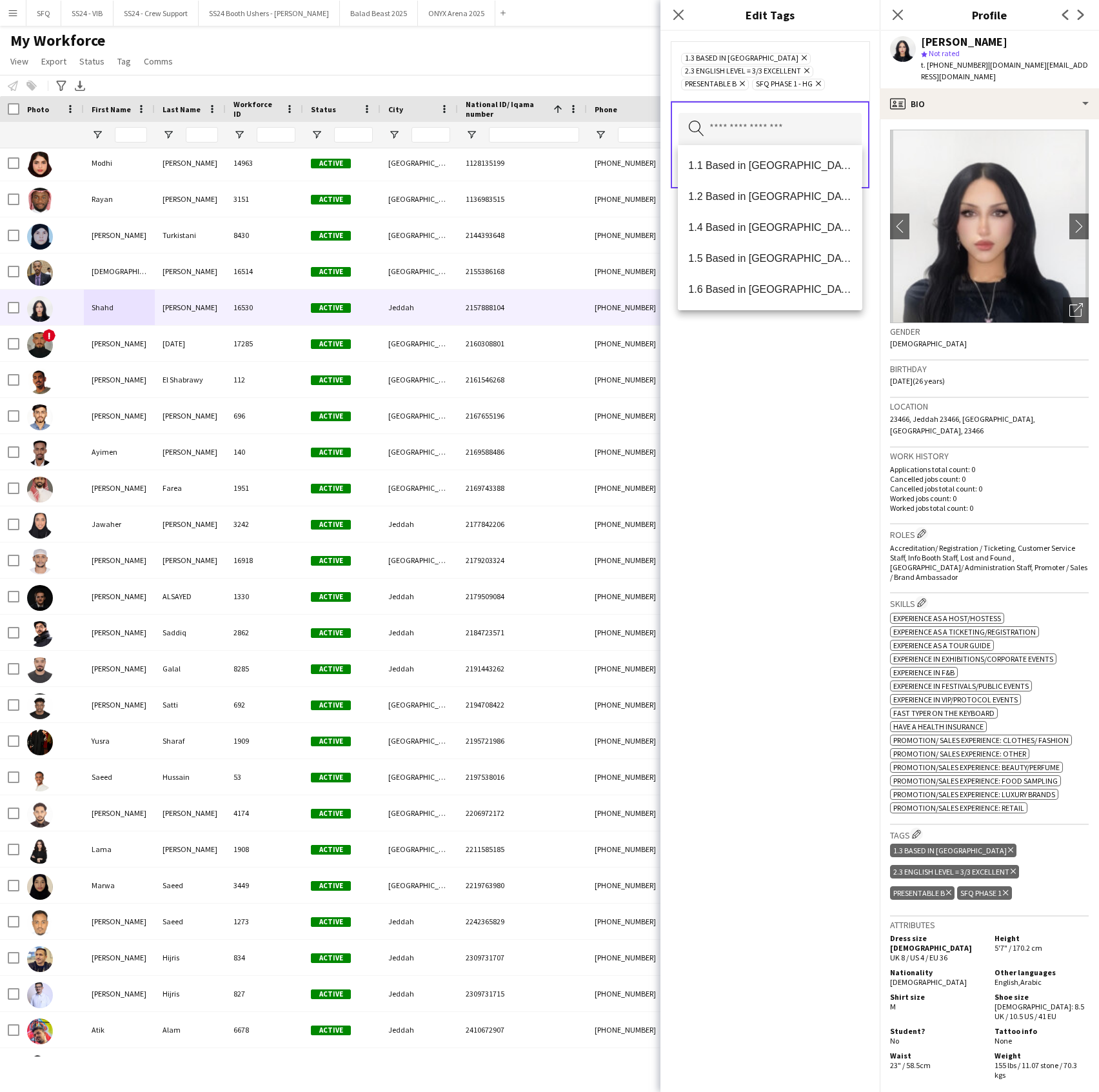
click at [799, 397] on div "1.3 Based in Jeddah Remove 2.3 English Level = 3/3 Excellent Remove Presentable…" at bounding box center [770, 561] width 219 height 1061
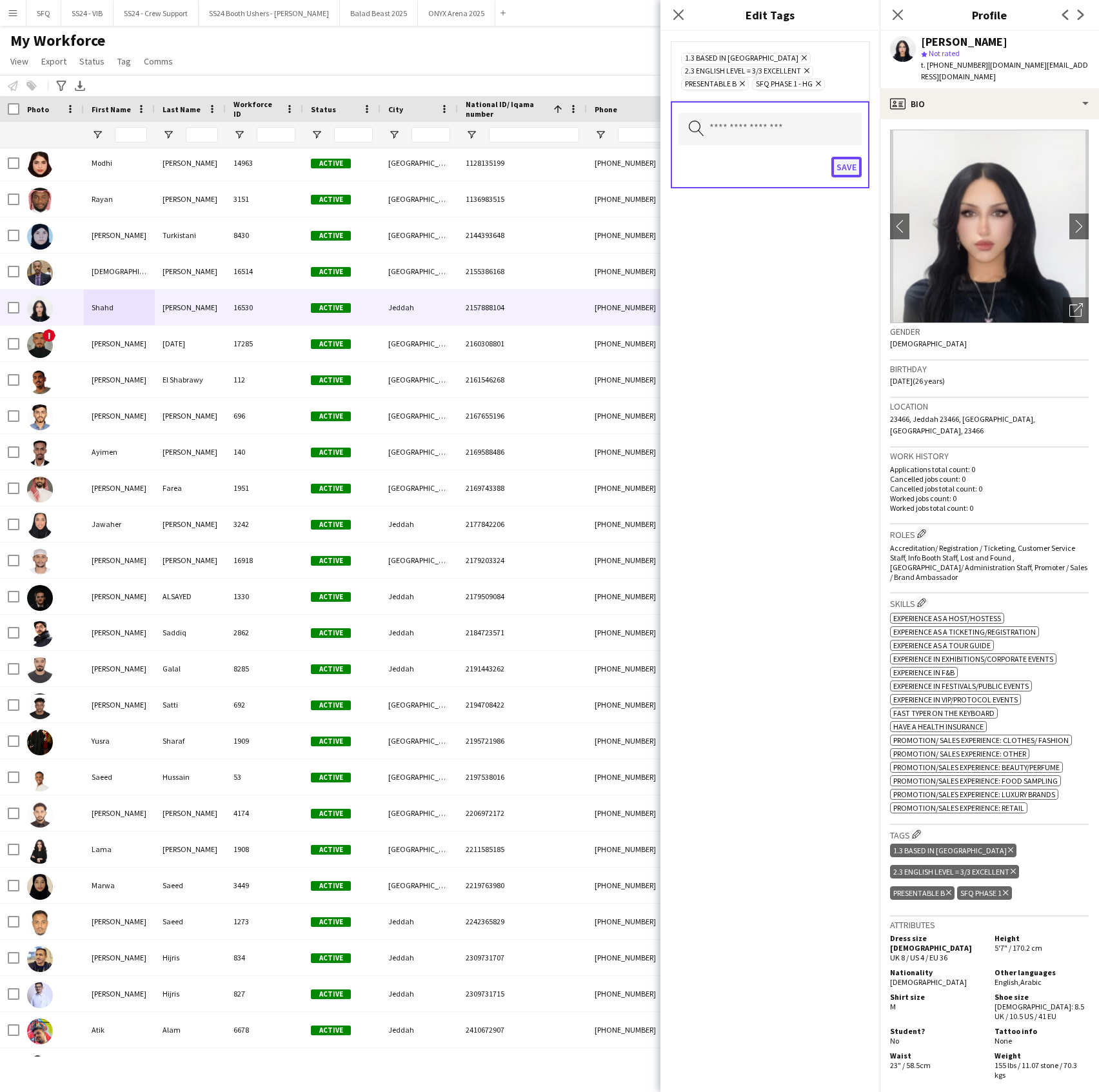
click at [843, 161] on button "Save" at bounding box center [846, 167] width 30 height 21
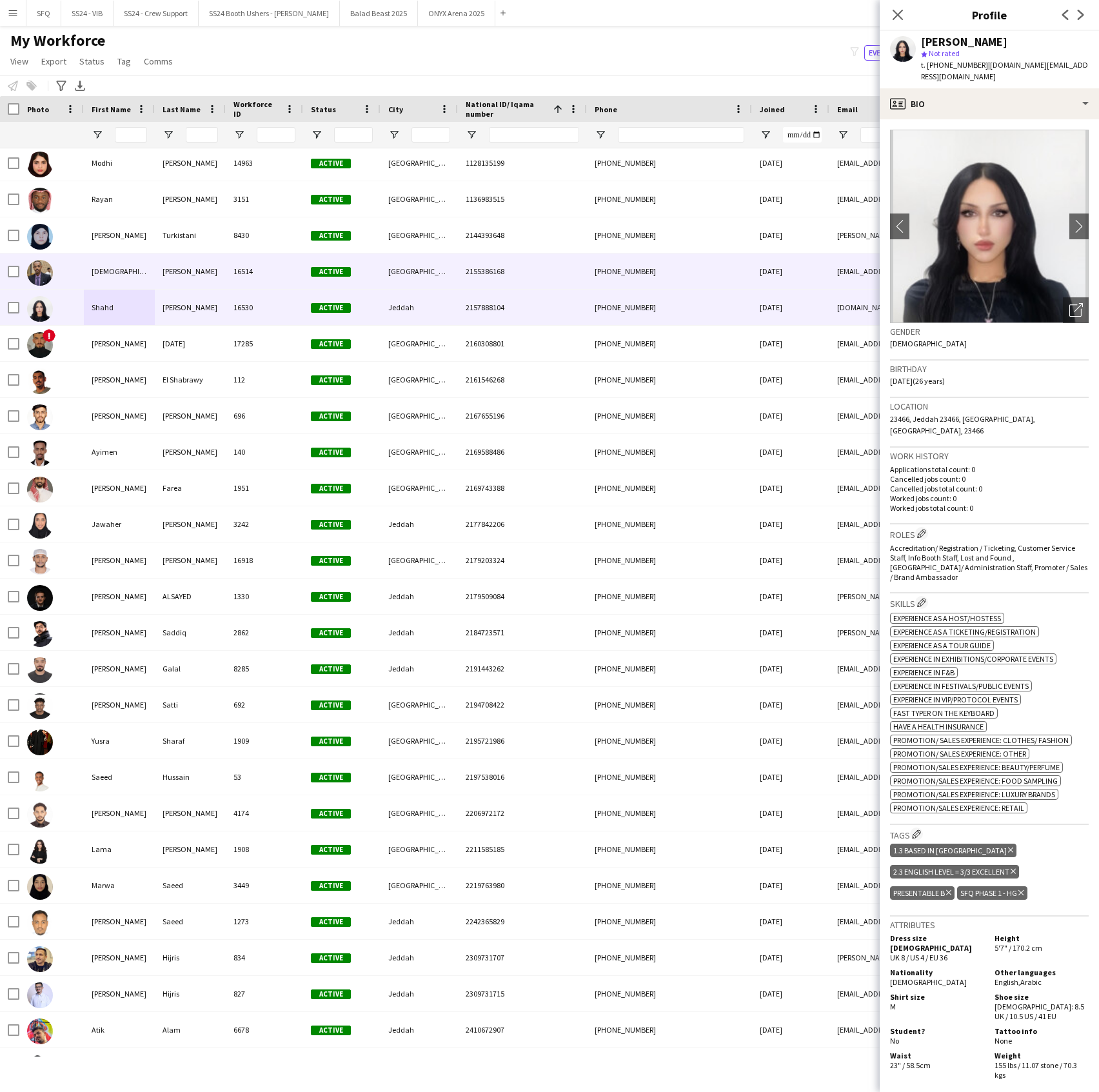
click at [56, 275] on div at bounding box center [52, 271] width 65 height 36
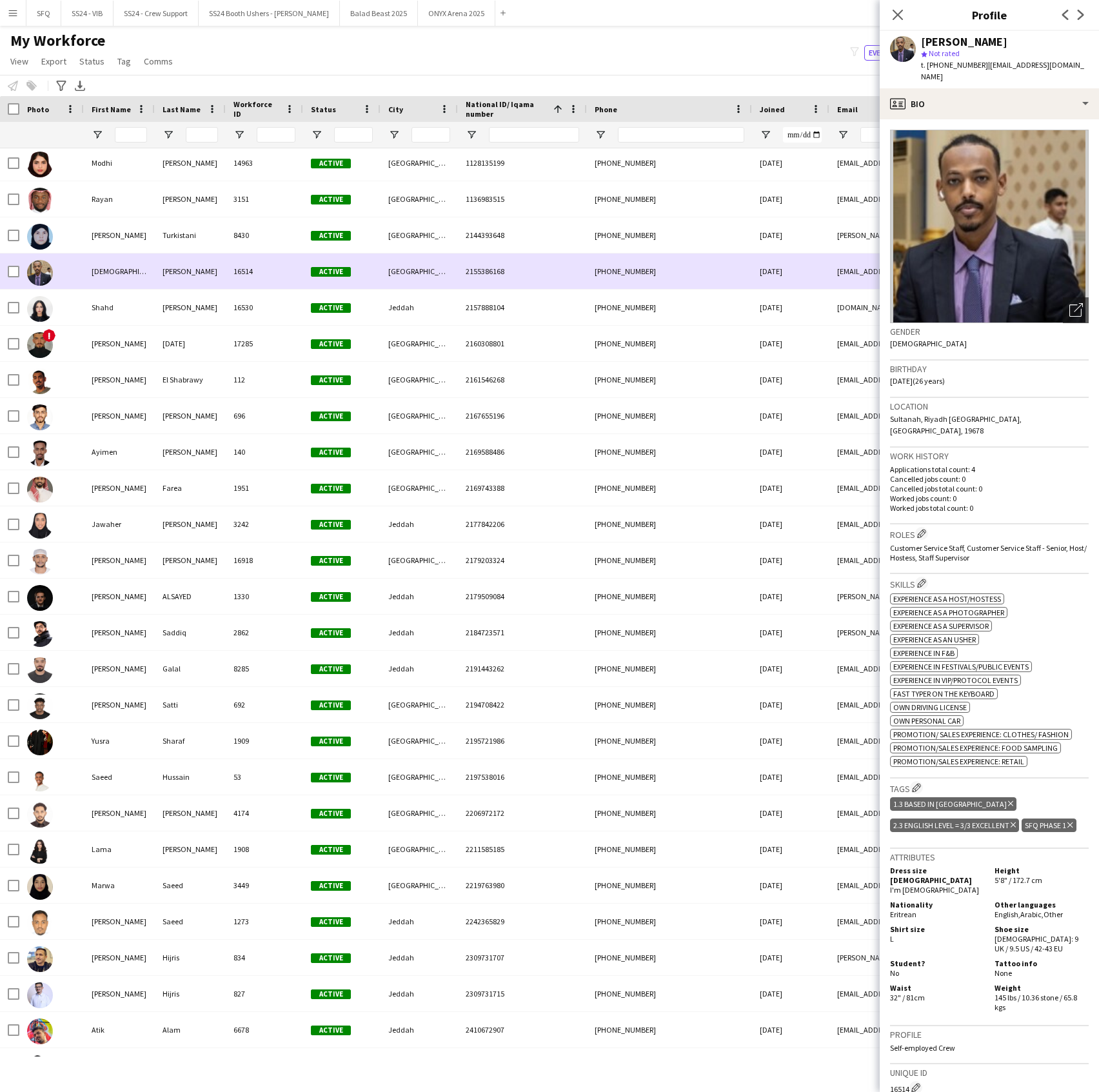
scroll to position [856, 0]
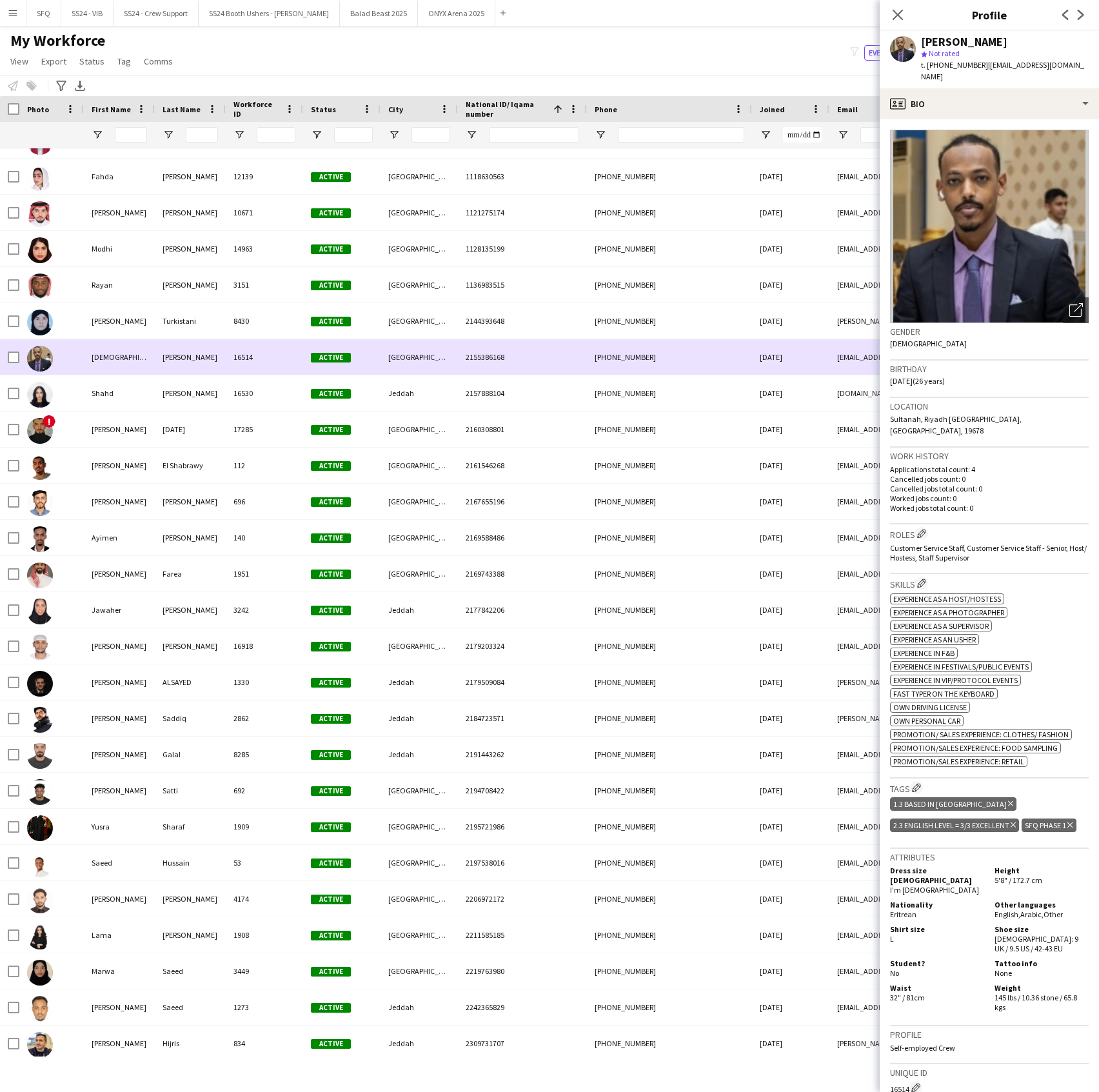
click at [69, 341] on div at bounding box center [52, 357] width 65 height 36
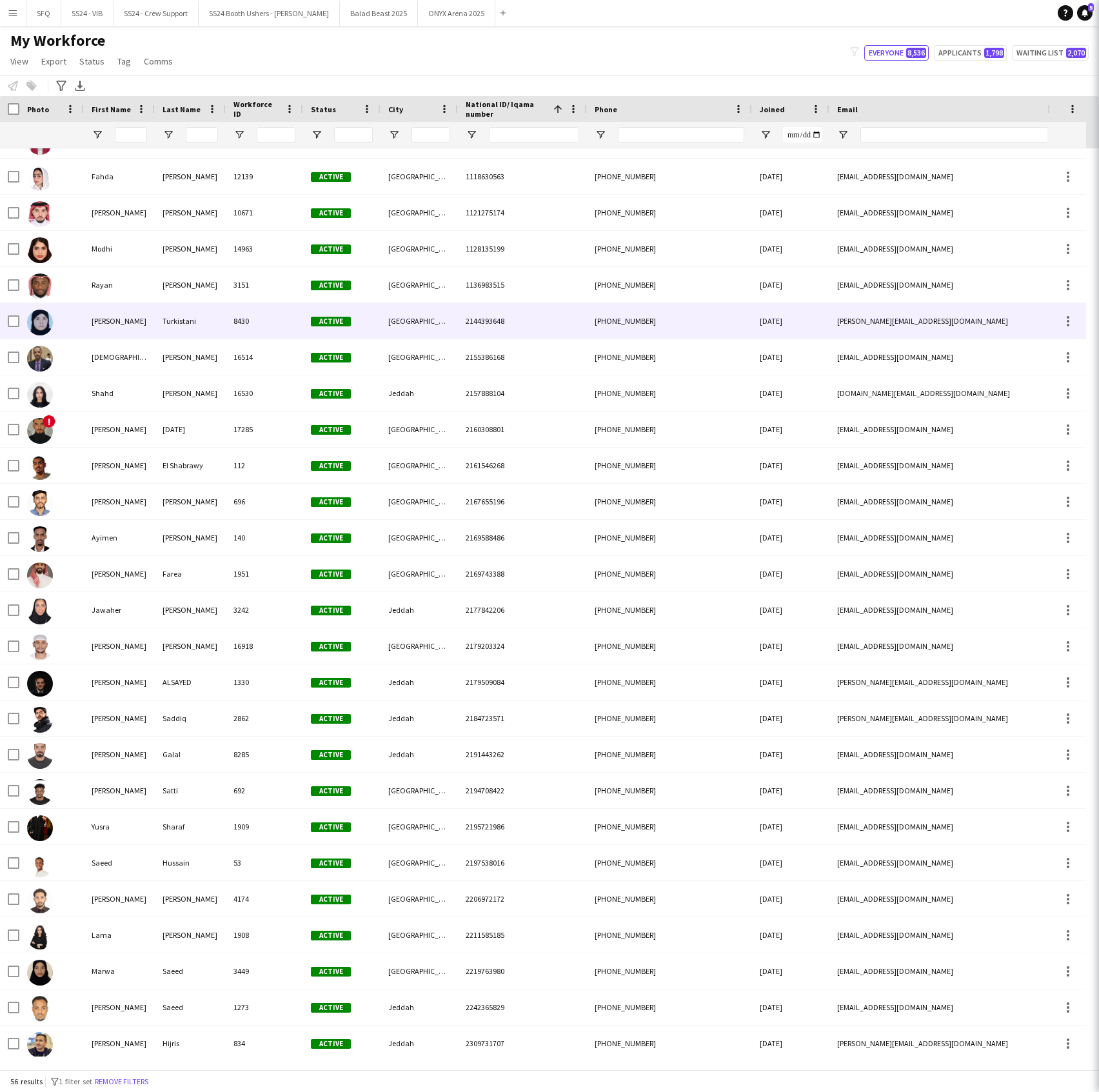
click at [65, 320] on div at bounding box center [52, 321] width 65 height 36
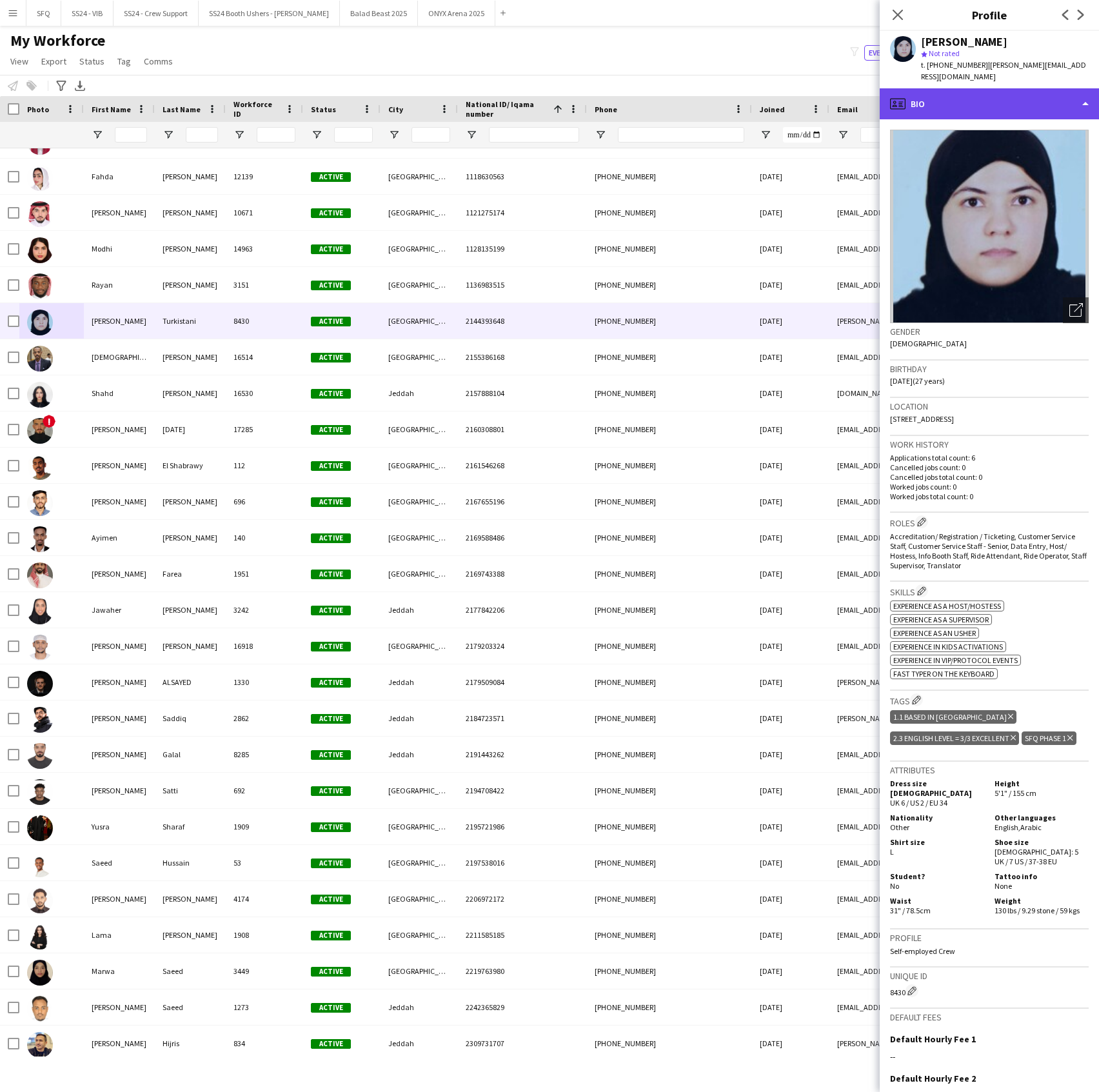
click at [979, 96] on div "profile Bio" at bounding box center [989, 103] width 219 height 31
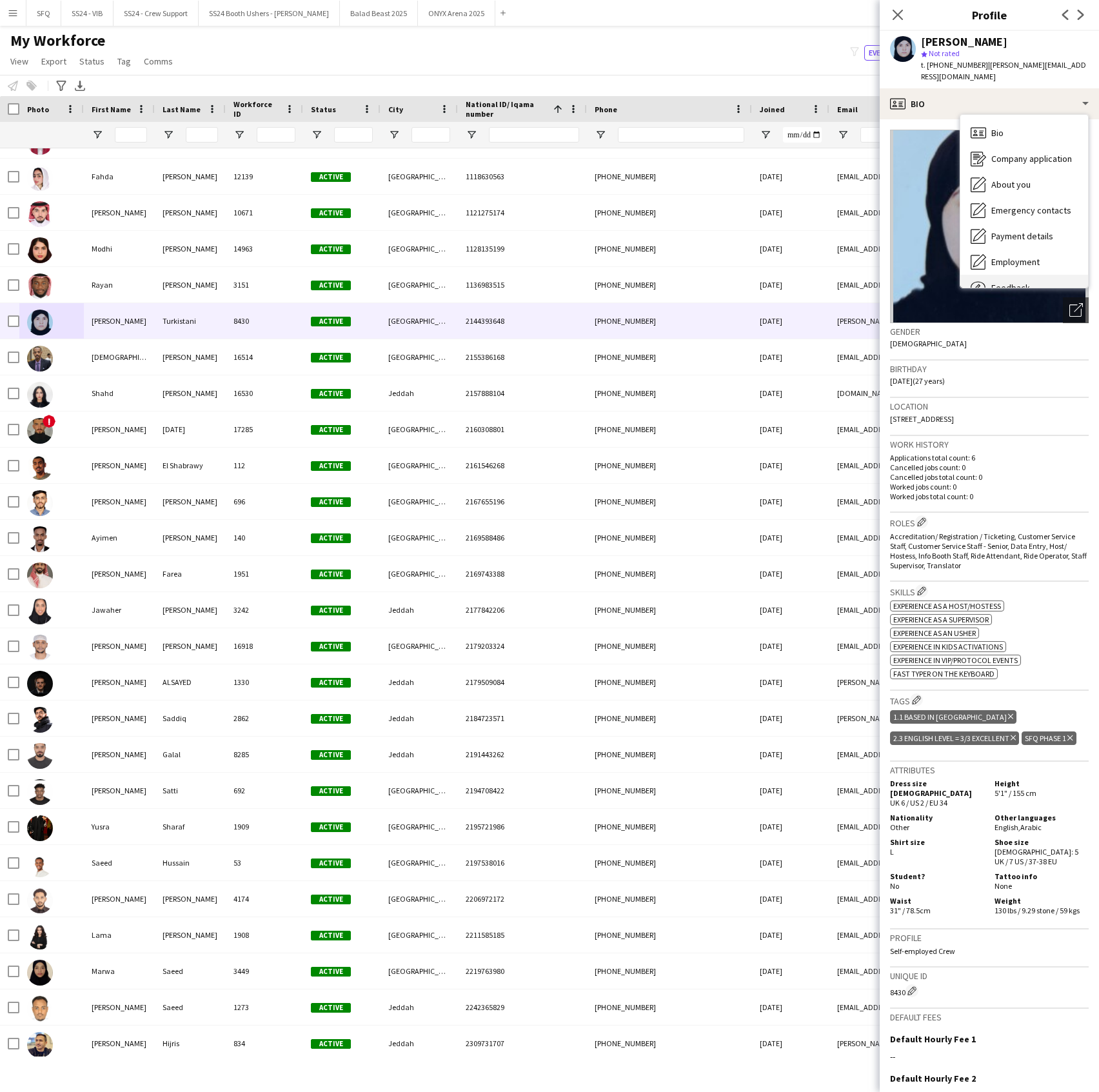
click at [1057, 275] on div "Feedback Feedback" at bounding box center [1024, 287] width 127 height 25
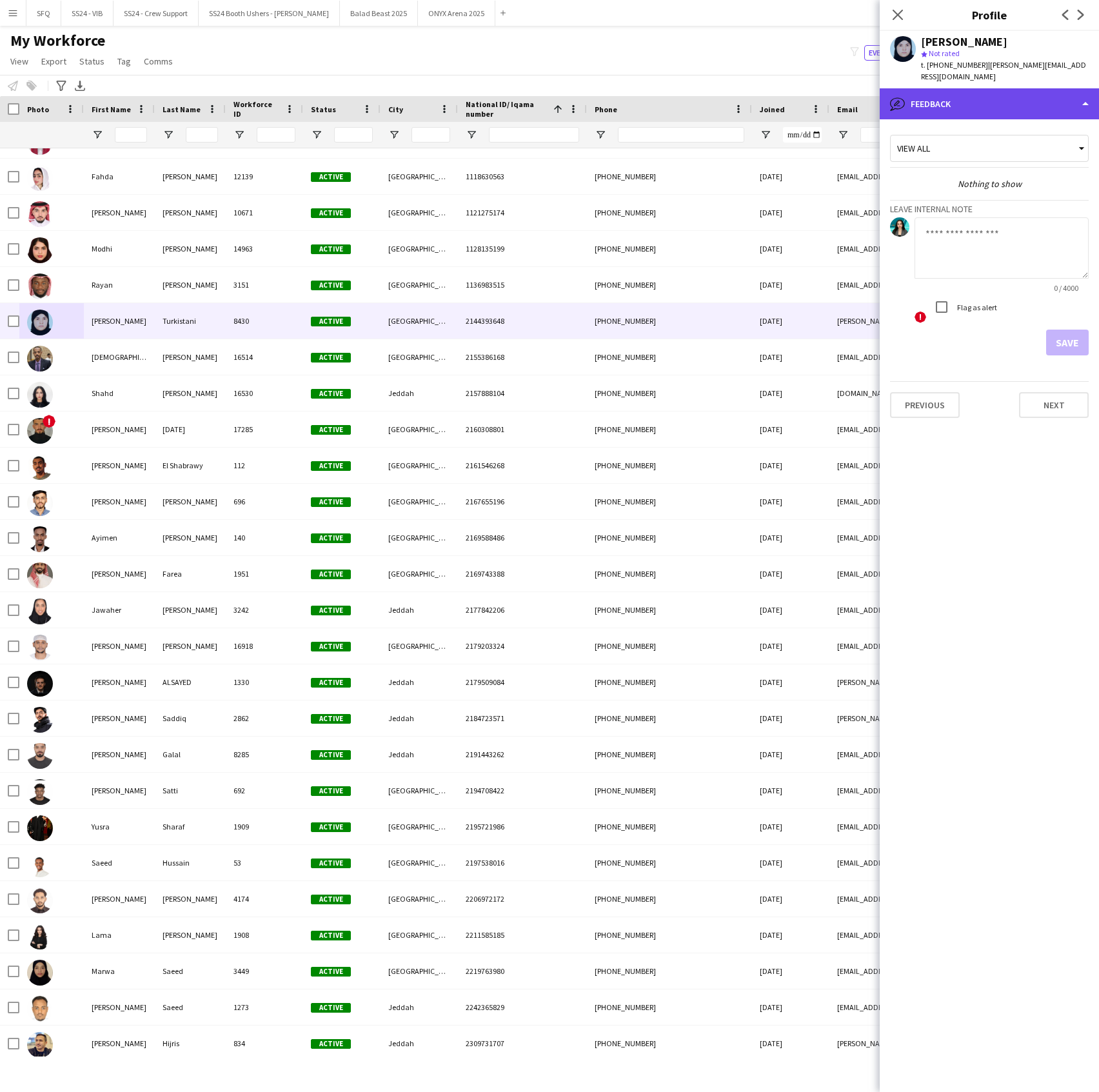
click at [974, 93] on div "bubble-pencil Feedback" at bounding box center [989, 103] width 219 height 31
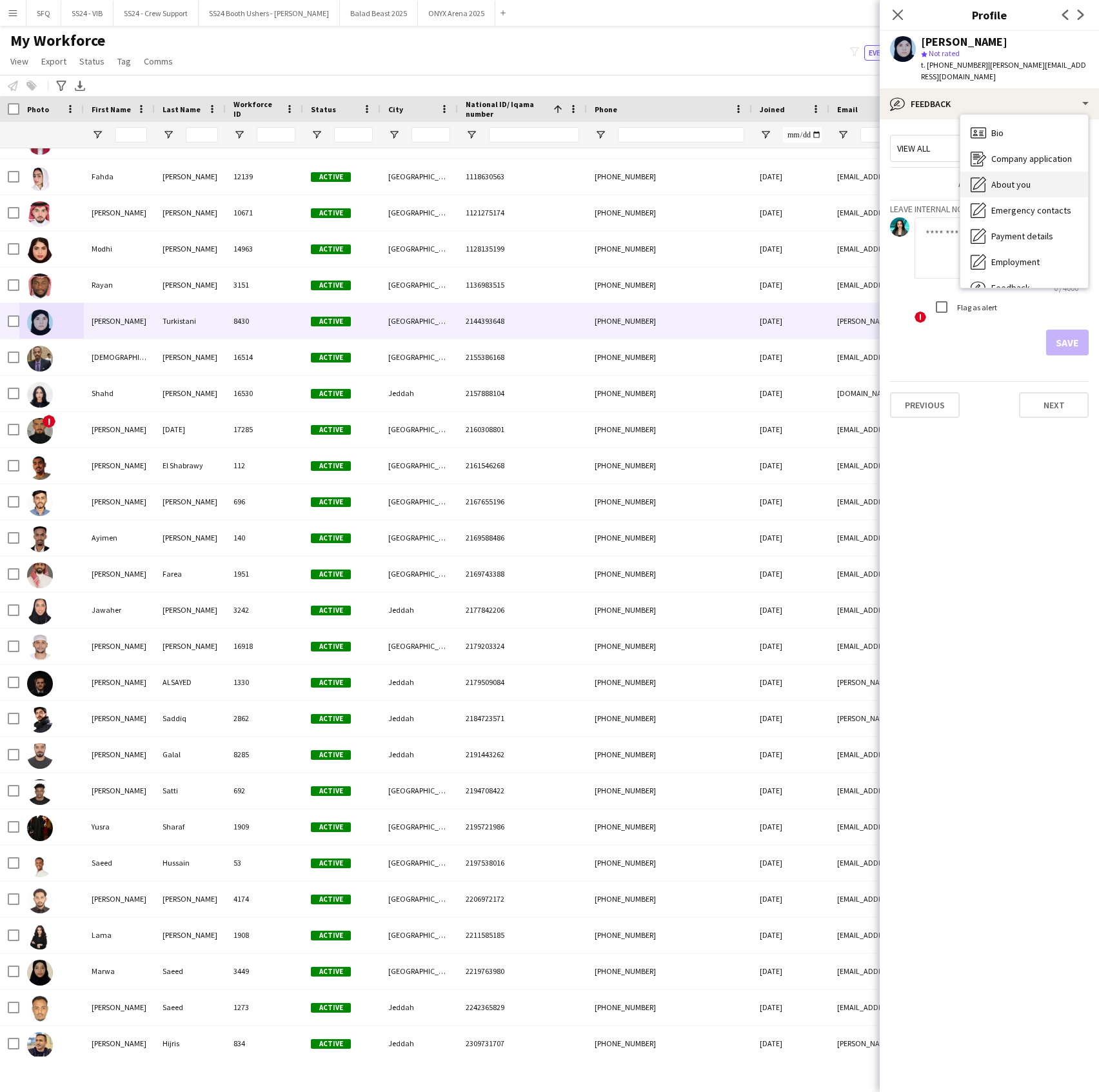
click at [1009, 178] on span "About you" at bounding box center [1011, 184] width 39 height 12
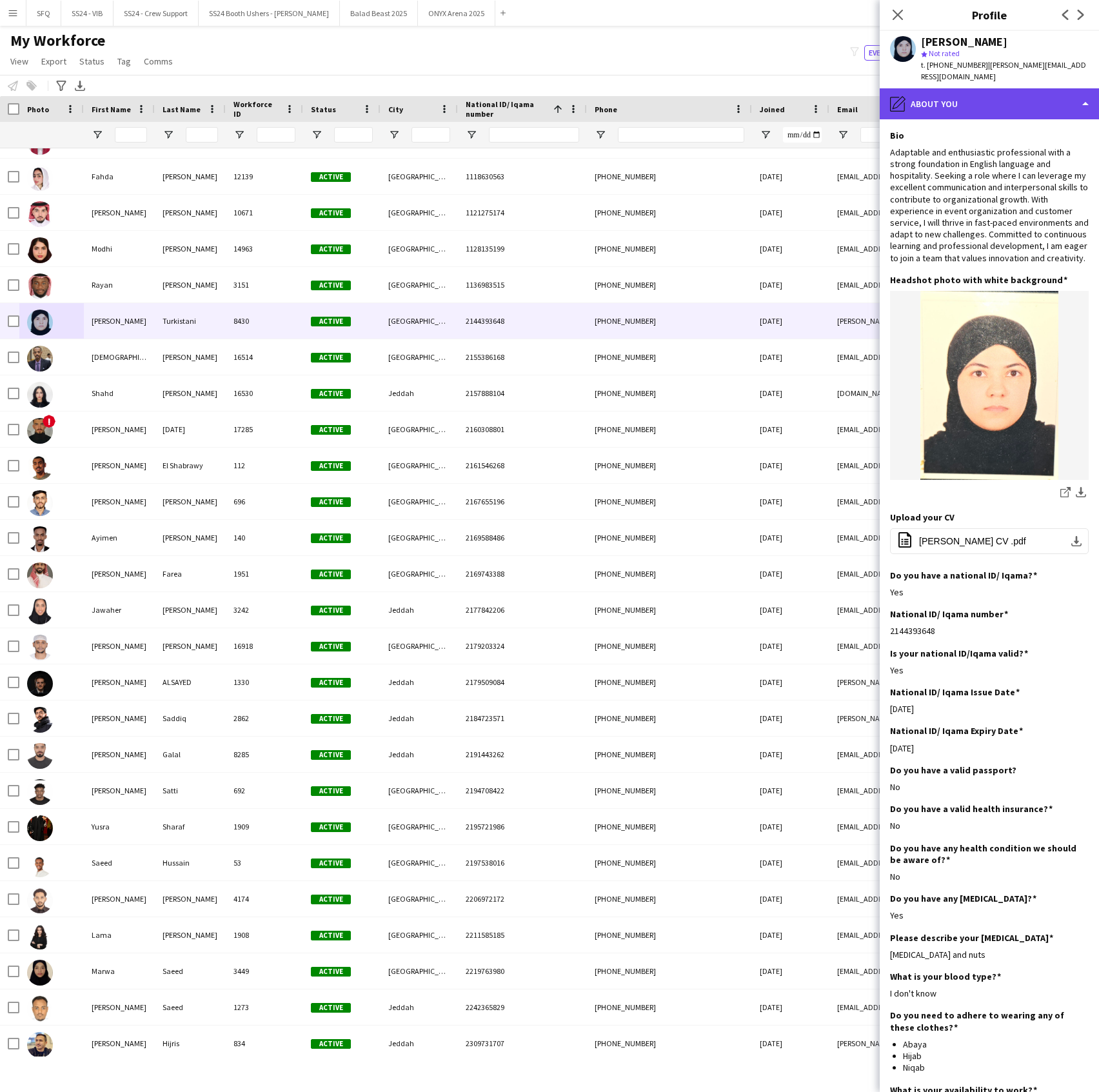
click at [955, 101] on div "pencil4 About you" at bounding box center [989, 103] width 219 height 31
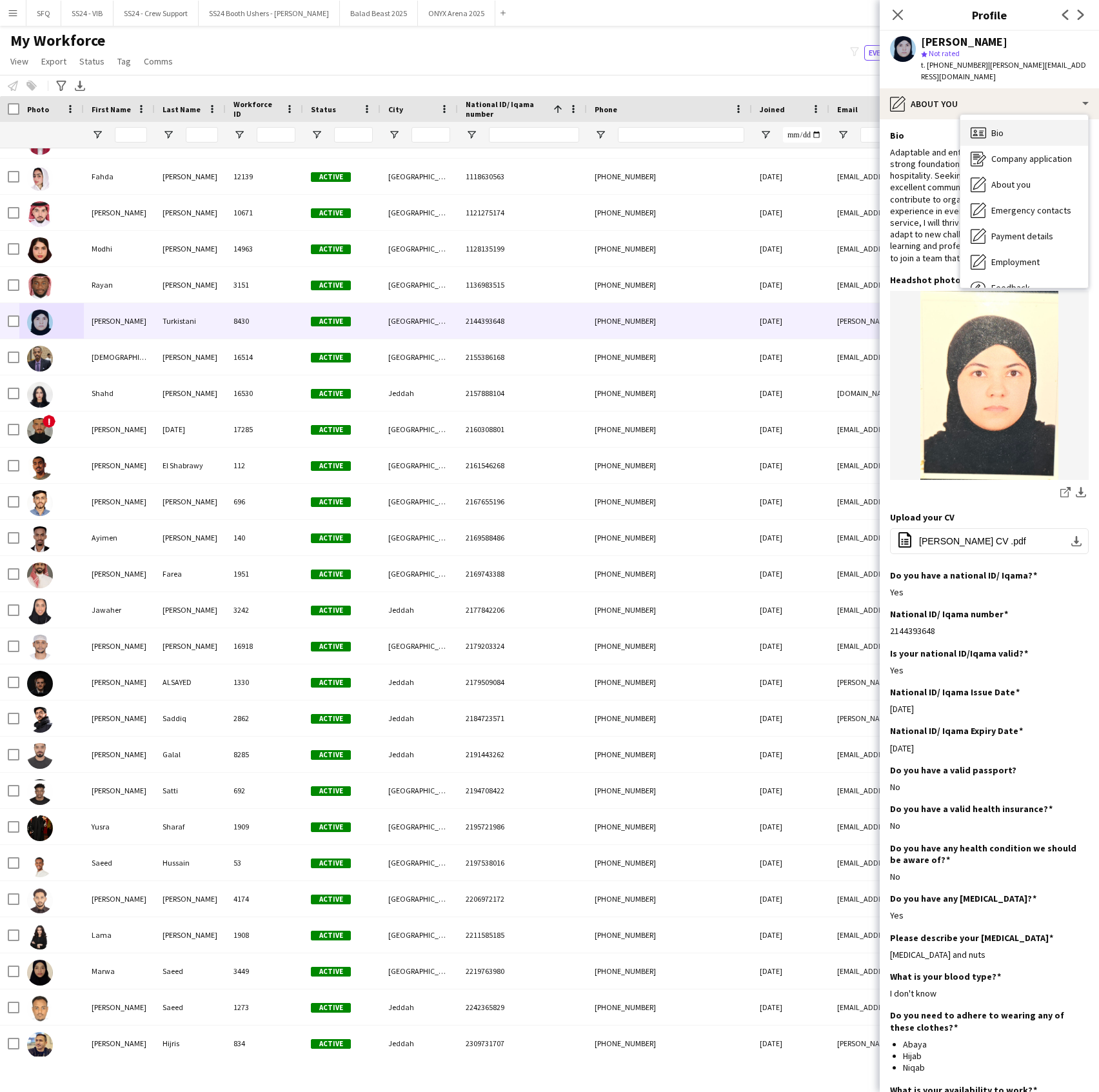
click at [985, 125] on icon "Bio" at bounding box center [979, 133] width 15 height 15
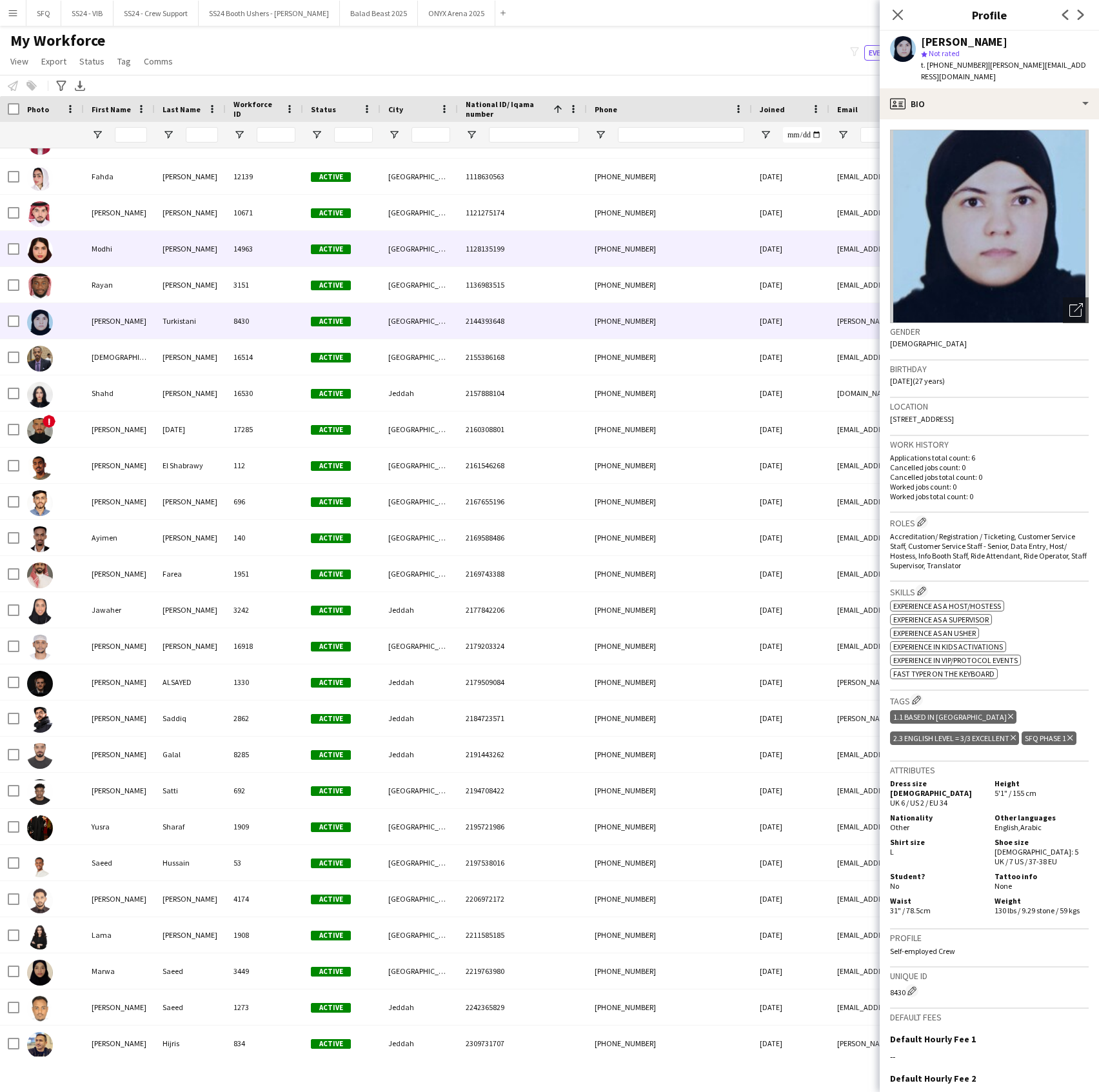
click at [124, 261] on div "Modhi" at bounding box center [120, 249] width 71 height 36
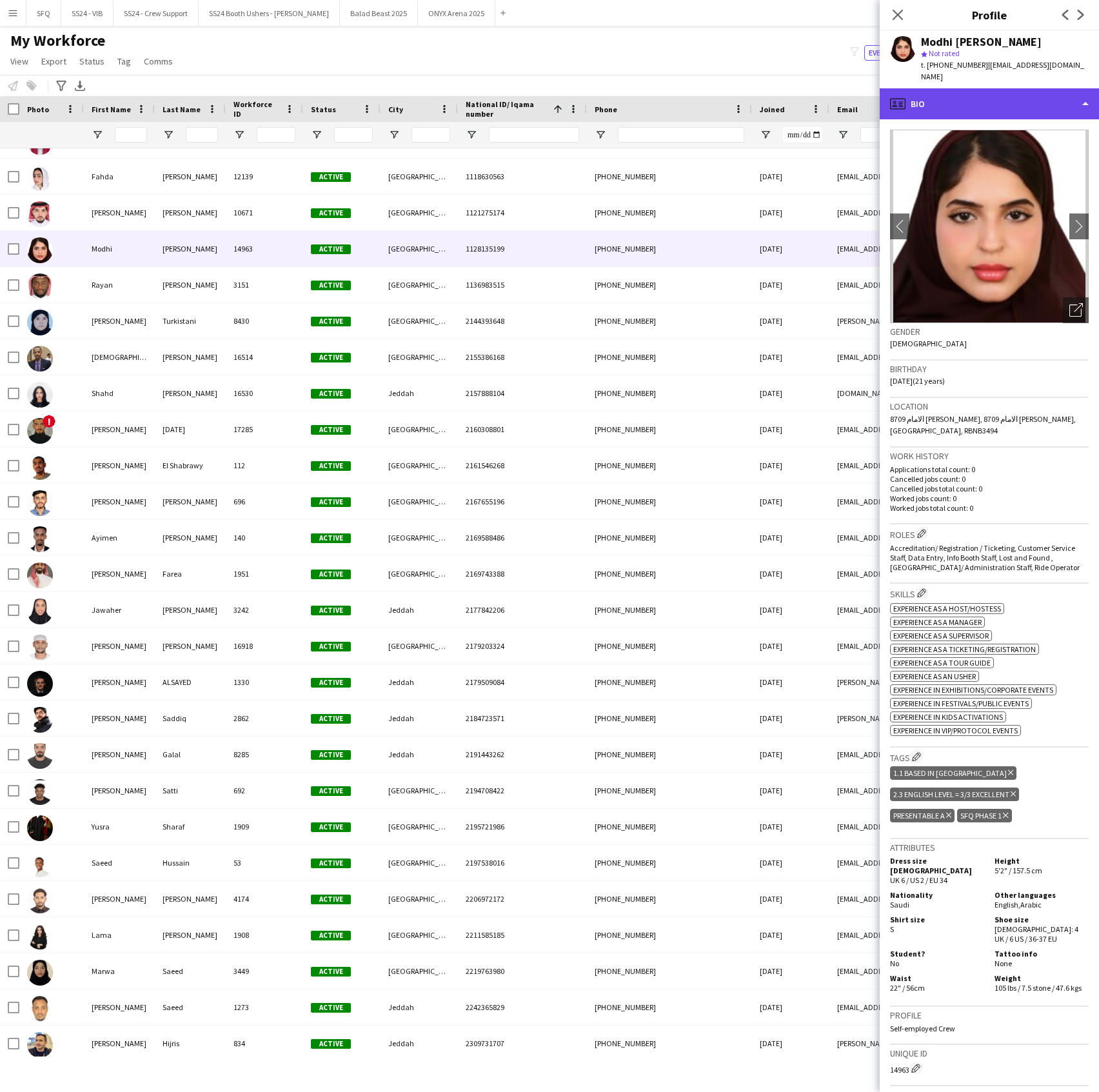
click at [968, 94] on div "profile Bio" at bounding box center [989, 103] width 219 height 31
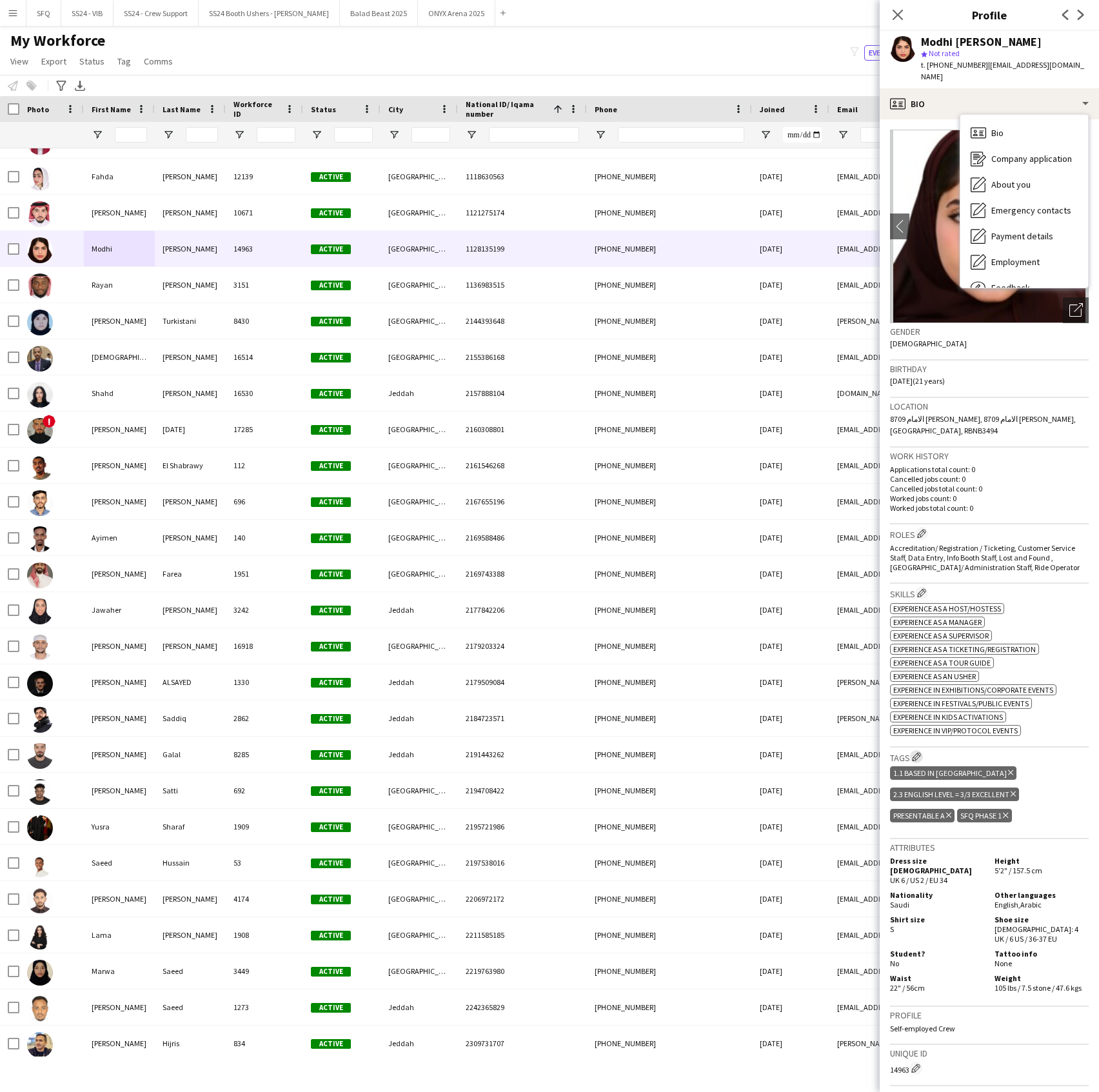
click at [914, 755] on app-icon "Edit crew company tags" at bounding box center [917, 757] width 9 height 9
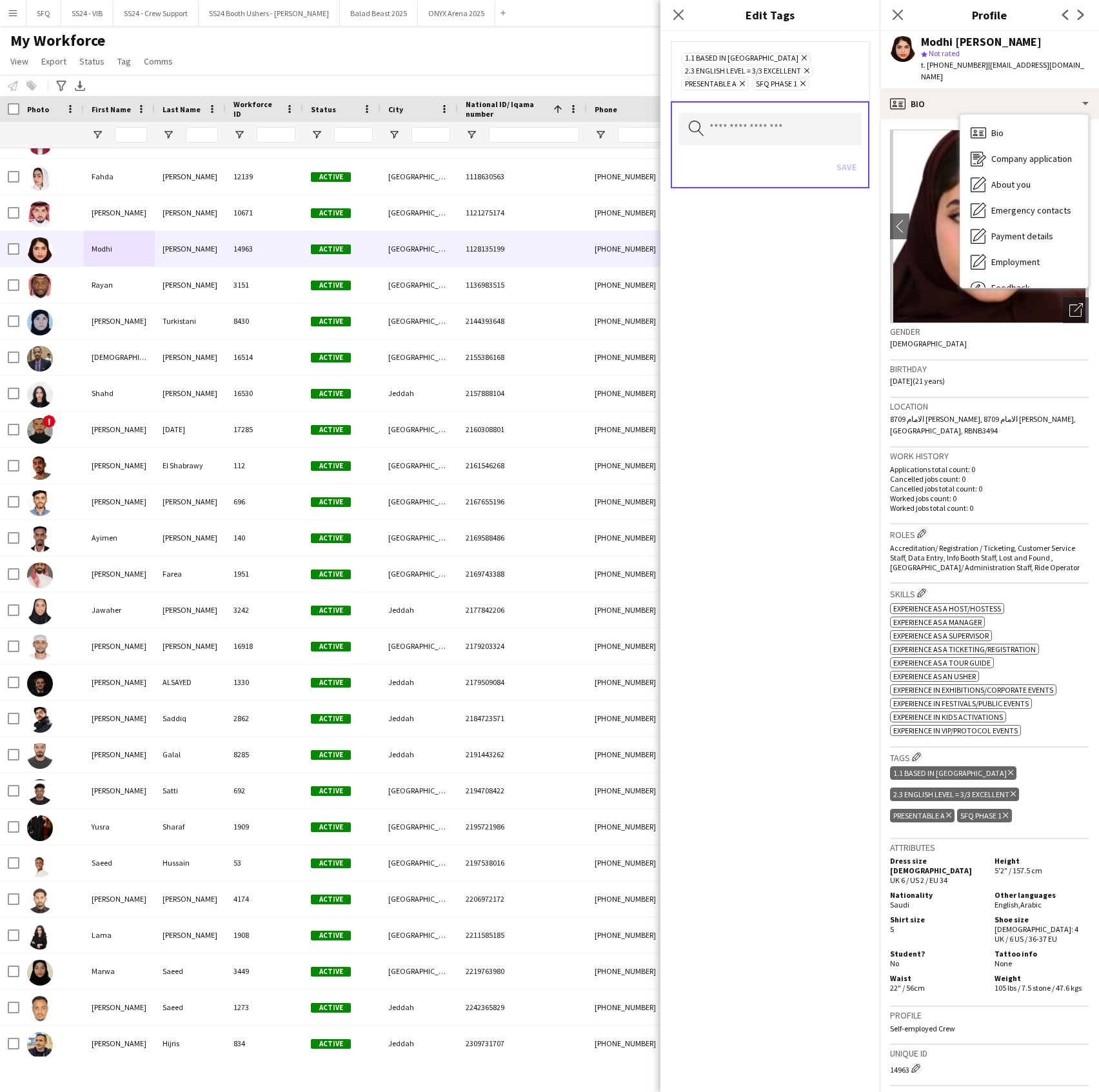
click at [806, 88] on icon "Remove" at bounding box center [801, 83] width 8 height 8
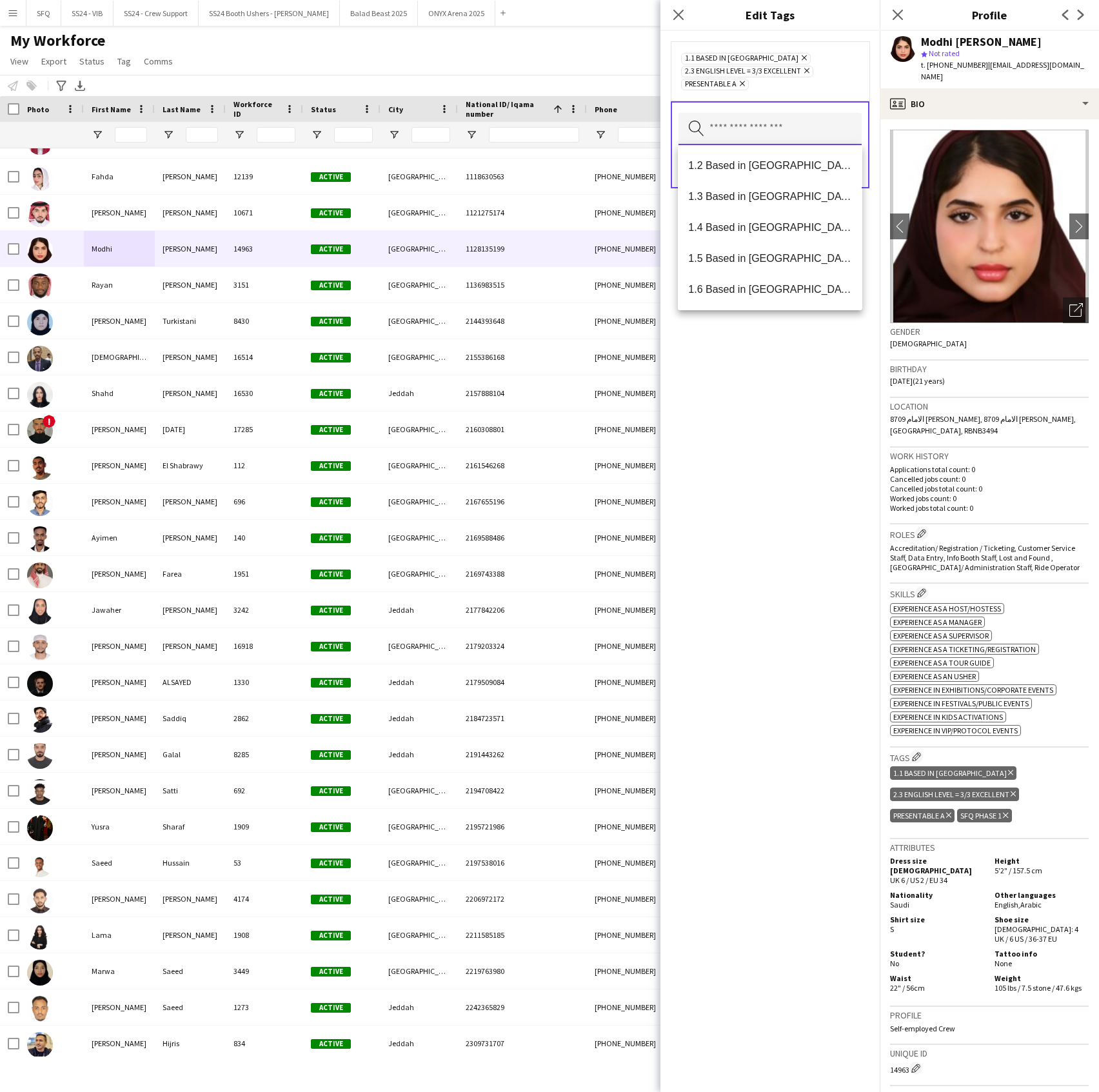
click at [791, 125] on input "text" at bounding box center [770, 129] width 183 height 32
click at [774, 228] on span "SFQ Phase 1 - HG" at bounding box center [769, 227] width 163 height 12
click at [812, 429] on div "1.1 Based in Riyadh Remove 2.3 English Level = 3/3 Excellent Remove Presentable…" at bounding box center [770, 561] width 219 height 1061
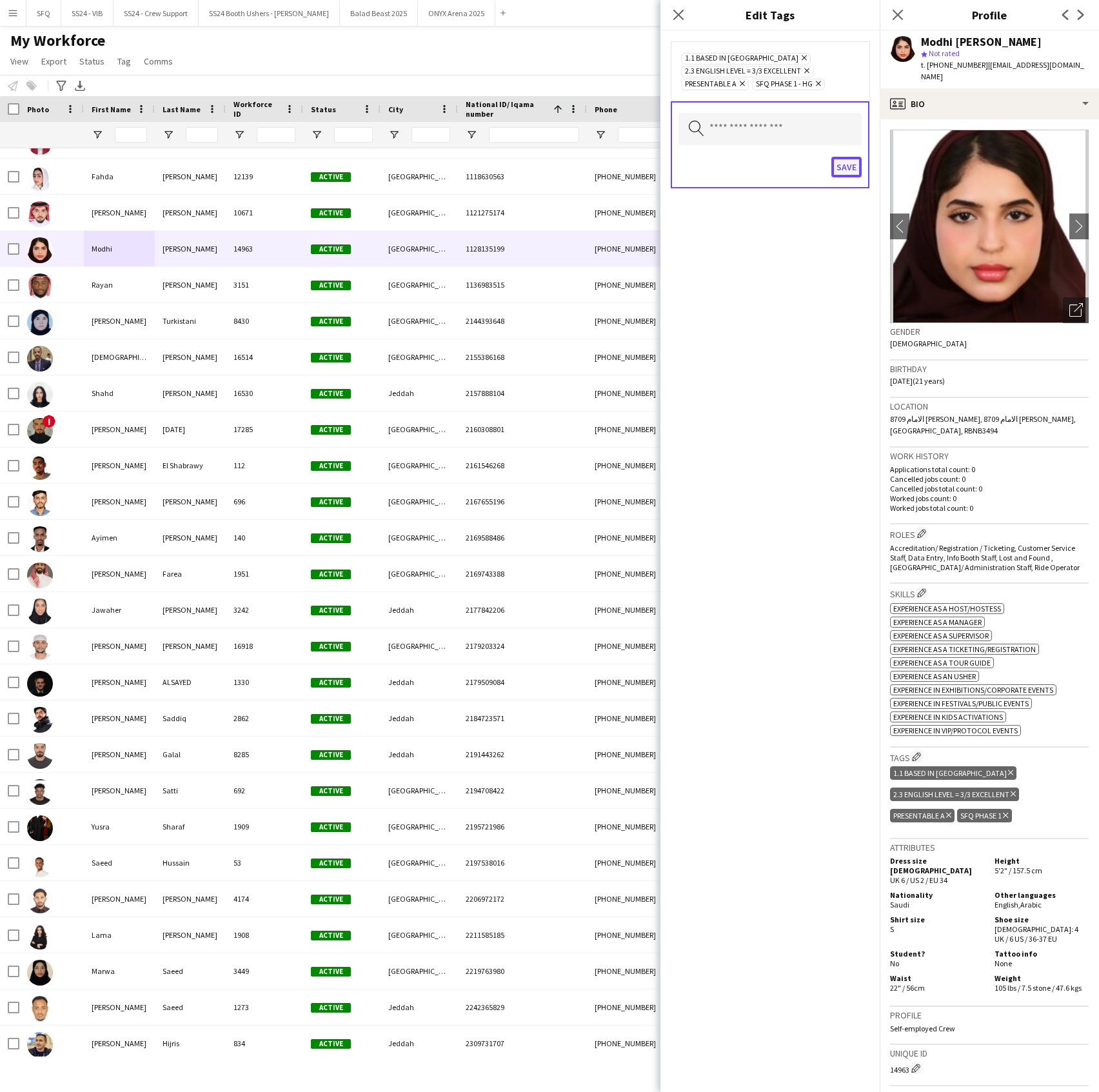
click at [843, 171] on button "Save" at bounding box center [846, 167] width 30 height 21
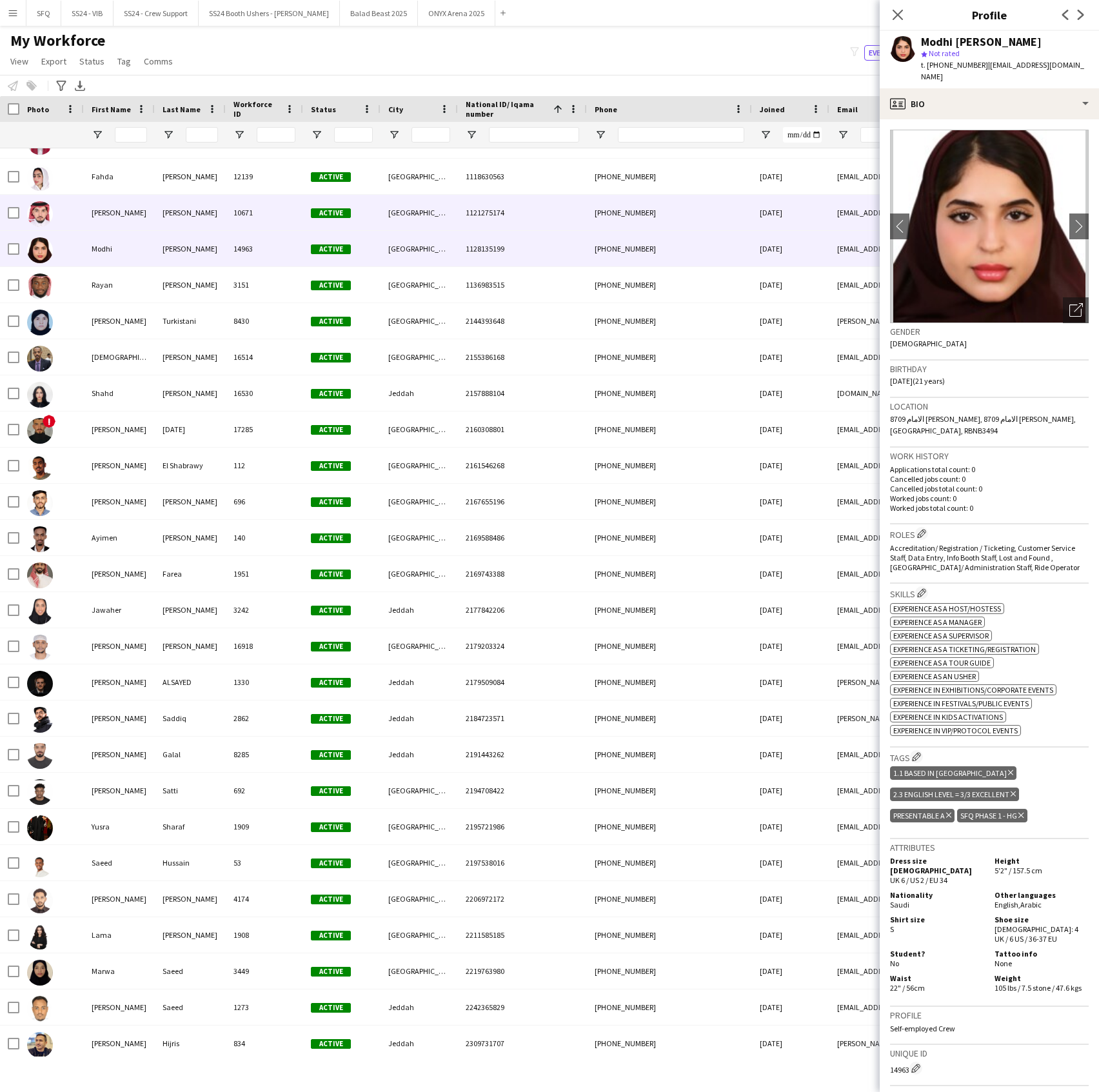
click at [69, 226] on div at bounding box center [52, 212] width 65 height 36
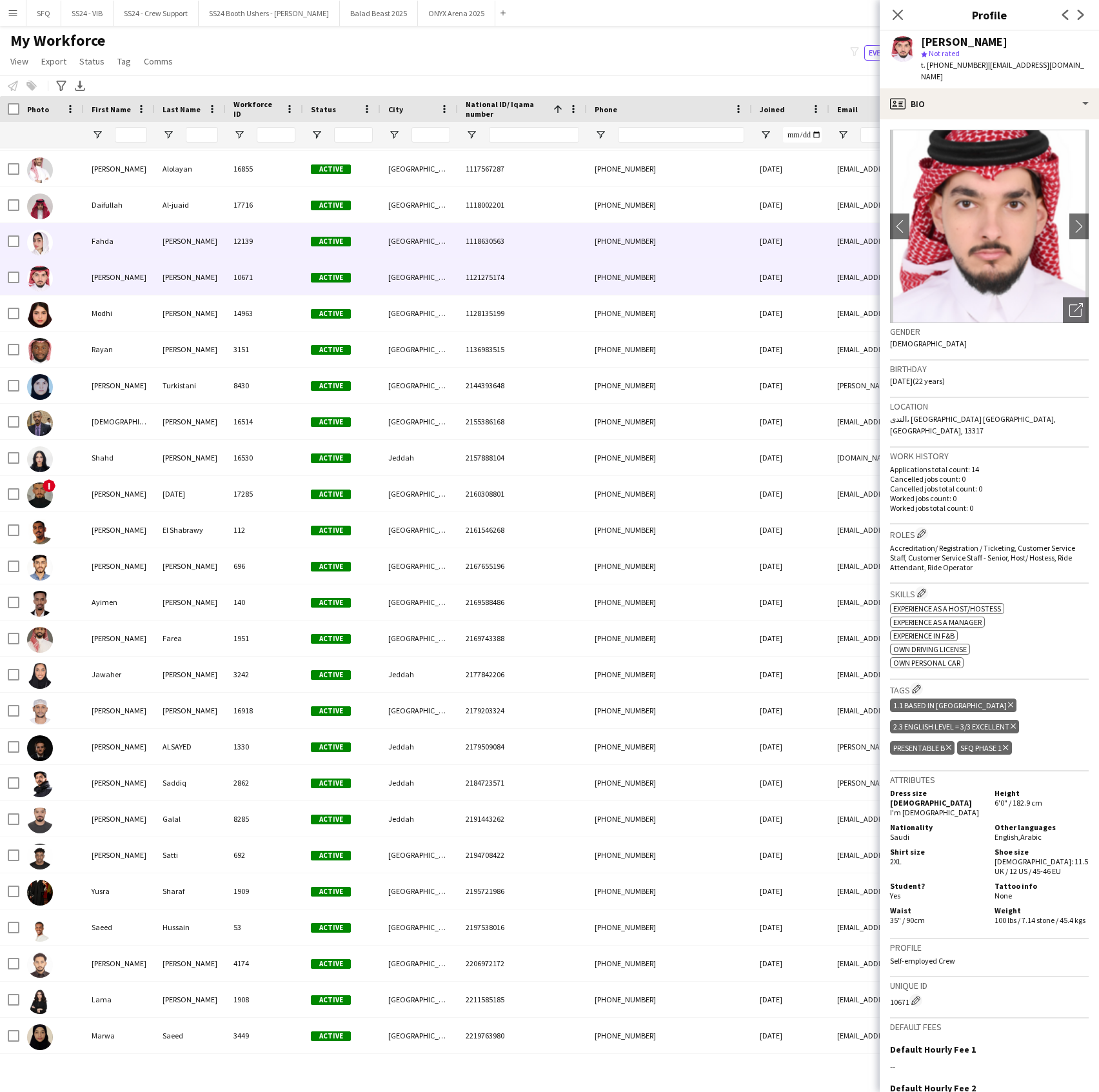
scroll to position [770, 0]
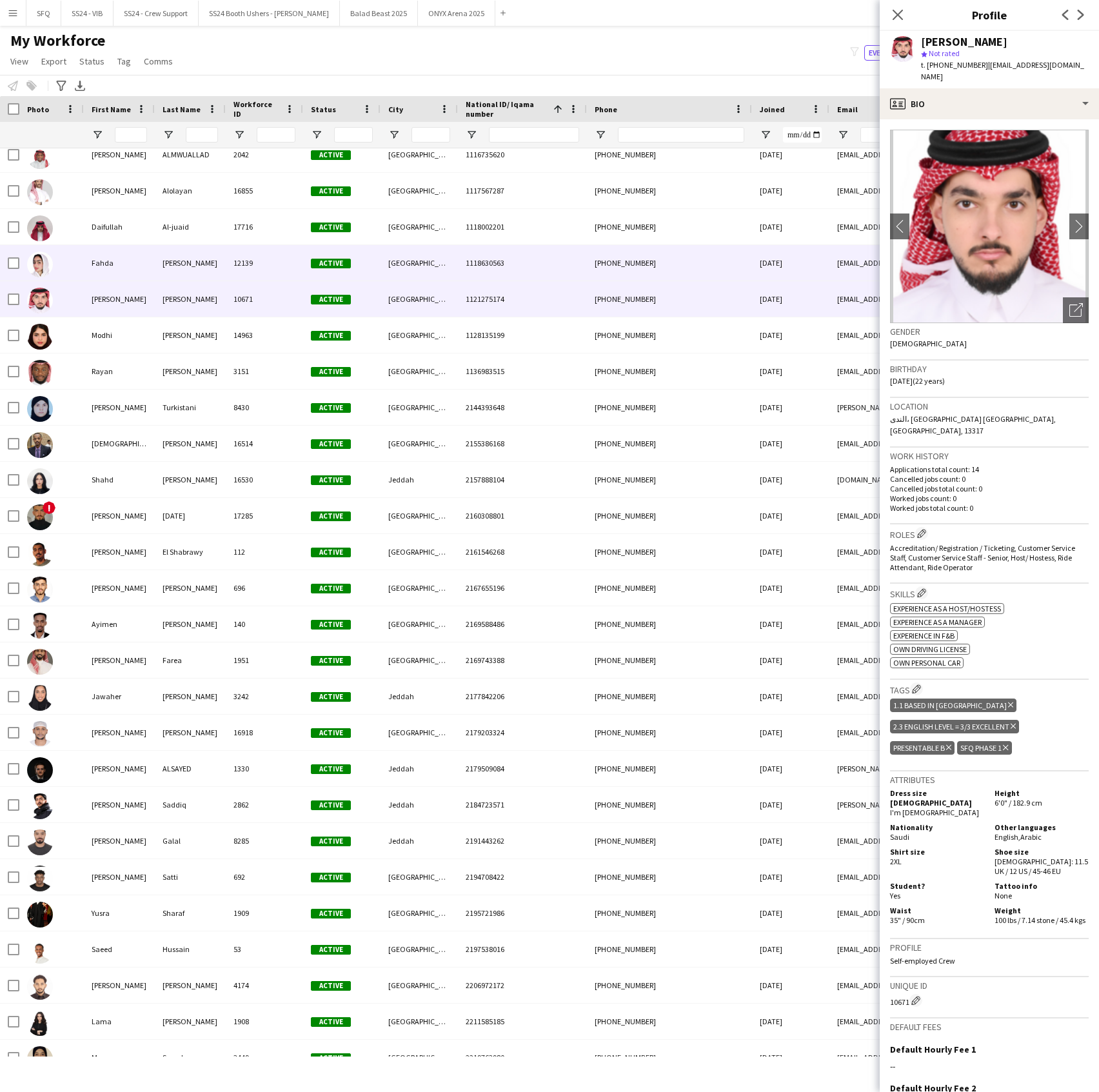
click at [83, 266] on div at bounding box center [52, 263] width 65 height 36
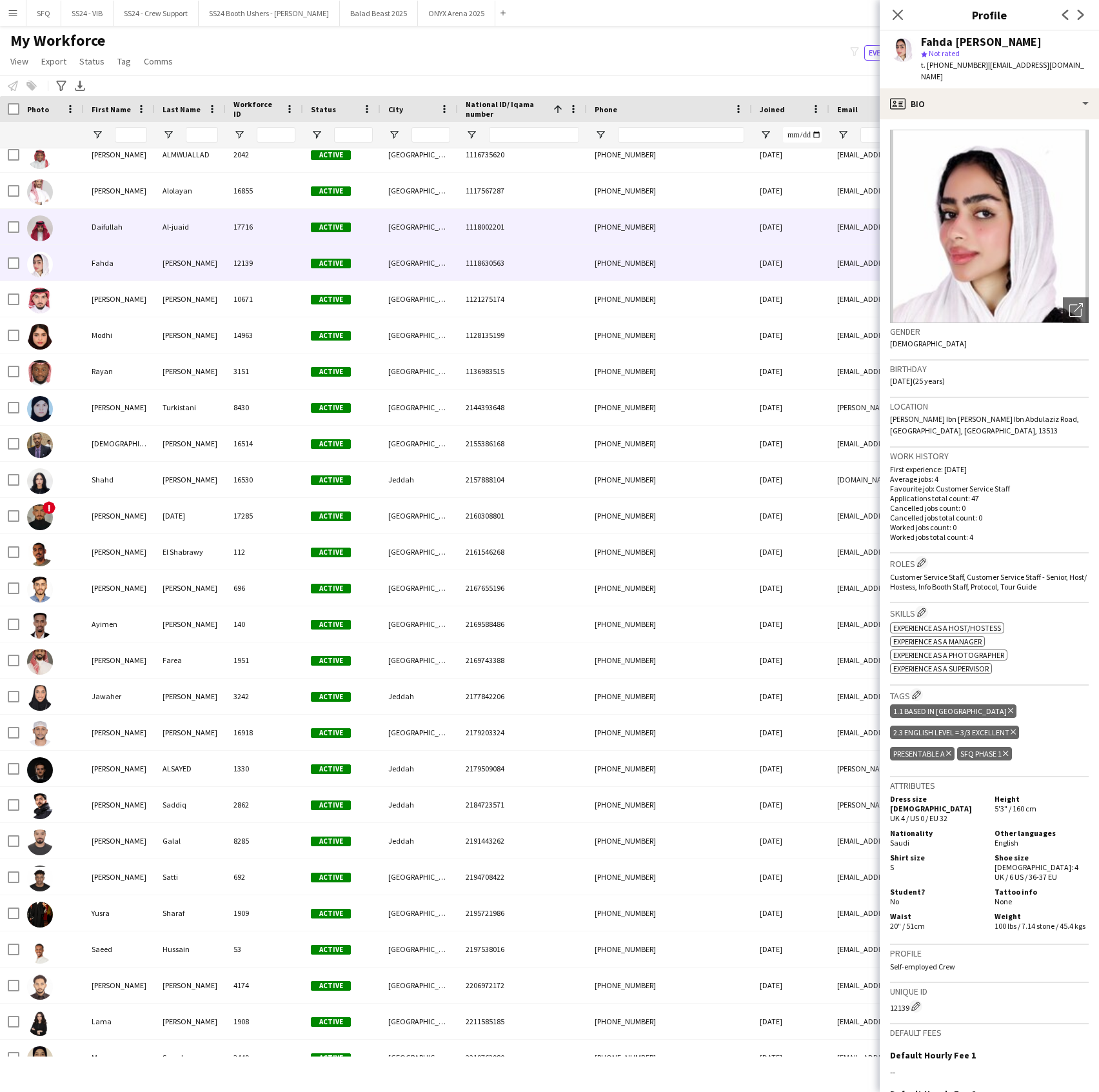
click at [79, 239] on div at bounding box center [52, 227] width 65 height 36
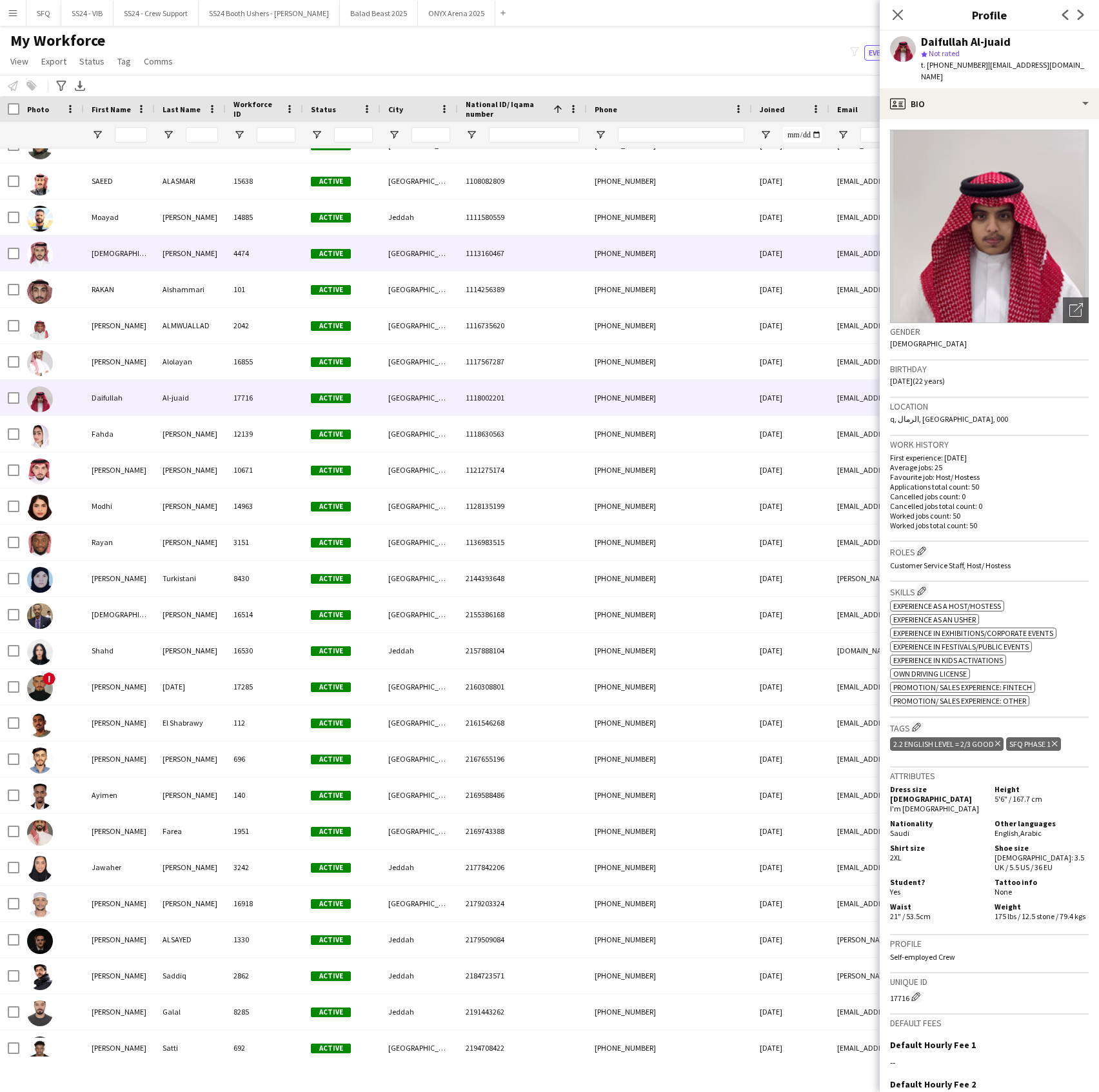
scroll to position [599, 0]
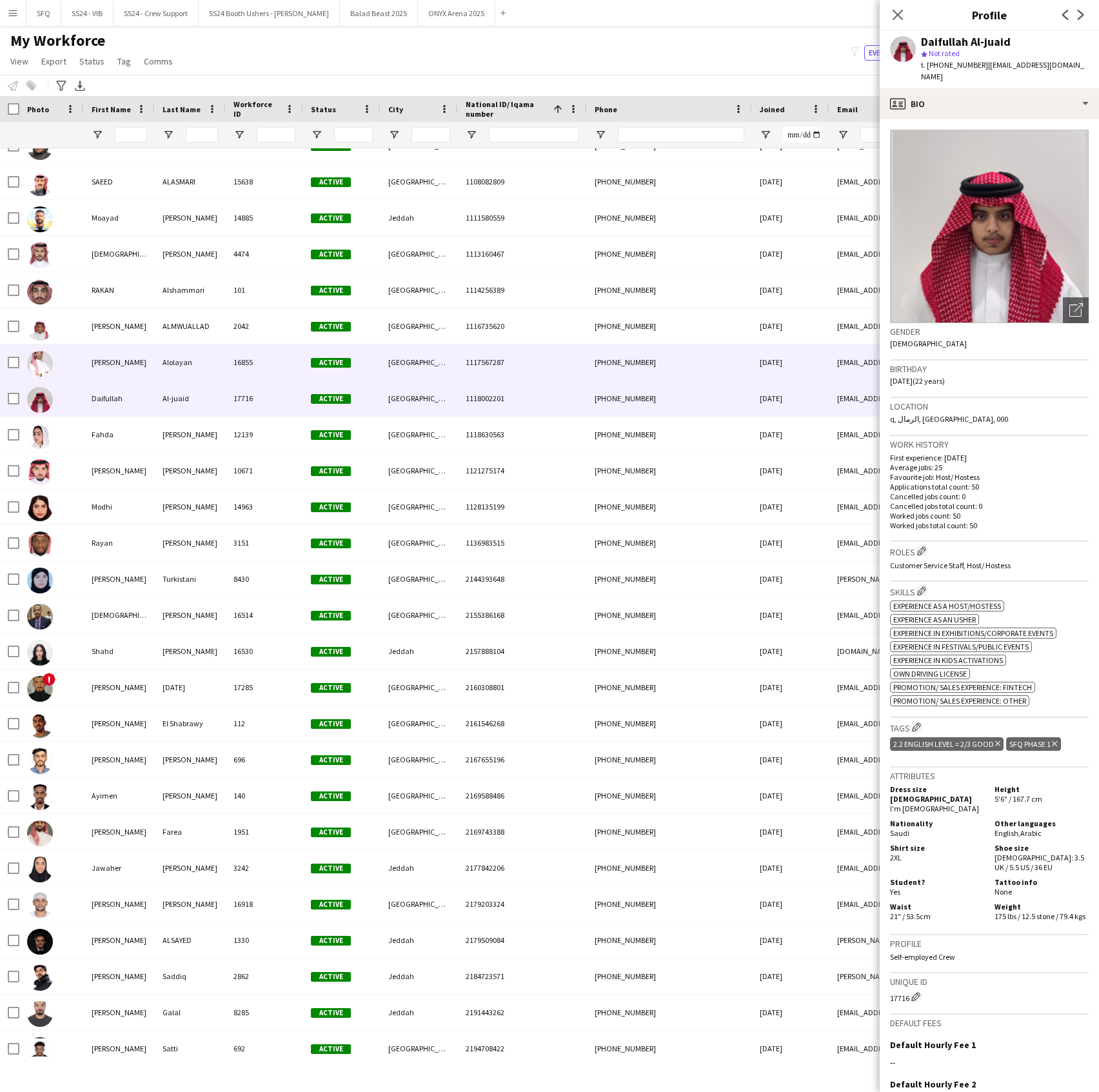
click at [93, 373] on div "[PERSON_NAME]" at bounding box center [120, 362] width 71 height 36
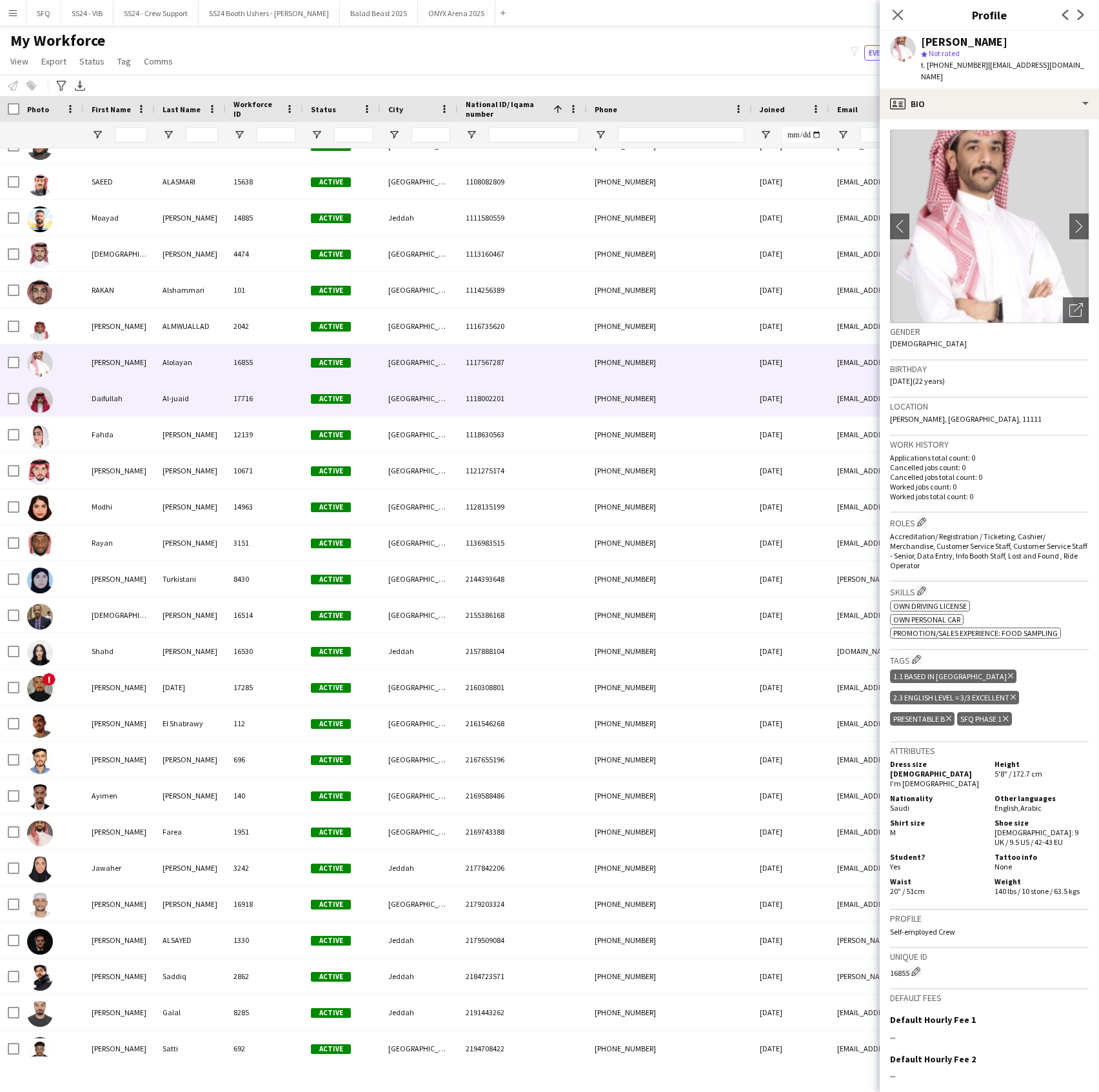
click at [103, 414] on div "Daifullah" at bounding box center [120, 398] width 71 height 36
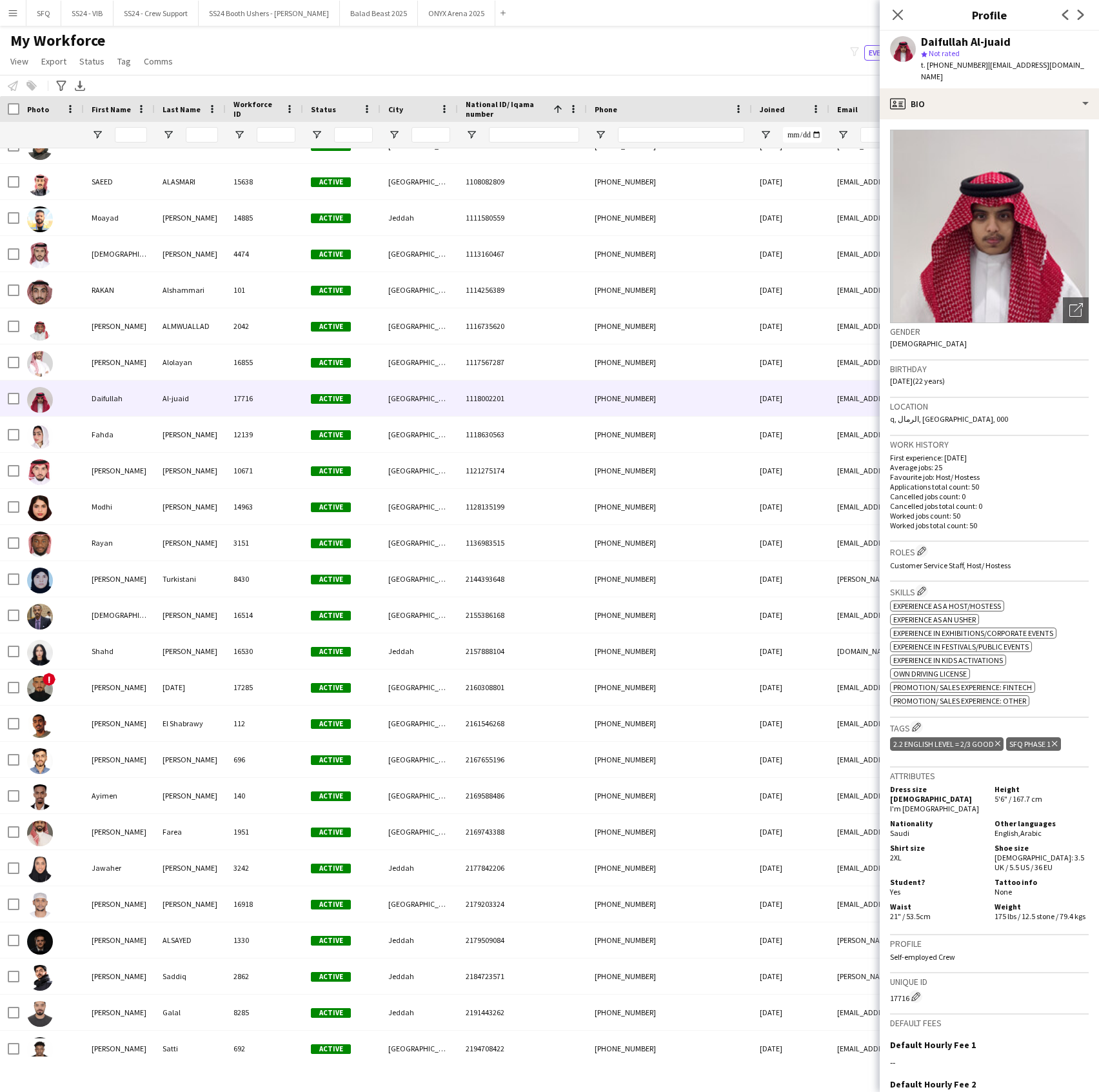
click at [925, 721] on h3 "Tags Edit crew company tags" at bounding box center [989, 727] width 198 height 14
click at [918, 722] on app-icon "Edit crew company tags" at bounding box center [917, 727] width 9 height 9
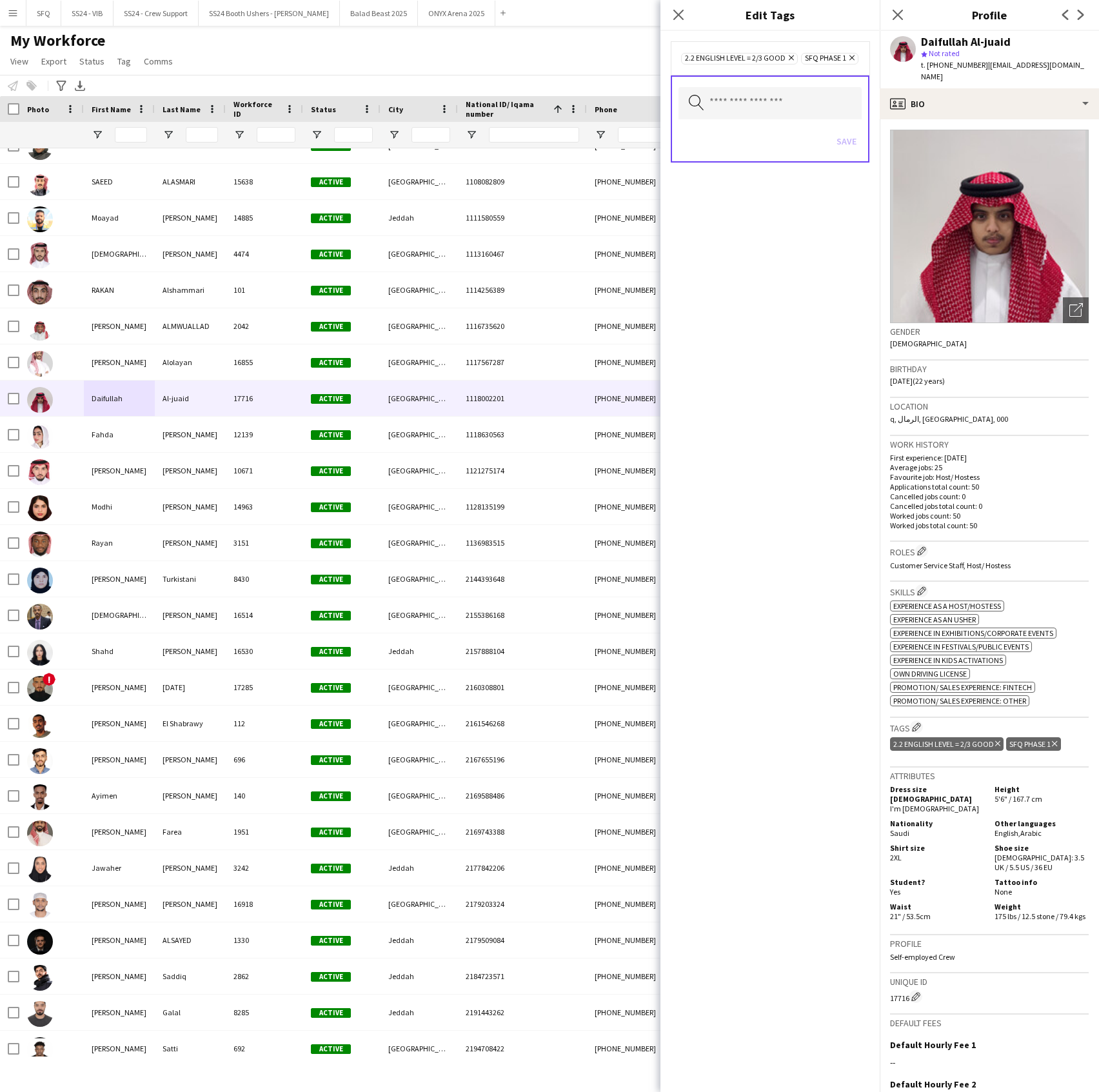
click at [846, 62] on icon "Remove" at bounding box center [850, 57] width 8 height 8
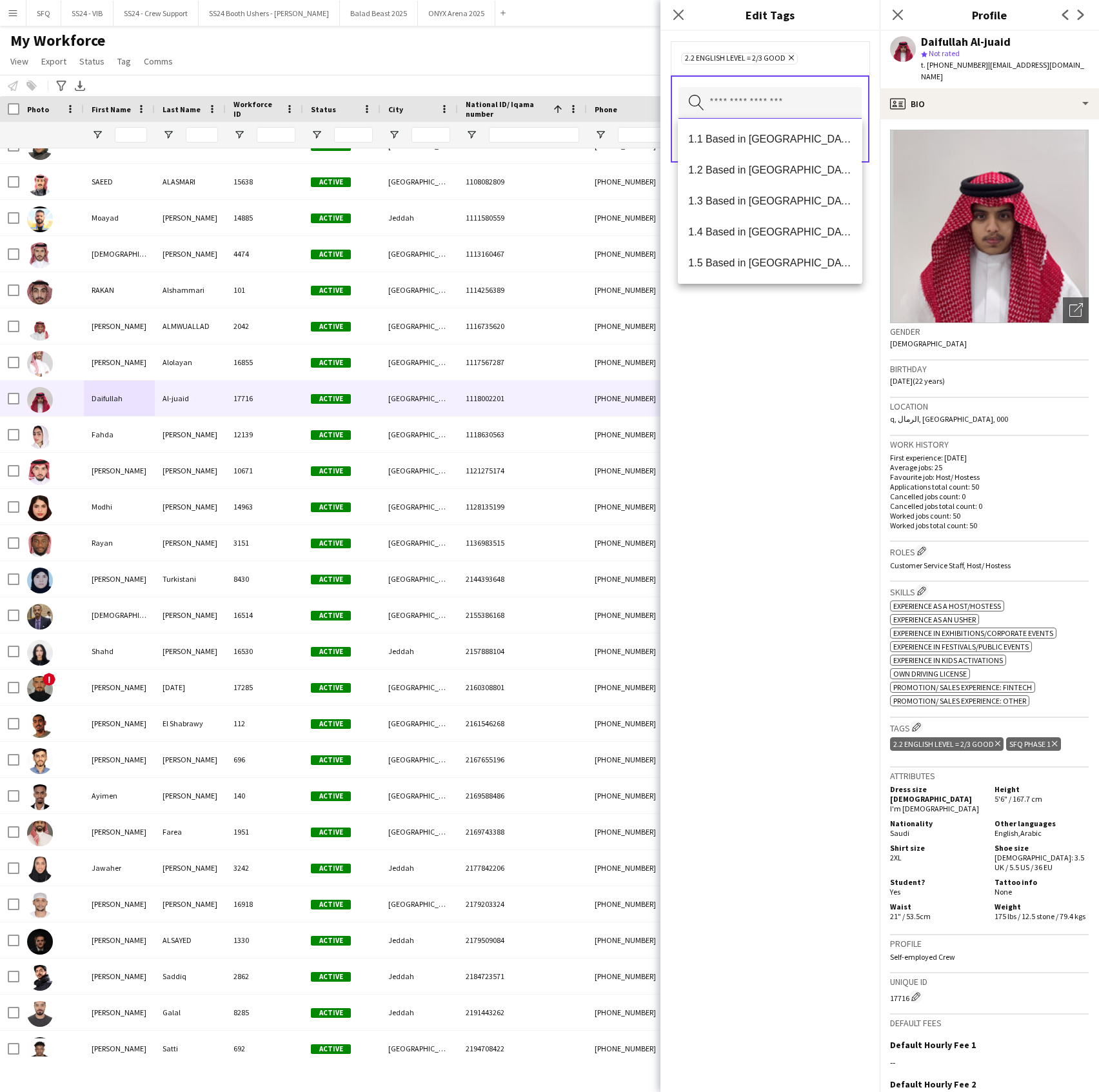
click at [743, 96] on input "text" at bounding box center [770, 103] width 183 height 32
click at [737, 171] on span "SFQ Phase 1" at bounding box center [769, 170] width 163 height 12
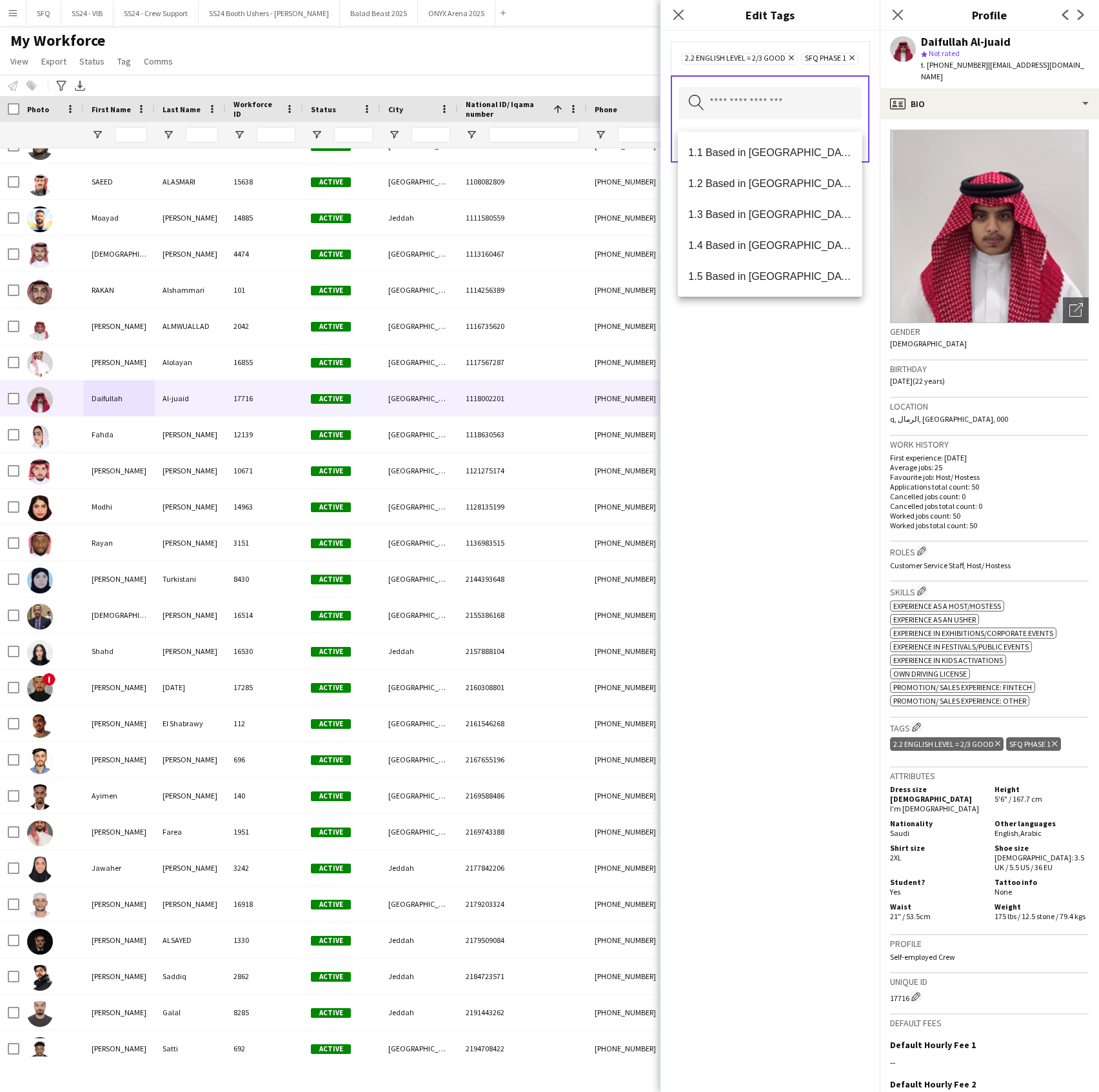
click at [803, 390] on div "2.2 English Level = 2/3 Good Remove SFQ Phase 1 Remove Search by tag name Save" at bounding box center [770, 561] width 219 height 1061
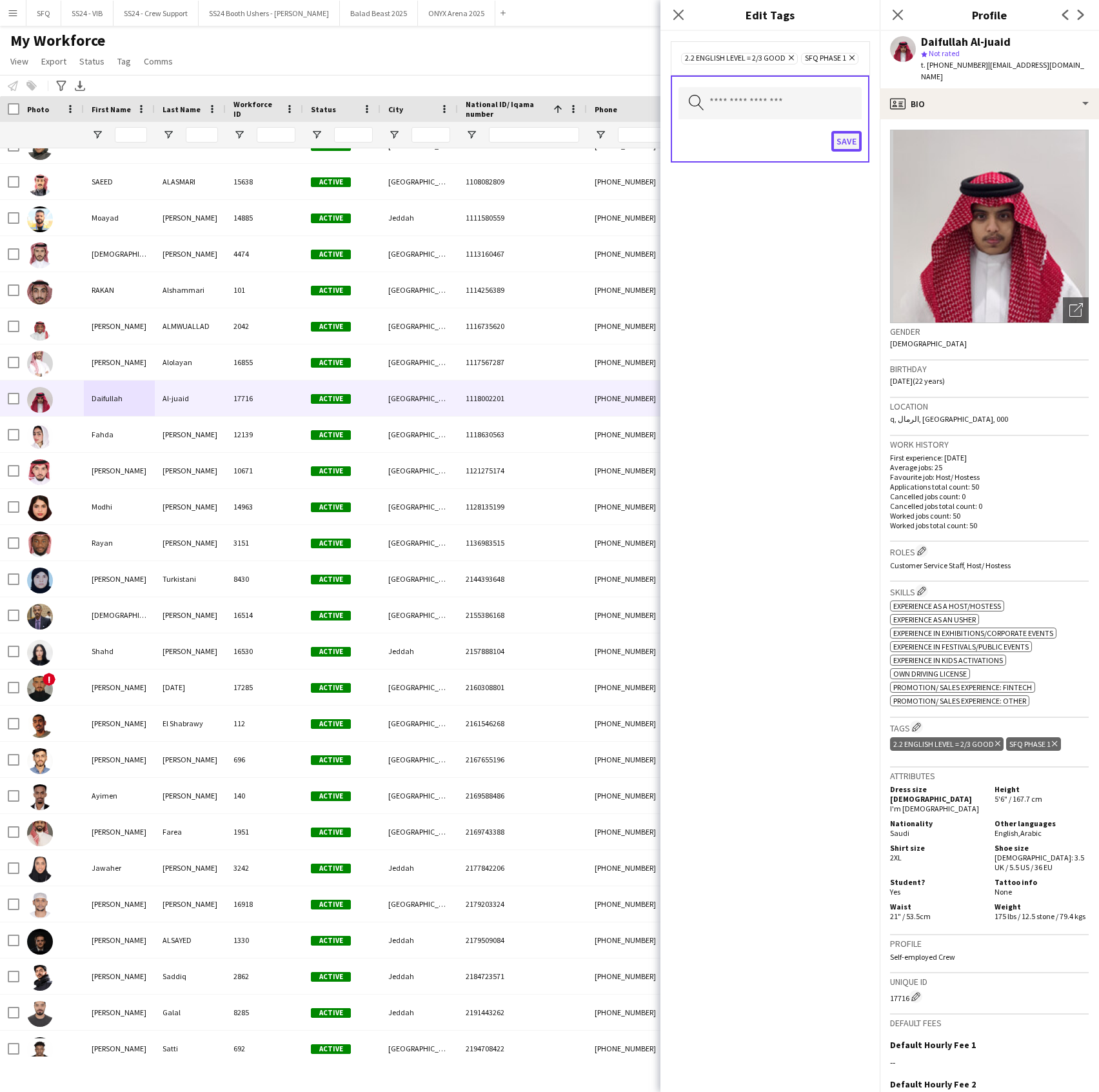
click at [837, 148] on button "Save" at bounding box center [846, 141] width 30 height 21
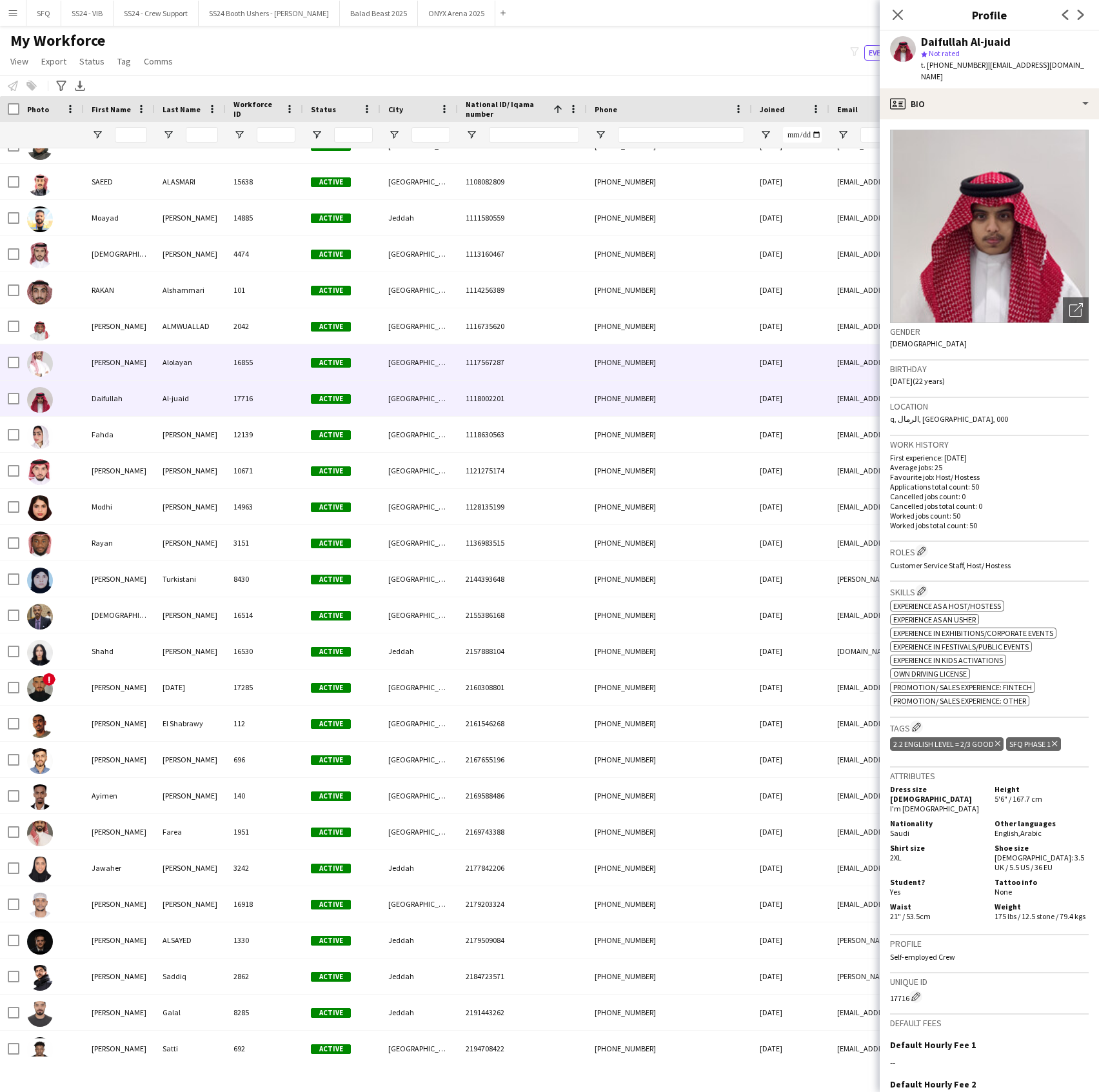
click at [73, 367] on div at bounding box center [52, 362] width 65 height 36
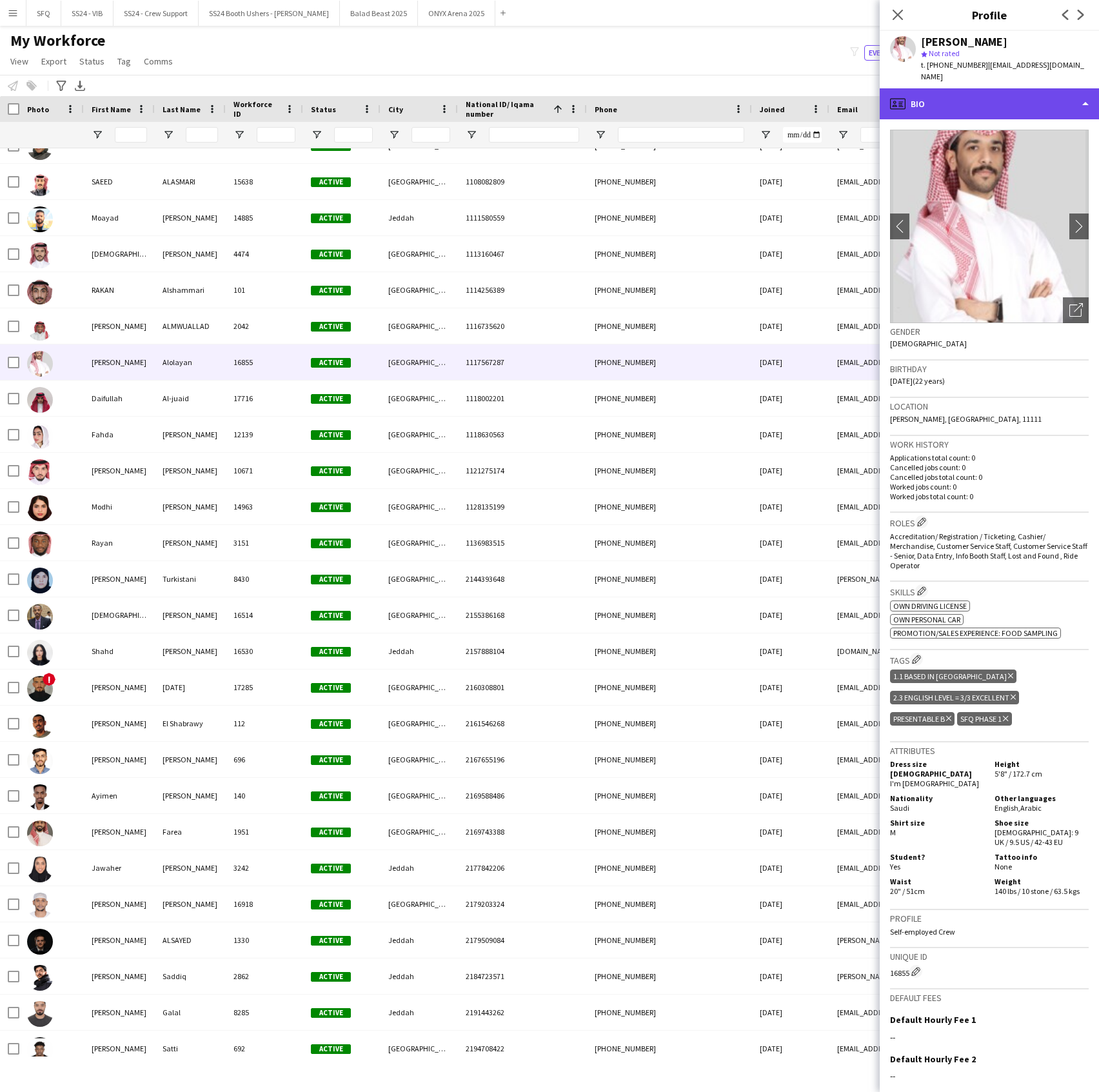
click at [916, 88] on div "profile Bio" at bounding box center [989, 103] width 219 height 31
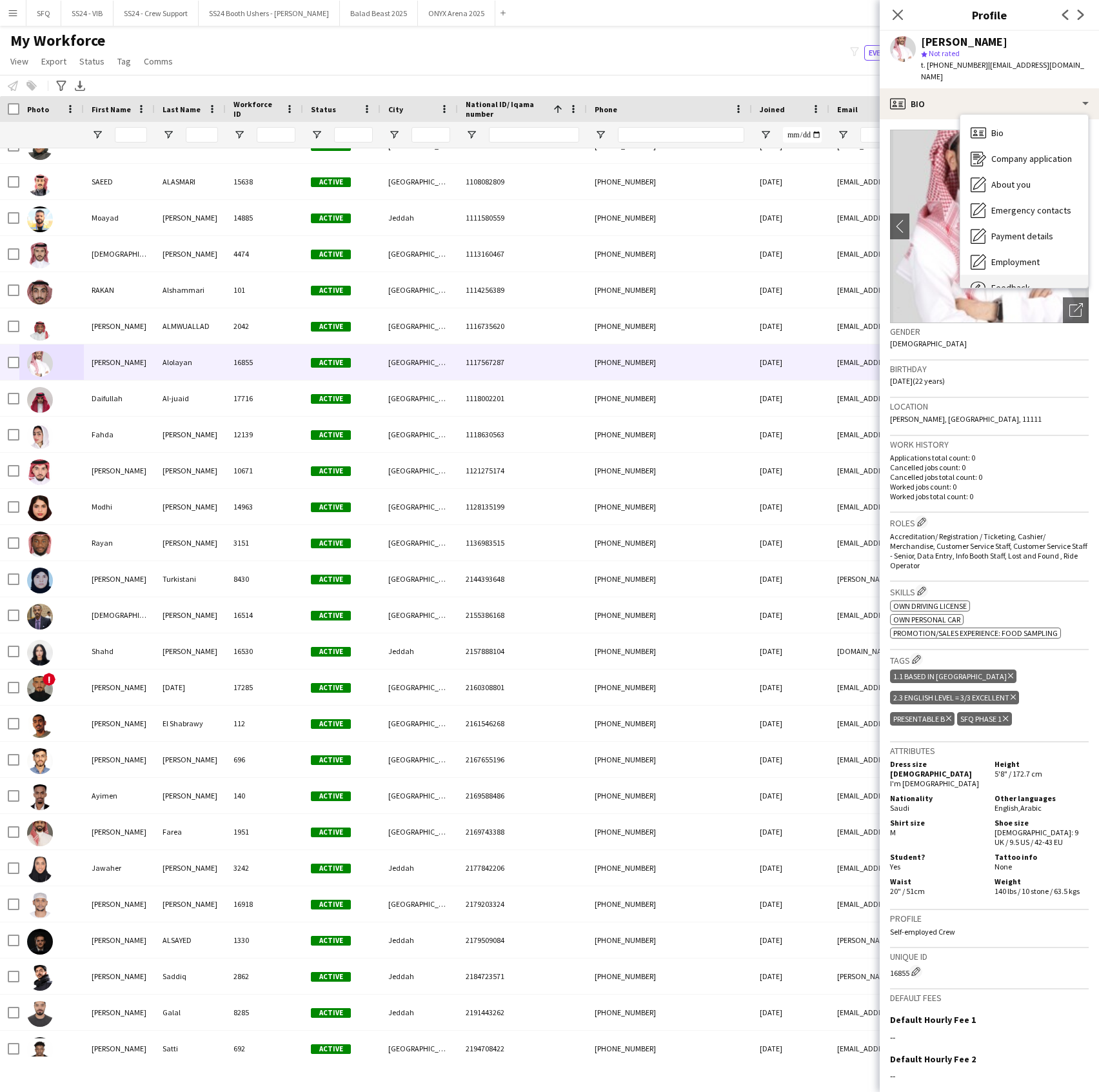
click at [1033, 275] on div "Feedback Feedback" at bounding box center [1024, 287] width 127 height 25
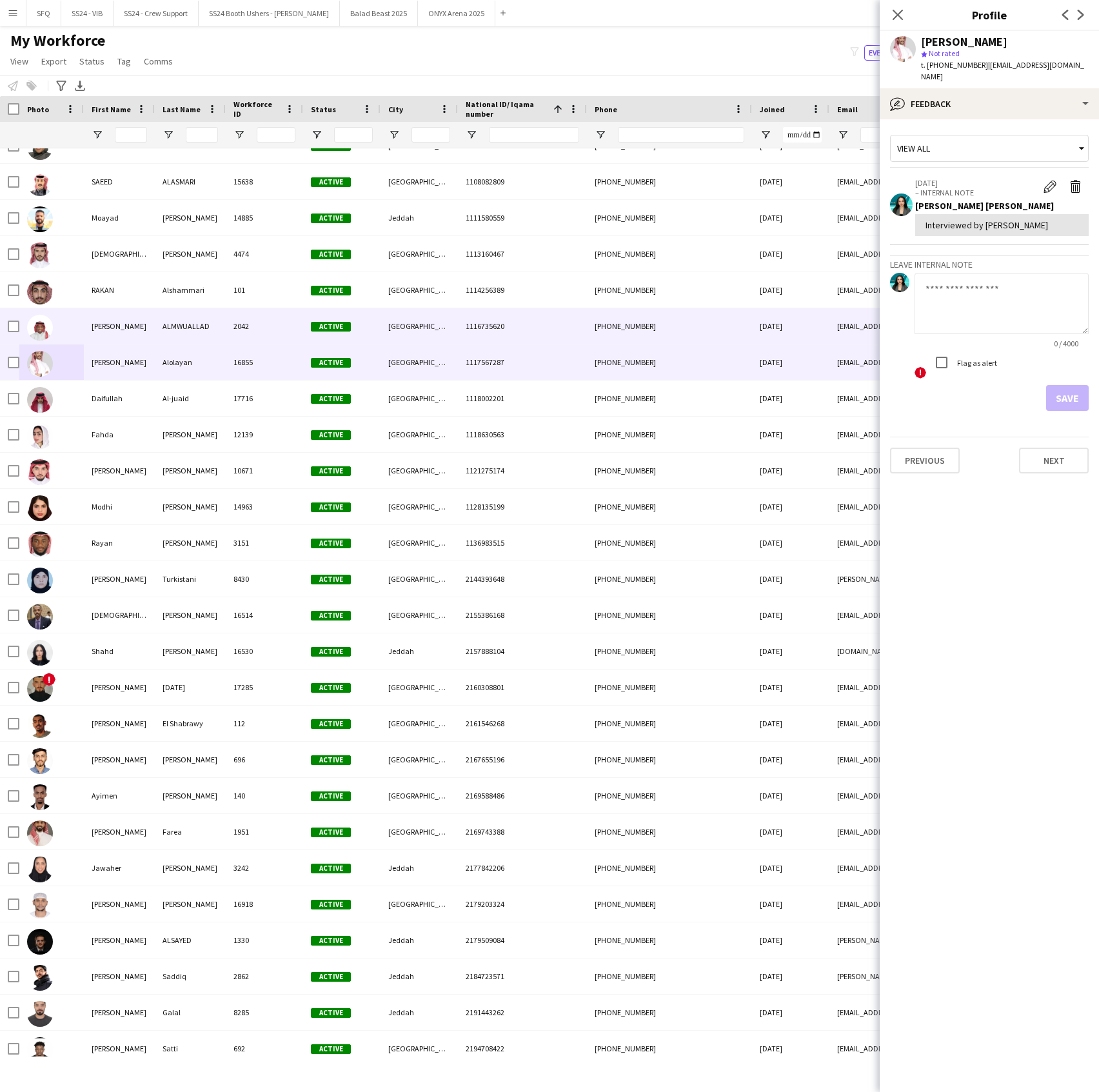
click at [139, 331] on div "[PERSON_NAME]" at bounding box center [120, 326] width 71 height 36
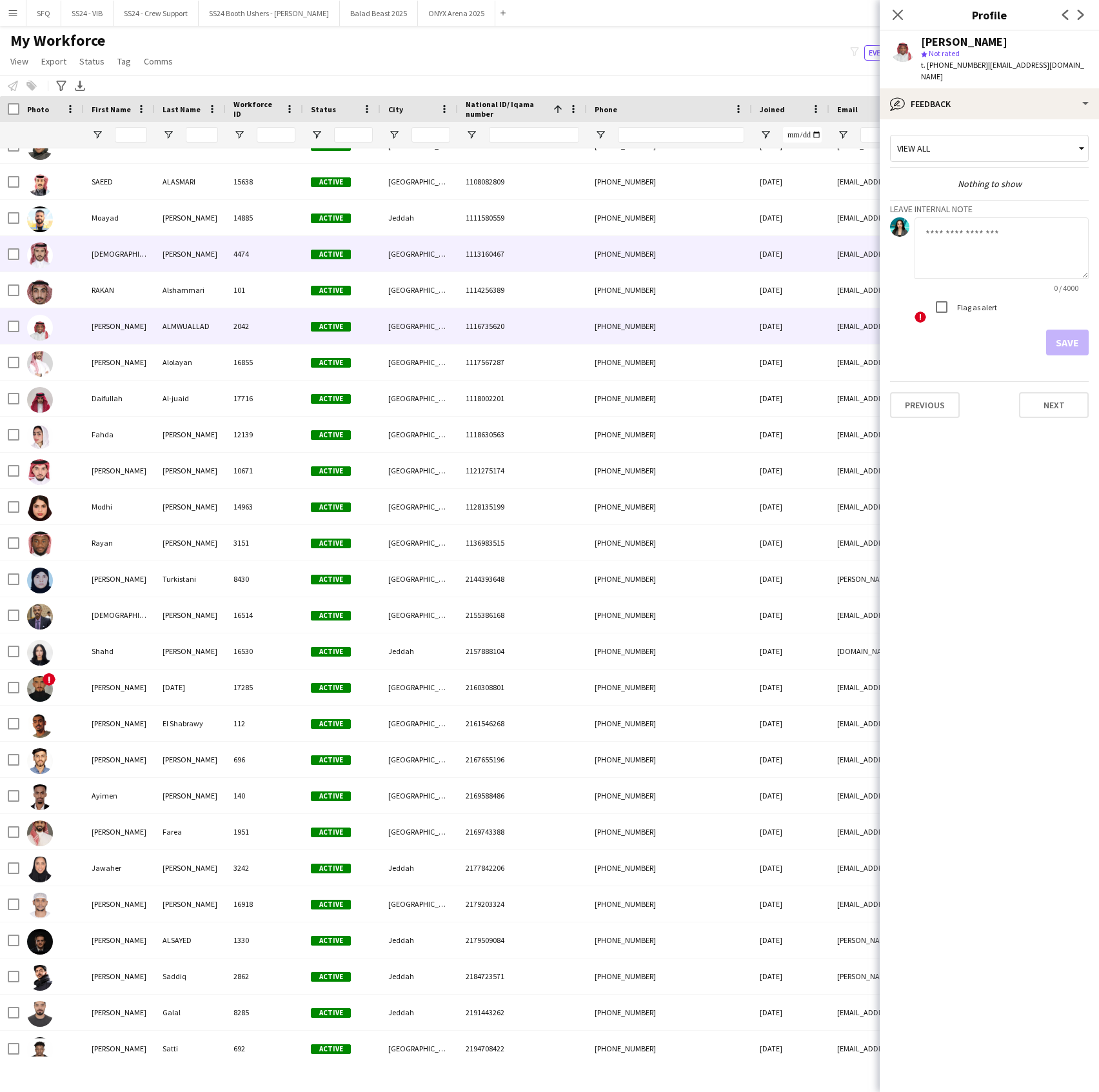
click at [120, 269] on div "[DEMOGRAPHIC_DATA]" at bounding box center [120, 254] width 71 height 36
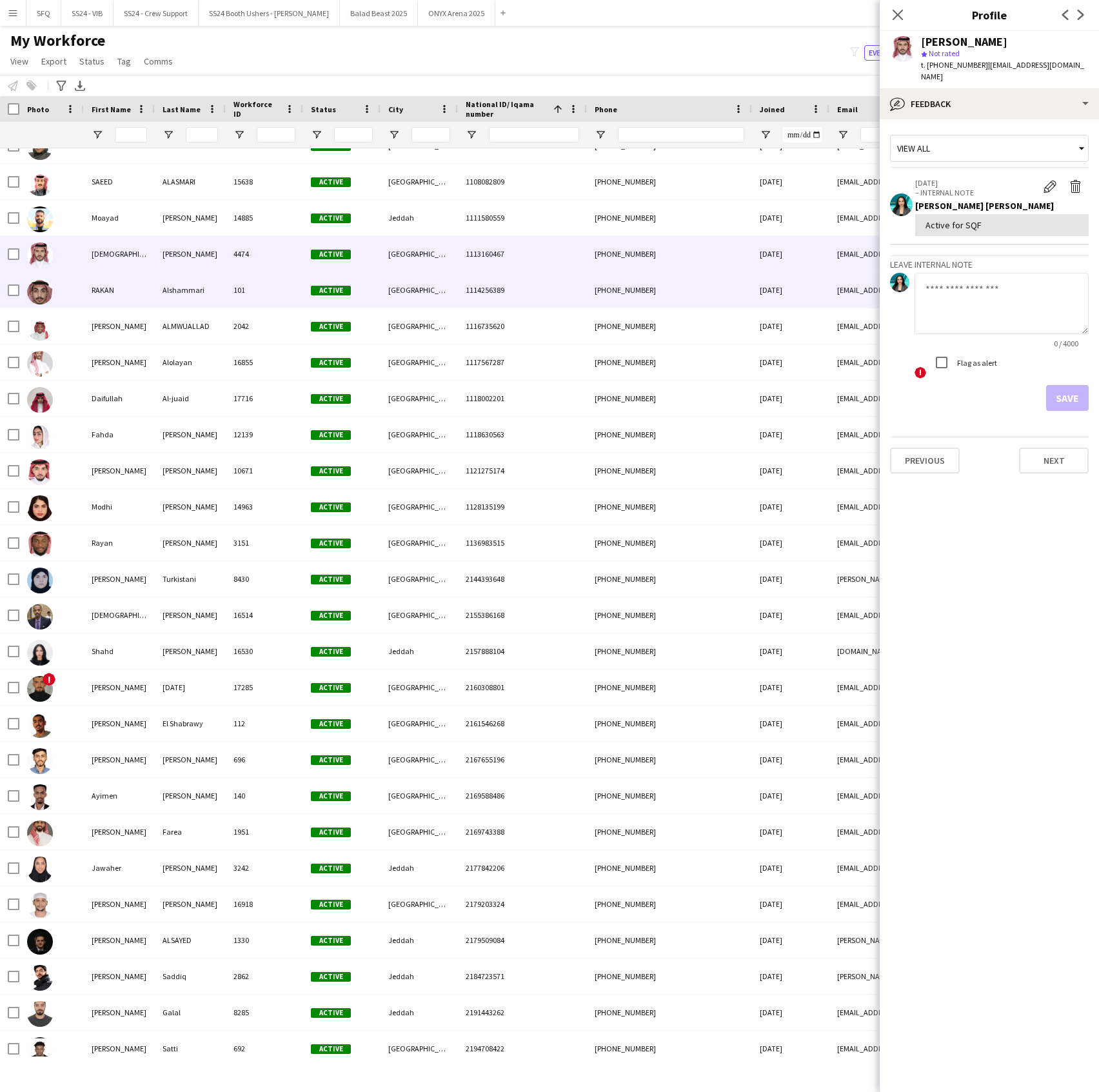
click at [114, 284] on div "RAKAN" at bounding box center [120, 290] width 71 height 36
click at [110, 266] on div "[DEMOGRAPHIC_DATA]" at bounding box center [120, 254] width 71 height 36
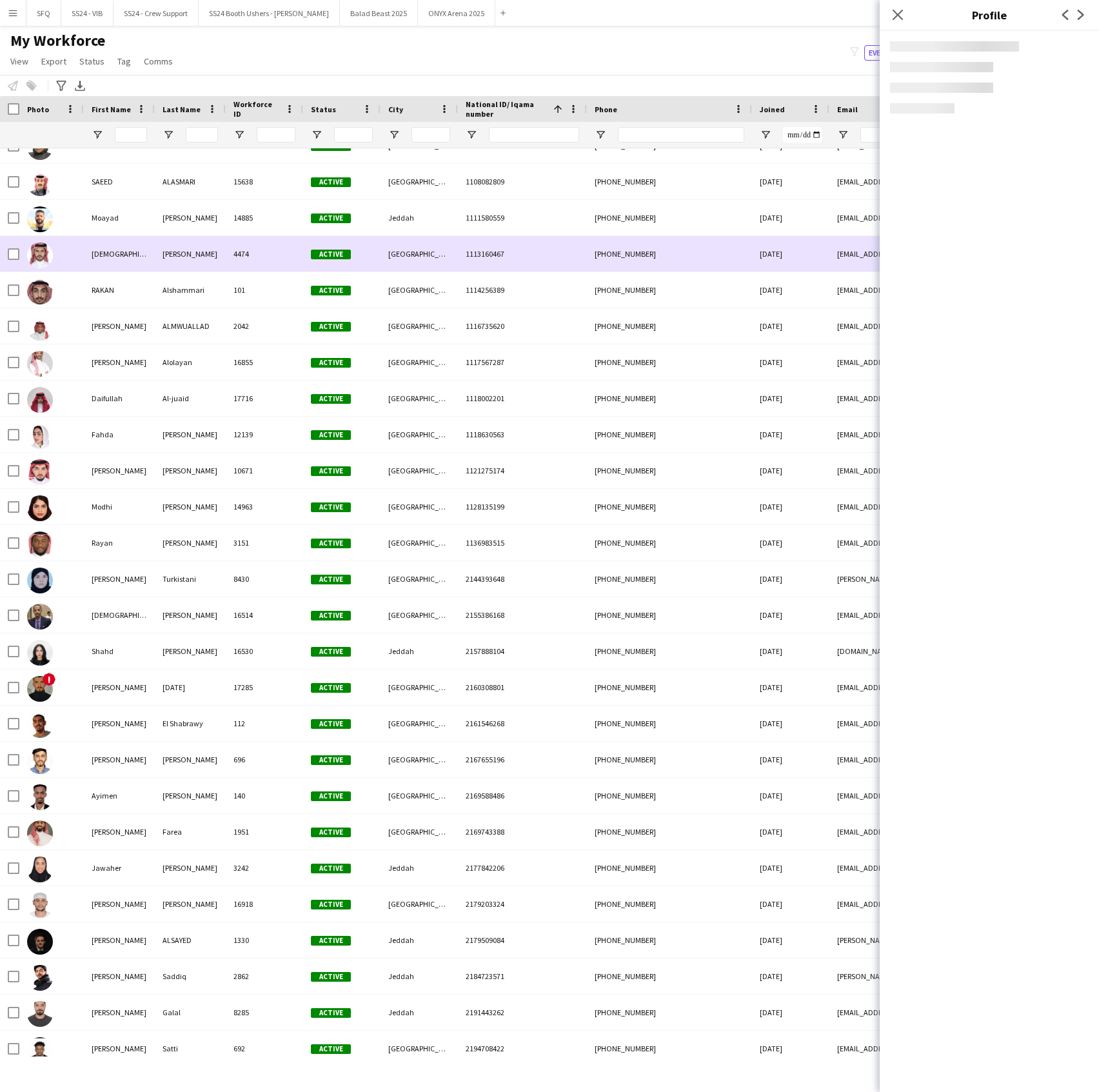
click at [110, 266] on div "[DEMOGRAPHIC_DATA]" at bounding box center [120, 254] width 71 height 36
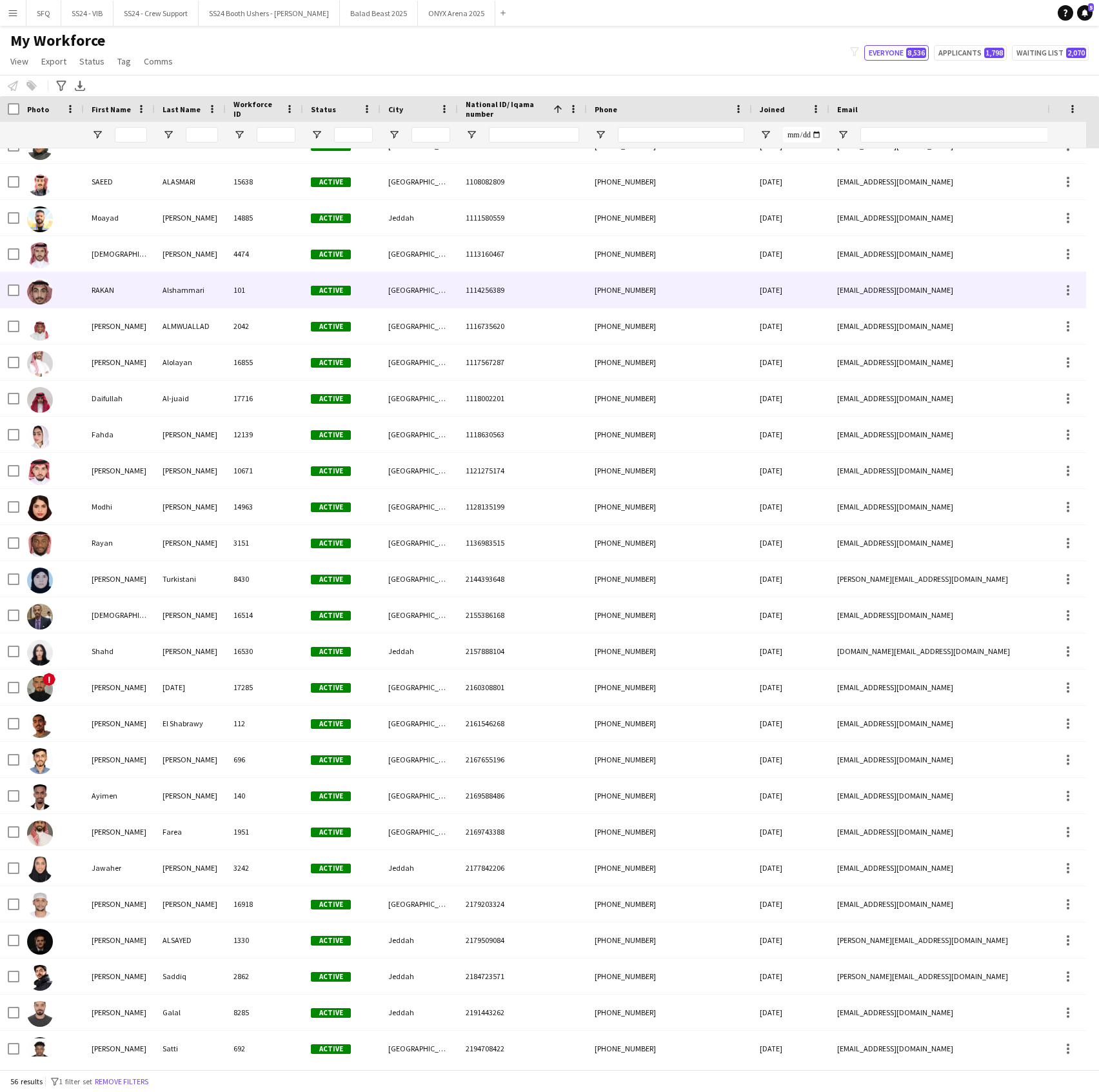
click at [112, 307] on div "RAKAN" at bounding box center [120, 290] width 71 height 36
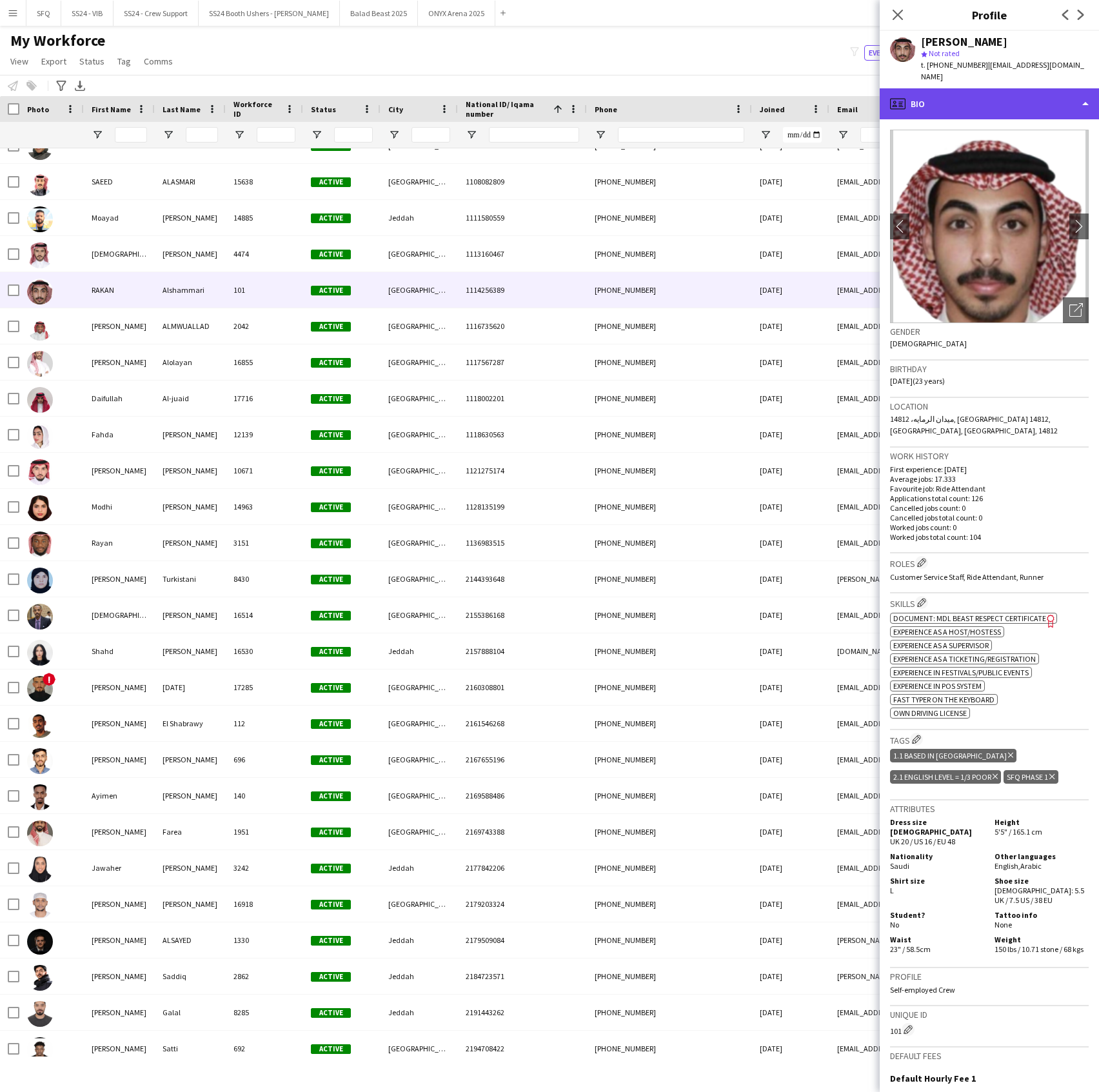
click at [911, 94] on div "profile Bio" at bounding box center [989, 103] width 219 height 31
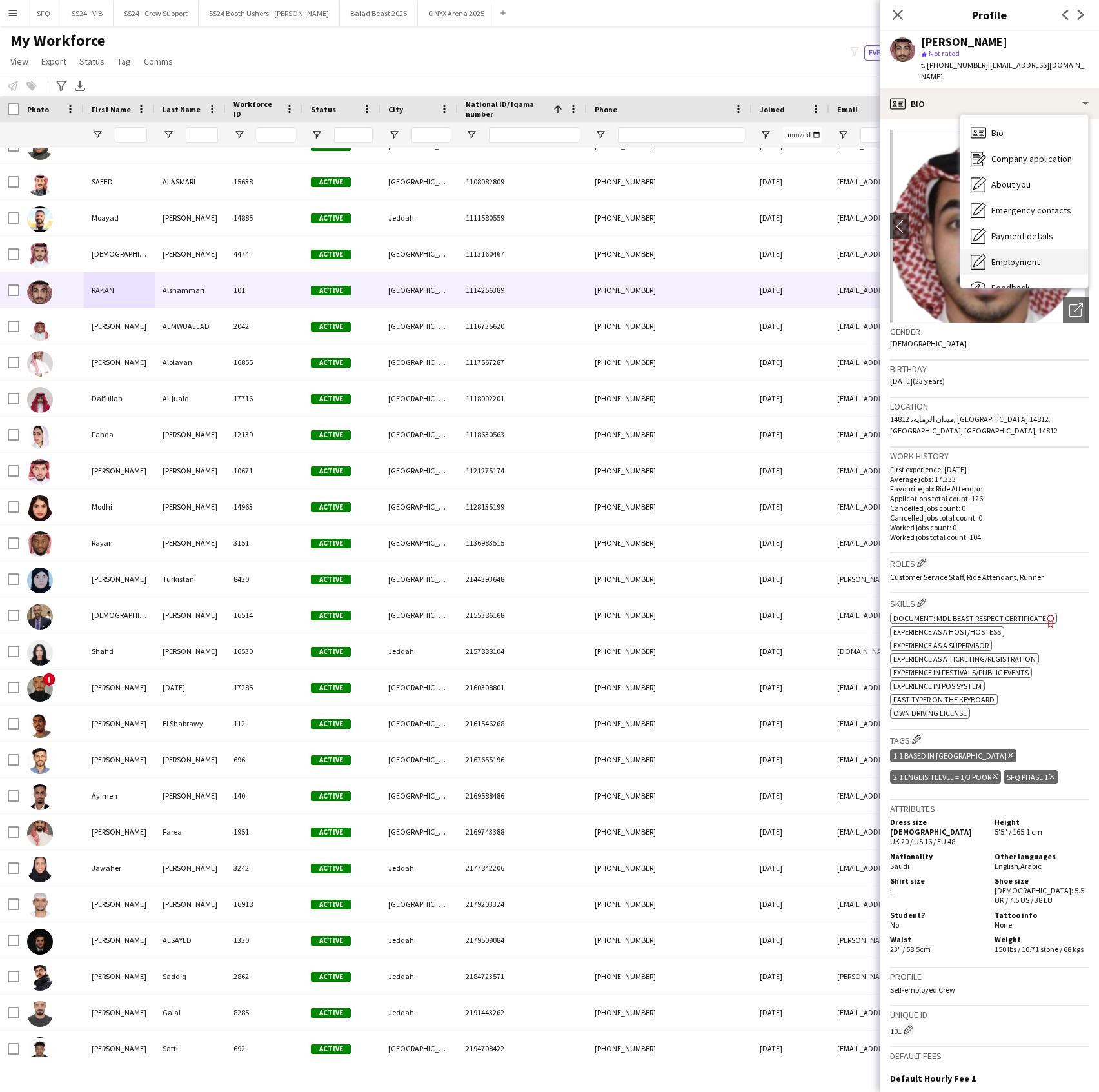
click at [1008, 261] on div "Employment Employment" at bounding box center [1024, 261] width 127 height 25
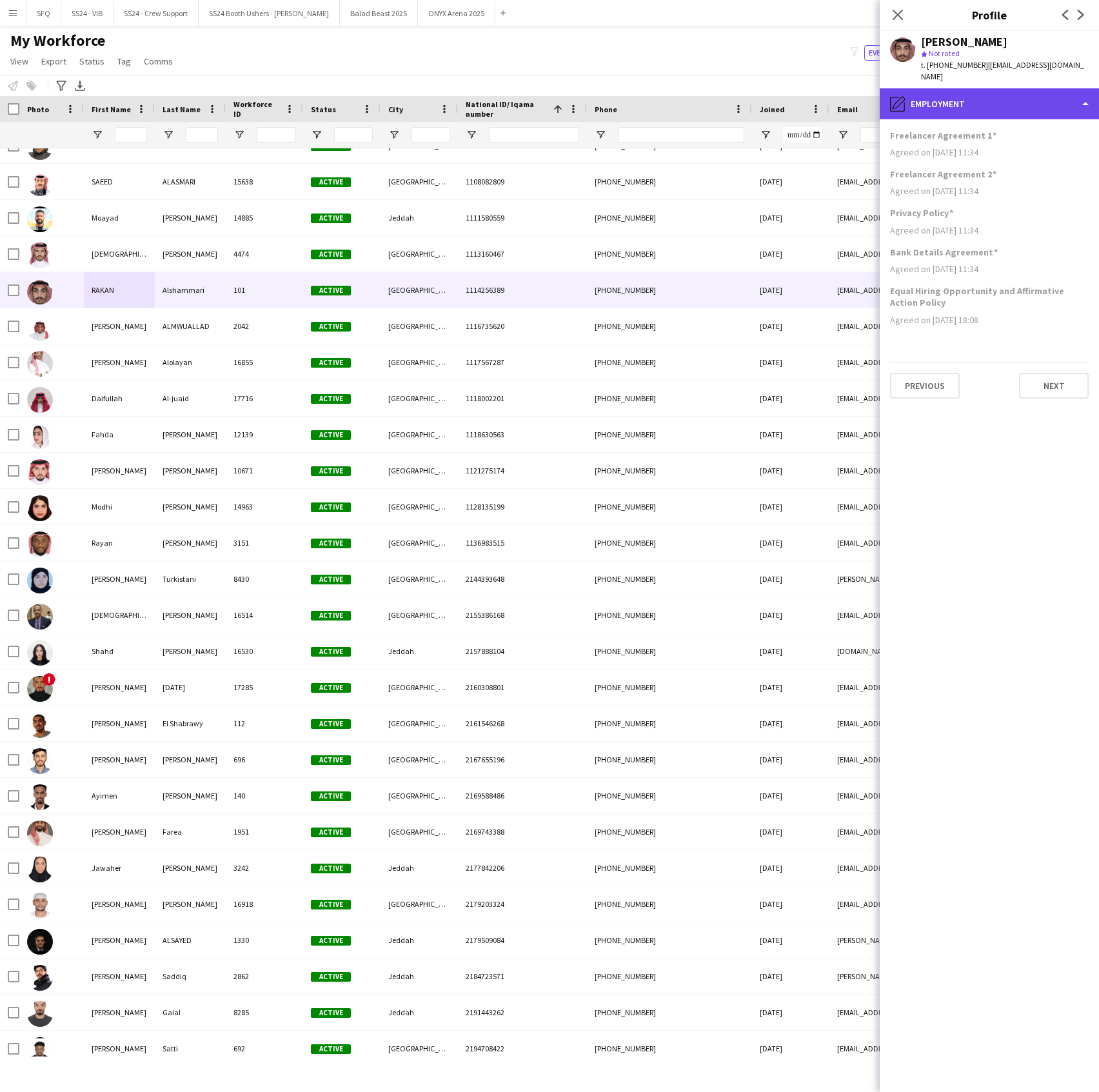
drag, startPoint x: 935, startPoint y: 96, endPoint x: 994, endPoint y: 179, distance: 101.8
click at [937, 96] on div "pencil4 Employment" at bounding box center [989, 103] width 219 height 31
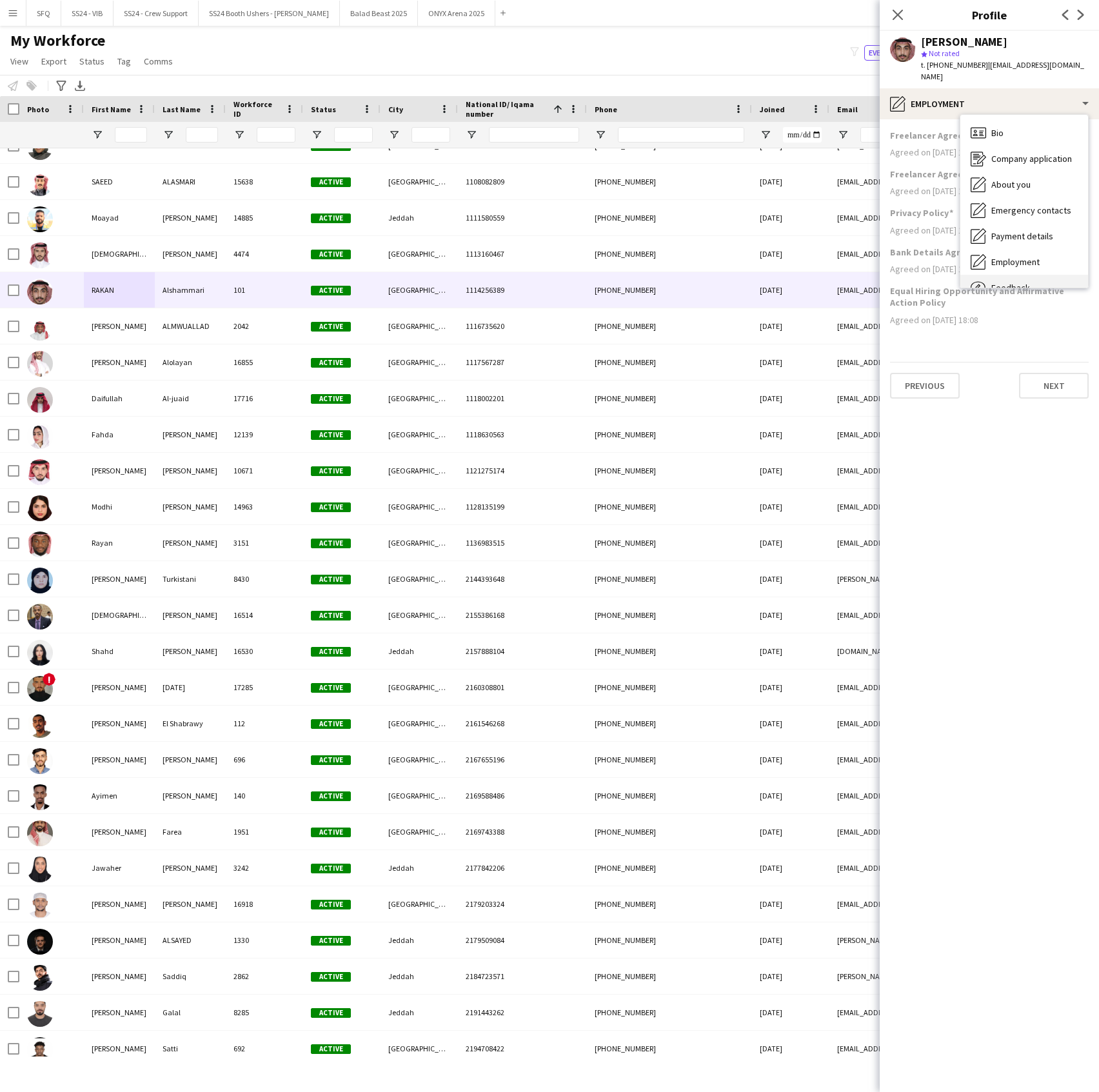
click at [1014, 275] on div "Feedback Feedback" at bounding box center [1024, 287] width 127 height 25
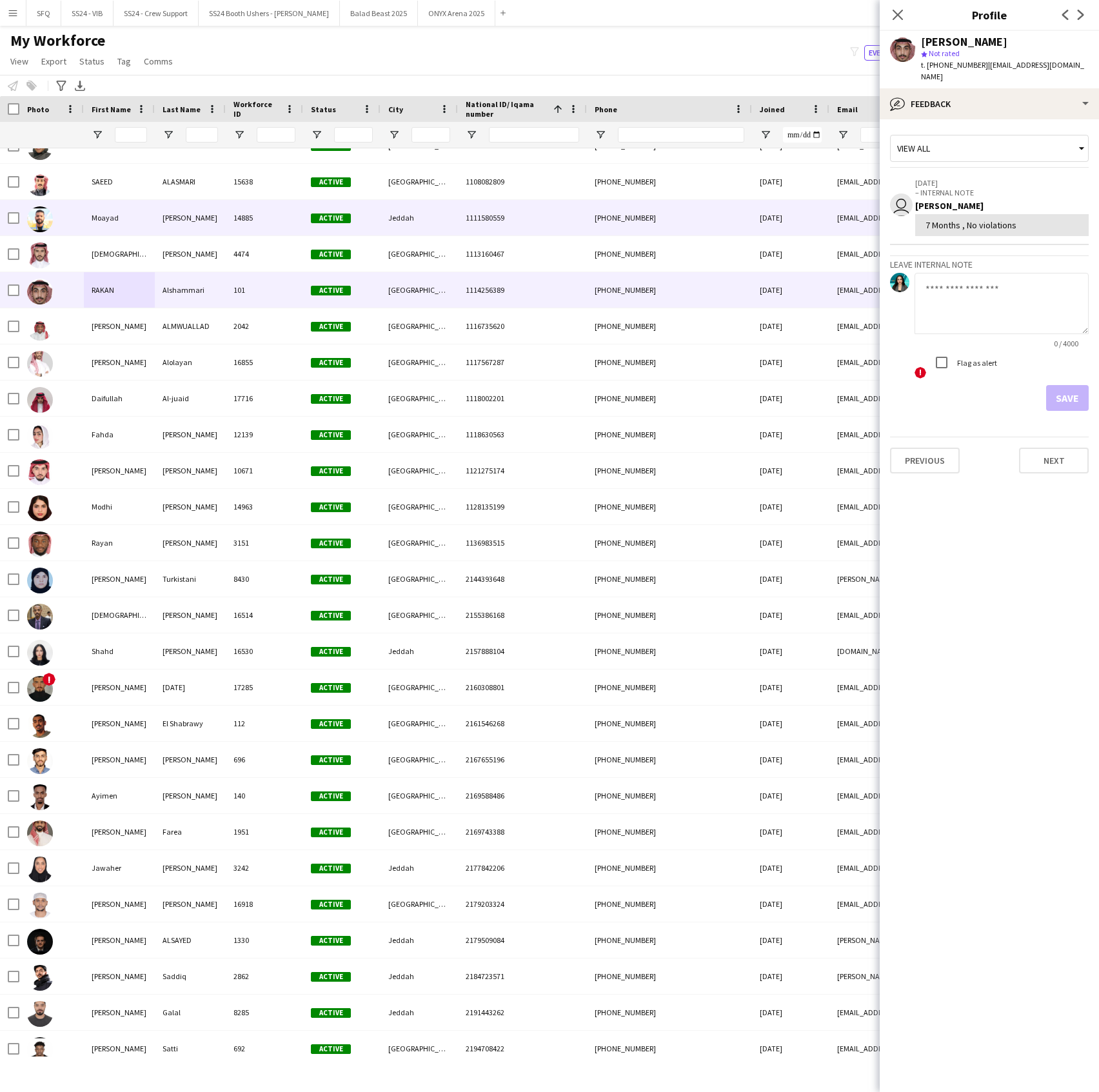
click at [143, 220] on div "Moayad" at bounding box center [120, 218] width 71 height 36
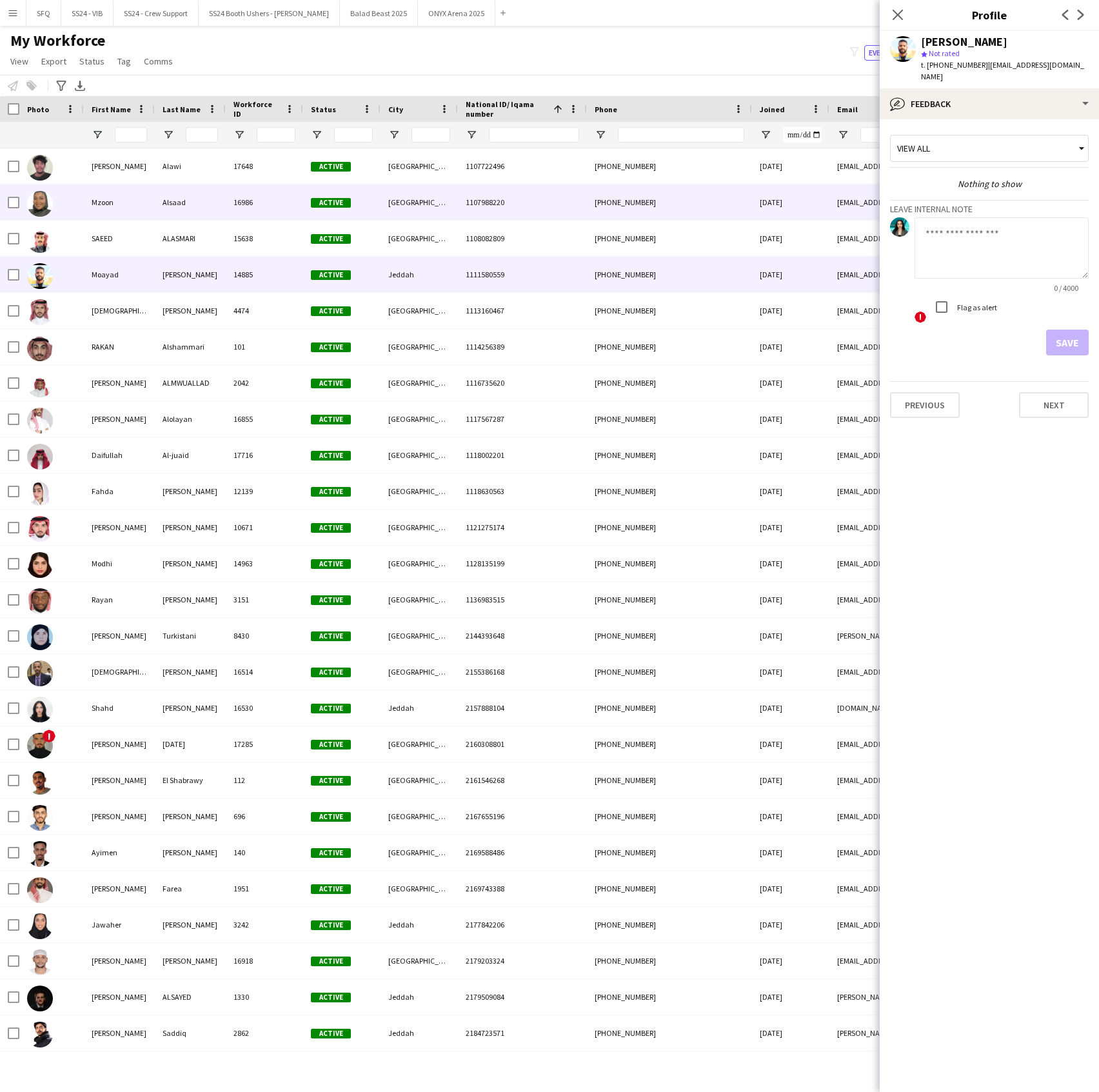
scroll to position [512, 0]
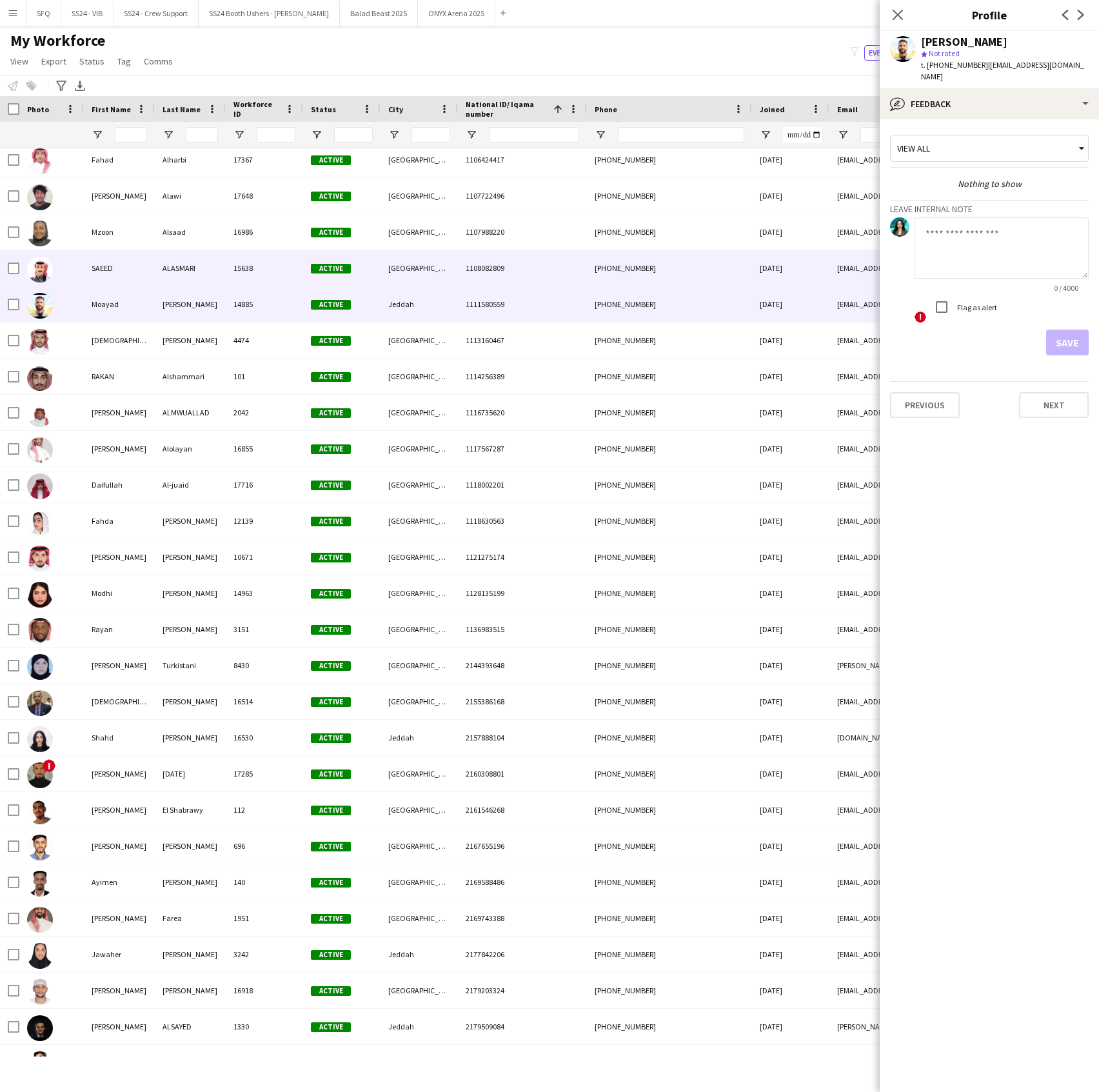
click at [141, 277] on div "SAEED" at bounding box center [120, 268] width 71 height 36
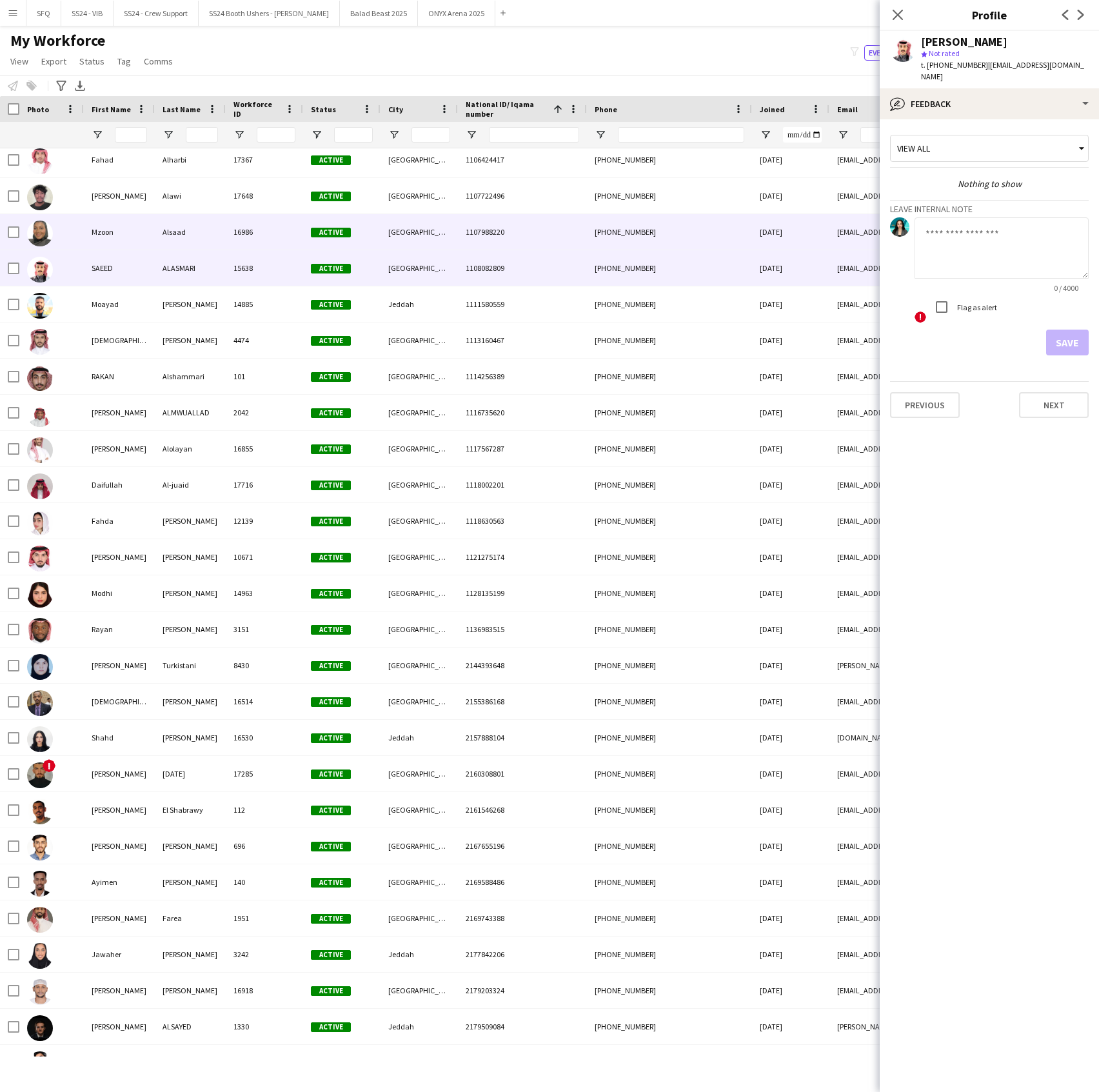
click at [109, 246] on div "Mzoon" at bounding box center [120, 232] width 71 height 36
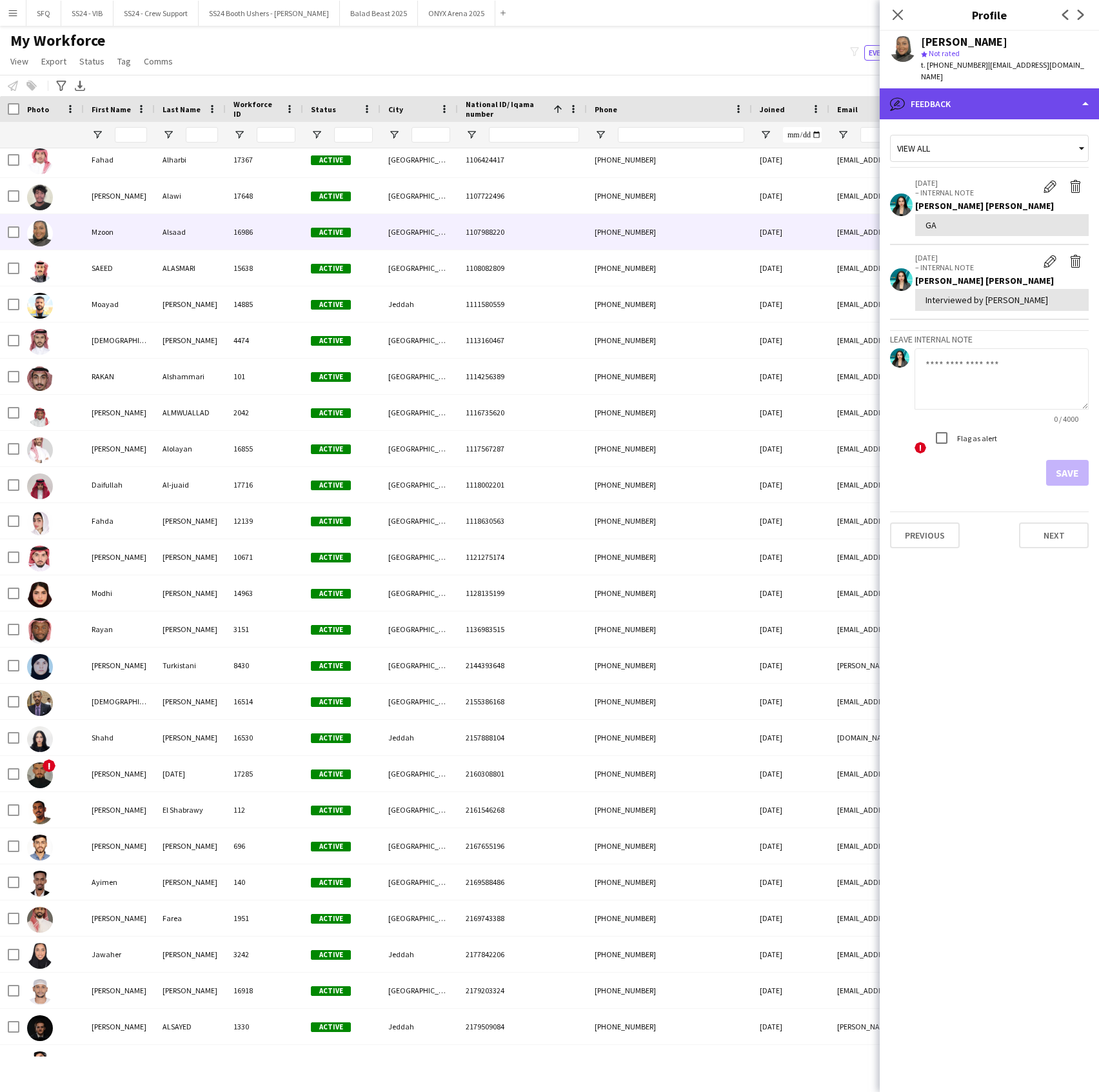
click at [1030, 89] on div "bubble-pencil Feedback" at bounding box center [989, 103] width 219 height 31
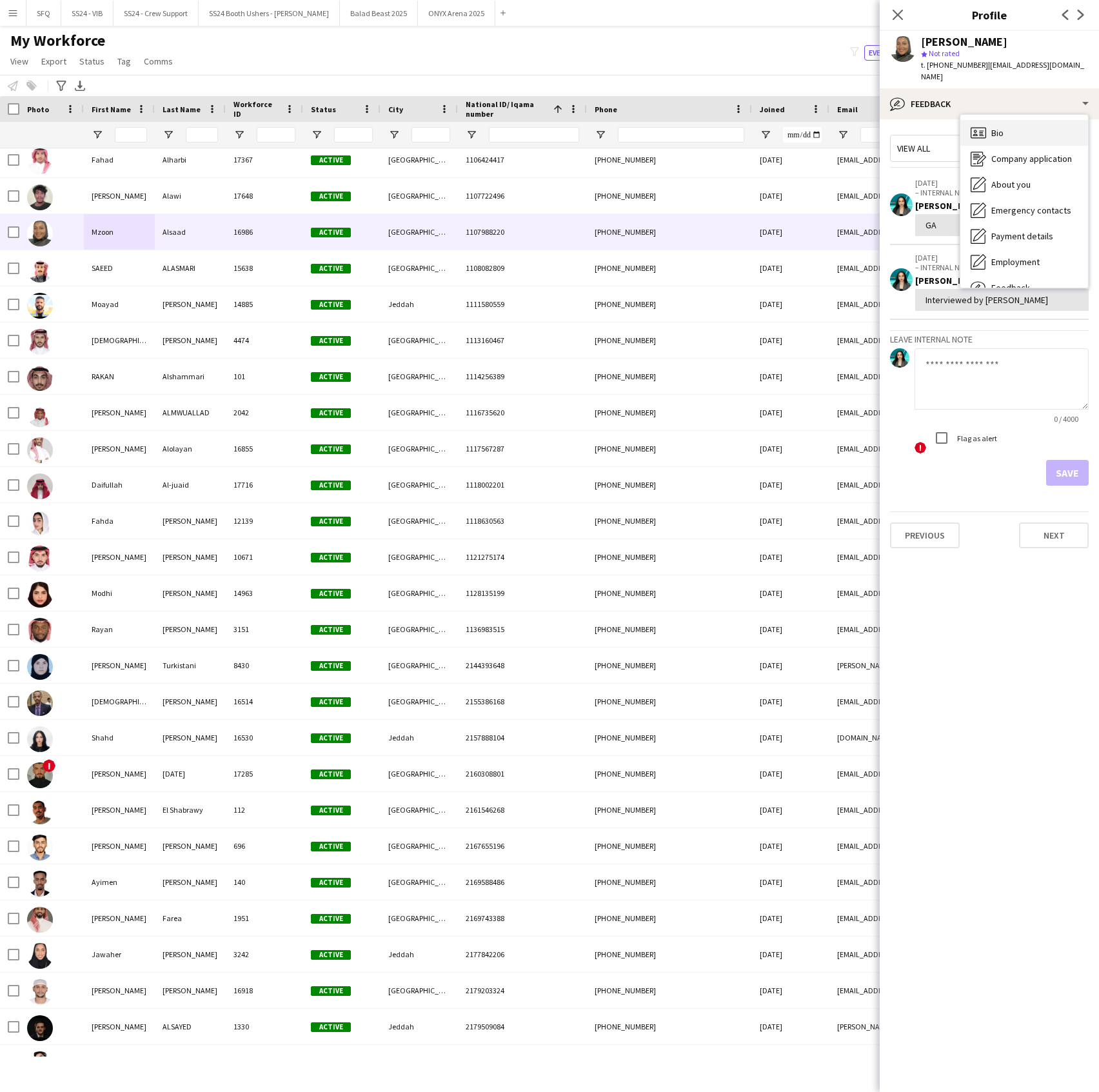
click at [1001, 127] on span "Bio" at bounding box center [998, 133] width 12 height 12
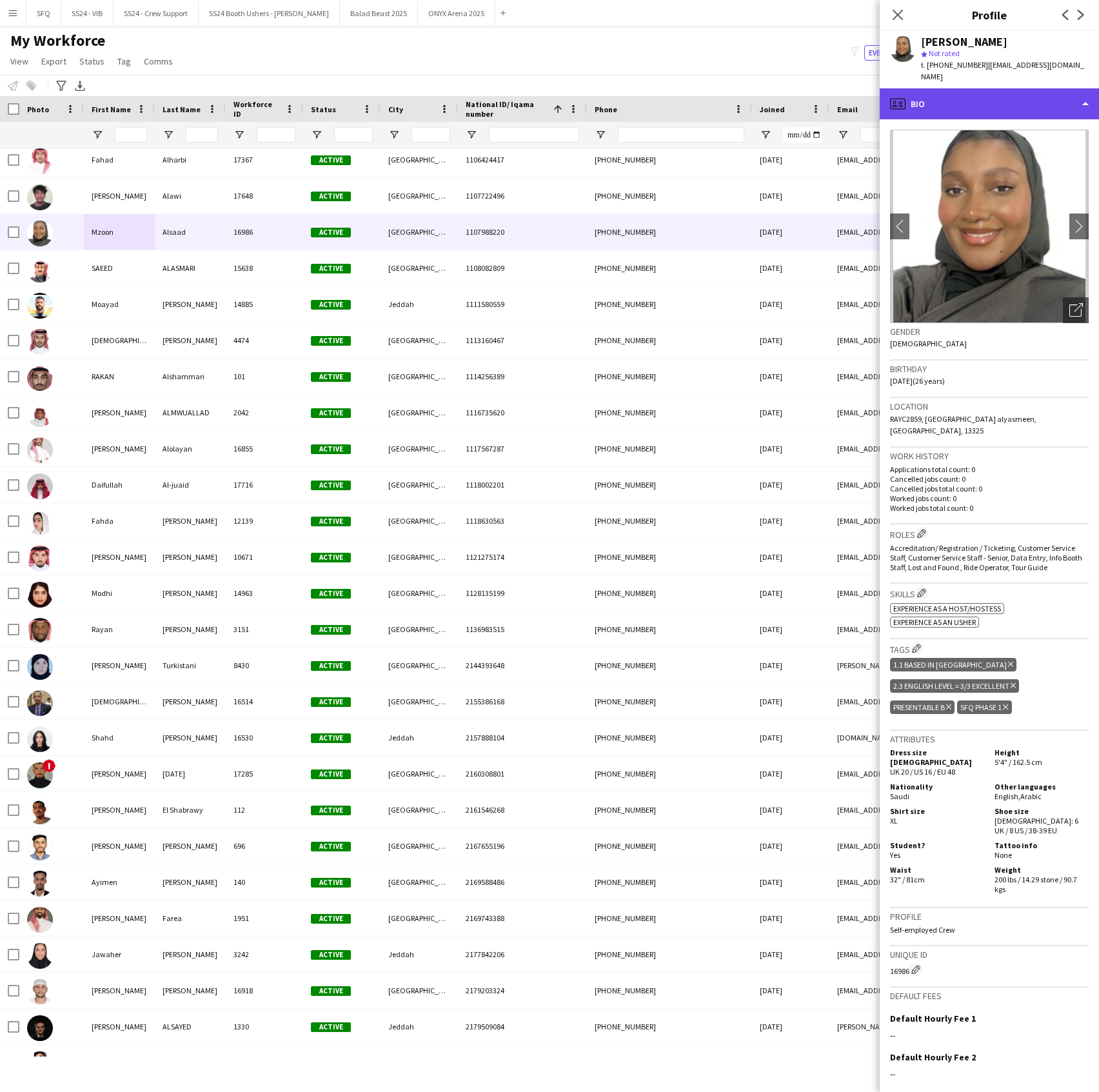
click at [972, 96] on div "profile Bio" at bounding box center [989, 103] width 219 height 31
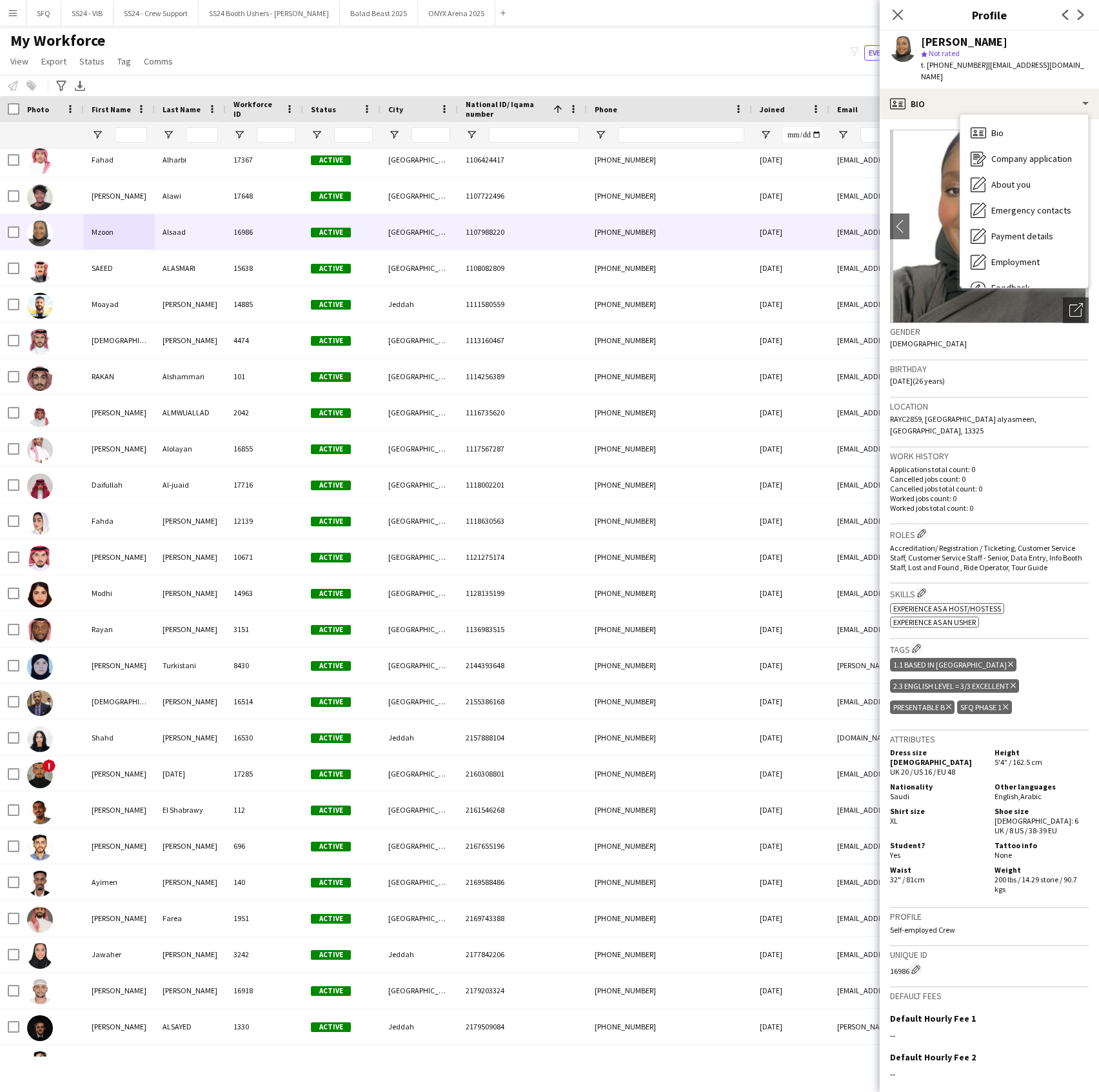
click at [1043, 493] on p "Worked jobs count: 0" at bounding box center [989, 498] width 198 height 10
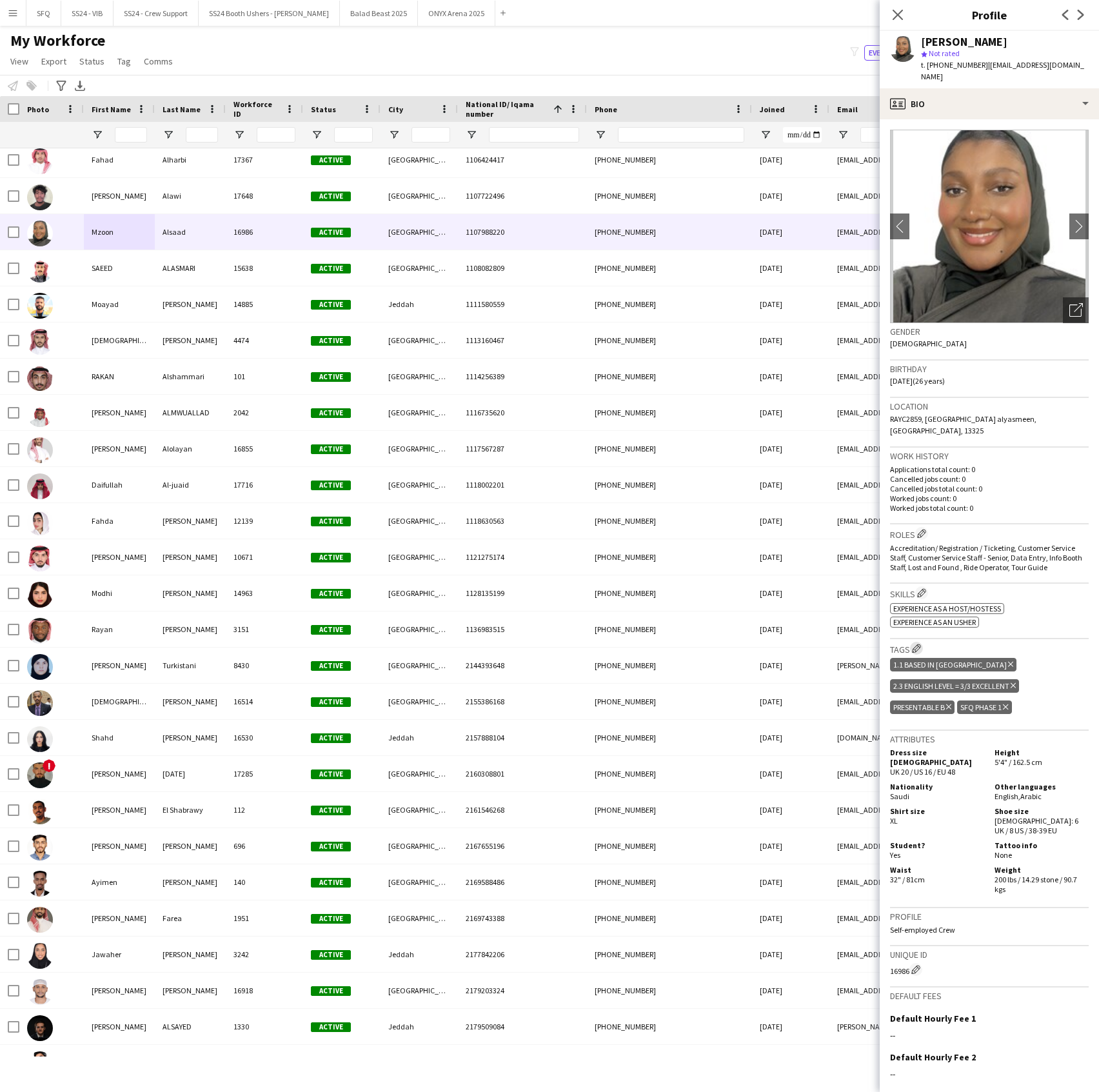
click at [916, 644] on app-icon "Edit crew company tags" at bounding box center [917, 649] width 9 height 9
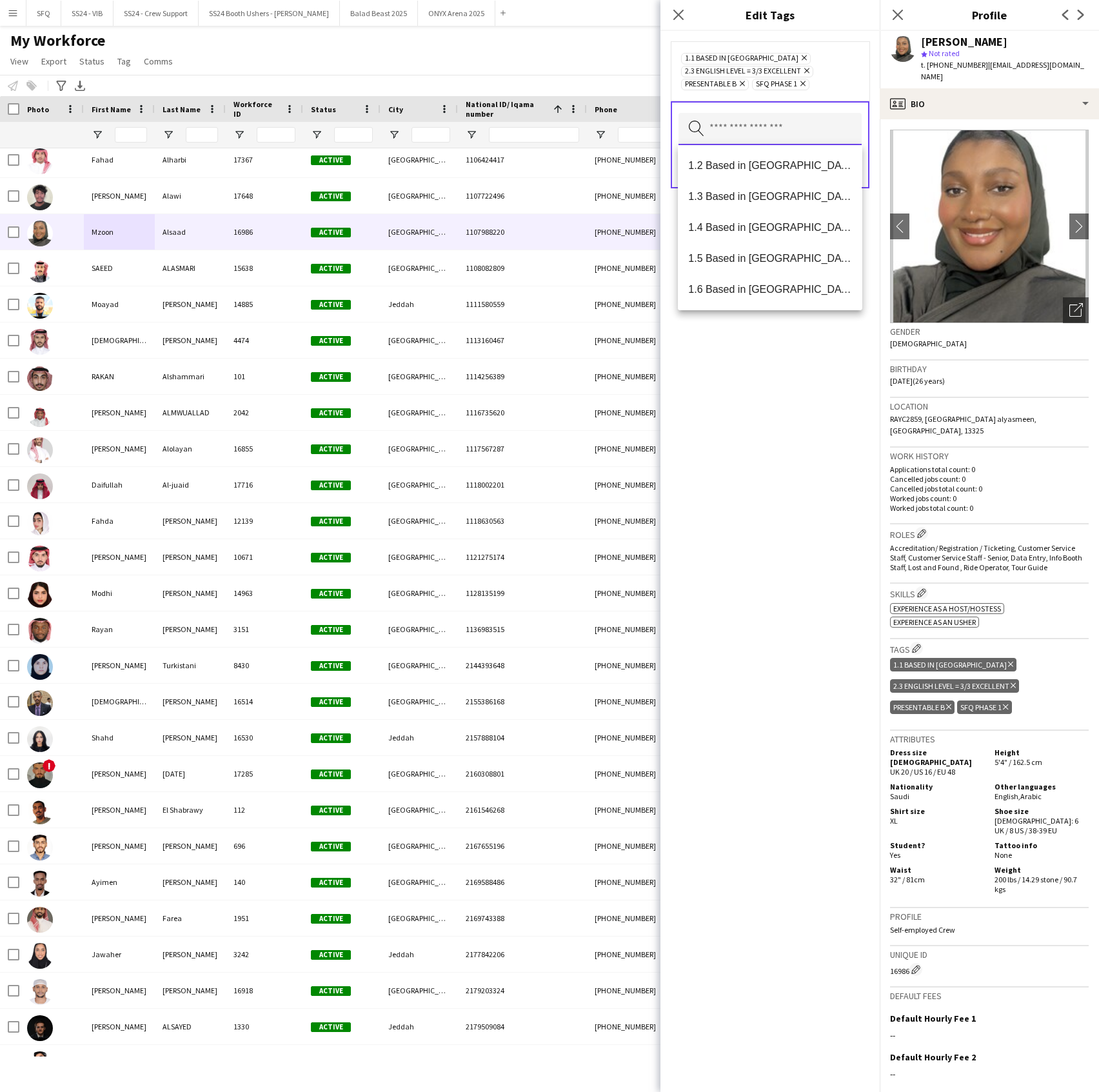
click at [777, 133] on input "text" at bounding box center [770, 129] width 183 height 32
click at [789, 217] on mat-option "SFQ Phase 1 - HG" at bounding box center [770, 228] width 184 height 31
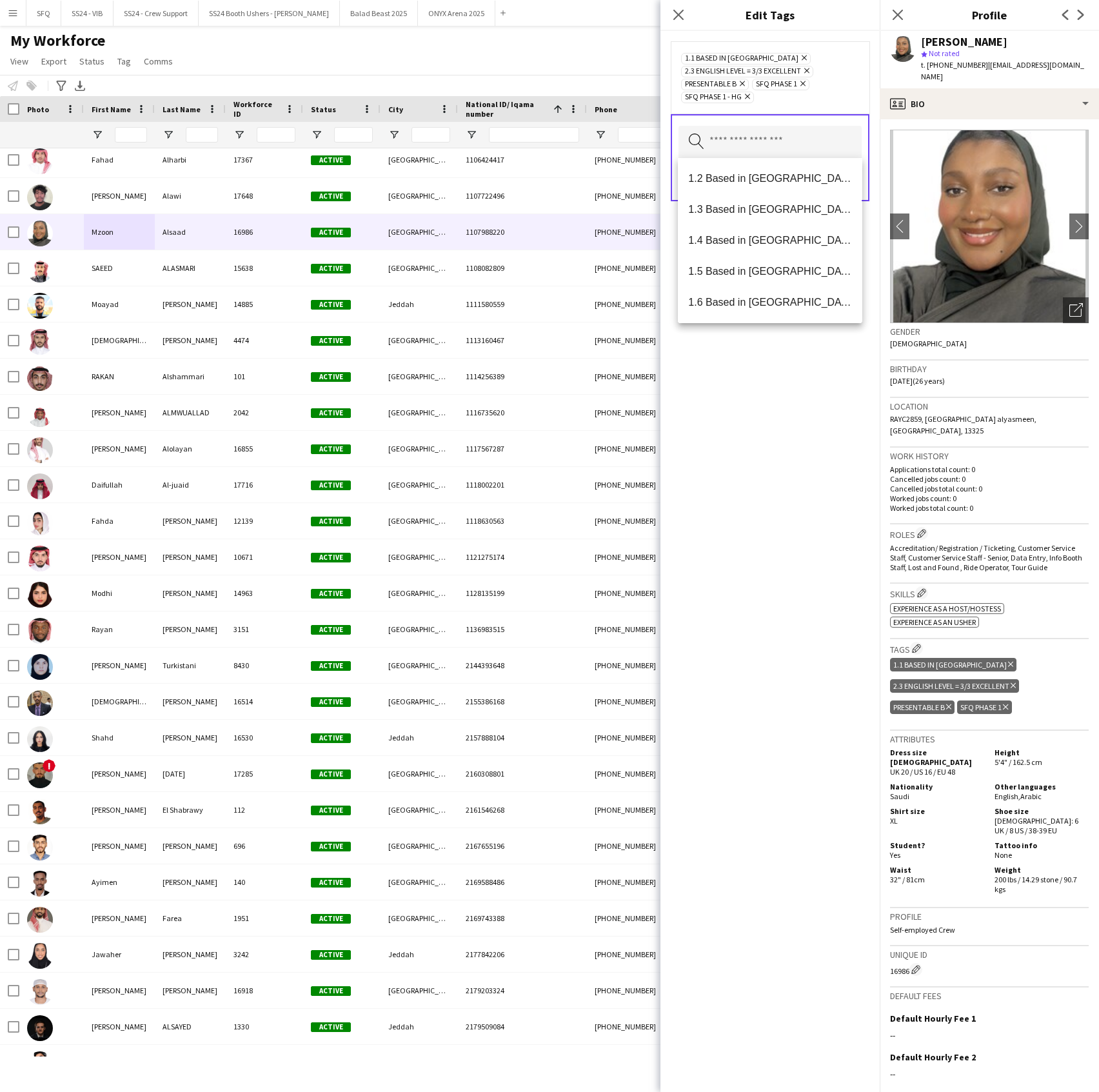
click at [789, 375] on div "1.1 Based in Riyadh Remove 2.3 English Level = 3/3 Excellent Remove Presentable…" at bounding box center [770, 561] width 219 height 1061
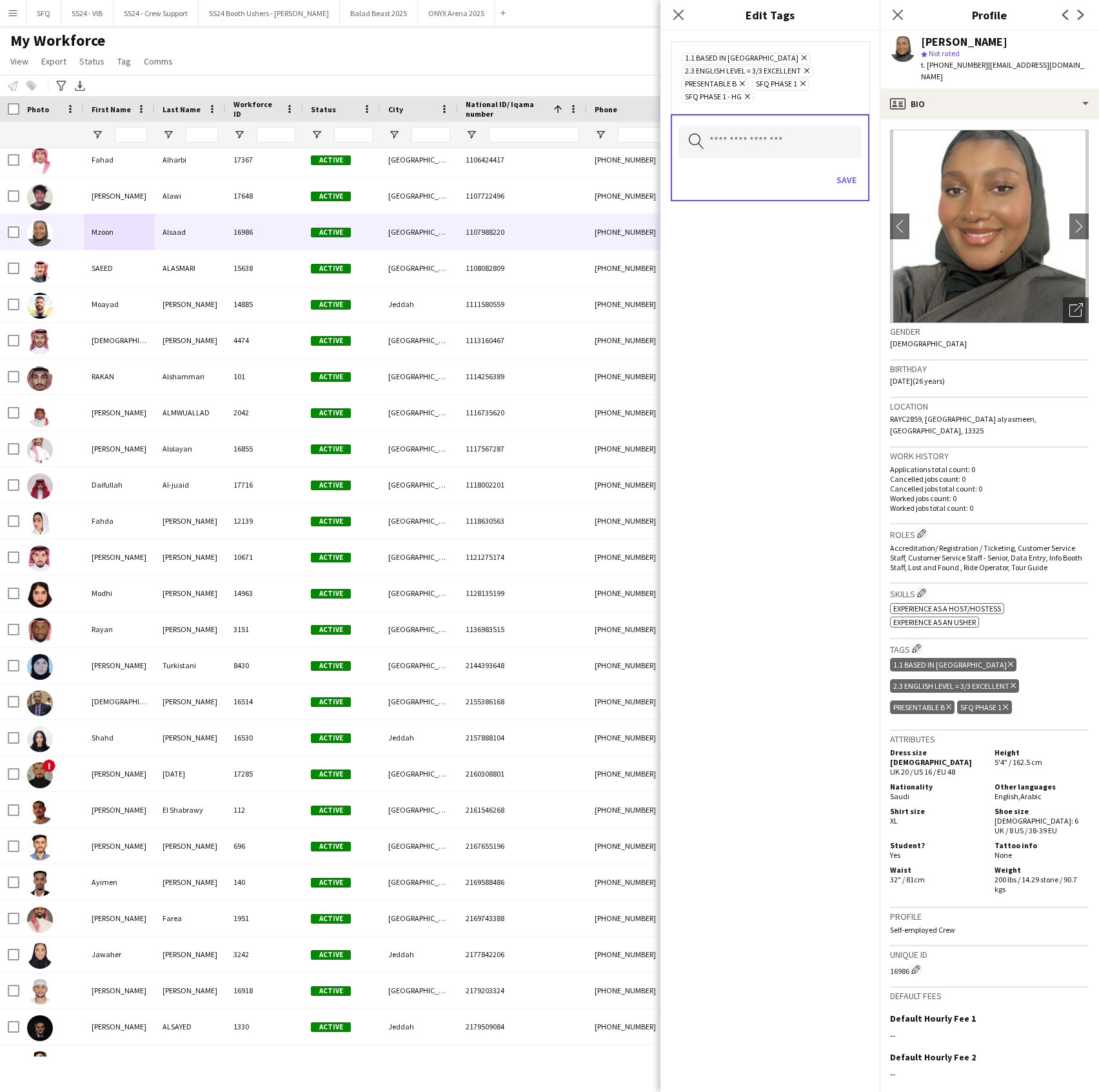
click at [805, 83] on icon at bounding box center [802, 83] width 5 height 5
click at [851, 168] on button "Save" at bounding box center [846, 167] width 30 height 21
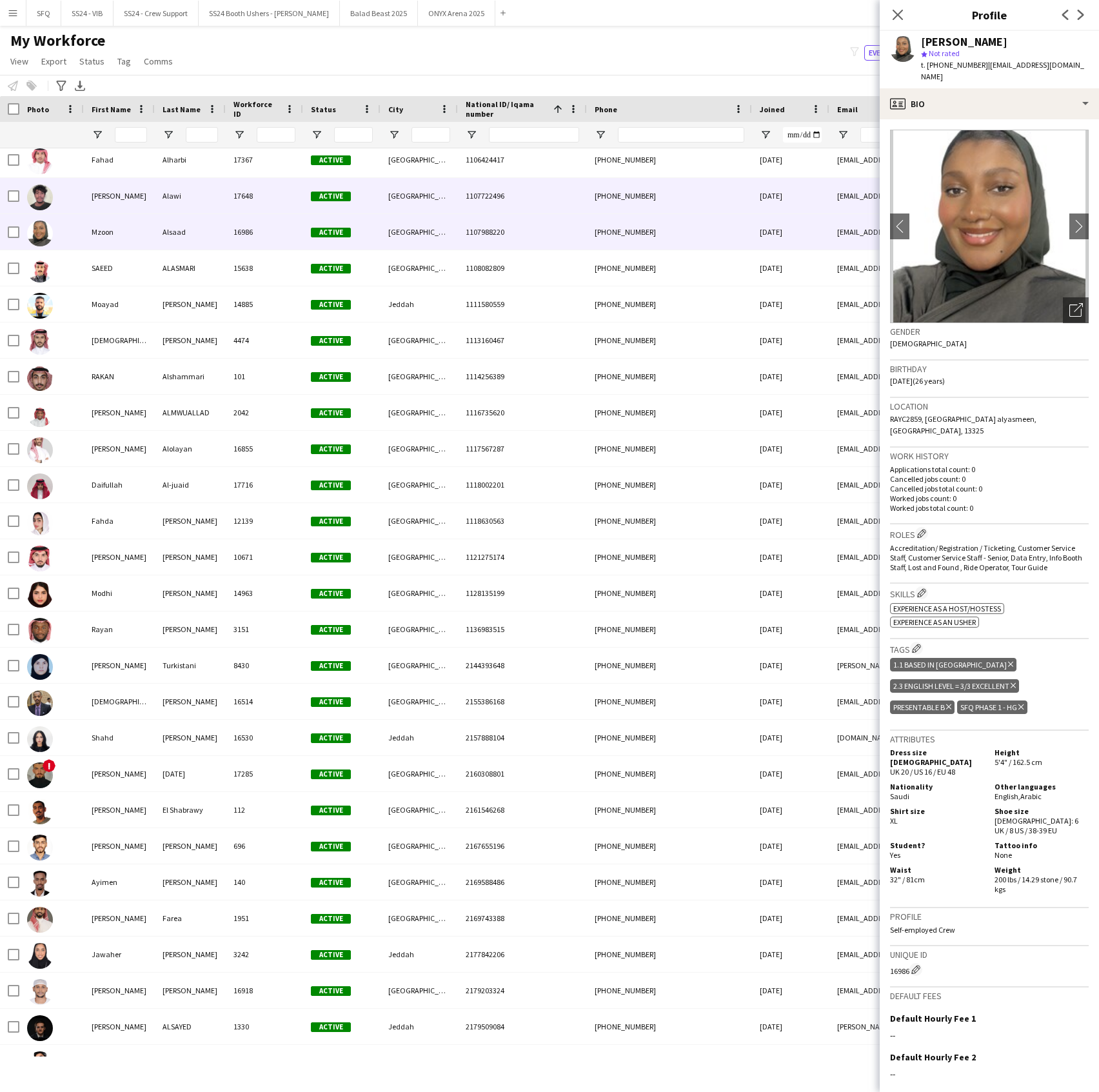
click at [123, 207] on div "[PERSON_NAME]" at bounding box center [120, 196] width 71 height 36
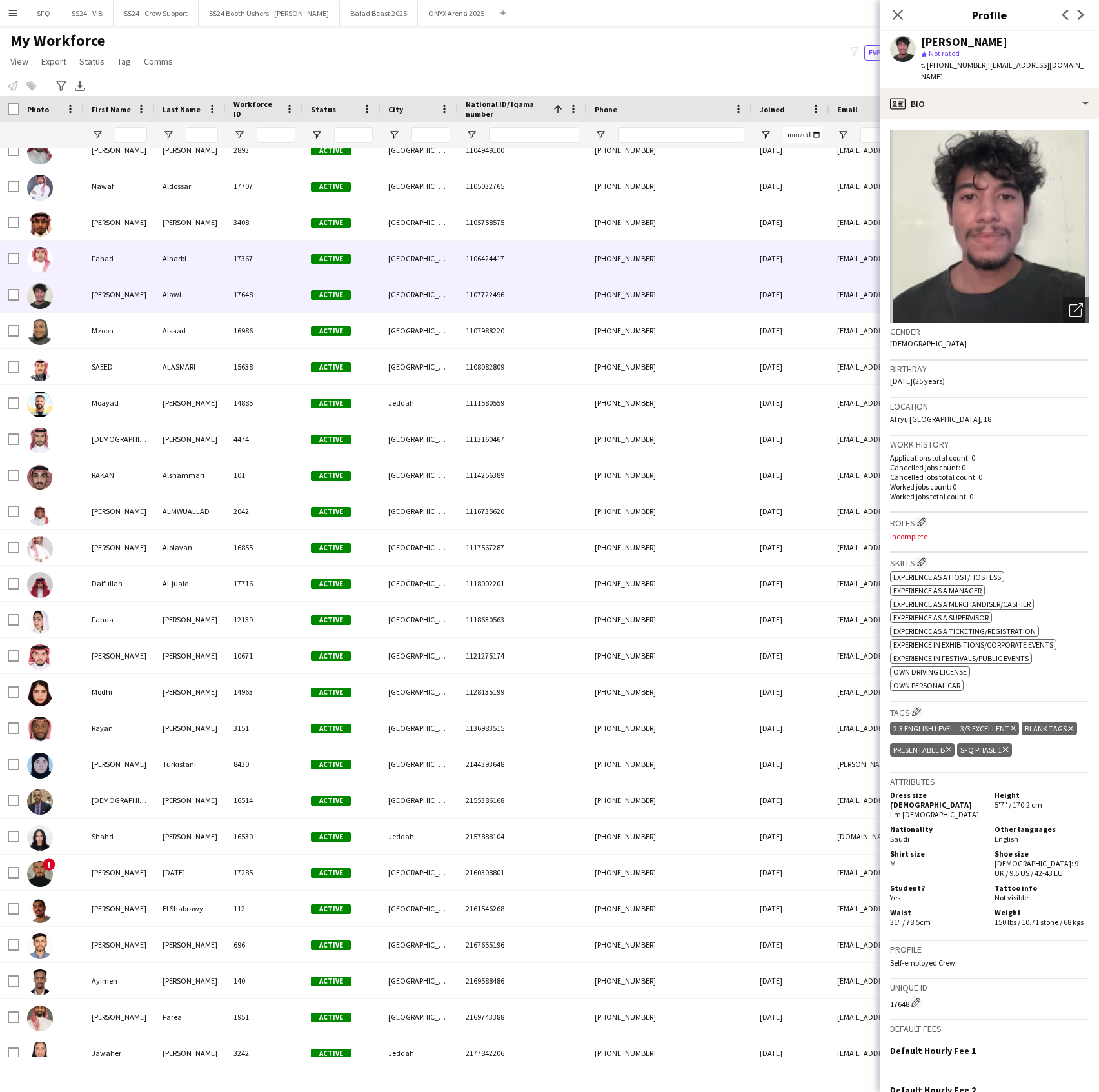
scroll to position [254, 0]
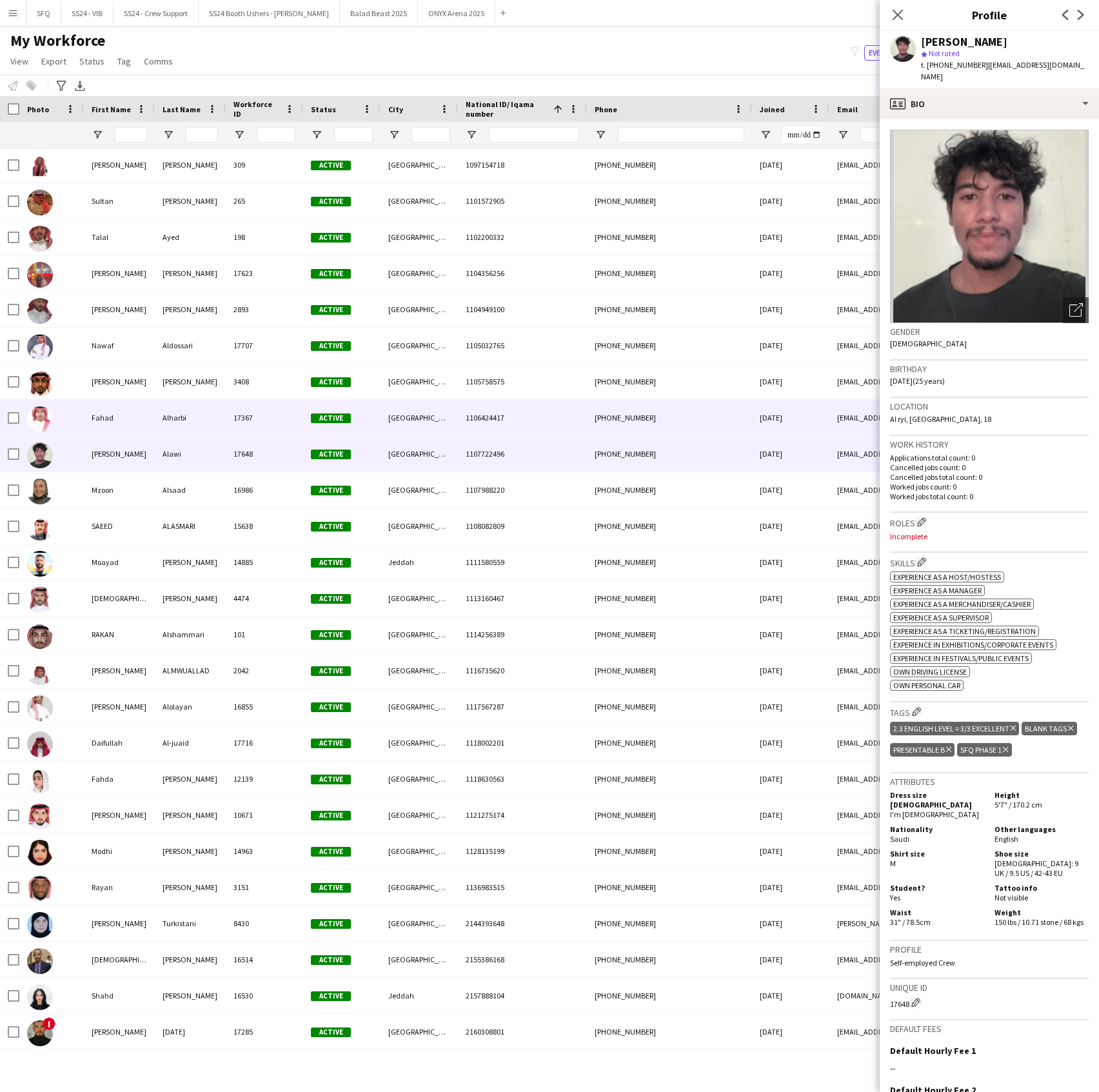
click at [97, 409] on div "Fahad" at bounding box center [120, 418] width 71 height 36
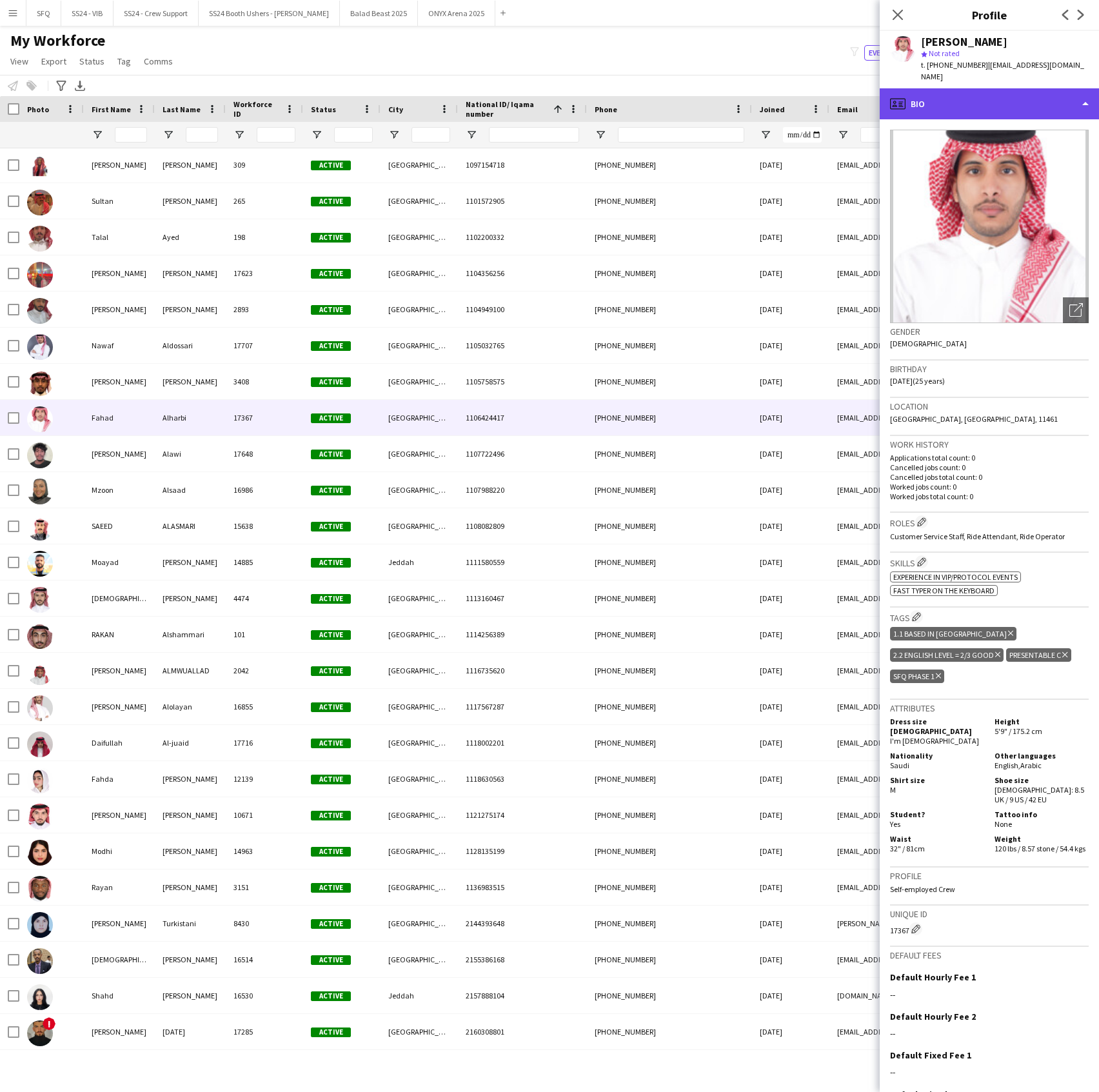
click at [1029, 93] on div "profile Bio" at bounding box center [989, 103] width 219 height 31
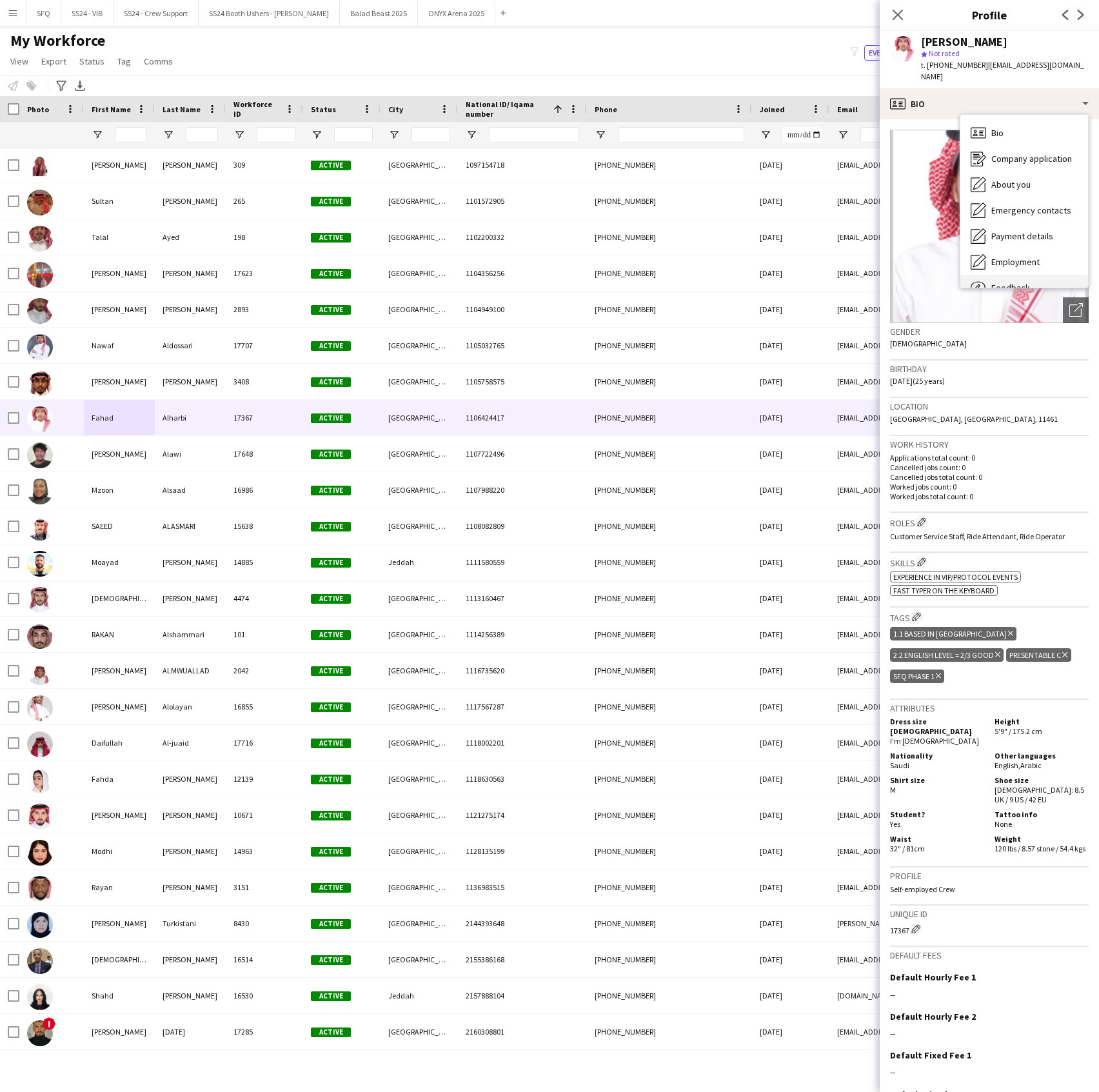
click at [1039, 275] on div "Feedback Feedback" at bounding box center [1024, 287] width 127 height 25
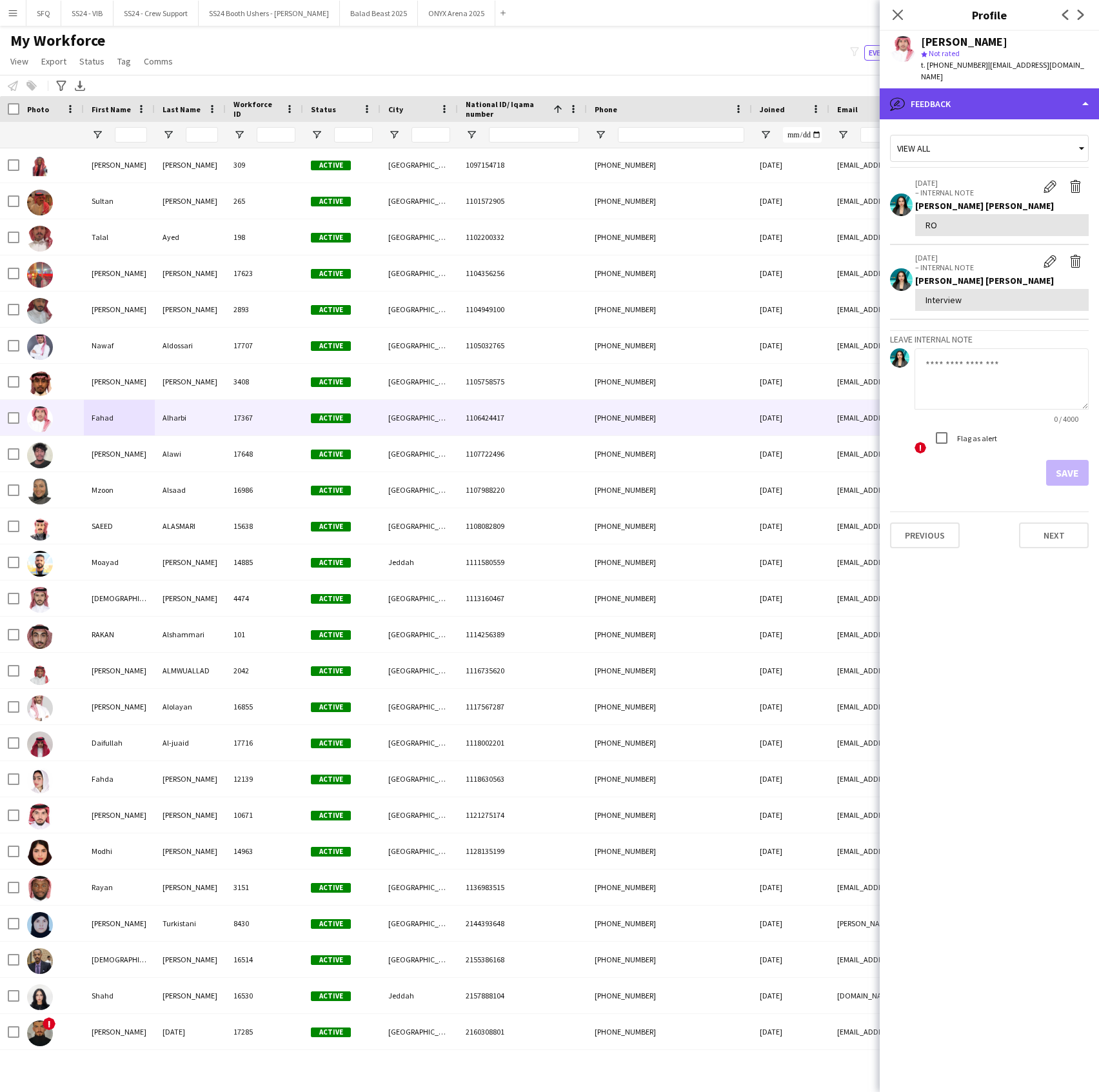
click at [1000, 98] on div "bubble-pencil Feedback" at bounding box center [989, 103] width 219 height 31
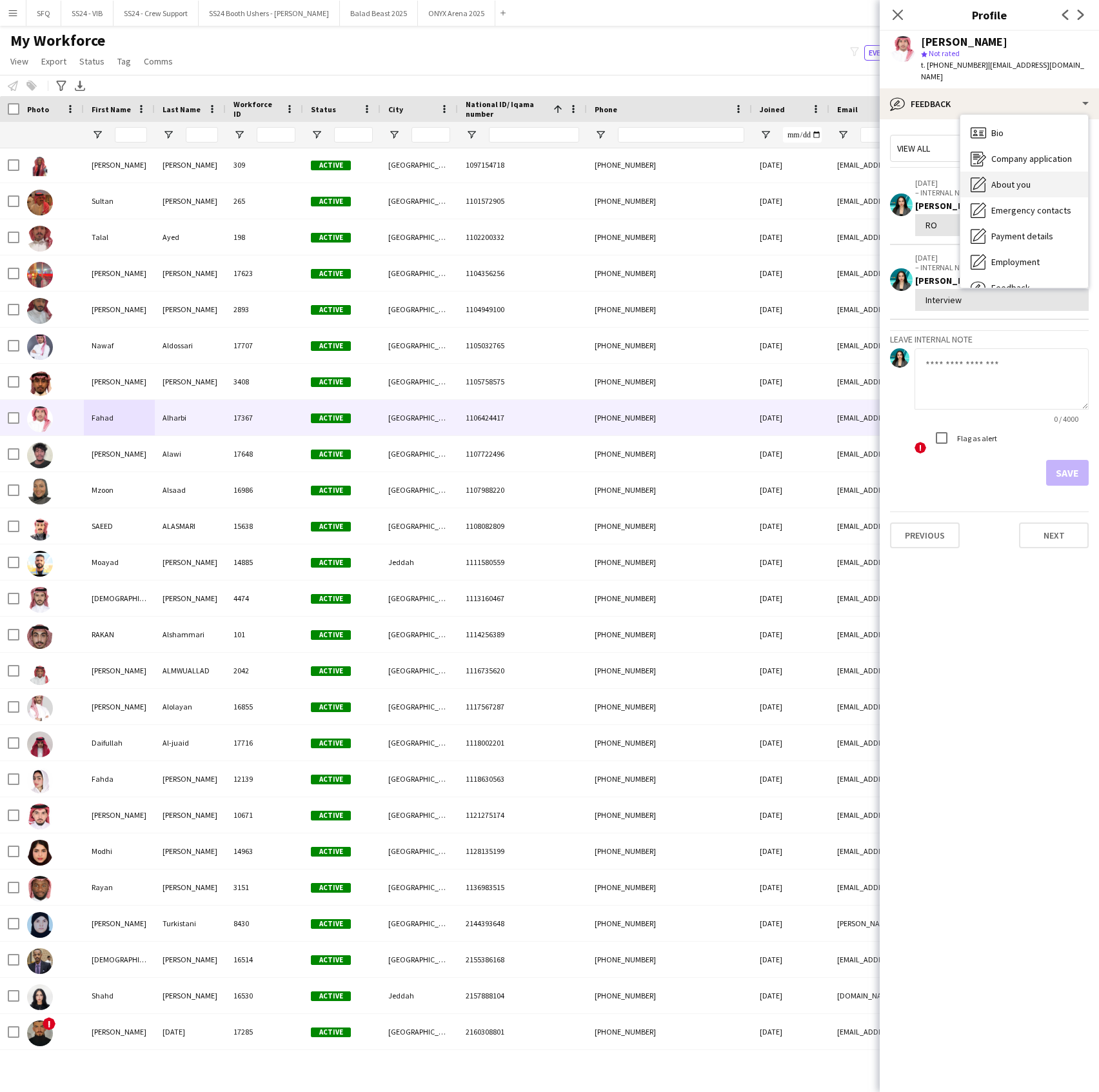
click at [1010, 178] on span "About you" at bounding box center [1011, 184] width 39 height 12
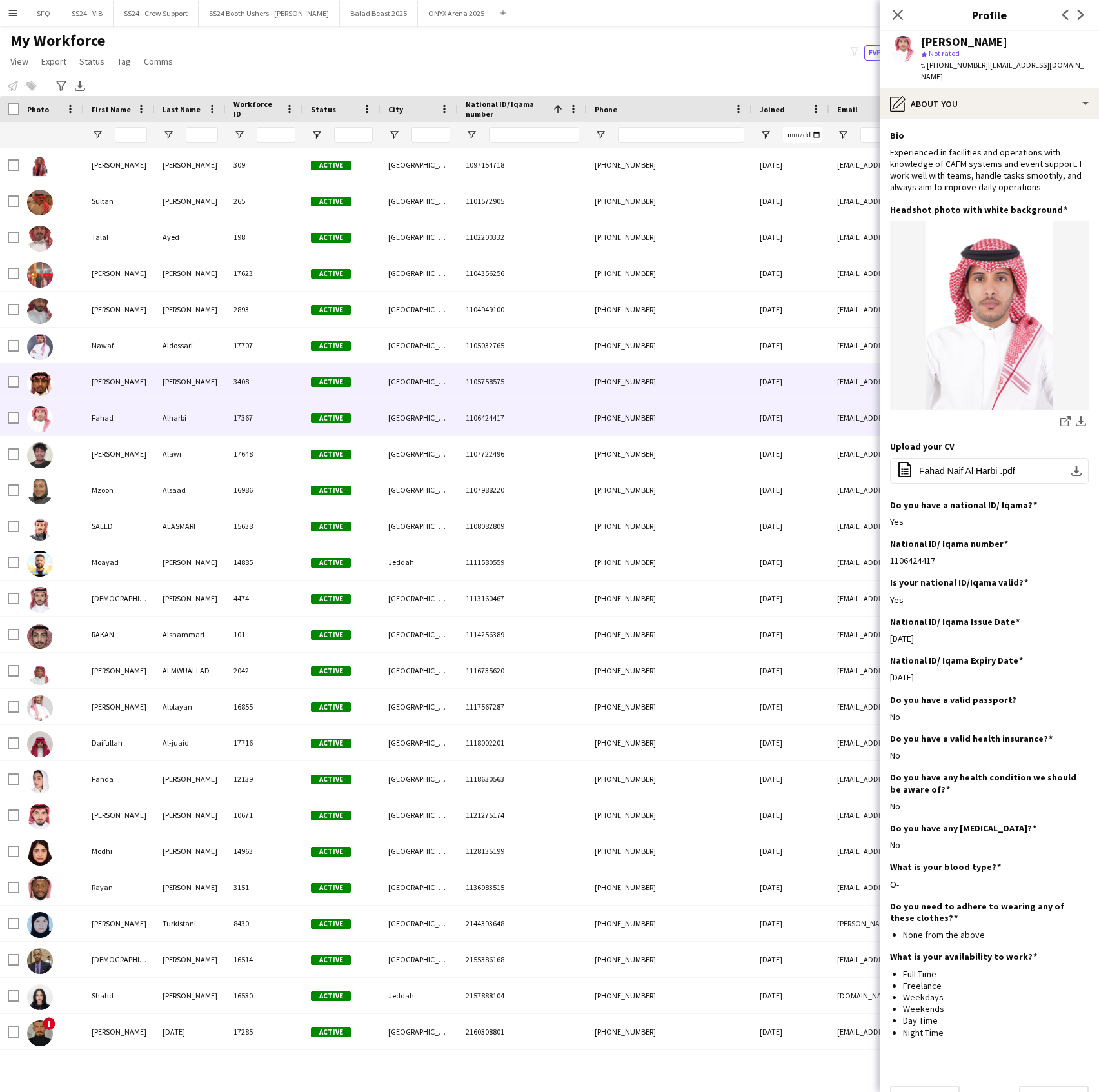
click at [175, 377] on div "[PERSON_NAME]" at bounding box center [190, 382] width 71 height 36
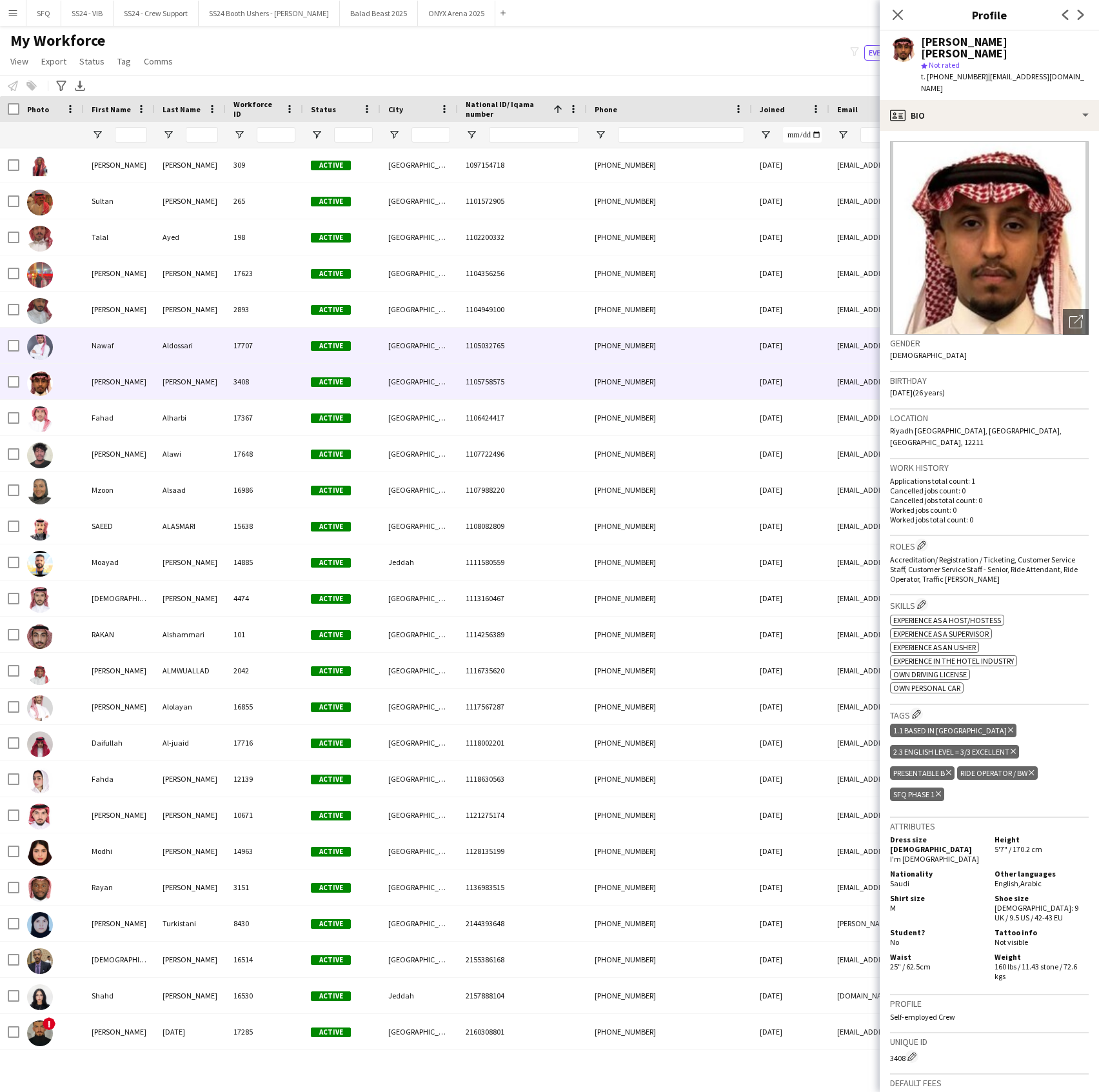
click at [134, 346] on div "Nawaf" at bounding box center [120, 345] width 71 height 36
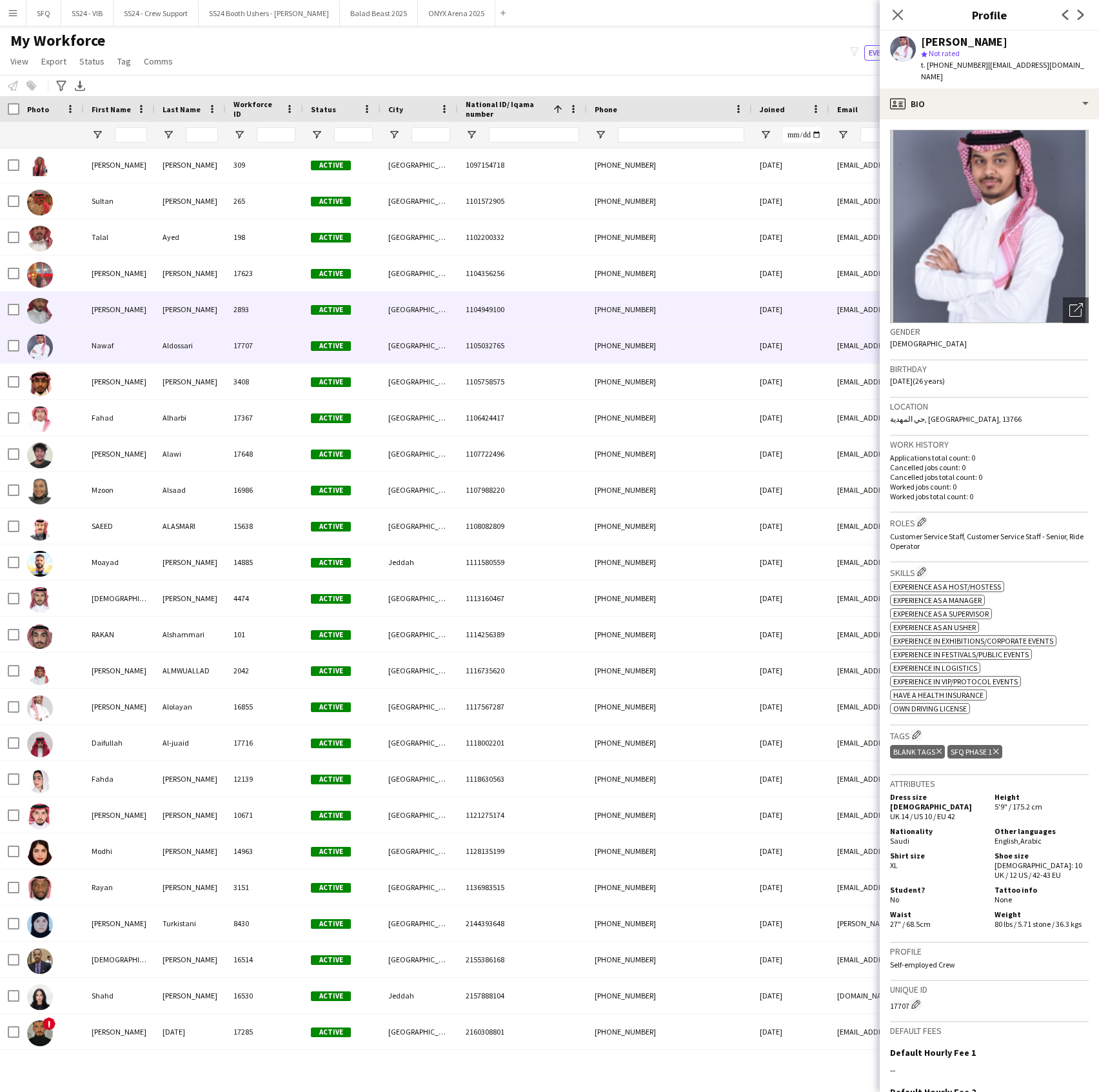
click at [146, 321] on div "[PERSON_NAME]" at bounding box center [120, 310] width 71 height 36
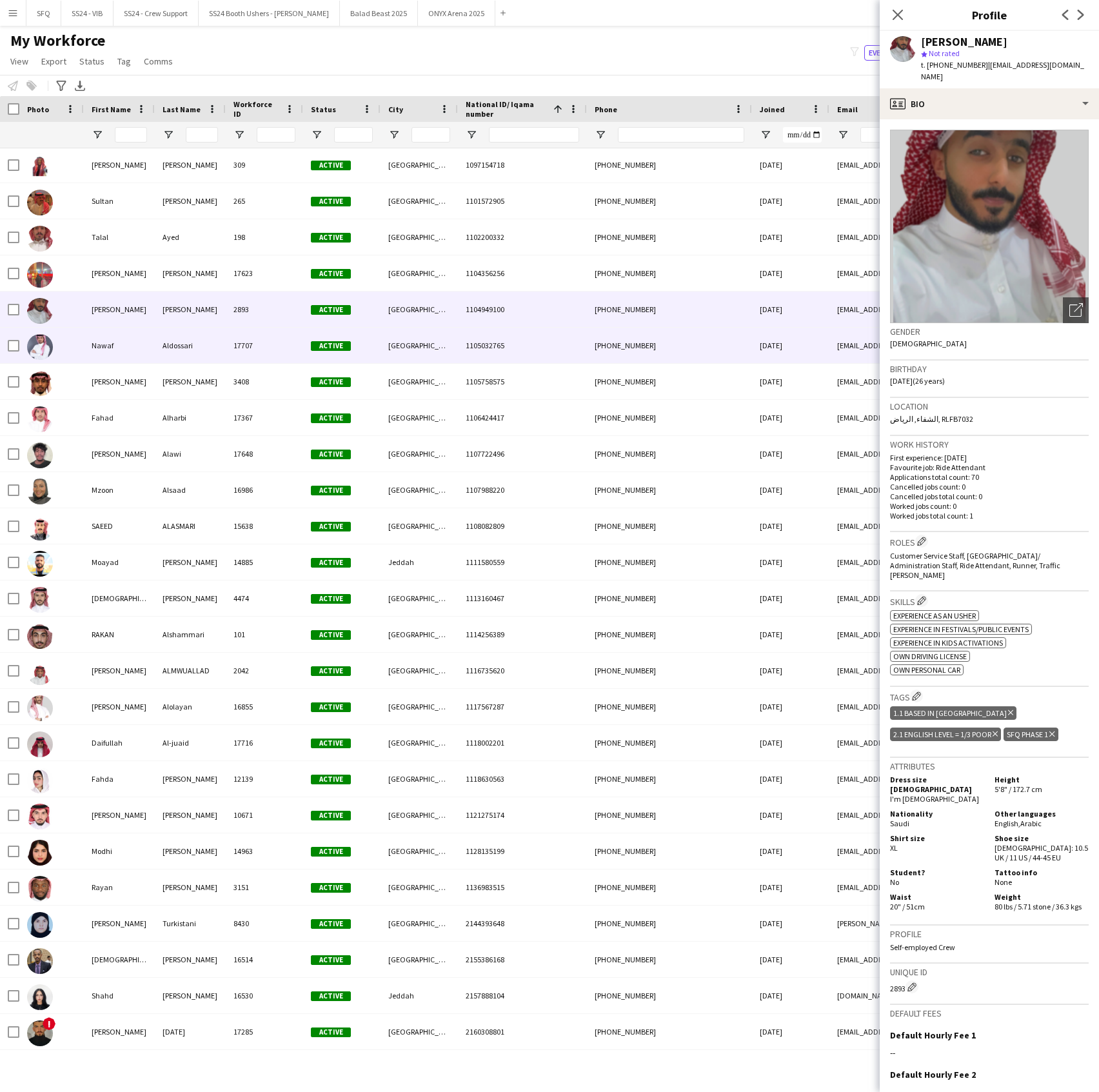
click at [158, 349] on div "Aldossari" at bounding box center [190, 345] width 71 height 36
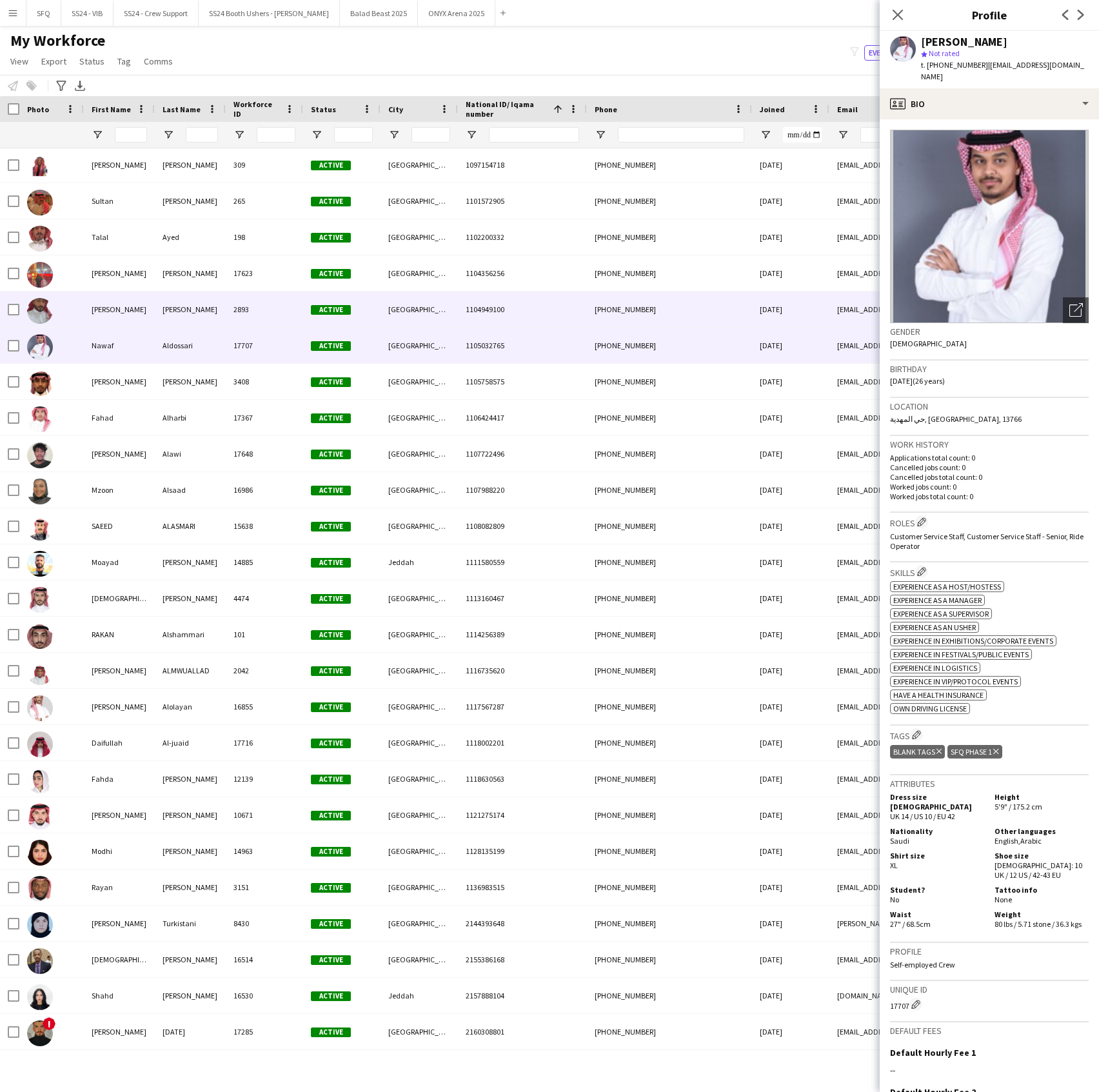
click at [132, 320] on div "[PERSON_NAME]" at bounding box center [120, 310] width 71 height 36
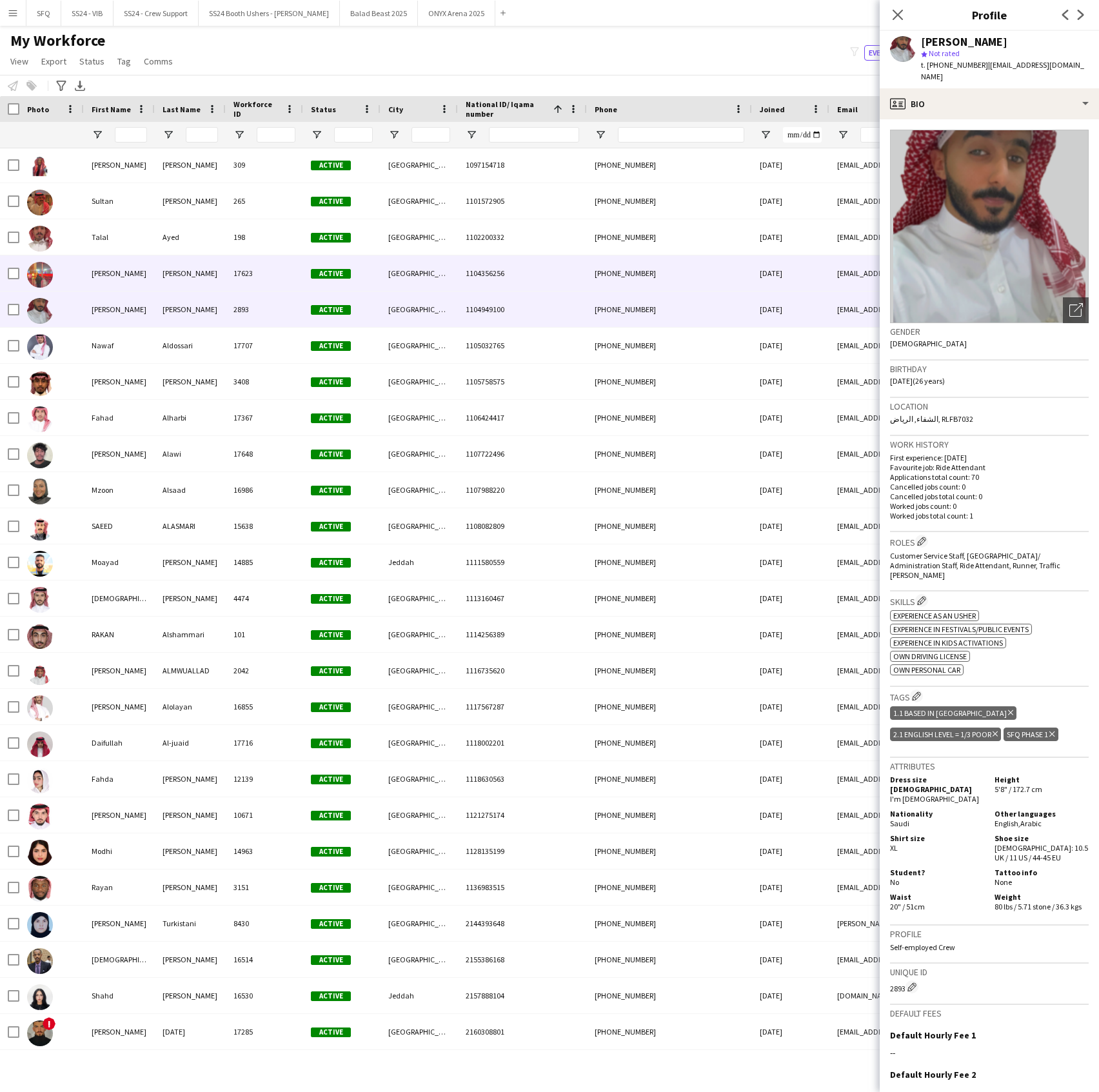
click at [139, 283] on div "[PERSON_NAME]" at bounding box center [120, 273] width 71 height 36
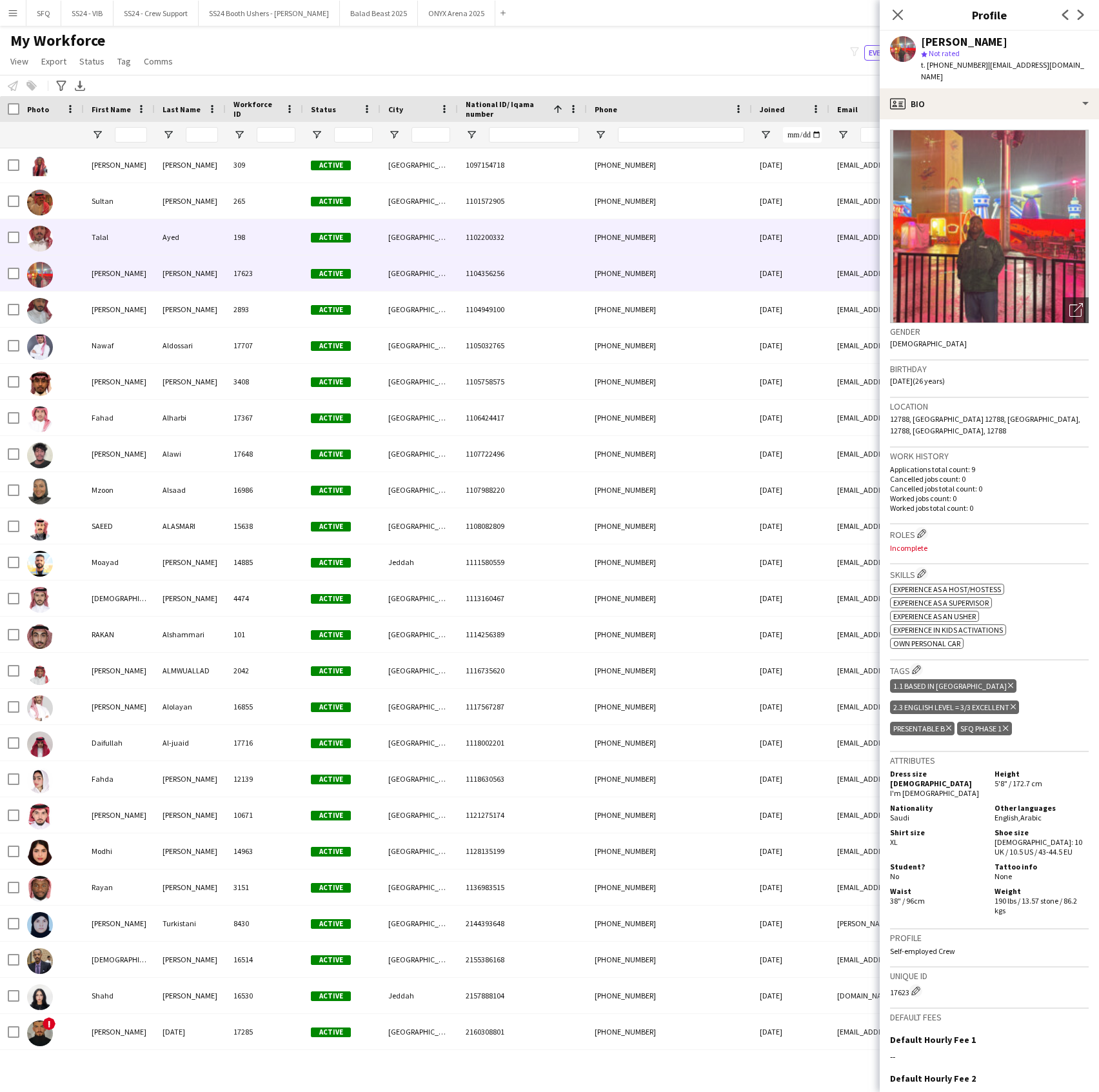
click at [144, 245] on div "Talal" at bounding box center [120, 237] width 71 height 36
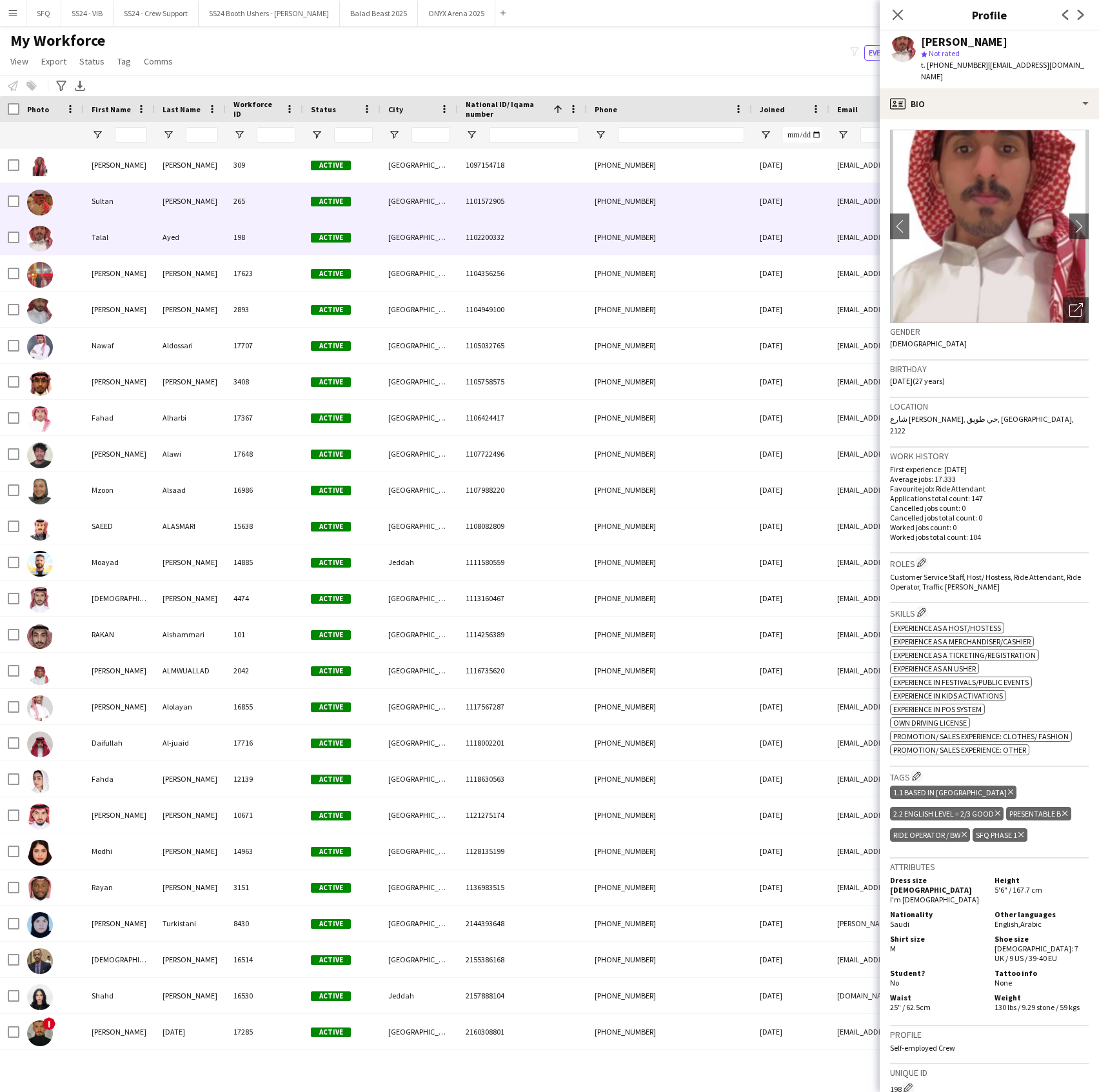
click at [151, 217] on div "Sultan" at bounding box center [120, 201] width 71 height 36
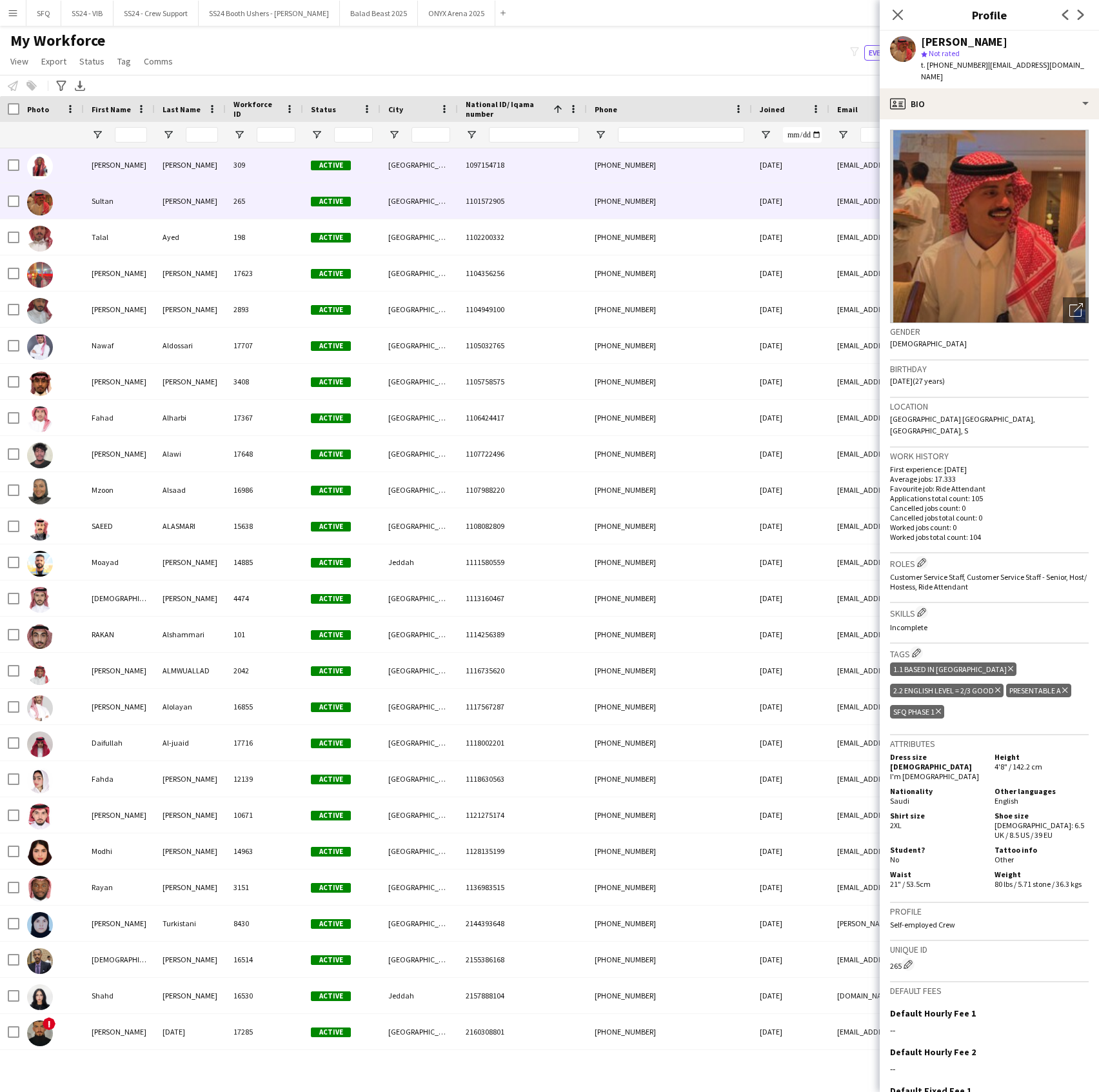
click at [129, 168] on div "[PERSON_NAME]" at bounding box center [120, 164] width 71 height 36
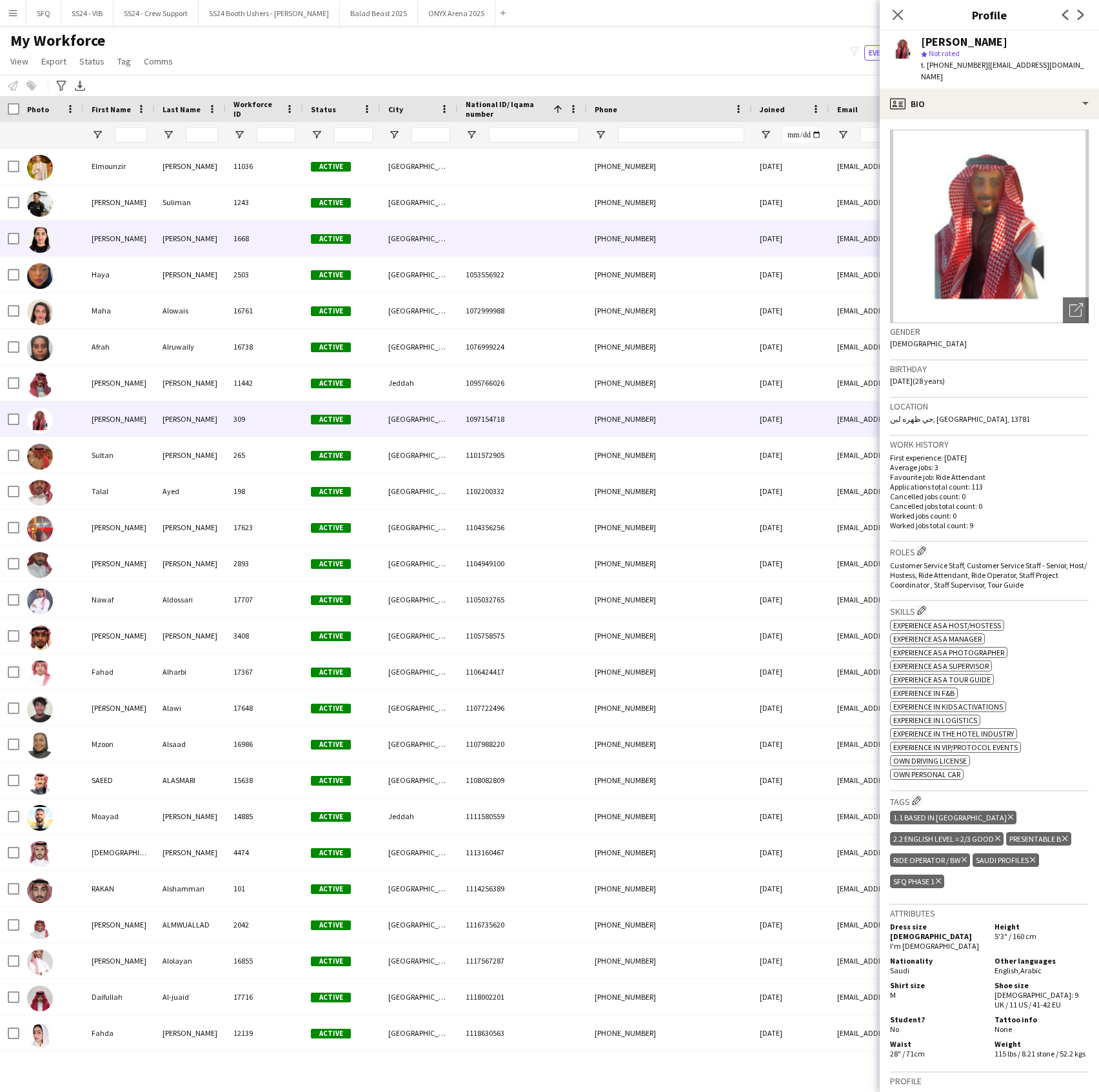
scroll to position [0, 0]
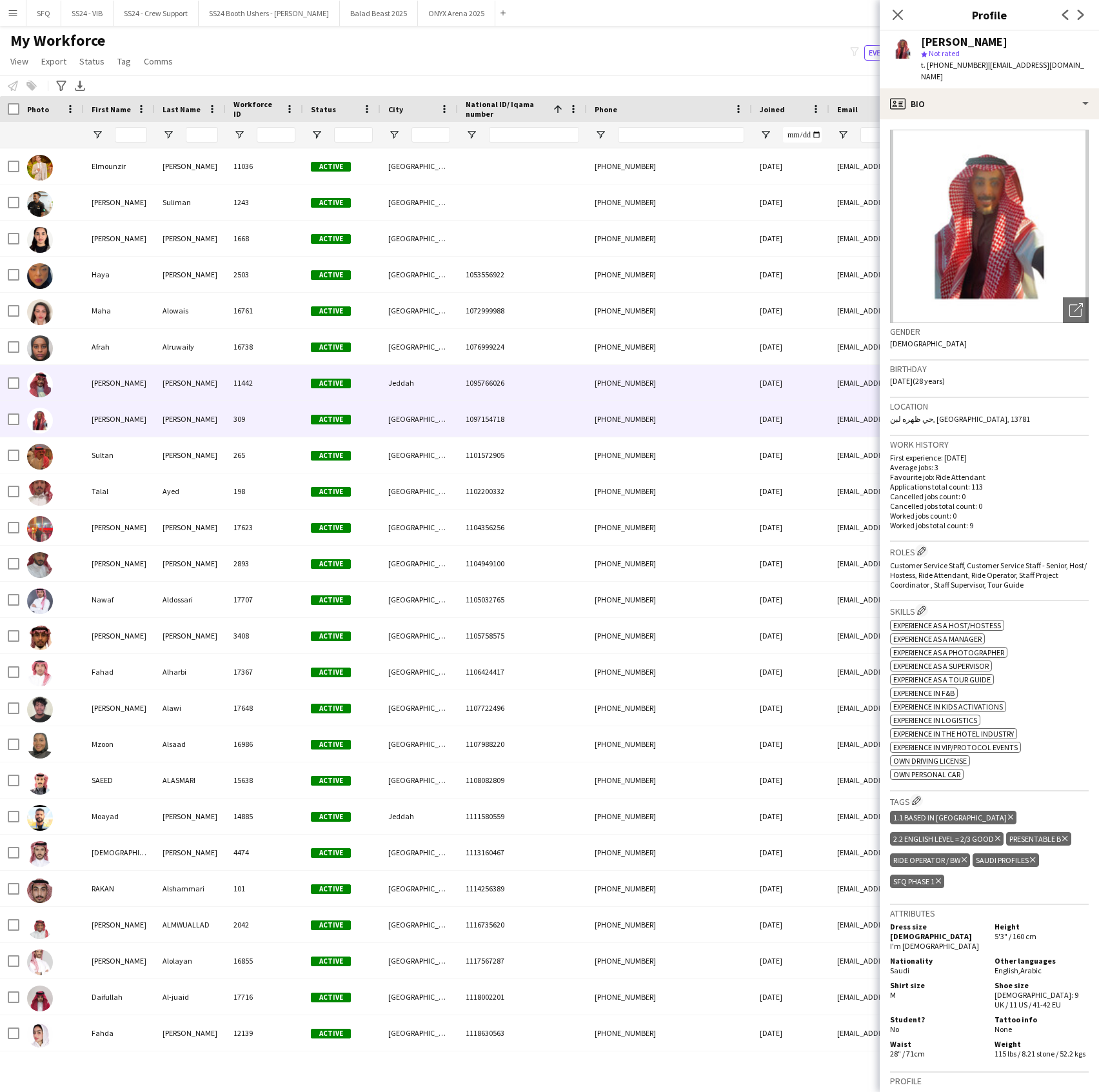
click at [106, 392] on div "[PERSON_NAME]" at bounding box center [120, 383] width 71 height 36
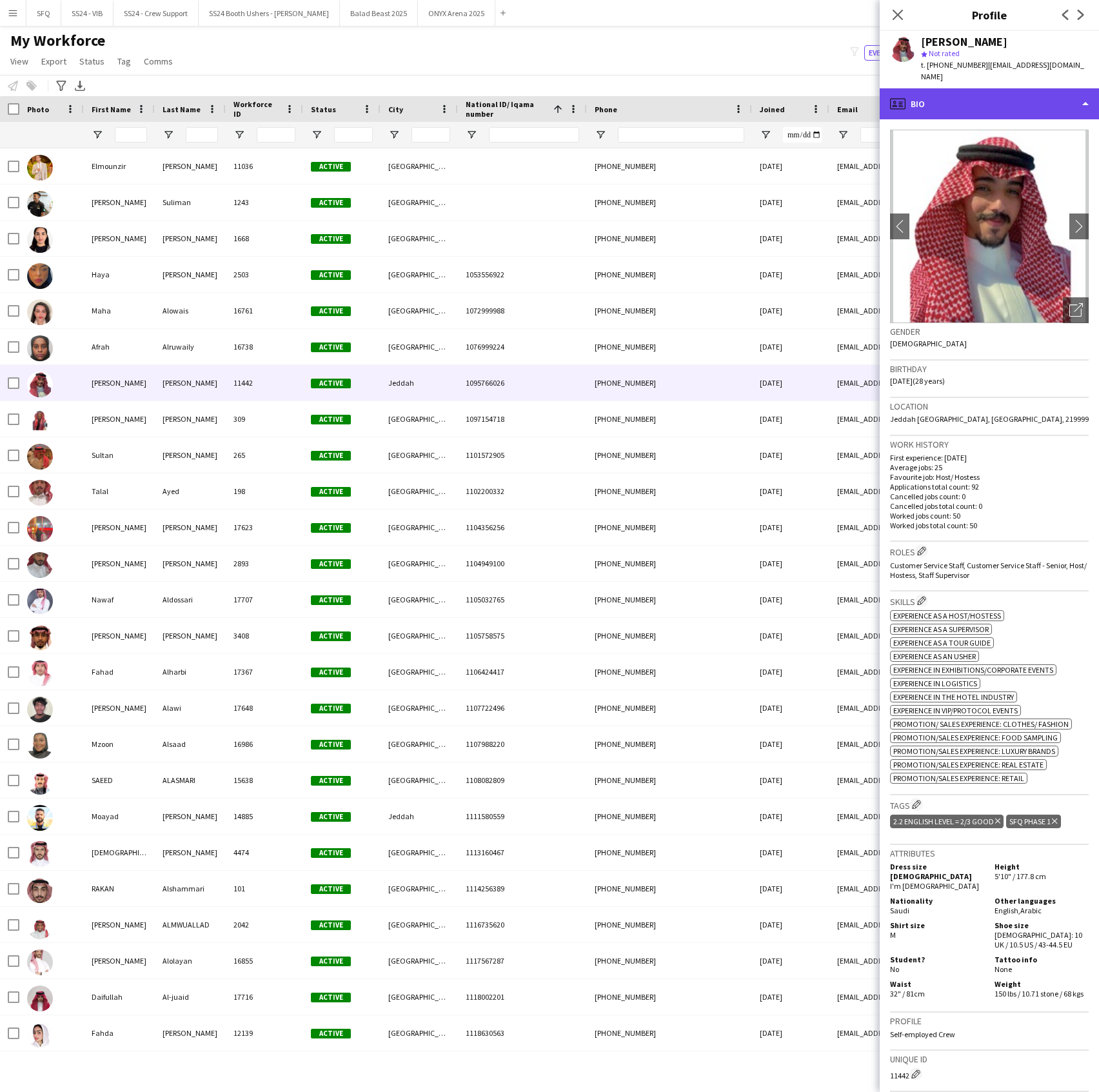
click at [1035, 88] on div "profile Bio" at bounding box center [989, 103] width 219 height 31
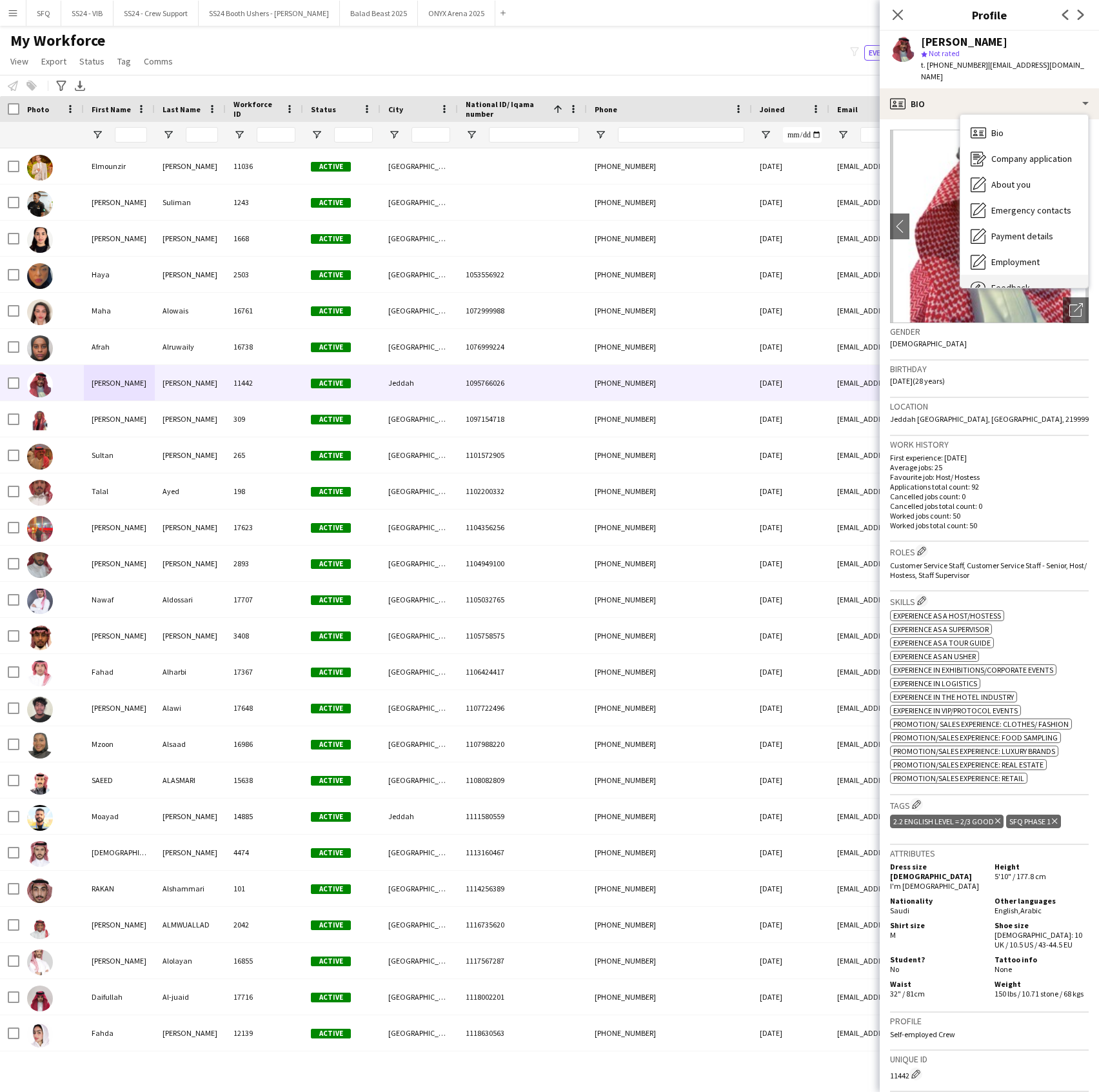
click at [1026, 275] on div "Feedback Feedback" at bounding box center [1024, 287] width 127 height 25
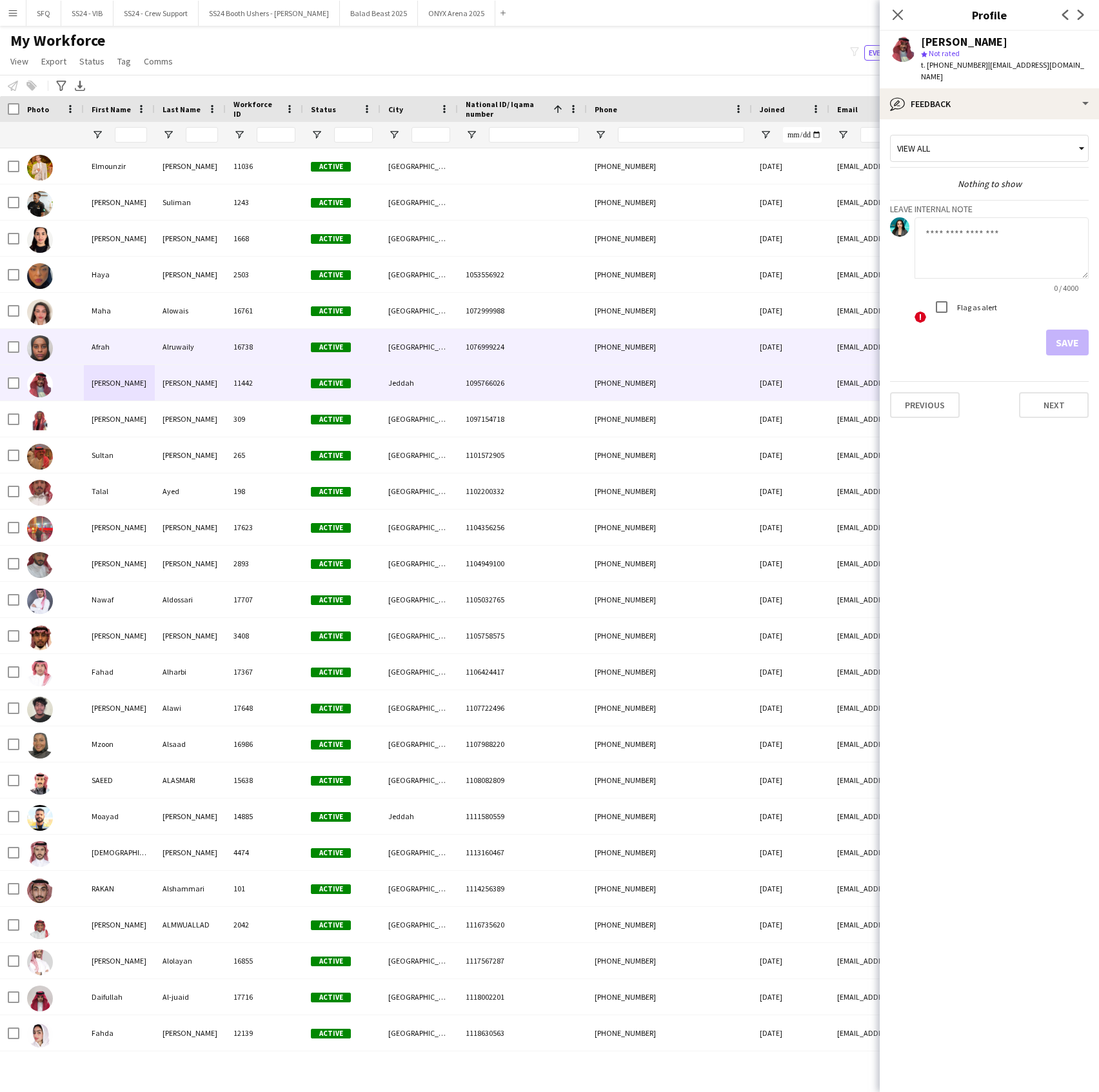
click at [222, 359] on div "Alruwaily" at bounding box center [190, 347] width 71 height 36
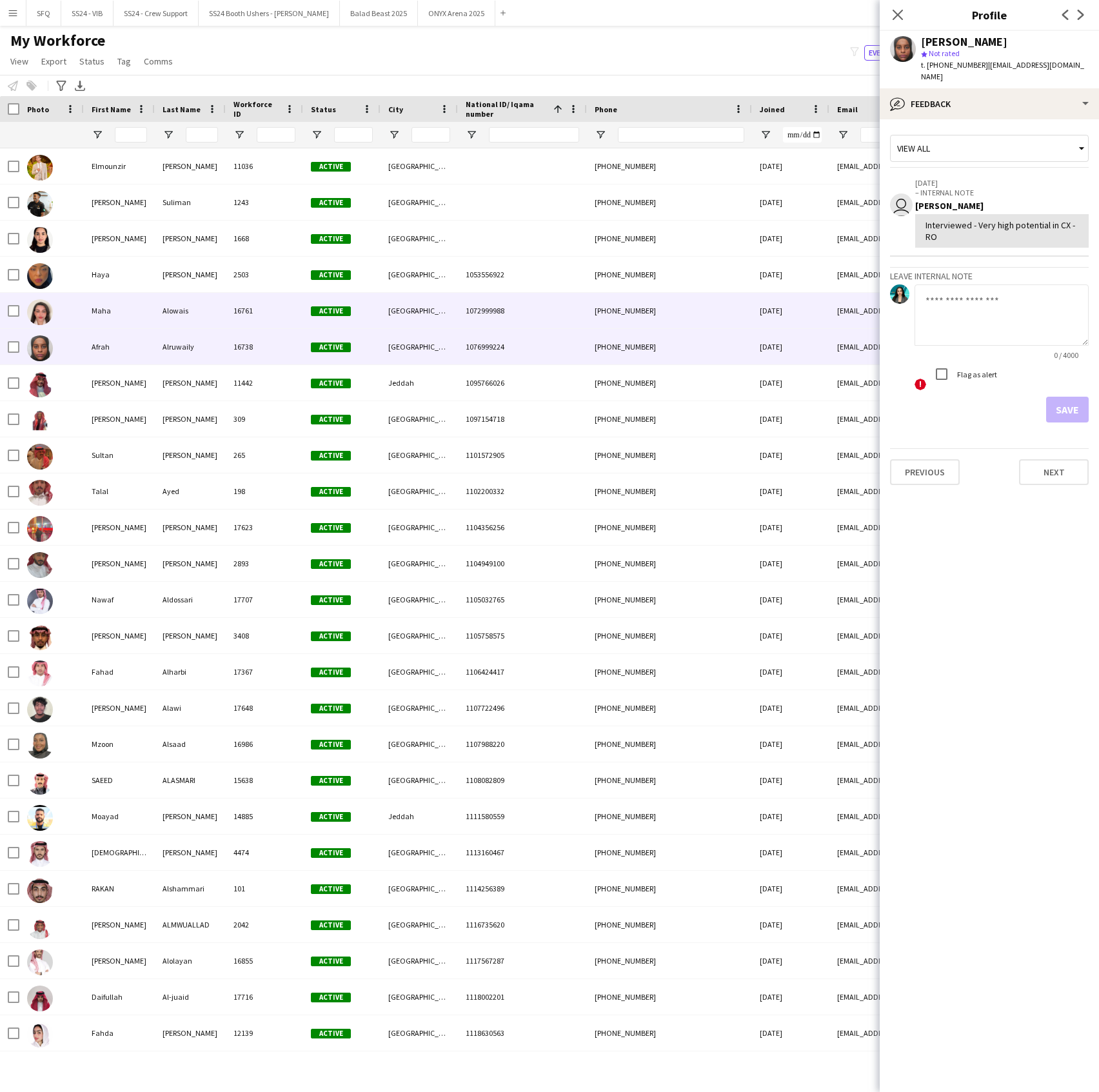
click at [96, 324] on div "Maha" at bounding box center [120, 310] width 71 height 36
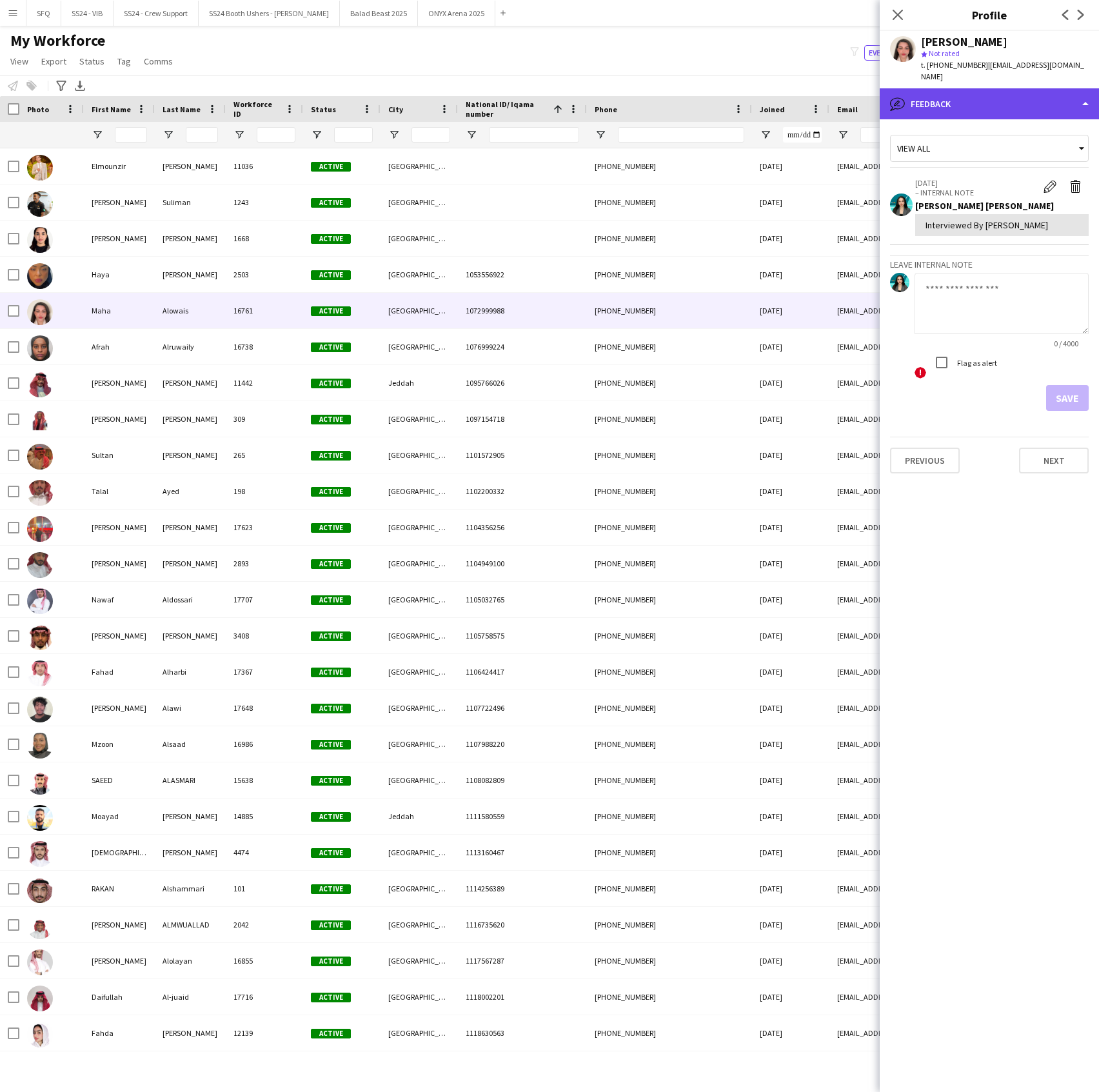
click at [958, 88] on div "bubble-pencil Feedback" at bounding box center [989, 103] width 219 height 31
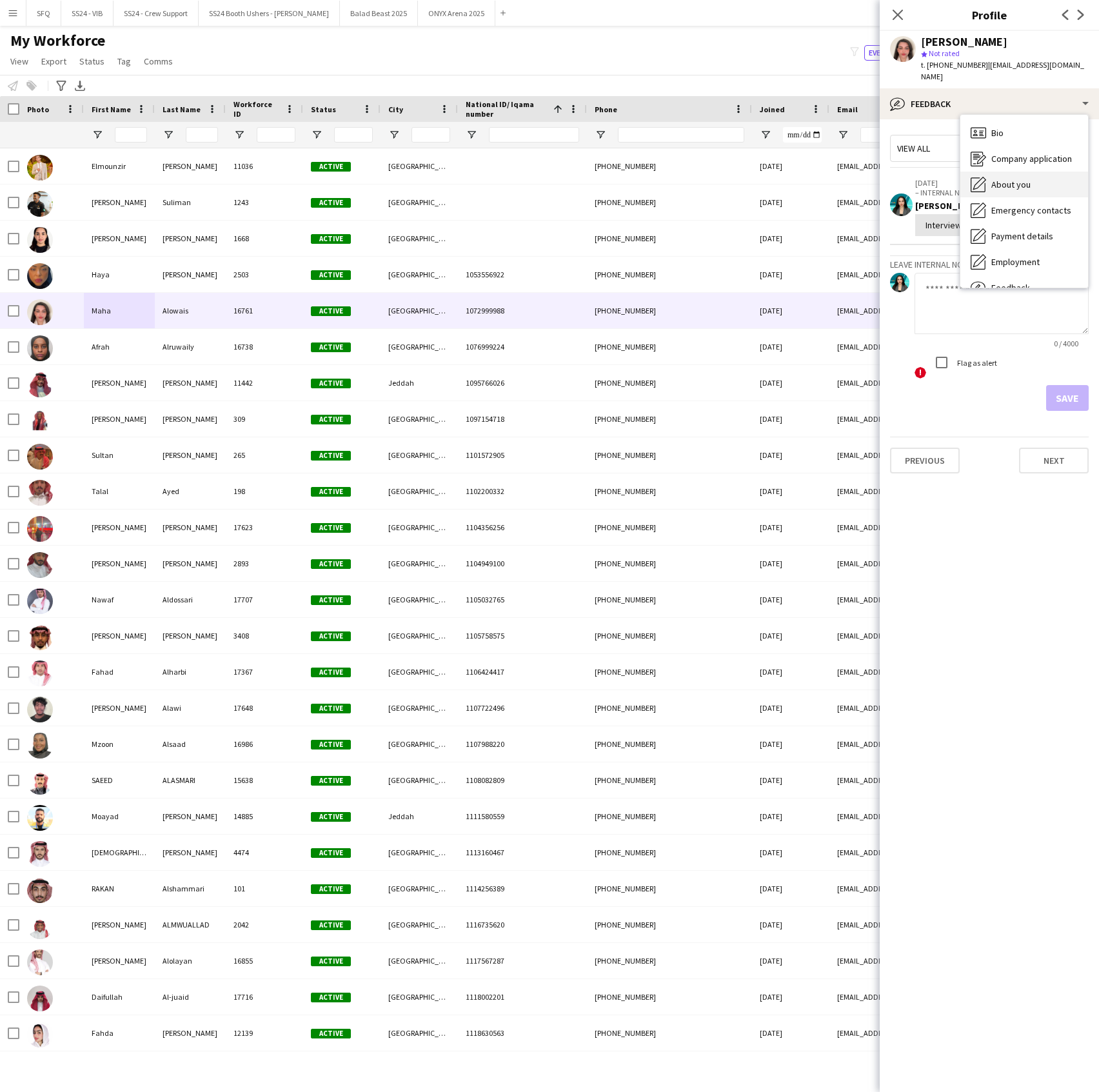
click at [1002, 183] on div "About you About you" at bounding box center [1024, 184] width 127 height 25
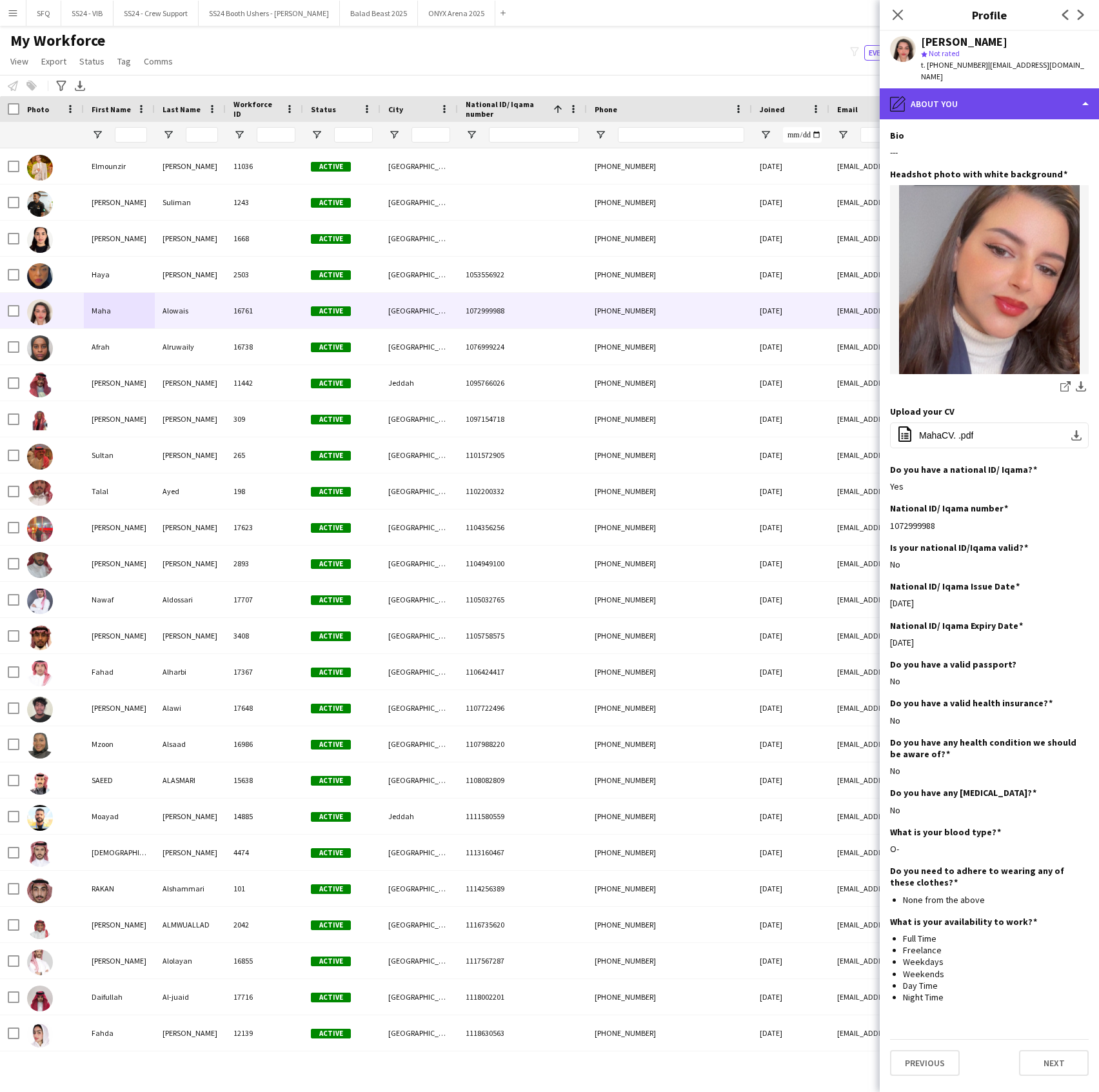
click at [953, 88] on div "pencil4 About you" at bounding box center [989, 103] width 219 height 31
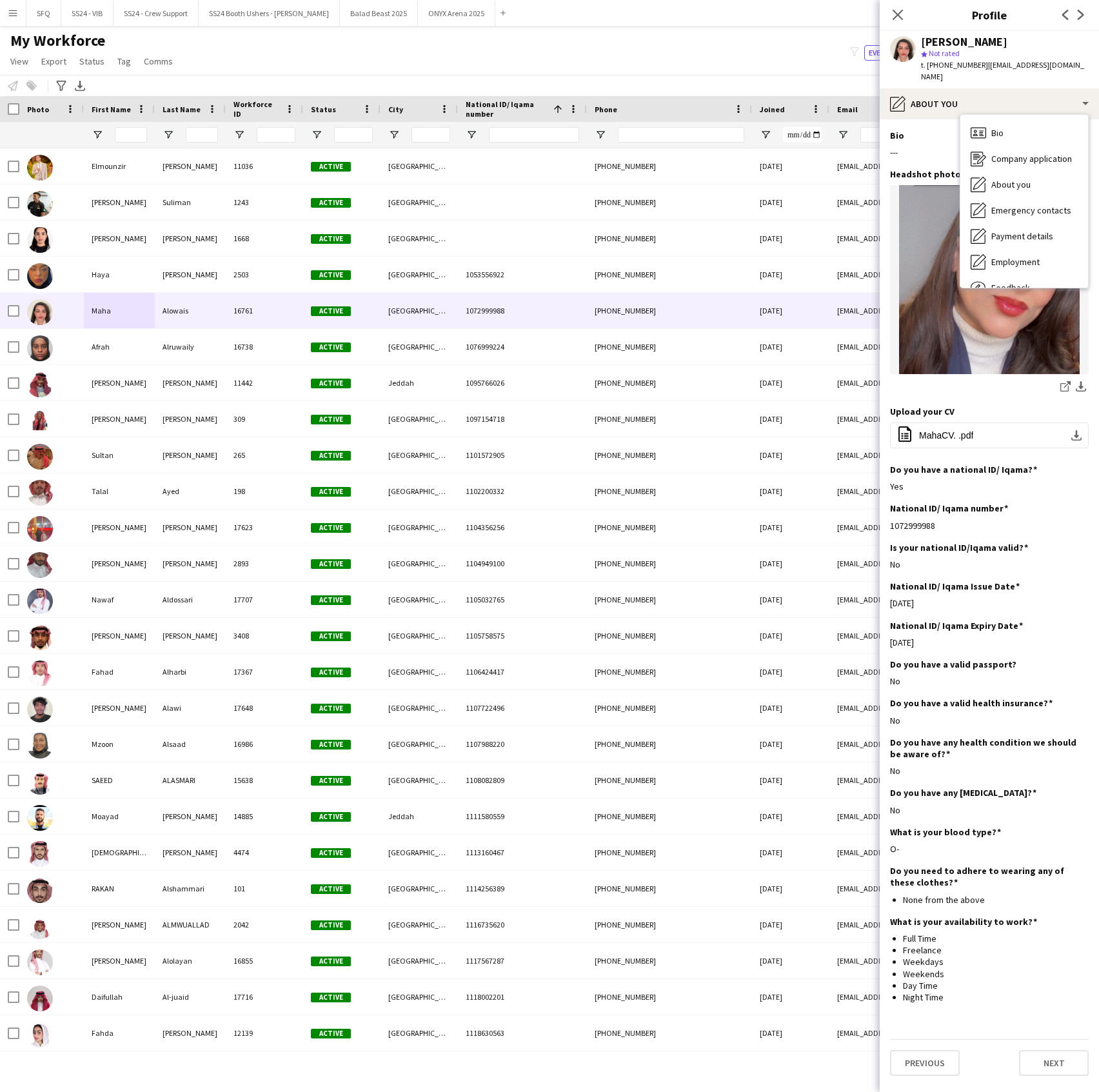
click at [999, 115] on div "Bio Bio Company application Company application About you About you Emergency c…" at bounding box center [1024, 202] width 127 height 173
click at [992, 127] on span "Bio" at bounding box center [998, 133] width 12 height 12
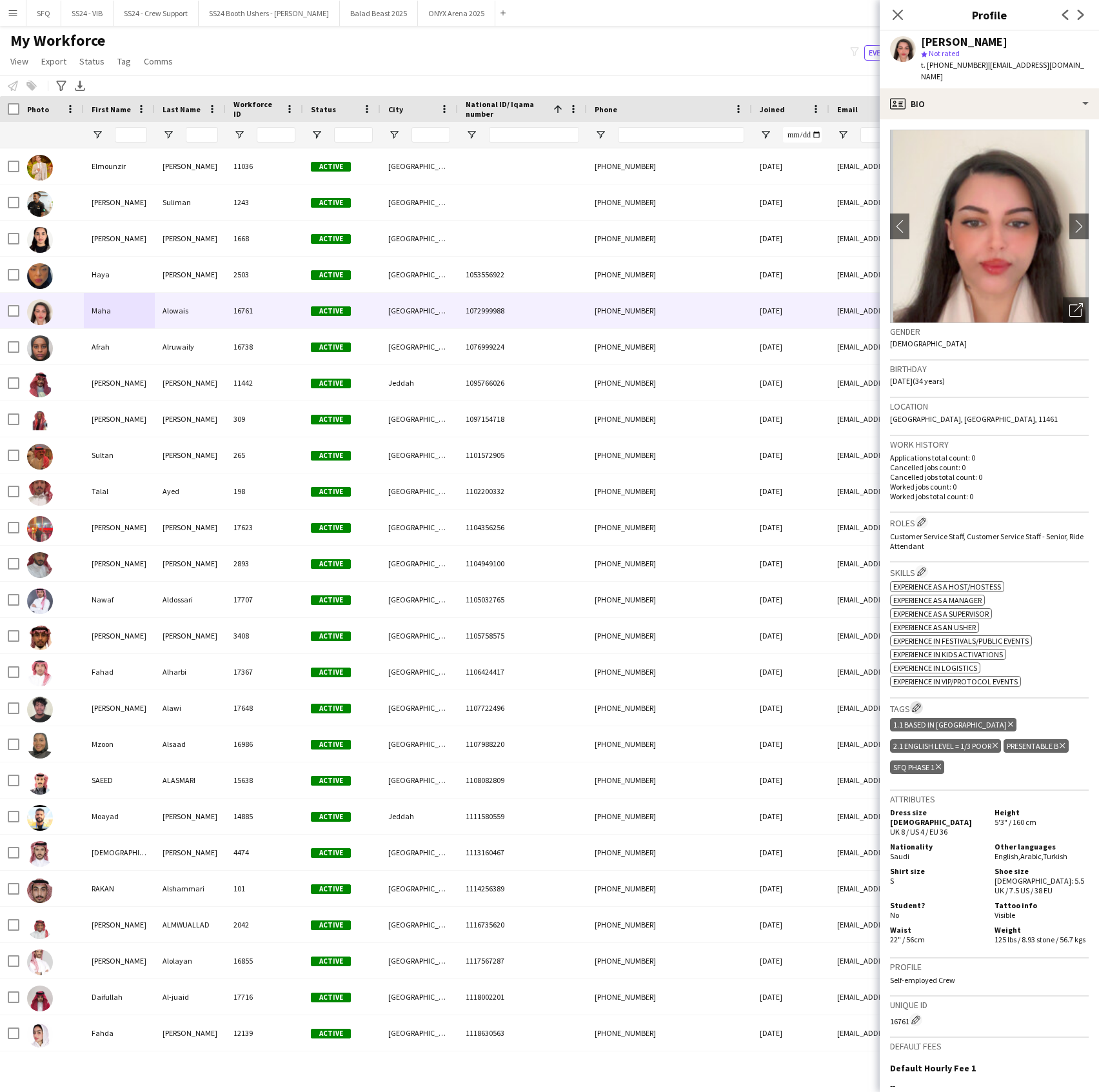
click at [914, 703] on button "Edit crew company tags" at bounding box center [916, 707] width 13 height 13
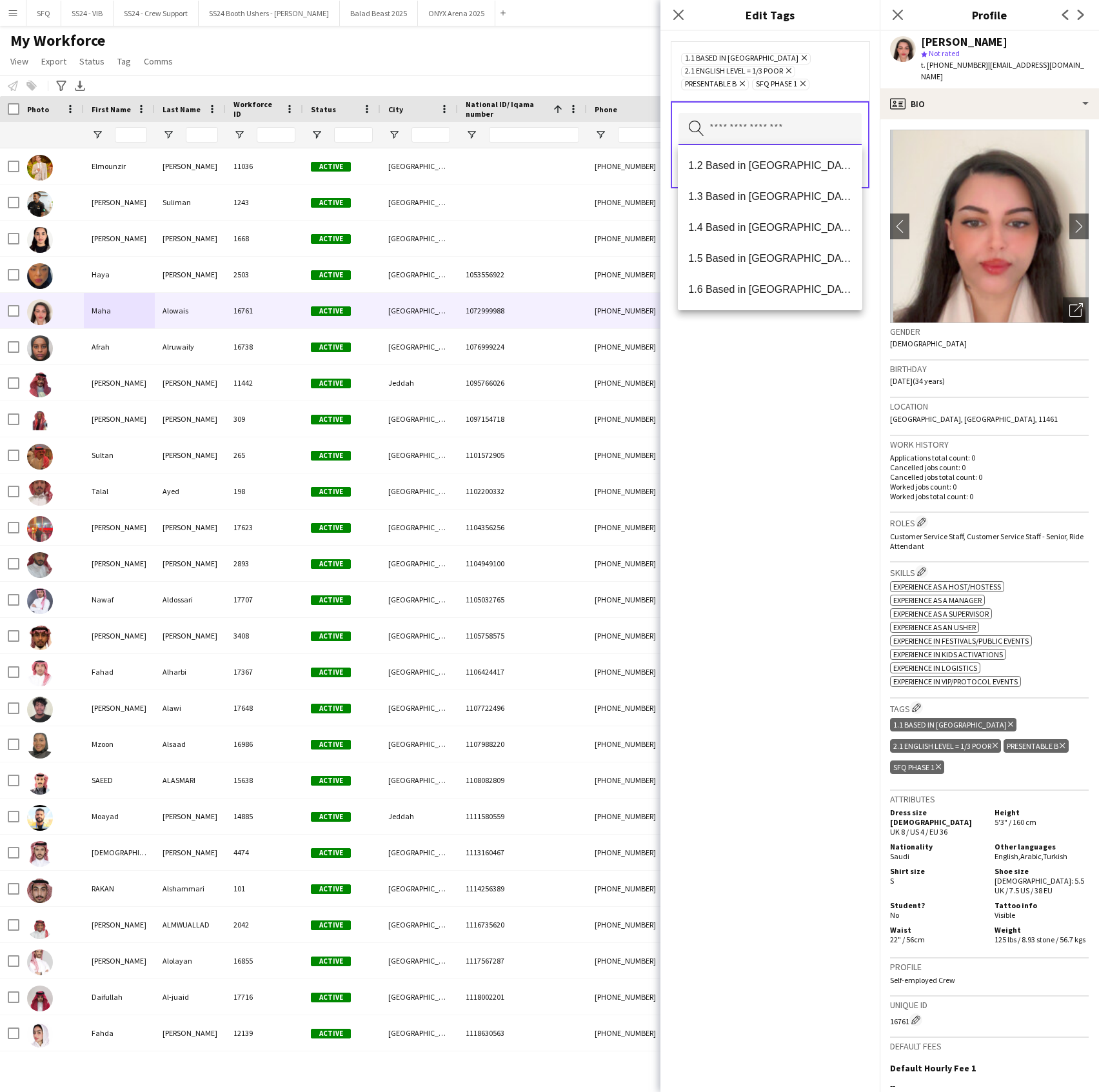
click at [734, 124] on input "text" at bounding box center [770, 129] width 183 height 32
click at [754, 233] on span "SFQ Phase 1 - HG" at bounding box center [769, 227] width 163 height 12
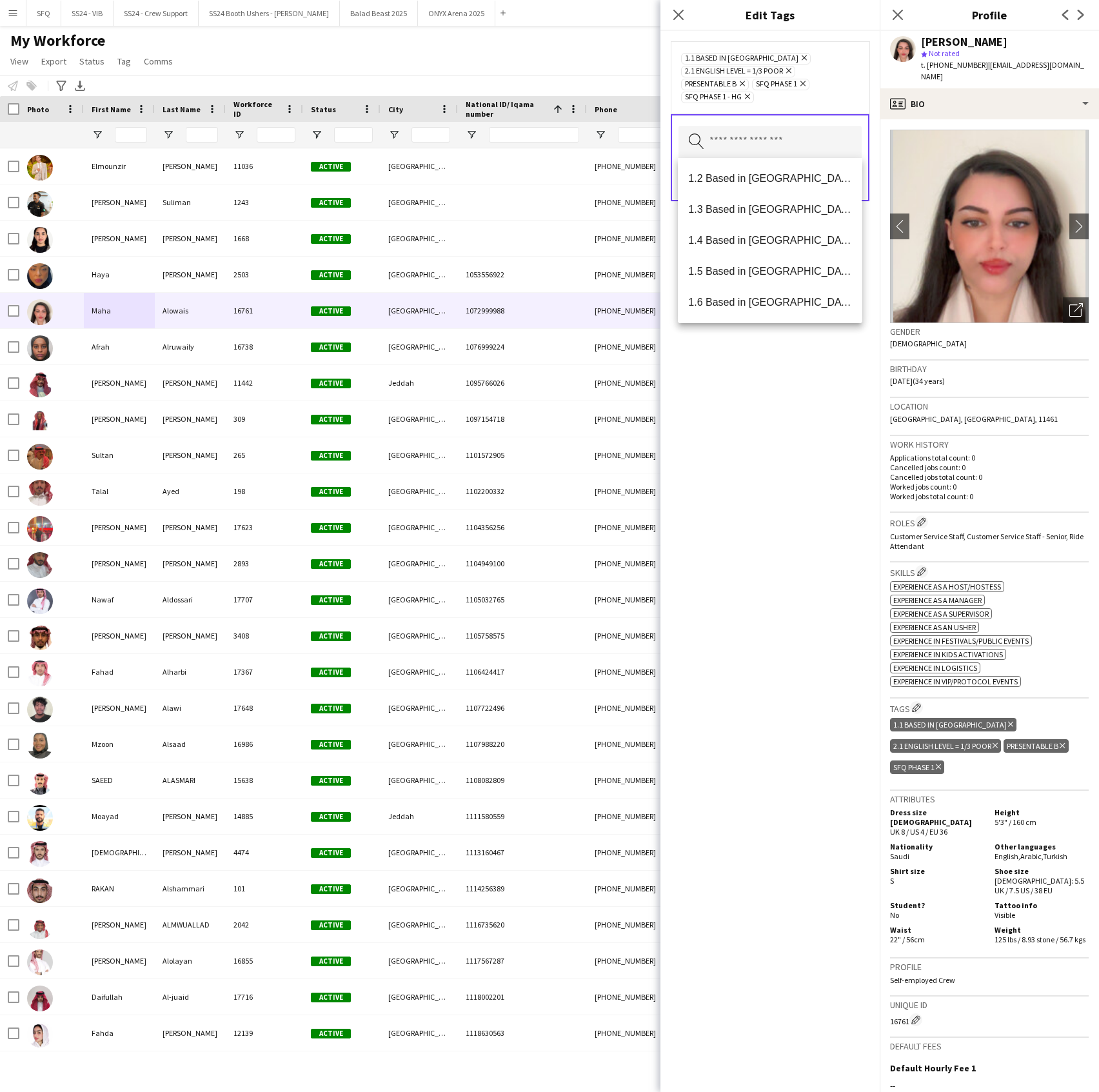
click at [804, 86] on icon "Remove" at bounding box center [801, 83] width 8 height 8
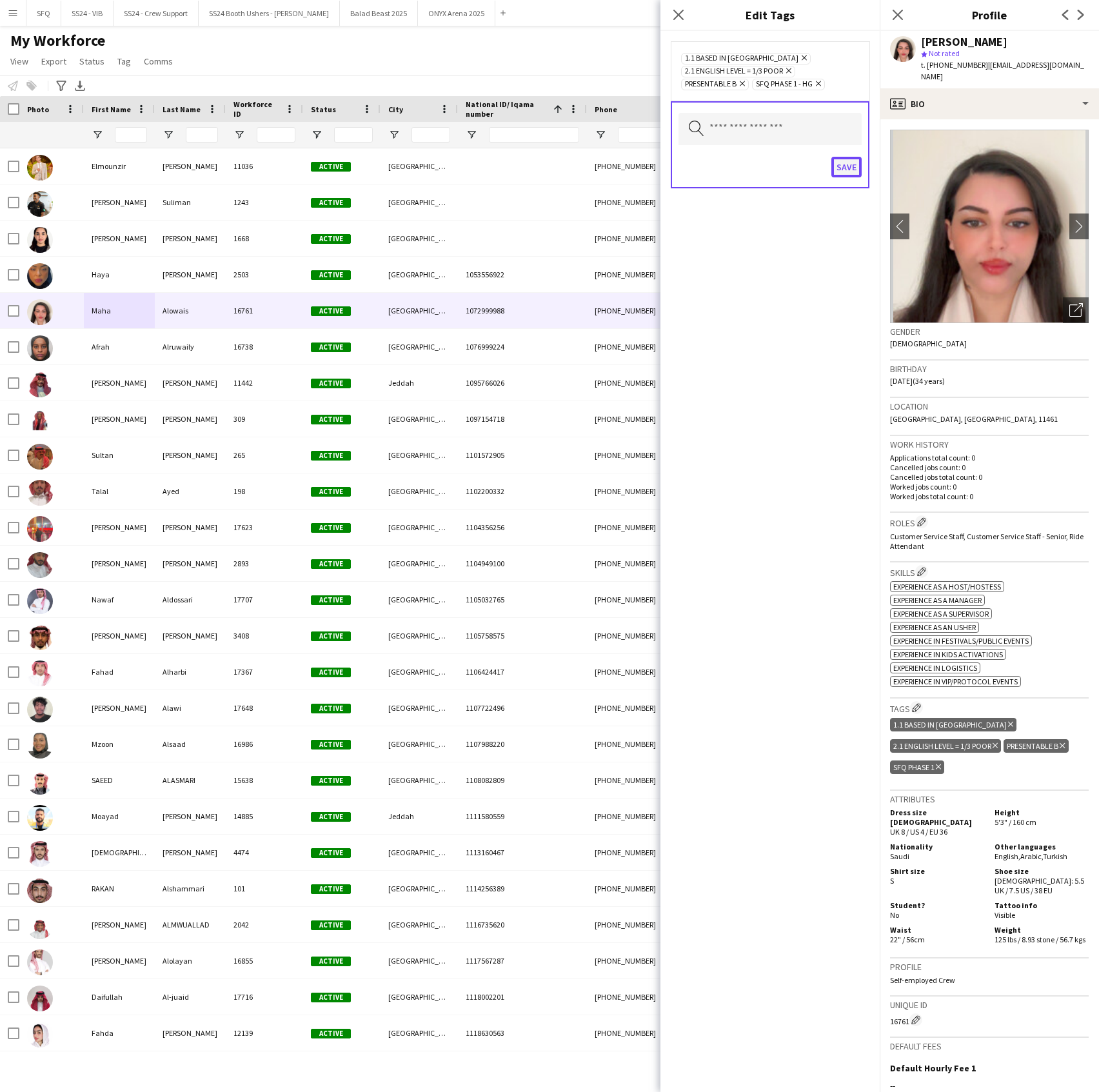
click at [837, 164] on button "Save" at bounding box center [846, 167] width 30 height 21
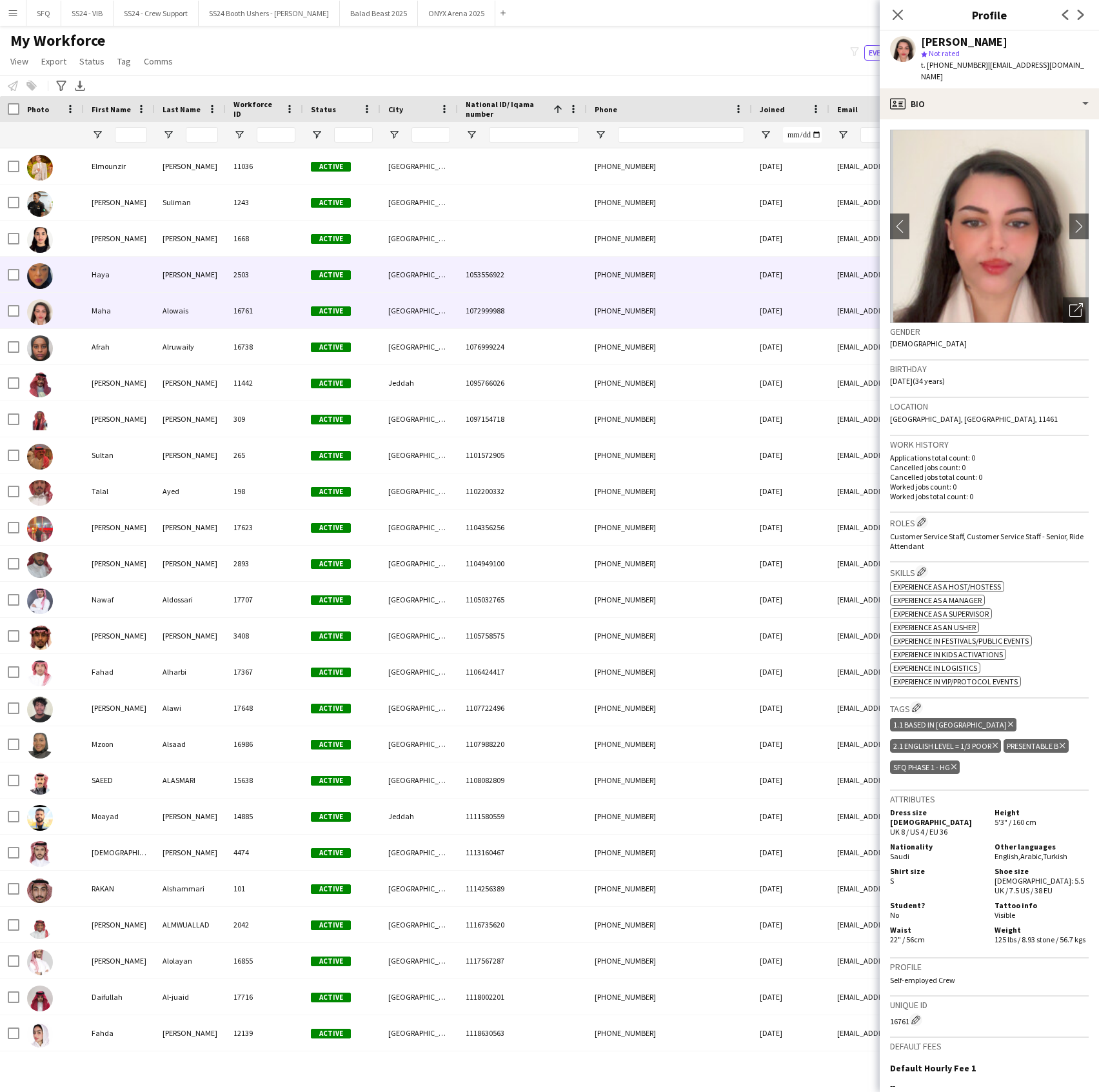
click at [166, 285] on div "[PERSON_NAME]" at bounding box center [190, 274] width 71 height 36
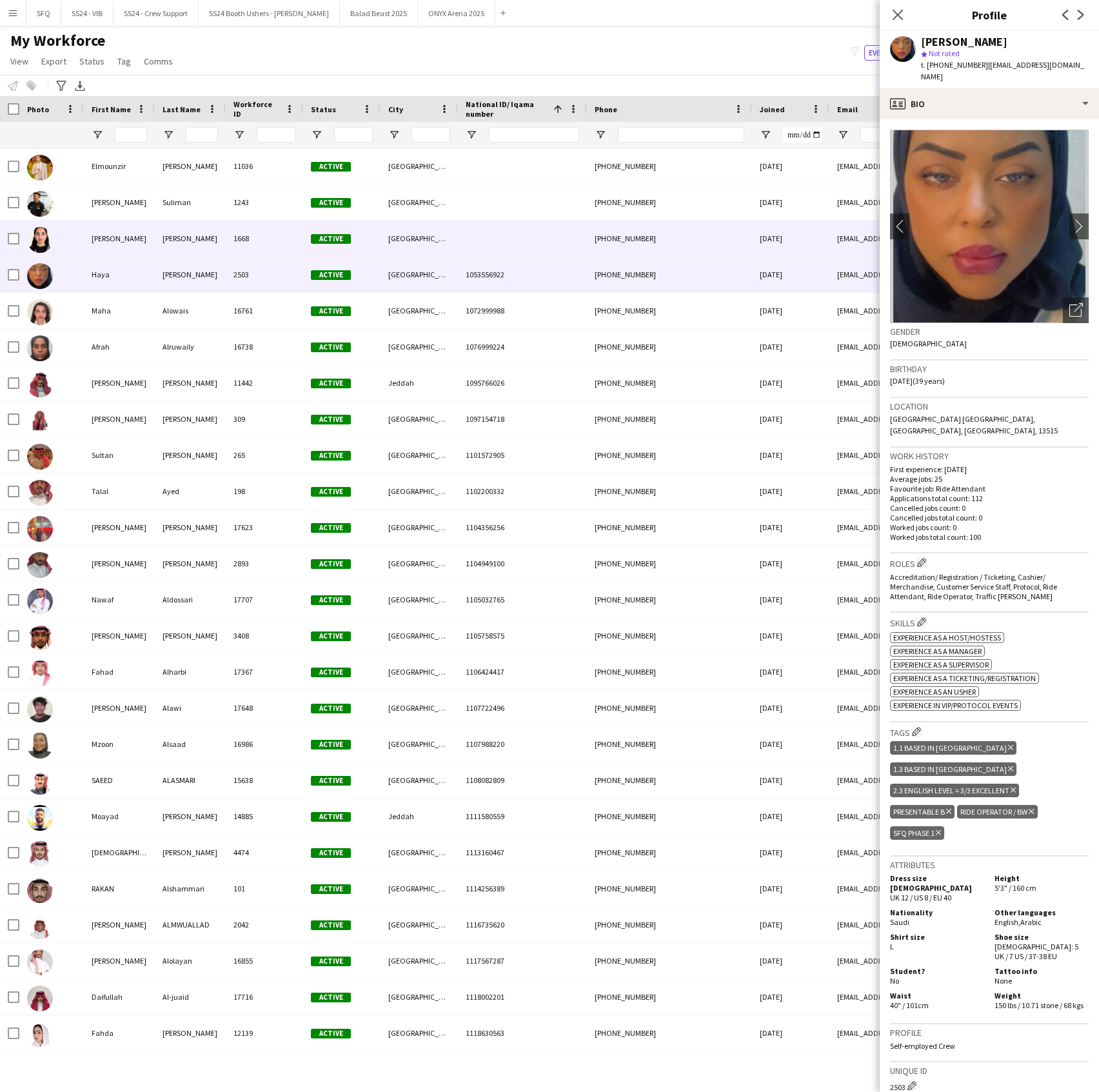
click at [111, 243] on div "[PERSON_NAME]" at bounding box center [120, 239] width 71 height 36
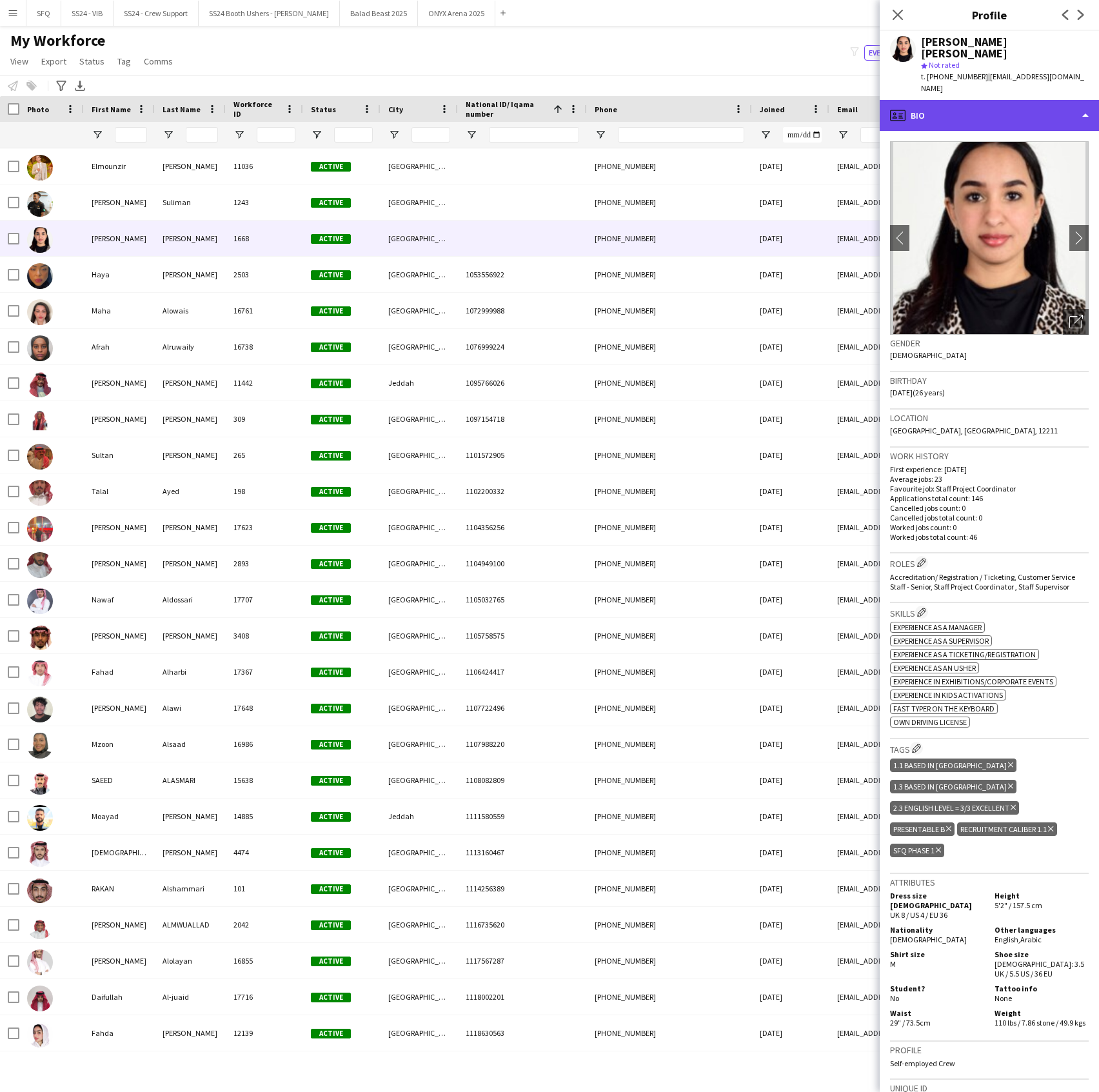
click at [917, 100] on div "profile Bio" at bounding box center [989, 115] width 219 height 31
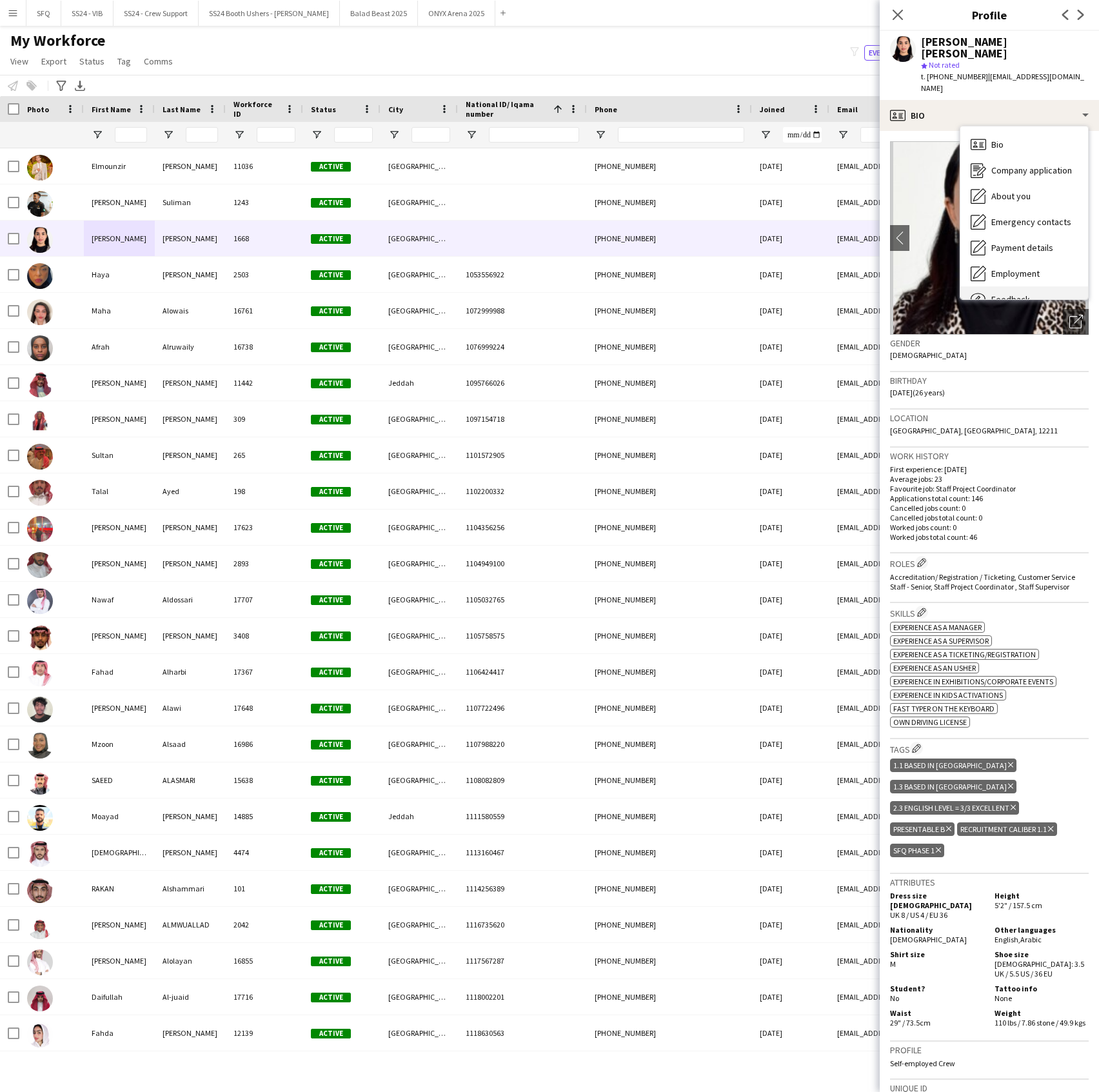
click at [1012, 293] on span "Feedback" at bounding box center [1011, 299] width 39 height 12
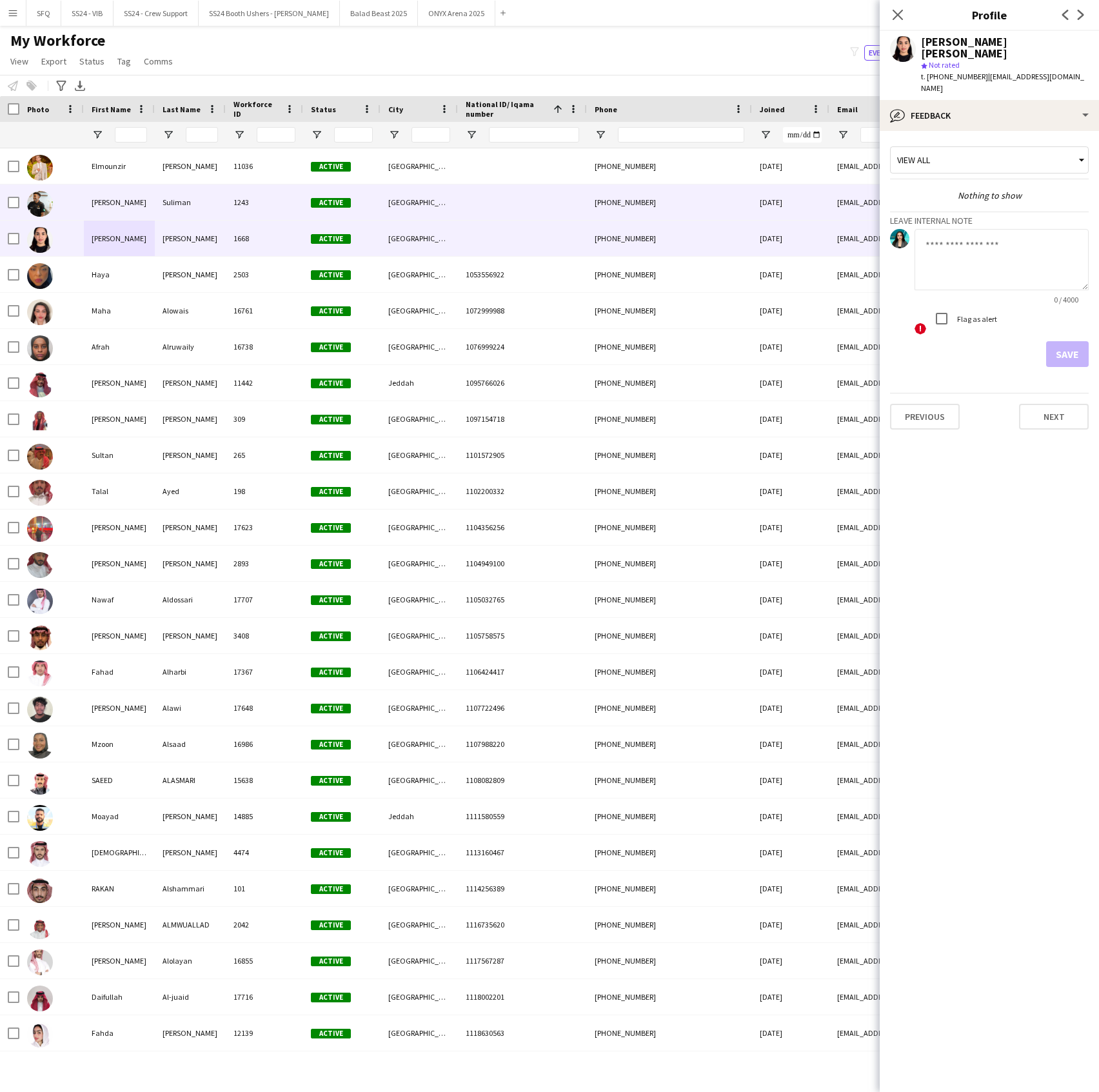
click at [139, 210] on div "[PERSON_NAME]" at bounding box center [120, 202] width 71 height 36
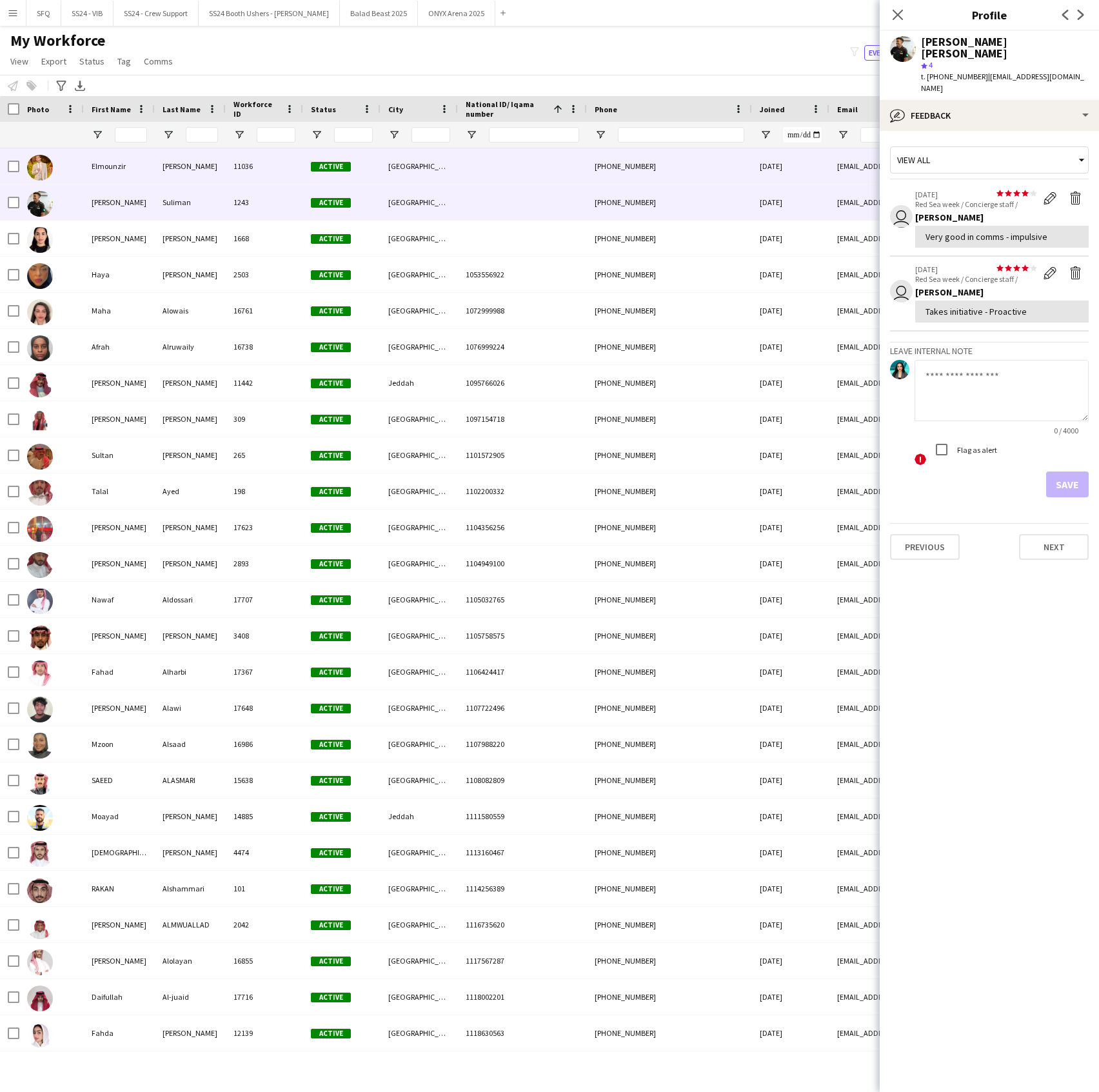
click at [166, 170] on div "[PERSON_NAME]" at bounding box center [190, 166] width 71 height 36
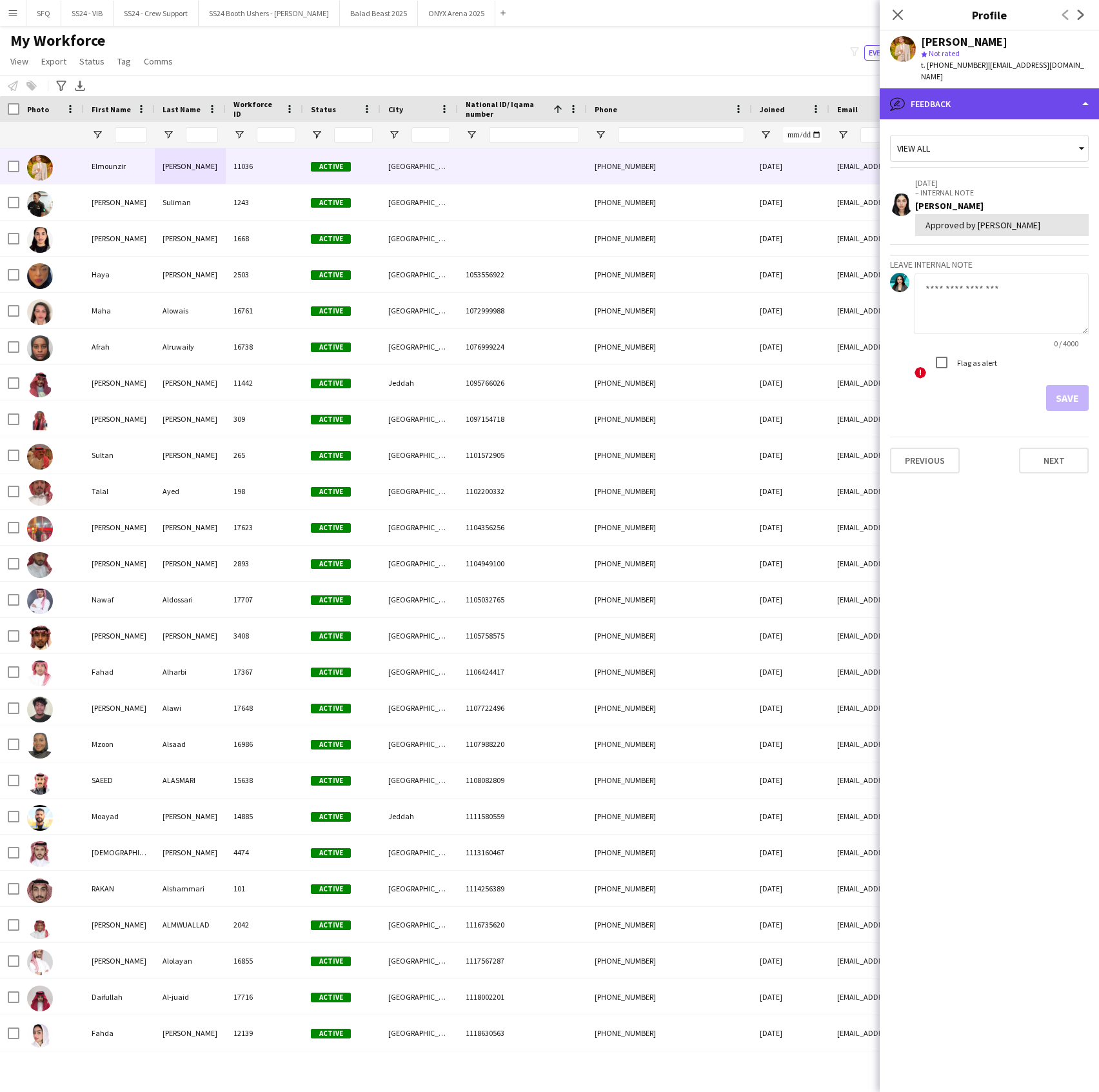
click at [922, 89] on div "bubble-pencil Feedback" at bounding box center [989, 103] width 219 height 31
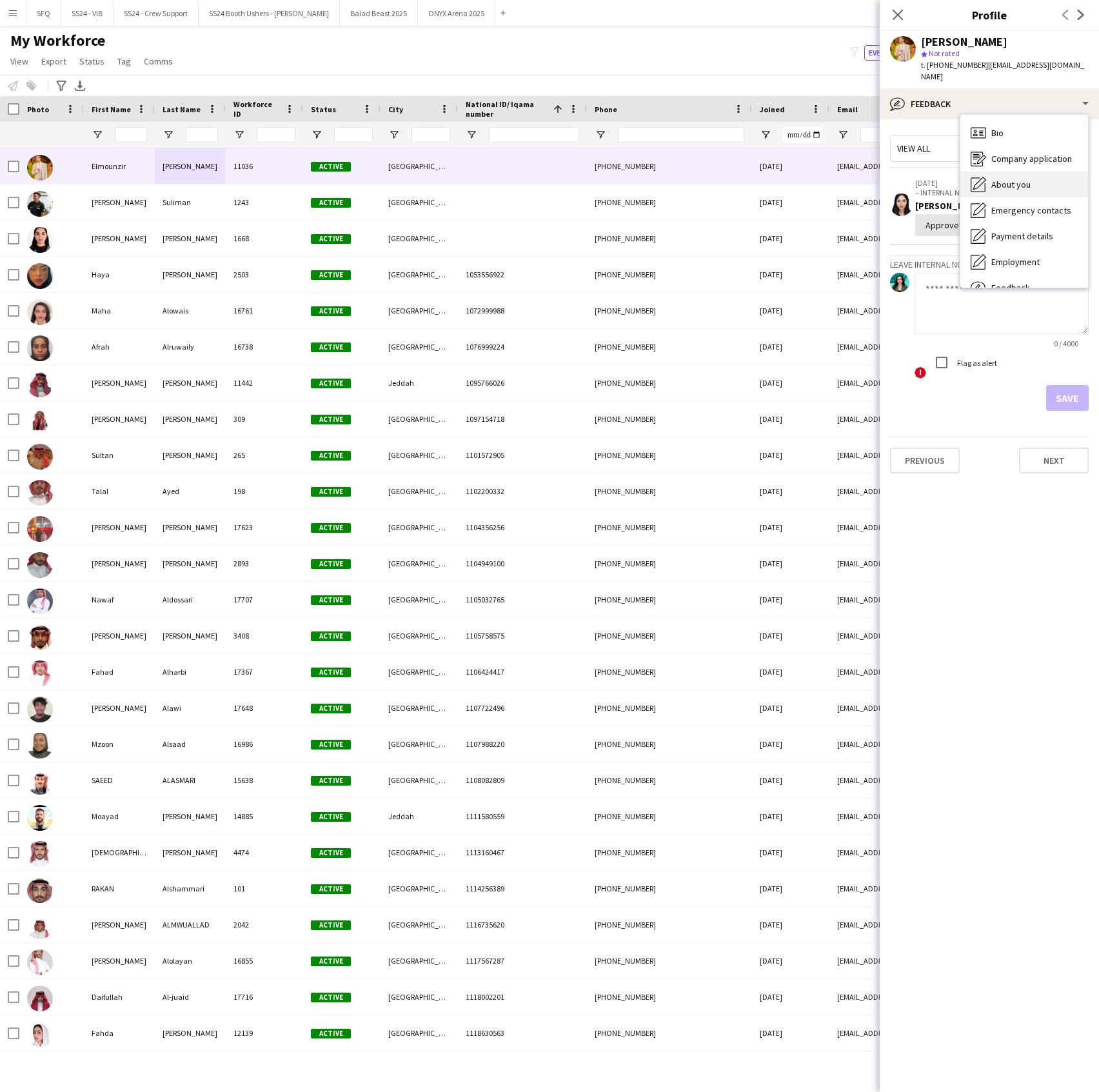
click at [1001, 178] on span "About you" at bounding box center [1011, 184] width 39 height 12
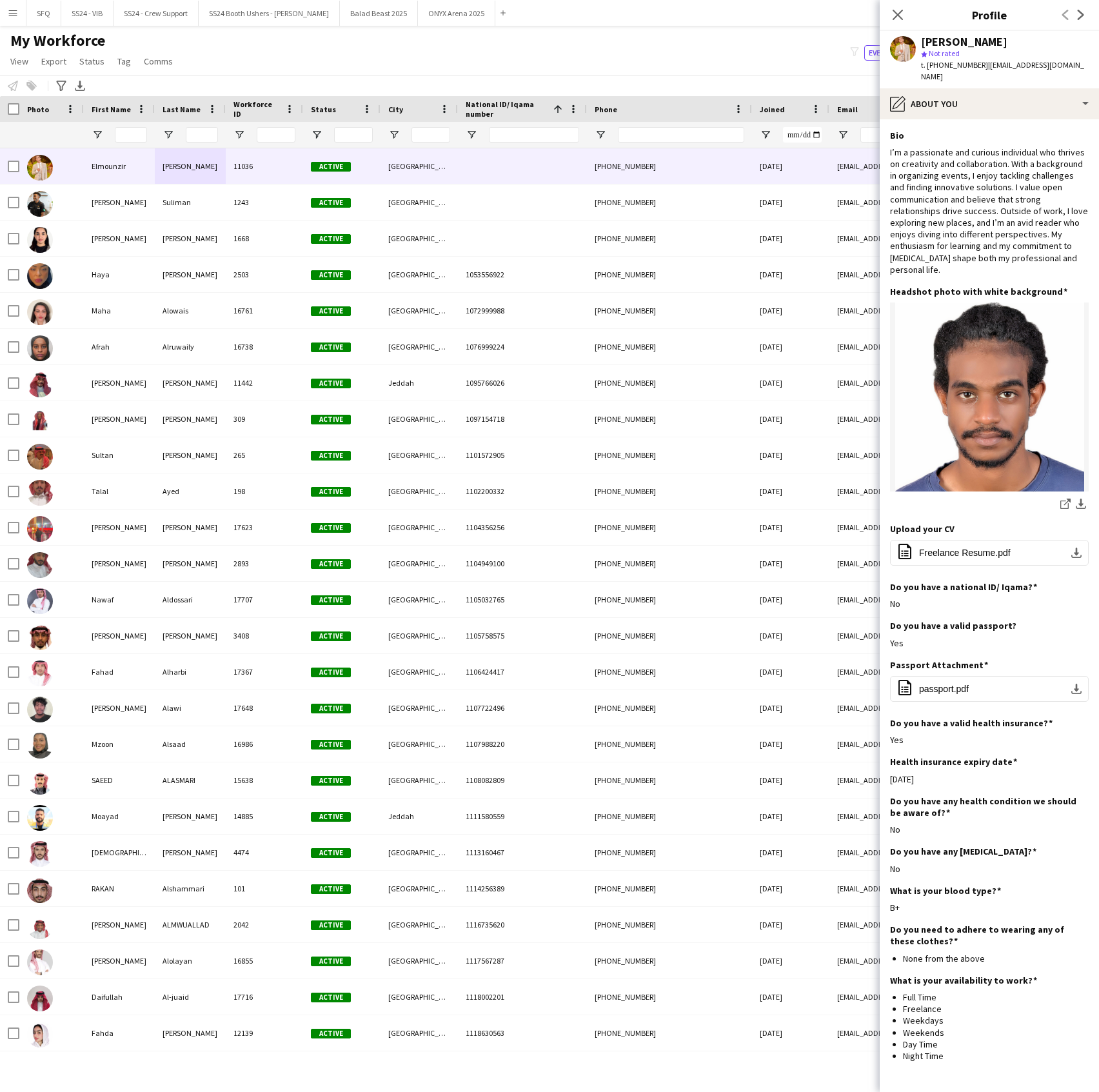
click at [950, 120] on app-section-data-types "Bio Edit this field I’m a passionate and curious individual who thrives on crea…" at bounding box center [989, 605] width 219 height 972
click at [945, 102] on div "pencil4 About you" at bounding box center [989, 103] width 219 height 31
click at [1004, 127] on div "Bio Bio" at bounding box center [1024, 132] width 127 height 25
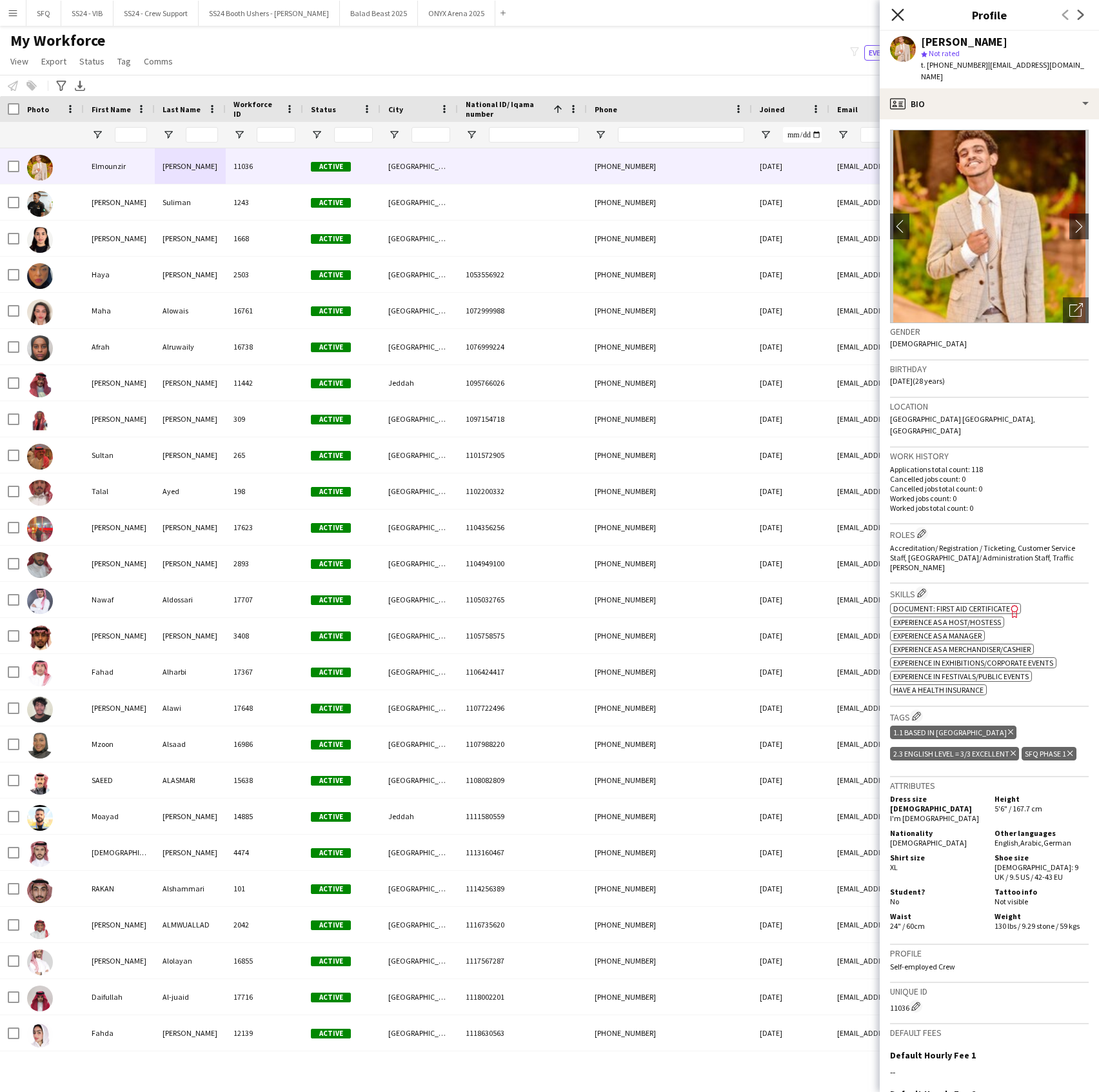
click at [899, 19] on icon "Close pop-in" at bounding box center [897, 15] width 12 height 12
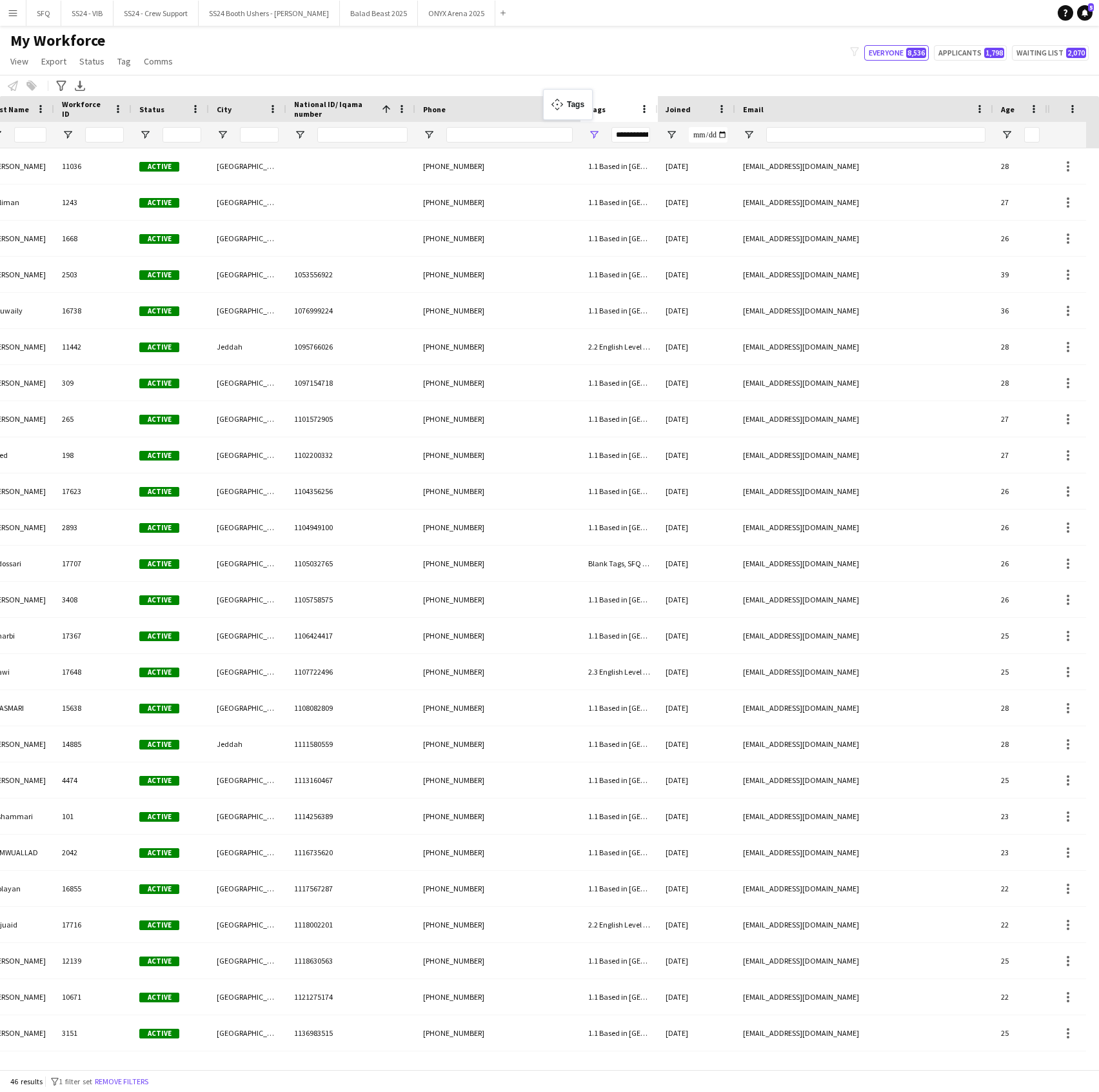
drag, startPoint x: 994, startPoint y: 107, endPoint x: 550, endPoint y: 97, distance: 444.1
drag, startPoint x: 279, startPoint y: 67, endPoint x: 307, endPoint y: 68, distance: 28.0
click at [307, 68] on div "My Workforce View Views Default view R4ven New view Update view Delete view Edi…" at bounding box center [549, 53] width 1099 height 44
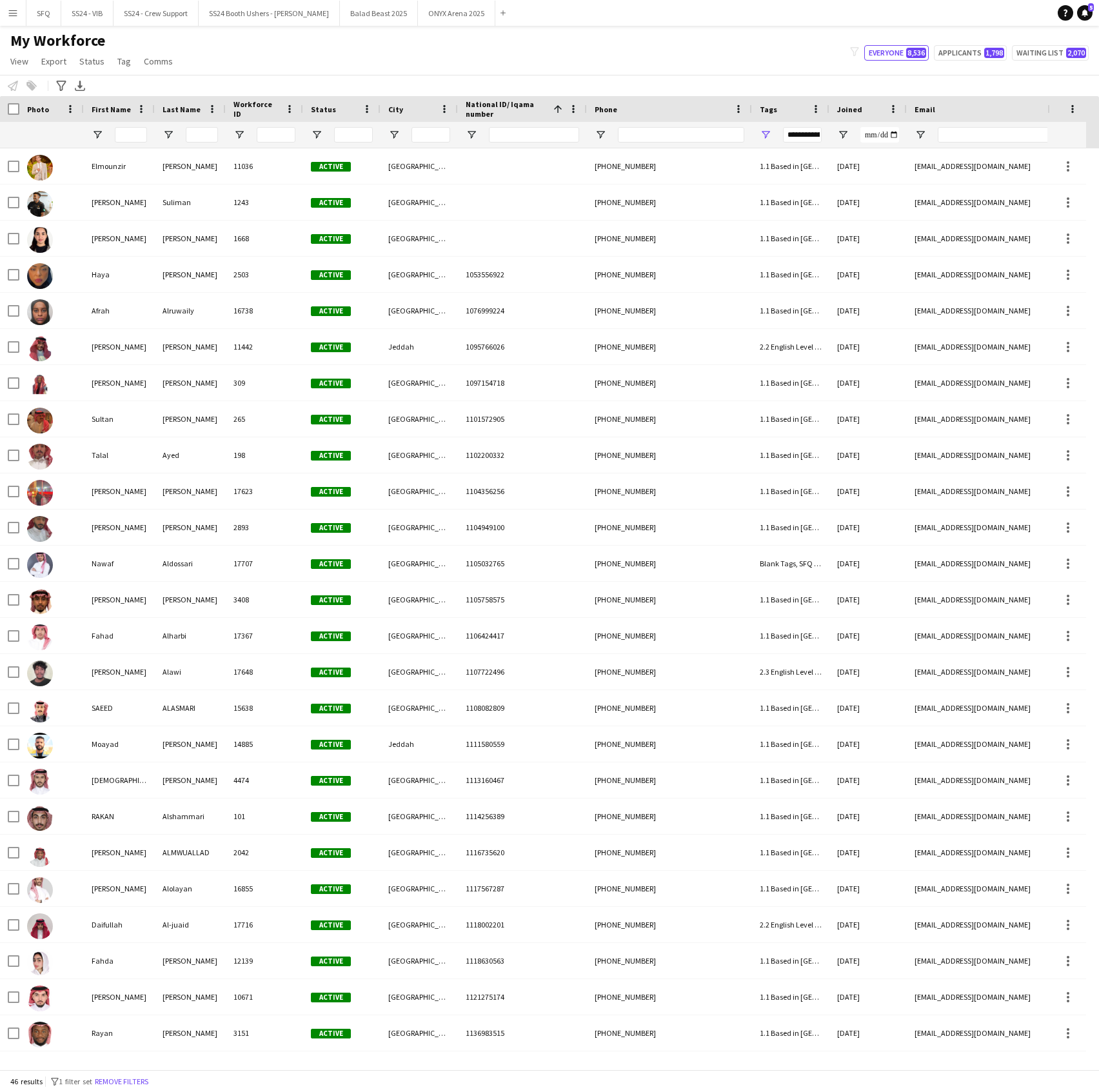
click at [757, 133] on div "**********" at bounding box center [791, 134] width 77 height 25
click at [772, 134] on div "**********" at bounding box center [791, 134] width 77 height 25
click at [758, 131] on div "**********" at bounding box center [791, 134] width 77 height 25
click at [765, 131] on span "Open Filter Menu" at bounding box center [765, 134] width 12 height 12
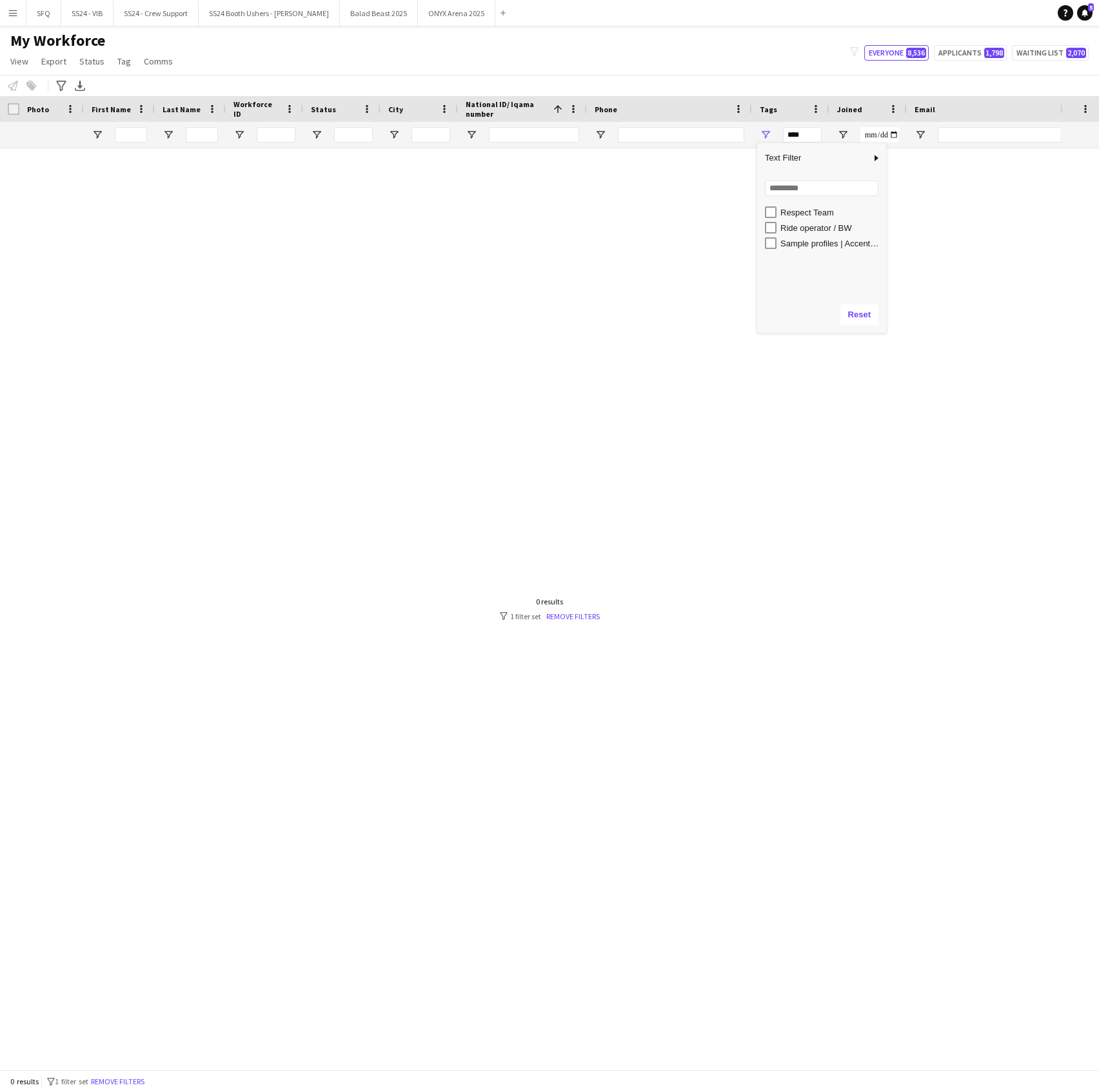
scroll to position [700, 0]
type input "**********"
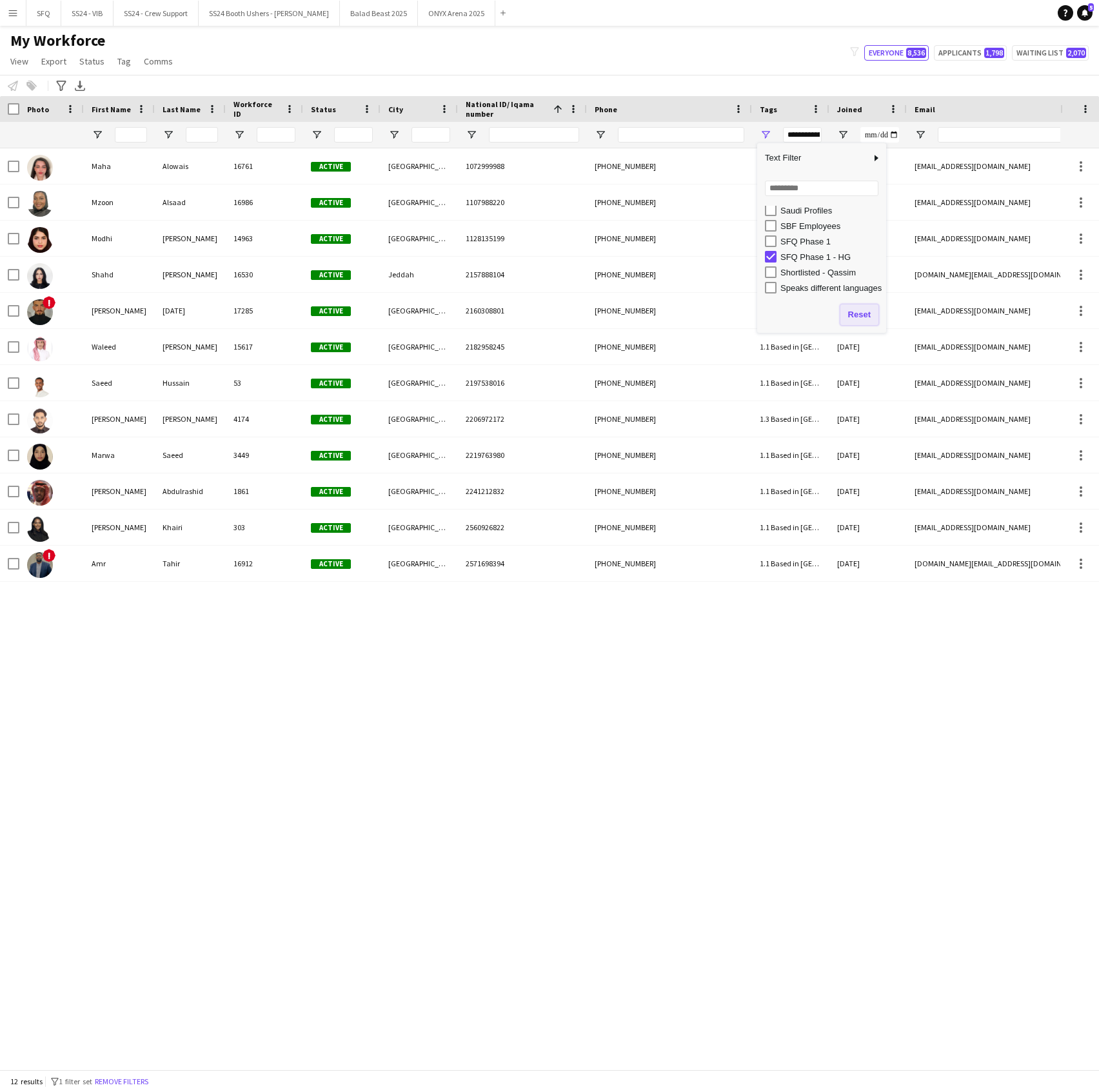
click at [853, 320] on button "Reset" at bounding box center [859, 314] width 38 height 21
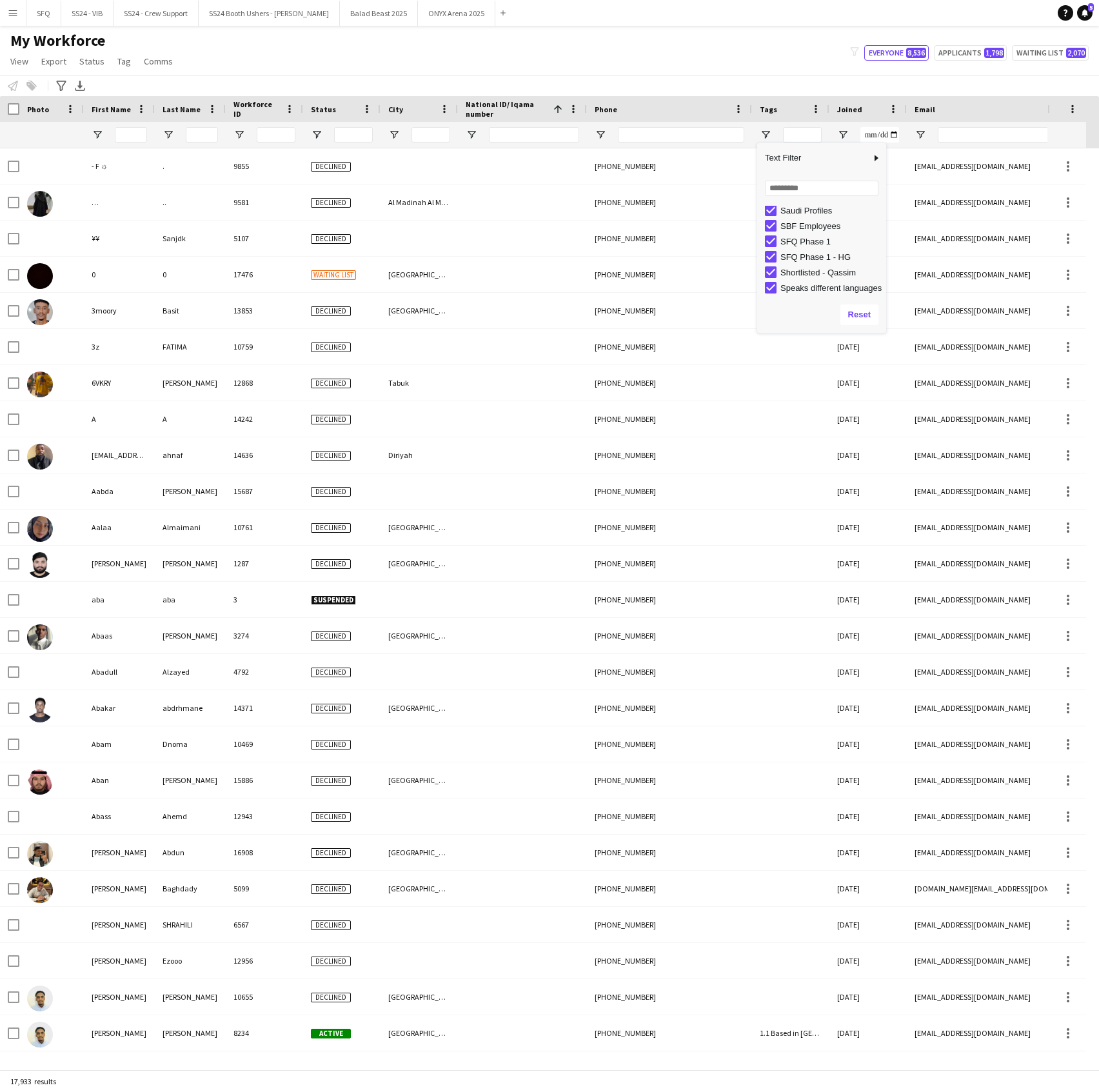
click at [360, 70] on div "My Workforce View Views Default view R4ven New view Update view Delete view Edi…" at bounding box center [549, 53] width 1099 height 44
click at [541, 133] on input "National ID/ Iqama number Filter Input" at bounding box center [534, 135] width 90 height 15
paste input "**********"
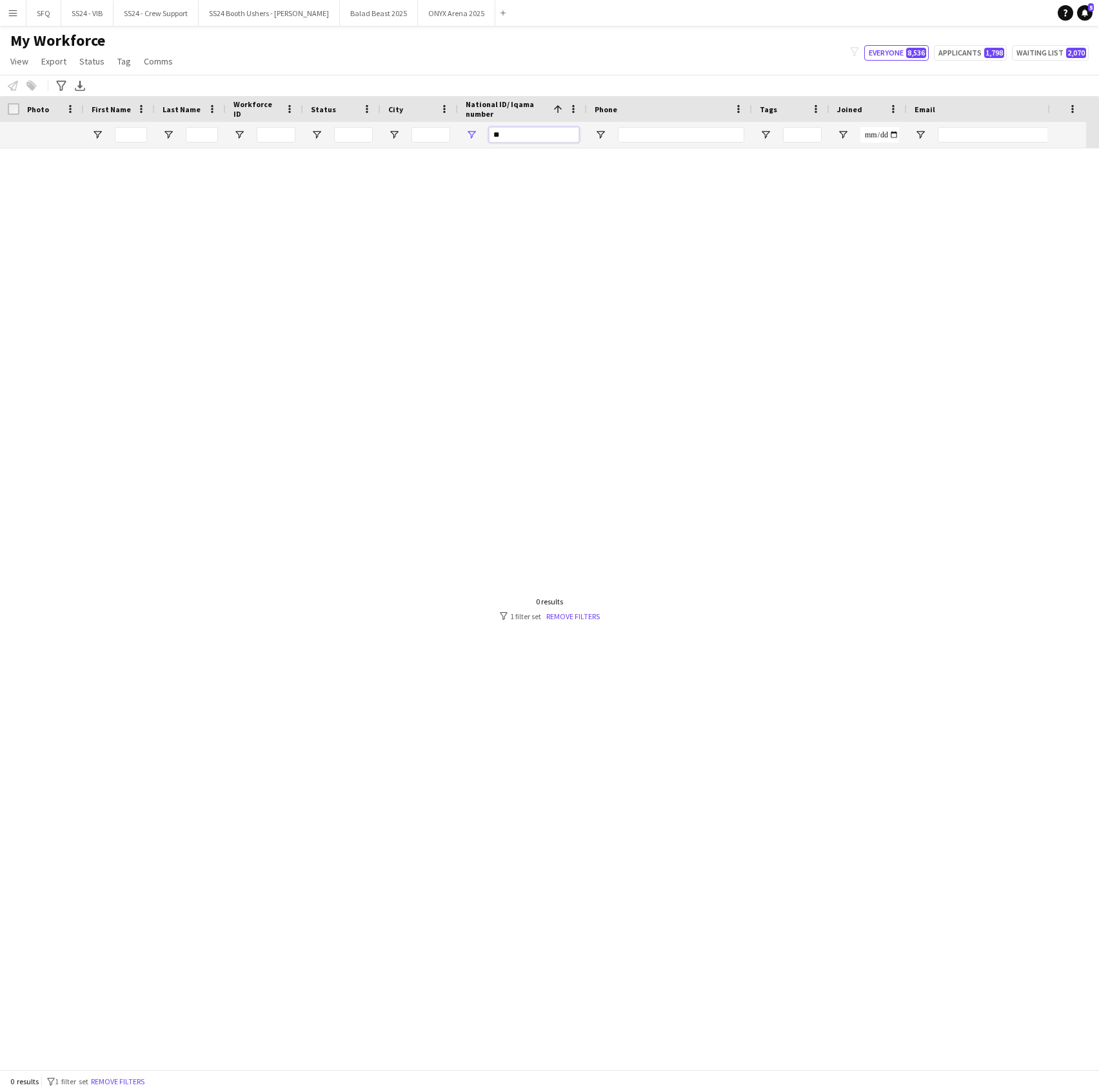
type input "*"
click at [683, 131] on input "Phone Filter Input" at bounding box center [681, 135] width 127 height 15
paste input "**********"
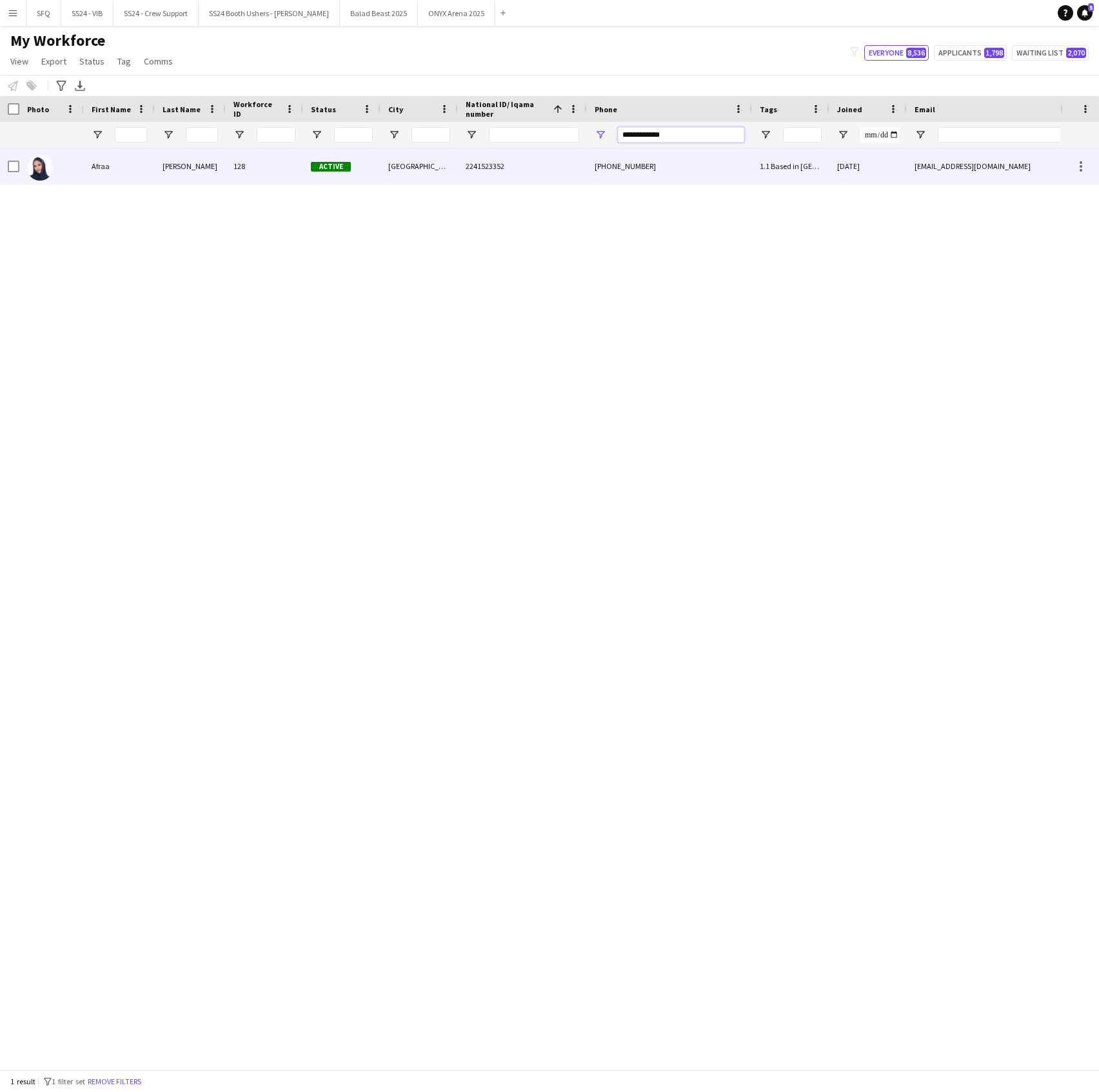
type input "**********"
click at [73, 177] on div at bounding box center [52, 166] width 65 height 36
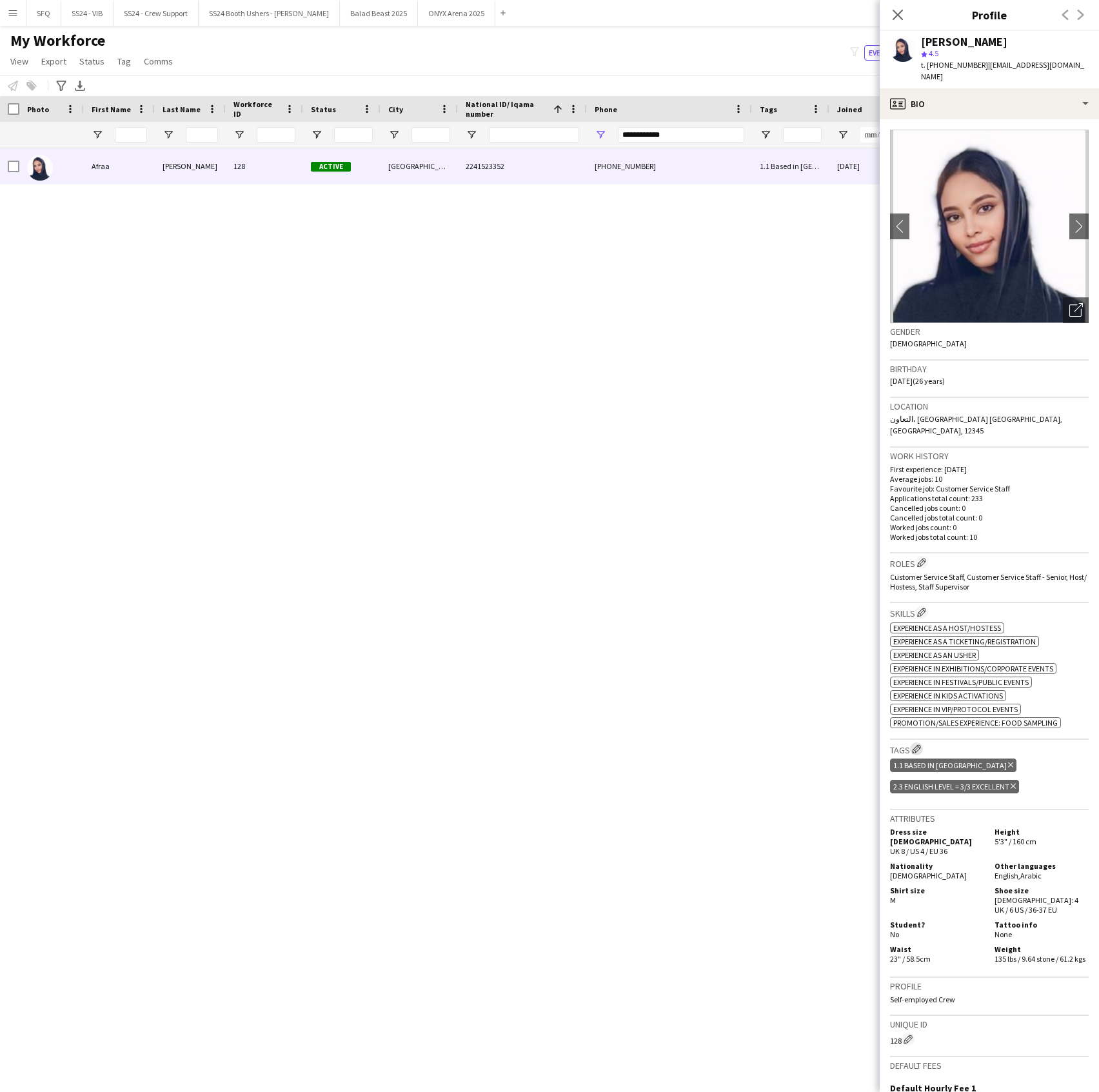
click at [914, 744] on app-icon "Edit crew company tags" at bounding box center [917, 749] width 9 height 9
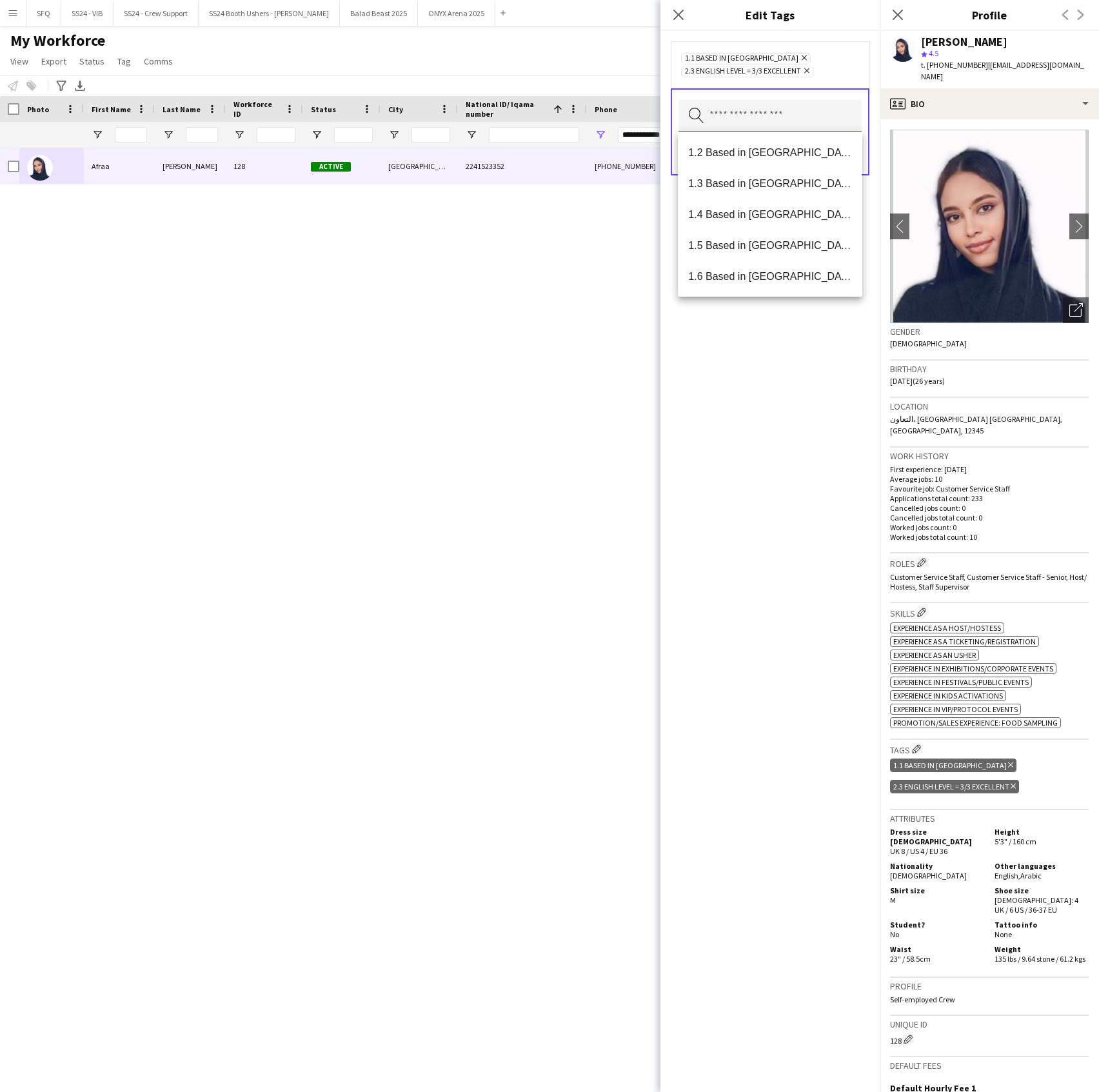
click at [757, 127] on input "text" at bounding box center [770, 116] width 183 height 32
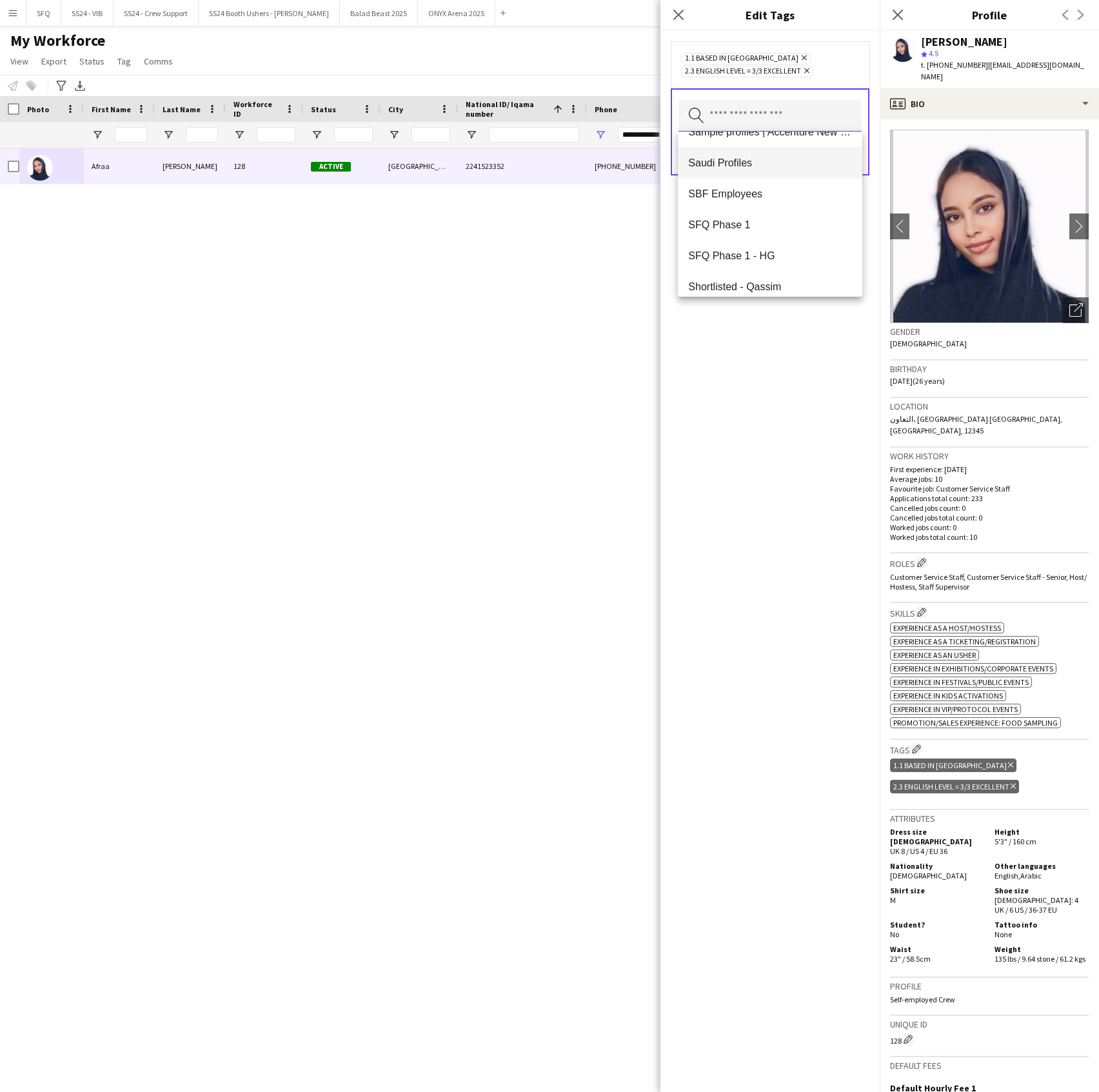
scroll to position [1301, 0]
click at [758, 204] on mat-option "SFQ Phase 1 - HG" at bounding box center [770, 214] width 184 height 31
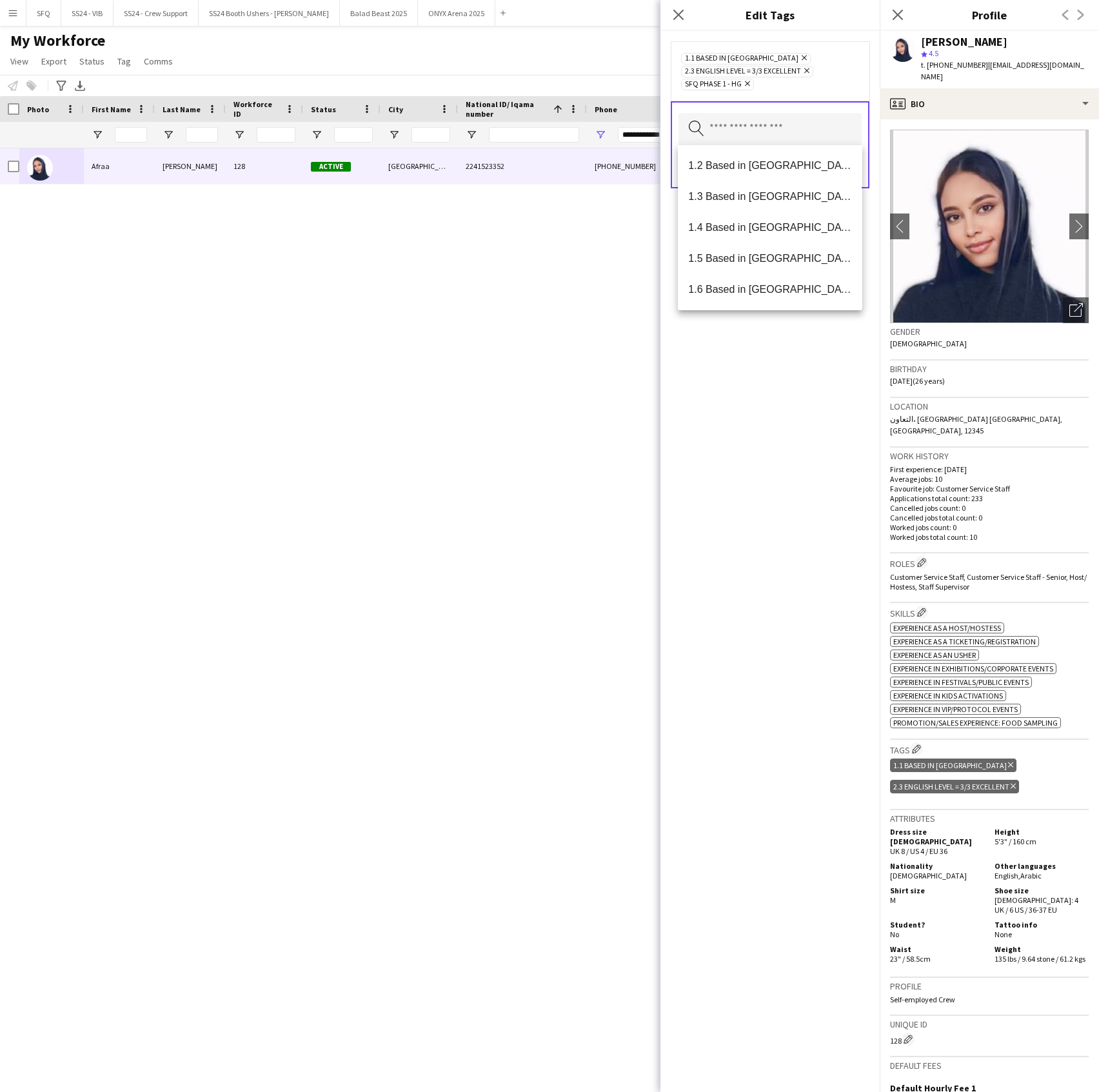
click at [790, 378] on div "1.1 Based in Riyadh Remove 2.3 English Level = 3/3 Excellent Remove SFQ Phase 1…" at bounding box center [770, 561] width 219 height 1061
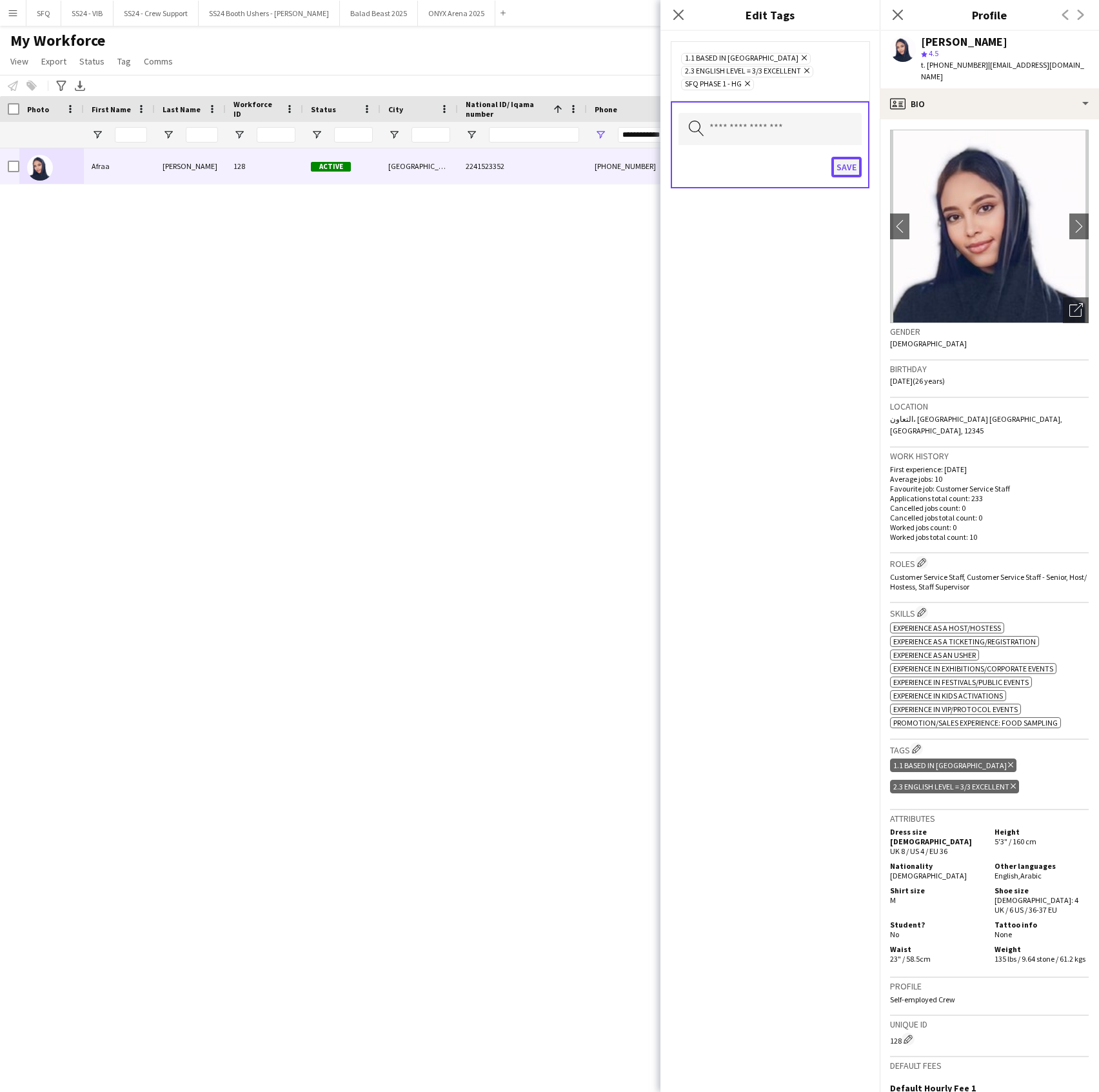
click at [842, 162] on button "Save" at bounding box center [846, 167] width 30 height 21
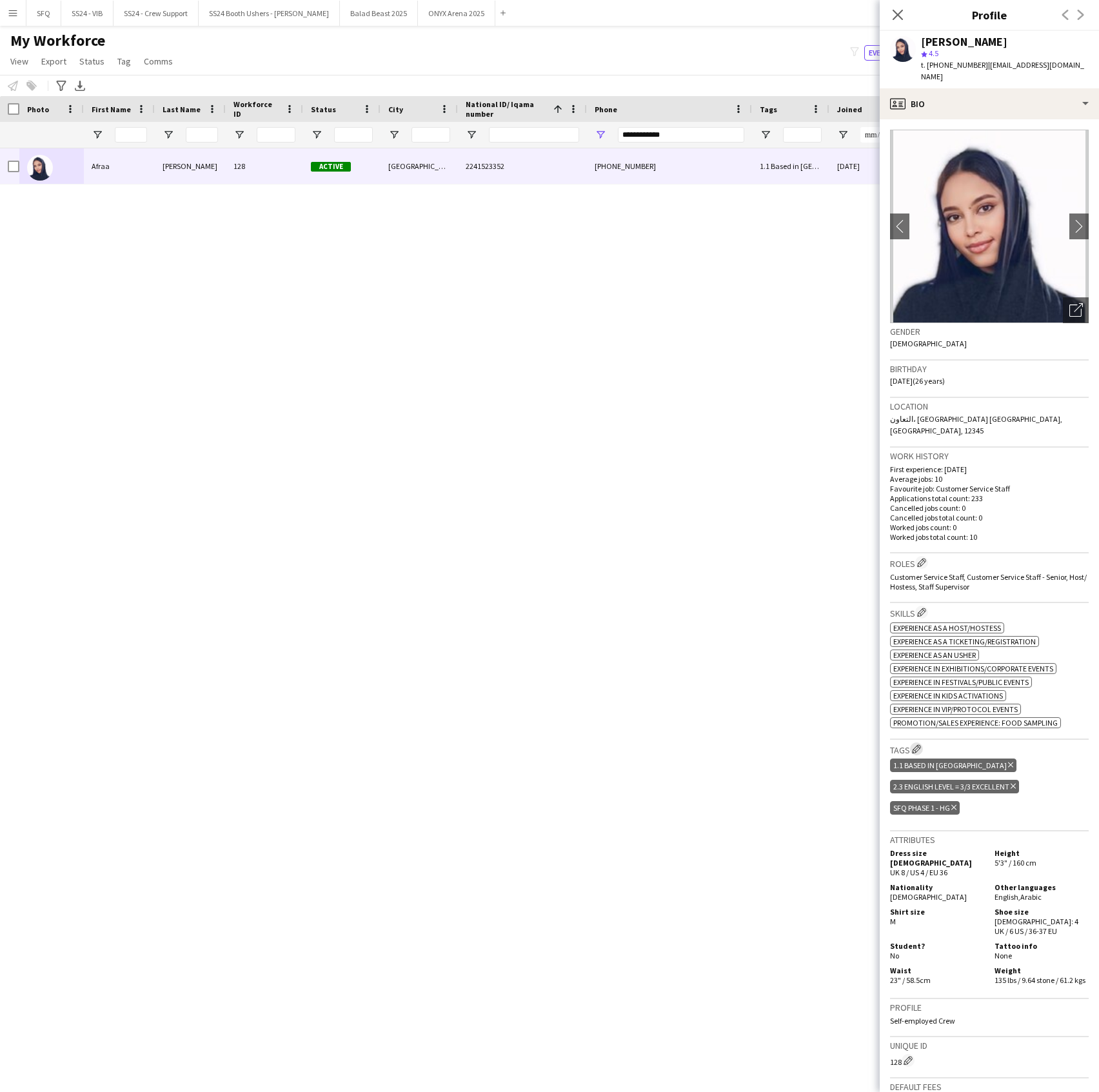
click at [920, 744] on app-icon "Edit crew company tags" at bounding box center [917, 749] width 9 height 9
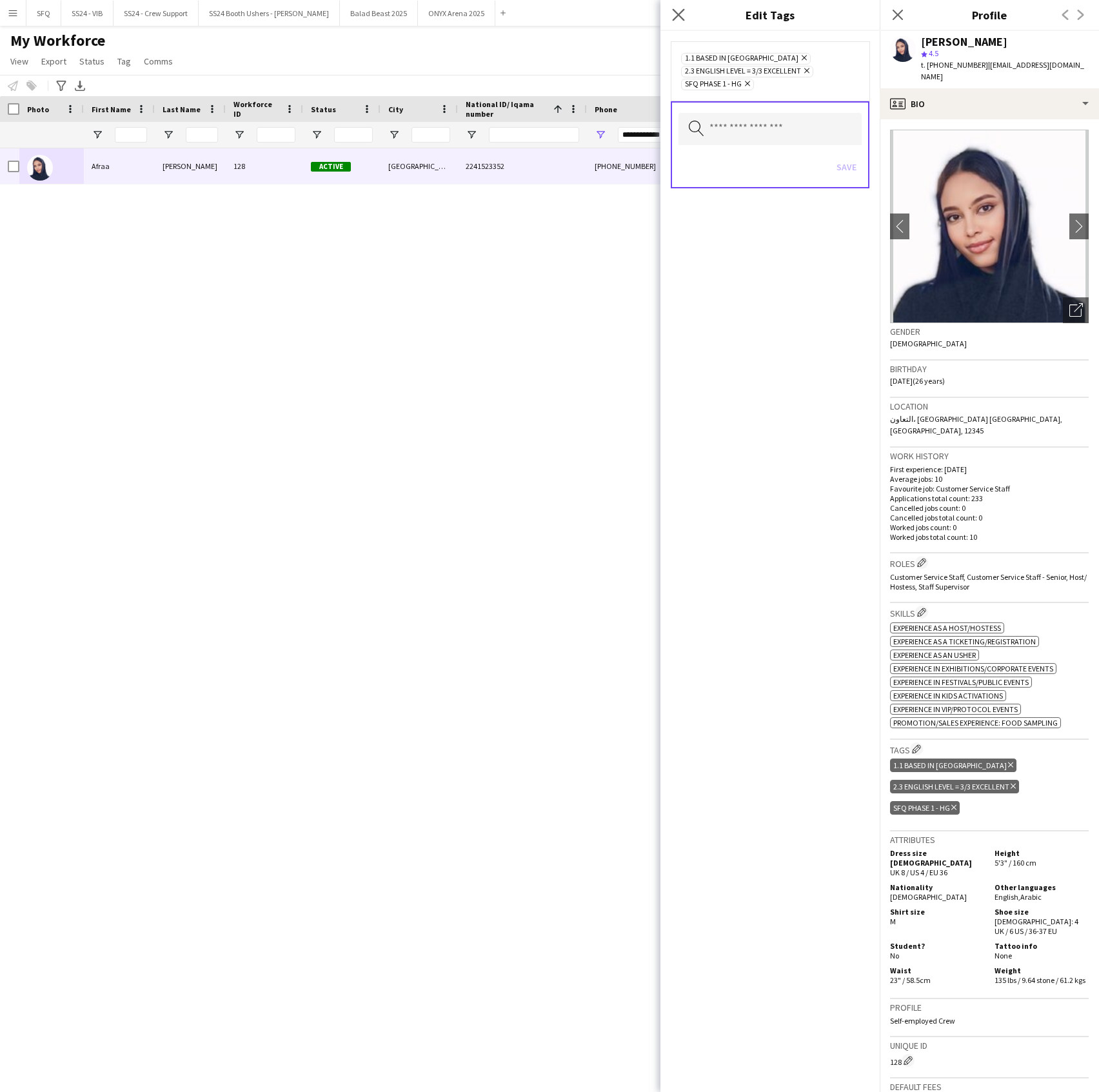
click at [685, 9] on app-icon "Close pop-in" at bounding box center [679, 15] width 19 height 19
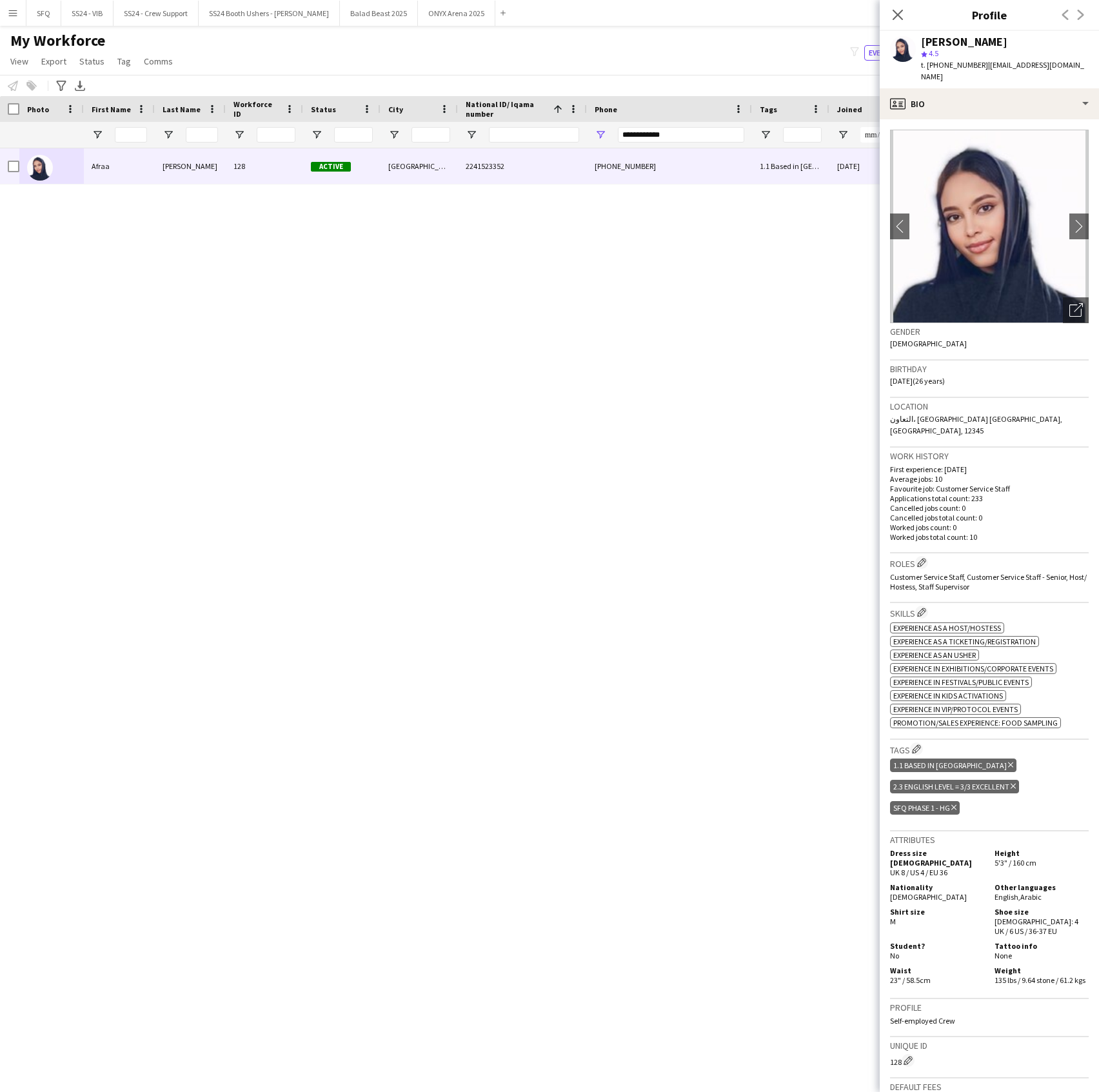
click at [667, 124] on div "**********" at bounding box center [681, 134] width 127 height 25
click at [667, 135] on input "**********" at bounding box center [681, 135] width 127 height 15
paste input "Phone Filter Input"
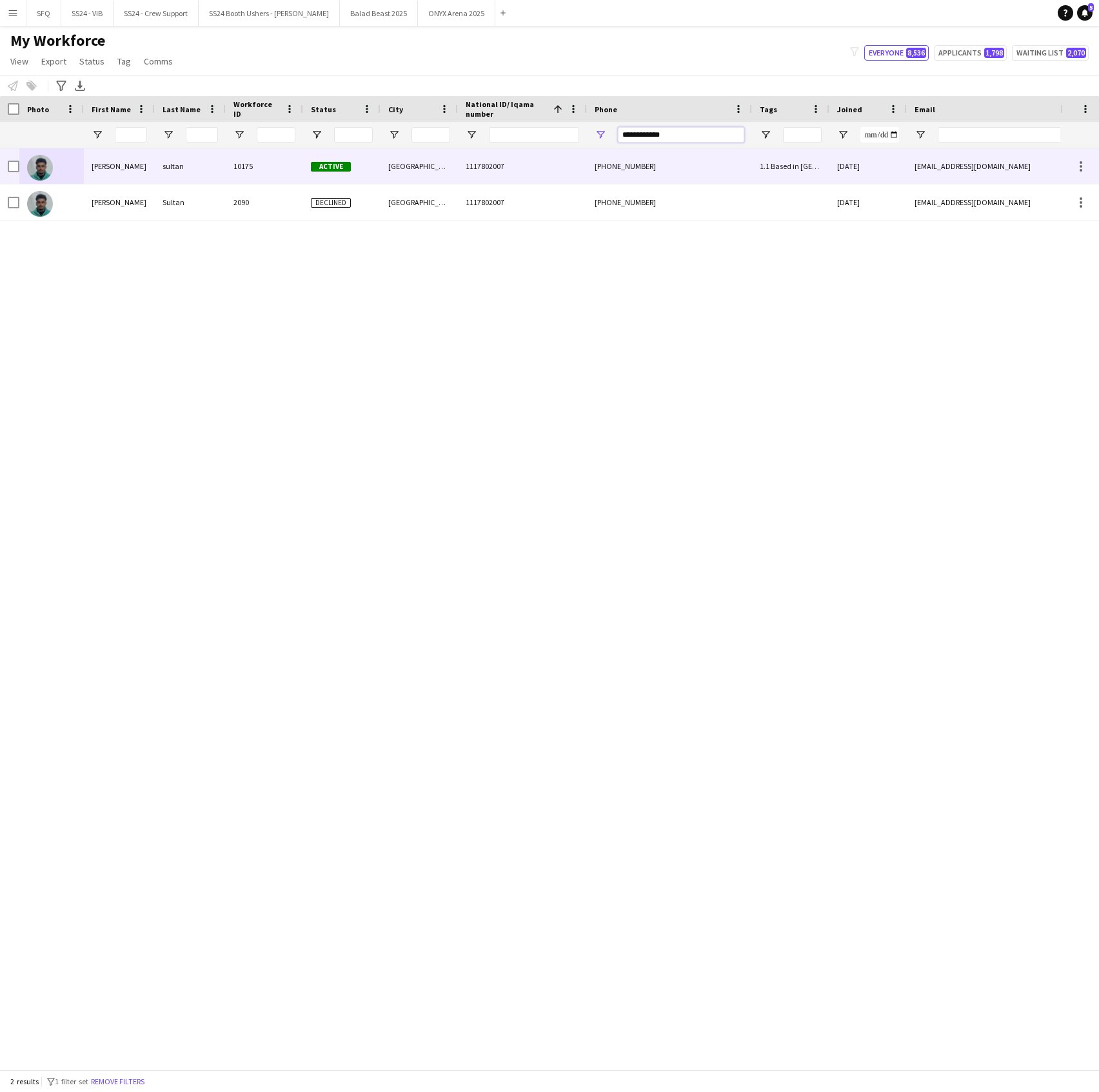
type input "**********"
click at [446, 173] on div "[GEOGRAPHIC_DATA]" at bounding box center [419, 166] width 77 height 36
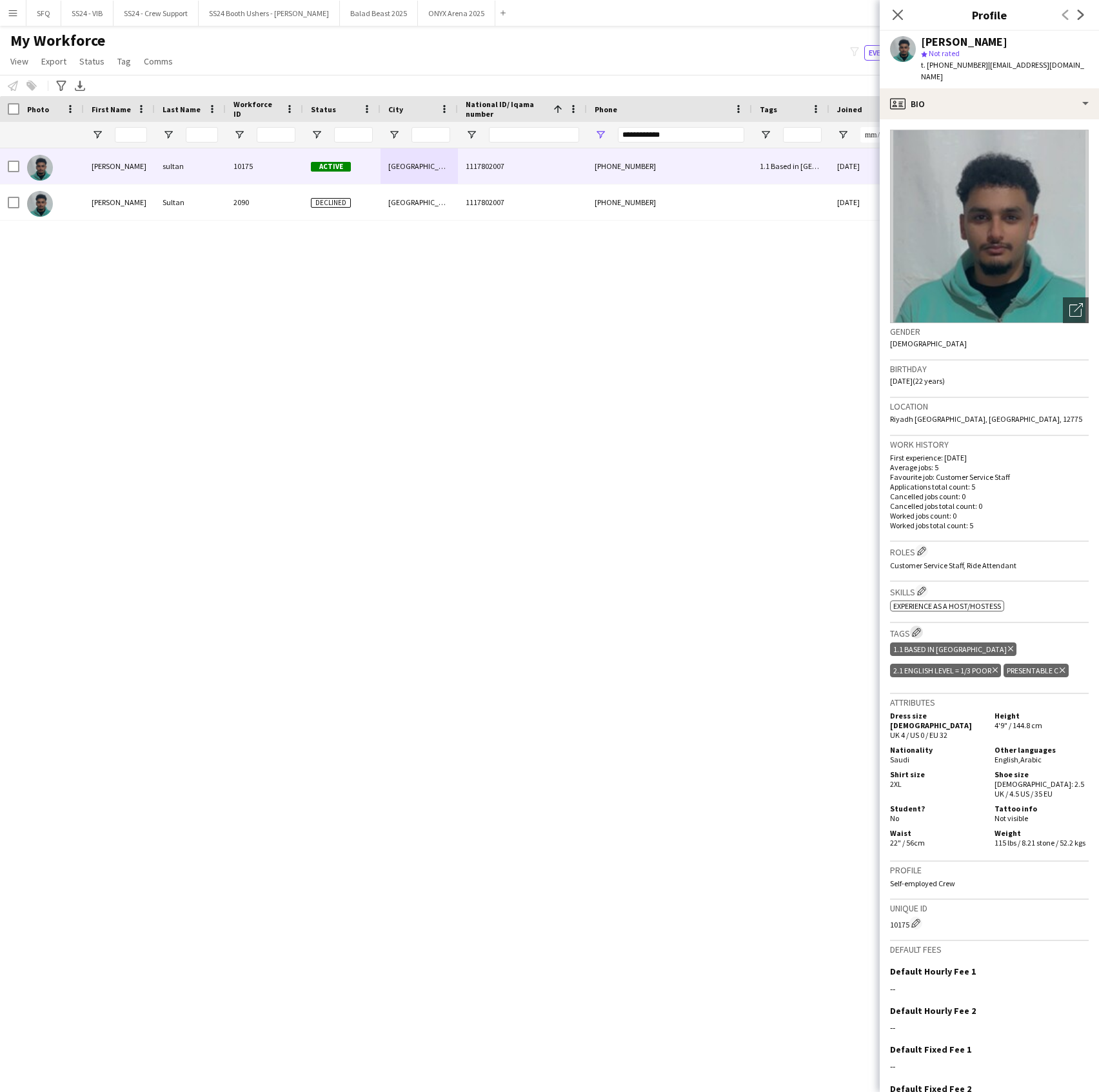
click at [917, 628] on app-icon "Edit crew company tags" at bounding box center [917, 632] width 9 height 9
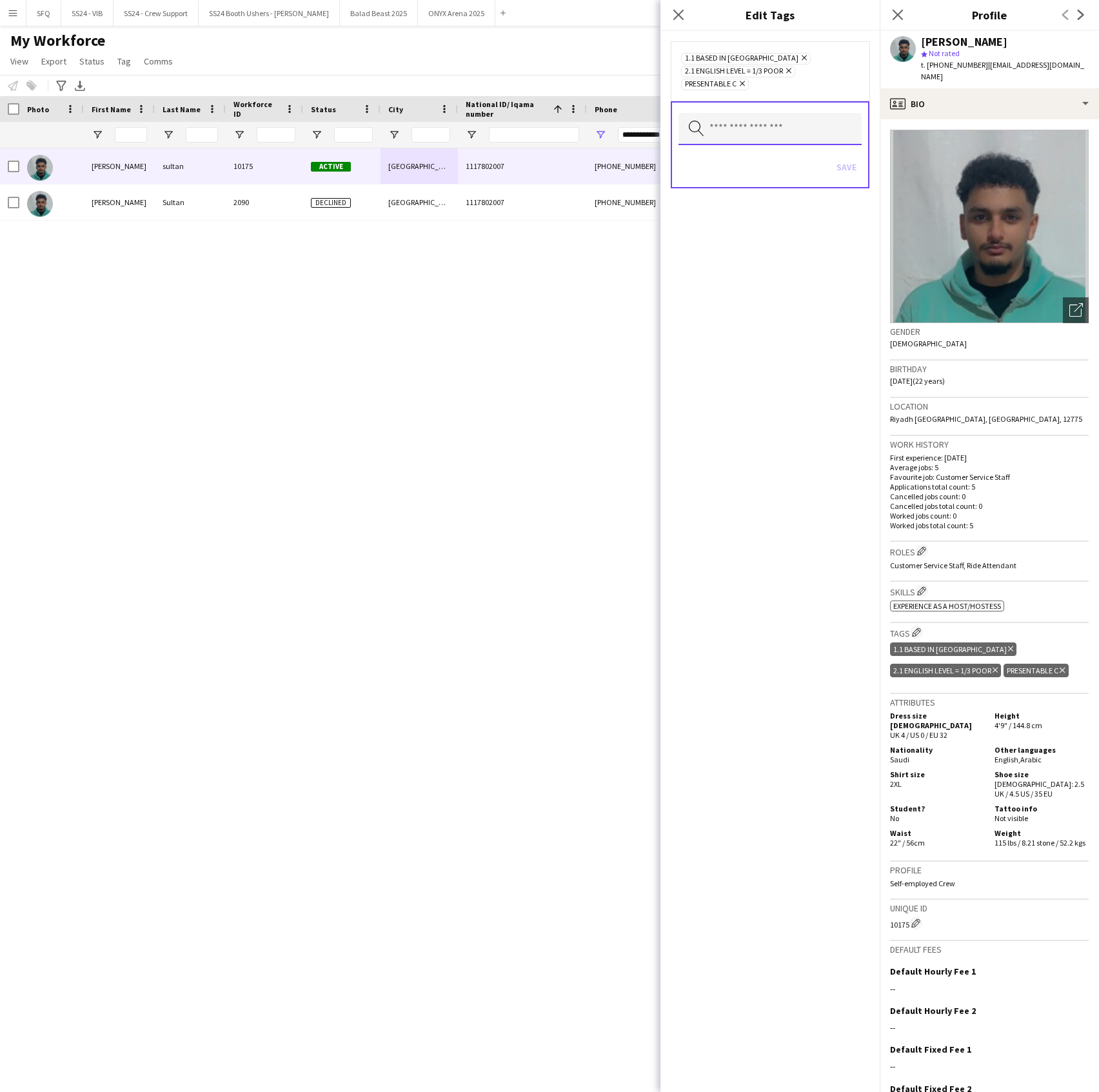
click at [752, 131] on input "text" at bounding box center [770, 129] width 183 height 32
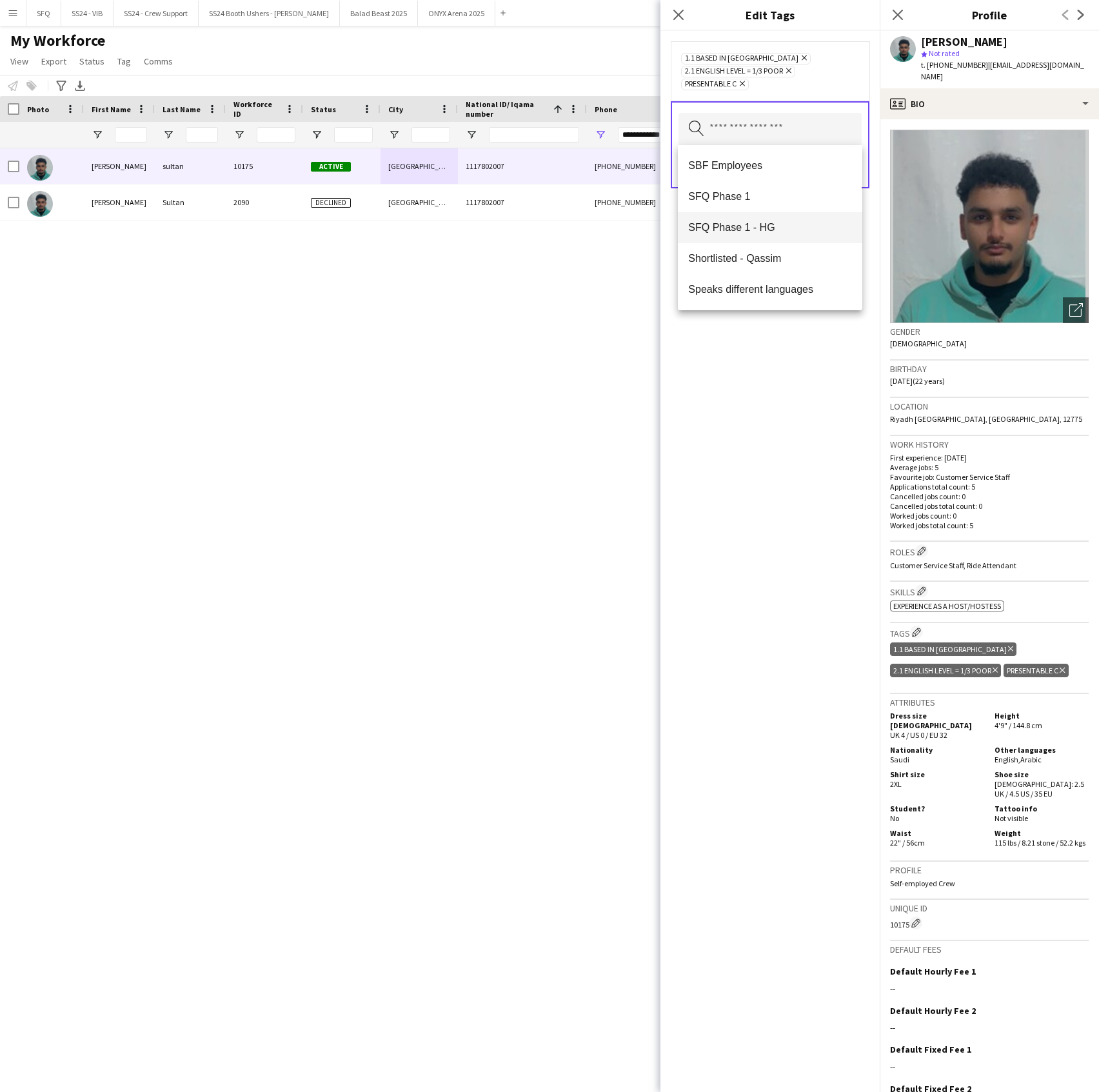
click at [761, 219] on mat-option "SFQ Phase 1 - HG" at bounding box center [770, 228] width 184 height 31
click at [775, 385] on div "1.1 Based in Riyadh Remove 2.1 English Level = 1/3 Poor Remove Presentable C Re…" at bounding box center [770, 561] width 219 height 1061
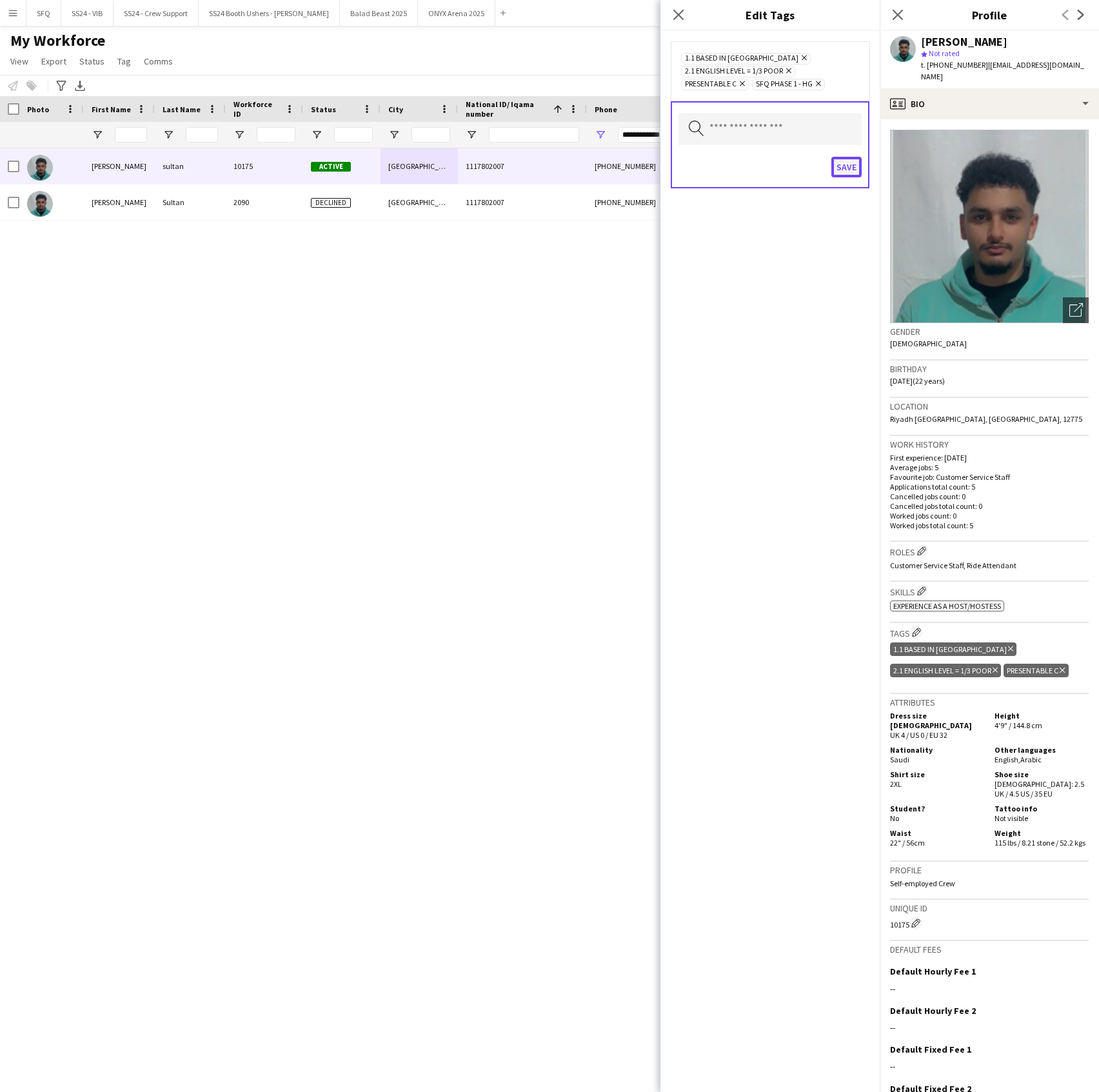
click at [843, 166] on button "Save" at bounding box center [846, 167] width 30 height 21
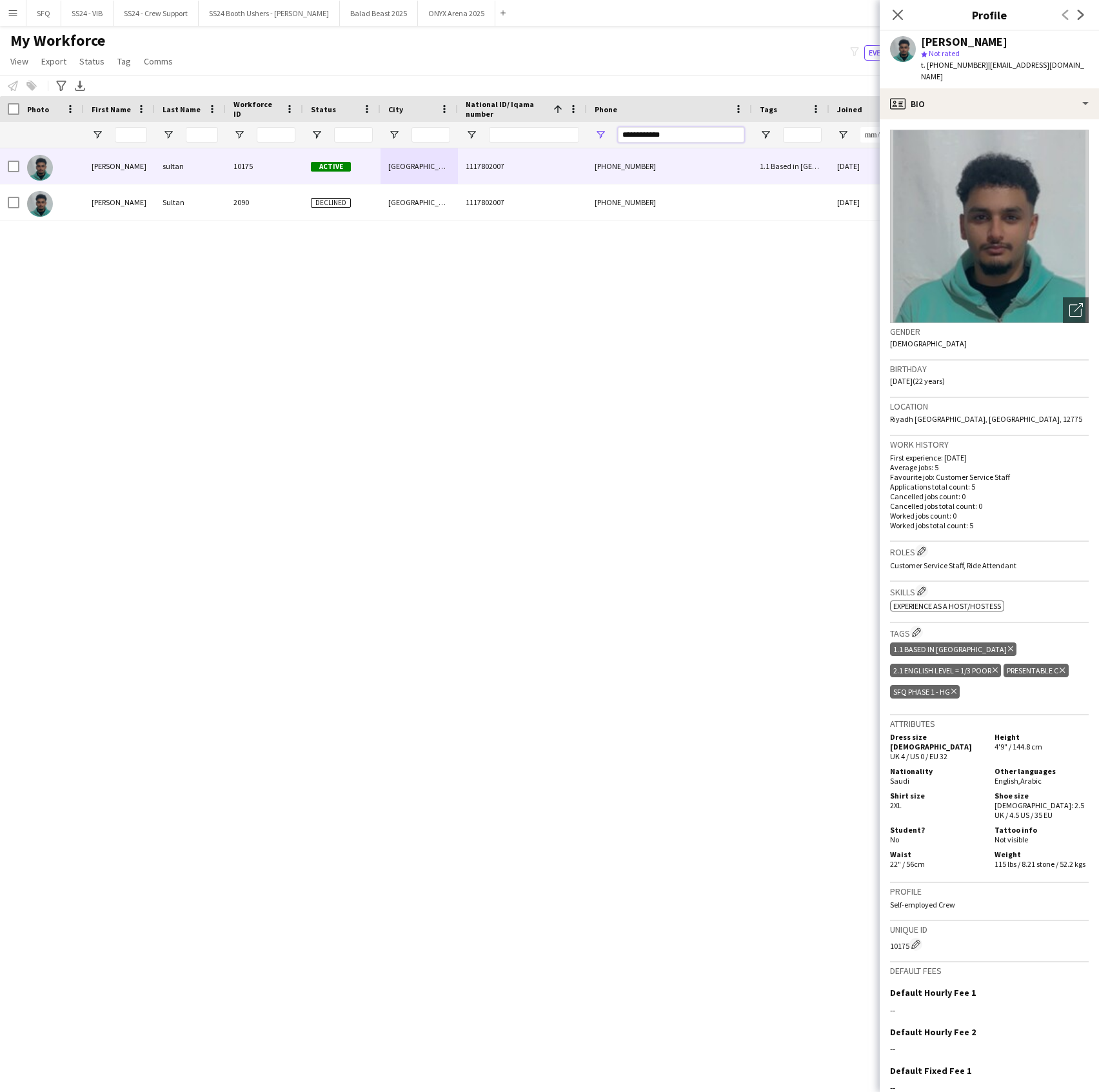
click at [668, 134] on input "**********" at bounding box center [681, 135] width 127 height 15
paste input "*"
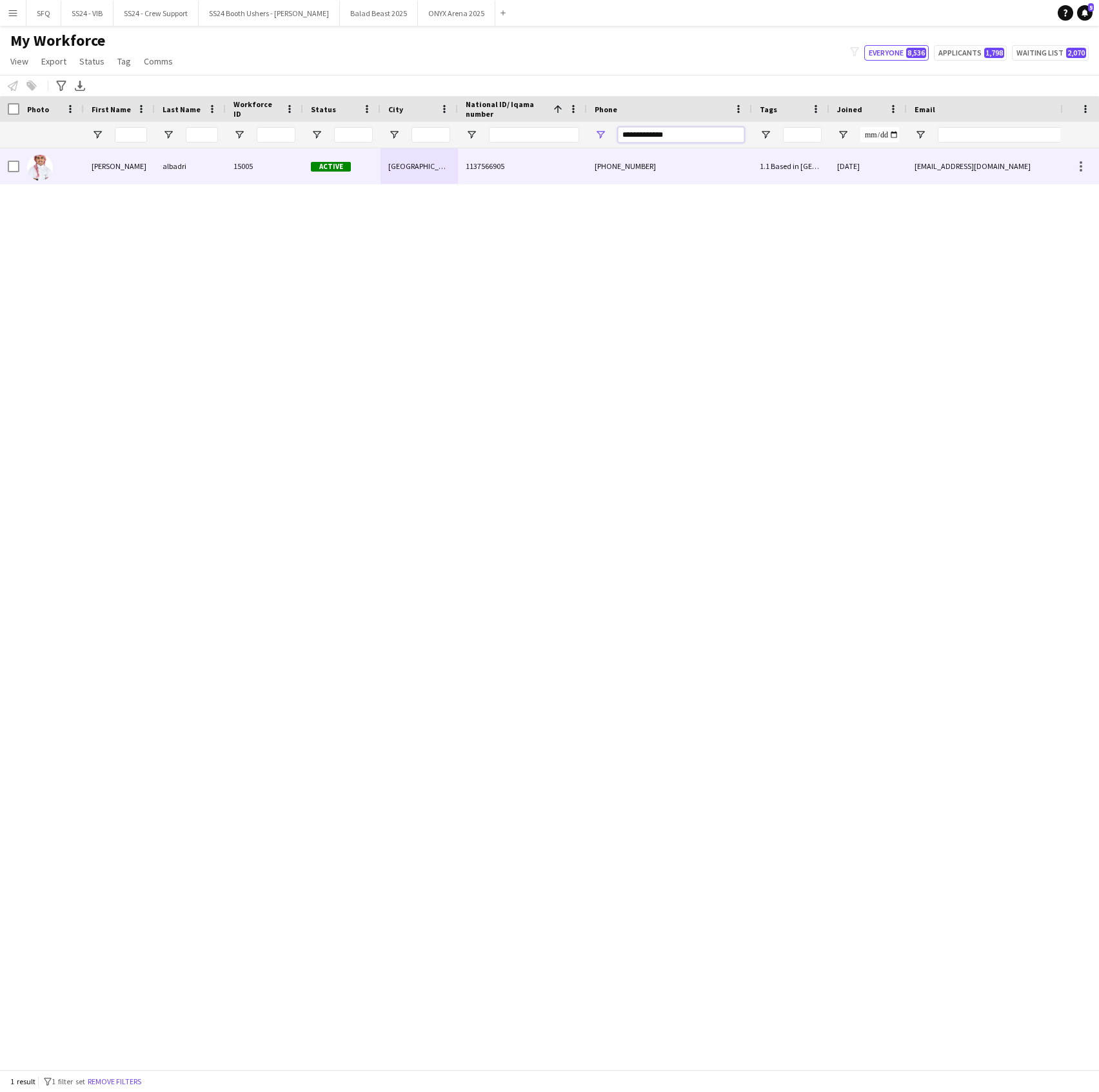
type input "**********"
click at [217, 178] on div "albadri" at bounding box center [190, 166] width 71 height 36
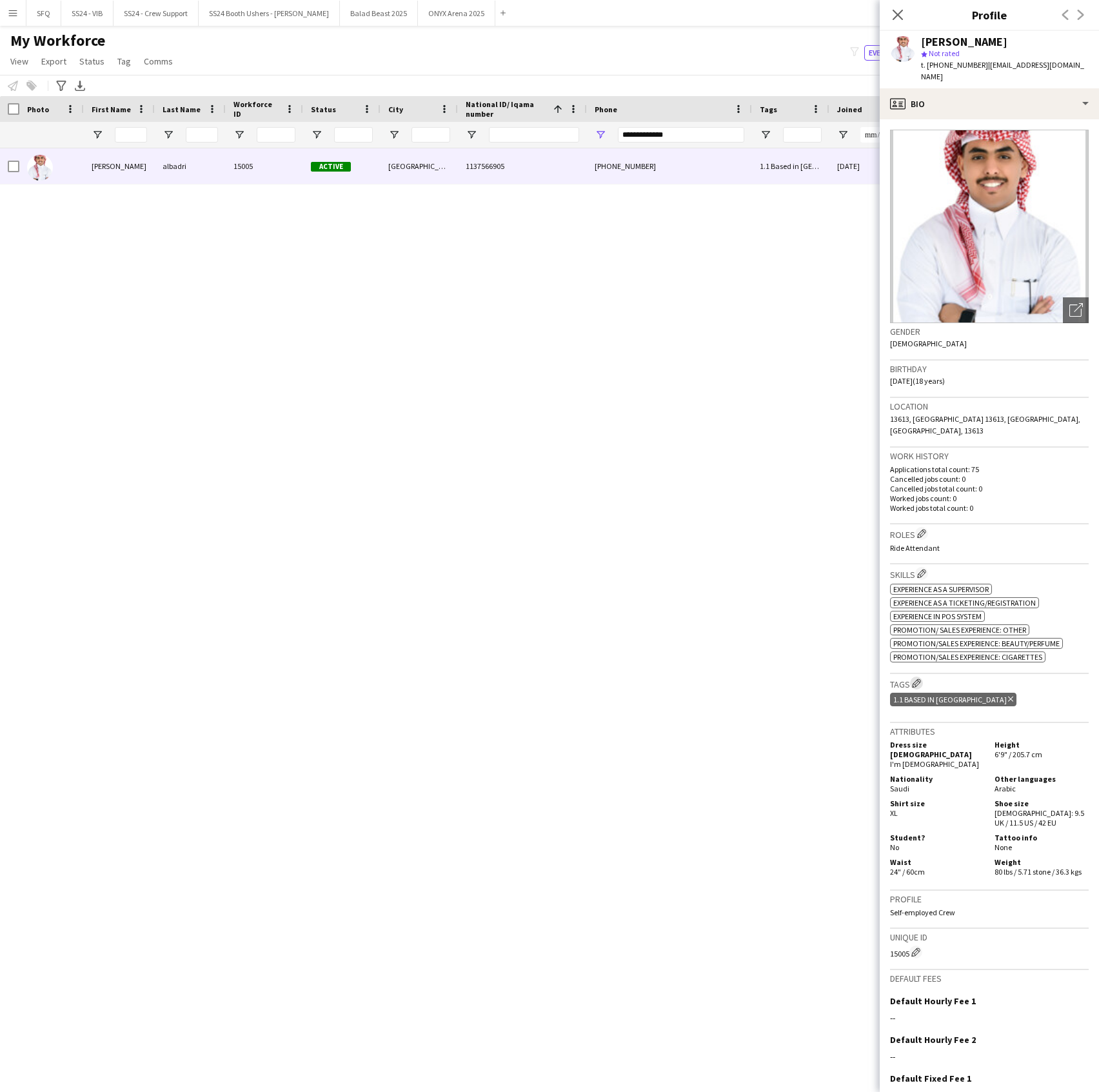
click at [922, 677] on button "Edit crew company tags" at bounding box center [916, 683] width 13 height 13
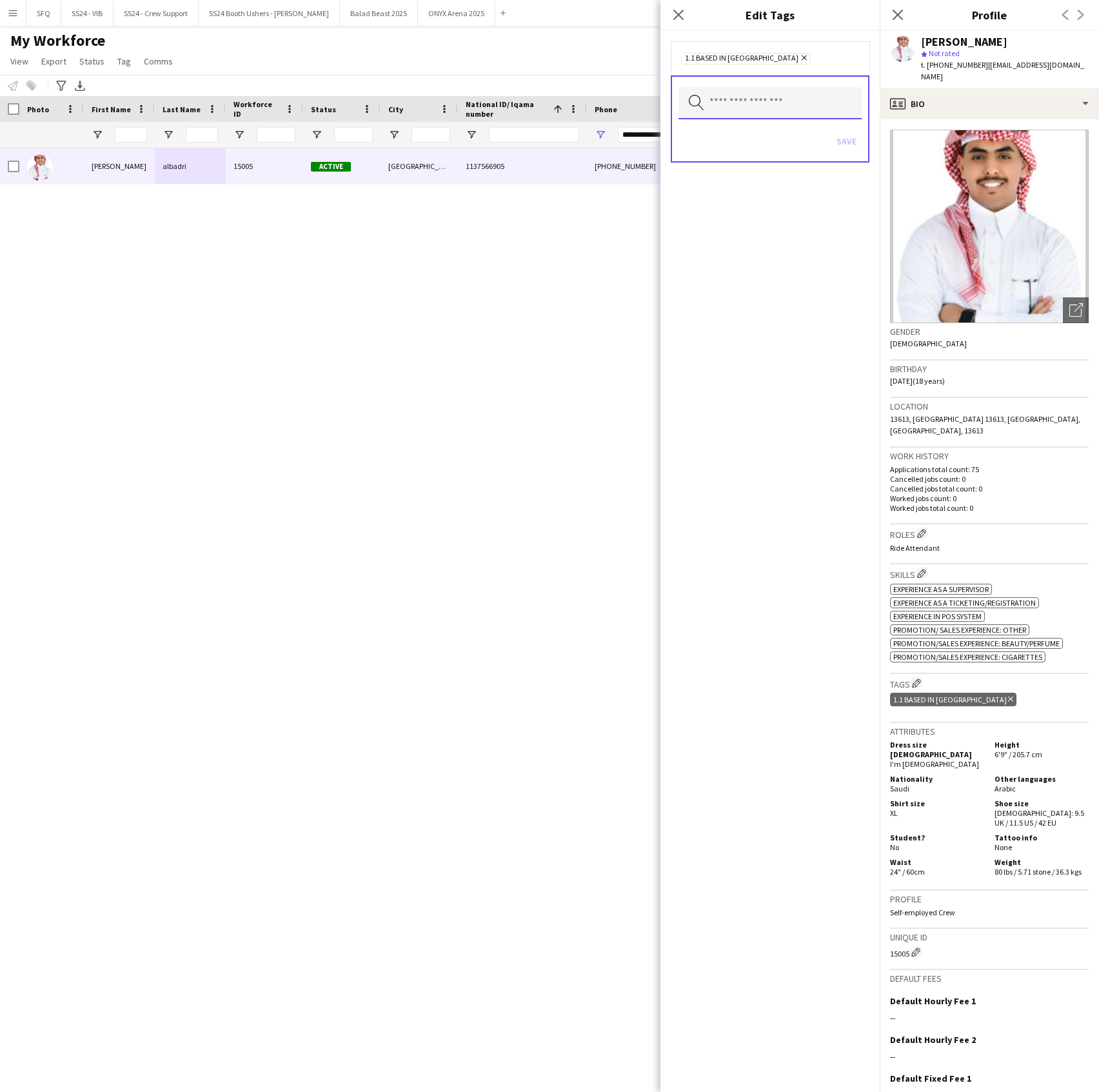
click at [813, 103] on input "text" at bounding box center [770, 103] width 183 height 32
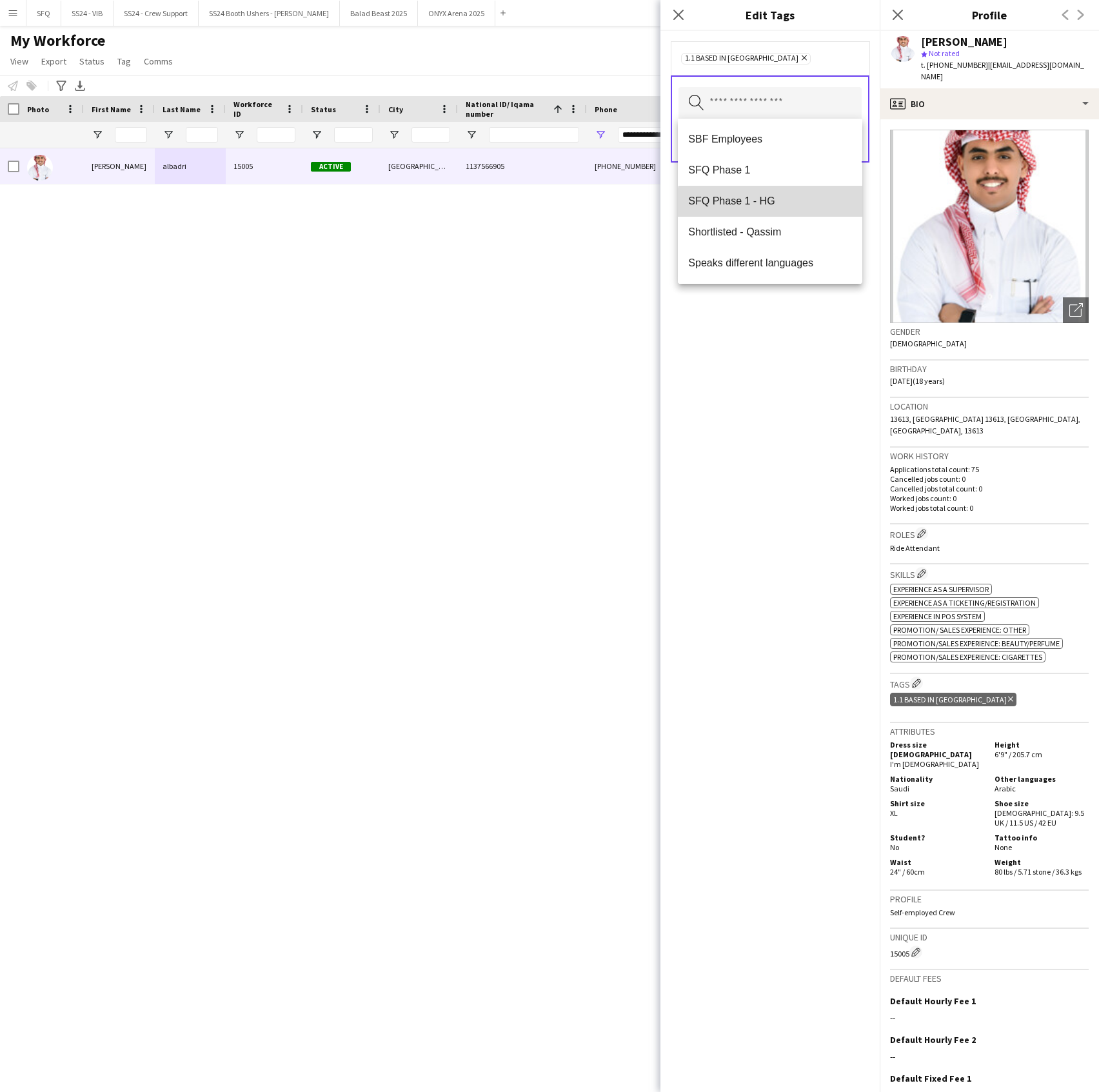
click at [775, 210] on mat-option "SFQ Phase 1 - HG" at bounding box center [770, 202] width 184 height 31
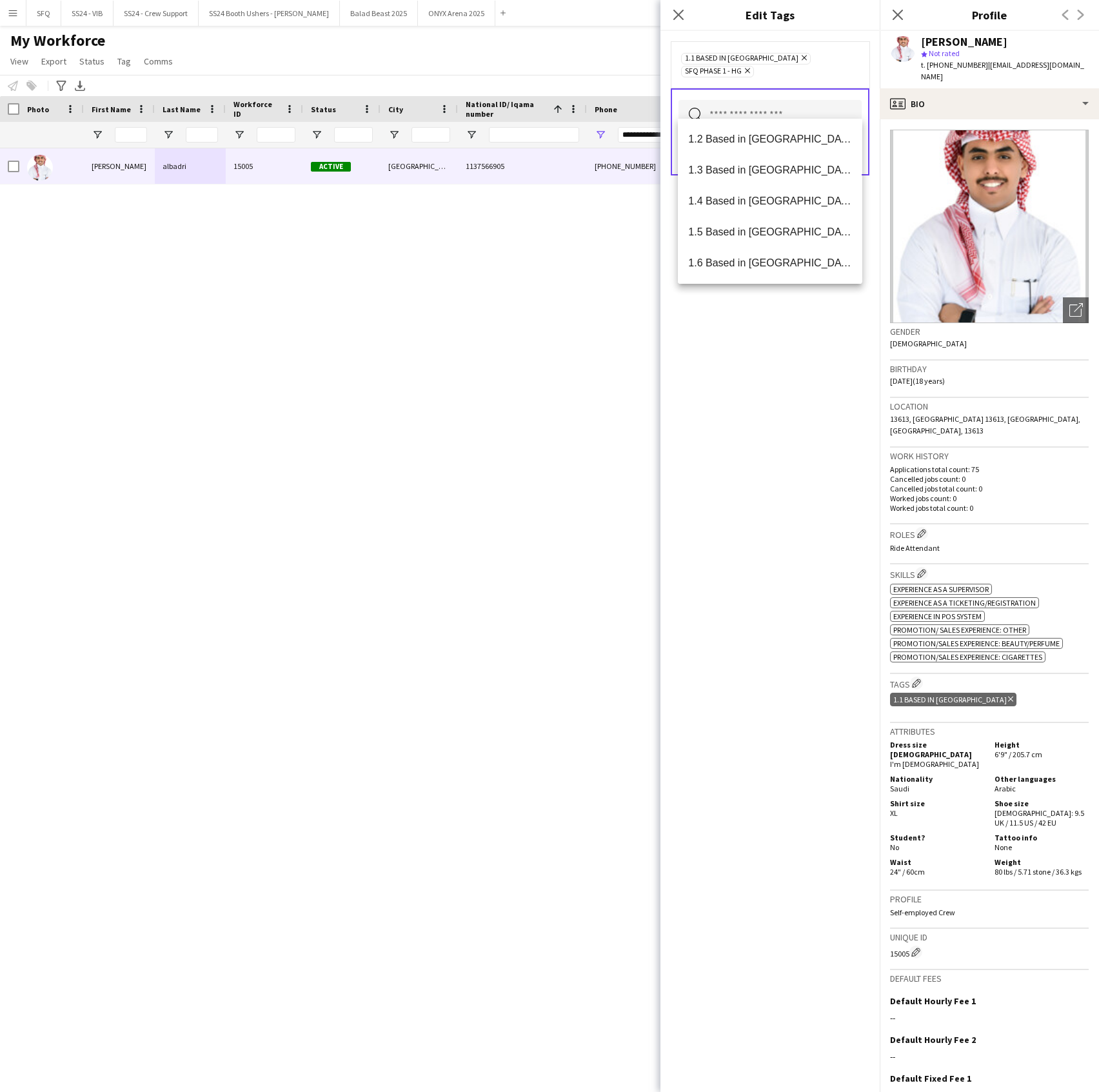
click at [782, 359] on div "1.1 Based in Riyadh Remove SFQ Phase 1 - HG Remove Search by tag name Save" at bounding box center [770, 561] width 219 height 1061
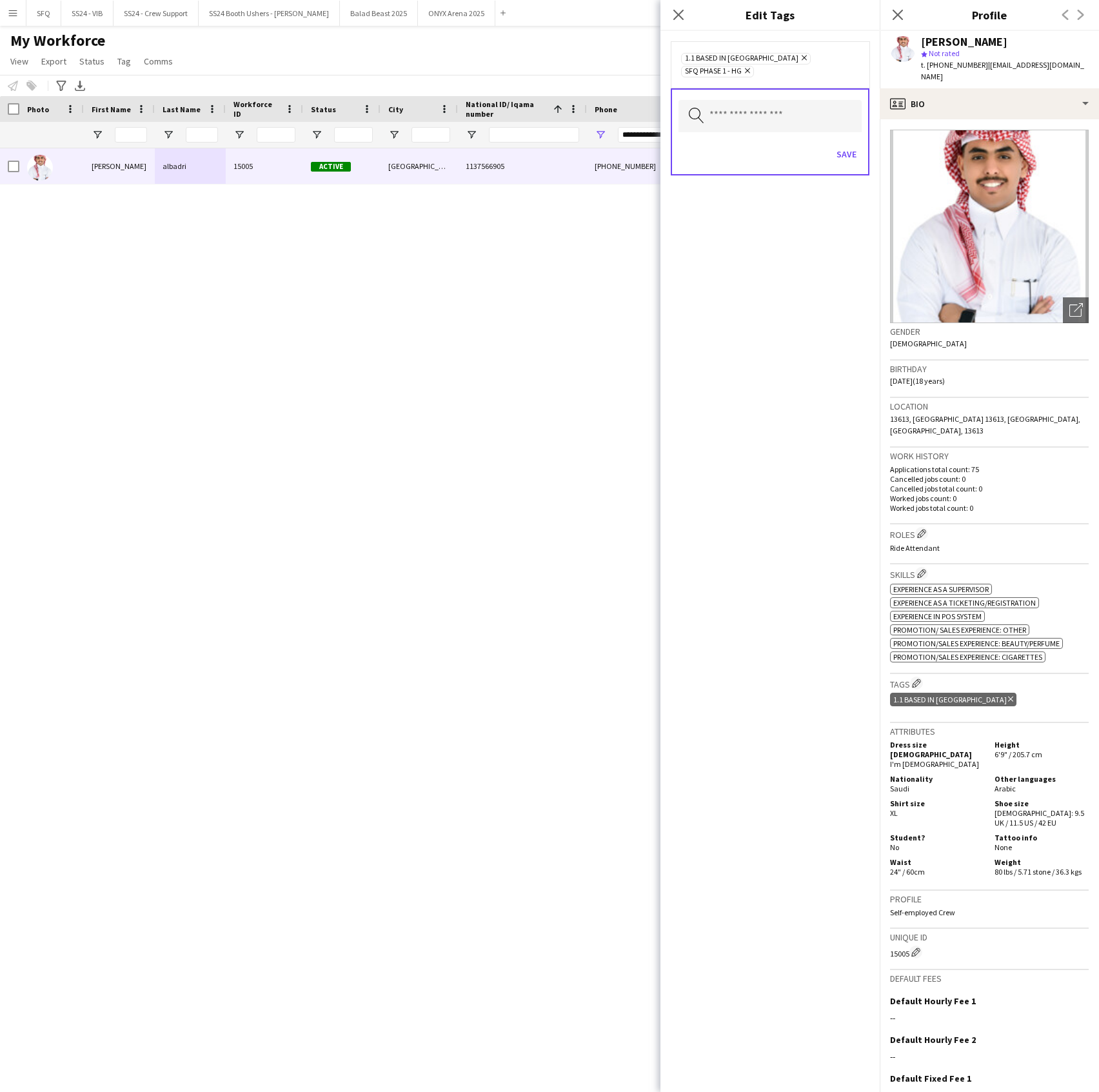
click at [846, 137] on div "Save" at bounding box center [770, 156] width 183 height 37
click at [849, 144] on button "Save" at bounding box center [846, 154] width 30 height 21
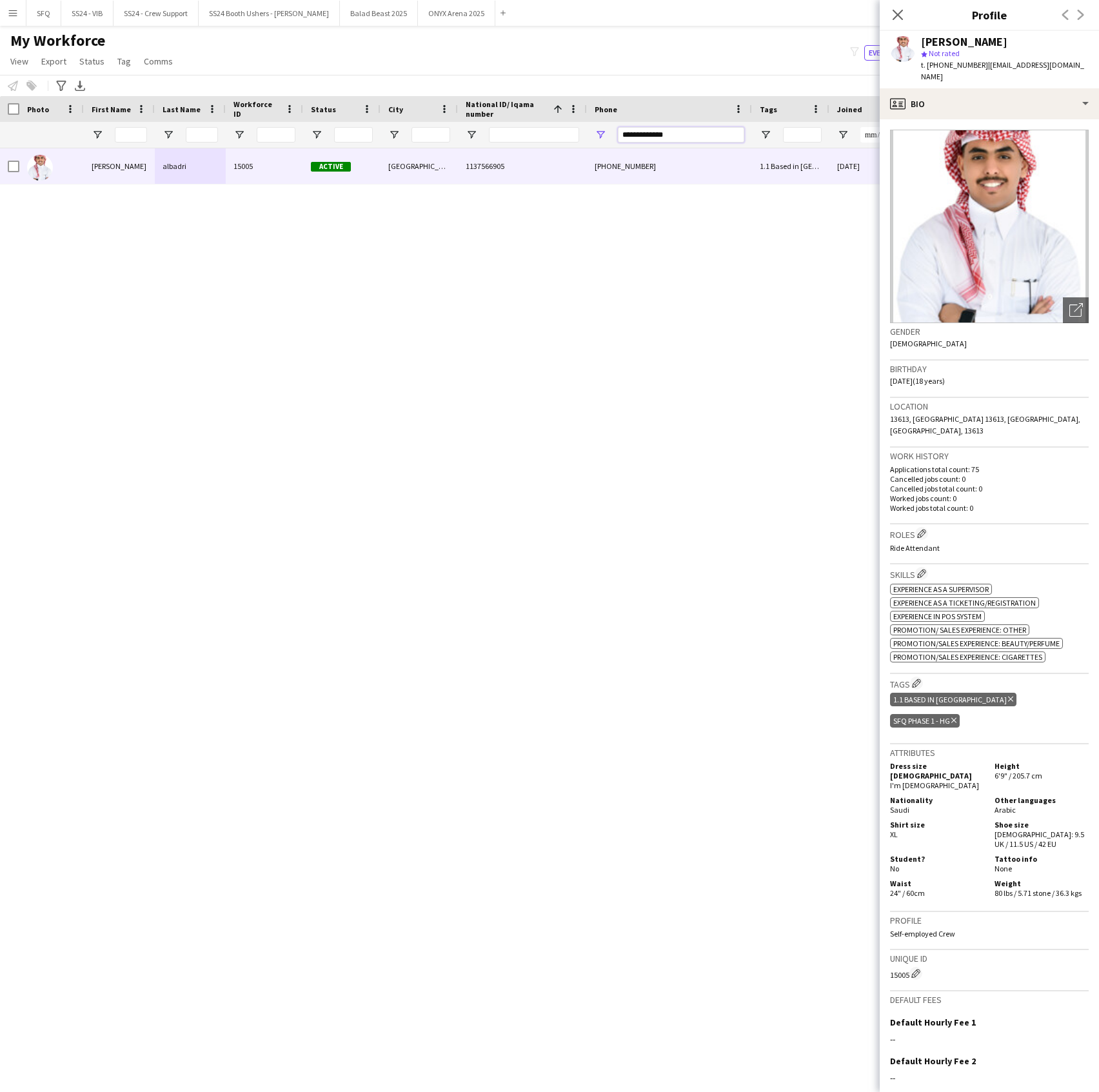
click at [691, 141] on input "**********" at bounding box center [681, 135] width 127 height 15
paste input "Phone Filter Input"
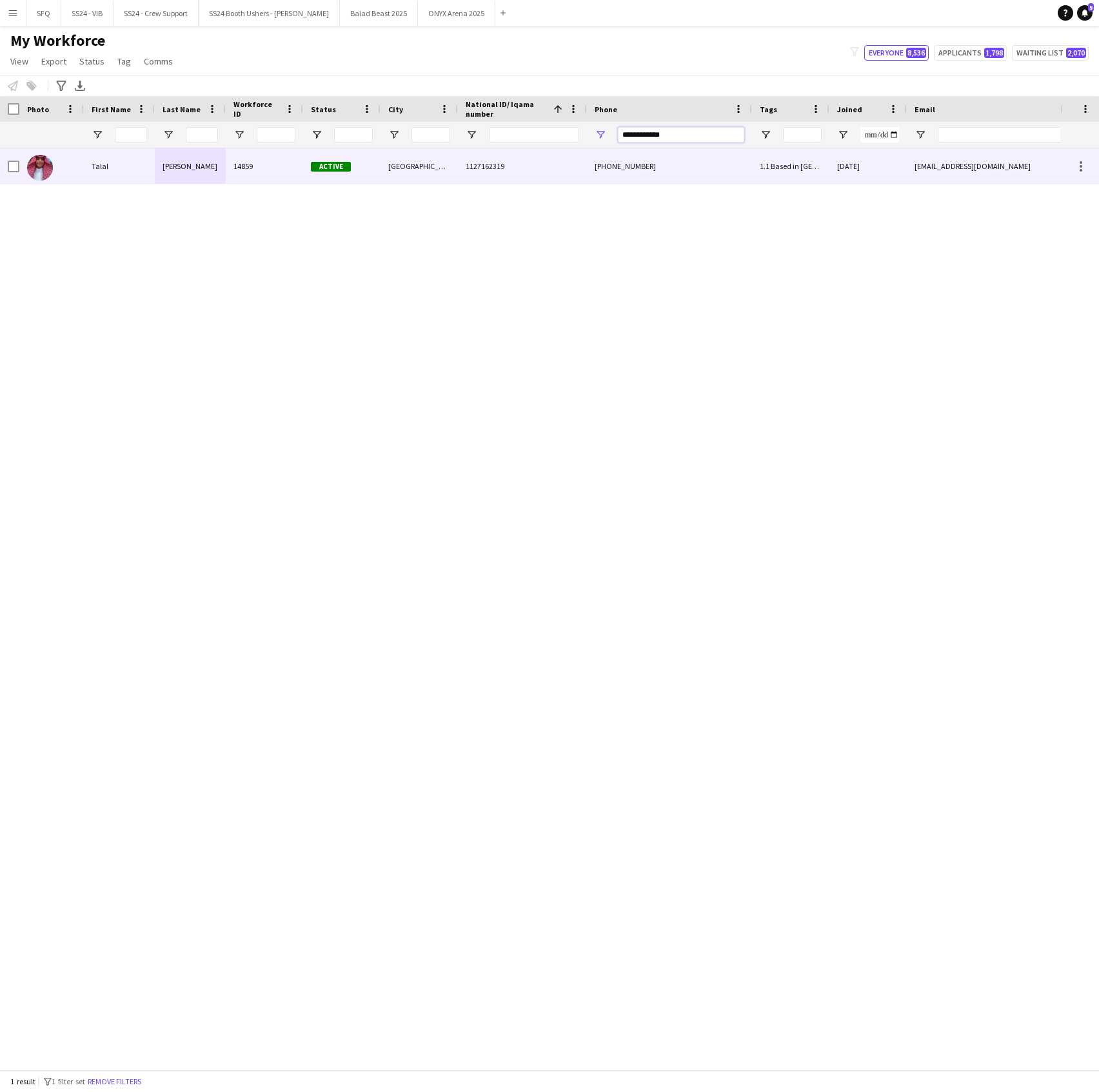
type input "**********"
click at [223, 166] on div "Al-Shahrani" at bounding box center [190, 166] width 71 height 36
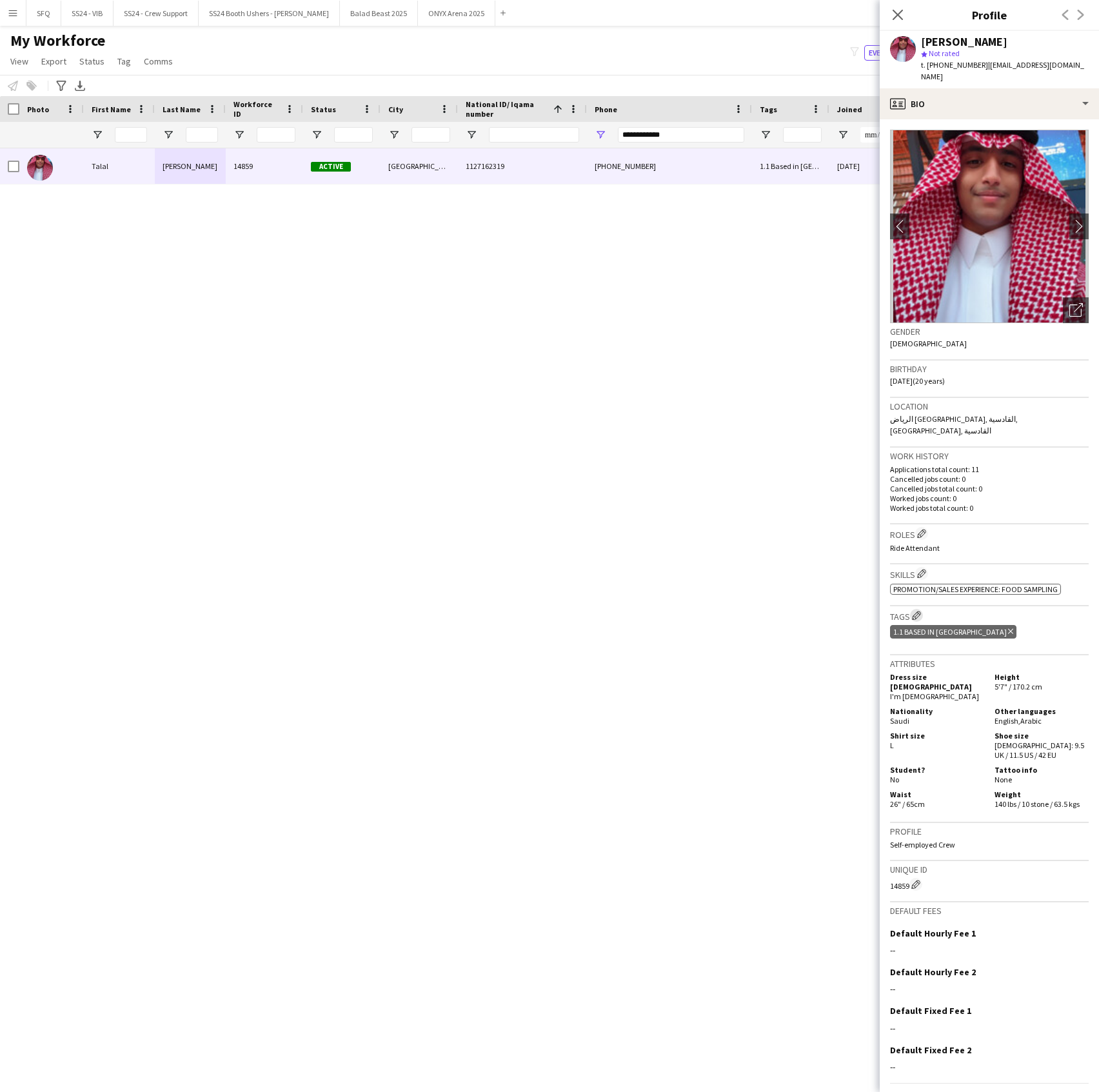
click at [919, 611] on app-icon "Edit crew company tags" at bounding box center [917, 616] width 9 height 9
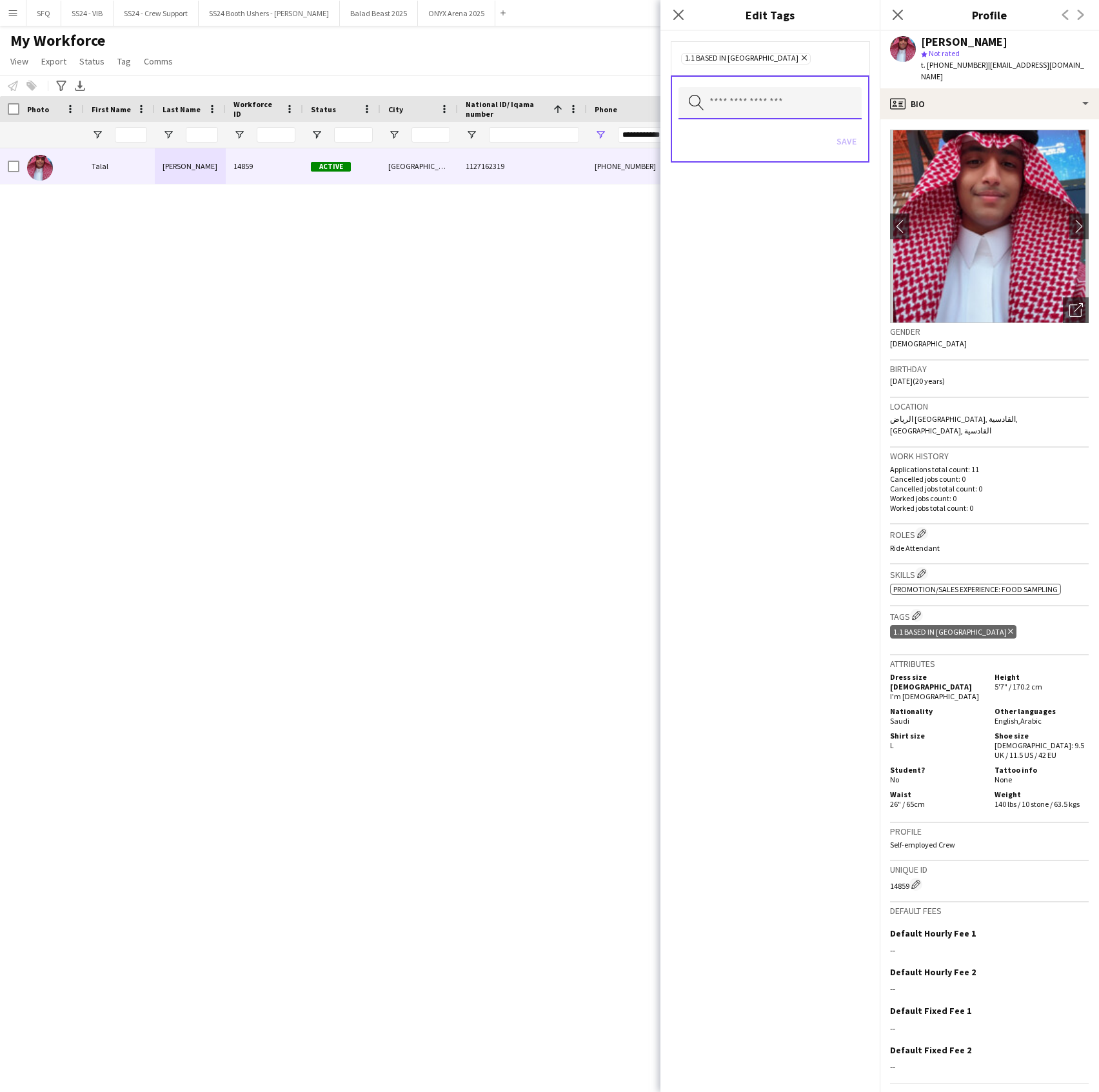
click at [761, 101] on input "text" at bounding box center [770, 103] width 183 height 32
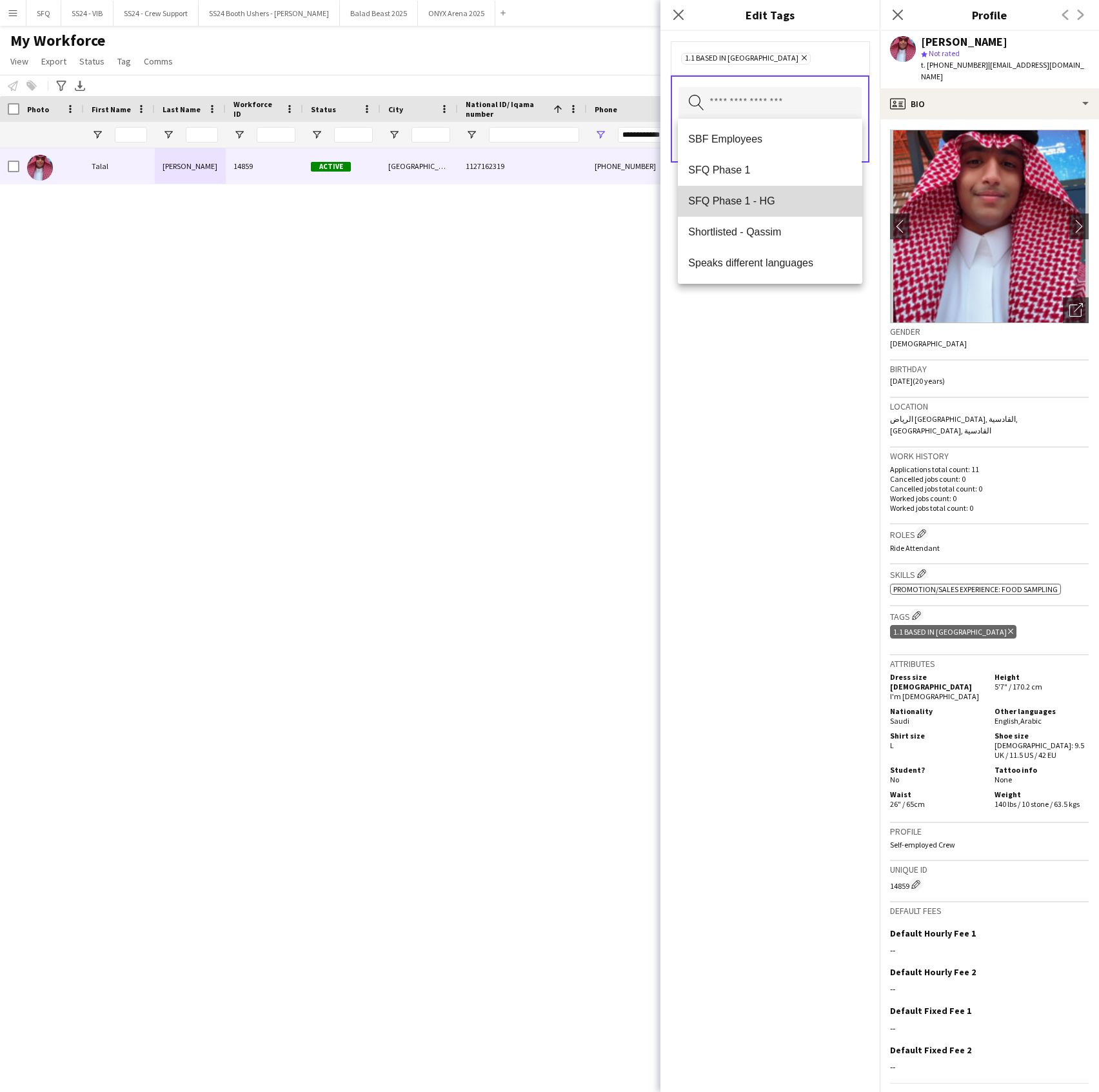
click at [781, 208] on mat-option "SFQ Phase 1 - HG" at bounding box center [770, 202] width 184 height 31
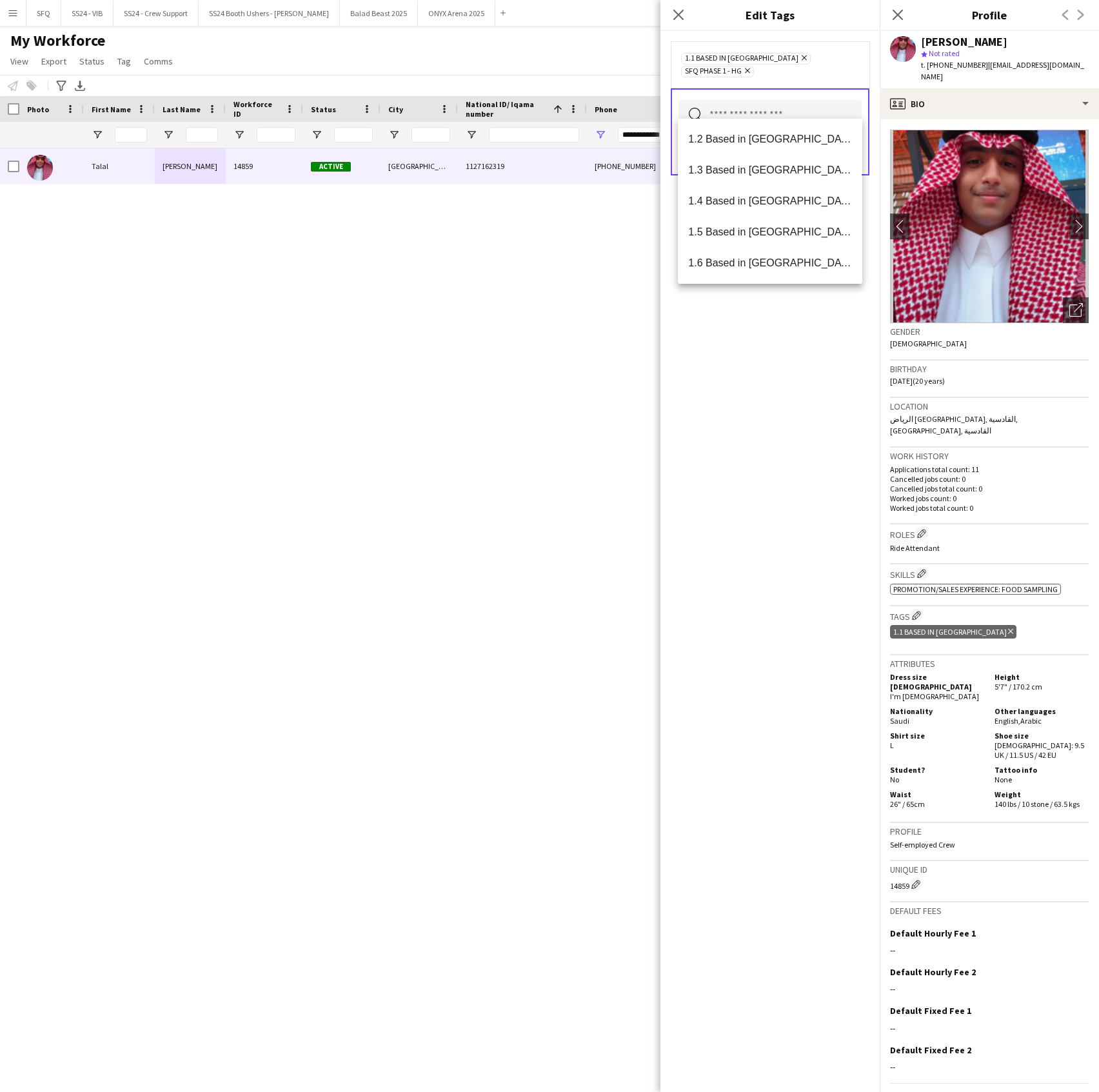
click at [829, 354] on div "1.1 Based in Riyadh Remove SFQ Phase 1 - HG Remove Search by tag name Save" at bounding box center [770, 561] width 219 height 1061
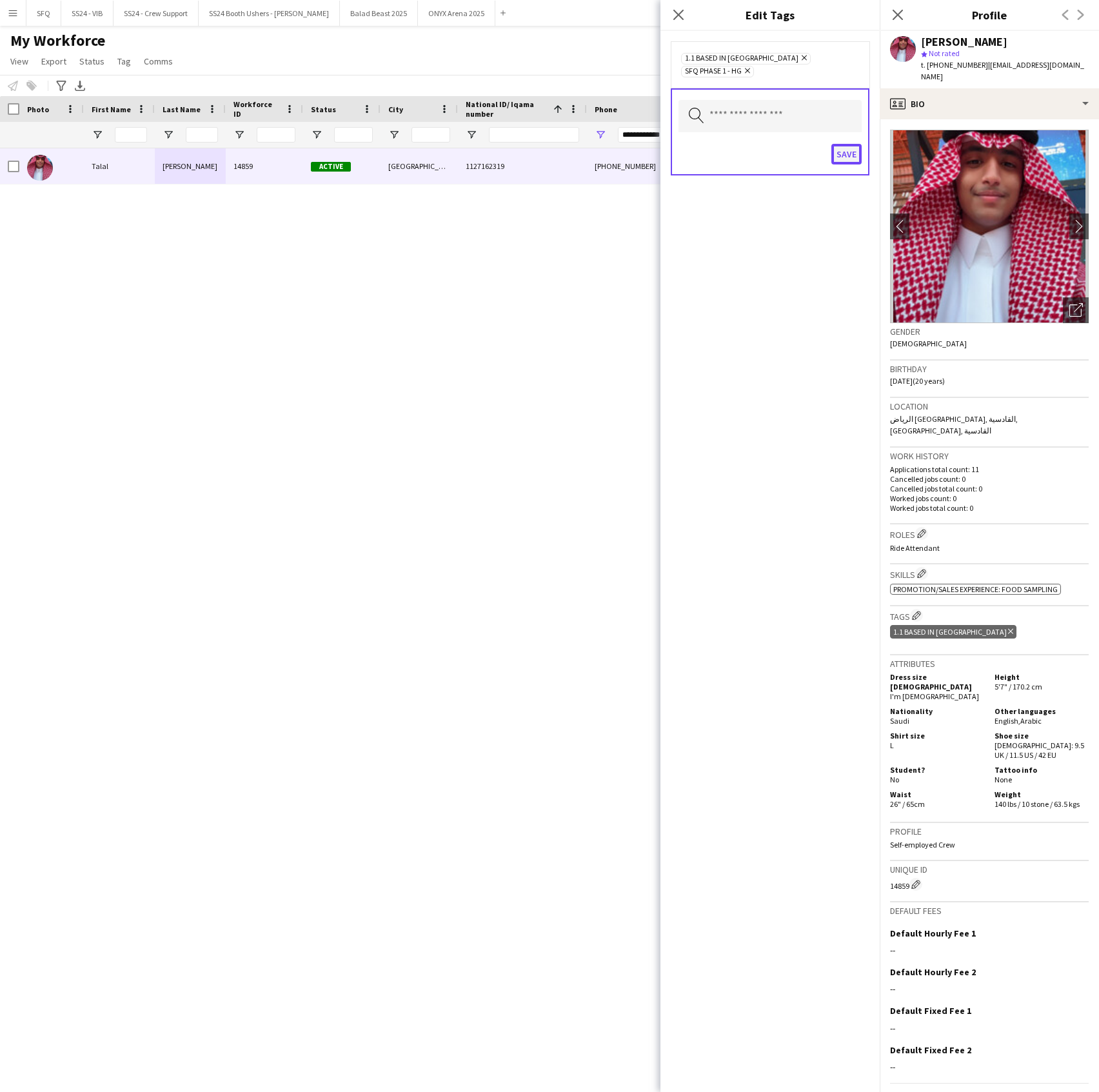
click at [840, 144] on button "Save" at bounding box center [846, 154] width 30 height 21
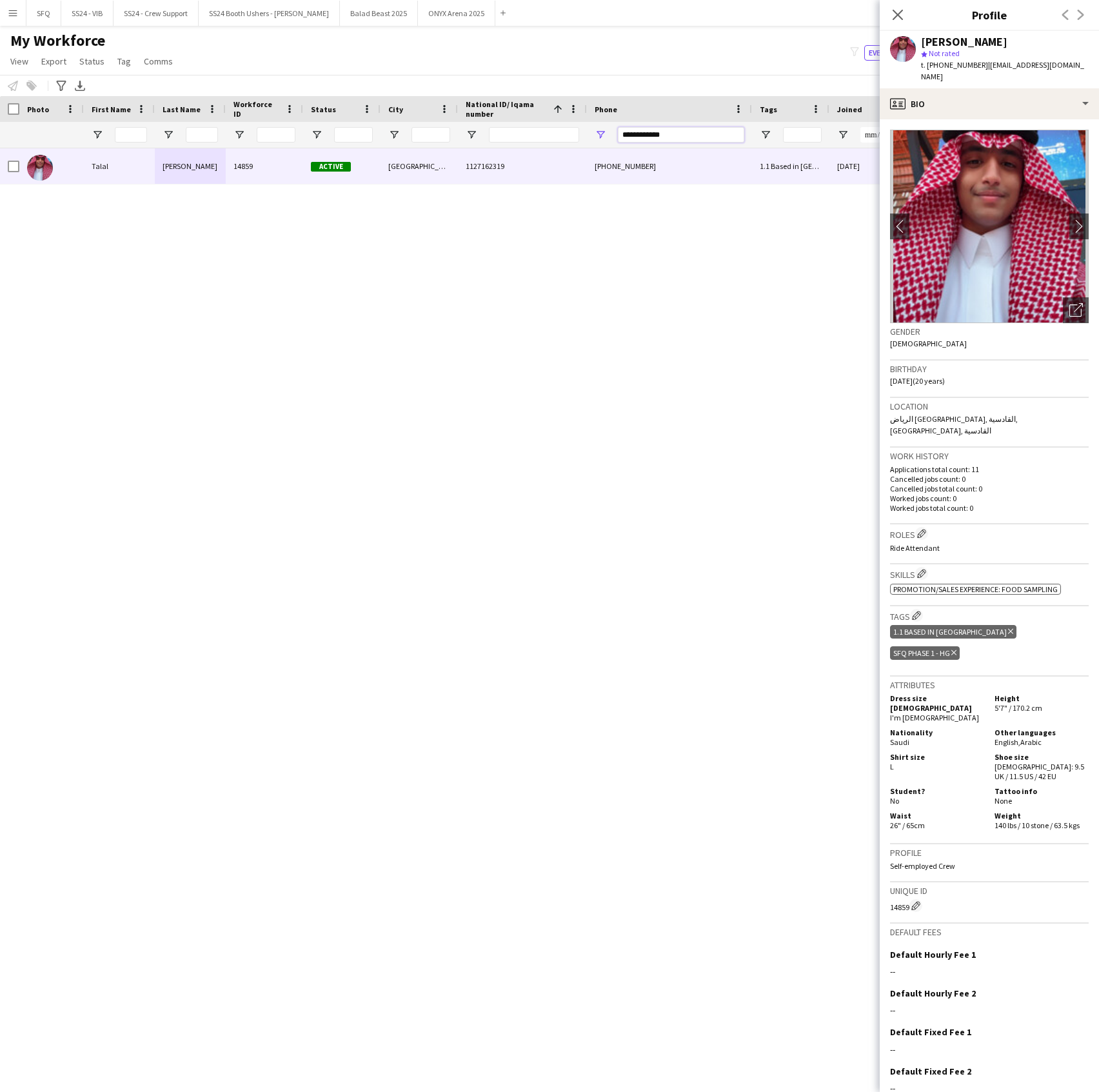
click at [679, 143] on input "**********" at bounding box center [681, 135] width 127 height 15
paste input "Phone Filter Input"
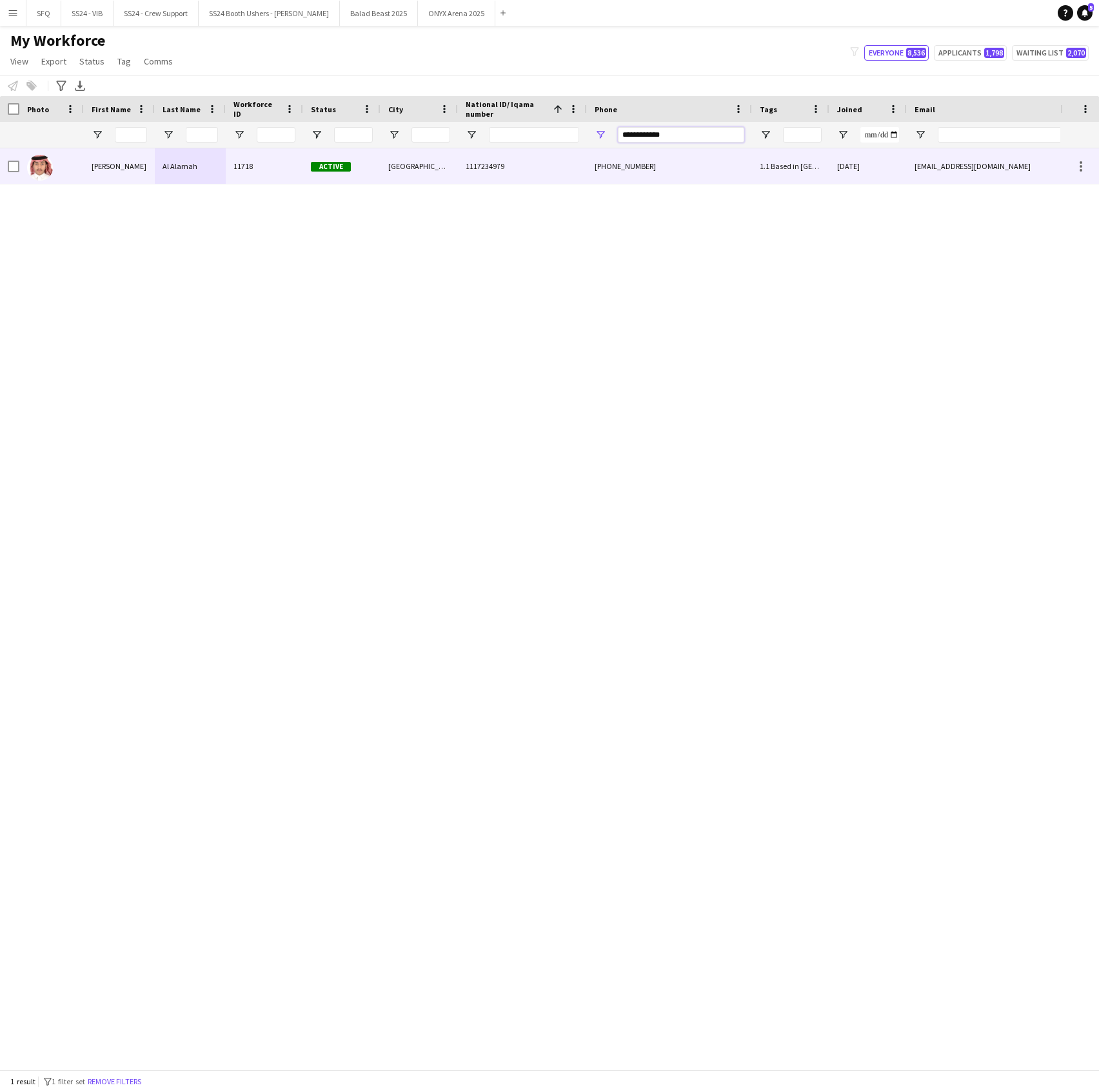
type input "**********"
click at [311, 160] on div "Active" at bounding box center [342, 166] width 77 height 36
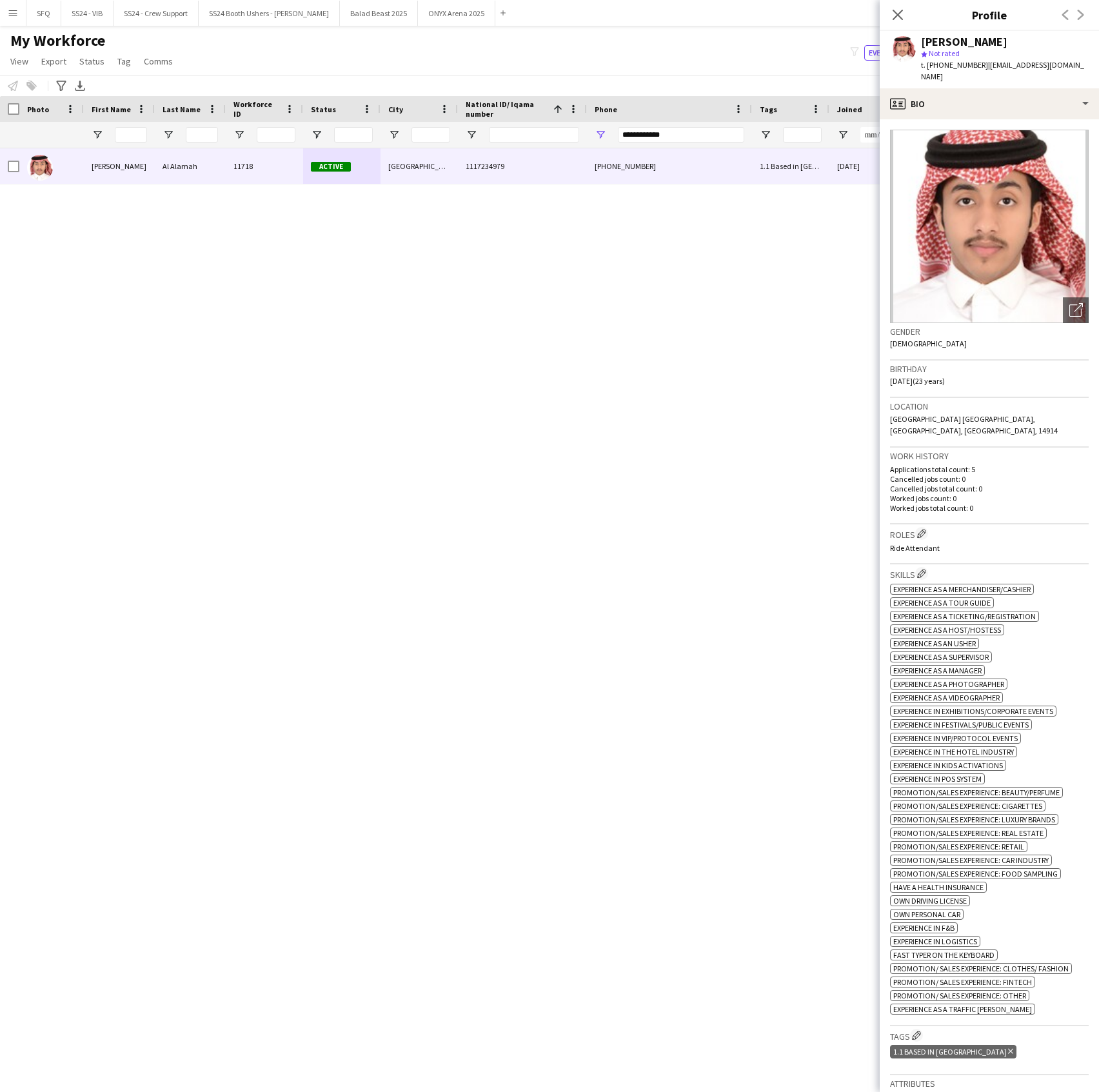
click at [968, 73] on div "Mohammed Al Alamah star Not rated t. +966559418011 | mohammd_alyami@icloud.com" at bounding box center [989, 59] width 219 height 57
click at [961, 89] on div "profile Bio" at bounding box center [989, 103] width 219 height 31
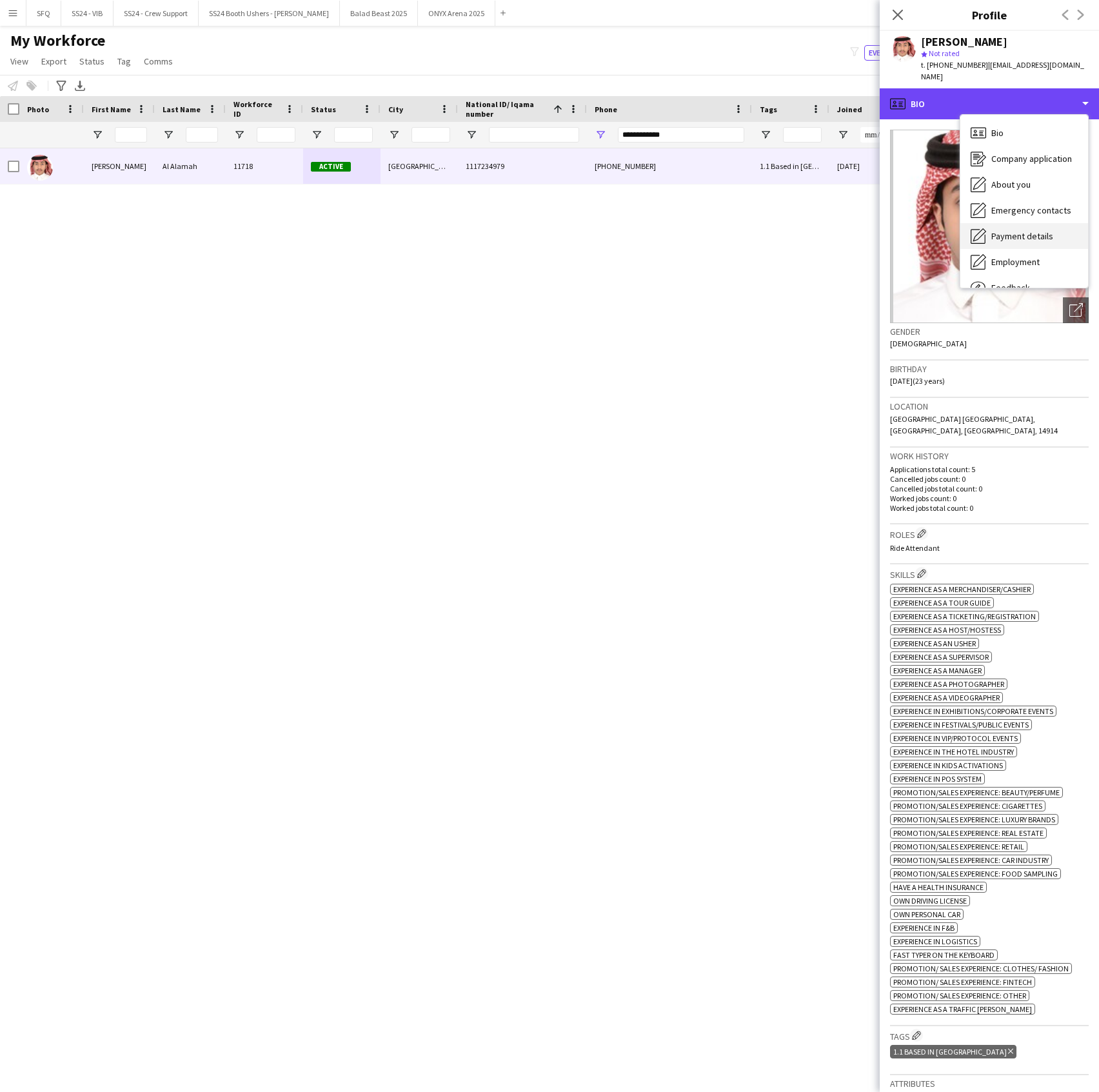
scroll to position [44, 0]
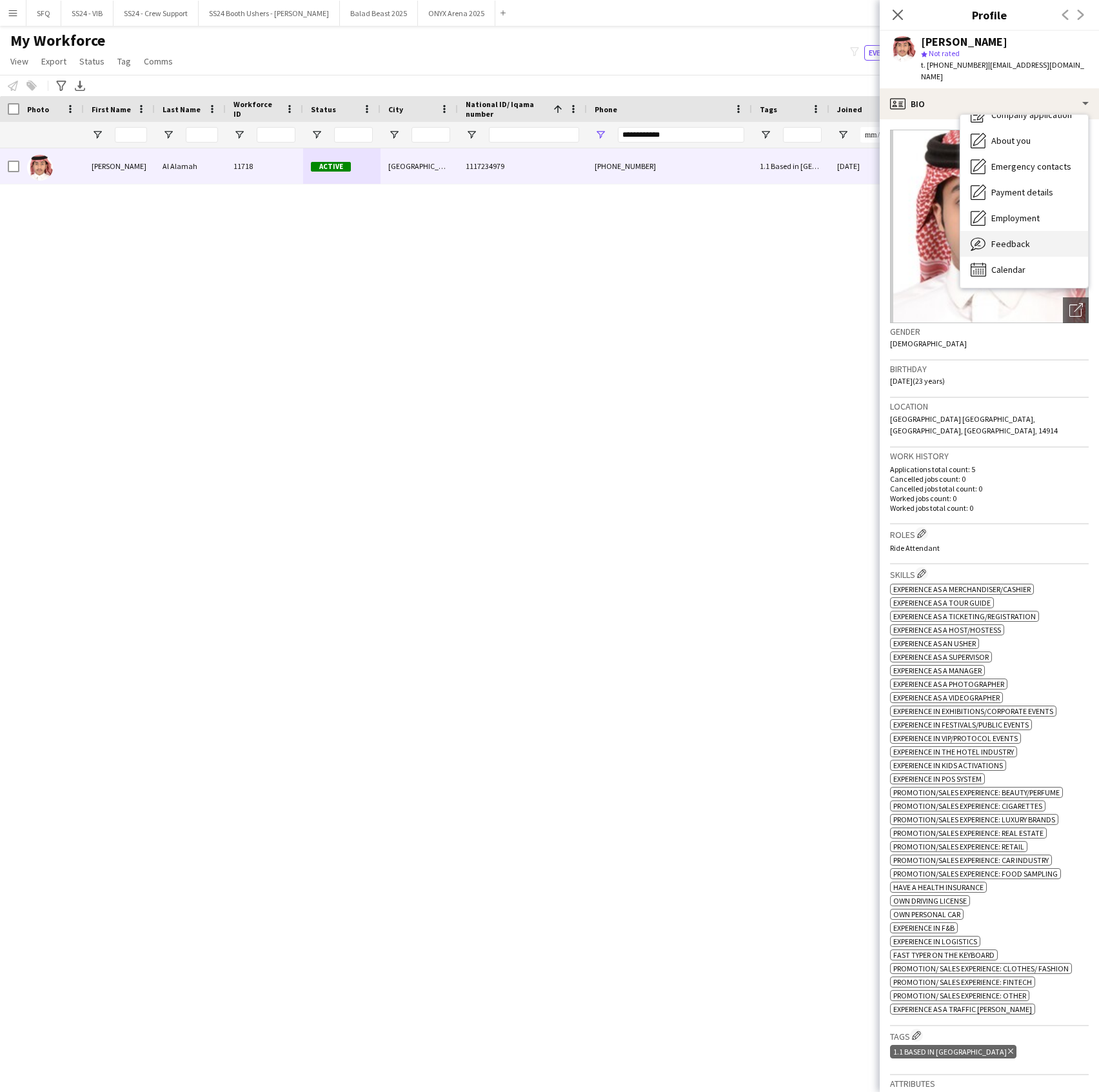
click at [1007, 231] on div "Feedback Feedback" at bounding box center [1024, 243] width 127 height 25
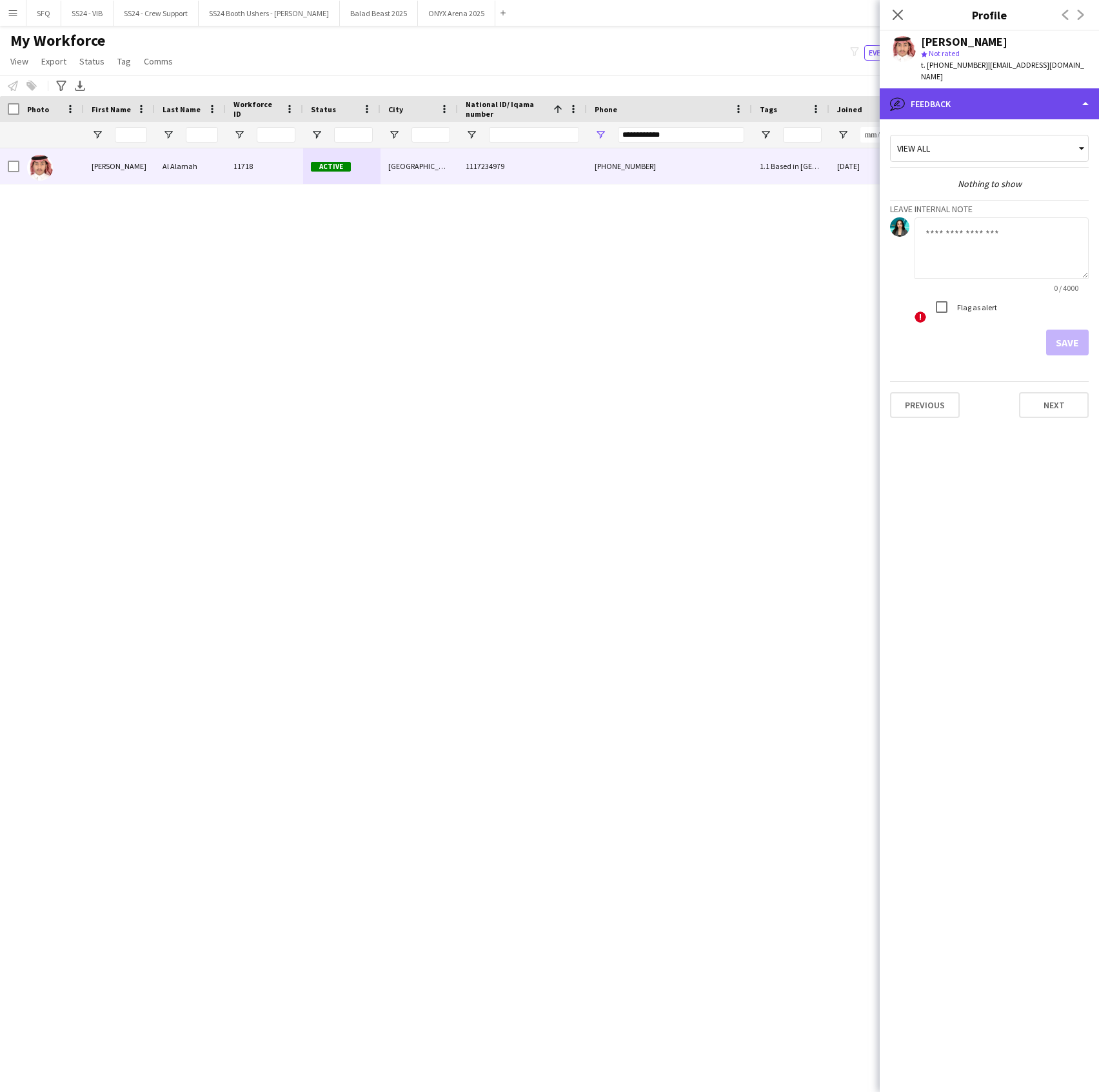
click at [962, 88] on div "bubble-pencil Feedback" at bounding box center [989, 103] width 219 height 31
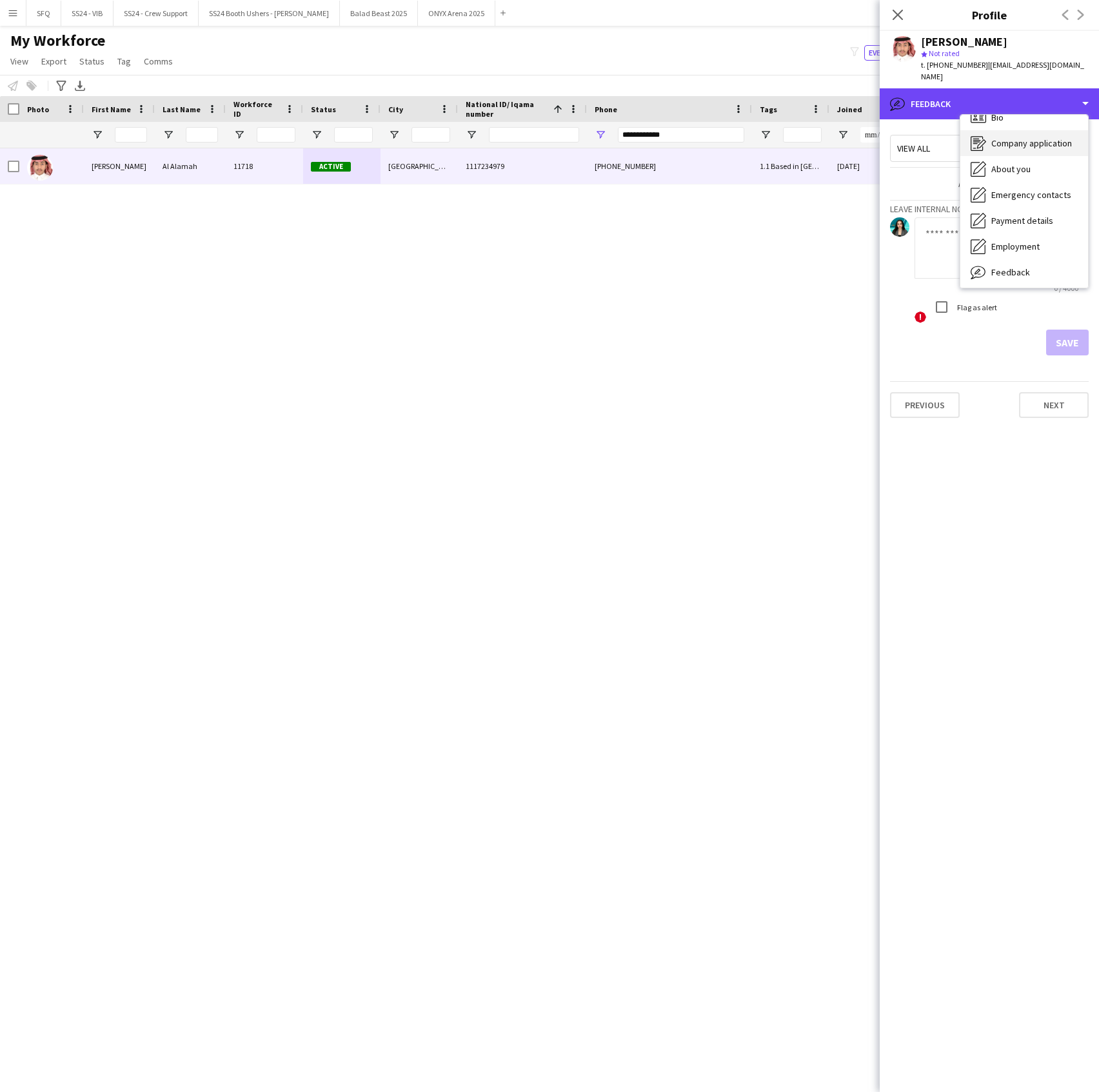
scroll to position [0, 0]
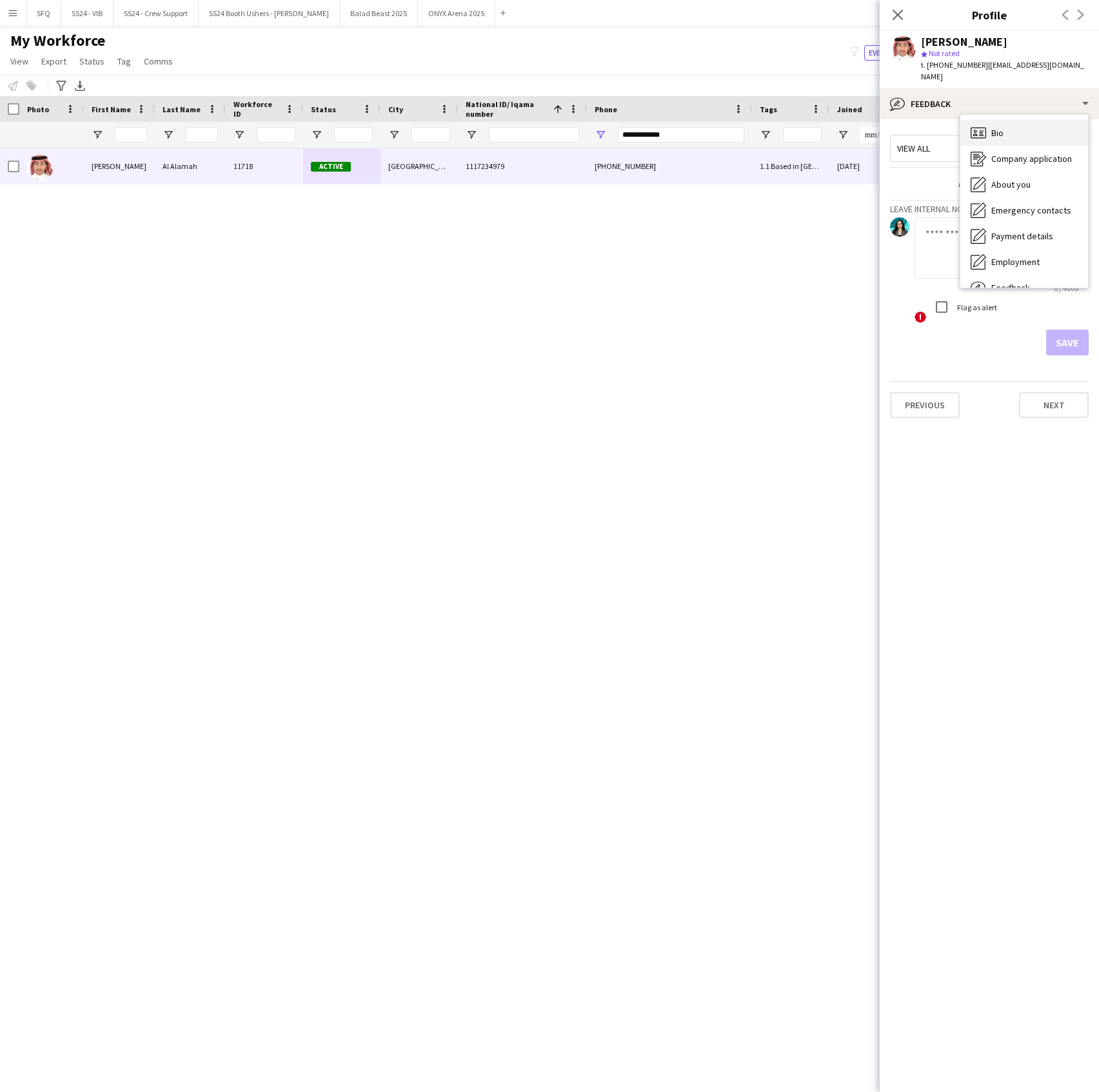
click at [985, 131] on div "Bio Bio" at bounding box center [1024, 132] width 127 height 25
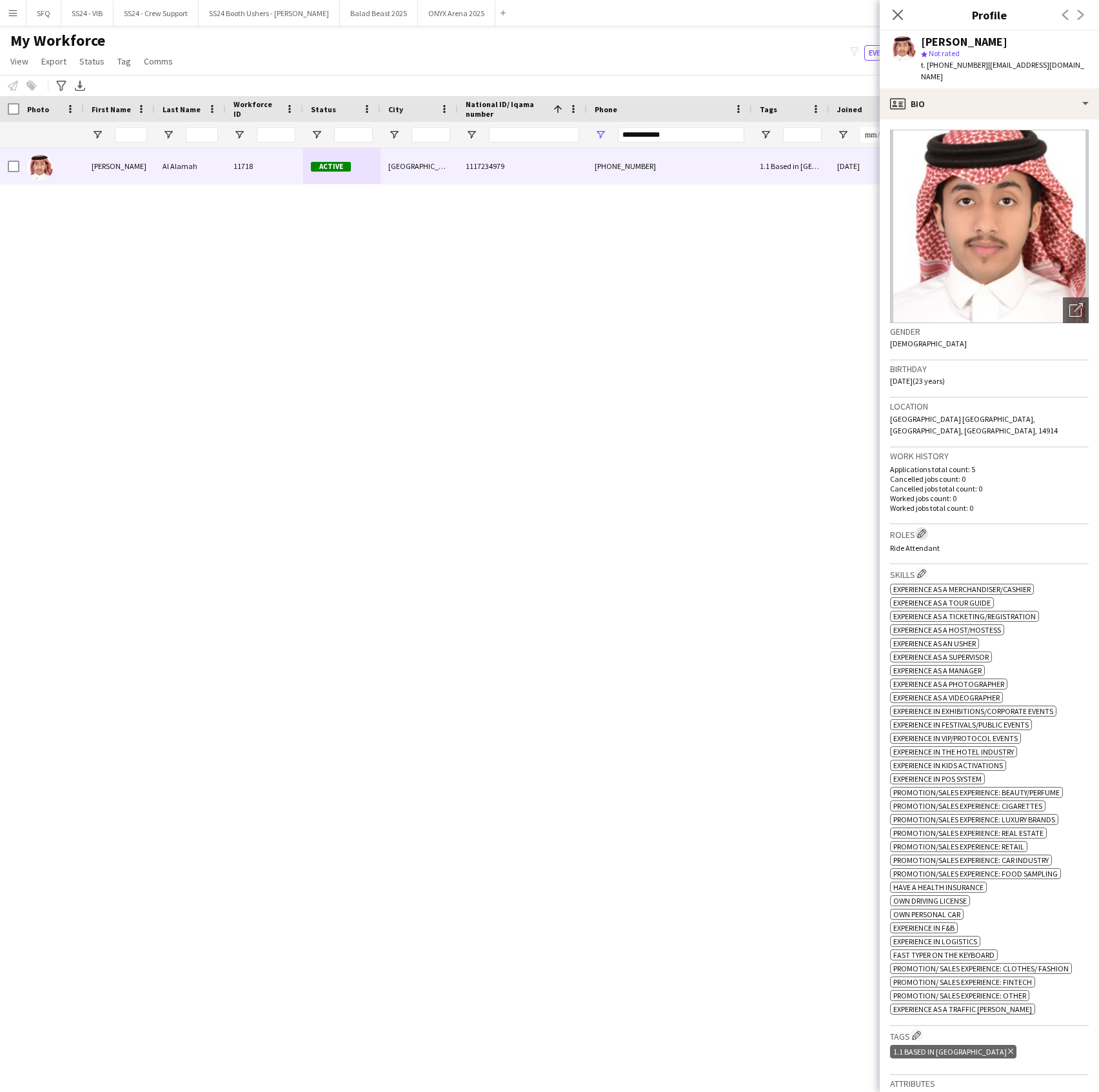
click at [926, 529] on app-icon "Edit crew company roles" at bounding box center [922, 534] width 9 height 9
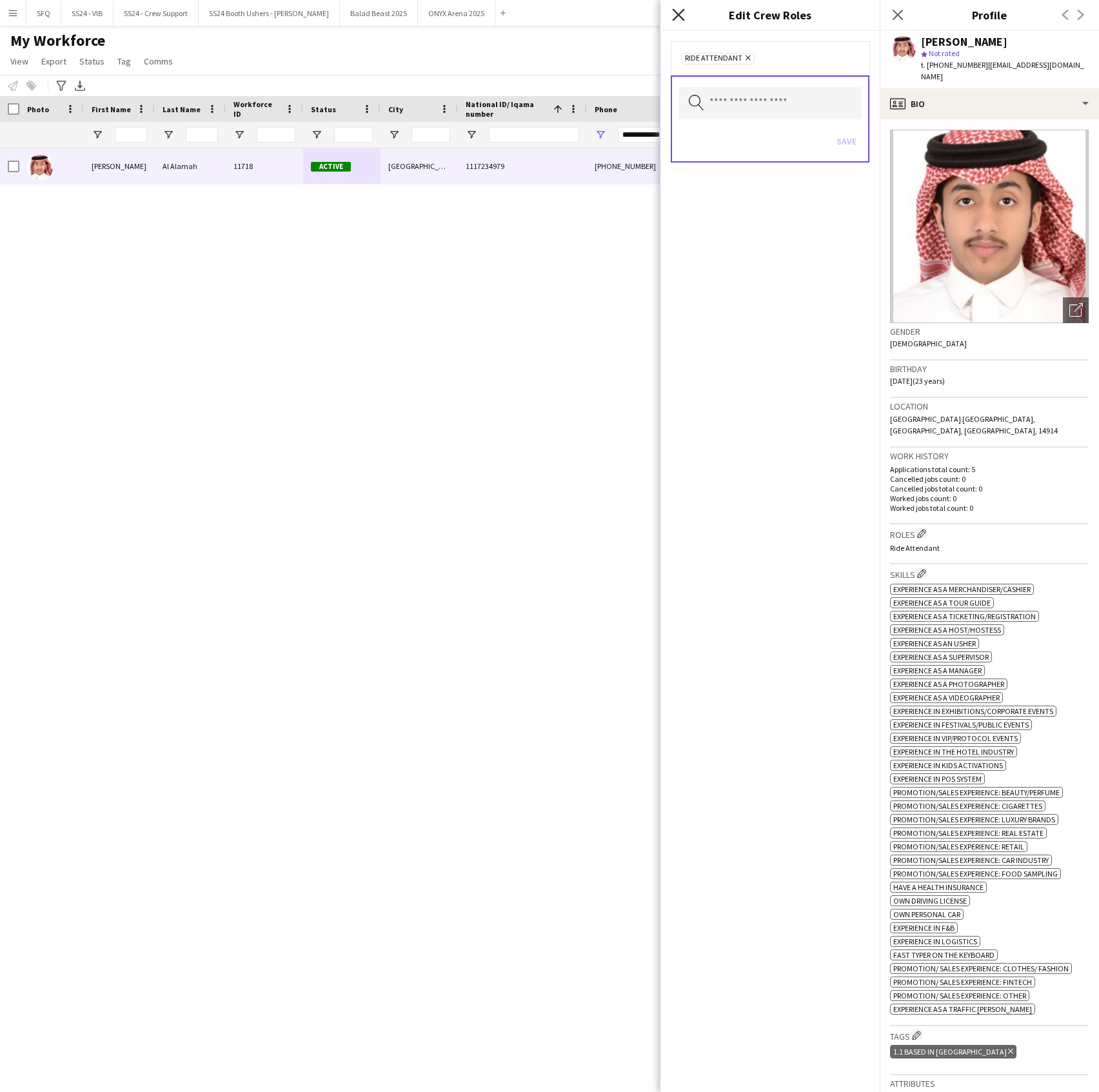
click at [683, 14] on icon "Close pop-in" at bounding box center [678, 15] width 12 height 12
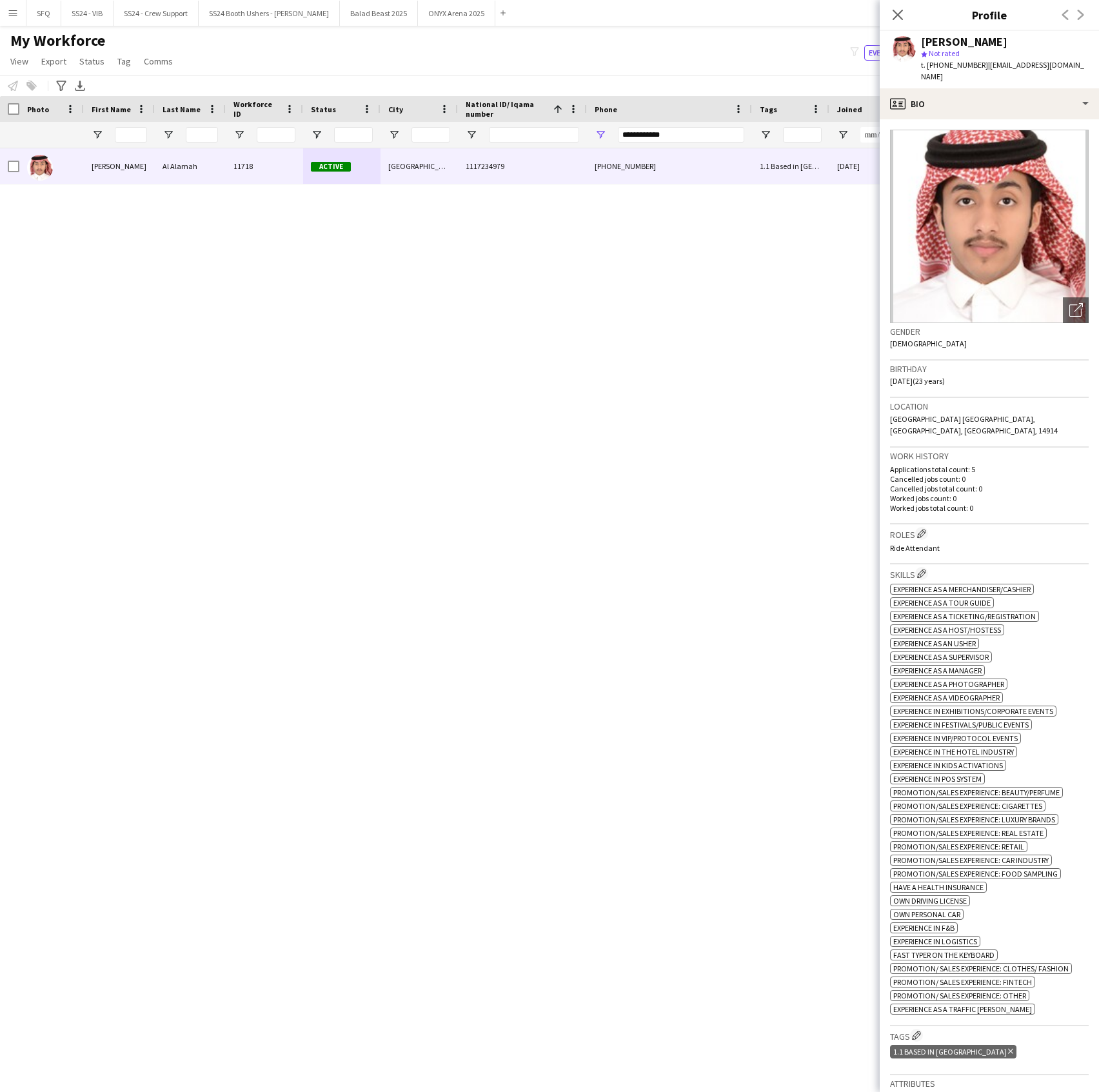
click at [926, 1029] on h3 "Tags Edit crew company tags" at bounding box center [989, 1036] width 198 height 14
click at [918, 1031] on app-icon "Edit crew company tags" at bounding box center [917, 1036] width 9 height 9
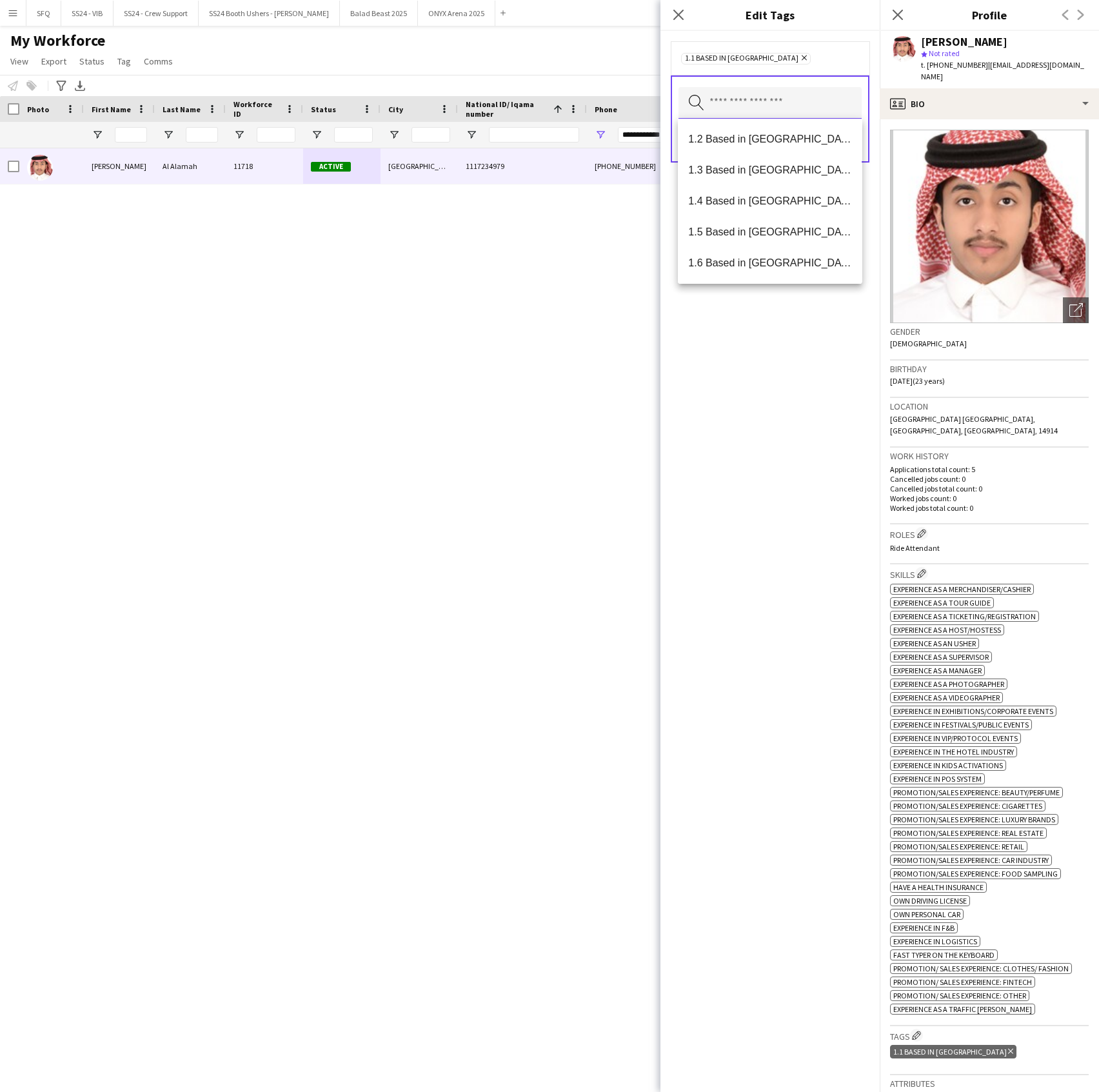
click at [781, 106] on input "text" at bounding box center [770, 103] width 183 height 32
click at [765, 200] on span "SFQ Phase 1 - HG" at bounding box center [769, 201] width 163 height 12
click at [846, 346] on div "1.1 Based in Riyadh Remove SFQ Phase 1 - HG Remove Search by tag name Save" at bounding box center [770, 561] width 219 height 1061
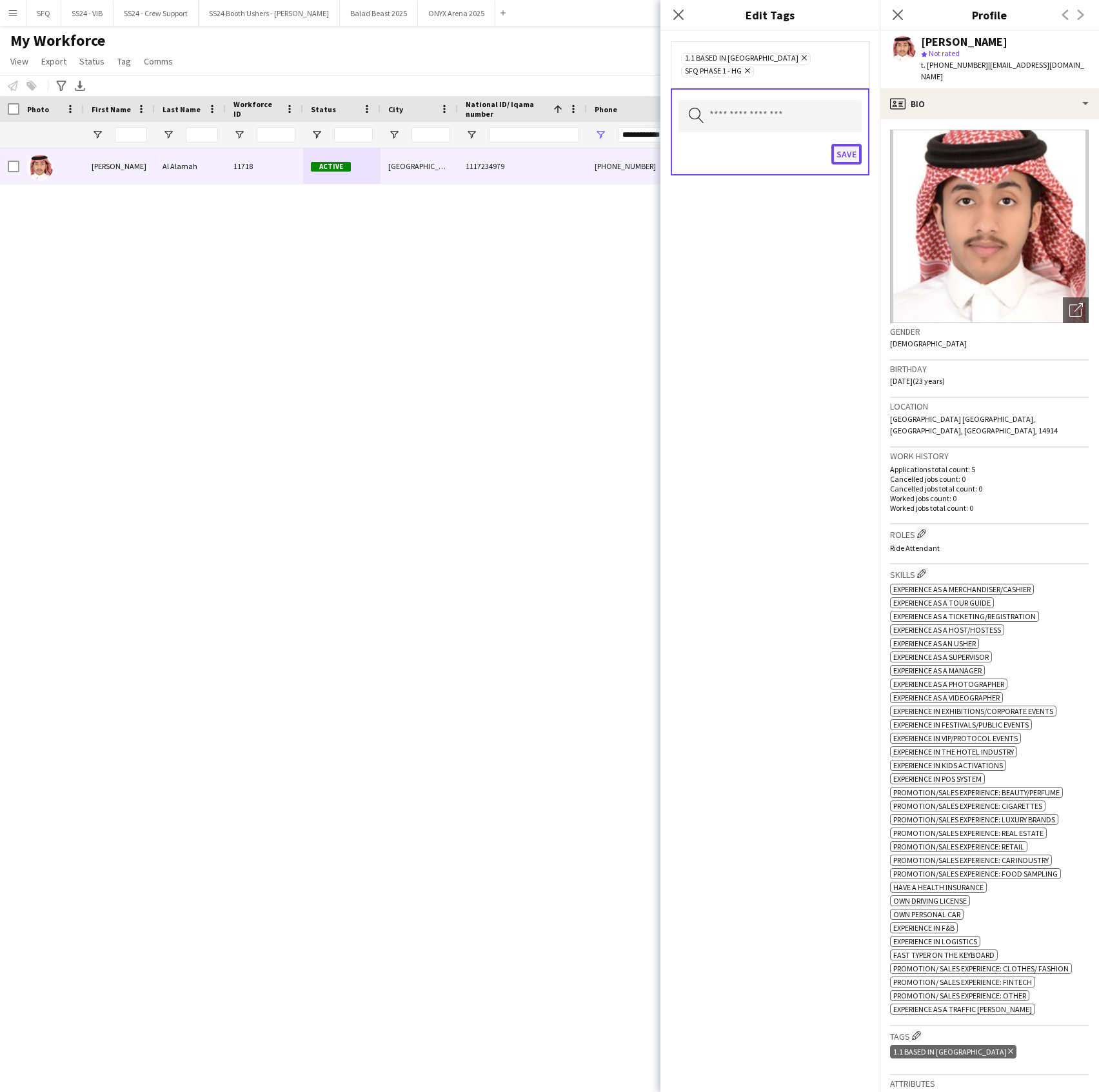
click at [849, 144] on button "Save" at bounding box center [846, 154] width 30 height 21
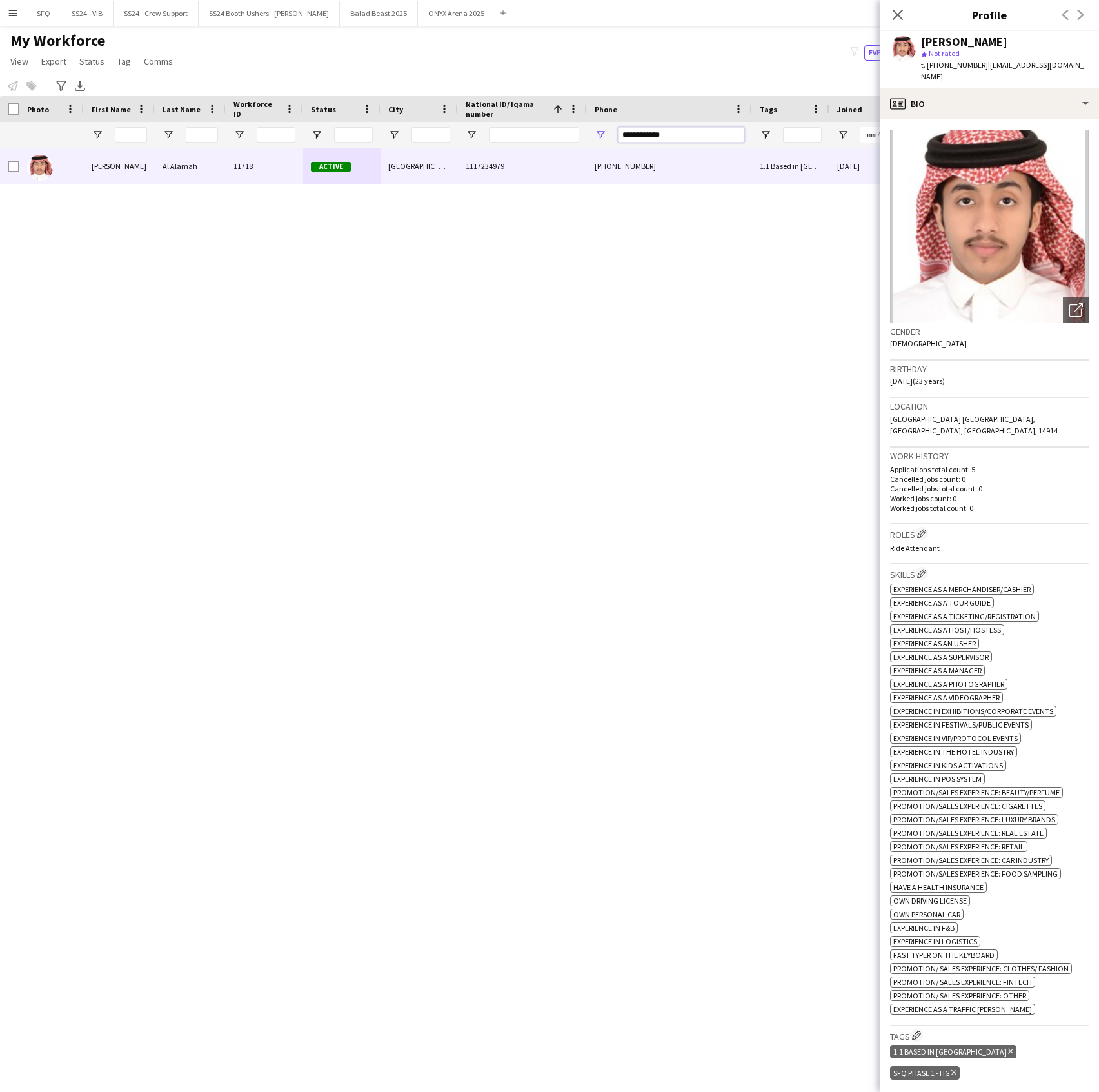
click at [666, 127] on input "**********" at bounding box center [681, 135] width 127 height 15
paste input "Phone Filter Input"
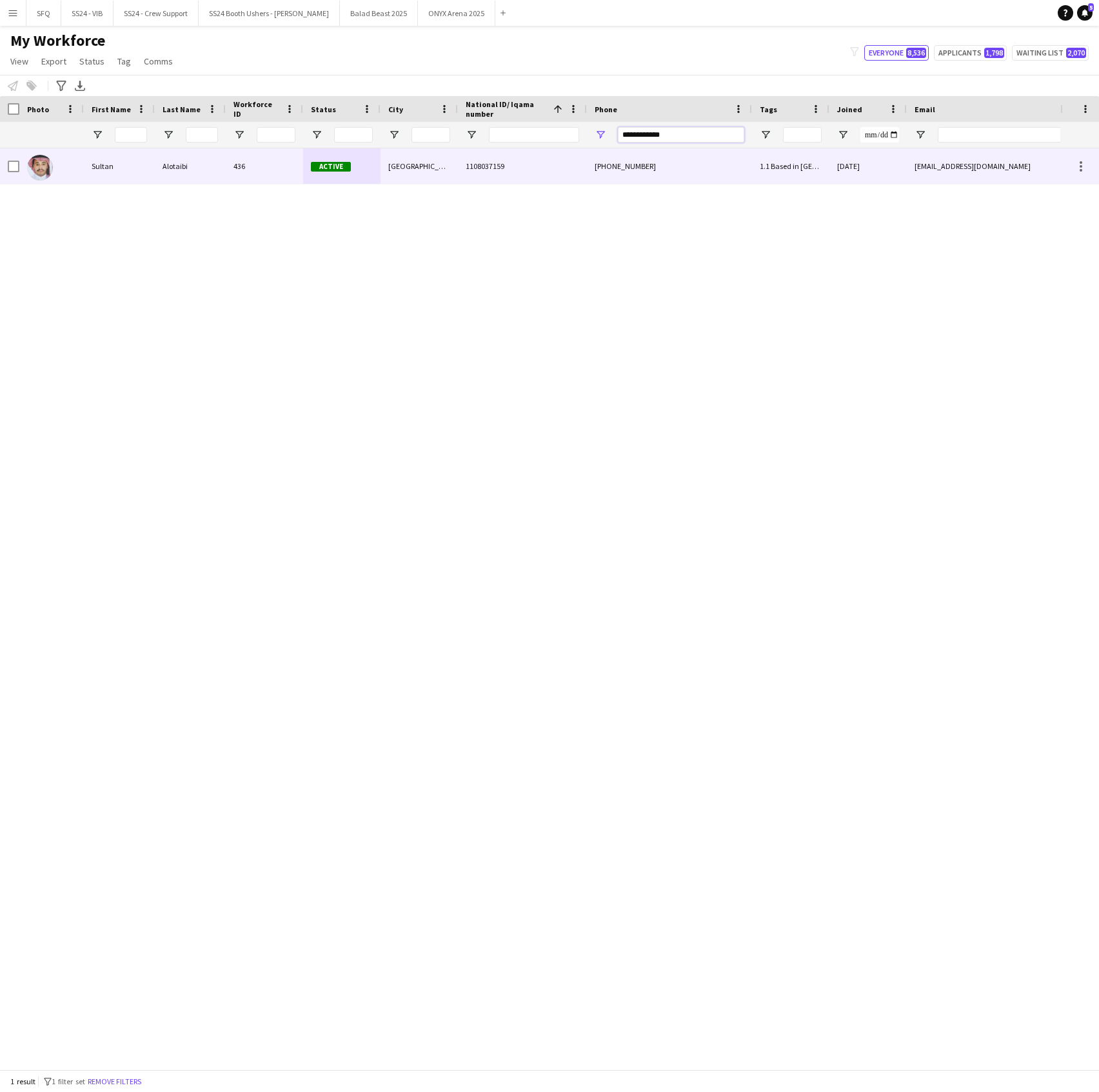
type input "**********"
click at [466, 161] on span "1108037159" at bounding box center [485, 166] width 39 height 10
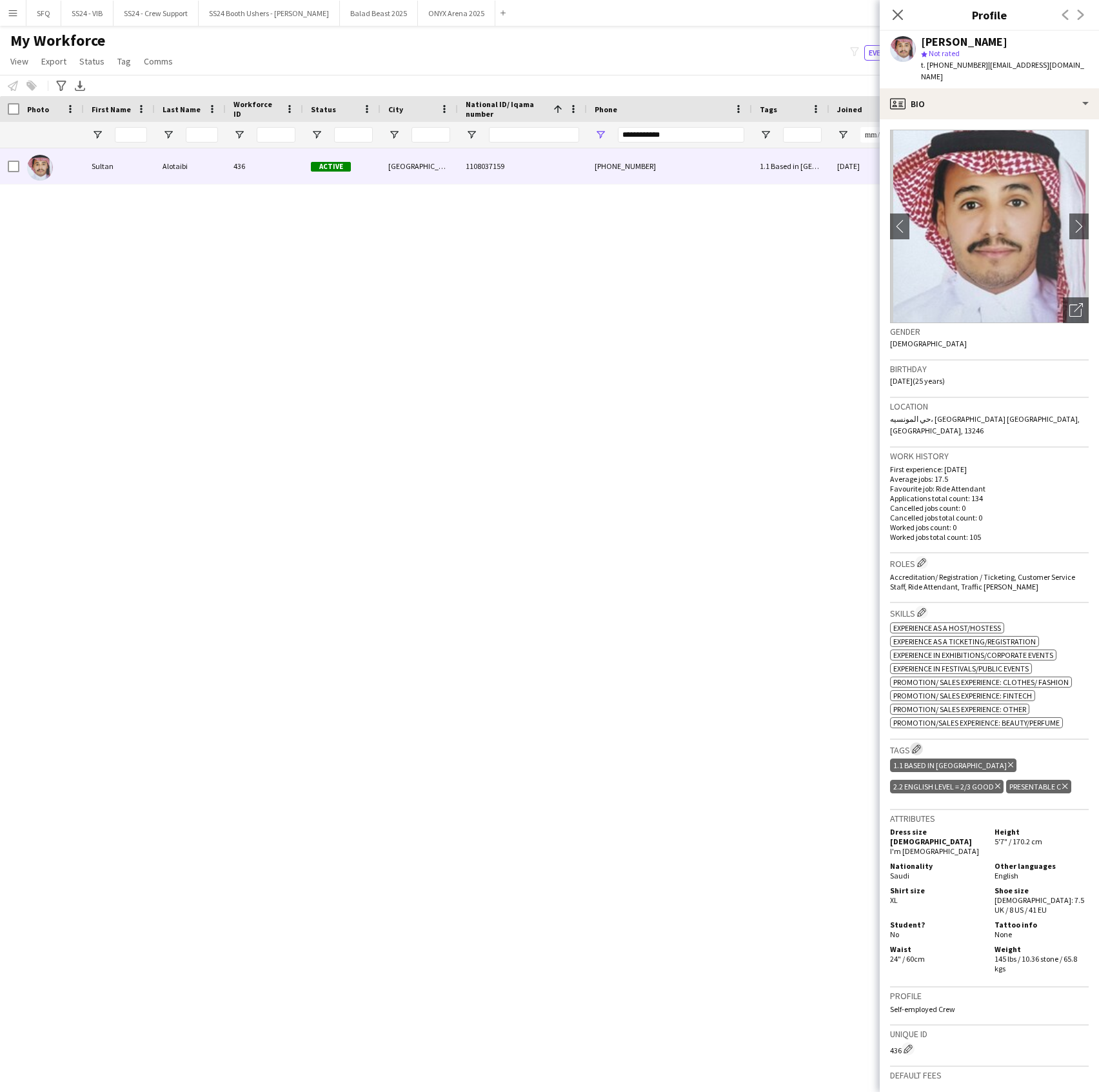
click at [914, 744] on app-icon "Edit crew company tags" at bounding box center [917, 749] width 9 height 9
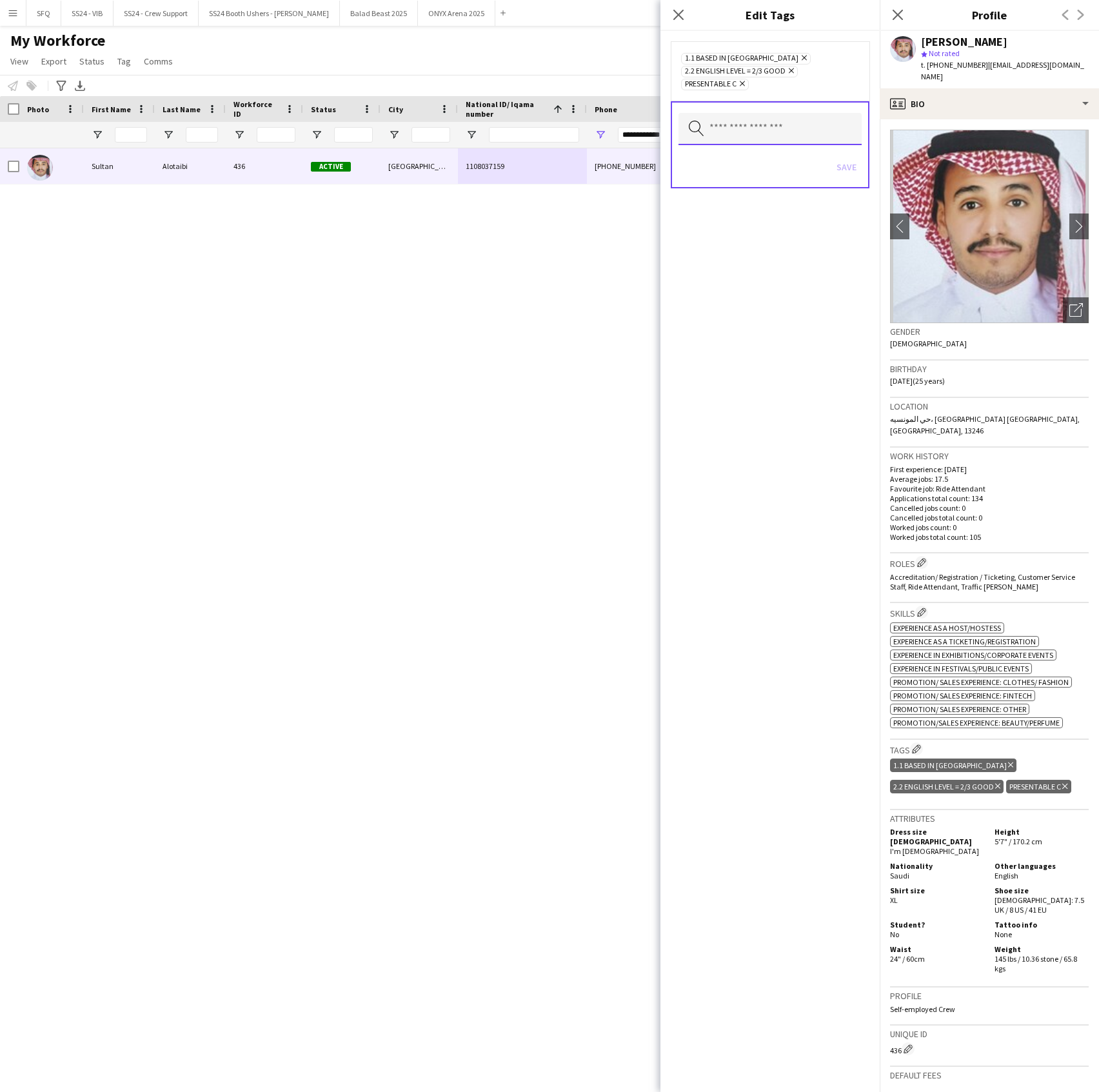
click at [745, 127] on input "text" at bounding box center [770, 129] width 183 height 32
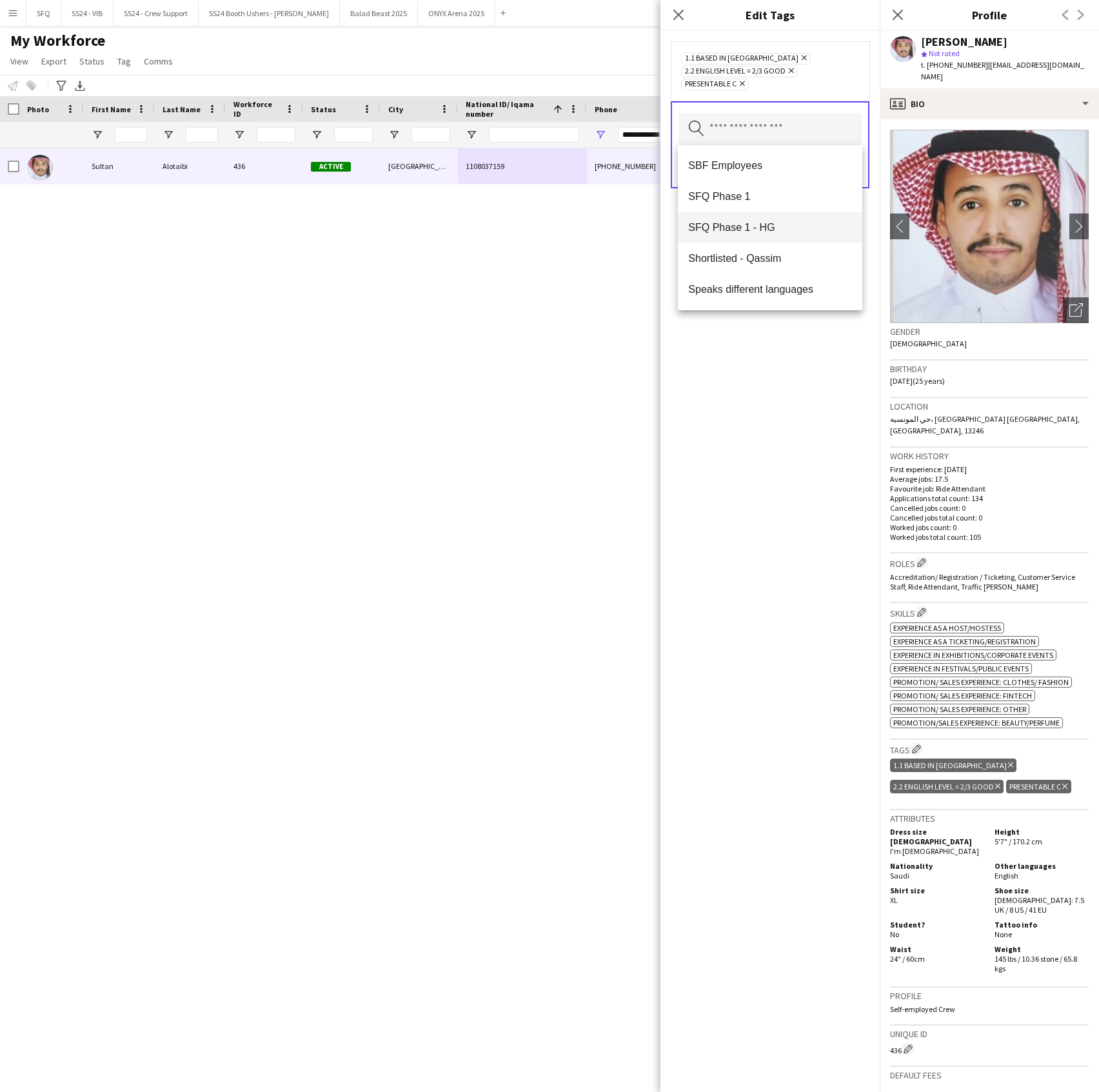
click at [782, 215] on mat-option "SFQ Phase 1 - HG" at bounding box center [770, 228] width 184 height 31
click at [751, 480] on div "1.1 Based in Riyadh Remove 2.2 English Level = 2/3 Good Remove Presentable C Re…" at bounding box center [770, 561] width 219 height 1061
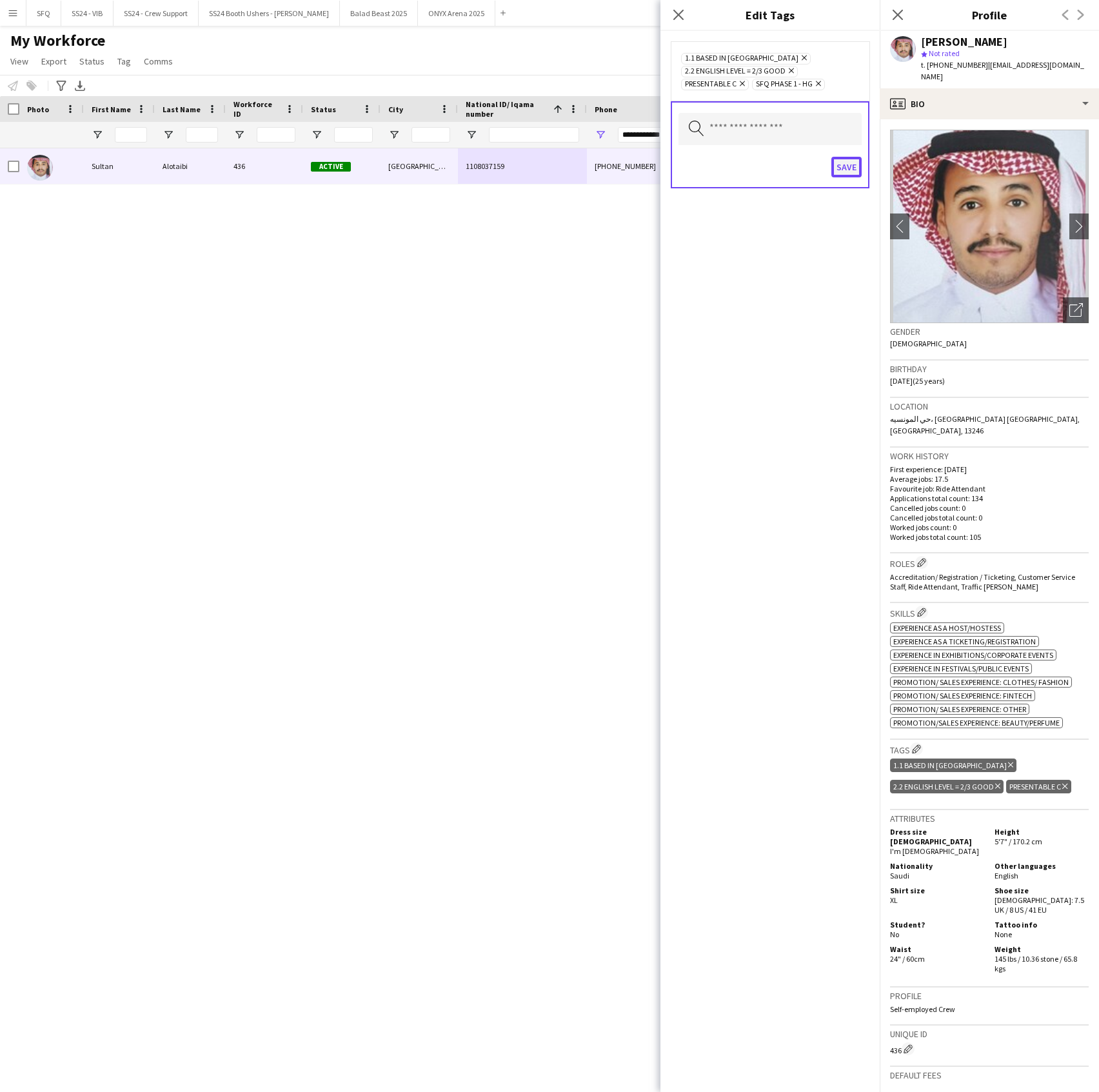
click at [841, 166] on button "Save" at bounding box center [846, 167] width 30 height 21
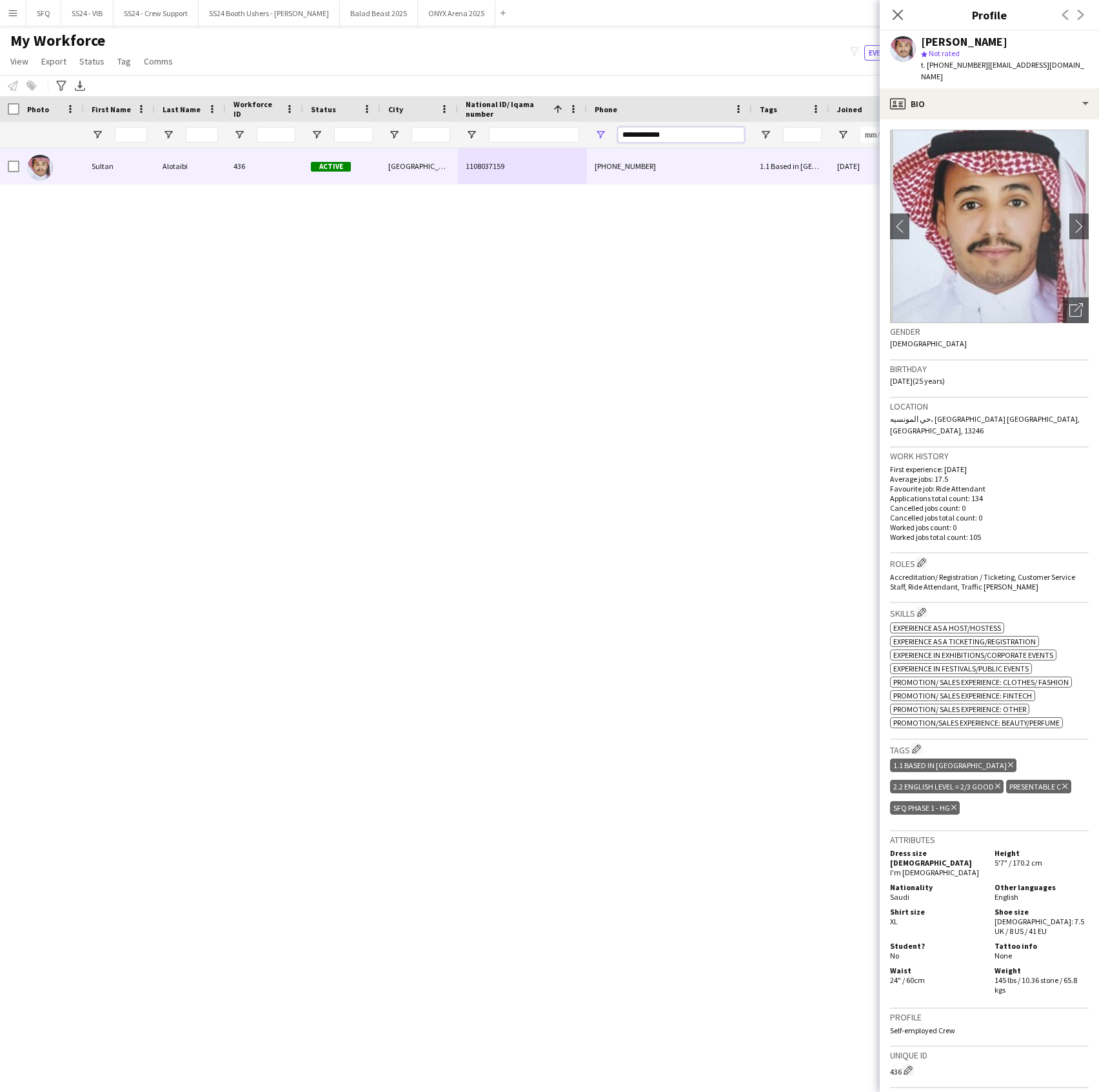
click at [703, 132] on input "**********" at bounding box center [681, 135] width 127 height 15
paste input "*"
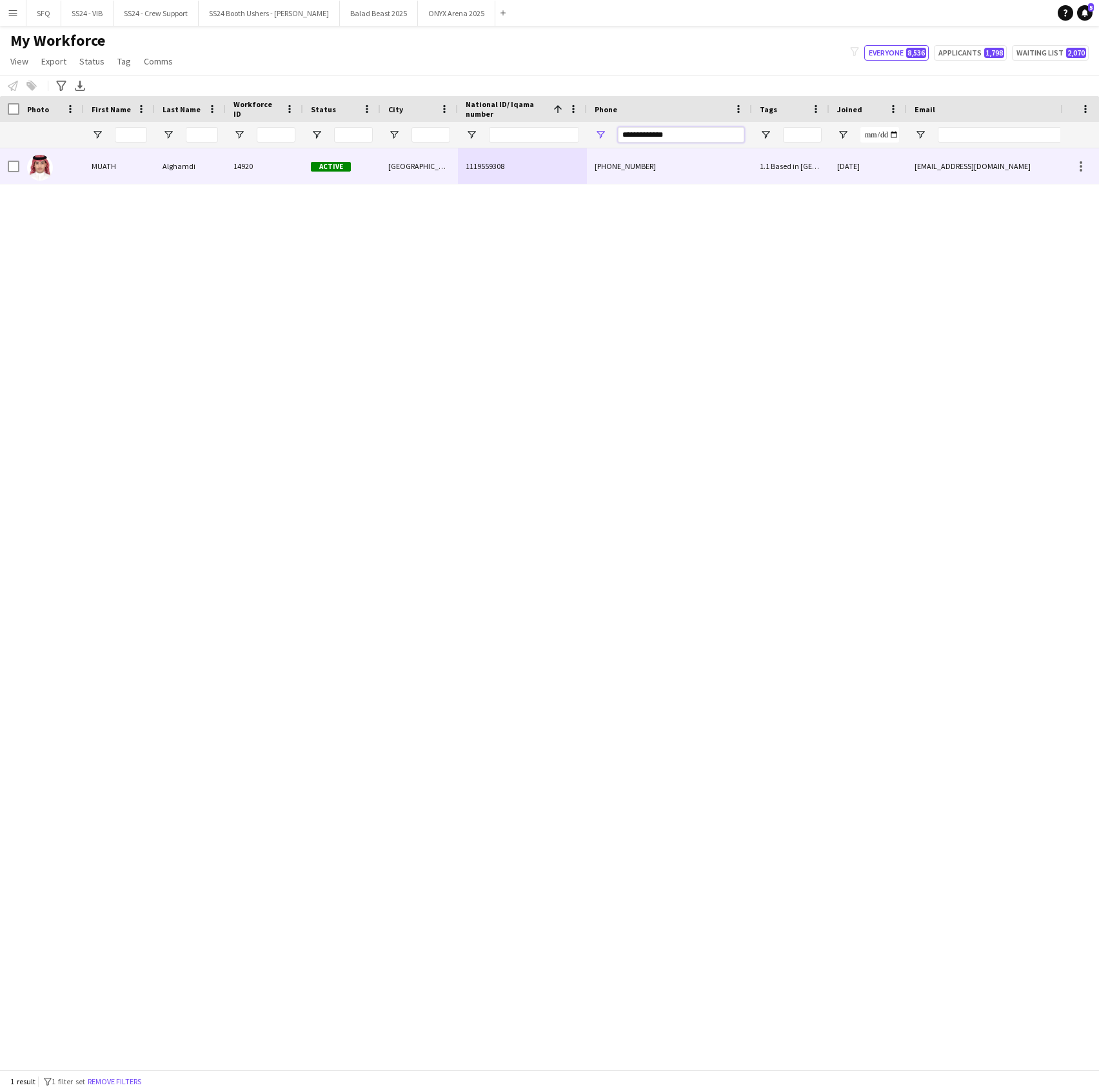
type input "**********"
click at [668, 158] on div "+9660532644524" at bounding box center [670, 166] width 165 height 36
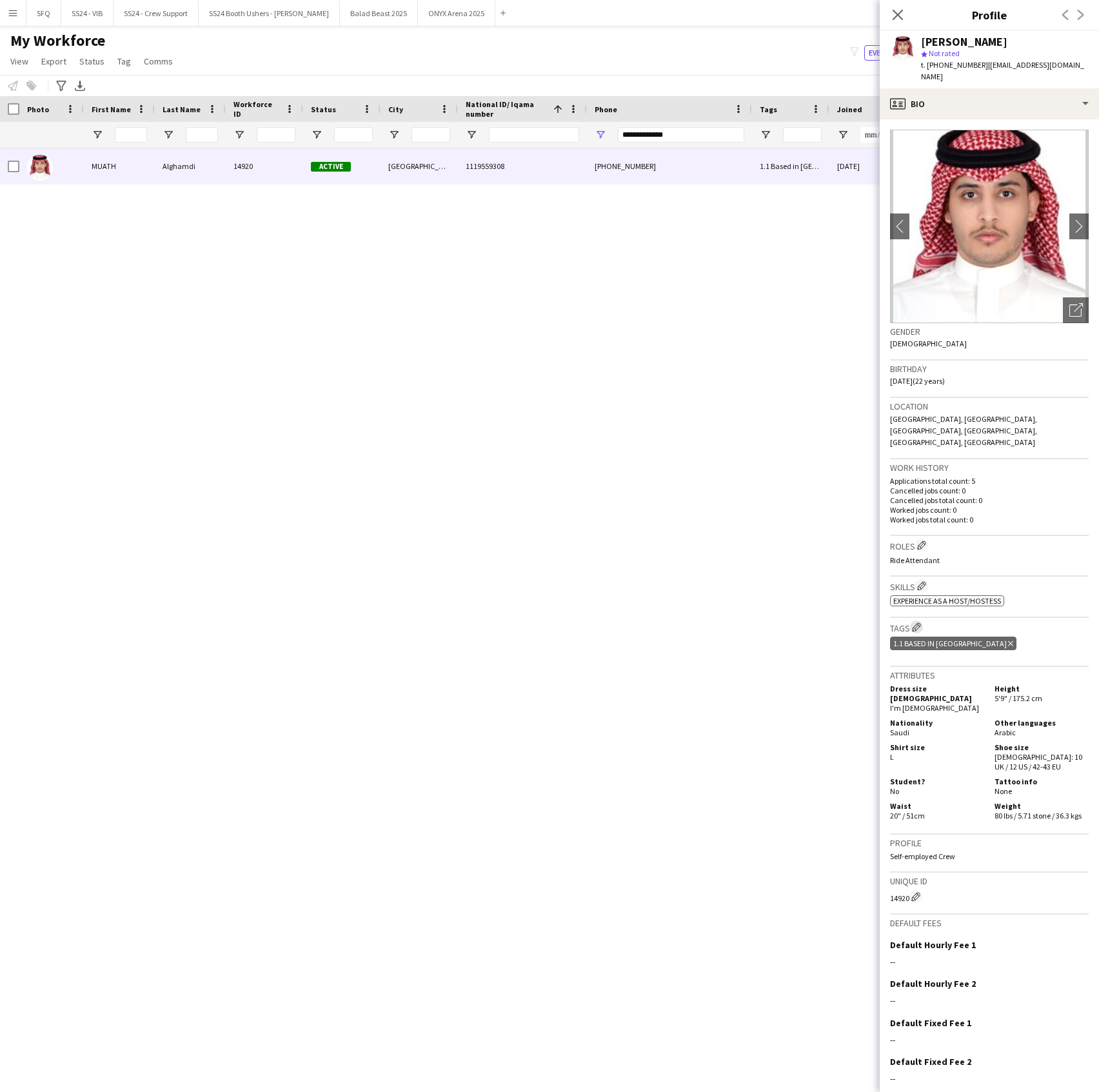
click at [914, 622] on app-icon "Edit crew company tags" at bounding box center [917, 627] width 9 height 9
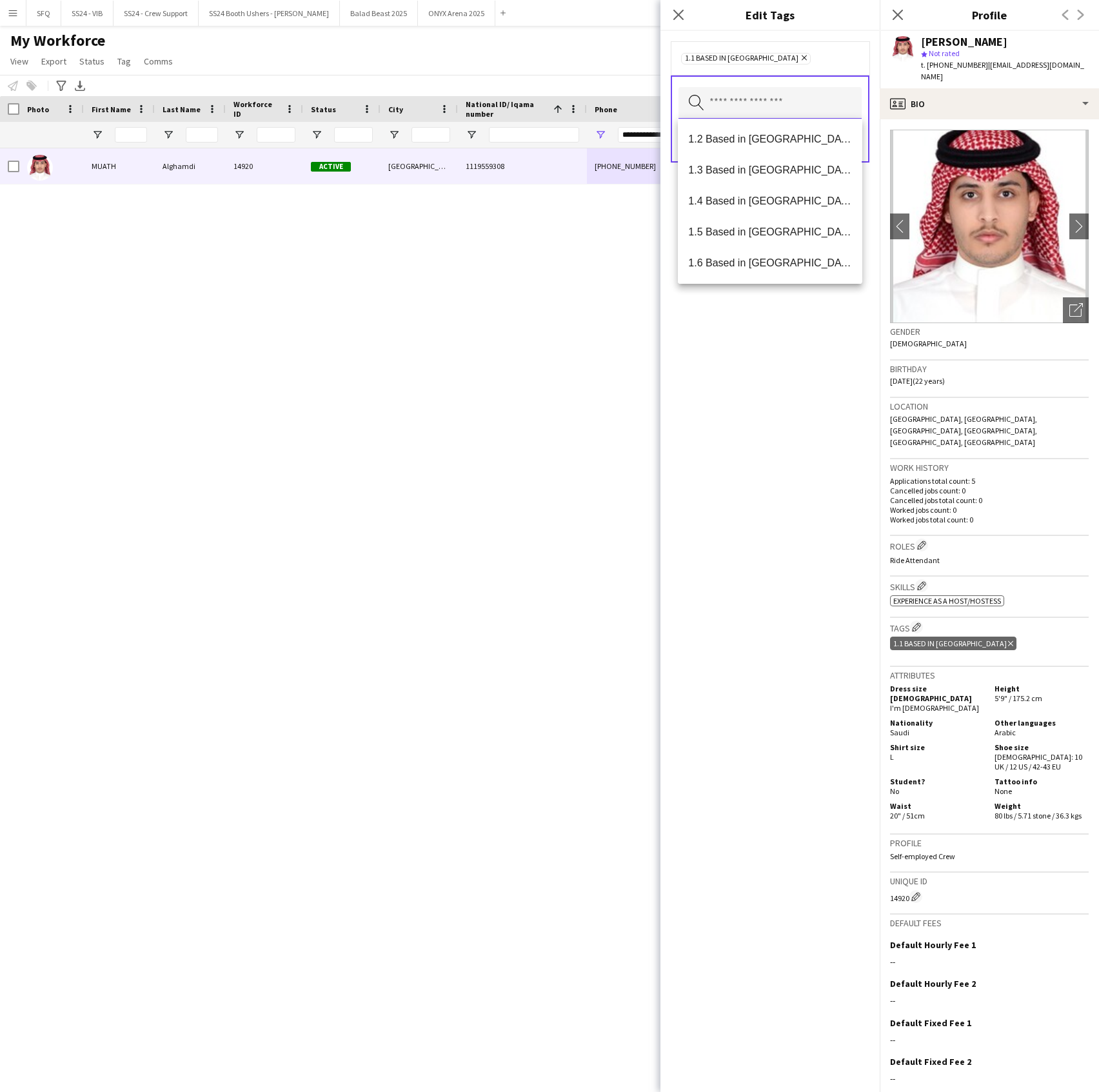
click at [781, 111] on input "text" at bounding box center [770, 103] width 183 height 32
click at [777, 196] on span "SFQ Phase 1 - HG" at bounding box center [769, 201] width 163 height 12
click at [792, 439] on div "1.1 Based in Riyadh Remove SFQ Phase 1 - HG Remove Search by tag name Save" at bounding box center [770, 561] width 219 height 1061
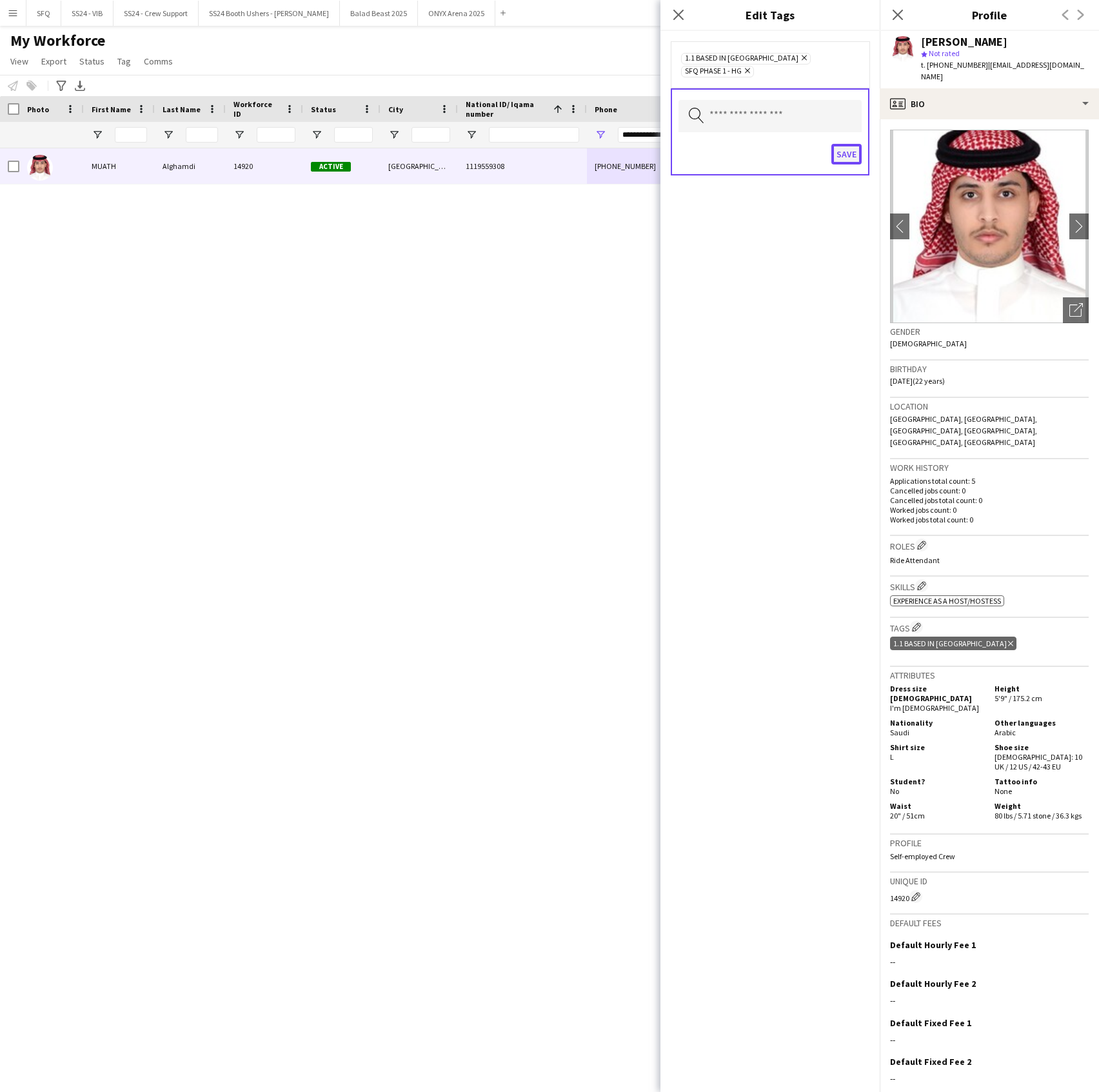
click at [846, 144] on button "Save" at bounding box center [846, 154] width 30 height 21
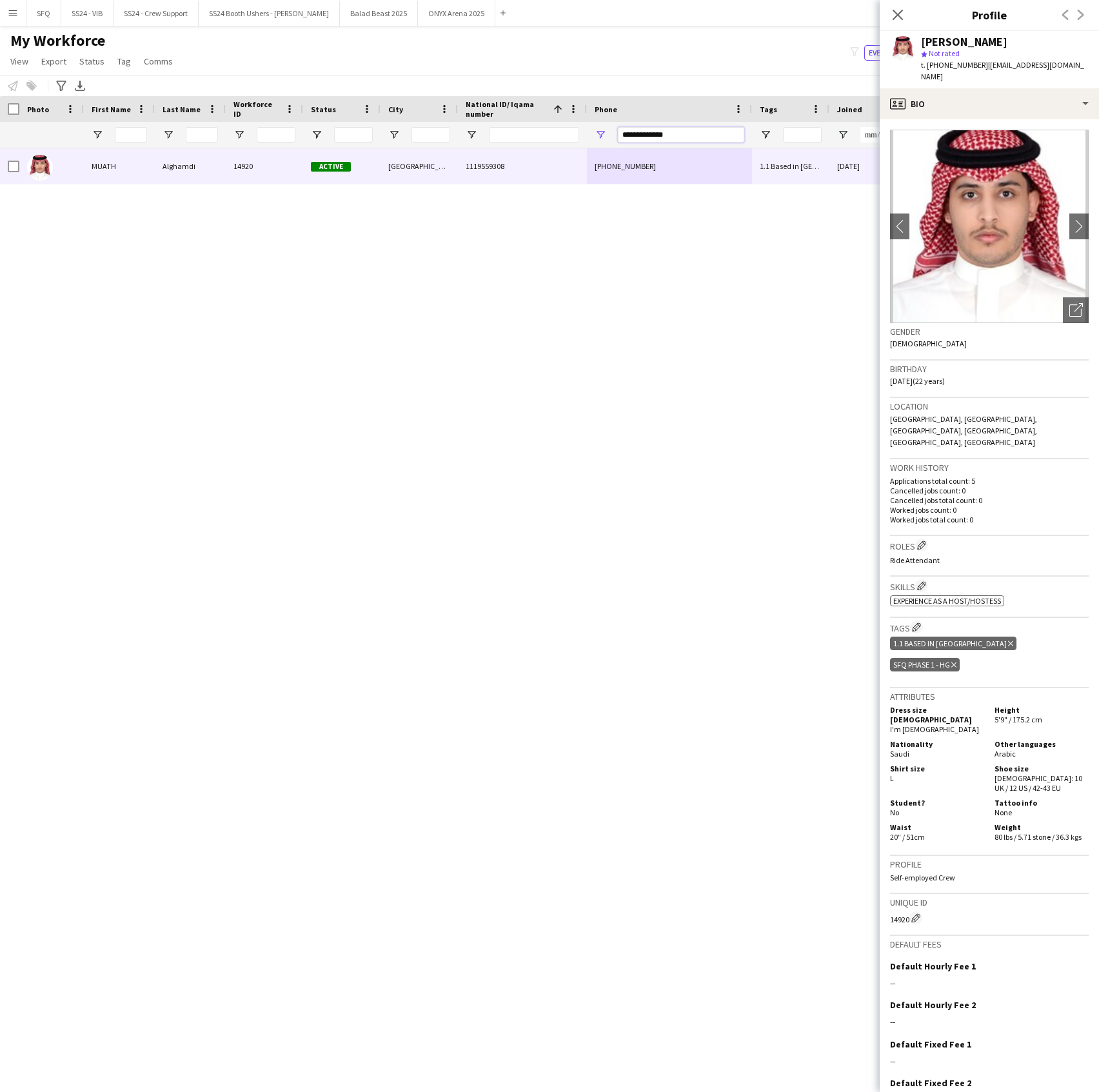
click at [671, 130] on input "**********" at bounding box center [681, 135] width 127 height 15
paste input "Phone Filter Input"
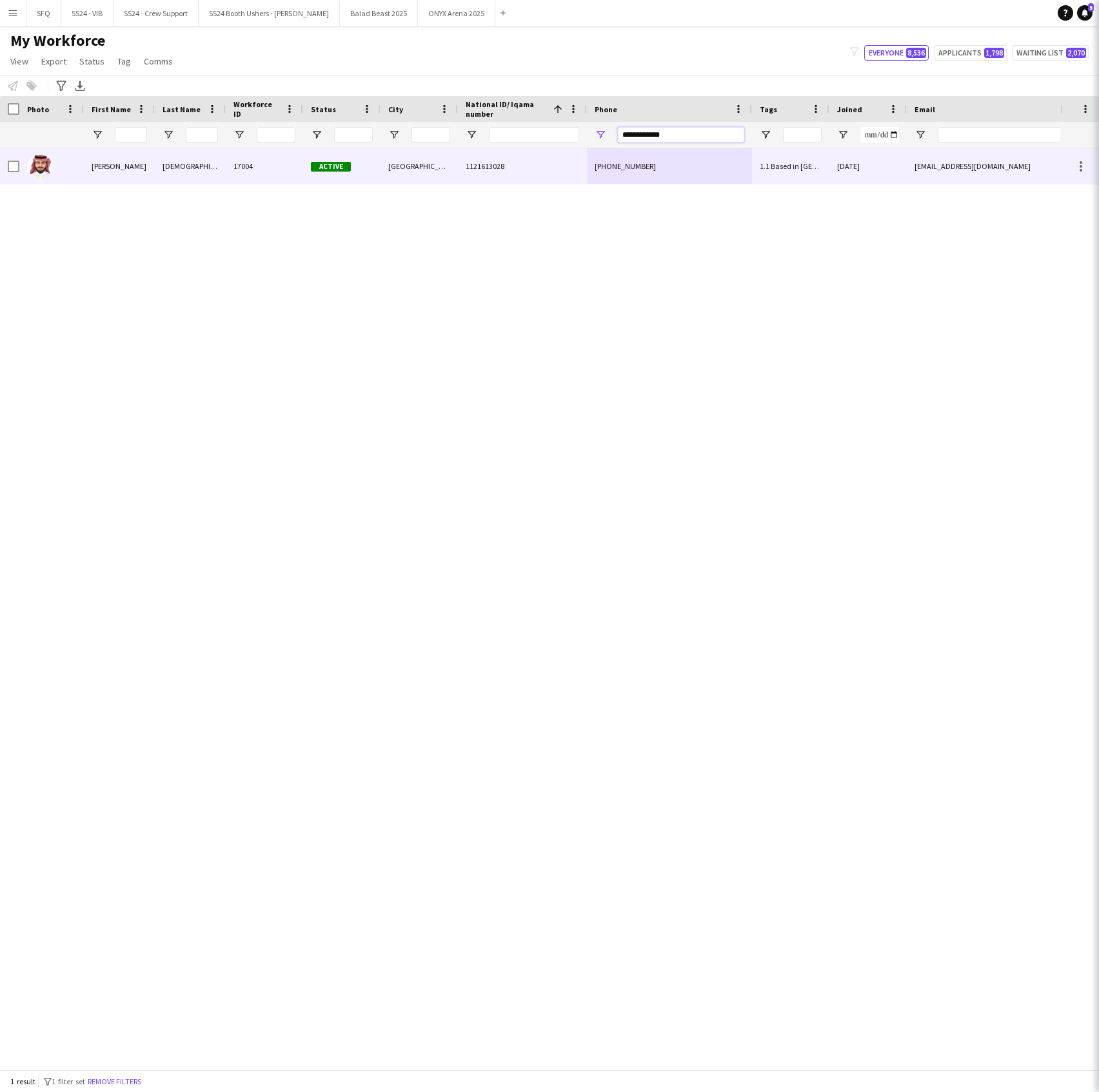
type input "**********"
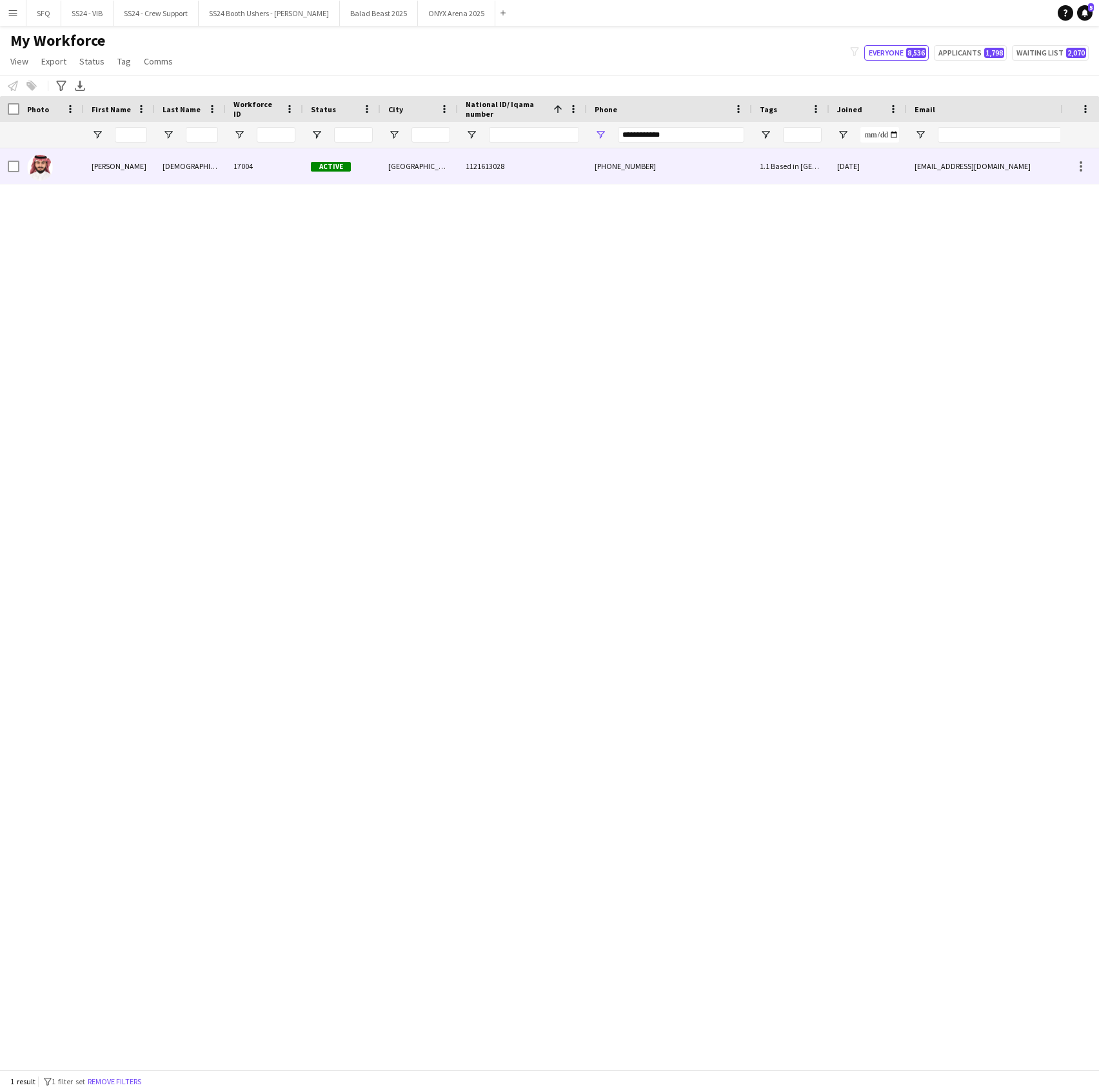
click at [429, 162] on div "[GEOGRAPHIC_DATA]" at bounding box center [419, 166] width 77 height 36
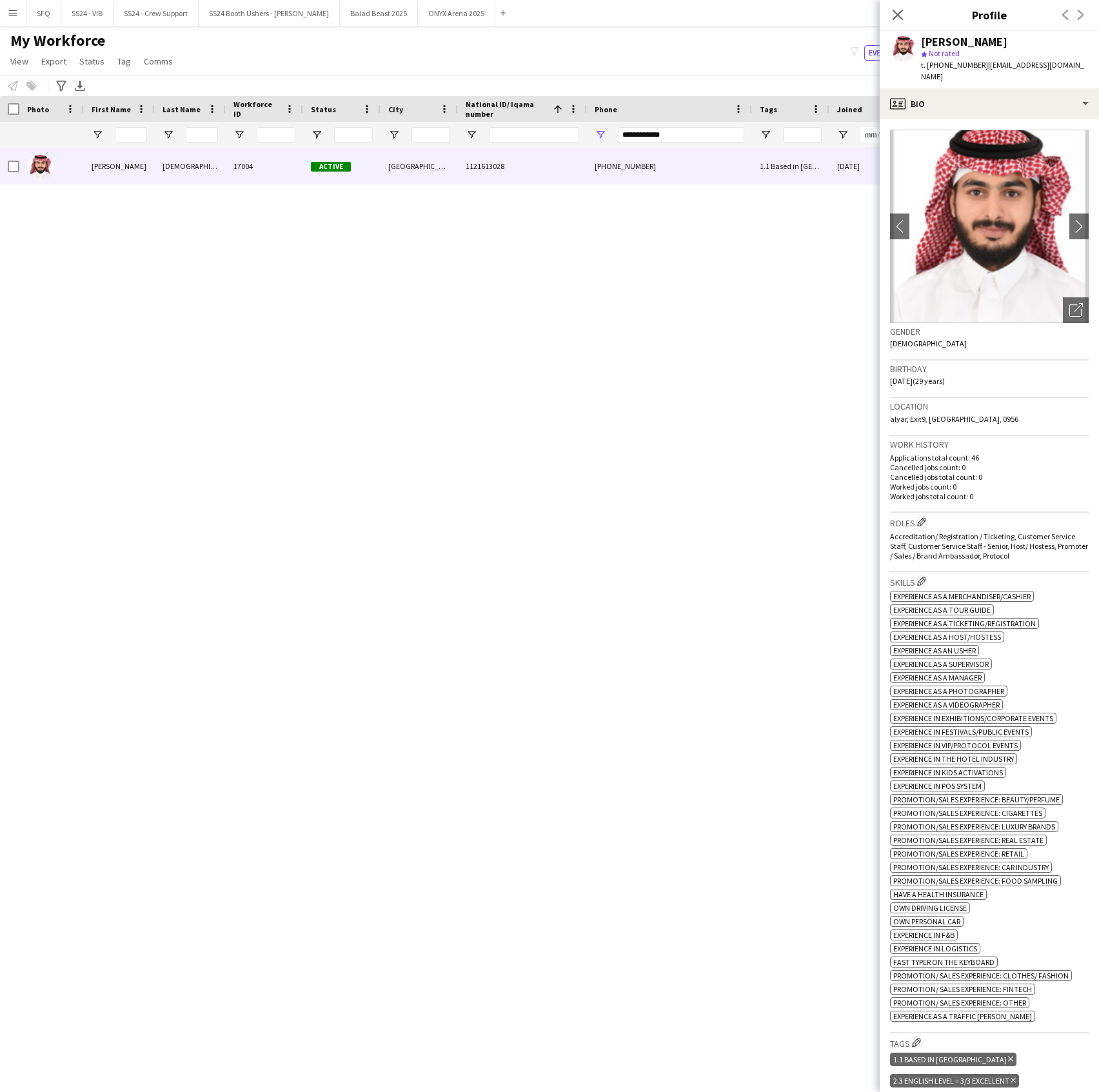
scroll to position [429, 0]
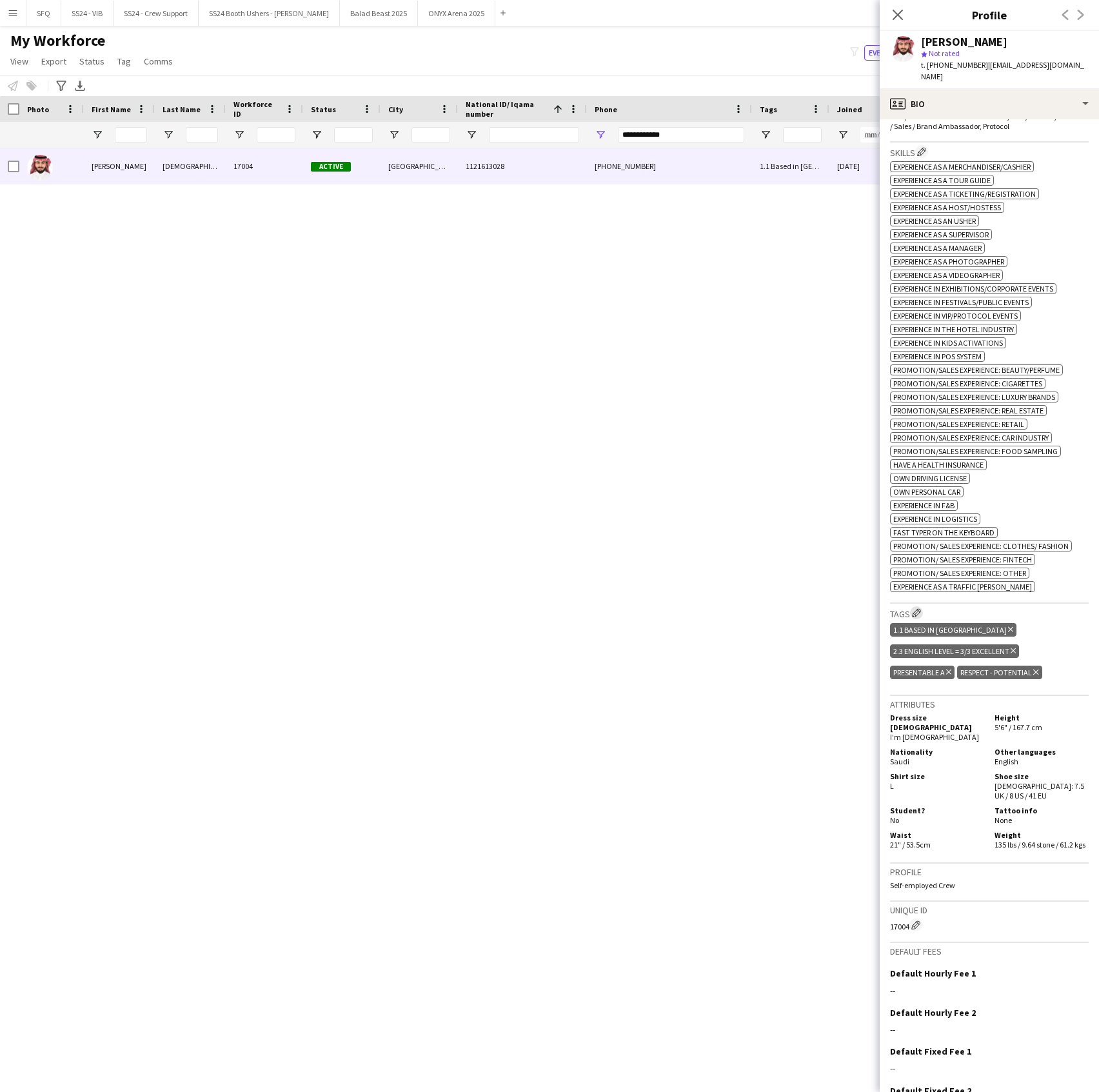
click at [920, 612] on app-icon "Edit crew company tags" at bounding box center [917, 613] width 9 height 9
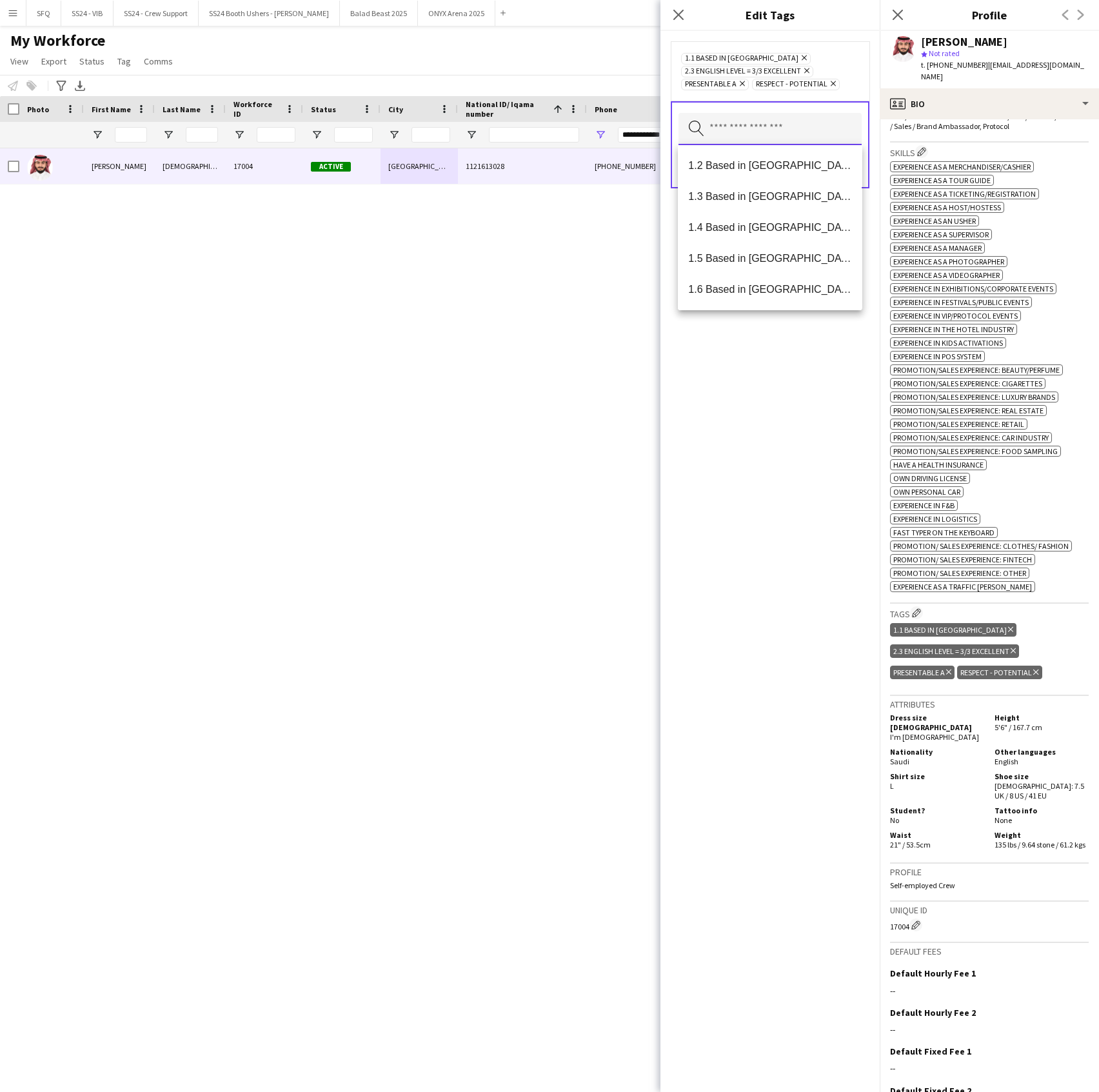
click at [758, 132] on input "text" at bounding box center [770, 129] width 183 height 32
click at [778, 217] on mat-option "SFQ Phase 1 - HG" at bounding box center [770, 228] width 184 height 31
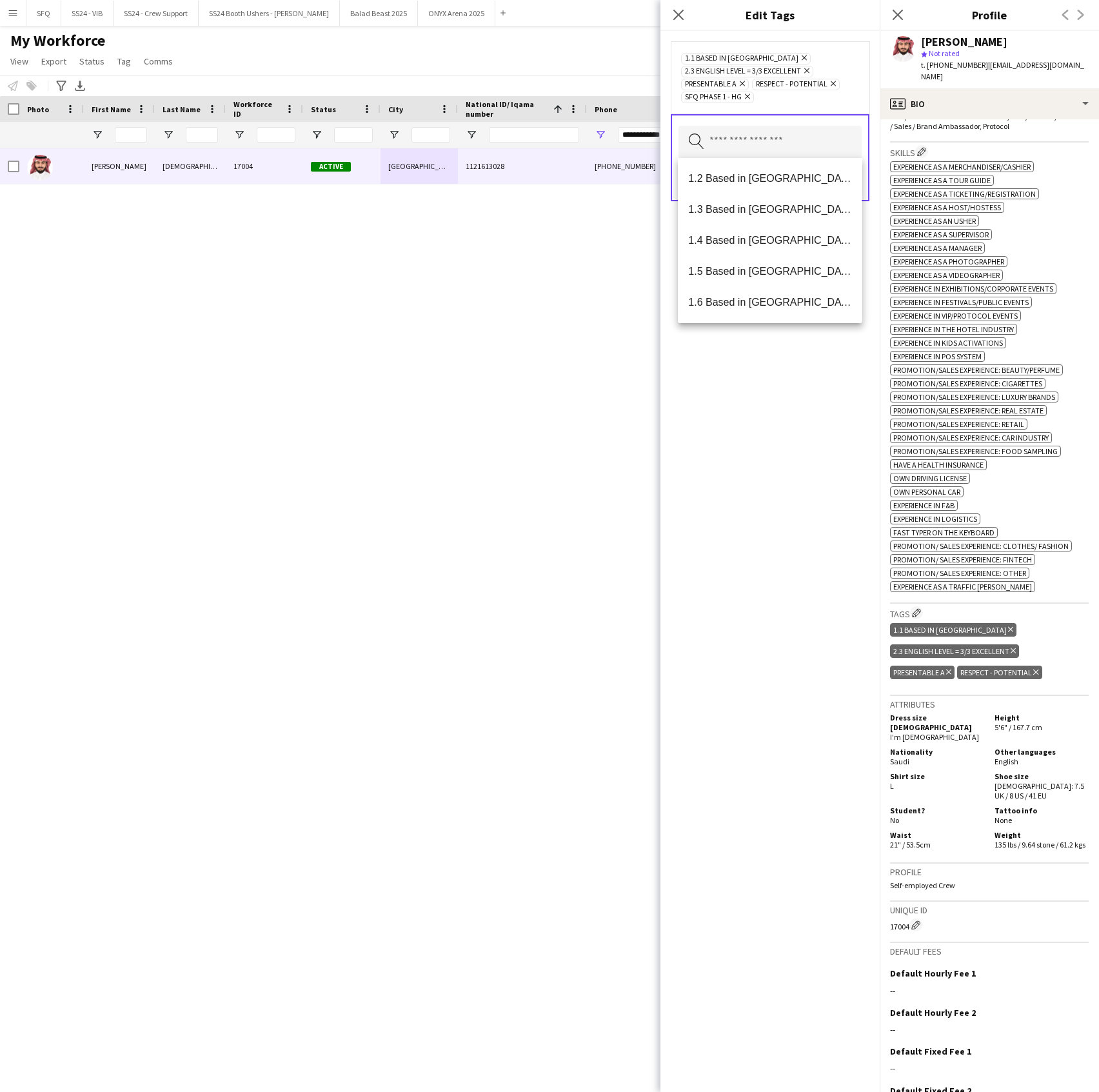
click at [787, 468] on div "1.1 Based in Riyadh Remove 2.3 English Level = 3/3 Excellent Remove Presentable…" at bounding box center [770, 561] width 219 height 1061
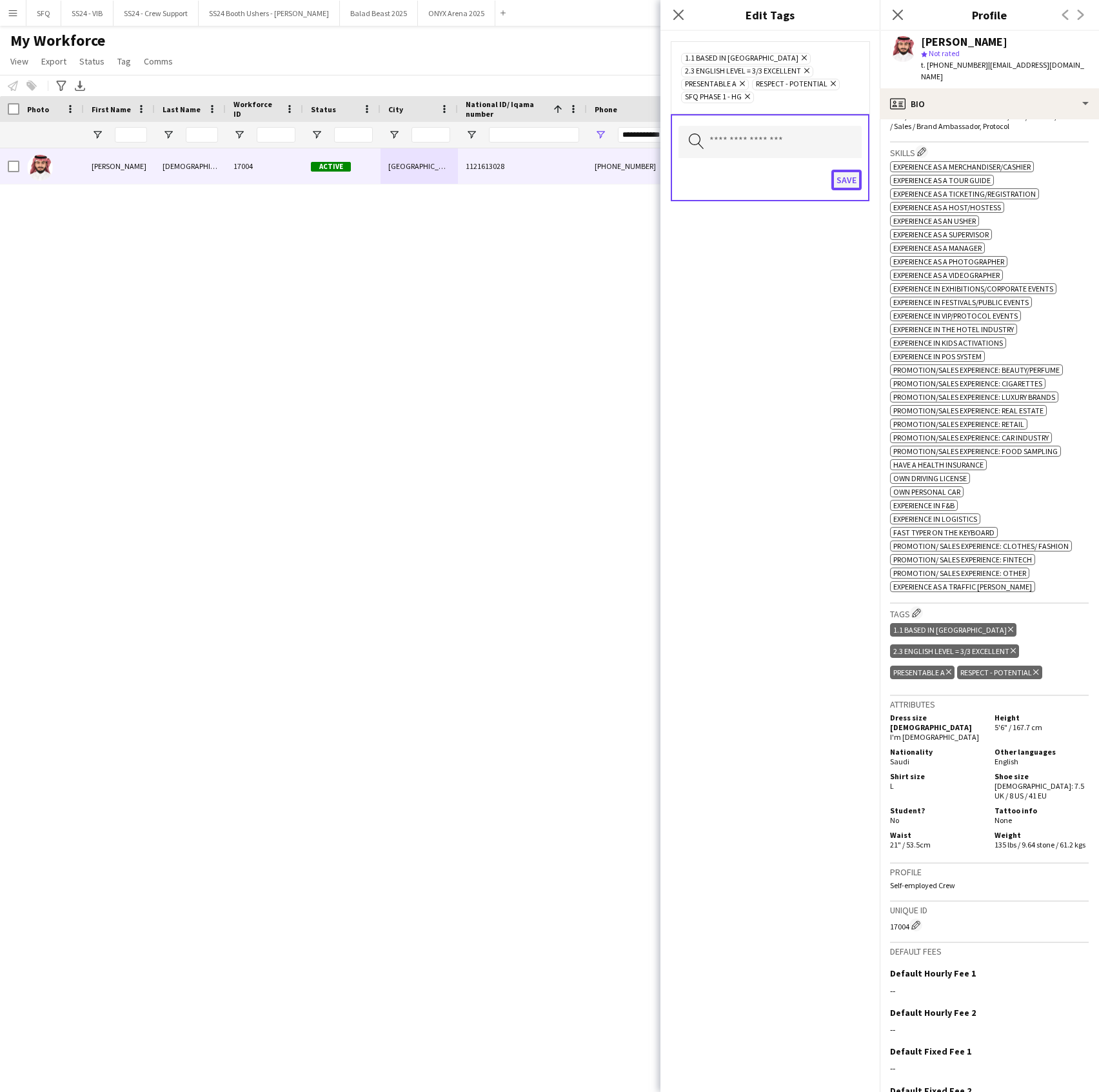
click at [855, 181] on button "Save" at bounding box center [846, 180] width 30 height 21
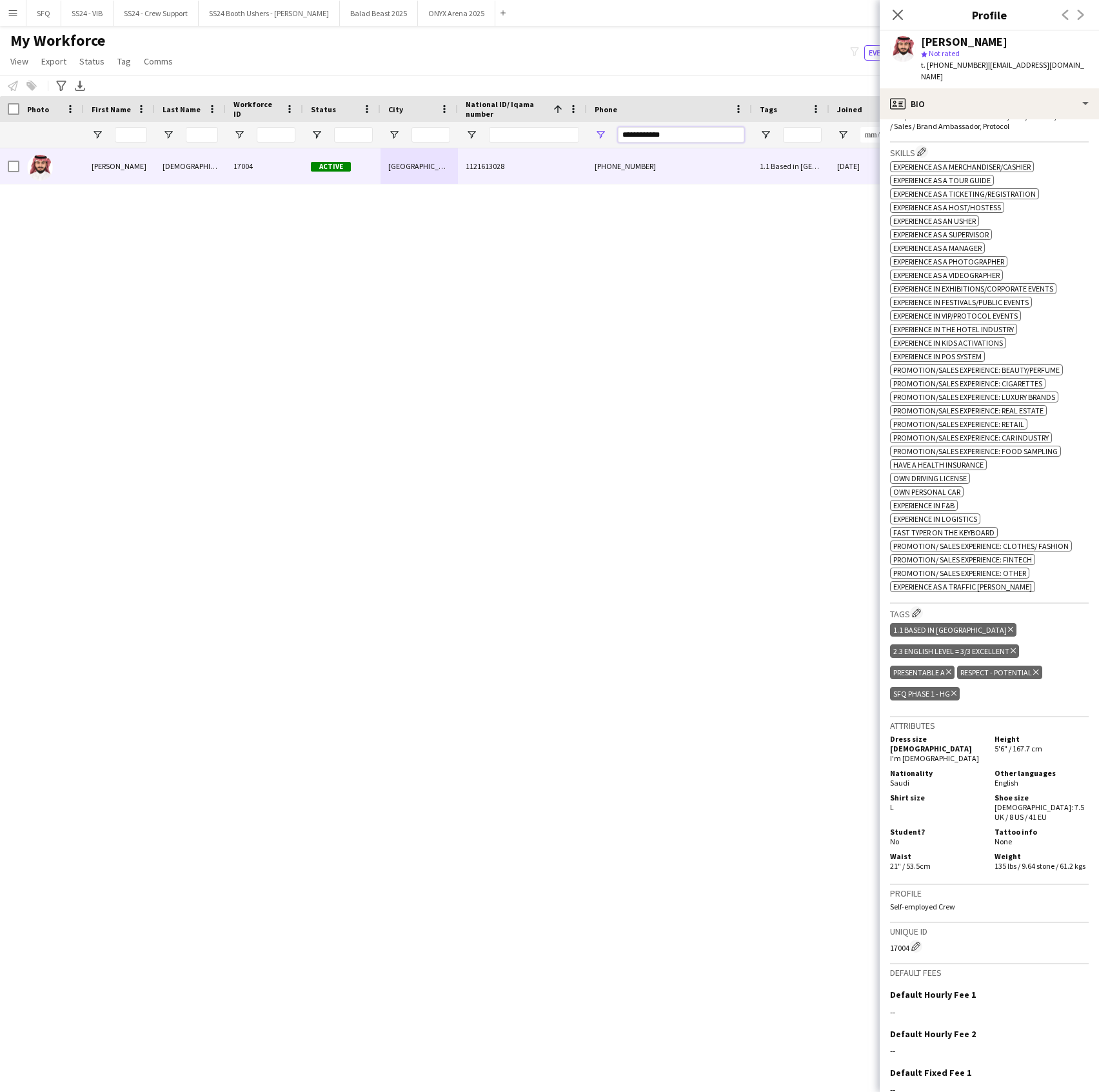
click at [669, 137] on input "**********" at bounding box center [681, 135] width 127 height 15
paste input "Phone Filter Input"
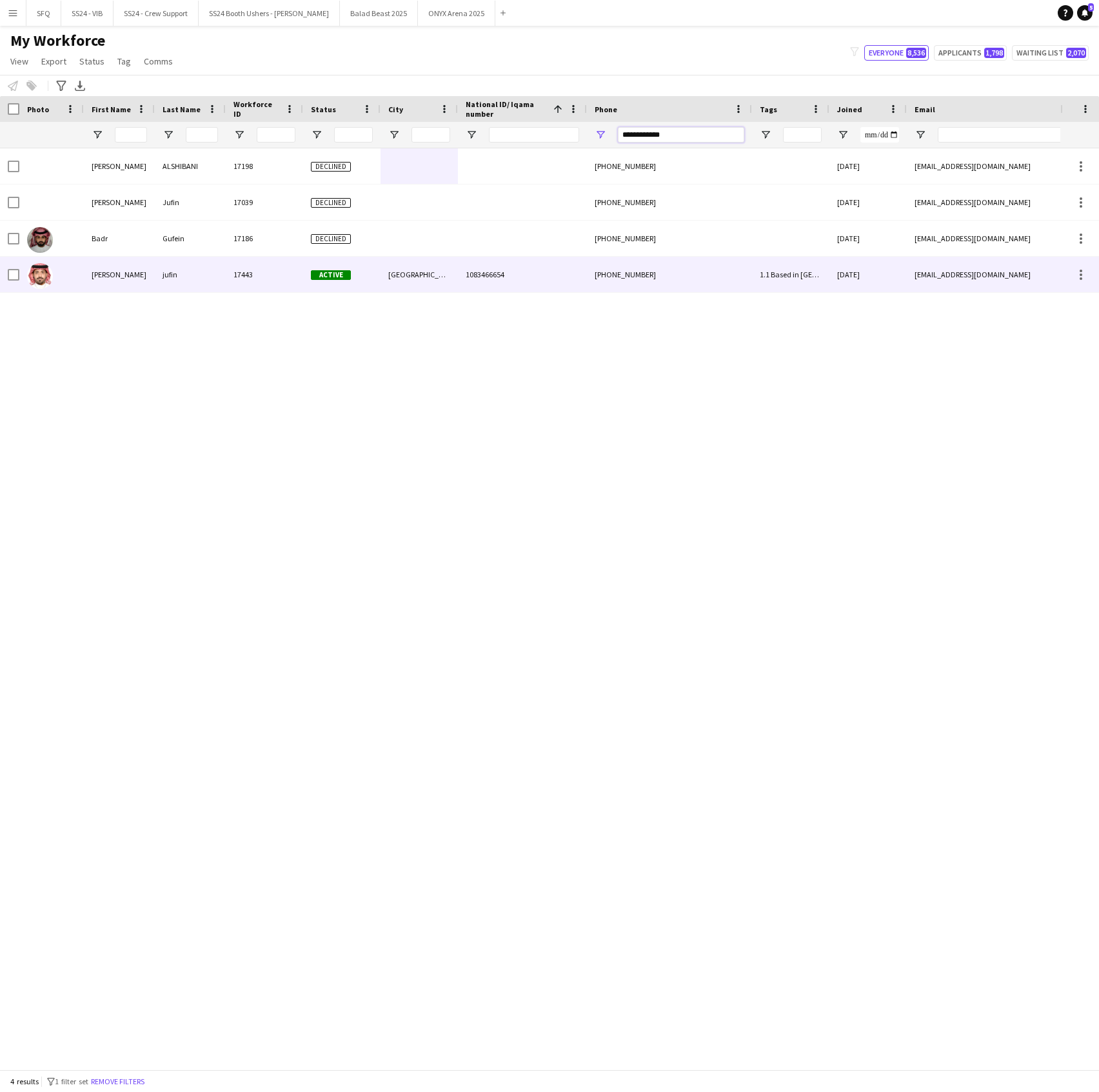
type input "**********"
click at [270, 280] on div "17443" at bounding box center [264, 274] width 77 height 36
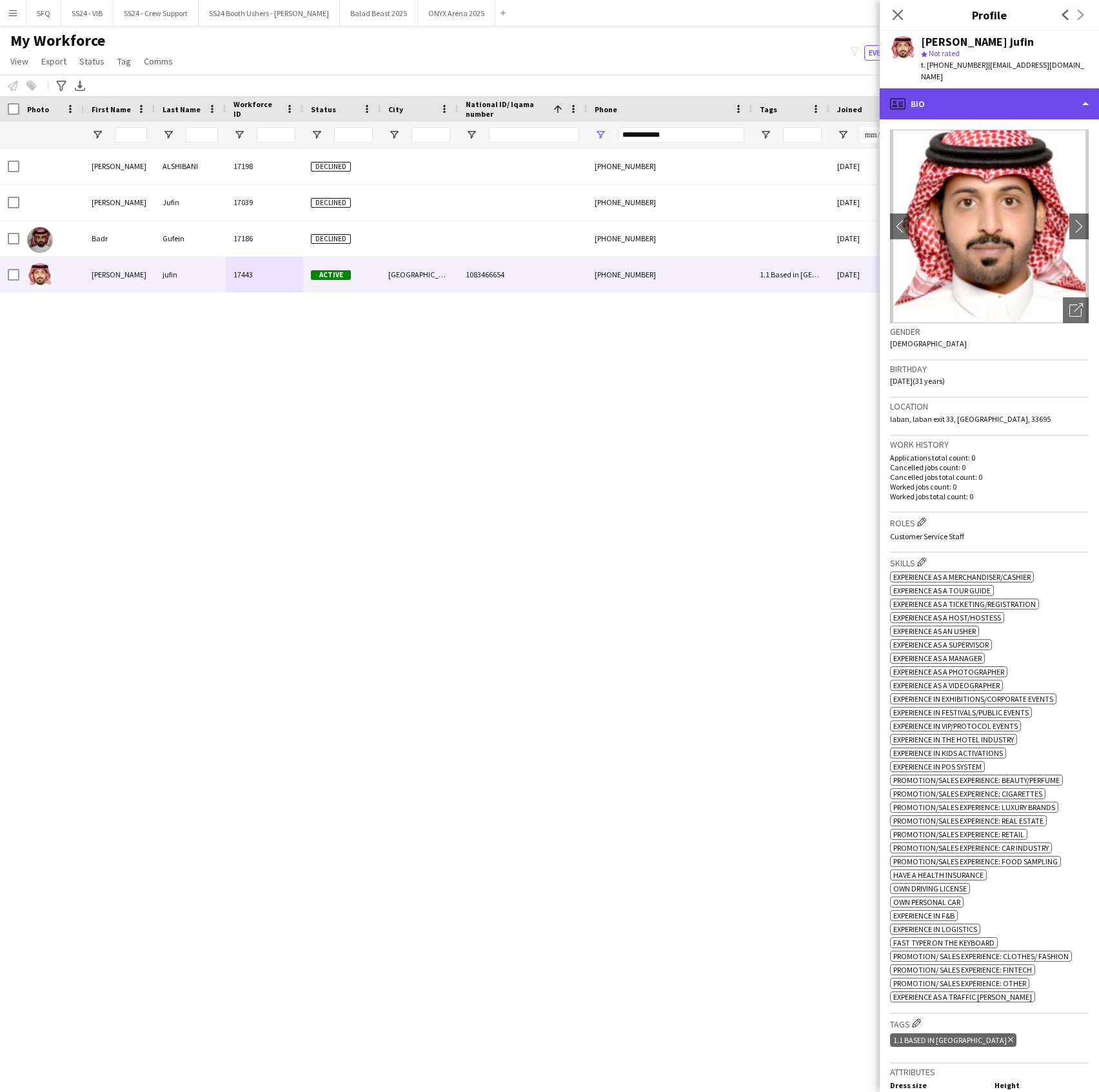
click at [984, 93] on div "profile Bio" at bounding box center [989, 103] width 219 height 31
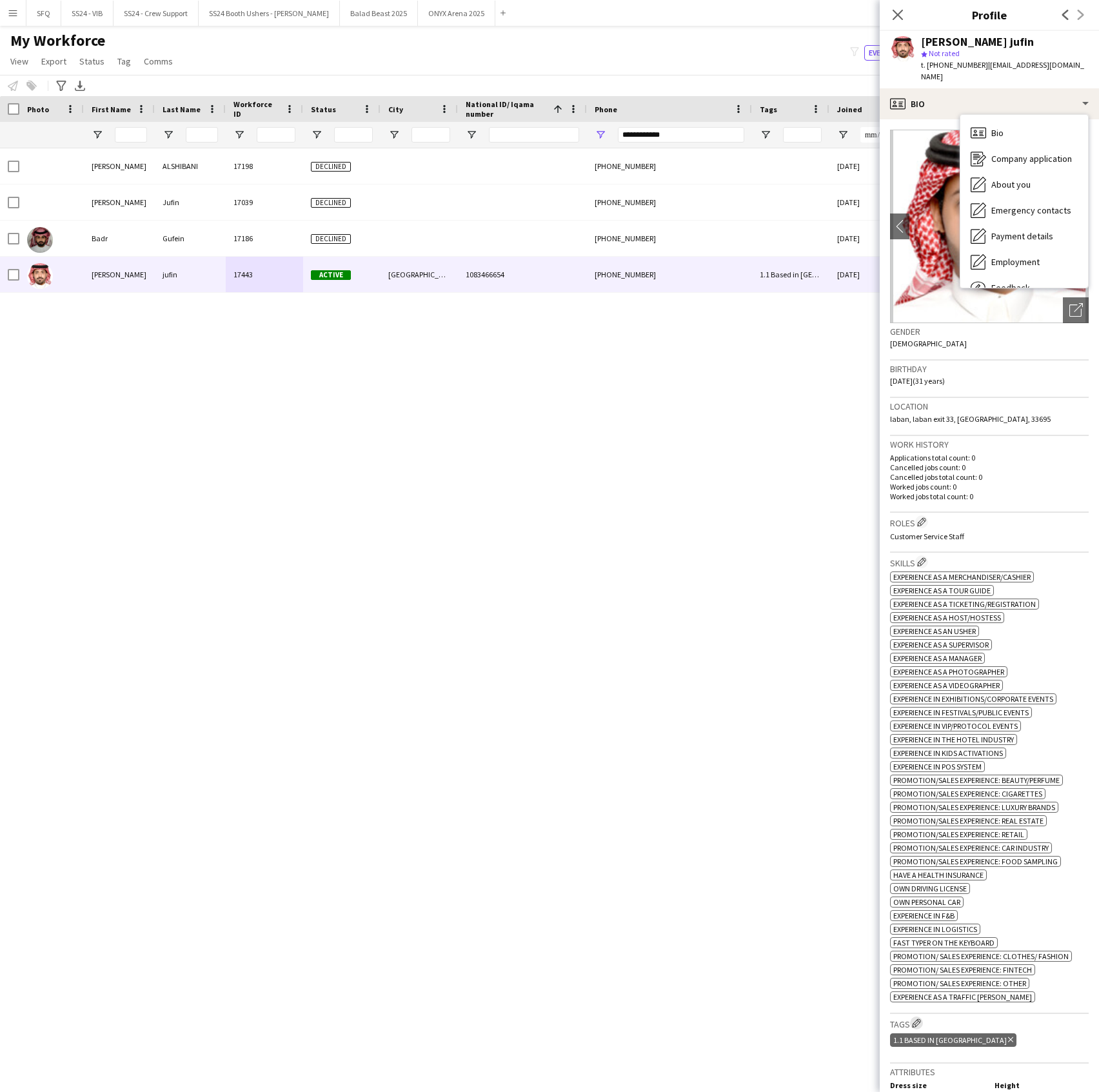
click at [921, 1022] on app-icon "Edit crew company tags" at bounding box center [917, 1023] width 9 height 9
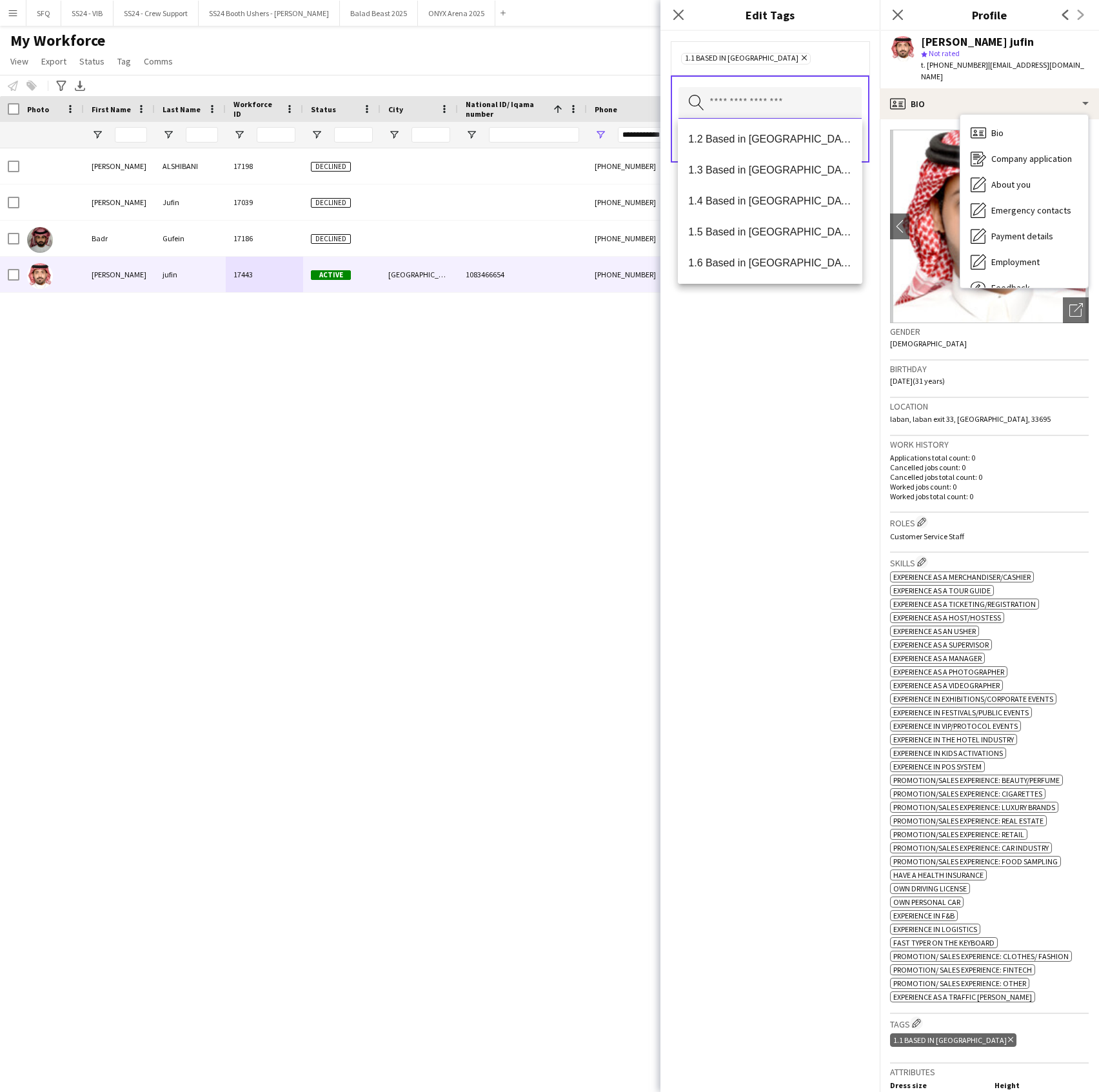
click at [782, 107] on input "text" at bounding box center [770, 103] width 183 height 32
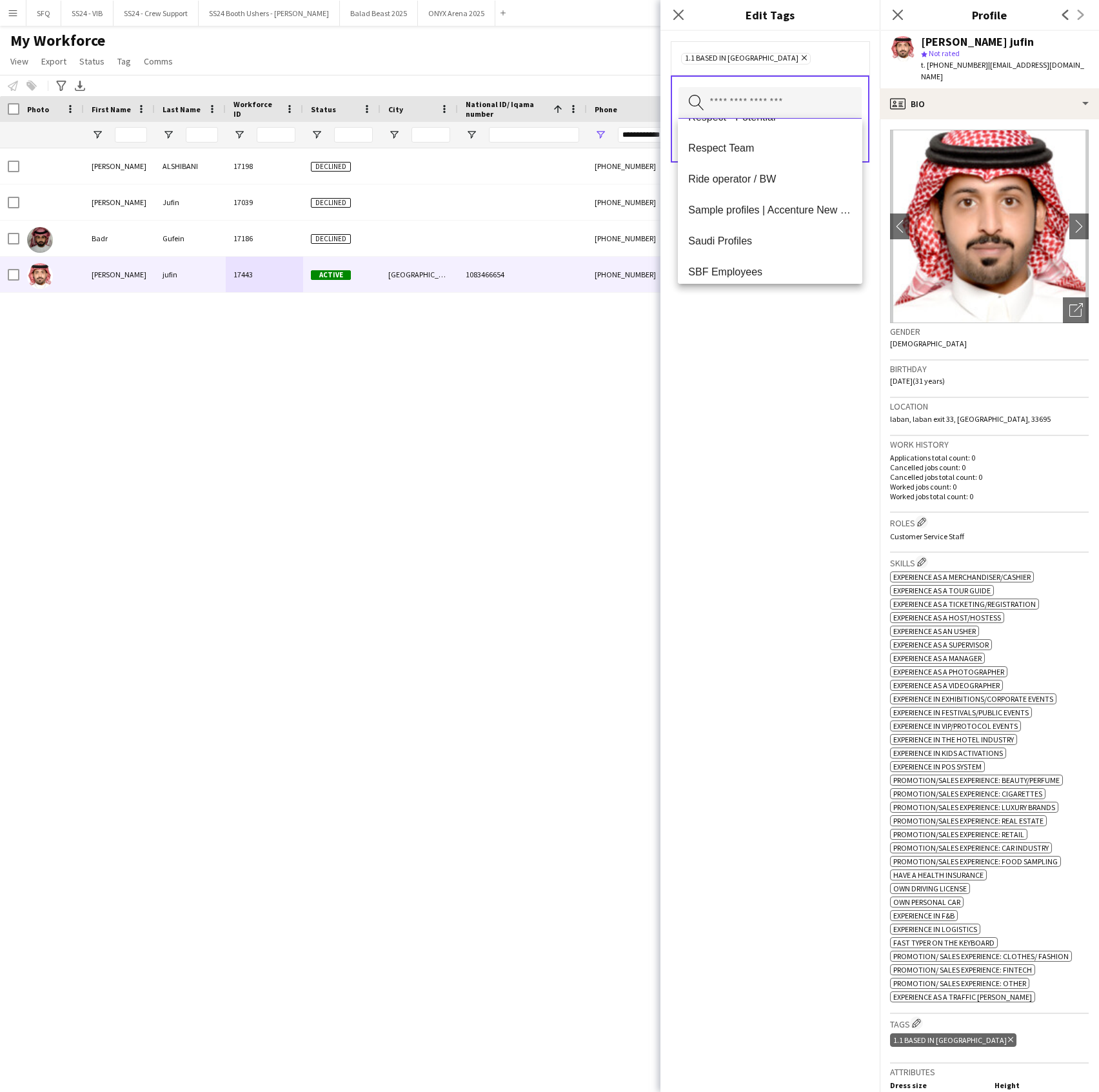
scroll to position [1331, 0]
click at [774, 195] on span "SFQ Phase 1 - HG" at bounding box center [769, 201] width 163 height 12
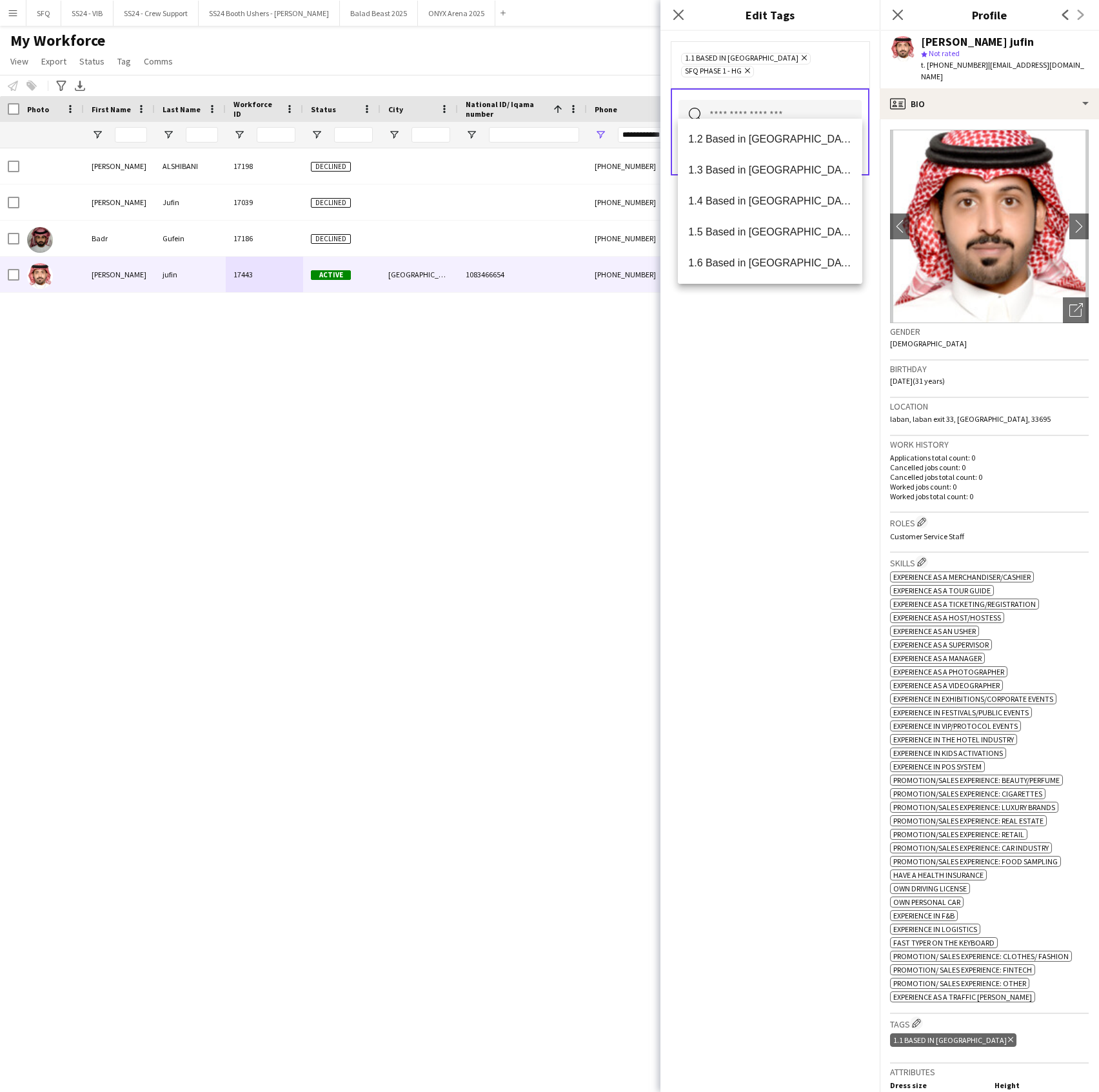
drag, startPoint x: 754, startPoint y: 367, endPoint x: 804, endPoint y: 273, distance: 106.5
click at [755, 365] on div "1.1 Based in Riyadh Remove SFQ Phase 1 - HG Remove Search by tag name Save" at bounding box center [770, 561] width 219 height 1061
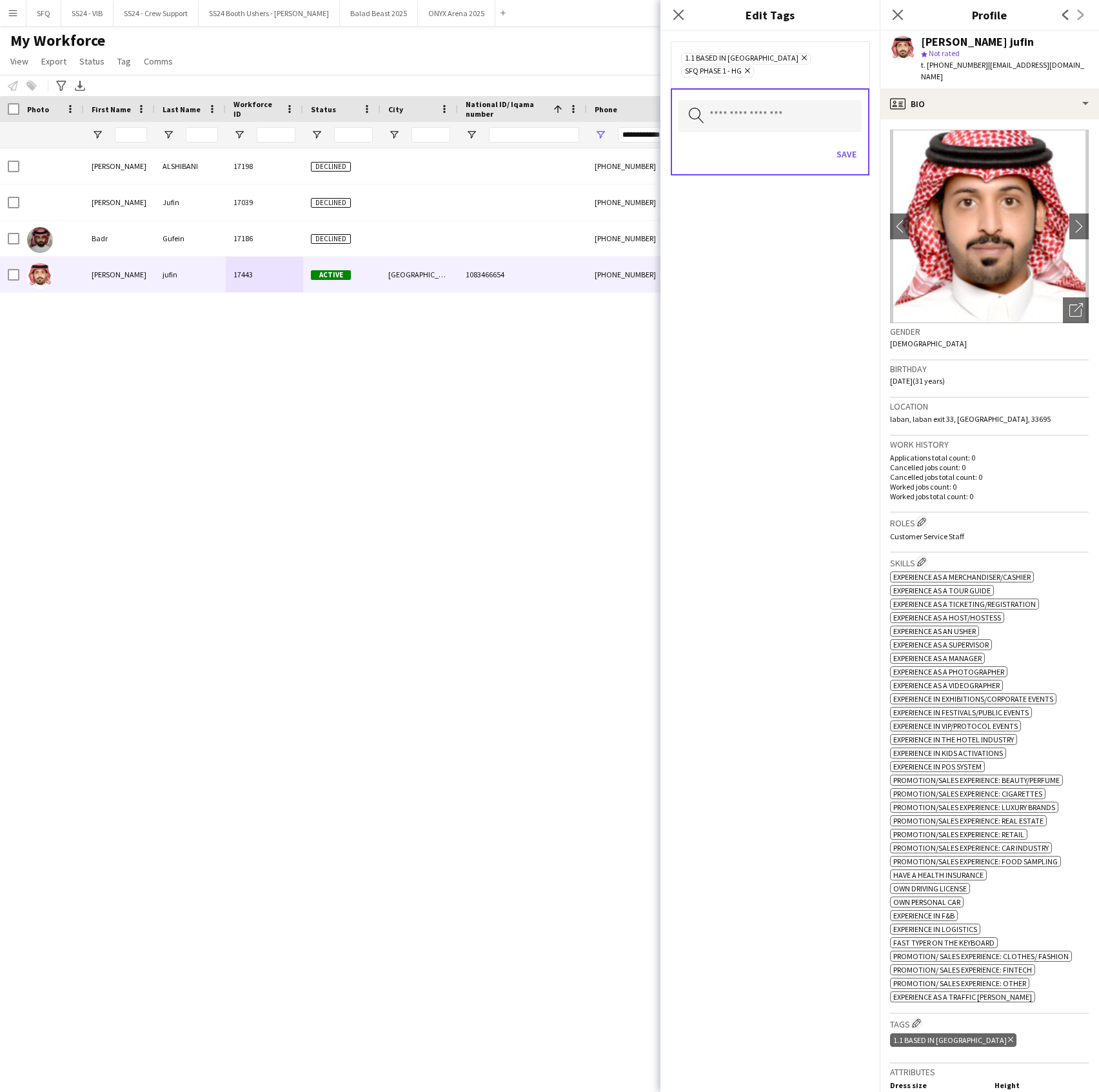
click at [842, 137] on div "Save" at bounding box center [770, 156] width 183 height 37
click at [840, 144] on button "Save" at bounding box center [846, 154] width 30 height 21
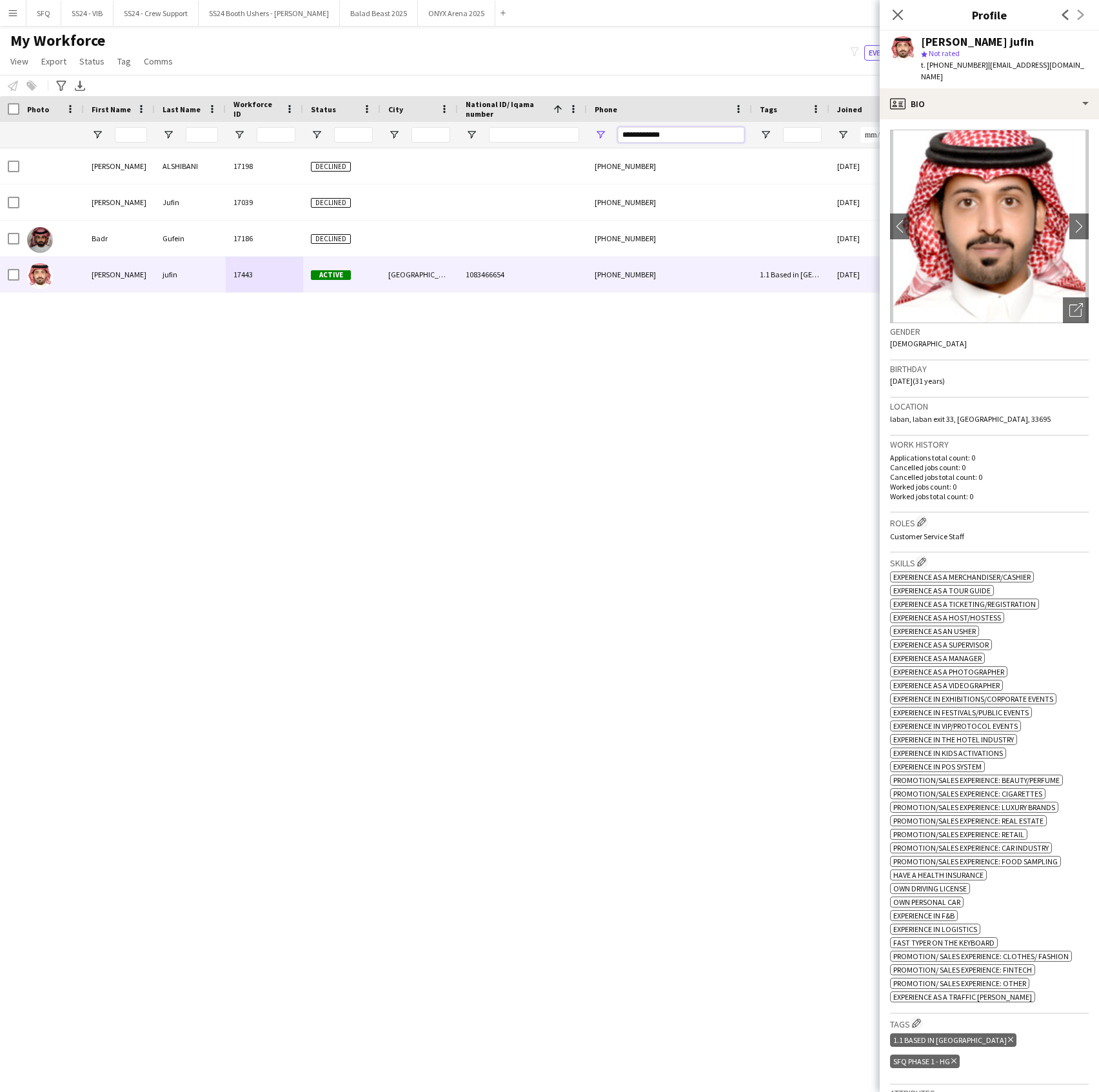
click at [700, 131] on input "**********" at bounding box center [681, 135] width 127 height 15
paste input "Phone Filter Input"
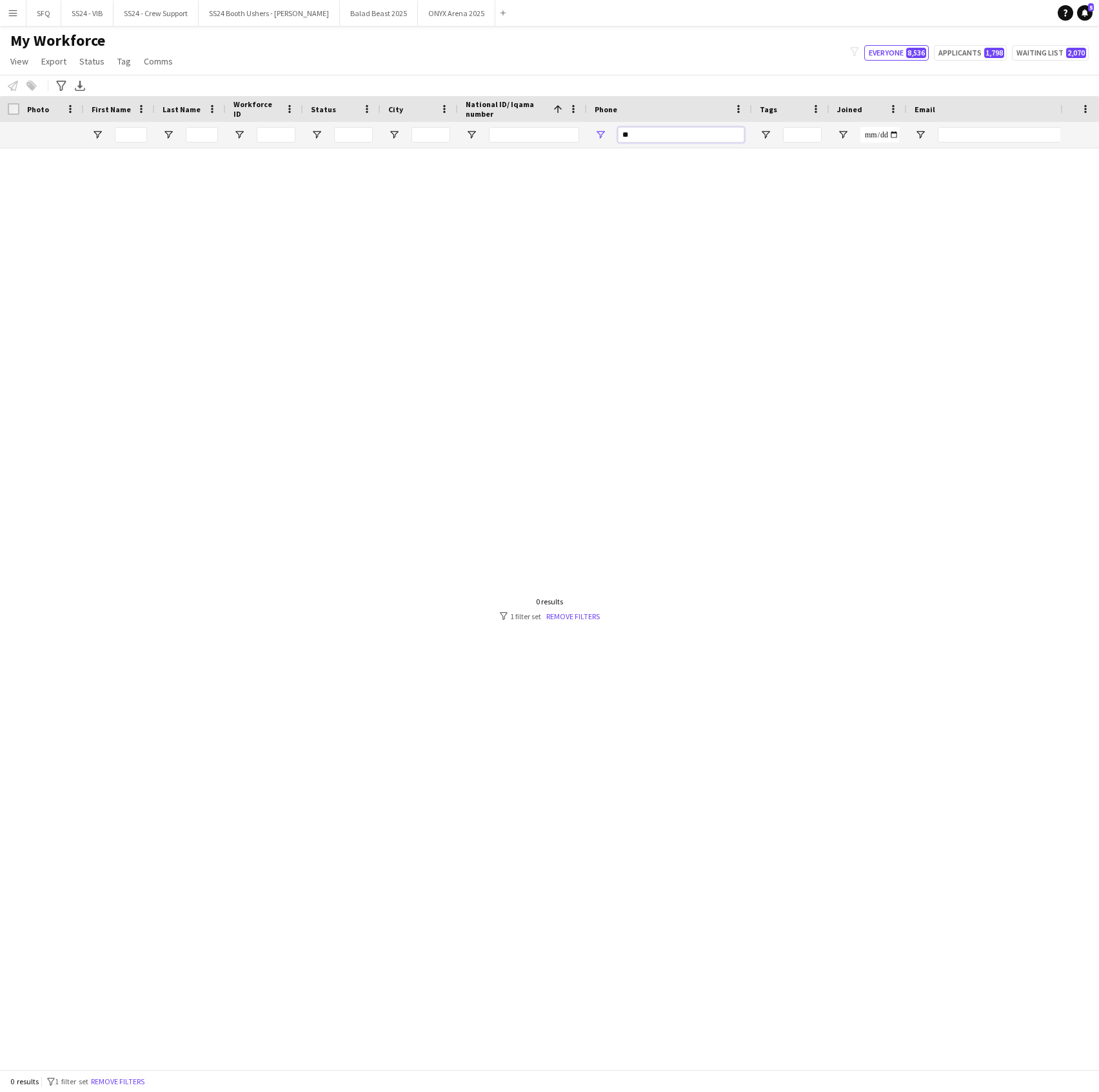
type input "*"
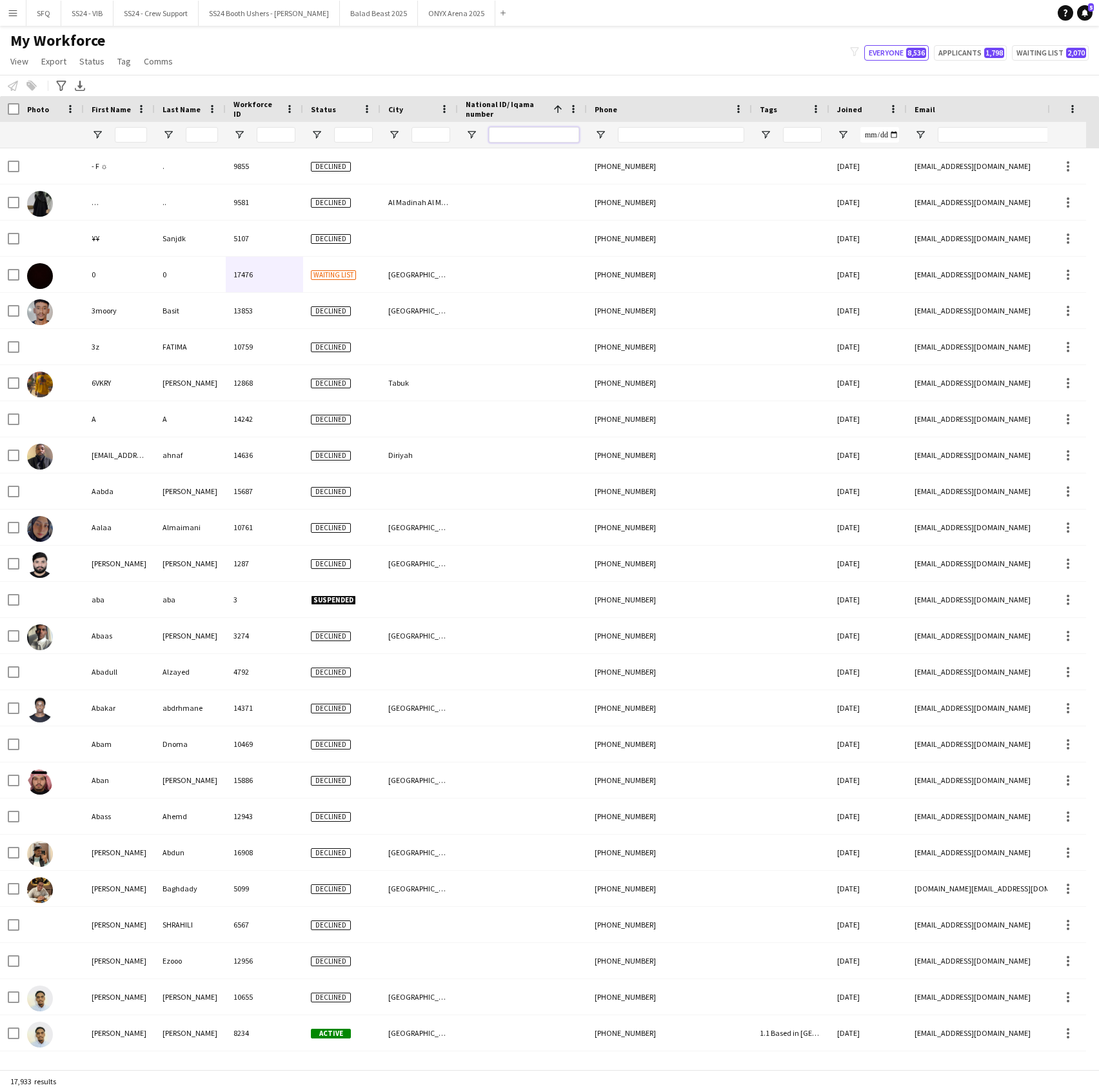
click at [534, 127] on input "National ID/ Iqama number Filter Input" at bounding box center [534, 135] width 90 height 15
paste input "**********"
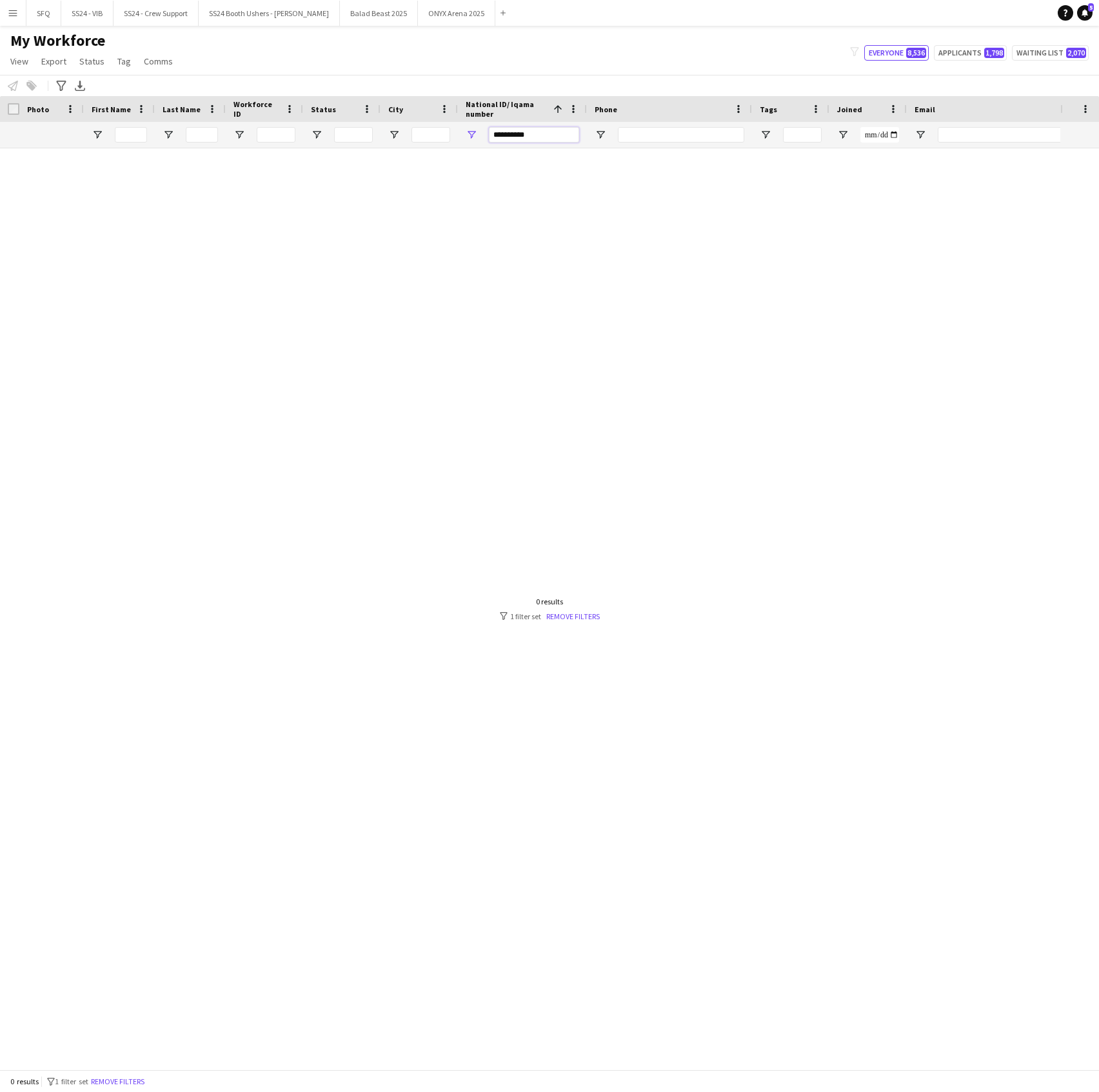
type input "**********"
click at [571, 622] on div at bounding box center [530, 602] width 1060 height 908
click at [568, 619] on link "Remove filters" at bounding box center [572, 616] width 53 height 10
click at [558, 606] on div "0 results" at bounding box center [549, 602] width 100 height 10
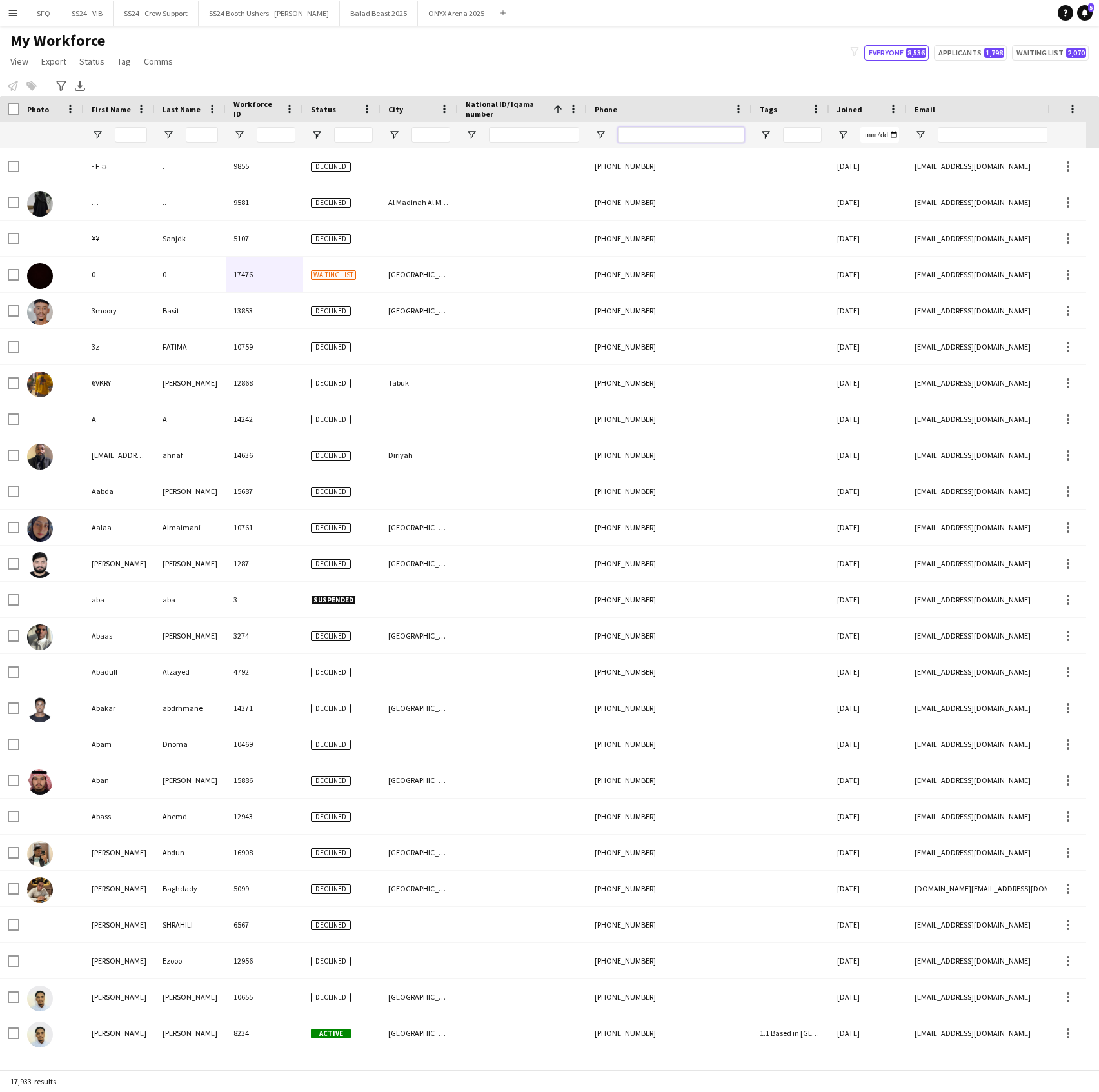
click at [658, 134] on input "Phone Filter Input" at bounding box center [681, 135] width 127 height 15
paste input "**********"
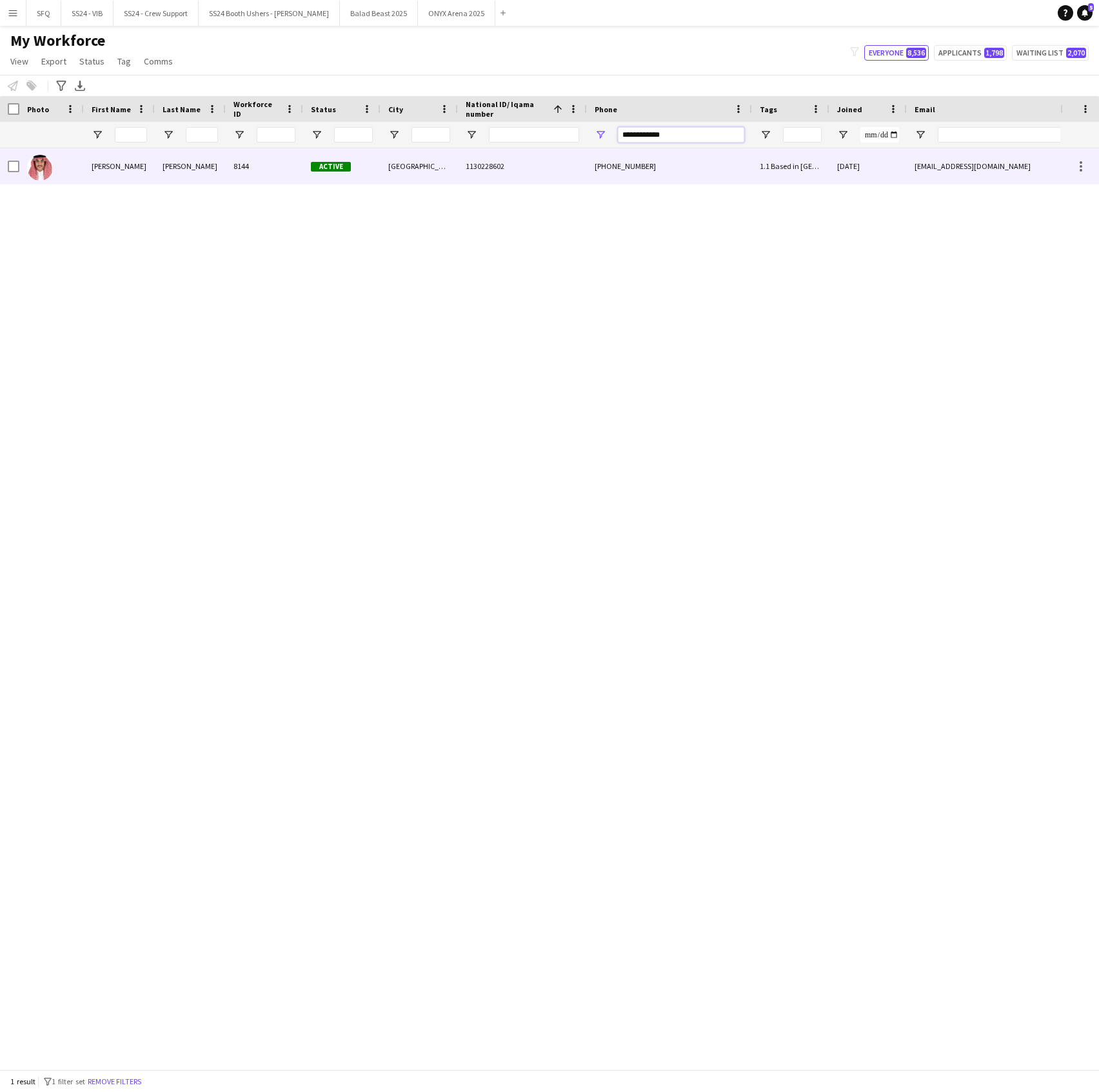
type input "**********"
click at [171, 175] on div "[PERSON_NAME]" at bounding box center [190, 166] width 71 height 36
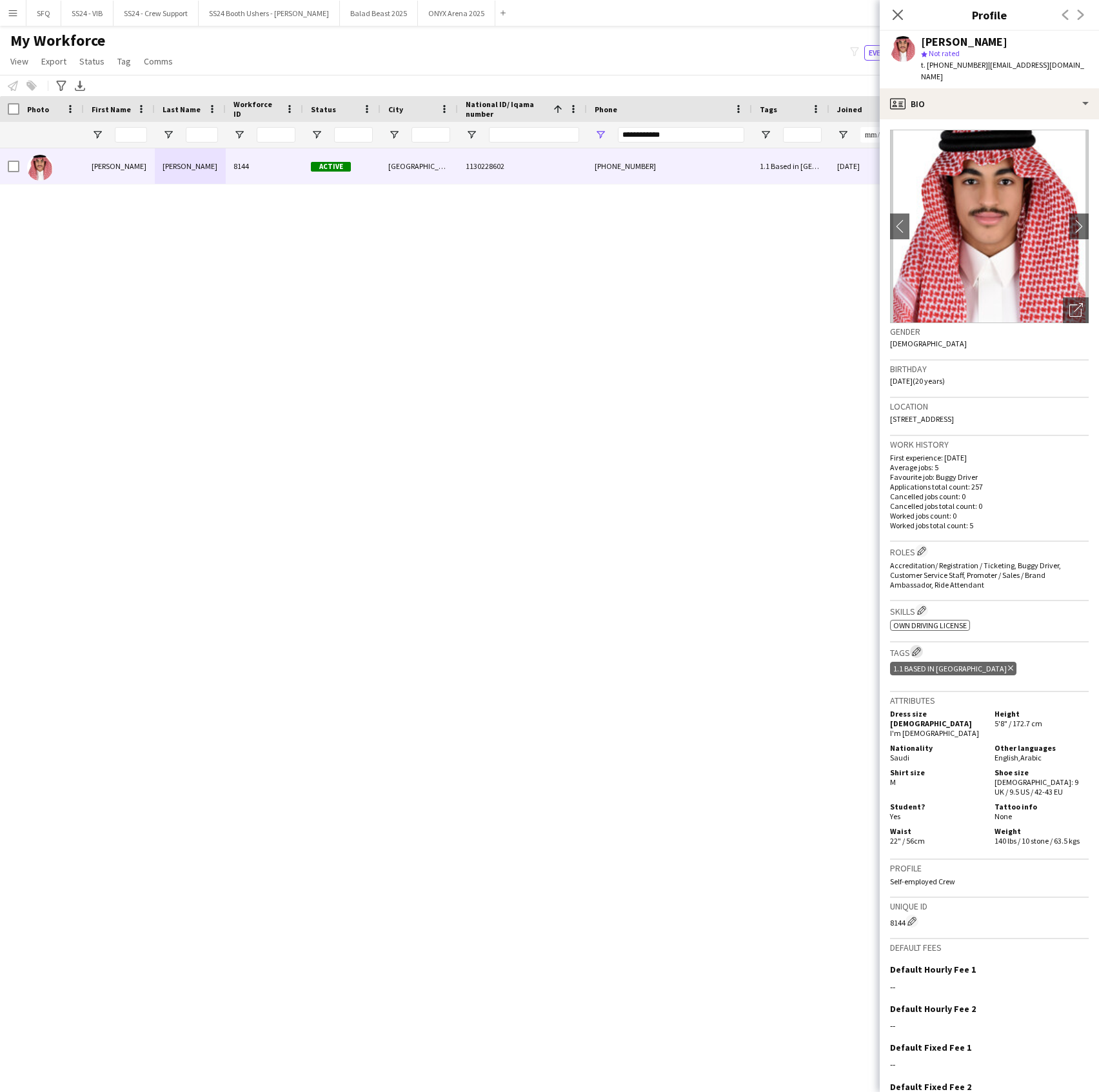
click at [917, 645] on button "Edit crew company tags" at bounding box center [916, 651] width 13 height 13
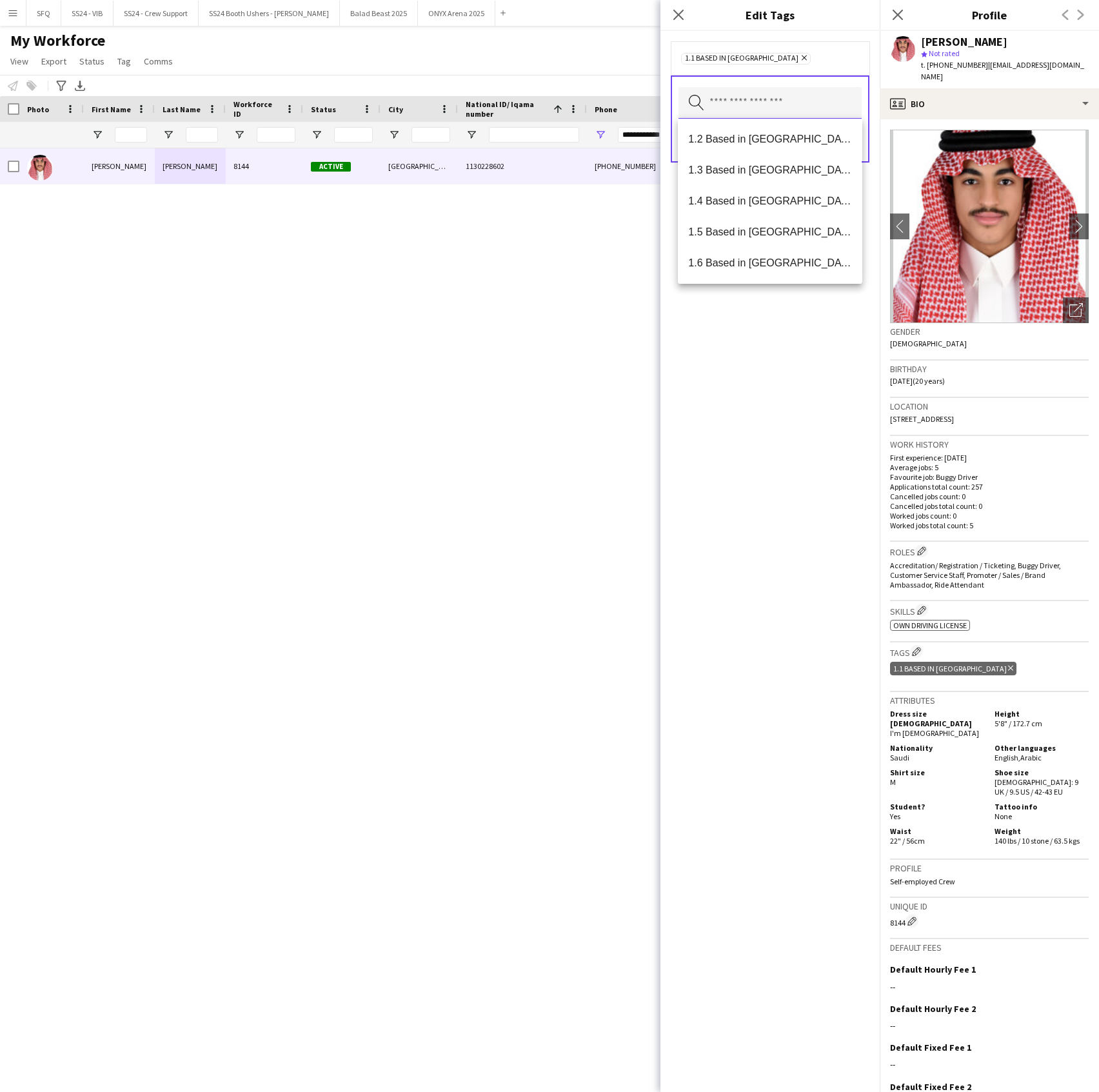
click at [764, 108] on input "text" at bounding box center [770, 103] width 183 height 32
drag, startPoint x: 777, startPoint y: 184, endPoint x: 777, endPoint y: 192, distance: 8.0
click at [777, 192] on div "1.2 Based in Eastern Province 1.3 Based in Jeddah 1.4 Based in Tabuk 1.5 Based …" at bounding box center [770, 202] width 184 height 165
click at [777, 192] on mat-option "SFQ Phase 1 - HG" at bounding box center [770, 202] width 184 height 31
click at [741, 369] on div "1.1 Based in Riyadh Remove SFQ Phase 1 - HG Remove Search by tag name Save" at bounding box center [770, 561] width 219 height 1061
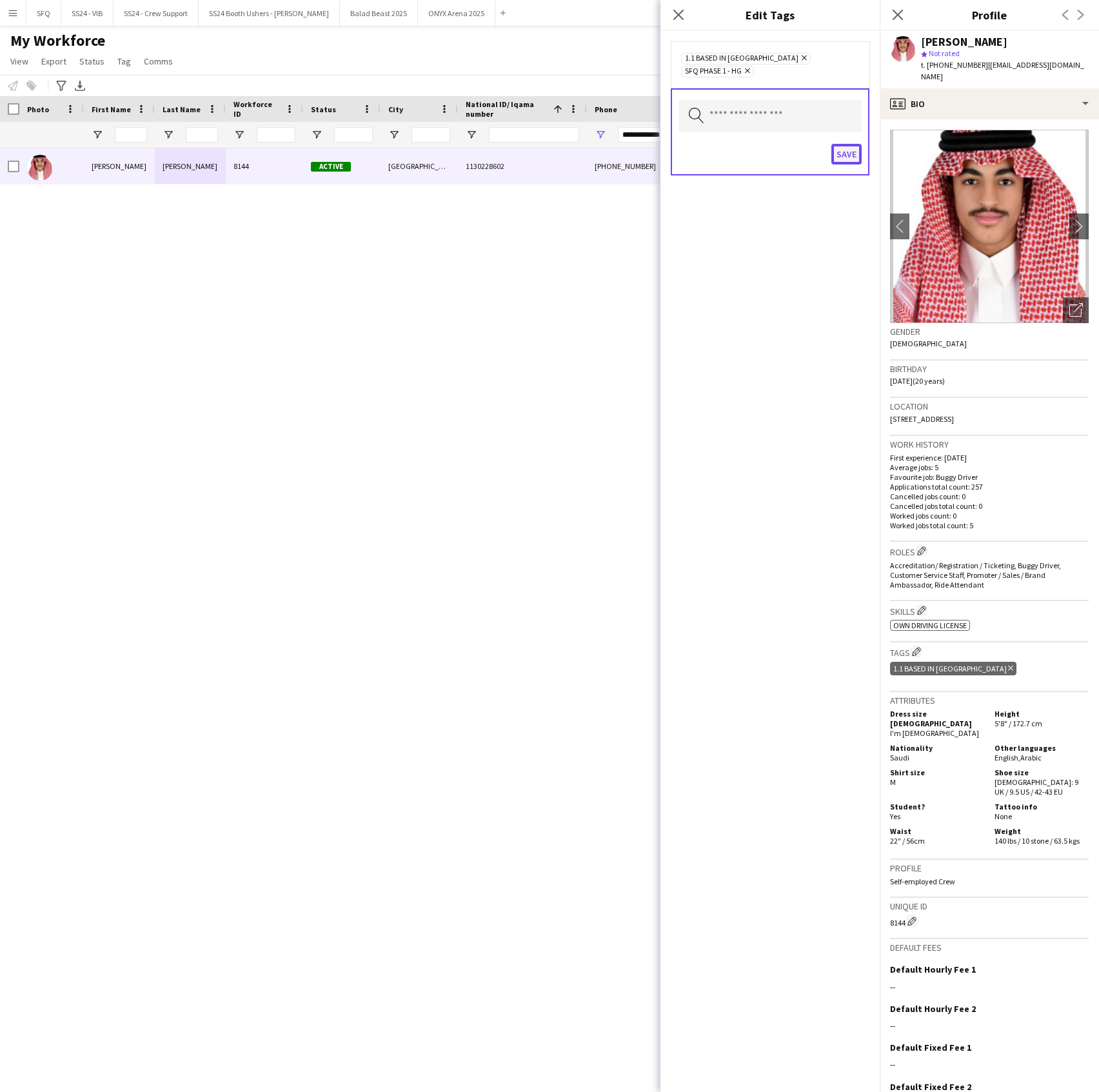
click at [847, 144] on button "Save" at bounding box center [846, 154] width 30 height 21
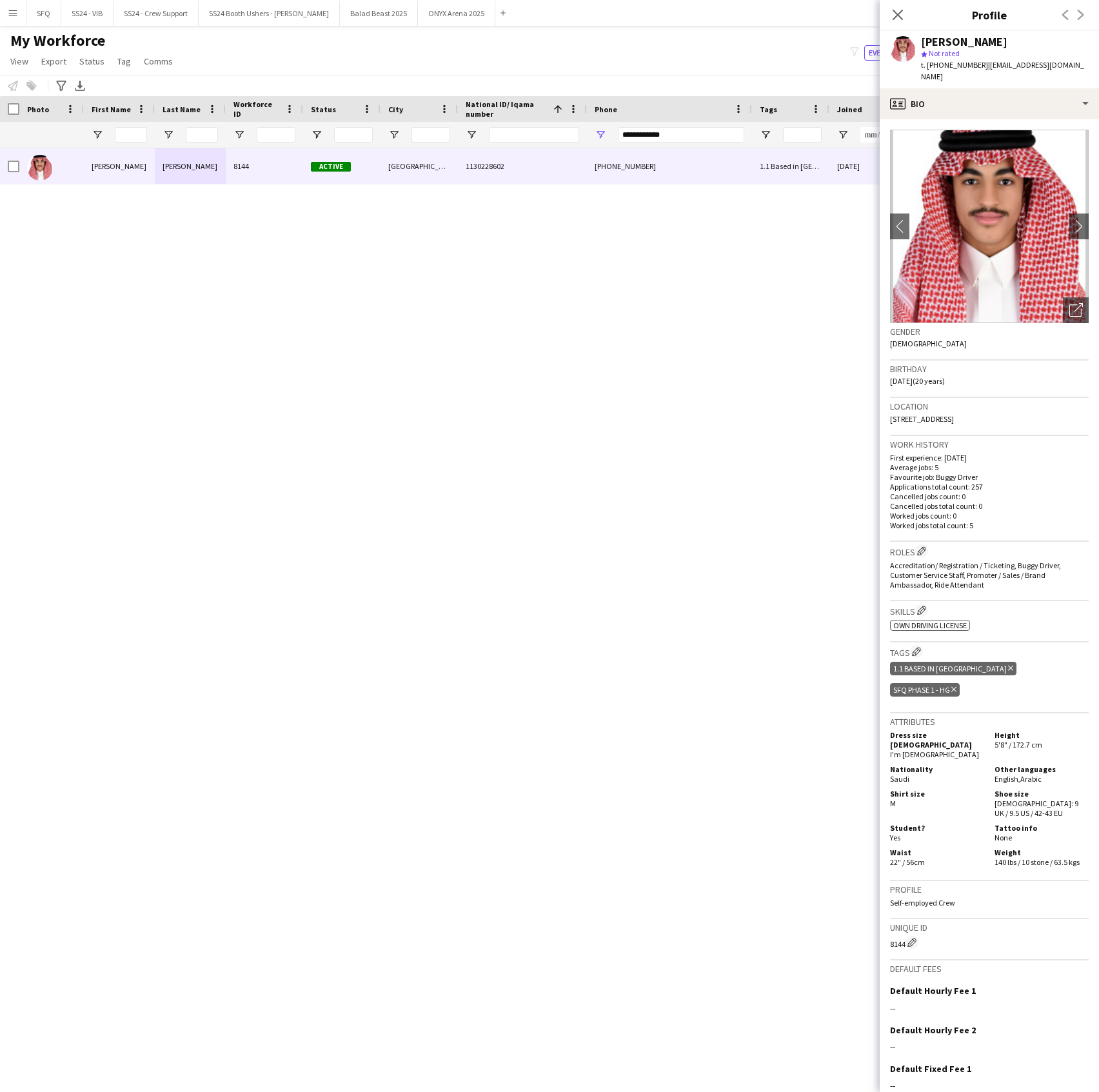
click at [643, 127] on div "**********" at bounding box center [681, 134] width 127 height 25
click at [644, 132] on input "**********" at bounding box center [681, 135] width 127 height 15
paste input "Phone Filter Input"
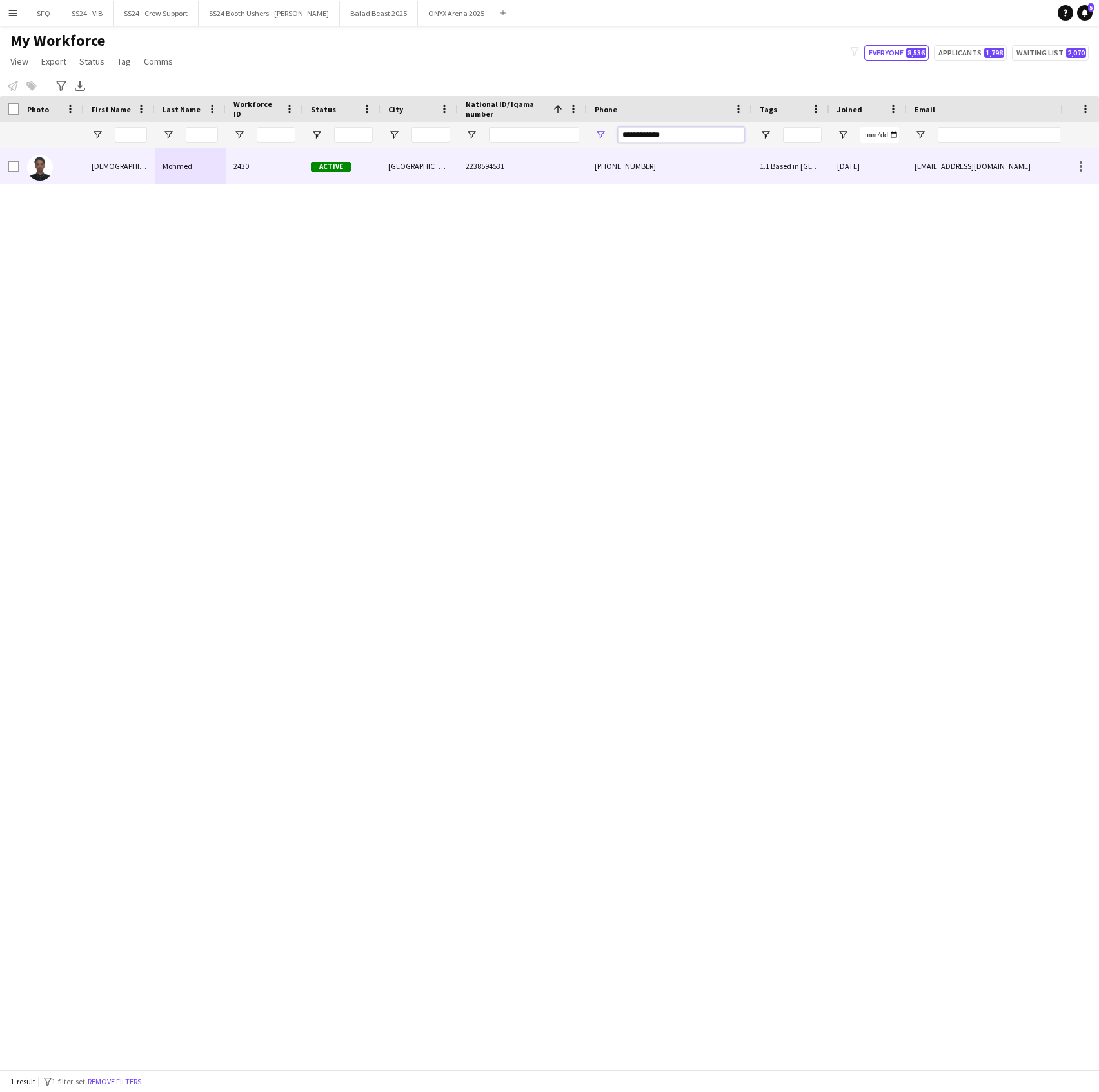
type input "**********"
click at [158, 175] on div "Mohmed" at bounding box center [190, 166] width 71 height 36
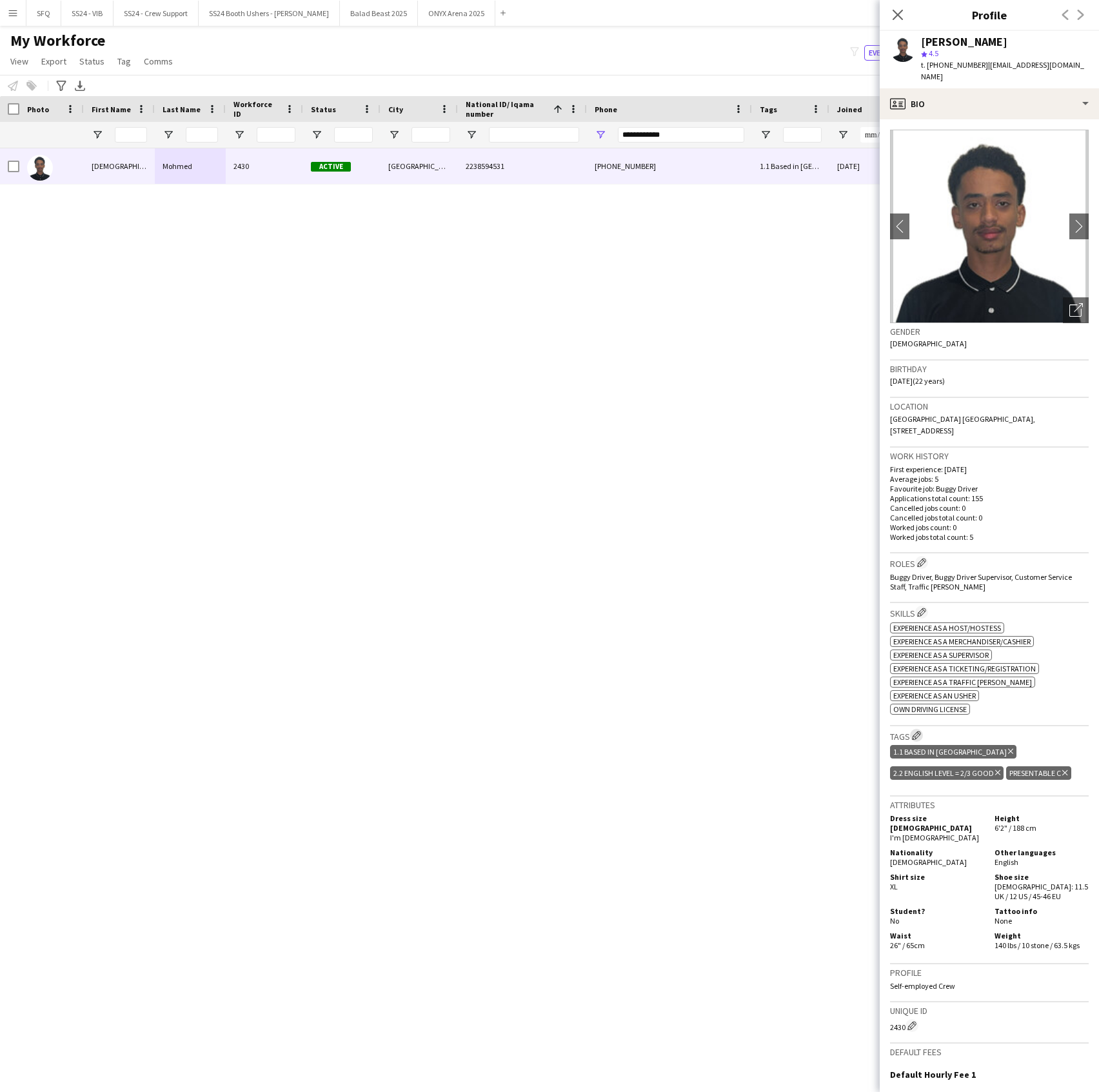
click at [918, 731] on app-icon "Edit crew company tags" at bounding box center [917, 735] width 9 height 9
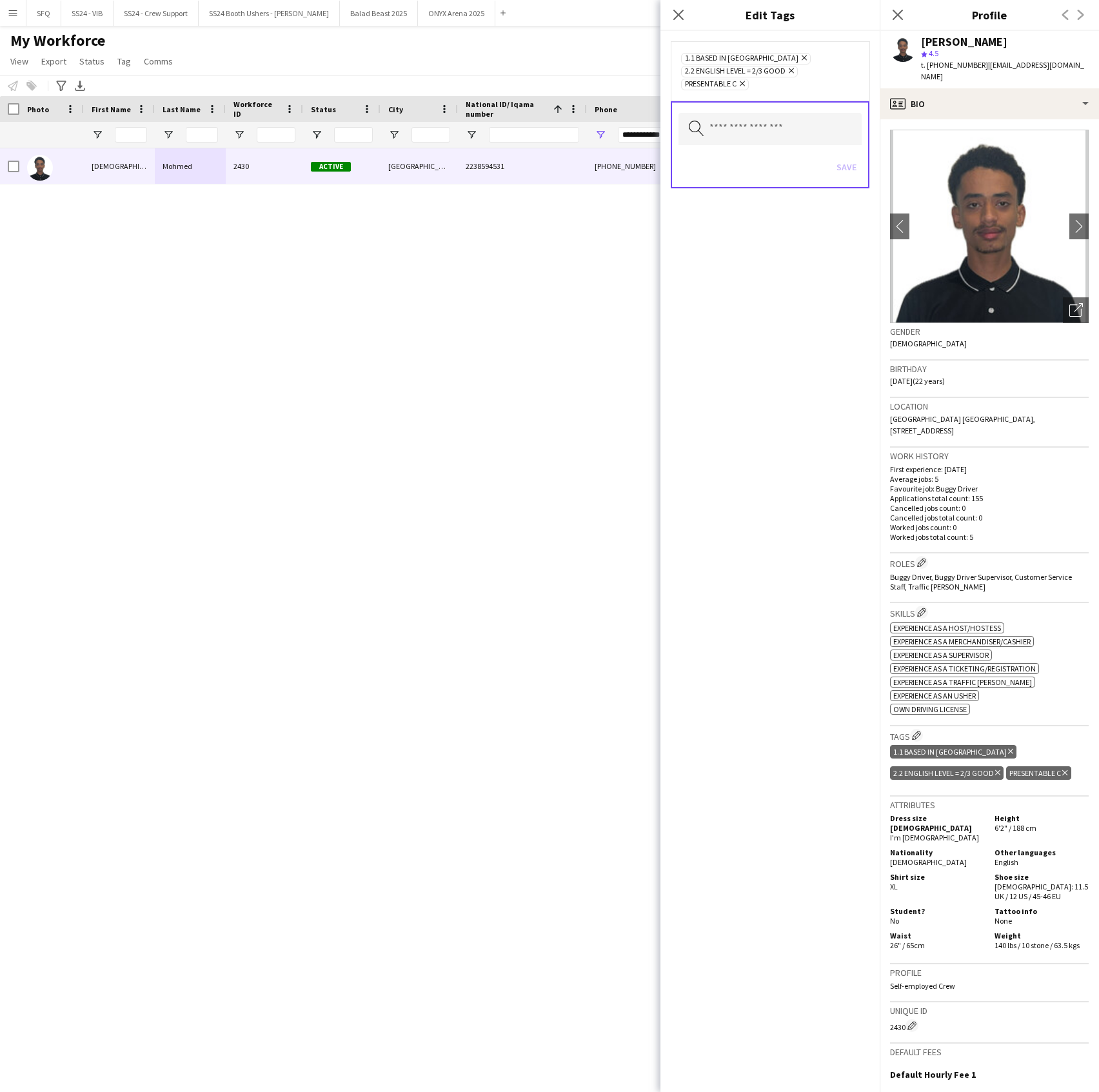
click at [808, 151] on div "Save" at bounding box center [770, 169] width 183 height 37
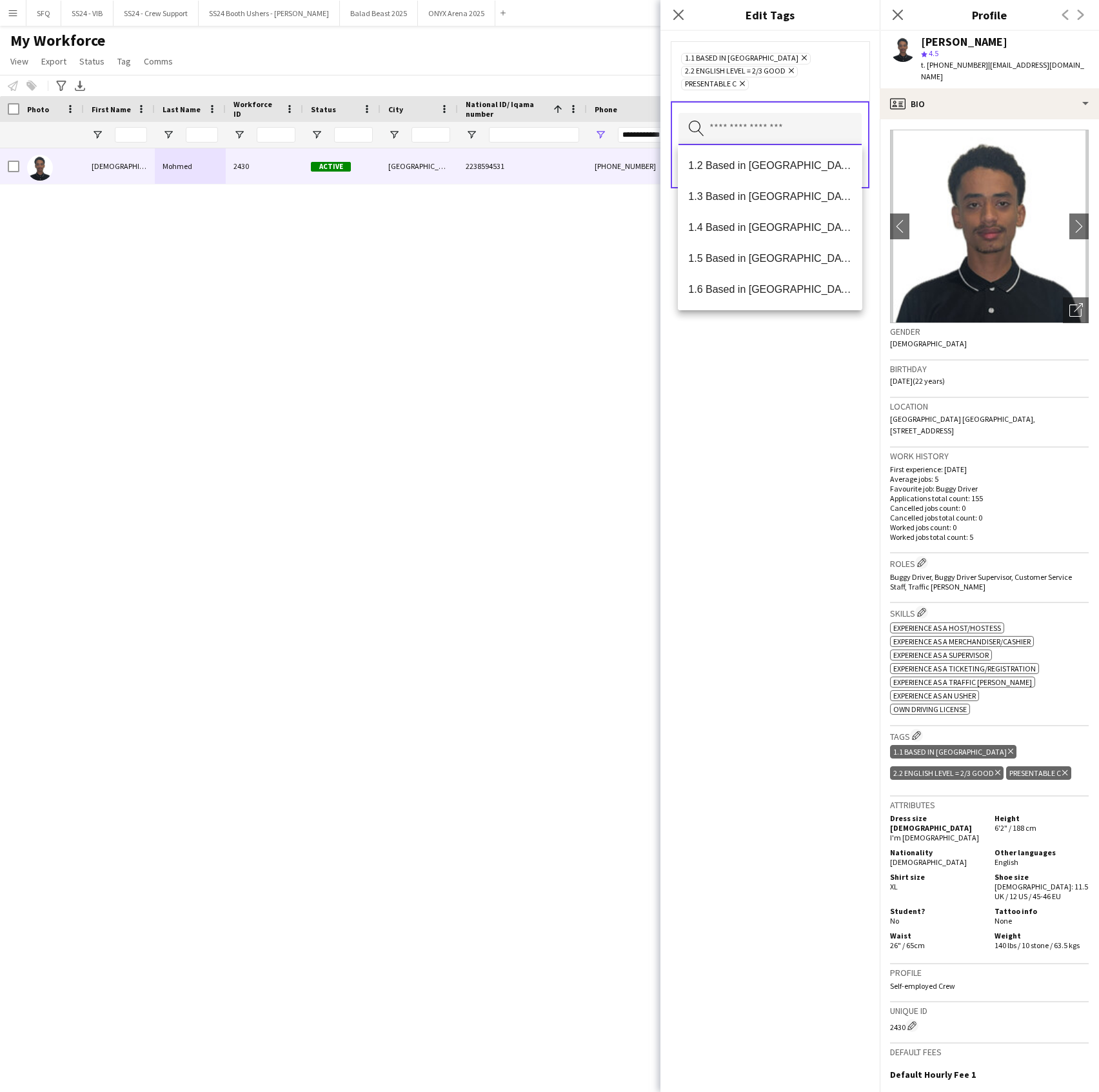
click at [803, 135] on input "text" at bounding box center [770, 129] width 183 height 32
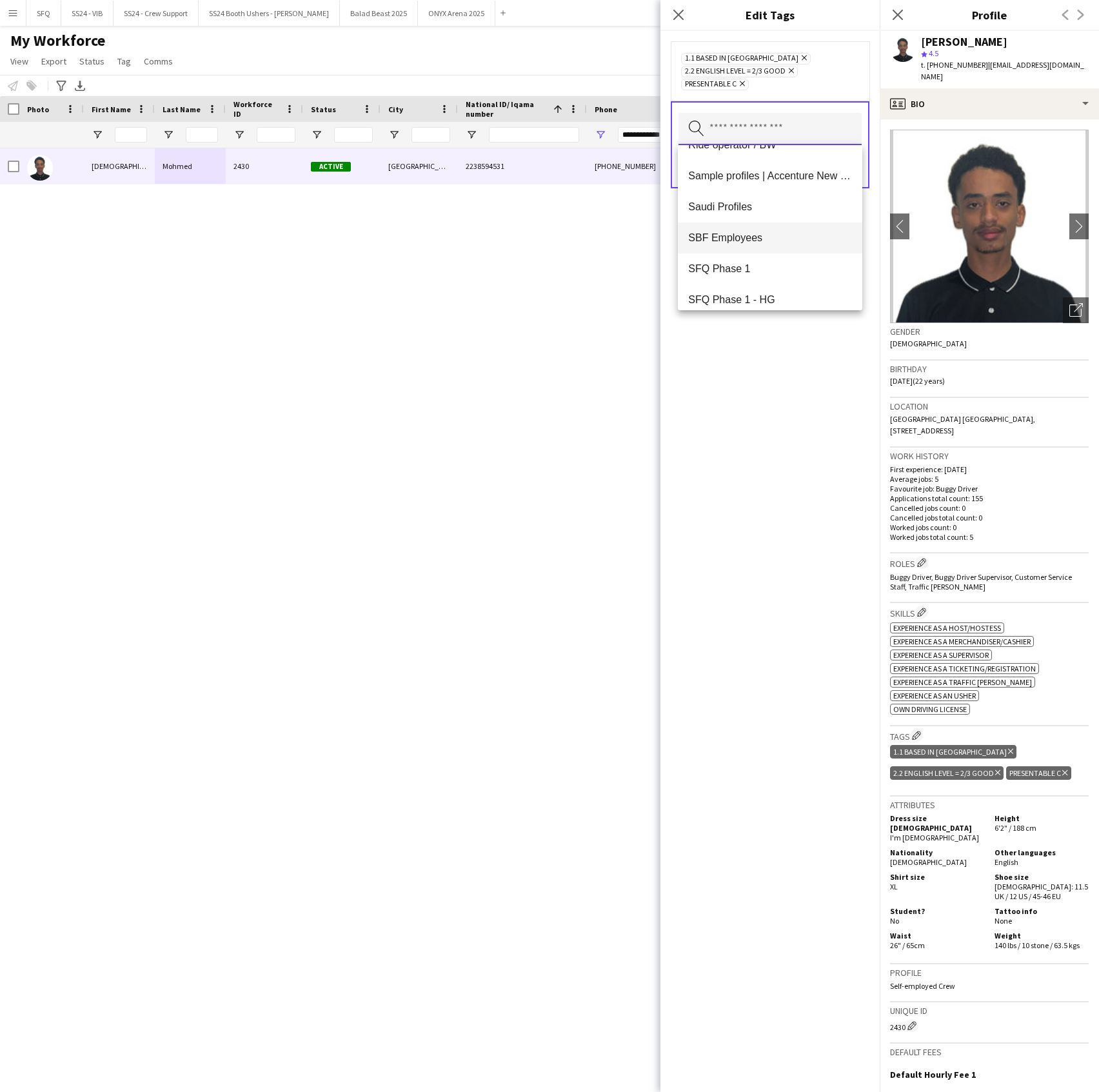
scroll to position [1270, 0]
click at [804, 220] on mat-option "SFQ Phase 1 - HG" at bounding box center [770, 228] width 184 height 31
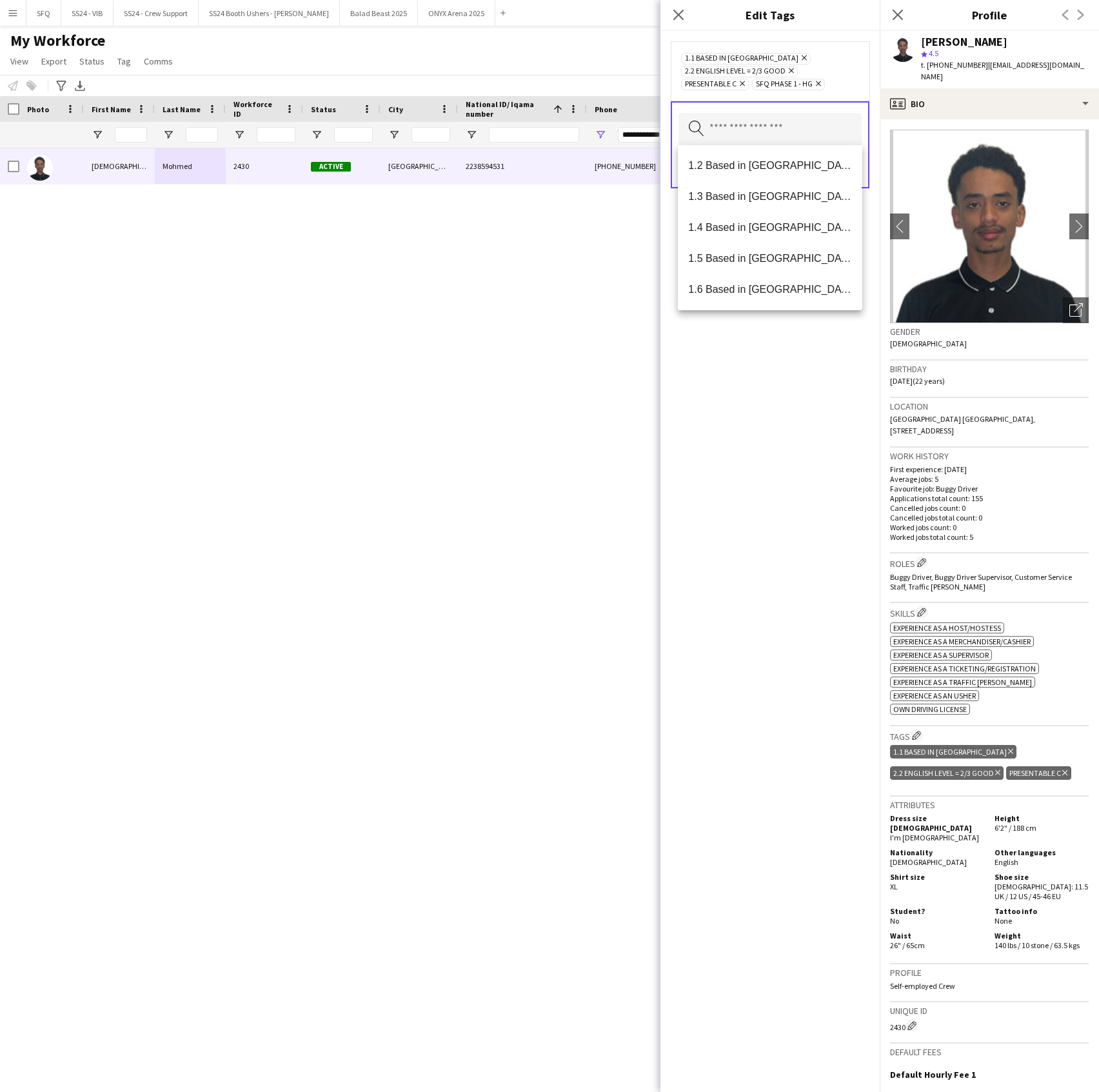
click at [803, 358] on div "1.1 Based in Riyadh Remove 2.2 English Level = 2/3 Good Remove Presentable C Re…" at bounding box center [770, 561] width 219 height 1061
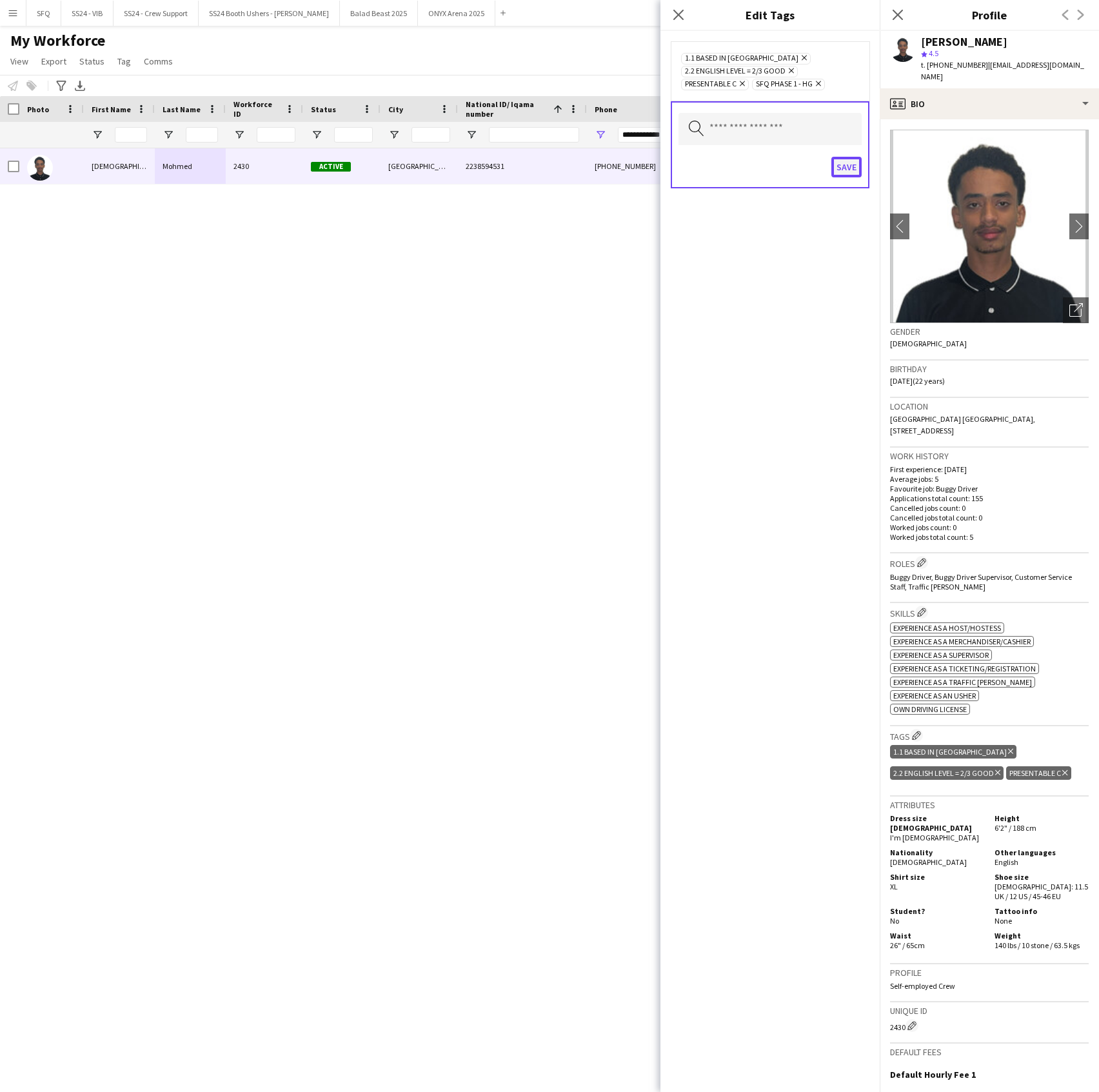
click at [845, 163] on button "Save" at bounding box center [846, 167] width 30 height 21
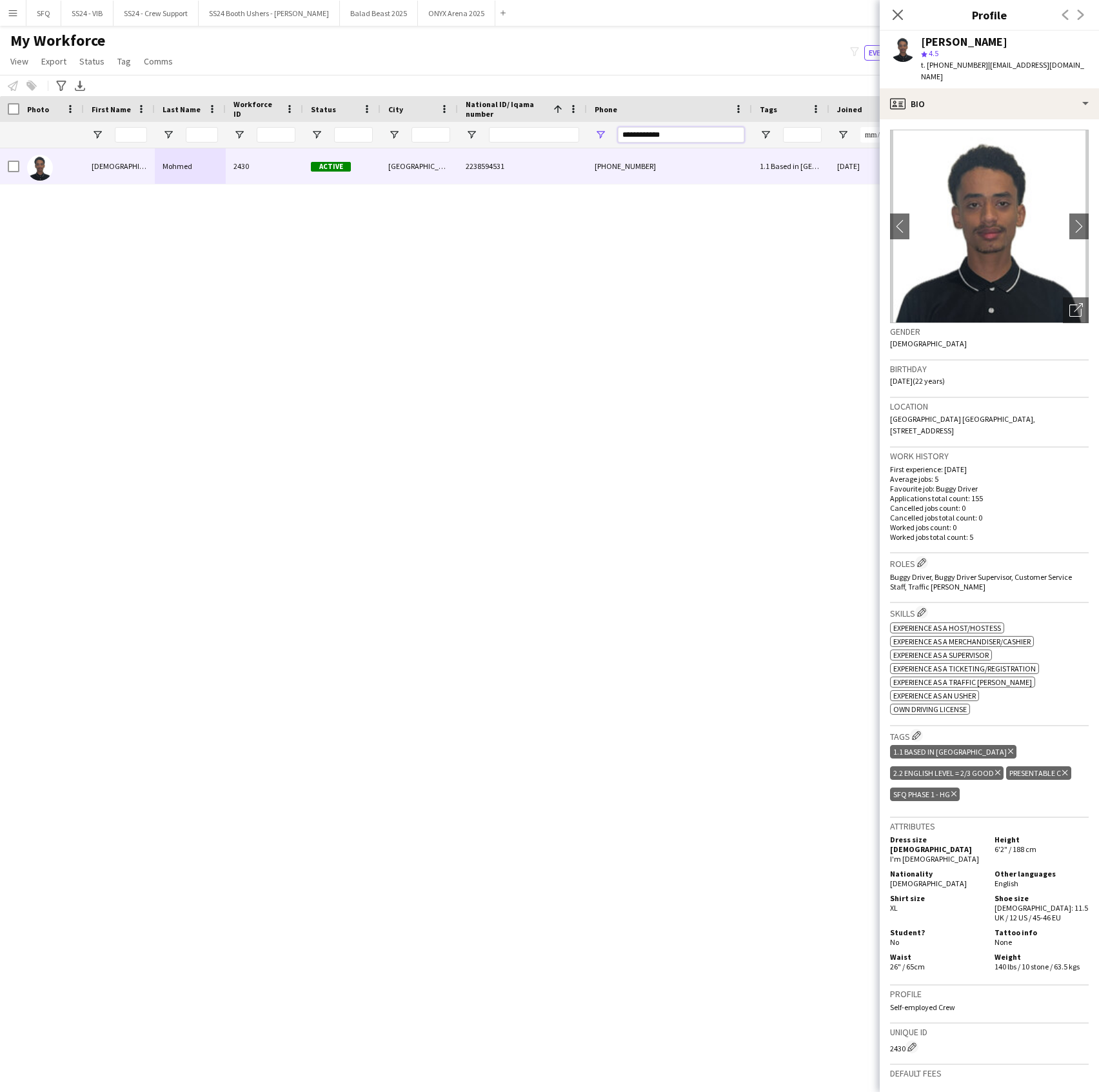
click at [663, 133] on input "**********" at bounding box center [681, 135] width 127 height 15
paste input "Phone Filter Input"
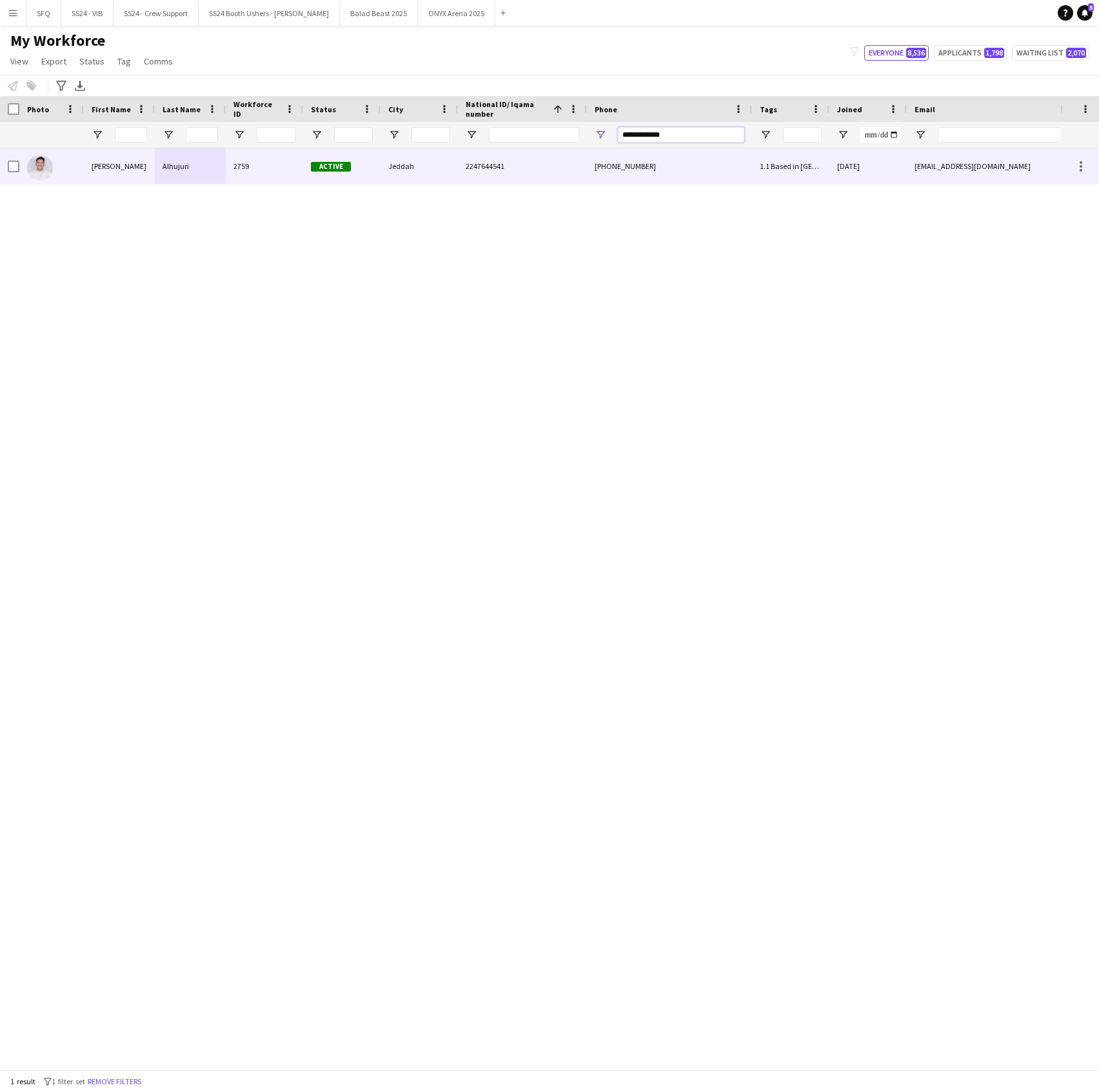
type input "**********"
click at [369, 163] on div "Active" at bounding box center [342, 166] width 77 height 36
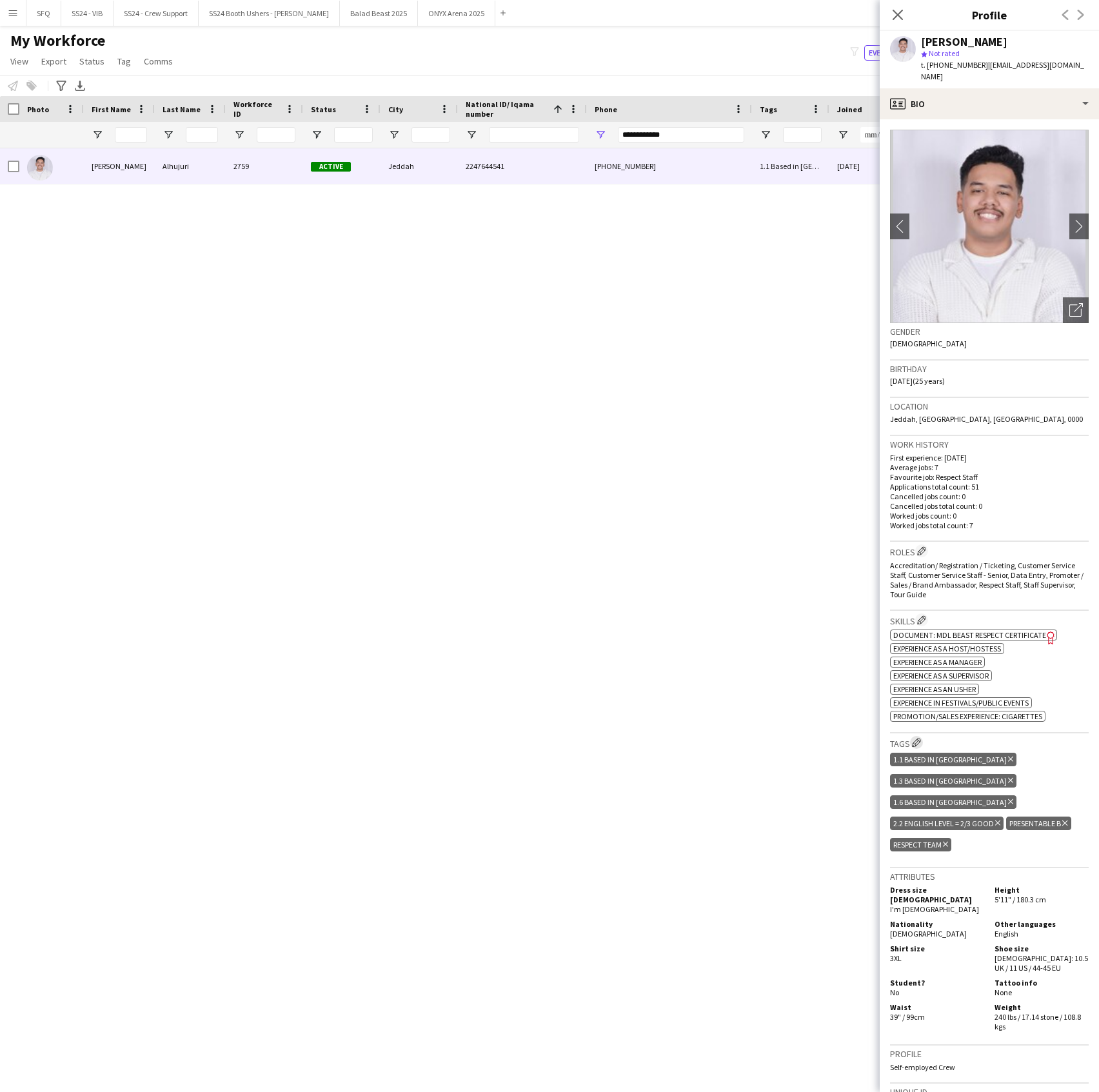
click at [919, 738] on button "Edit crew company tags" at bounding box center [916, 742] width 13 height 13
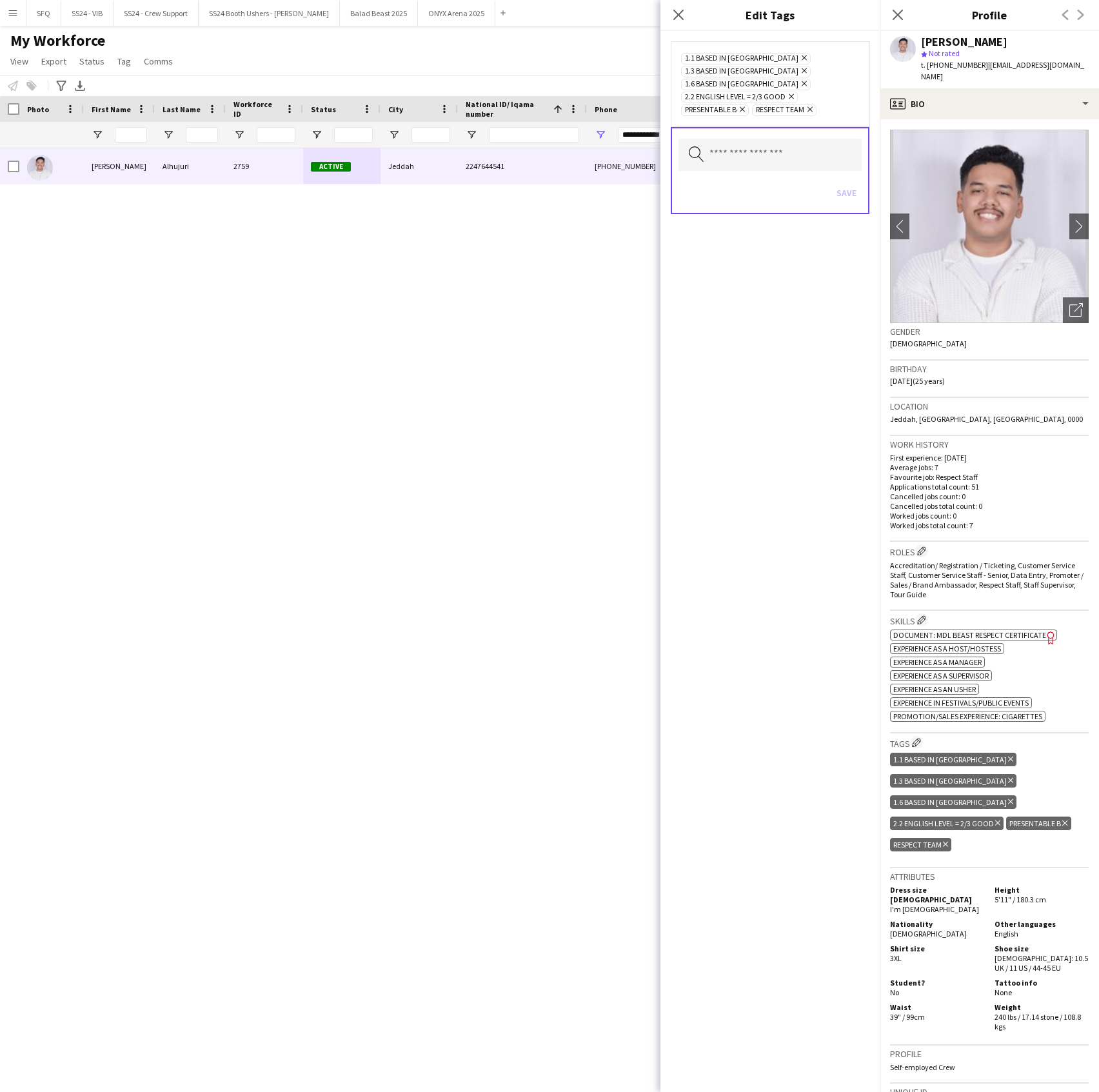
click at [699, 147] on icon "Search by tag name" at bounding box center [697, 154] width 15 height 15
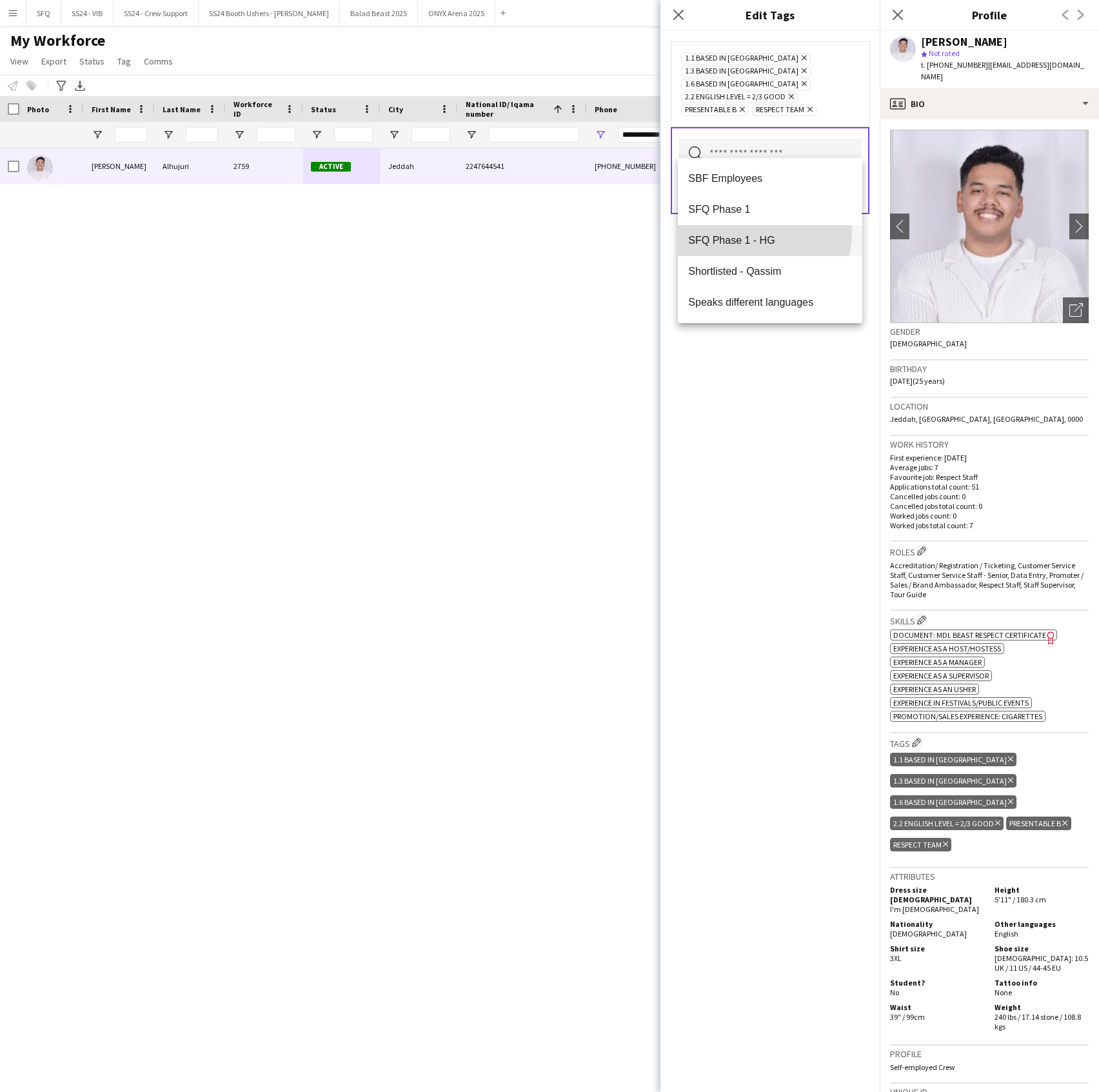
click at [754, 232] on mat-option "SFQ Phase 1 - HG" at bounding box center [770, 240] width 184 height 31
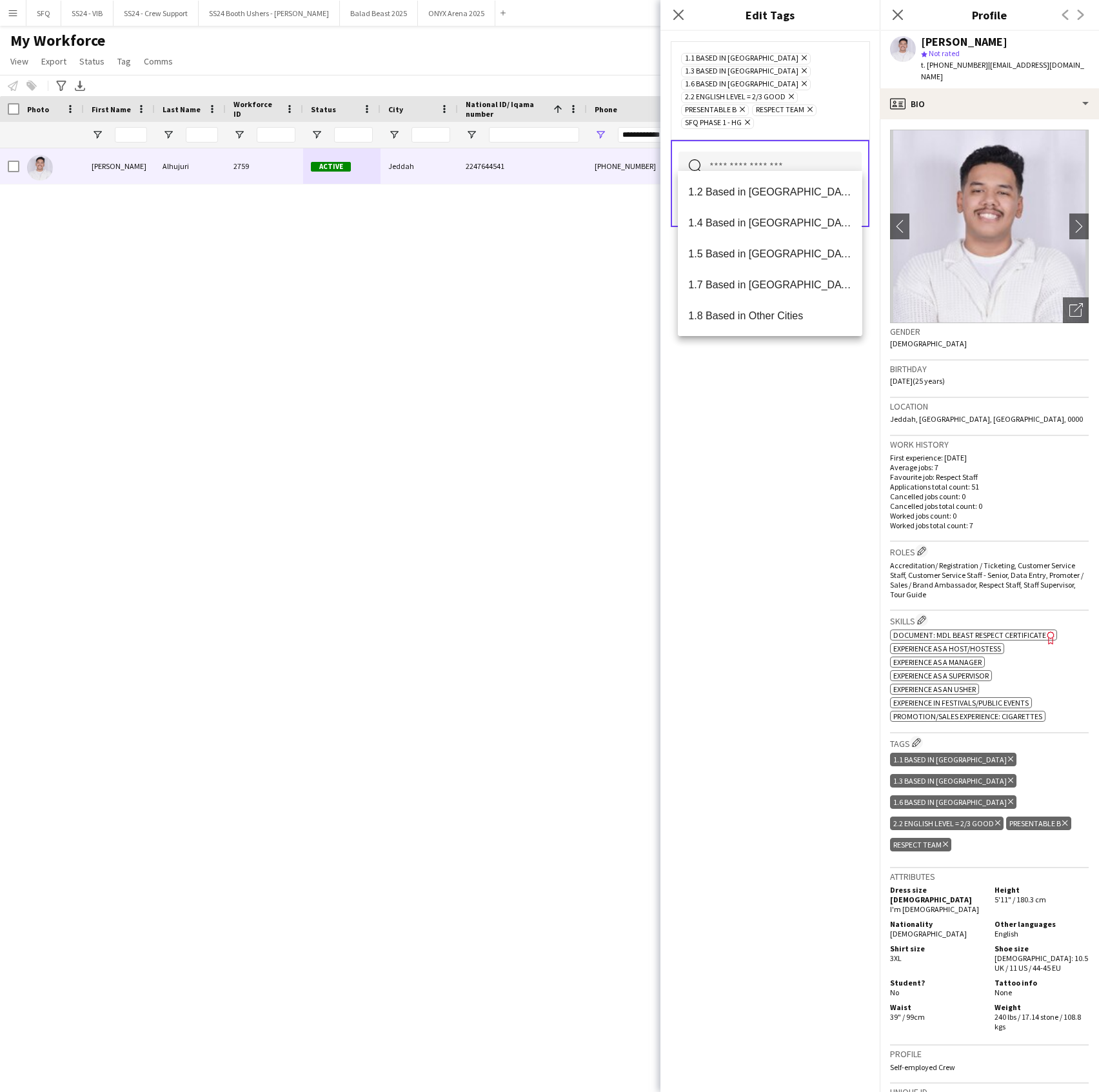
drag, startPoint x: 735, startPoint y: 393, endPoint x: 736, endPoint y: 333, distance: 60.0
click at [734, 392] on div "1.1 Based in Riyadh Remove 1.3 Based in Jeddah Remove 1.6 Based in Makkah Remov…" at bounding box center [770, 561] width 219 height 1061
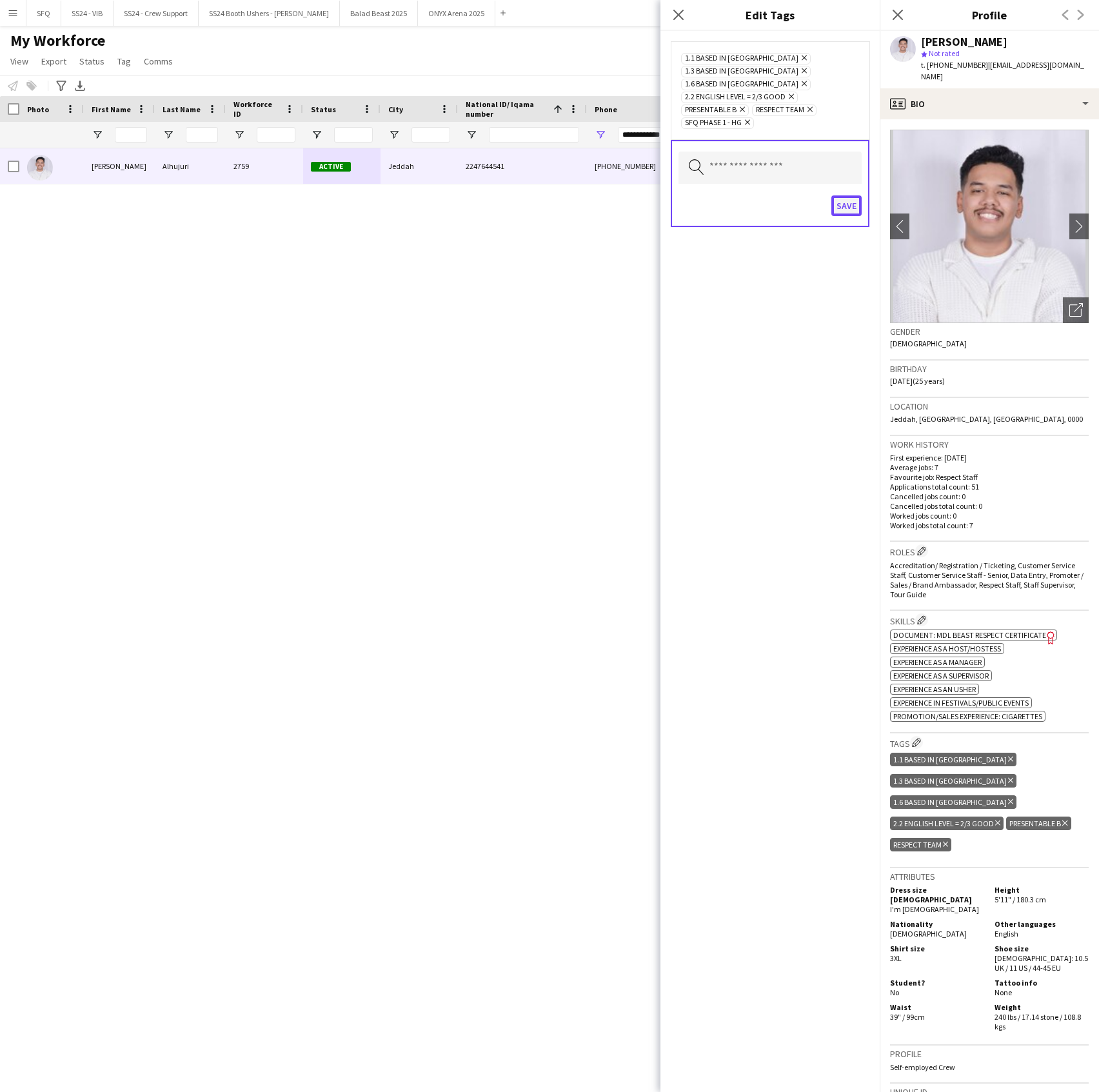
click at [847, 195] on button "Save" at bounding box center [846, 205] width 30 height 21
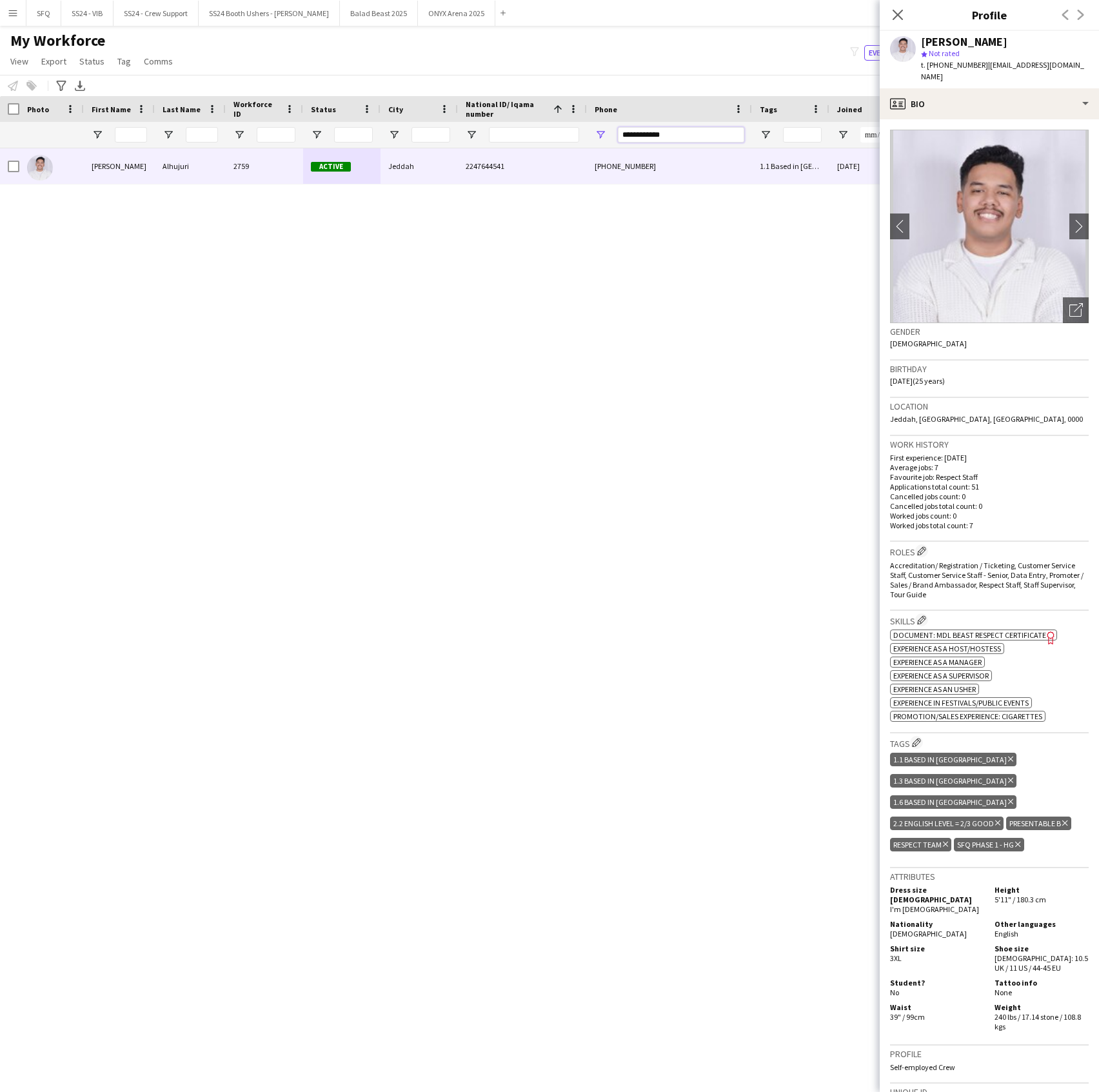
click at [685, 131] on input "**********" at bounding box center [681, 135] width 127 height 15
paste input "Phone Filter Input"
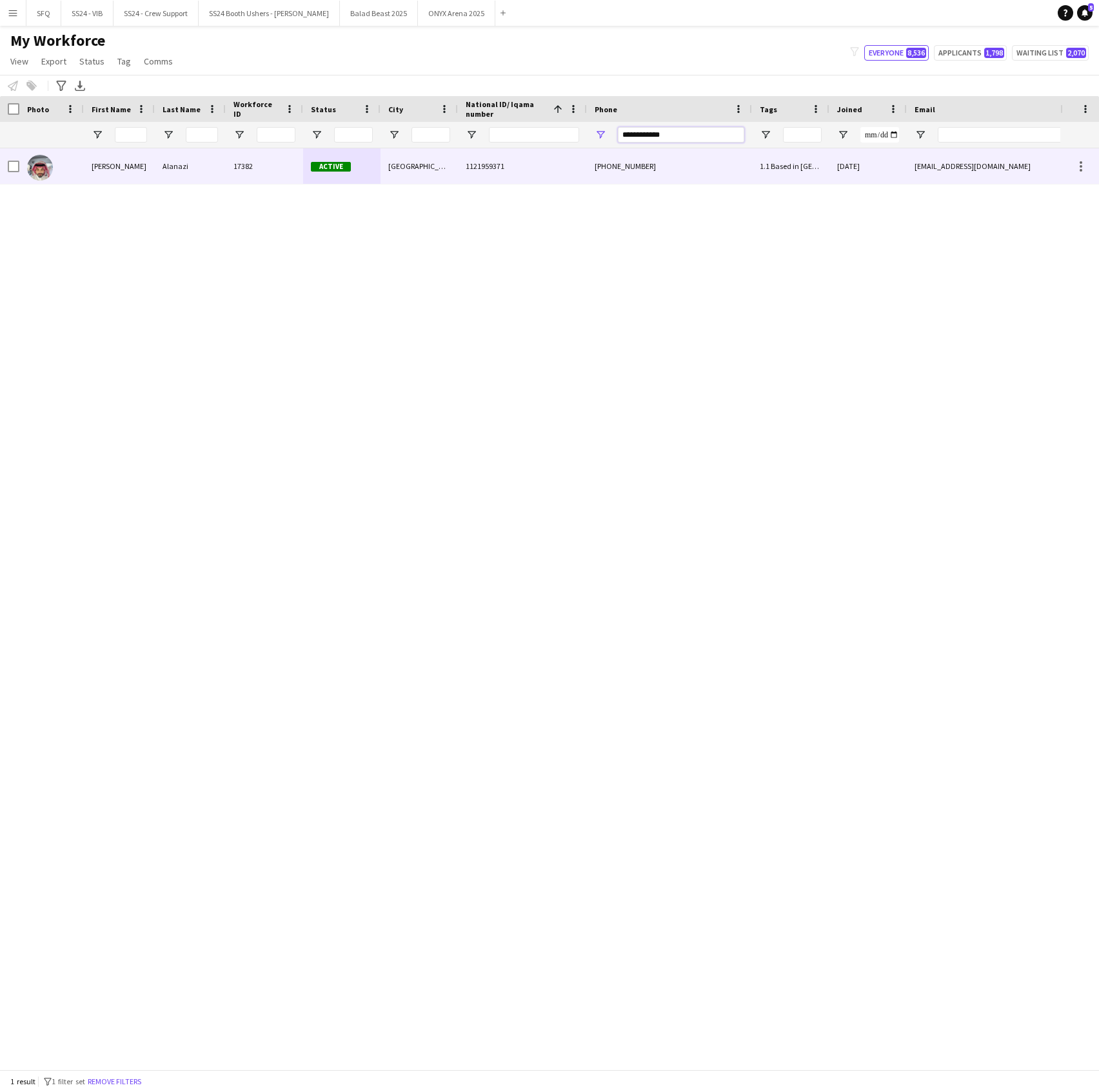
type input "**********"
click at [422, 171] on div "[GEOGRAPHIC_DATA]" at bounding box center [419, 166] width 77 height 36
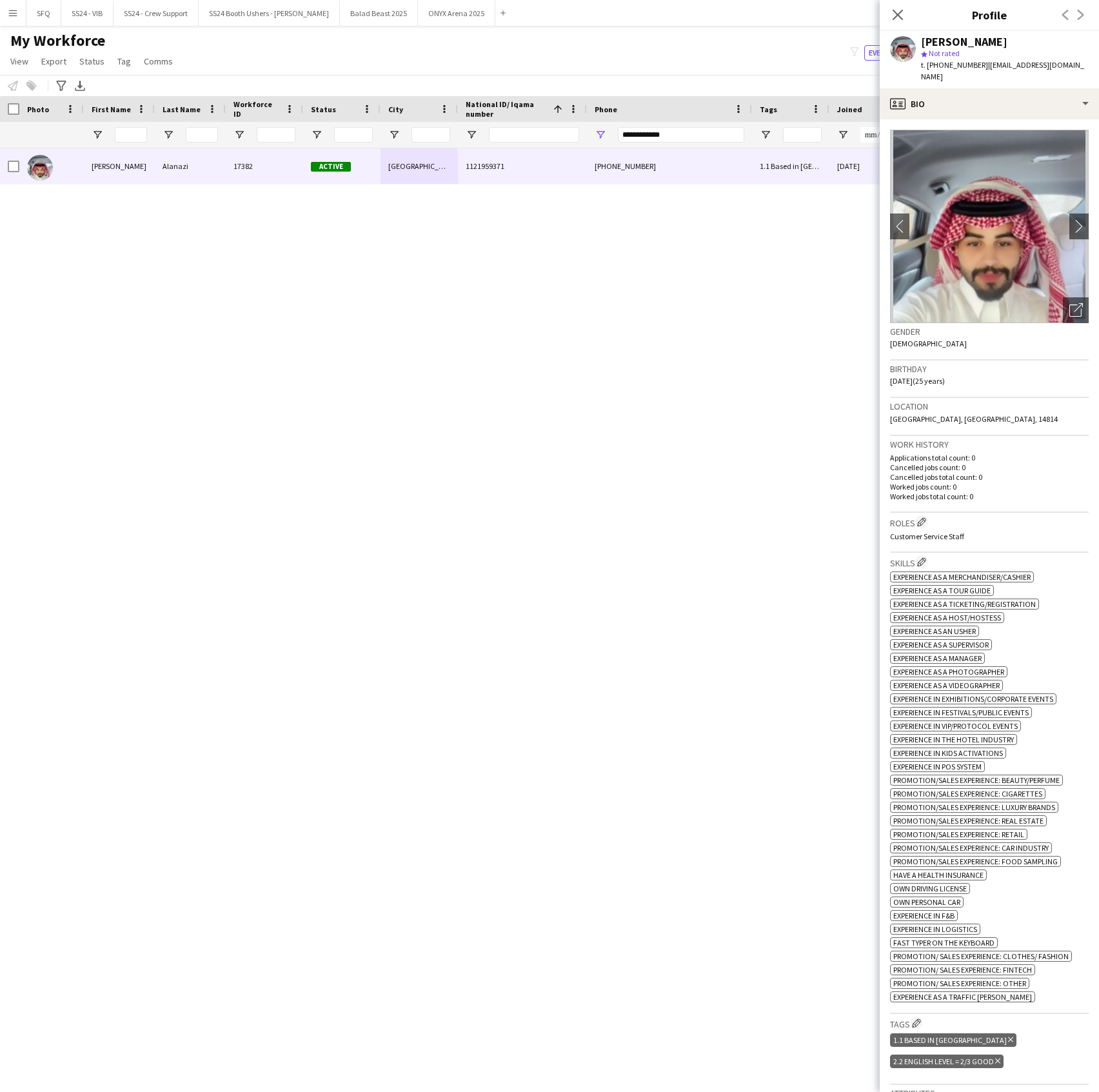
click at [930, 515] on h3 "Roles Edit crew company roles" at bounding box center [989, 522] width 198 height 14
click at [918, 515] on button "Edit crew company roles" at bounding box center [921, 521] width 13 height 13
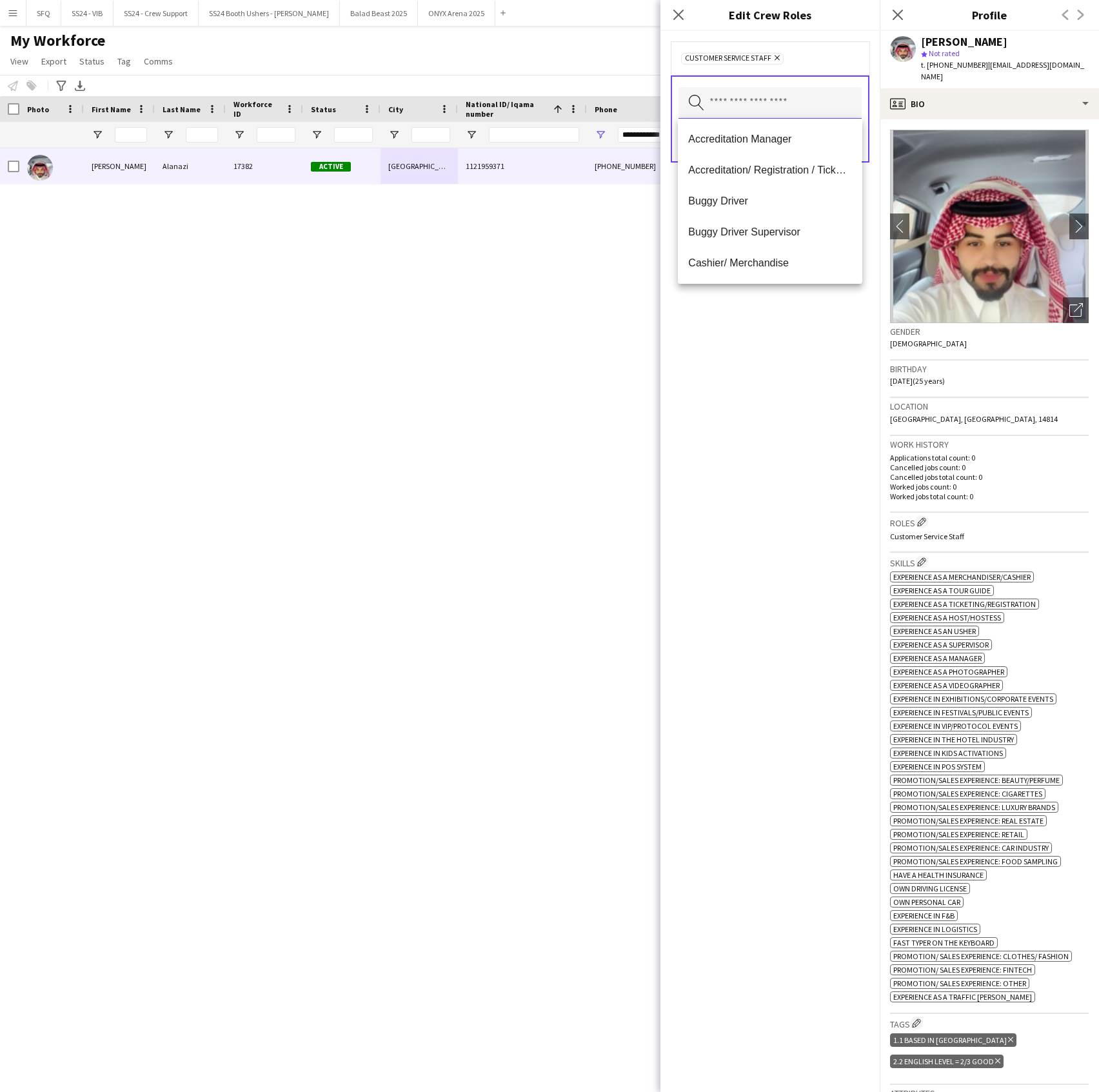
click at [765, 110] on input "text" at bounding box center [770, 103] width 183 height 32
click at [775, 393] on div "Customer Service Staff Remove Search by role type Save" at bounding box center [770, 561] width 219 height 1061
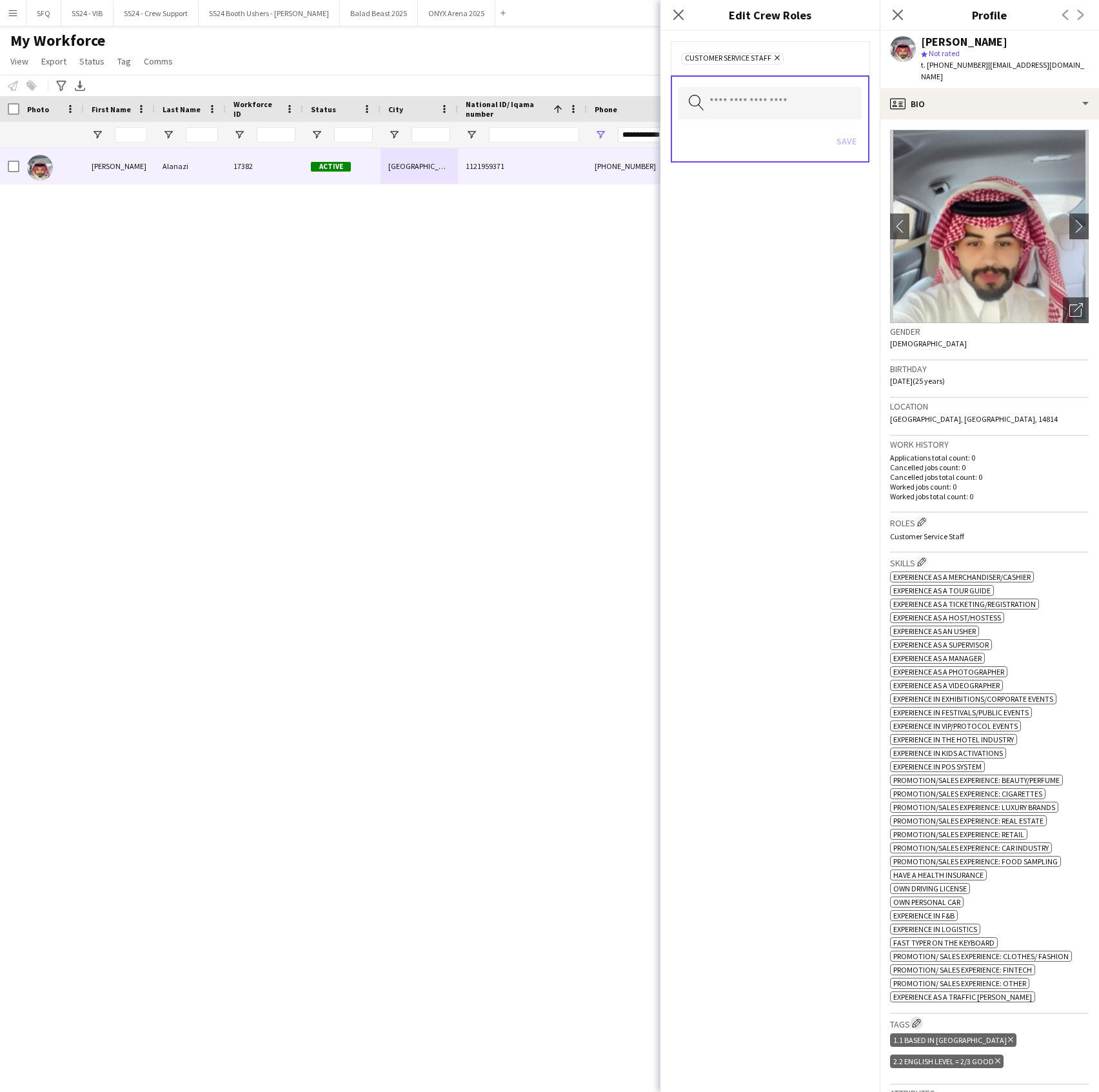
click at [920, 1019] on app-icon "Edit crew company tags" at bounding box center [917, 1023] width 9 height 9
click at [780, 111] on input "text" at bounding box center [770, 116] width 183 height 32
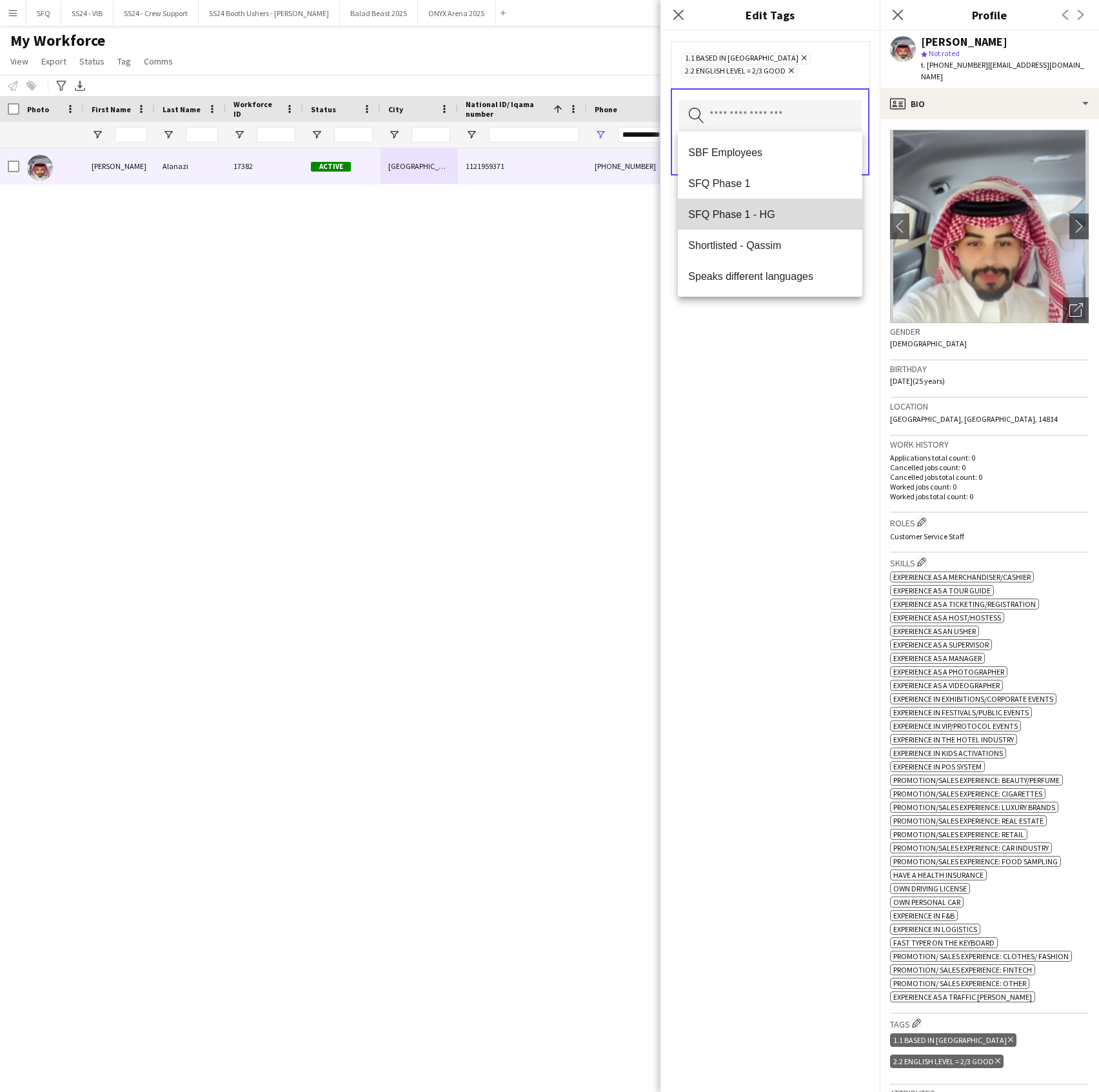
click at [796, 202] on mat-option "SFQ Phase 1 - HG" at bounding box center [770, 214] width 184 height 31
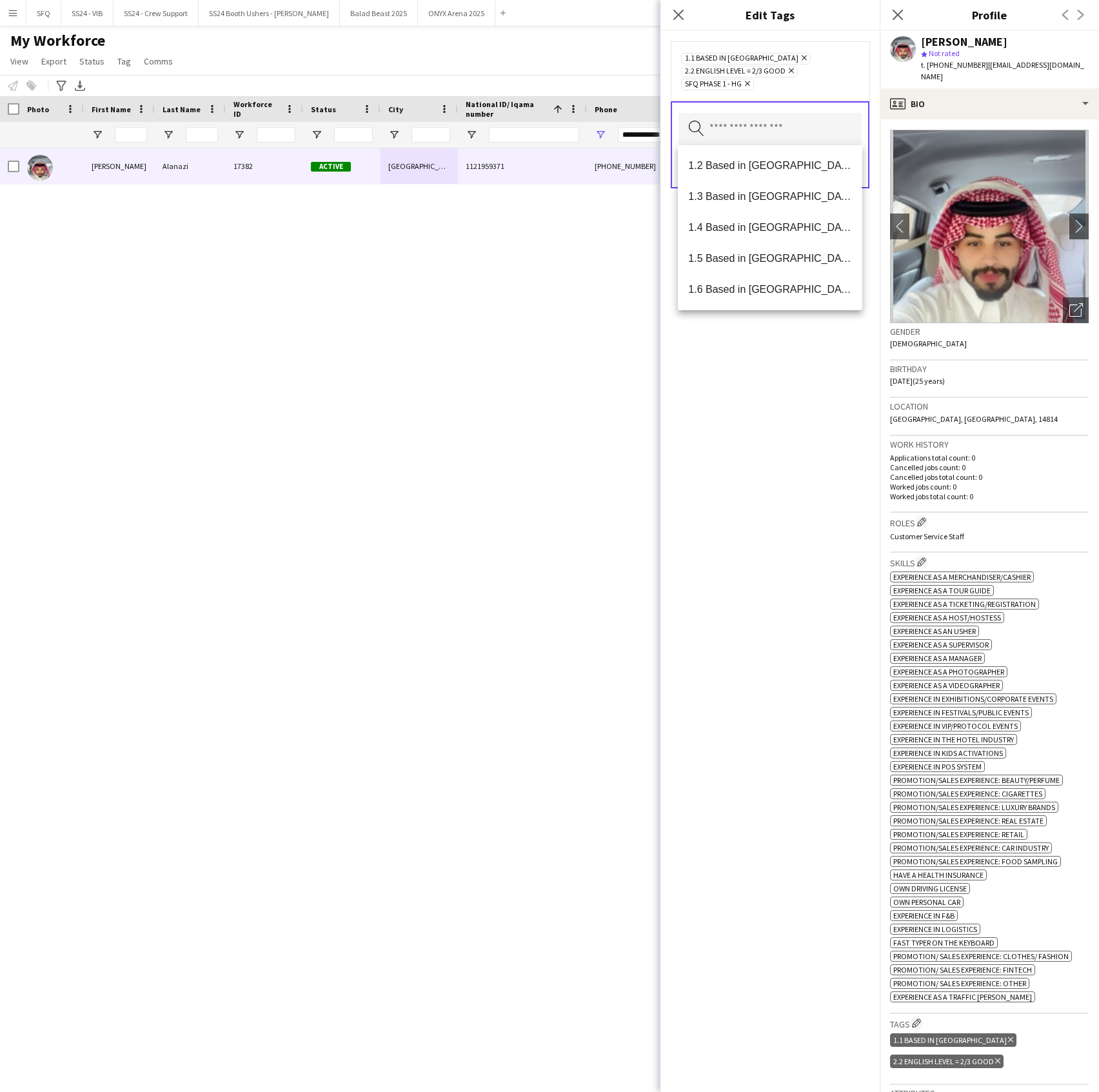
click at [792, 356] on div "1.1 Based in Riyadh Remove 2.2 English Level = 2/3 Good Remove SFQ Phase 1 - HG…" at bounding box center [770, 561] width 219 height 1061
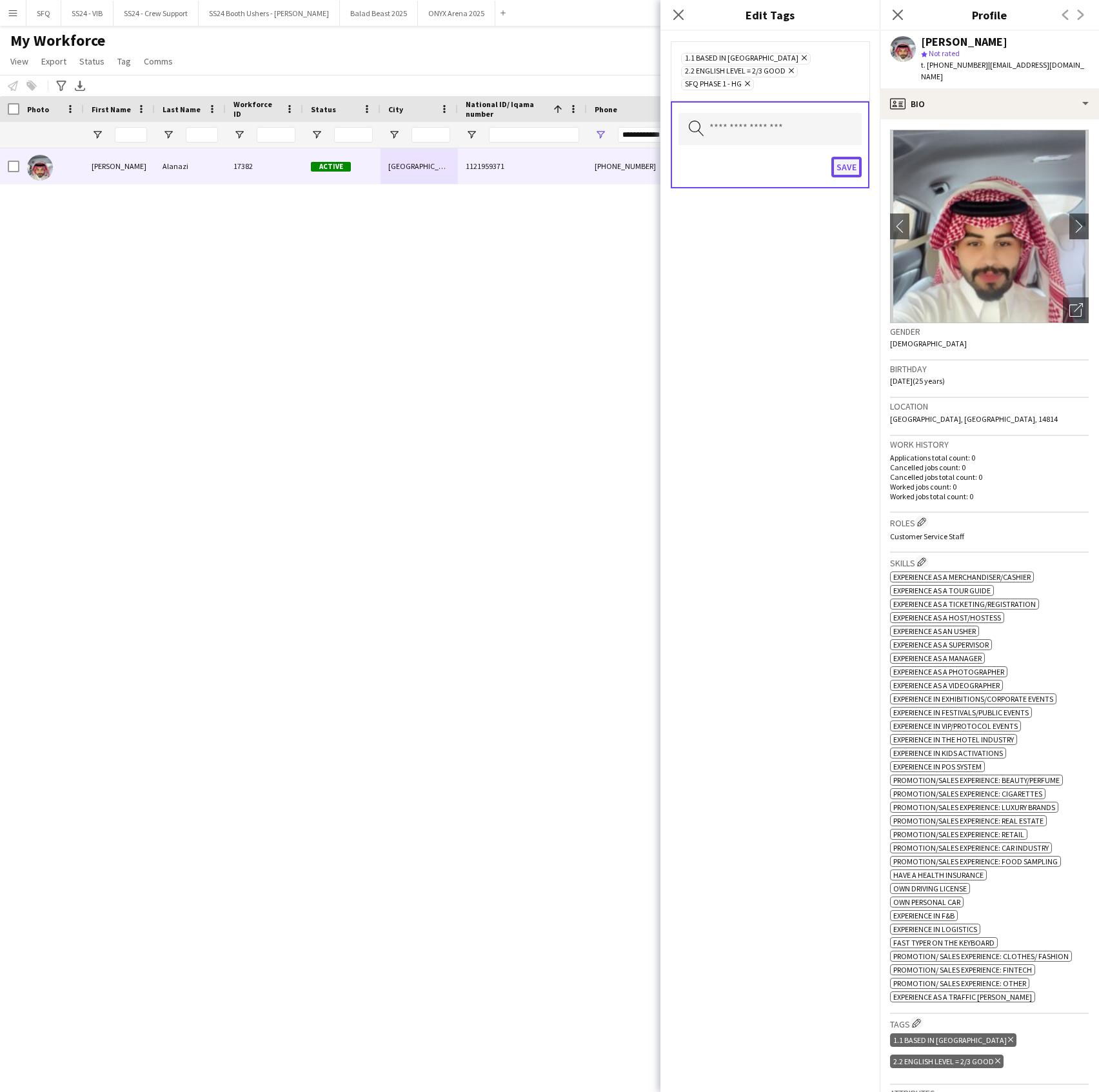
click at [849, 168] on button "Save" at bounding box center [846, 167] width 30 height 21
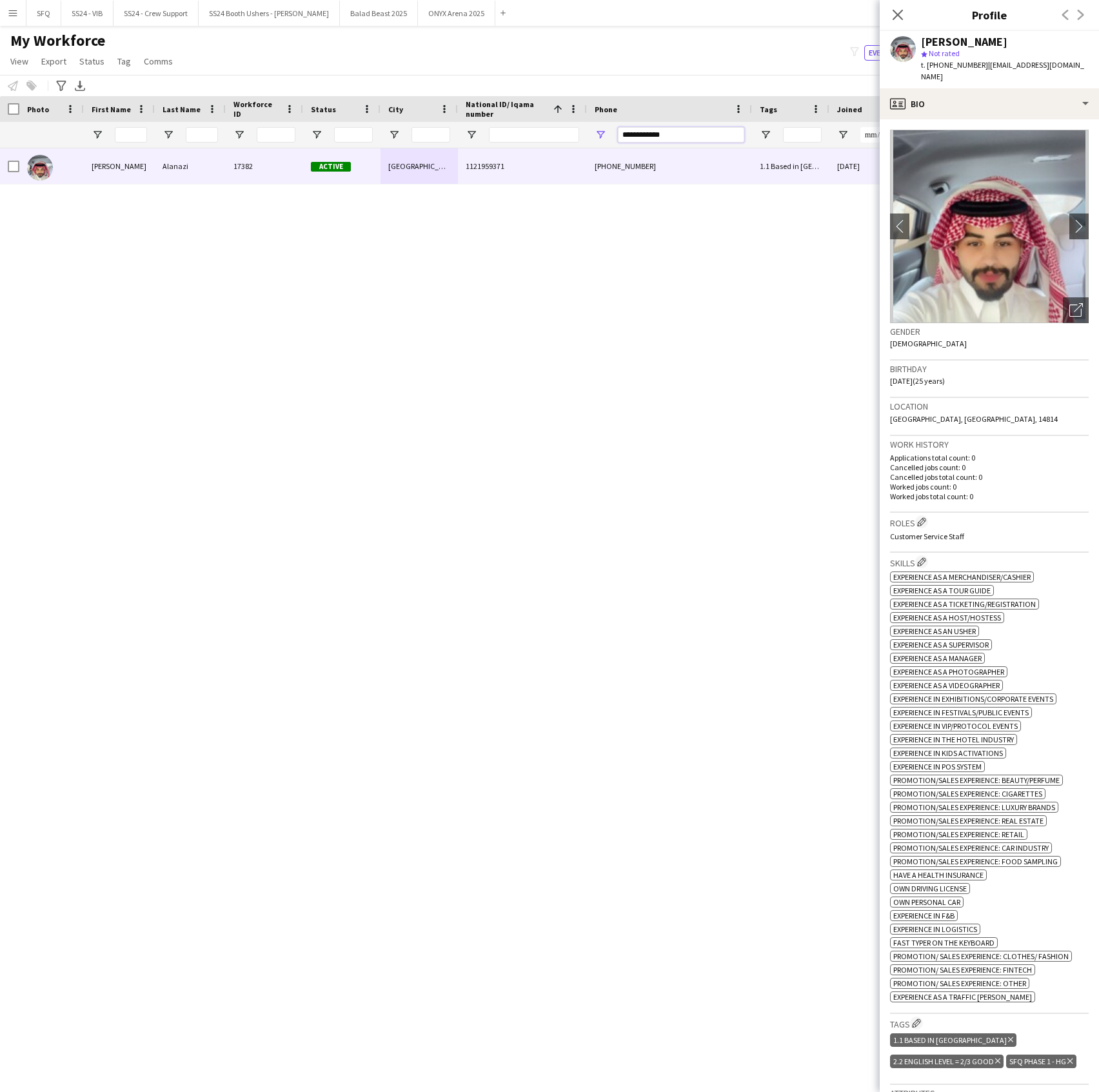
click at [652, 137] on input "**********" at bounding box center [681, 135] width 127 height 15
paste input "Phone Filter Input"
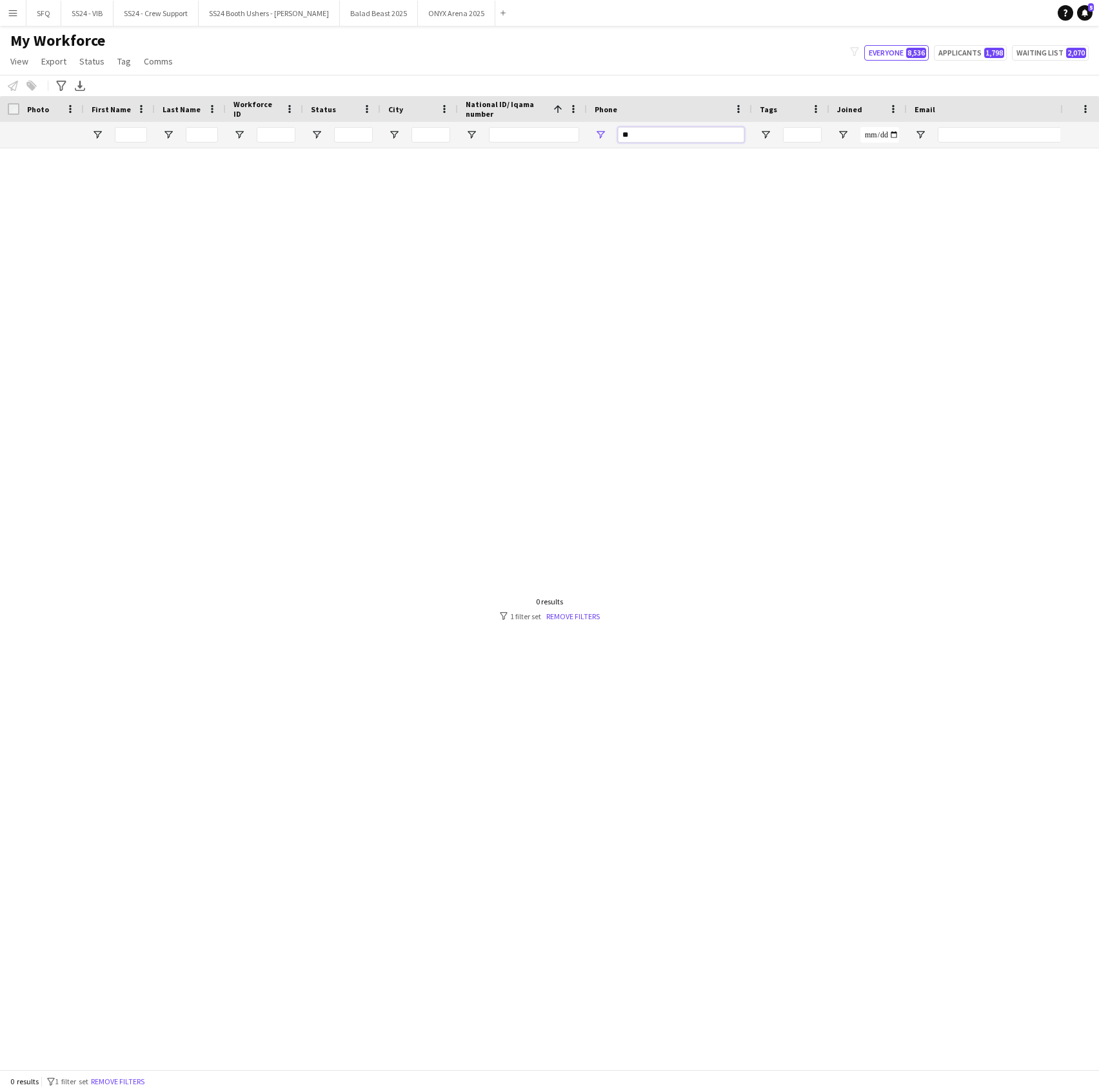
type input "*"
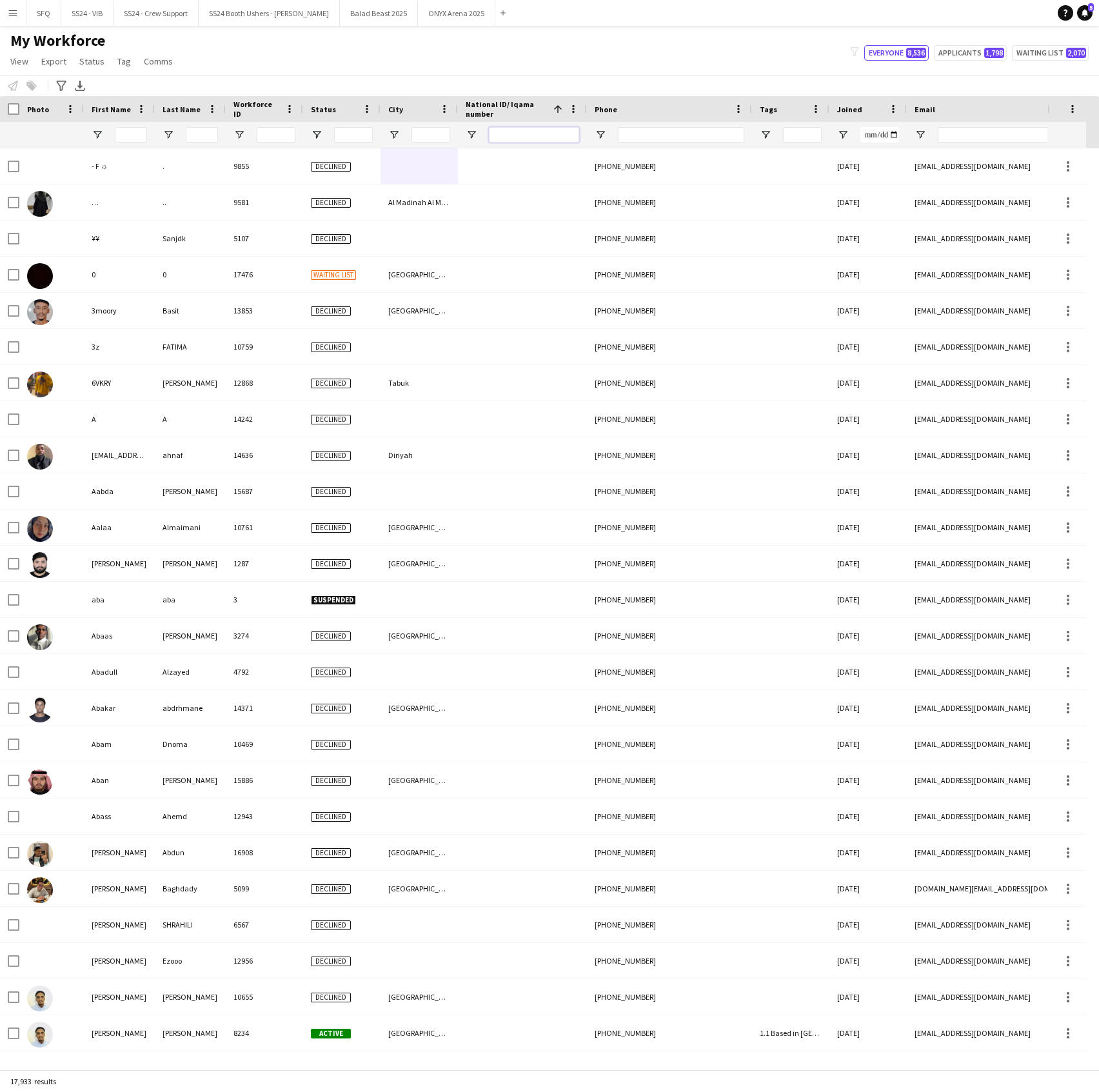
click at [555, 135] on input "National ID/ Iqama number Filter Input" at bounding box center [534, 135] width 90 height 15
paste input "**********"
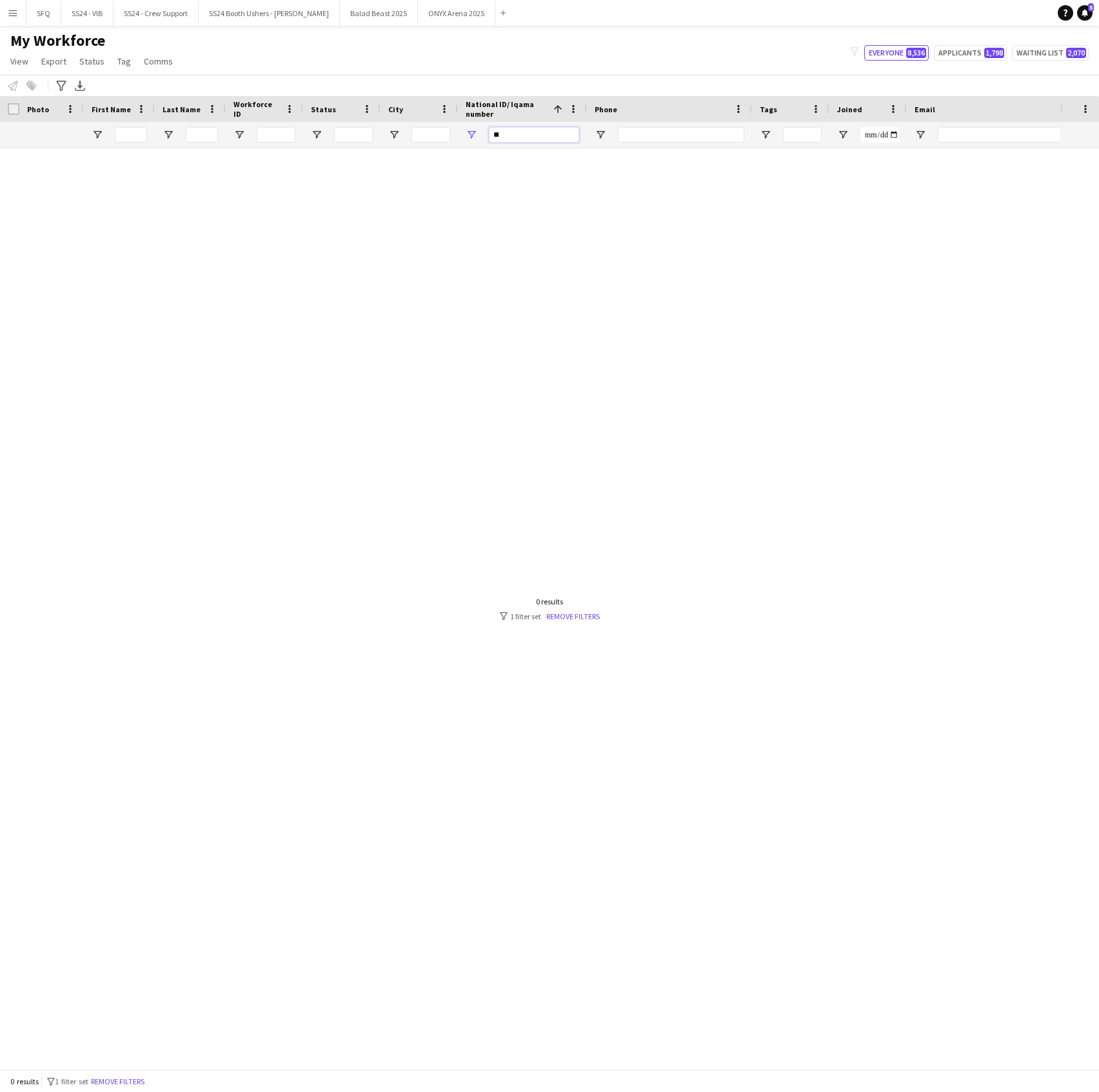
type input "*"
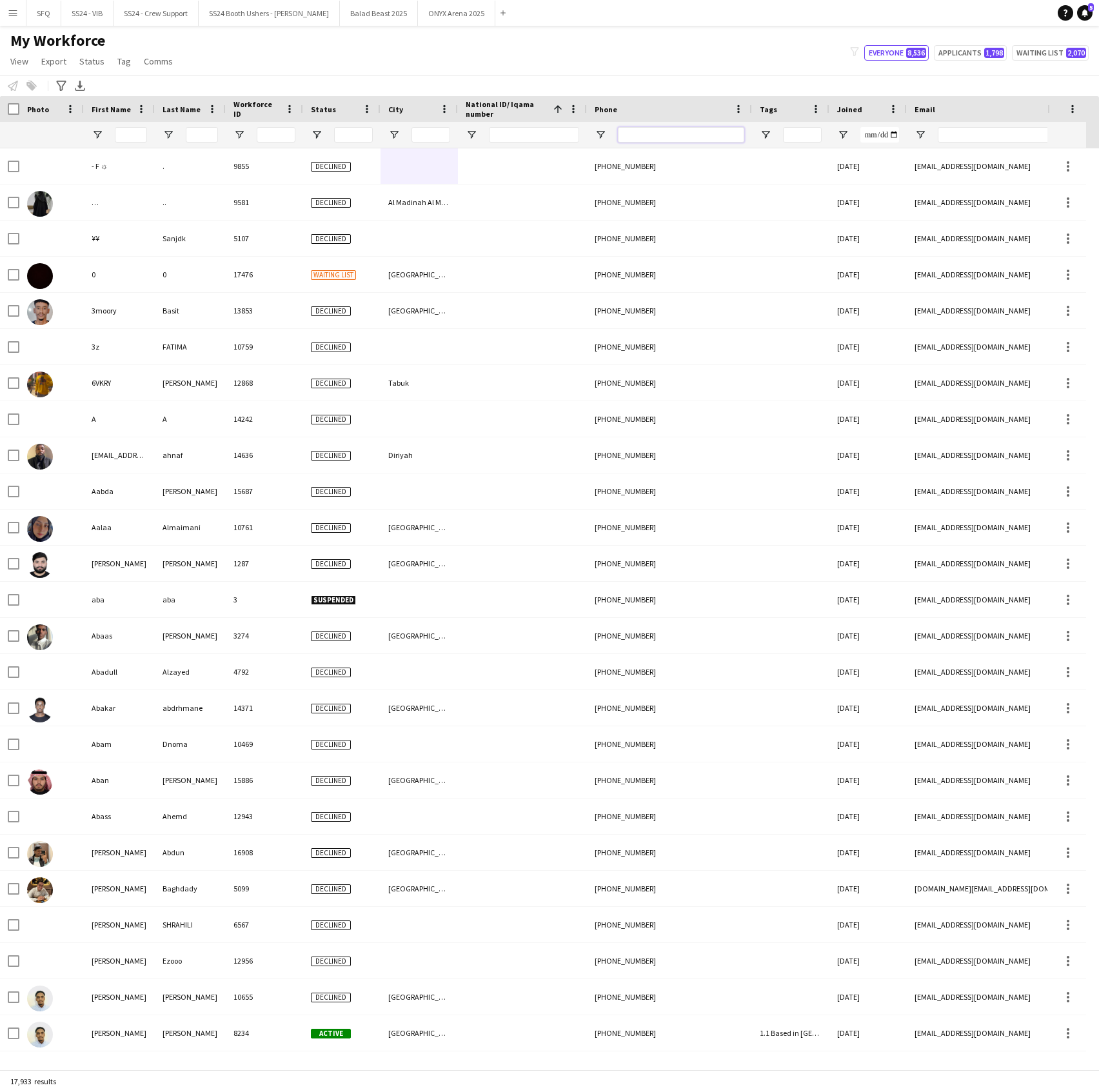
click at [663, 131] on input "Phone Filter Input" at bounding box center [681, 135] width 127 height 15
paste input "*********"
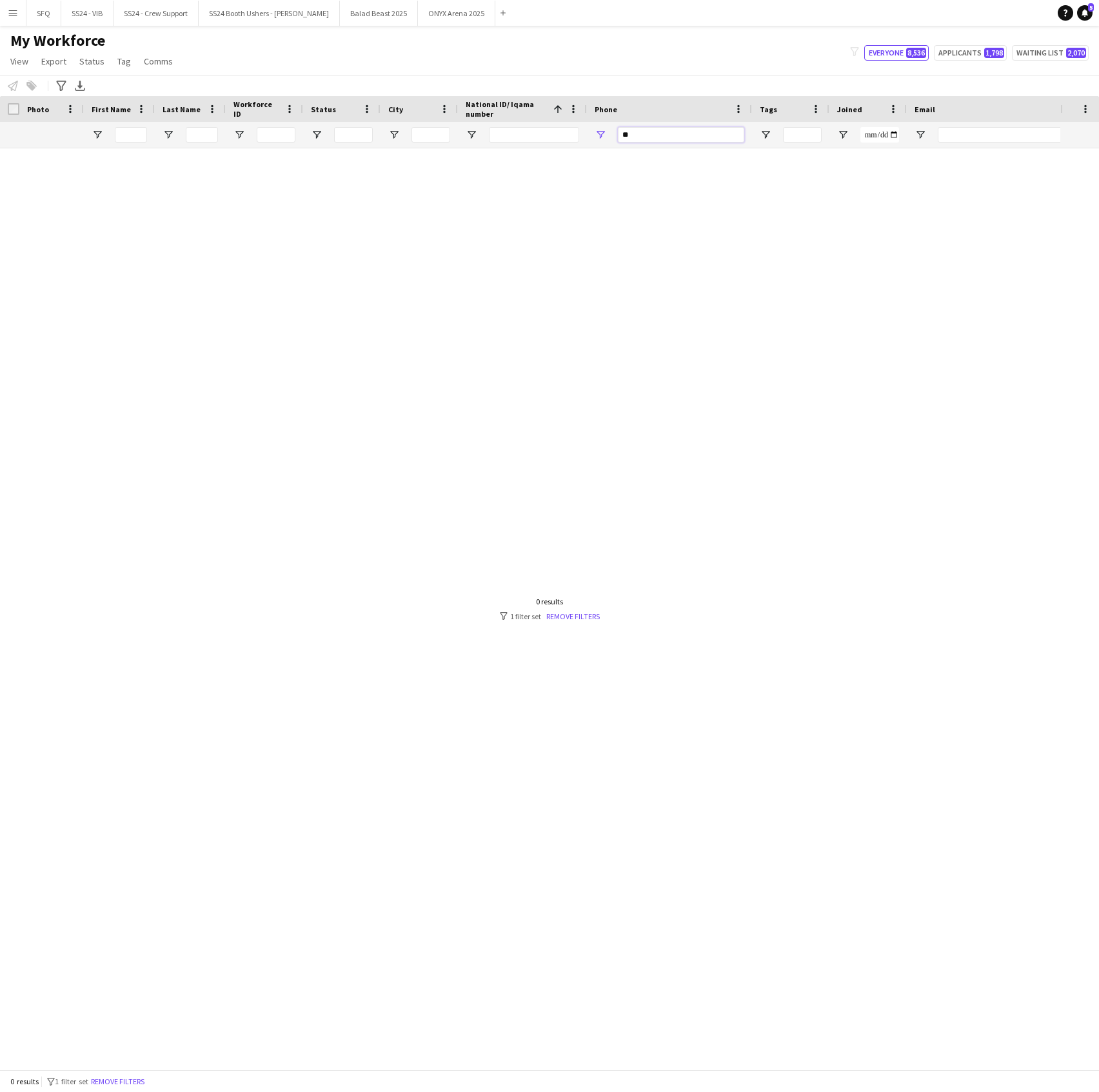
type input "*"
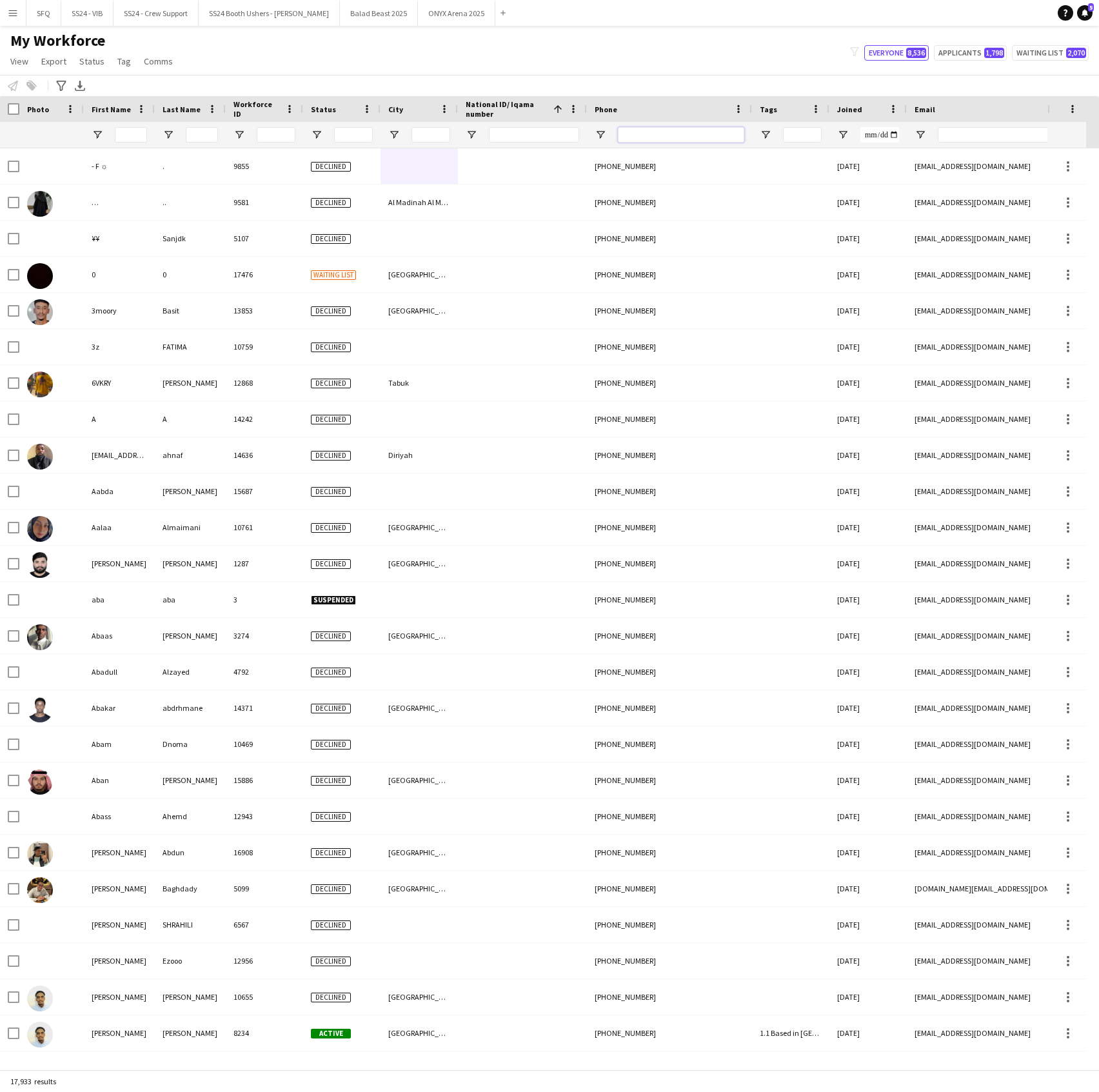
click at [680, 137] on input "Phone Filter Input" at bounding box center [681, 135] width 127 height 15
paste input "**********"
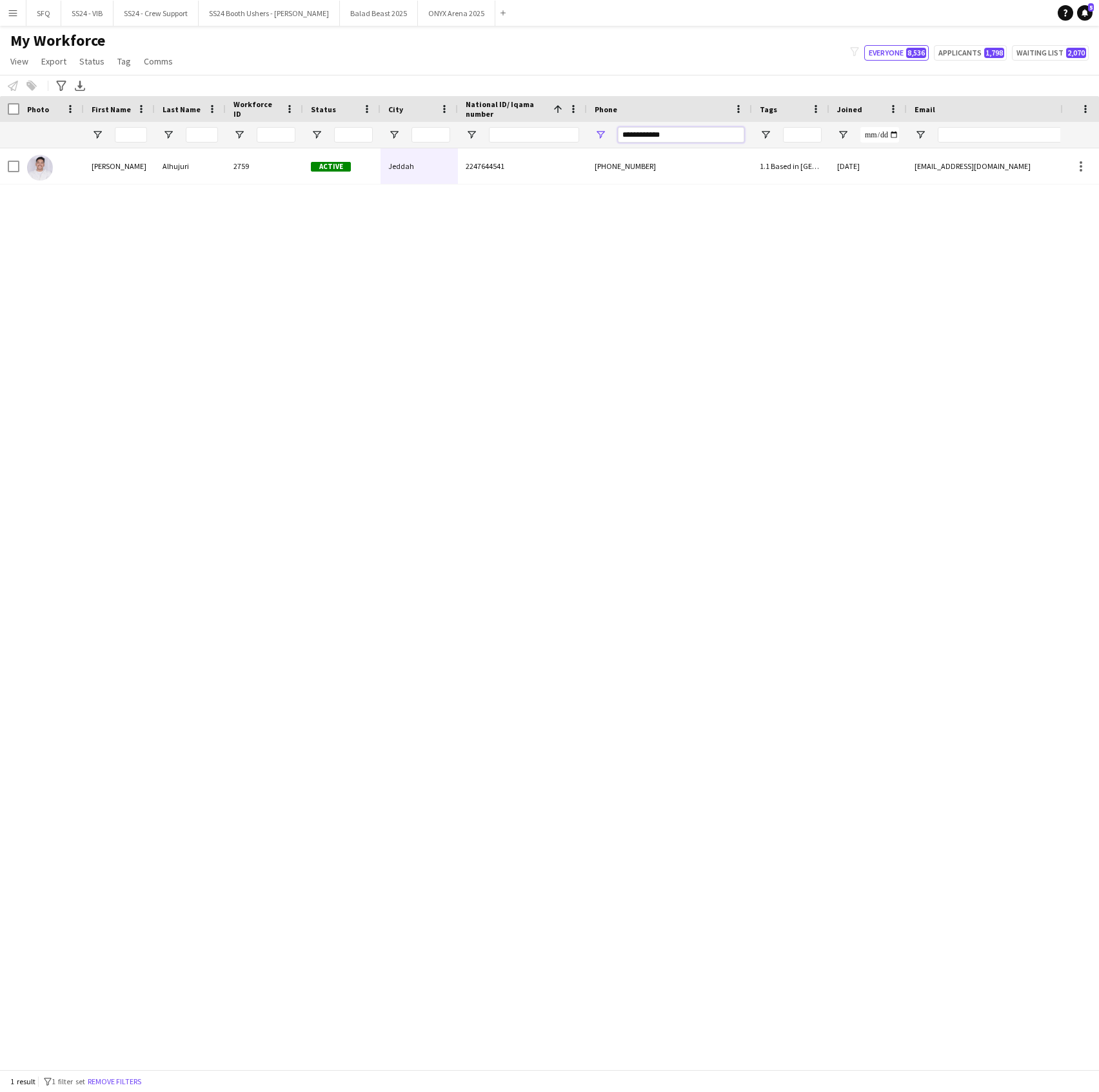
click at [720, 137] on input "**********" at bounding box center [681, 135] width 127 height 15
paste input "Phone Filter Input"
click at [672, 131] on input "**********" at bounding box center [681, 135] width 127 height 15
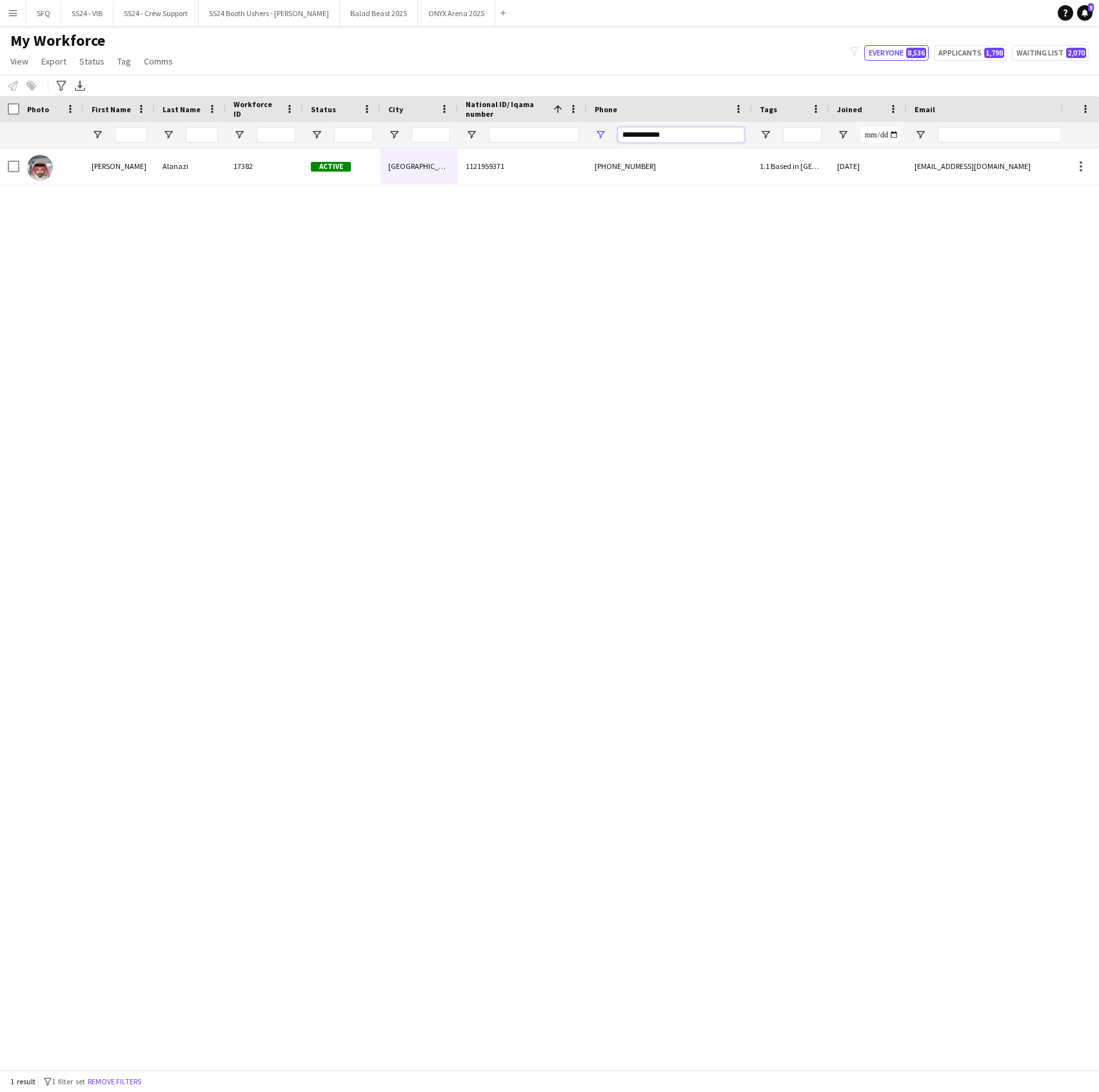
paste input "Phone Filter Input"
click at [707, 137] on input "**********" at bounding box center [681, 135] width 127 height 15
paste input "Phone Filter Input"
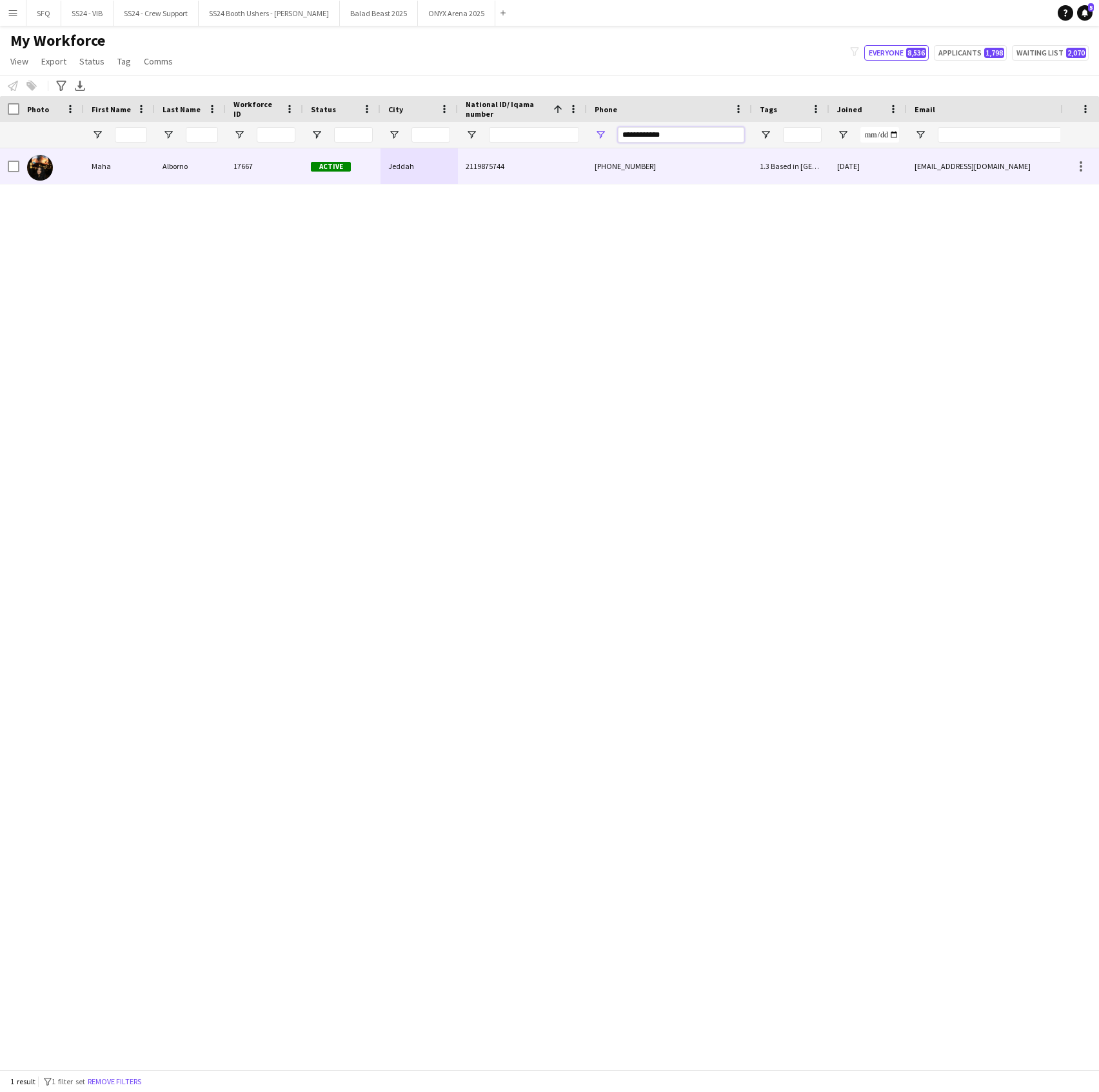
type input "**********"
click at [248, 170] on div "17667" at bounding box center [264, 166] width 77 height 36
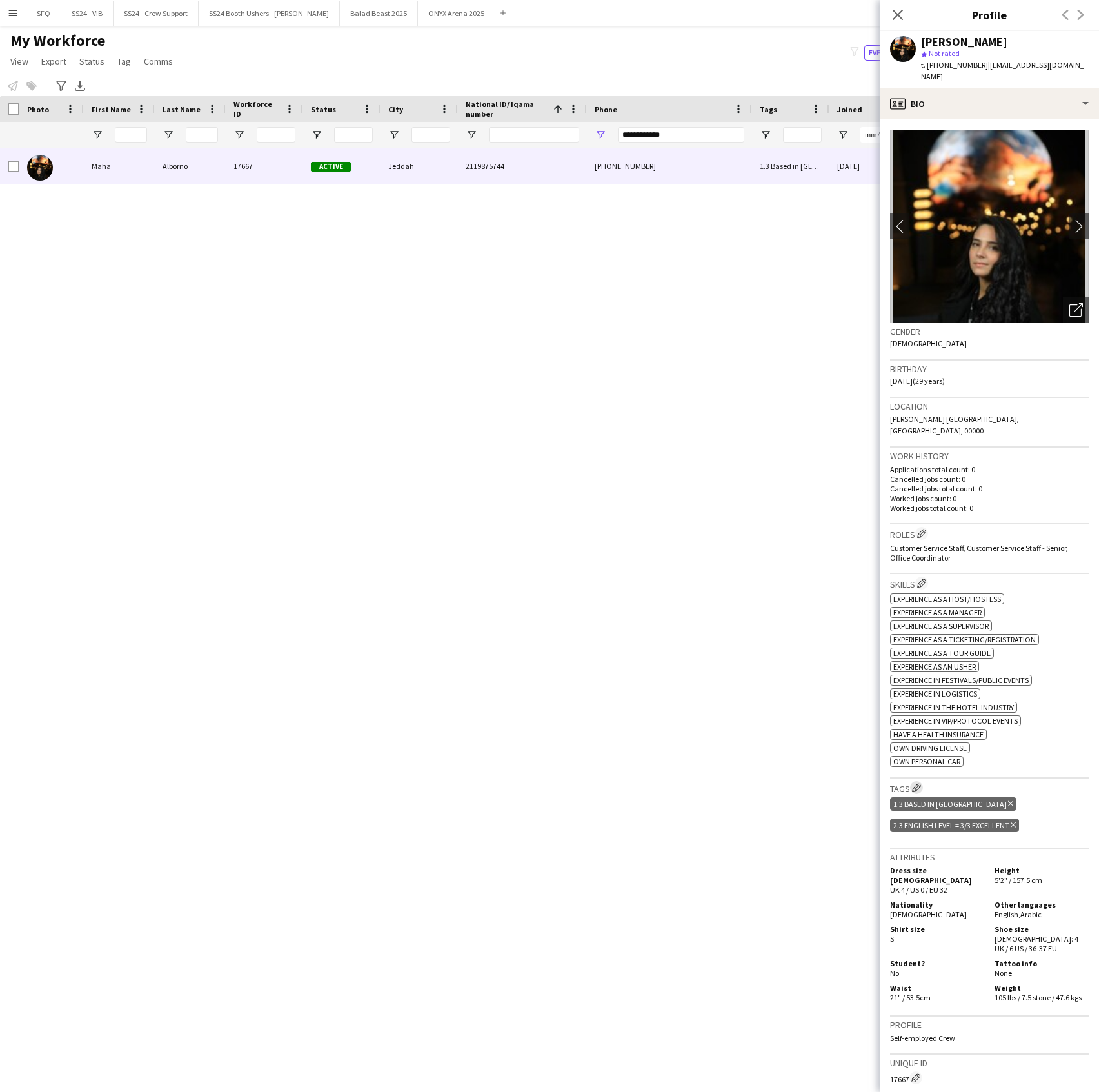
click at [914, 781] on button "Edit crew company tags" at bounding box center [916, 787] width 13 height 13
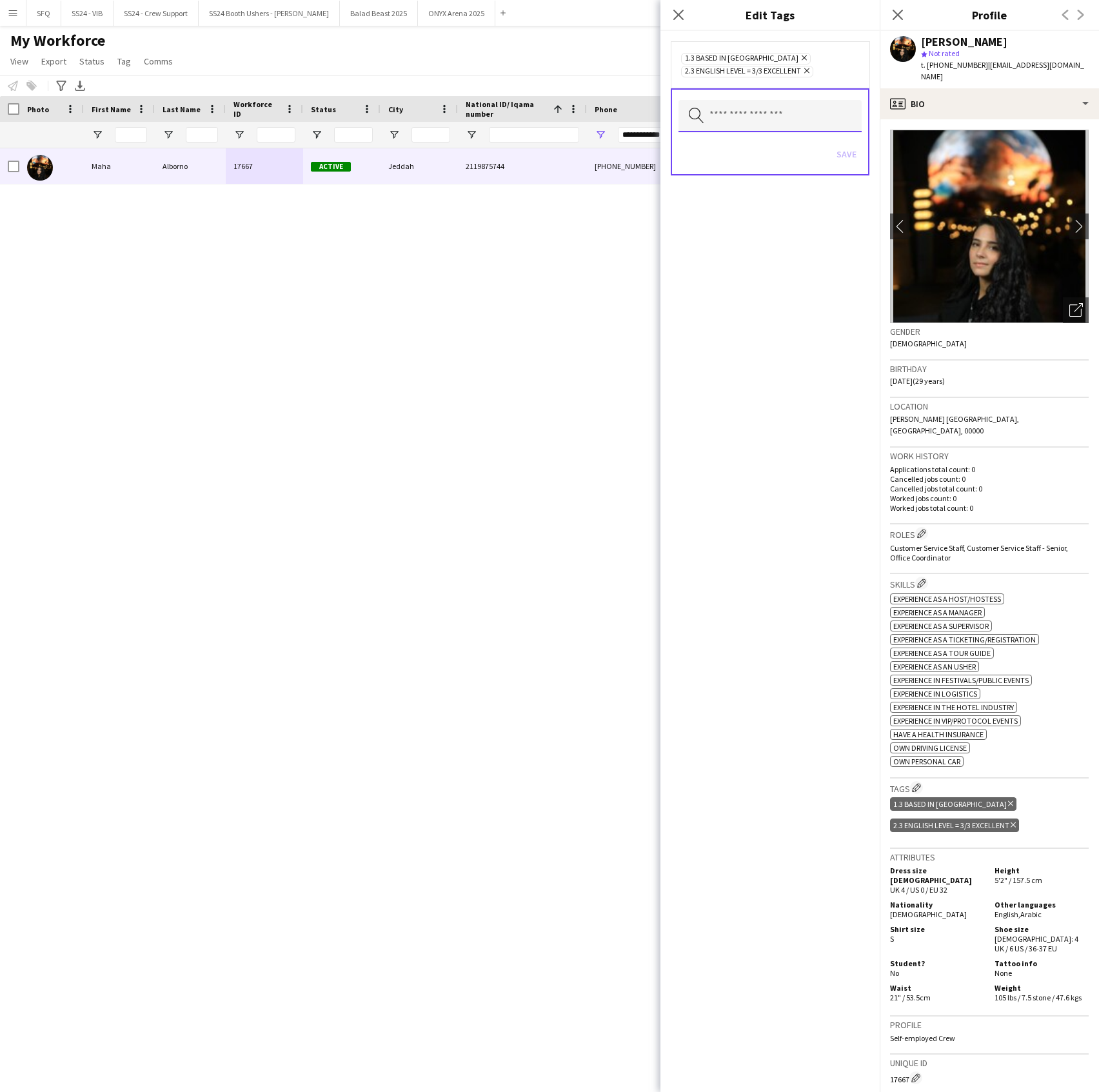
click at [802, 121] on input "text" at bounding box center [770, 116] width 183 height 32
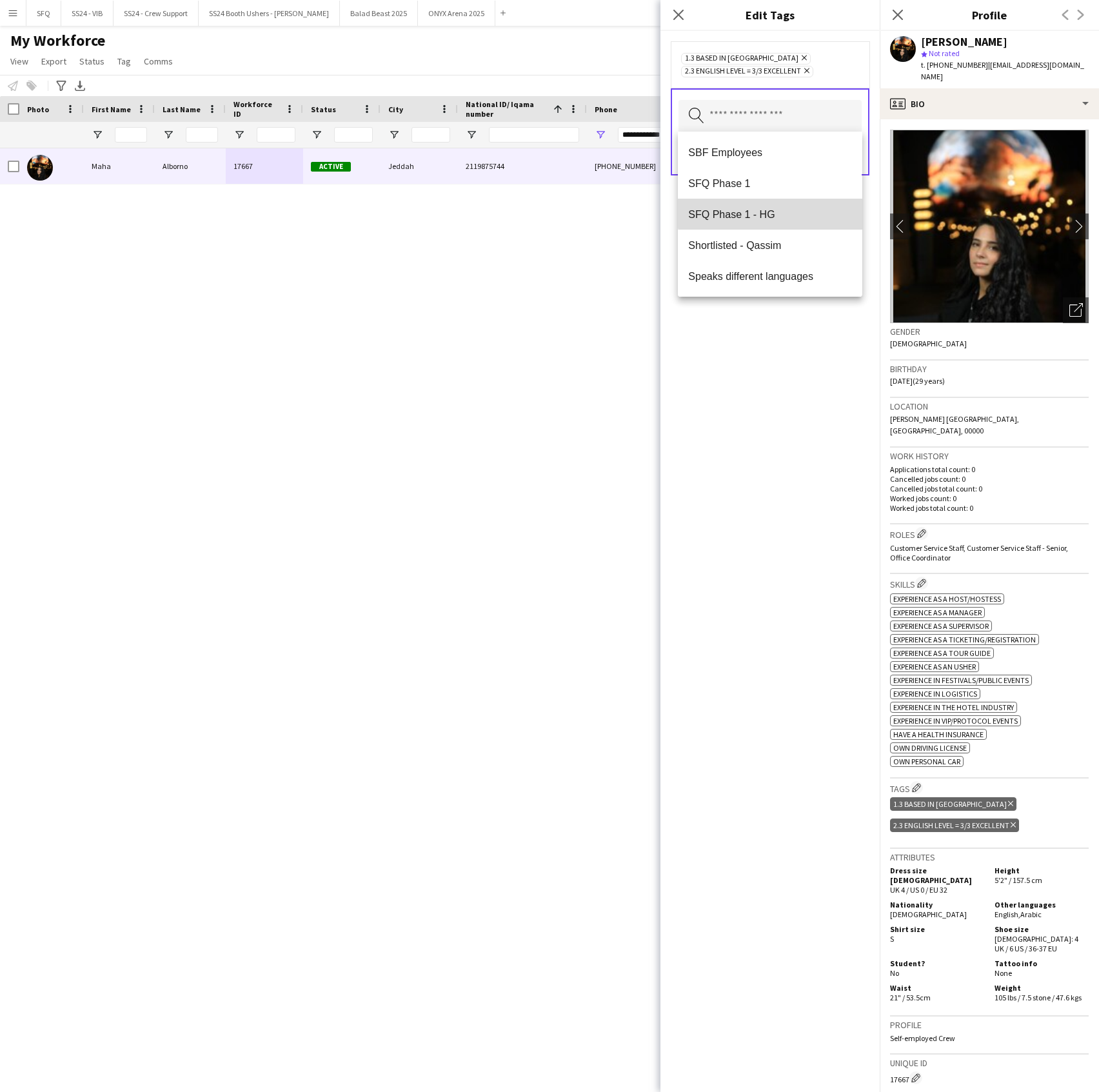
click at [795, 206] on mat-option "SFQ Phase 1 - HG" at bounding box center [770, 214] width 184 height 31
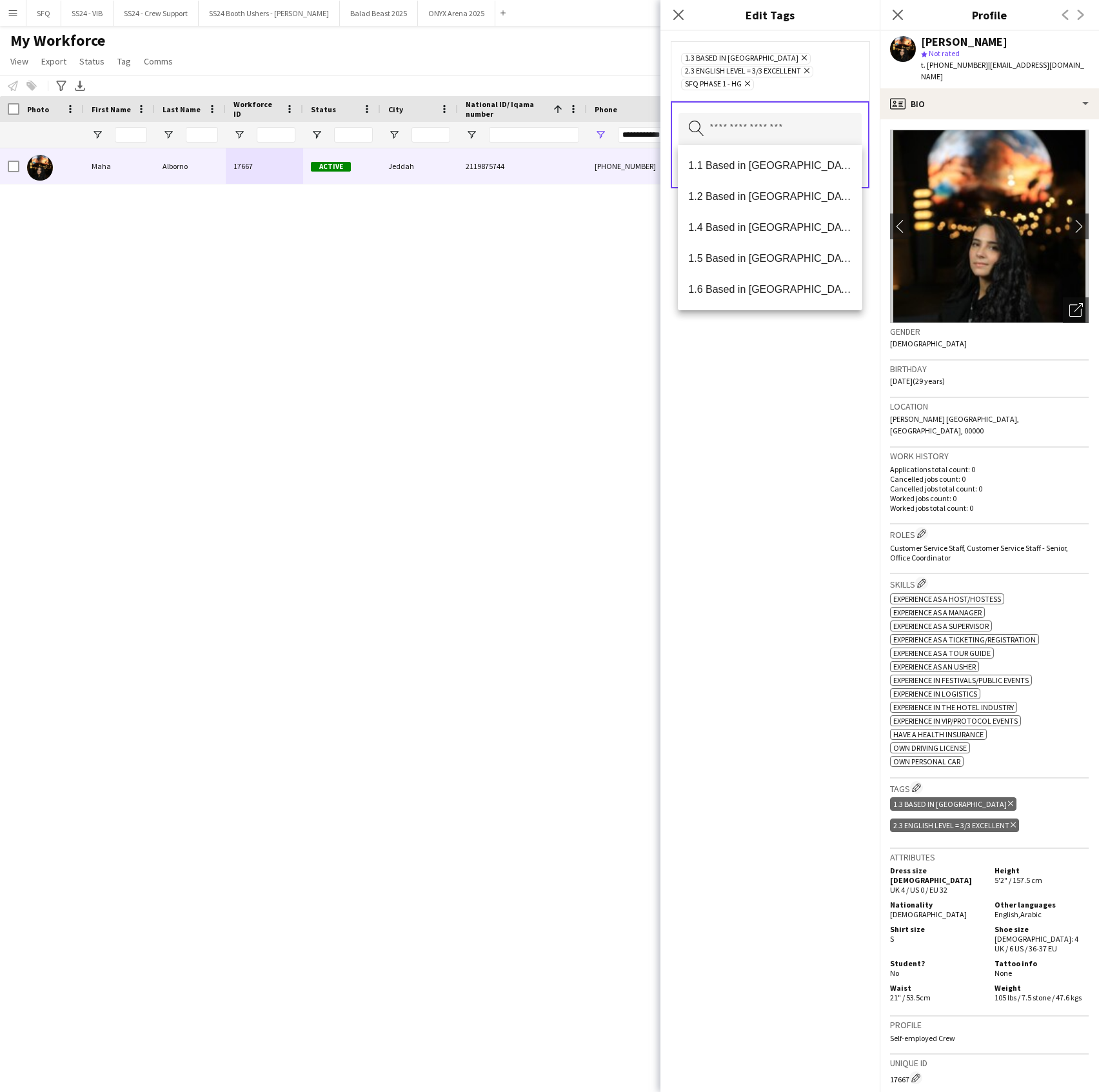
click at [769, 383] on div "1.3 Based in Jeddah Remove 2.3 English Level = 3/3 Excellent Remove SFQ Phase 1…" at bounding box center [770, 561] width 219 height 1061
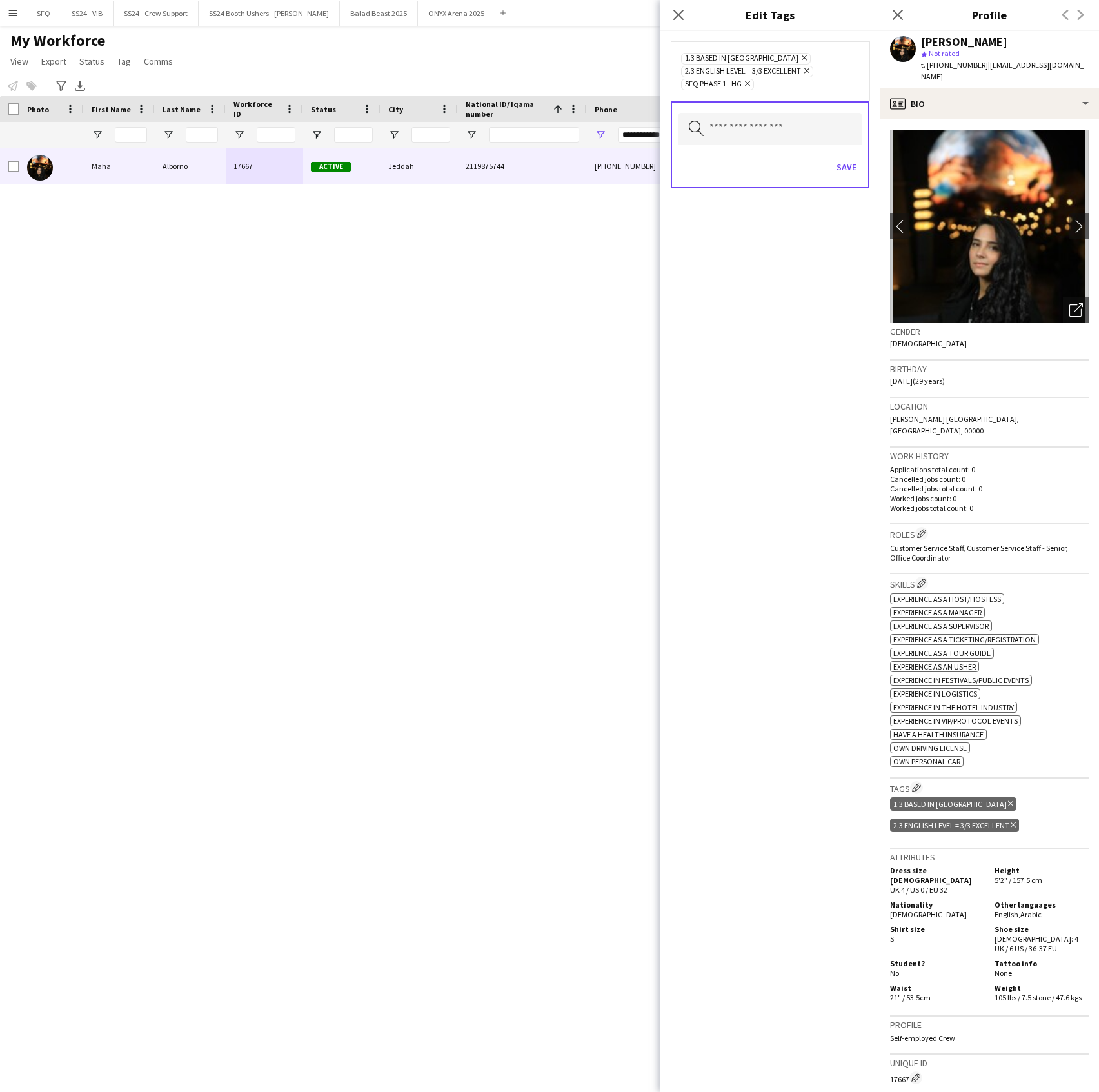
click at [843, 154] on div "Save" at bounding box center [770, 169] width 183 height 37
click at [843, 166] on button "Save" at bounding box center [846, 167] width 30 height 21
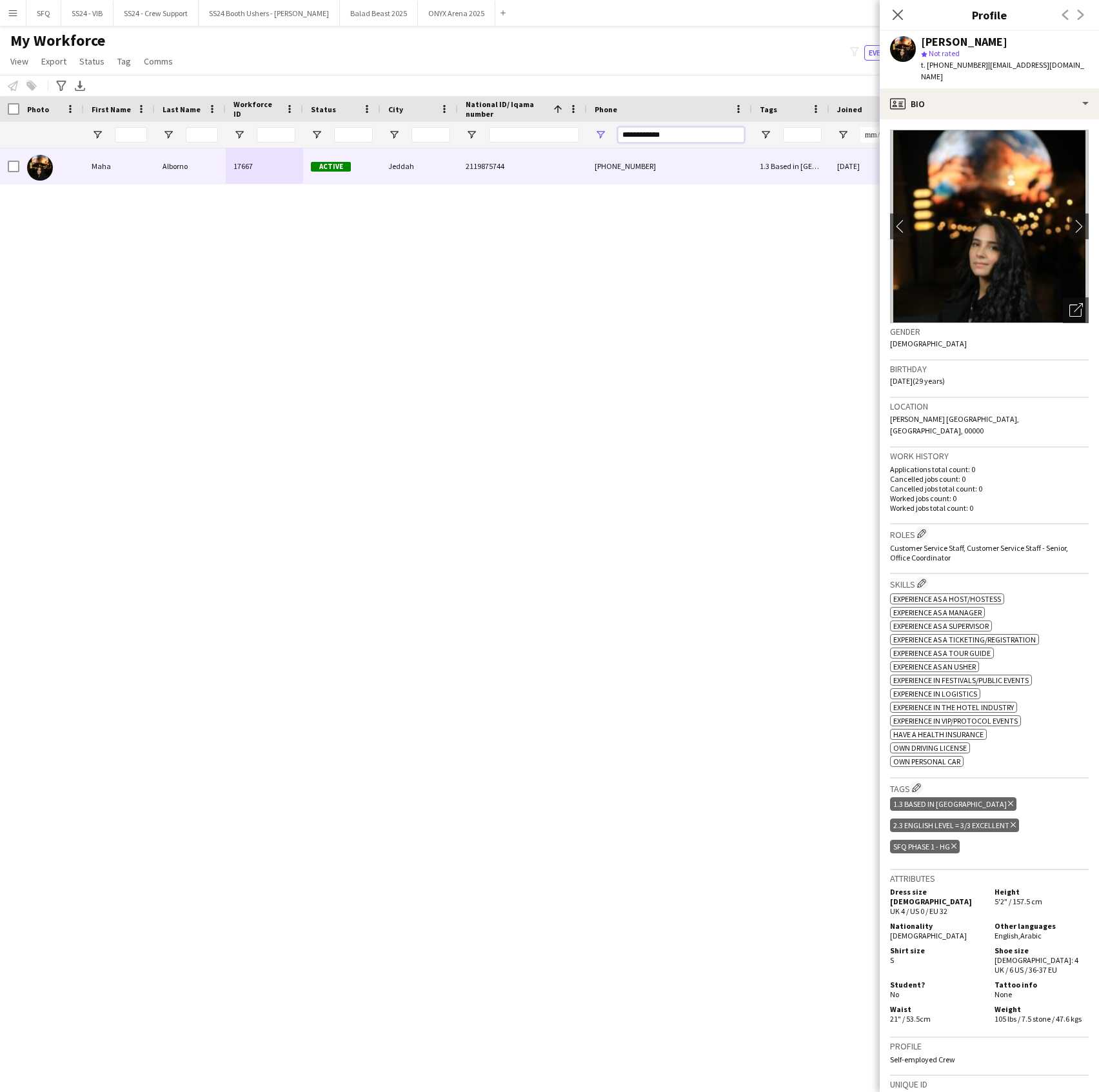
click at [663, 130] on input "**********" at bounding box center [681, 135] width 127 height 15
click at [663, 131] on input "**********" at bounding box center [681, 135] width 127 height 15
paste input "Phone Filter Input"
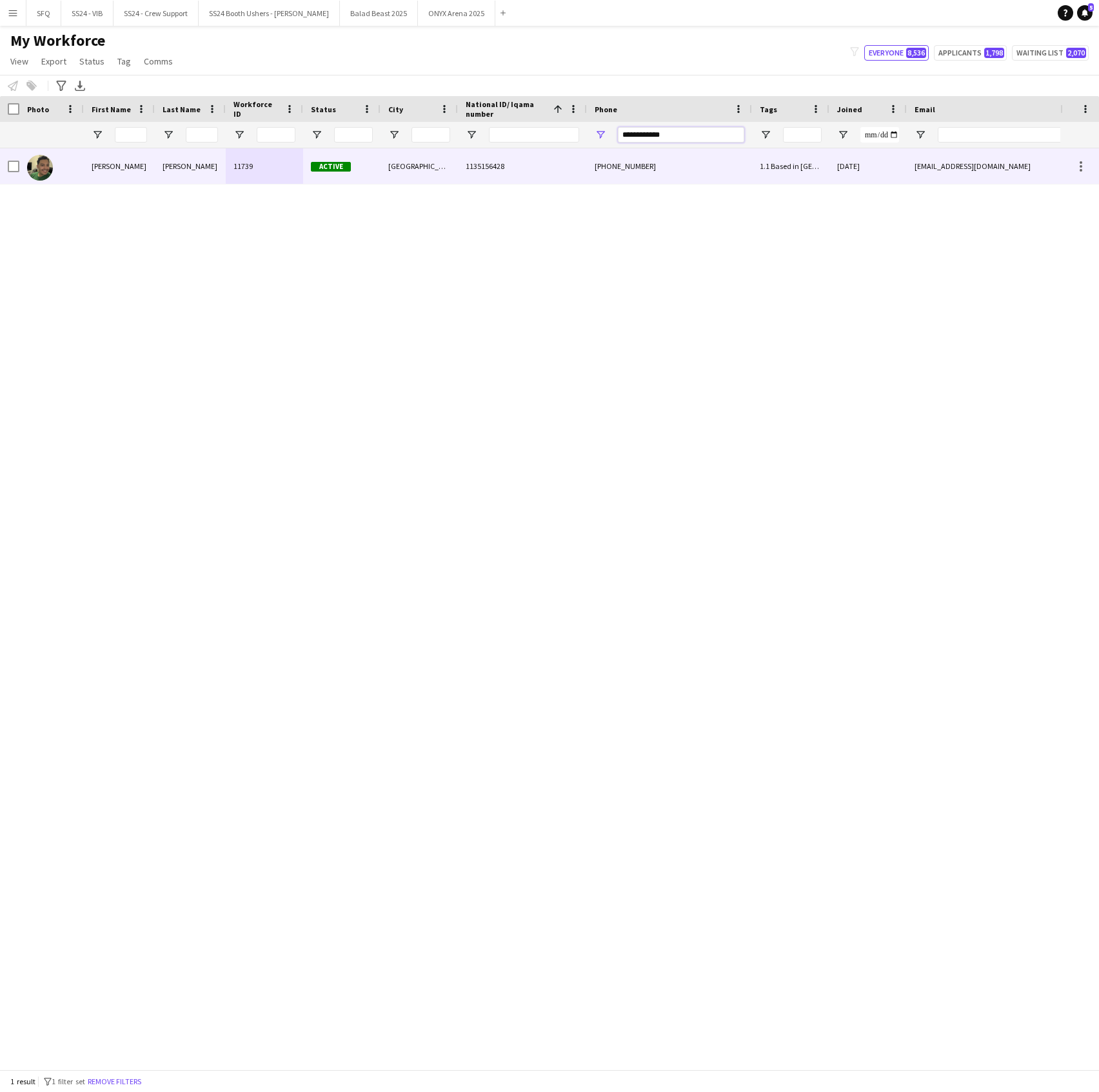
type input "**********"
click at [370, 164] on div "Active" at bounding box center [342, 166] width 77 height 36
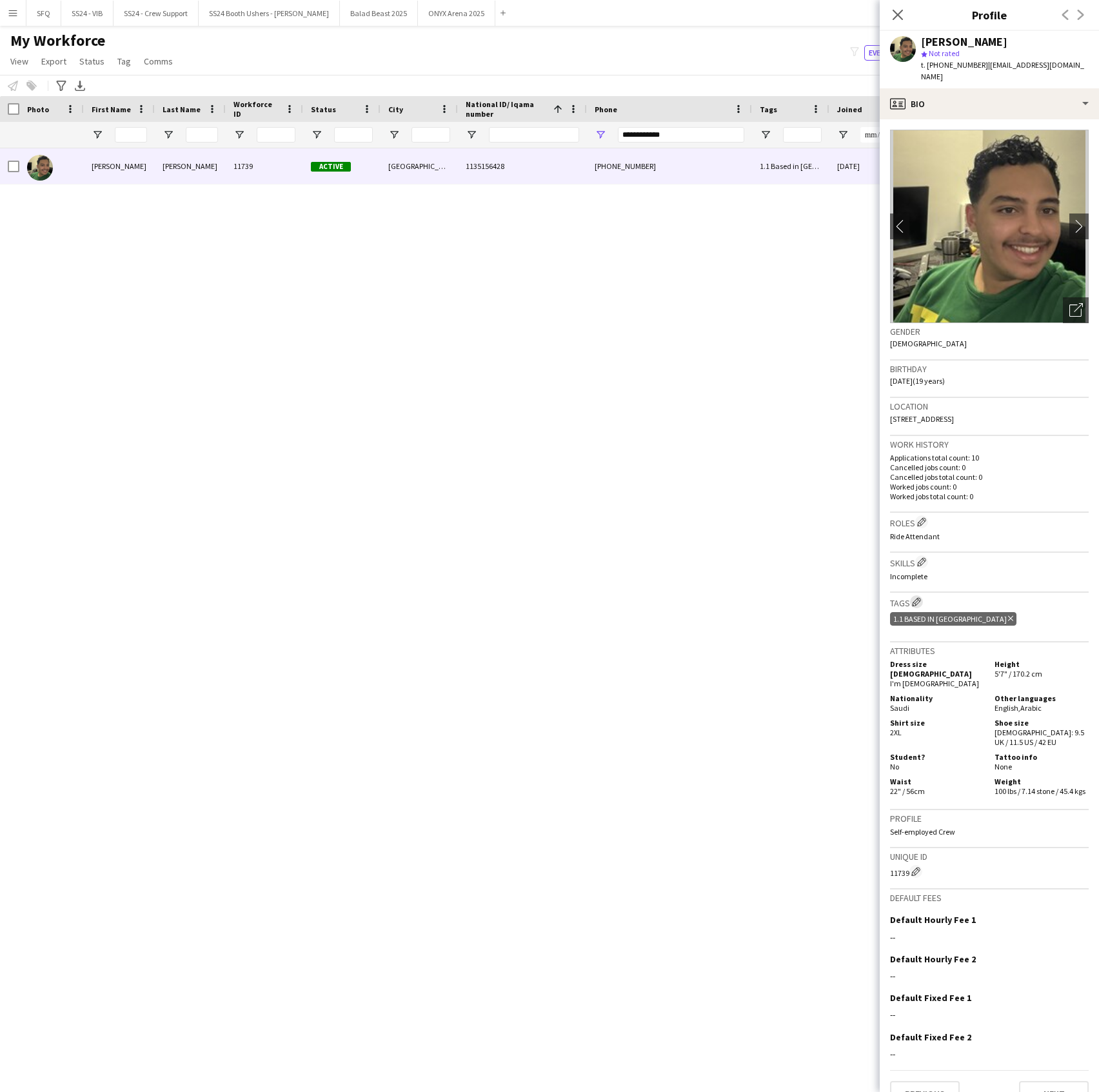
click at [914, 597] on app-icon "Edit crew company tags" at bounding box center [917, 602] width 9 height 9
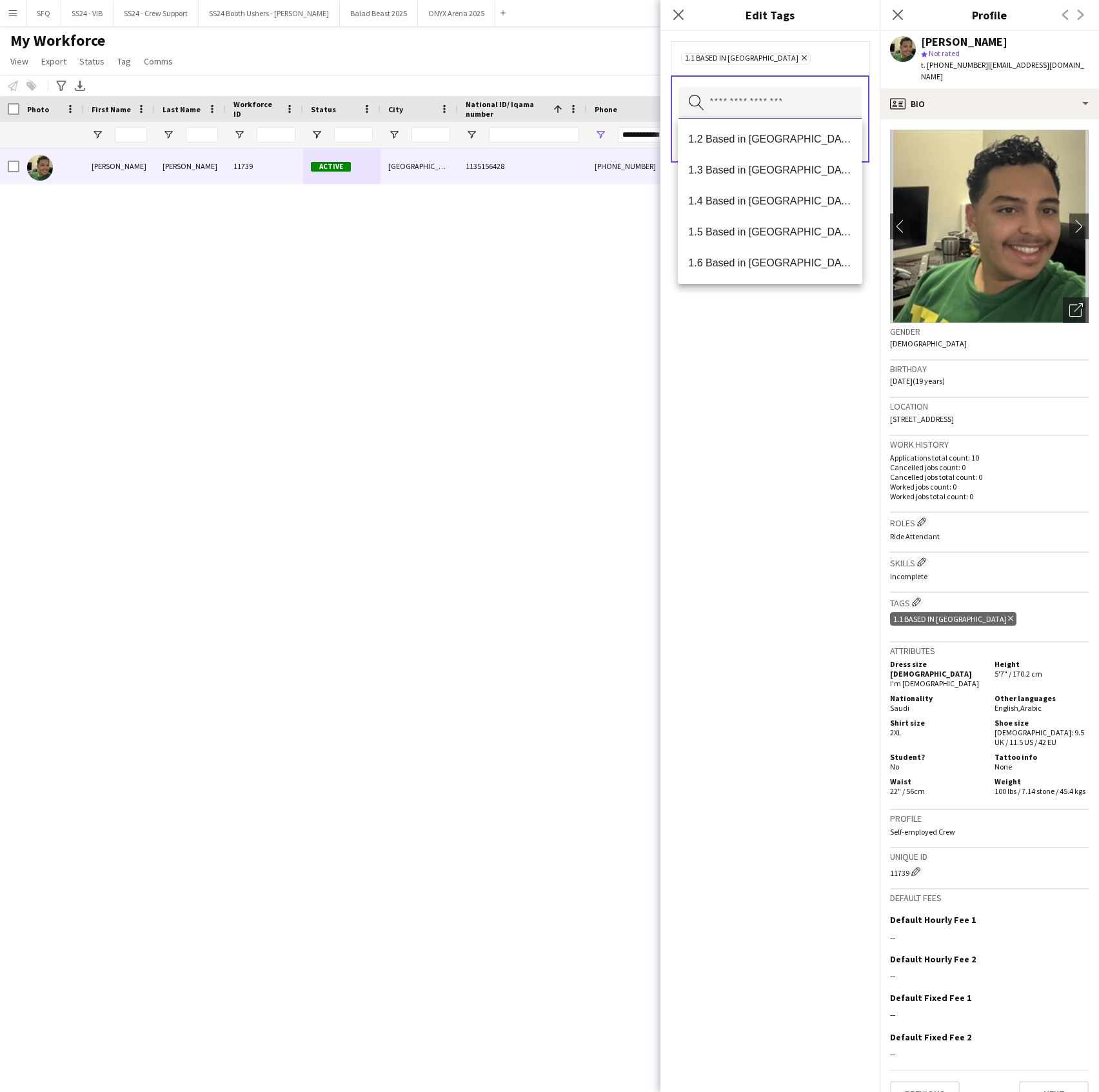
click at [785, 112] on input "text" at bounding box center [770, 103] width 183 height 32
click at [748, 195] on span "SFQ Phase 1 - HG" at bounding box center [769, 201] width 163 height 12
click at [730, 426] on div "1.1 Based in Riyadh Remove SFQ Phase 1 - HG Remove Search by tag name Save" at bounding box center [770, 561] width 219 height 1061
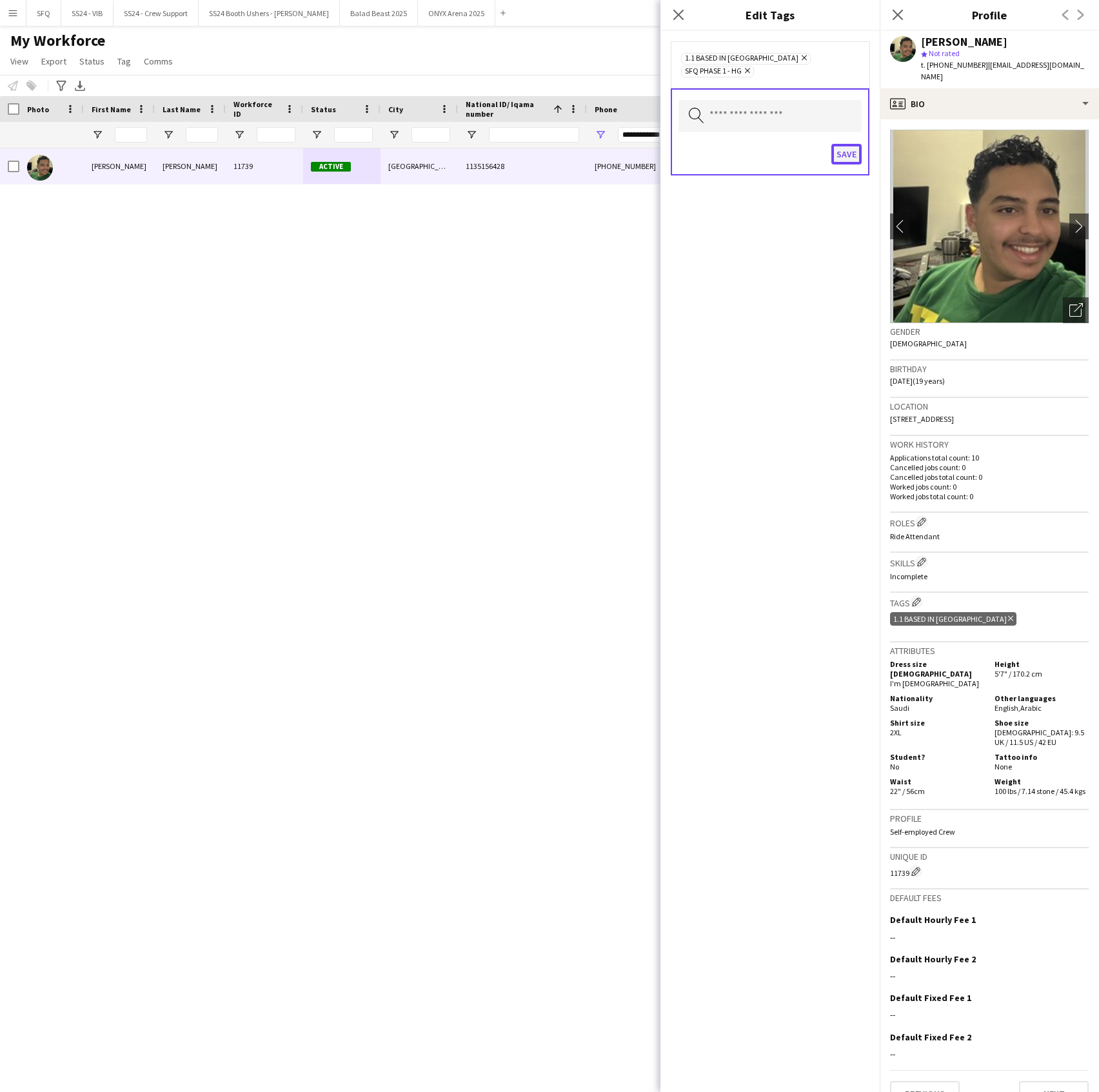
click at [843, 144] on button "Save" at bounding box center [846, 154] width 30 height 21
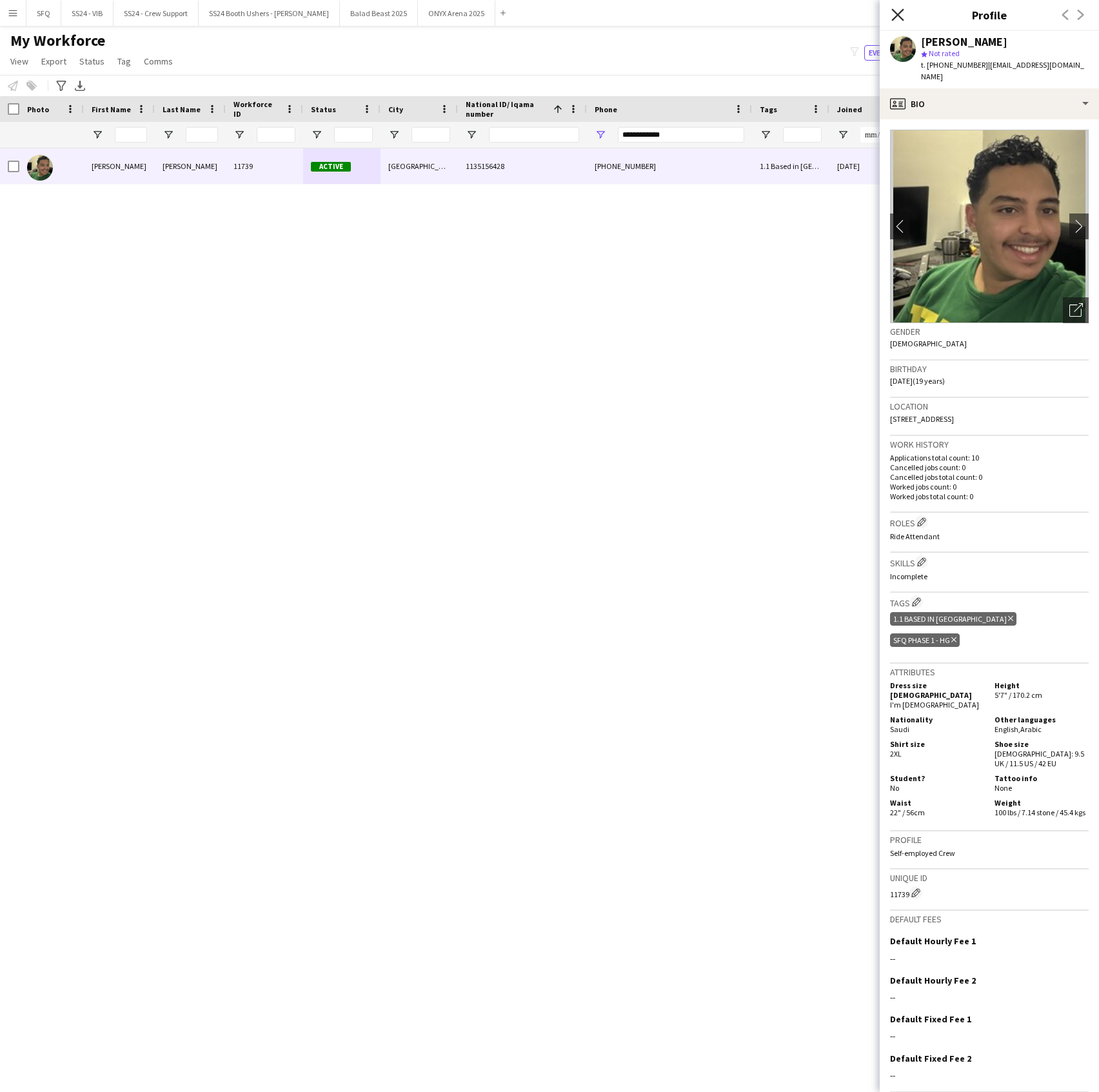
click at [894, 14] on icon "Close pop-in" at bounding box center [897, 15] width 12 height 12
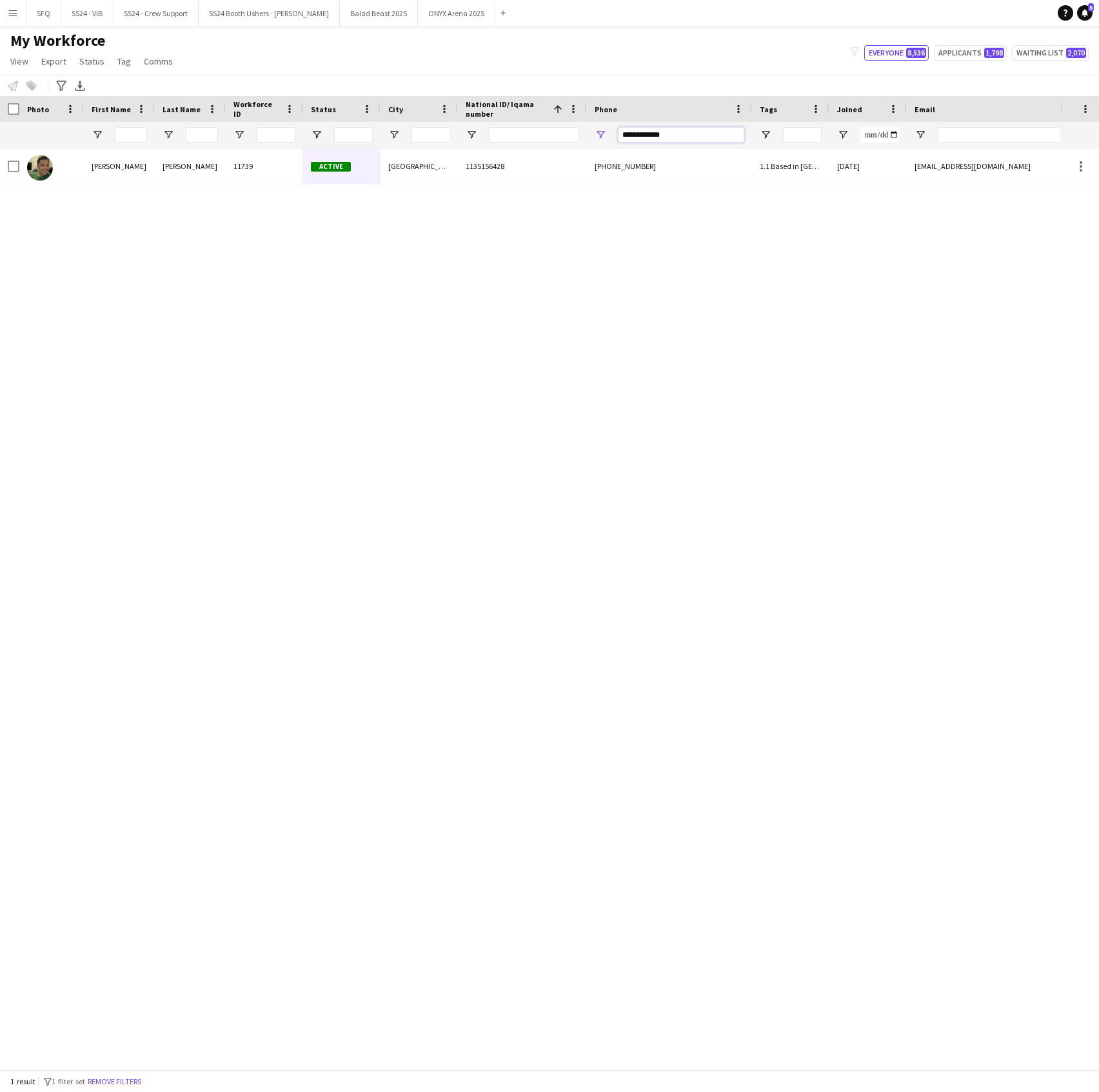
click at [640, 130] on input "**********" at bounding box center [681, 135] width 127 height 15
paste input "Phone Filter Input"
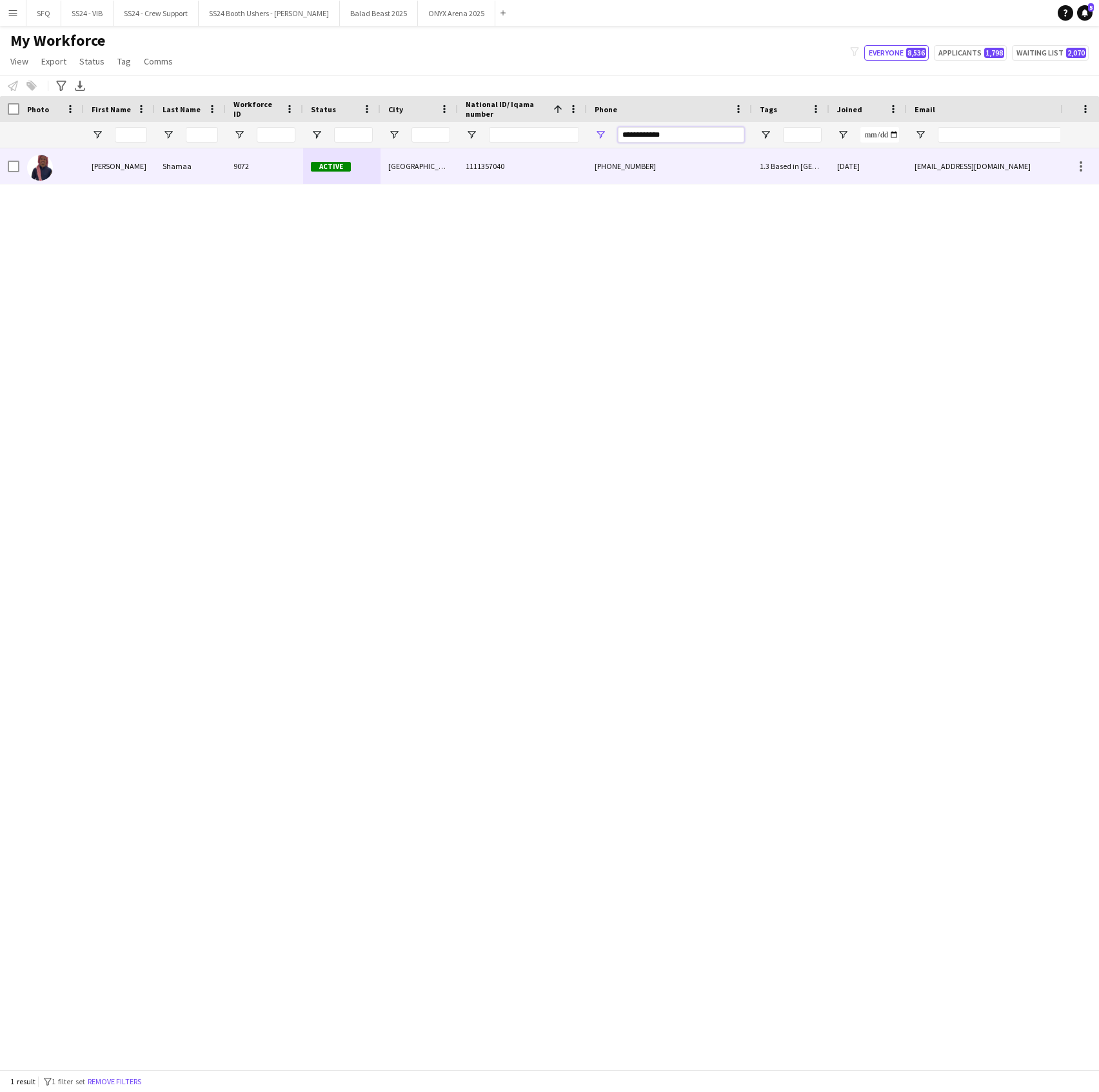
type input "**********"
click at [300, 170] on div "9072" at bounding box center [264, 166] width 77 height 36
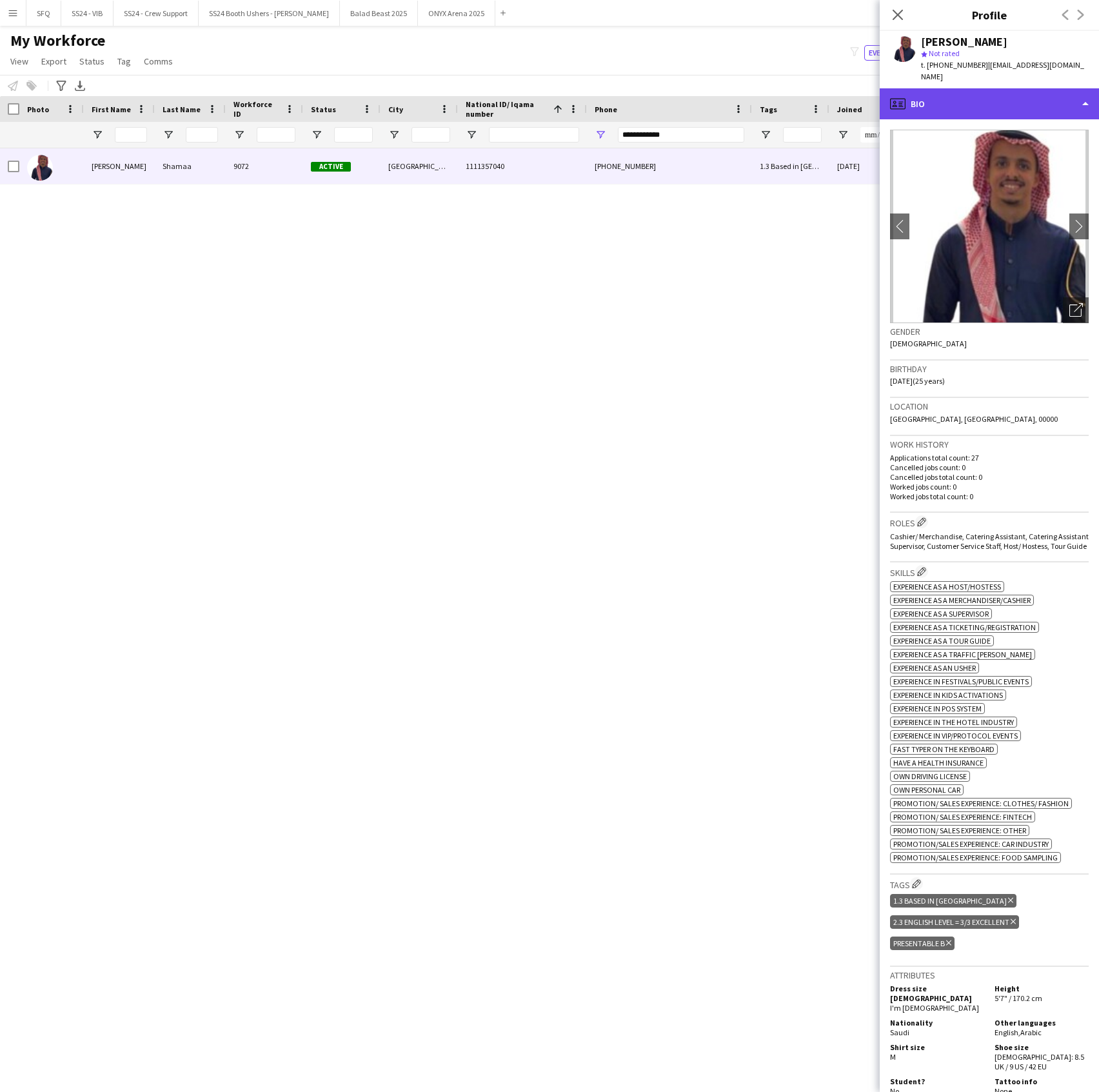
click at [949, 100] on div "profile Bio" at bounding box center [989, 103] width 219 height 31
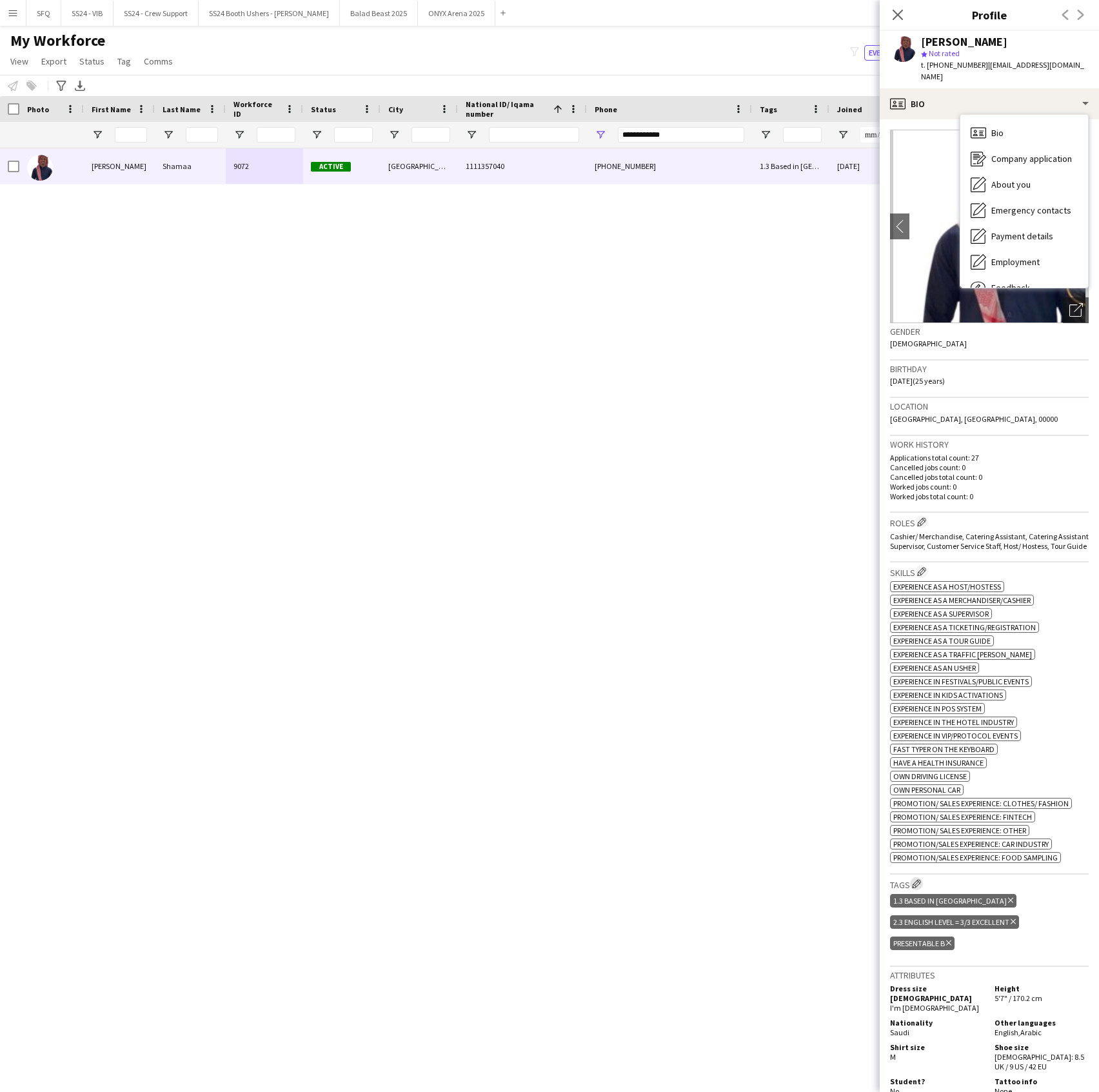
click at [914, 888] on app-icon "Edit crew company tags" at bounding box center [917, 883] width 9 height 9
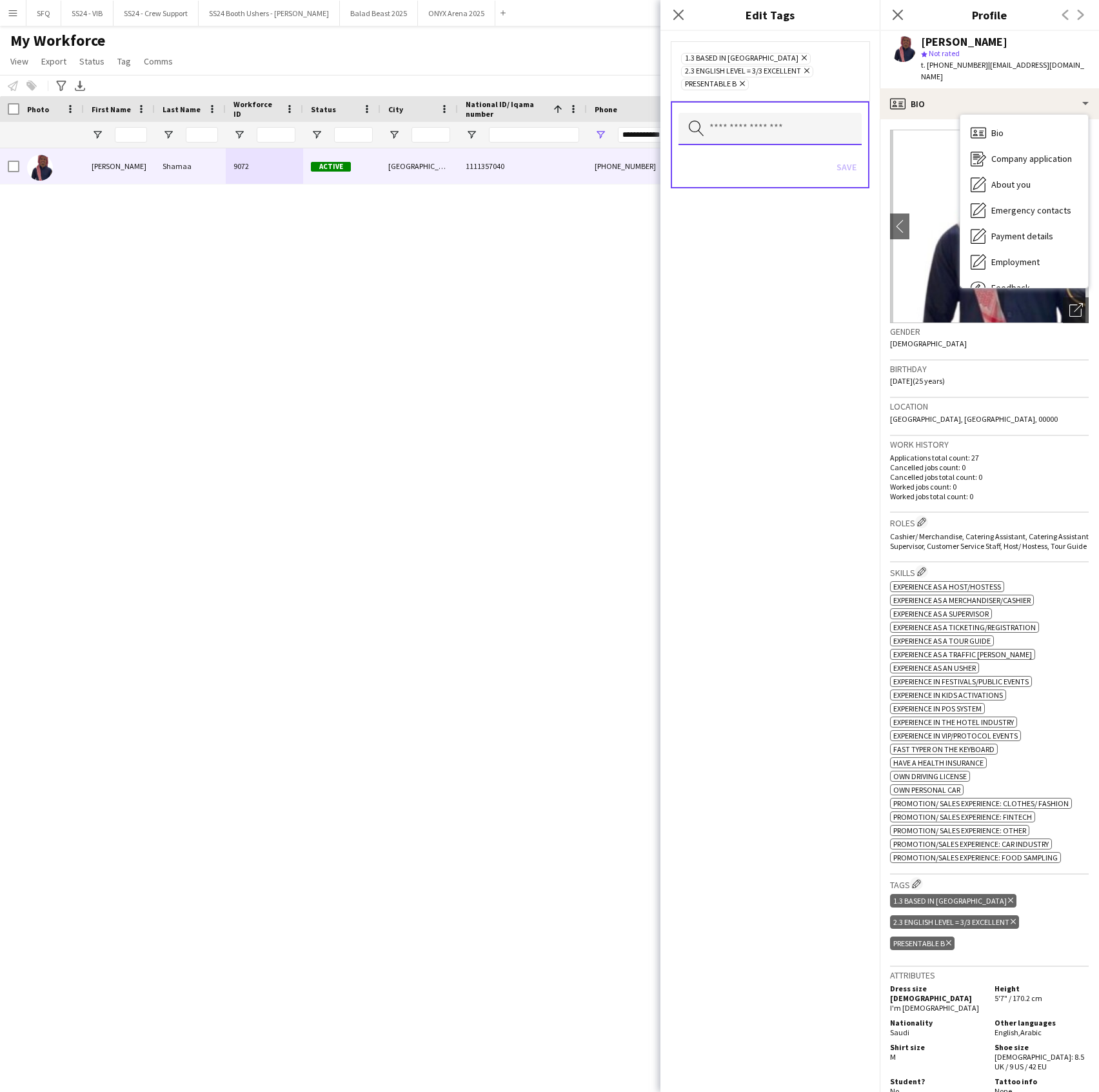
click at [819, 131] on input "text" at bounding box center [770, 129] width 183 height 32
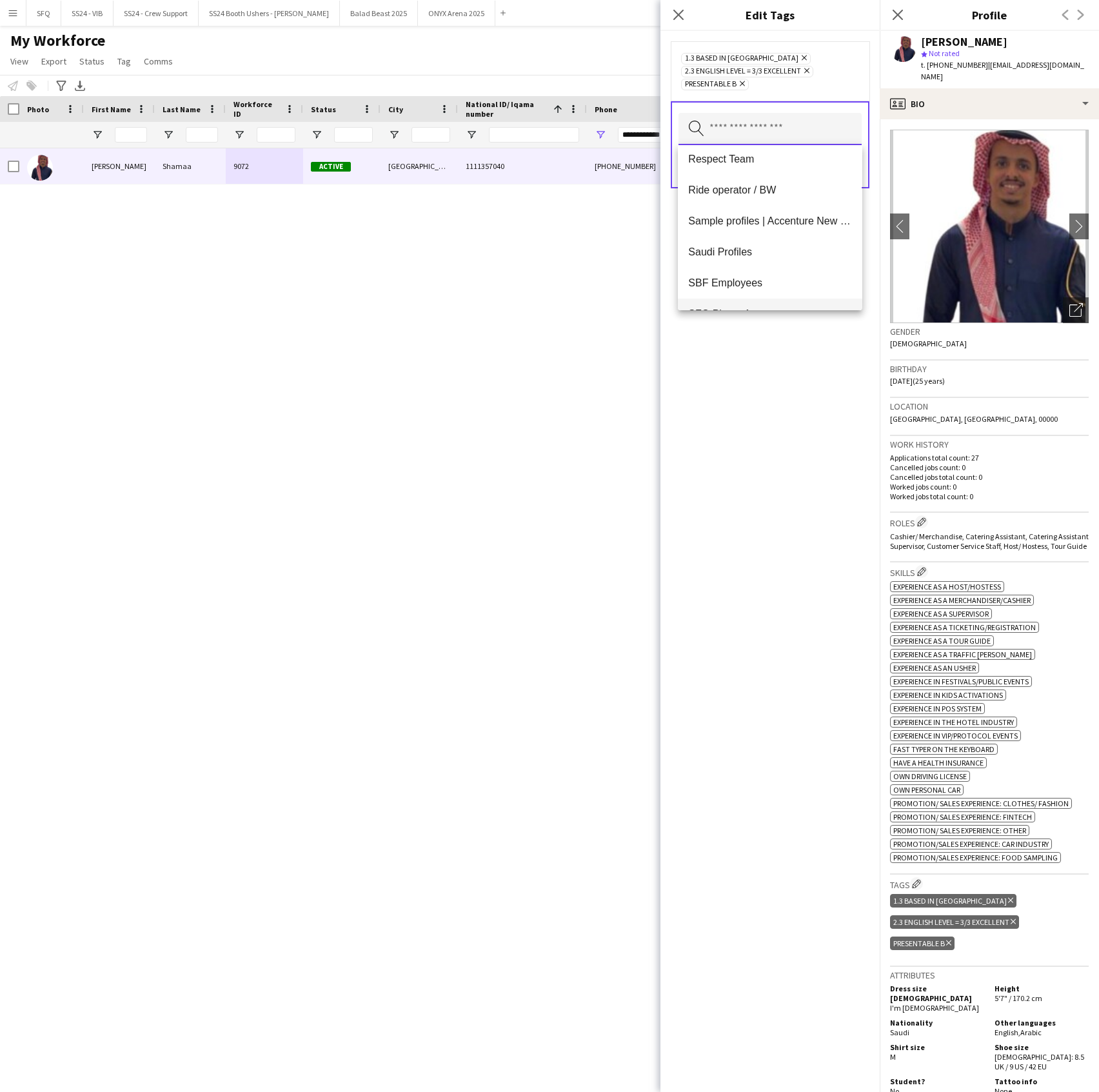
scroll to position [1270, 0]
click at [806, 217] on mat-option "SFQ Phase 1 - HG" at bounding box center [770, 228] width 184 height 31
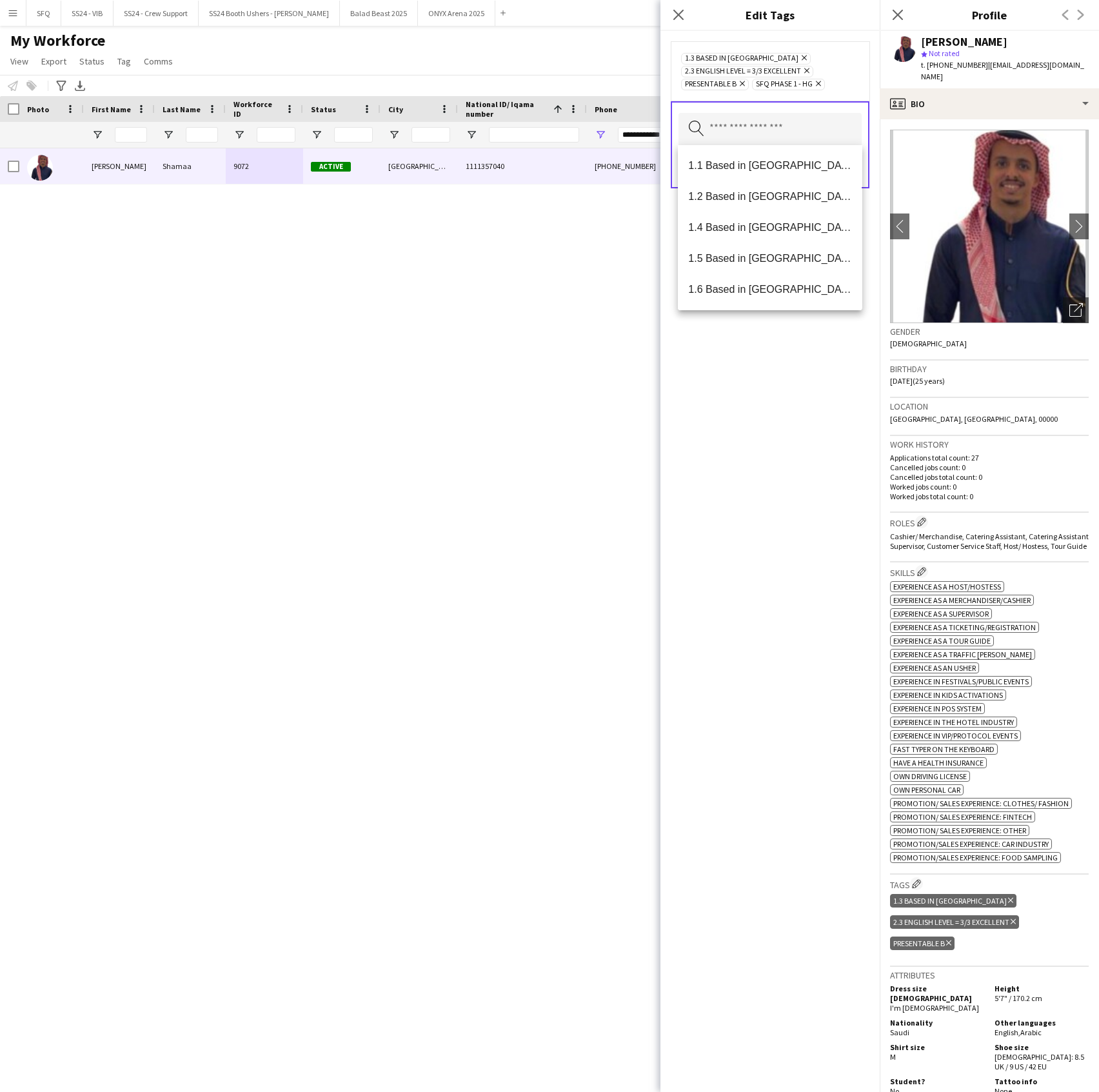
drag, startPoint x: 814, startPoint y: 405, endPoint x: 828, endPoint y: 354, distance: 52.9
click at [814, 408] on div "1.3 Based in Jeddah Remove 2.3 English Level = 3/3 Excellent Remove Presentable…" at bounding box center [770, 561] width 219 height 1061
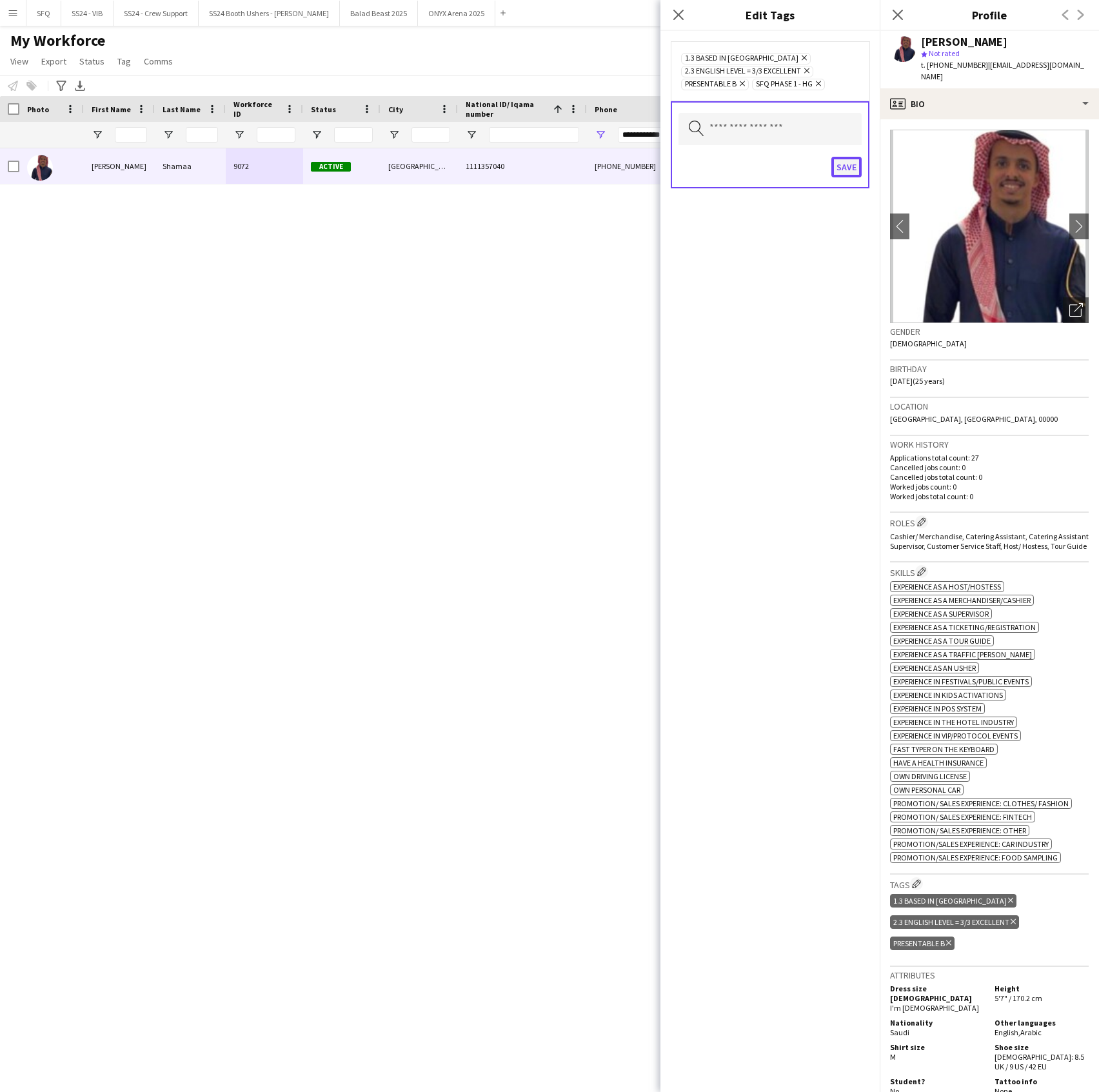
click at [845, 174] on button "Save" at bounding box center [846, 167] width 30 height 21
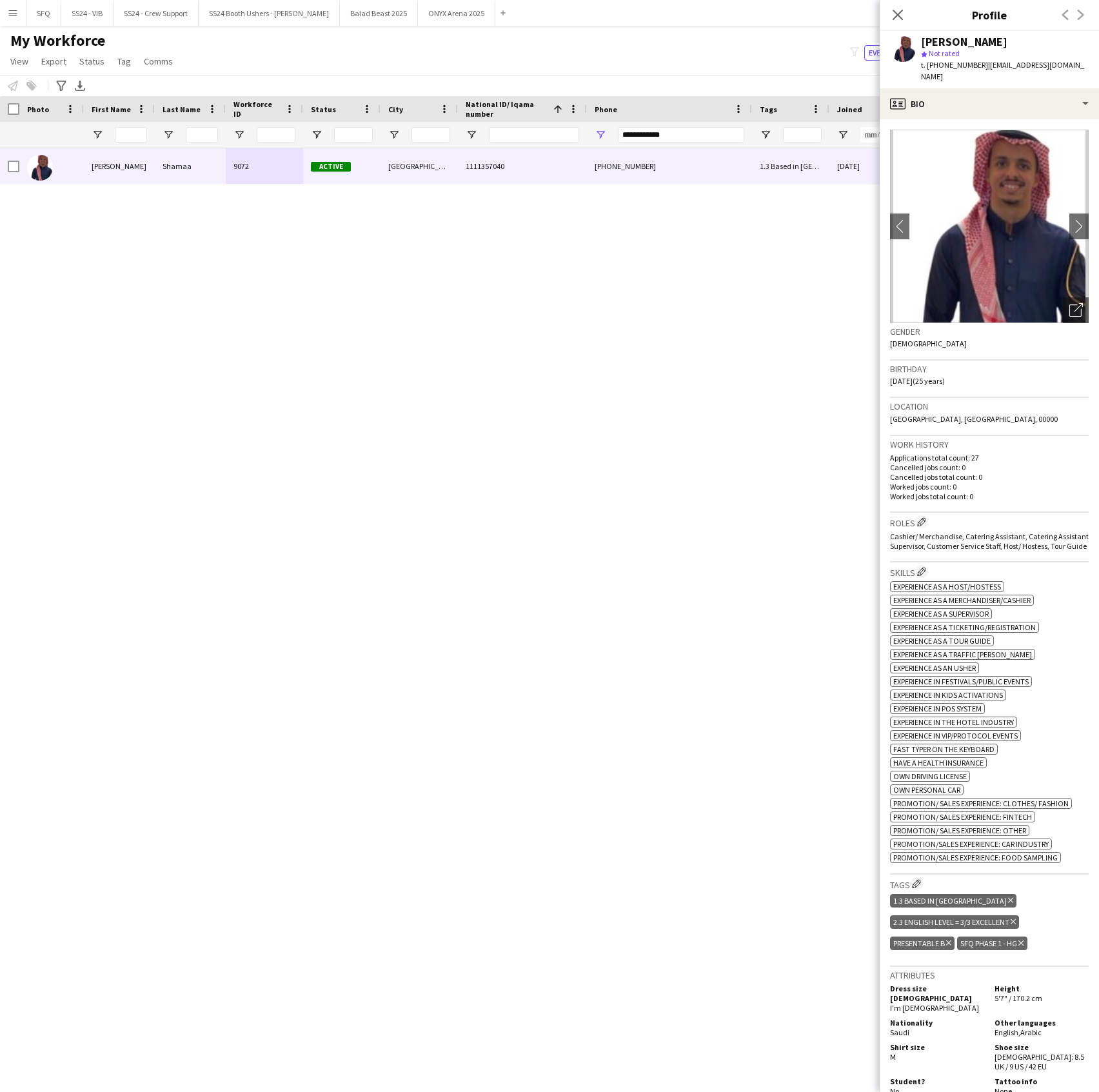
click at [656, 125] on div "**********" at bounding box center [681, 134] width 127 height 25
click at [656, 131] on input "**********" at bounding box center [681, 135] width 127 height 15
paste input "Phone Filter Input"
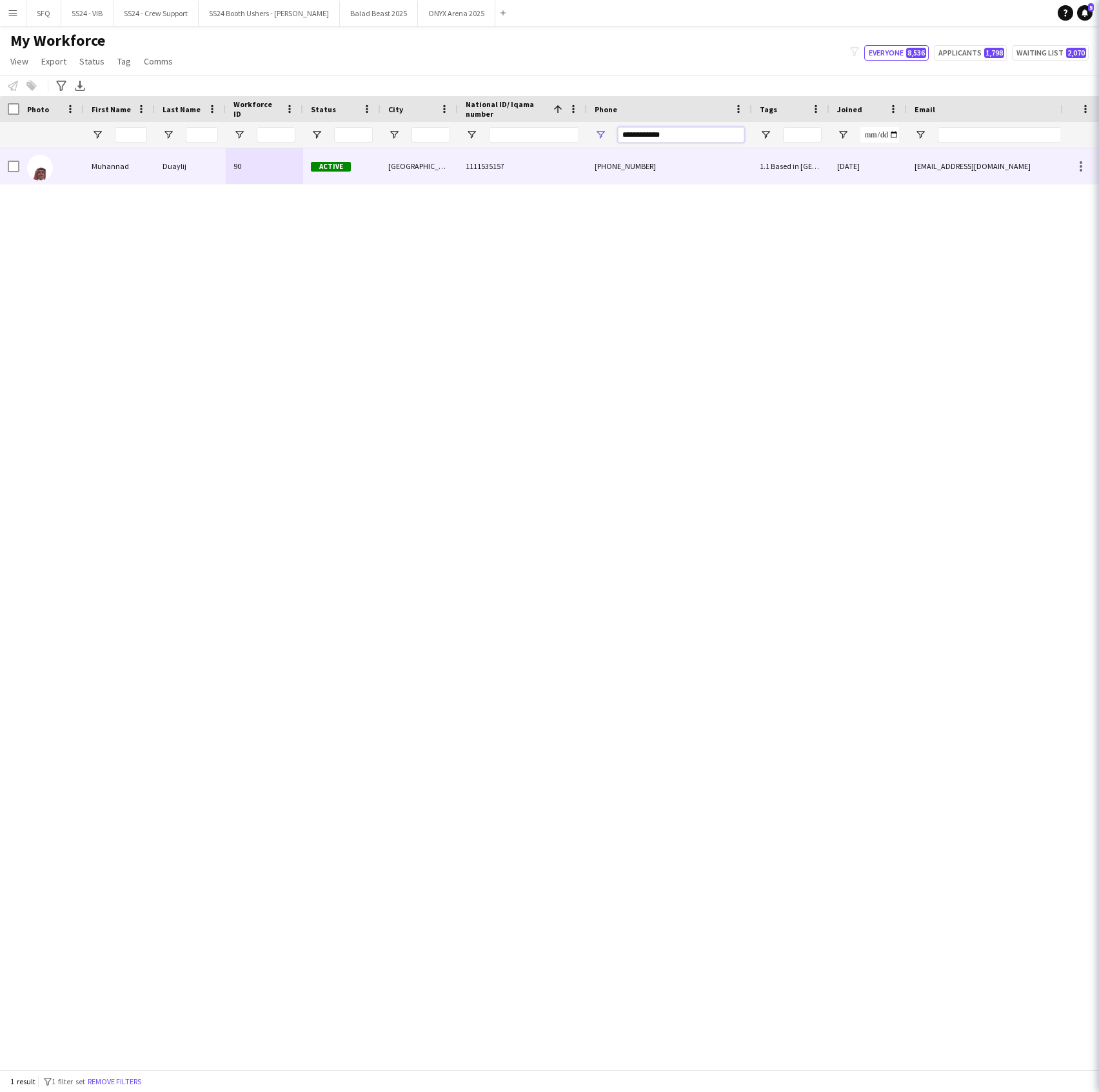
type input "**********"
click at [141, 170] on div "Muhannad" at bounding box center [120, 166] width 71 height 36
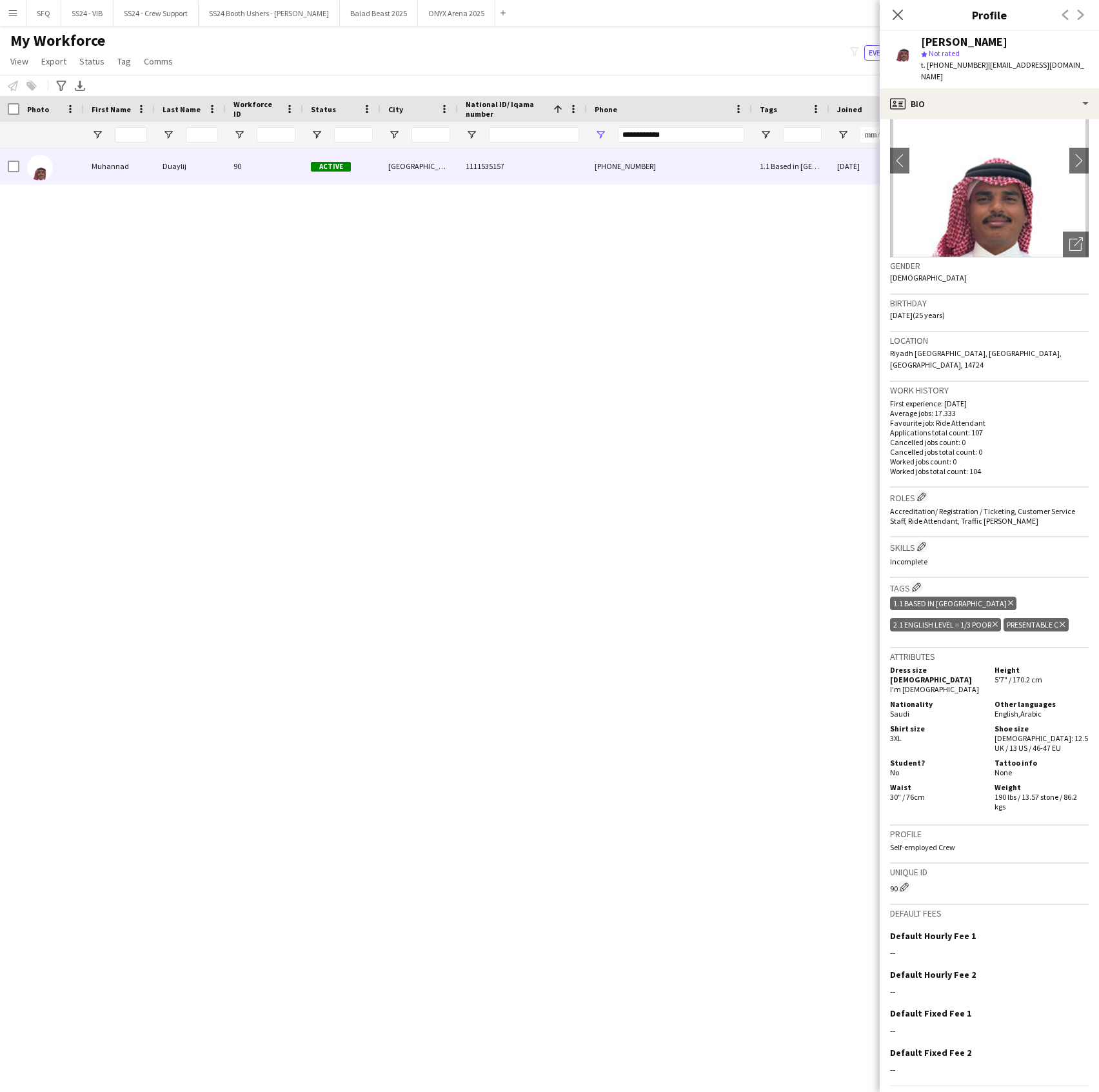
scroll to position [70, 0]
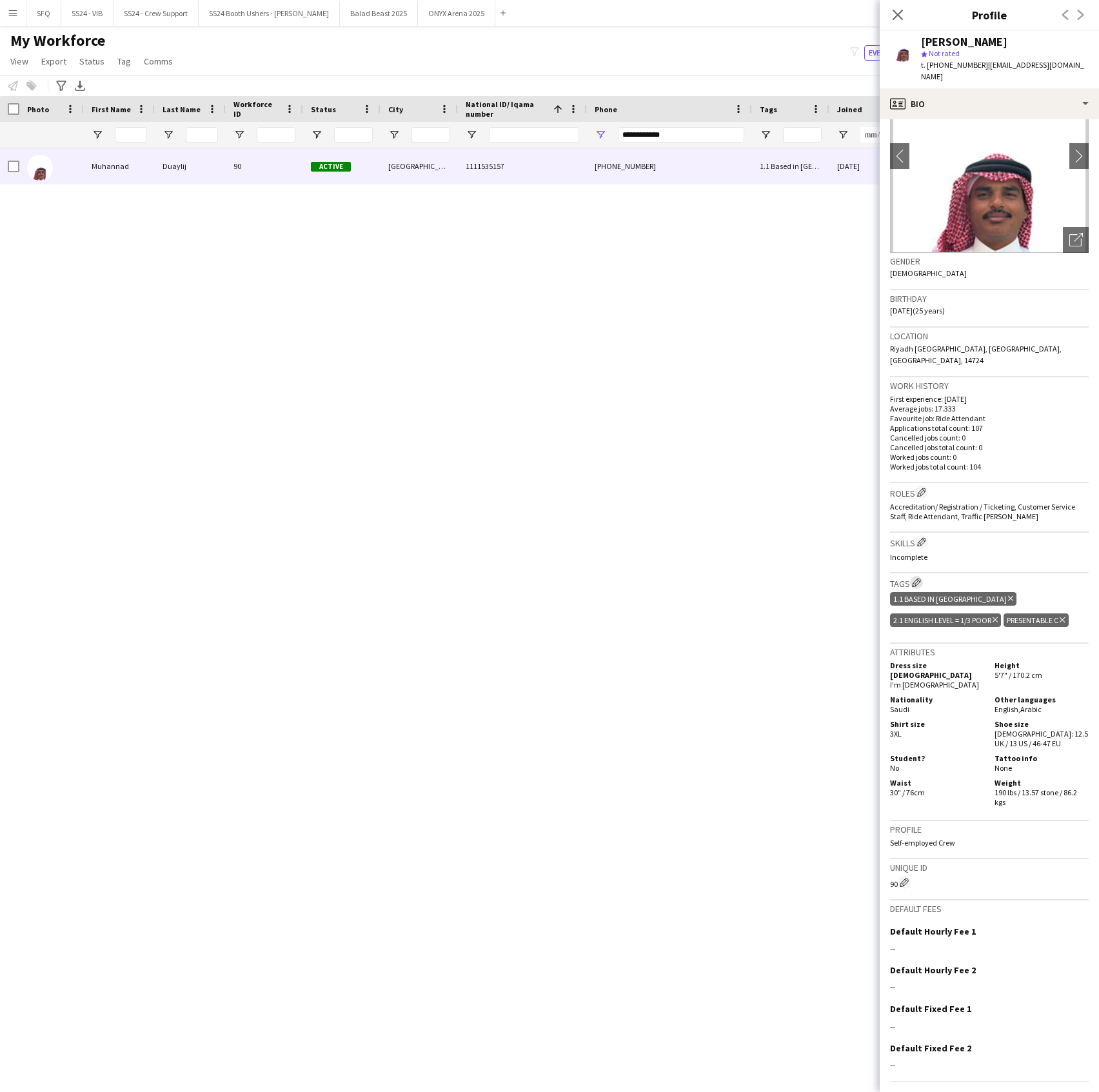
click at [918, 578] on app-icon "Edit crew company tags" at bounding box center [917, 582] width 9 height 9
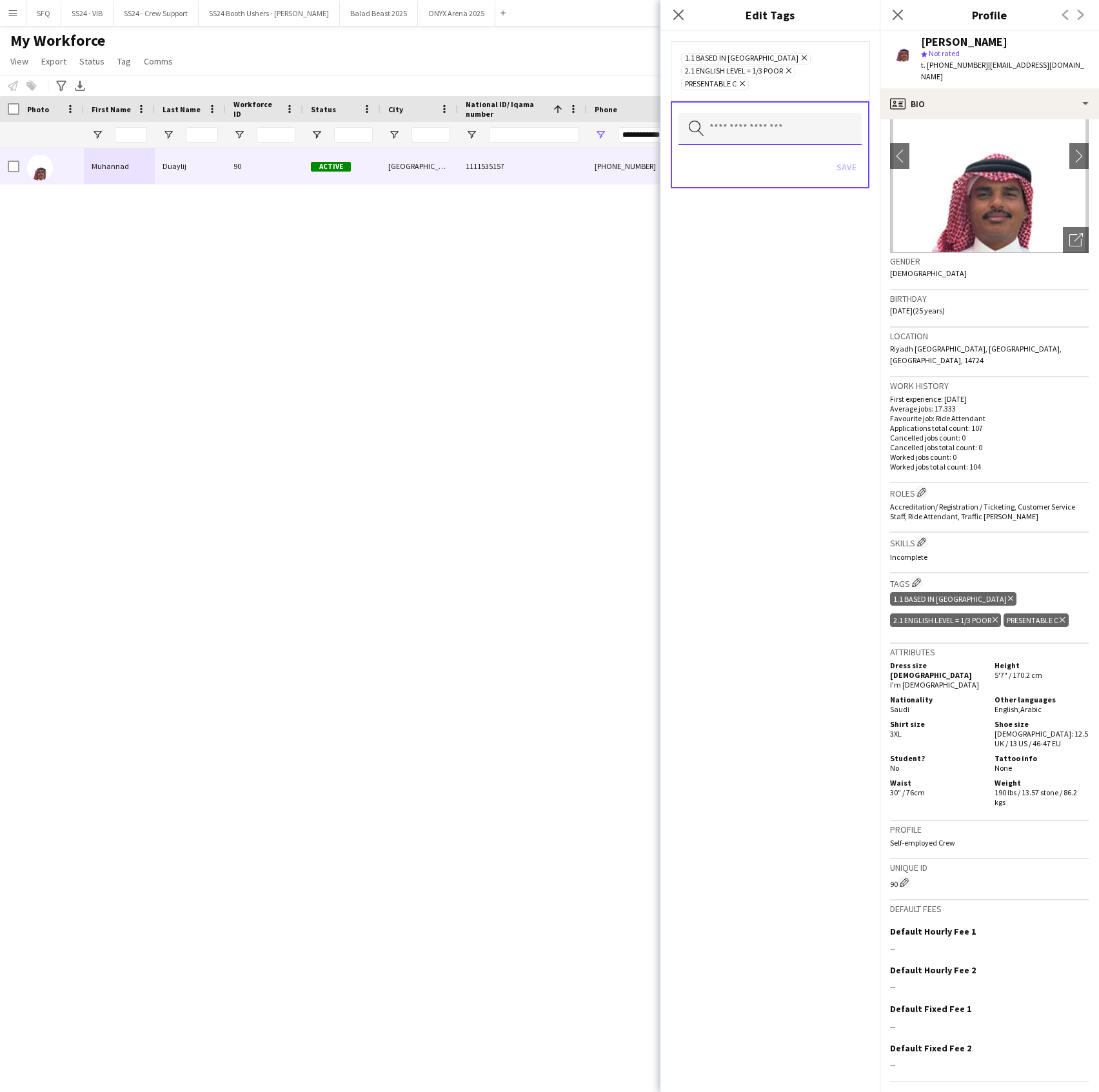
click at [780, 137] on input "text" at bounding box center [770, 129] width 183 height 32
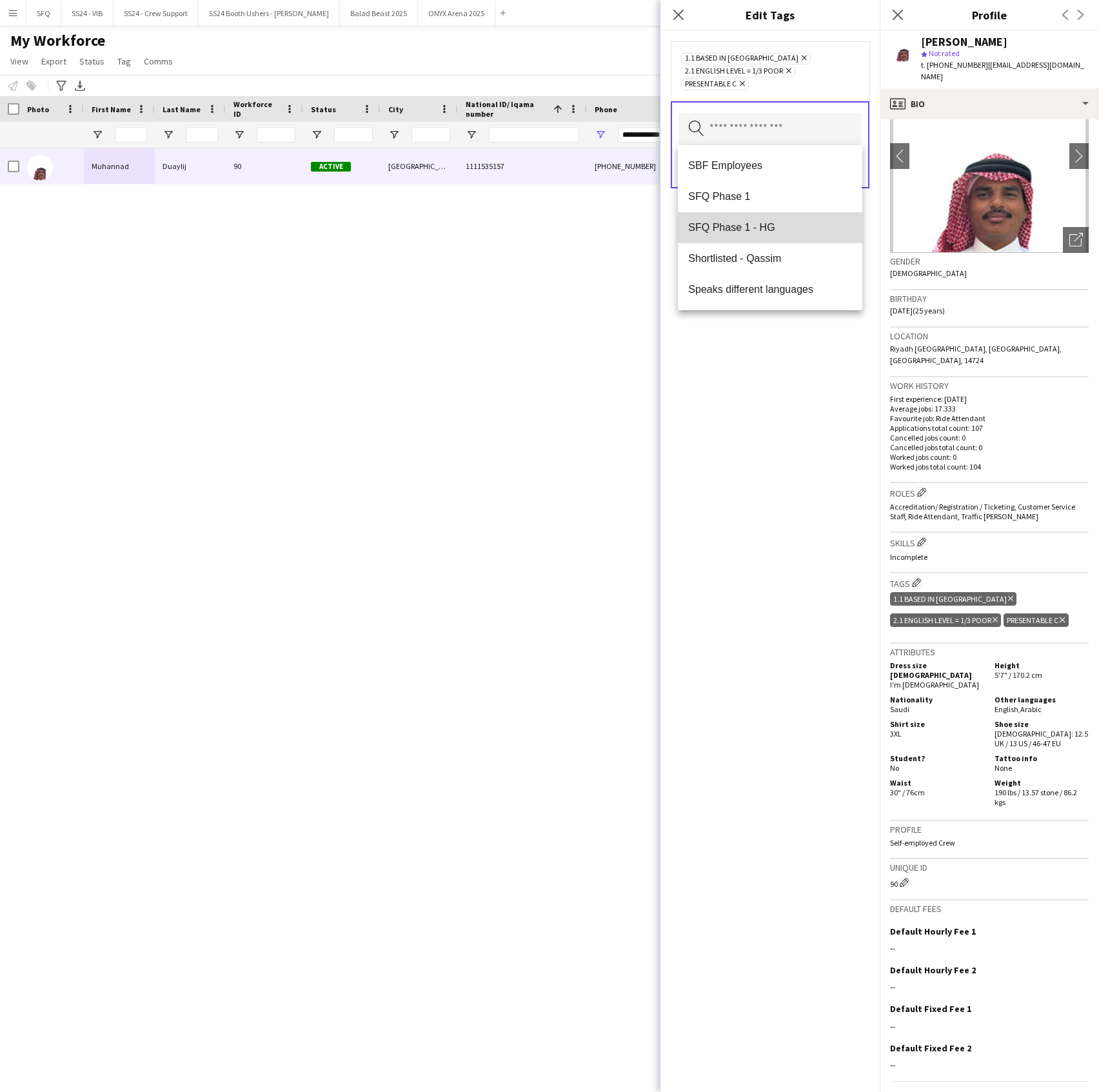
click at [775, 214] on mat-option "SFQ Phase 1 - HG" at bounding box center [770, 228] width 184 height 31
click at [775, 389] on div "1.1 Based in Riyadh Remove 2.1 English Level = 1/3 Poor Remove Presentable C Re…" at bounding box center [770, 561] width 219 height 1061
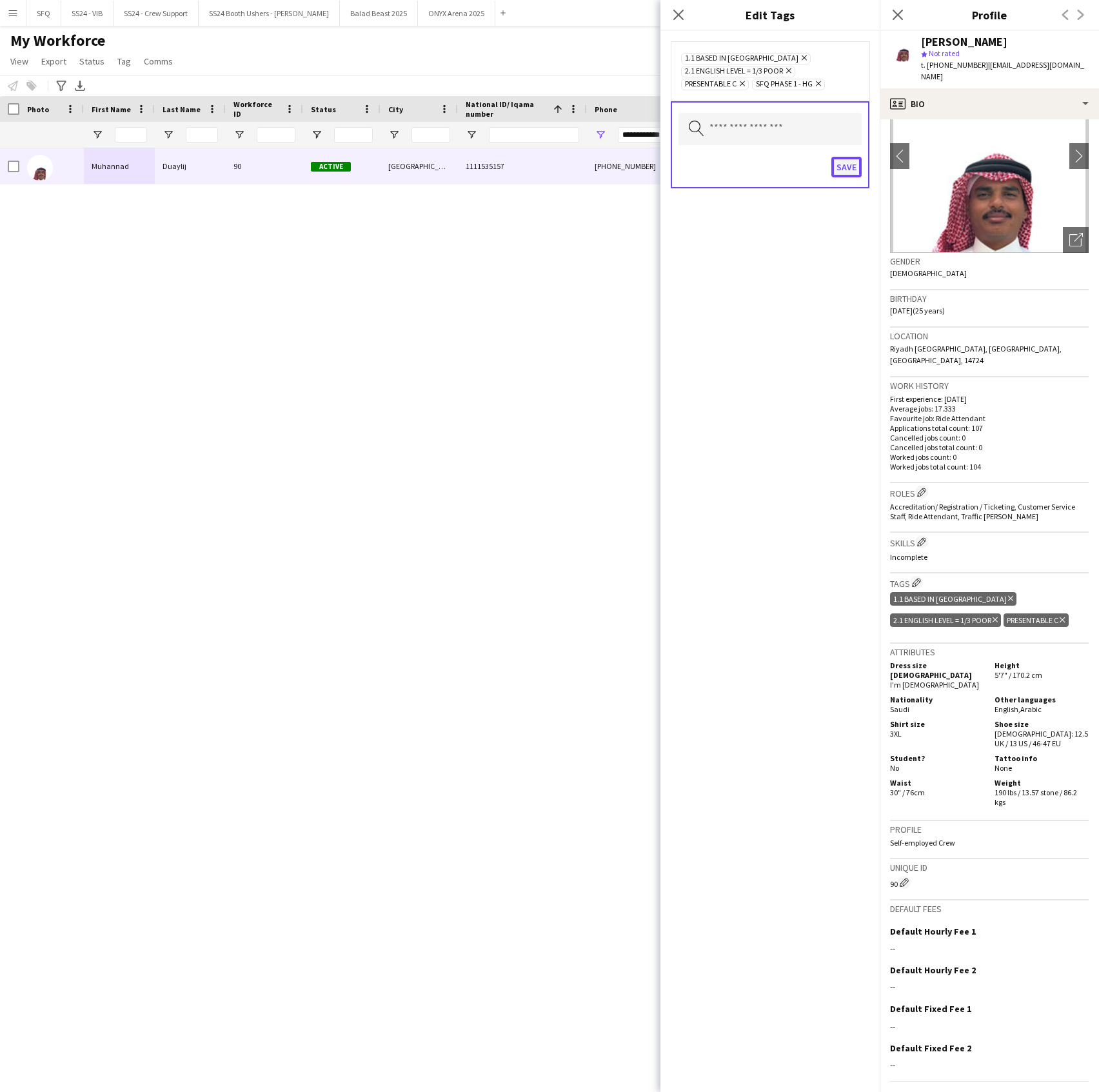
click at [850, 169] on button "Save" at bounding box center [846, 167] width 30 height 21
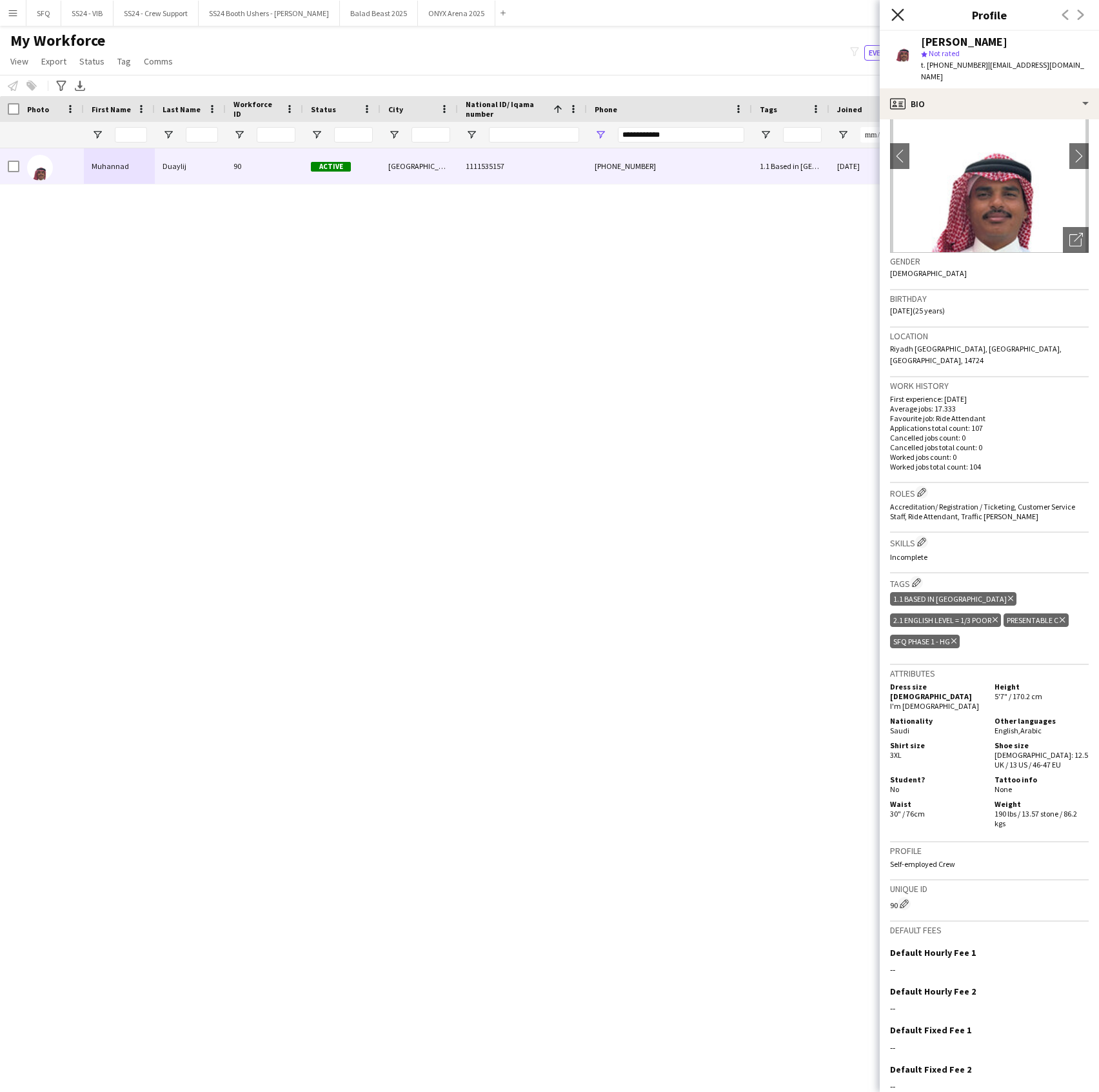
click at [901, 13] on icon at bounding box center [897, 15] width 12 height 12
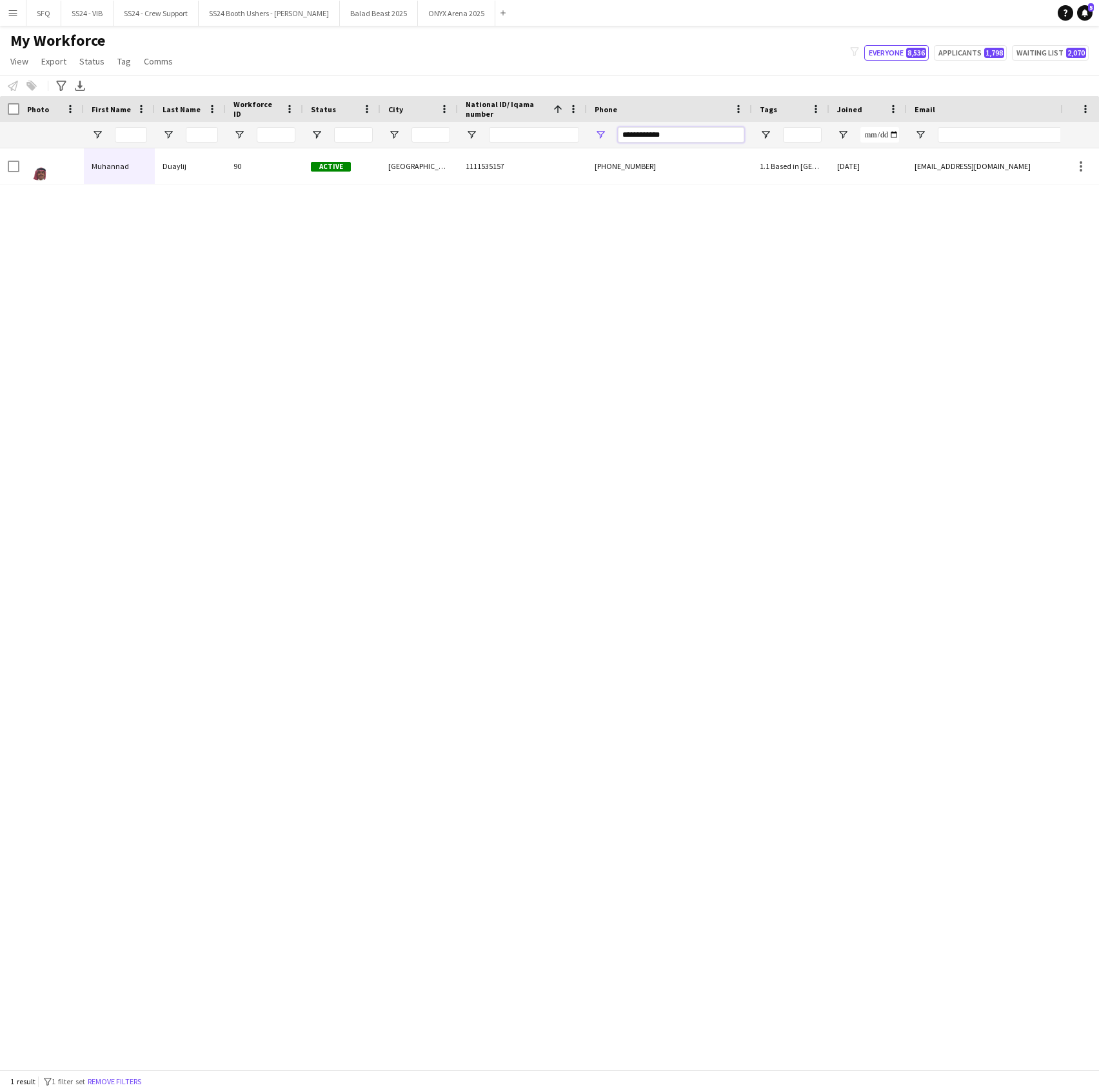
click at [671, 130] on input "**********" at bounding box center [681, 135] width 127 height 15
click at [768, 138] on span "Open Filter Menu" at bounding box center [765, 134] width 12 height 12
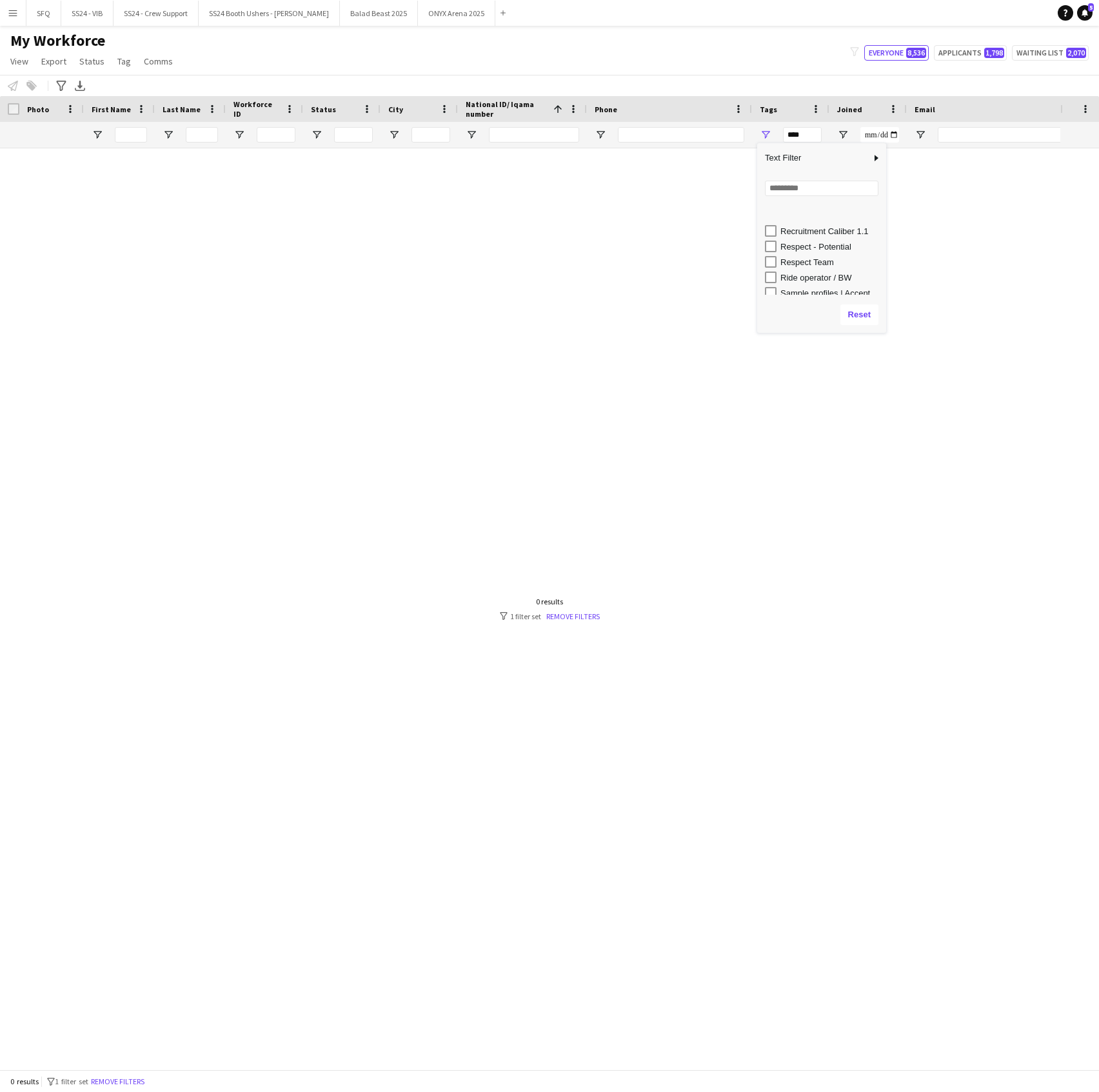
scroll to position [700, 0]
type input "**********"
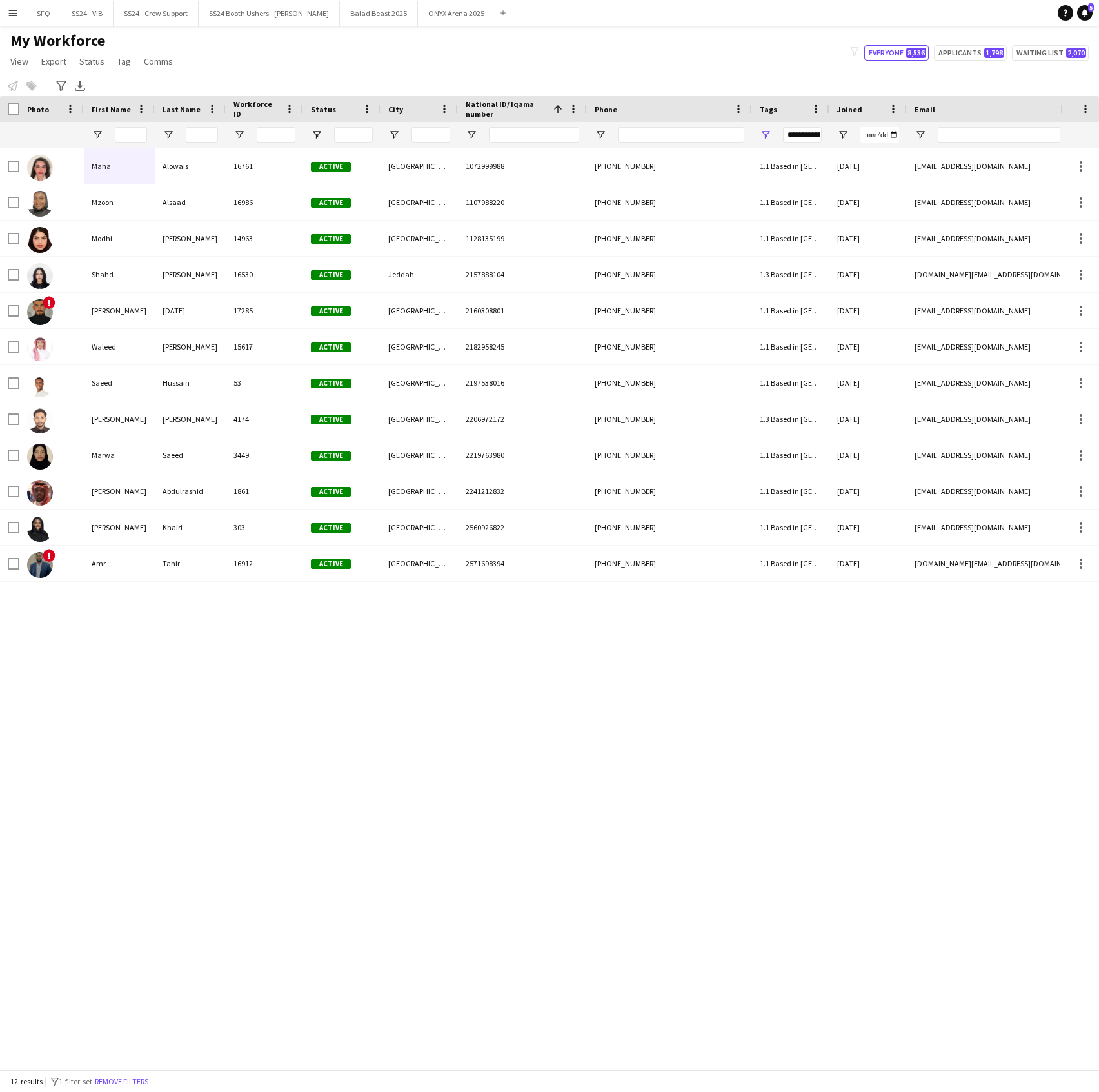
click at [649, 747] on div "Maha Alowais 16761 Active الرياض 1072999988 +966560928892 1.1 Based in Riyadh, …" at bounding box center [530, 602] width 1060 height 908
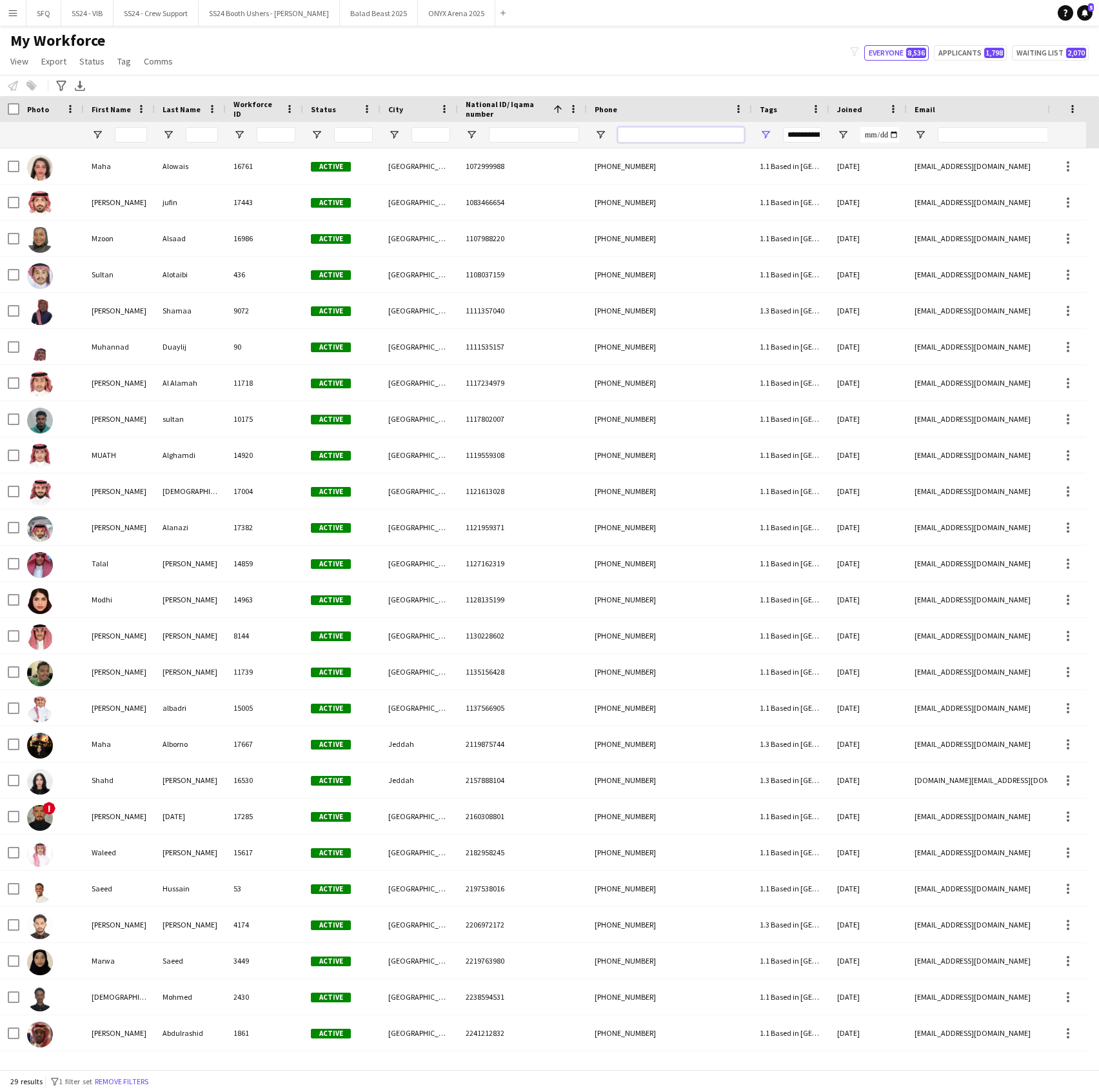
click at [638, 131] on input "Phone Filter Input" at bounding box center [681, 135] width 127 height 15
paste input "**********"
type input "**********"
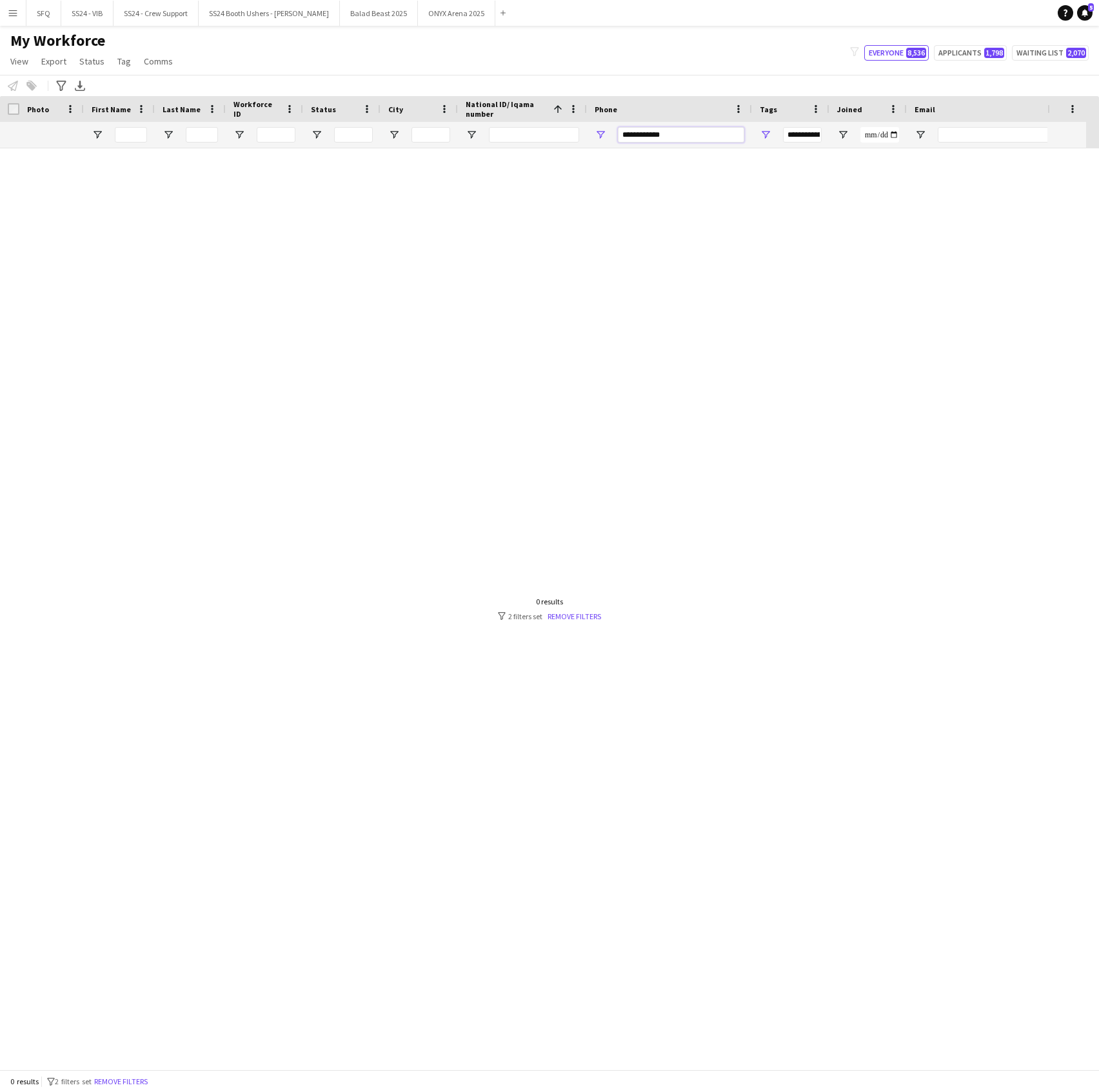
type input "***"
click at [684, 137] on input "**********" at bounding box center [681, 135] width 127 height 15
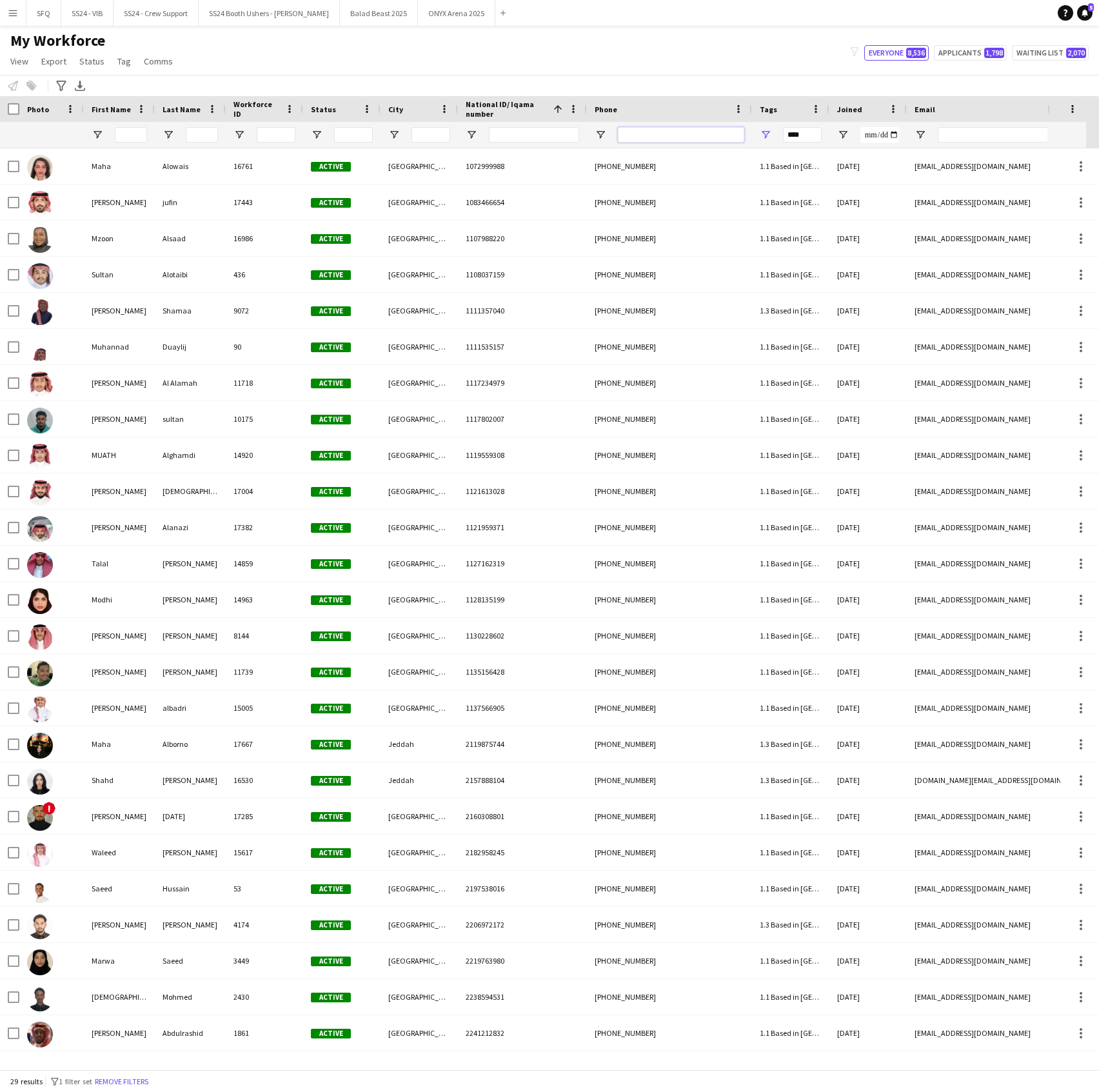
type input "**********"
click at [139, 1073] on div "29 results filter-1 1 filter set Remove filters" at bounding box center [549, 1081] width 1099 height 22
click at [140, 1087] on button "Remove filters" at bounding box center [121, 1081] width 59 height 14
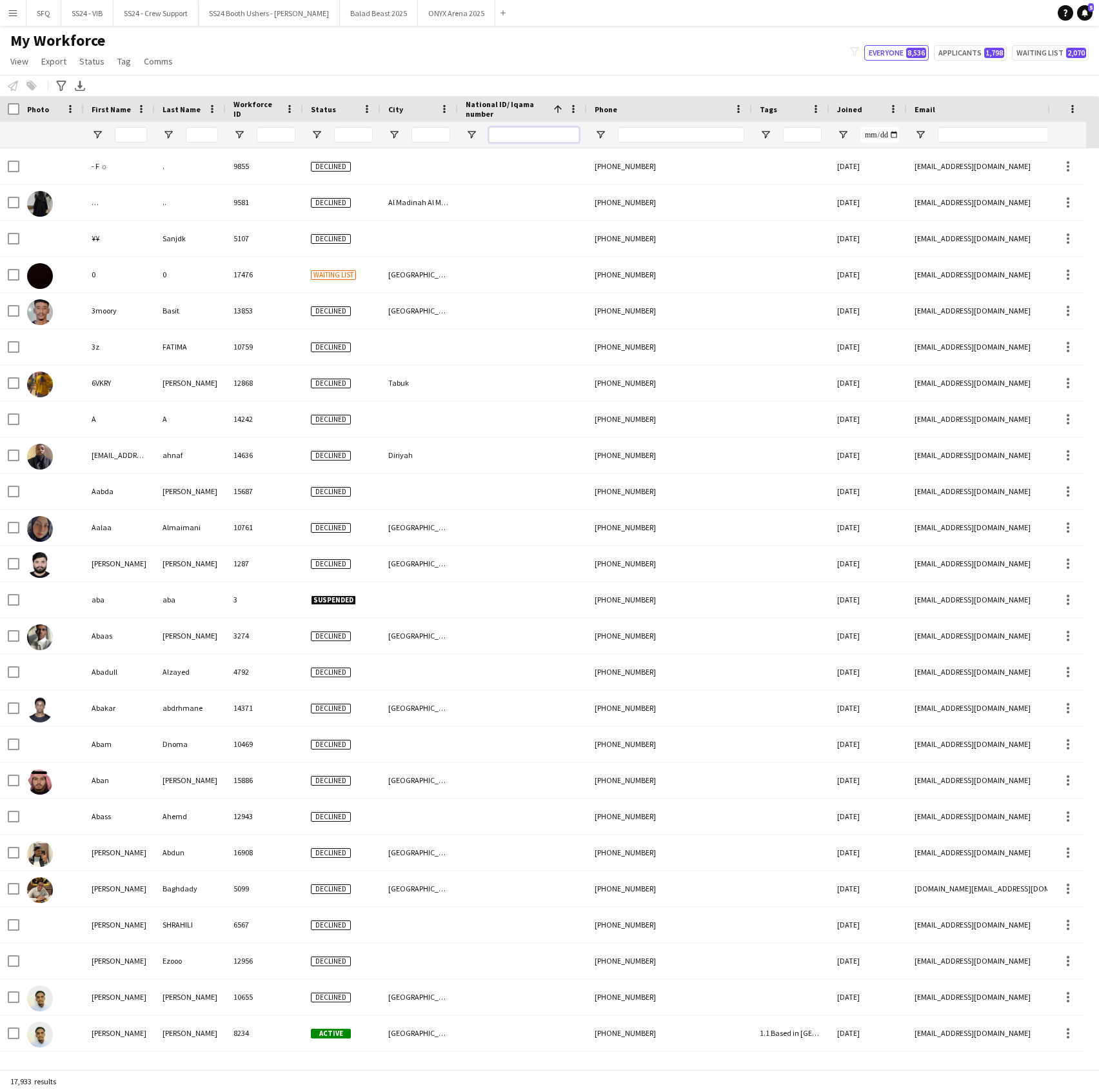
click at [555, 135] on input "National ID/ Iqama number Filter Input" at bounding box center [534, 135] width 90 height 15
paste input "**********"
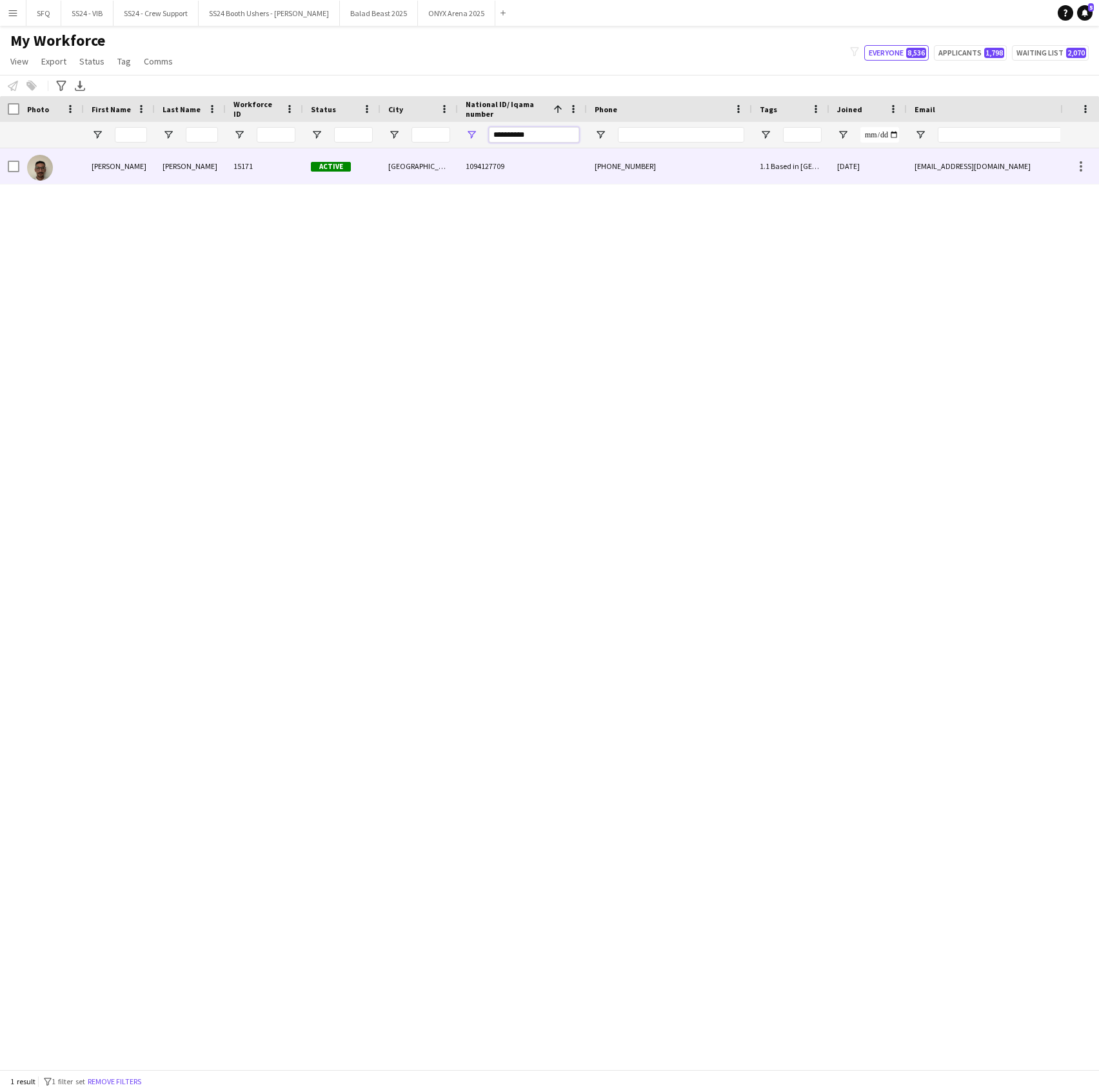
type input "**********"
click at [55, 174] on div at bounding box center [52, 166] width 65 height 36
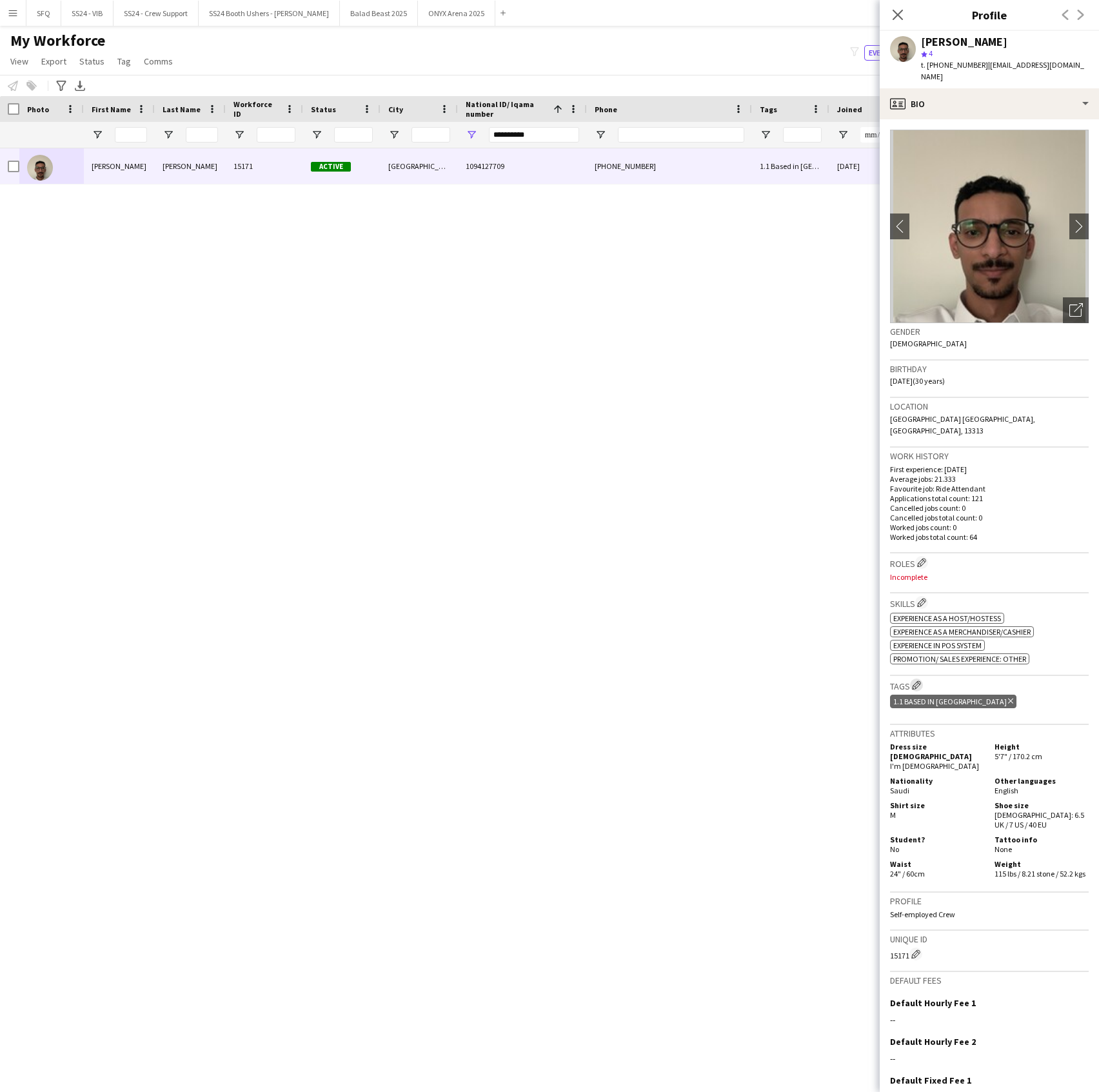
click at [914, 680] on app-icon "Edit crew company tags" at bounding box center [917, 685] width 9 height 9
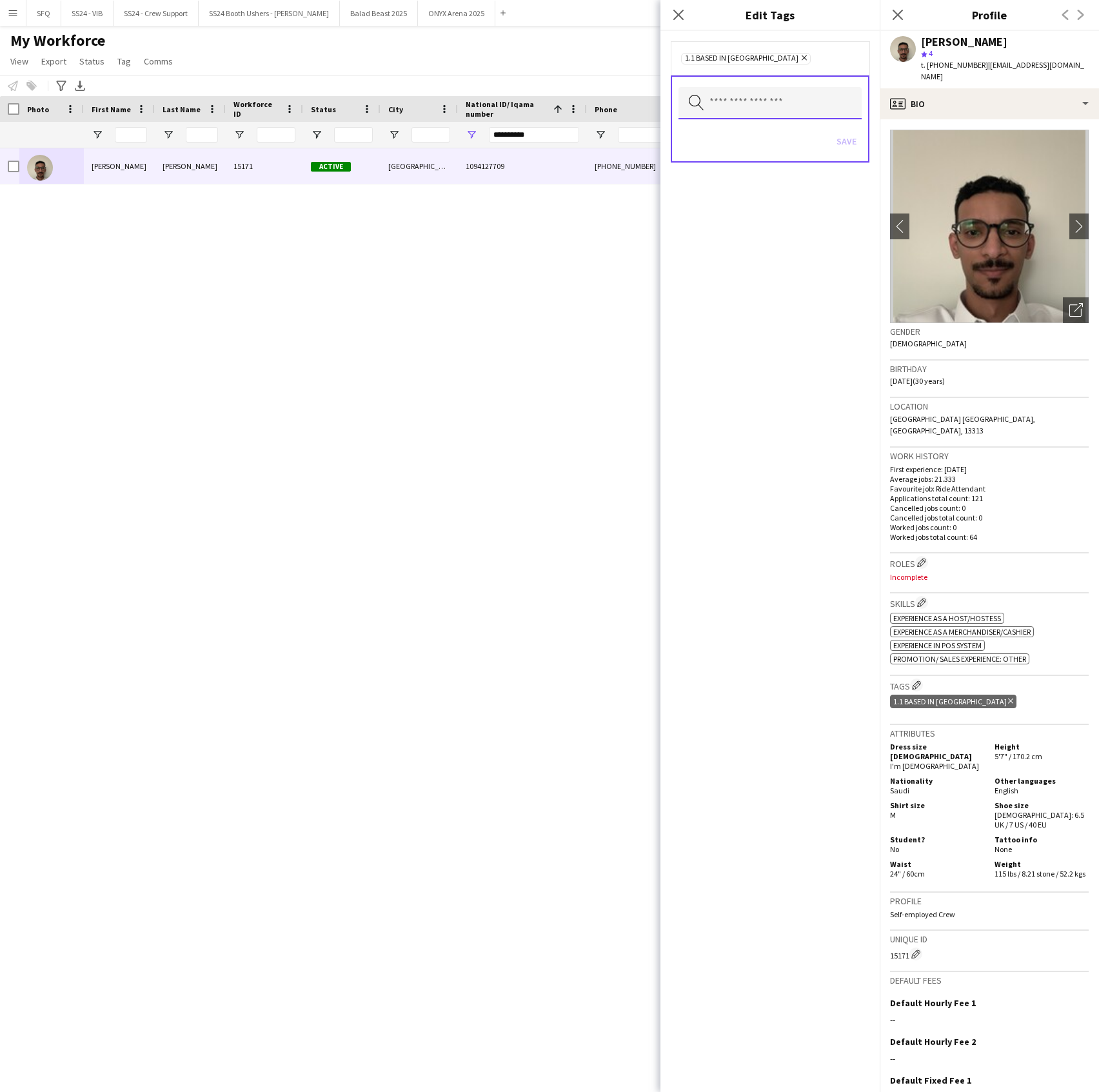
click at [720, 100] on input "text" at bounding box center [770, 103] width 183 height 32
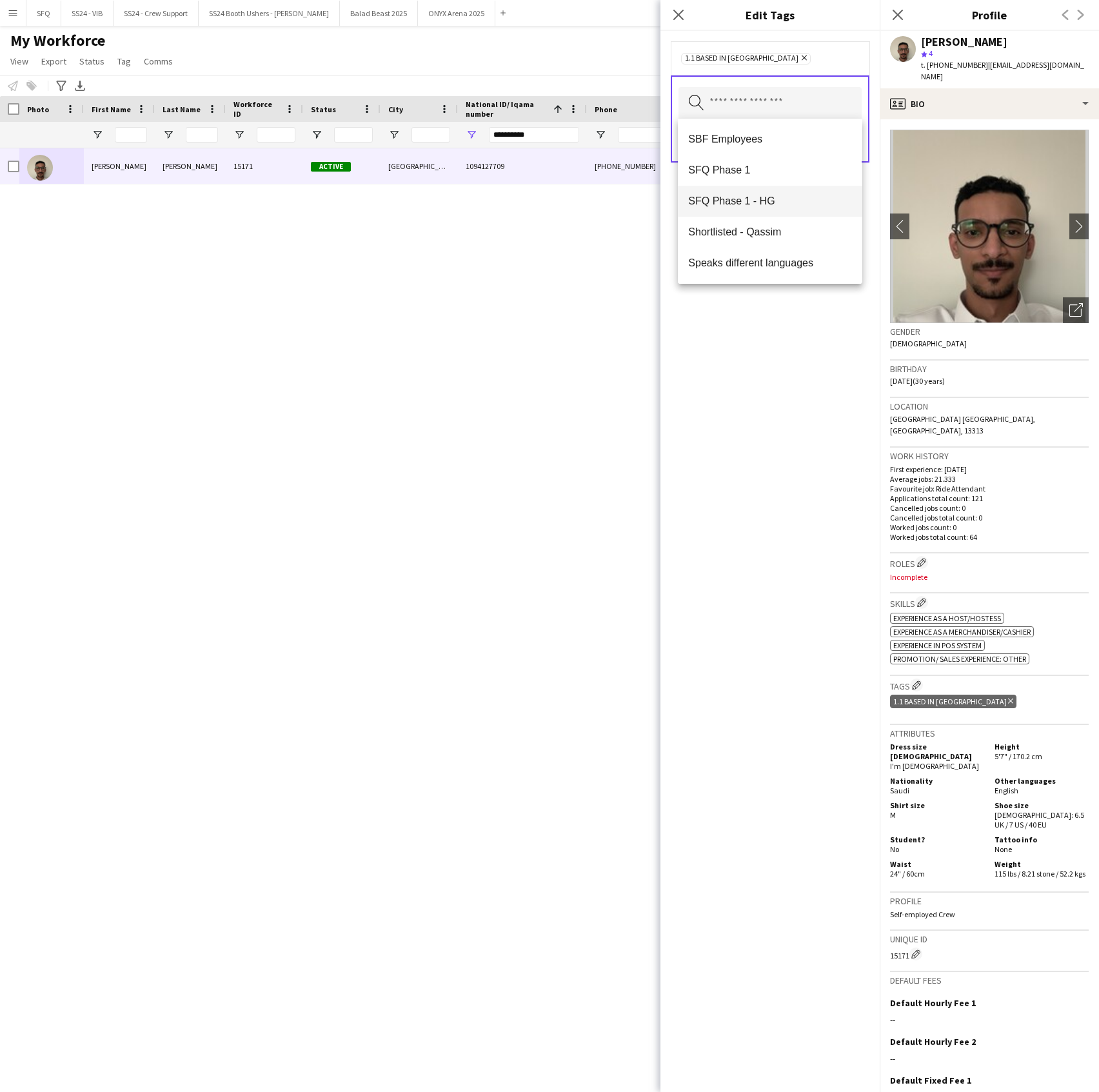
click at [731, 192] on mat-option "SFQ Phase 1 - HG" at bounding box center [770, 202] width 184 height 31
click at [774, 385] on div "1.1 Based in Riyadh Remove SFQ Phase 1 - HG Remove Search by tag name Save" at bounding box center [770, 561] width 219 height 1061
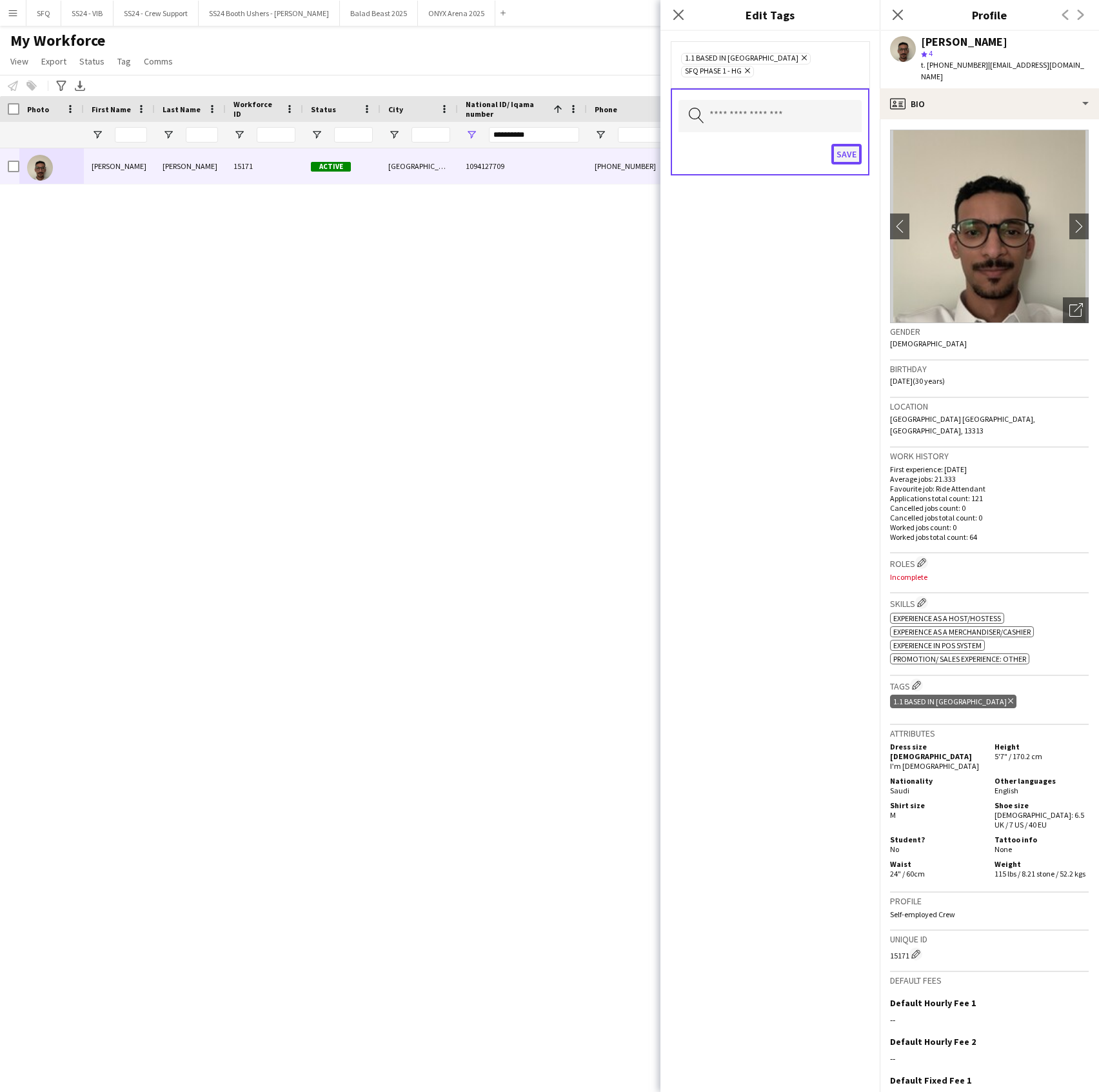
click at [841, 147] on button "Save" at bounding box center [846, 154] width 30 height 21
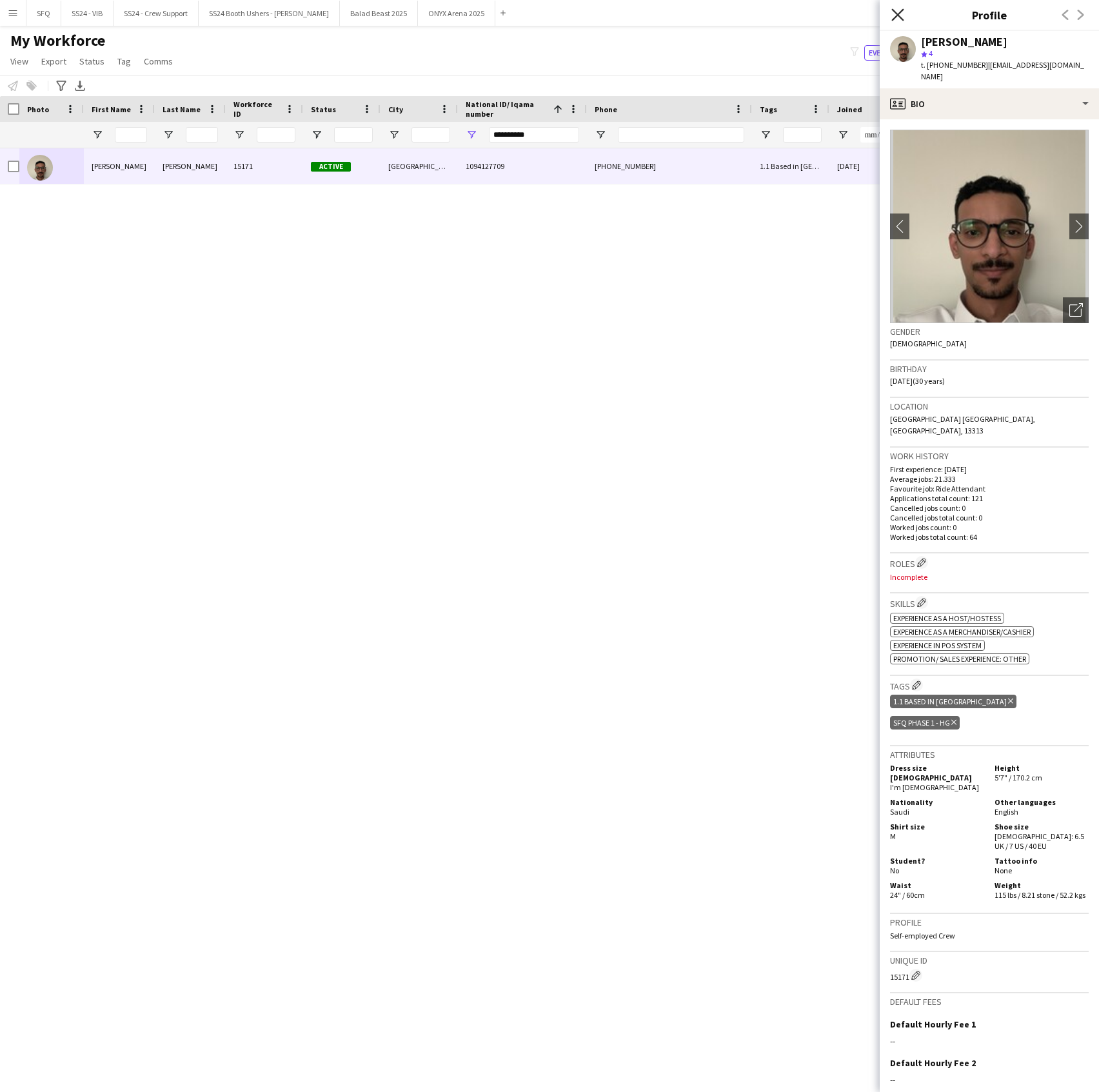
click at [901, 21] on icon "Close pop-in" at bounding box center [897, 15] width 12 height 12
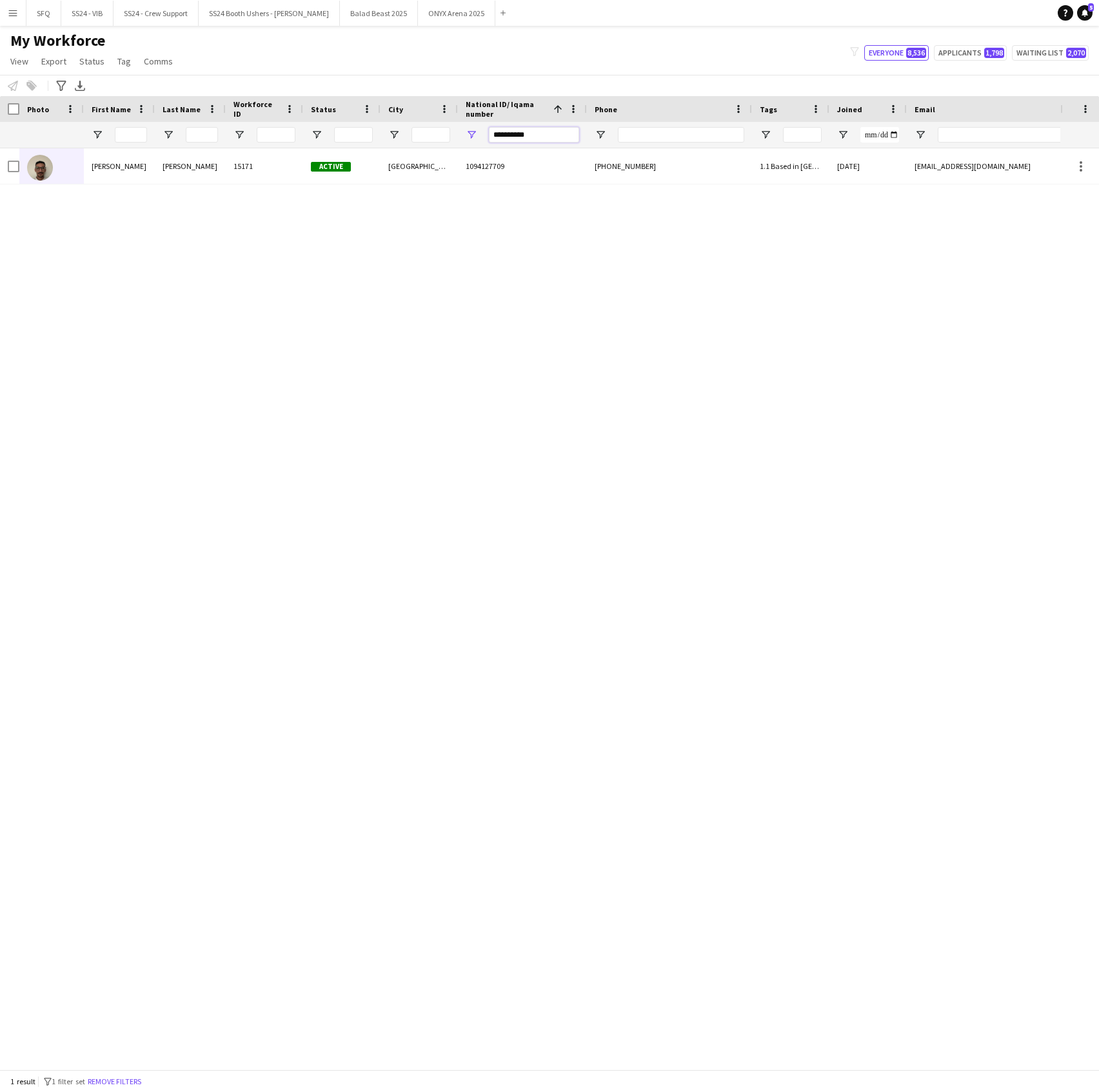
click at [541, 127] on input "**********" at bounding box center [534, 135] width 90 height 15
click at [452, 56] on div "My Workforce View Views Default view R4ven New view Update view Delete view Edi…" at bounding box center [549, 53] width 1099 height 44
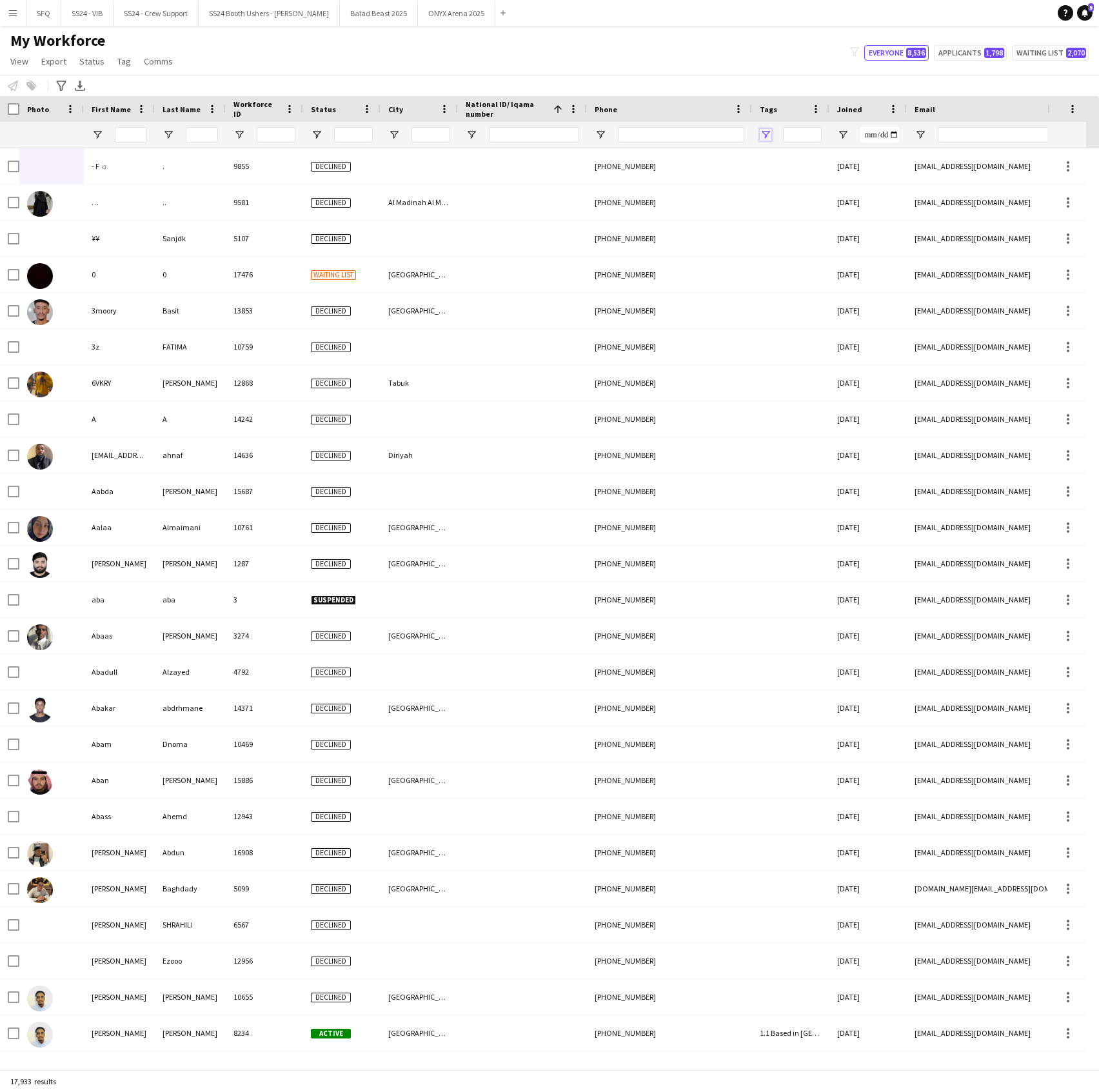
click at [760, 137] on span "Open Filter Menu" at bounding box center [765, 134] width 12 height 12
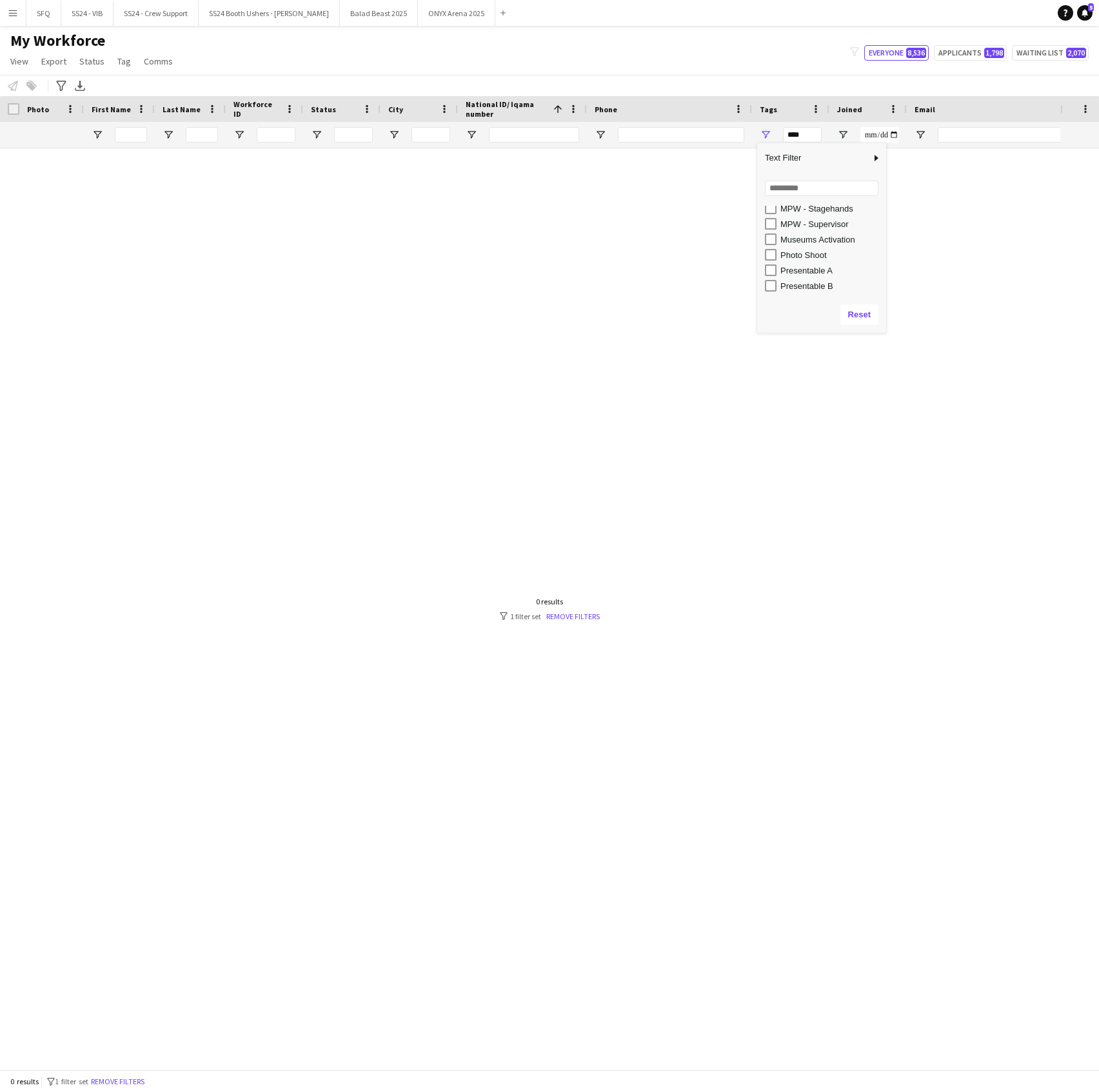
scroll to position [700, 0]
click at [796, 256] on div "SFQ Phase 1 - HG" at bounding box center [832, 257] width 102 height 10
type input "**********"
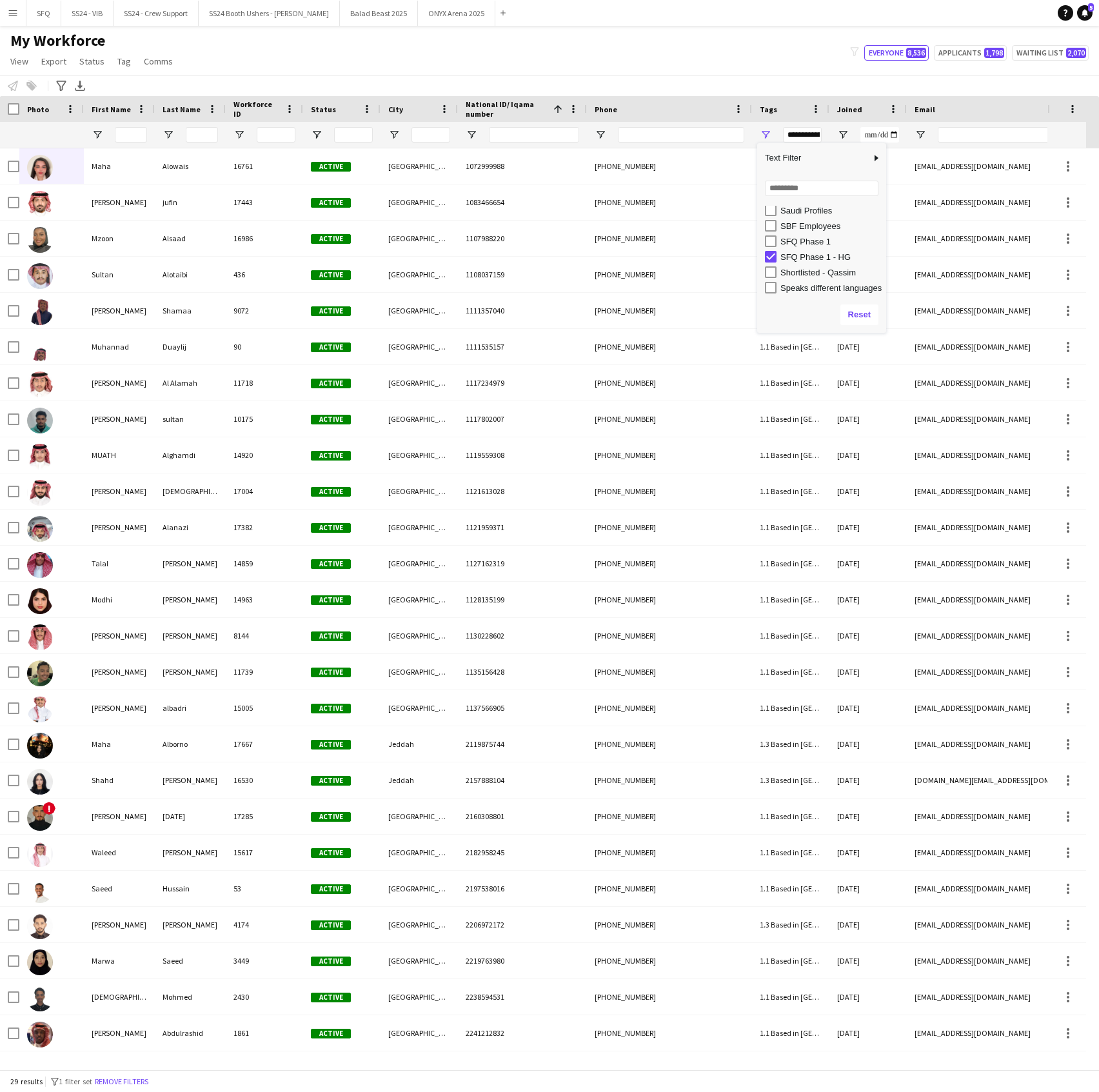
click at [604, 42] on div "My Workforce View Views Default view R4ven New view Update view Delete view Edi…" at bounding box center [549, 53] width 1099 height 44
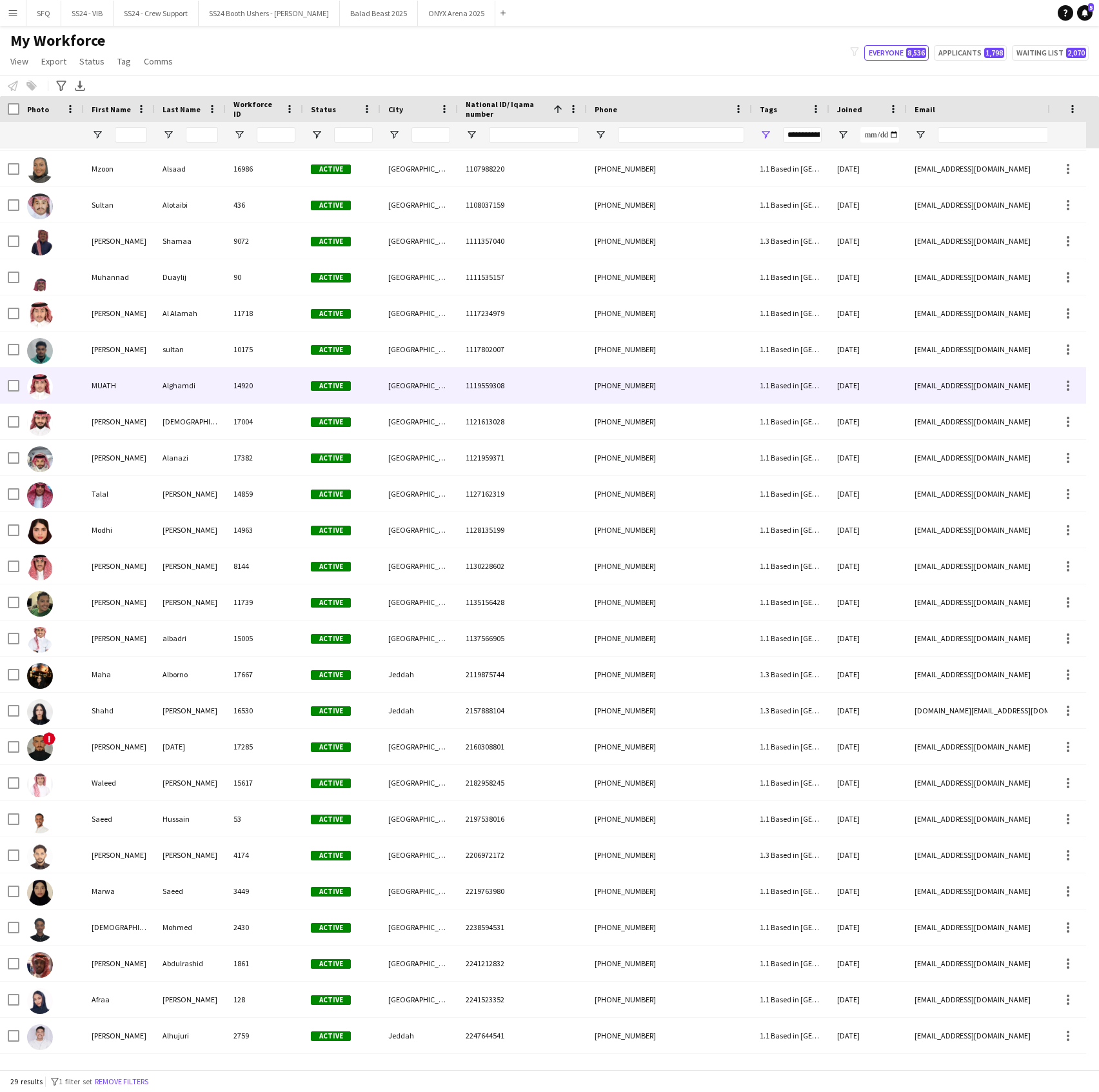
scroll to position [0, 0]
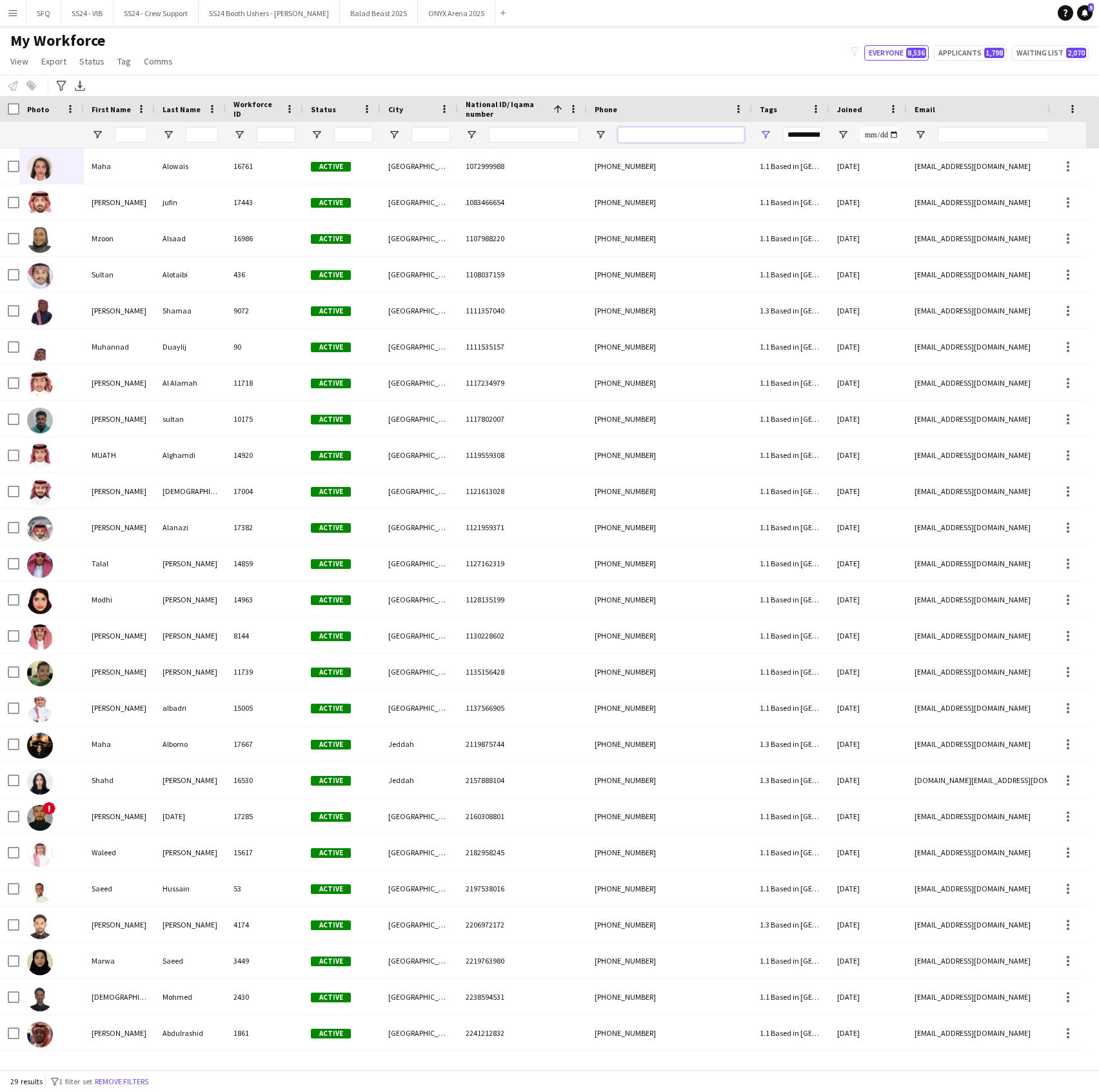
click at [653, 132] on input "Phone Filter Input" at bounding box center [681, 135] width 127 height 15
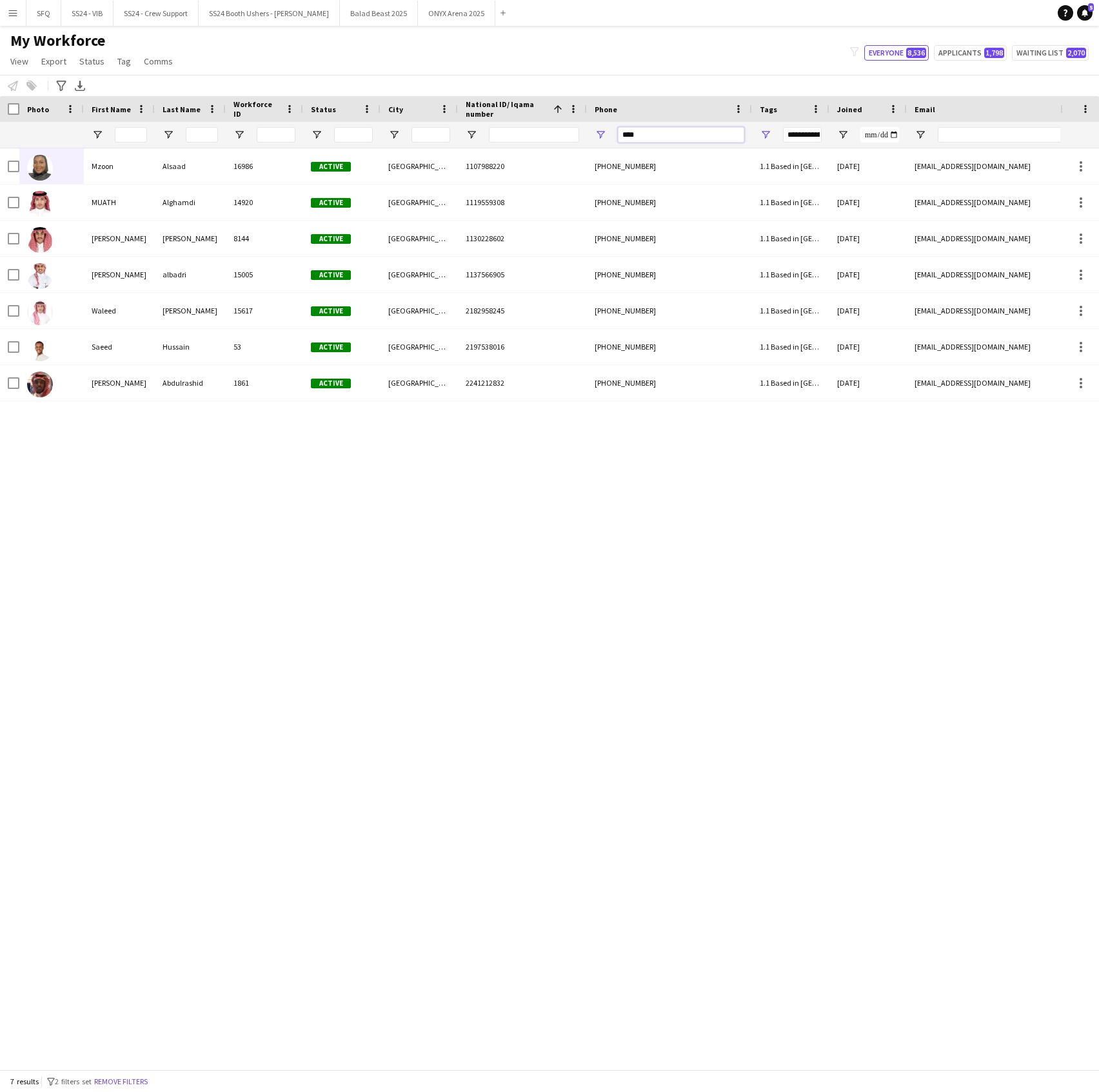
type input "*****"
type input "***"
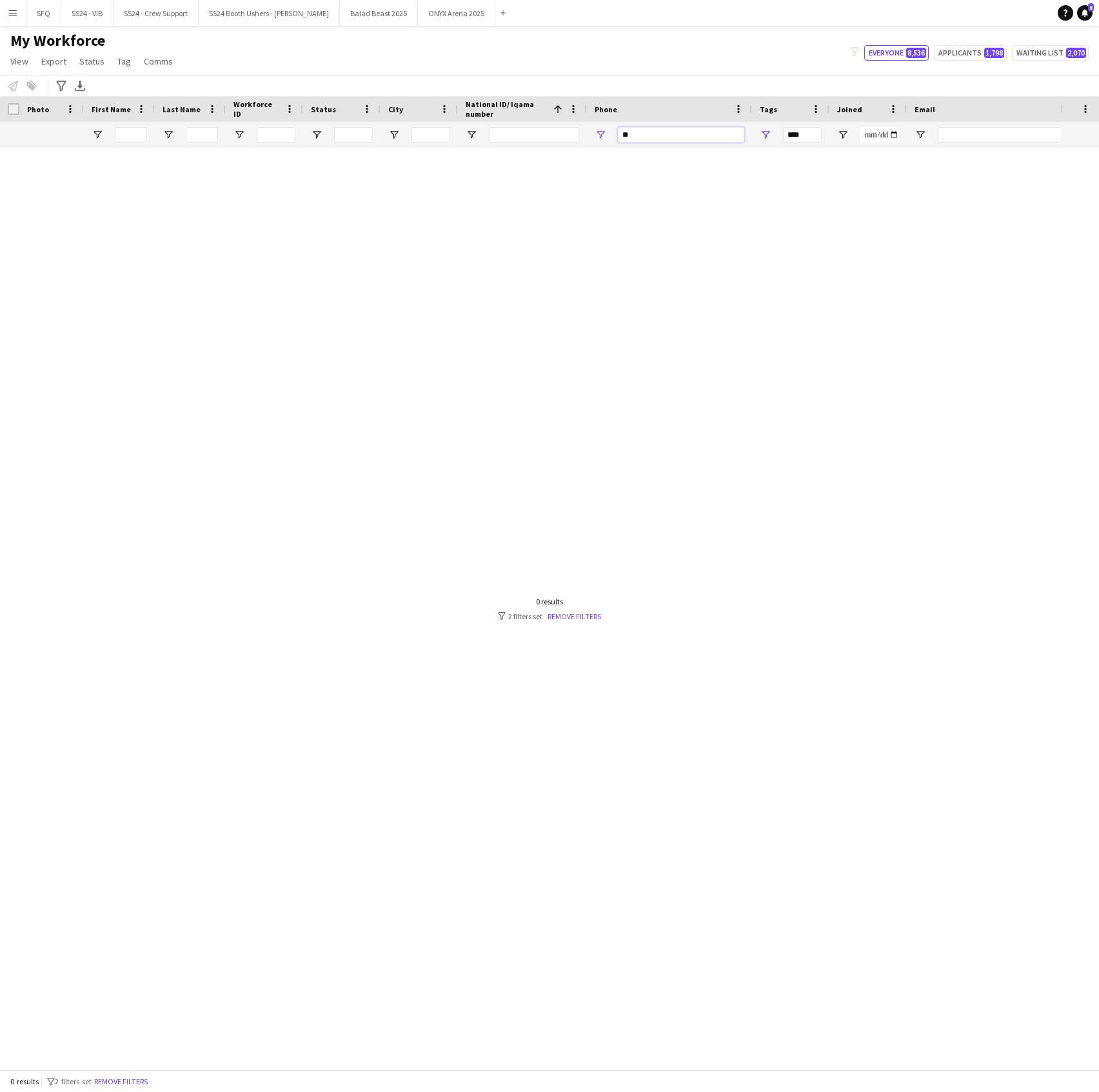
type input "*"
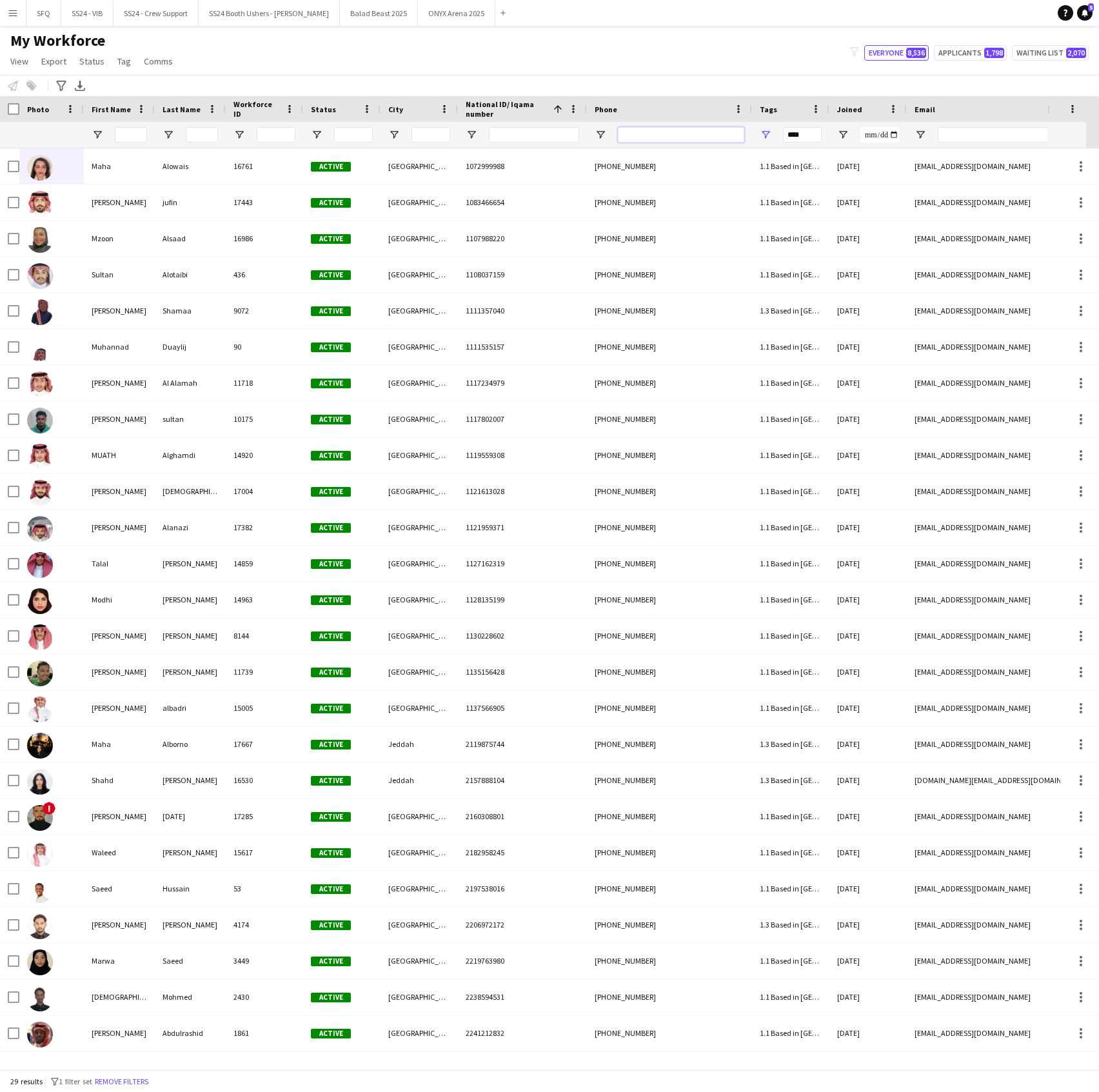
type input "**********"
click at [767, 135] on span "Open Filter Menu" at bounding box center [765, 134] width 12 height 12
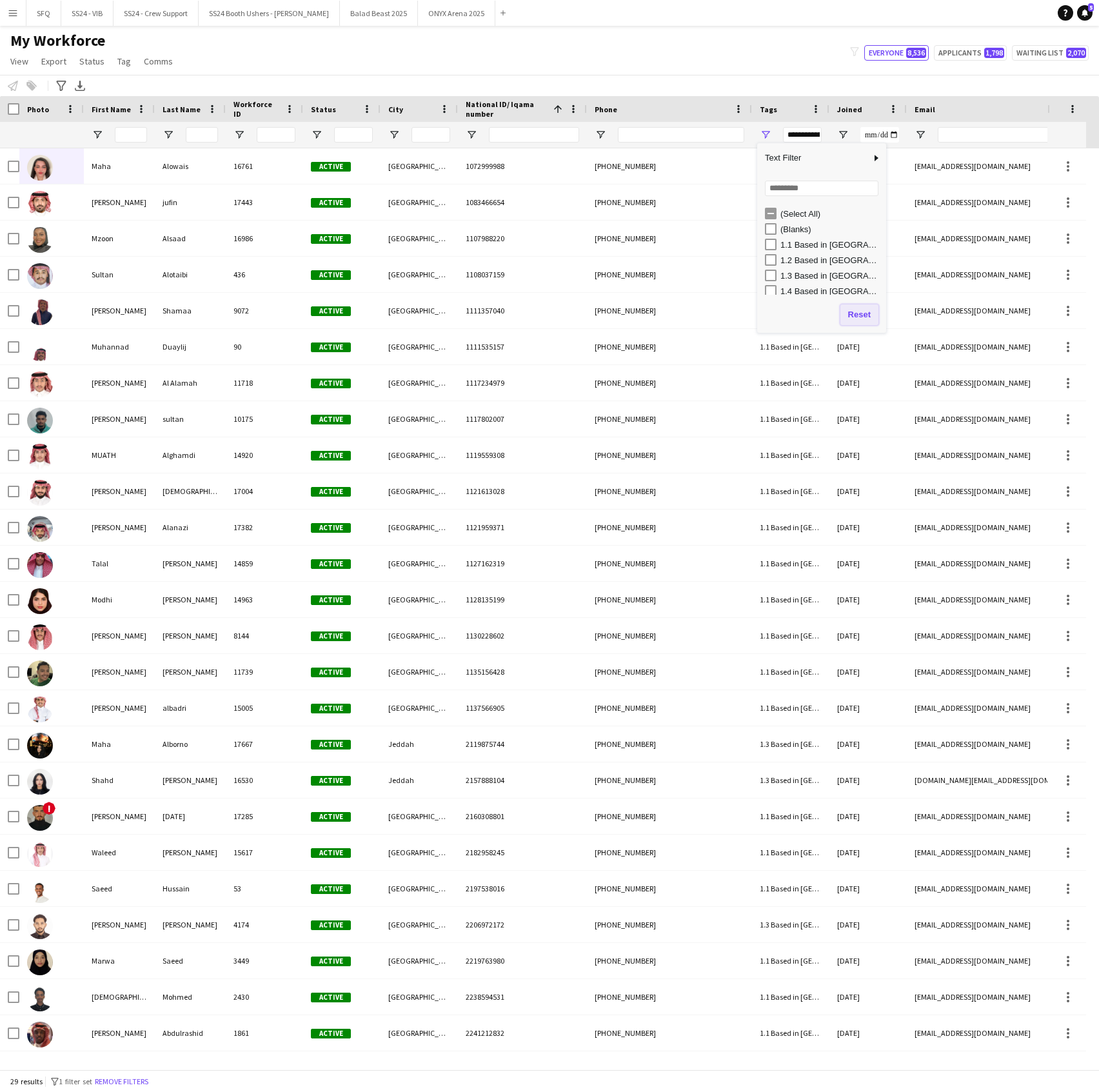
click at [863, 321] on button "Reset" at bounding box center [859, 314] width 38 height 21
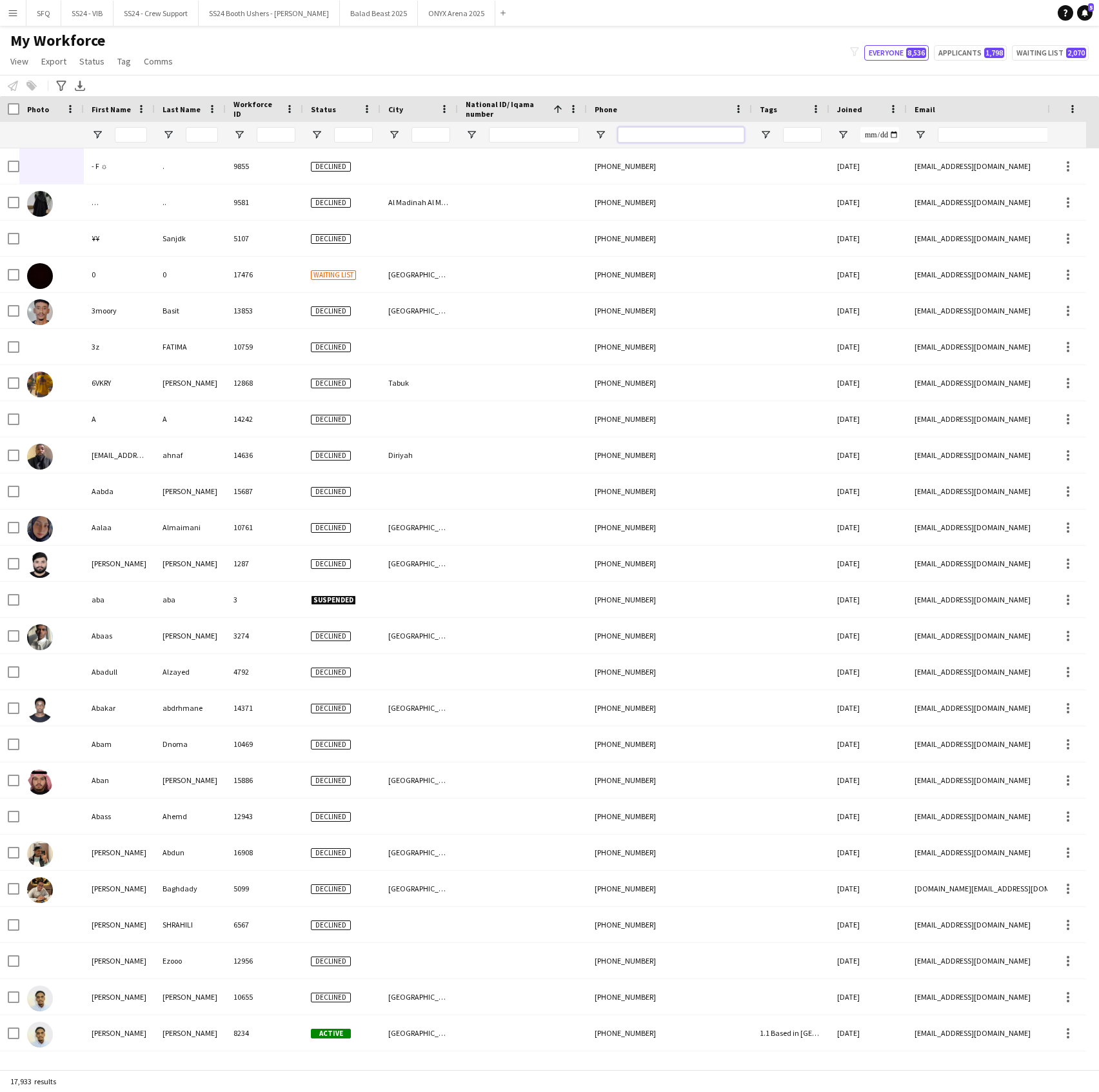
click at [656, 132] on input "Phone Filter Input" at bounding box center [681, 135] width 127 height 15
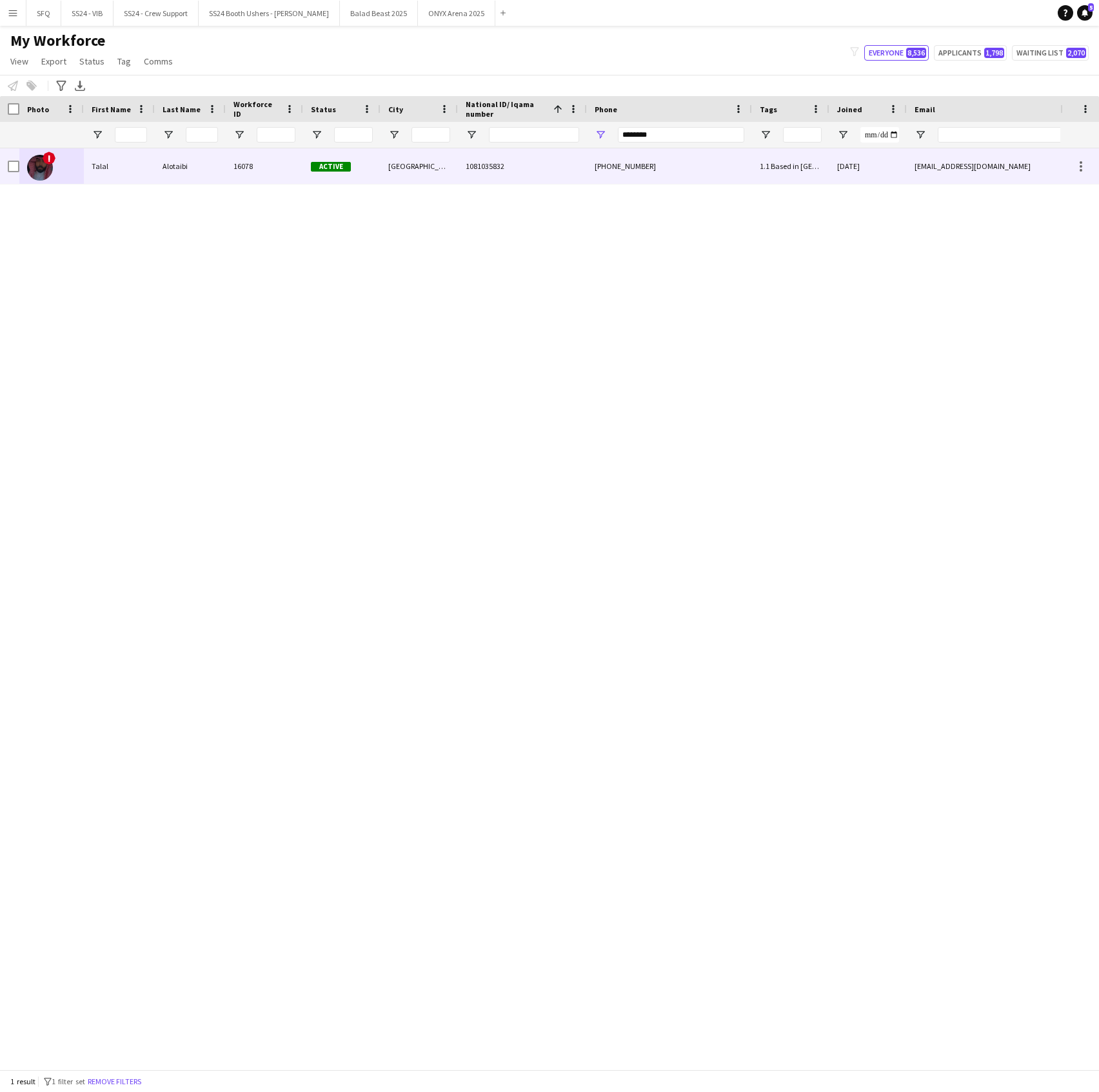
click at [346, 171] on span "Active" at bounding box center [331, 167] width 40 height 10
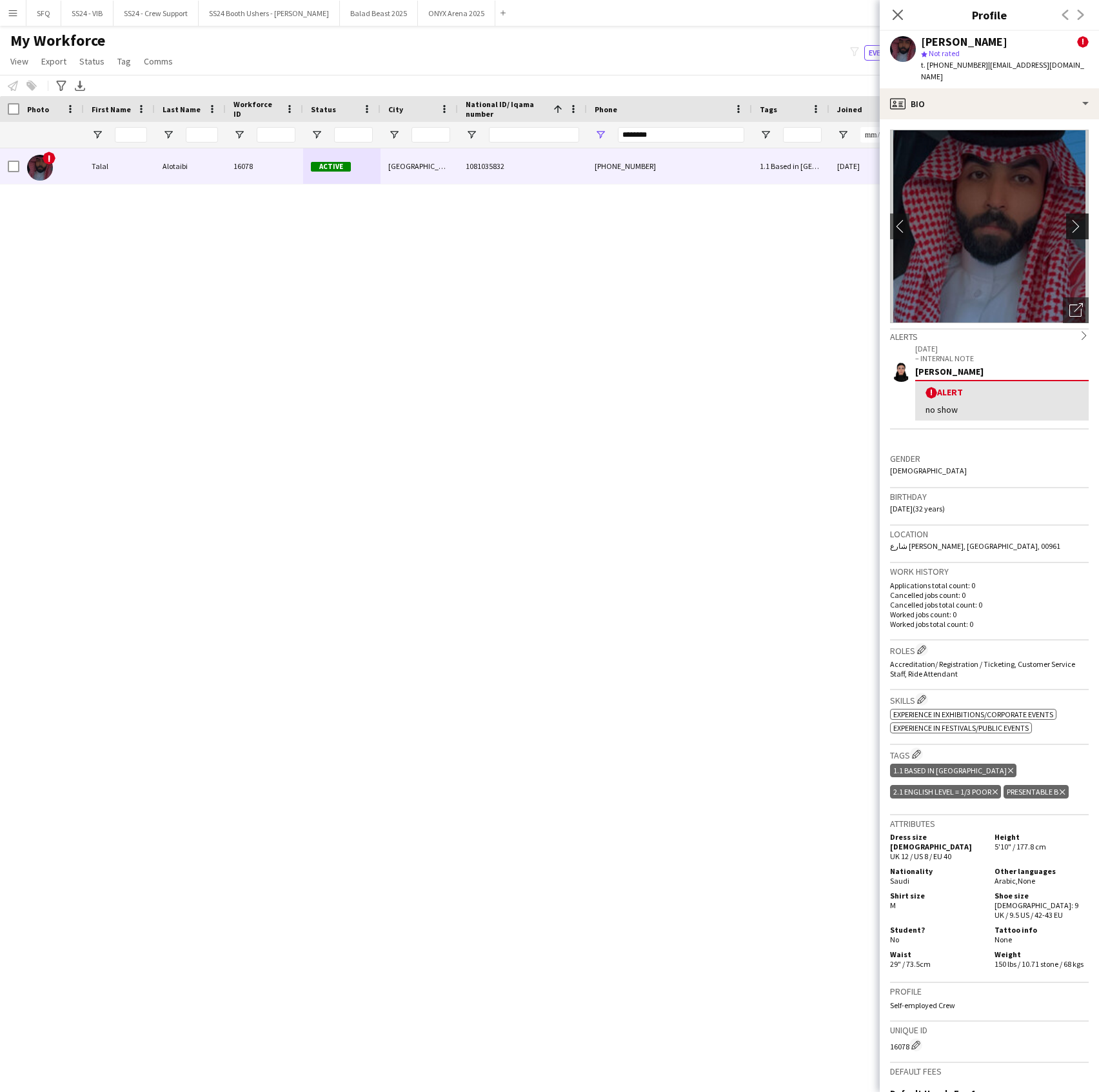
click at [1067, 213] on button "chevron-right" at bounding box center [1079, 226] width 25 height 25
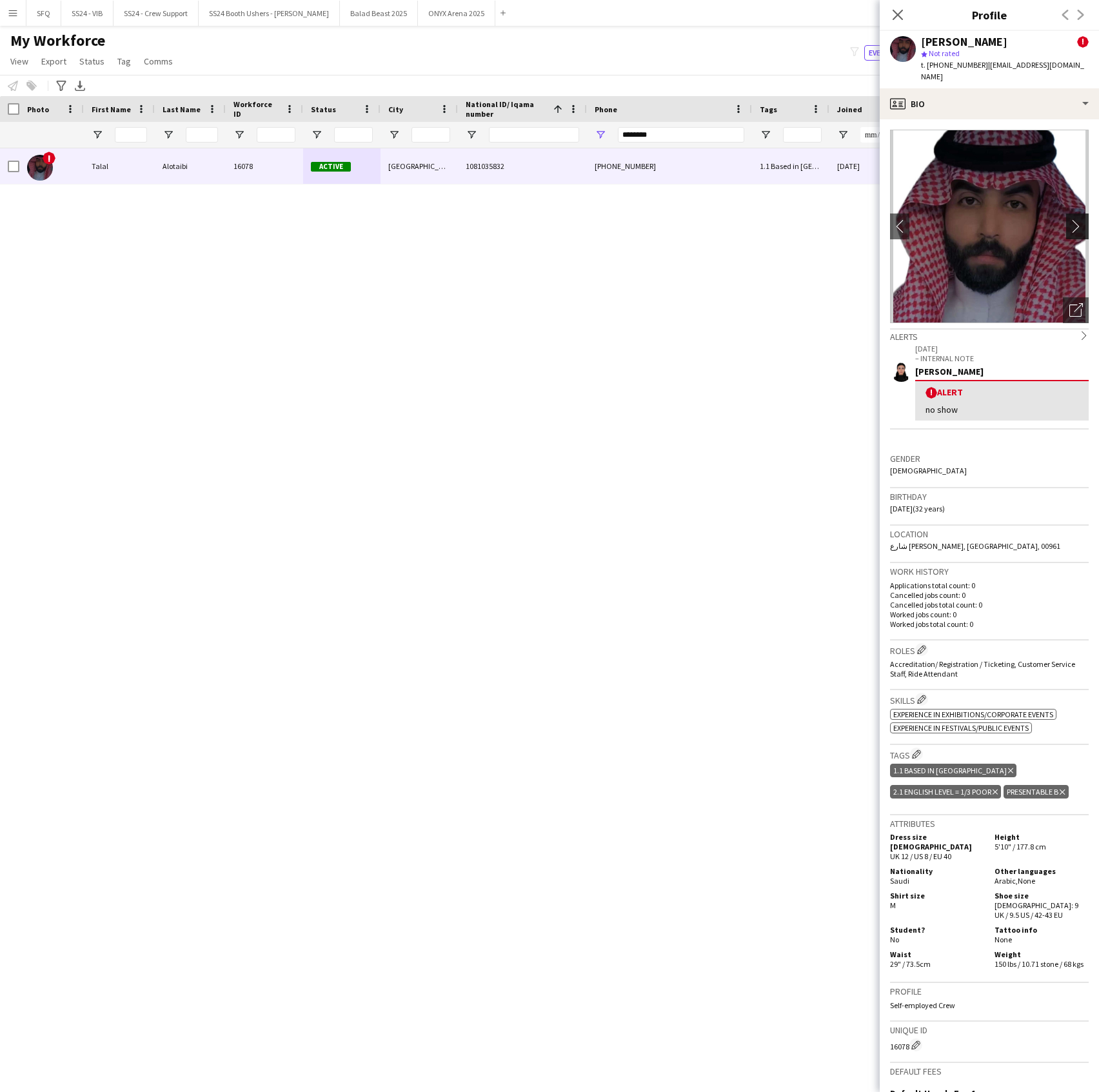
click at [1067, 213] on button "chevron-right" at bounding box center [1079, 226] width 25 height 25
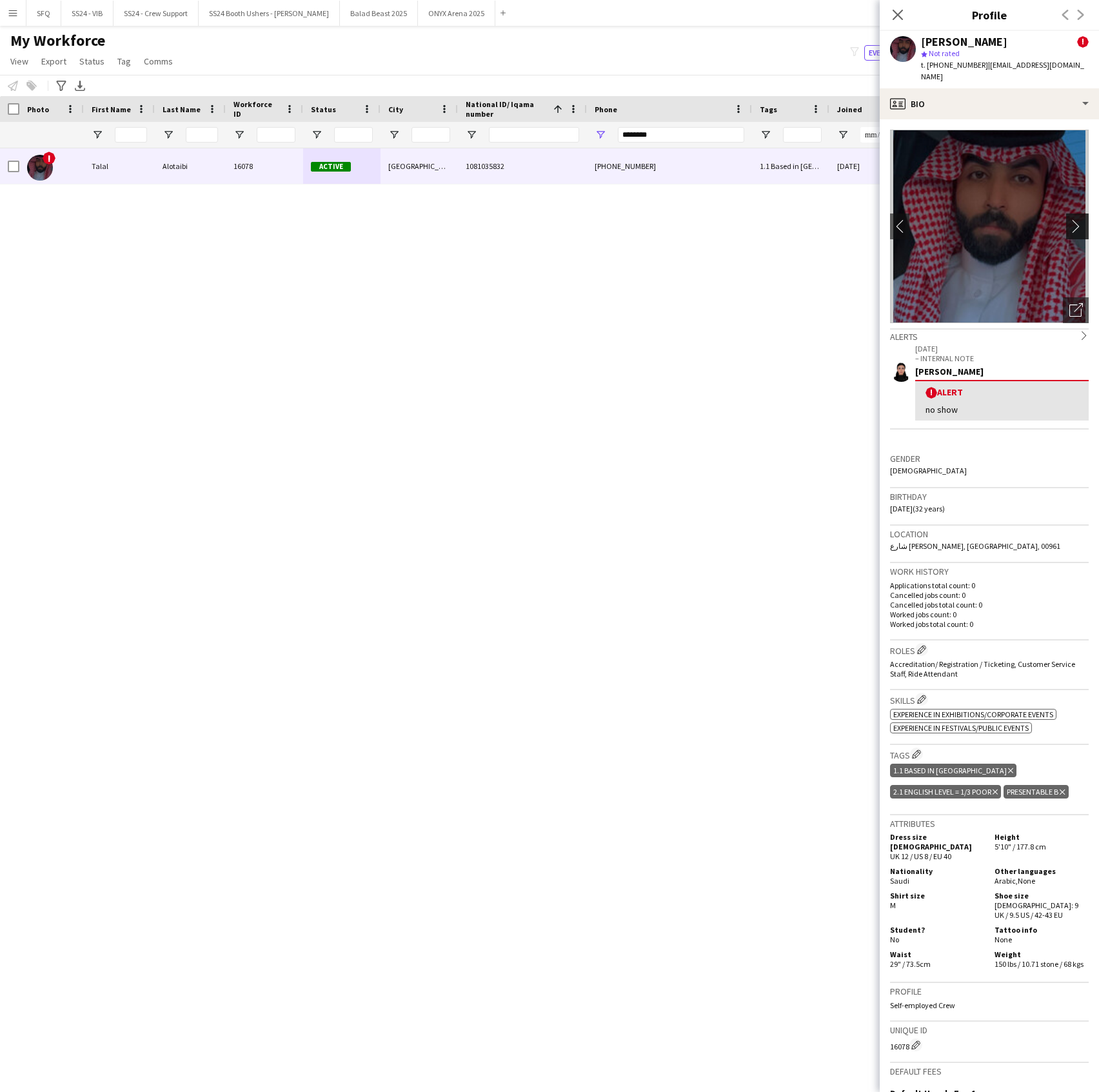
click at [1070, 219] on app-icon "chevron-right" at bounding box center [1080, 226] width 20 height 14
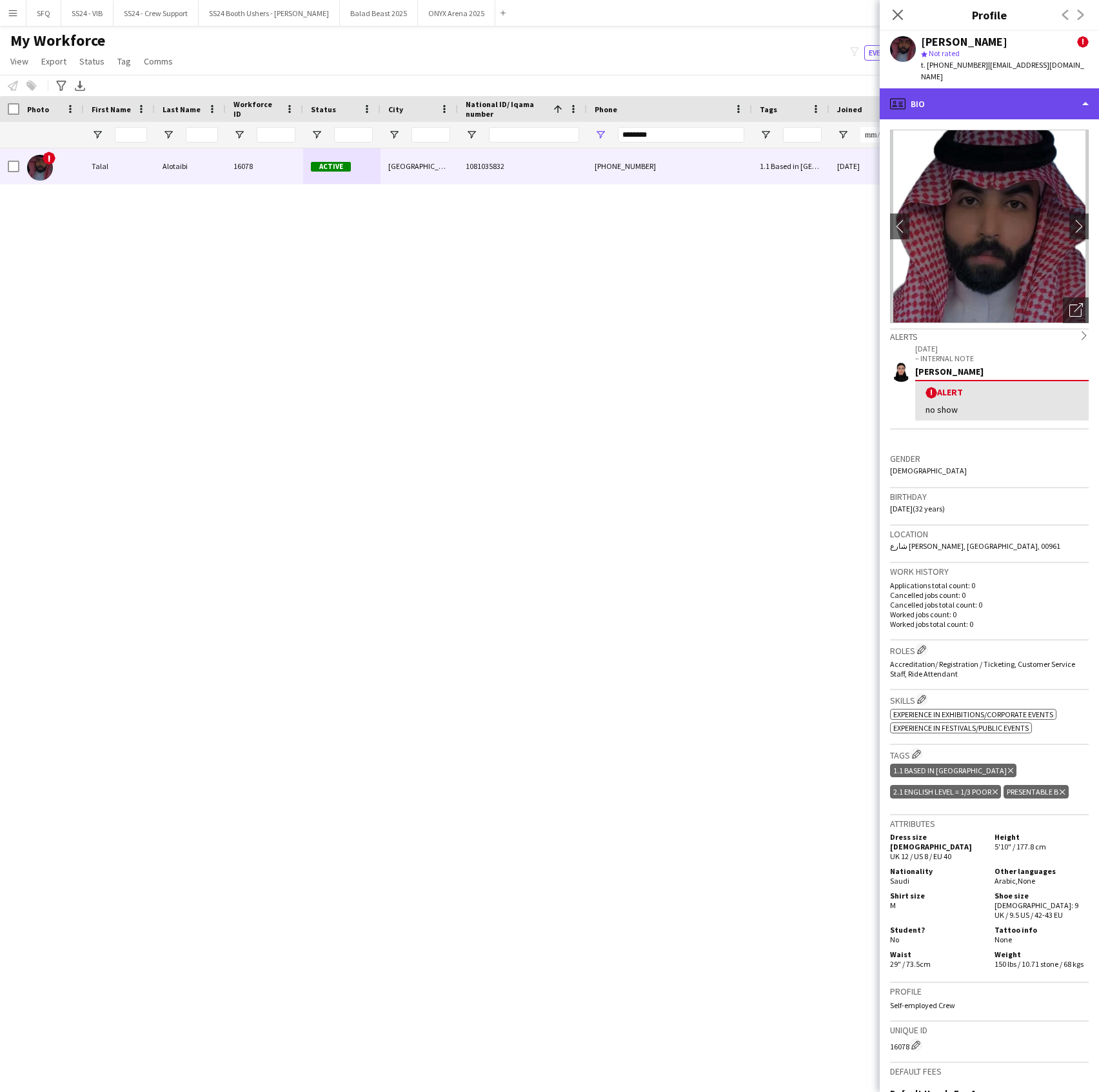
click at [1004, 104] on div "profile Bio" at bounding box center [989, 103] width 219 height 31
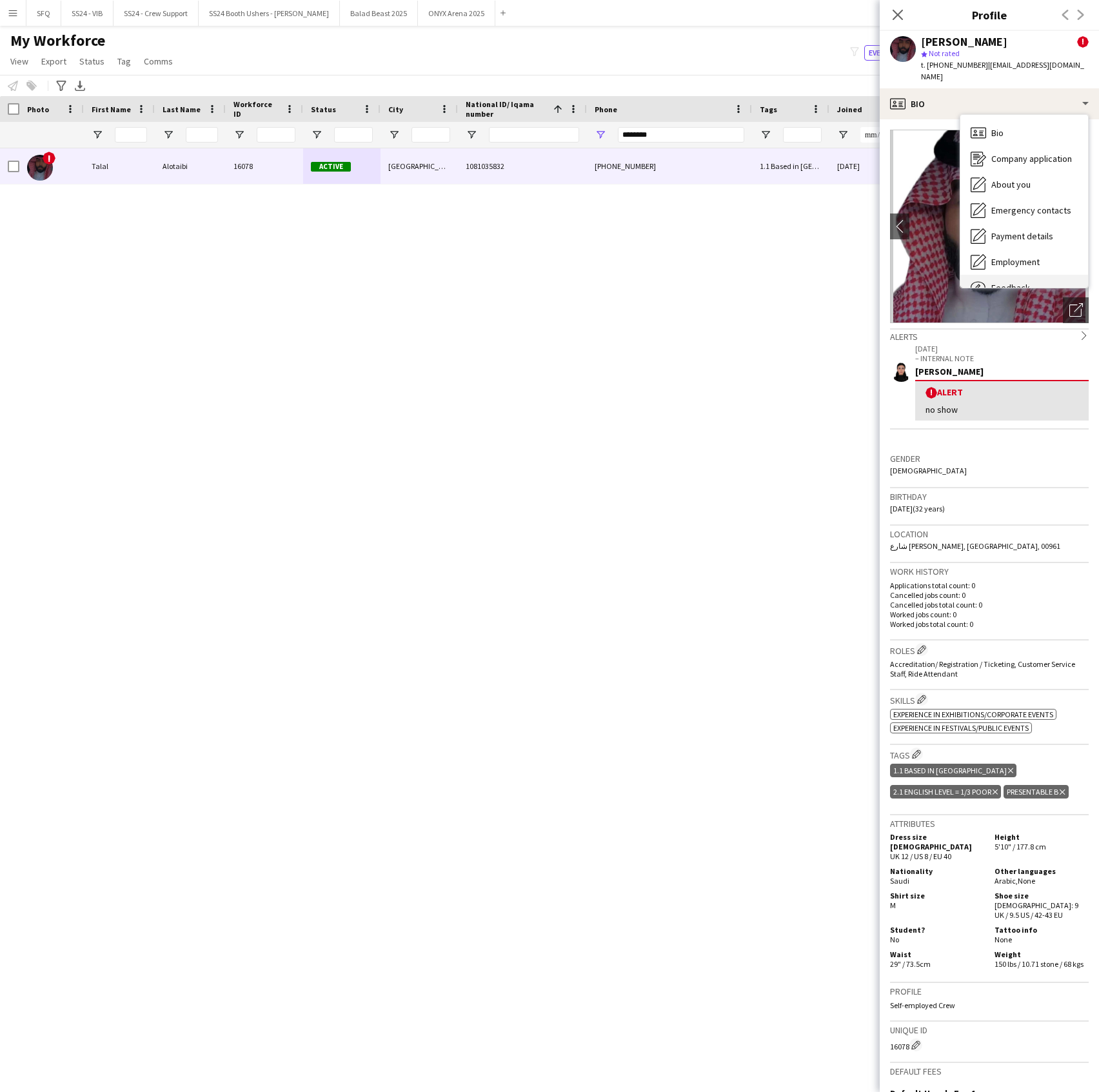
click at [1028, 275] on div "Feedback Feedback" at bounding box center [1024, 287] width 127 height 25
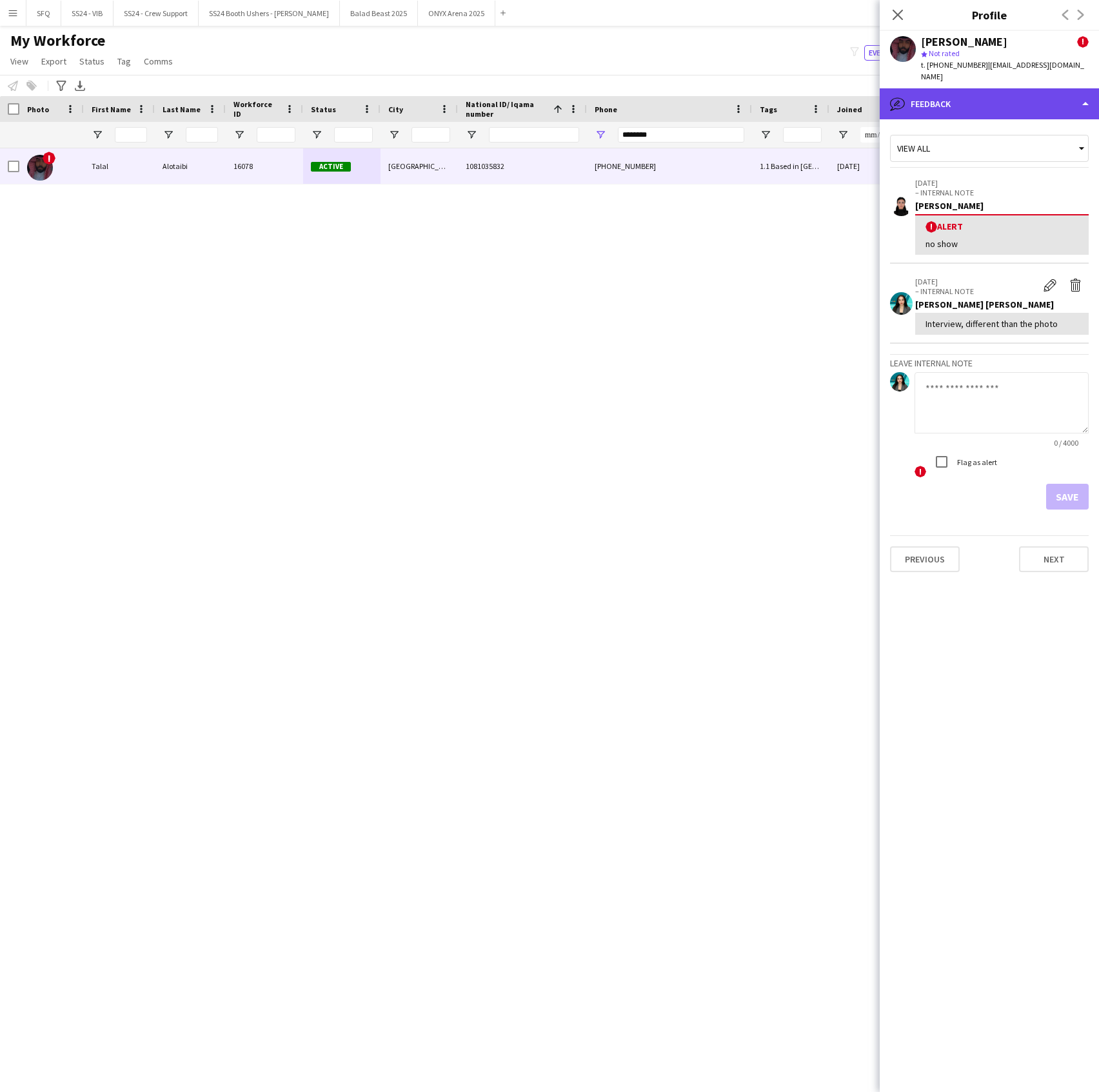
click at [1004, 88] on div "bubble-pencil Feedback" at bounding box center [989, 103] width 219 height 31
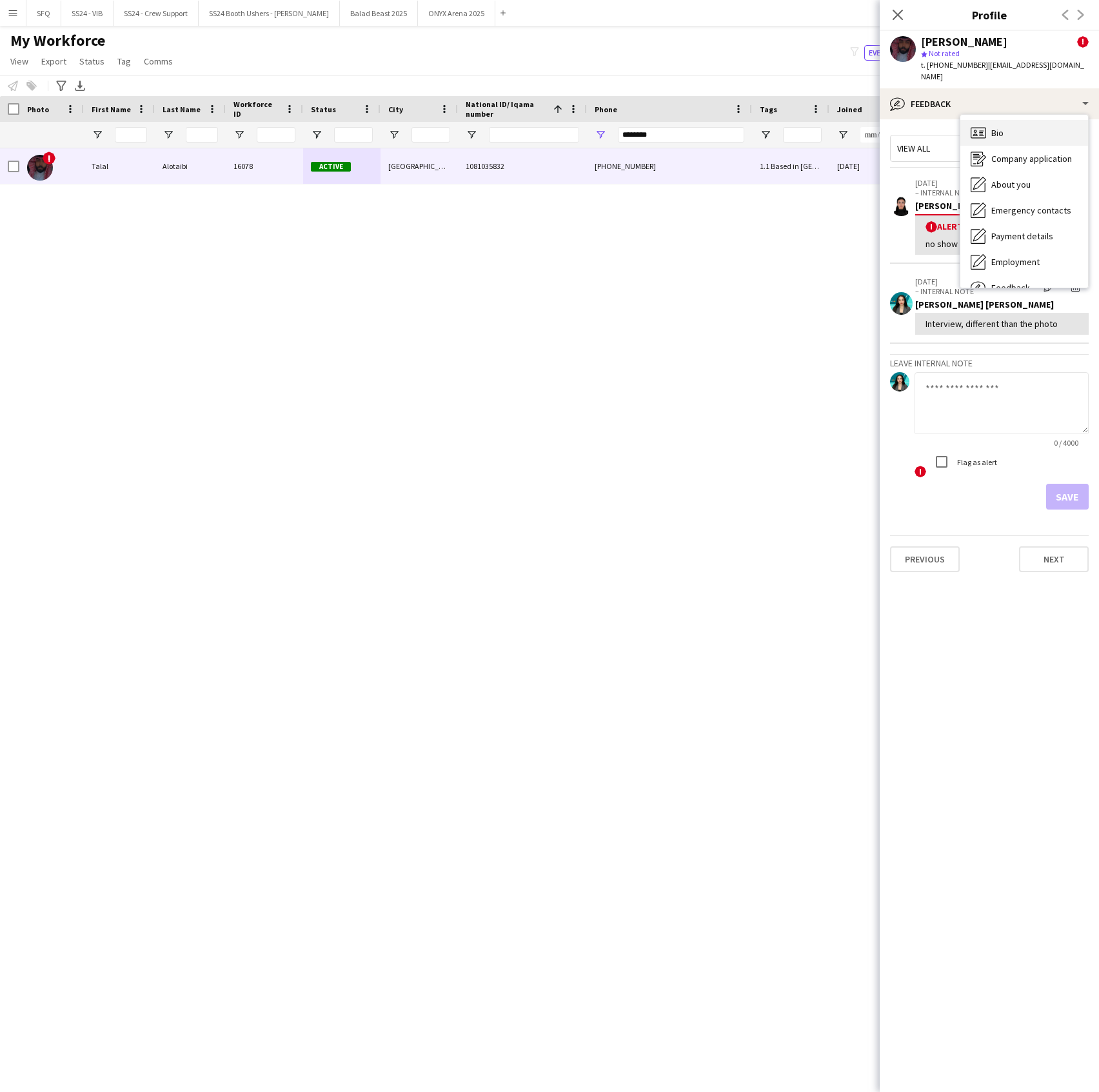
click at [1018, 122] on div "Bio Bio" at bounding box center [1024, 132] width 127 height 25
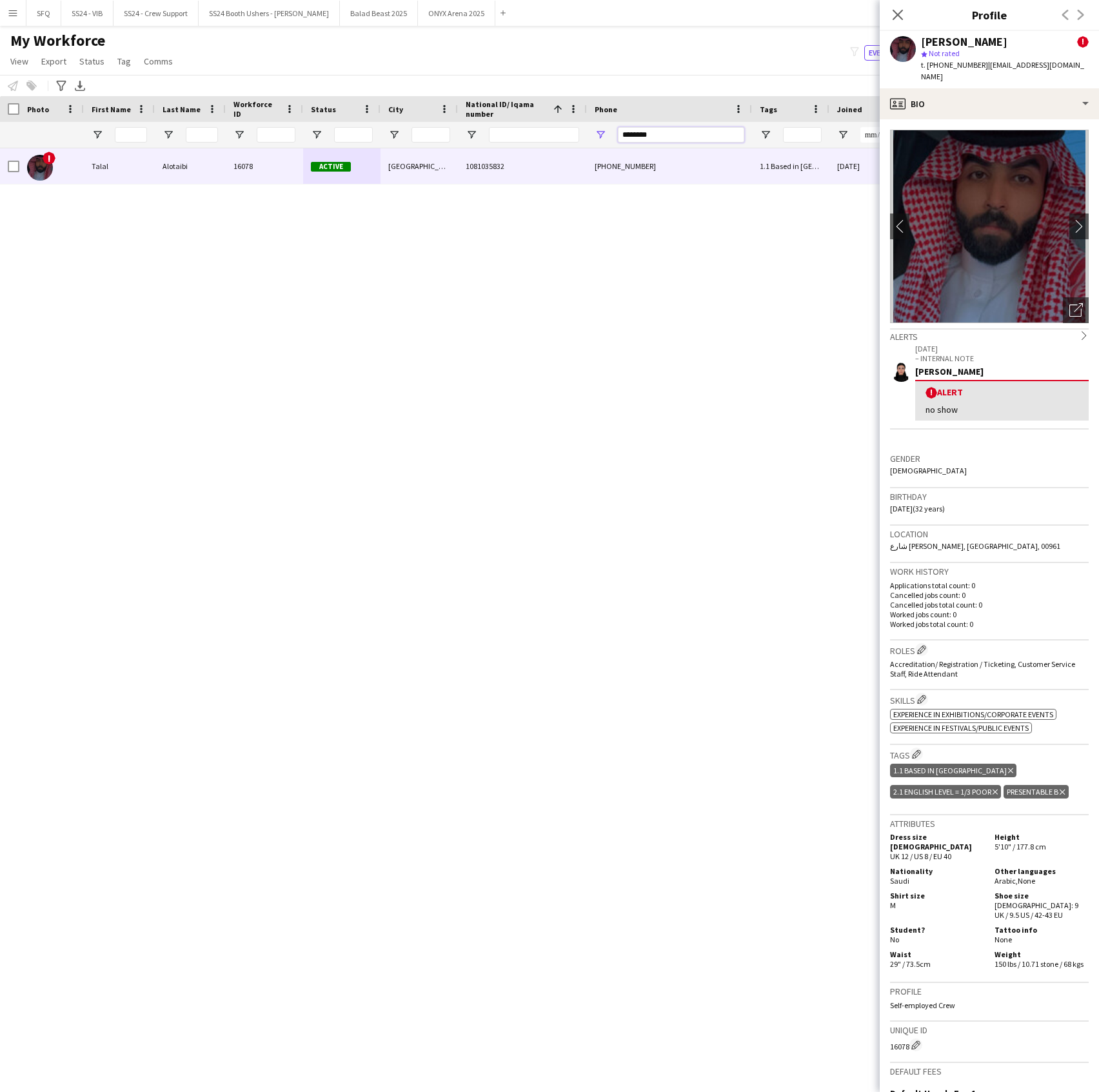
click at [637, 135] on input "********" at bounding box center [681, 135] width 127 height 15
paste input "****"
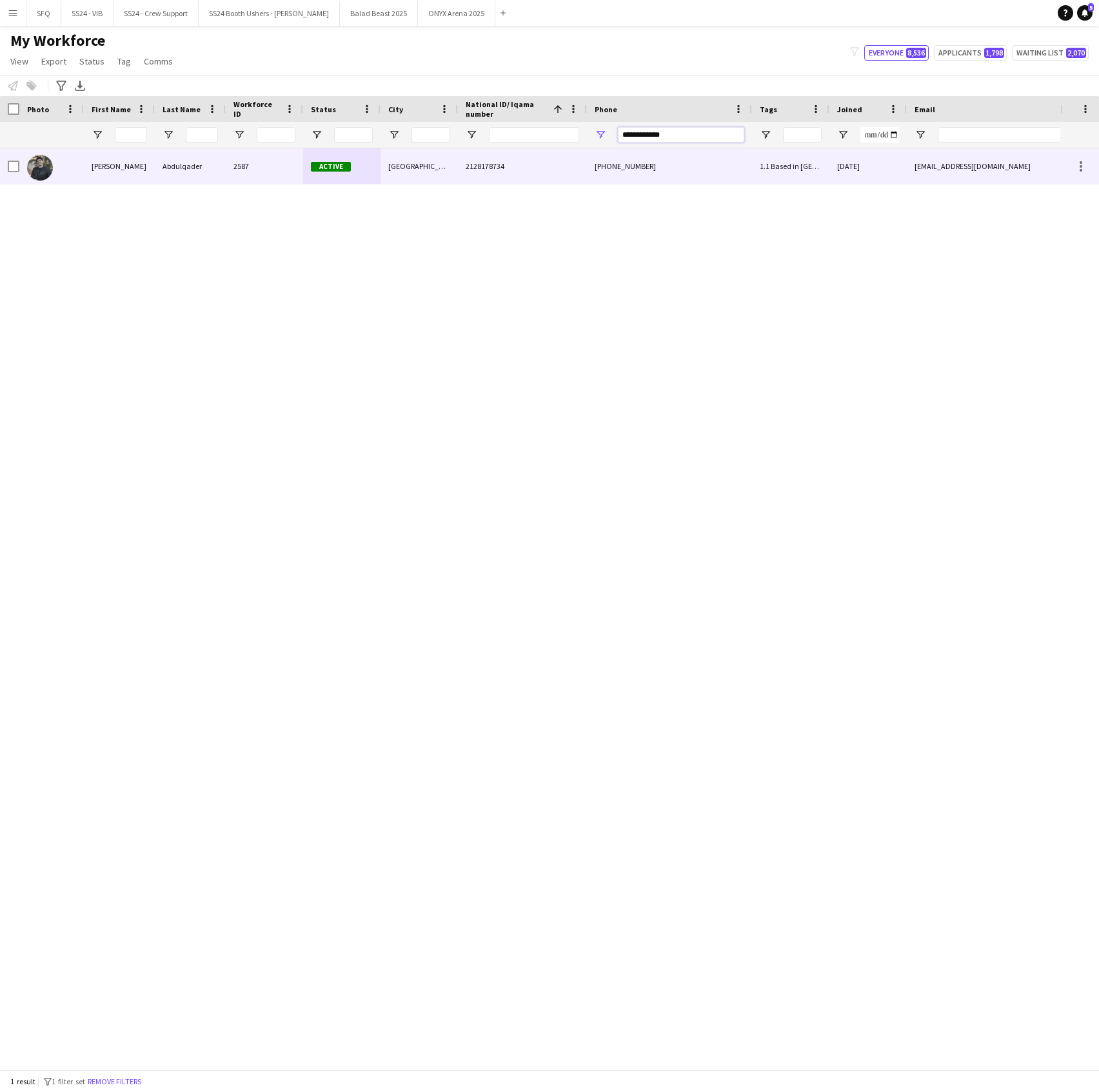
type input "**********"
drag, startPoint x: 144, startPoint y: 164, endPoint x: 25, endPoint y: 168, distance: 119.1
click at [143, 163] on div "[PERSON_NAME]" at bounding box center [120, 166] width 71 height 36
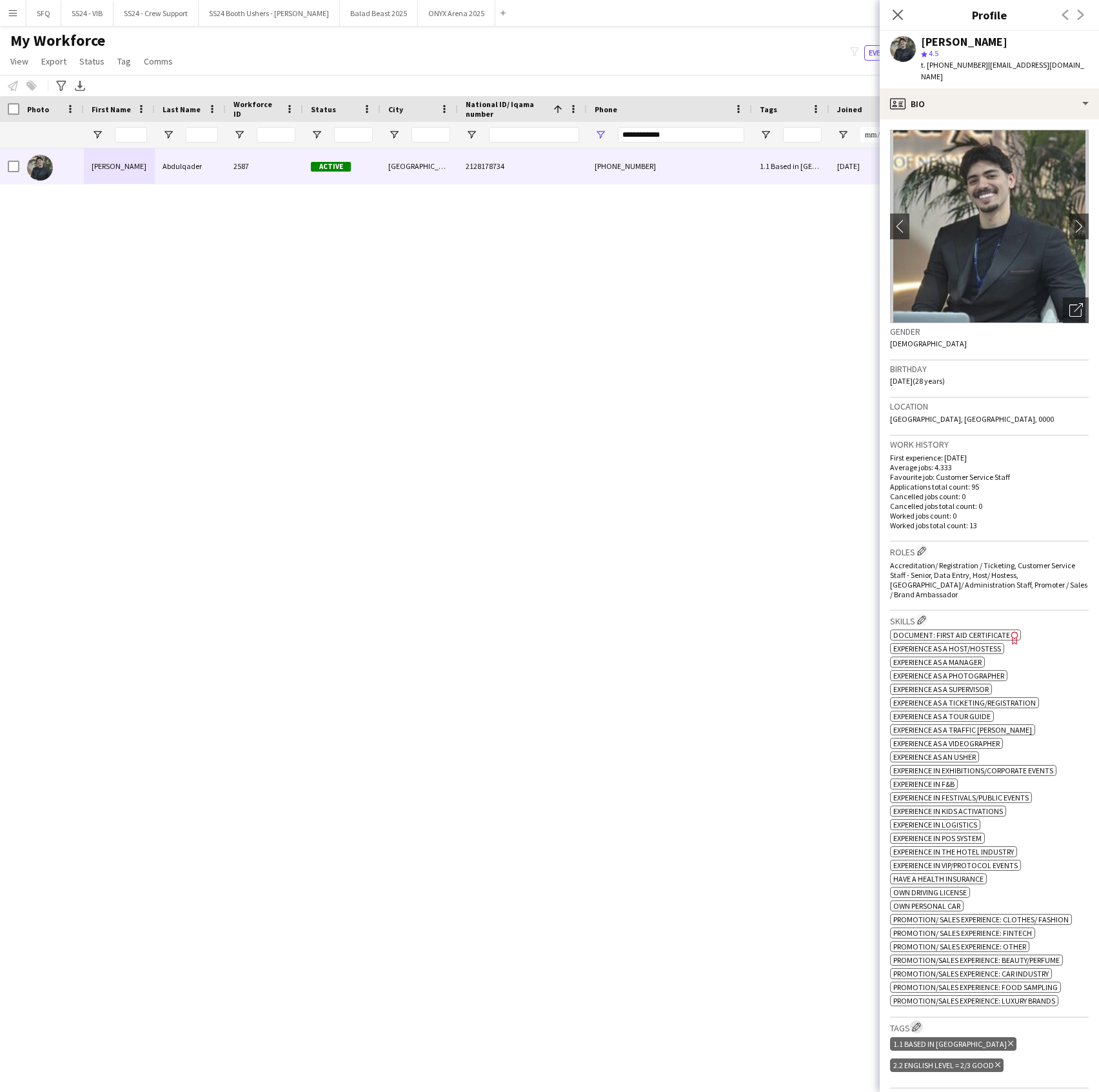
click at [920, 1028] on app-icon "Edit crew company tags" at bounding box center [917, 1027] width 9 height 9
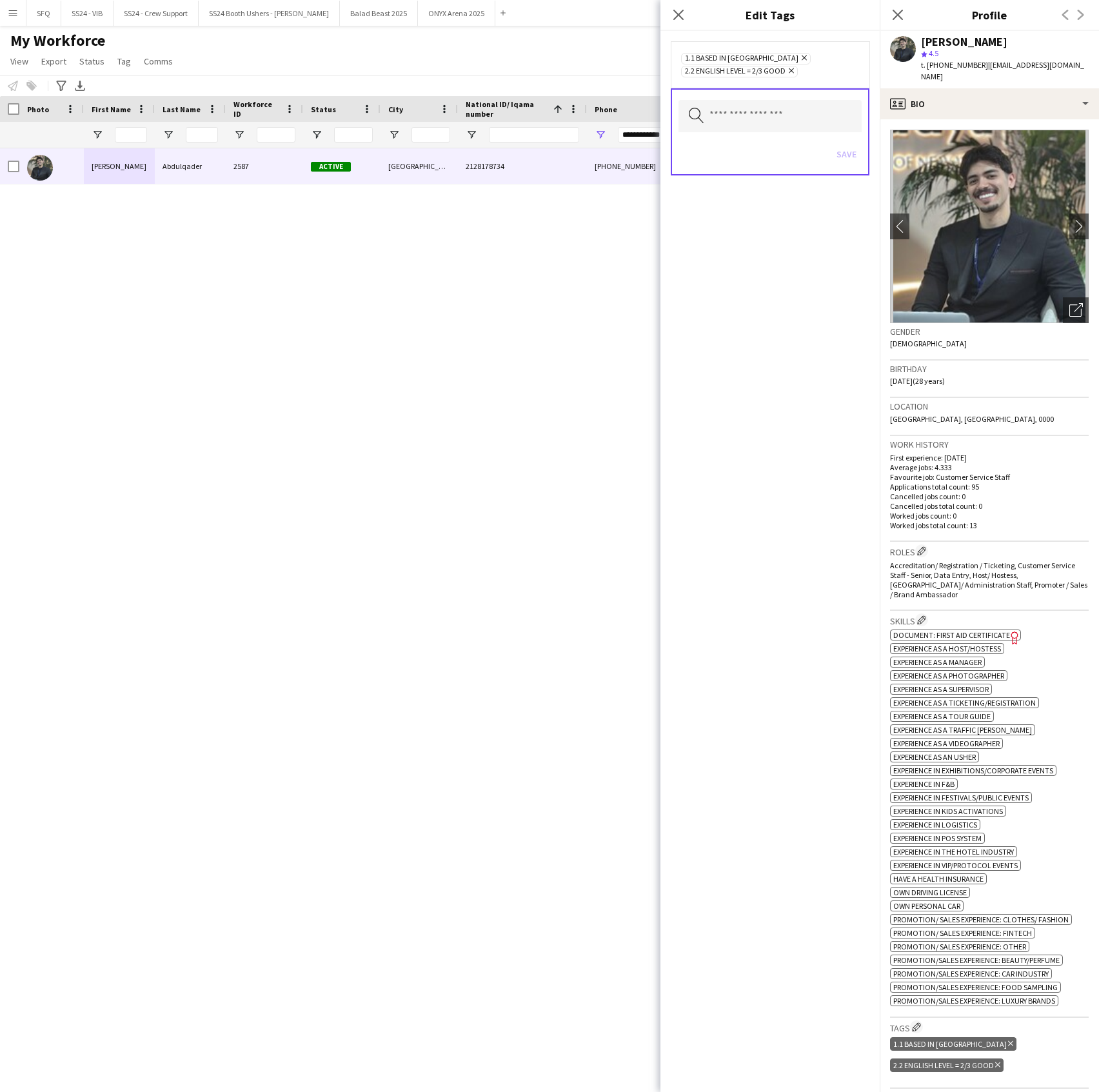
click at [728, 135] on div "Search by tag name Save" at bounding box center [770, 131] width 198 height 87
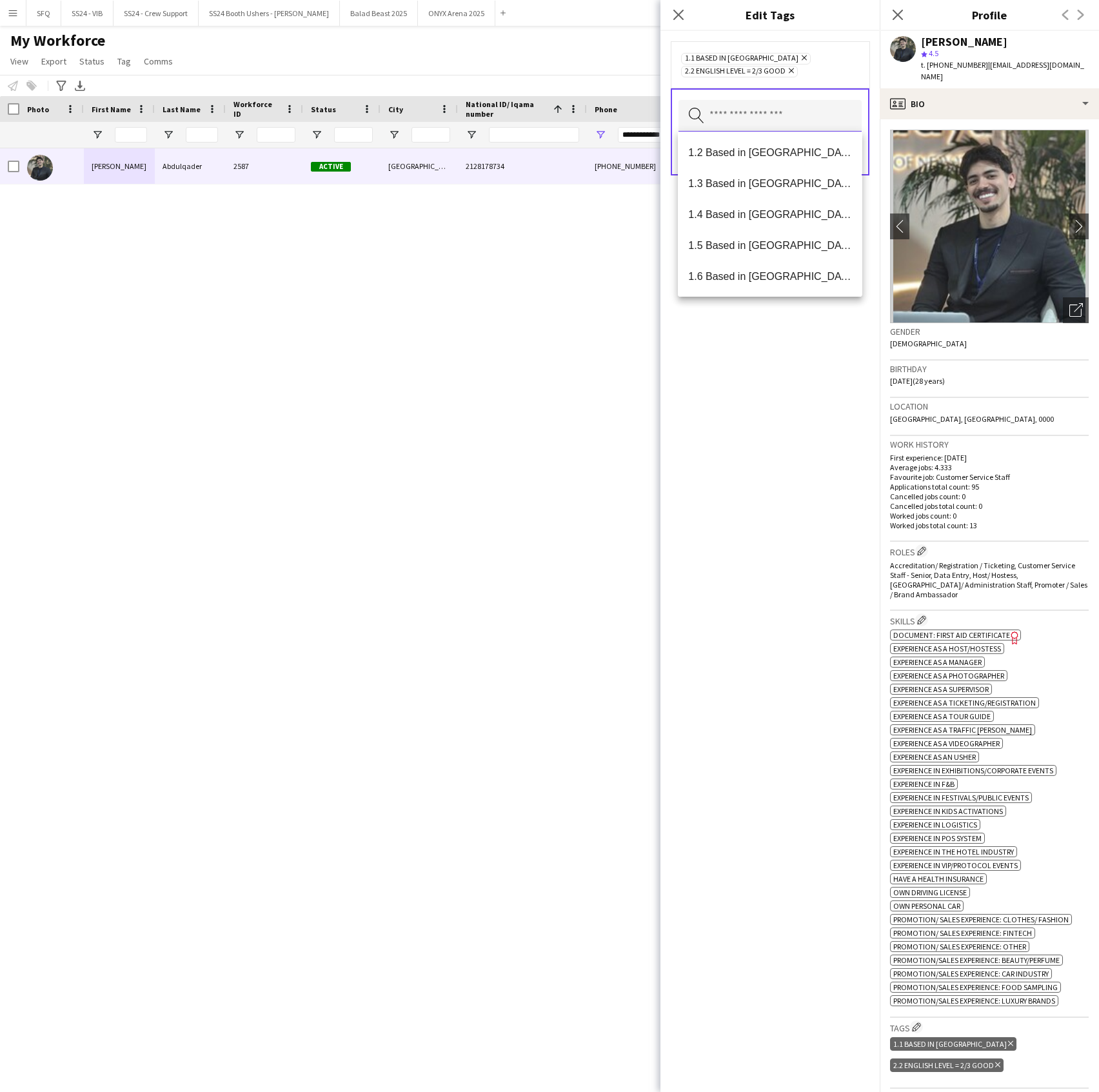
click at [728, 127] on input "text" at bounding box center [770, 116] width 183 height 32
click at [743, 215] on span "SFQ Phase 1 - HG" at bounding box center [769, 215] width 163 height 12
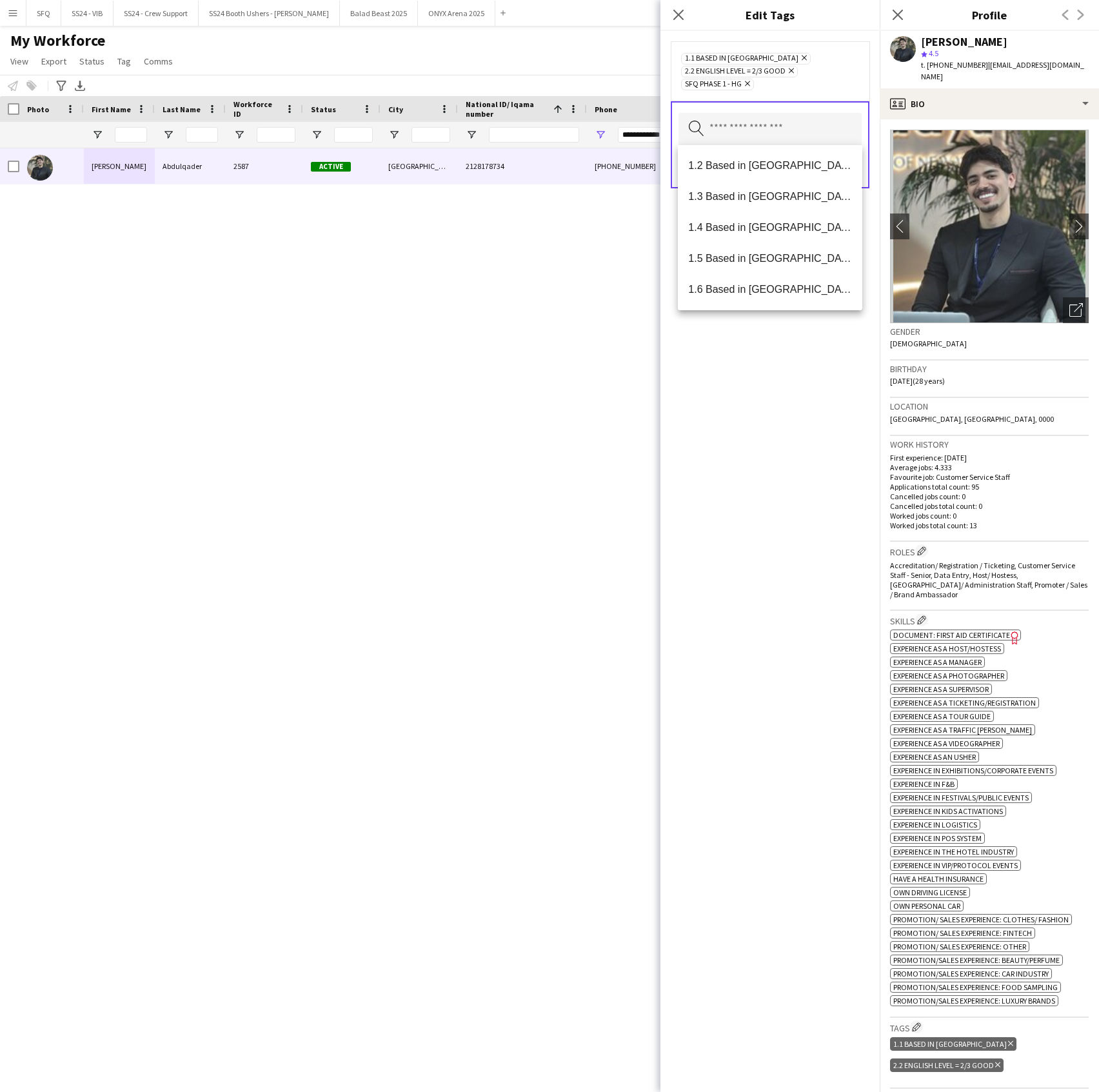
click at [775, 516] on div "1.1 Based in Riyadh Remove 2.2 English Level = 2/3 Good Remove SFQ Phase 1 - HG…" at bounding box center [770, 561] width 219 height 1061
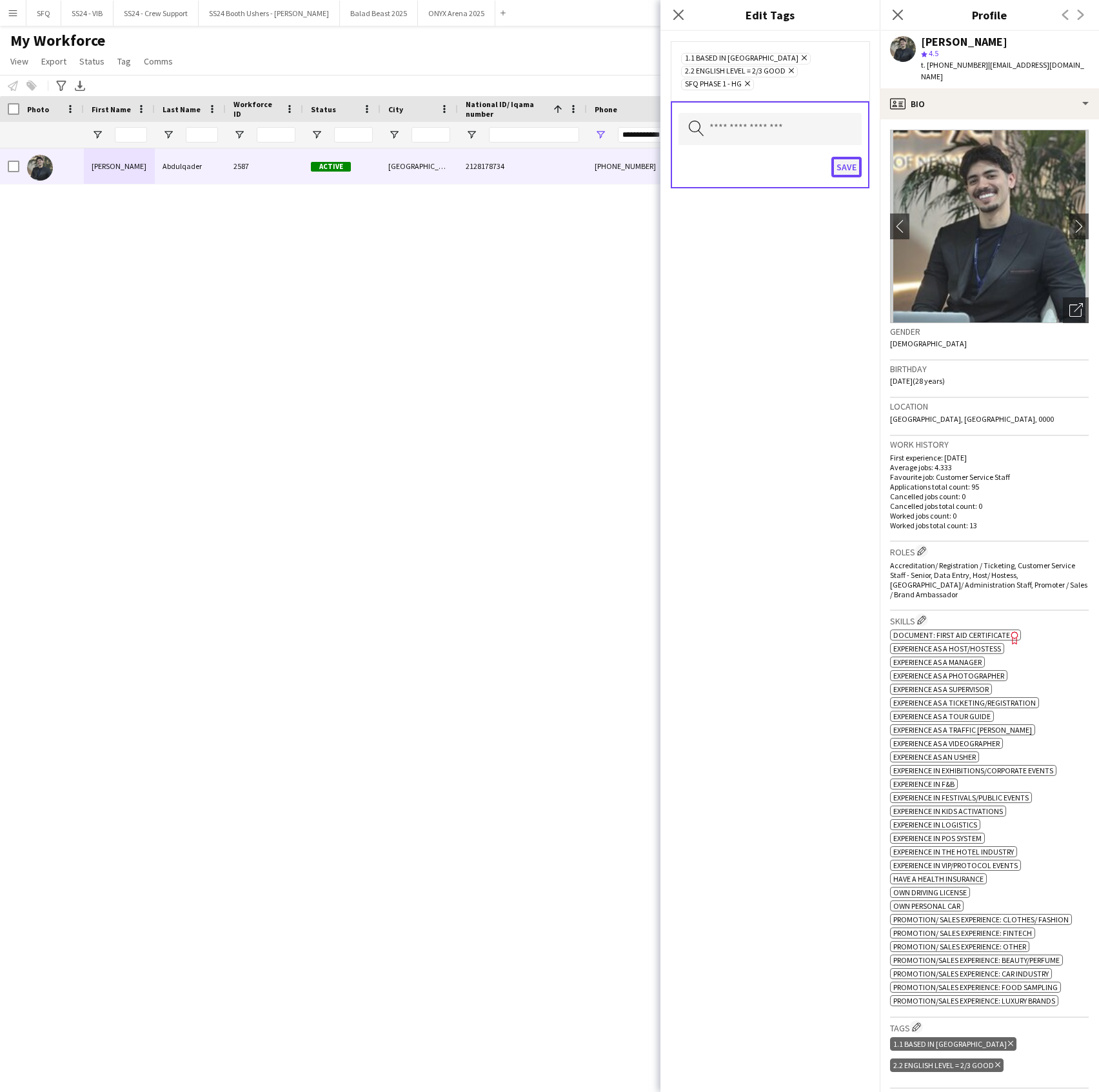
click at [852, 170] on button "Save" at bounding box center [846, 167] width 30 height 21
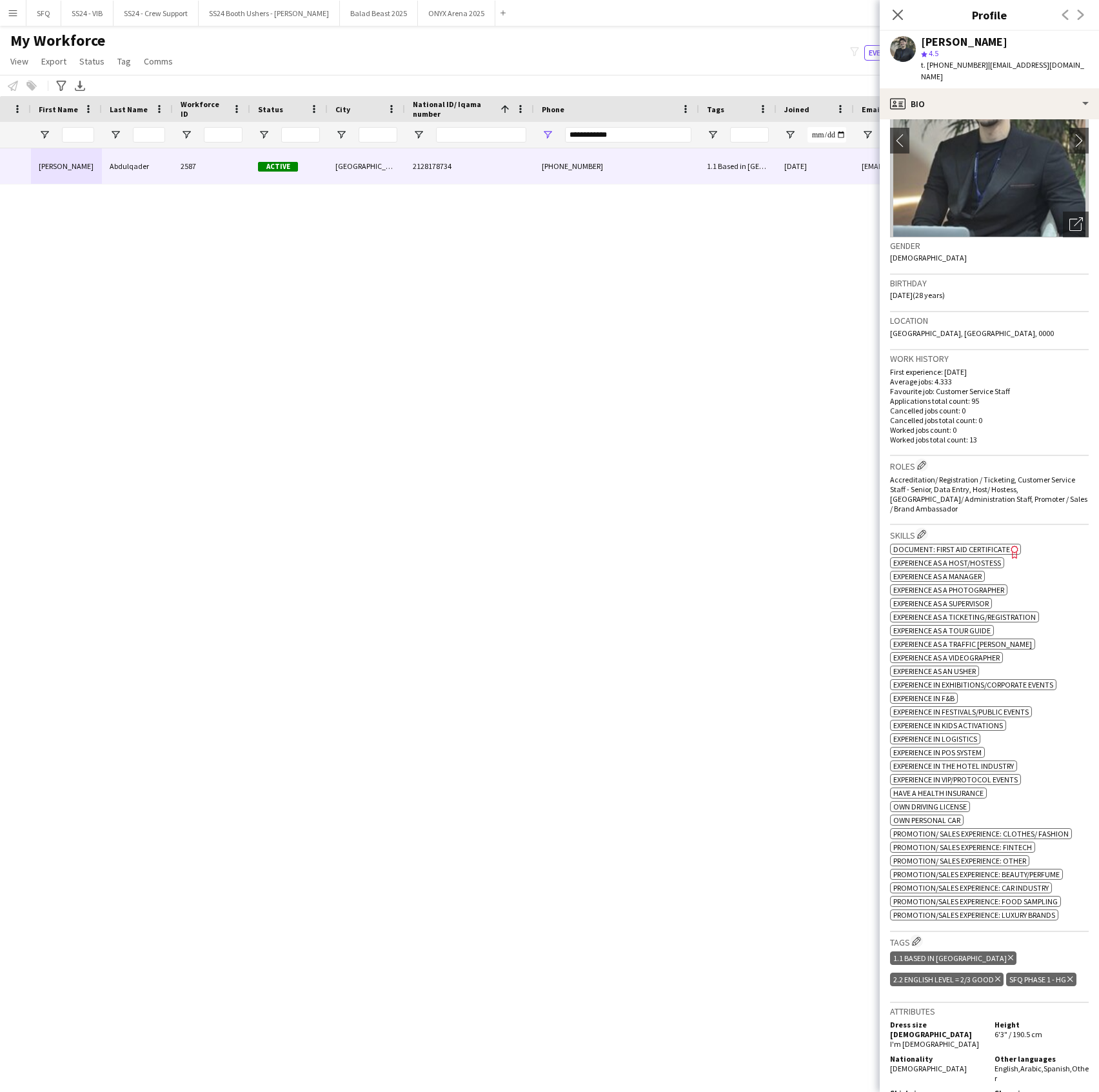
scroll to position [0, 0]
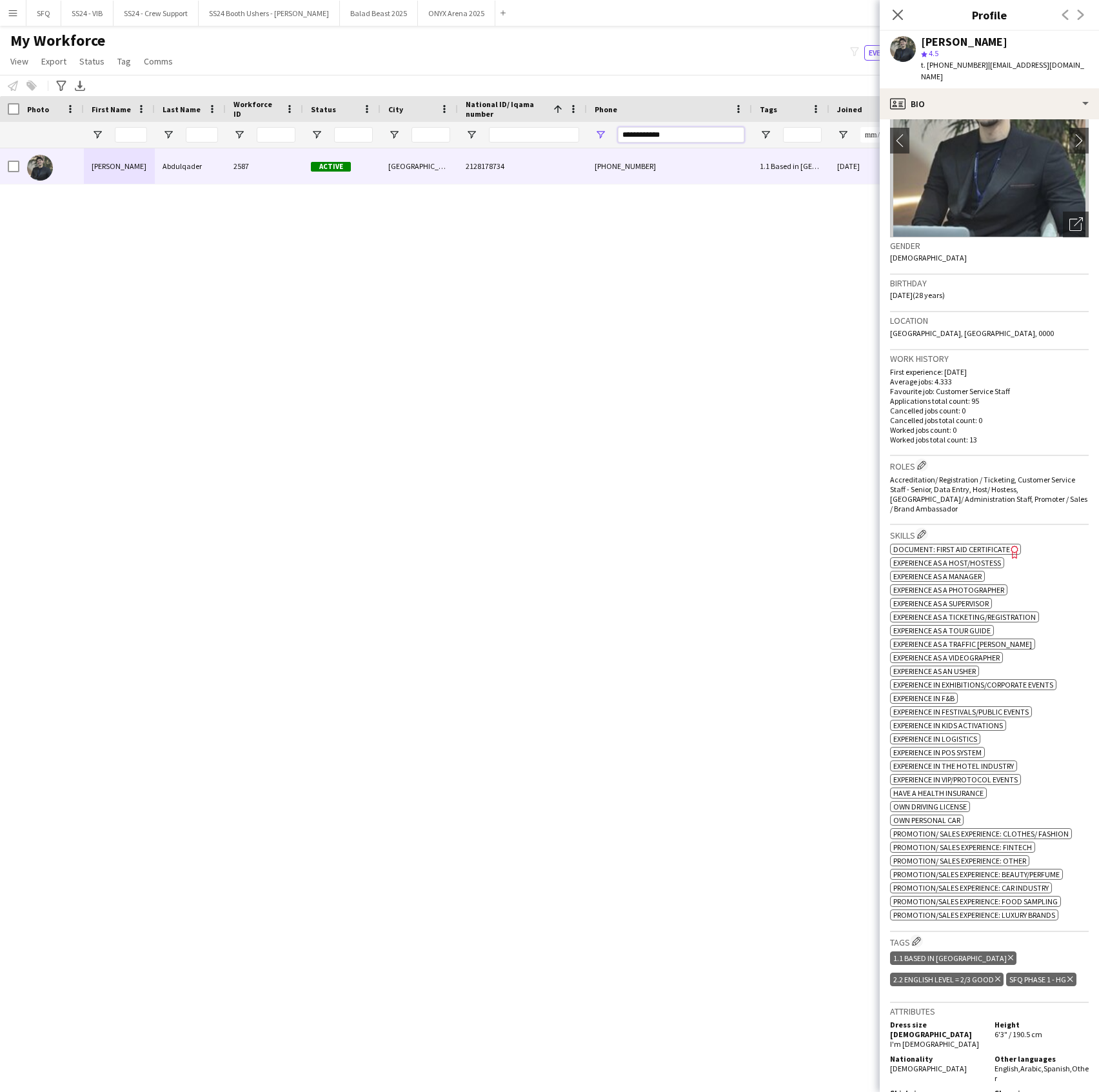
click at [654, 141] on input "**********" at bounding box center [681, 135] width 127 height 15
paste input "Phone Filter Input"
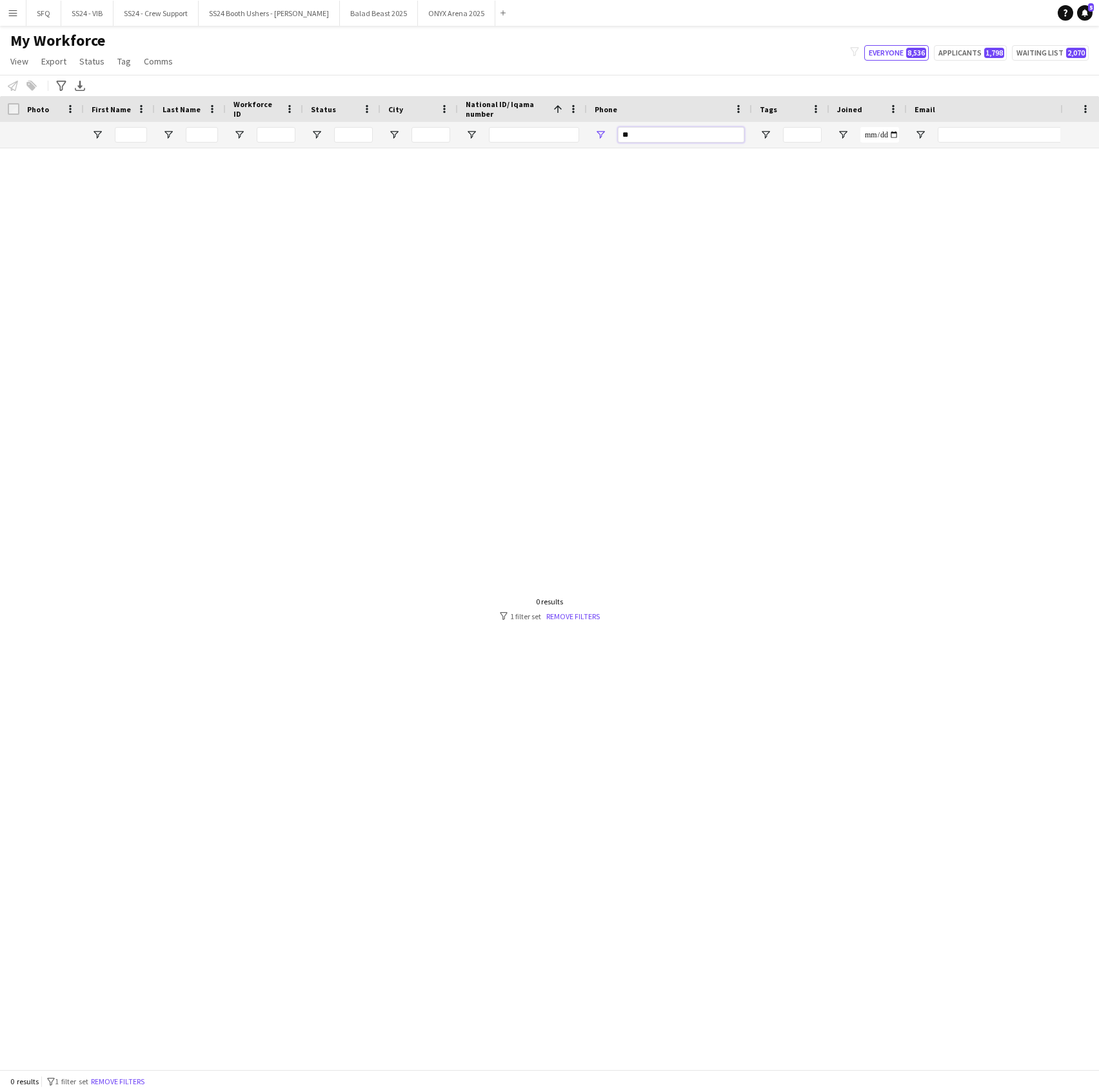
type input "*"
click at [503, 135] on input "National ID/ Iqama number Filter Input" at bounding box center [534, 135] width 90 height 15
paste input "**********"
type input "**********"
click at [547, 122] on div "**********" at bounding box center [534, 134] width 90 height 25
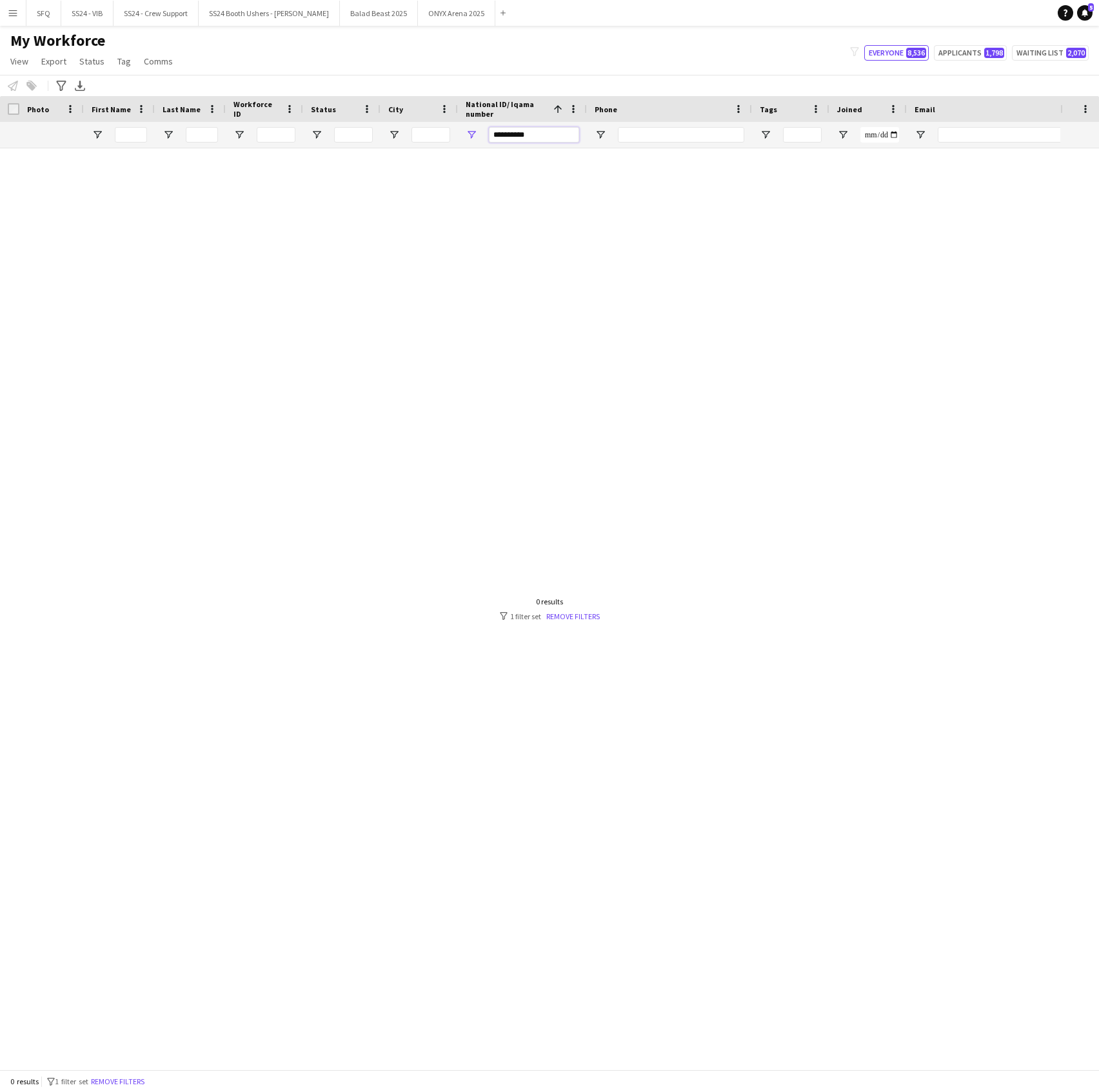
click at [547, 127] on input "**********" at bounding box center [534, 135] width 90 height 15
click at [767, 131] on span "Open Filter Menu" at bounding box center [765, 134] width 12 height 12
click at [853, 305] on button "Reset" at bounding box center [859, 314] width 38 height 21
click at [592, 39] on div "My Workforce View Views Default view R4ven New view Update view Delete view Edi…" at bounding box center [549, 53] width 1099 height 44
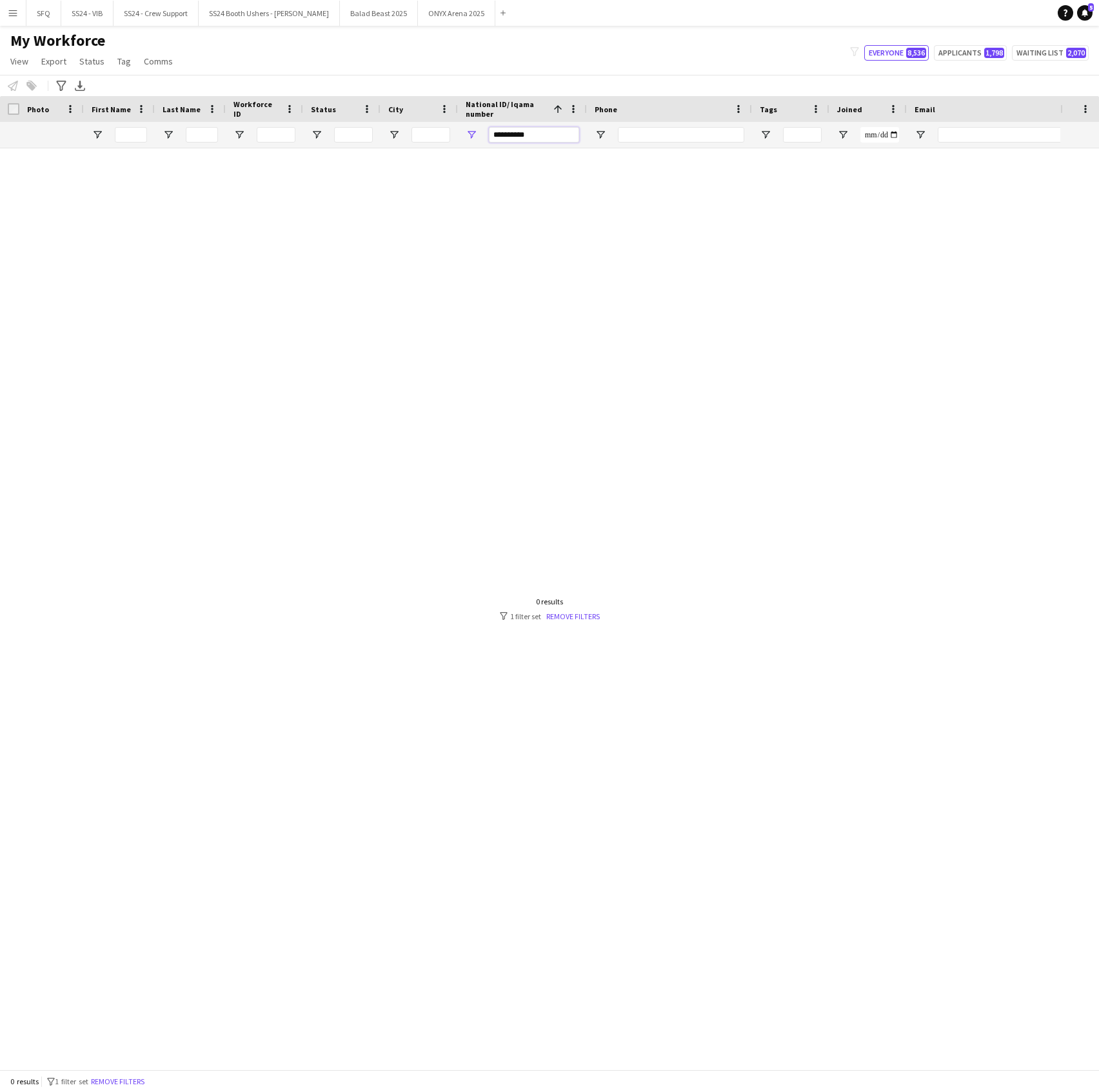
click at [510, 139] on input "**********" at bounding box center [534, 135] width 90 height 15
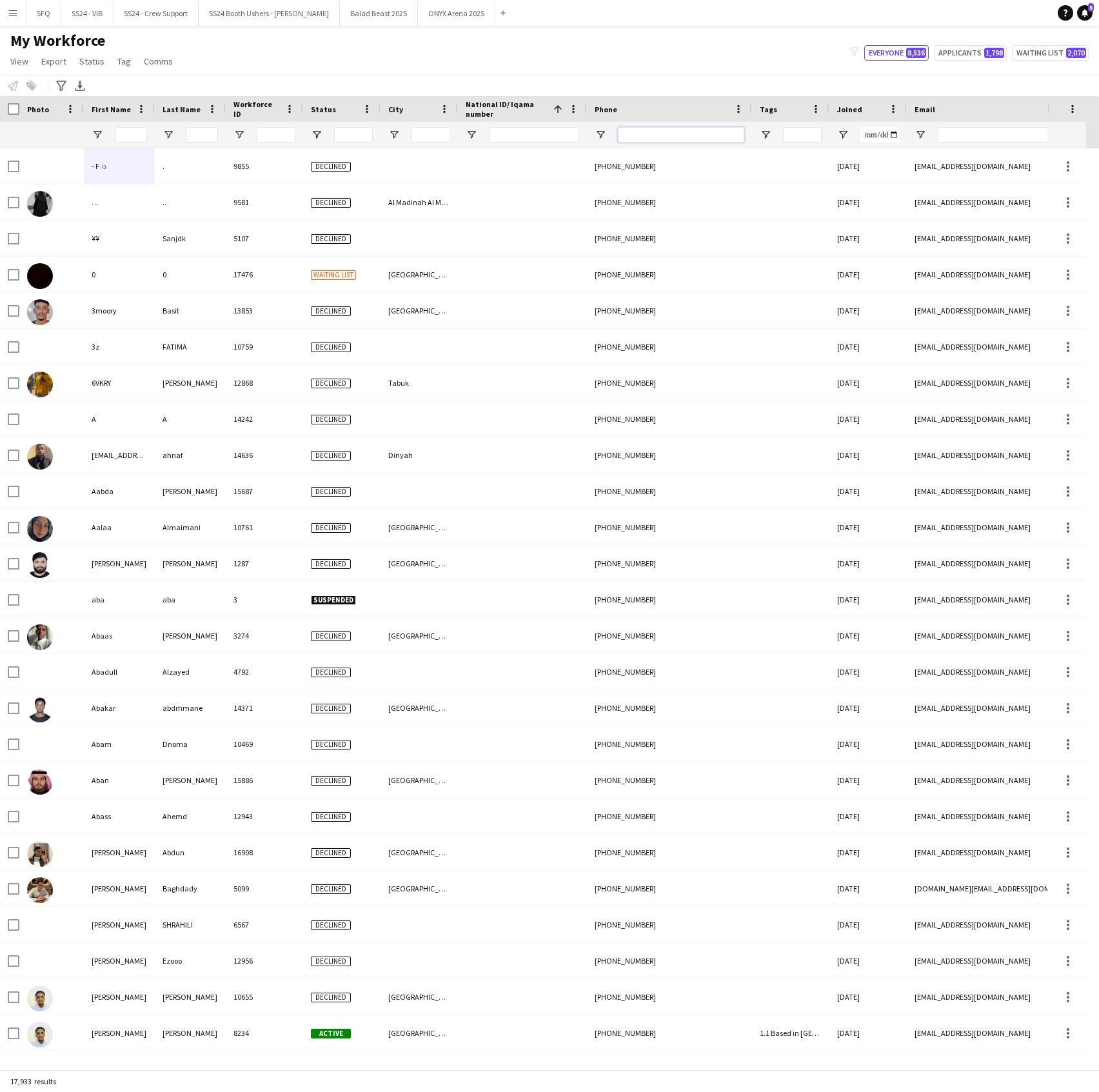
click at [648, 139] on input "Phone Filter Input" at bounding box center [681, 135] width 127 height 15
paste input "**********"
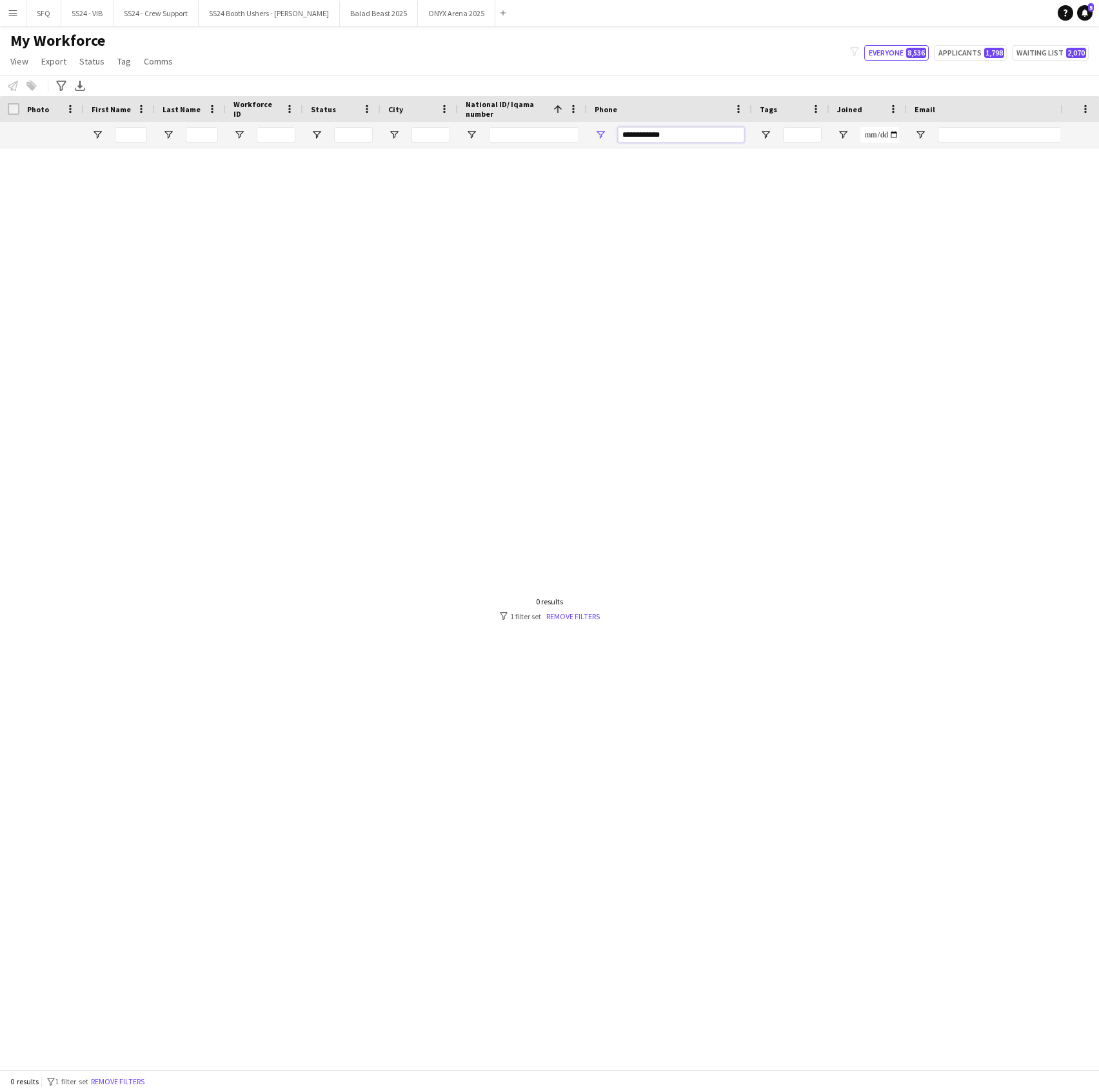
type input "**********"
click at [640, 134] on input "**********" at bounding box center [681, 135] width 127 height 15
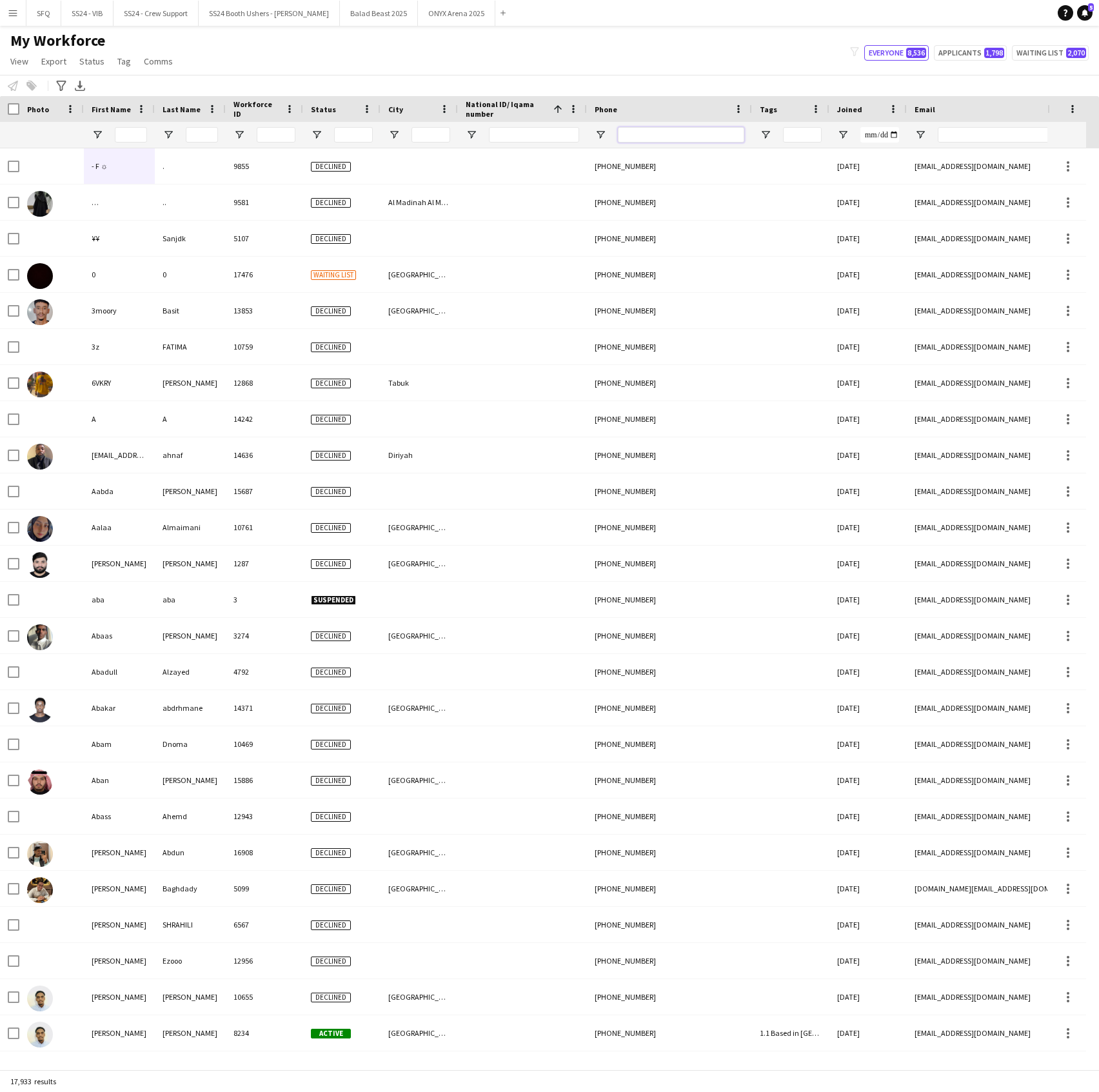
paste input "**********"
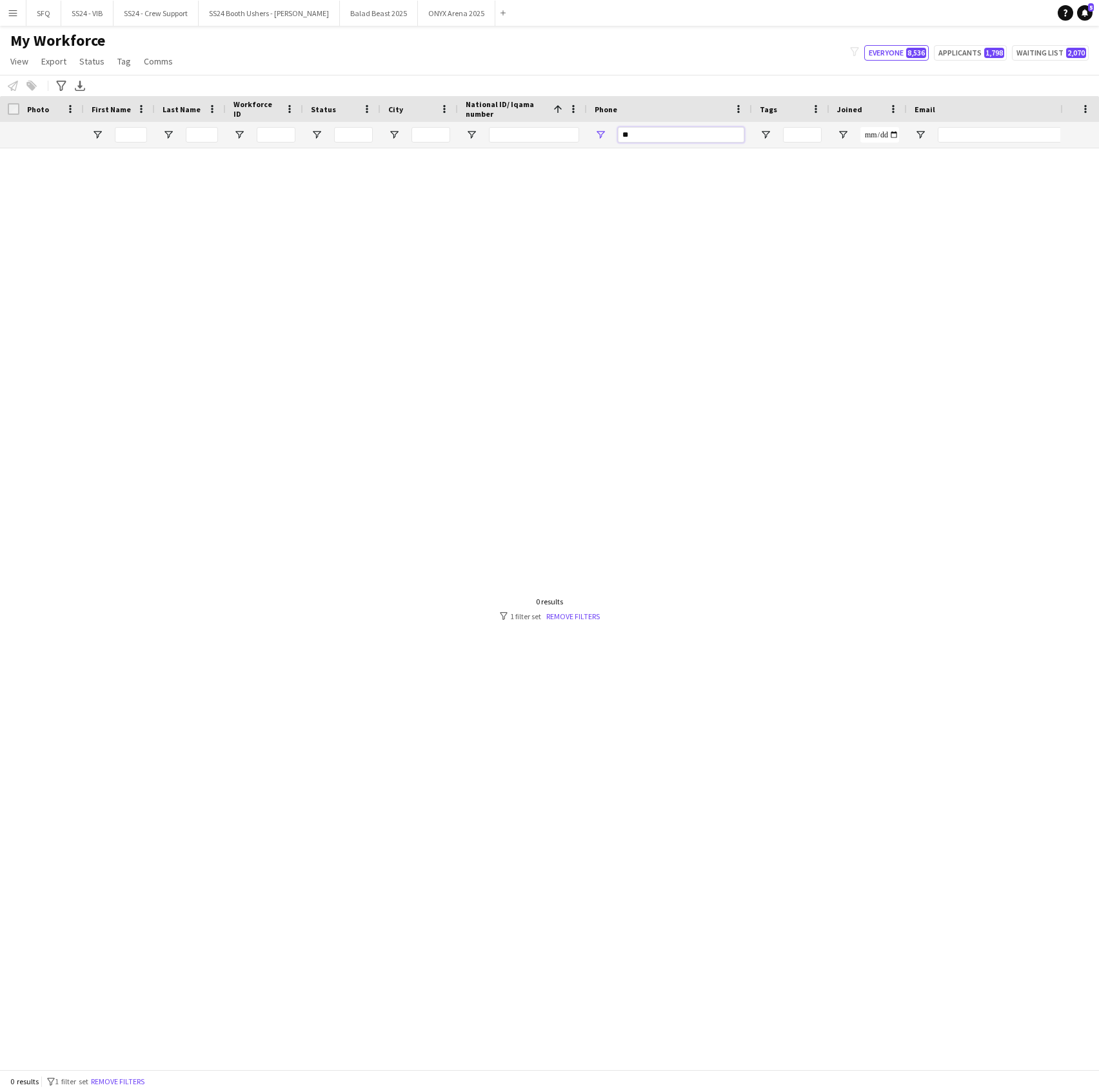
type input "*"
click at [565, 142] on input "National ID/ Iqama number Filter Input" at bounding box center [534, 135] width 90 height 15
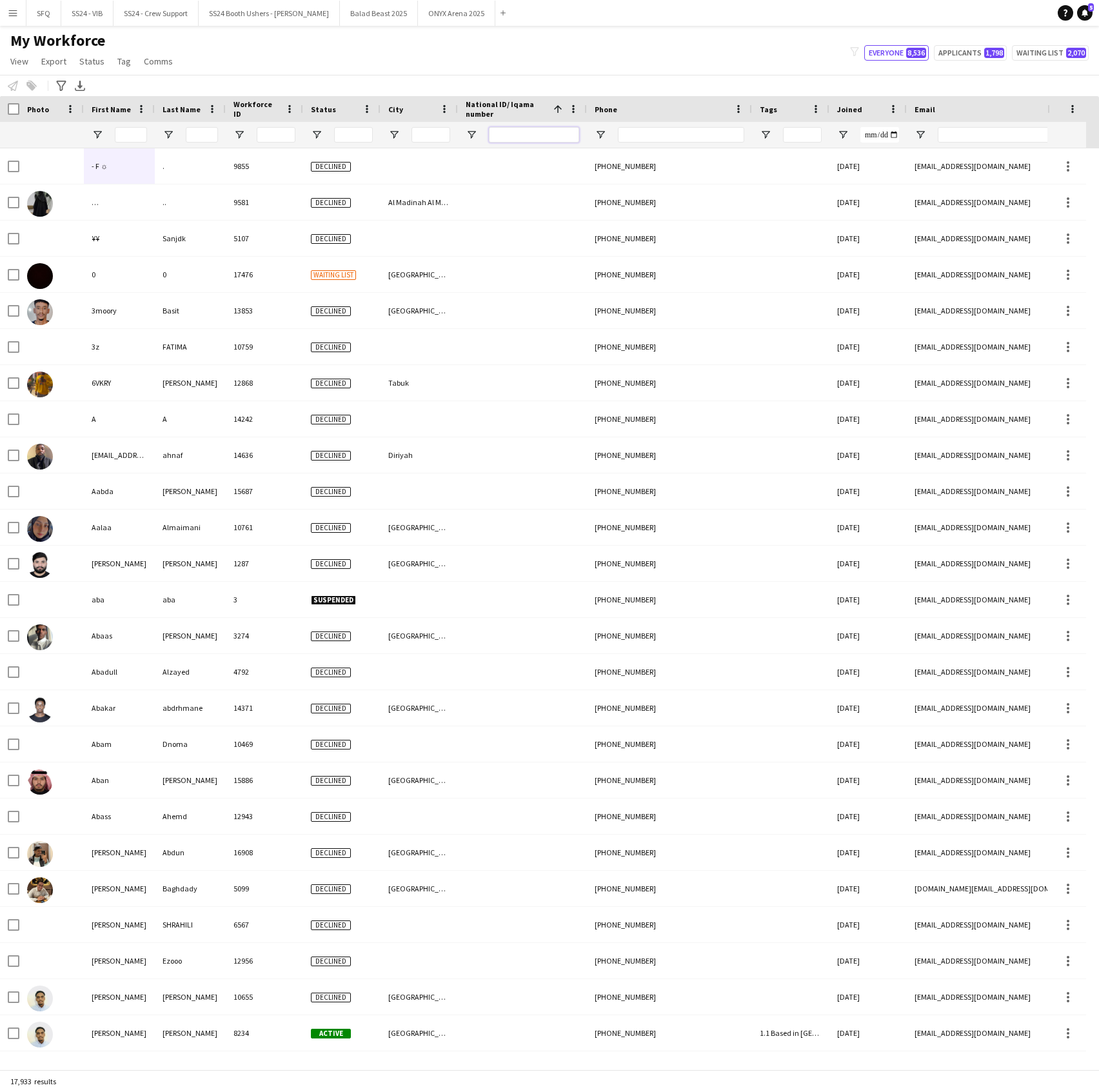
paste input "**********"
type input "**********"
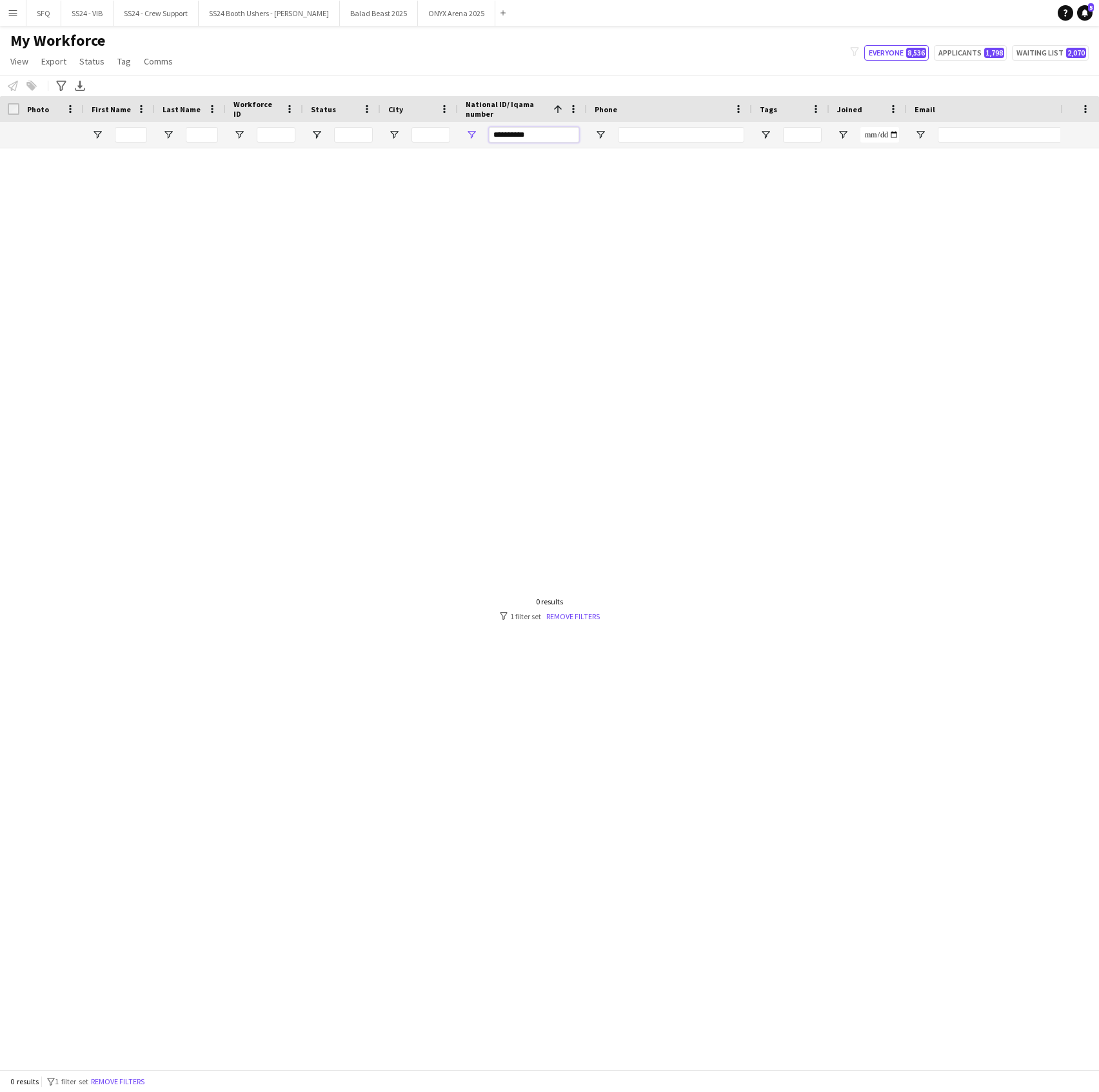
click at [537, 129] on input "**********" at bounding box center [534, 135] width 90 height 15
click at [537, 131] on input "**********" at bounding box center [534, 135] width 90 height 15
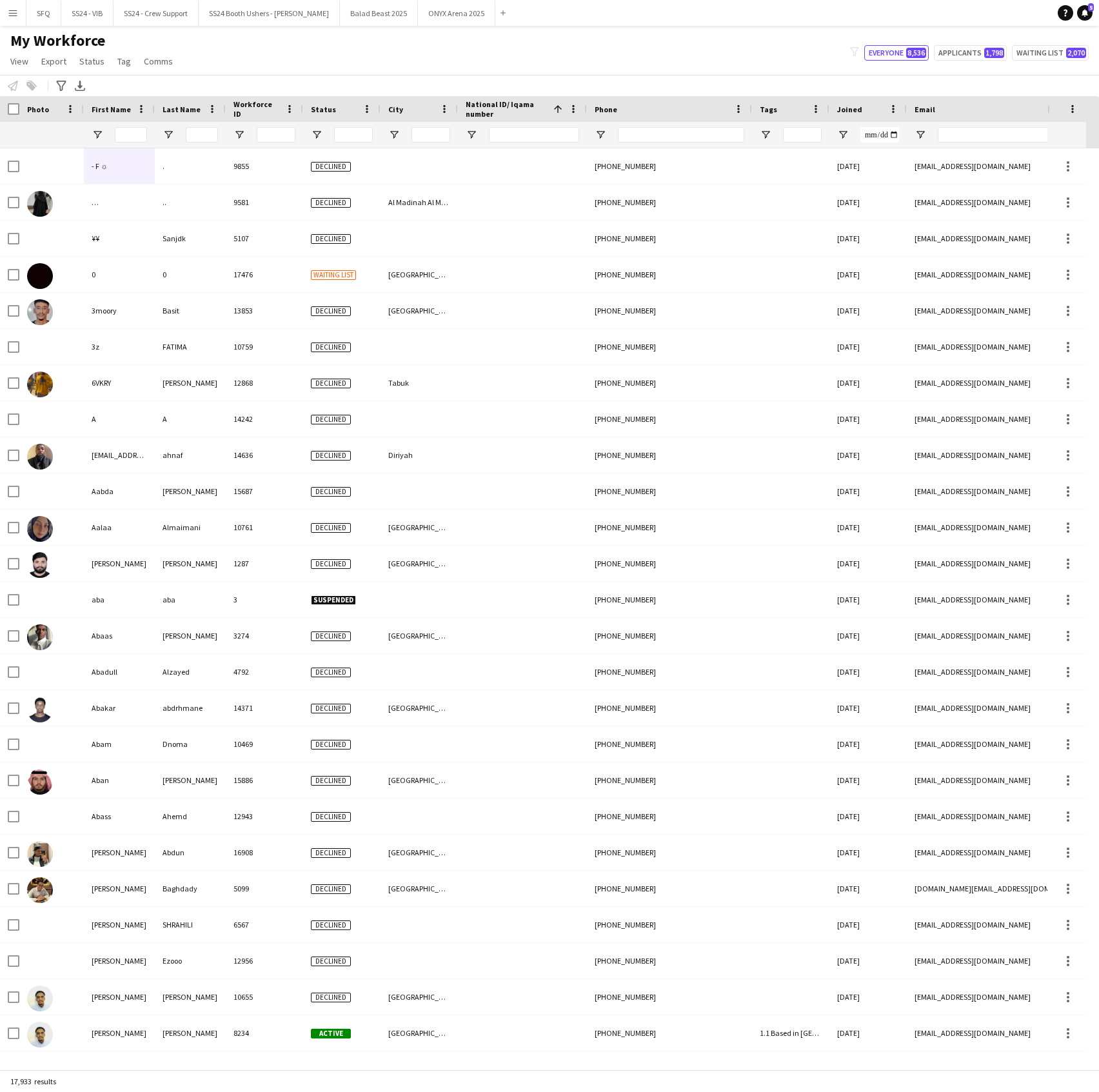
click at [447, 59] on div "My Workforce View Views Default view R4ven New view Update view Delete view Edi…" at bounding box center [549, 53] width 1099 height 44
click at [518, 139] on input "National ID/ Iqama number Filter Input" at bounding box center [534, 135] width 90 height 15
click at [276, 135] on input "Workforce ID Filter Input" at bounding box center [276, 135] width 39 height 15
click at [197, 135] on input "Last Name Filter Input" at bounding box center [202, 135] width 32 height 15
paste input "*********"
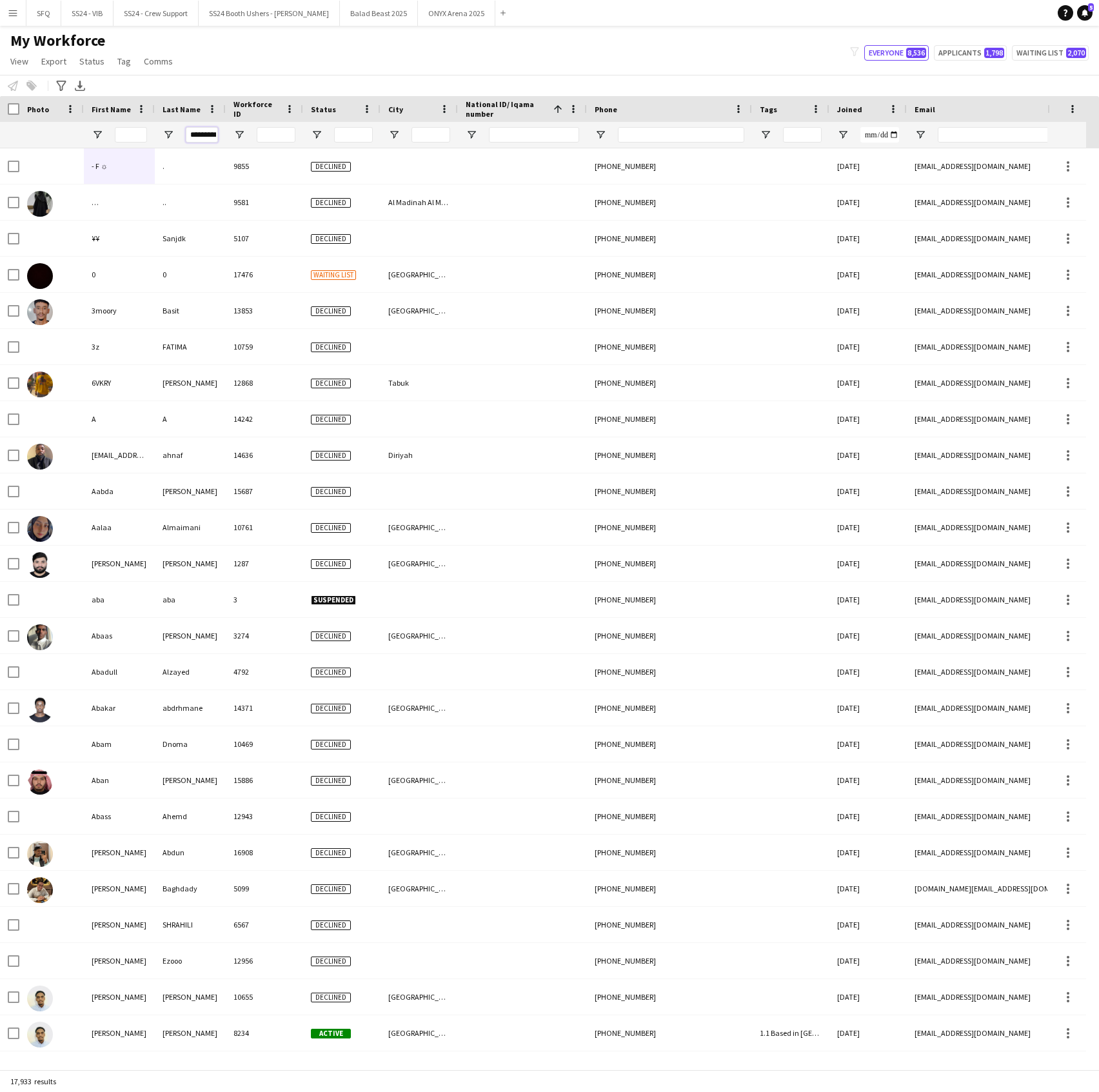
scroll to position [0, 12]
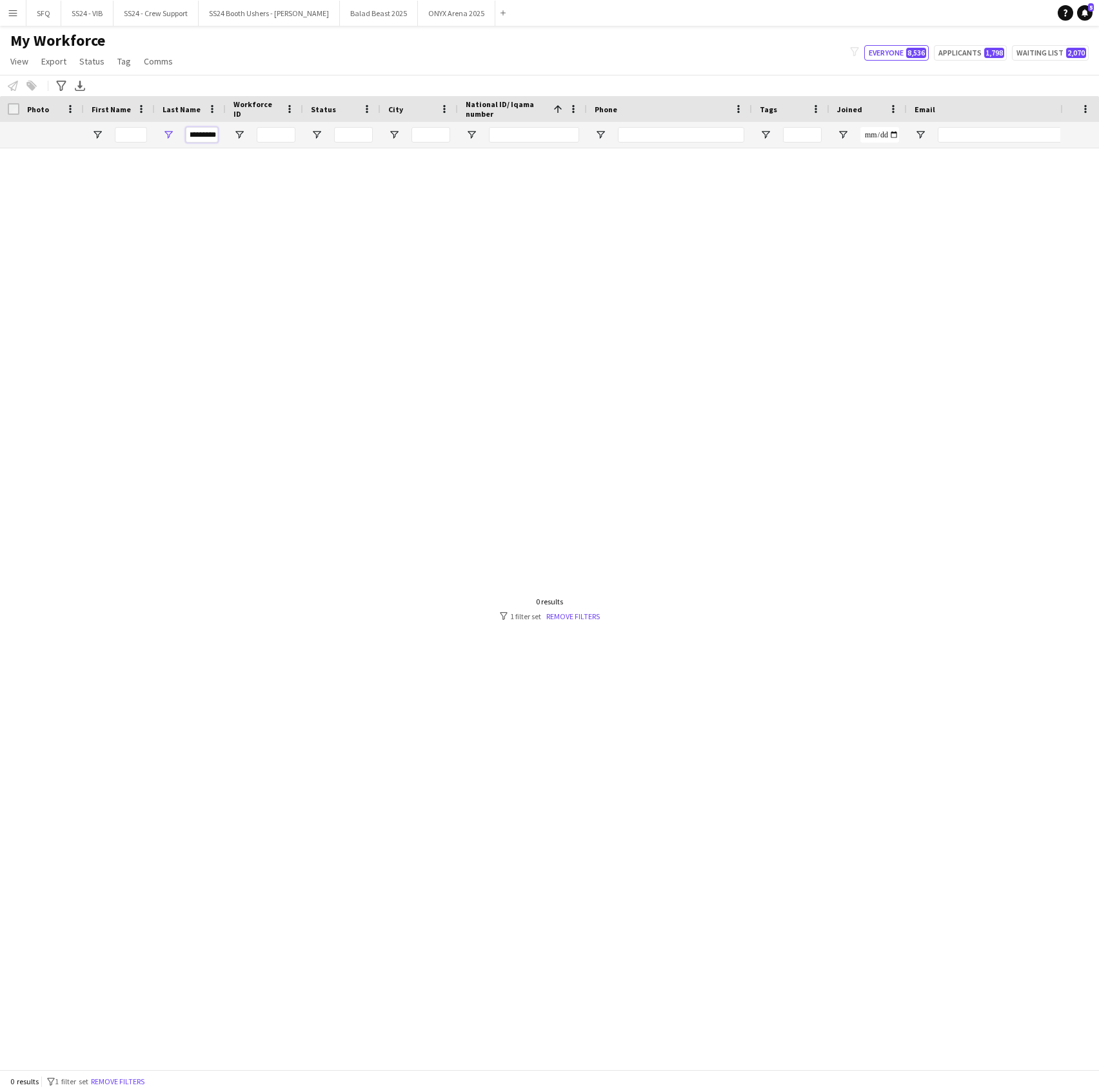
click at [215, 142] on input "*********" at bounding box center [202, 135] width 32 height 15
type input "*********"
click at [130, 1077] on button "Remove filters" at bounding box center [117, 1081] width 59 height 14
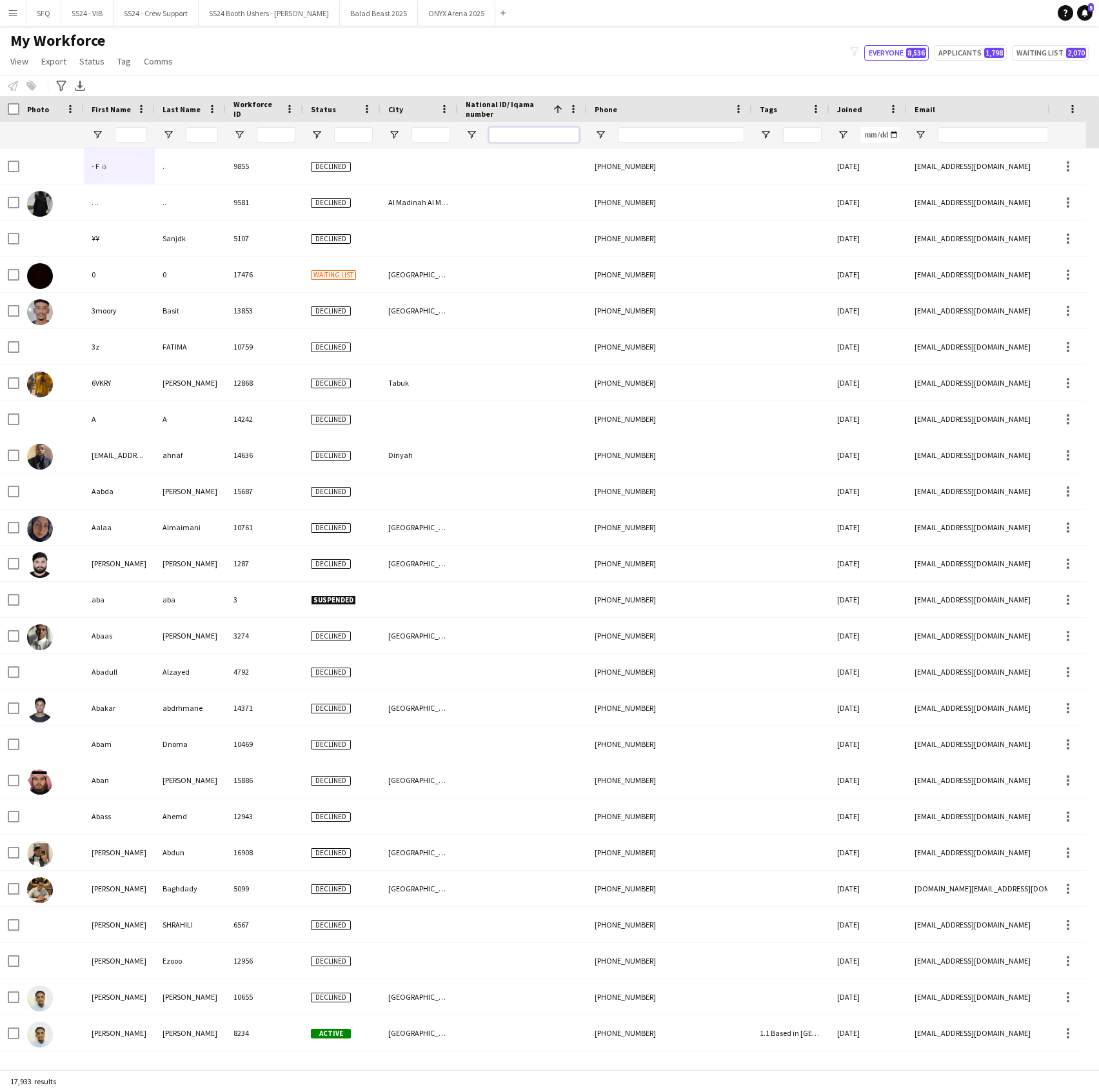
click at [508, 132] on input "National ID/ Iqama number Filter Input" at bounding box center [534, 135] width 90 height 15
paste input "**********"
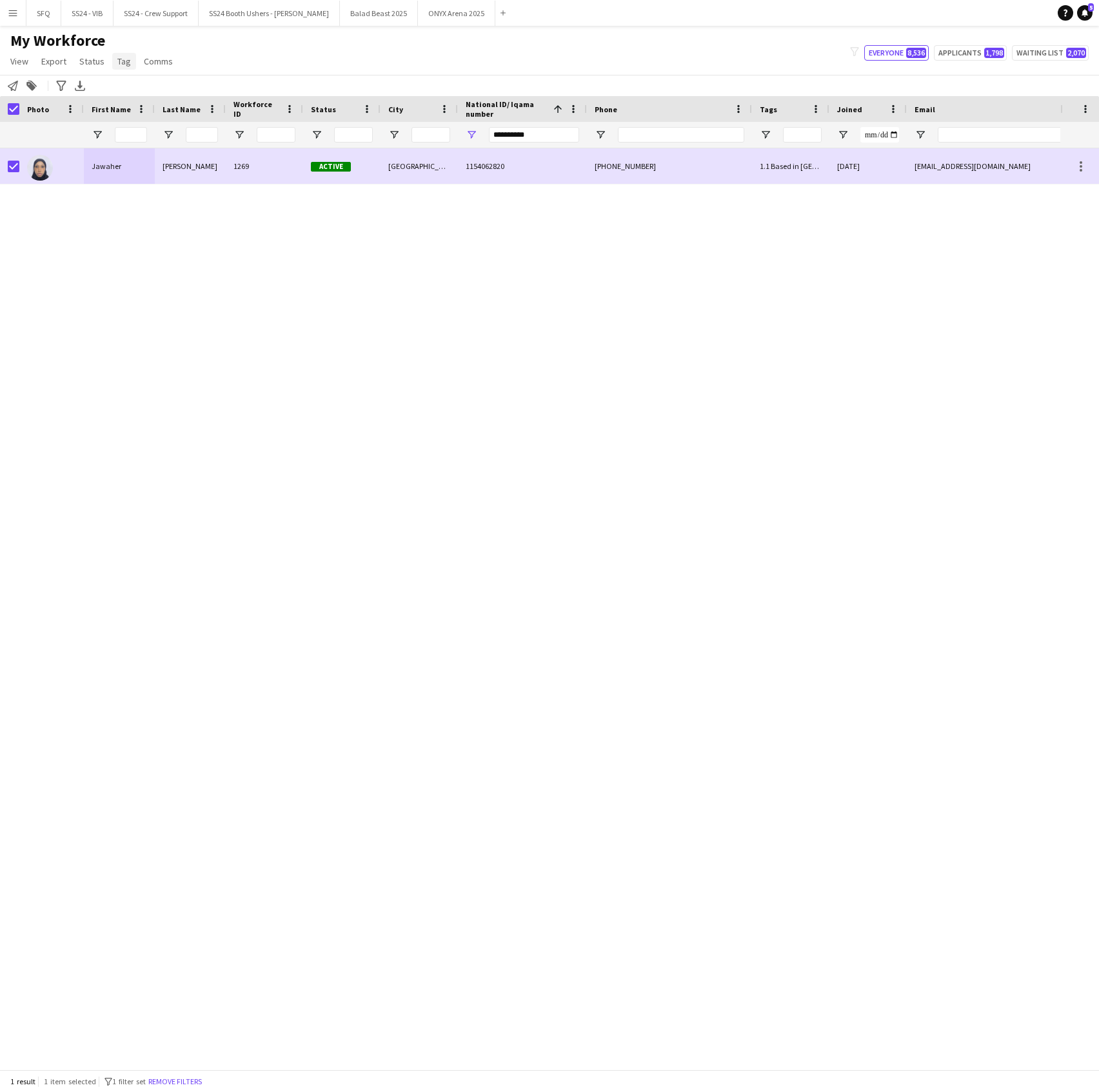
click at [119, 59] on span "Tag" at bounding box center [124, 61] width 14 height 12
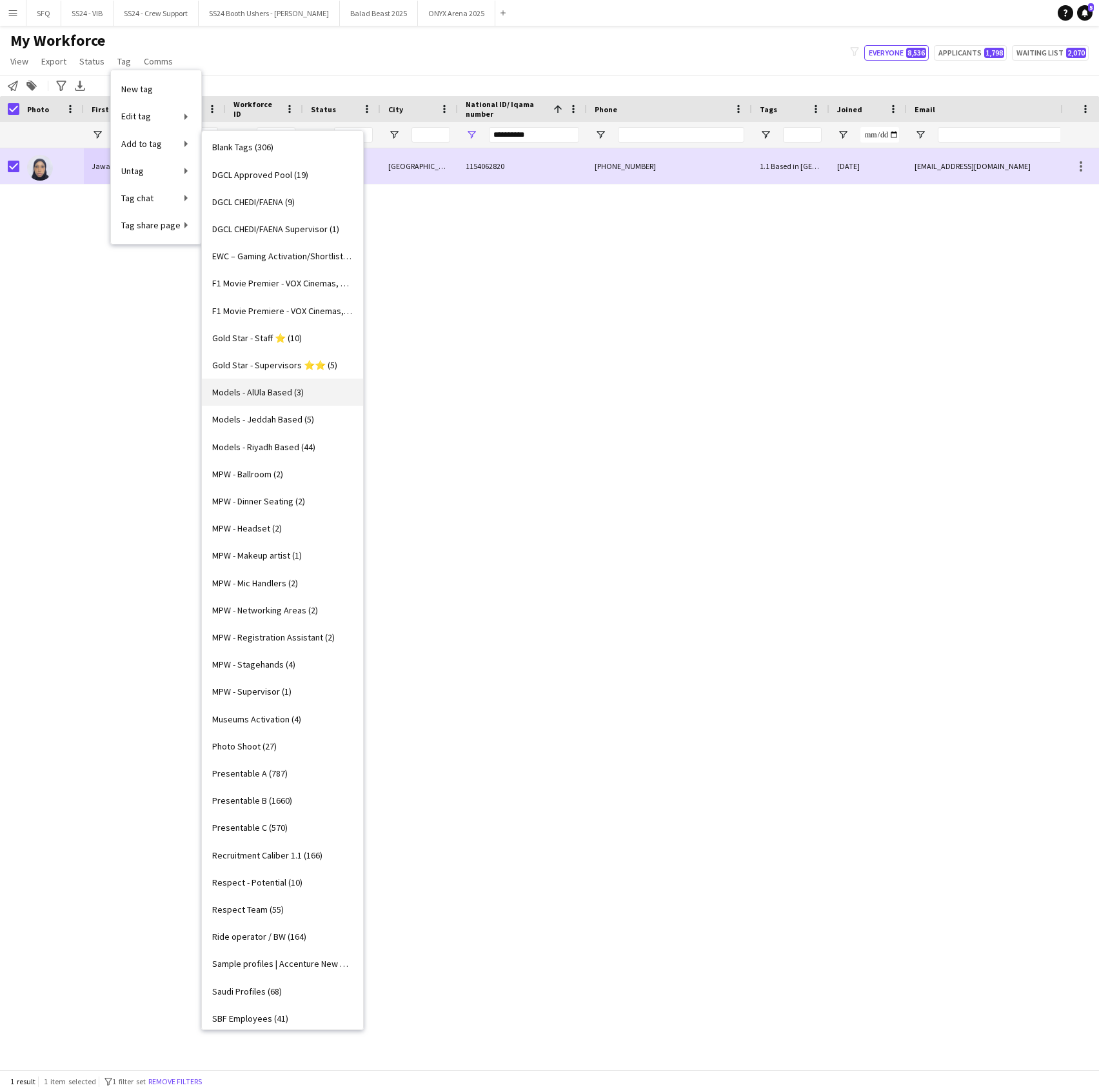
scroll to position [445, 0]
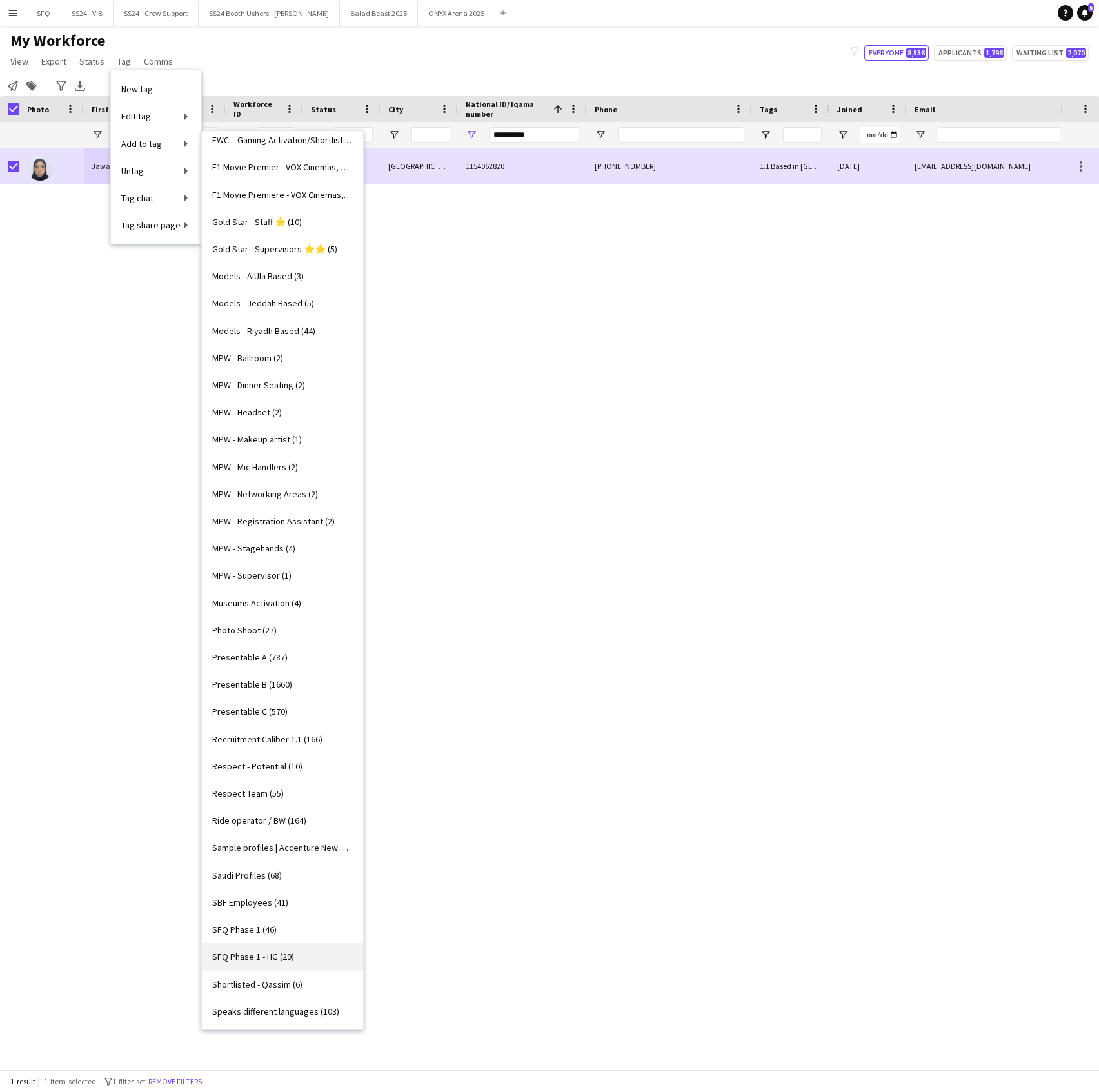
click at [264, 968] on link "SFQ Phase 1 - HG (29)" at bounding box center [282, 956] width 161 height 27
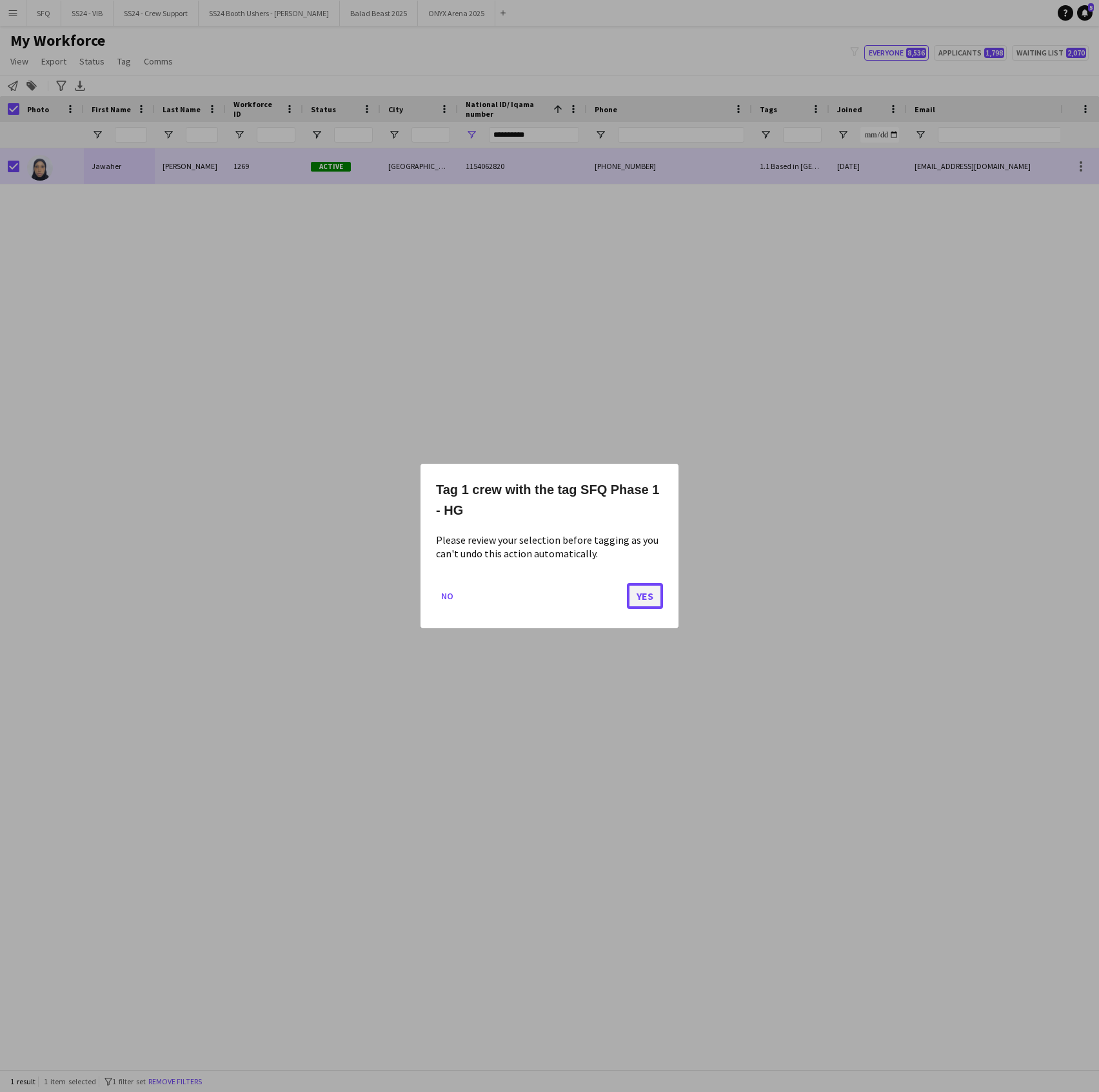
click at [643, 585] on button "Yes" at bounding box center [645, 595] width 36 height 25
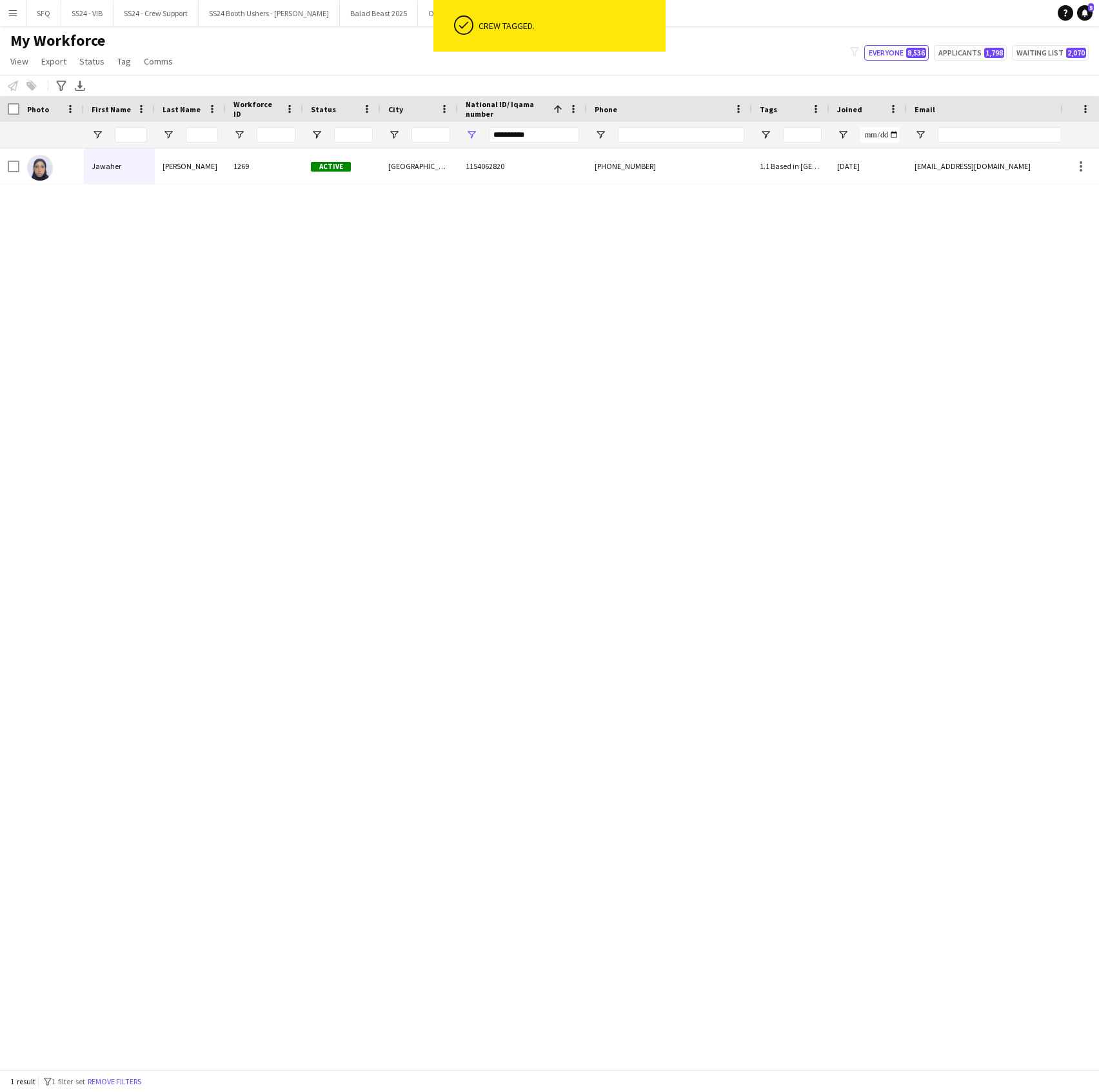
click at [529, 120] on div "National ID/ Iqama number 1" at bounding box center [522, 108] width 114 height 25
click at [532, 129] on input "**********" at bounding box center [534, 135] width 90 height 15
paste input "National ID/ Iqama number Filter Input"
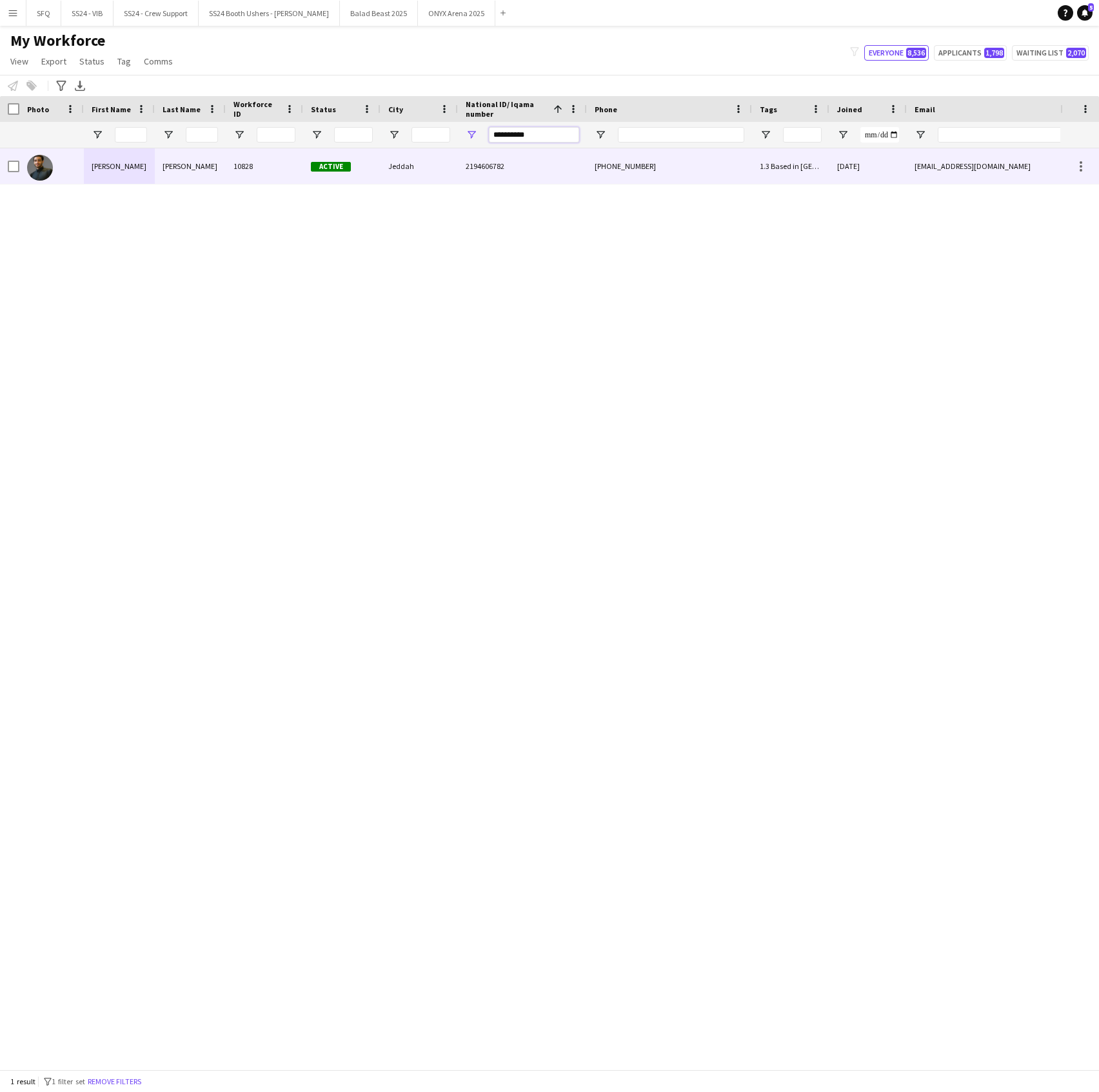
type input "**********"
click at [173, 177] on div "Almahayni" at bounding box center [190, 166] width 71 height 36
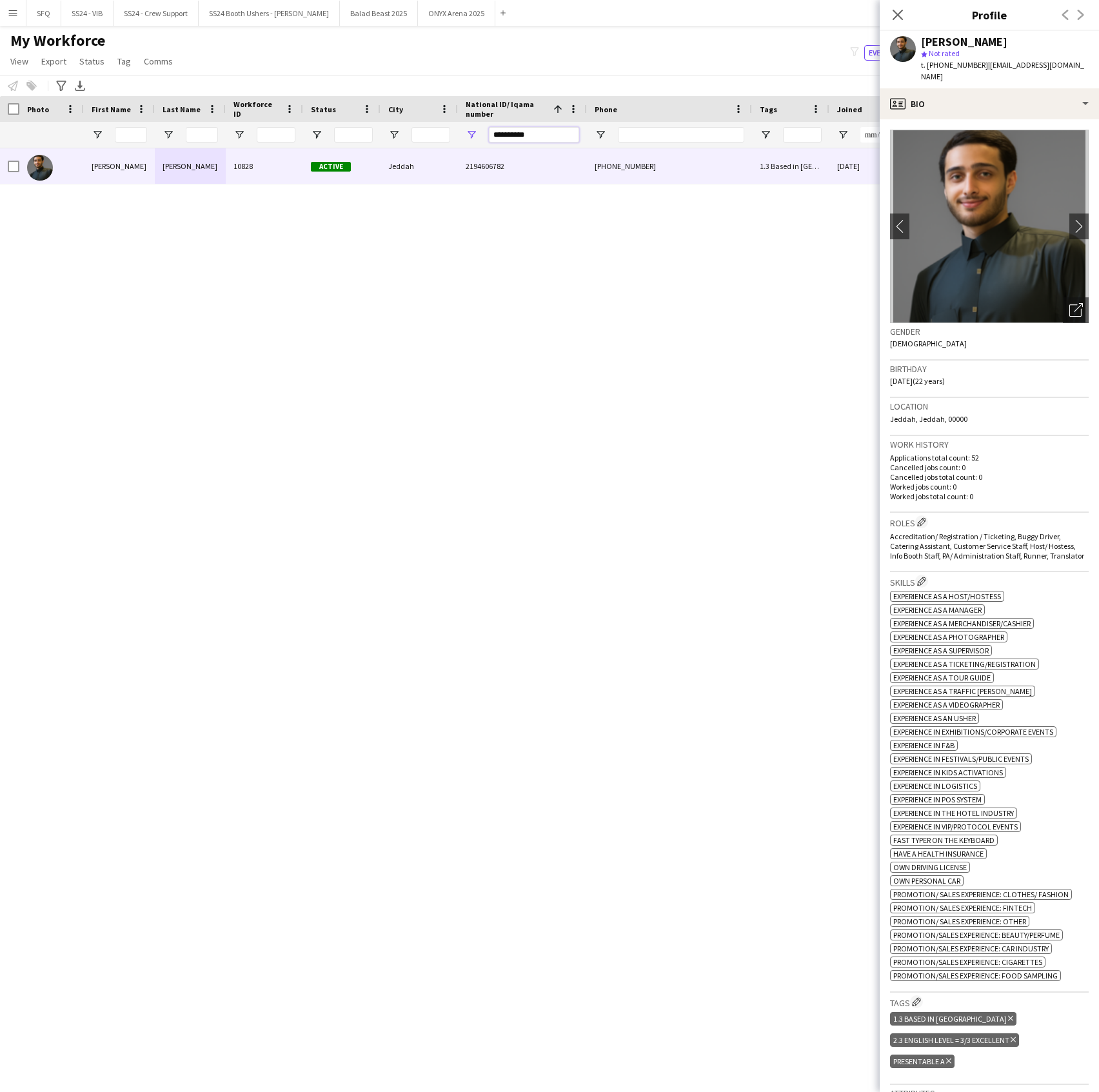
click at [554, 137] on input "**********" at bounding box center [534, 135] width 90 height 15
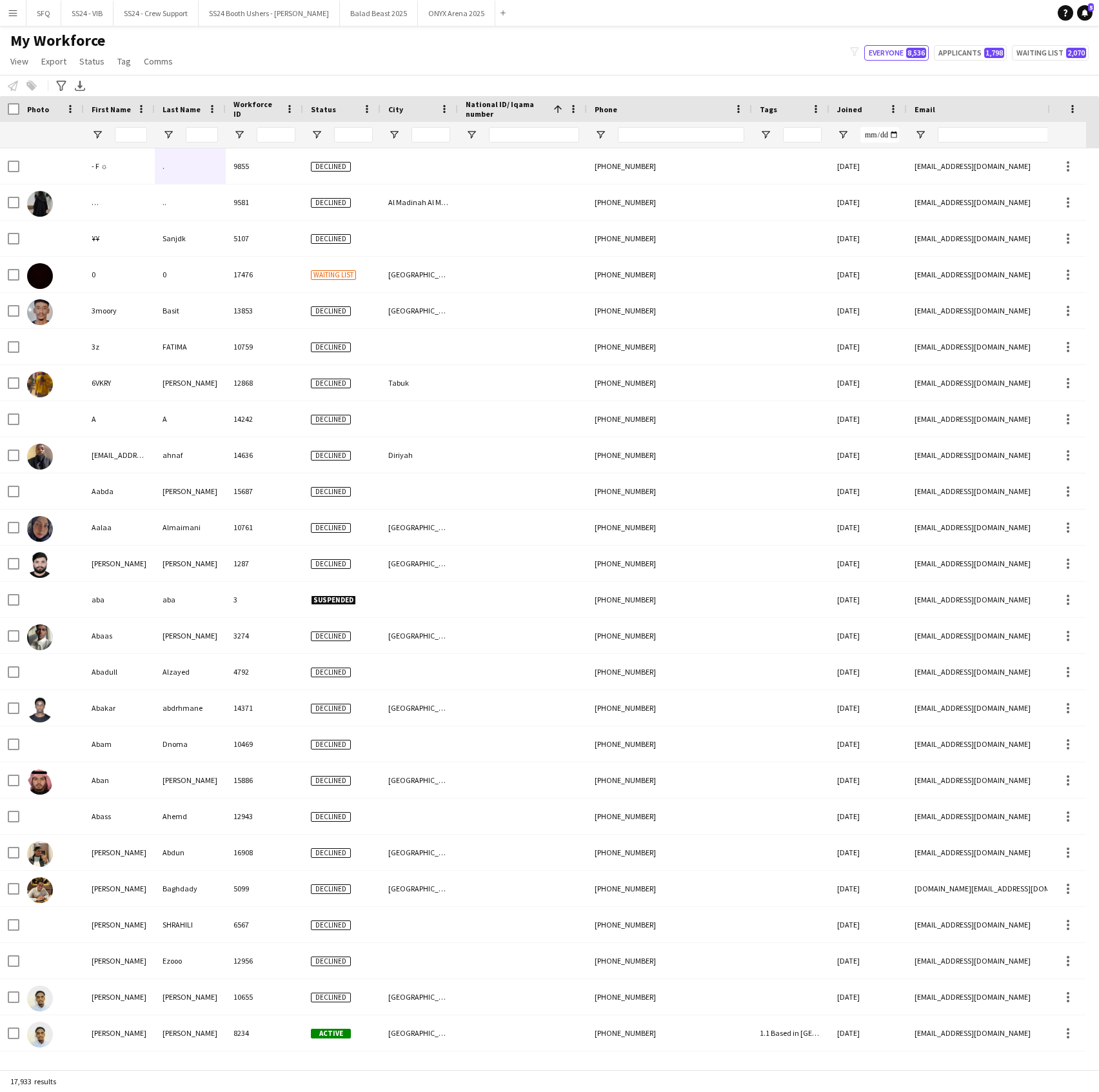
click at [690, 127] on div at bounding box center [681, 134] width 127 height 25
click at [690, 135] on input "Phone Filter Input" at bounding box center [681, 135] width 127 height 15
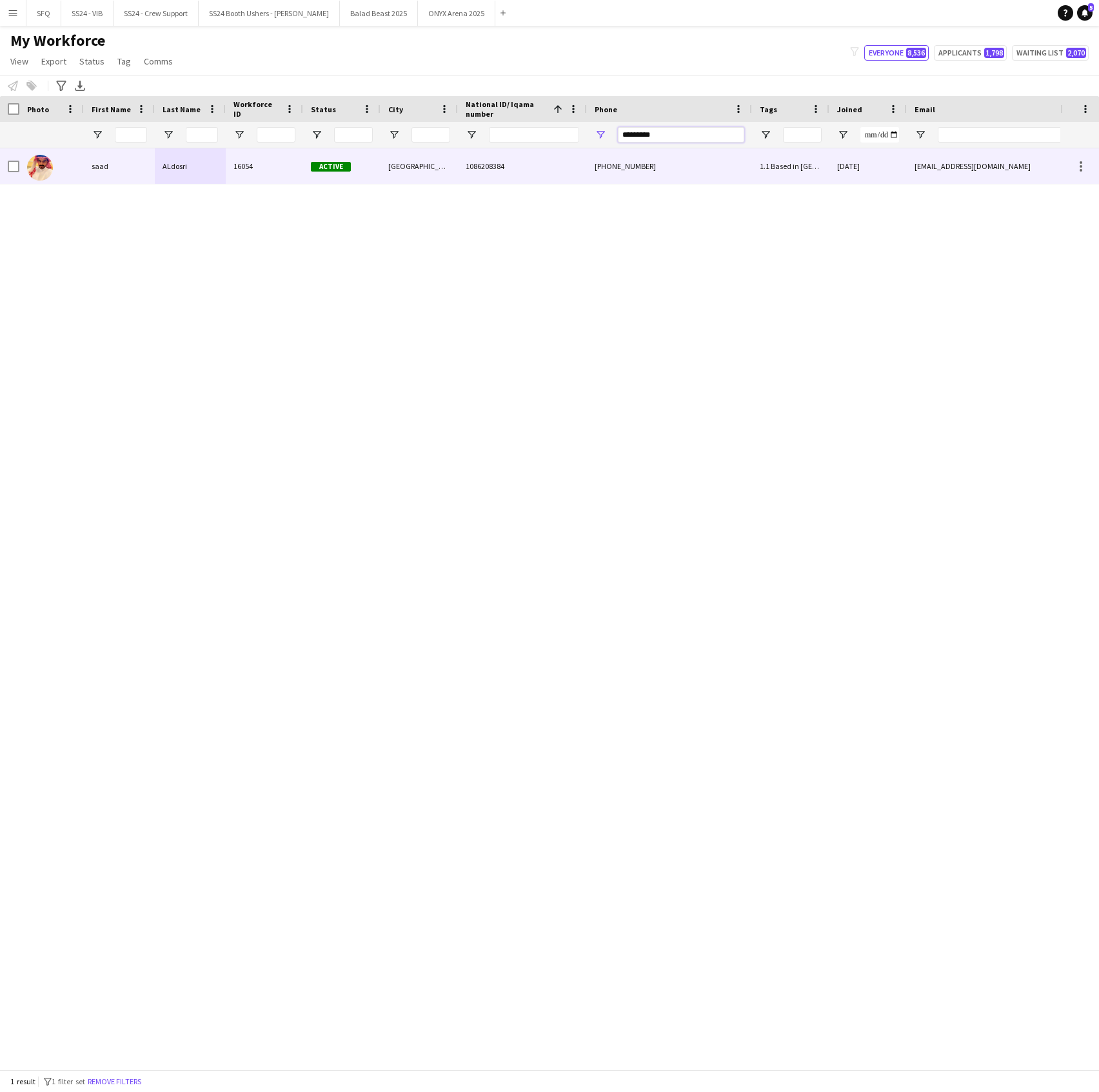
type input "*********"
click at [240, 168] on div "16054" at bounding box center [264, 166] width 77 height 36
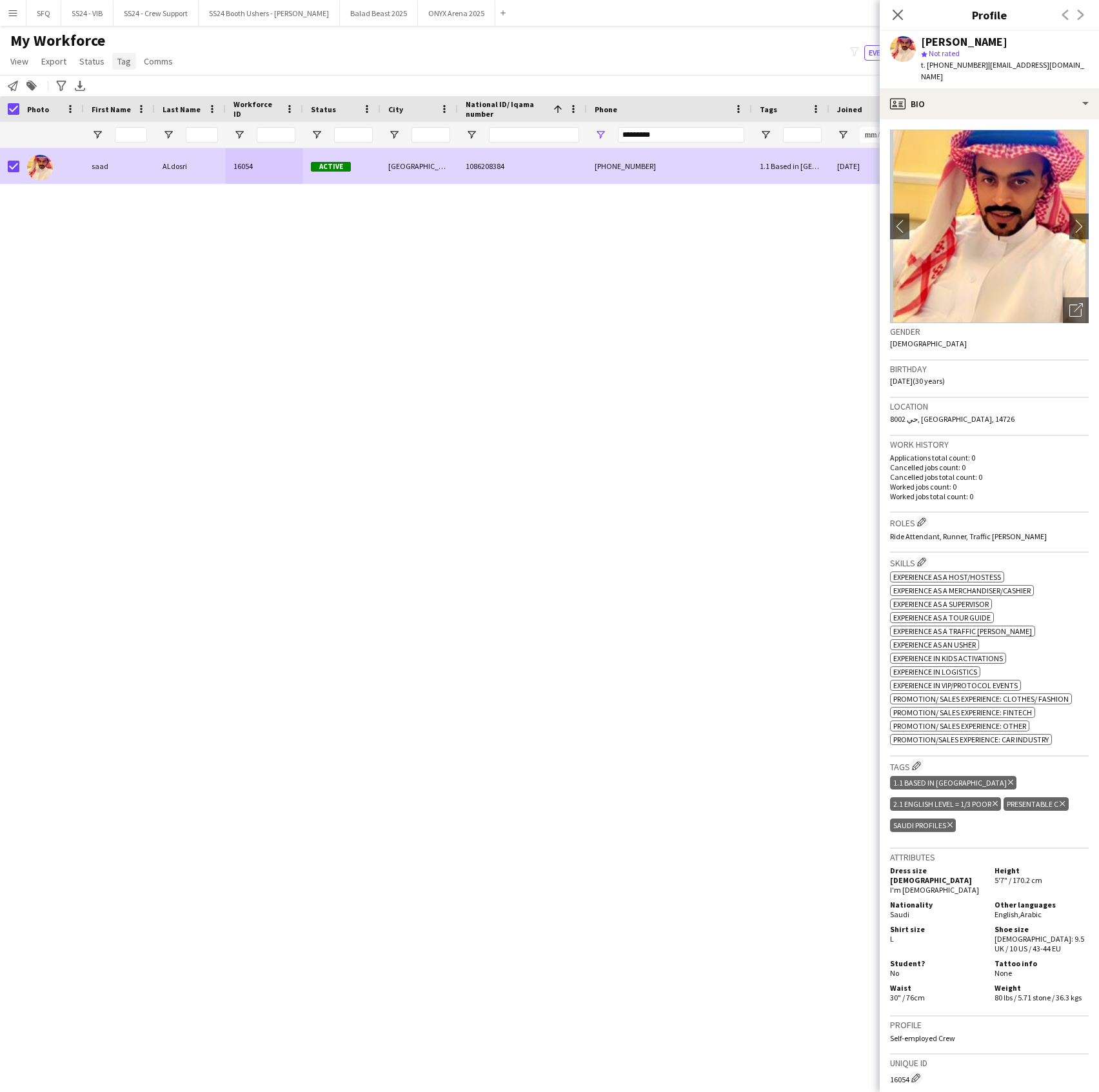
click at [127, 70] on link "Tag" at bounding box center [124, 61] width 24 height 17
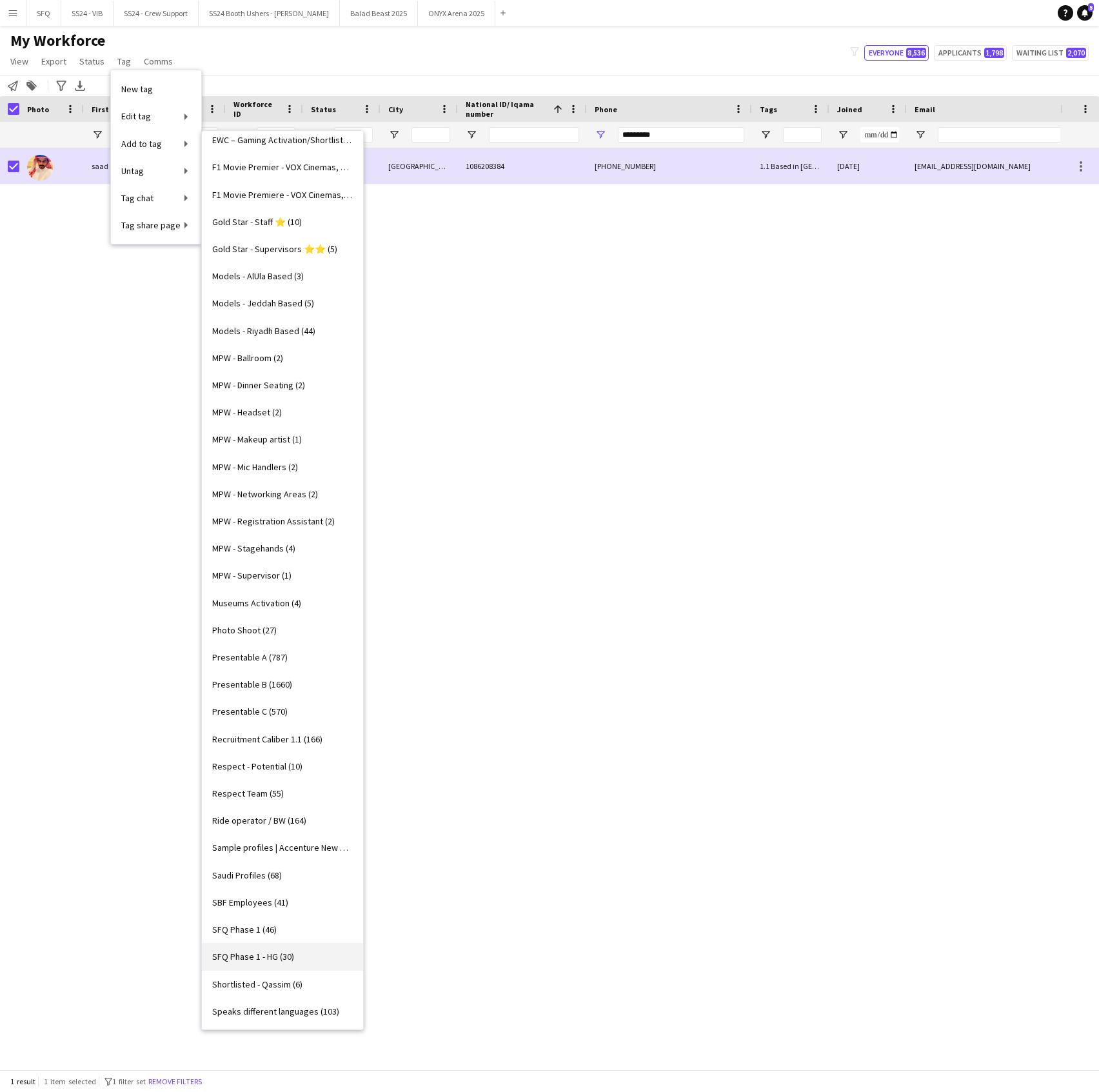
click at [300, 950] on link "SFQ Phase 1 - HG (30)" at bounding box center [282, 956] width 161 height 27
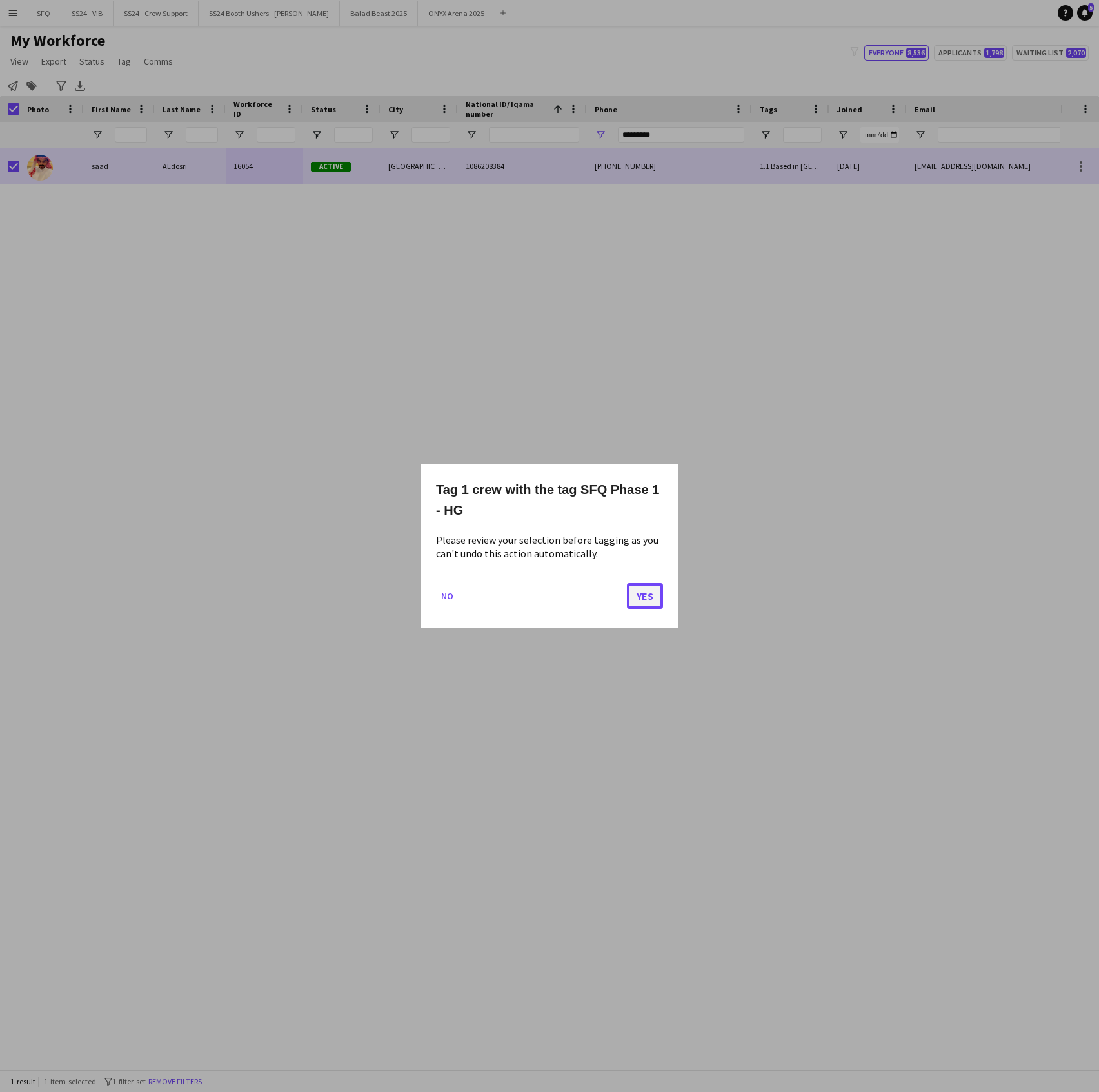
click at [651, 599] on button "Yes" at bounding box center [645, 595] width 36 height 25
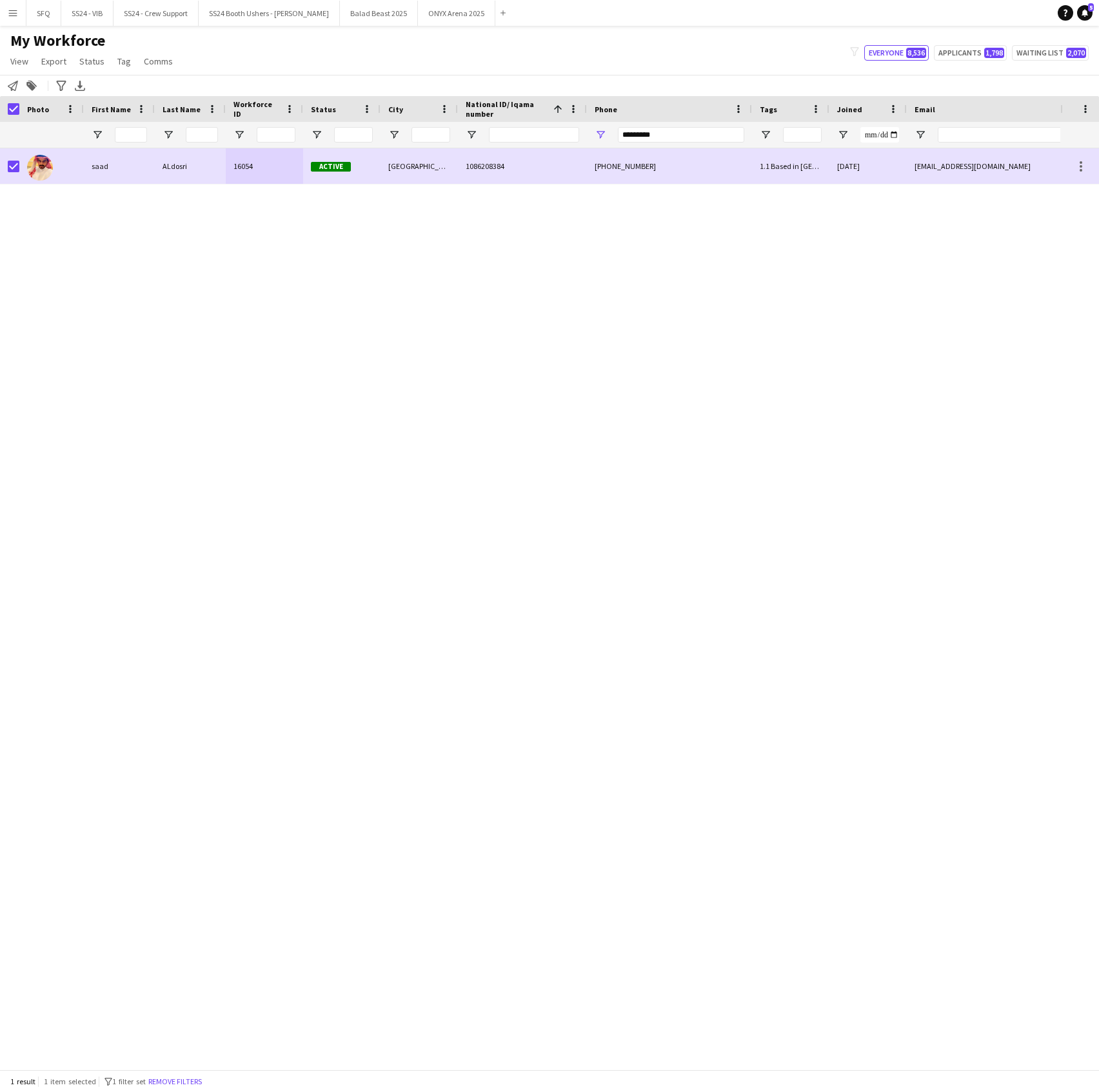
click at [71, 169] on div at bounding box center [52, 166] width 65 height 36
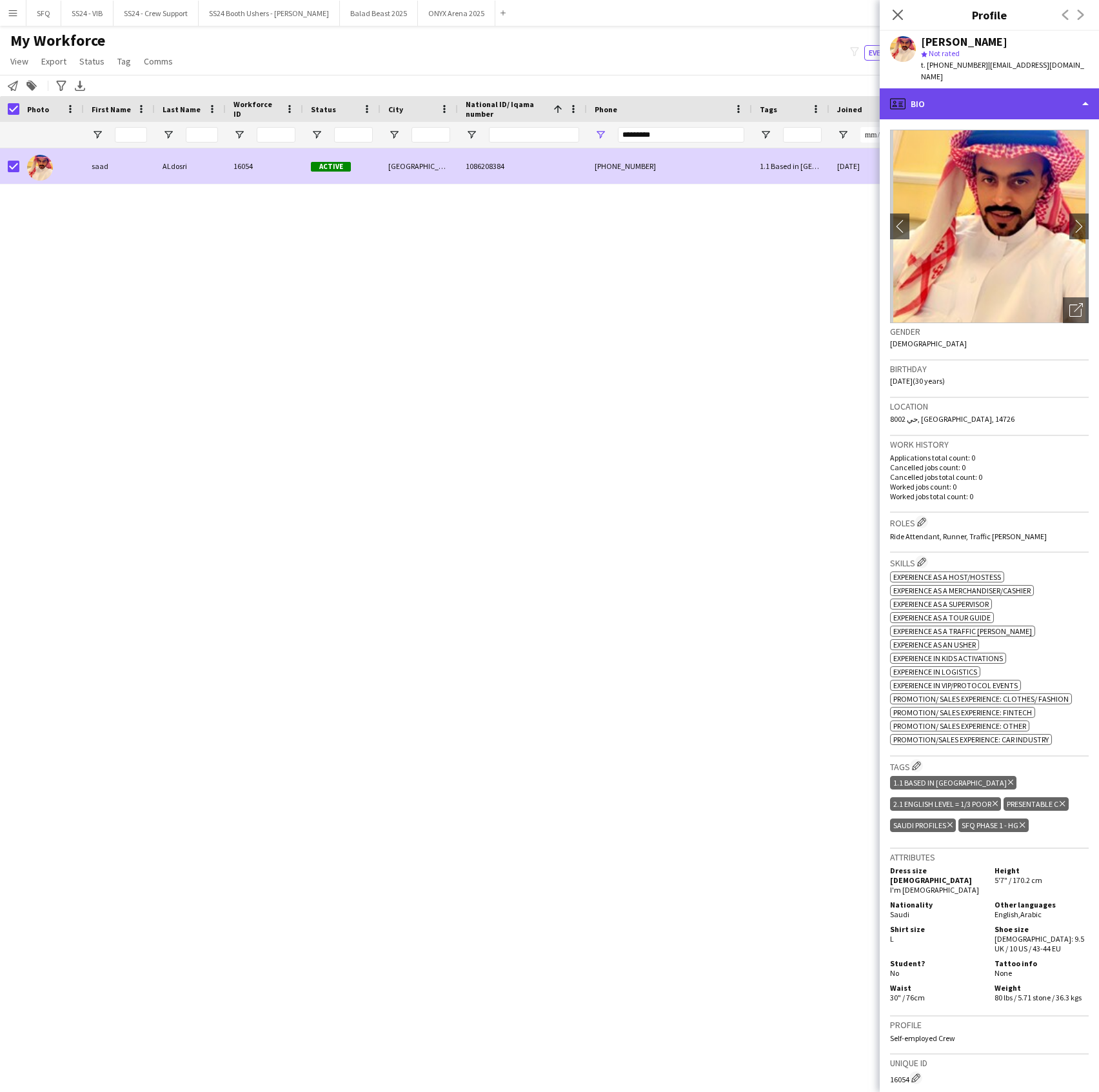
click at [968, 93] on div "profile Bio" at bounding box center [989, 103] width 219 height 31
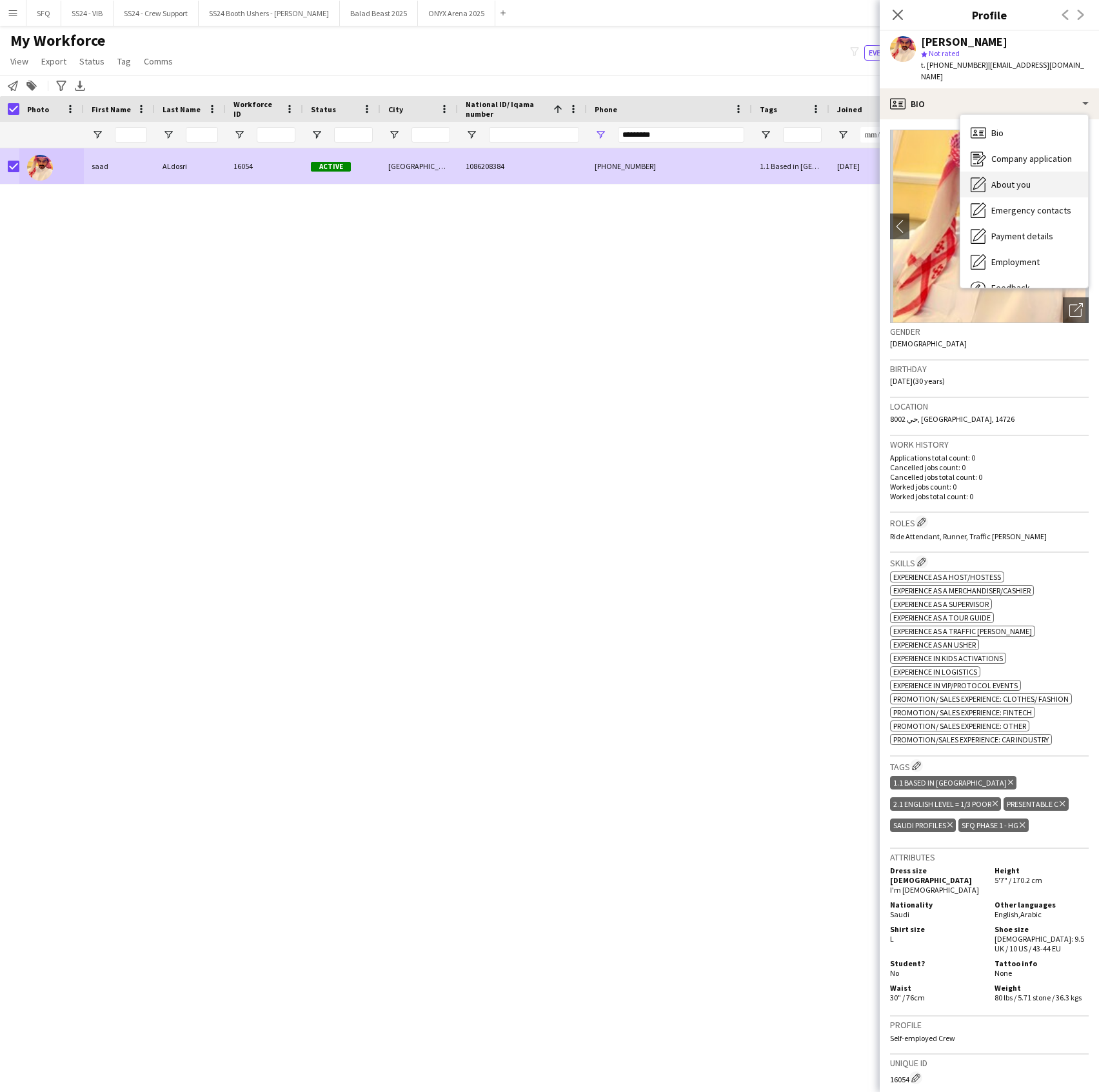
click at [996, 178] on span "About you" at bounding box center [1011, 184] width 39 height 12
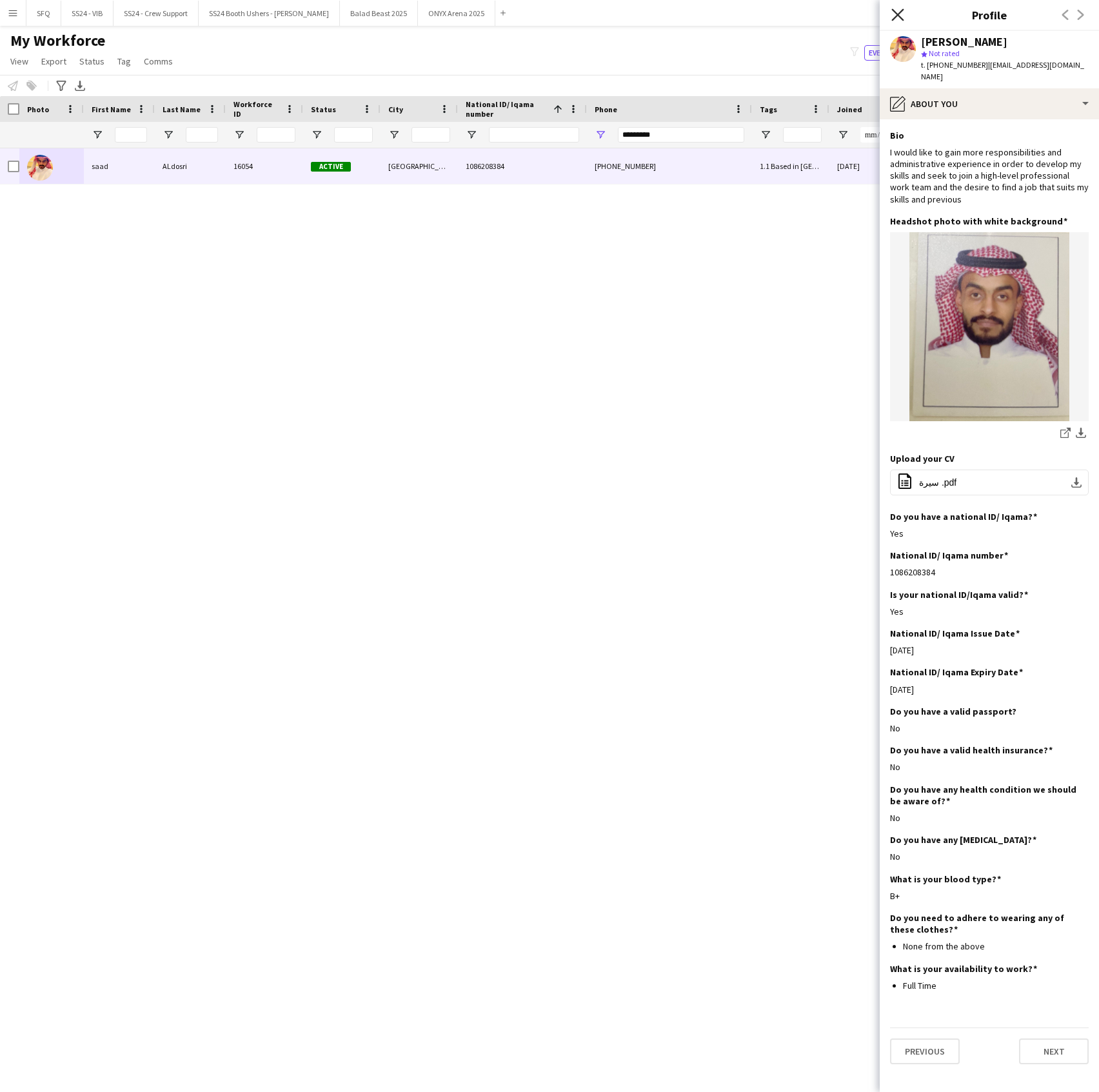
click at [901, 12] on icon at bounding box center [897, 15] width 12 height 12
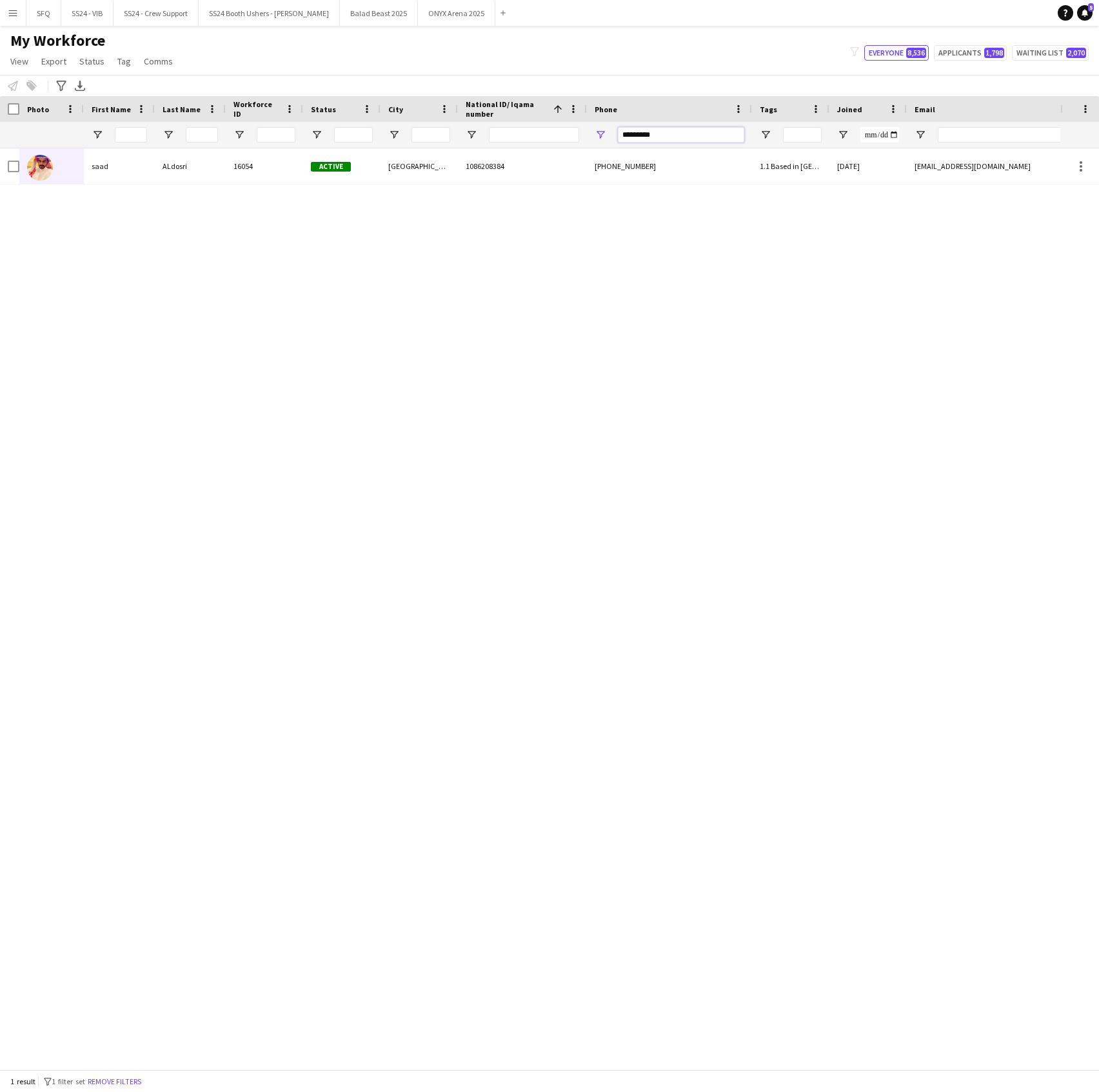
click at [683, 139] on input "*********" at bounding box center [681, 135] width 127 height 15
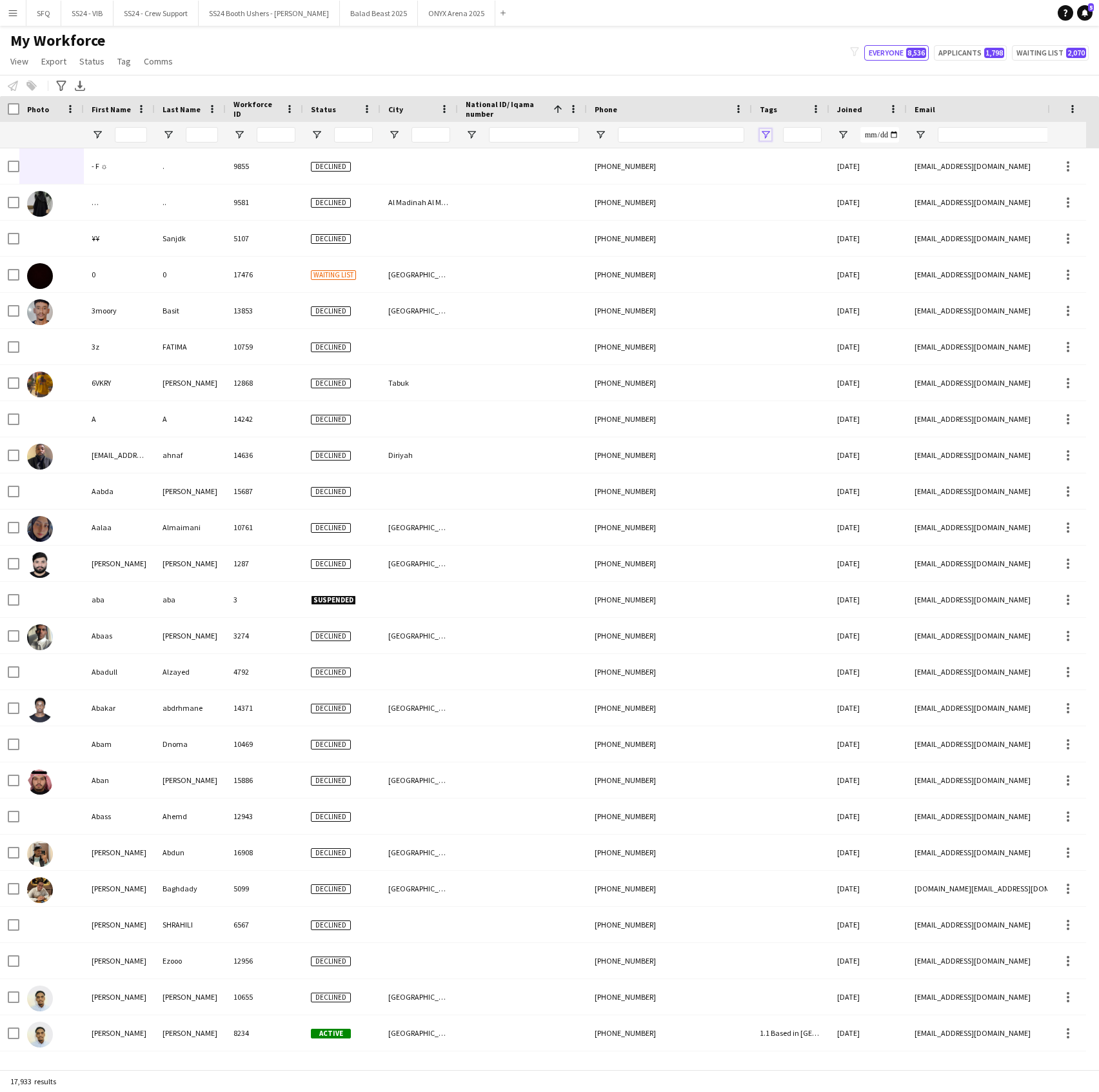
click at [768, 135] on span "Open Filter Menu" at bounding box center [765, 134] width 12 height 12
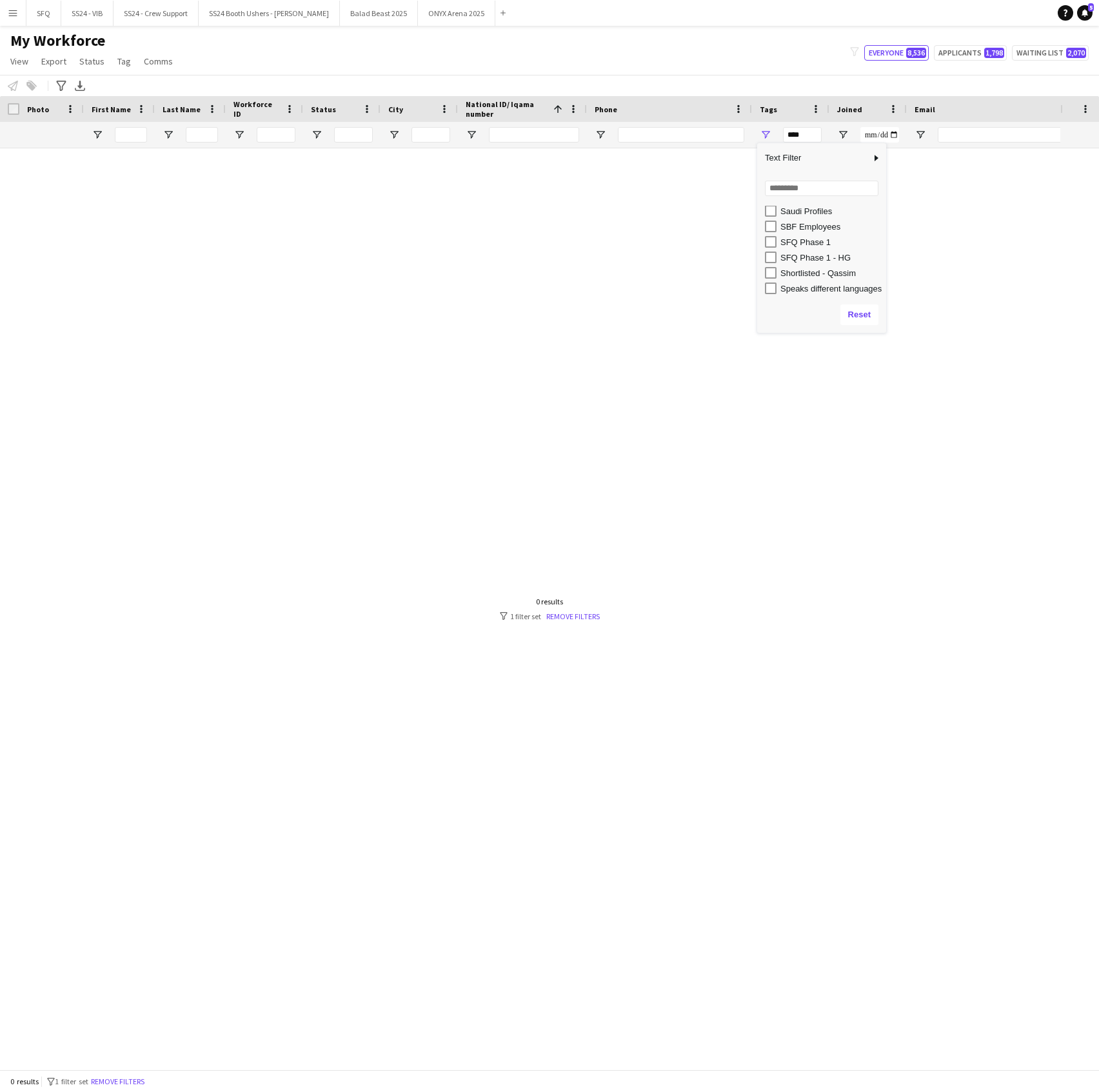
scroll to position [700, 0]
type input "**********"
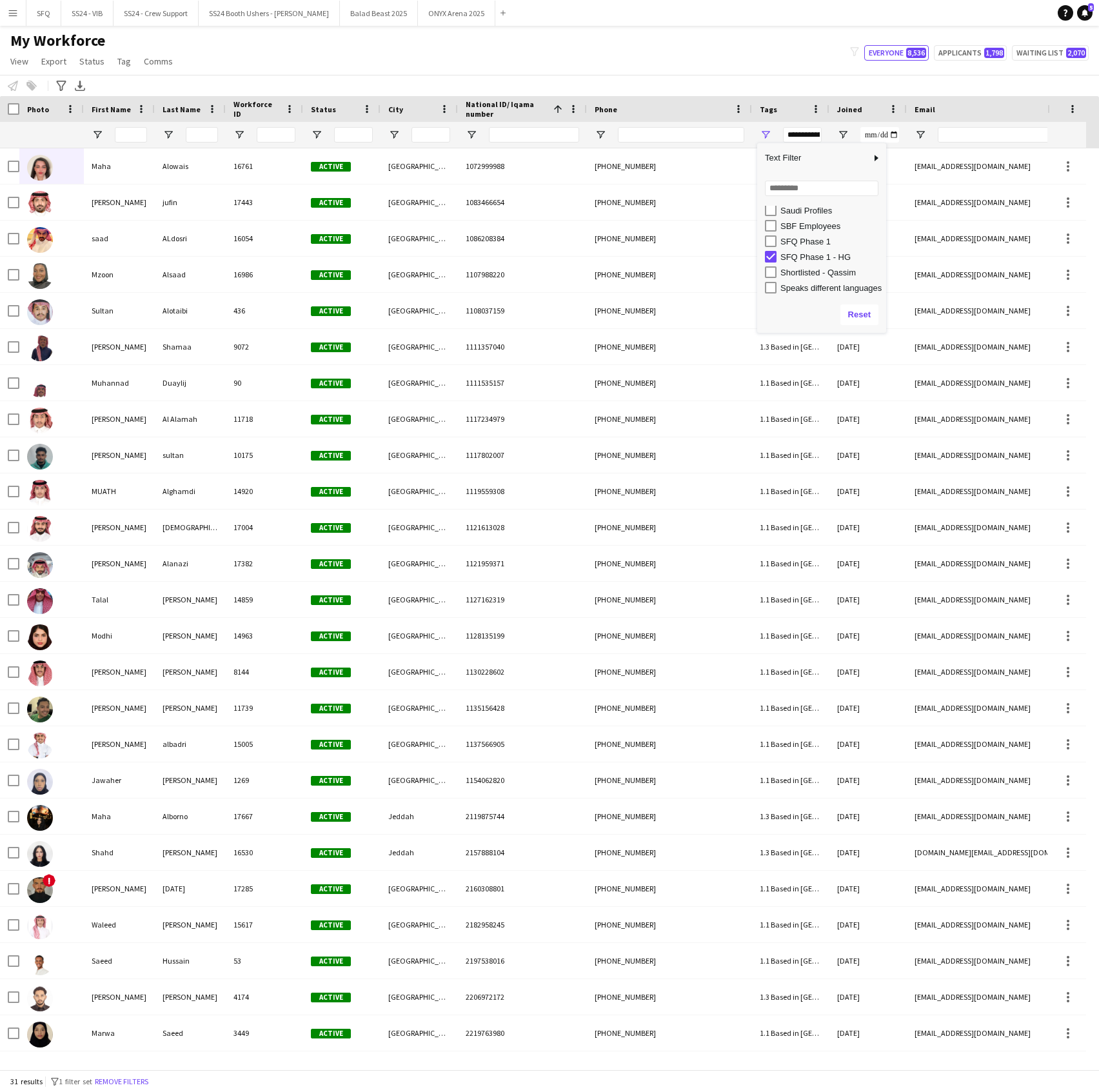
click at [636, 36] on div "My Workforce View Views Default view R4ven New view Update view Delete view Edi…" at bounding box center [549, 53] width 1099 height 44
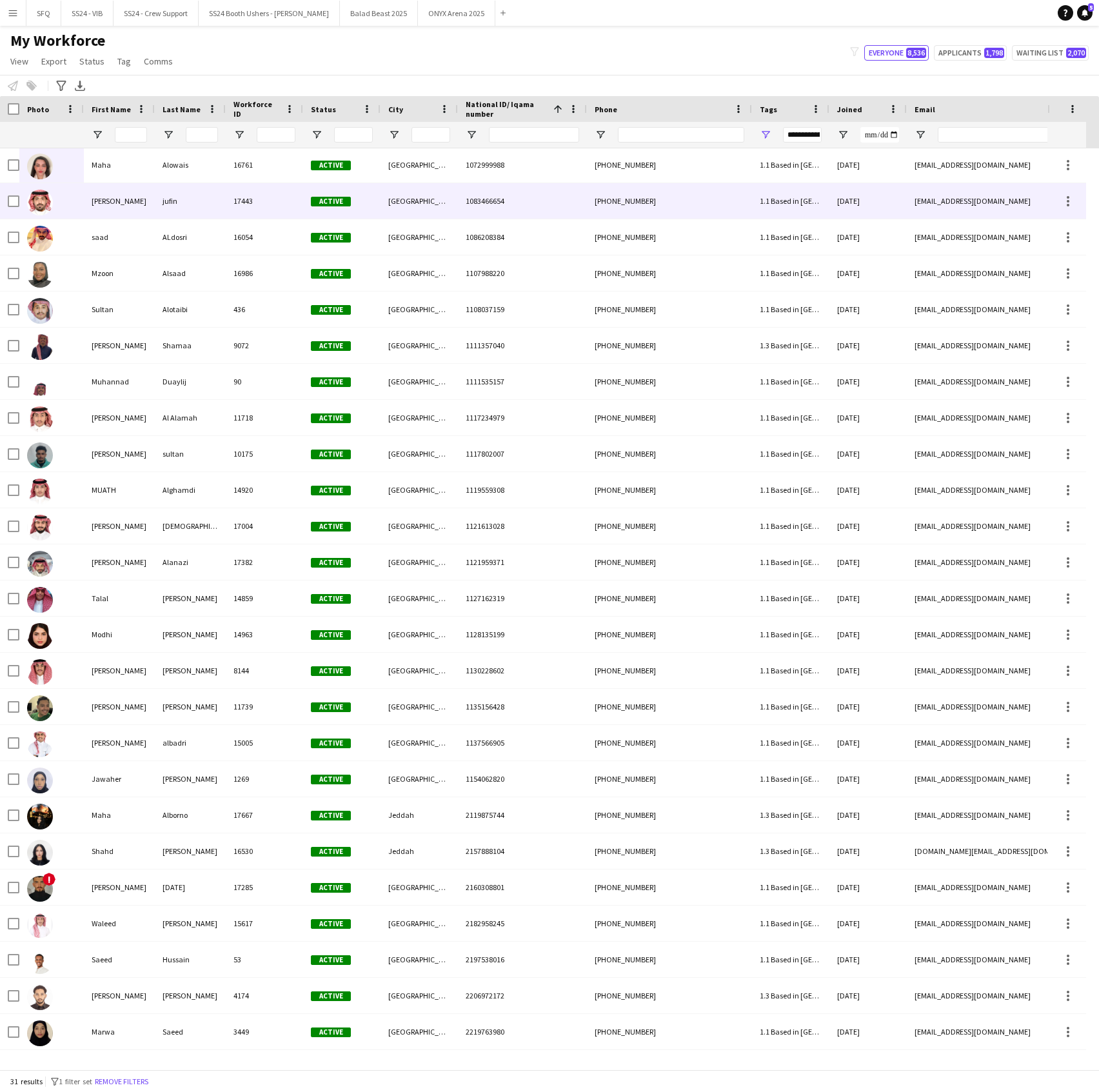
scroll to position [0, 0]
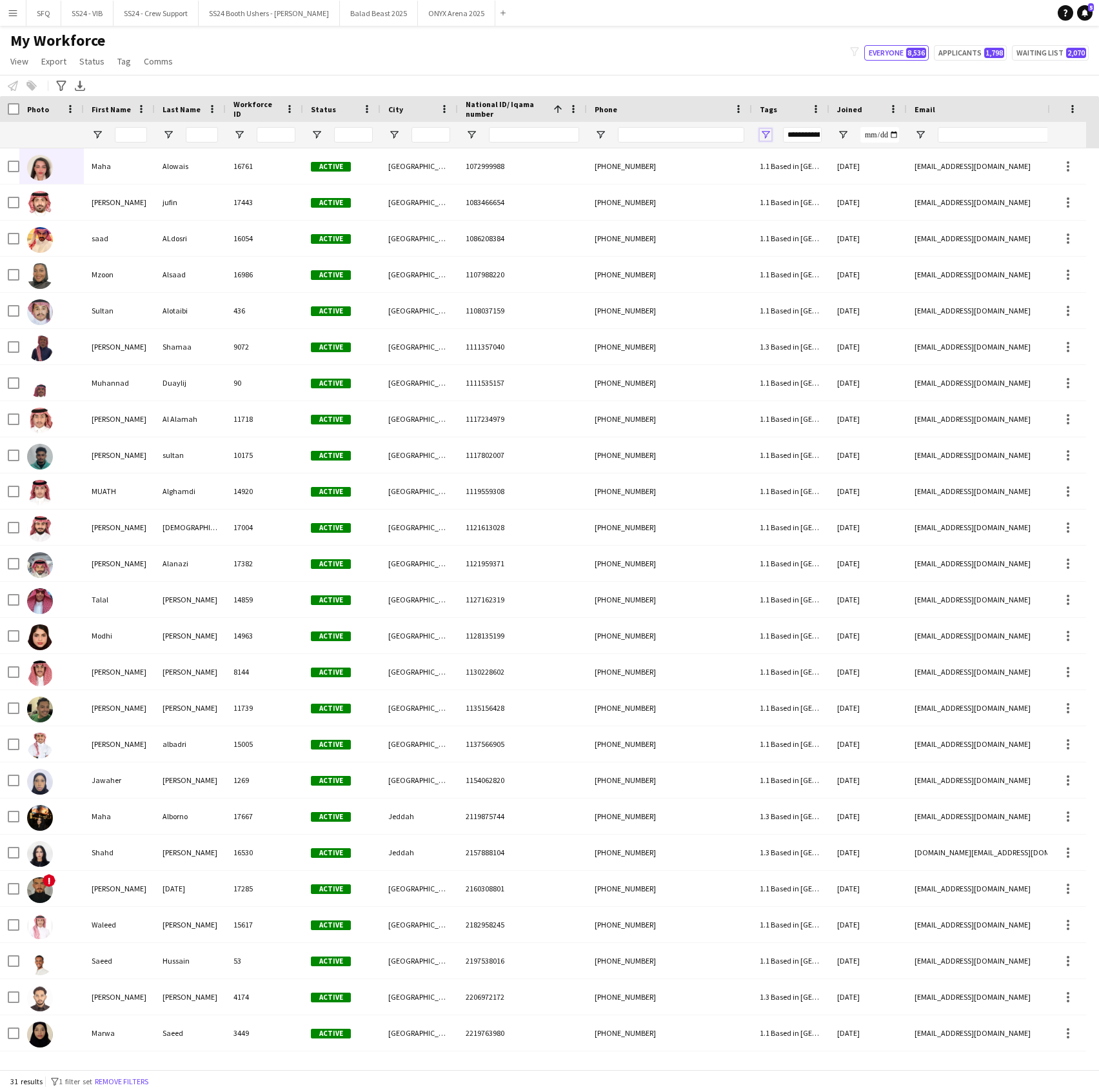
click at [764, 135] on span "Open Filter Menu" at bounding box center [765, 134] width 12 height 12
click at [853, 323] on button "Reset" at bounding box center [859, 314] width 38 height 21
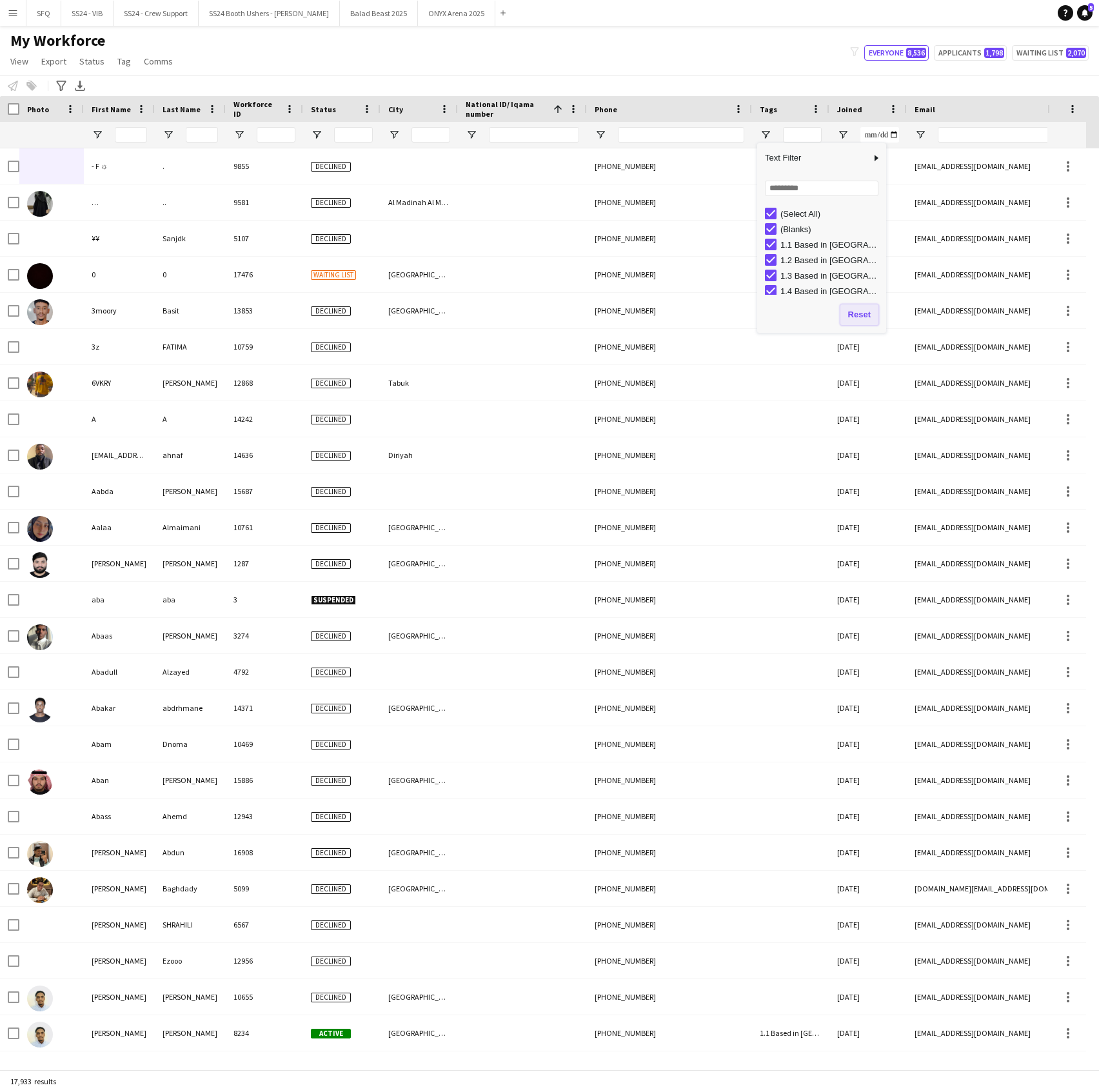
click at [855, 318] on button "Reset" at bounding box center [859, 314] width 38 height 21
click at [485, 61] on div "My Workforce View Views Default view R4ven New view Update view Delete view Edi…" at bounding box center [549, 53] width 1099 height 44
click at [656, 142] on input "Phone Filter Input" at bounding box center [681, 135] width 127 height 15
paste input "**********"
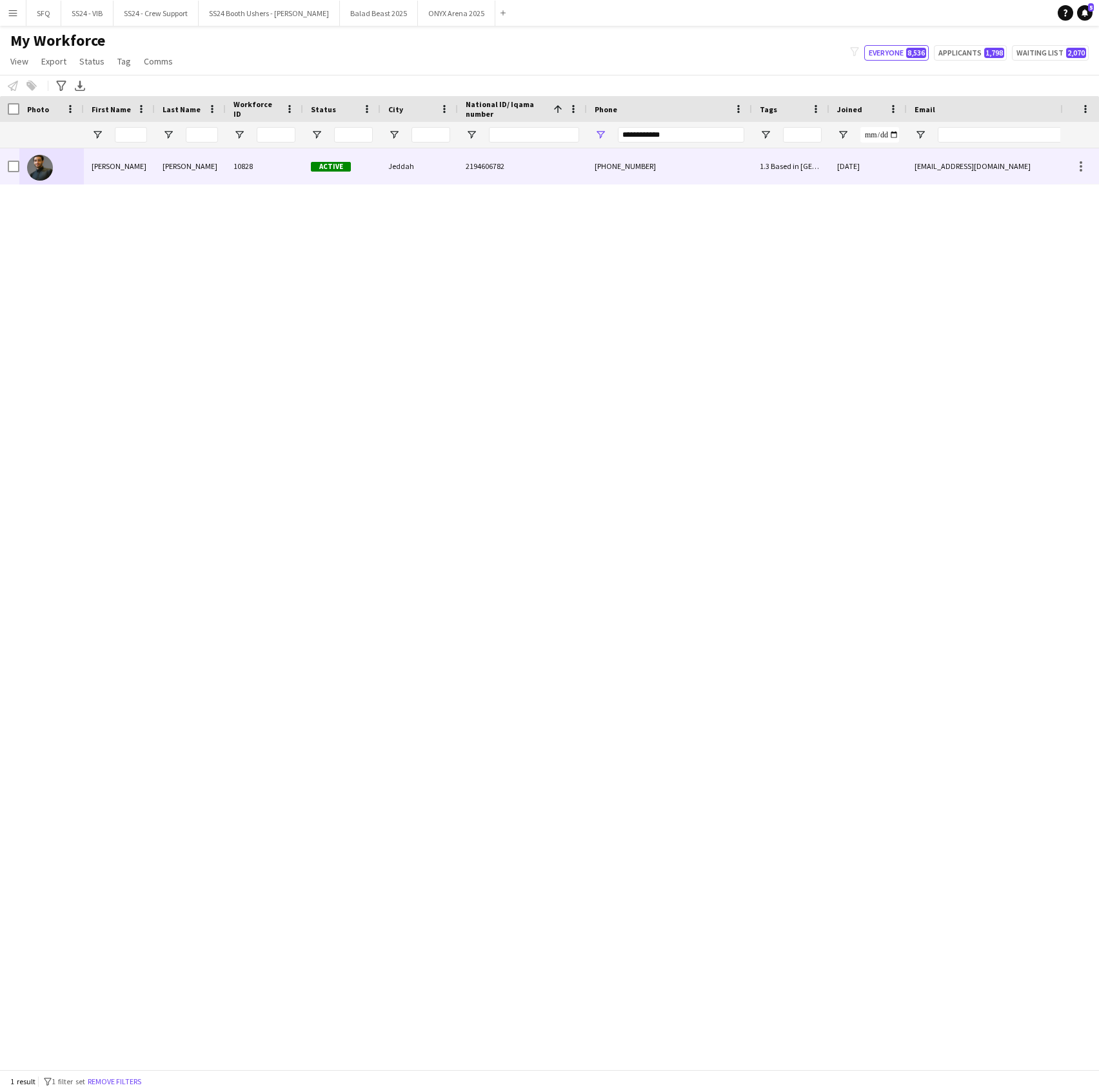
click at [73, 184] on div "Abdullah Almahayni 10828 Active Jeddah 2194606782 +966552524902 1.3 Based in Je…" at bounding box center [609, 166] width 1219 height 36
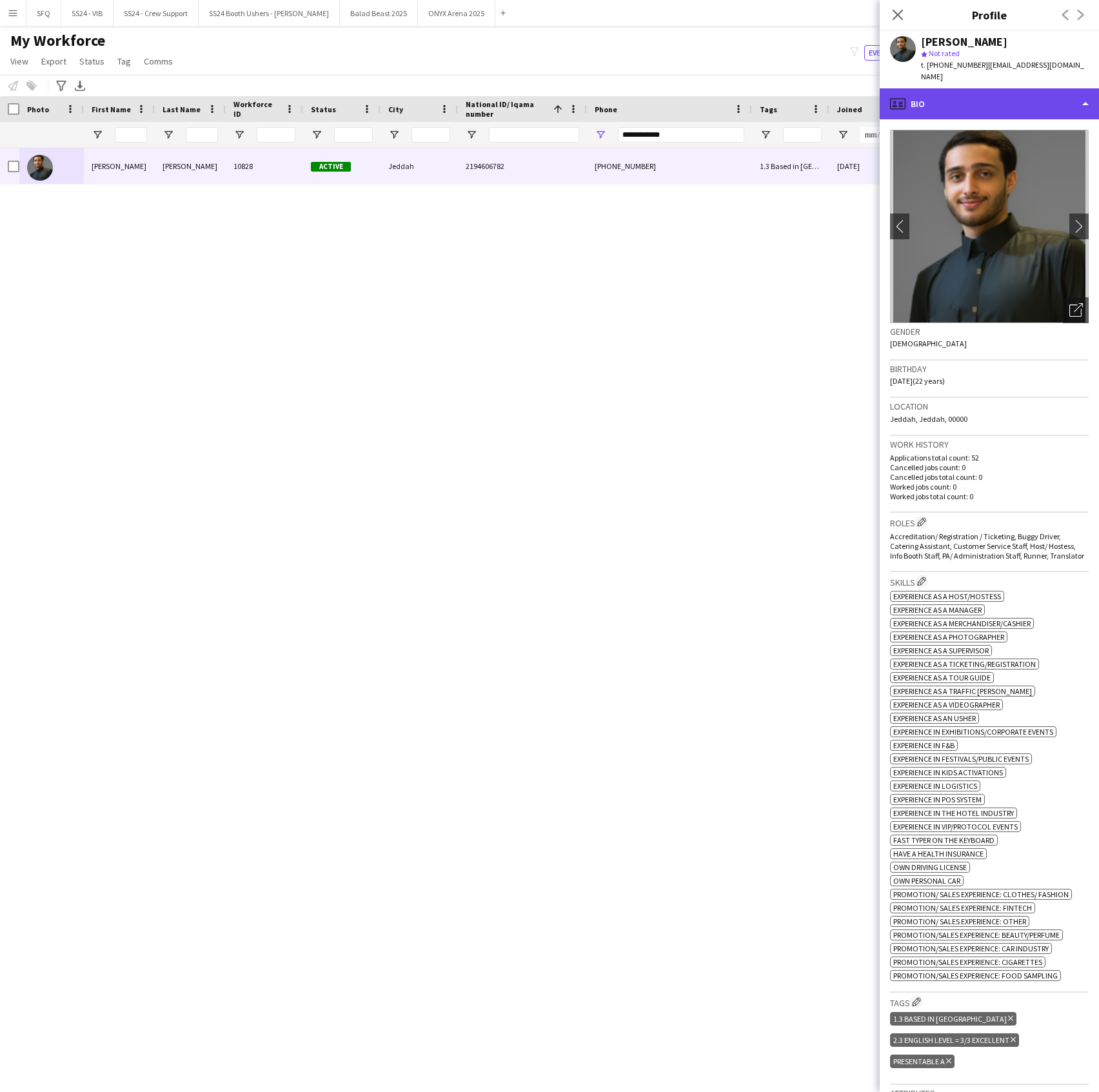
click at [929, 96] on div "profile Bio" at bounding box center [989, 103] width 219 height 31
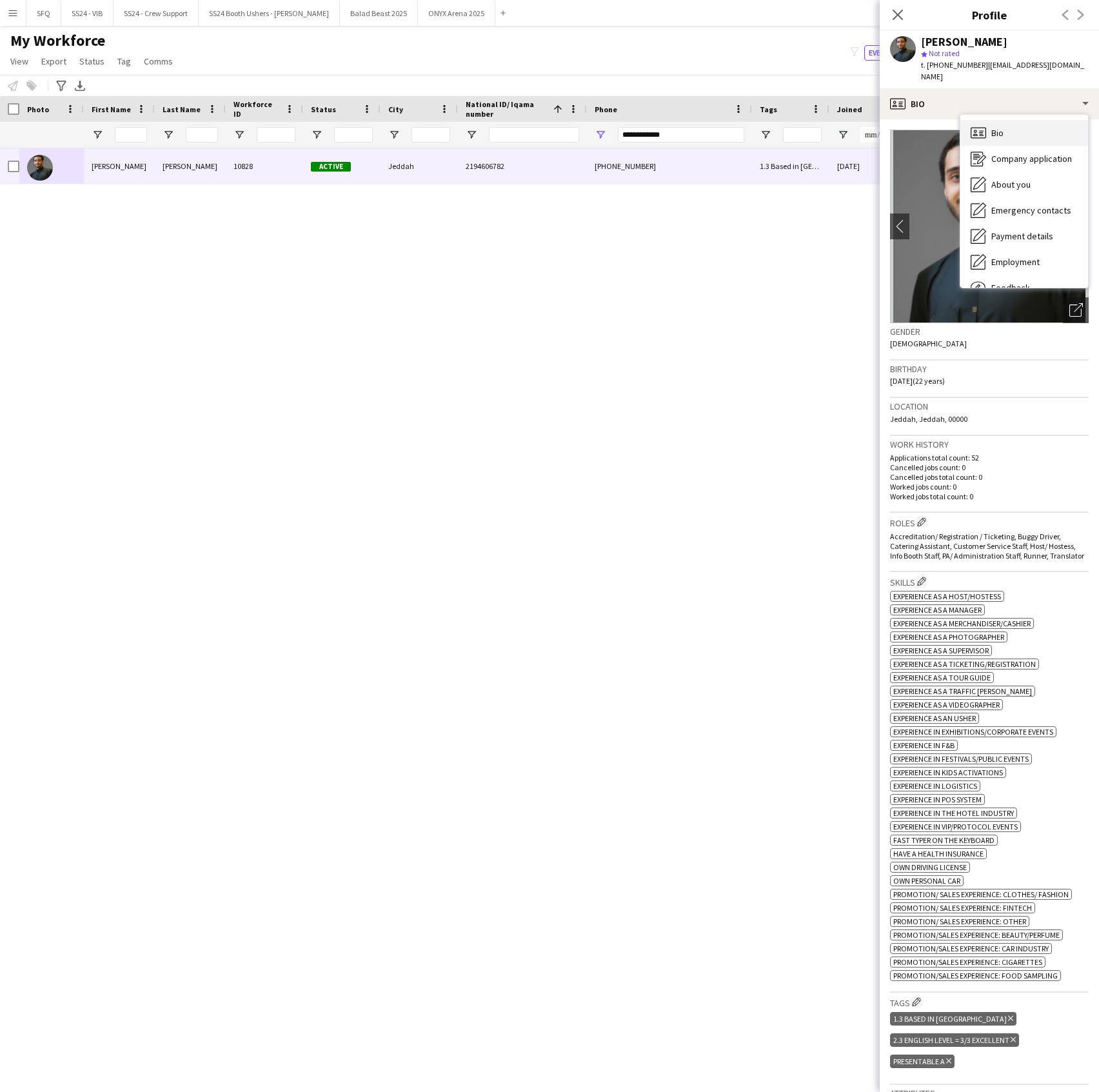
click at [975, 125] on icon "Bio" at bounding box center [979, 133] width 15 height 15
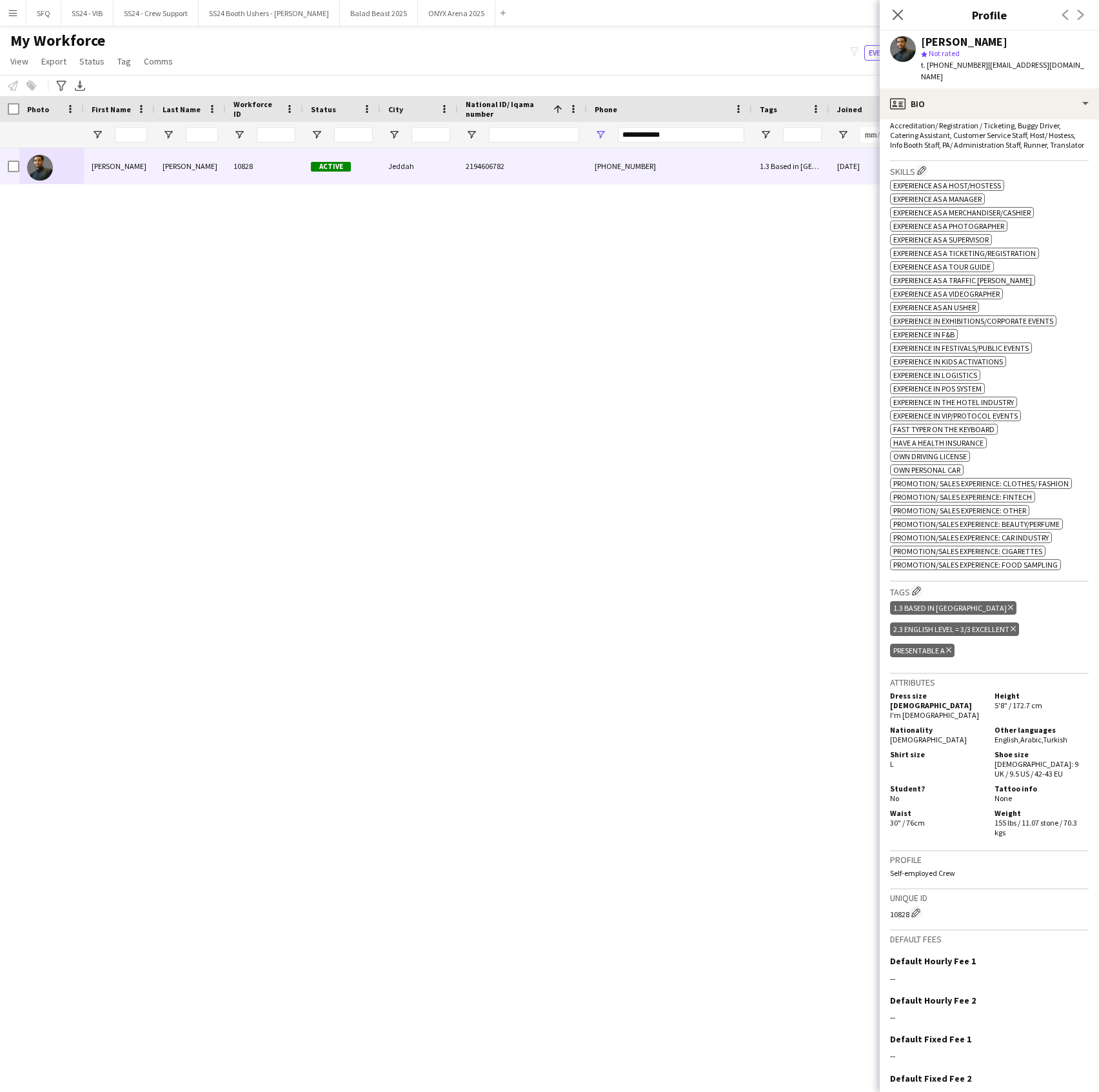
scroll to position [429, 0]
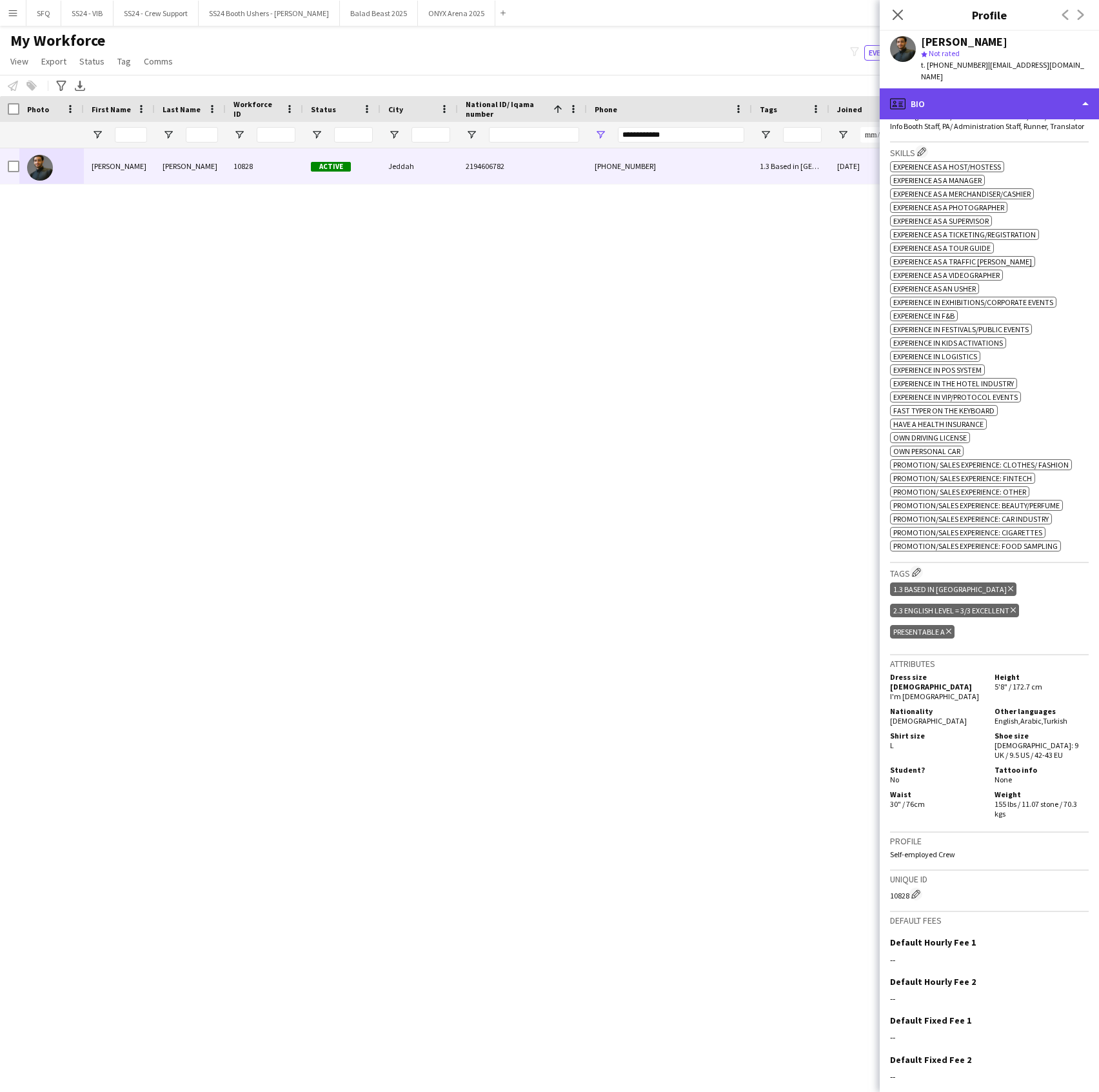
click at [914, 110] on div "profile Bio" at bounding box center [989, 103] width 219 height 31
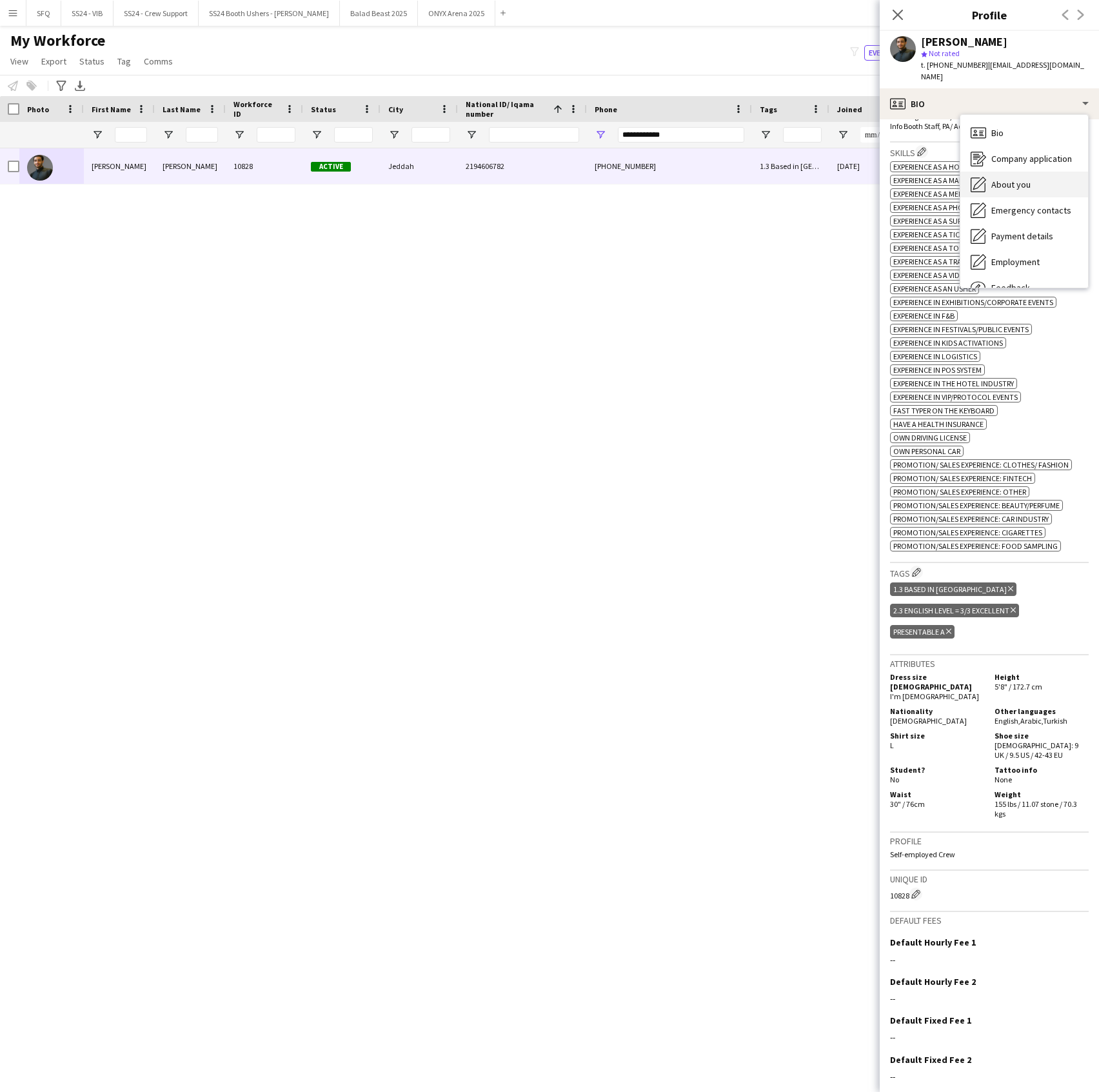
click at [986, 175] on div "About you About you" at bounding box center [1024, 184] width 127 height 25
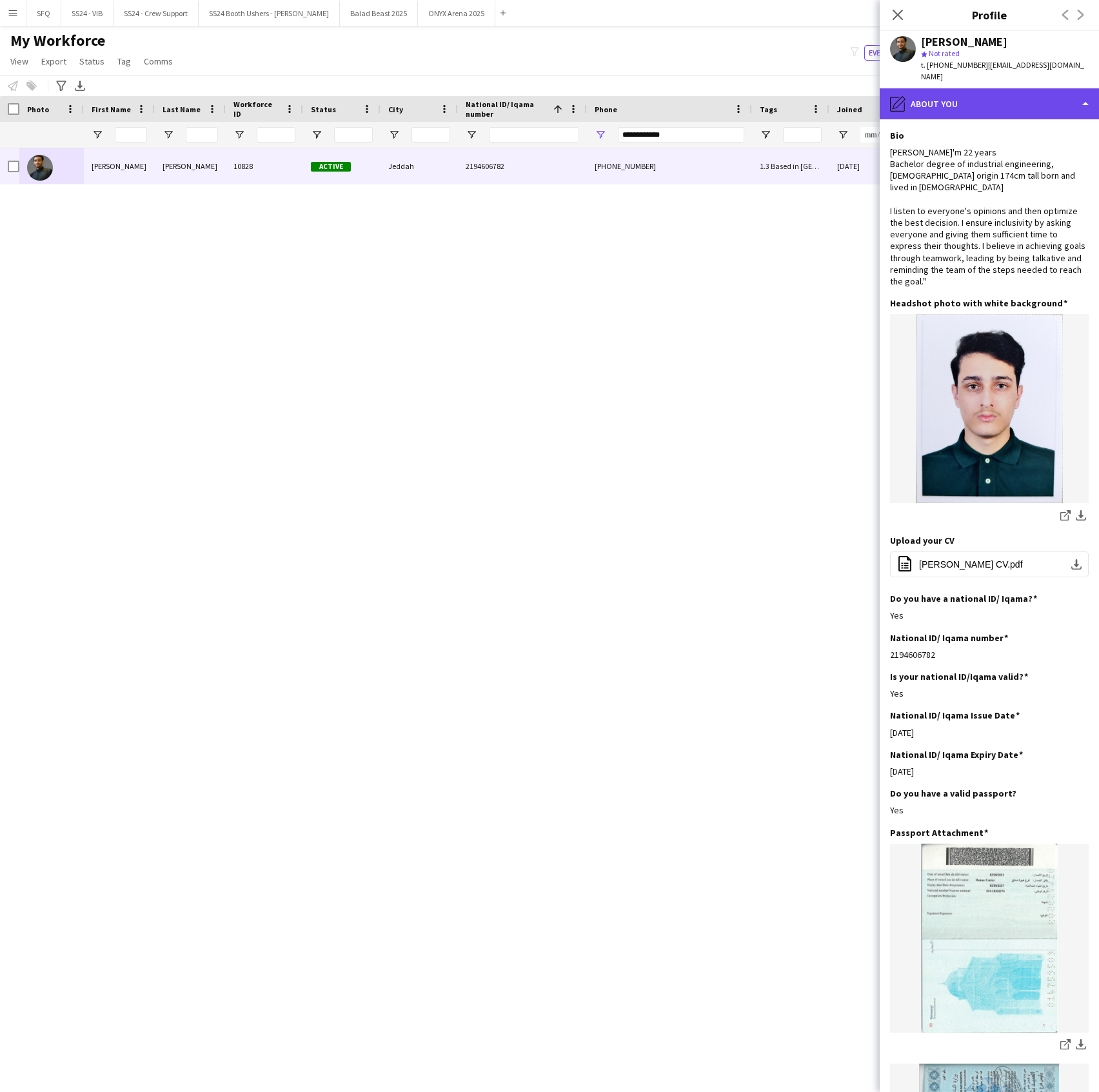
click at [945, 99] on div "pencil4 About you" at bounding box center [989, 103] width 219 height 31
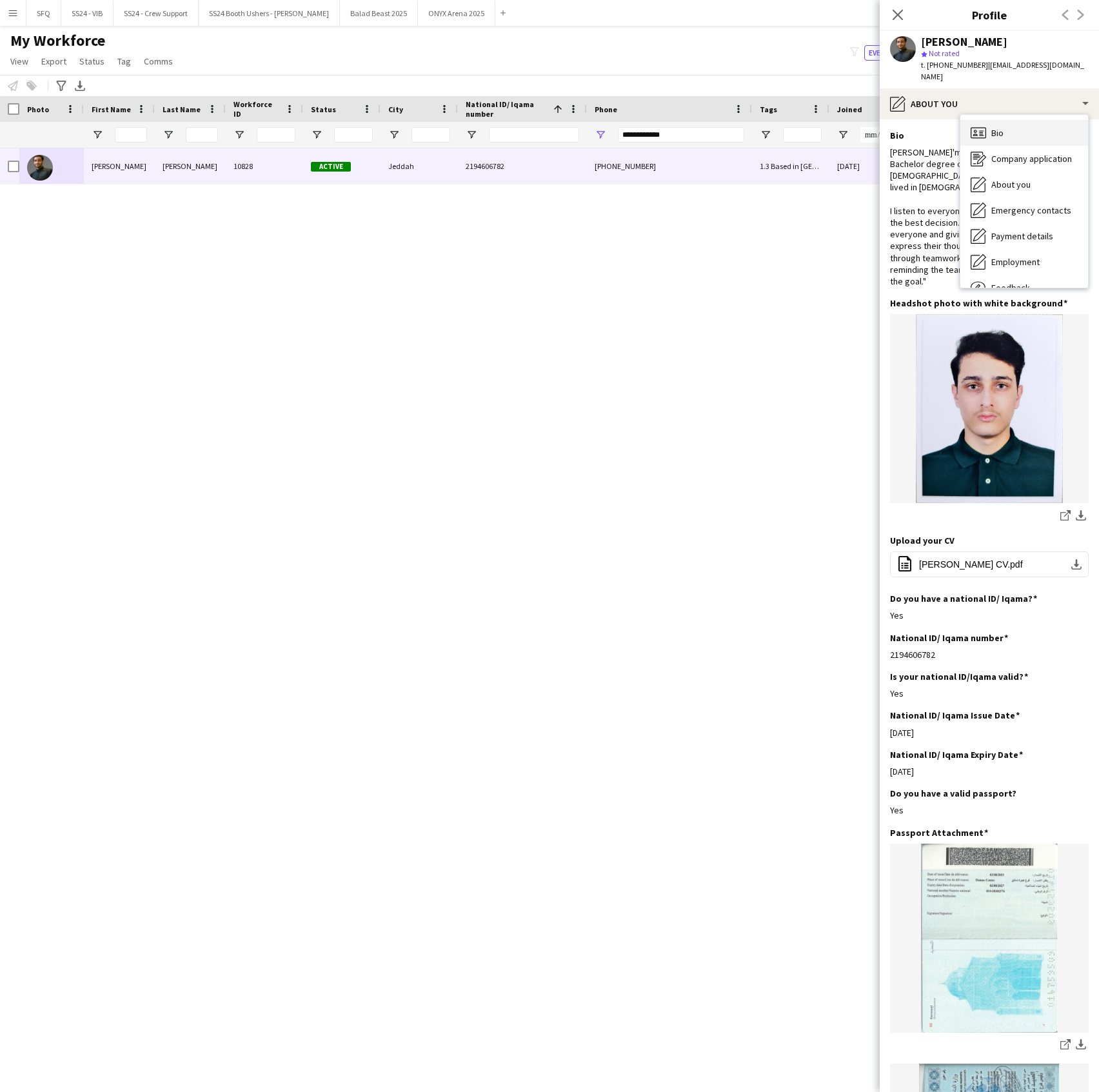
click at [986, 127] on icon "Bio" at bounding box center [979, 133] width 15 height 15
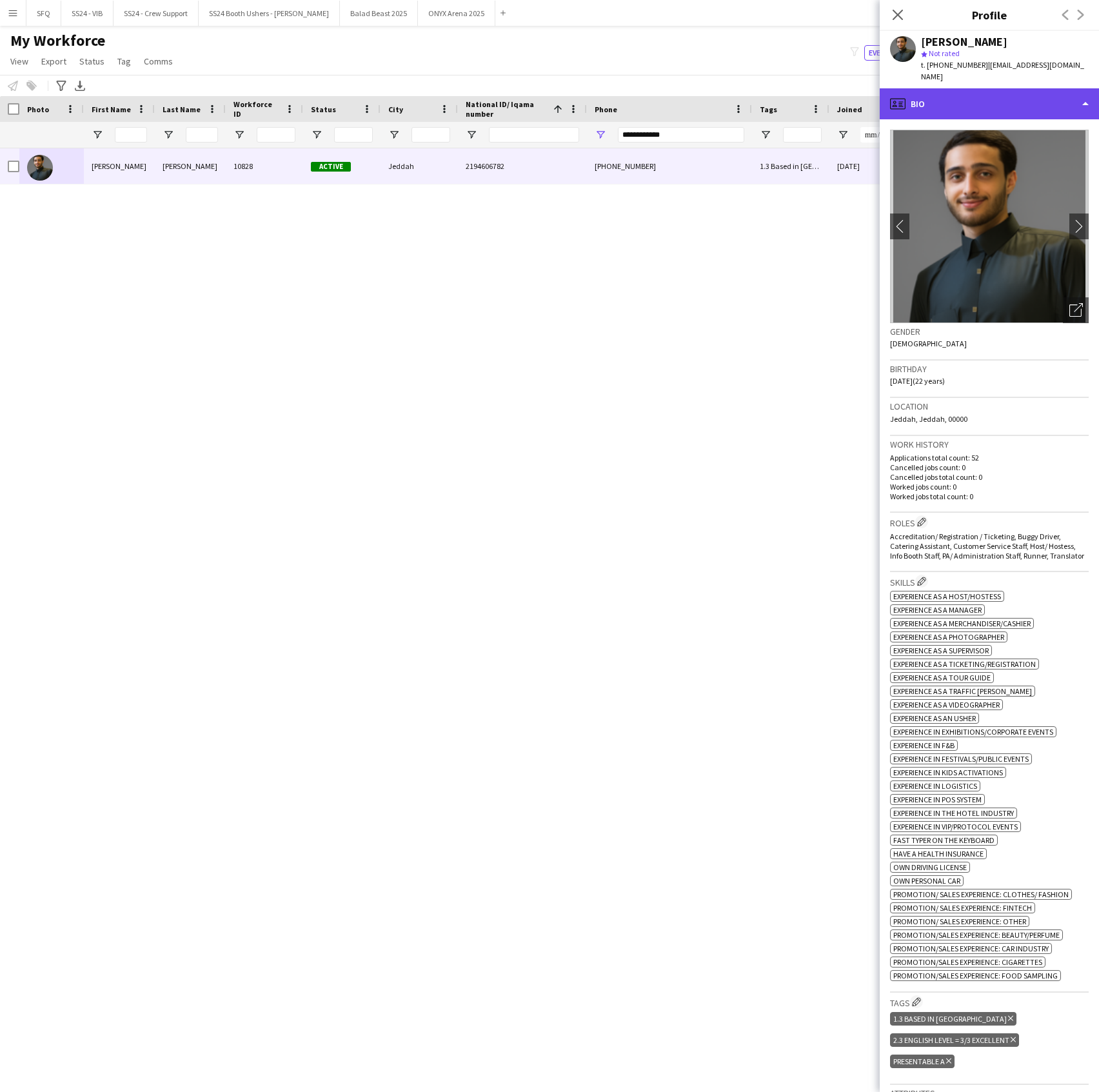
click at [919, 117] on div "profile Bio" at bounding box center [989, 103] width 219 height 31
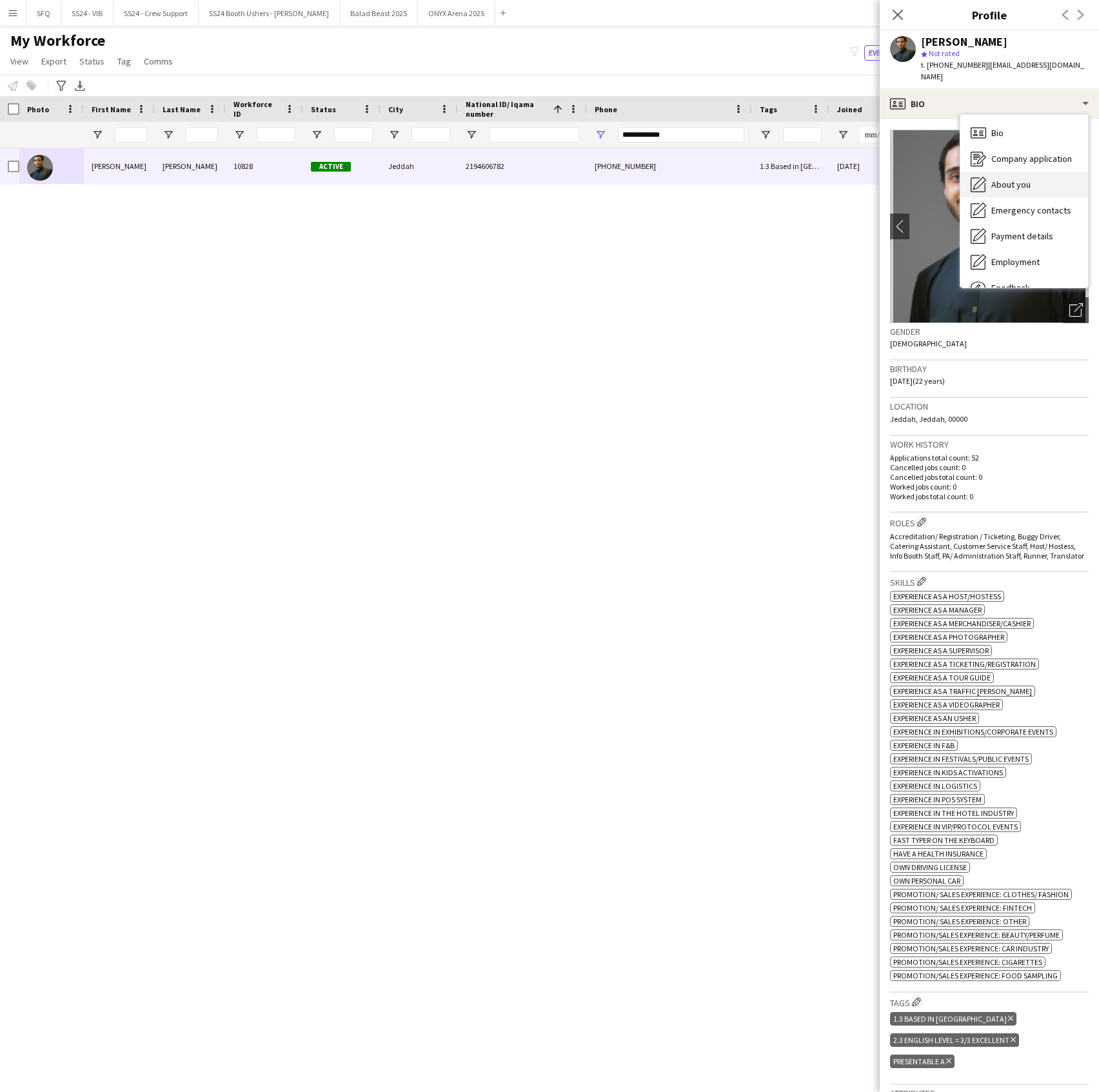
click at [966, 175] on div "About you About you" at bounding box center [1024, 184] width 127 height 25
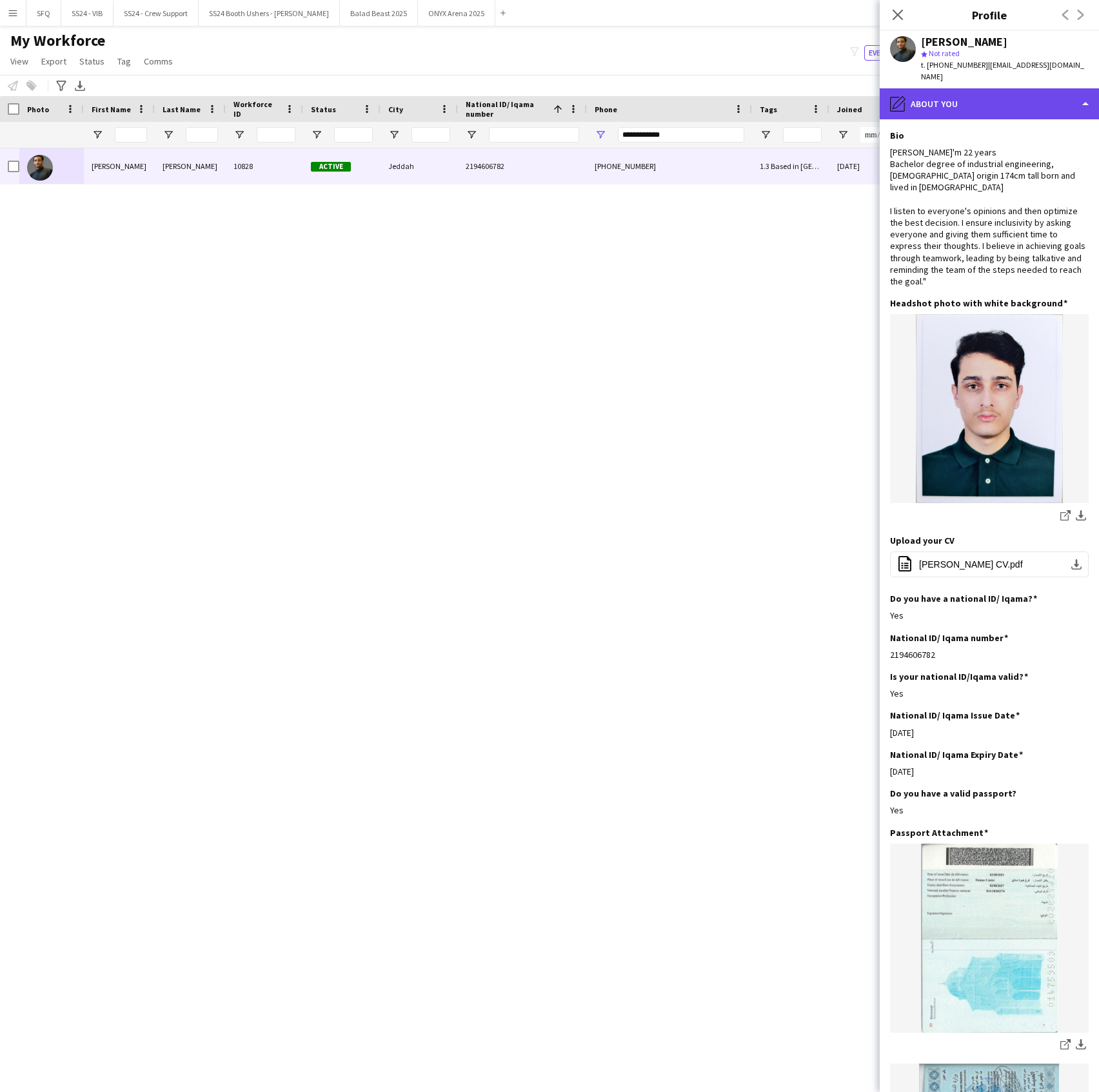
click at [918, 117] on div "pencil4 About you" at bounding box center [989, 103] width 219 height 31
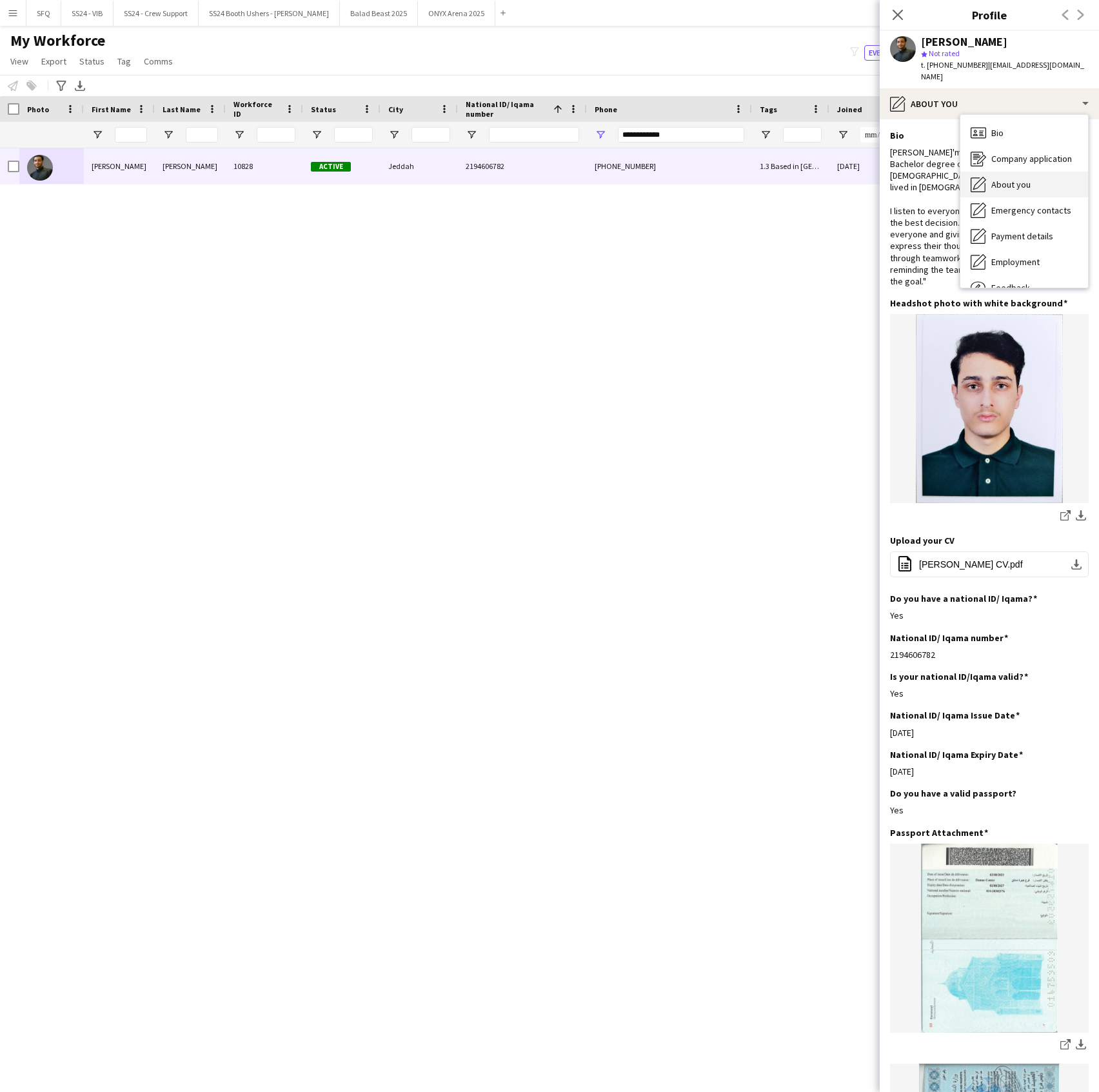
click at [992, 184] on span "About you" at bounding box center [1011, 184] width 39 height 12
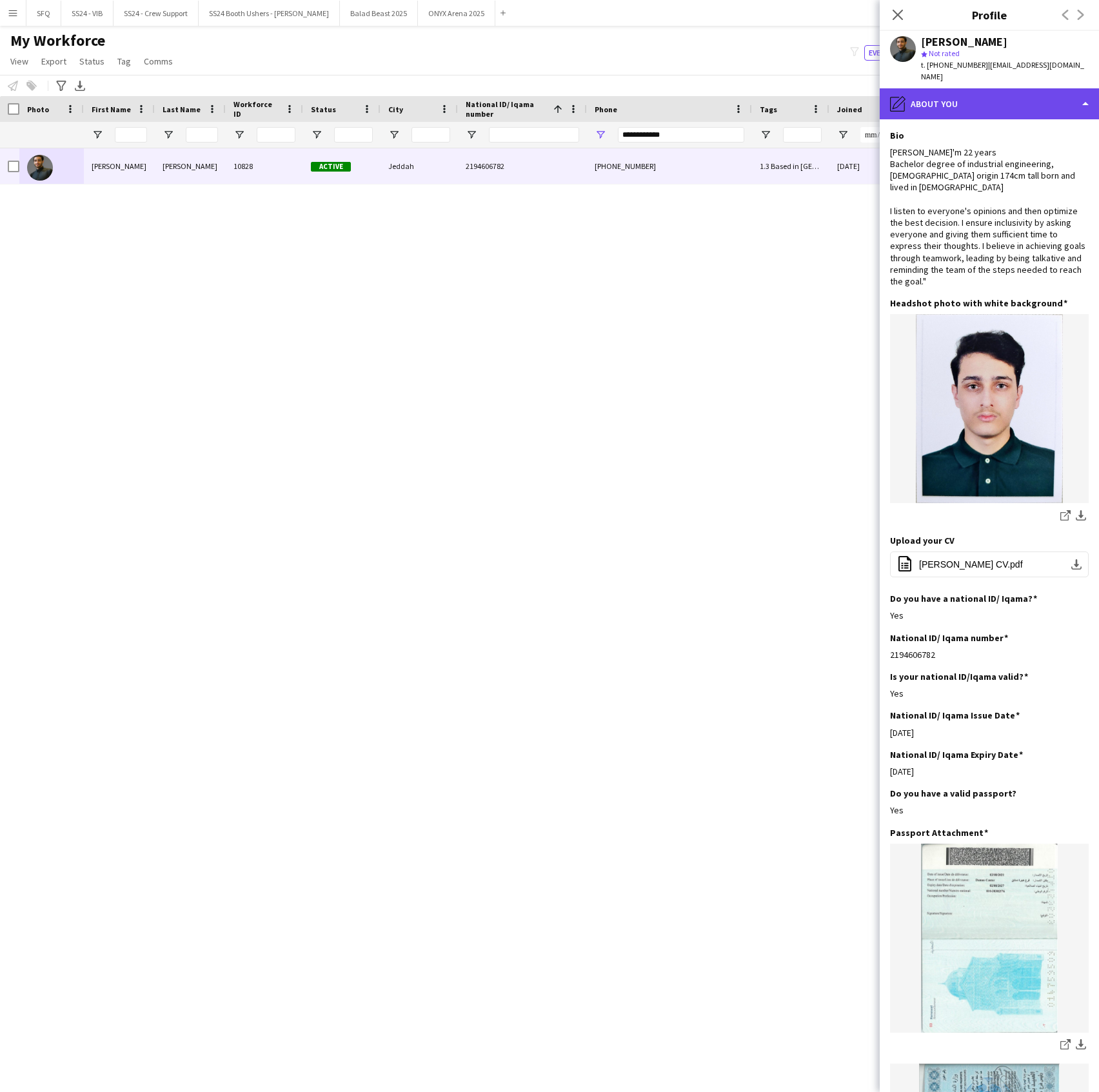
click at [945, 103] on div "pencil4 About you" at bounding box center [989, 103] width 219 height 31
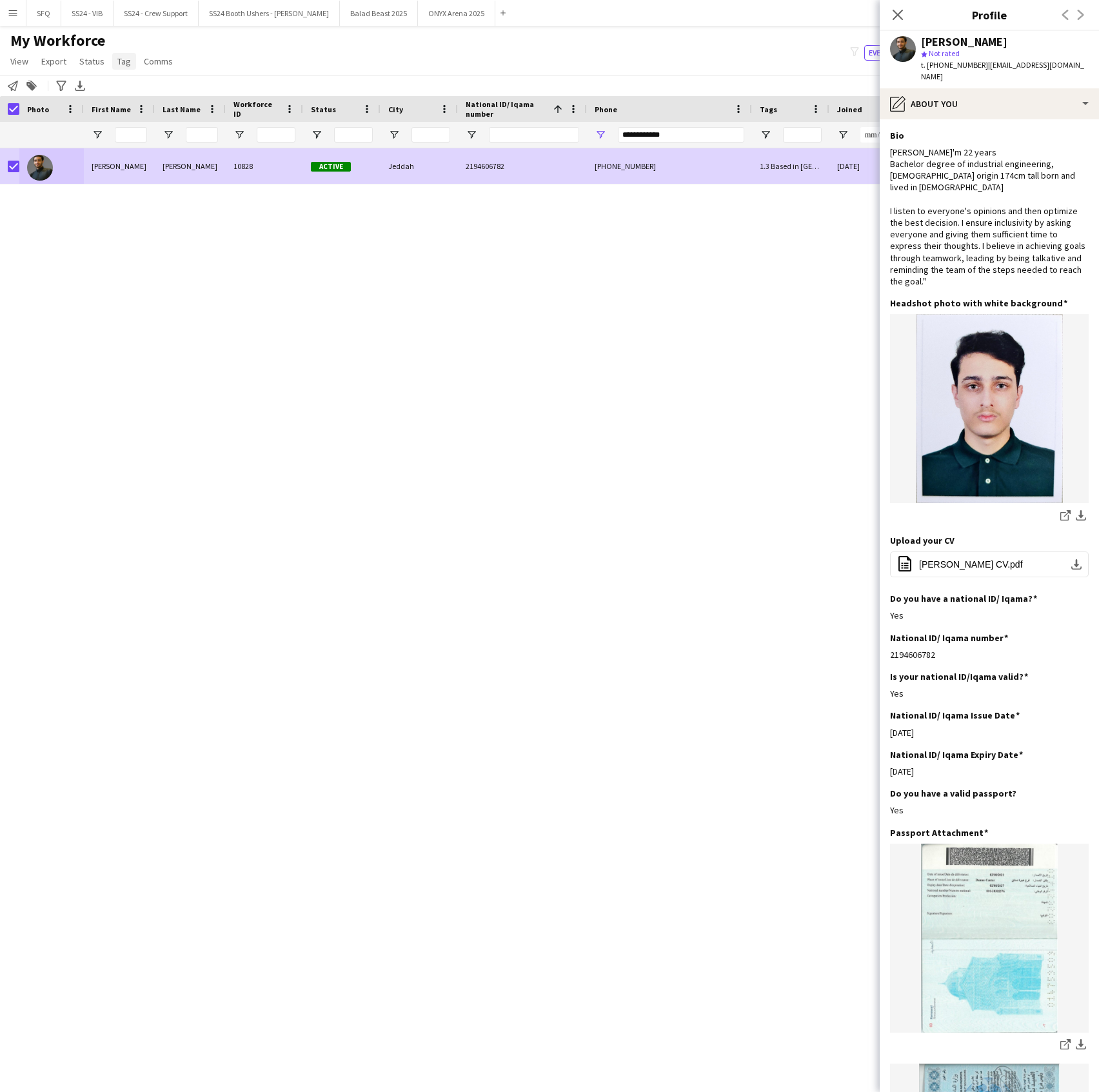
click at [131, 66] on link "Tag" at bounding box center [124, 61] width 24 height 17
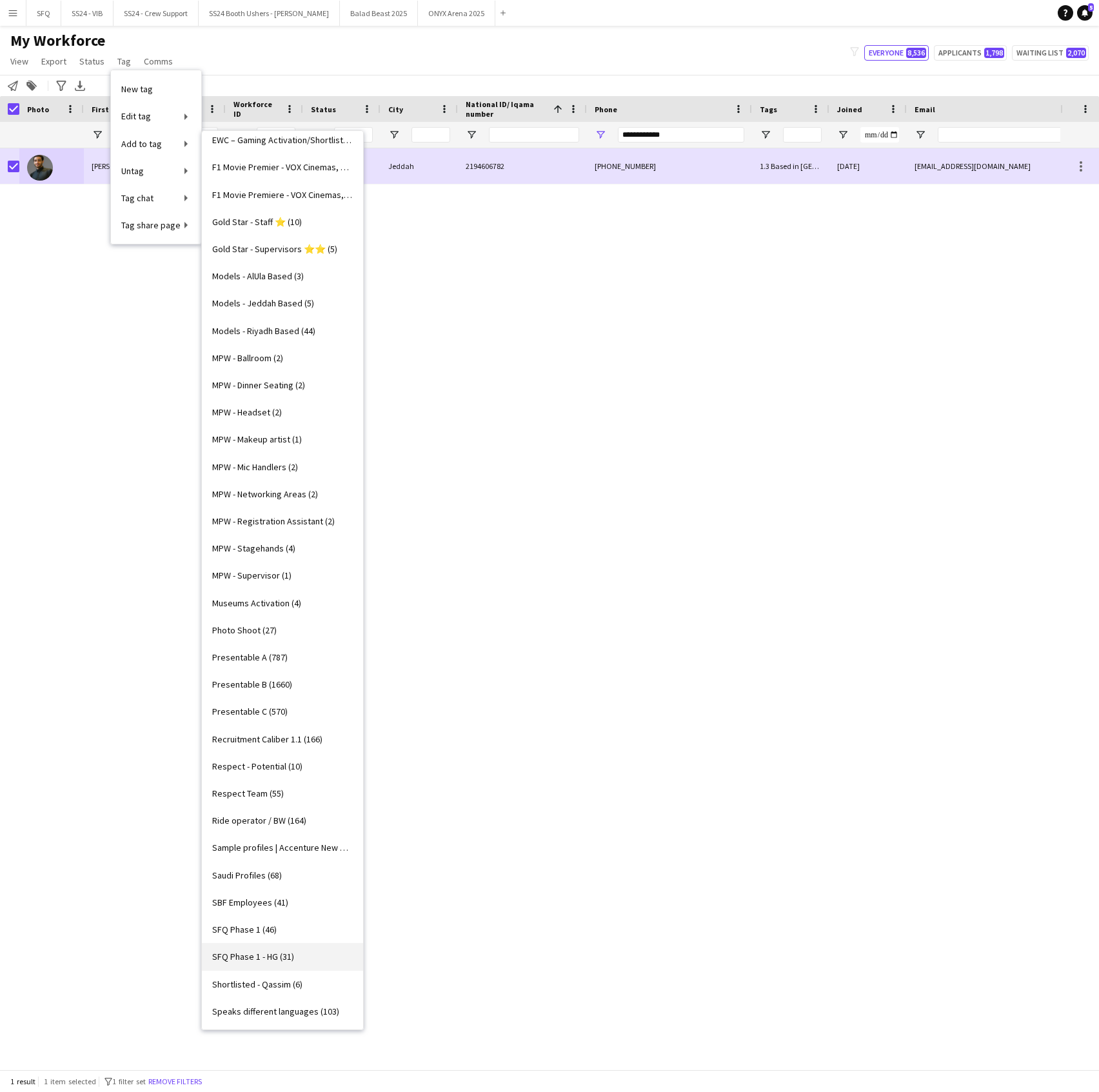
click at [276, 956] on span "SFQ Phase 1 - HG (31)" at bounding box center [253, 956] width 82 height 12
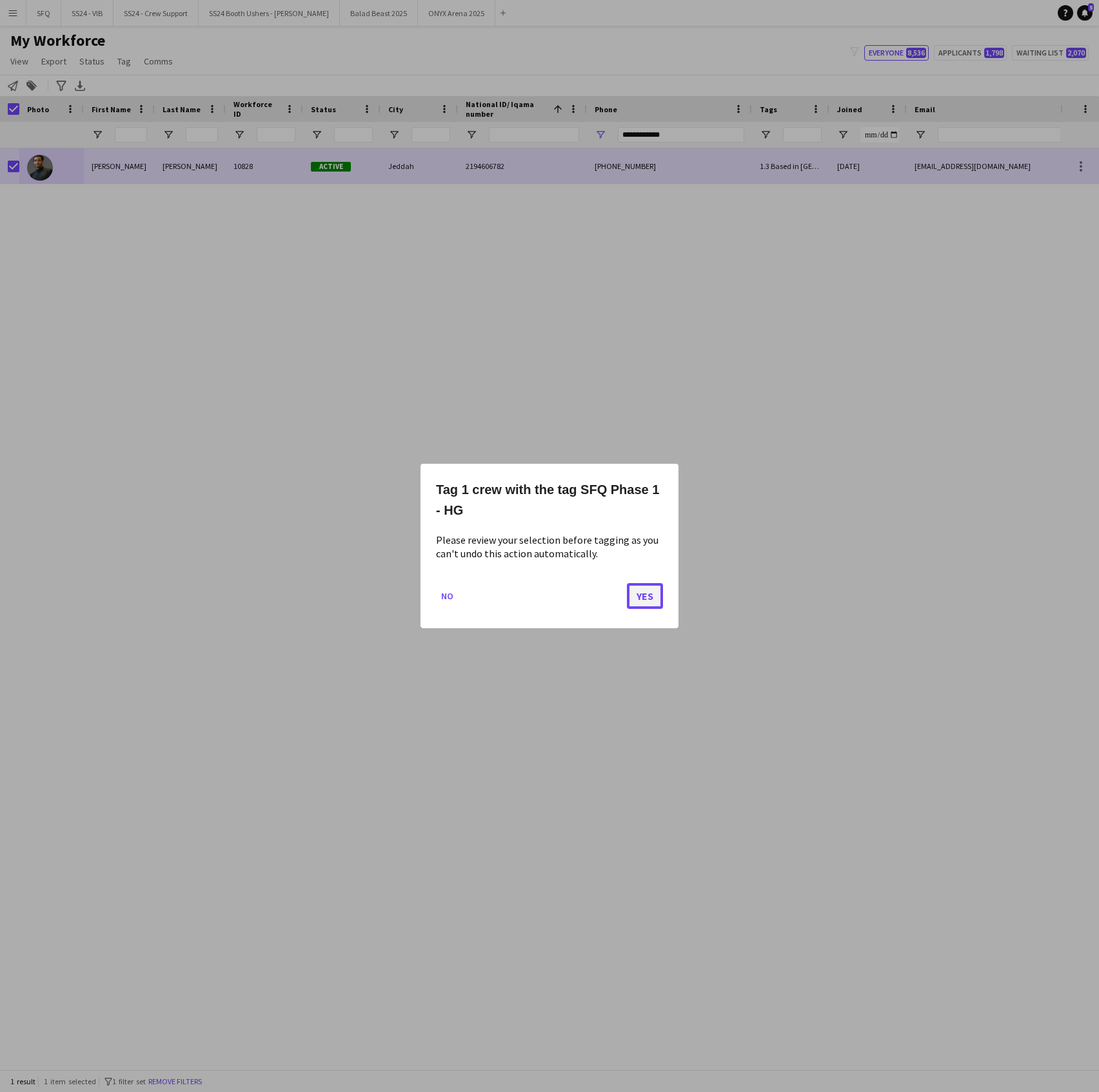
click at [638, 605] on button "Yes" at bounding box center [645, 595] width 36 height 25
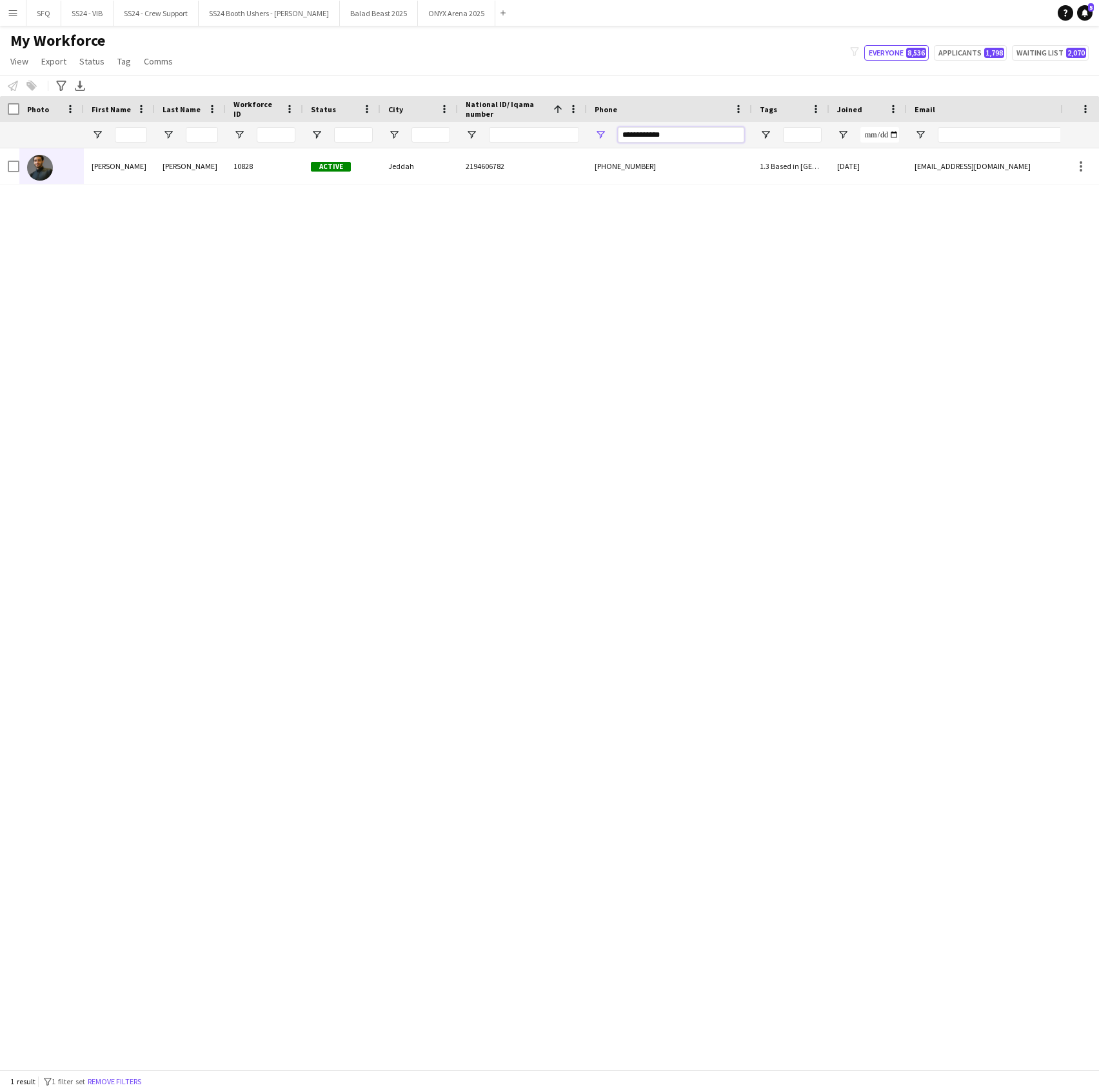
click at [640, 127] on input "**********" at bounding box center [681, 135] width 127 height 15
paste input "Phone Filter Input"
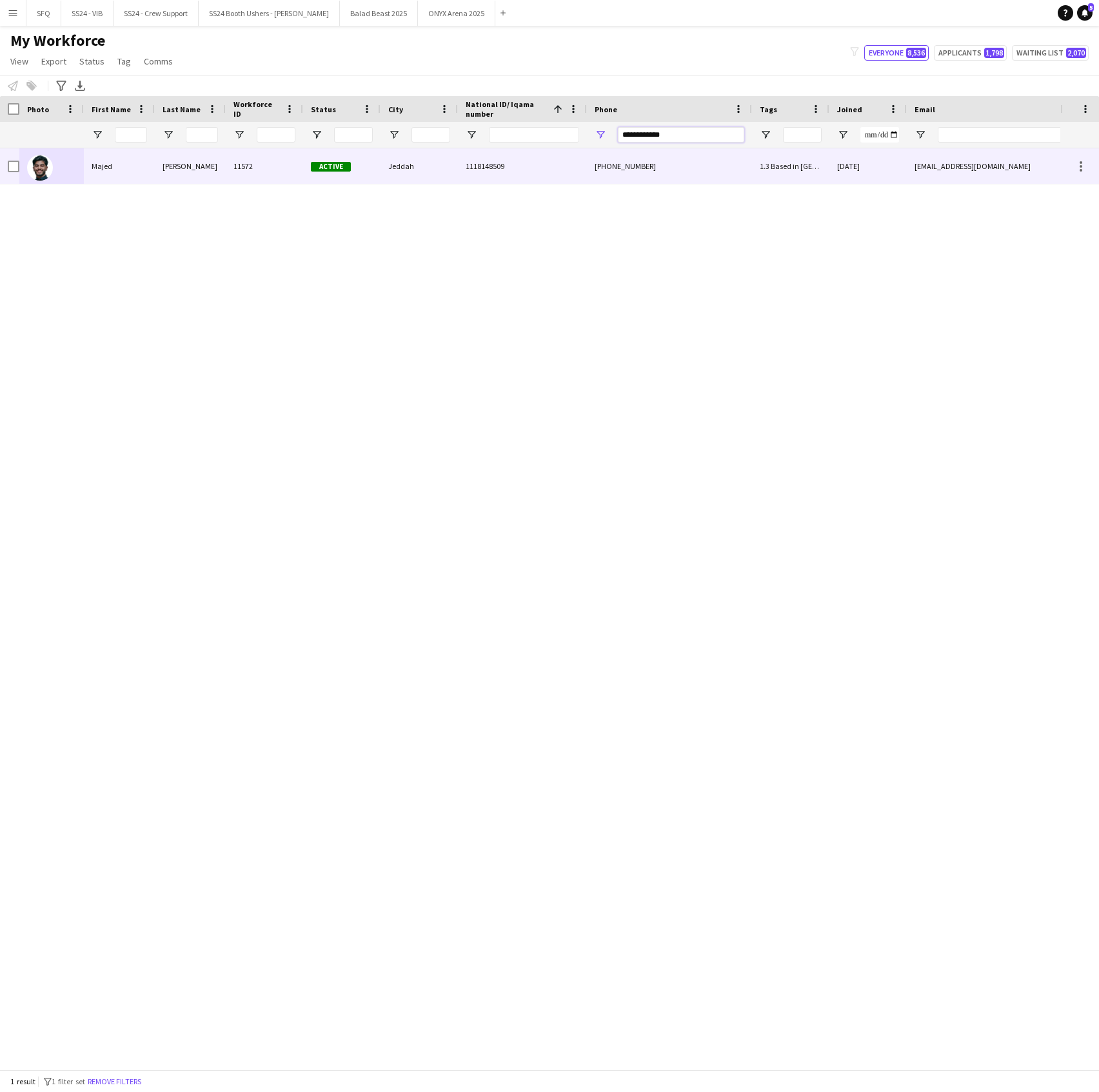
type input "**********"
click at [68, 158] on div at bounding box center [52, 166] width 65 height 36
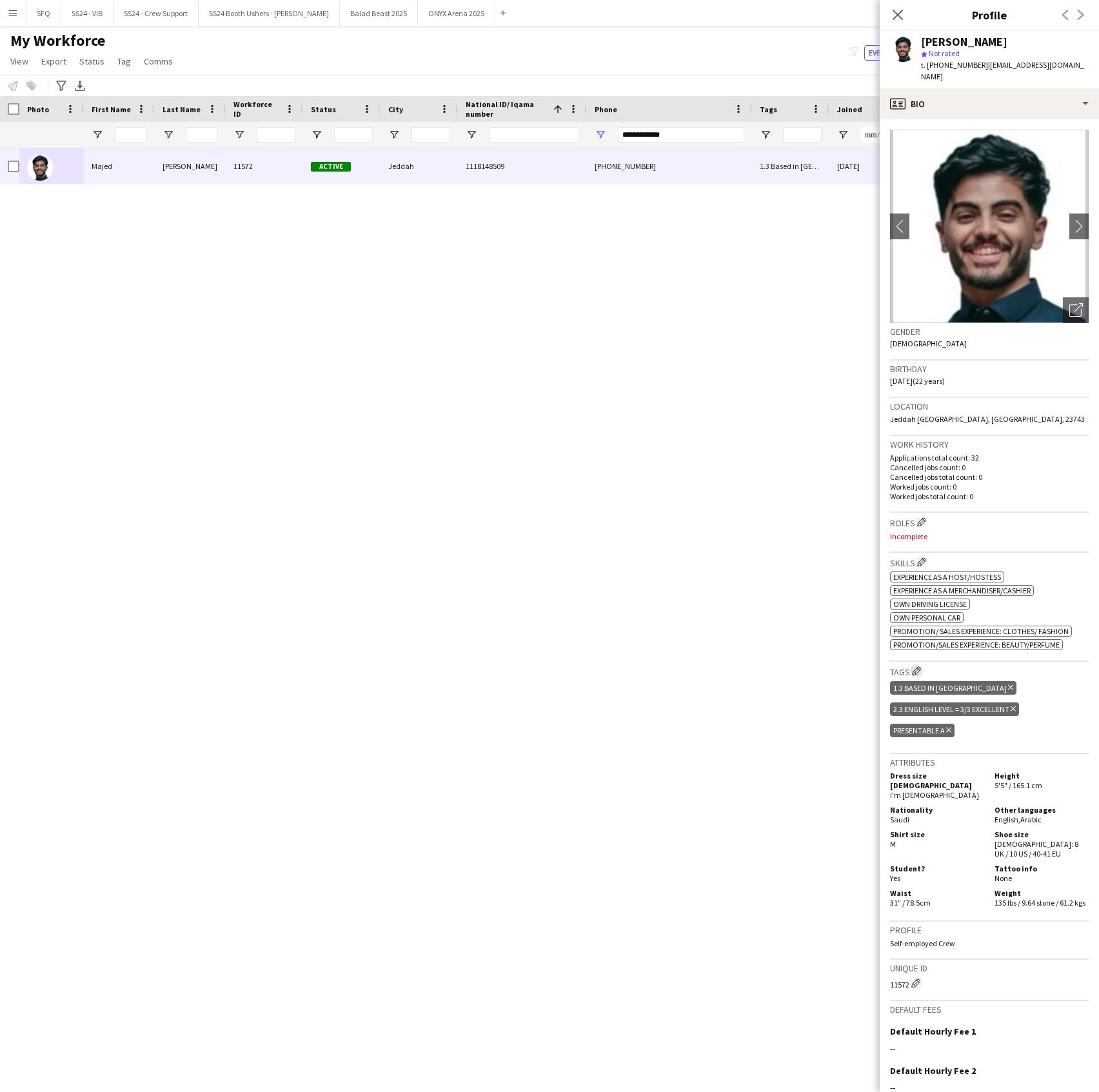
click at [914, 666] on app-icon "Edit crew company tags" at bounding box center [917, 671] width 9 height 9
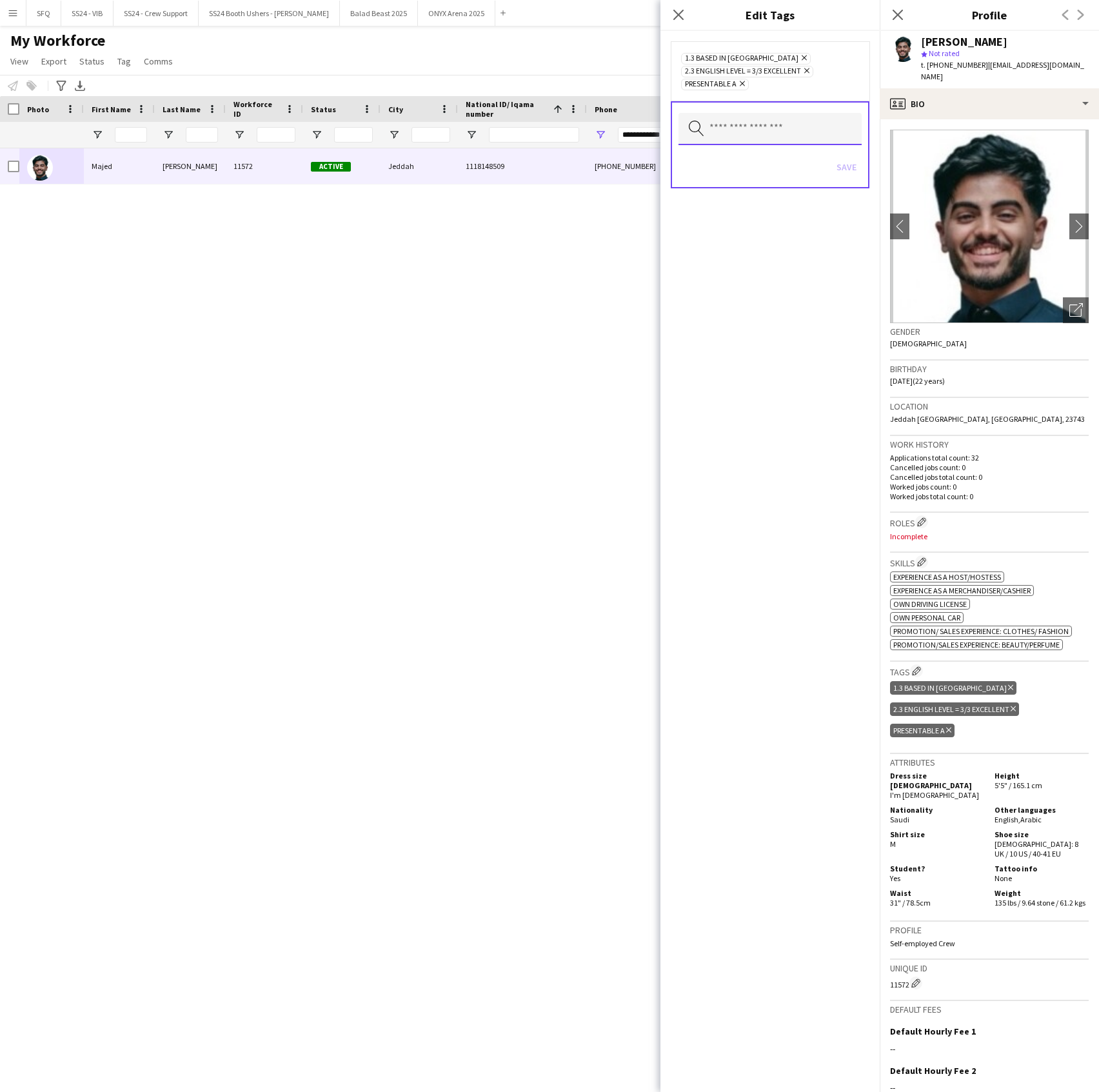
click at [775, 129] on input "text" at bounding box center [770, 129] width 183 height 32
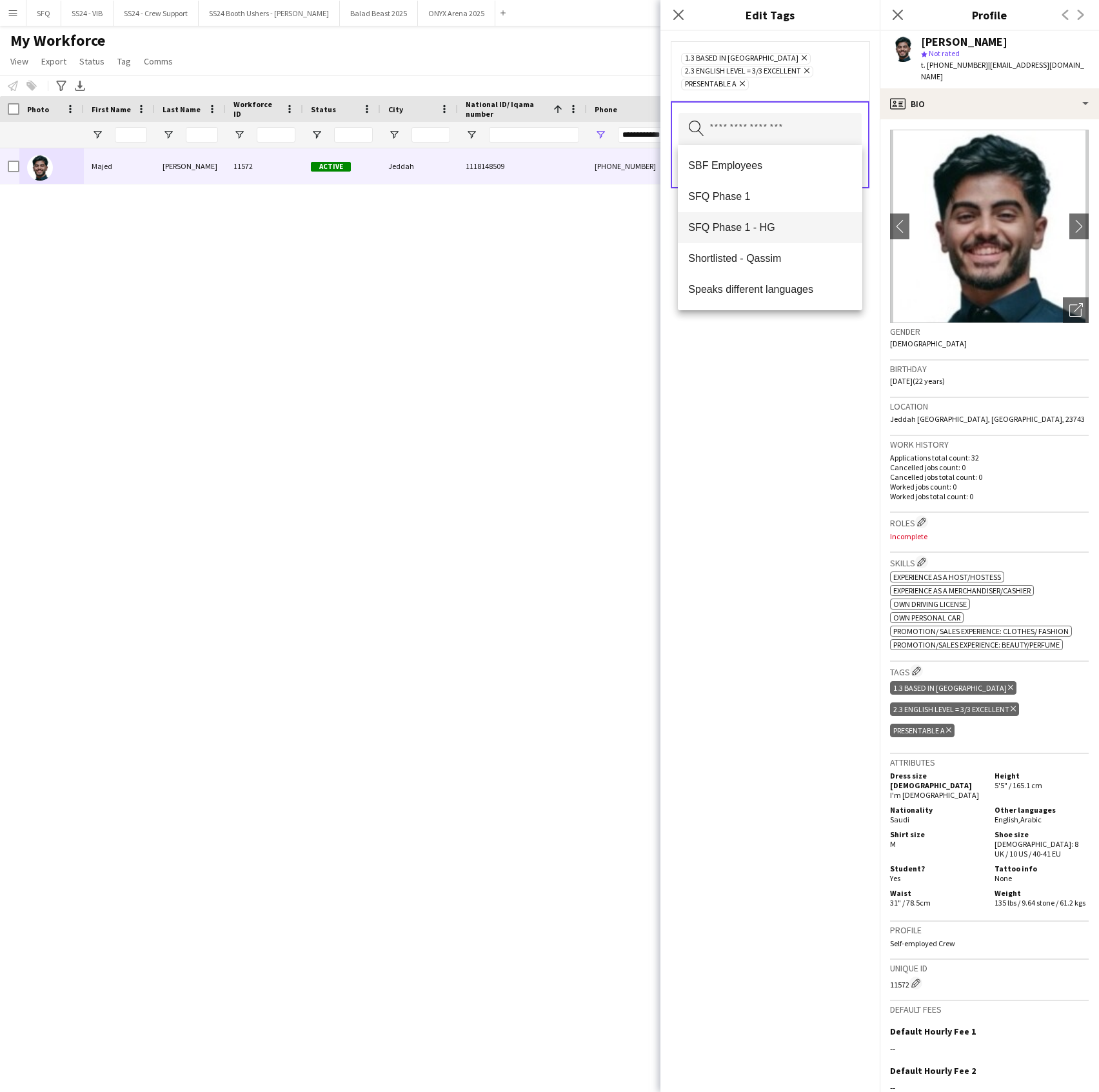
click at [725, 238] on mat-option "SFQ Phase 1 - HG" at bounding box center [770, 228] width 184 height 31
click at [800, 365] on div "1.3 Based in Jeddah Remove 2.3 English Level = 3/3 Excellent Remove Presentable…" at bounding box center [770, 561] width 219 height 1061
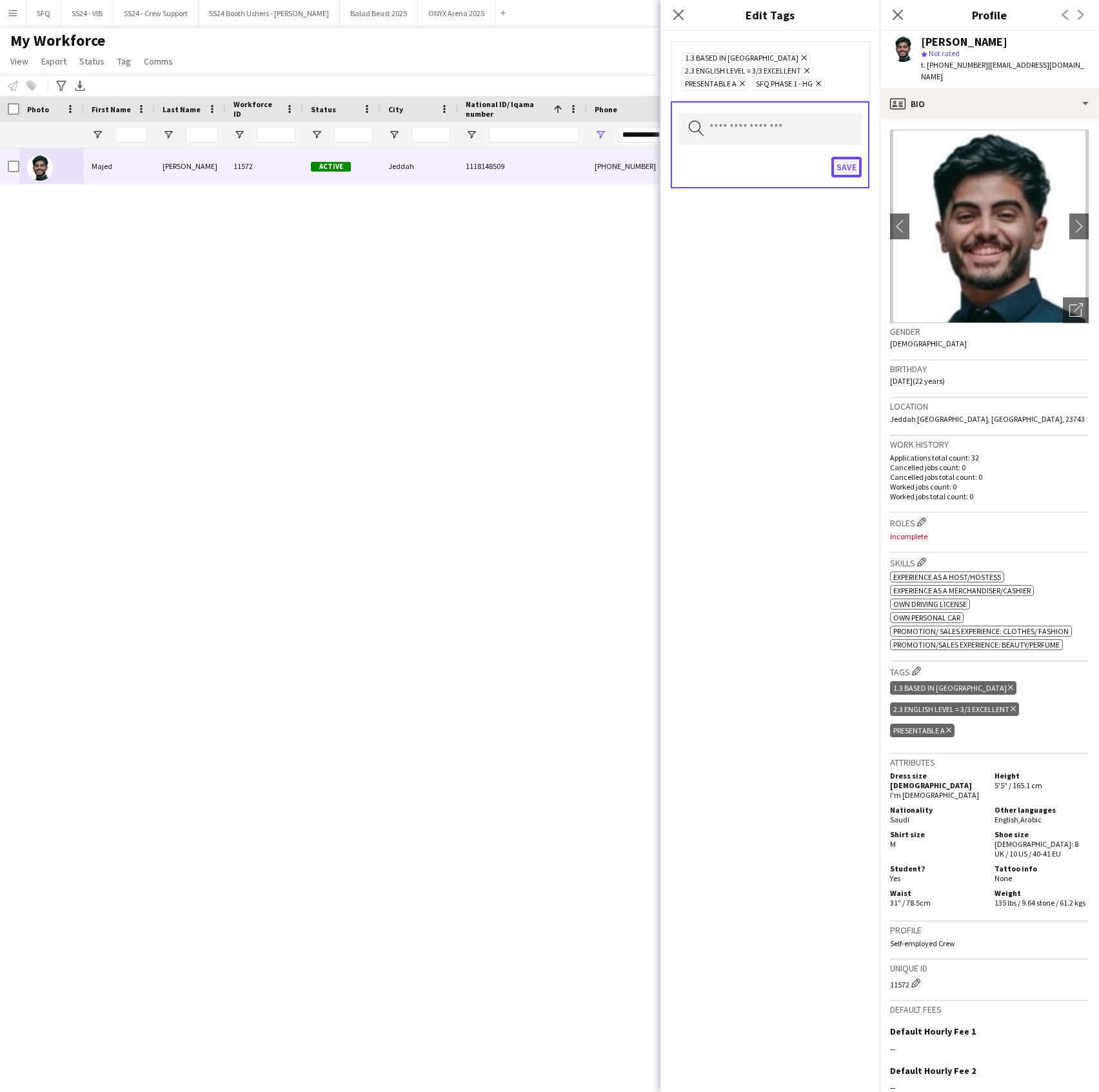
click at [855, 175] on button "Save" at bounding box center [846, 167] width 30 height 21
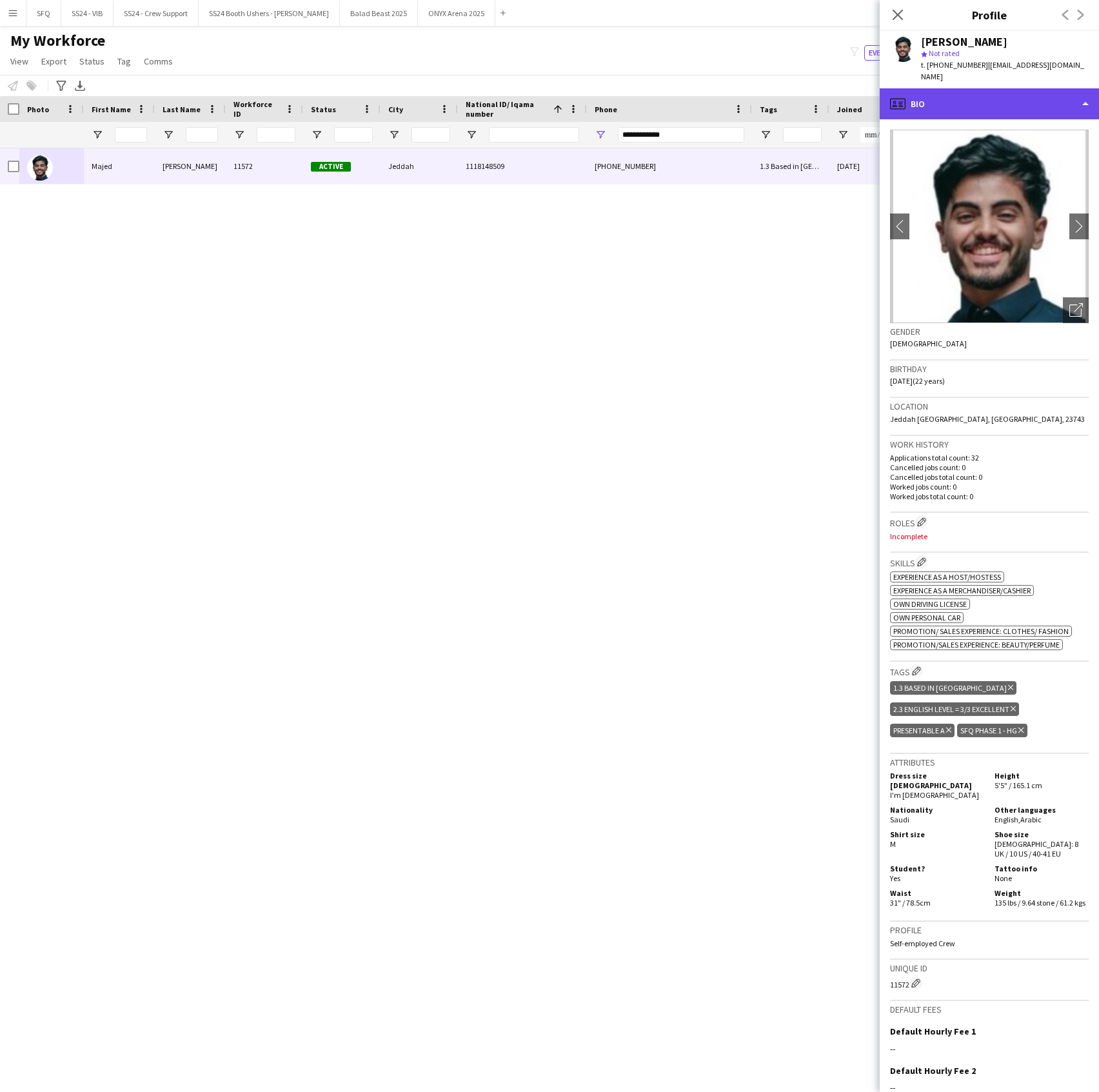
click at [901, 101] on div "profile Bio" at bounding box center [989, 103] width 219 height 31
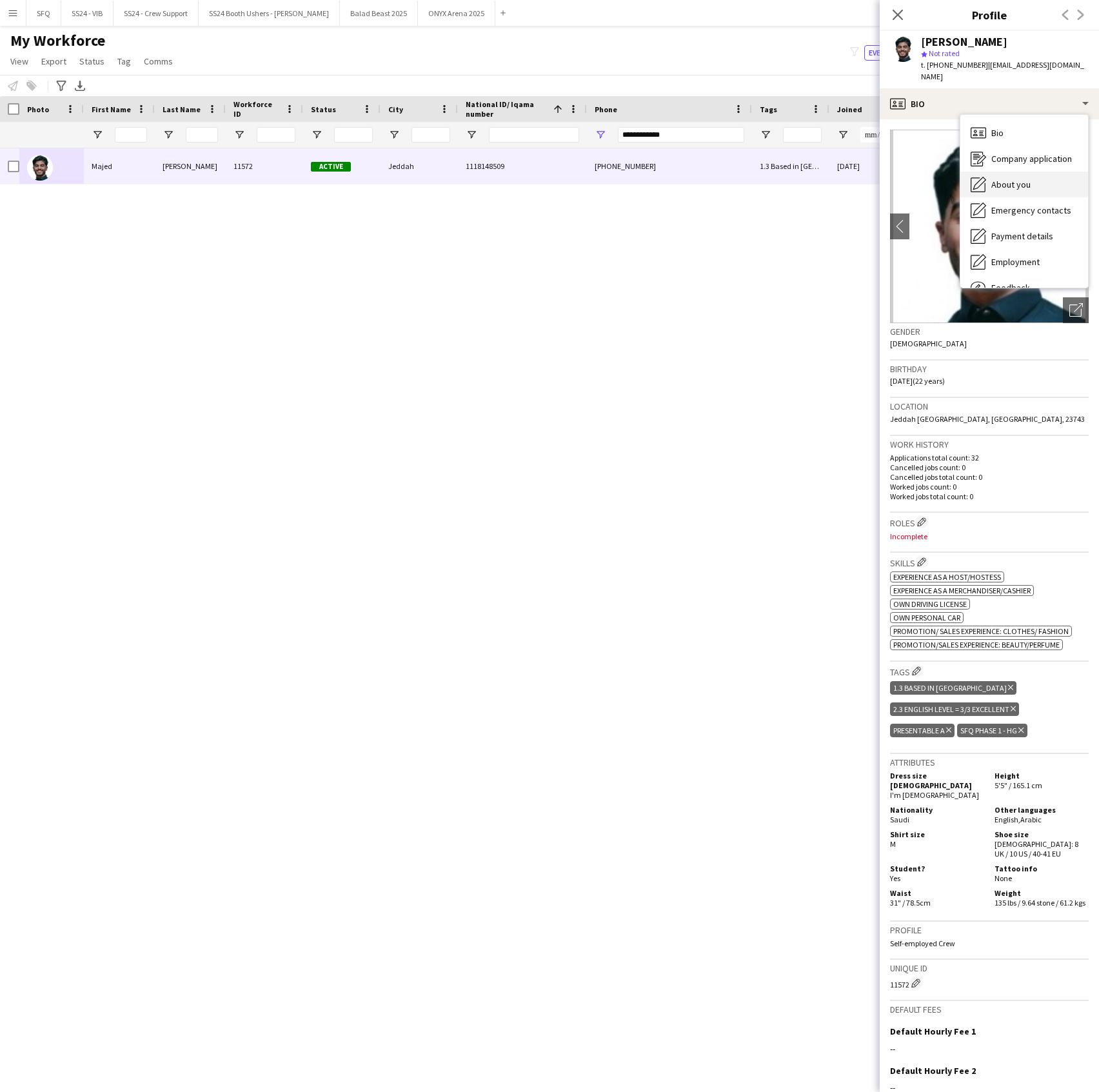
click at [984, 177] on icon "About you" at bounding box center [979, 185] width 15 height 15
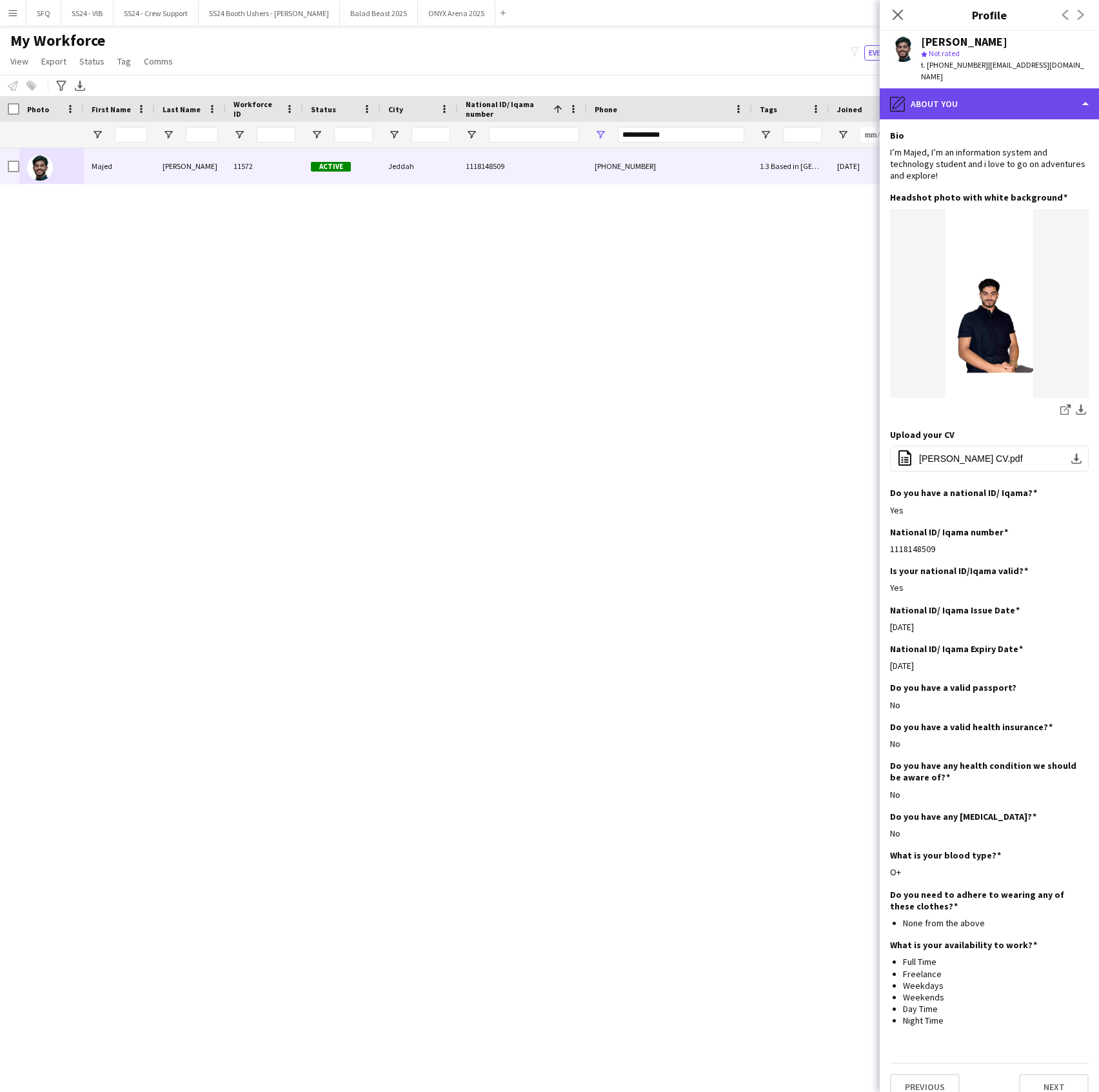
click at [921, 88] on div "pencil4 About you" at bounding box center [989, 103] width 219 height 31
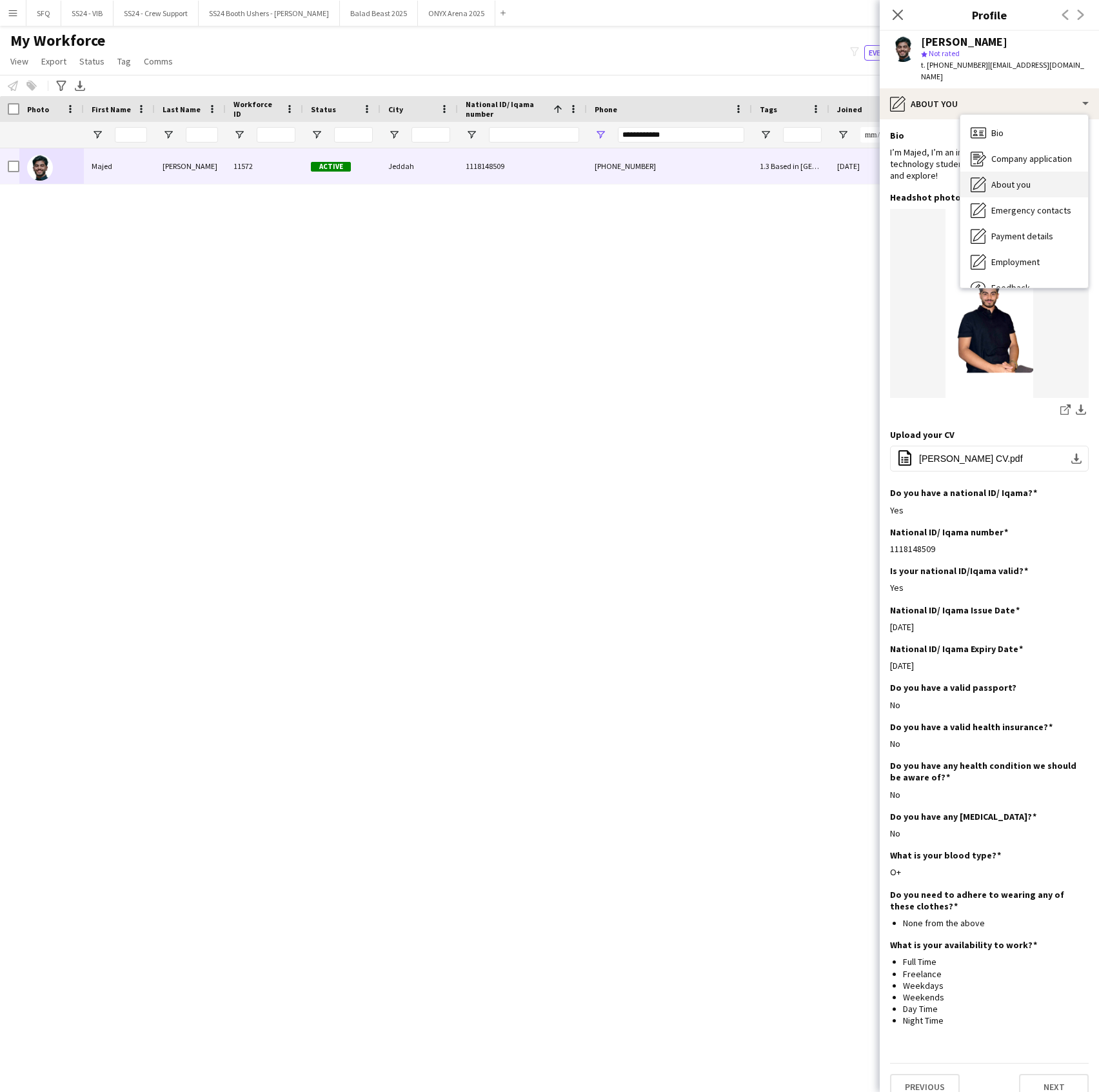
click at [996, 178] on span "About you" at bounding box center [1011, 184] width 39 height 12
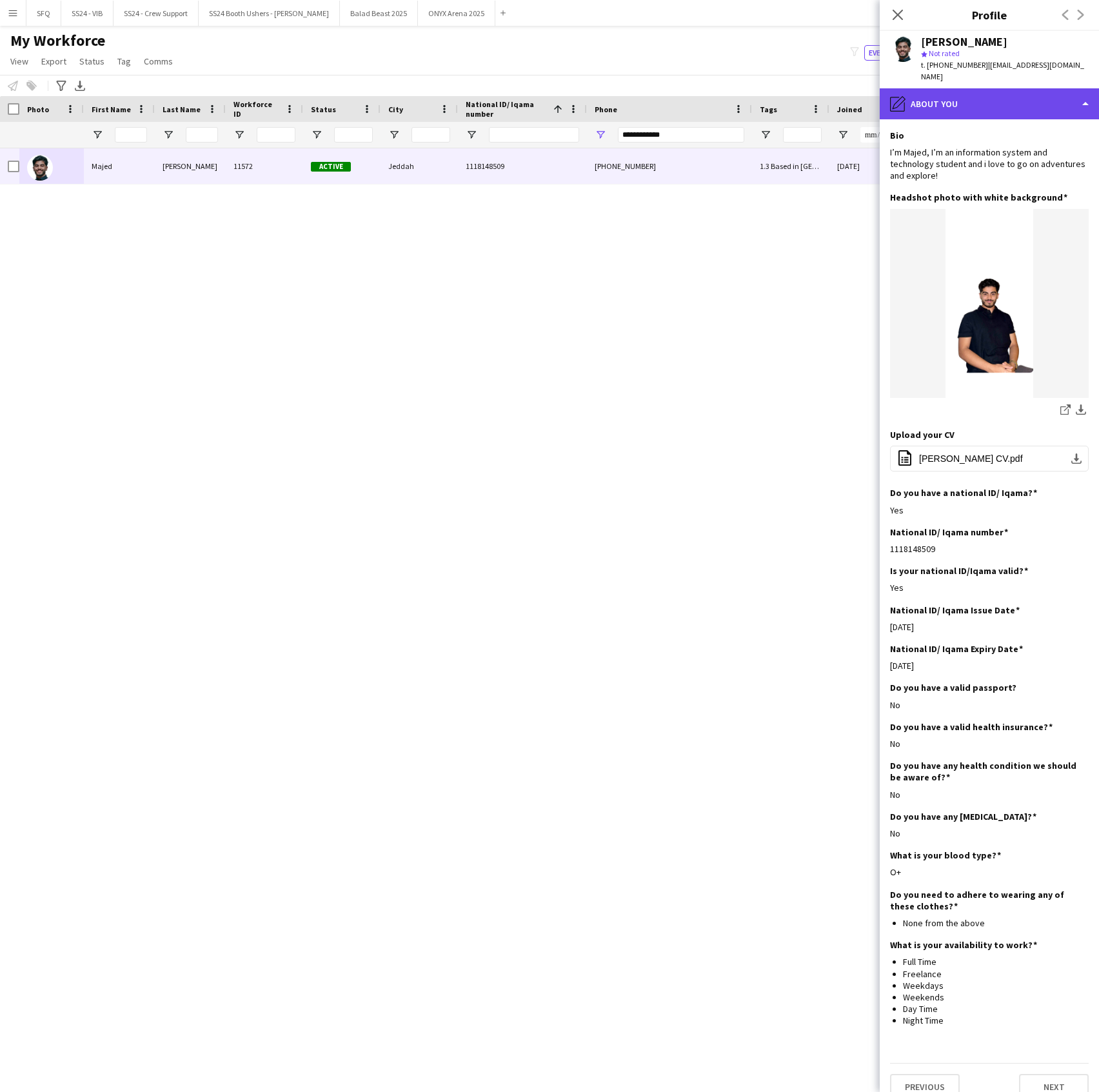
click at [968, 91] on div "pencil4 About you" at bounding box center [989, 103] width 219 height 31
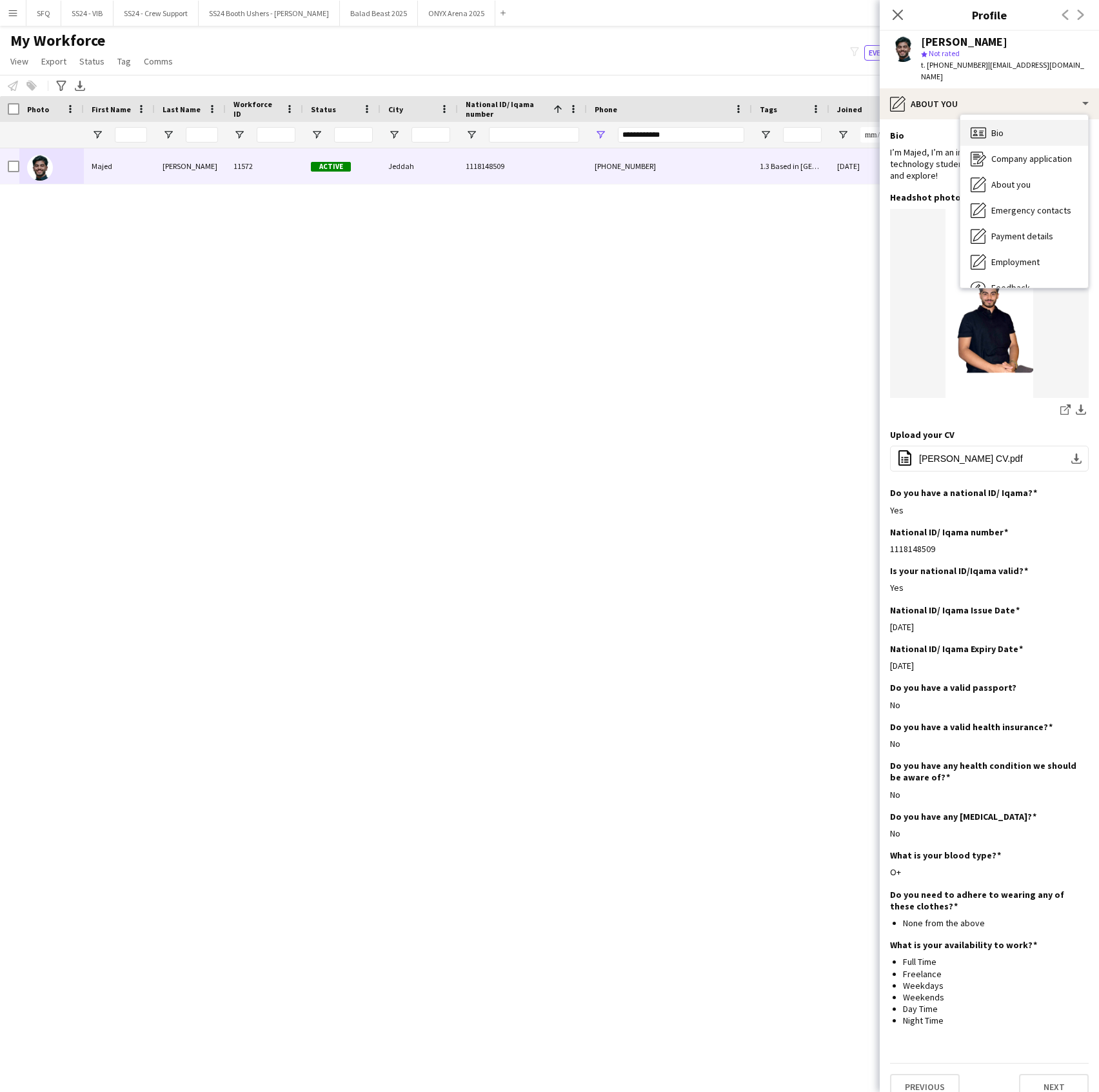
click at [991, 120] on div "Bio Bio" at bounding box center [1024, 132] width 127 height 25
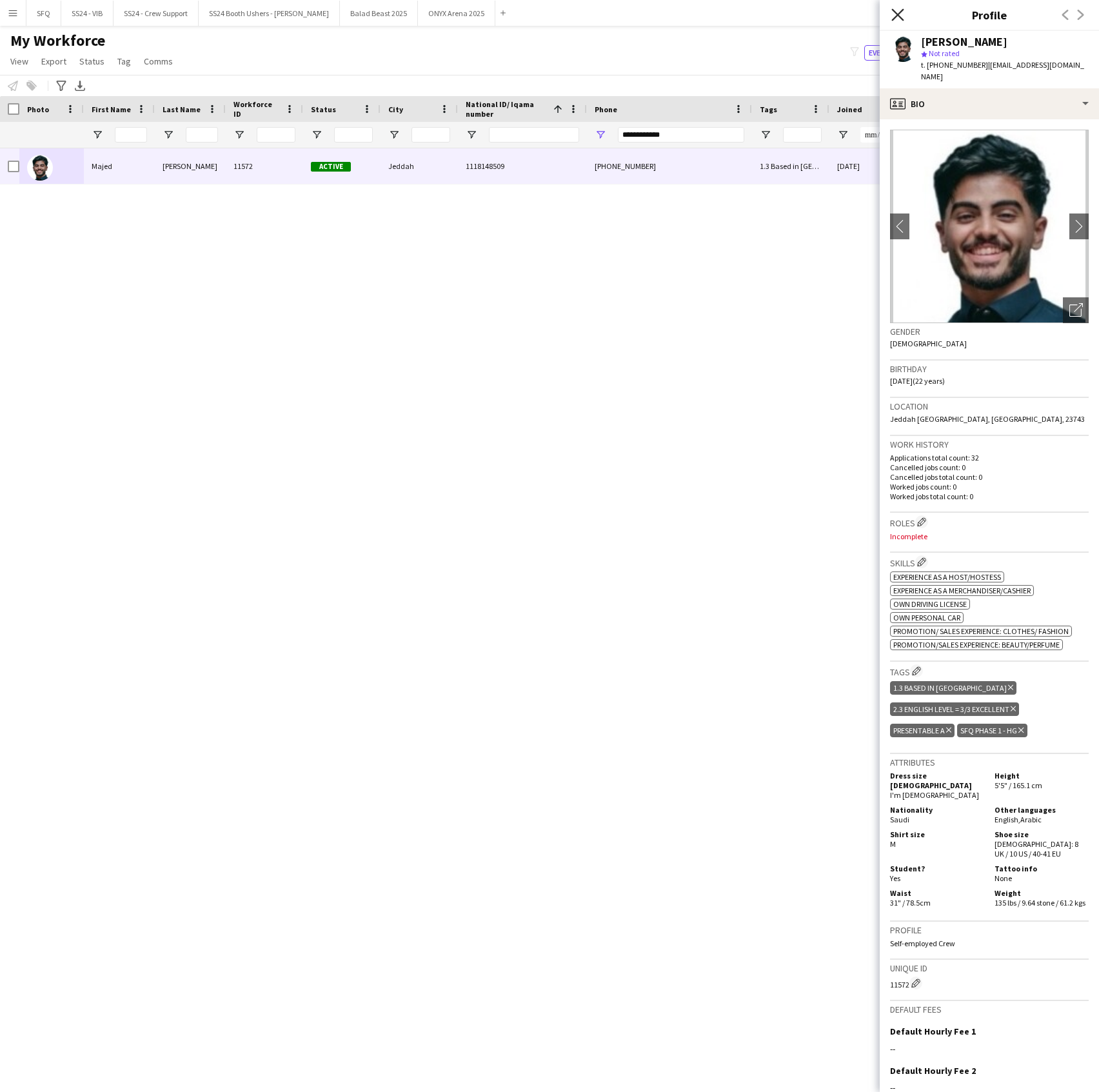
click at [903, 18] on icon "Close pop-in" at bounding box center [897, 15] width 12 height 12
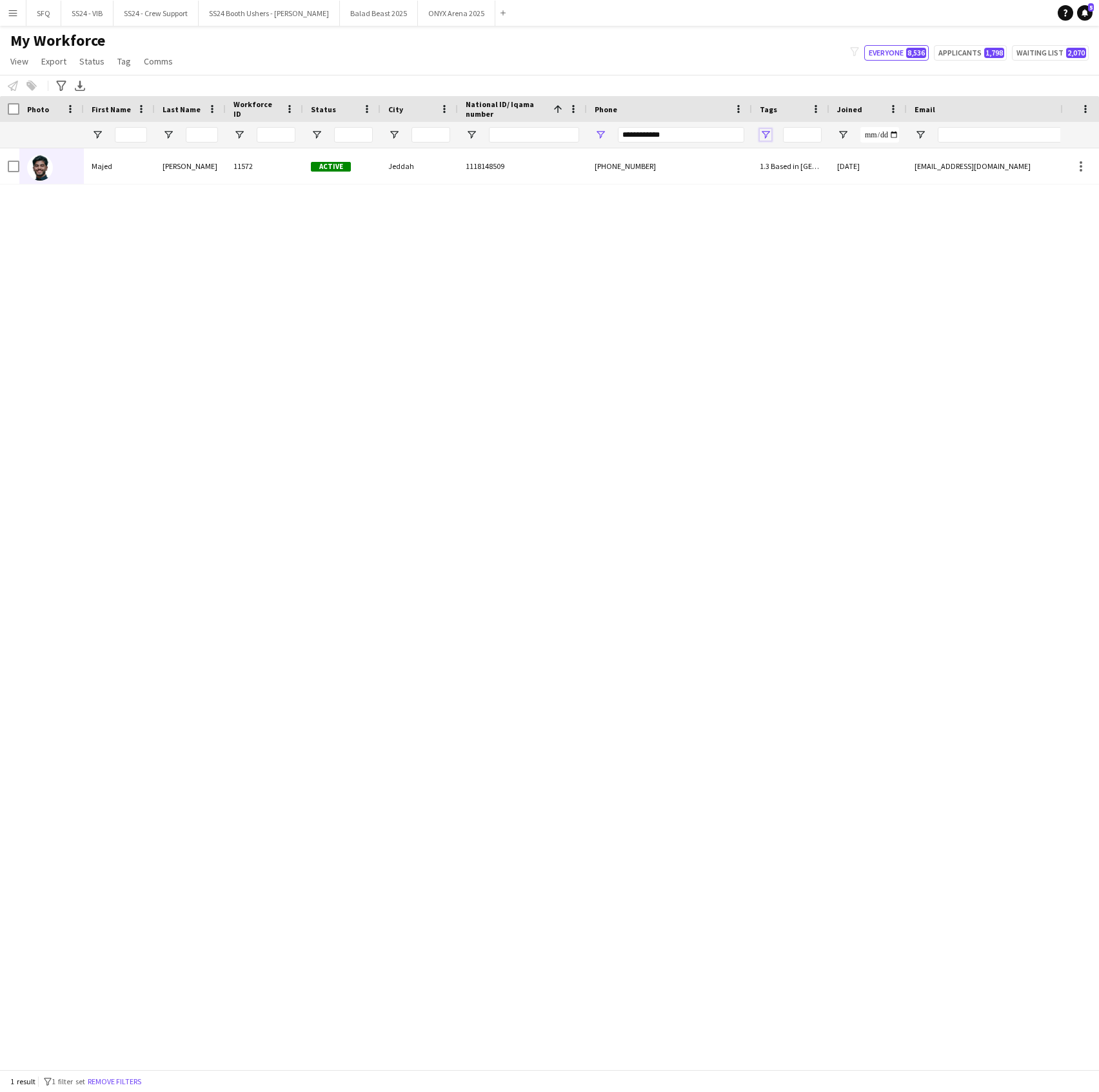
click at [766, 137] on span "Open Filter Menu" at bounding box center [765, 134] width 12 height 12
click at [677, 137] on input "**********" at bounding box center [681, 135] width 127 height 15
click at [765, 135] on span "Open Filter Menu" at bounding box center [765, 134] width 12 height 12
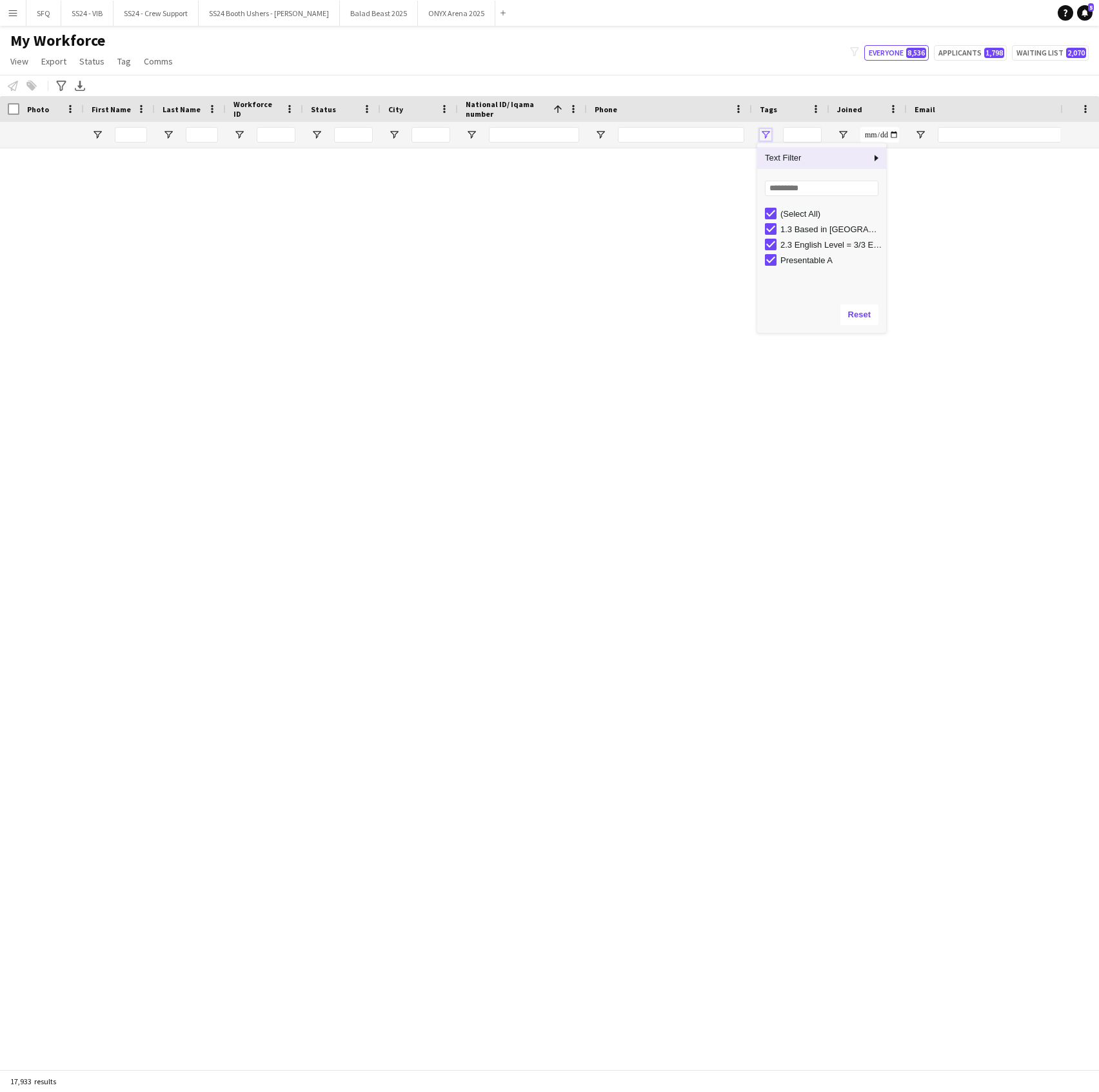
click at [765, 132] on span "Open Filter Menu" at bounding box center [765, 134] width 12 height 12
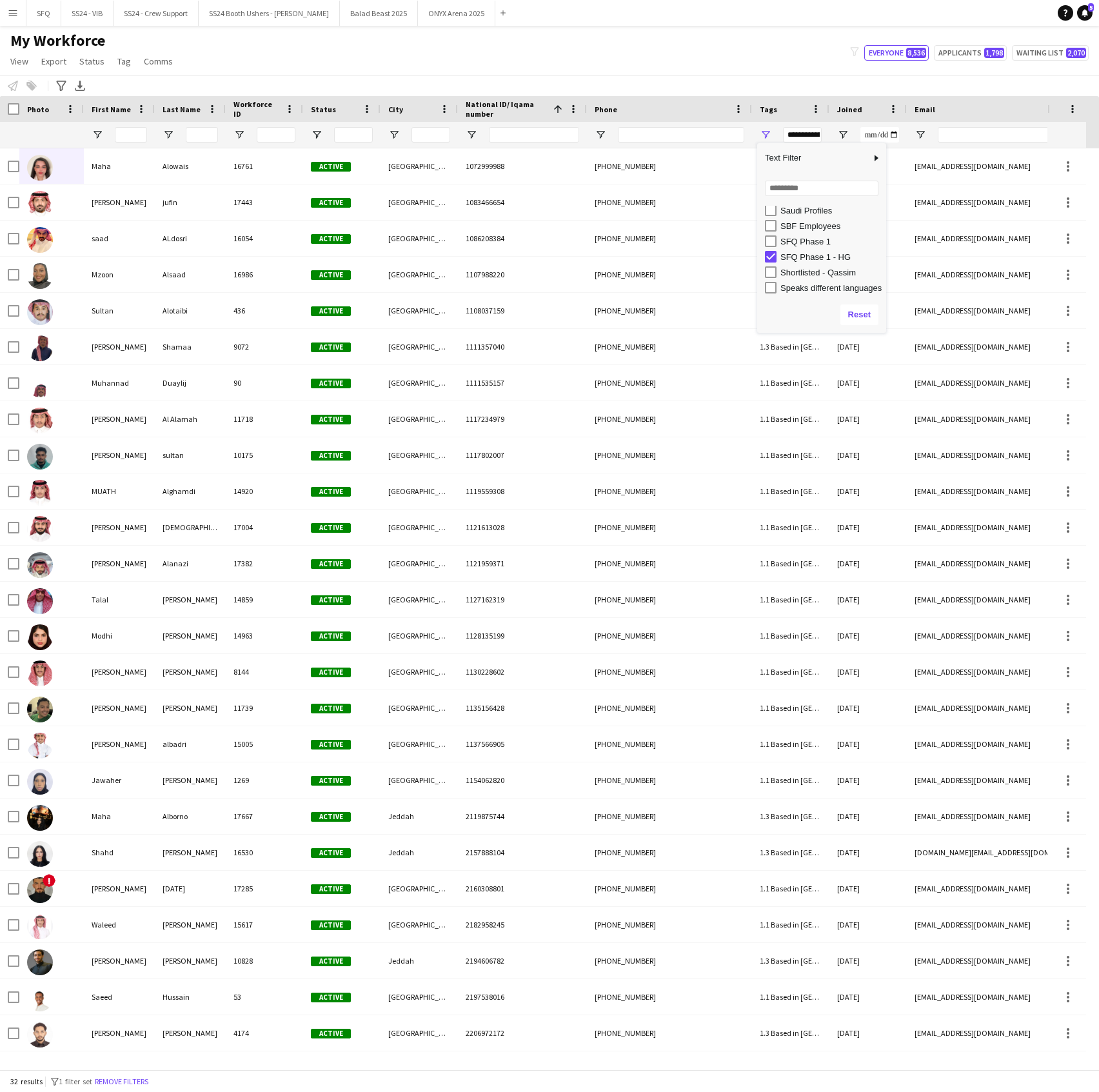
click at [777, 253] on div "SFQ Phase 1 - HG" at bounding box center [826, 256] width 121 height 15
type input "***"
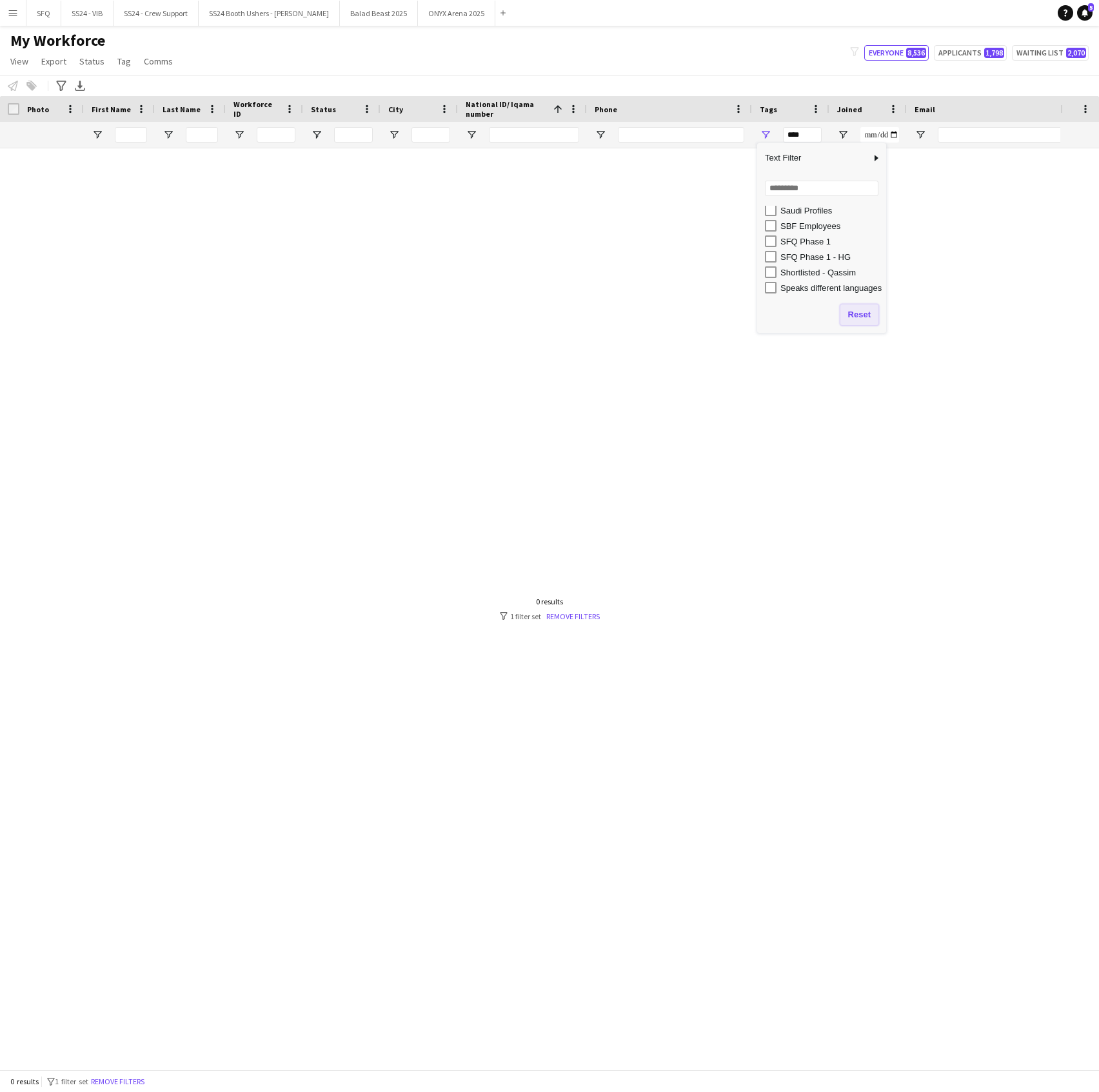
click at [872, 312] on button "Reset" at bounding box center [859, 314] width 38 height 21
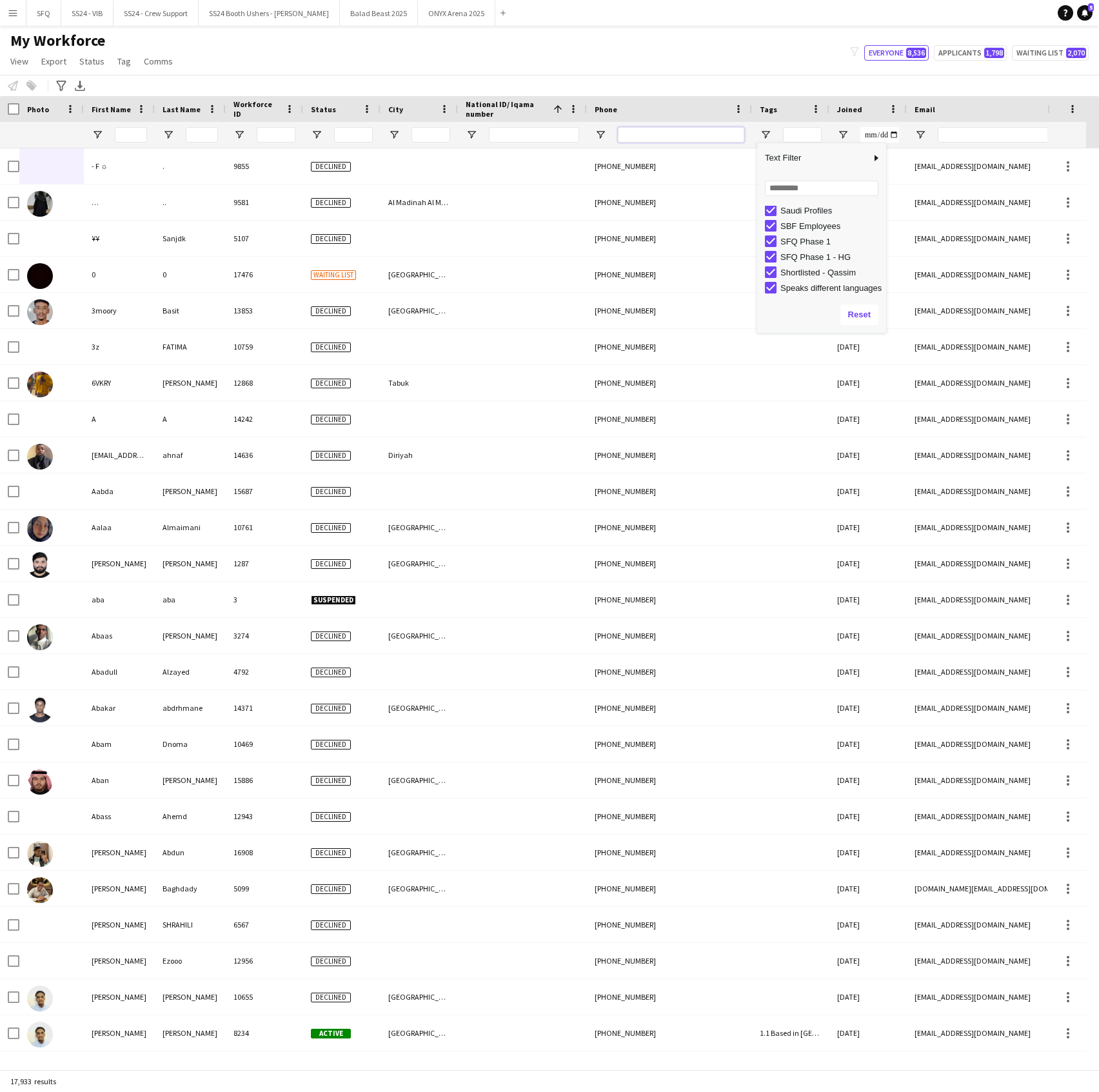
click at [648, 139] on input "Phone Filter Input" at bounding box center [681, 135] width 127 height 15
paste input "**********"
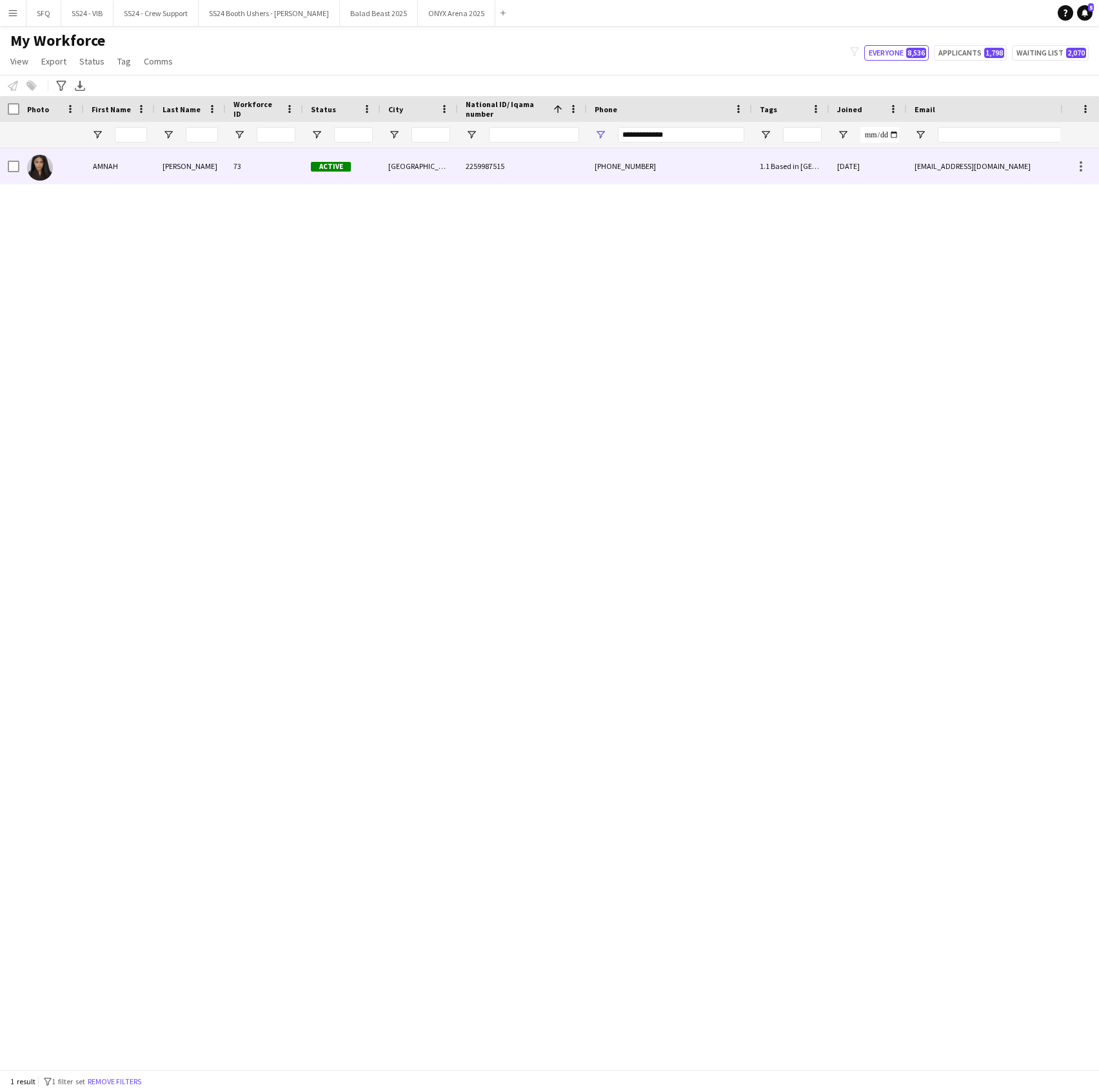
click at [75, 171] on div at bounding box center [52, 166] width 65 height 36
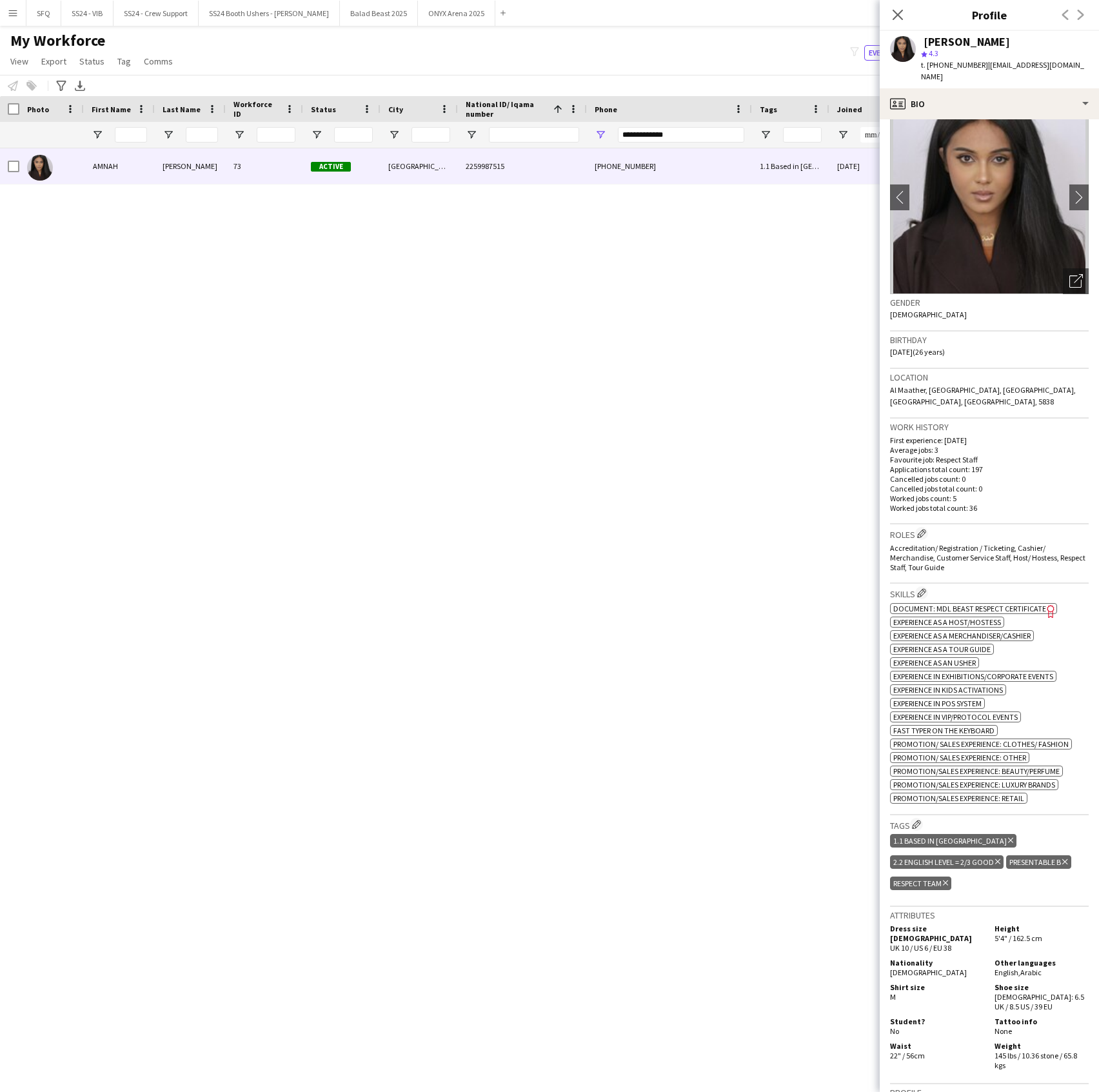
scroll to position [0, 0]
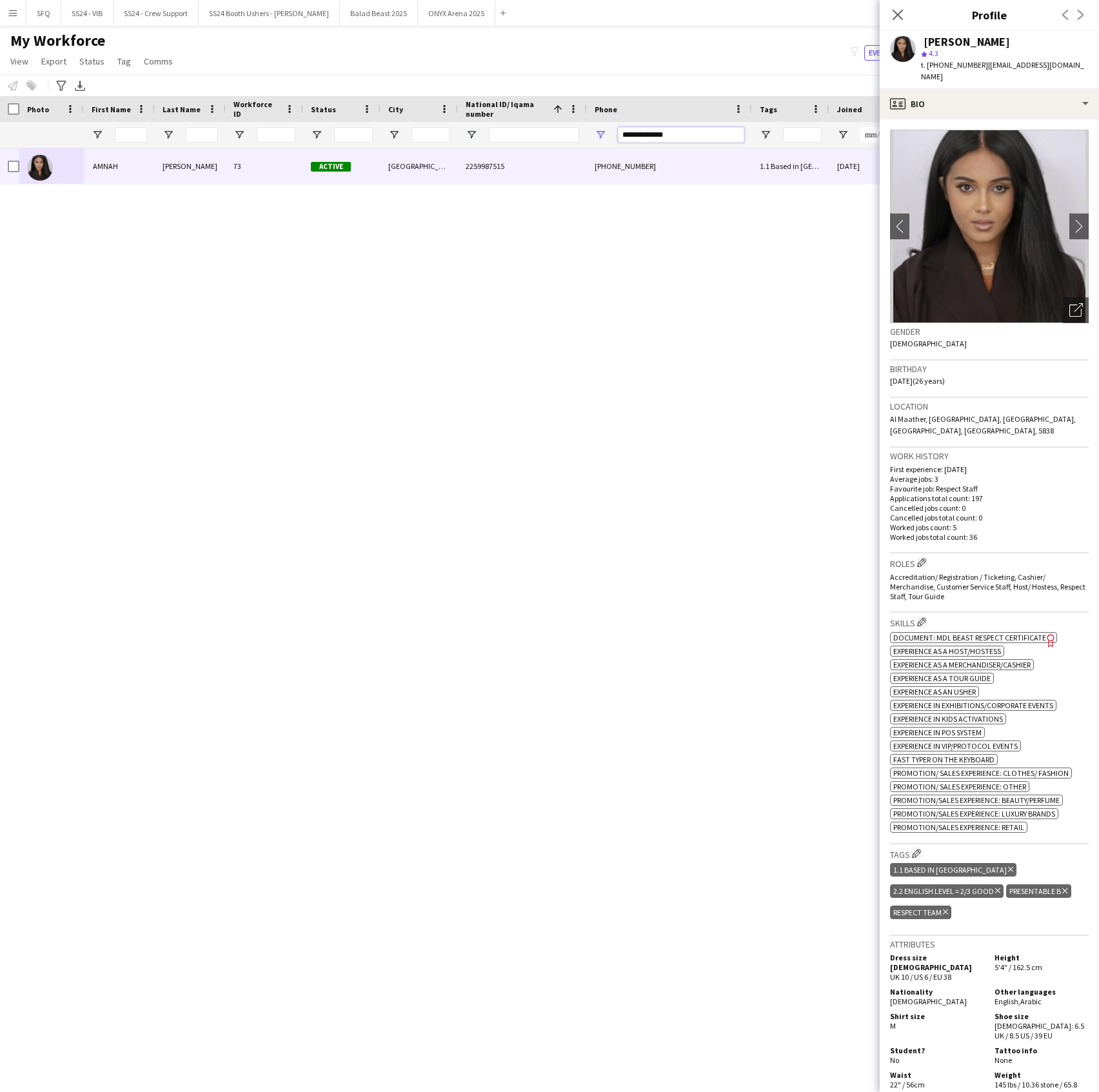
click at [708, 127] on input "**********" at bounding box center [681, 135] width 127 height 15
paste input "Phone Filter Input"
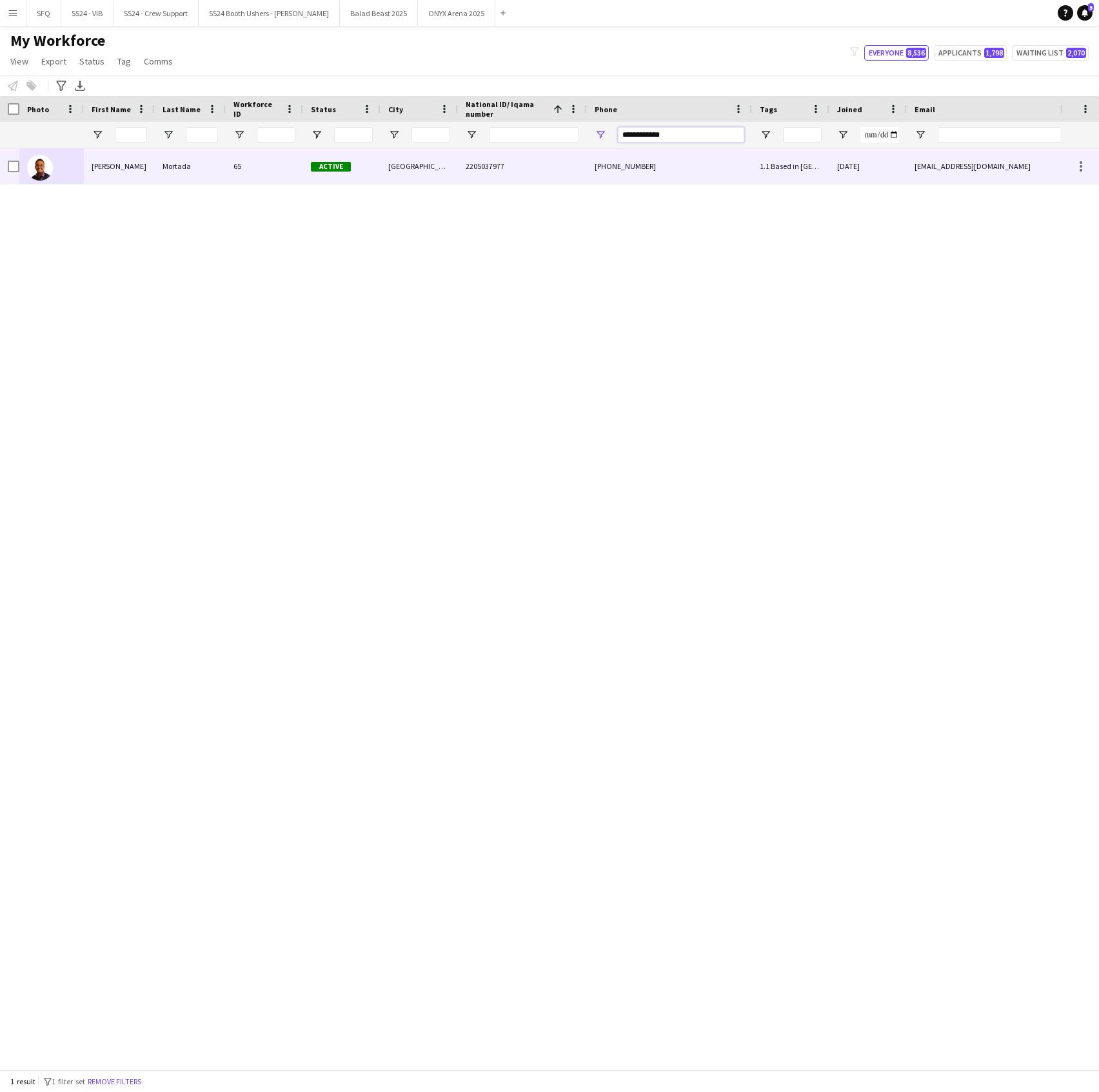
type input "**********"
click at [77, 176] on div at bounding box center [52, 166] width 65 height 36
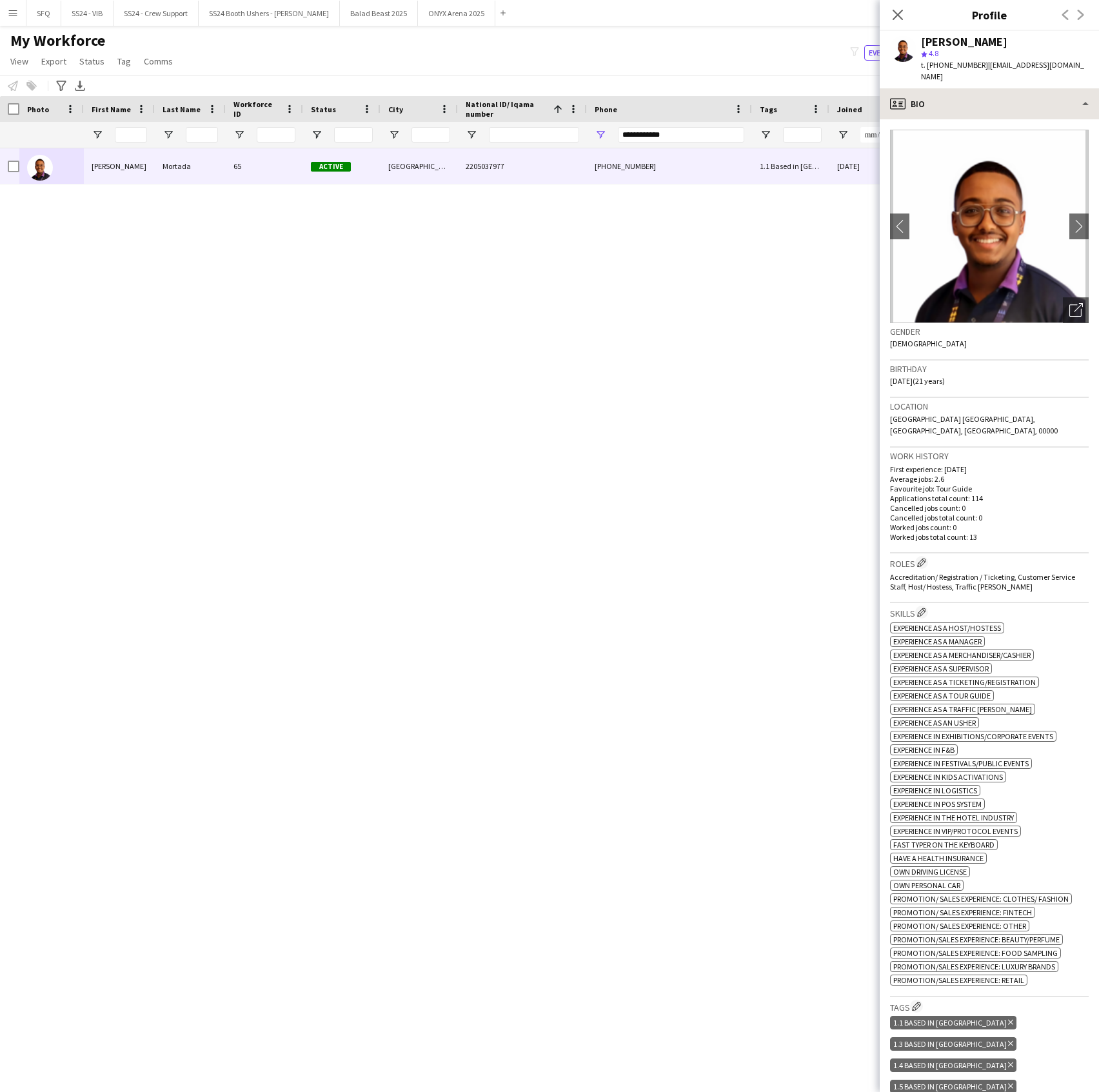
drag, startPoint x: 955, startPoint y: 75, endPoint x: 958, endPoint y: 84, distance: 9.5
click at [955, 76] on app-crew-profile "Close pop-in Profile Previous Next Hassan Mortada star 4.8 t. +966505137648 | h…" at bounding box center [989, 546] width 219 height 1092
click at [958, 88] on div "profile Bio" at bounding box center [989, 103] width 219 height 31
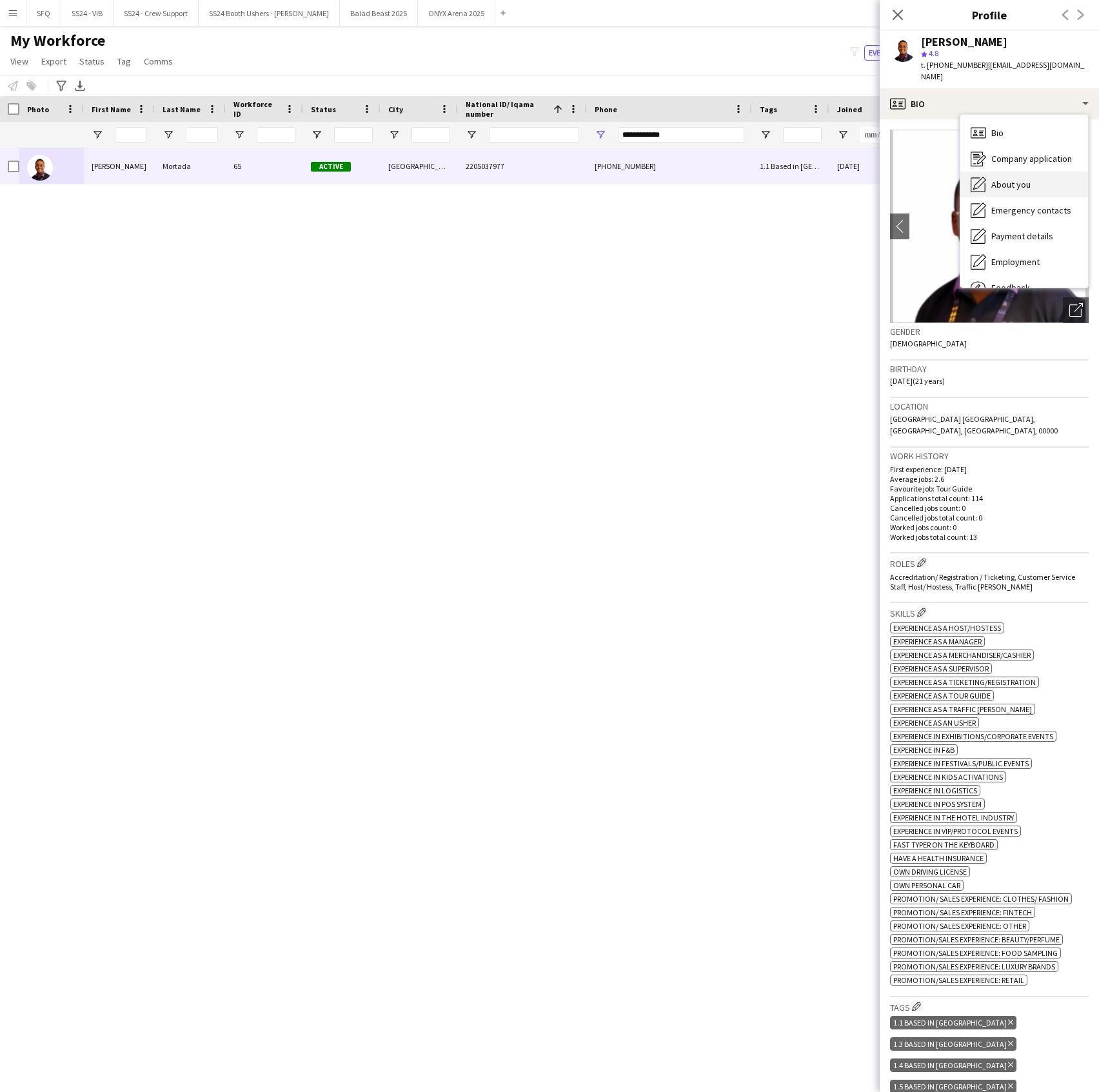
click at [1009, 178] on span "About you" at bounding box center [1011, 184] width 39 height 12
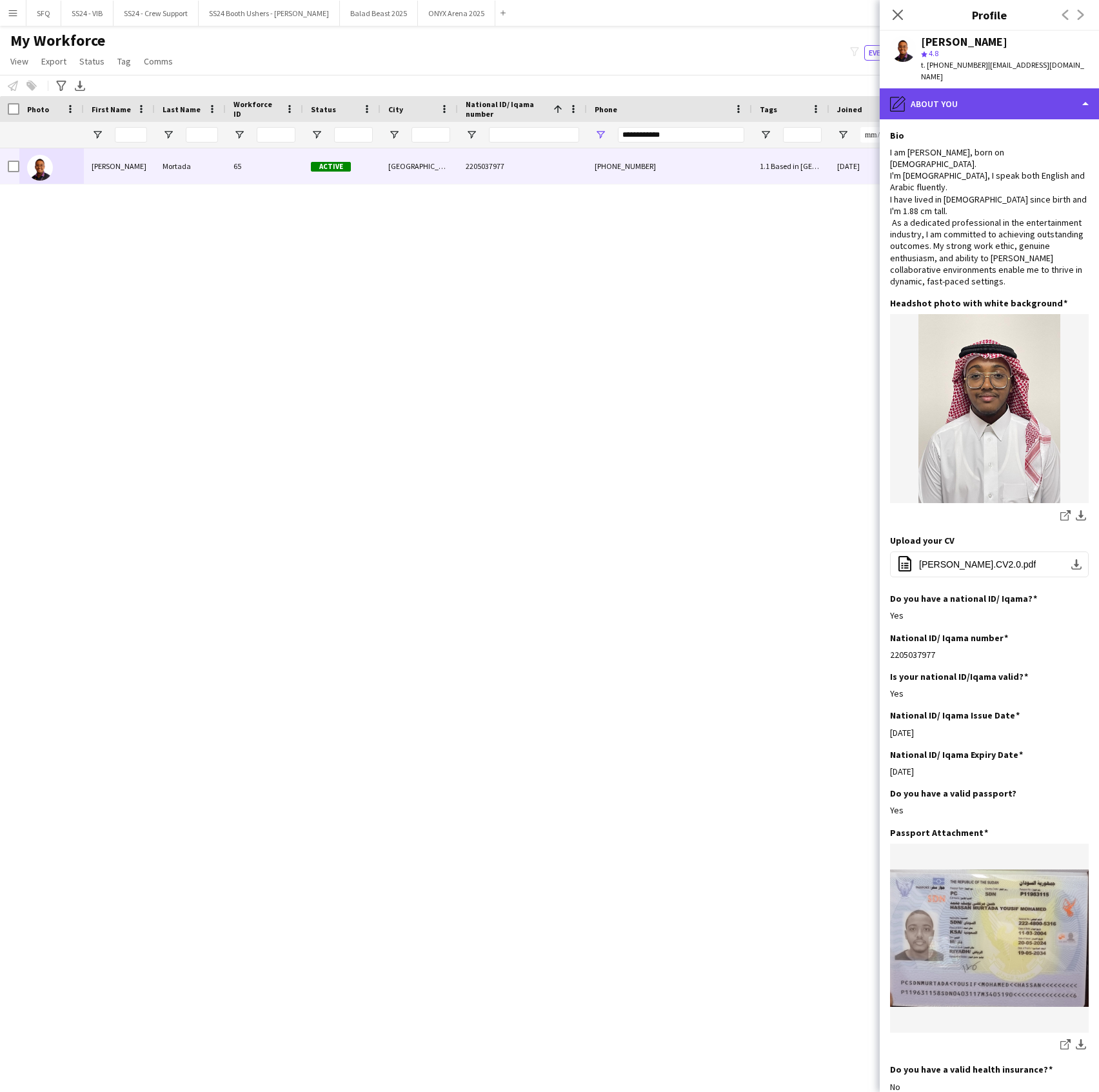
click at [965, 98] on div "pencil4 About you" at bounding box center [989, 103] width 219 height 31
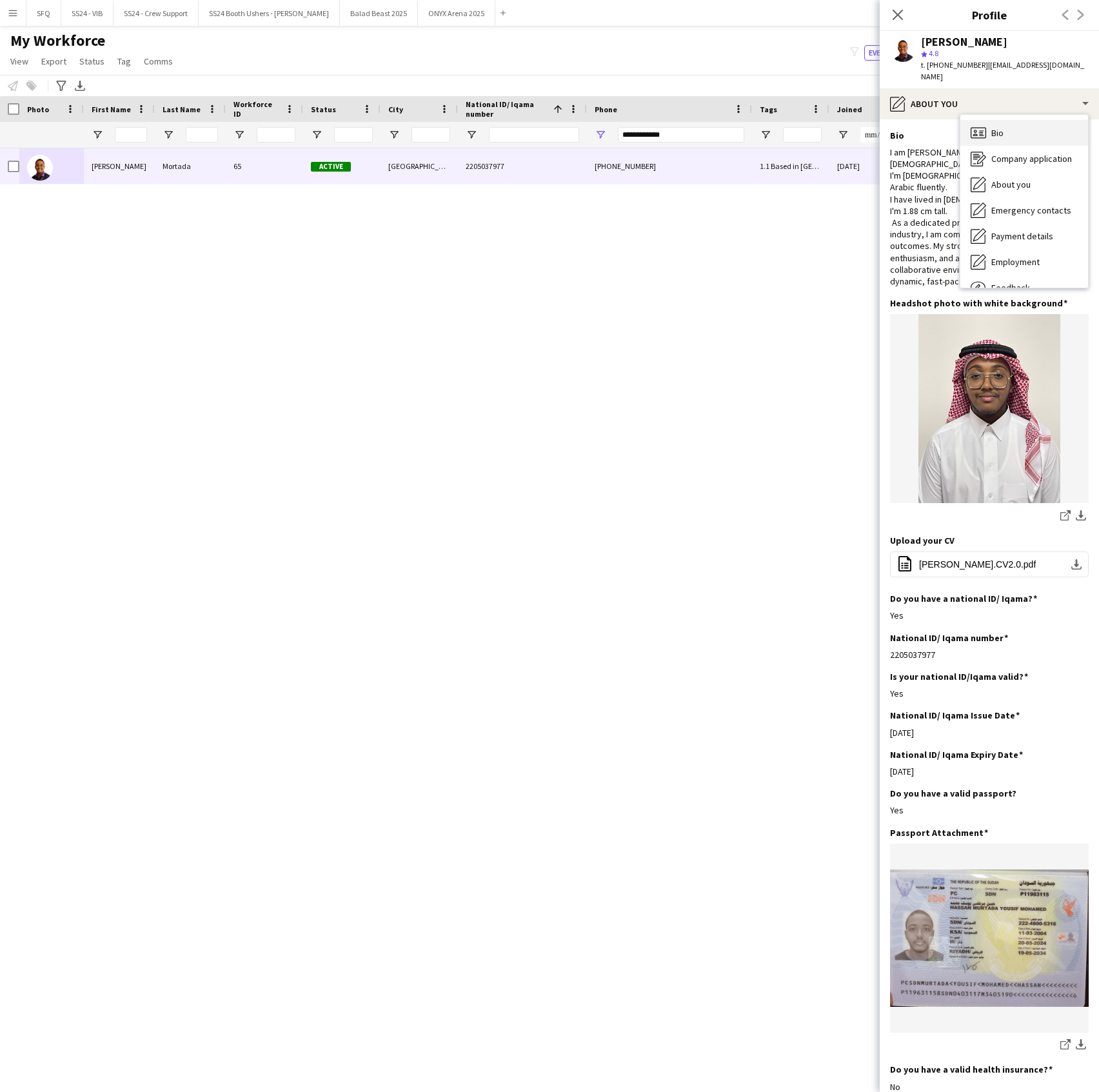
click at [994, 131] on div "Bio Bio" at bounding box center [1024, 132] width 127 height 25
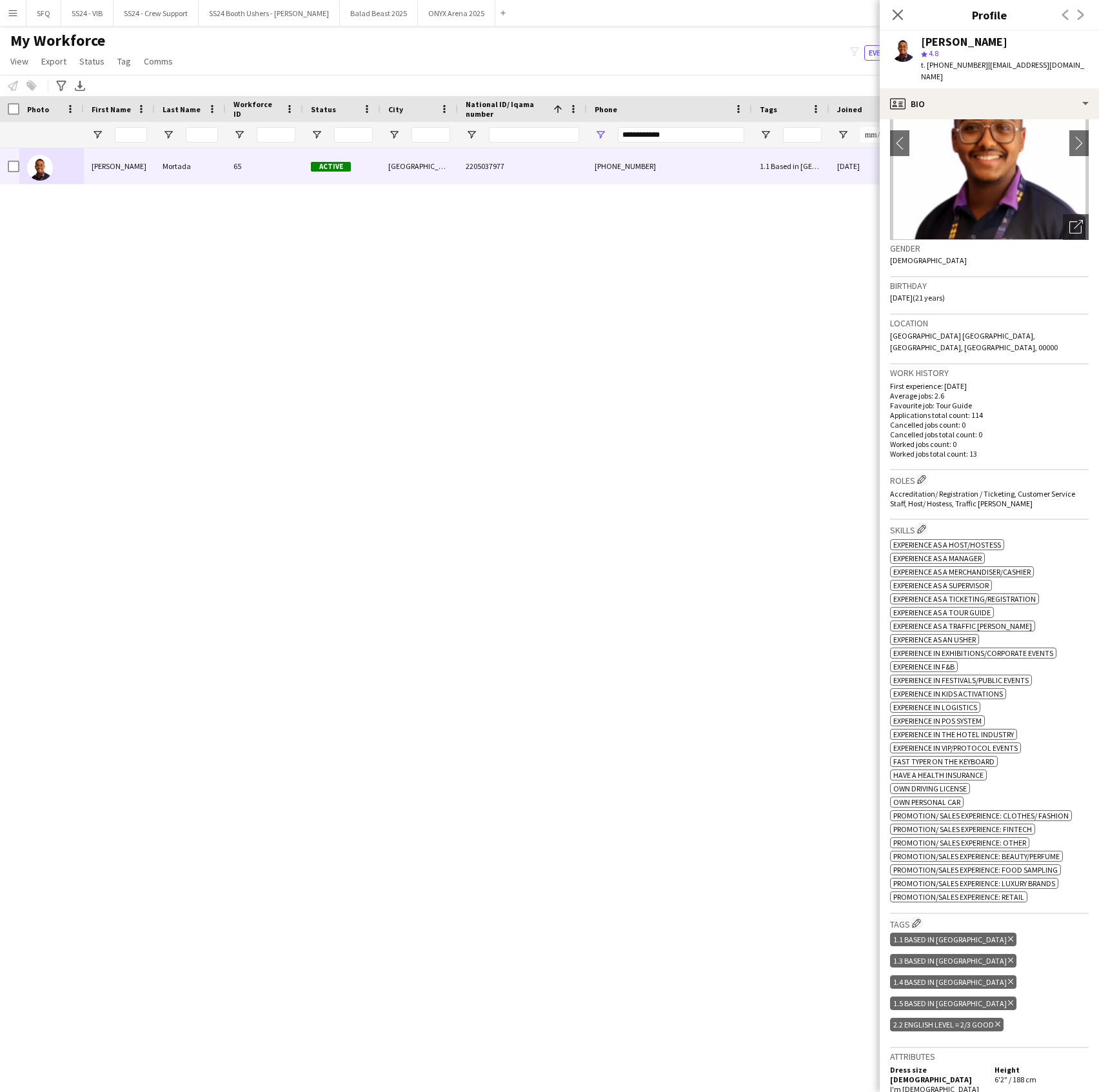
scroll to position [429, 0]
